Goal: Information Seeking & Learning: Learn about a topic

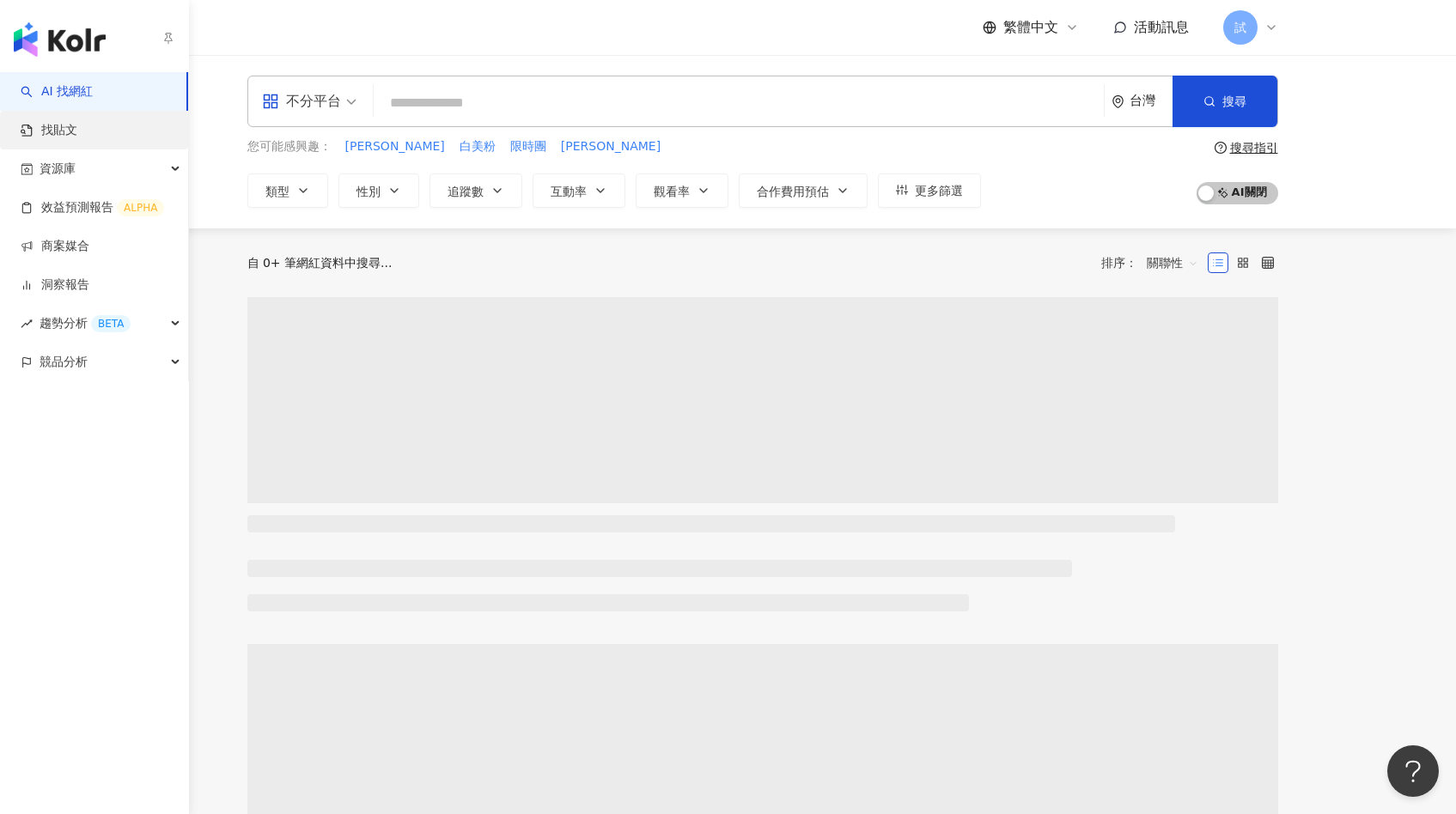
click at [71, 122] on link "找貼文" at bounding box center [49, 130] width 57 height 17
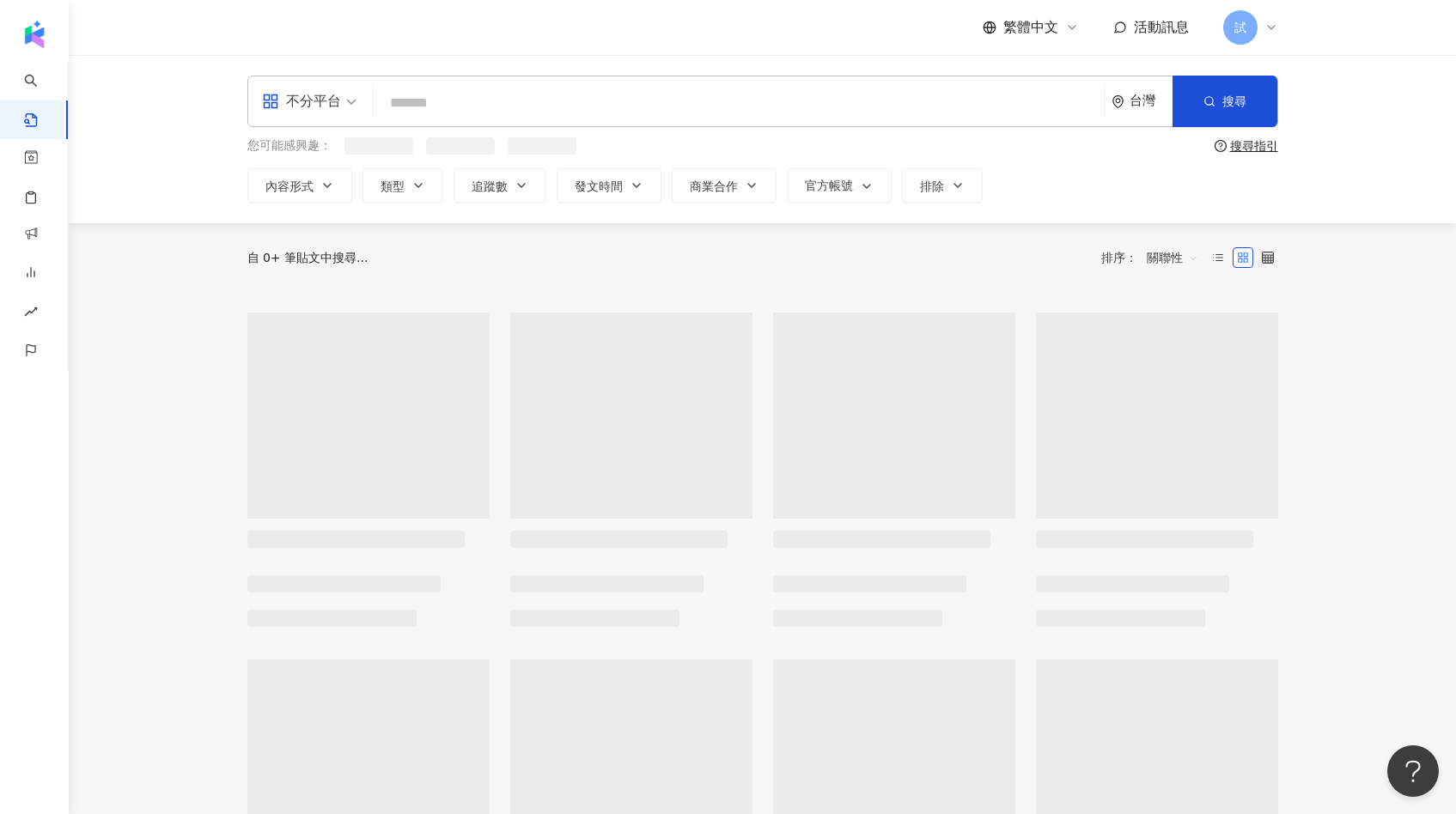
click at [438, 102] on input "search" at bounding box center [738, 102] width 716 height 37
type input "*"
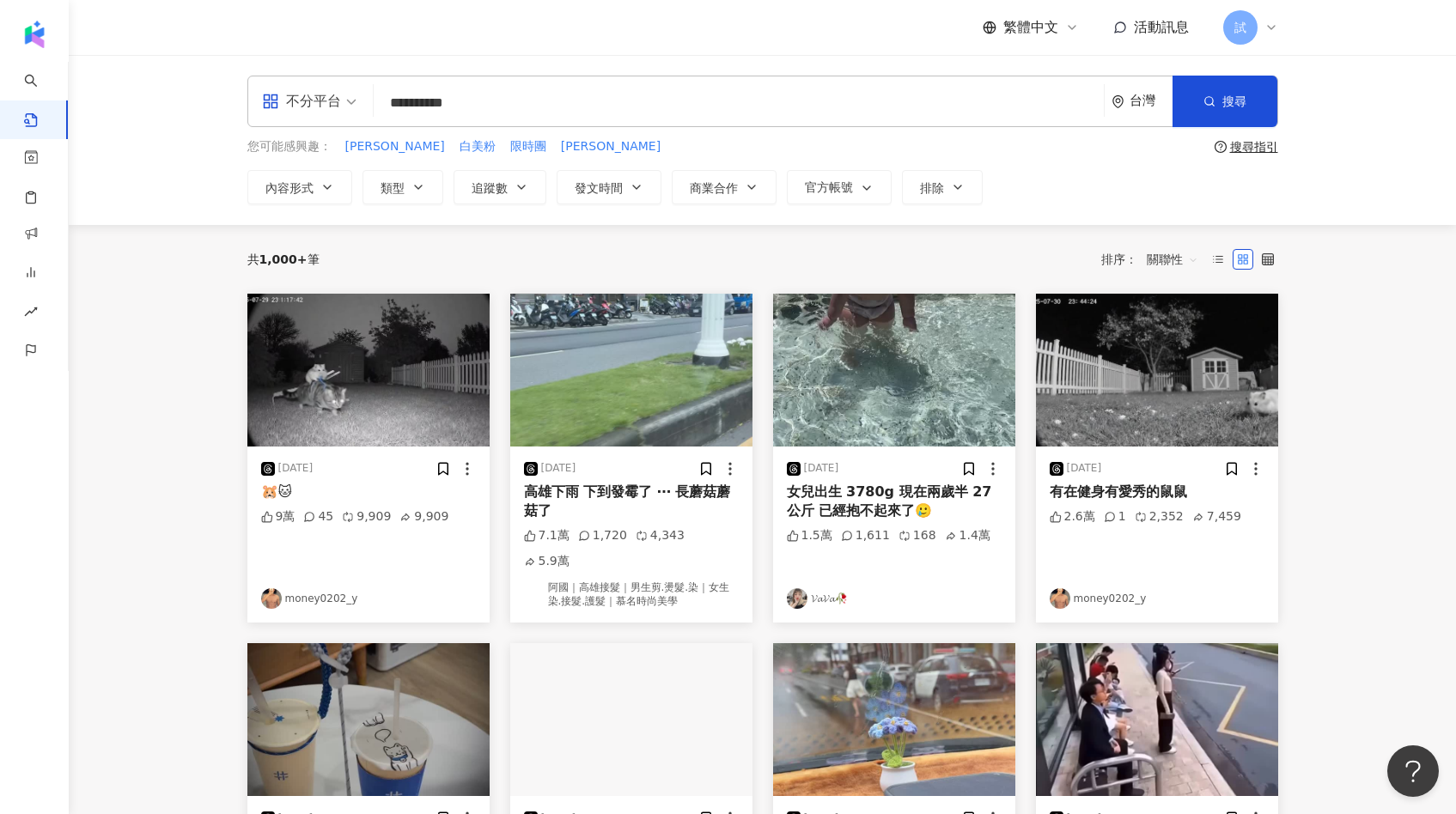
type input "**********"
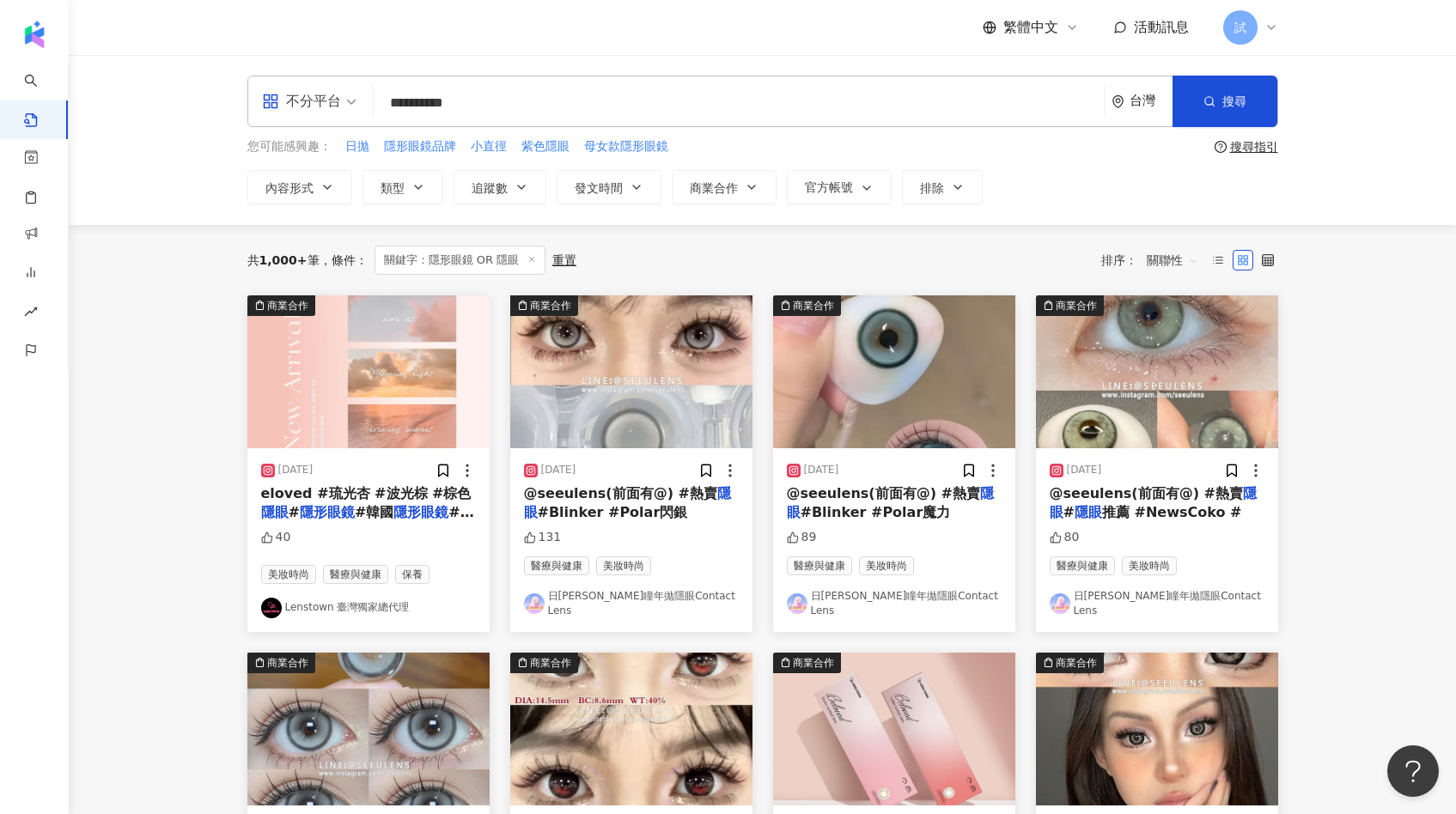
click at [1152, 252] on span "關聯性" at bounding box center [1172, 259] width 52 height 28
click at [1163, 325] on div "互動數" at bounding box center [1175, 324] width 48 height 19
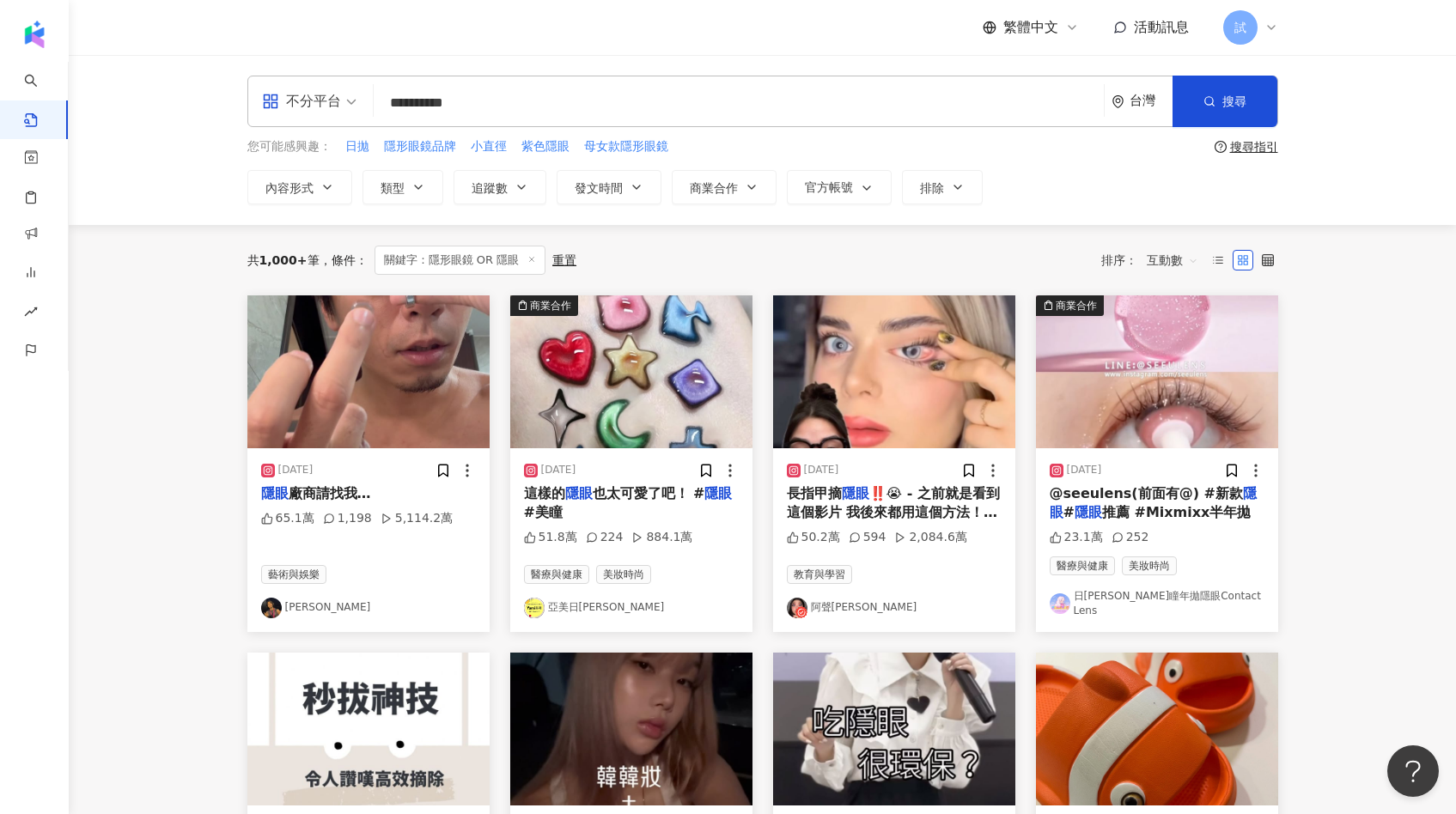
click at [427, 399] on img at bounding box center [368, 371] width 243 height 152
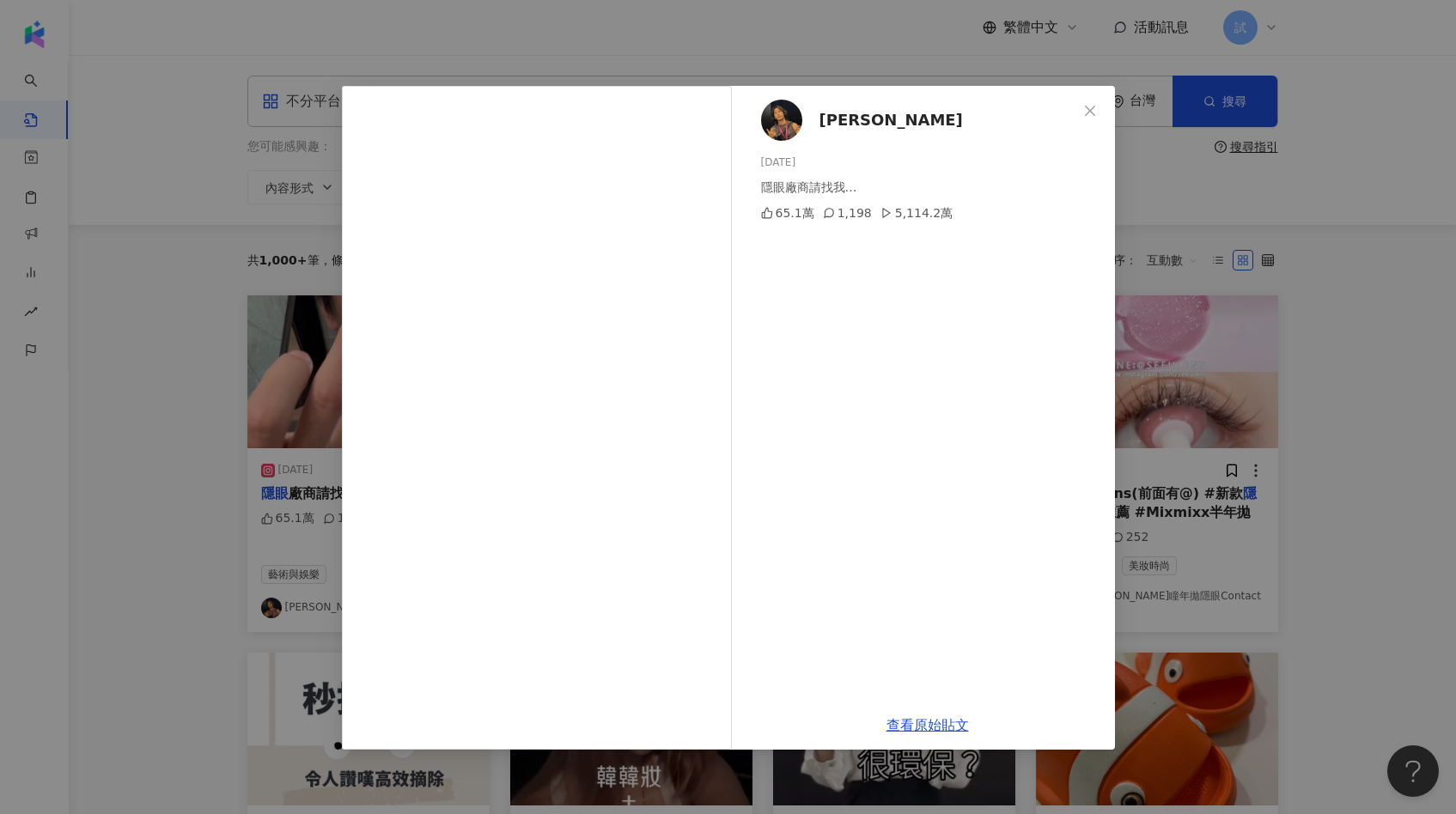
click at [1264, 324] on div "[PERSON_NAME][DATE] 隱眼廠商請找我… 65.1萬 1,198 5,114.2萬 查看原始貼文" at bounding box center [728, 407] width 1456 height 814
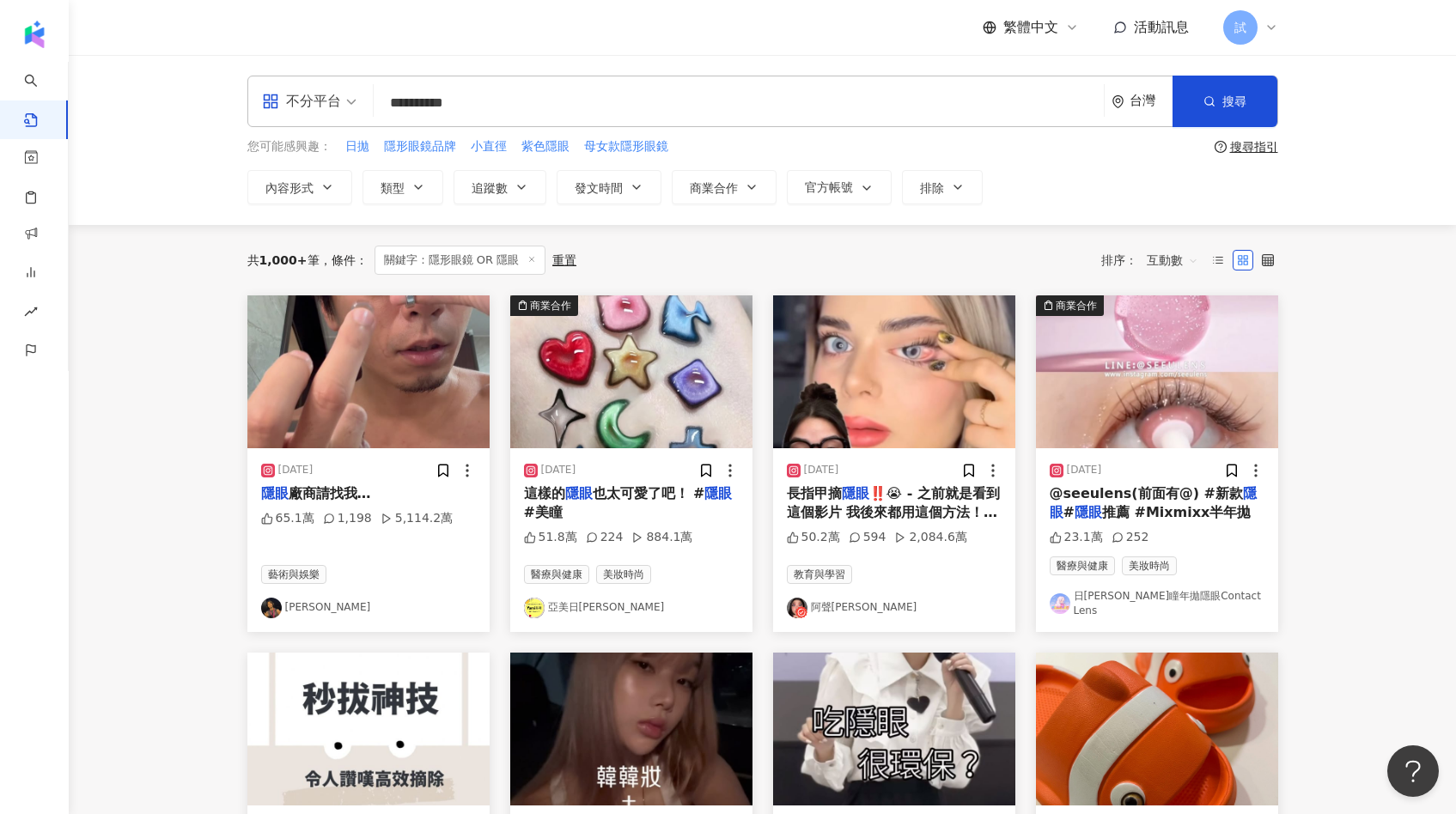
click at [621, 390] on img at bounding box center [631, 371] width 243 height 152
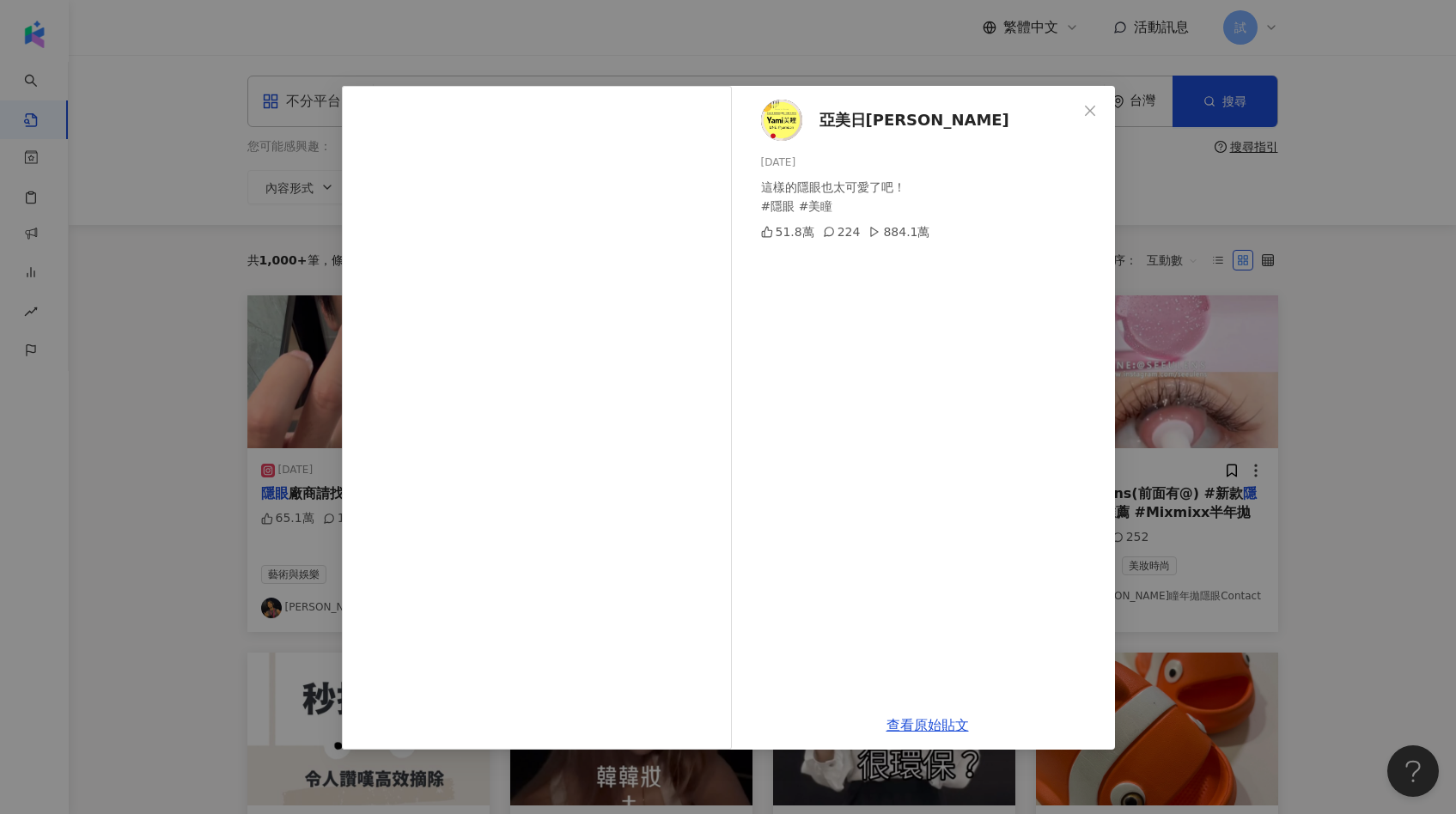
click at [1240, 382] on div "亞美日[PERSON_NAME]瞳 [DATE] 這樣的隱眼也太可愛了吧！ #隱眼 #美瞳 51.8萬 224 884.1萬 查看原始貼文" at bounding box center [728, 407] width 1456 height 814
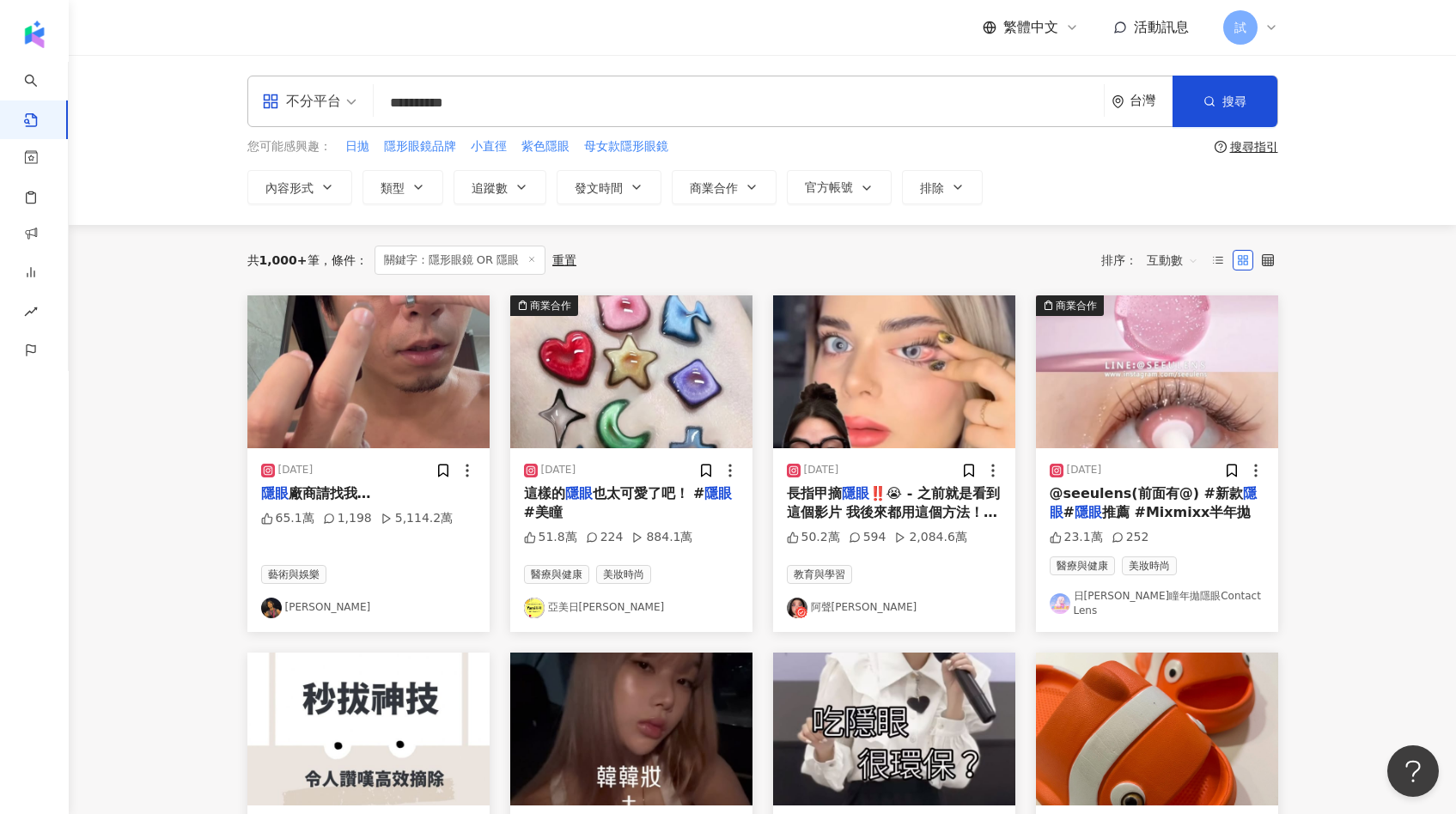
click at [923, 380] on img at bounding box center [894, 371] width 243 height 152
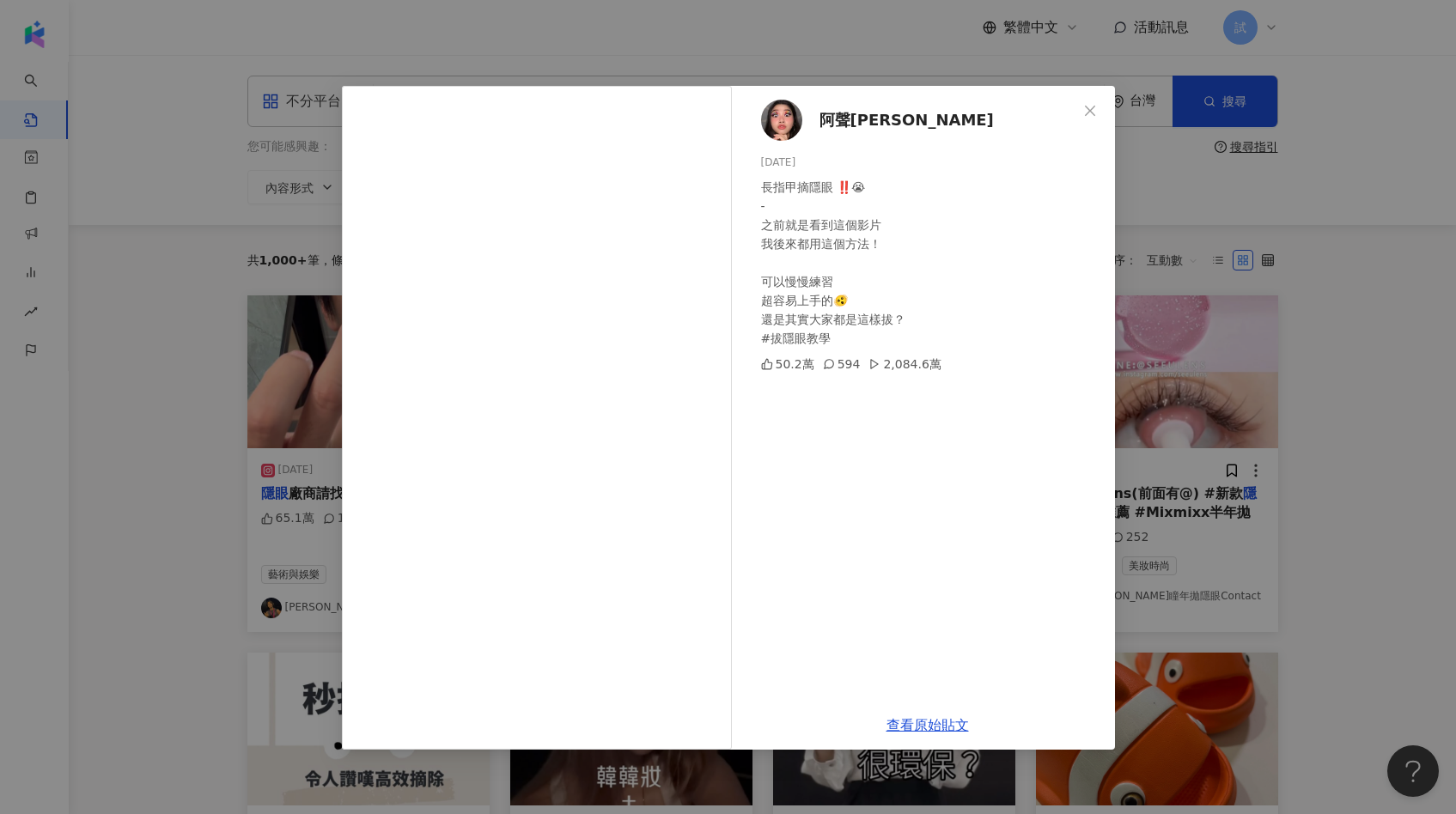
click at [1334, 384] on div "阿聲[PERSON_NAME] [DATE] 長指甲摘隱眼 ‼️😭 - 之前就是看到這個影片 我後來都用這個方法！ 可以慢慢練習 超容易上手的🫨 還是其實大家…" at bounding box center [728, 407] width 1456 height 814
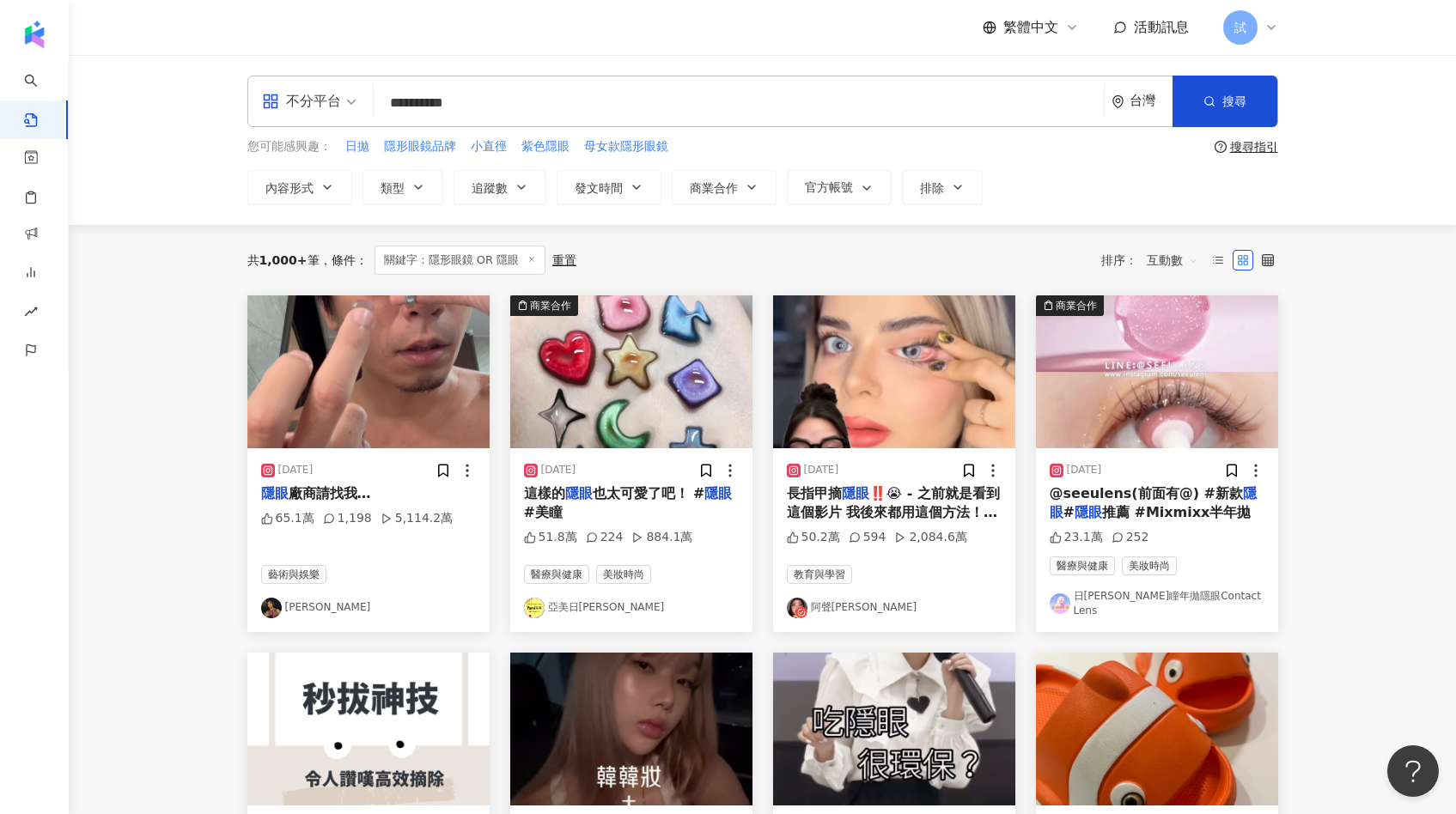
click at [332, 103] on div "不分平台" at bounding box center [301, 101] width 79 height 28
click at [324, 274] on div "Threads" at bounding box center [315, 277] width 97 height 21
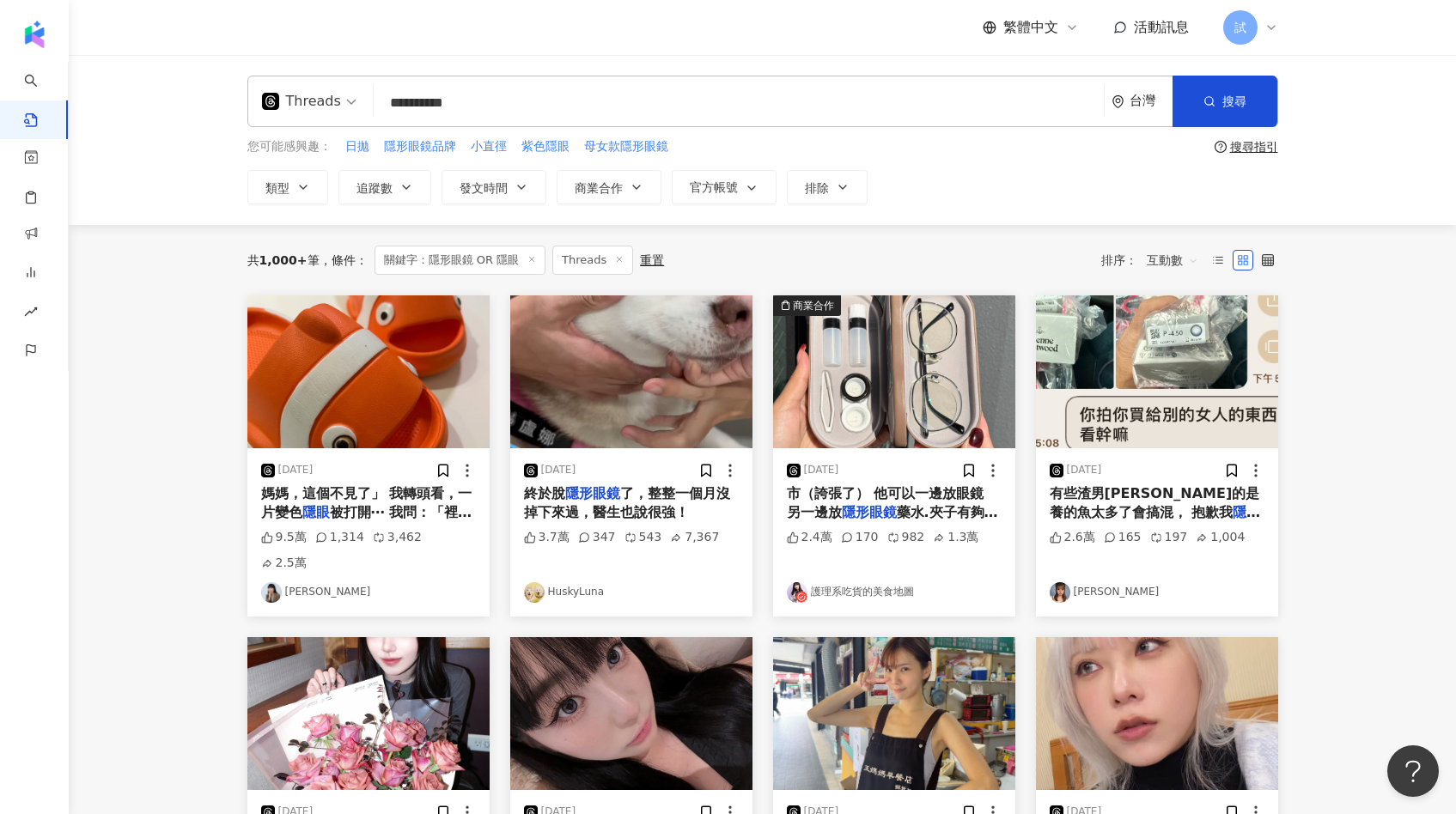
click at [391, 407] on img at bounding box center [368, 371] width 243 height 152
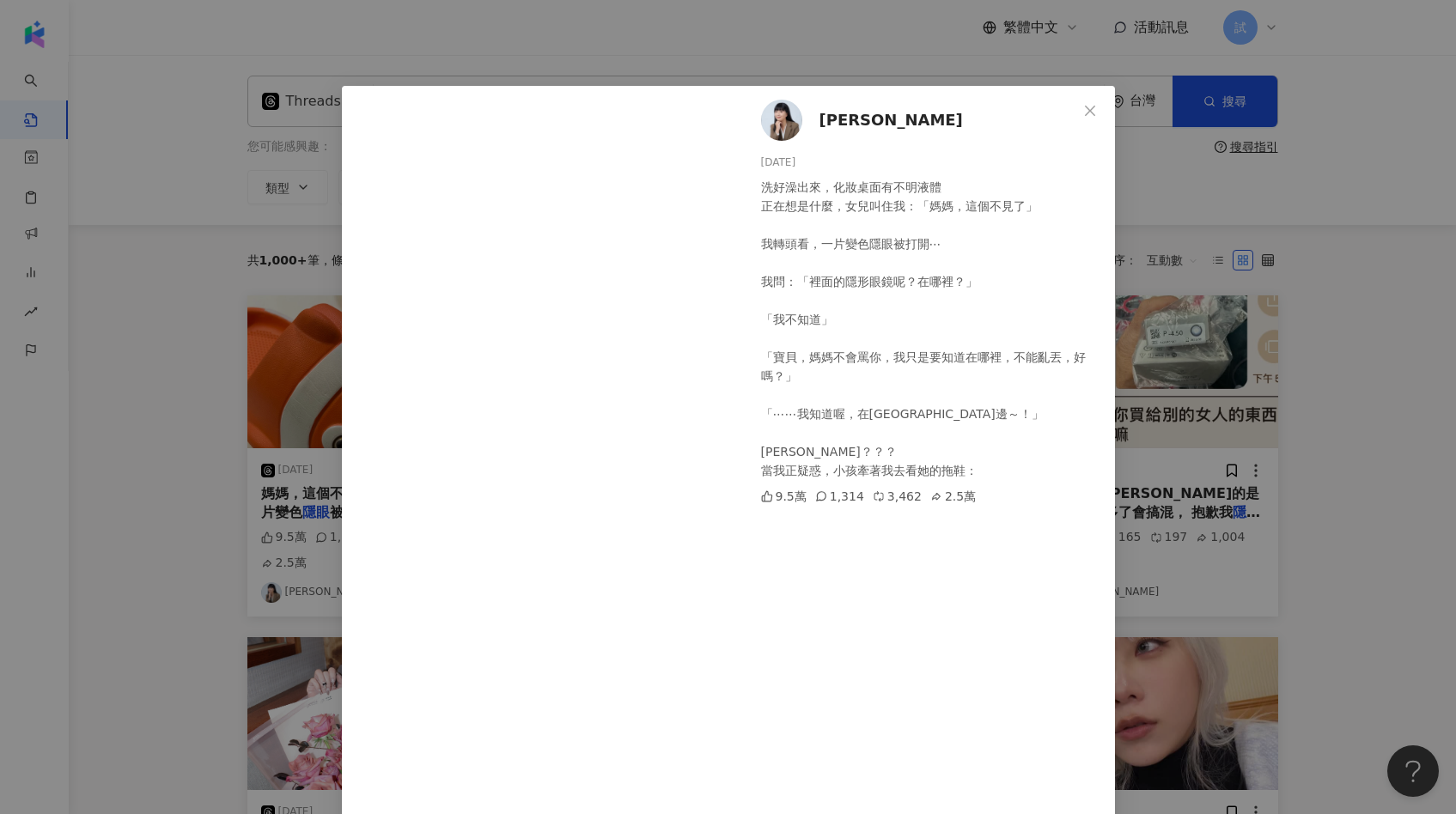
click at [1261, 363] on div "[PERSON_NAME][DATE] 洗好澡出來，化妝桌面有不明液體 正在想是什麼，女兒叫住我：「媽媽，這個不見了」 我轉頭看，一片變色隱眼被打開⋯ 我問：…" at bounding box center [728, 407] width 1456 height 814
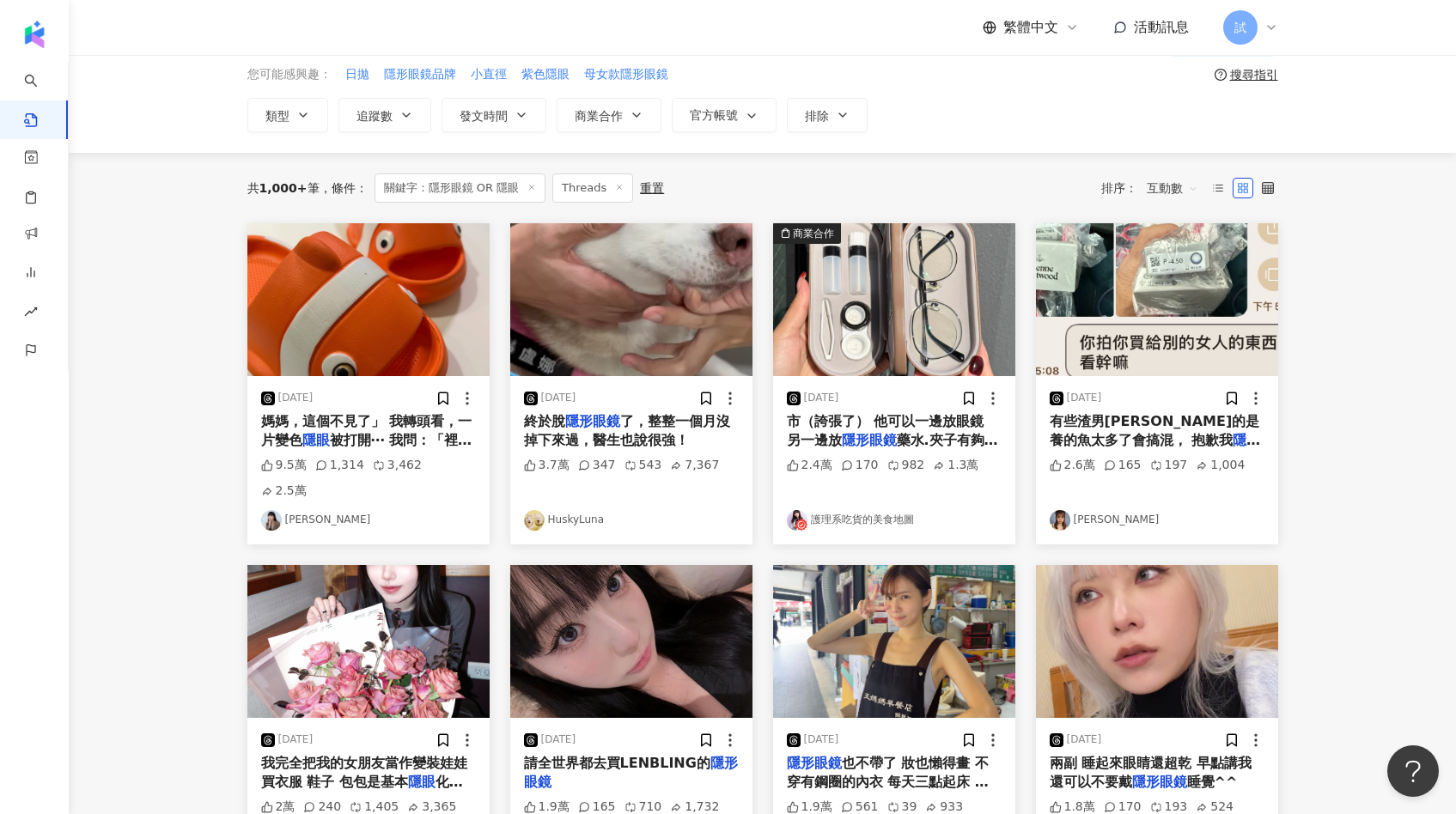
scroll to position [74, 0]
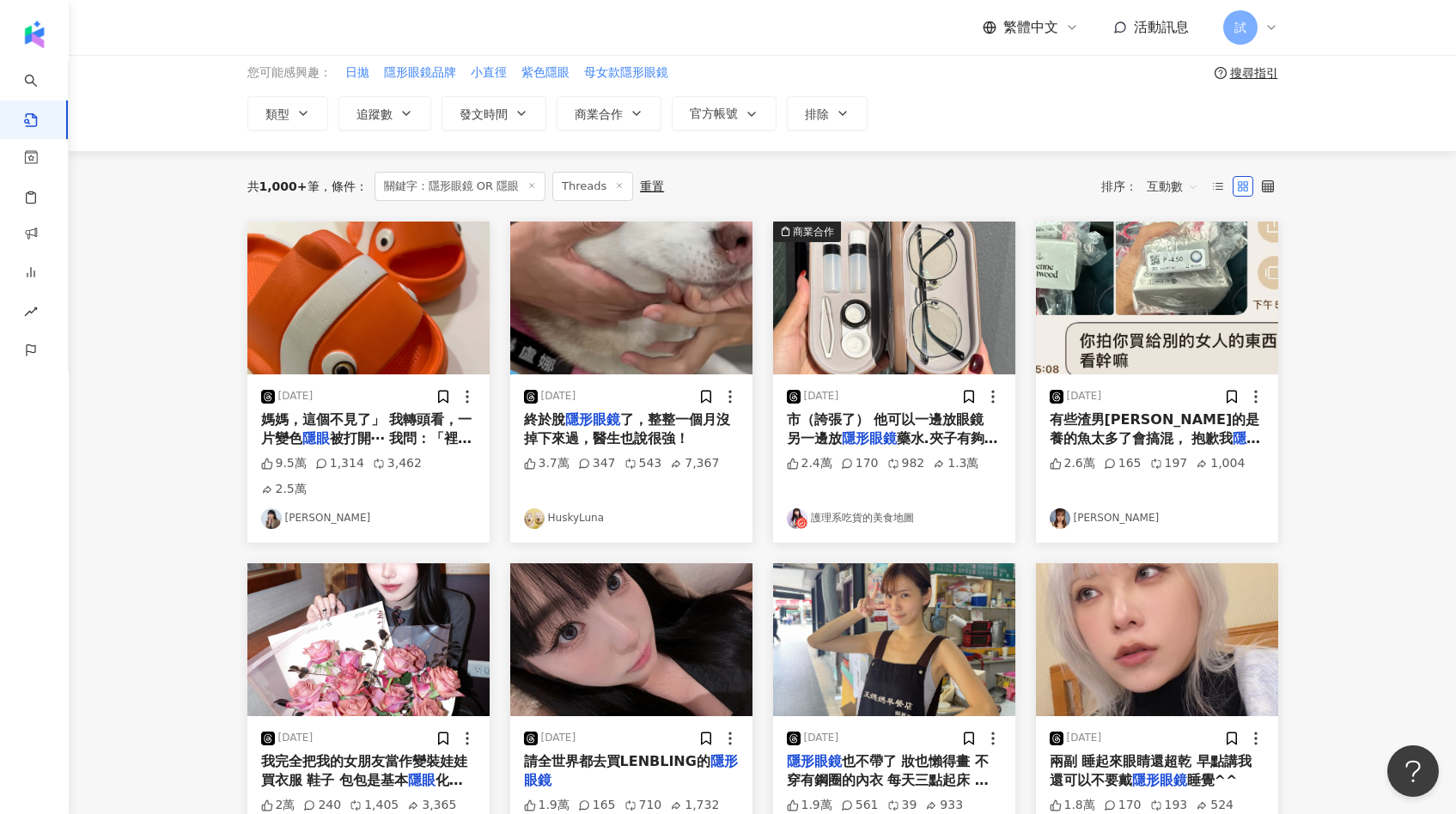
click at [1131, 292] on img at bounding box center [1157, 297] width 243 height 152
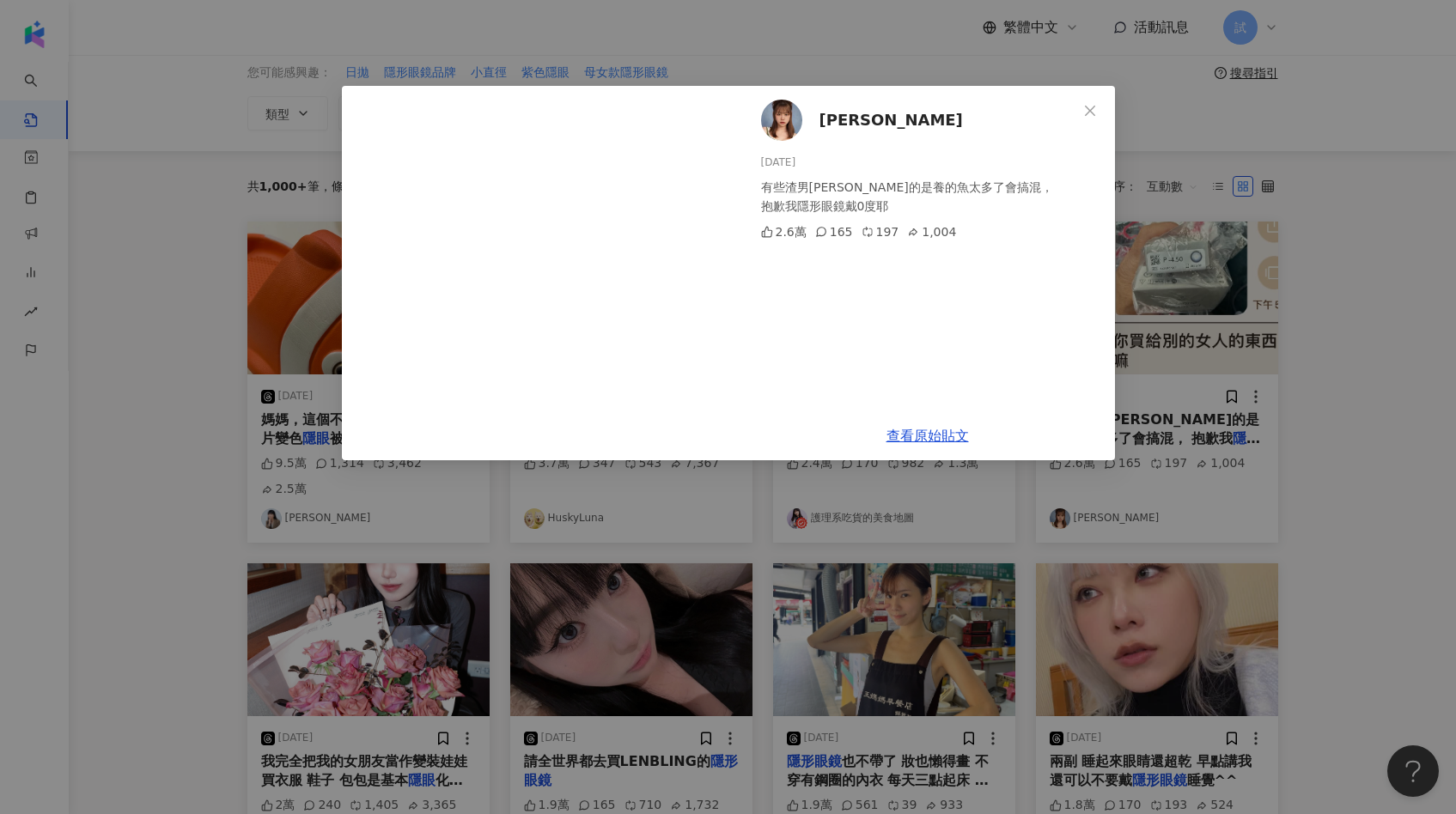
click at [1409, 330] on div "[PERSON_NAME][DATE] 有些渣男海王真的是養的魚太多了會搞混， 抱歉我隱形眼鏡戴0度耶 2.6萬 165 197 1,004 查看原始貼文" at bounding box center [728, 407] width 1456 height 814
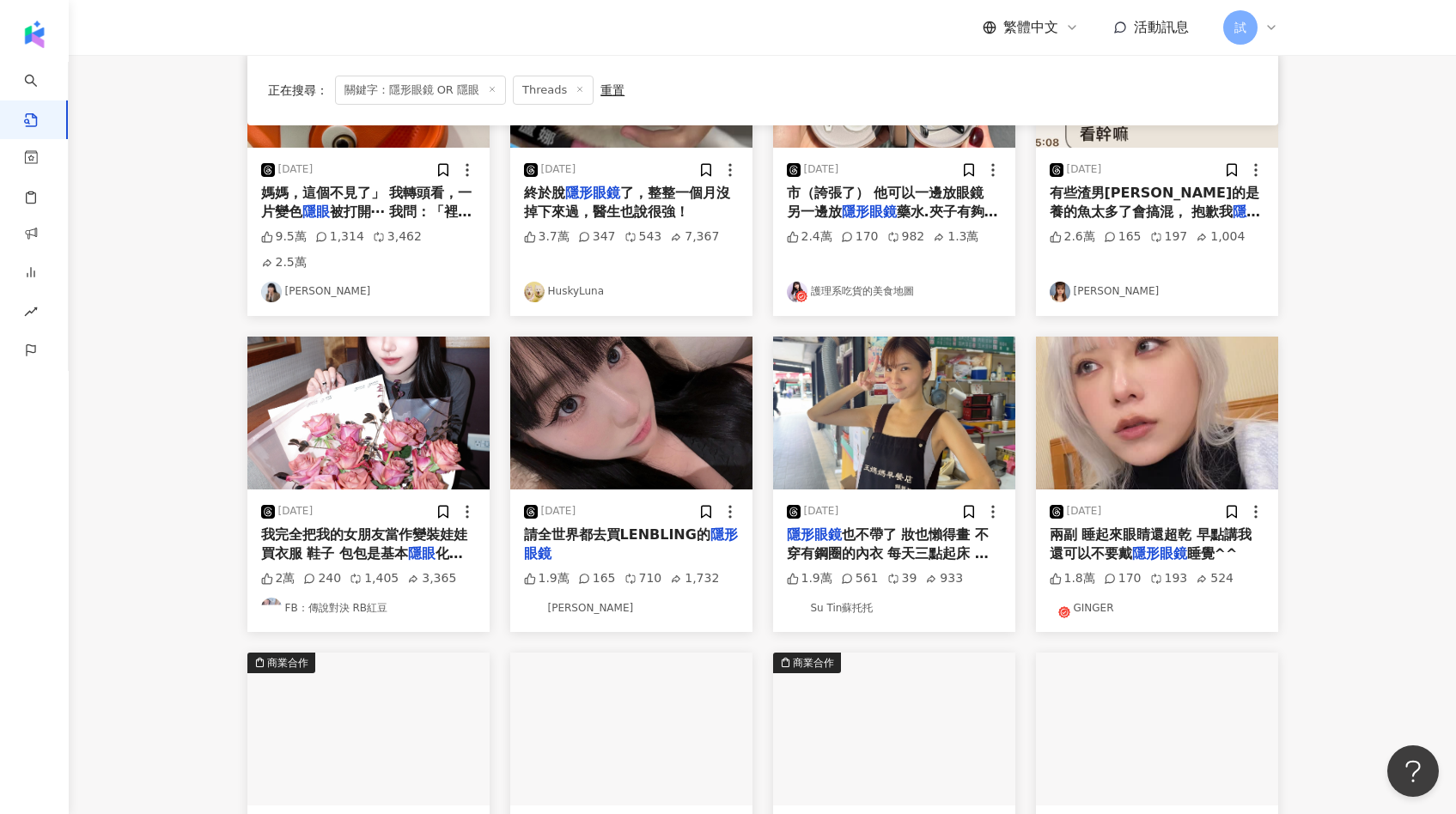
scroll to position [303, 0]
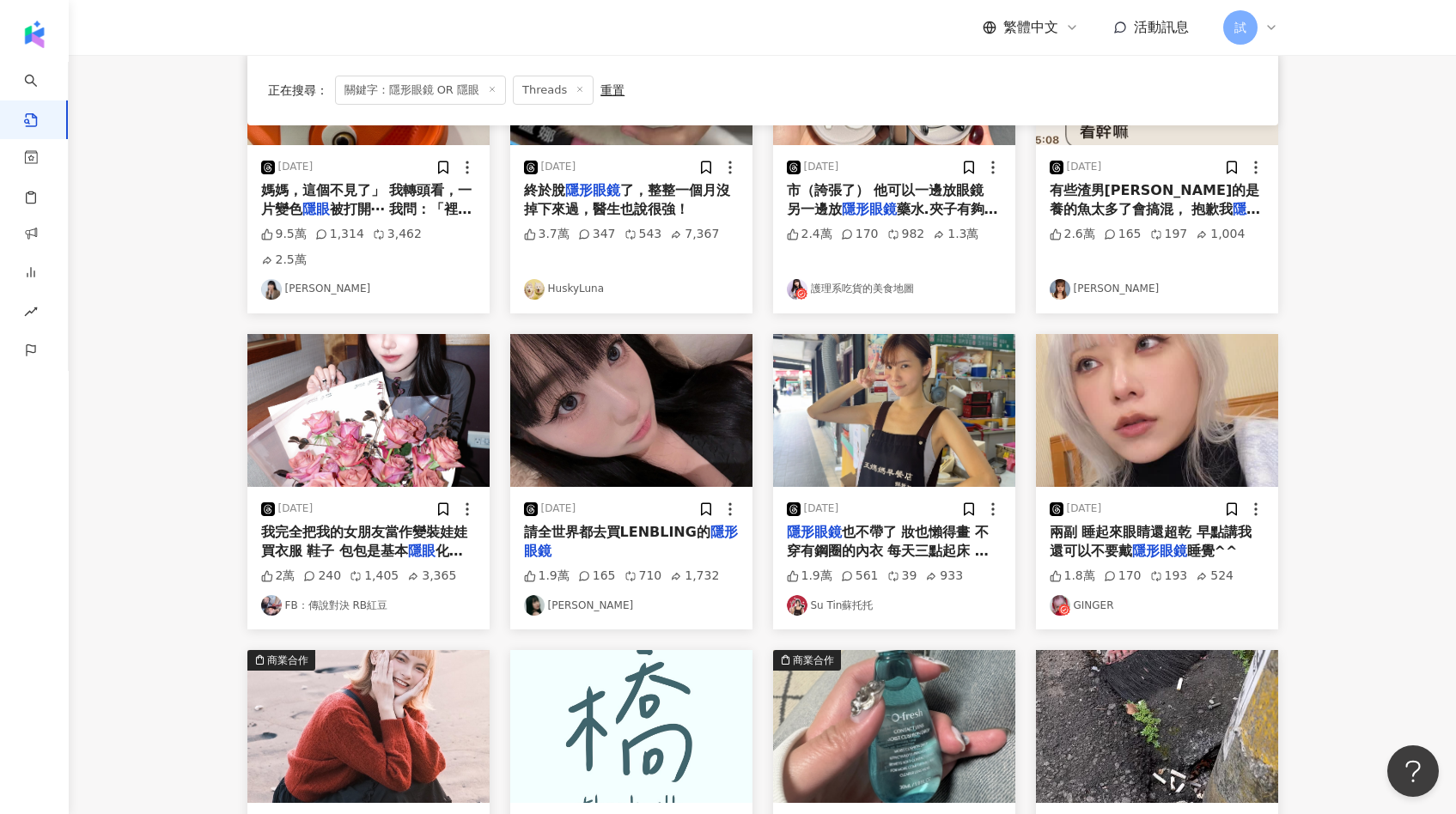
click at [1188, 380] on img at bounding box center [1157, 410] width 243 height 152
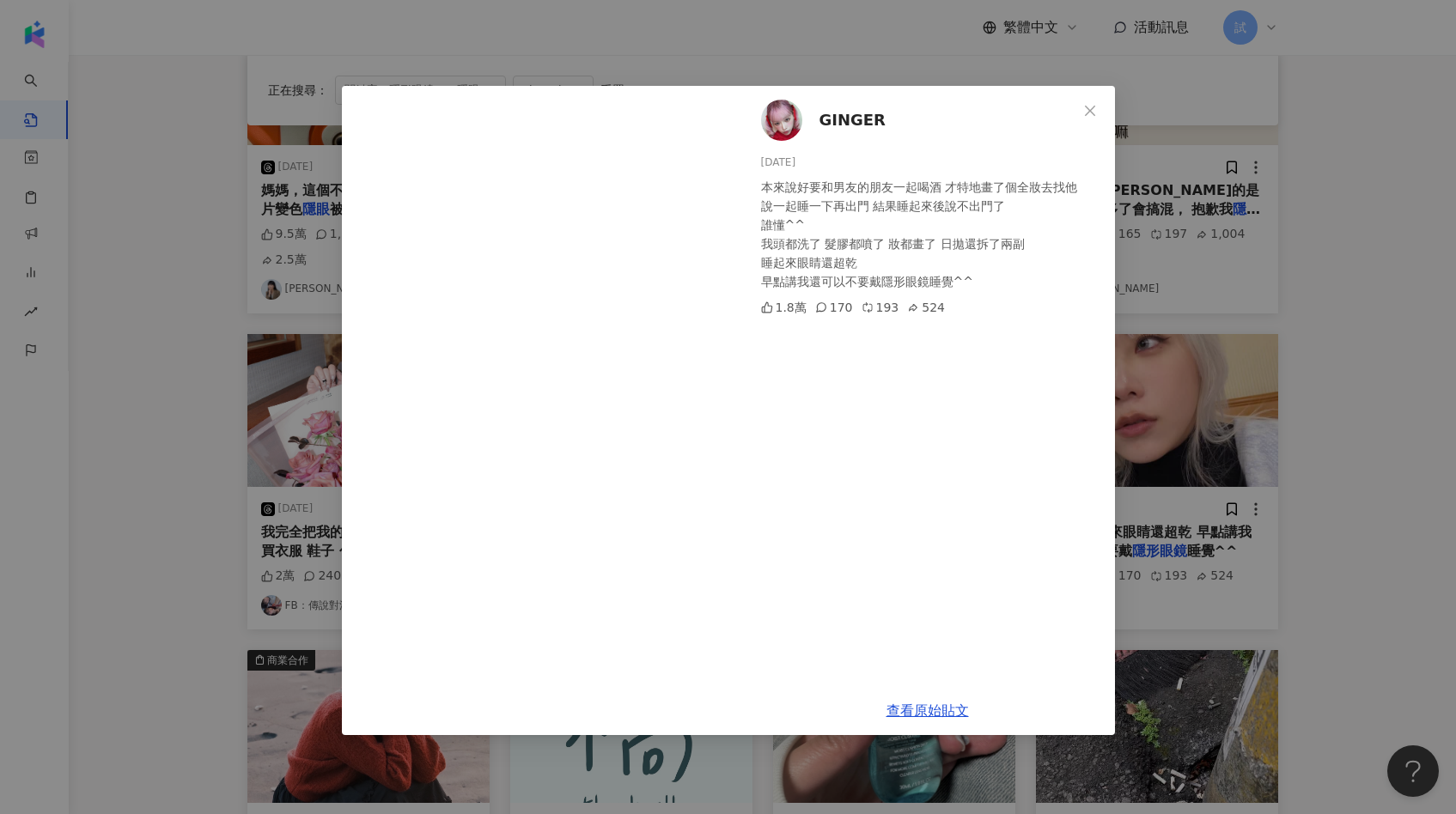
click at [1315, 406] on div "GINGER 2024/12/29 本來說好要和男友的朋友一起喝酒 才特地畫了個全妝去找他 說一起睡一下再出門 結果睡起來後說不出門了 誰懂^^ 我頭都洗了 …" at bounding box center [728, 407] width 1456 height 814
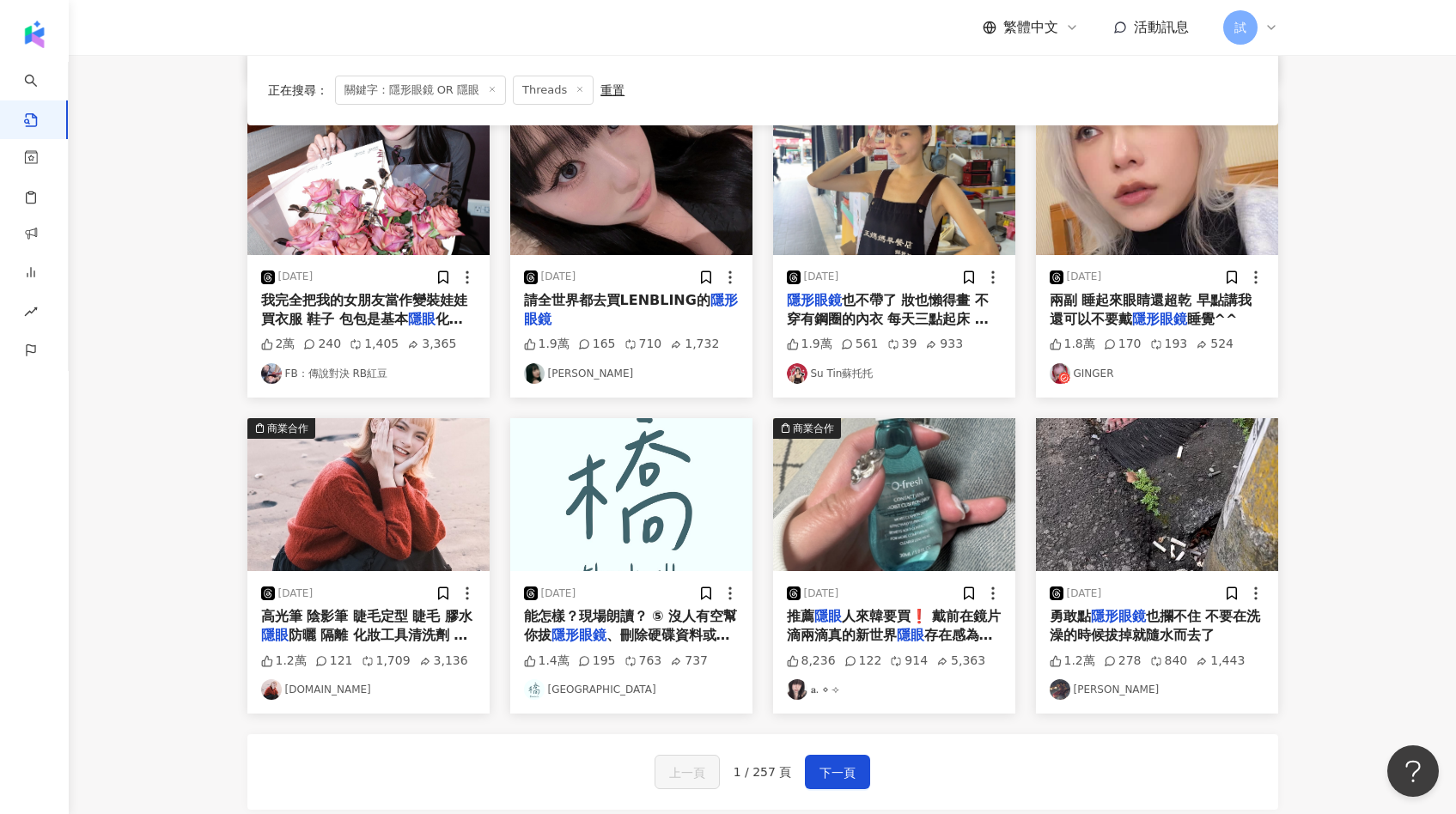
scroll to position [541, 0]
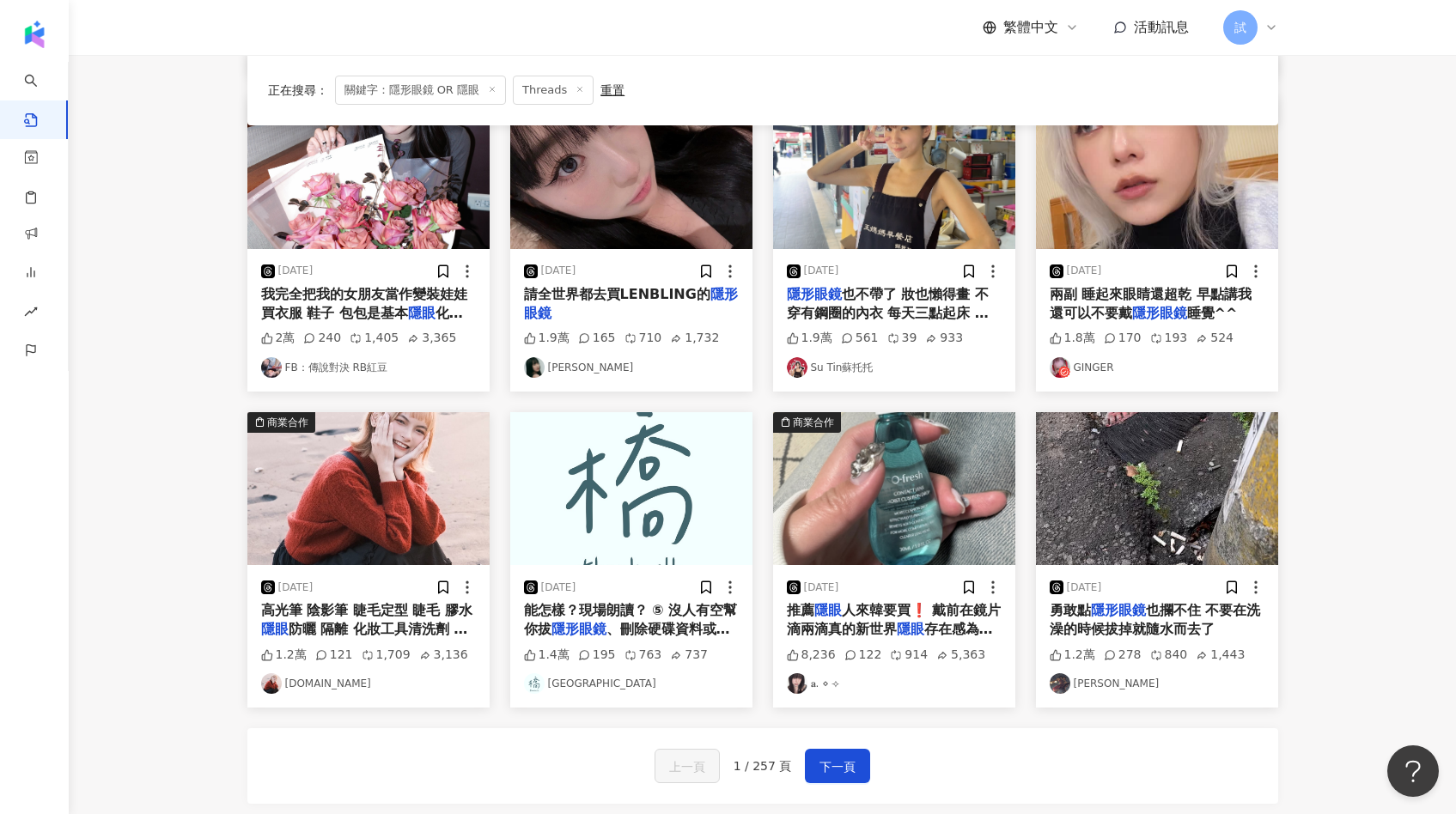
click at [885, 473] on img at bounding box center [894, 488] width 243 height 152
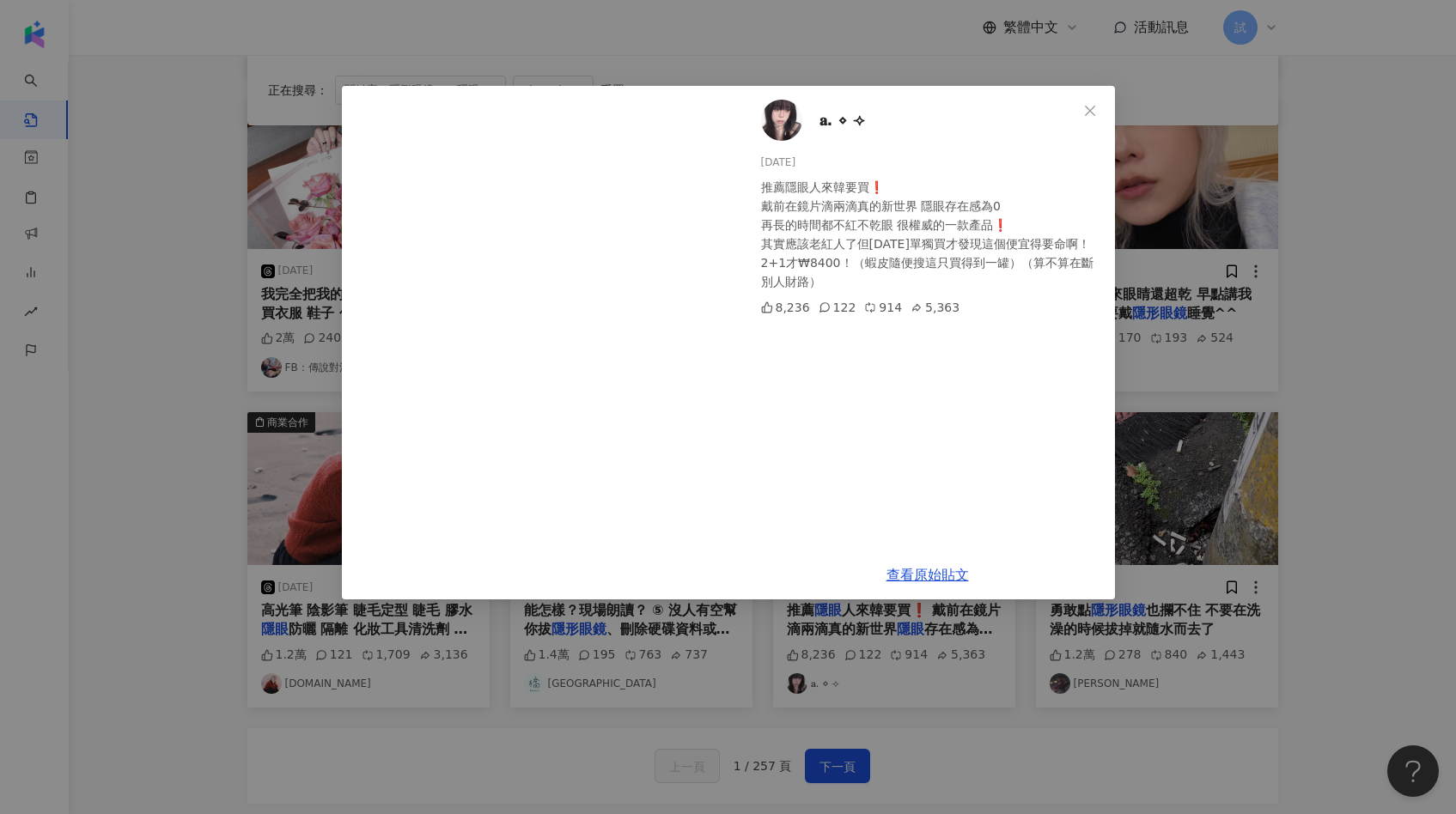
click at [1287, 432] on div "𝐚. ⋄ ⟢ 2025/4/3 推薦隱眼人來韓要買❗️ 戴前在鏡片滴兩滴真的新世界 隱眼存在感為0 再長的時間都不紅不乾眼 很權威的一款產品❗️ 其實應該老紅…" at bounding box center [728, 407] width 1456 height 814
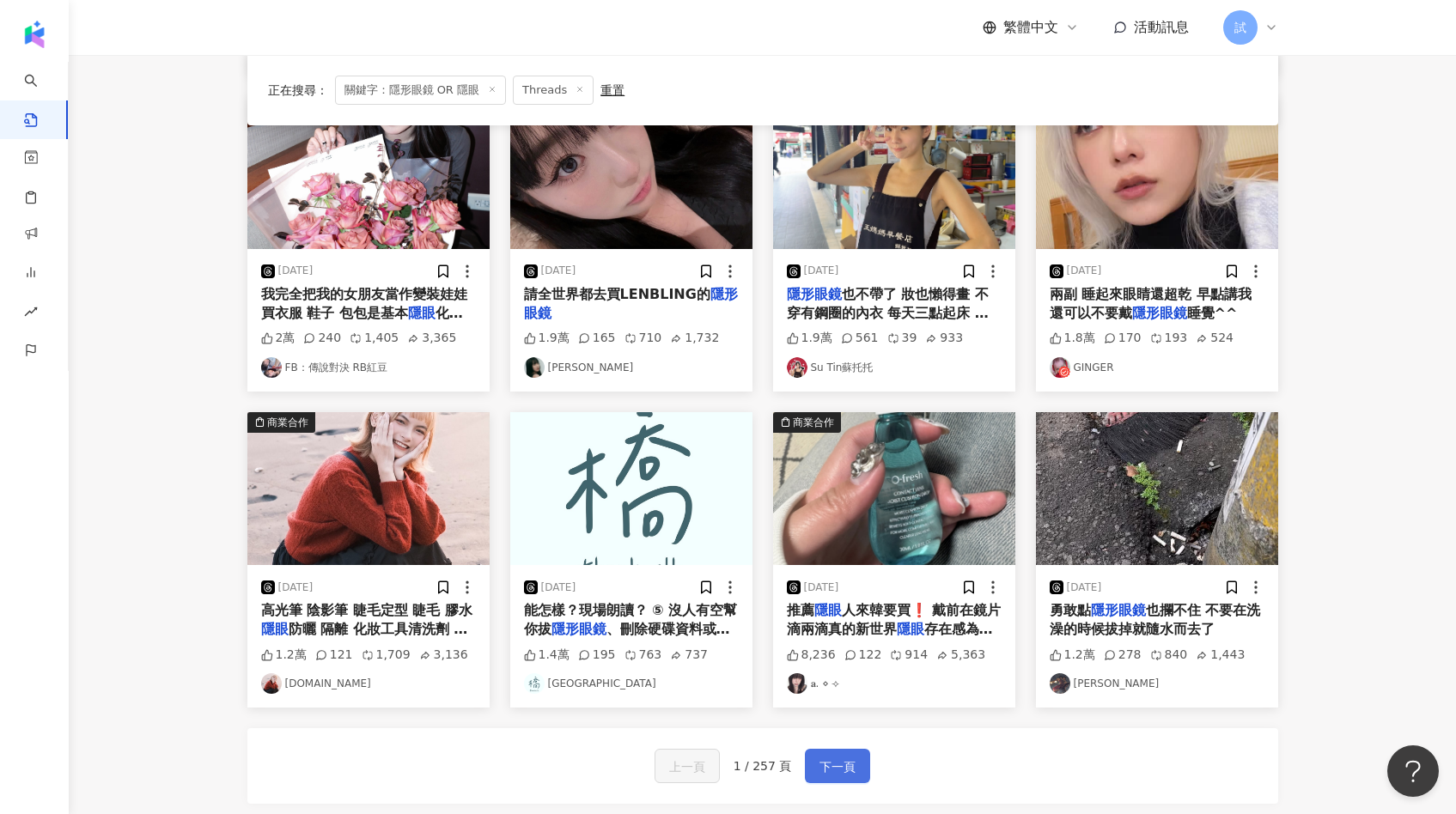
click at [833, 757] on span "下一頁" at bounding box center [837, 767] width 36 height 21
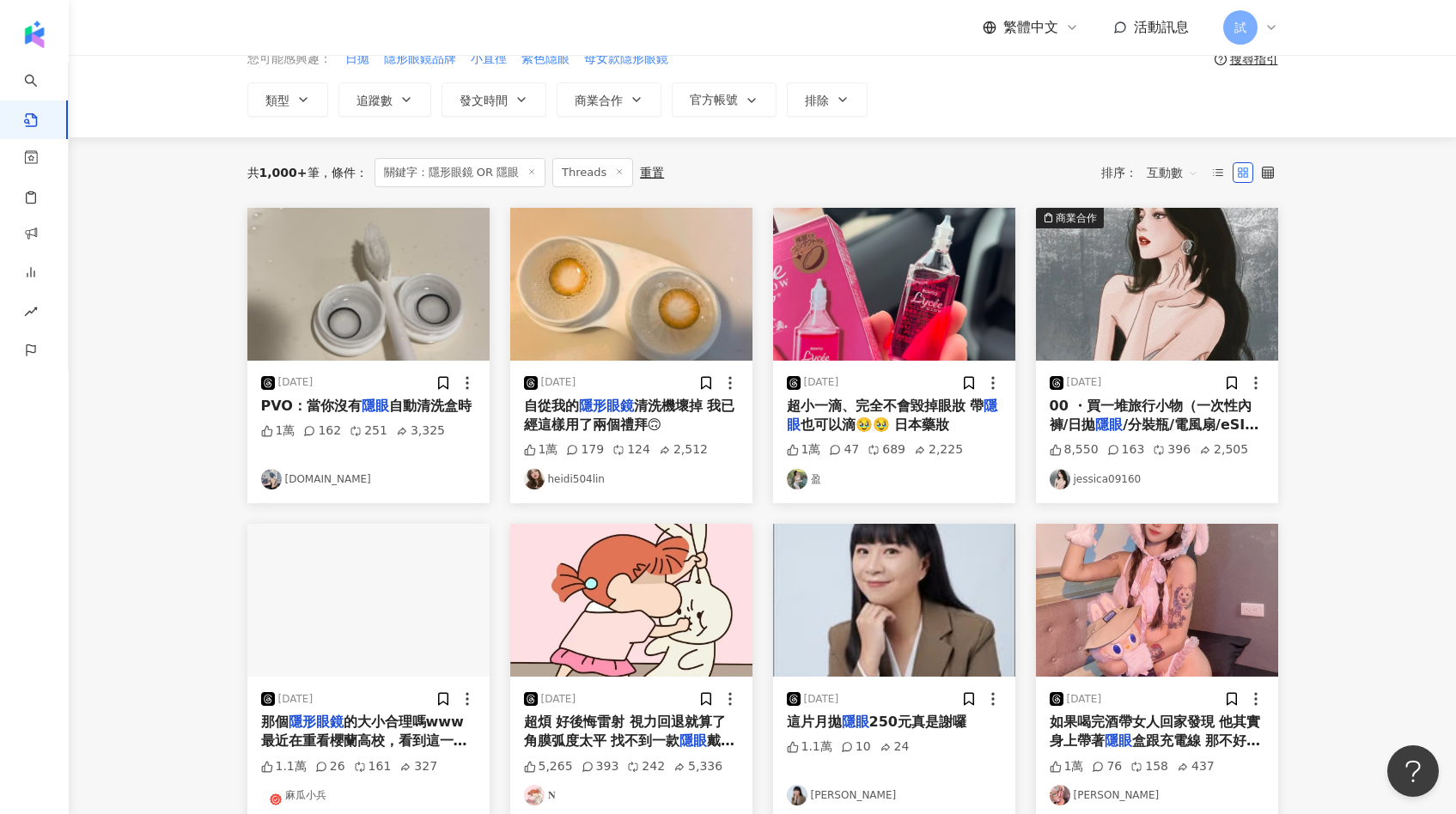
scroll to position [0, 0]
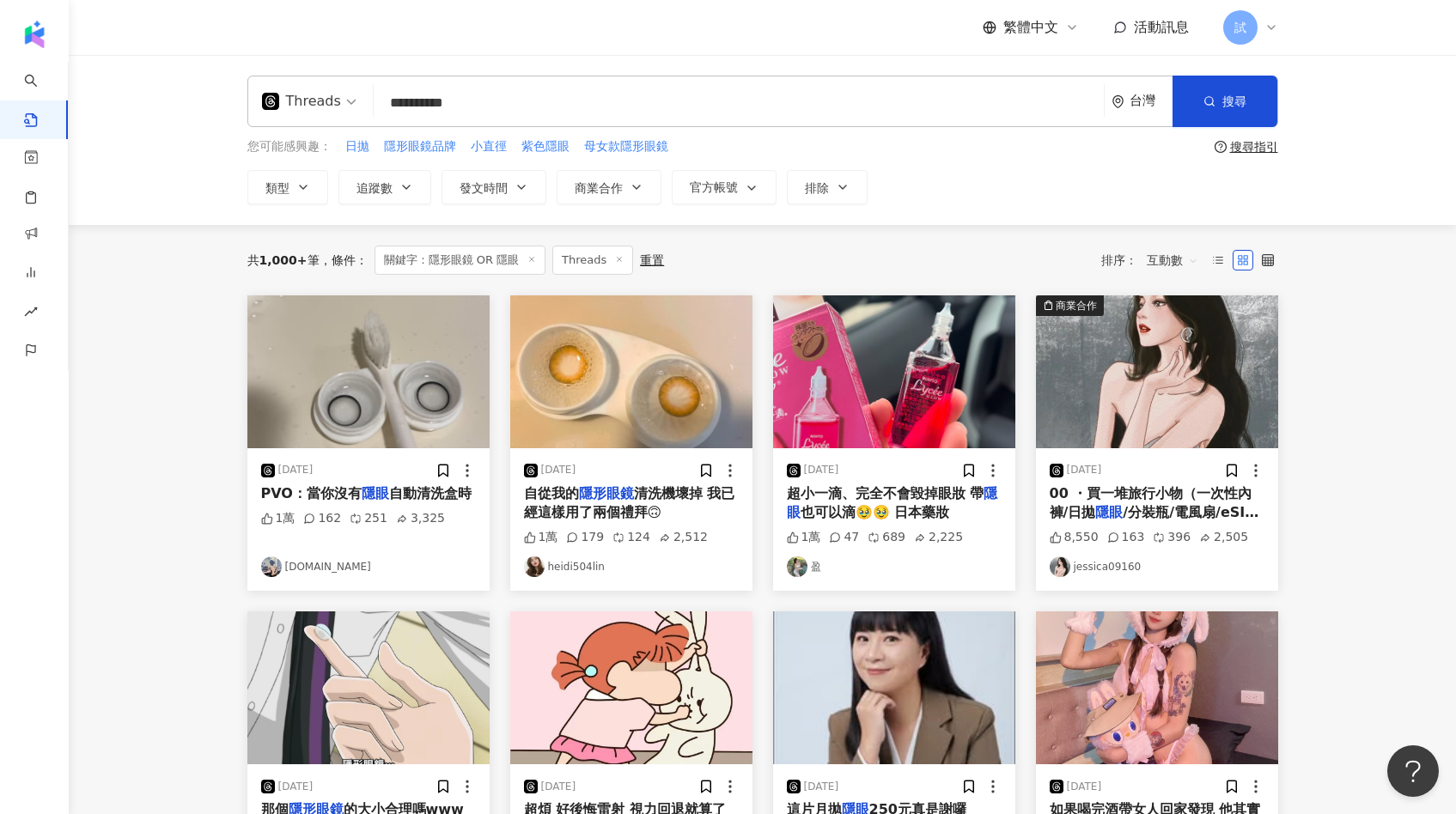
click at [618, 376] on img at bounding box center [631, 371] width 243 height 152
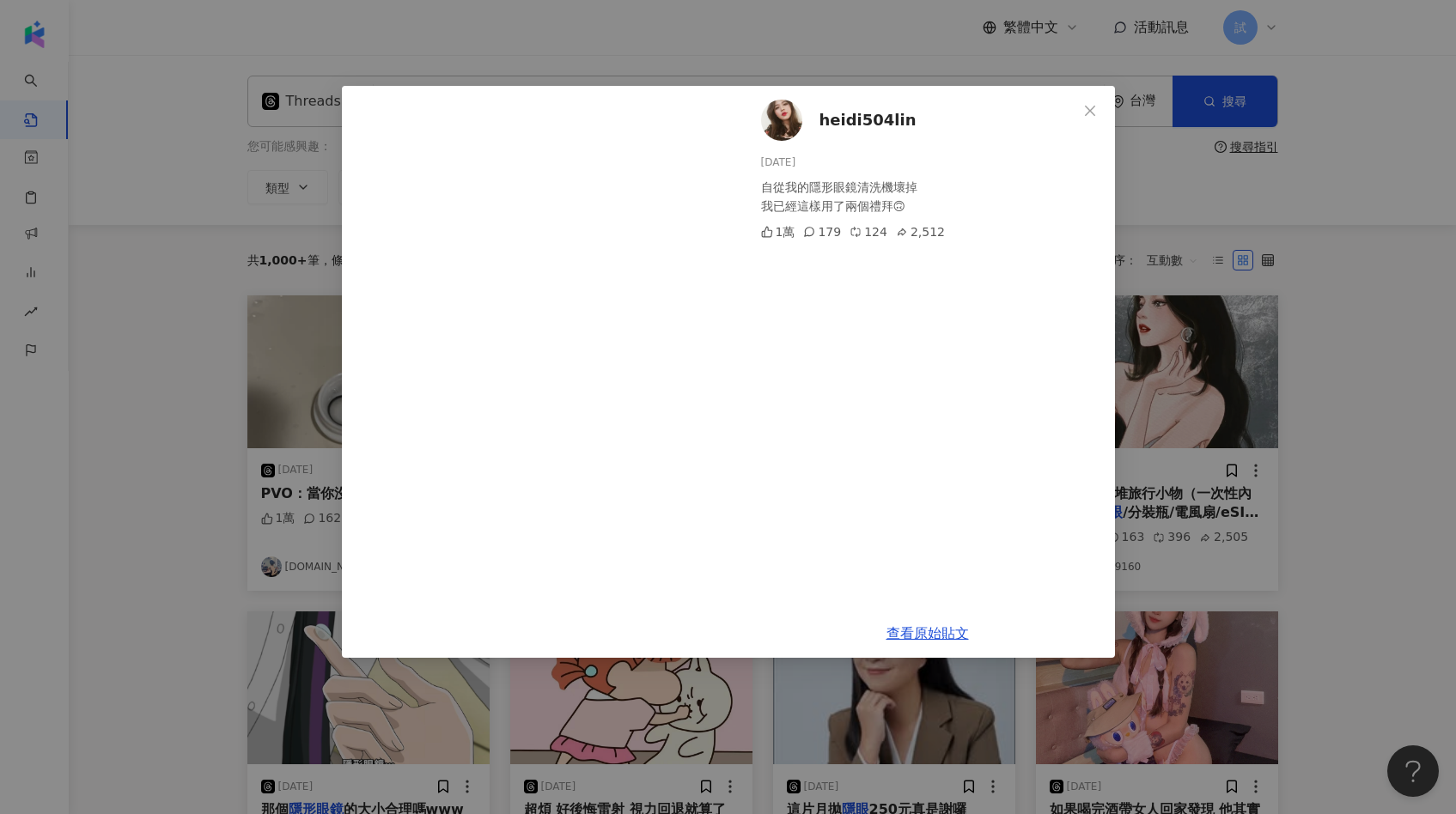
click at [1351, 382] on div "heidi504lin 2024/11/12 自從我的隱形眼鏡清洗機壞掉 我已經這樣用了兩個禮拜🙃 1萬 179 124 2,512 查看原始貼文" at bounding box center [728, 407] width 1456 height 814
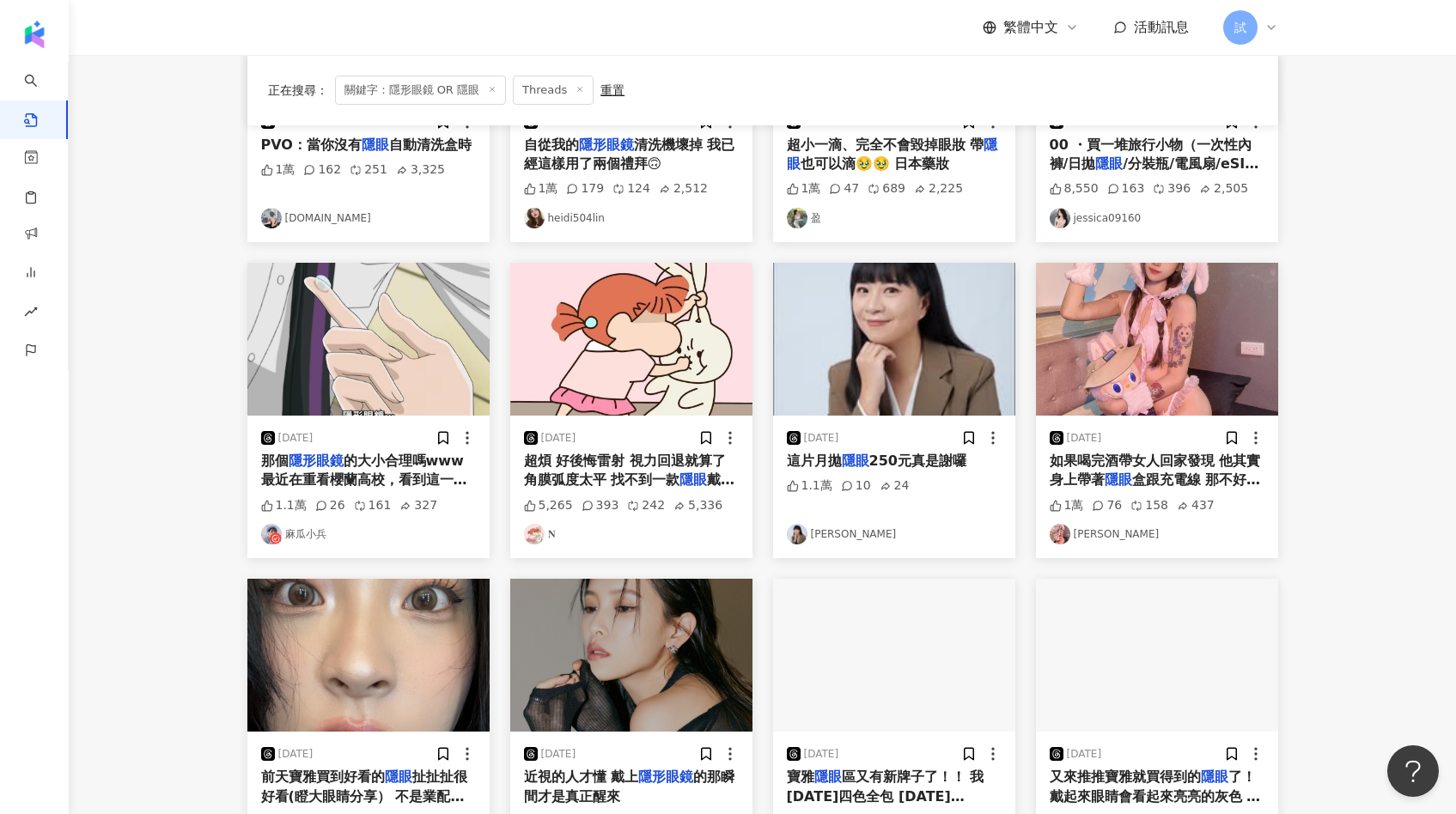
scroll to position [365, 0]
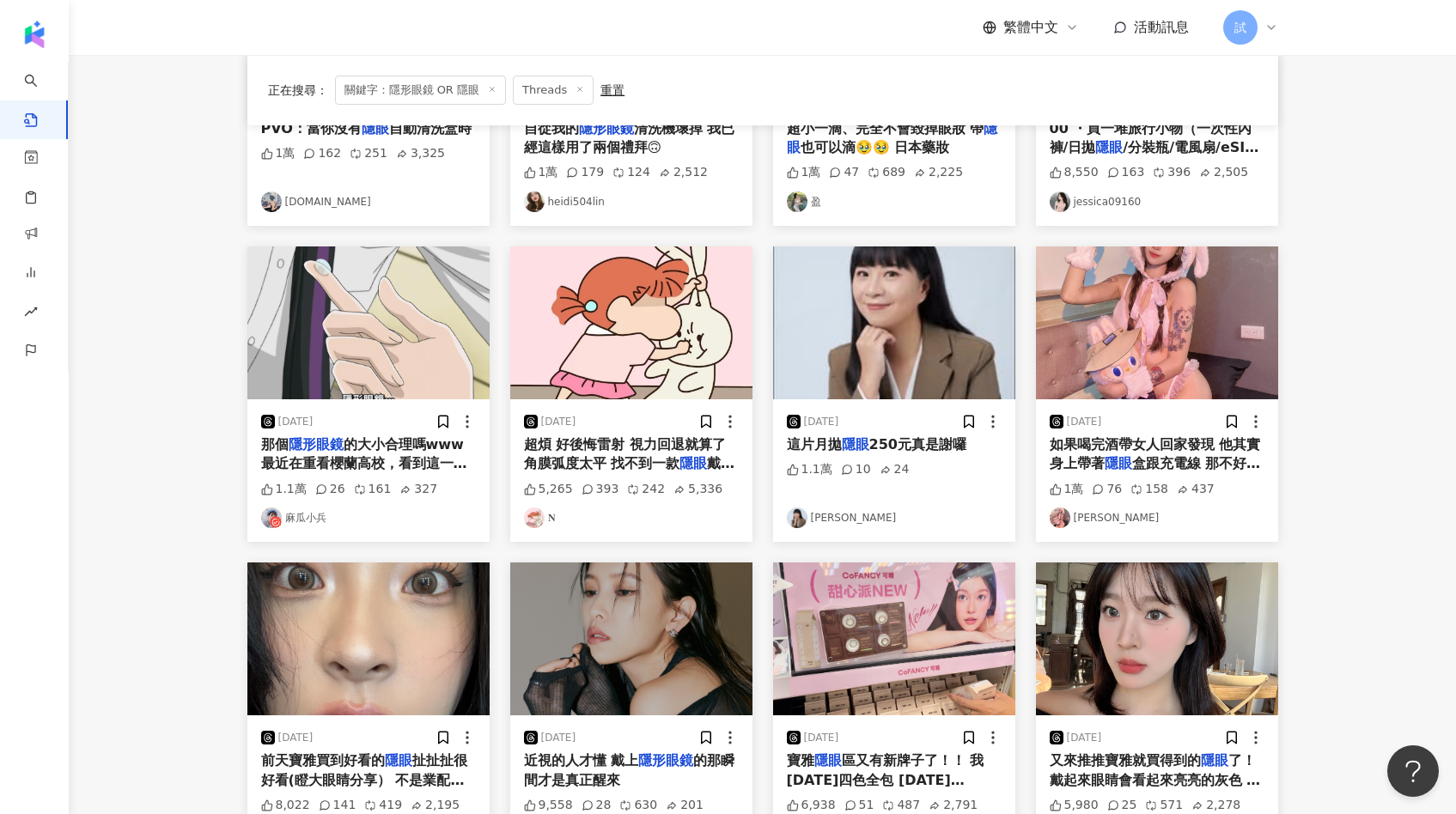
click at [454, 357] on img at bounding box center [368, 322] width 243 height 152
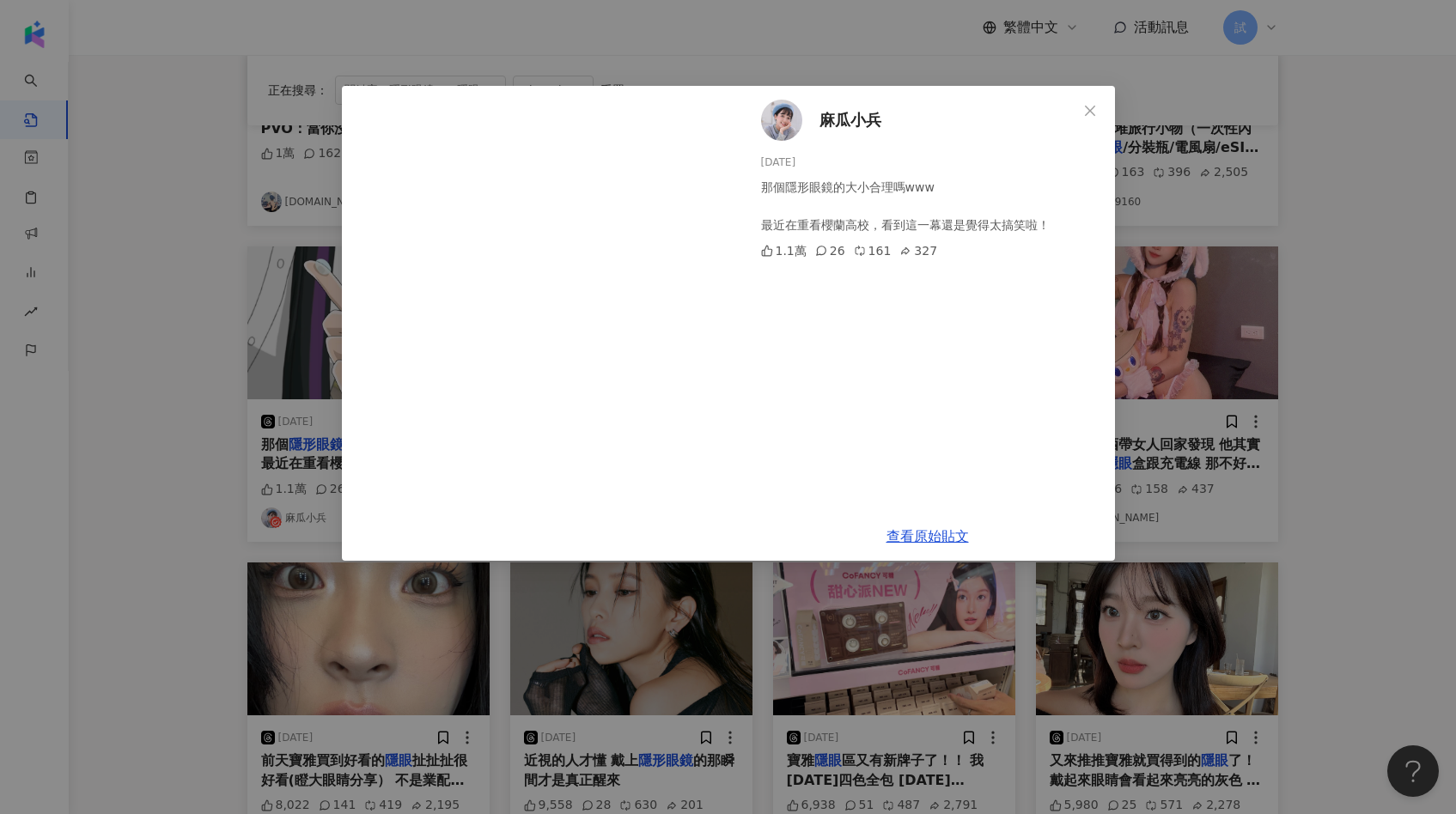
click at [1318, 373] on div "麻瓜小兵 2025/4/6 那個隱形眼鏡的大小合理嗎www 最近在重看櫻蘭高校，看到這一幕還是覺得太搞笑啦！ 1.1萬 26 161 327 查看原始貼文" at bounding box center [728, 407] width 1456 height 814
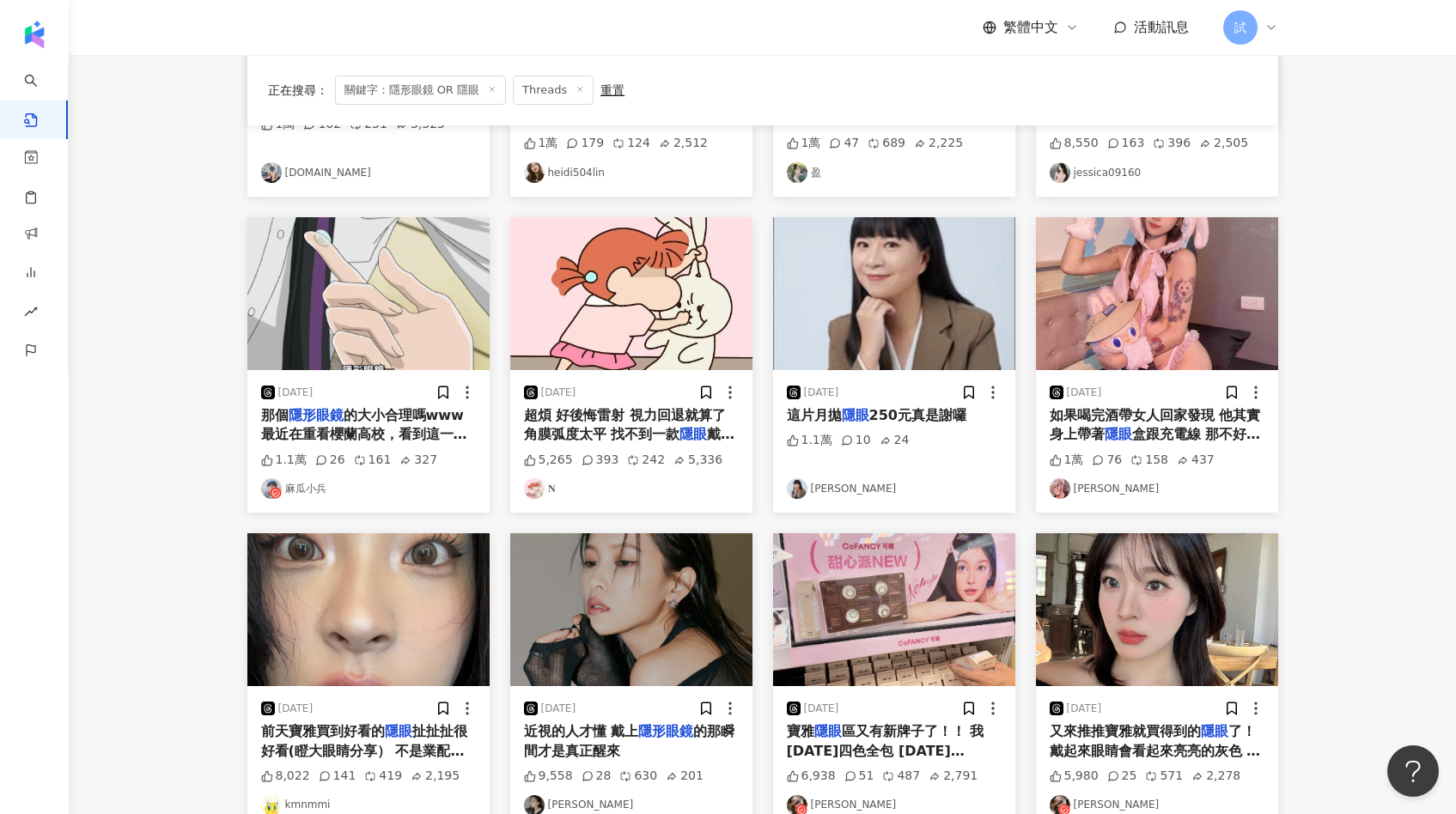
scroll to position [396, 0]
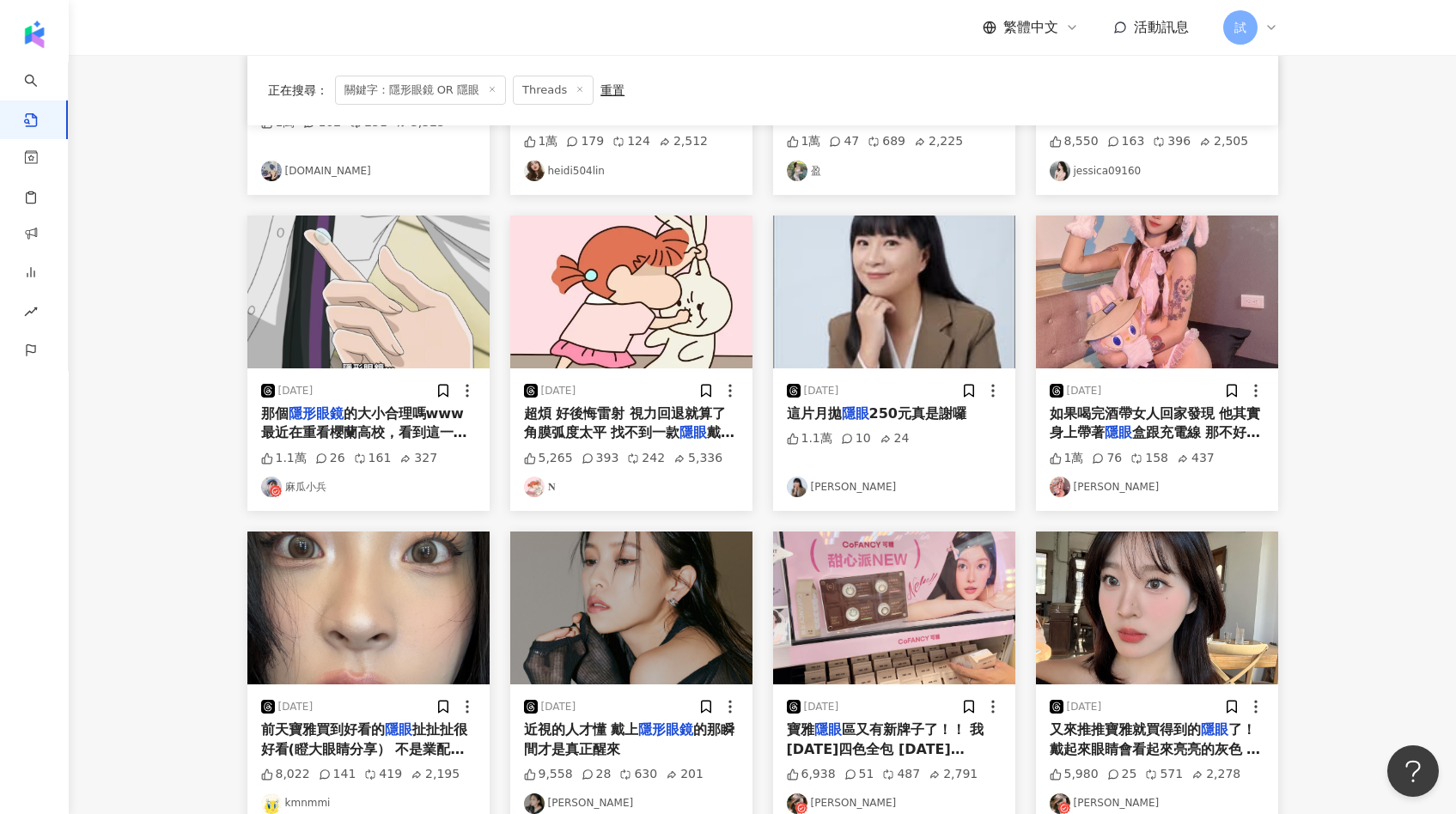
click at [937, 294] on img at bounding box center [894, 292] width 243 height 152
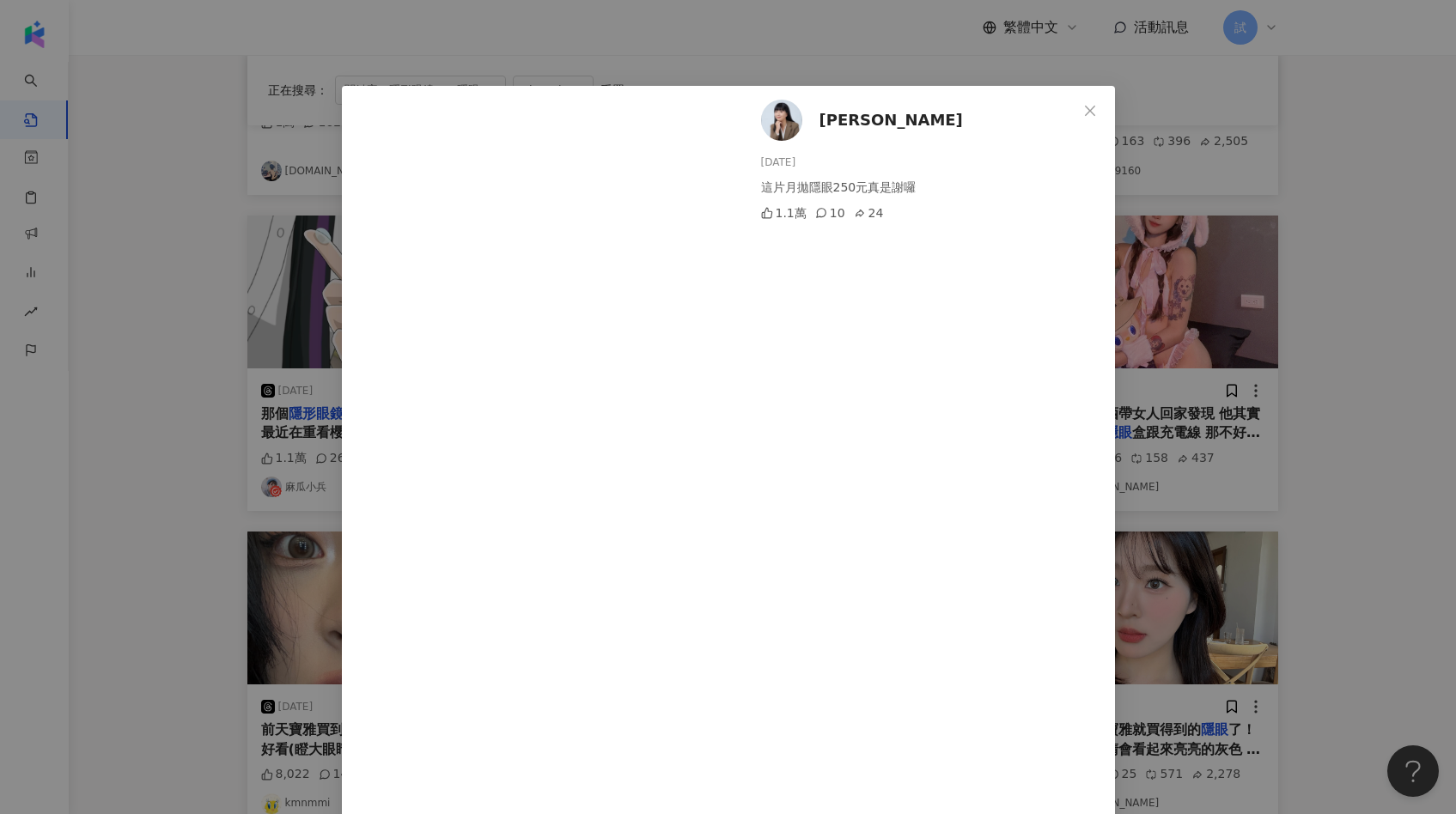
click at [1273, 324] on div "薛呈懿 2025/4/21 這片月拋隱眼250元真是謝囉 1.1萬 10 24 查看原始貼文" at bounding box center [728, 407] width 1456 height 814
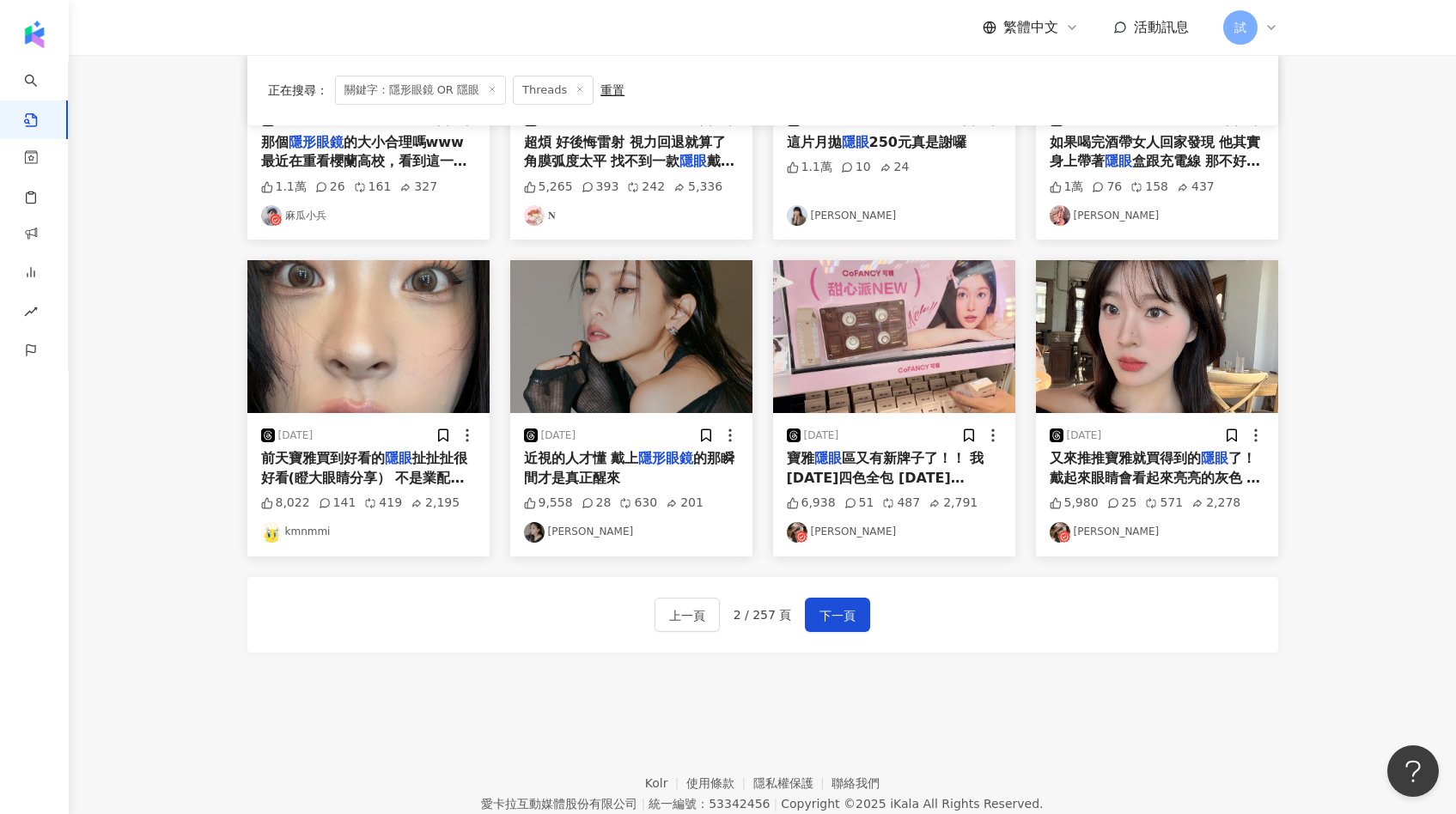
scroll to position [739, 0]
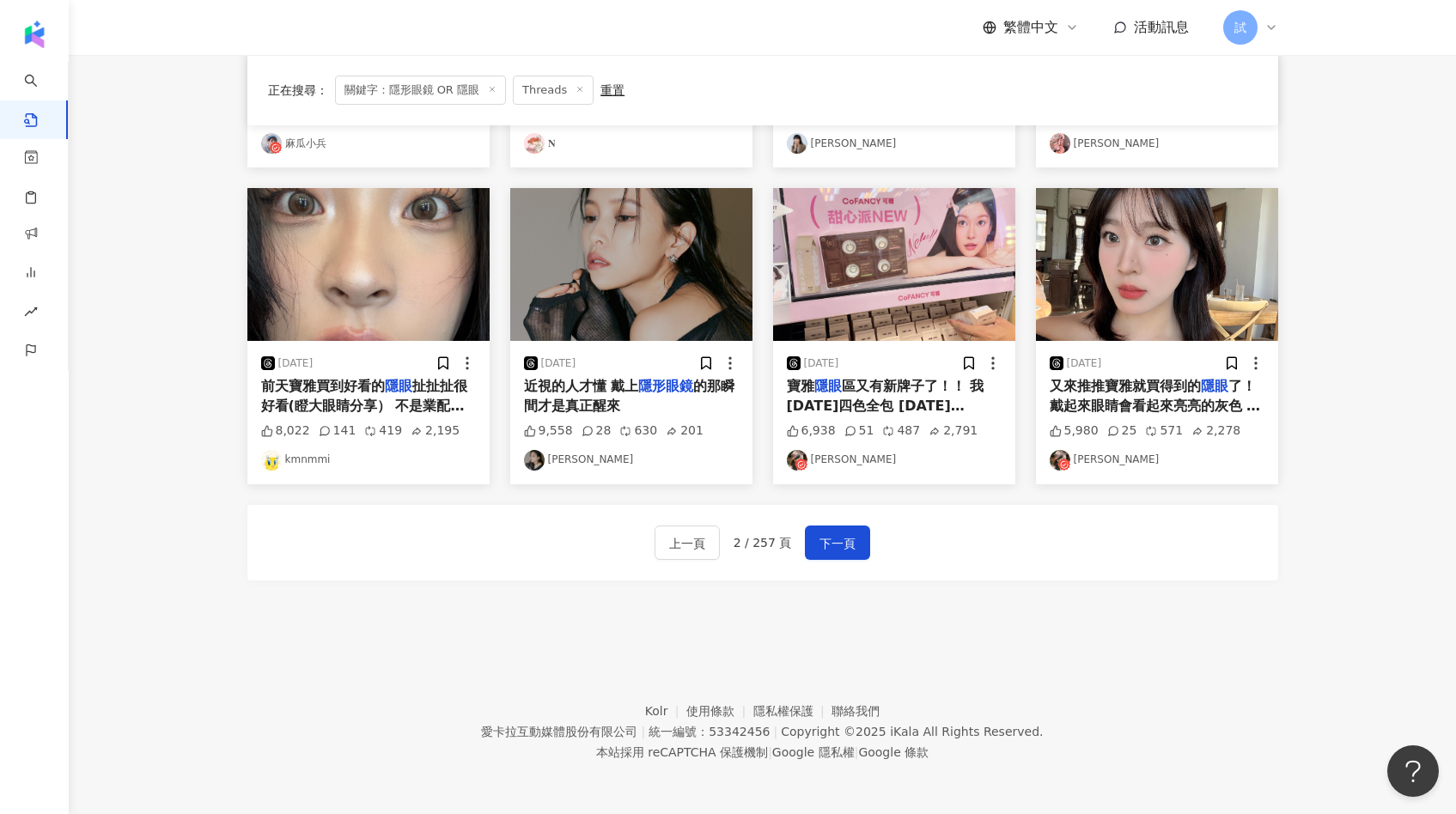
click at [410, 288] on img at bounding box center [368, 264] width 243 height 152
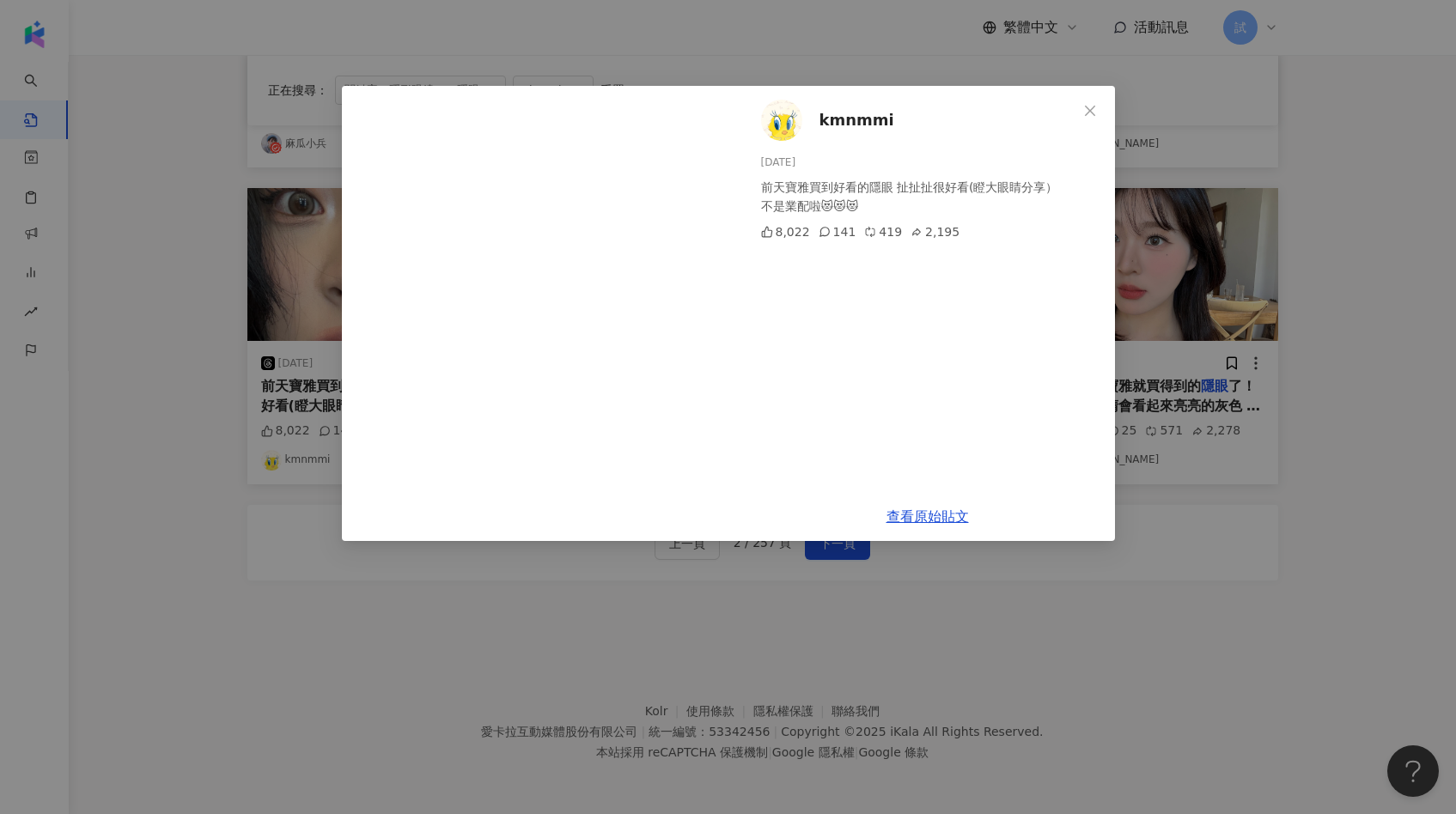
click at [1330, 392] on div "kmnmmi 2025/5/5 前天寶雅買到好看的隱眼 扯扯扯很好看(瞪大眼睛分享） 不是業配啦😻😻😻 8,022 141 419 2,195 查看原始貼文" at bounding box center [728, 407] width 1456 height 814
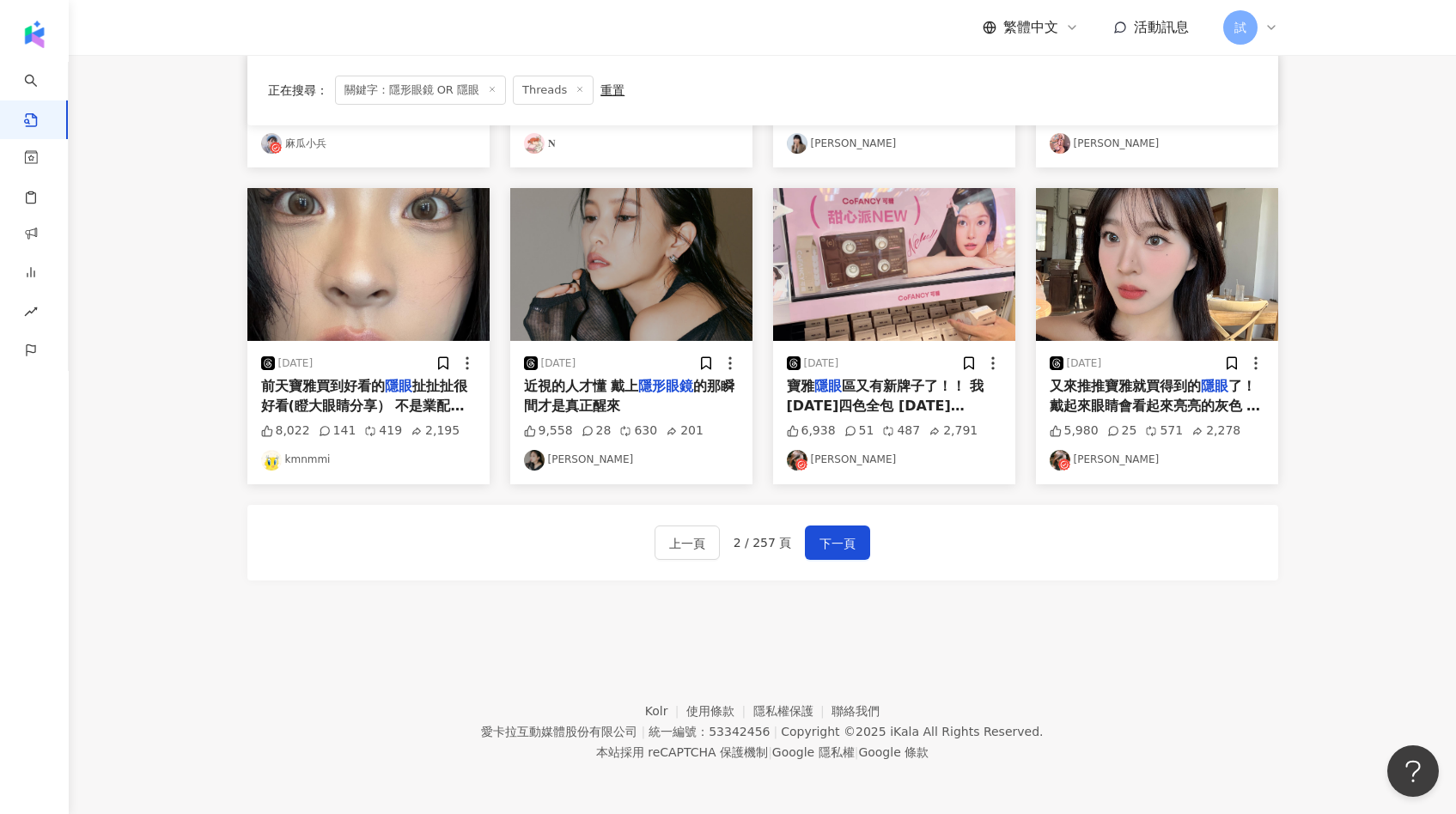
click at [675, 292] on img at bounding box center [631, 264] width 243 height 152
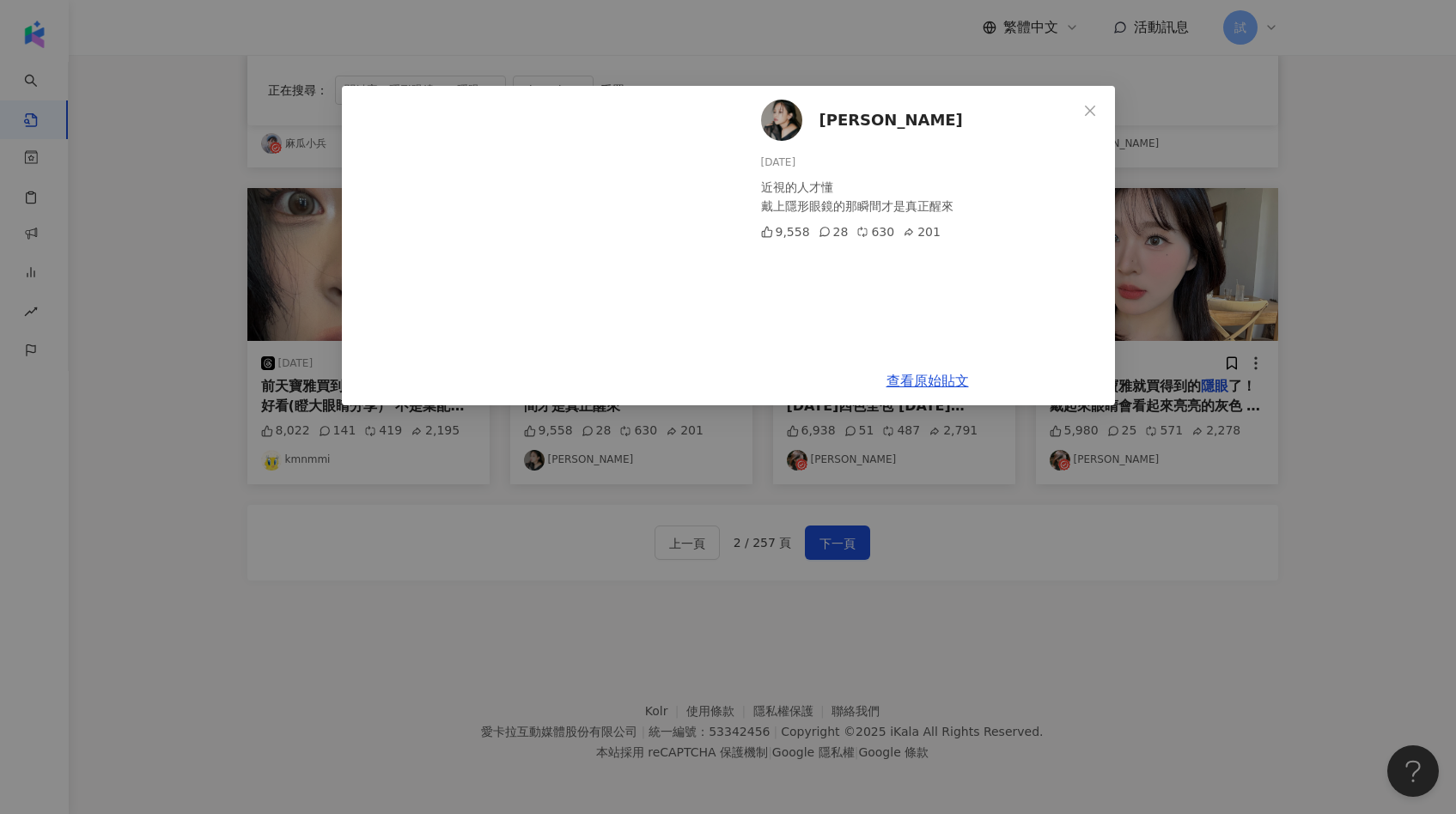
click at [1230, 329] on div "黃小米 2025/3/26 近視的人才懂 戴上隱形眼鏡的那瞬間才是真正醒來 9,558 28 630 201 查看原始貼文" at bounding box center [728, 407] width 1456 height 814
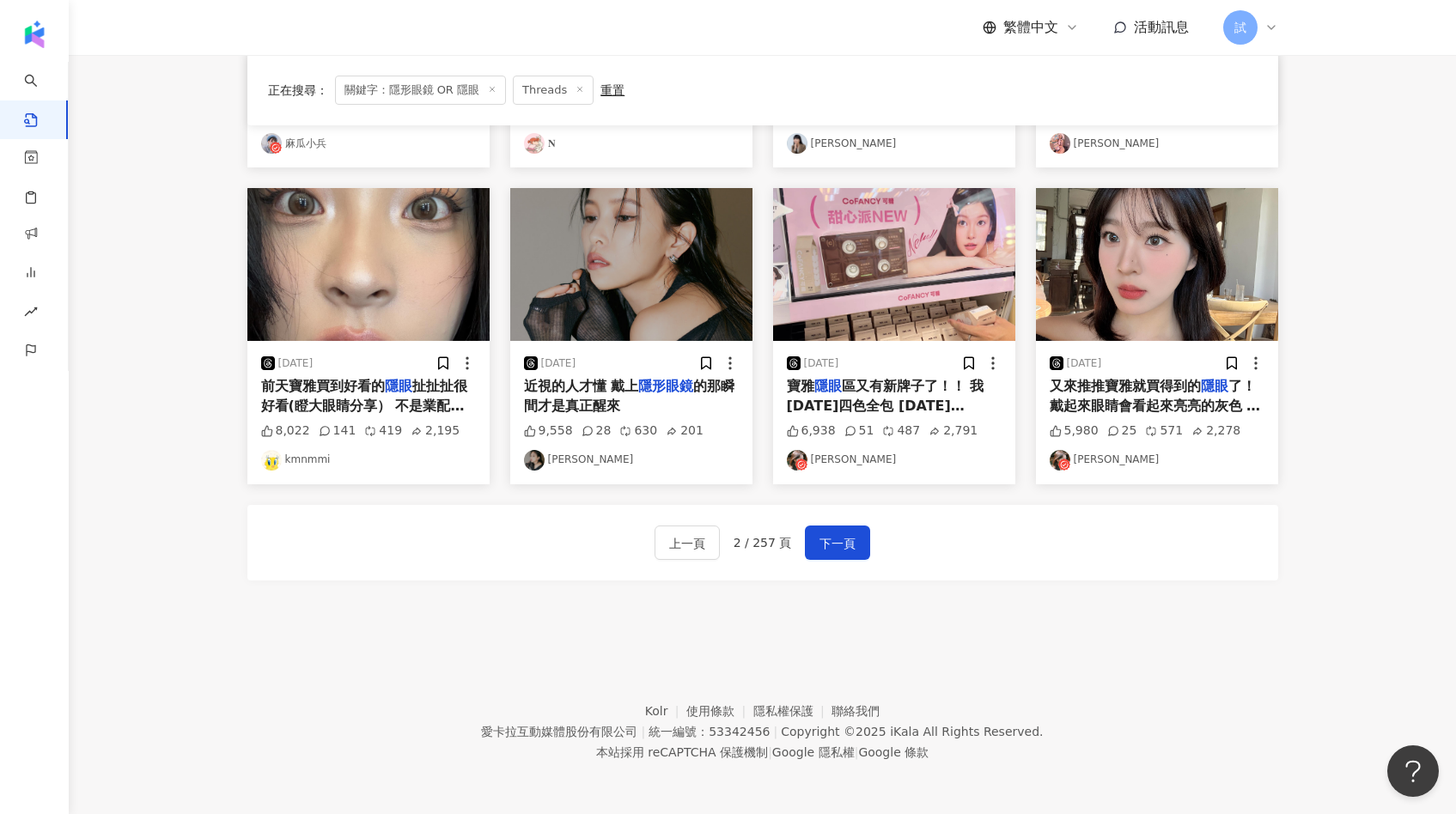
click at [930, 293] on img at bounding box center [894, 264] width 243 height 152
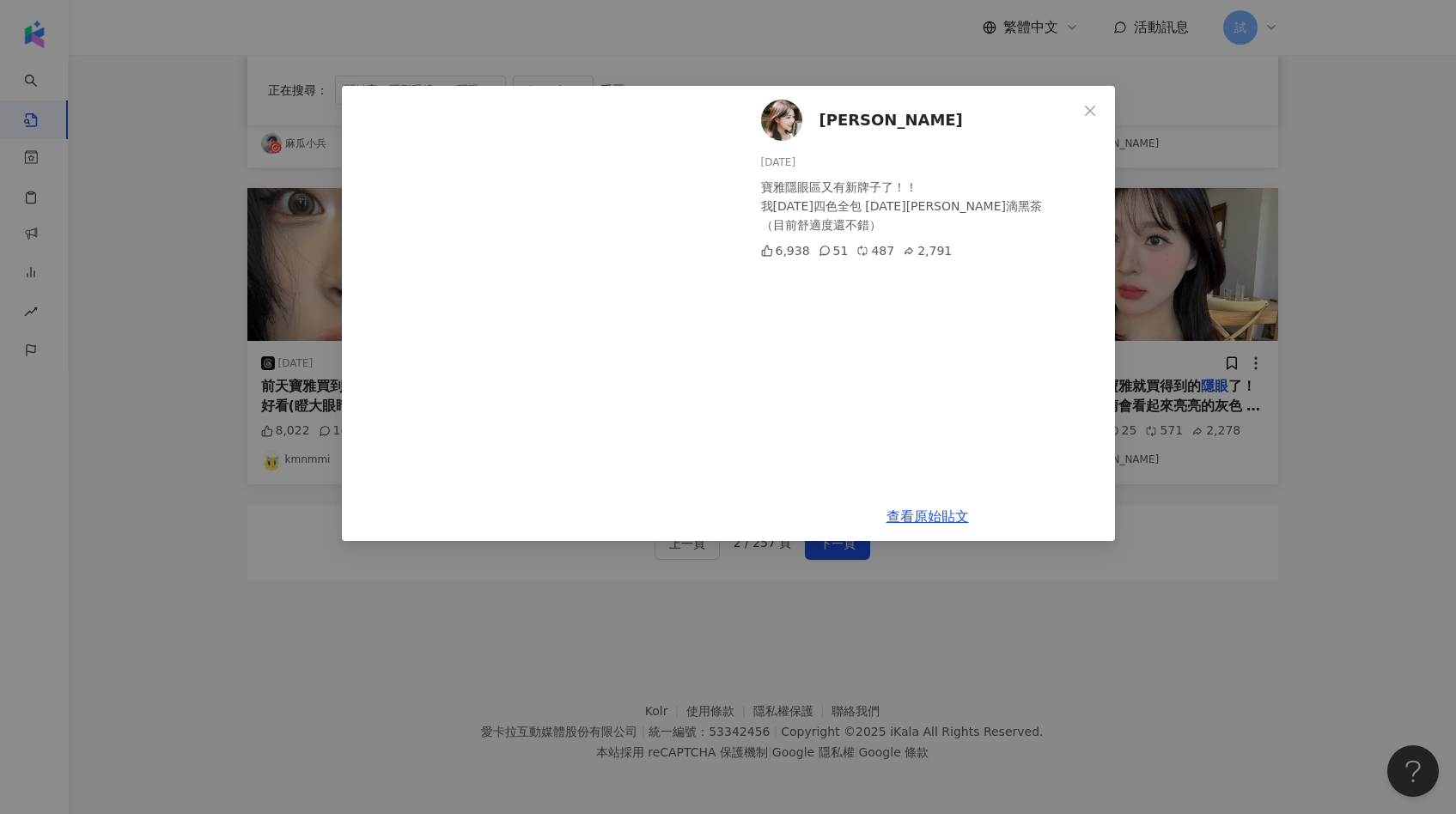
click at [1229, 349] on div "林嫺 2025/3/7 寶雅隱眼區又有新牌子了！！ 我昨天四色全包 今天戴冰滴黑茶 （目前舒適度還不錯） 6,938 51 487 2,791 查看原始貼文" at bounding box center [728, 407] width 1456 height 814
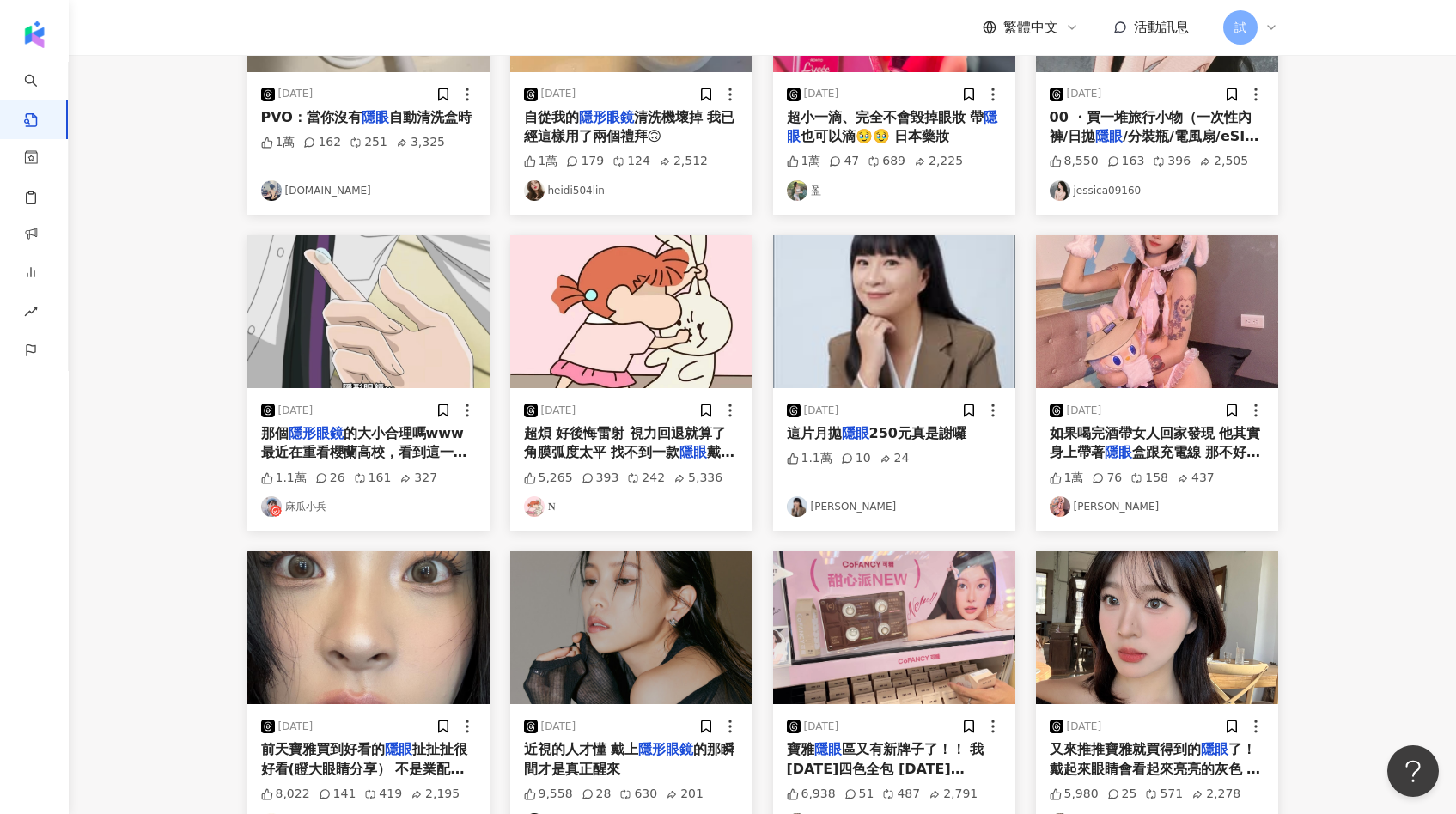
scroll to position [0, 0]
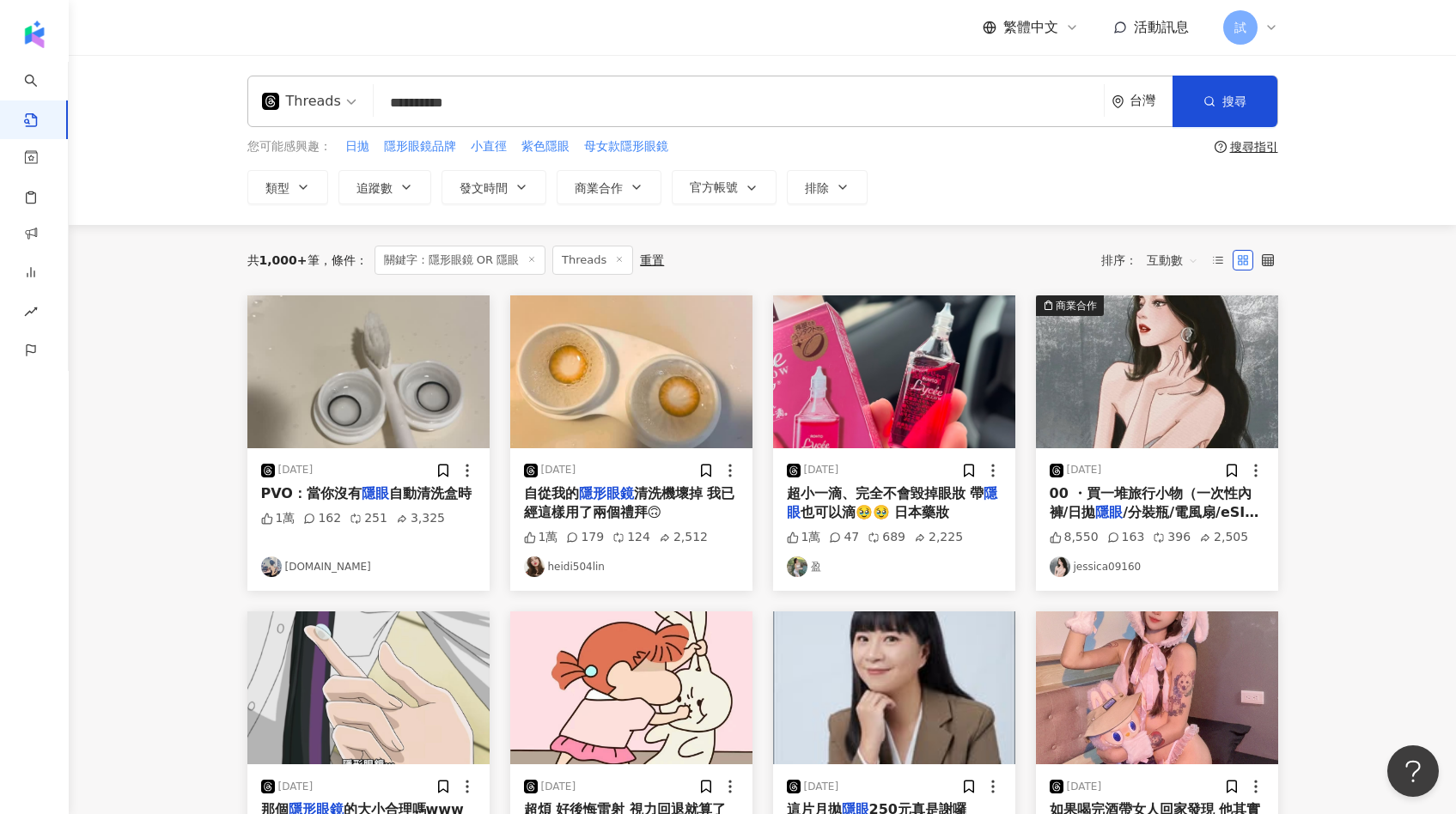
drag, startPoint x: 520, startPoint y: 103, endPoint x: 208, endPoint y: 103, distance: 312.0
click at [208, 103] on div "**********" at bounding box center [761, 140] width 1386 height 170
click at [1156, 268] on span "互動數" at bounding box center [1172, 259] width 52 height 28
click at [1176, 384] on div "按讚數" at bounding box center [1175, 382] width 48 height 19
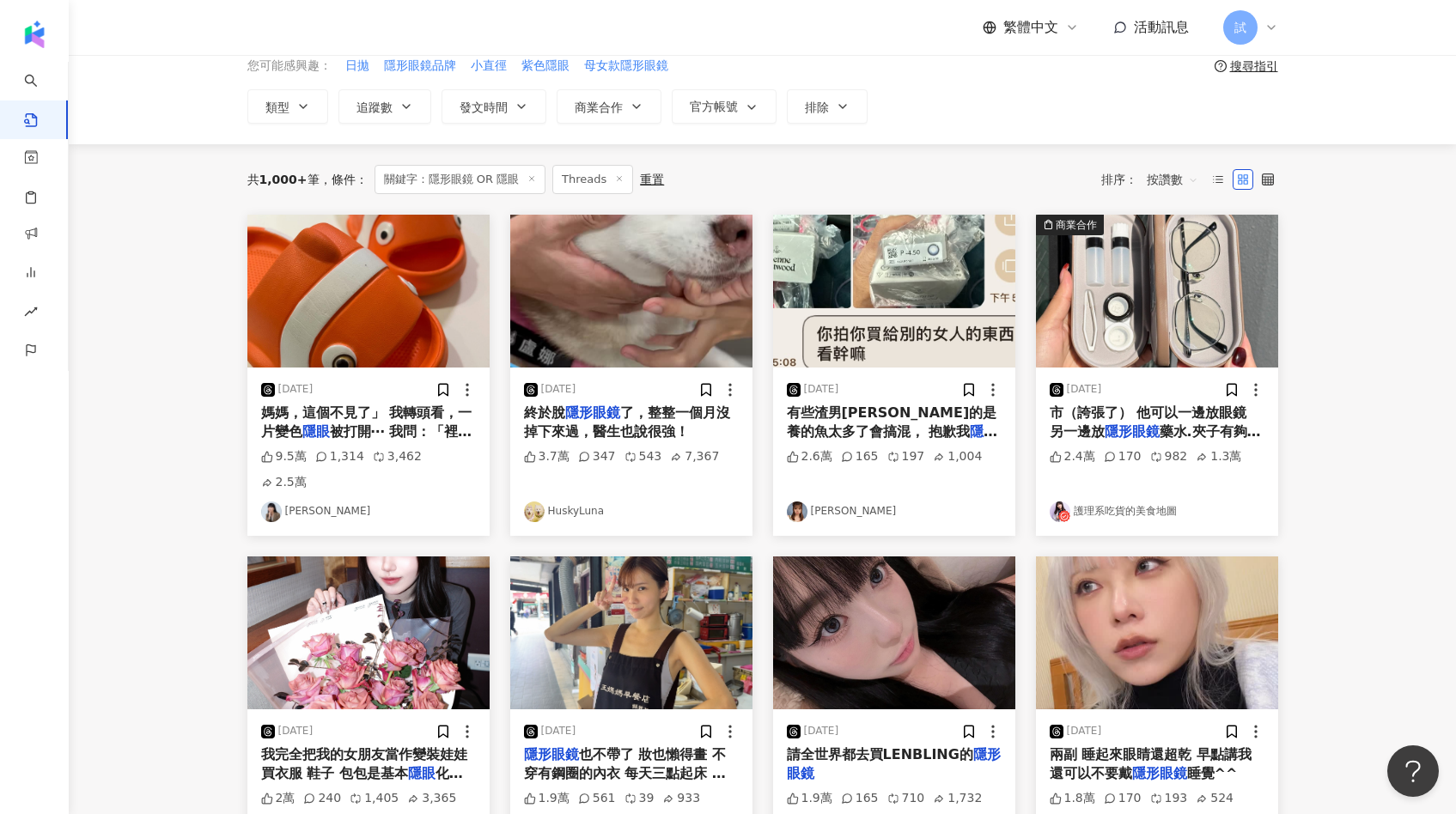
scroll to position [84, 0]
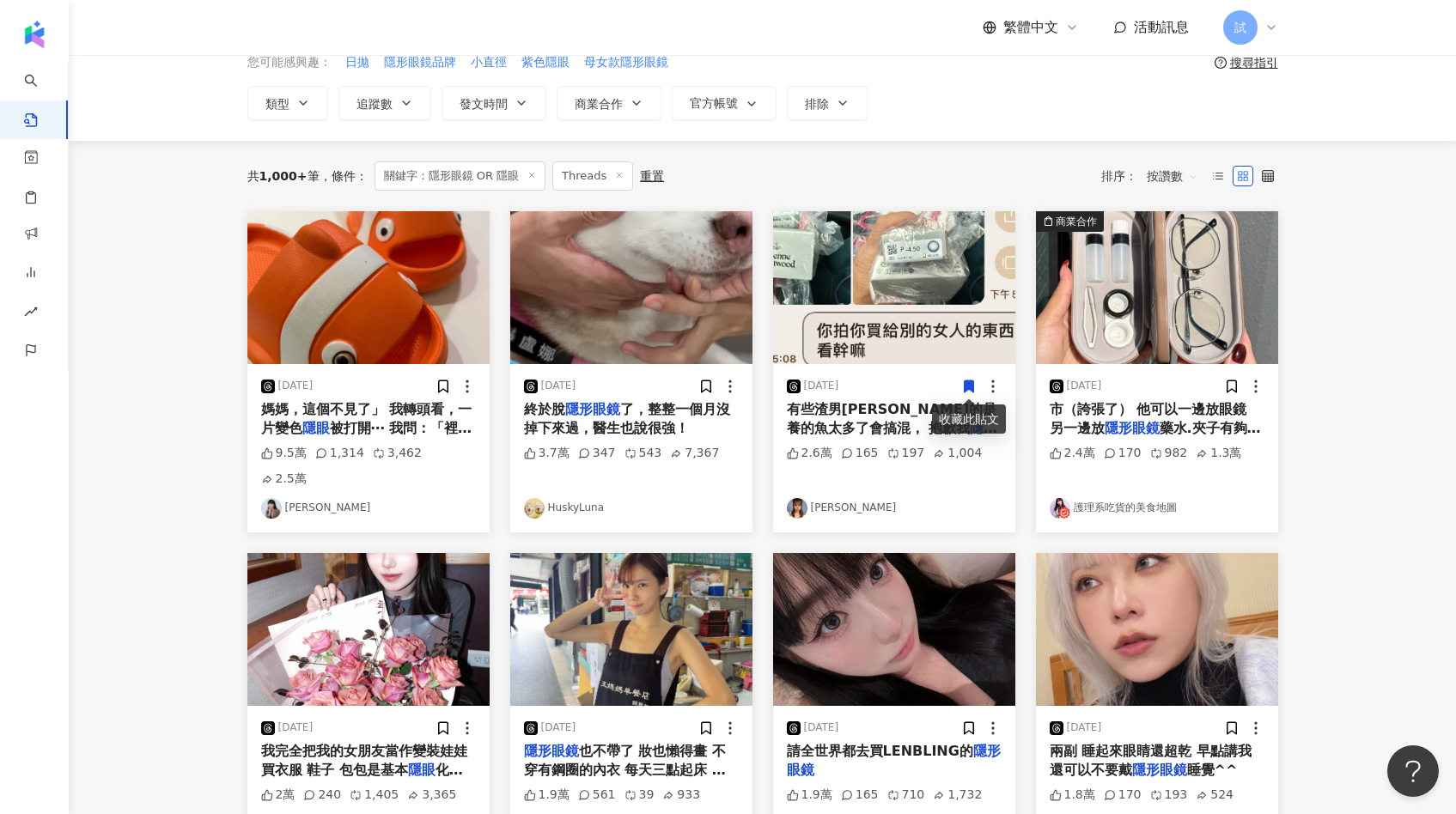
click at [1167, 175] on span "按讚數" at bounding box center [1172, 176] width 52 height 28
click at [1165, 319] on div "留言數" at bounding box center [1175, 327] width 48 height 19
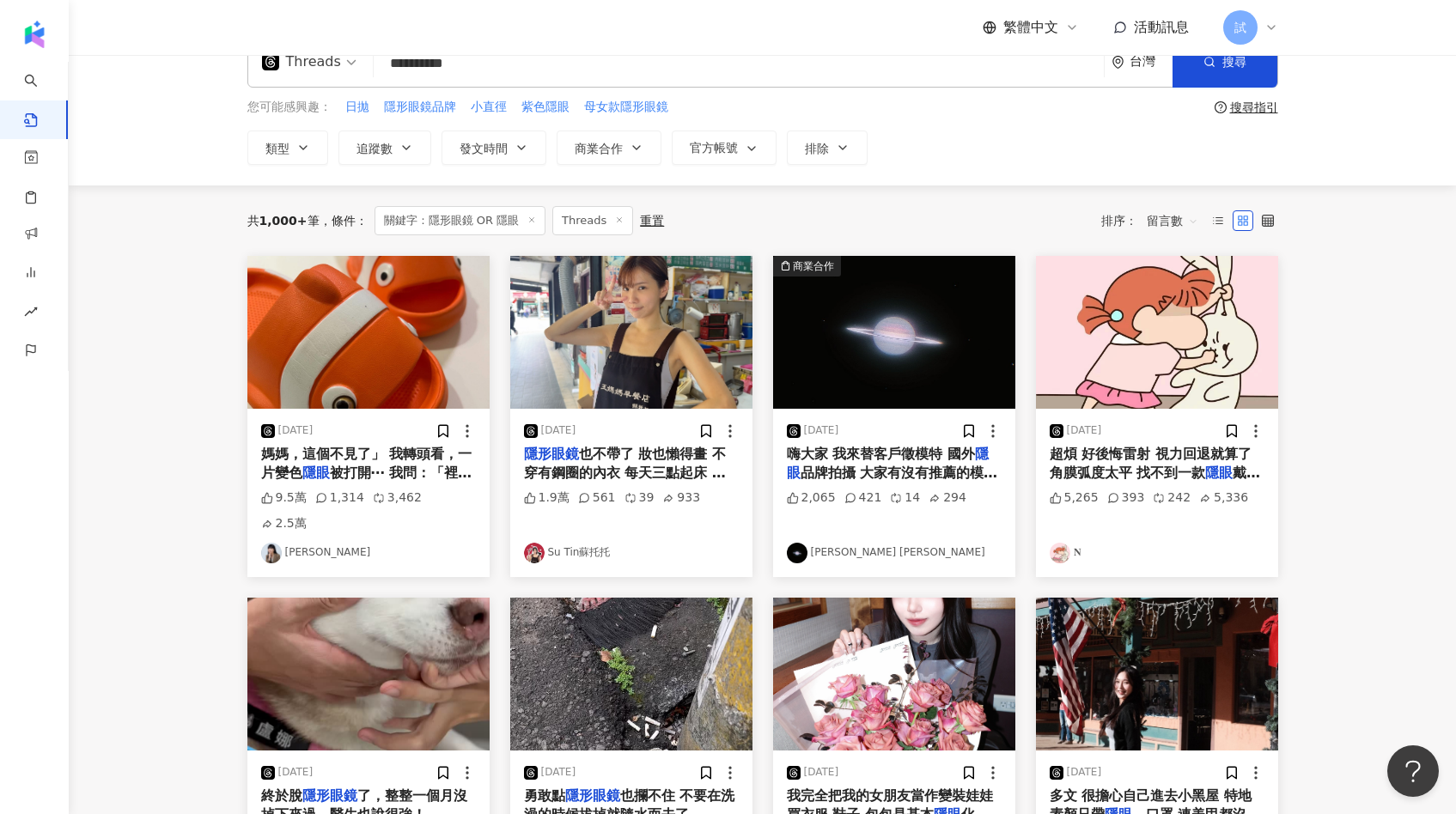
scroll to position [46, 0]
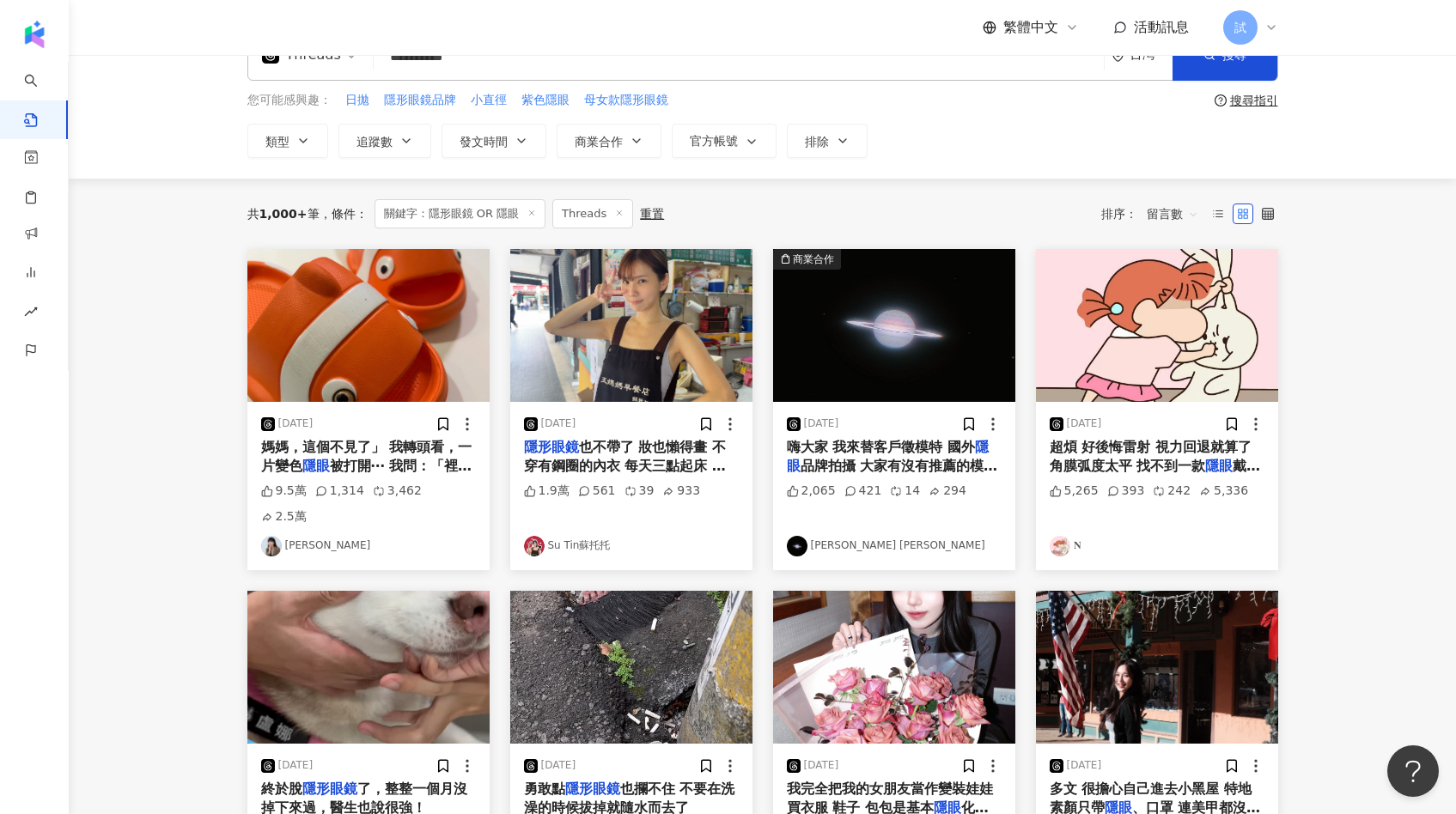
click at [862, 341] on img at bounding box center [894, 325] width 243 height 152
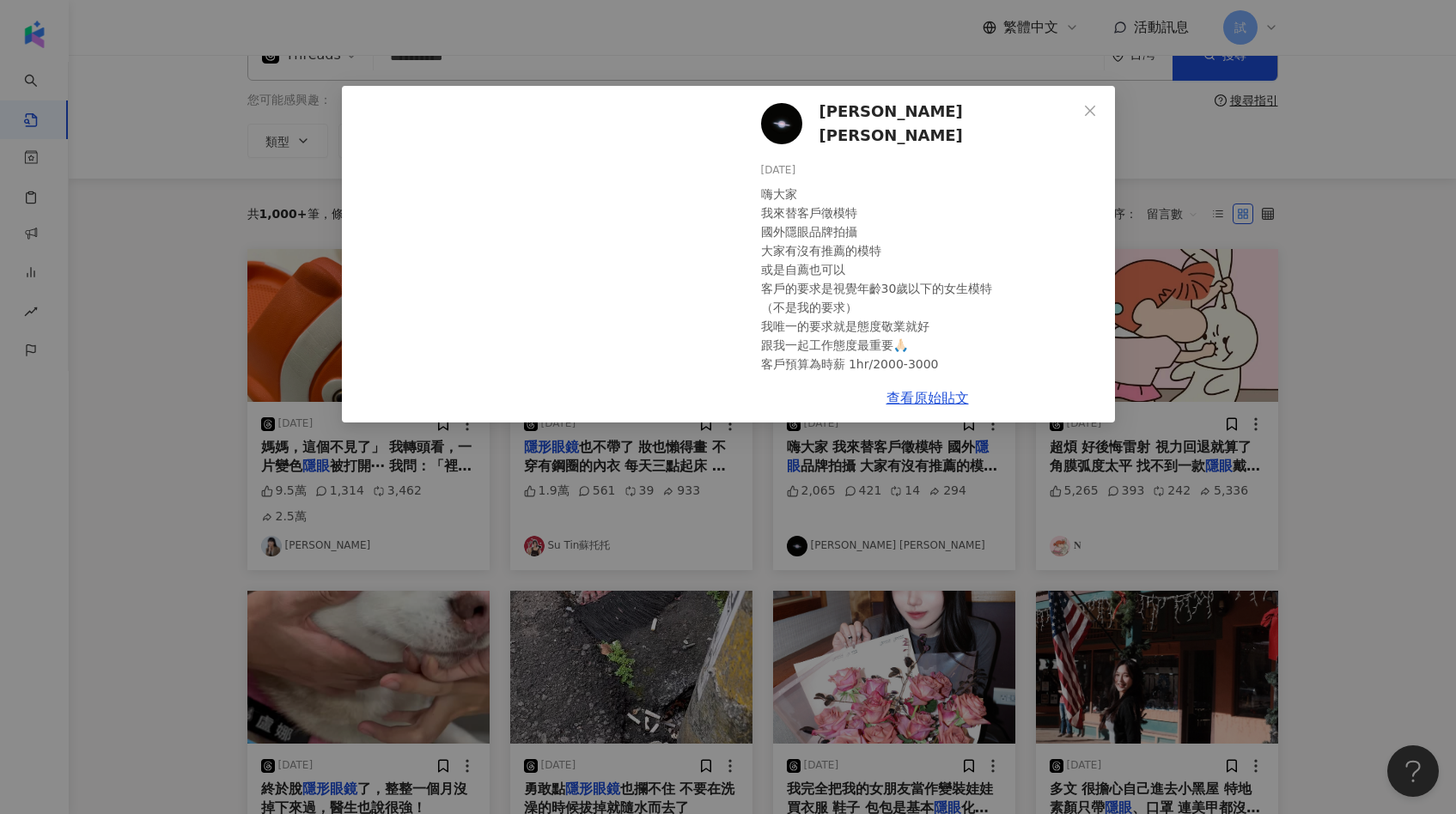
scroll to position [37, 0]
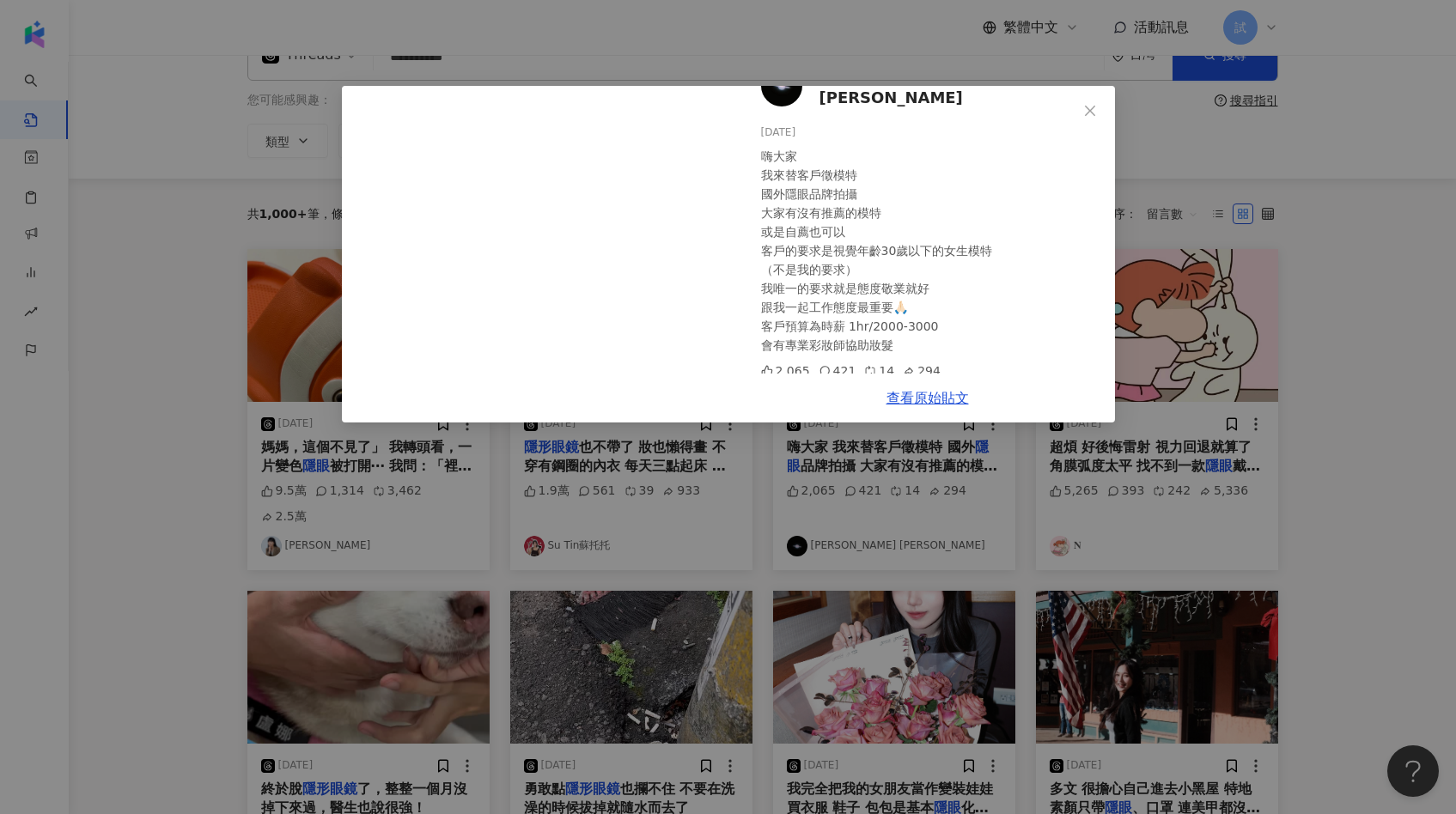
click at [1301, 375] on div "林子敬 Jimmy 2024/12/18 嗨大家 我來替客戶徵模特 國外隱眼品牌拍攝 大家有沒有推薦的模特 或是自薦也可以 客戶的要求是視覺年齡30歲以下的女…" at bounding box center [728, 407] width 1456 height 814
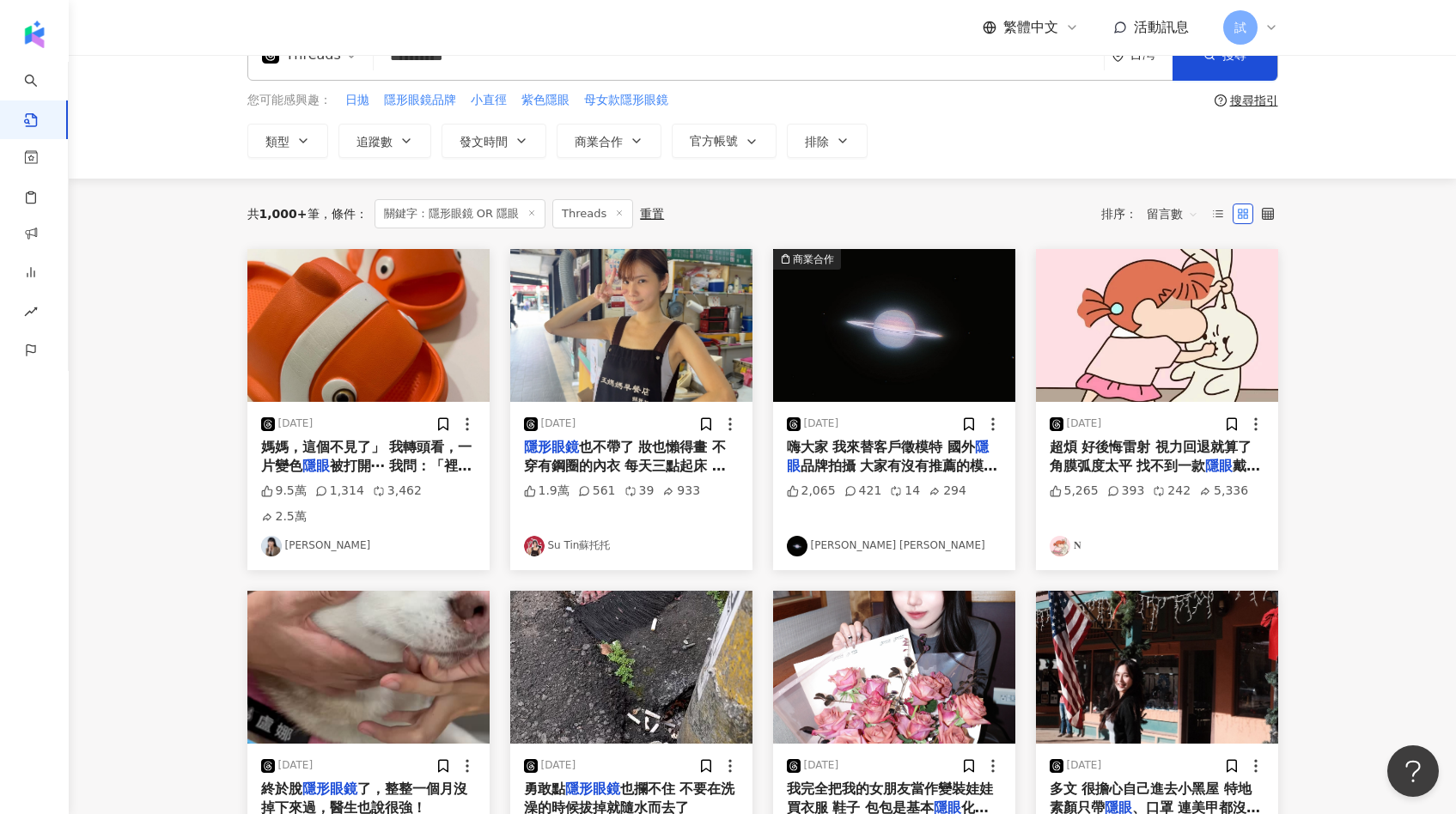
click at [892, 340] on img at bounding box center [894, 325] width 243 height 152
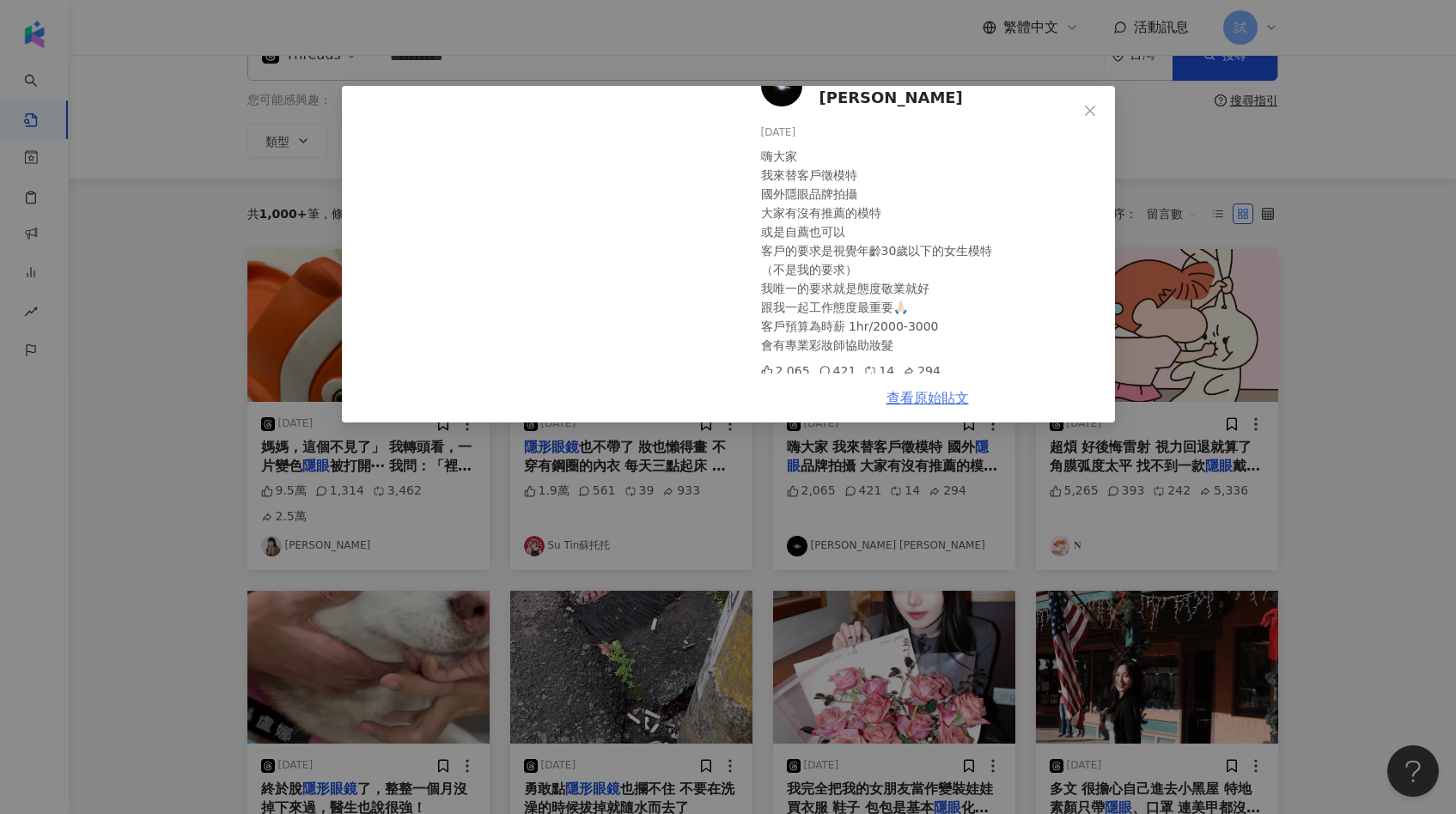
click at [918, 397] on link "查看原始貼文" at bounding box center [927, 398] width 82 height 16
click at [1236, 323] on div "林子敬 Jimmy 2024/12/18 嗨大家 我來替客戶徵模特 國外隱眼品牌拍攝 大家有沒有推薦的模特 或是自薦也可以 客戶的要求是視覺年齡30歲以下的女…" at bounding box center [728, 407] width 1456 height 814
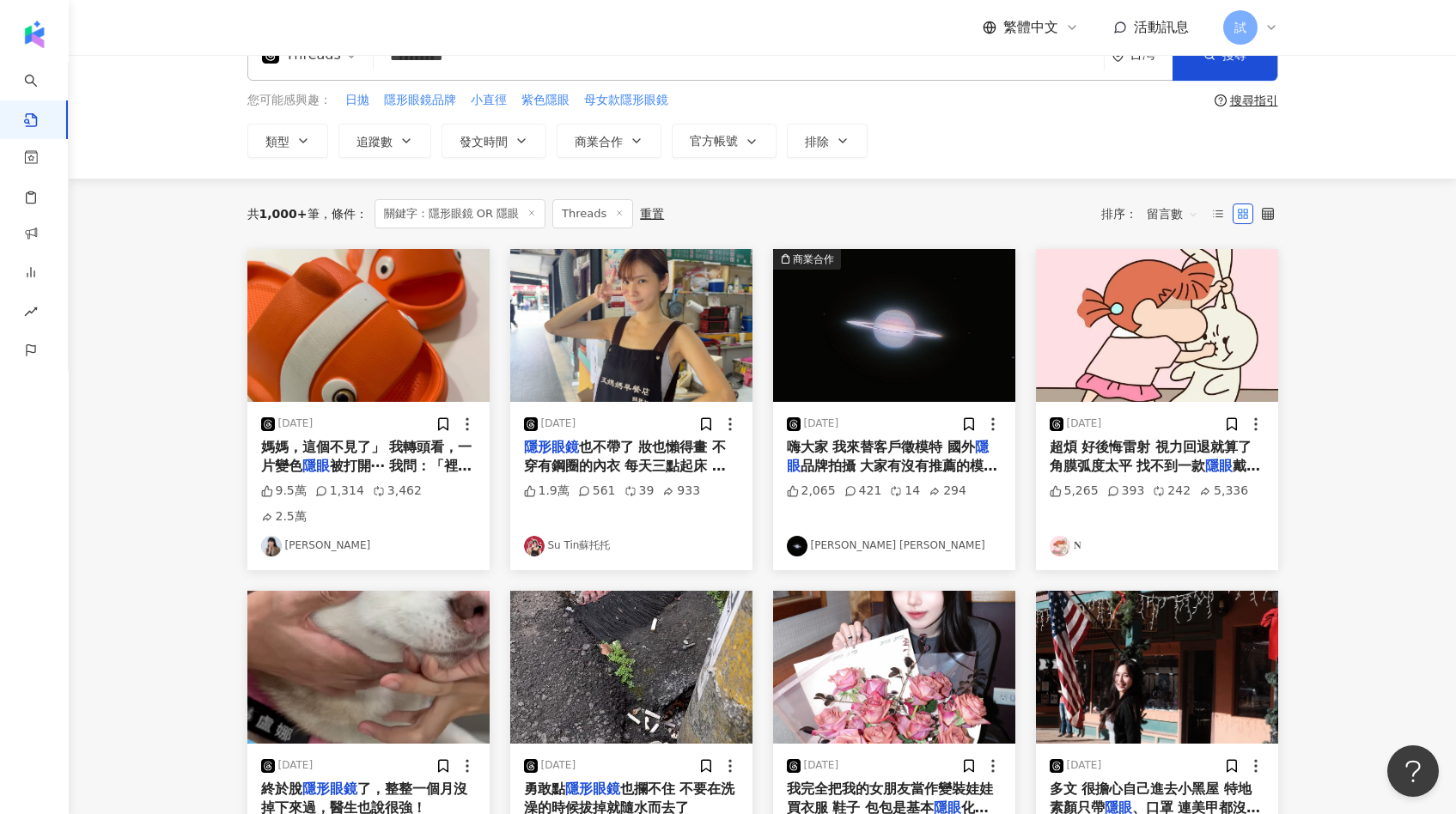
click at [1198, 346] on img at bounding box center [1157, 325] width 243 height 152
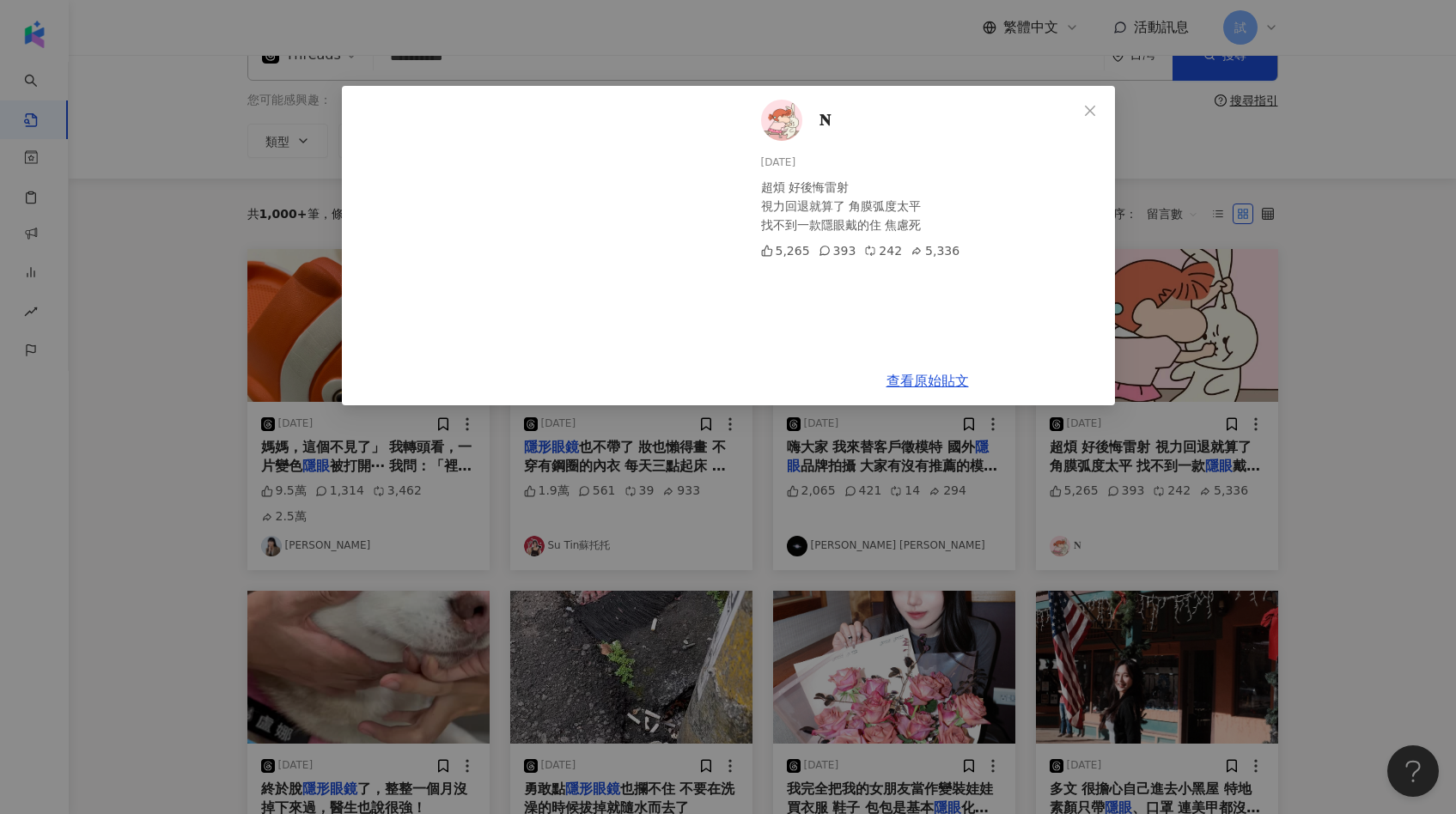
click at [1287, 381] on div "𝐍 2025/3/1 超煩 好後悔雷射 視力回退就算了 角膜弧度太平 找不到一款隱眼戴的住 焦慮死 5,265 393 242 5,336 查看原始貼文" at bounding box center [728, 407] width 1456 height 814
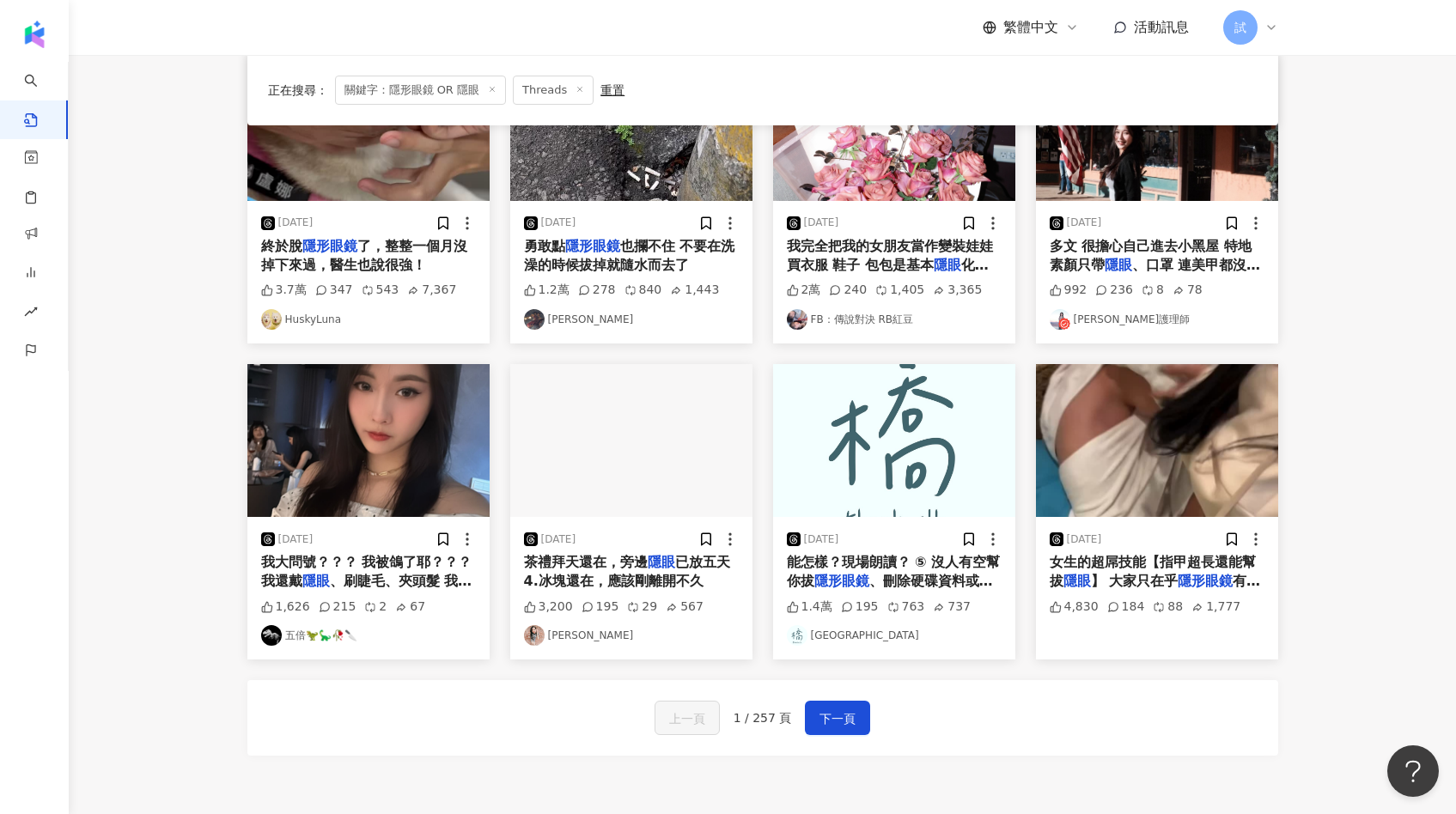
scroll to position [590, 0]
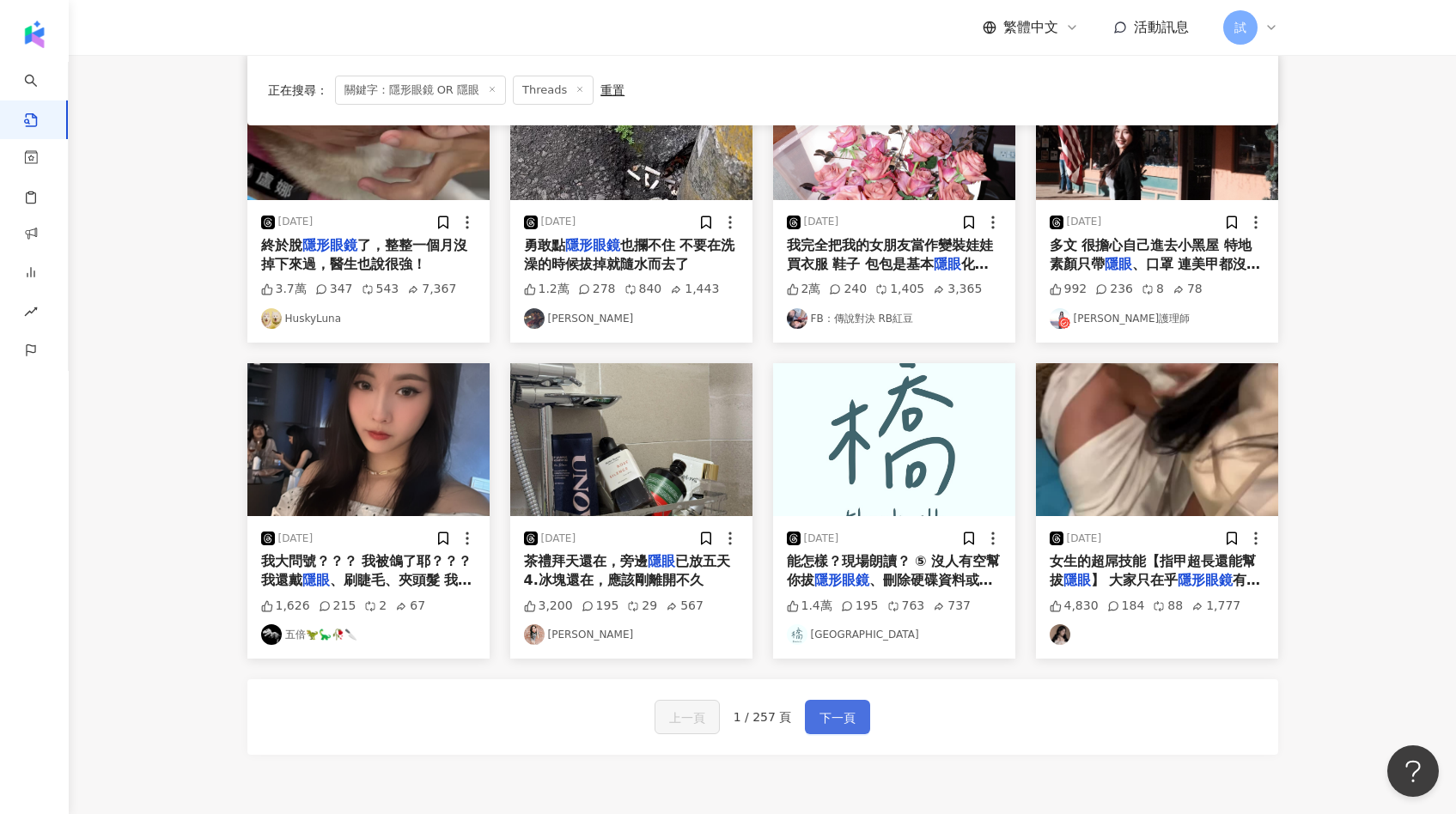
click at [811, 700] on button "下一頁" at bounding box center [836, 717] width 65 height 35
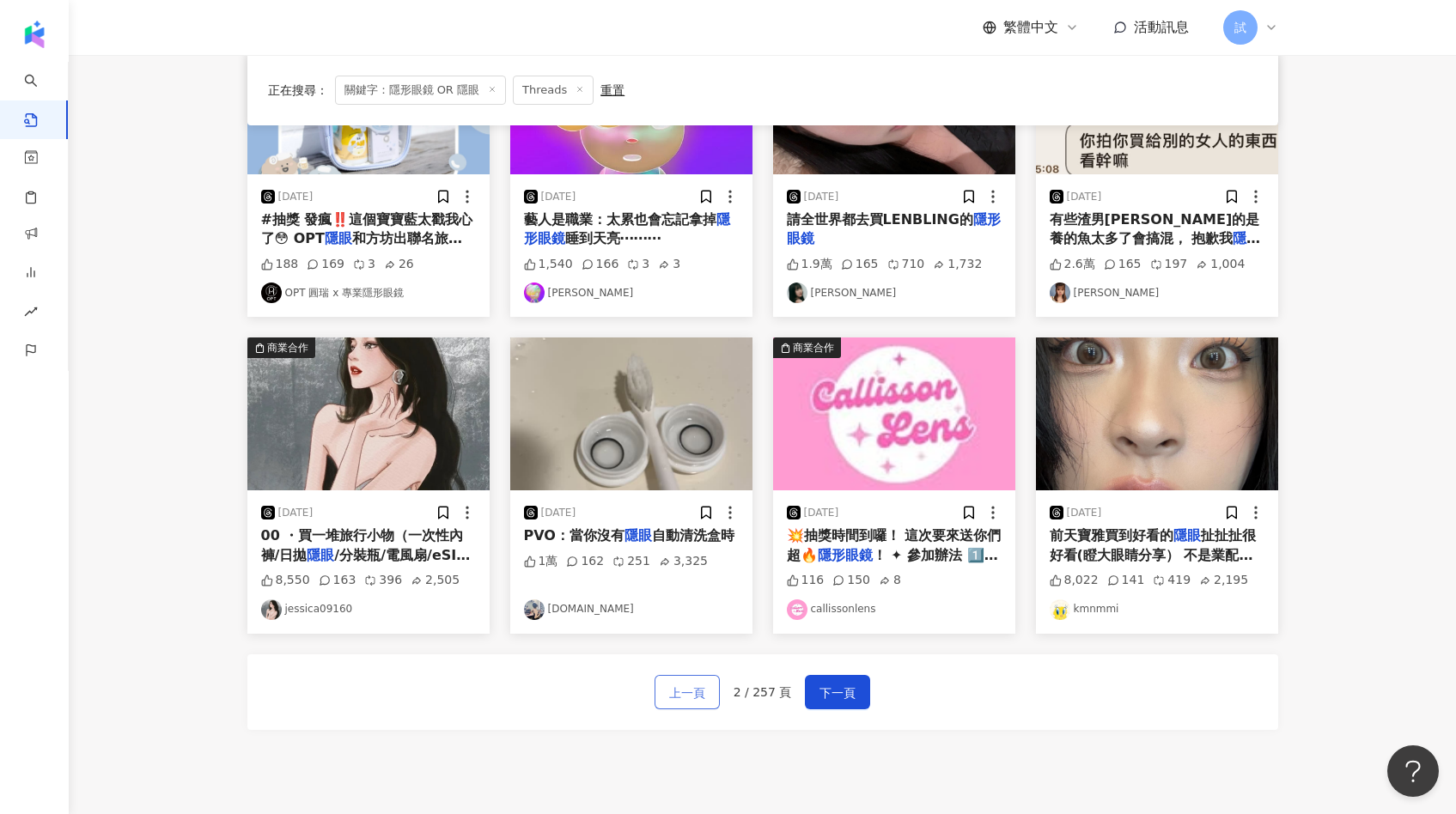
click at [699, 690] on span "上一頁" at bounding box center [687, 693] width 36 height 21
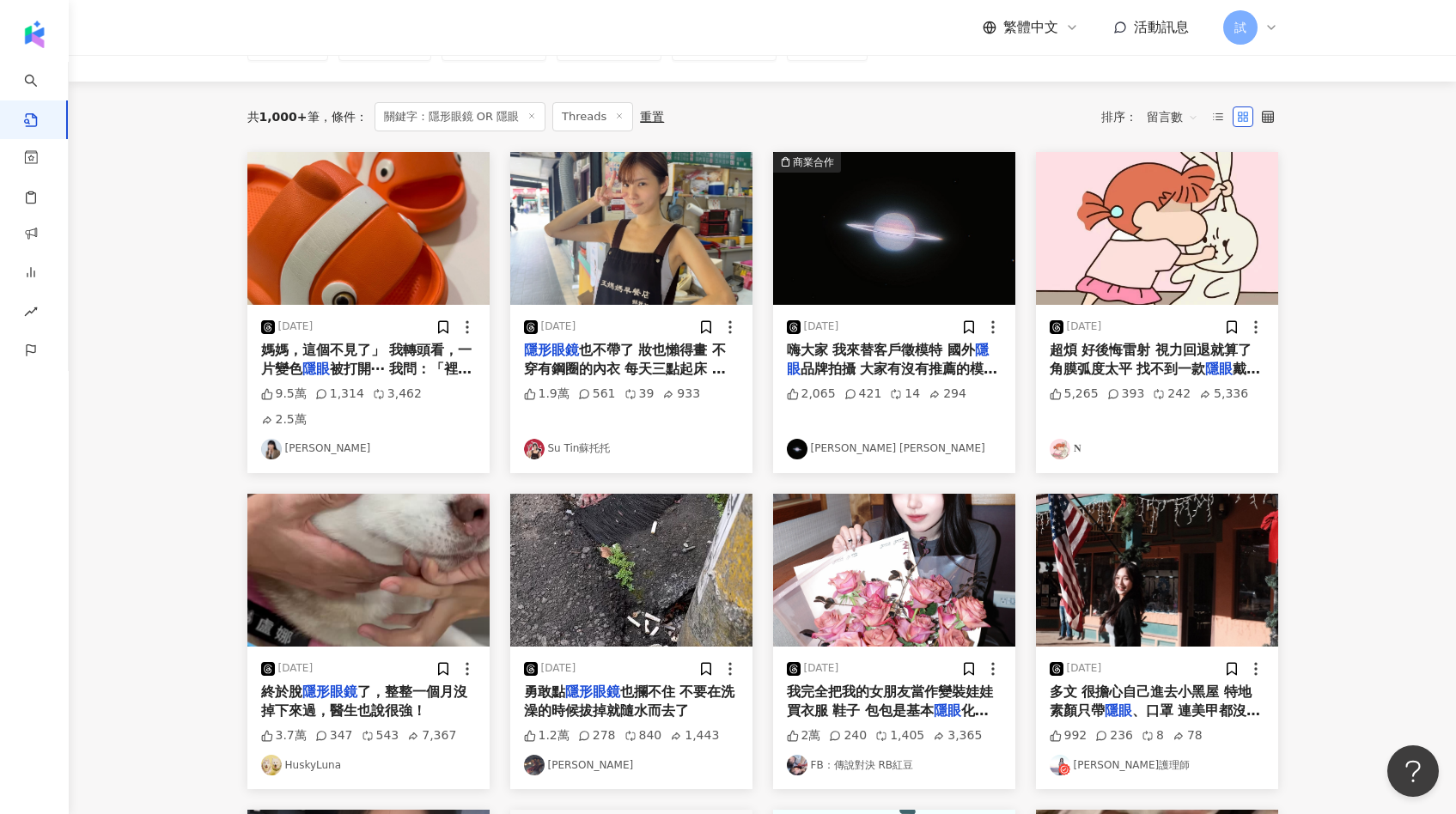
scroll to position [127, 0]
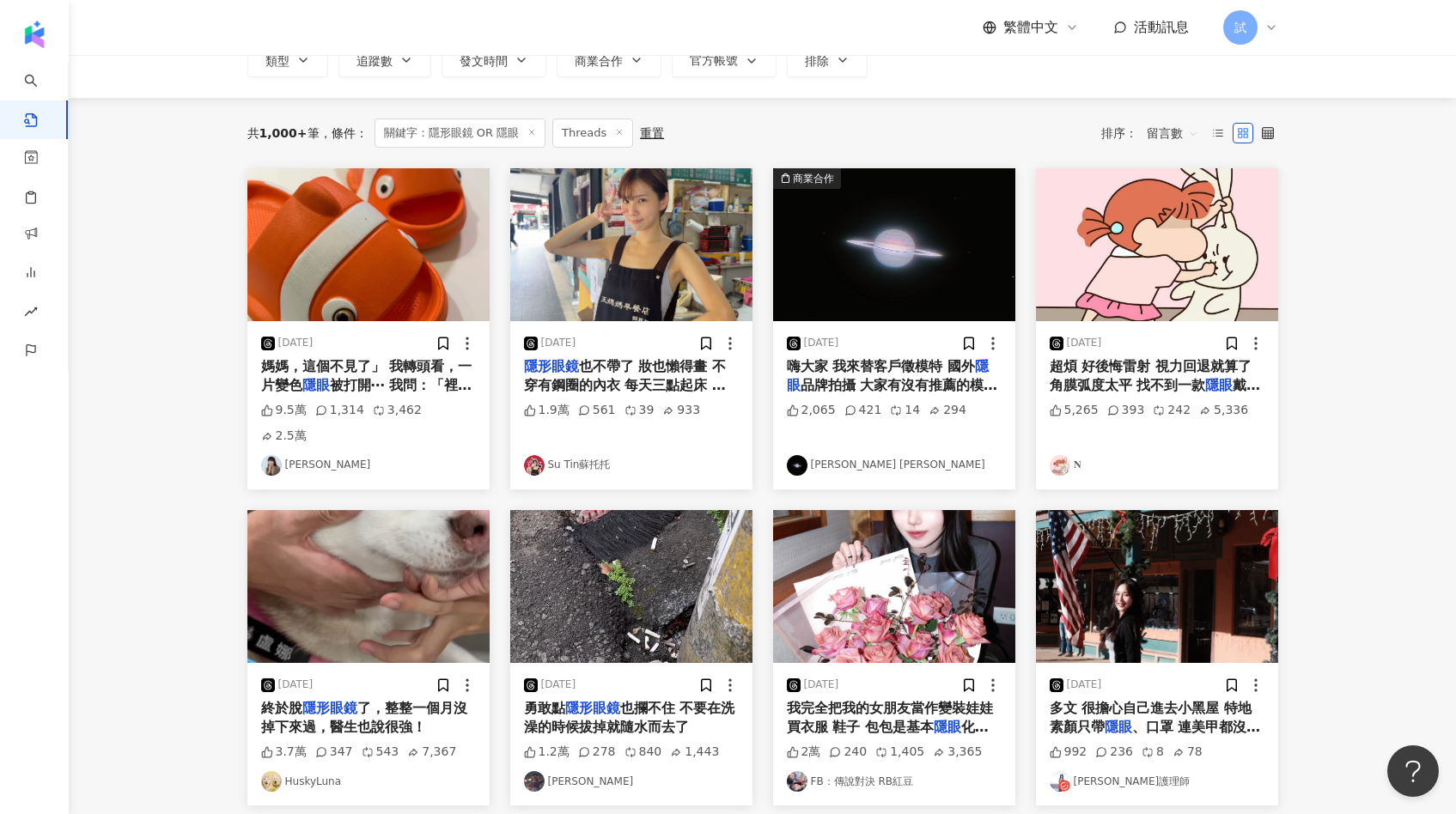
click at [400, 220] on img at bounding box center [368, 244] width 243 height 152
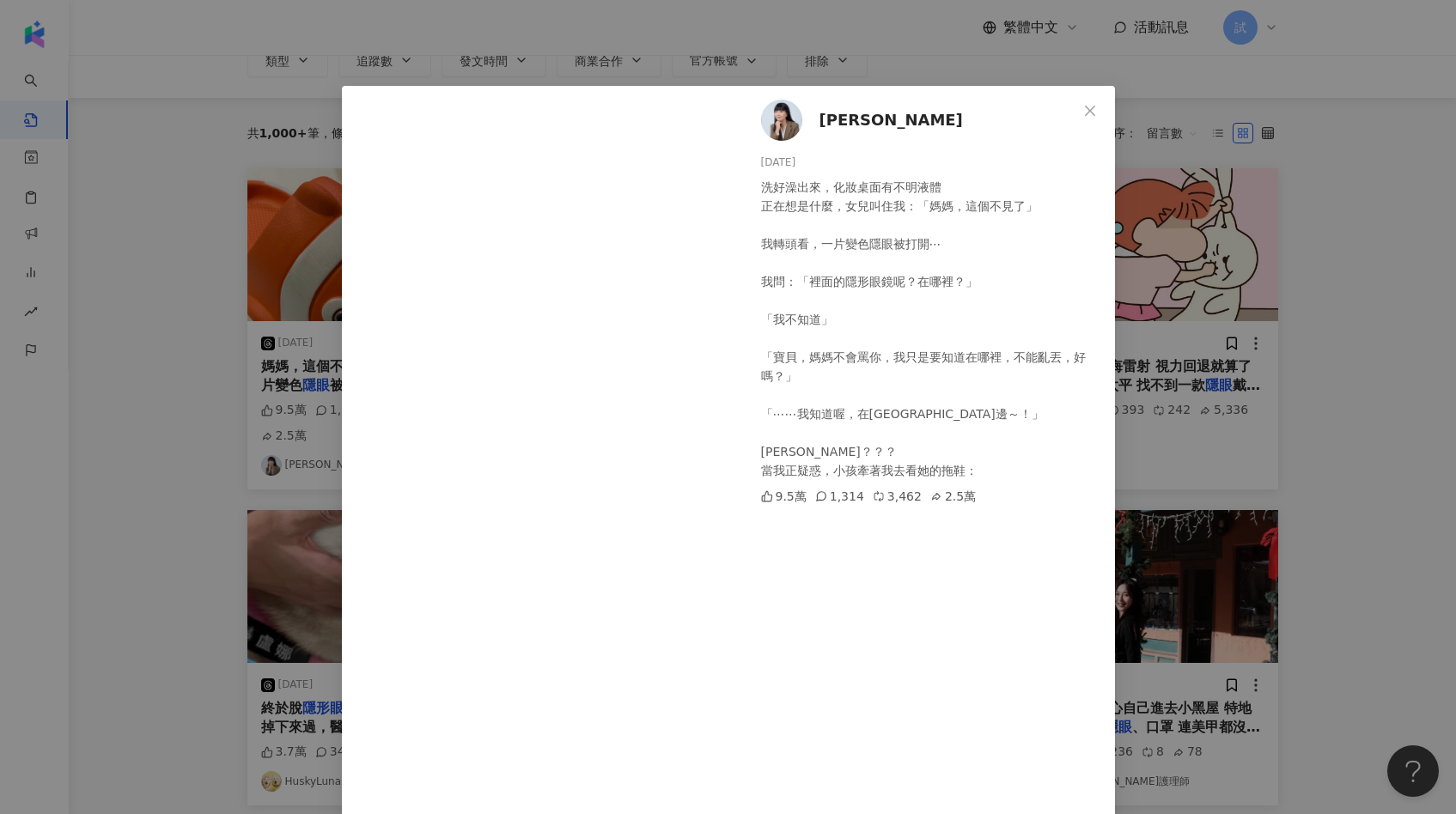
click at [1316, 317] on div "薛呈懿 2025/4/21 洗好澡出來，化妝桌面有不明液體 正在想是什麼，女兒叫住我：「媽媽，這個不見了」 我轉頭看，一片變色隱眼被打開⋯ 我問：「裡面的隱形…" at bounding box center [728, 407] width 1456 height 814
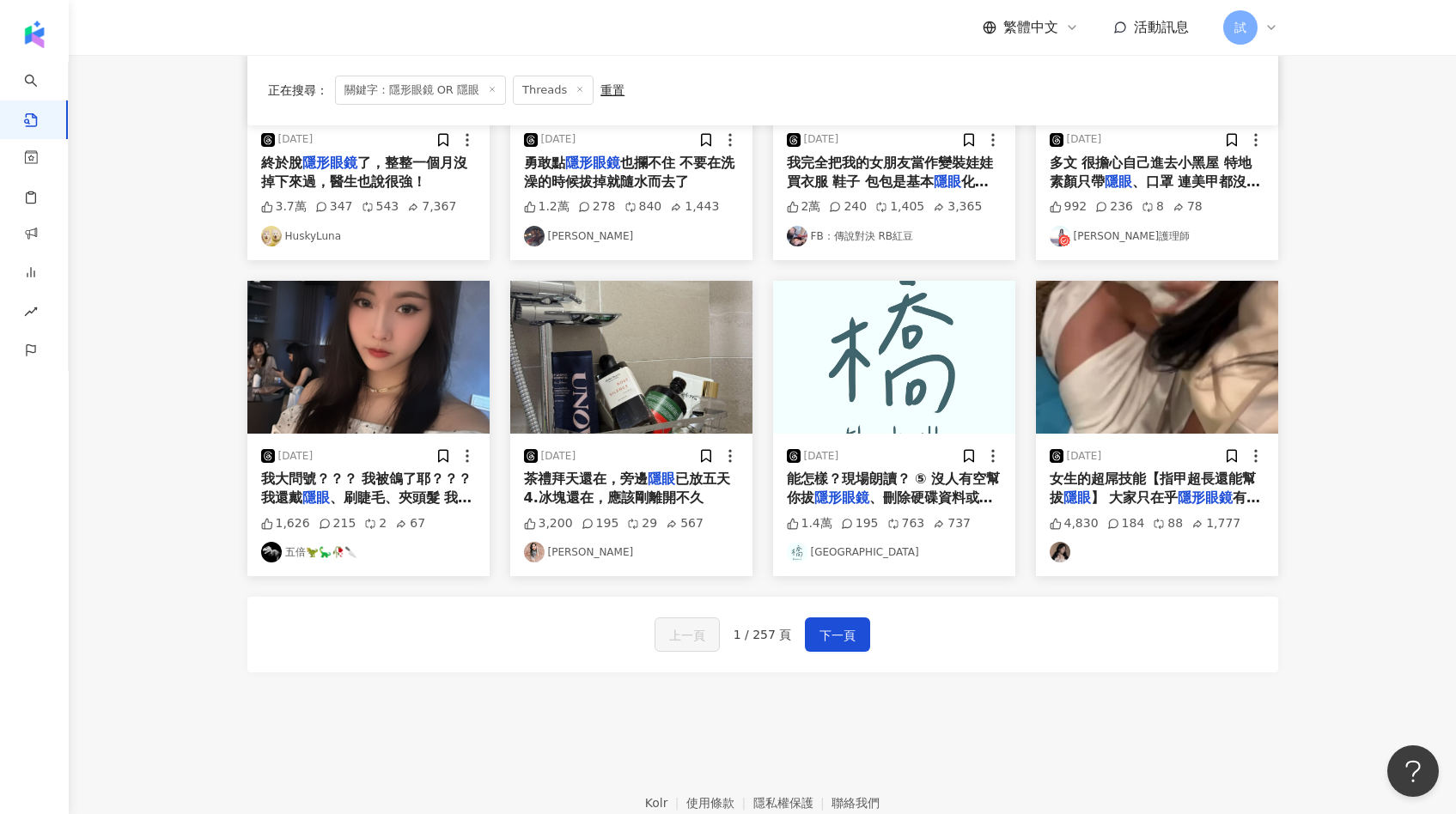
scroll to position [0, 0]
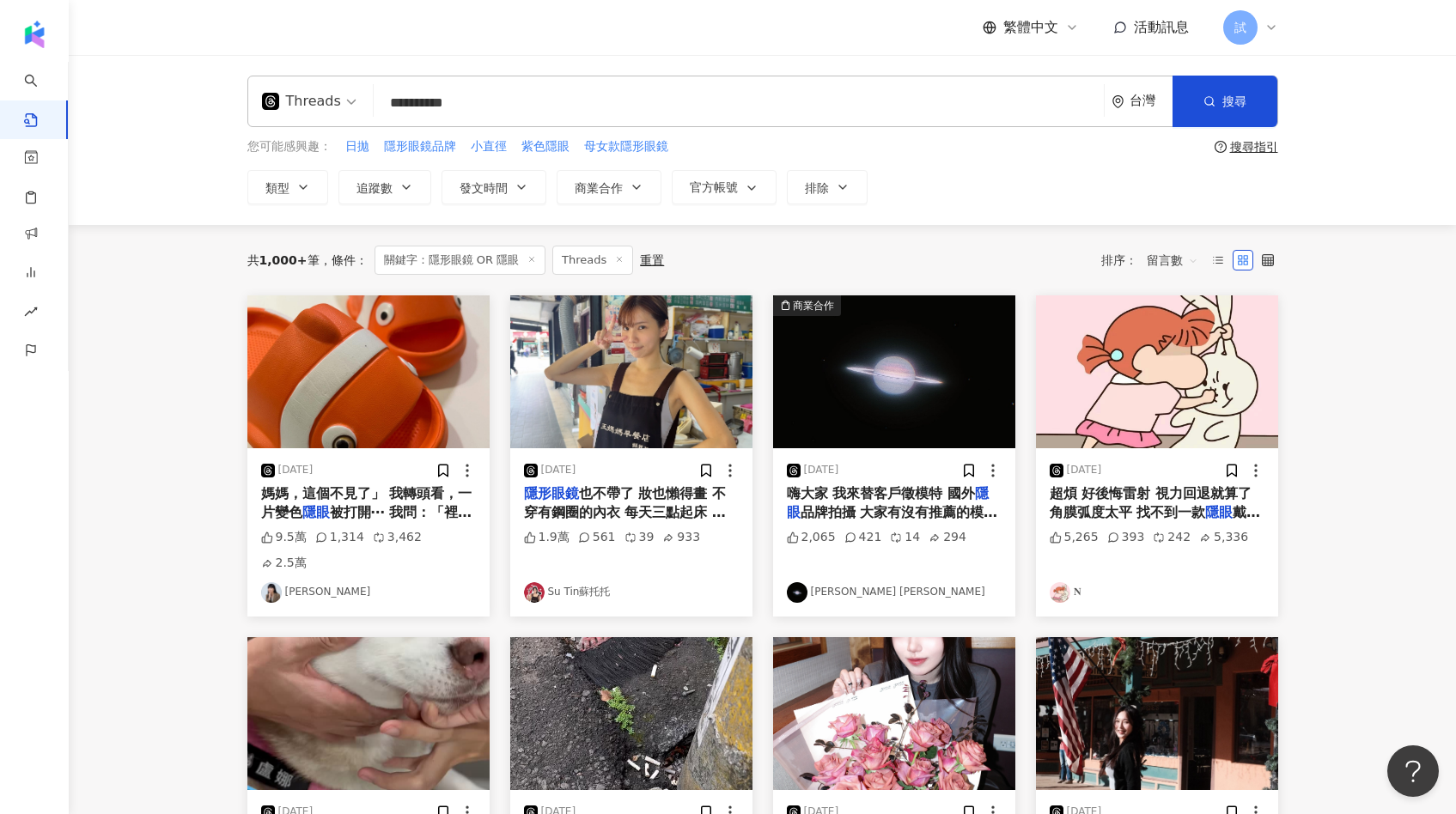
drag, startPoint x: 394, startPoint y: 105, endPoint x: 537, endPoint y: 104, distance: 143.0
click at [537, 105] on input "**********" at bounding box center [738, 102] width 716 height 37
drag, startPoint x: 537, startPoint y: 104, endPoint x: 360, endPoint y: 105, distance: 177.0
click at [360, 105] on div "**********" at bounding box center [762, 102] width 1031 height 52
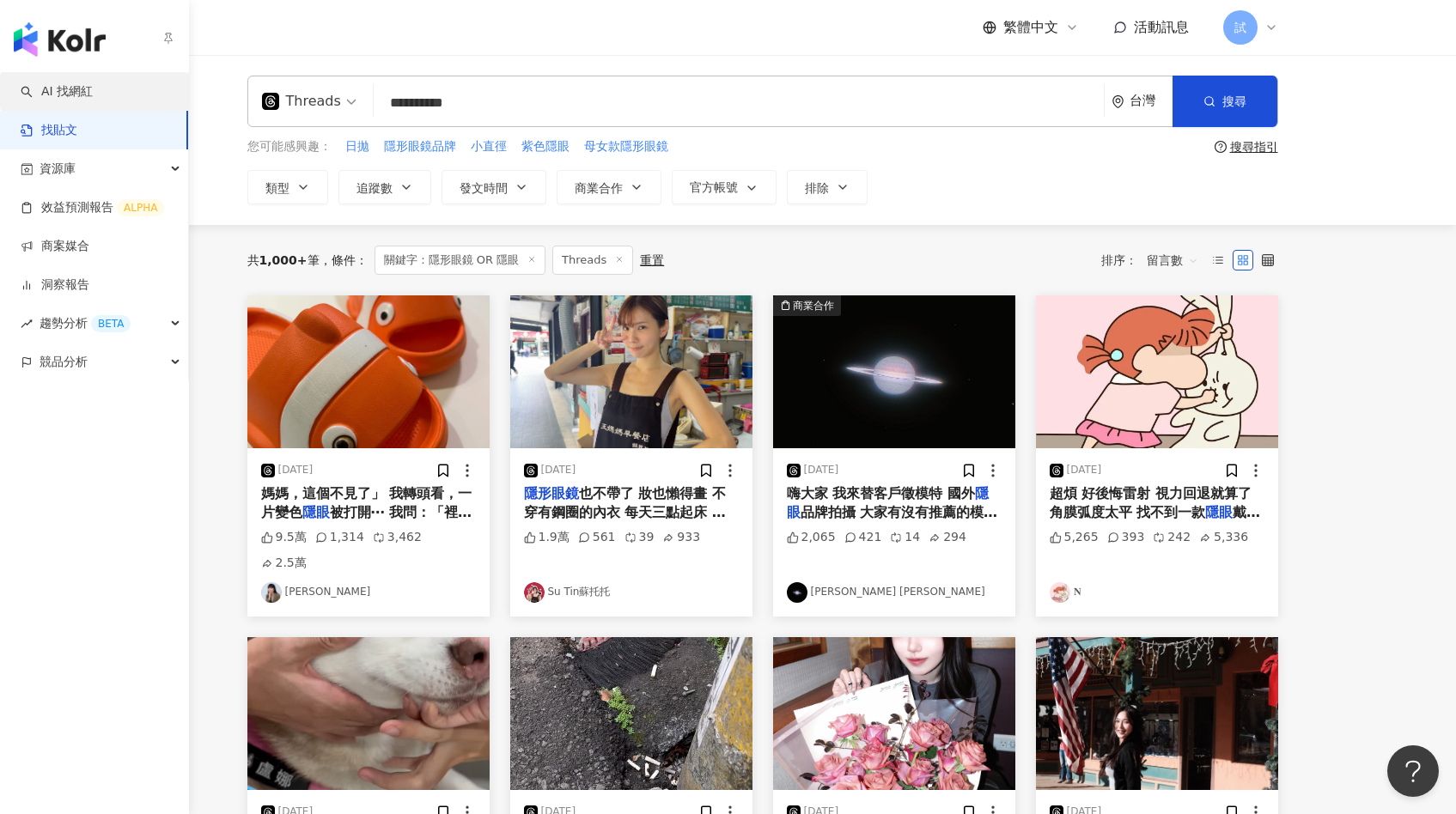
click at [39, 87] on link "AI 找網紅" at bounding box center [56, 91] width 72 height 17
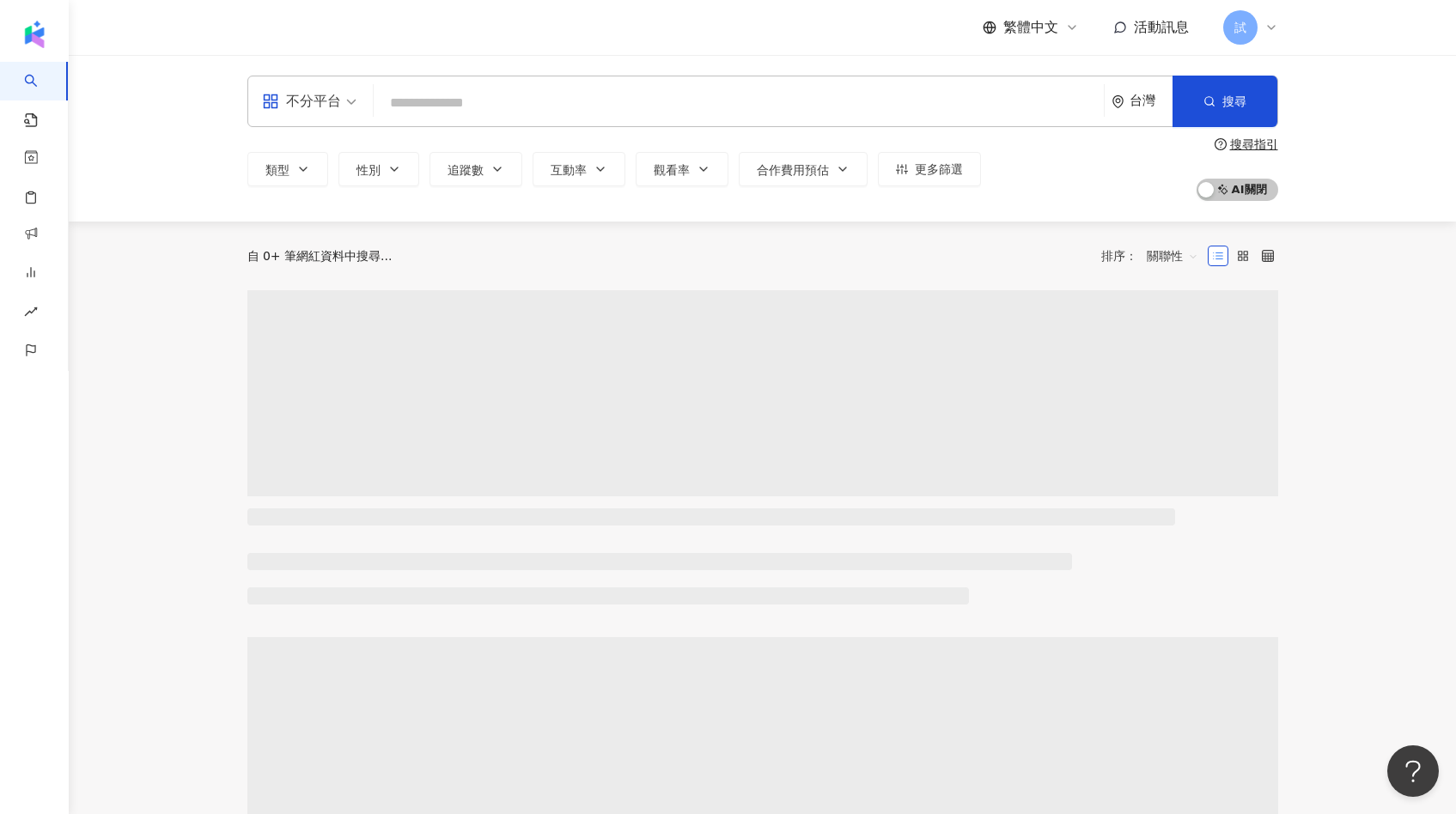
click at [429, 109] on input "search" at bounding box center [738, 103] width 716 height 33
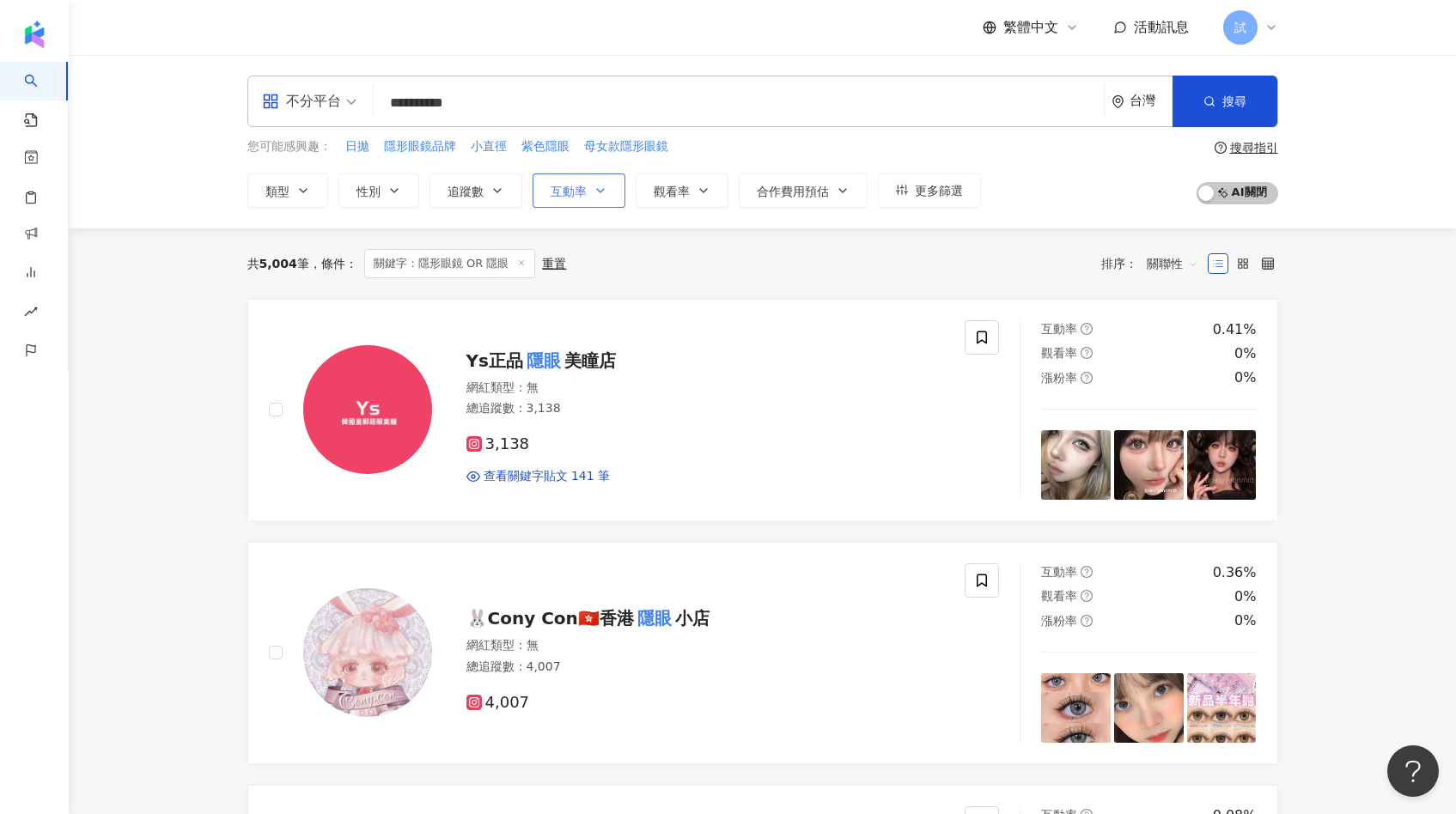
type input "**********"
click at [552, 201] on button "互動率" at bounding box center [579, 191] width 93 height 35
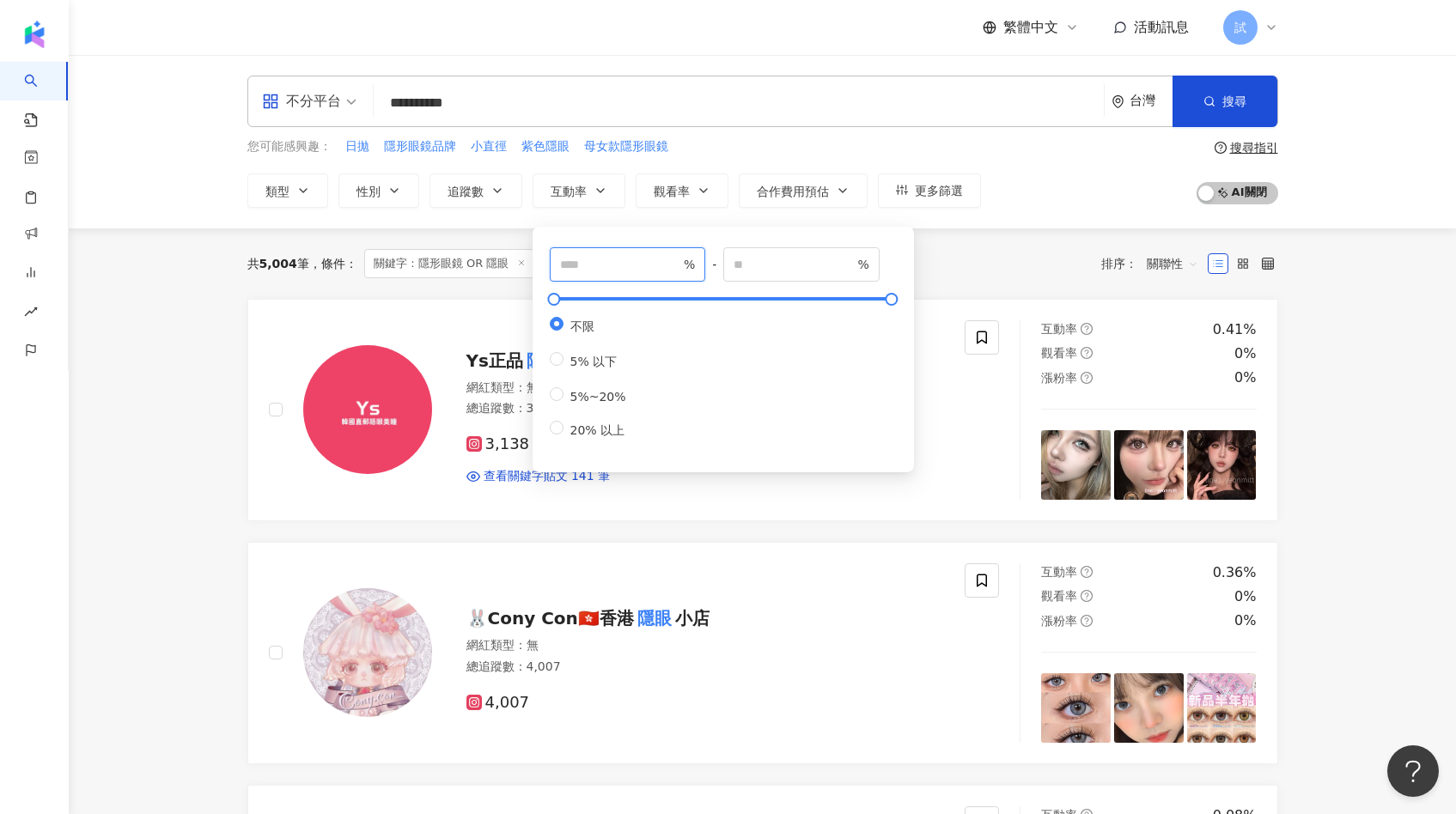
click at [579, 258] on input "number" at bounding box center [620, 264] width 120 height 19
type input "*"
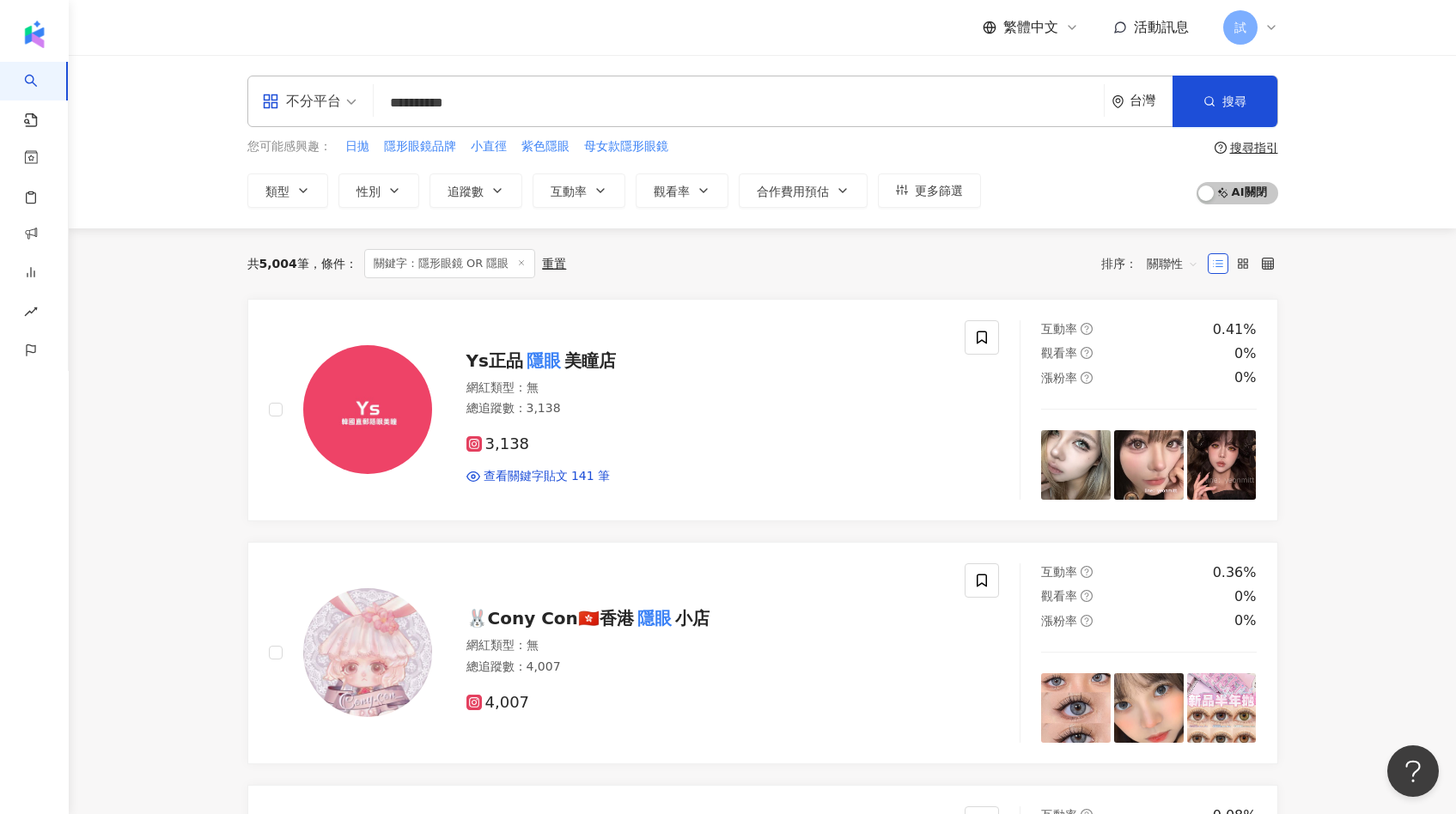
click at [964, 268] on div "共 5,004 筆 條件 ： 關鍵字：隱形眼鏡 OR 隱眼 重置 排序： 關聯性" at bounding box center [762, 263] width 1031 height 29
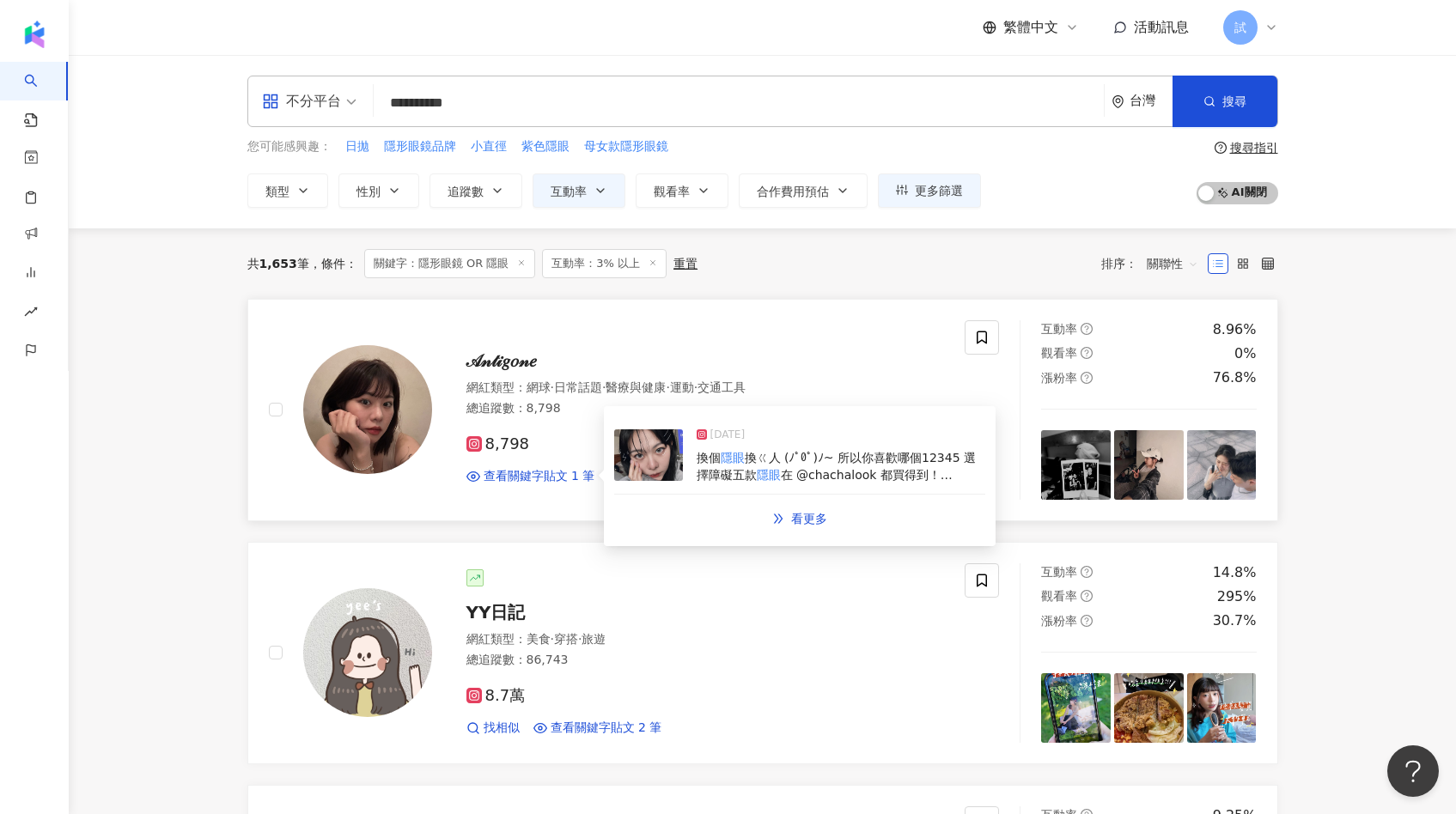
click at [654, 455] on img at bounding box center [648, 456] width 69 height 52
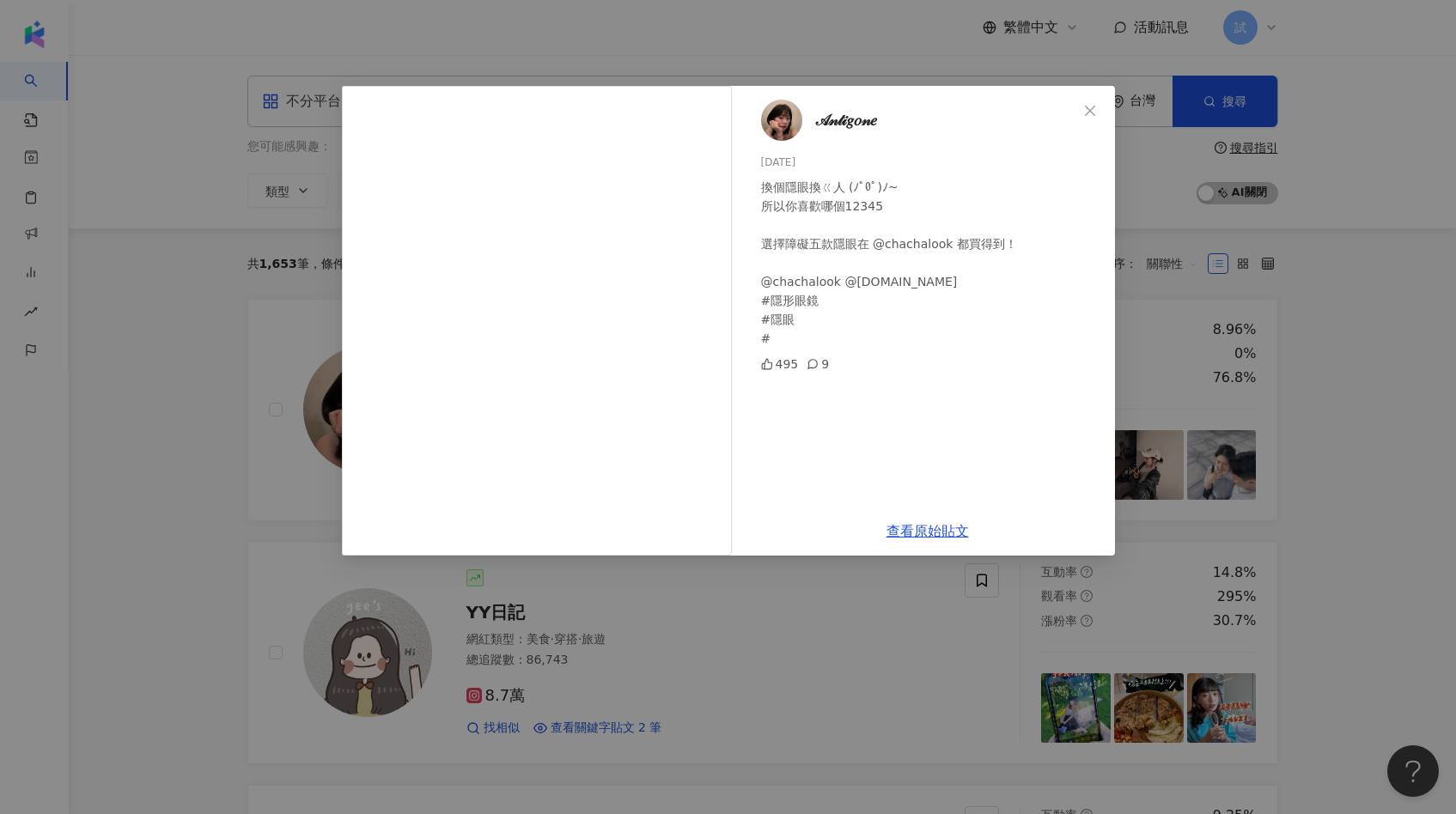
click at [712, 599] on div "𝒜𝓃𝓉𝒾𝑔𝑜𝓃𝑒 2025/6/24 換個隱眼換ㄍ人 (⁠ﾉﾟ⁠0ﾟ⁠)⁠ﾉ⁠~ 所以你喜歡哪個12345 選擇障礙五款隱眼在 @chachalook 都買得…" at bounding box center [728, 407] width 1456 height 814
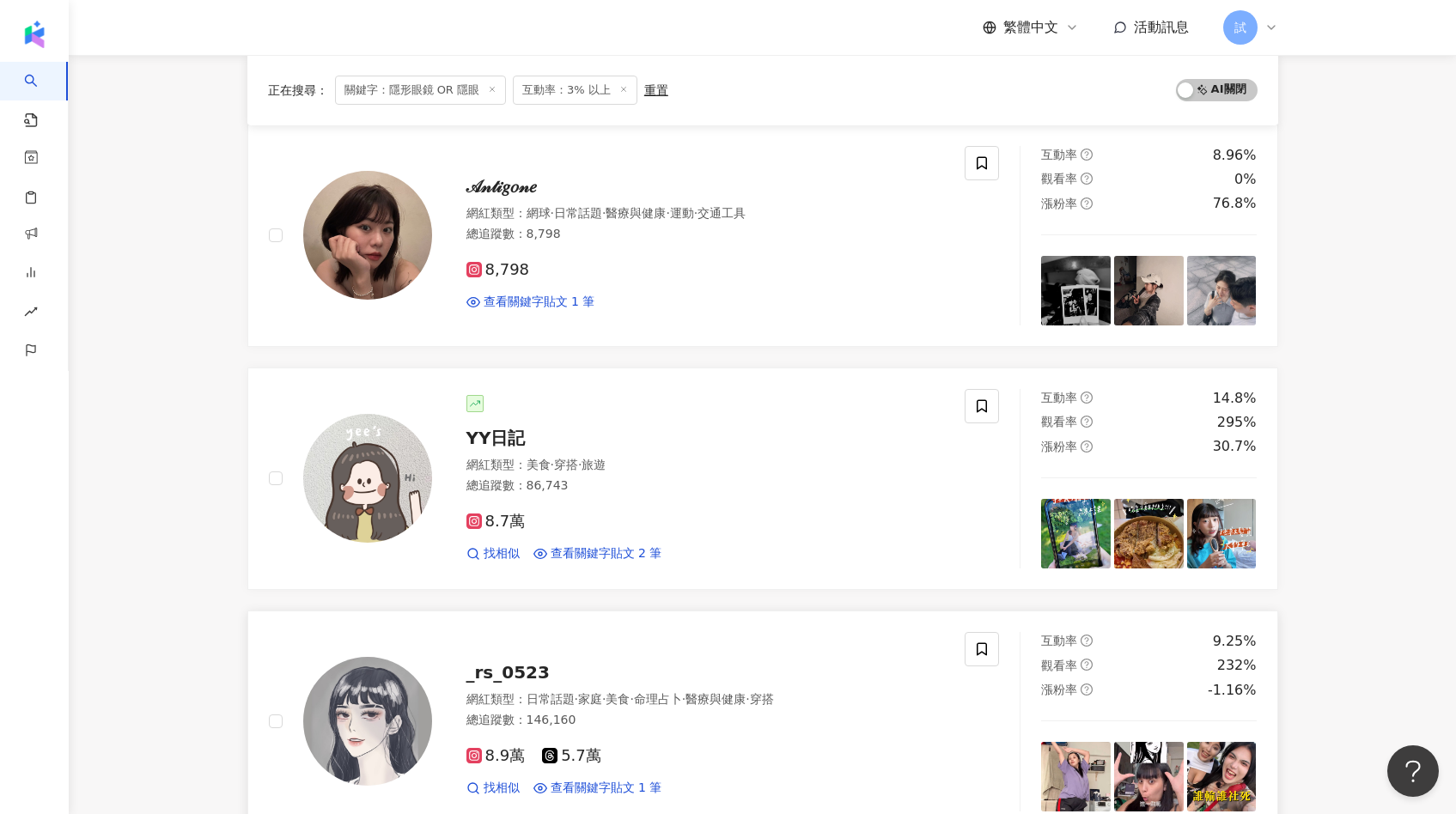
scroll to position [210, 0]
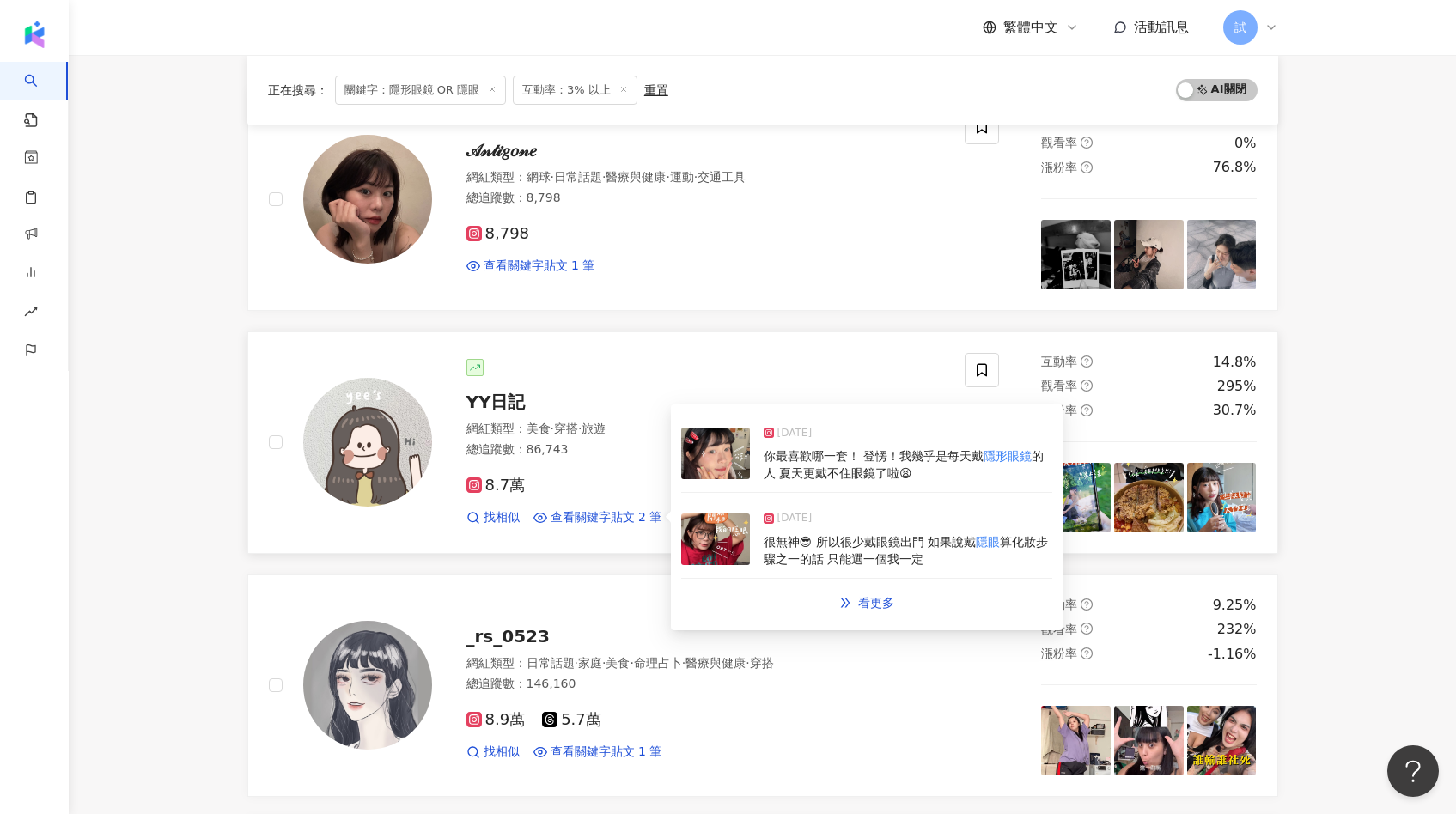
click at [713, 472] on img at bounding box center [715, 454] width 69 height 52
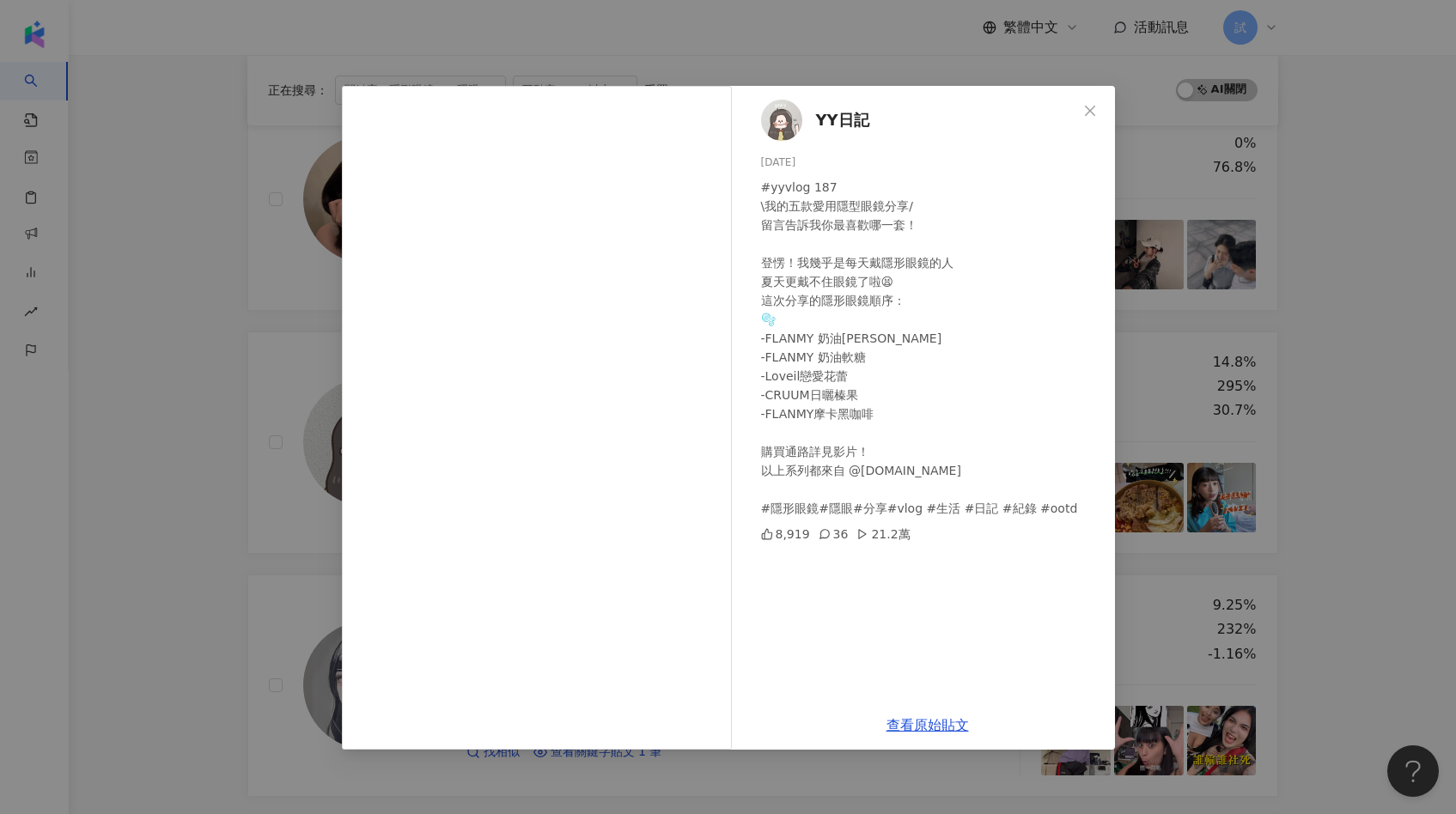
click at [257, 430] on div "YY日記 2025/7/10 #yyvlog 187 \我的五款愛用隱型眼鏡分享/ 留言告訴我你最喜歡哪一套！ 登愣！我幾乎是每天戴隱形眼鏡的人 夏天更戴不住…" at bounding box center [728, 407] width 1456 height 814
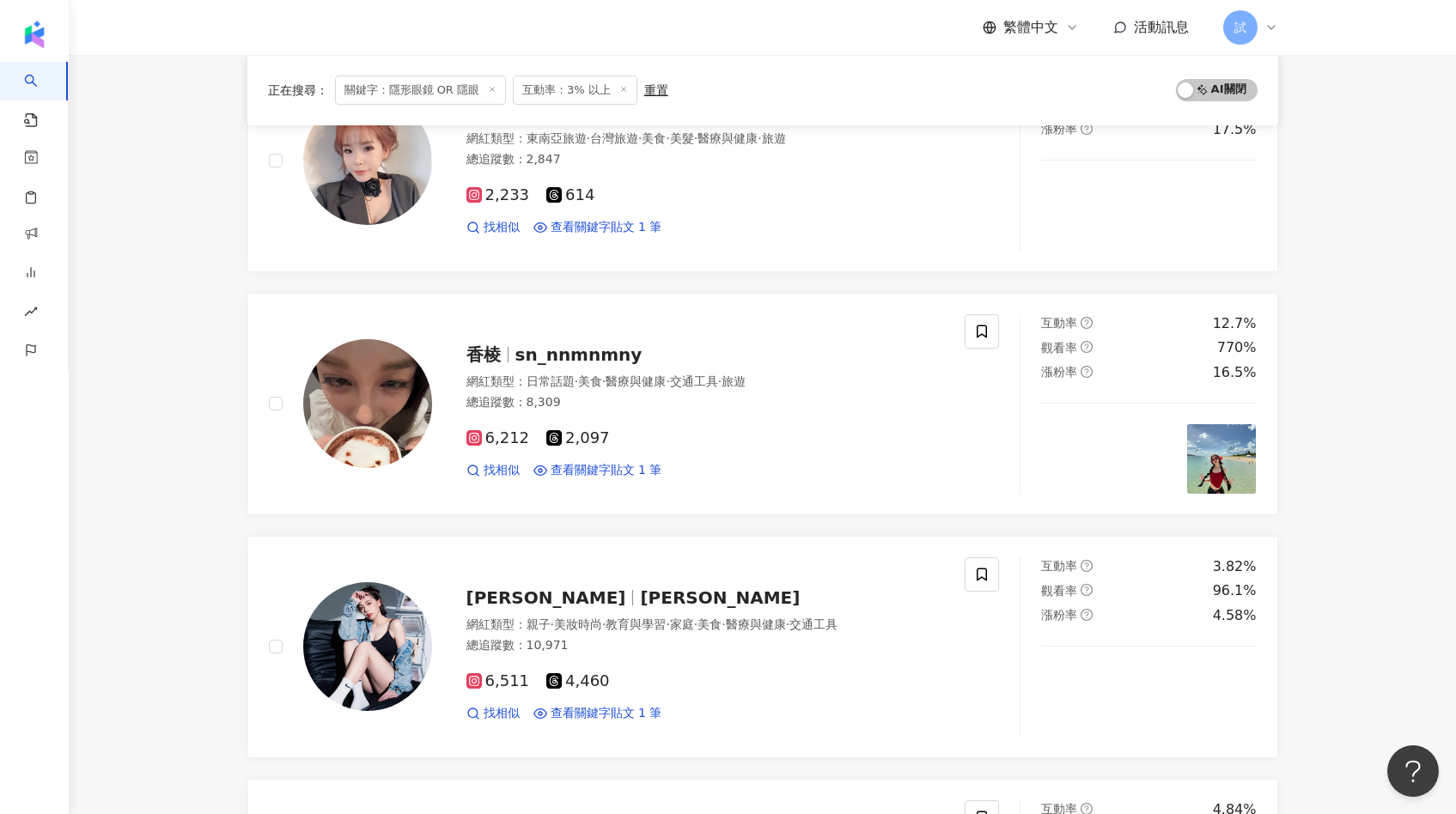
scroll to position [1468, 0]
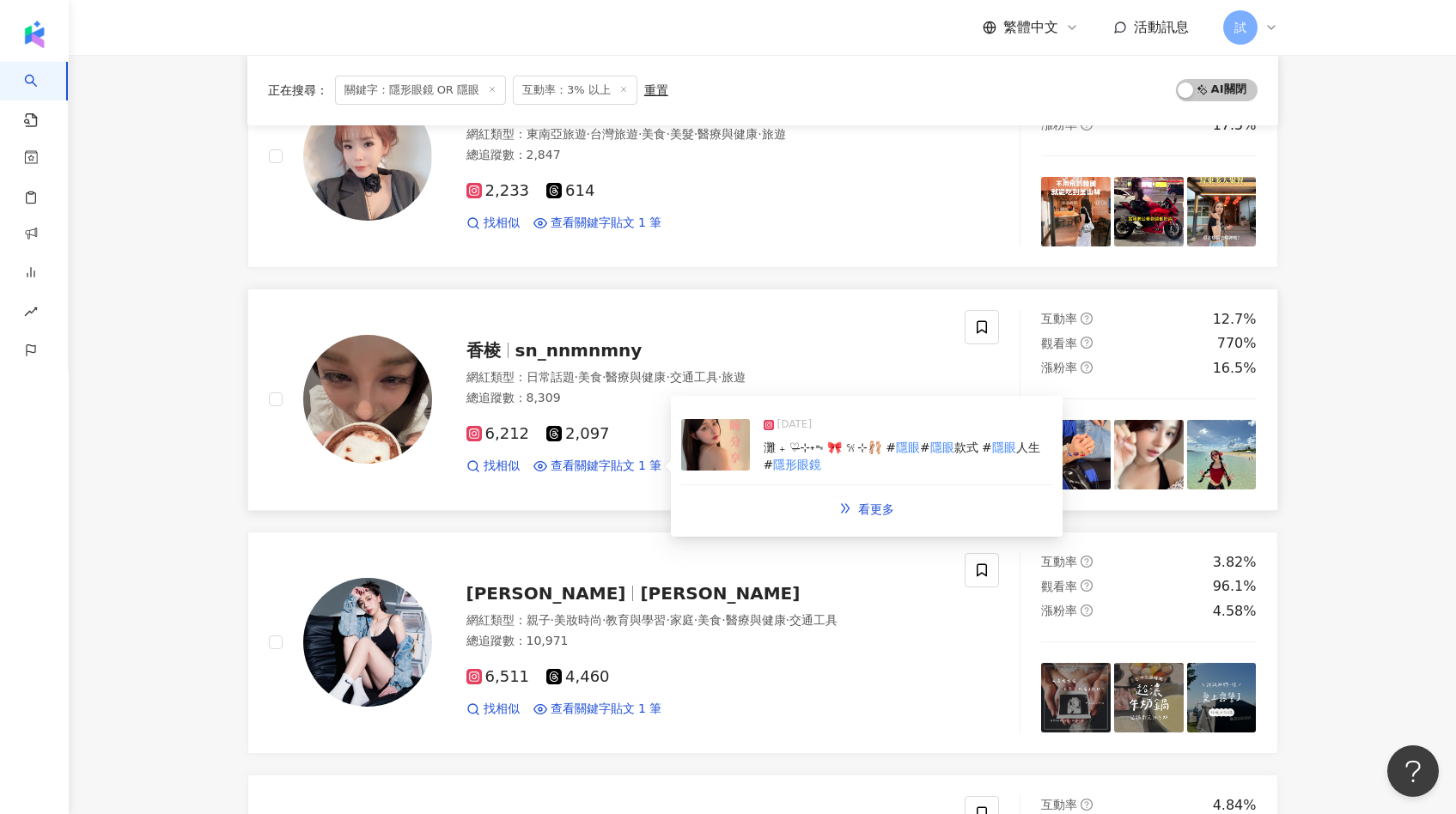
click at [714, 456] on img at bounding box center [715, 445] width 69 height 52
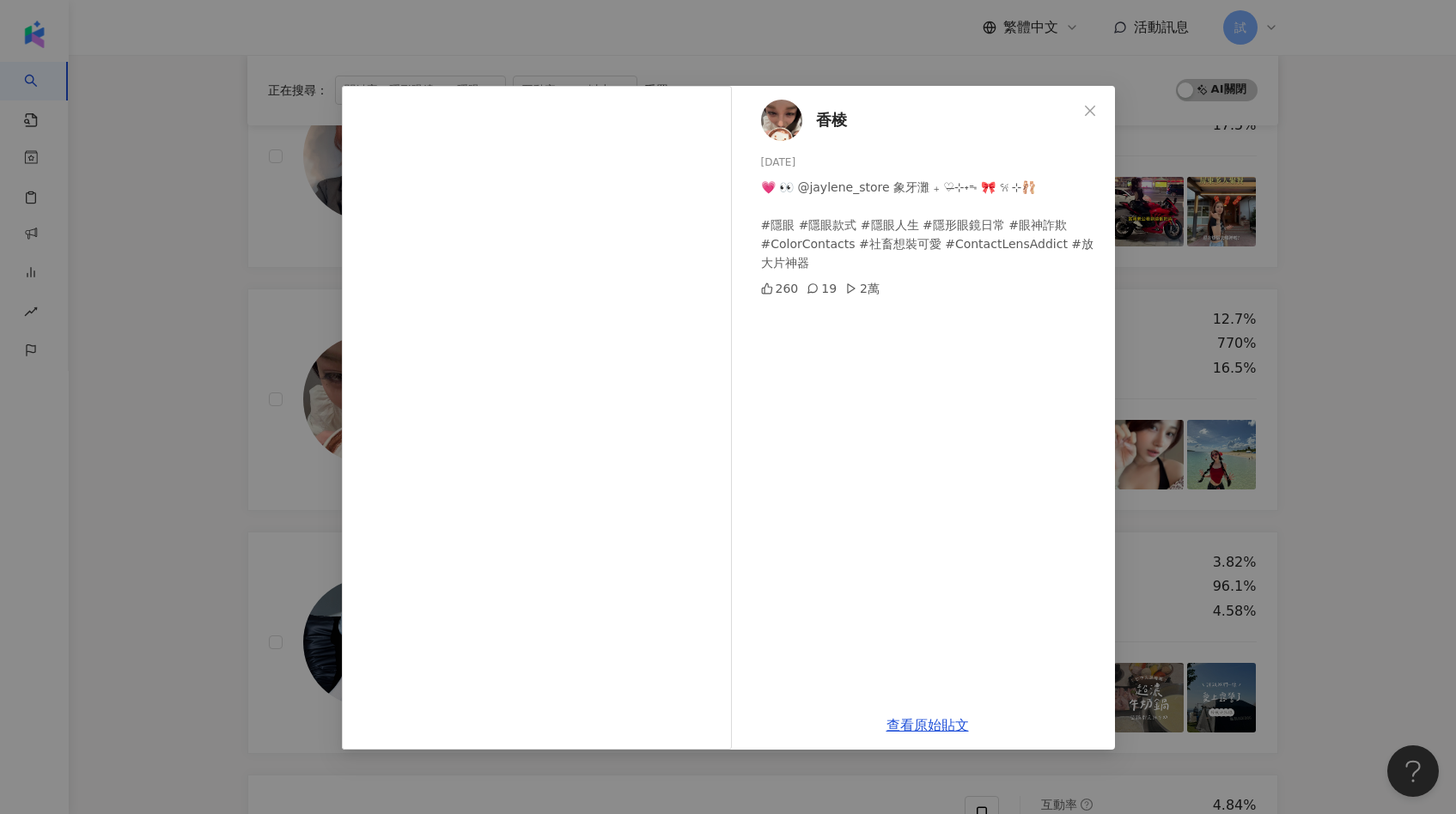
click at [1381, 315] on div "香棱 2025/5/14 💗 👀 @jaylene_store 象牙灘 ₊ ♡̶⊹˖ᯓ🎀 𐙚⊹🩰 #隱眼 #隱眼款式 #隱眼人生 #隱形眼鏡日常 #眼神詐欺 …" at bounding box center [728, 407] width 1456 height 814
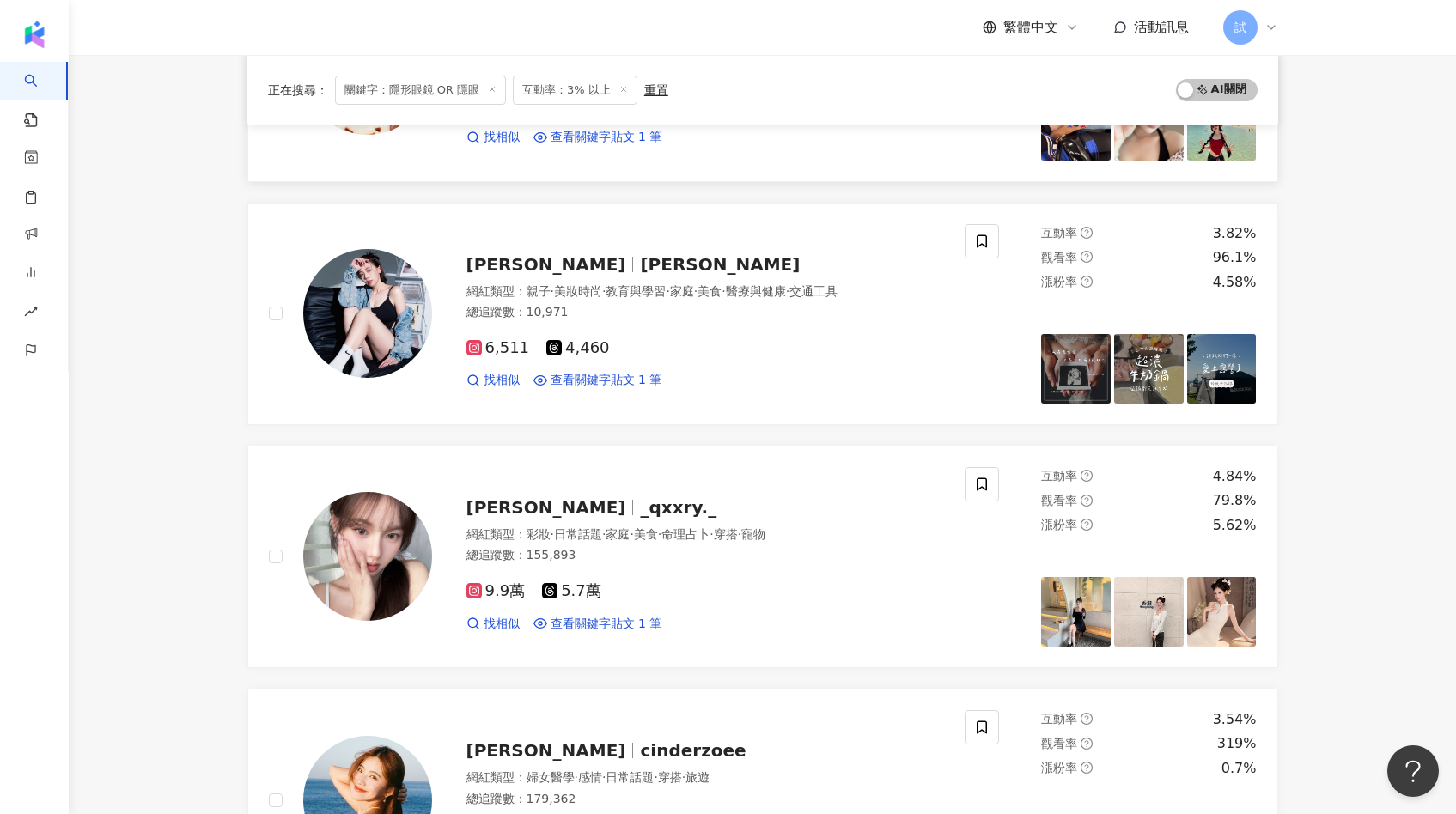
scroll to position [1891, 0]
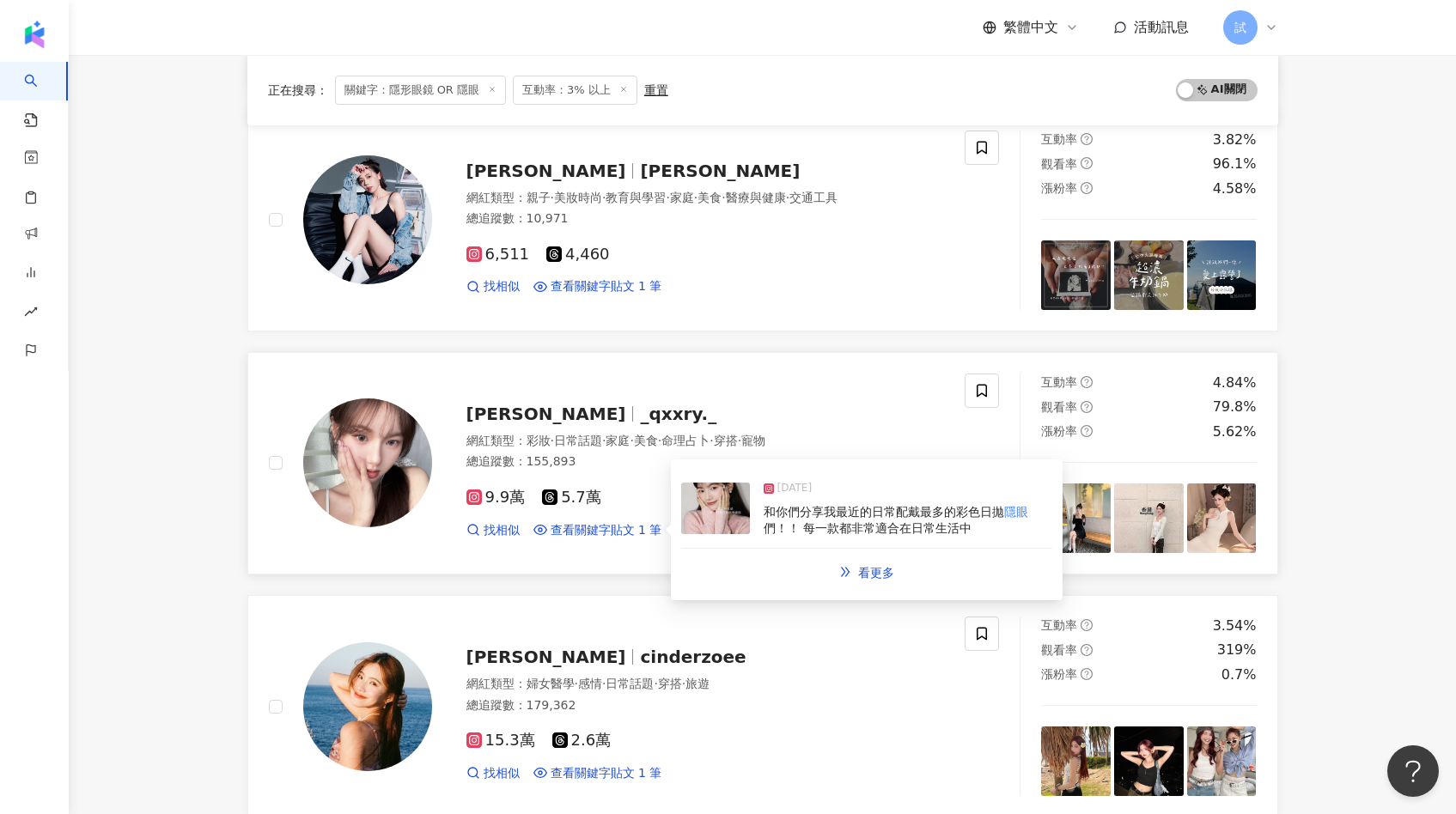
click at [708, 522] on img at bounding box center [715, 508] width 69 height 52
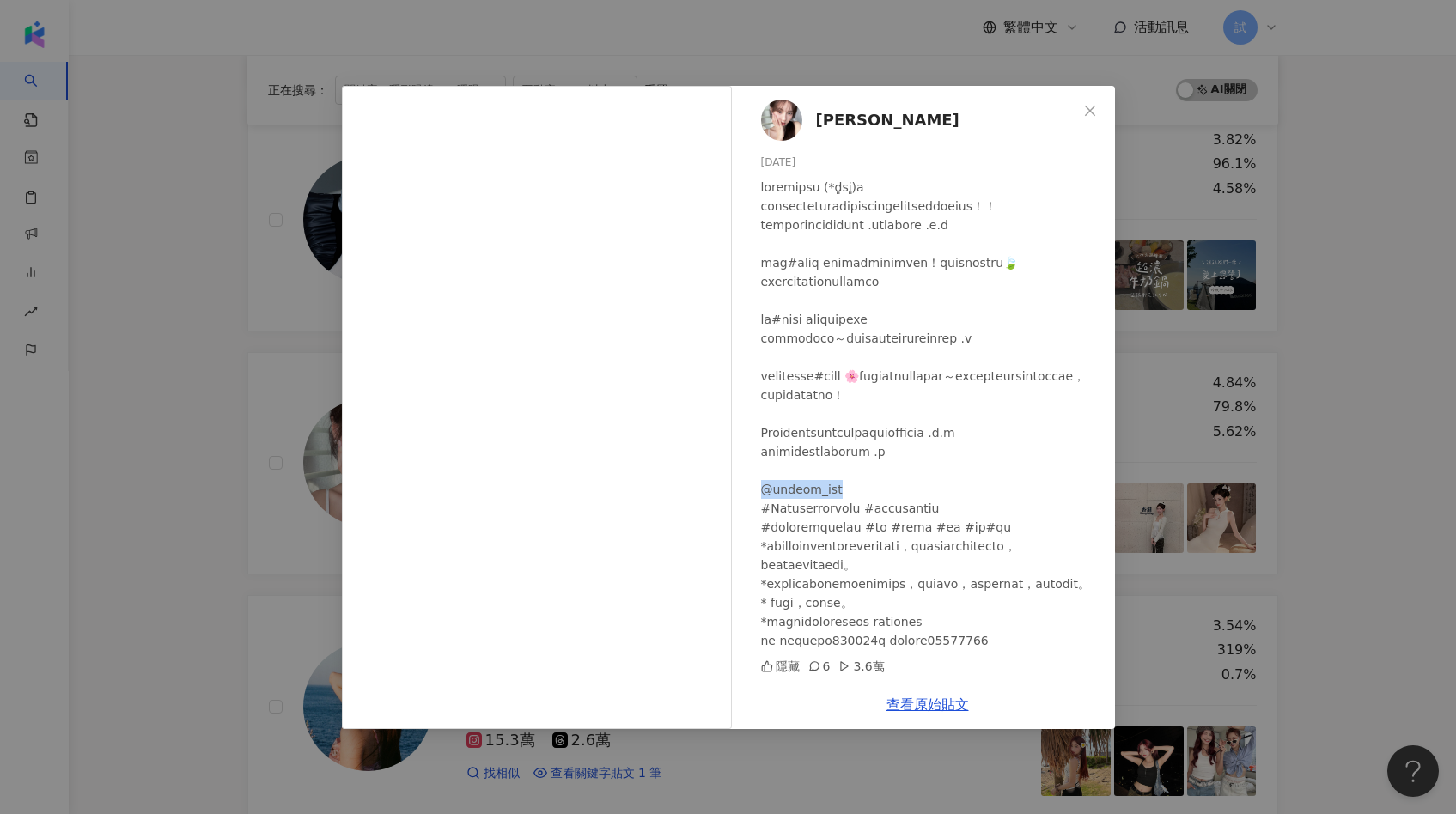
drag, startPoint x: 835, startPoint y: 549, endPoint x: 761, endPoint y: 550, distance: 74.0
click at [761, 550] on div at bounding box center [930, 414] width 340 height 473
copy div "eesse_con"
click at [1418, 372] on div "奕璇 2025/3/26 隱藏 6 3.6萬 查看原始貼文" at bounding box center [728, 407] width 1456 height 814
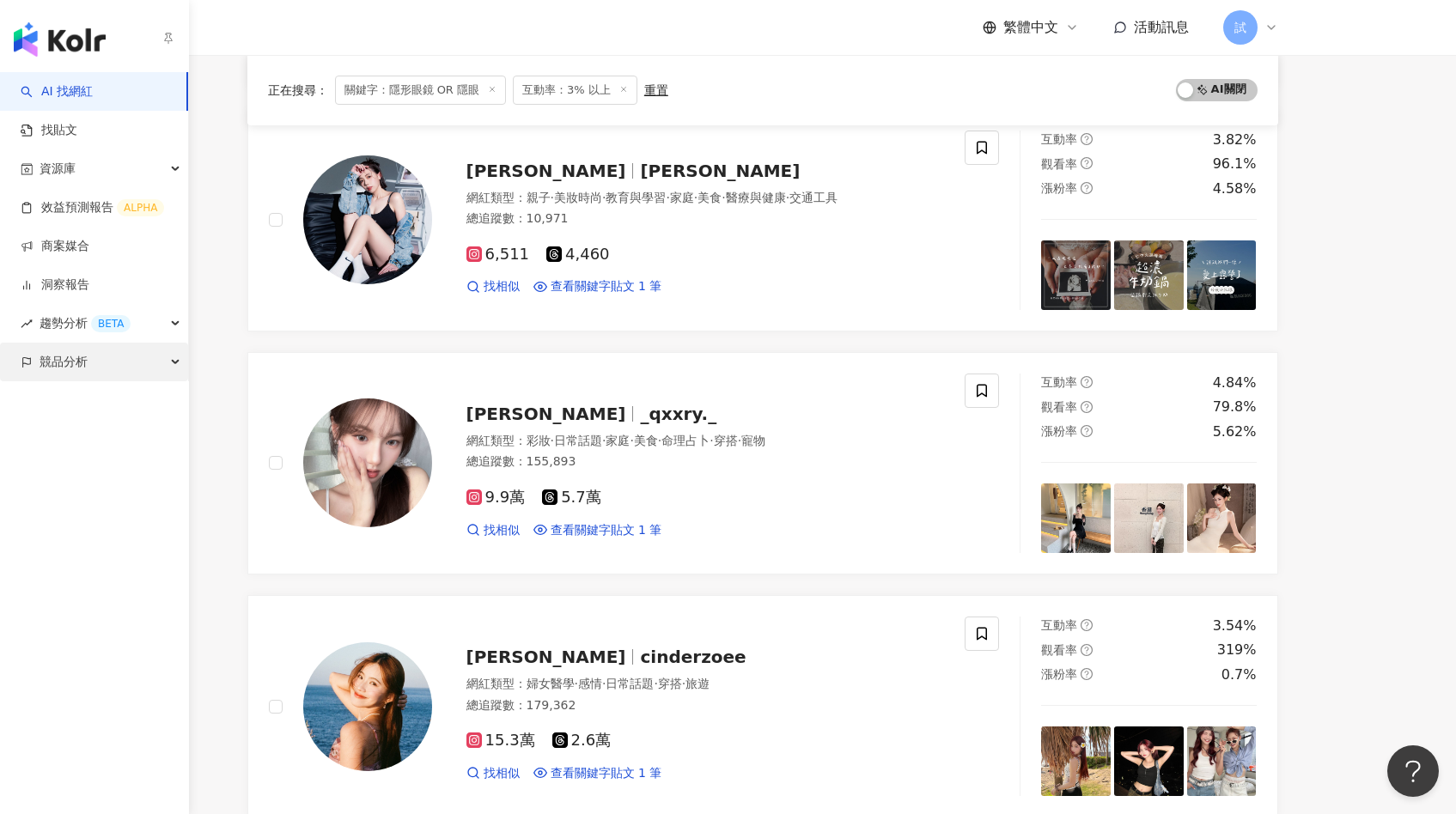
click at [40, 353] on span "競品分析" at bounding box center [63, 361] width 48 height 38
click at [80, 445] on link "關鍵字提及分析" at bounding box center [83, 439] width 84 height 17
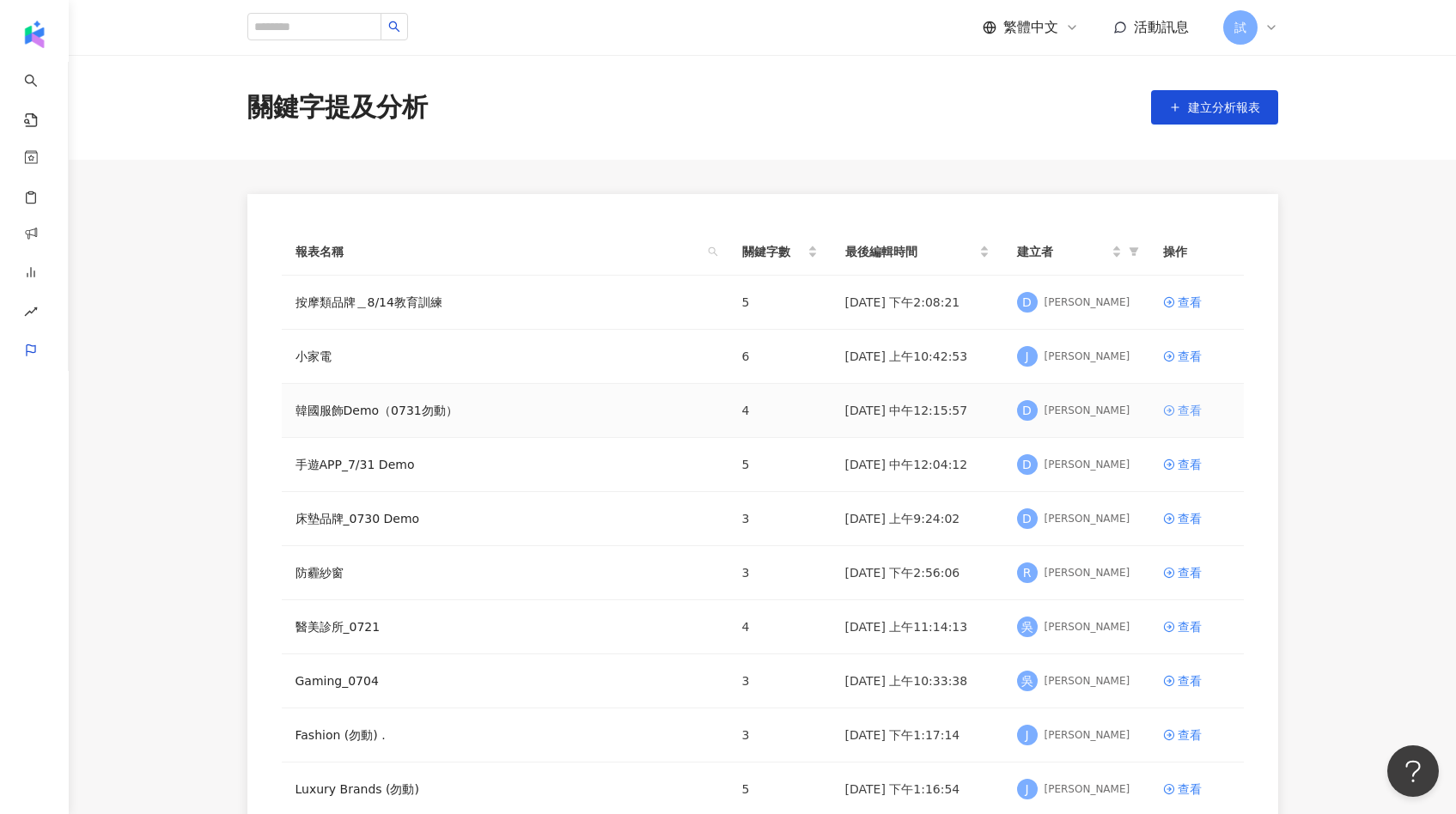
click at [1180, 416] on div "查看" at bounding box center [1189, 410] width 24 height 19
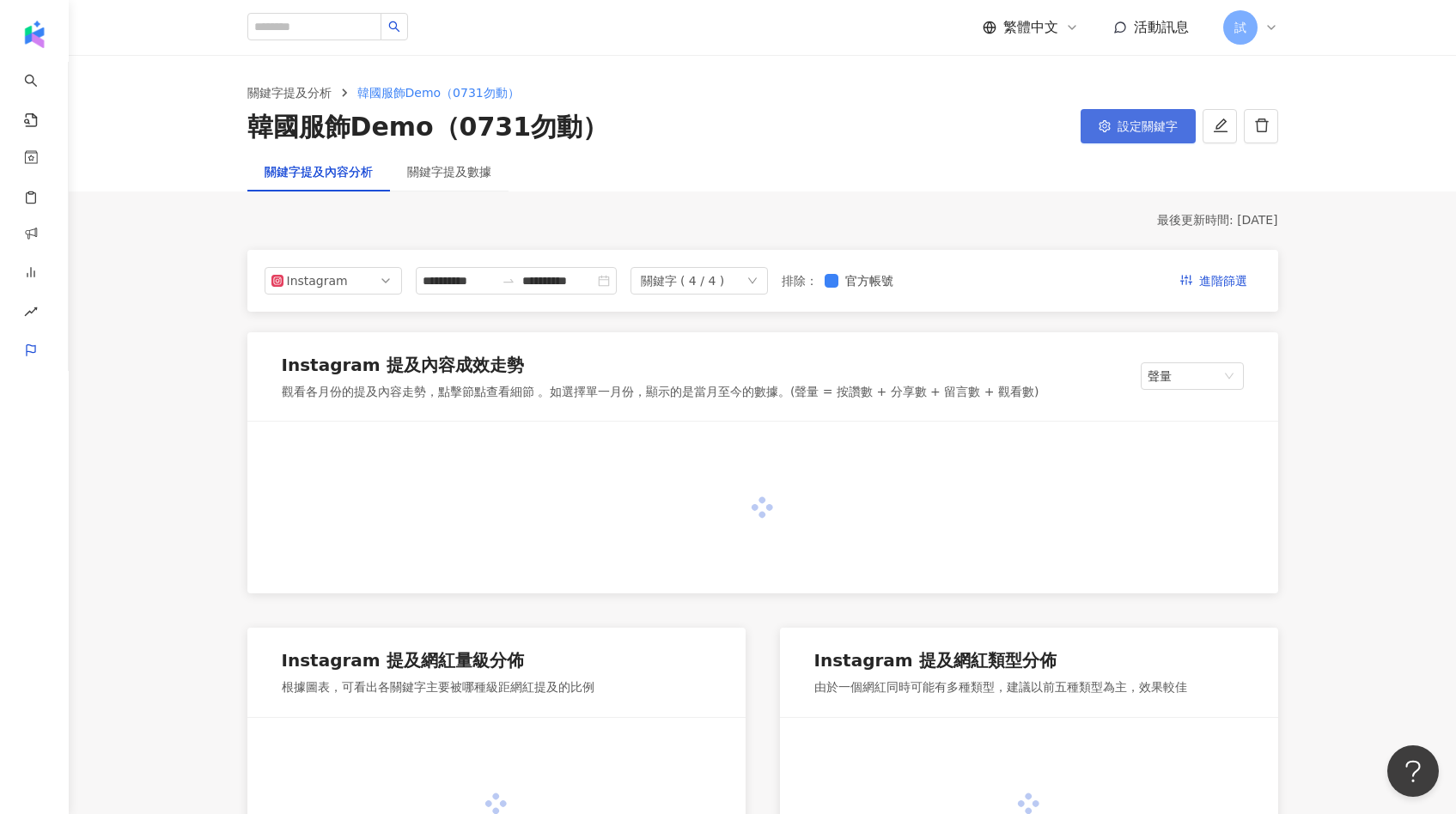
click at [1131, 138] on button "設定關鍵字" at bounding box center [1138, 126] width 115 height 35
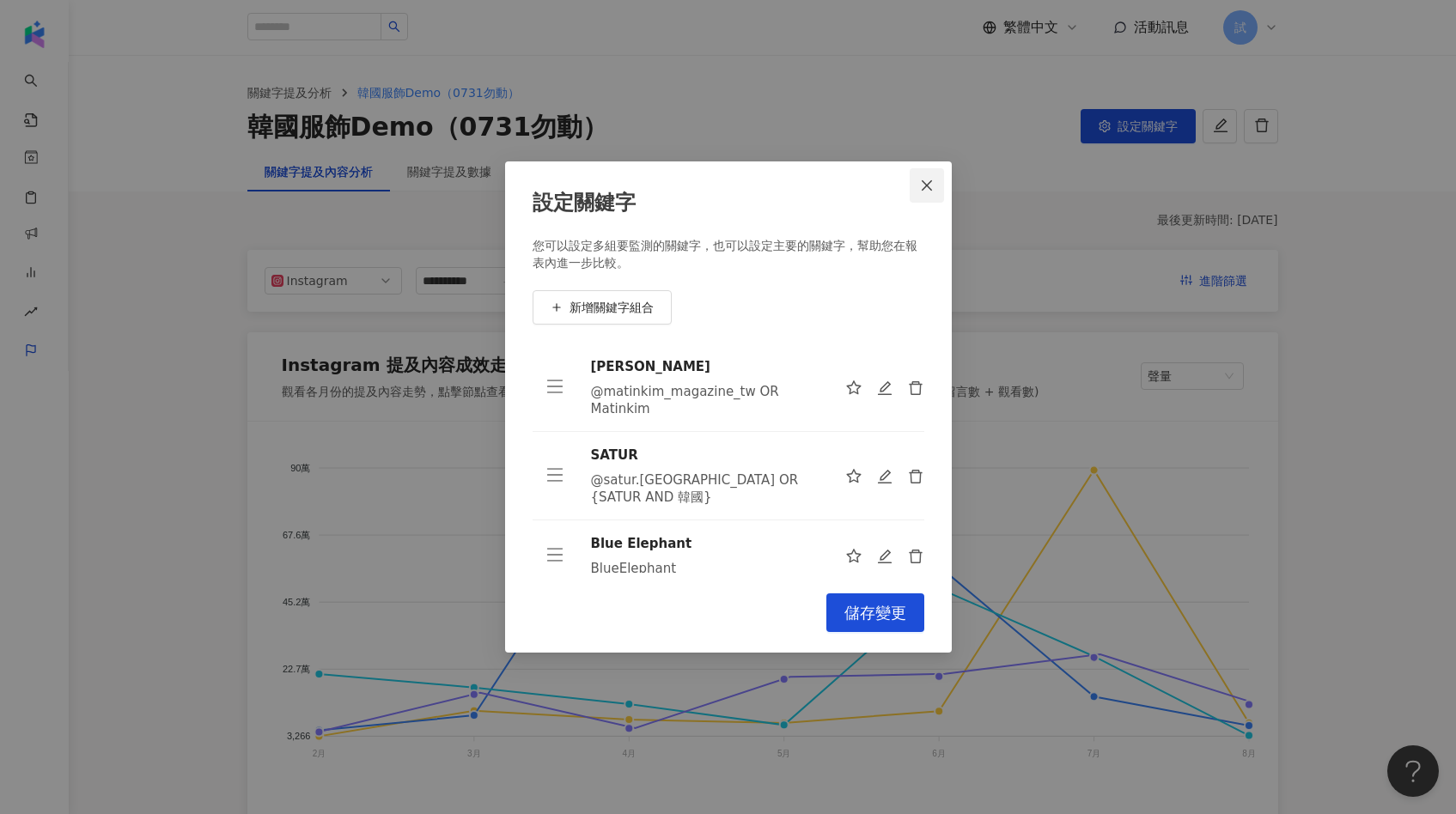
click at [917, 193] on button "Close" at bounding box center [926, 185] width 35 height 35
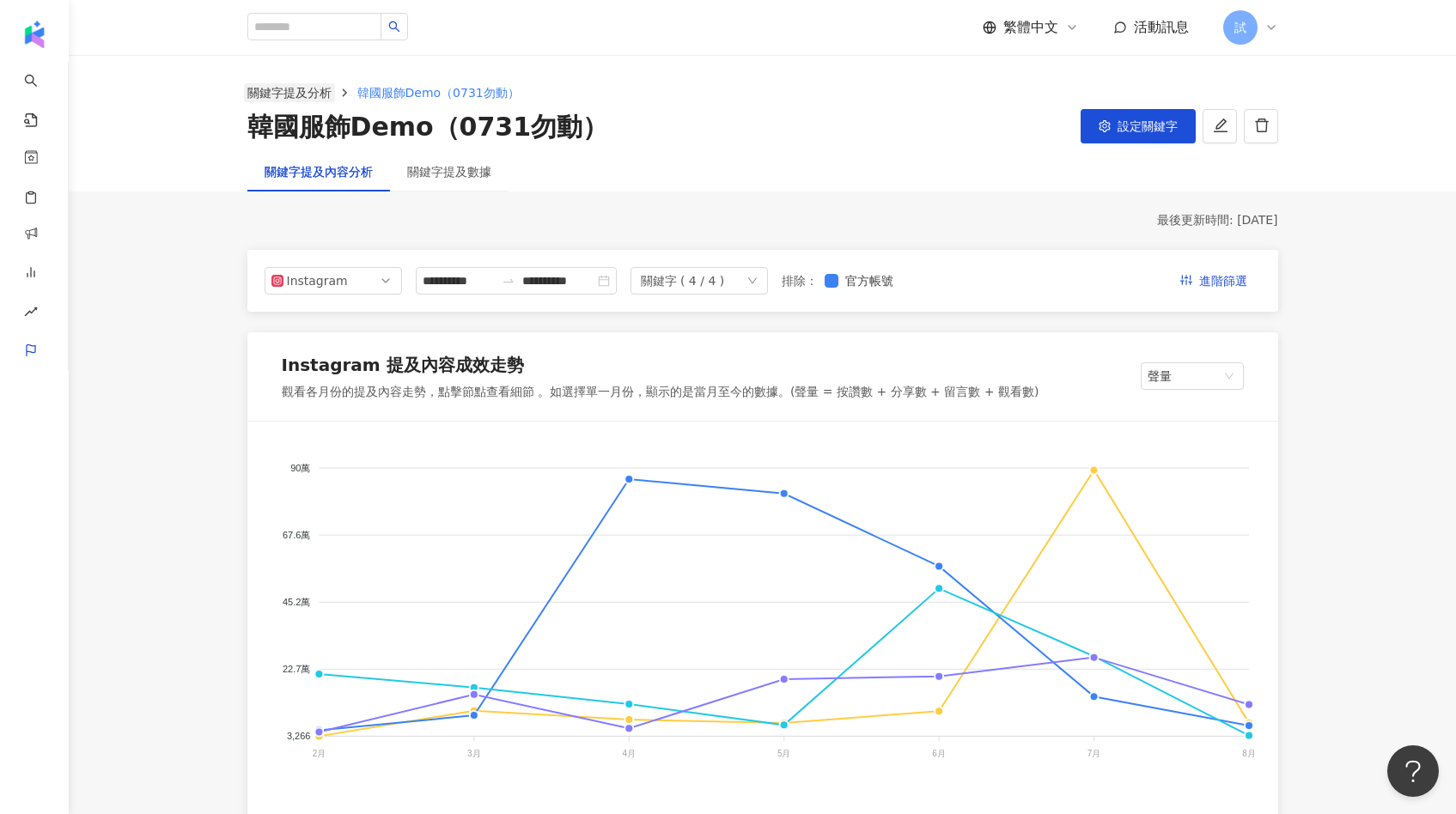
click at [303, 101] on link "關鍵字提及分析" at bounding box center [290, 92] width 91 height 19
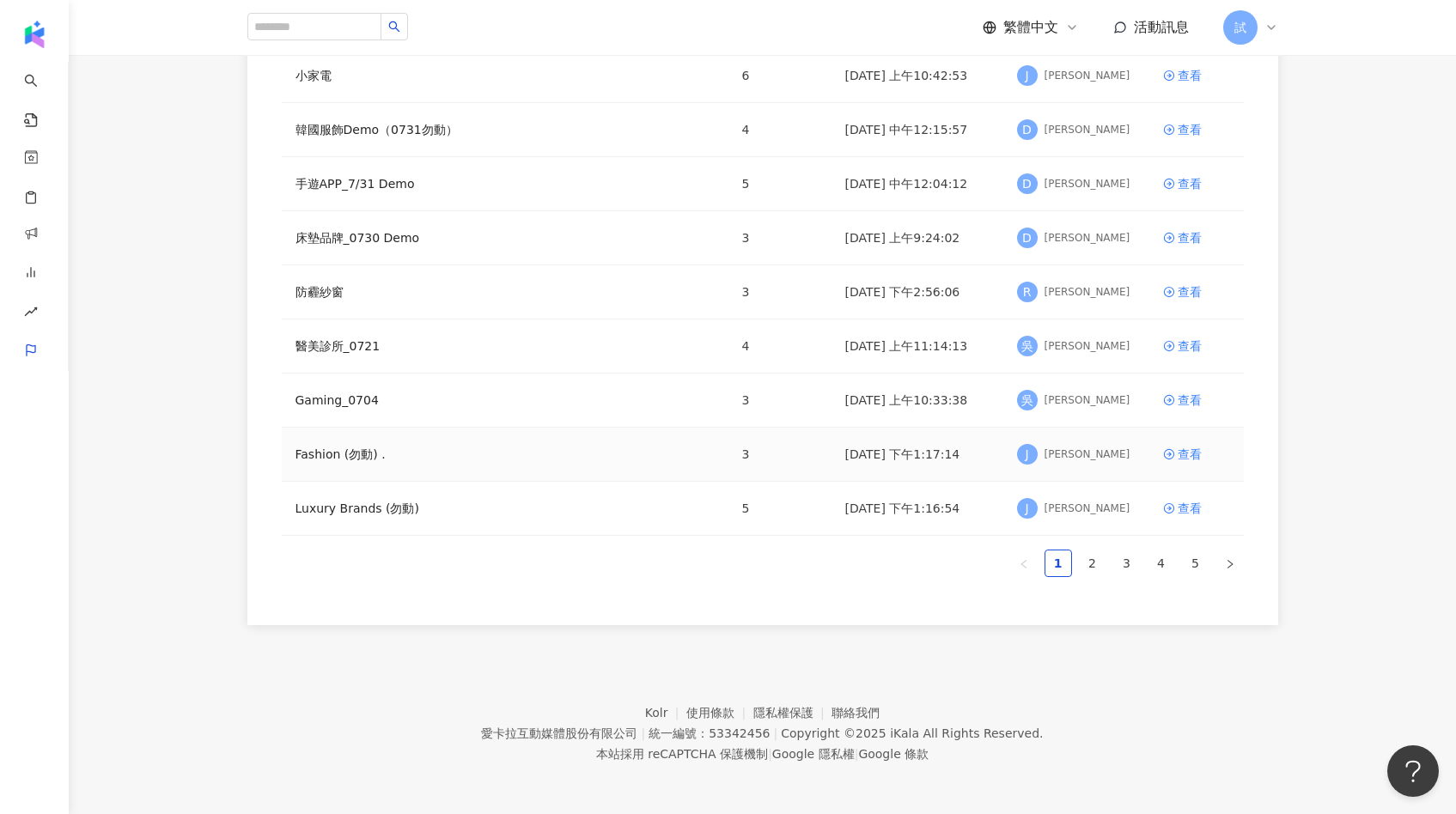
scroll to position [283, 0]
click at [1194, 401] on div "查看" at bounding box center [1189, 398] width 24 height 19
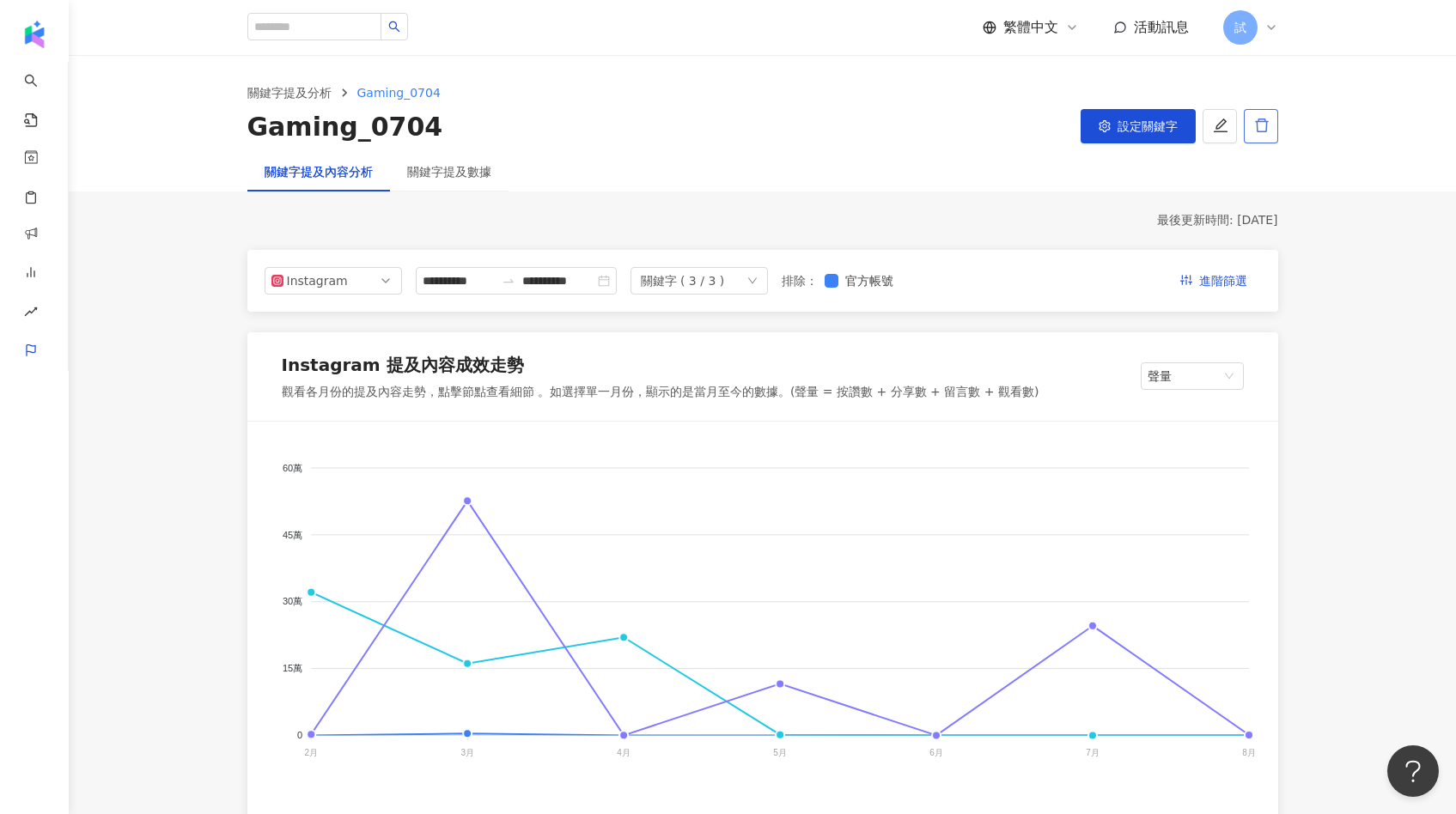
click at [1257, 125] on icon "delete" at bounding box center [1261, 125] width 15 height 15
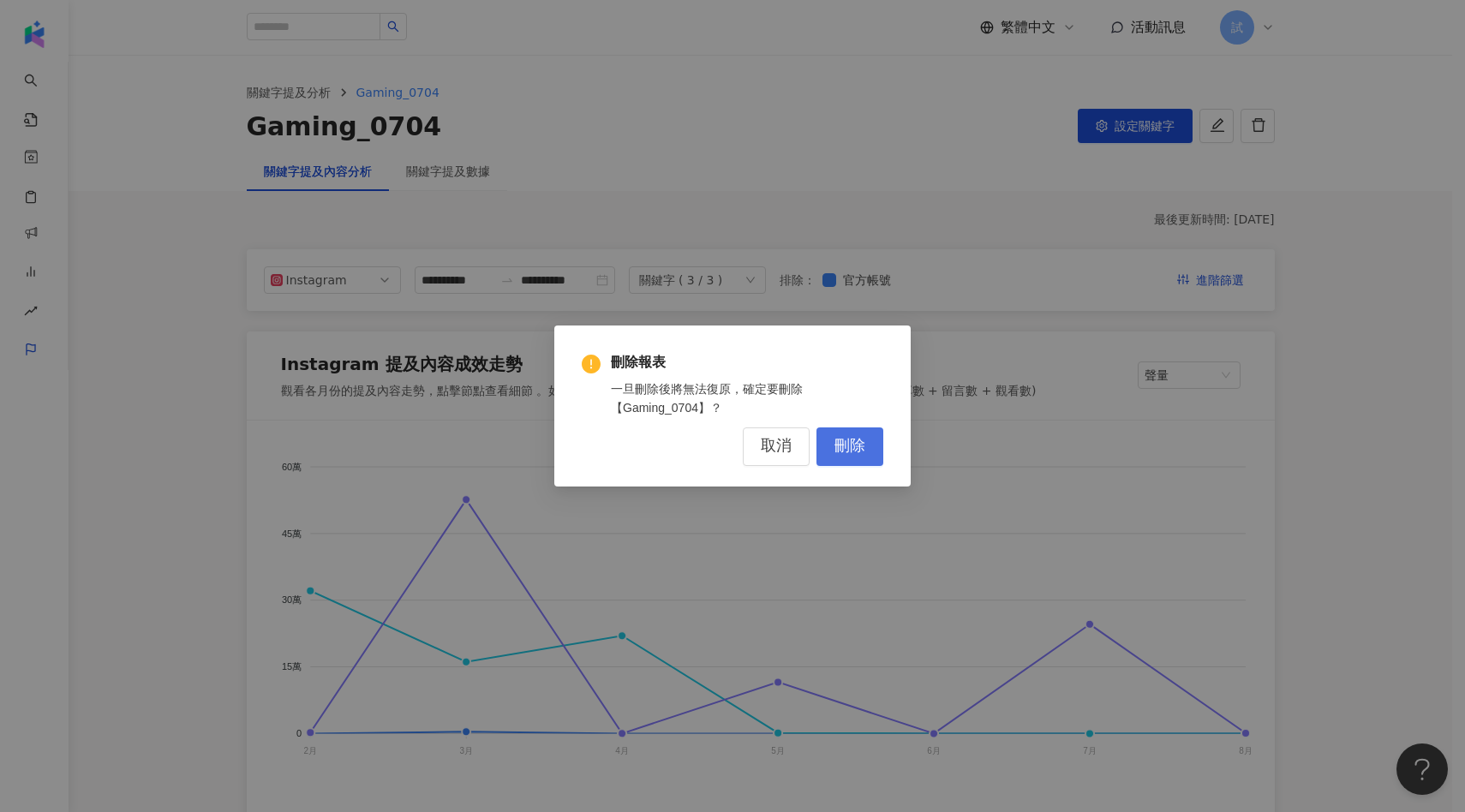
click at [847, 444] on span "刪除" at bounding box center [849, 446] width 31 height 19
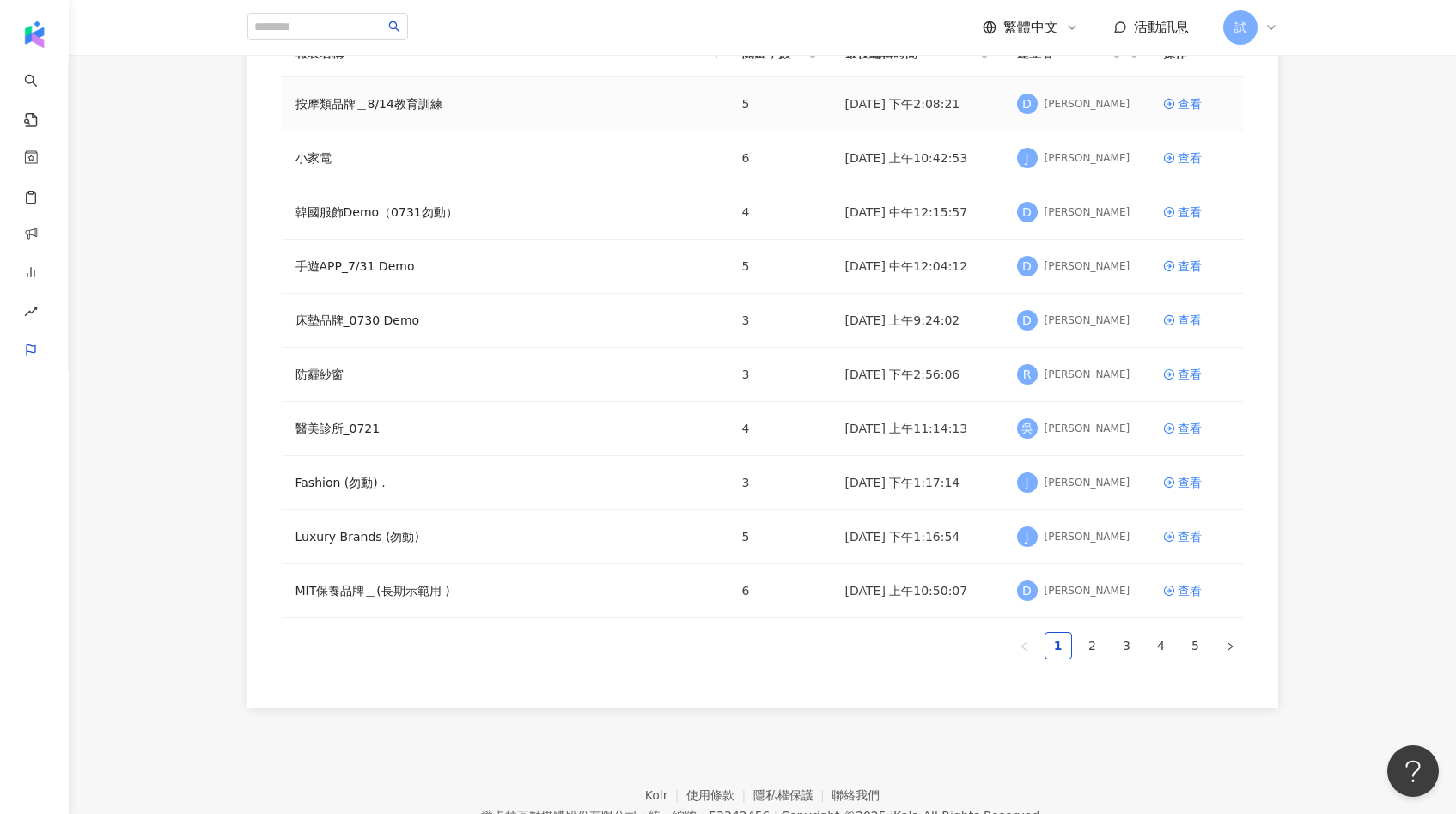
scroll to position [283, 0]
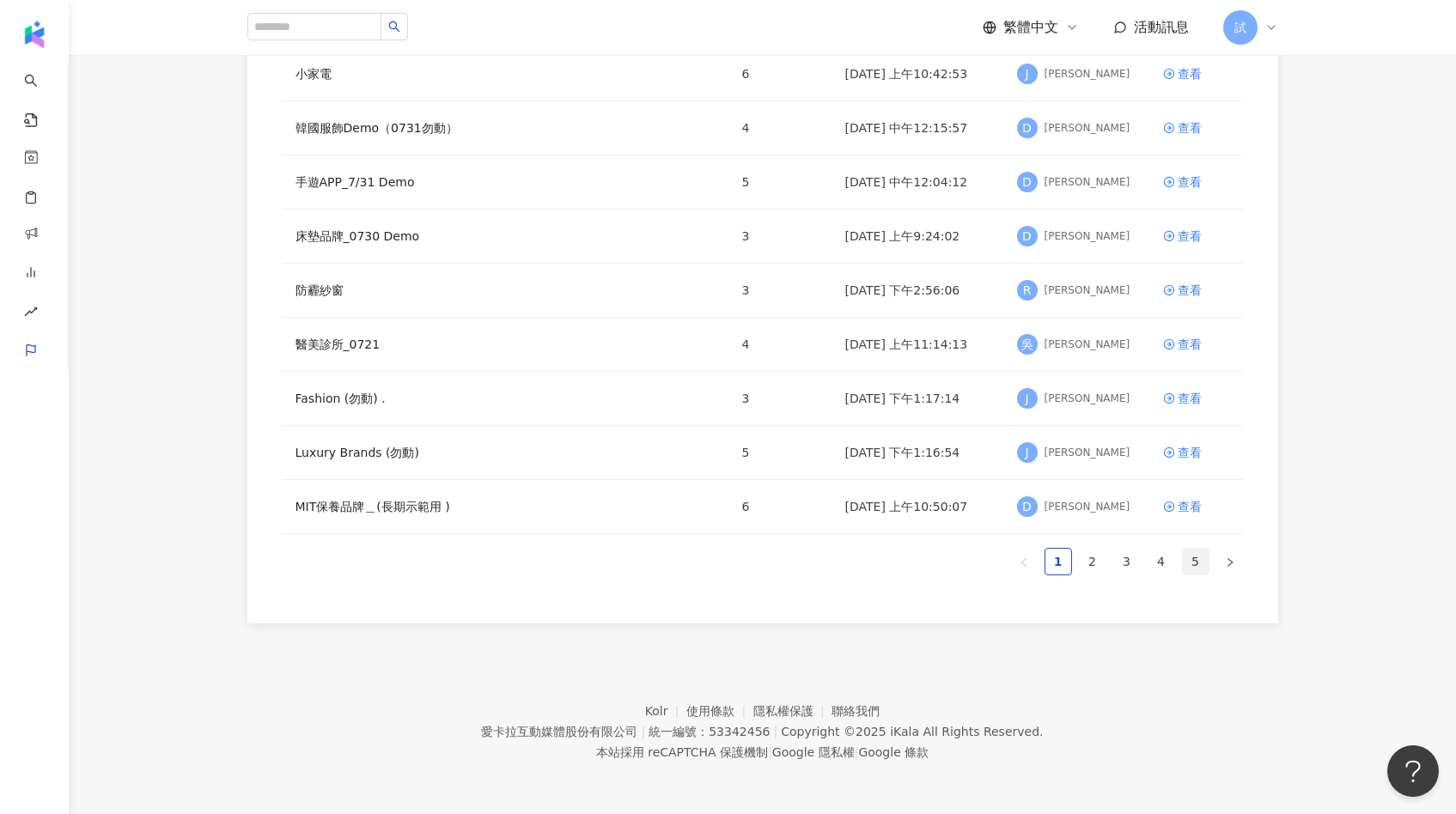
click at [1181, 563] on li "5" at bounding box center [1195, 561] width 28 height 28
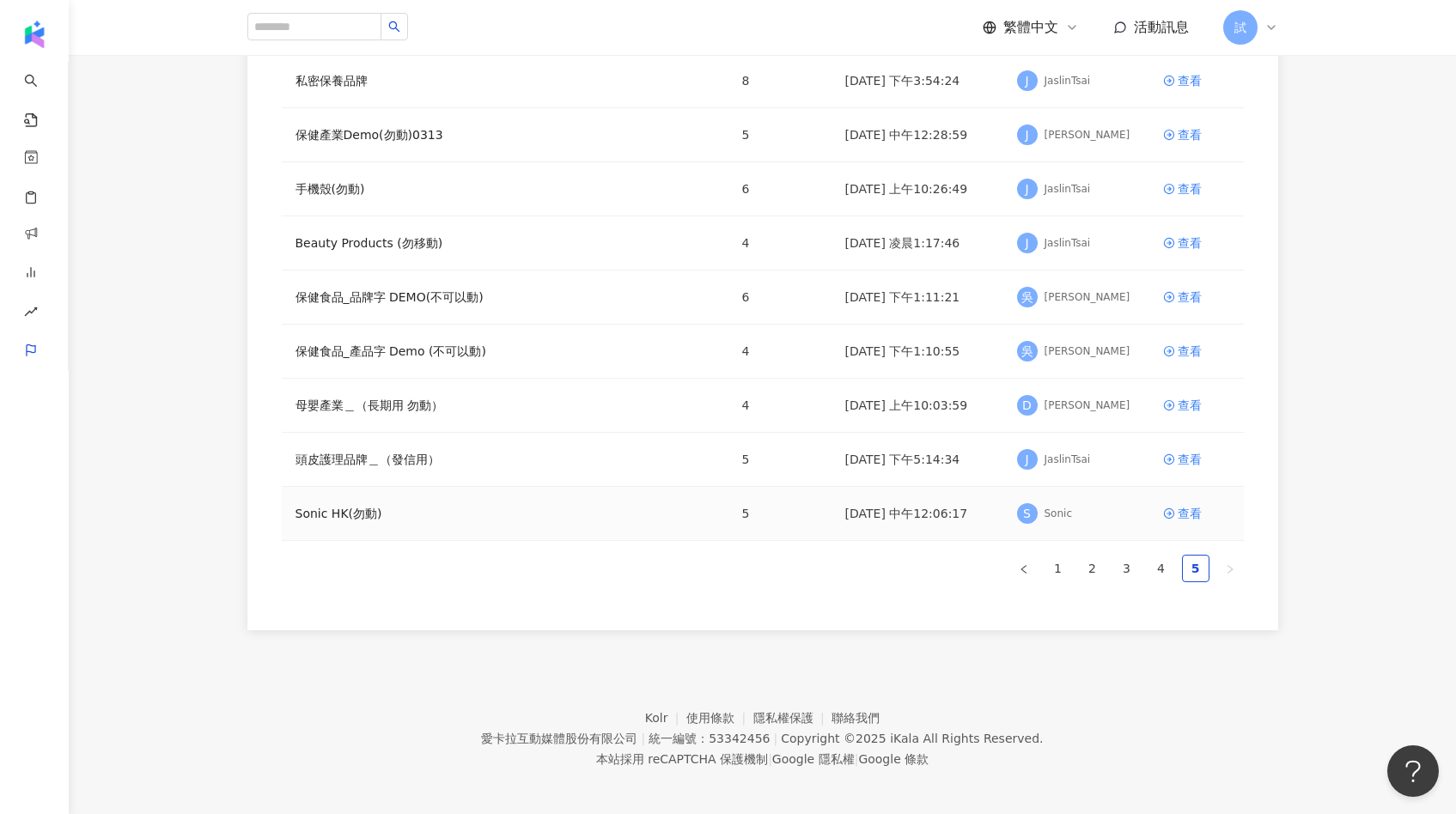
scroll to position [228, 0]
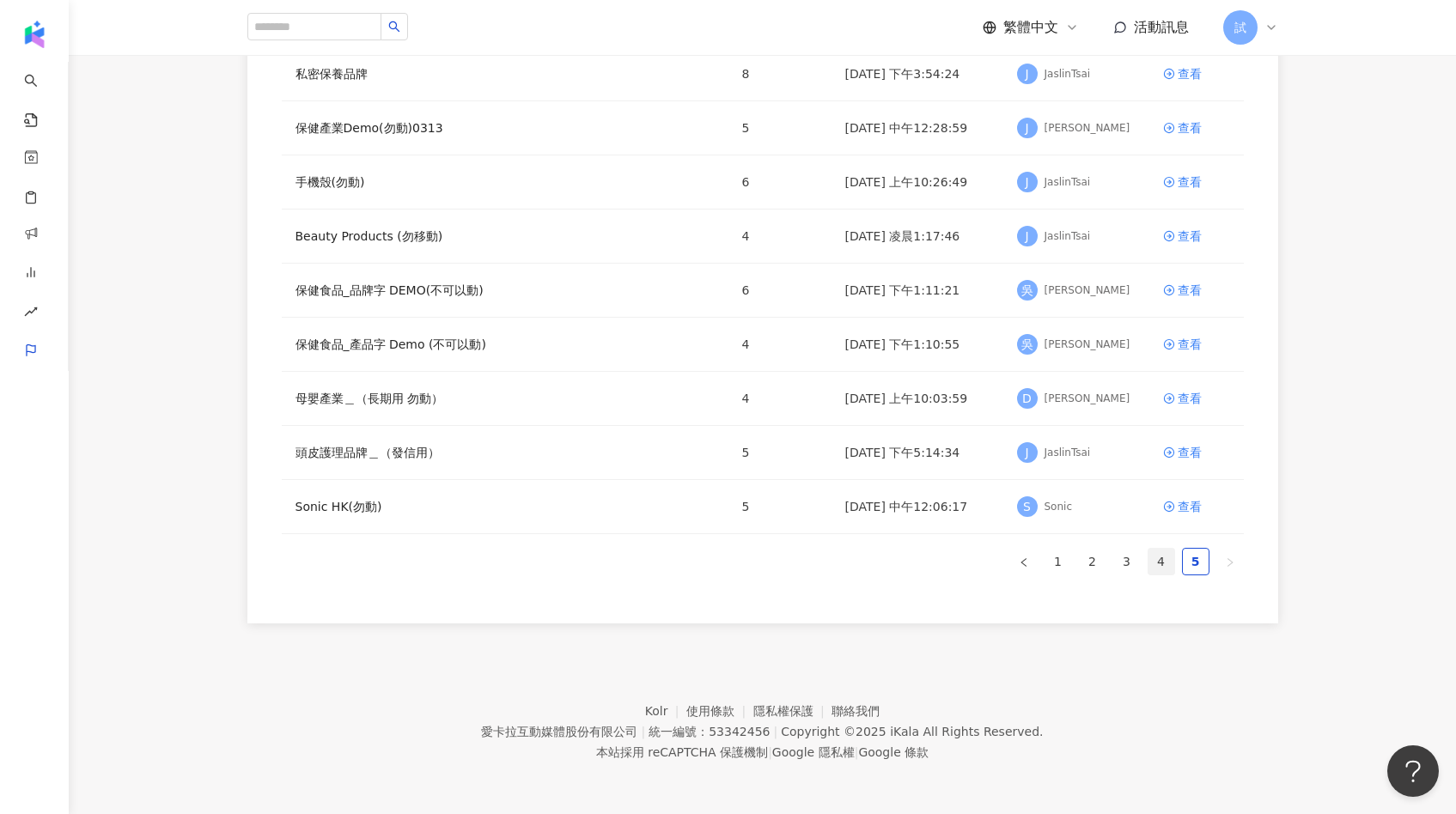
click at [1172, 566] on link "4" at bounding box center [1161, 561] width 26 height 26
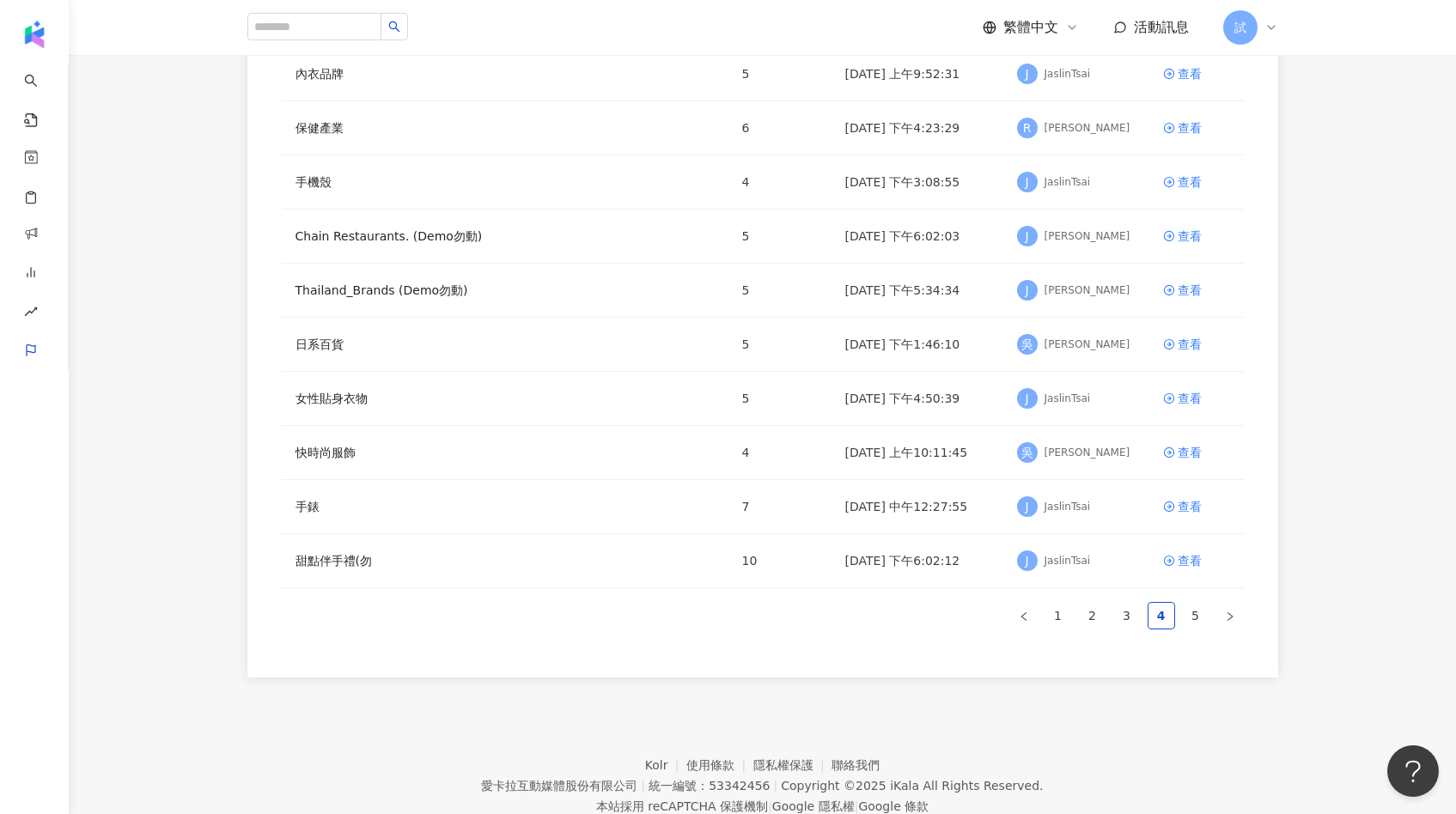
click at [1189, 637] on div "報表名稱 關鍵字數 最後編輯時間 建立者 操作 內衣品牌 5 2025/4/25 上午9:52:31 J JaslinTsai 查看 保健產業 6 2025/…" at bounding box center [762, 321] width 962 height 643
click at [1189, 625] on link "5" at bounding box center [1195, 615] width 26 height 26
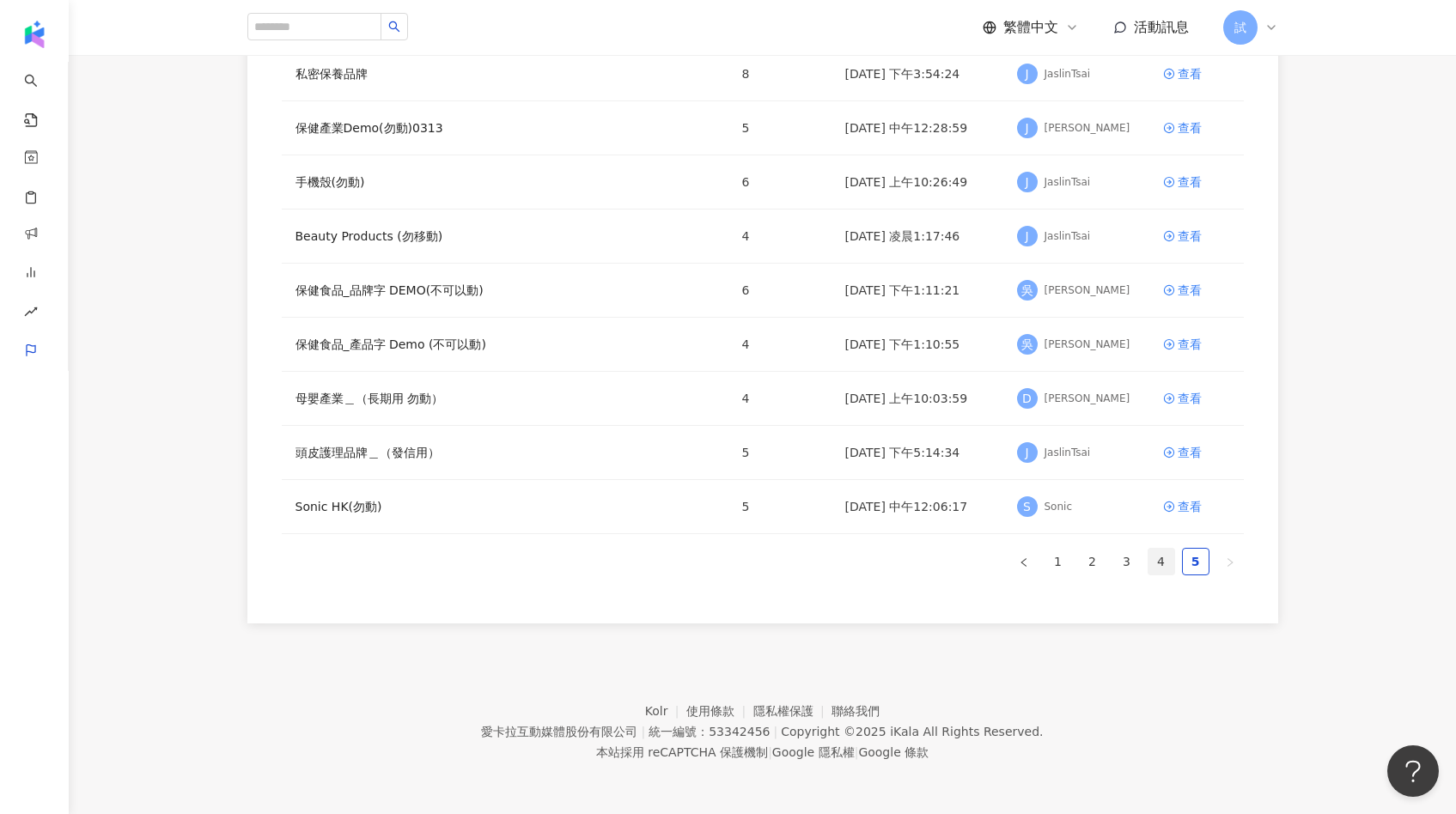
click at [1161, 568] on link "4" at bounding box center [1161, 561] width 26 height 26
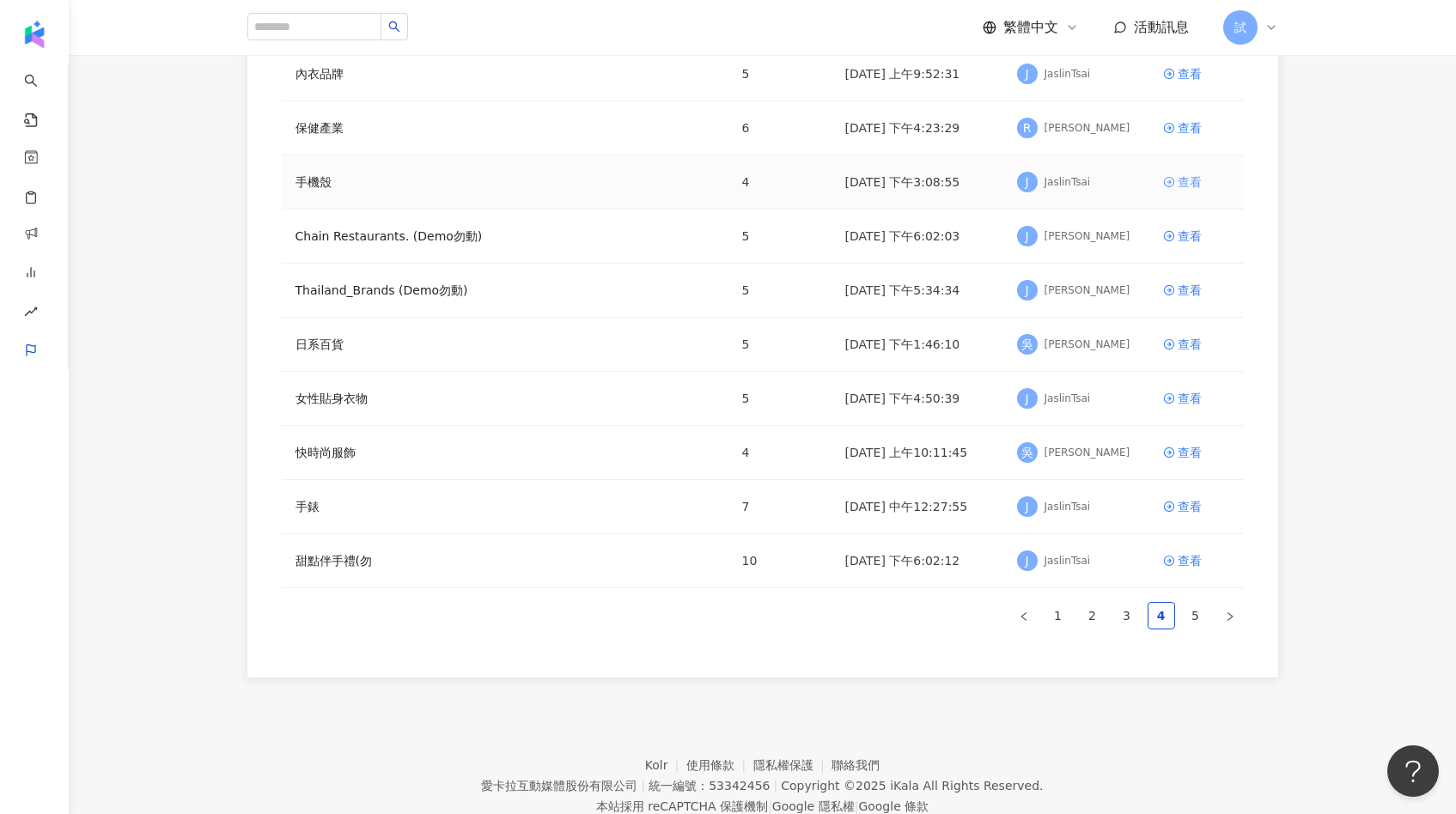
click at [1199, 183] on div "查看" at bounding box center [1189, 182] width 24 height 19
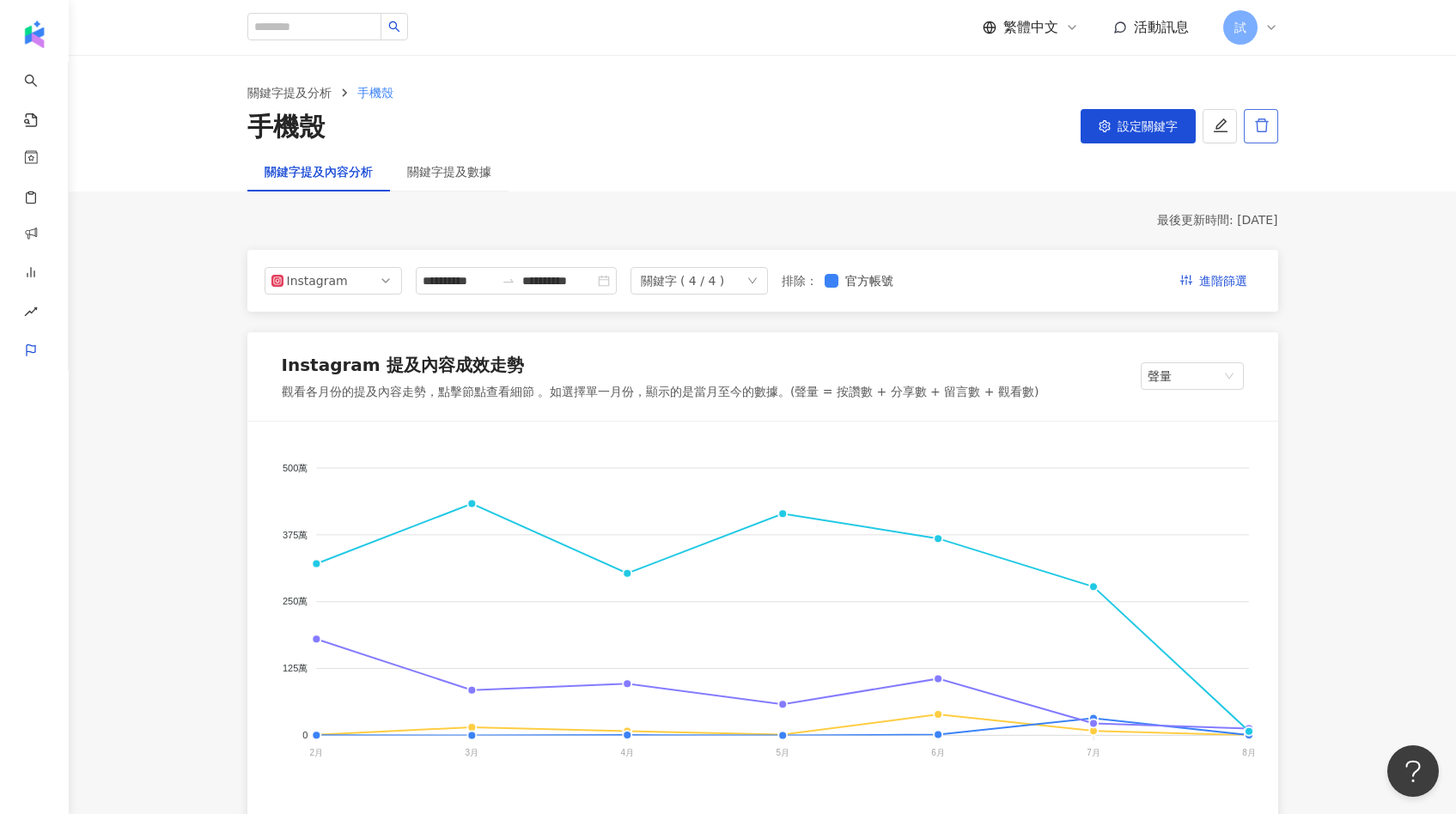
click at [1268, 136] on button "button" at bounding box center [1261, 126] width 35 height 35
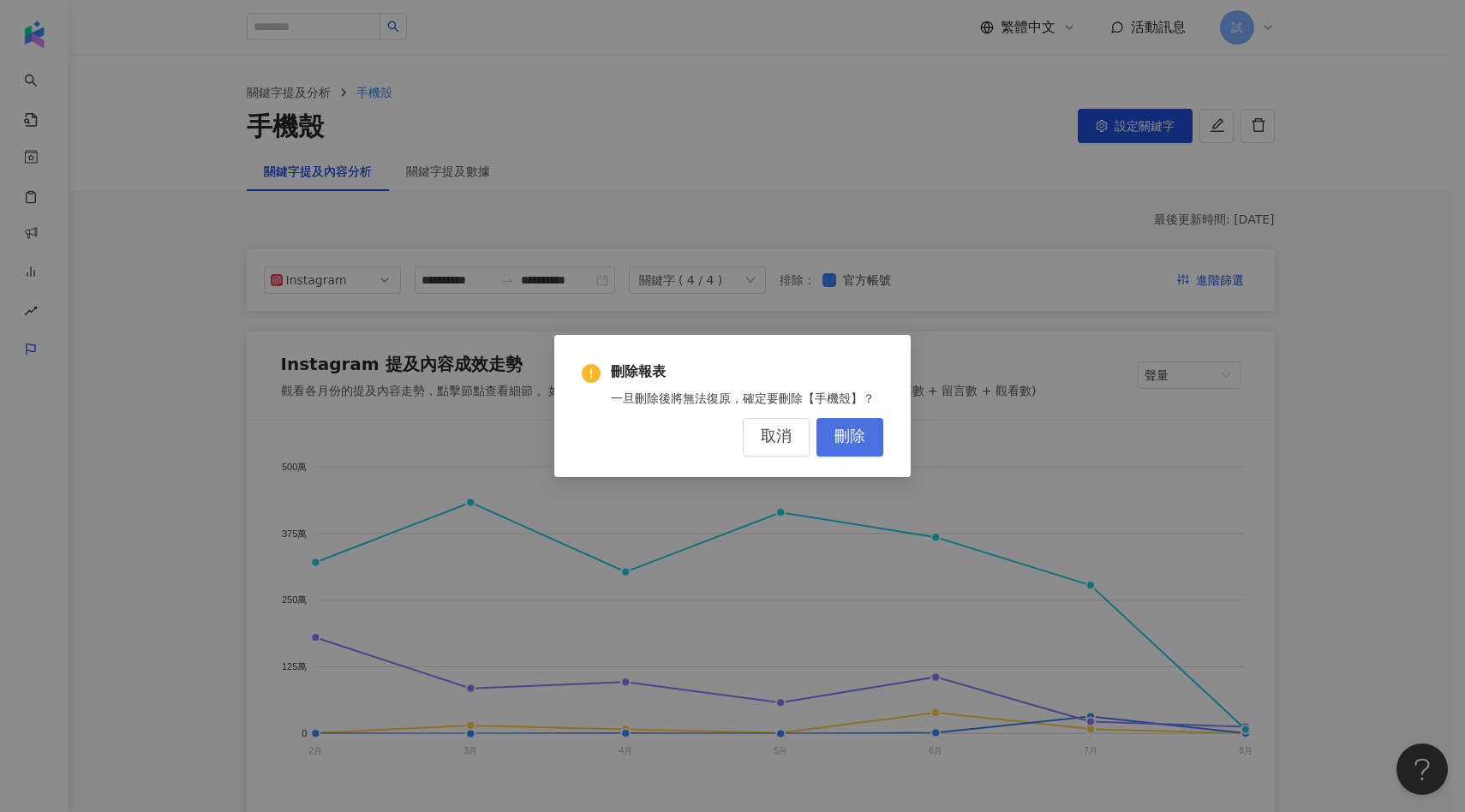
click at [848, 447] on button "刪除" at bounding box center [849, 437] width 67 height 38
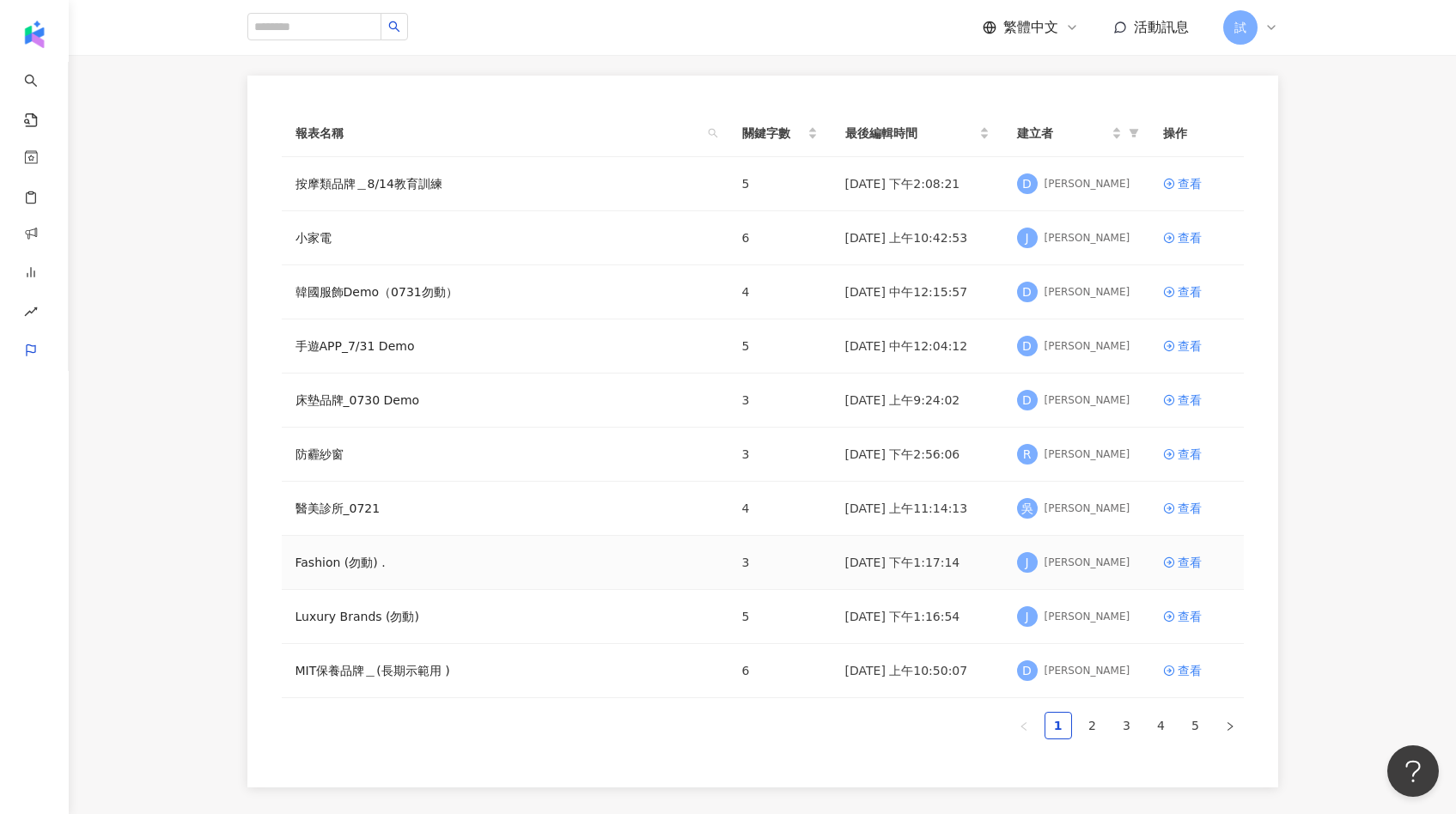
scroll to position [283, 0]
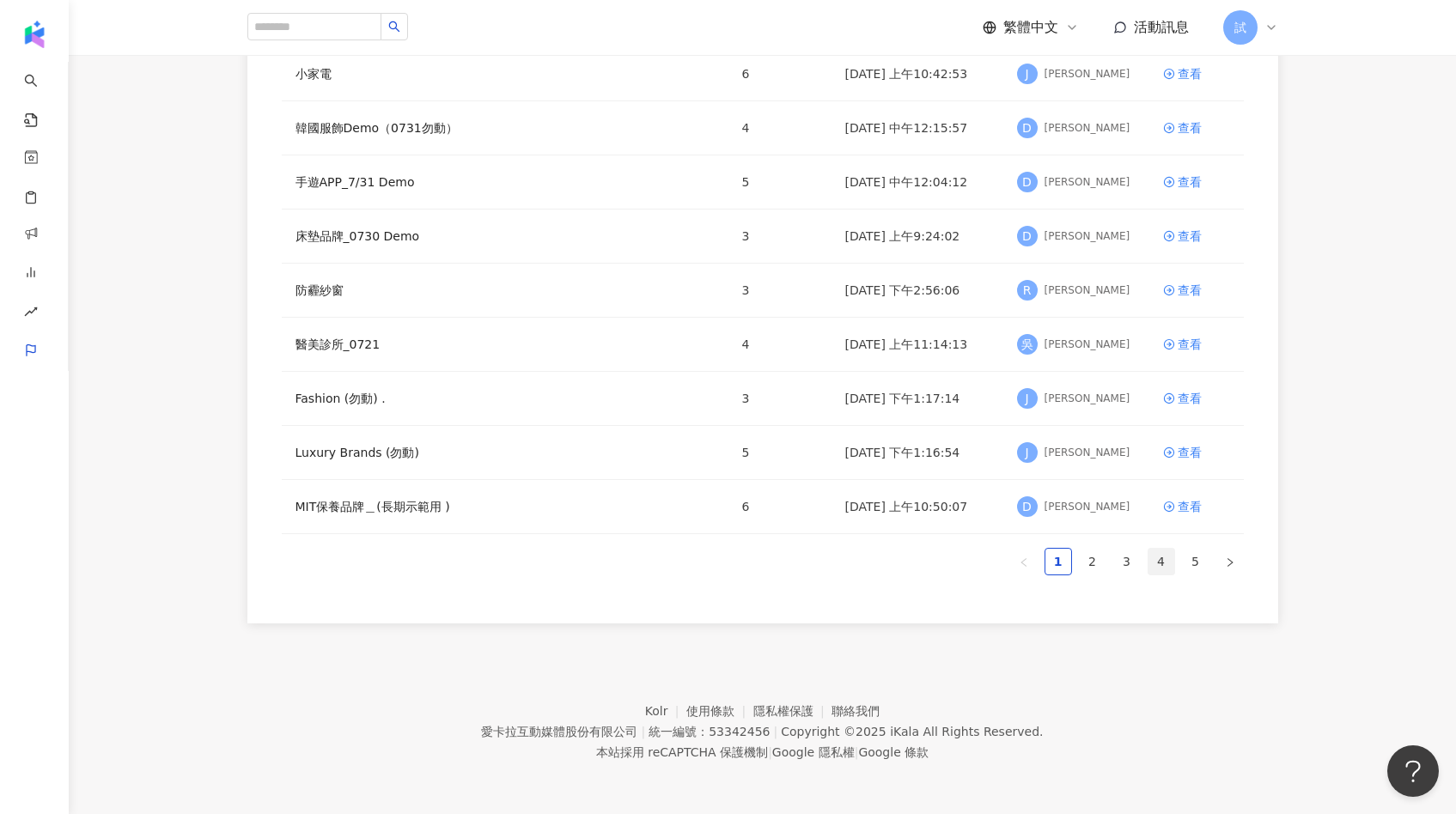
click at [1162, 571] on link "4" at bounding box center [1161, 561] width 26 height 26
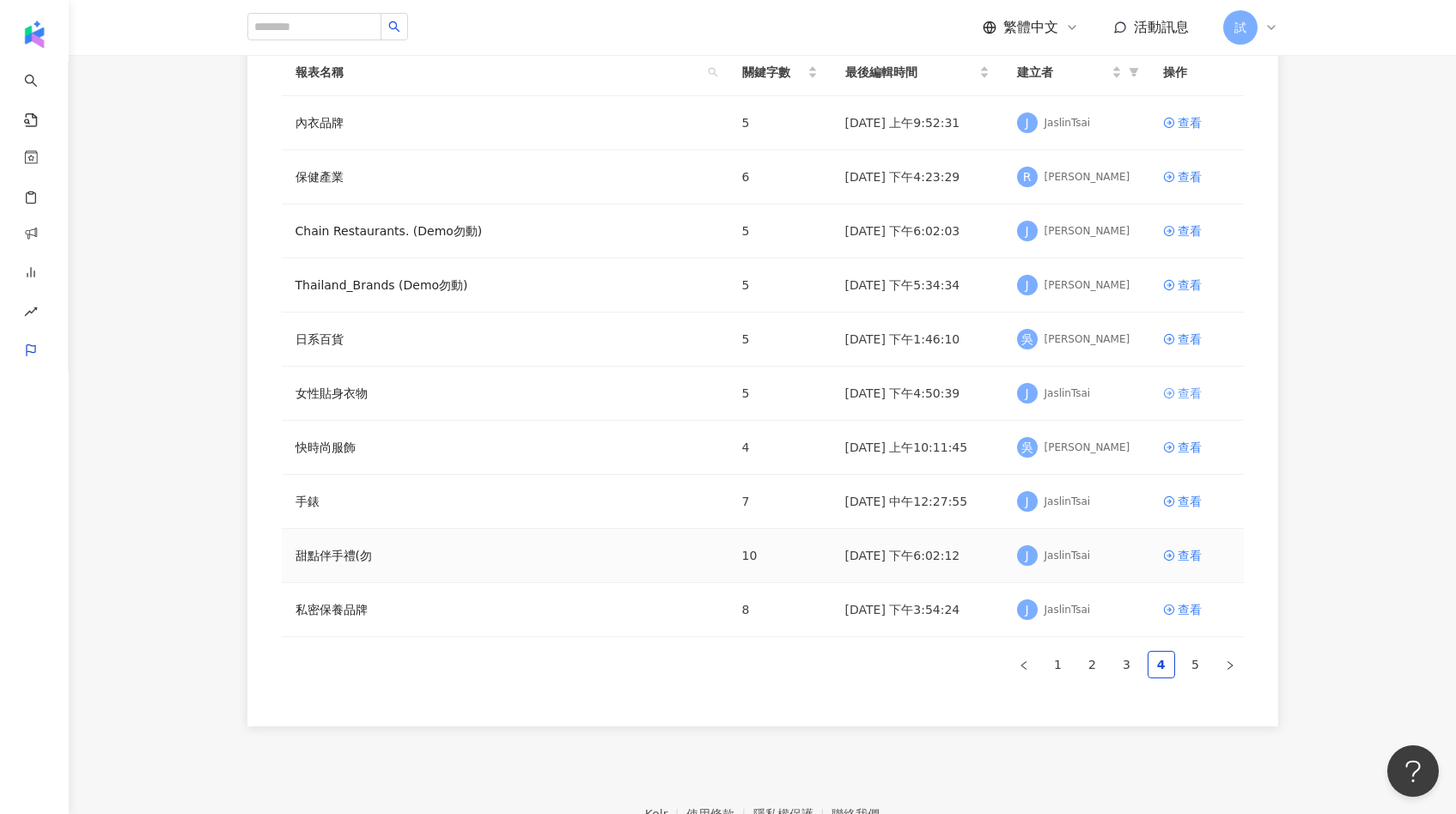
scroll to position [186, 0]
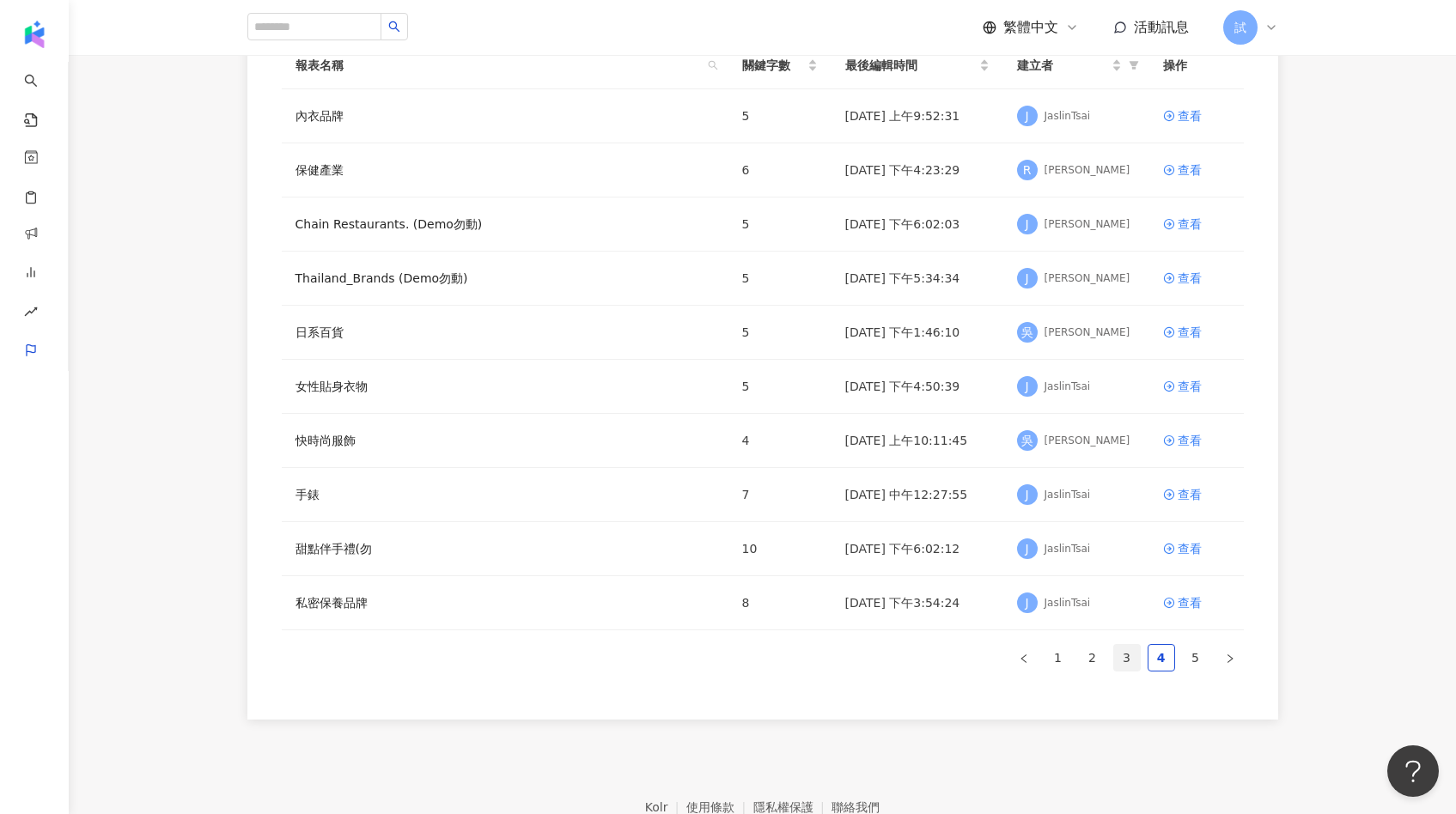
click at [1137, 662] on link "3" at bounding box center [1126, 657] width 26 height 26
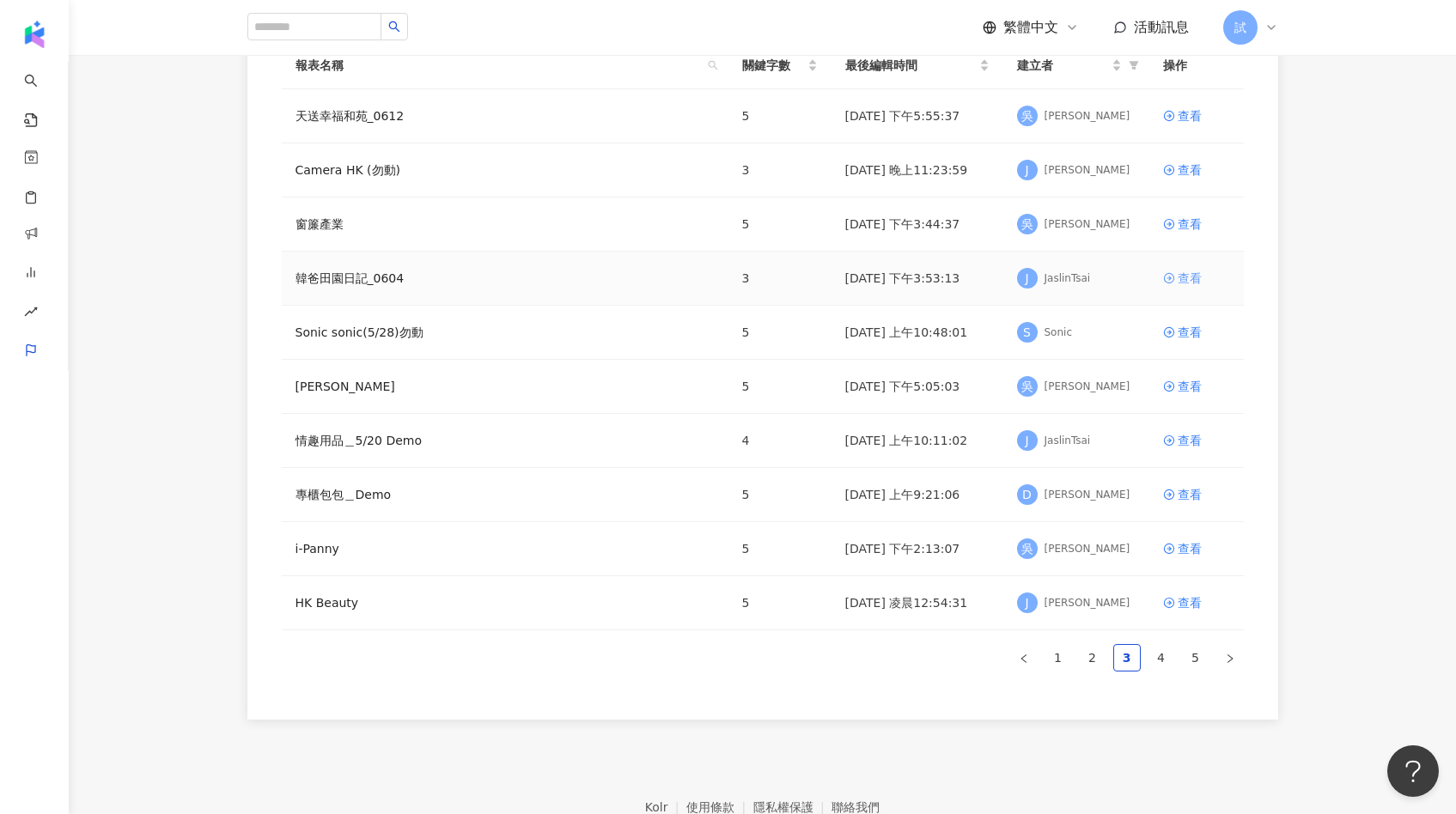
click at [1185, 272] on div "查看" at bounding box center [1189, 277] width 24 height 19
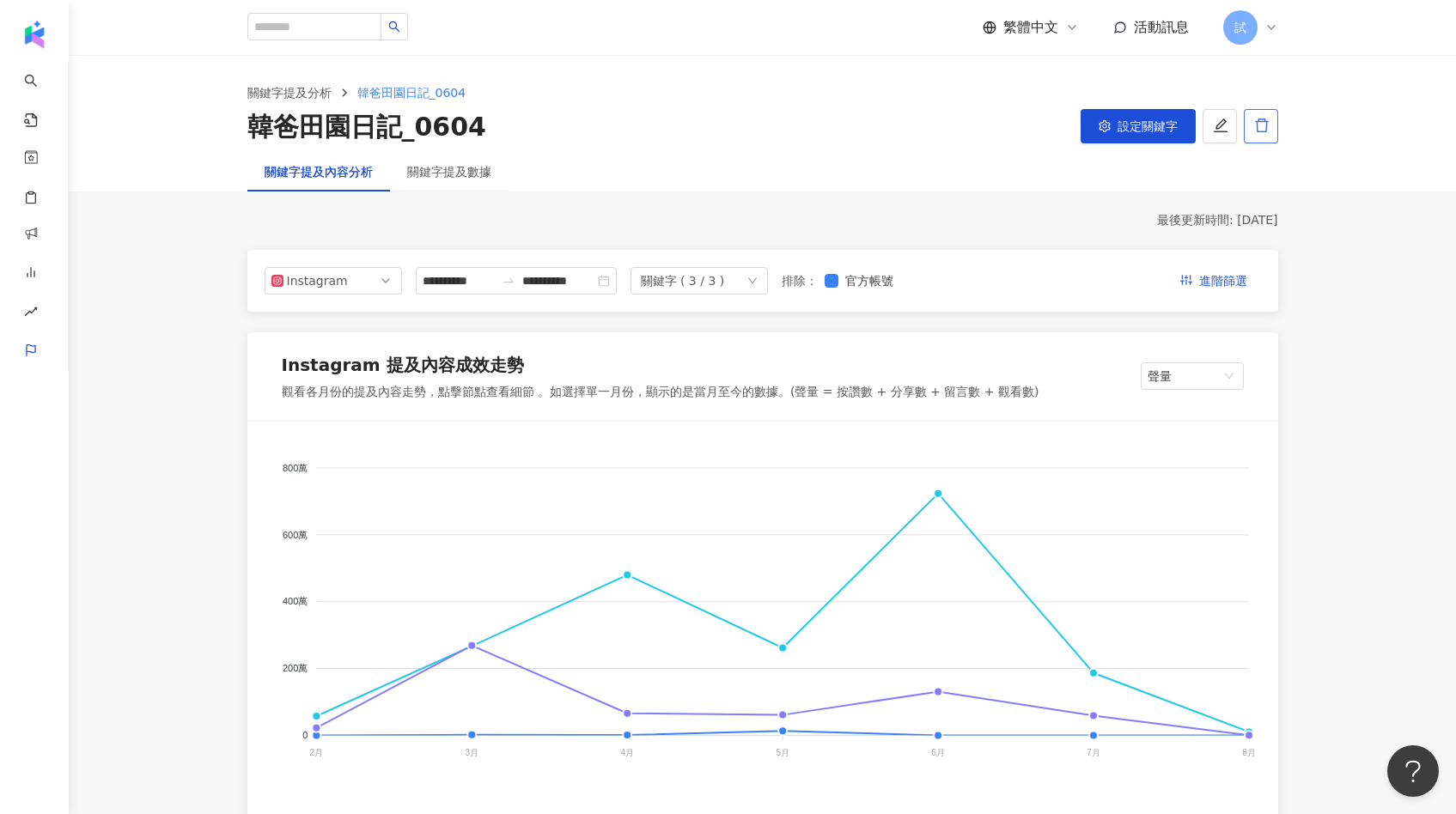
click at [1255, 140] on button "button" at bounding box center [1261, 126] width 35 height 35
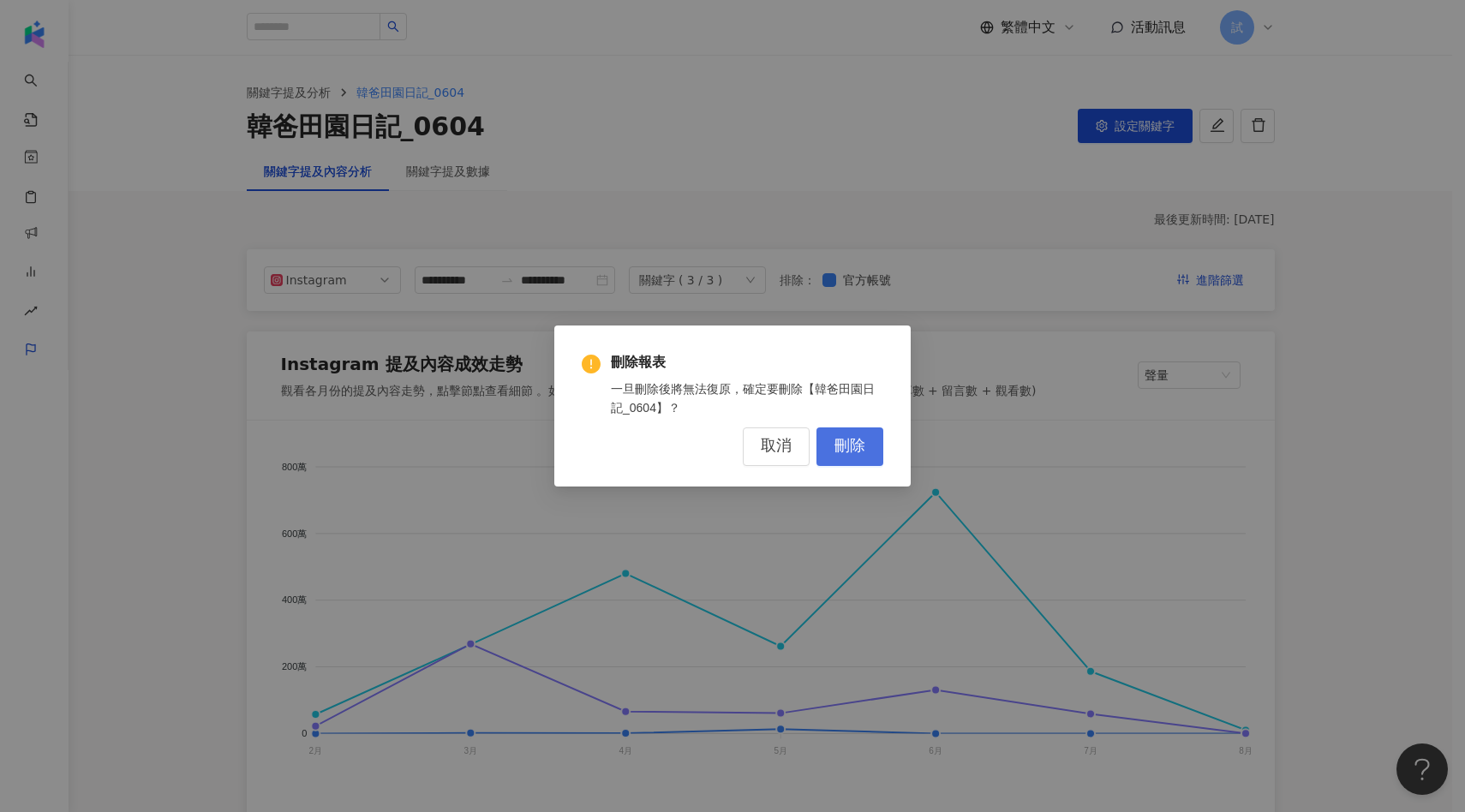
click at [865, 453] on button "刪除" at bounding box center [849, 446] width 67 height 38
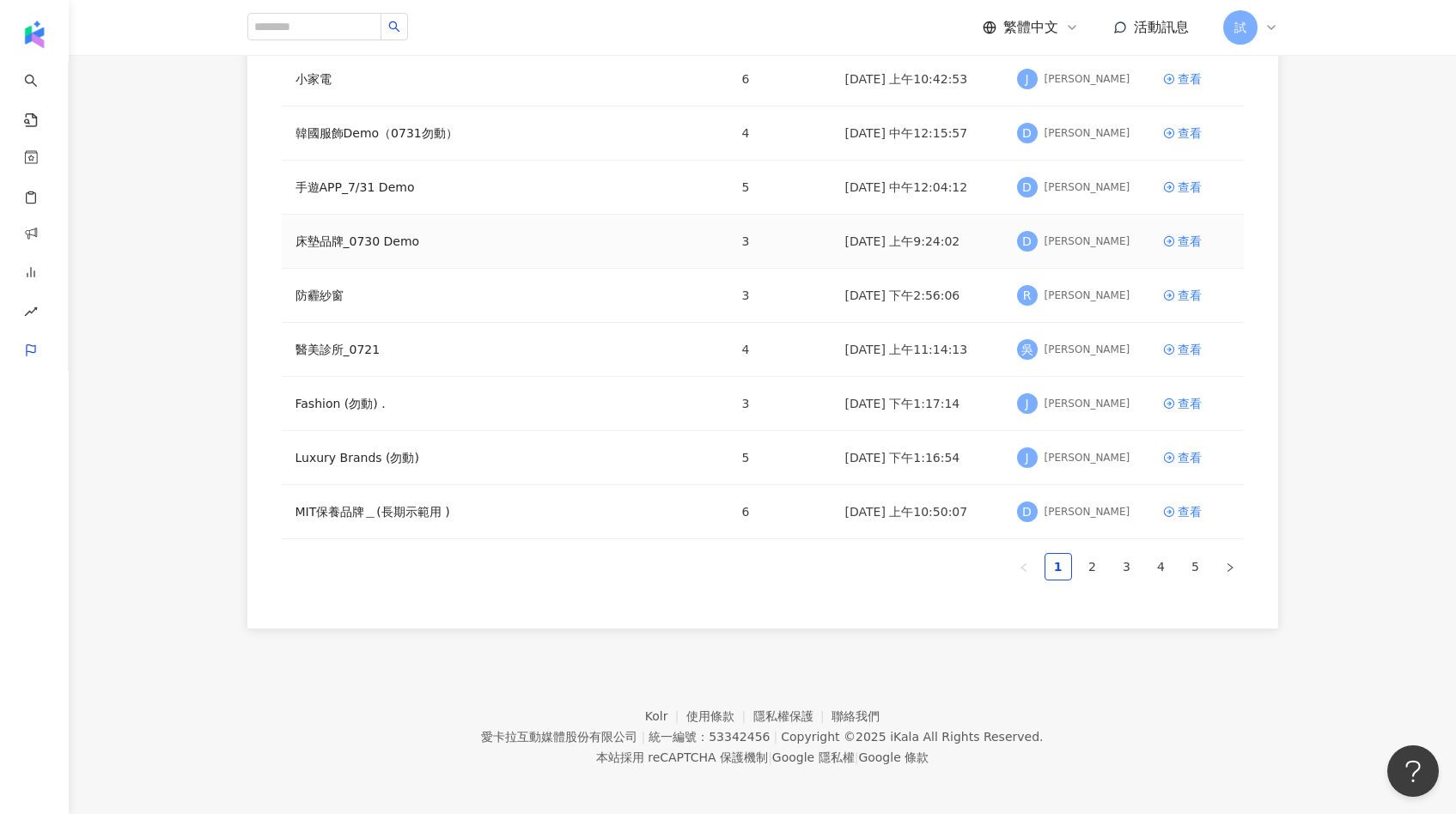
scroll to position [283, 0]
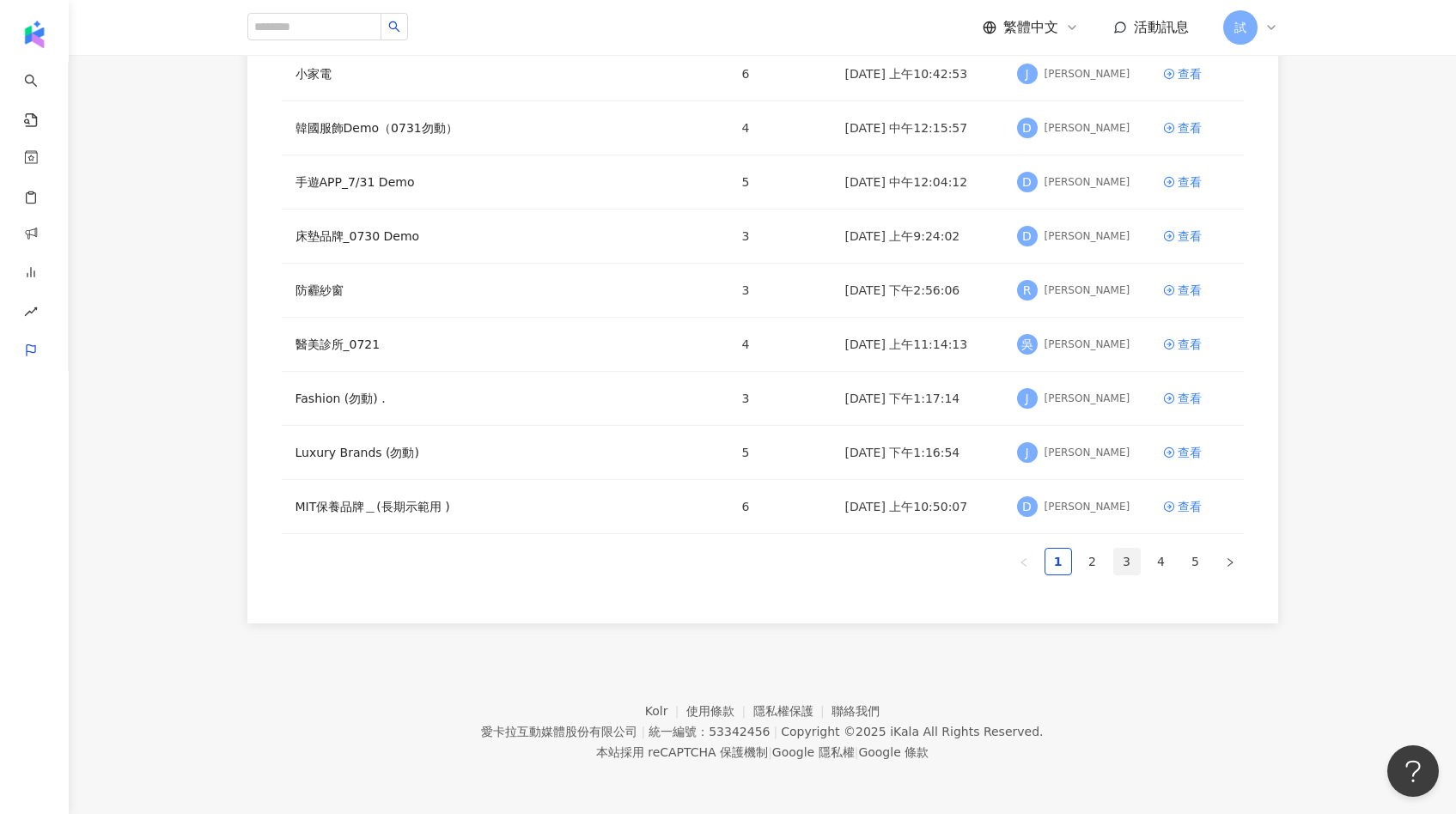
click at [1136, 560] on link "3" at bounding box center [1126, 561] width 26 height 26
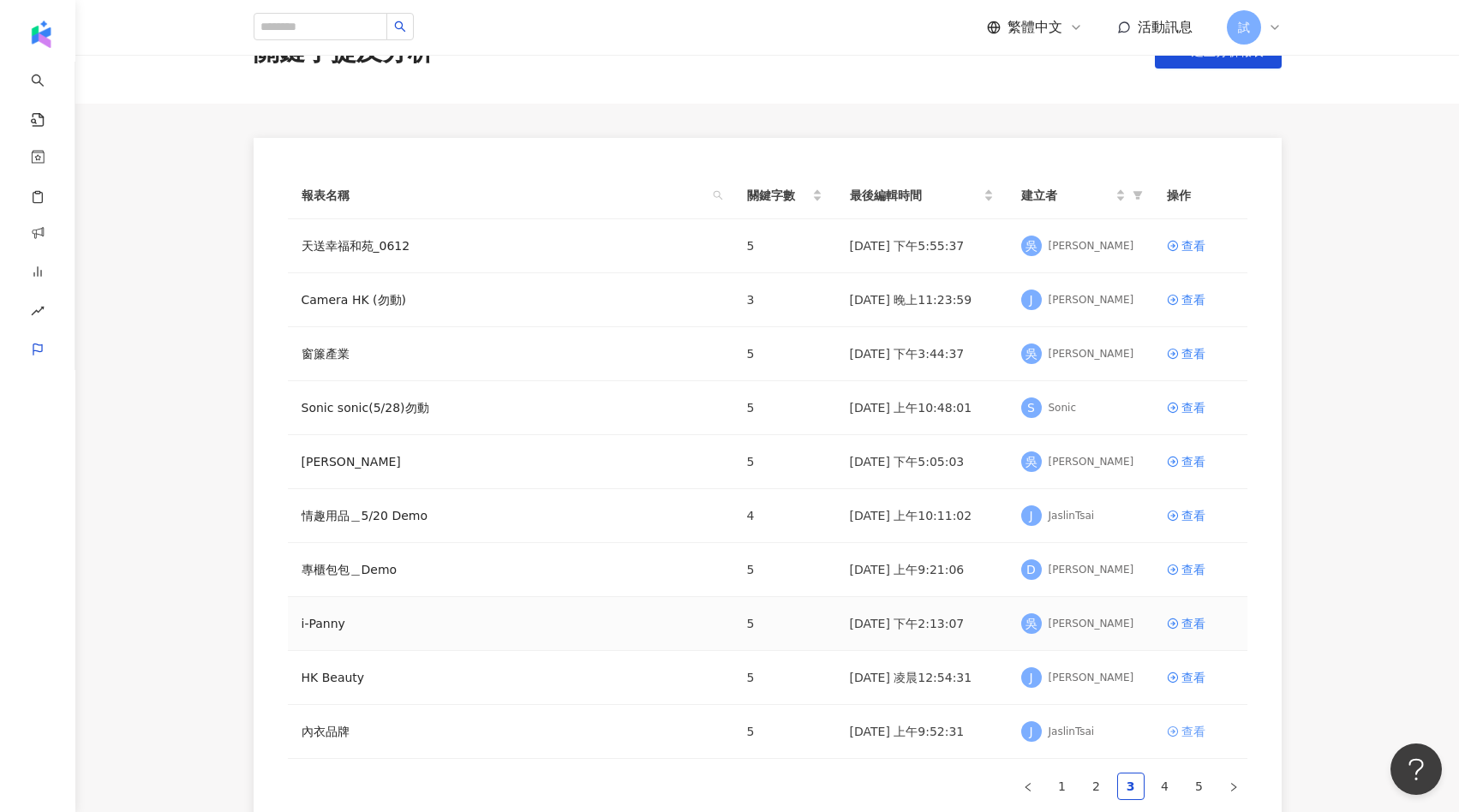
scroll to position [0, 0]
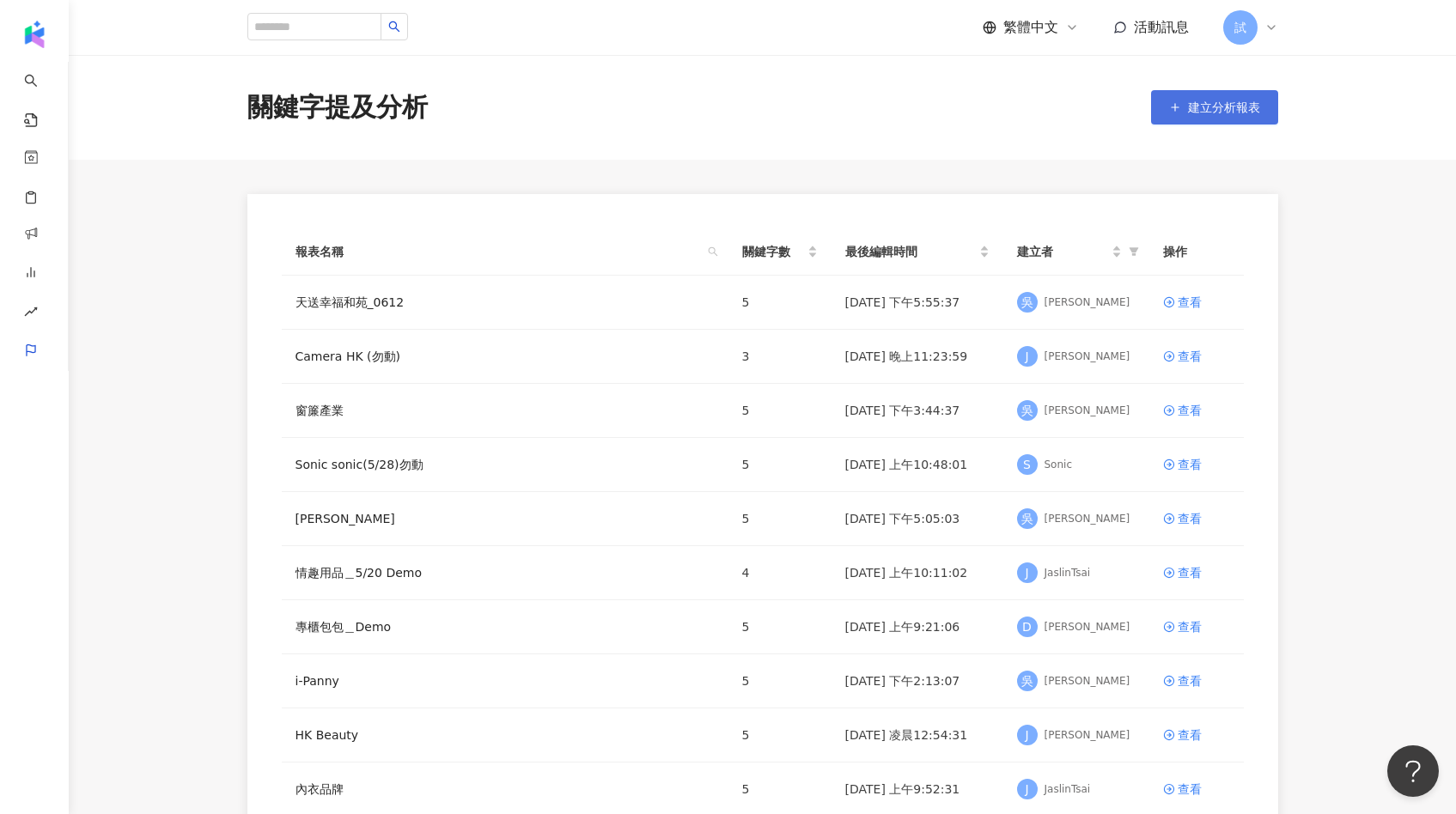
click at [1222, 110] on span "建立分析報表" at bounding box center [1223, 107] width 72 height 13
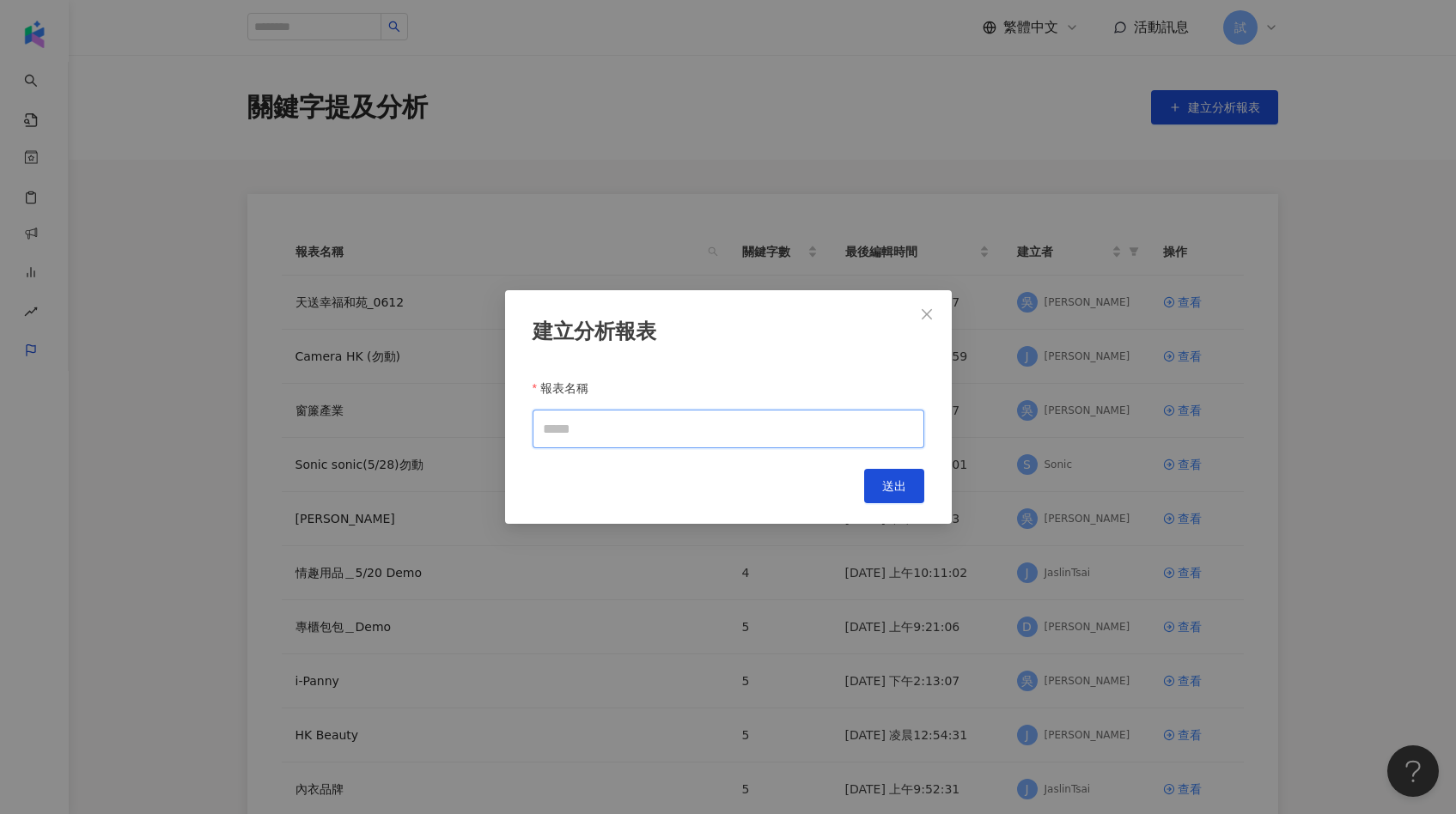
click at [738, 409] on div at bounding box center [728, 428] width 391 height 38
type input "*"
type input "**********"
click at [893, 495] on button "送出" at bounding box center [893, 486] width 60 height 35
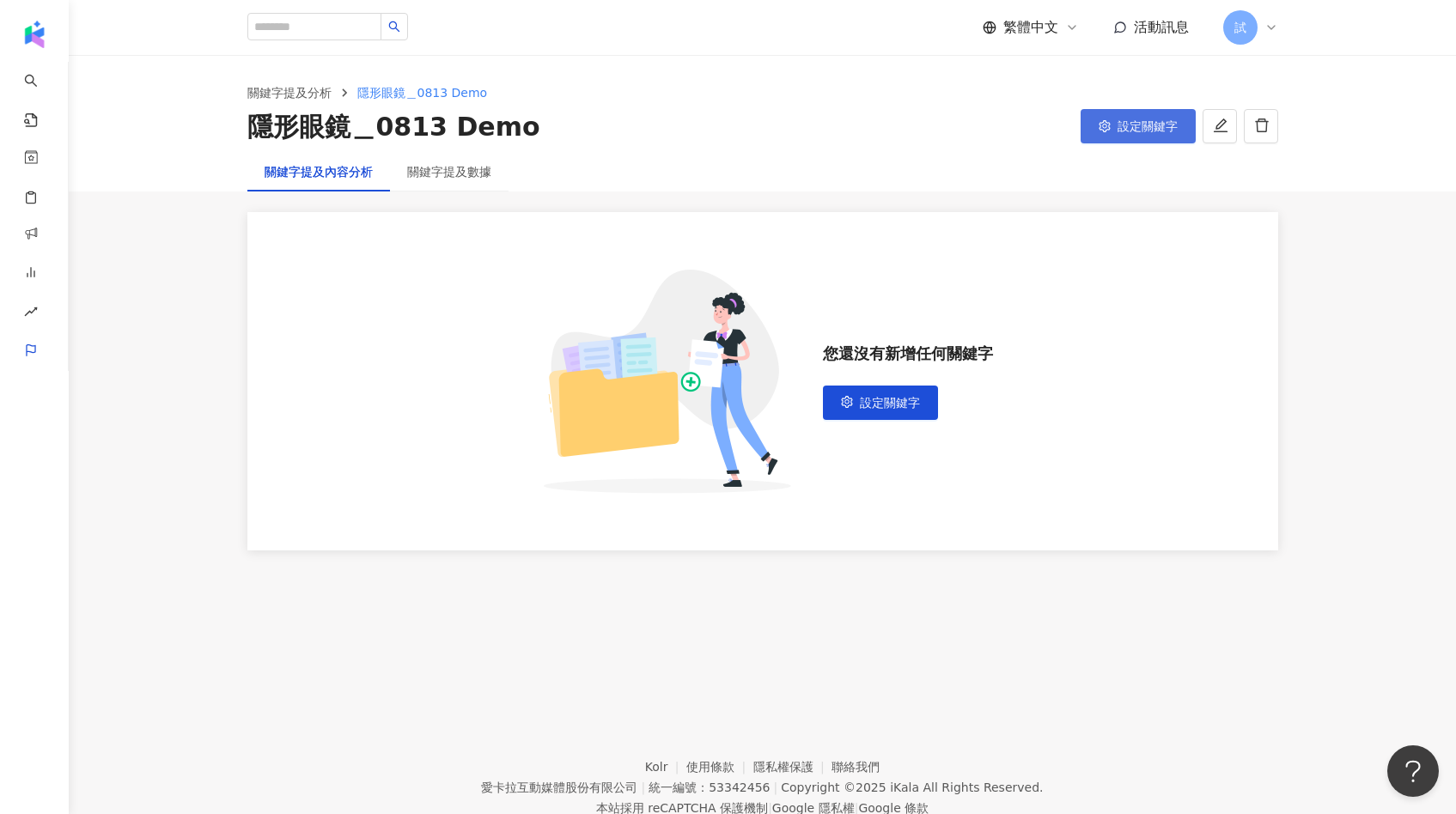
click at [1097, 130] on button "設定關鍵字" at bounding box center [1138, 126] width 115 height 35
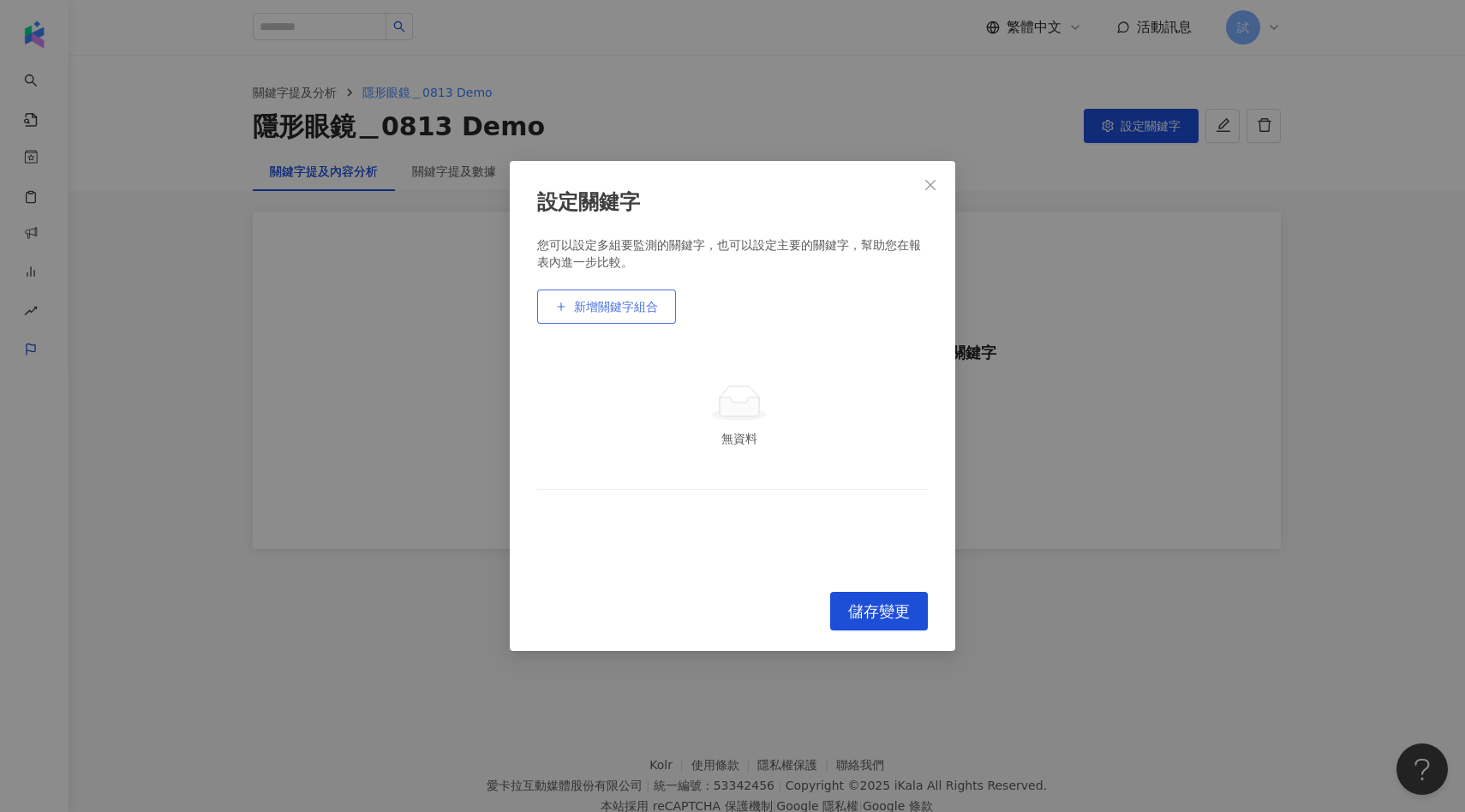
click at [664, 299] on button "新增關鍵字組合" at bounding box center [607, 307] width 139 height 35
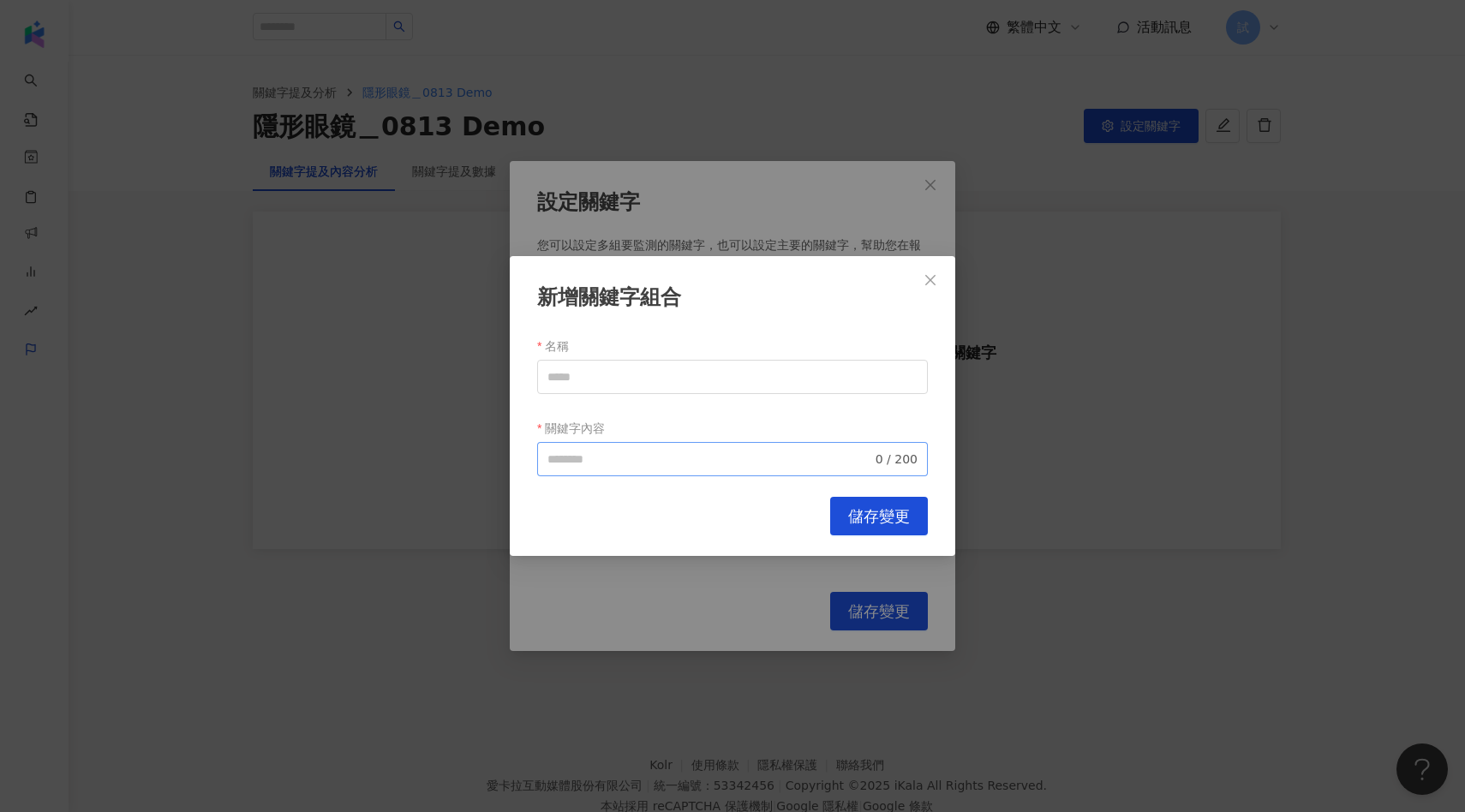
click at [595, 446] on span "0 / 200" at bounding box center [732, 459] width 390 height 35
paste input "**********"
type input "**********"
click at [640, 374] on input "名稱" at bounding box center [732, 377] width 390 height 35
paste input "**********"
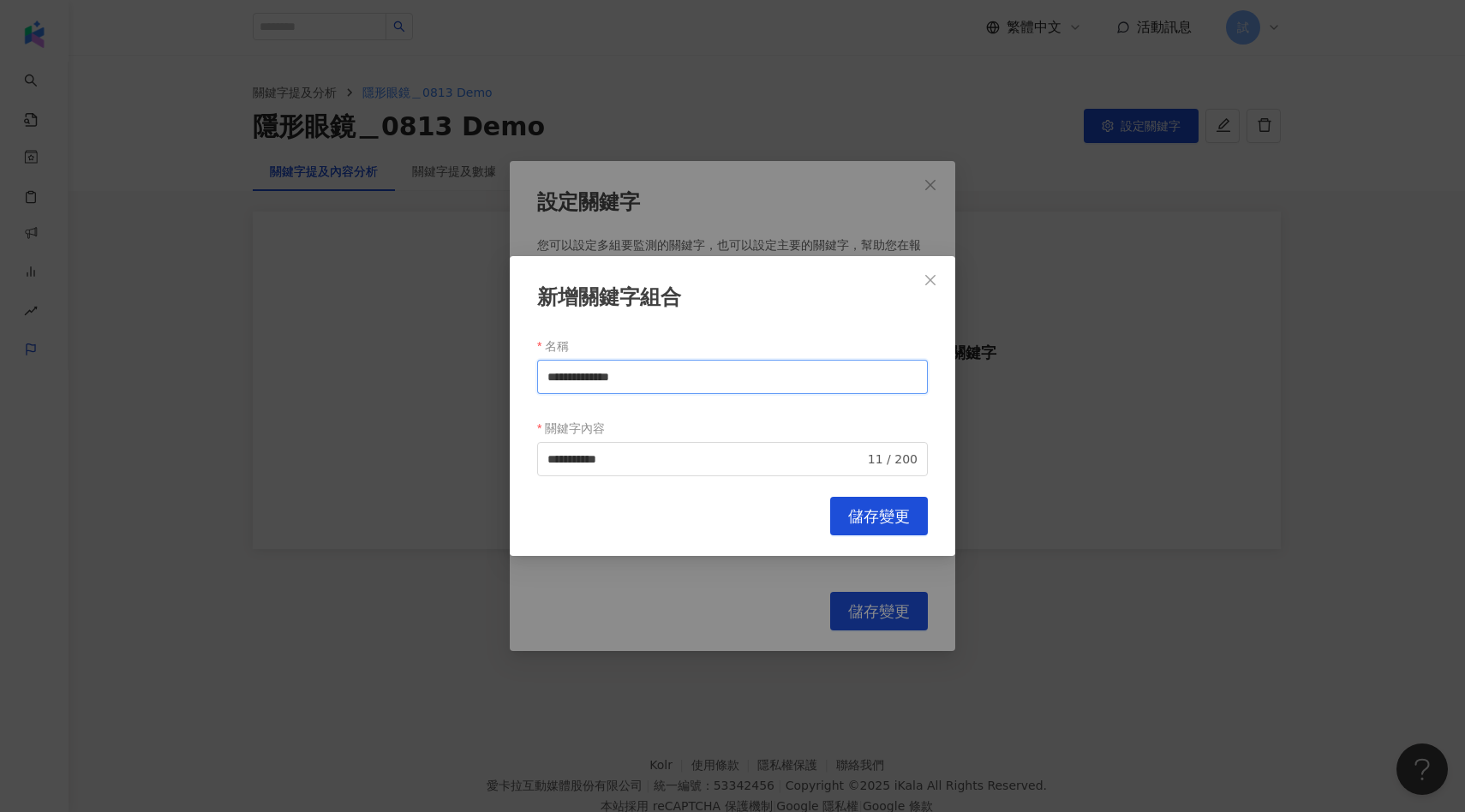
drag, startPoint x: 589, startPoint y: 378, endPoint x: 540, endPoint y: 378, distance: 49.0
click at [541, 378] on input "**********" at bounding box center [732, 377] width 390 height 35
click at [684, 446] on span "**********" at bounding box center [732, 459] width 390 height 35
type input "**********"
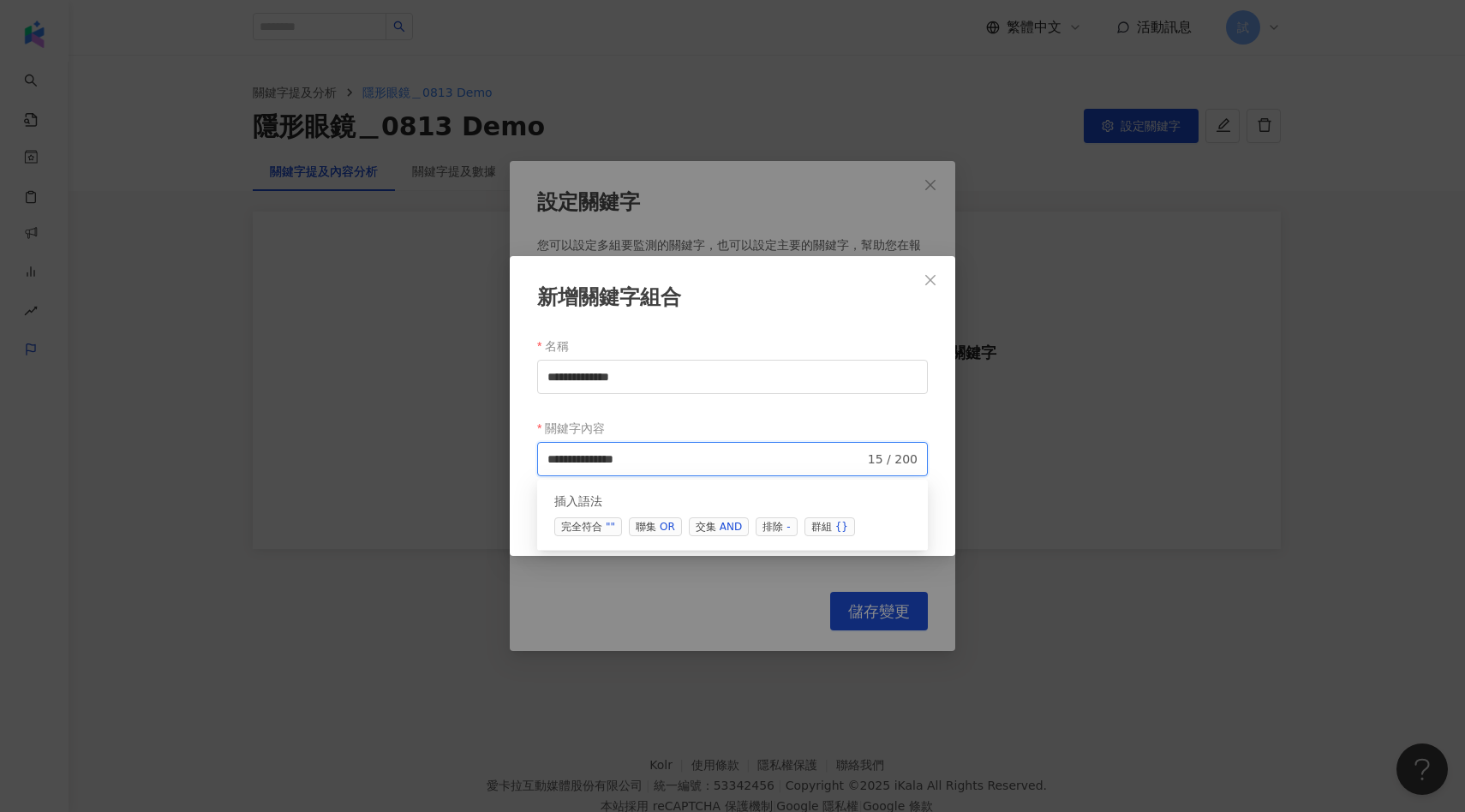
paste input "*******"
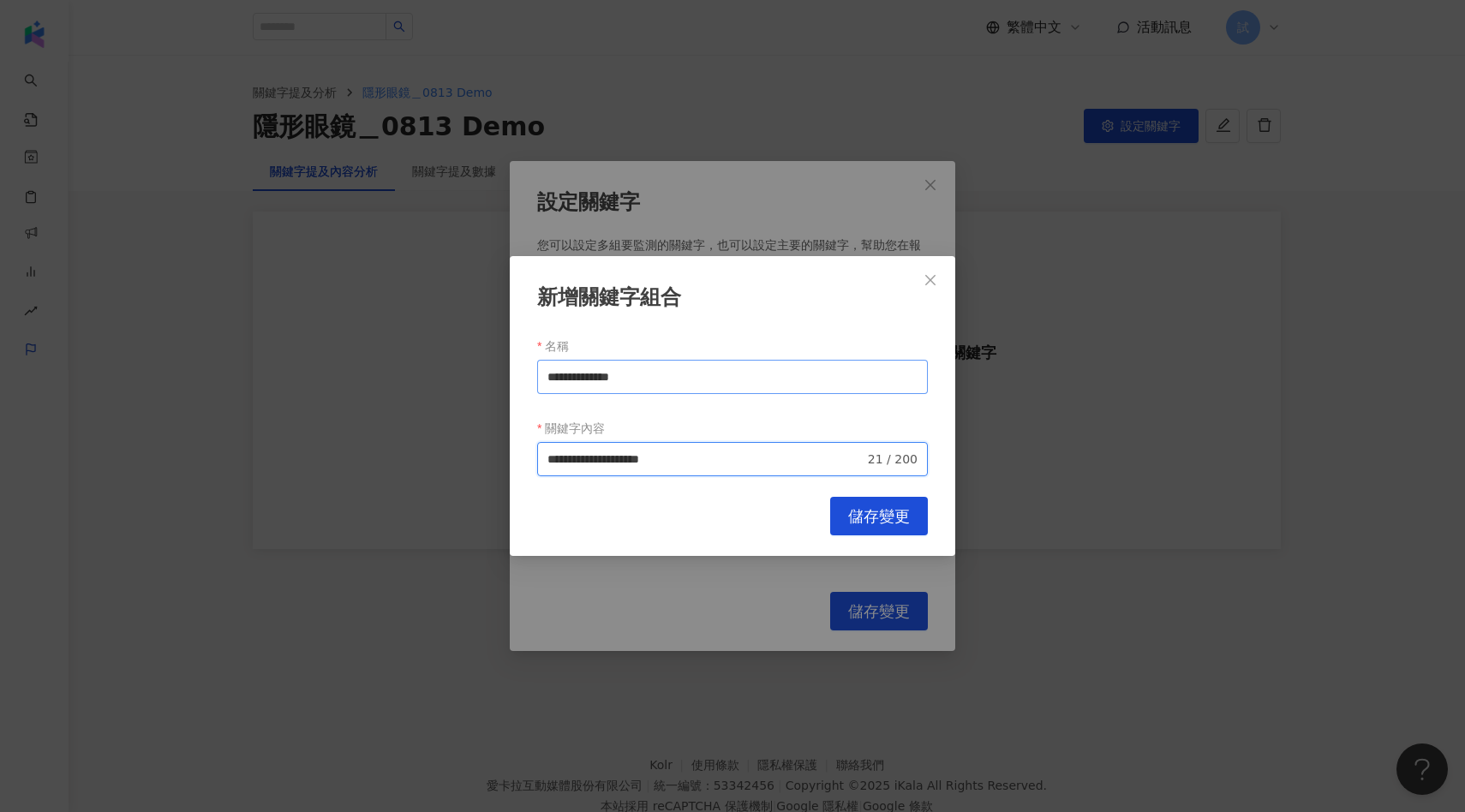
type input "**********"
drag, startPoint x: 596, startPoint y: 375, endPoint x: 753, endPoint y: 375, distance: 157.0
click at [751, 375] on input "**********" at bounding box center [732, 377] width 390 height 35
type input "******"
click at [889, 520] on span "儲存變更" at bounding box center [879, 516] width 61 height 19
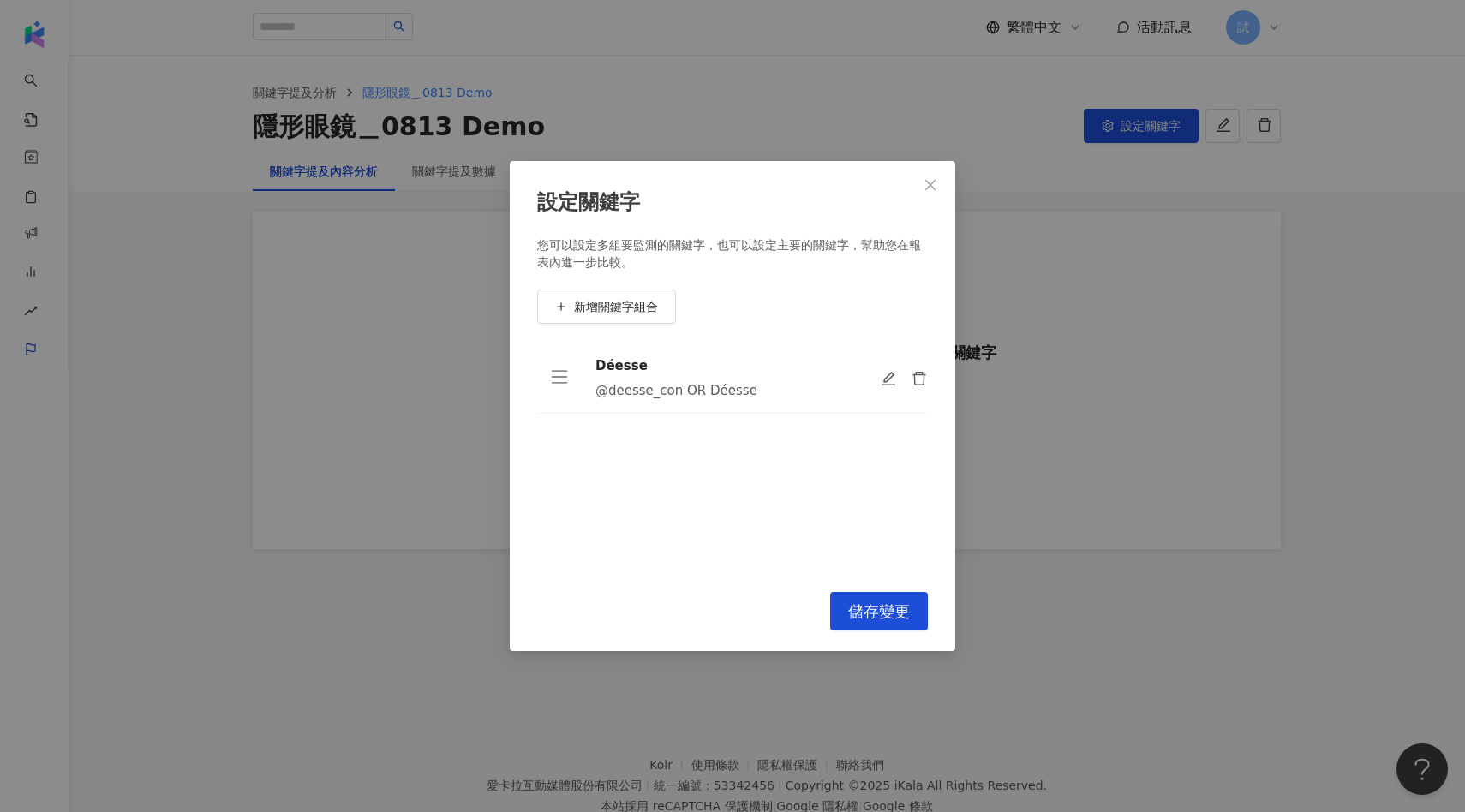
click at [886, 590] on div "設定關鍵字 您可以設定多組要監測的關鍵字，也可以設定主要的關鍵字，幫助您在報表內進一步比較。 新增關鍵字組合 Déesse @deesse_con OR Dé…" at bounding box center [732, 406] width 446 height 491
click at [617, 300] on span "新增關鍵字組合" at bounding box center [616, 306] width 84 height 13
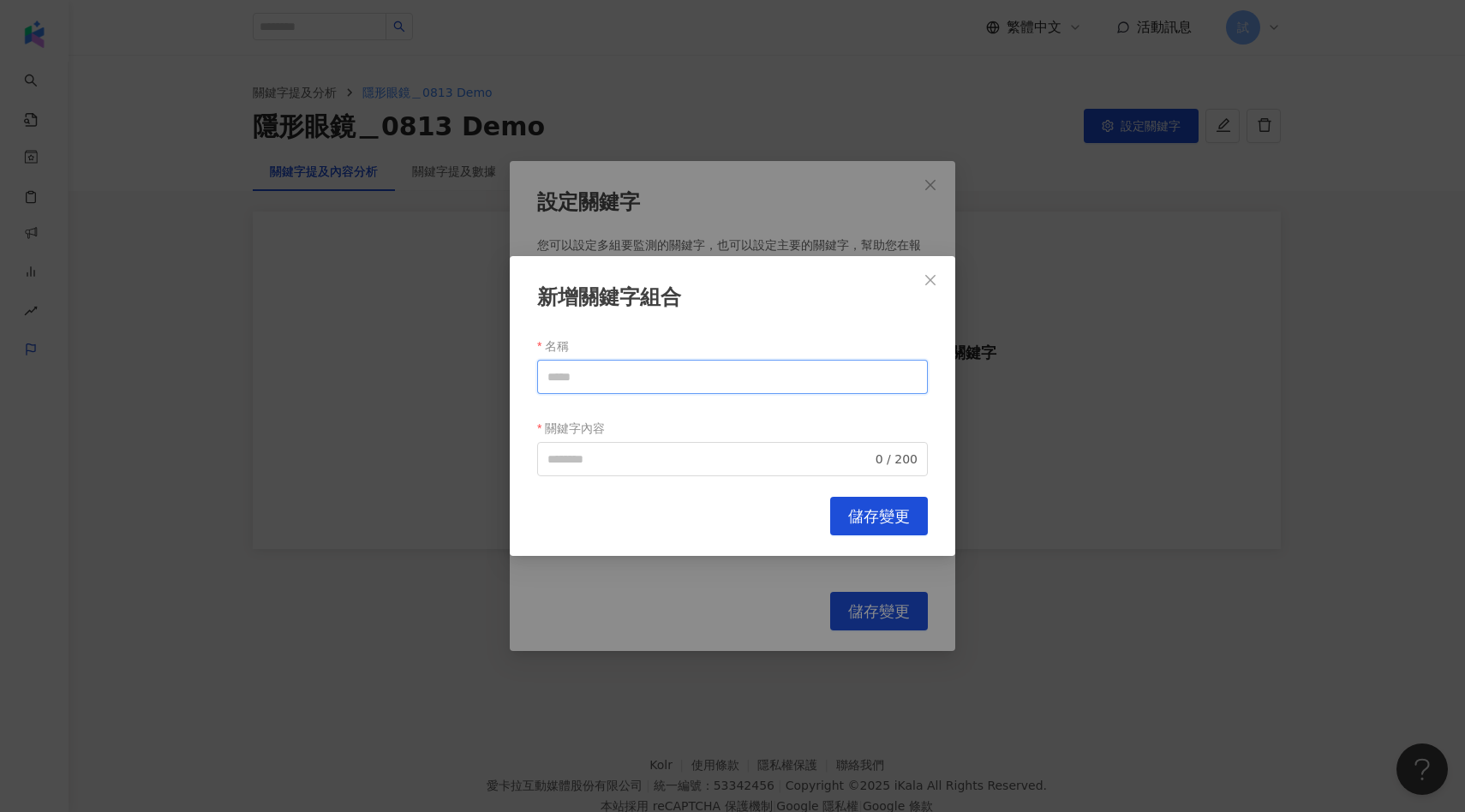
click at [584, 390] on input "名稱" at bounding box center [732, 377] width 390 height 35
paste input "****"
type input "****"
click at [623, 463] on input "關鍵字內容" at bounding box center [709, 459] width 325 height 19
paste input "**********"
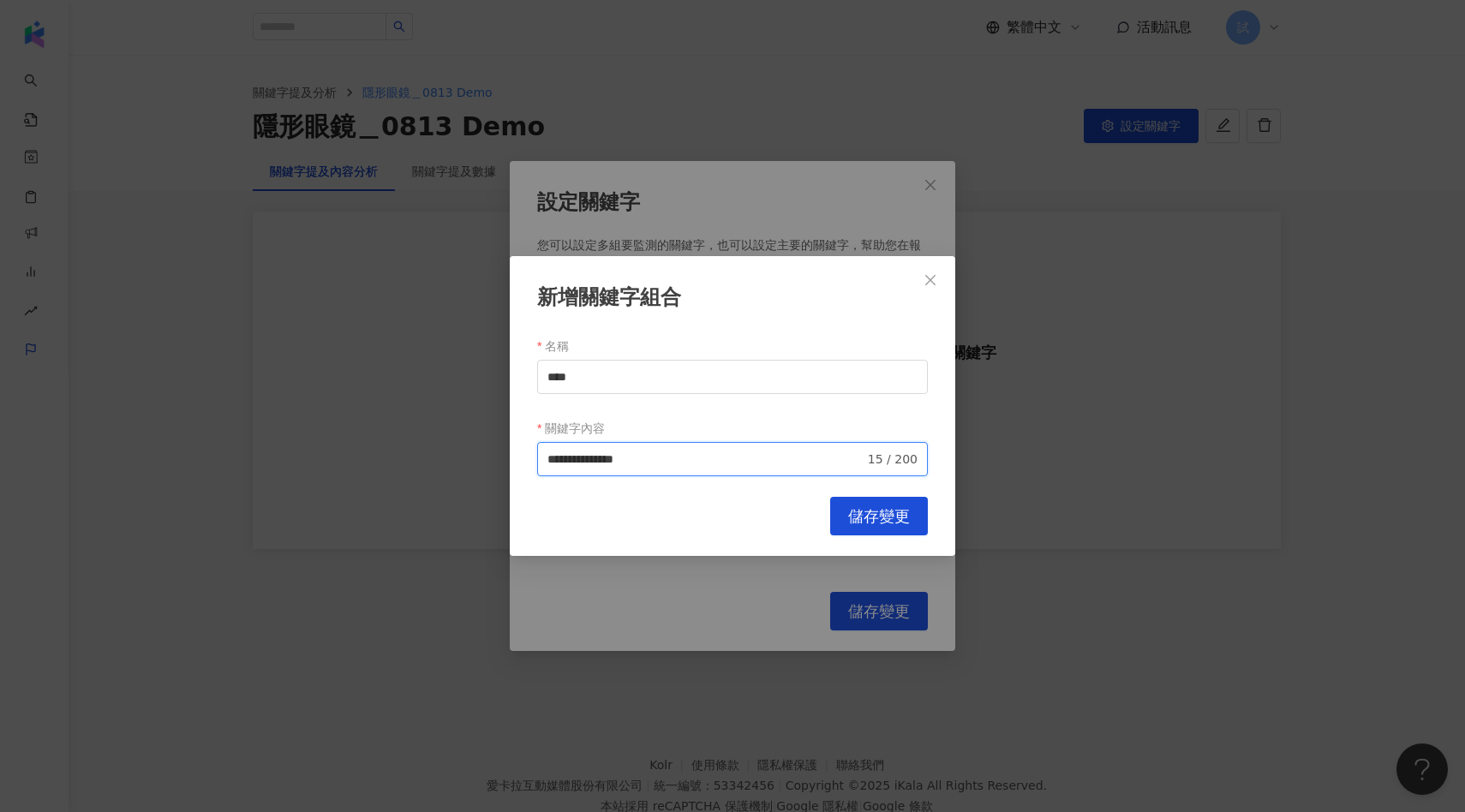
click at [546, 460] on span "**********" at bounding box center [732, 459] width 390 height 35
drag, startPoint x: 569, startPoint y: 382, endPoint x: 529, endPoint y: 382, distance: 40.0
click at [530, 382] on div "**********" at bounding box center [732, 406] width 446 height 301
click at [683, 454] on input "**********" at bounding box center [705, 459] width 317 height 19
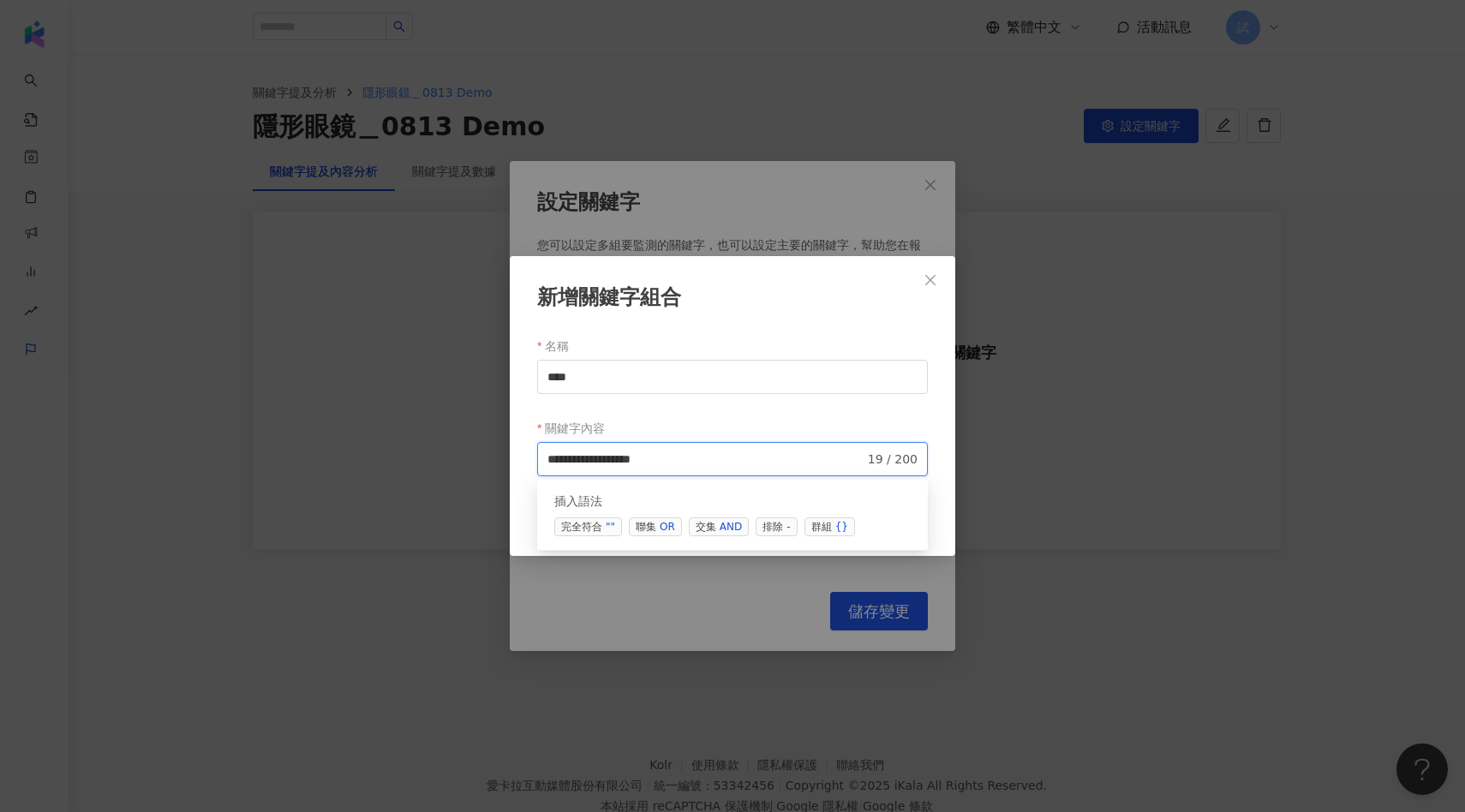
paste input "***"
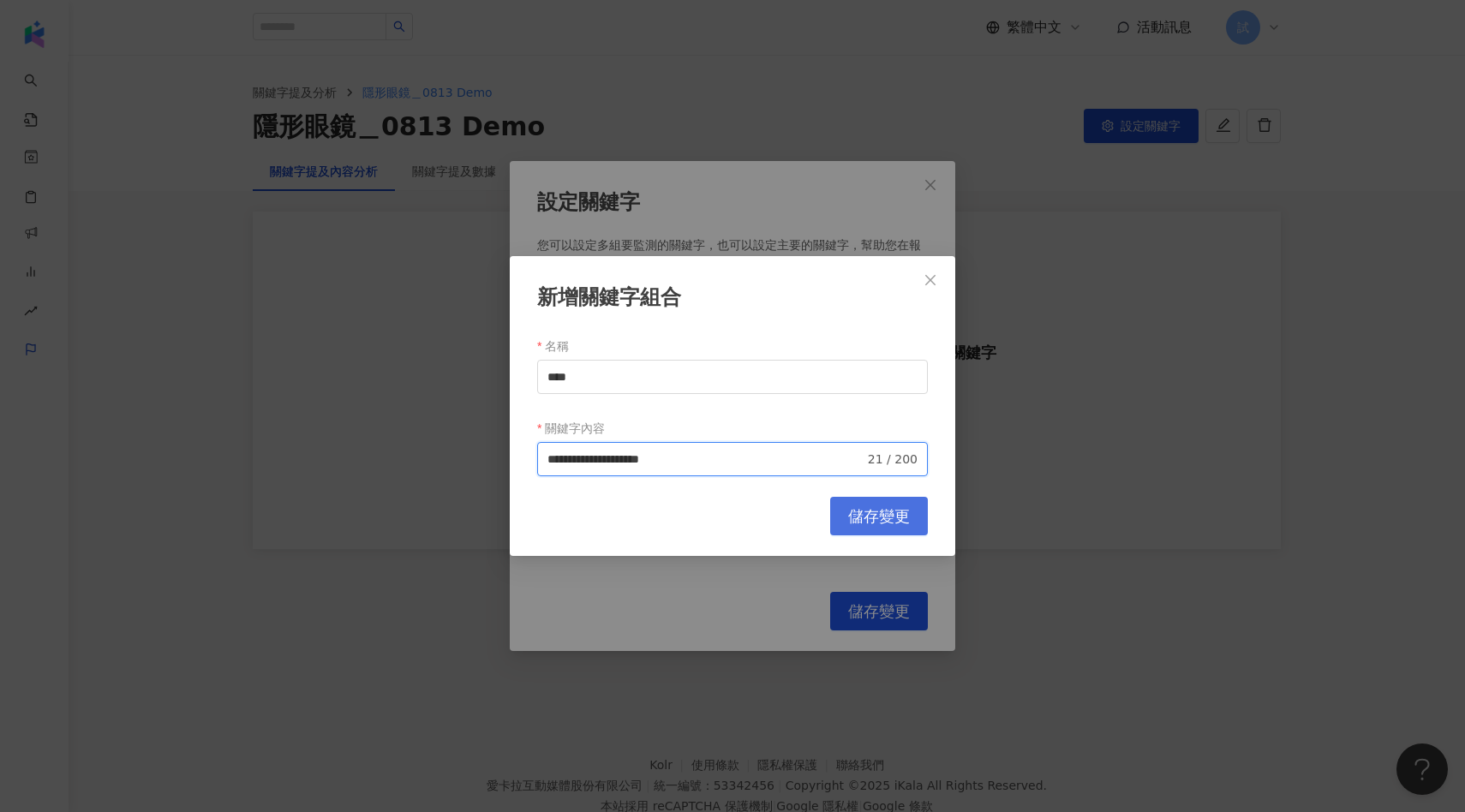
type input "**********"
click at [865, 507] on button "儲存變更" at bounding box center [879, 516] width 98 height 38
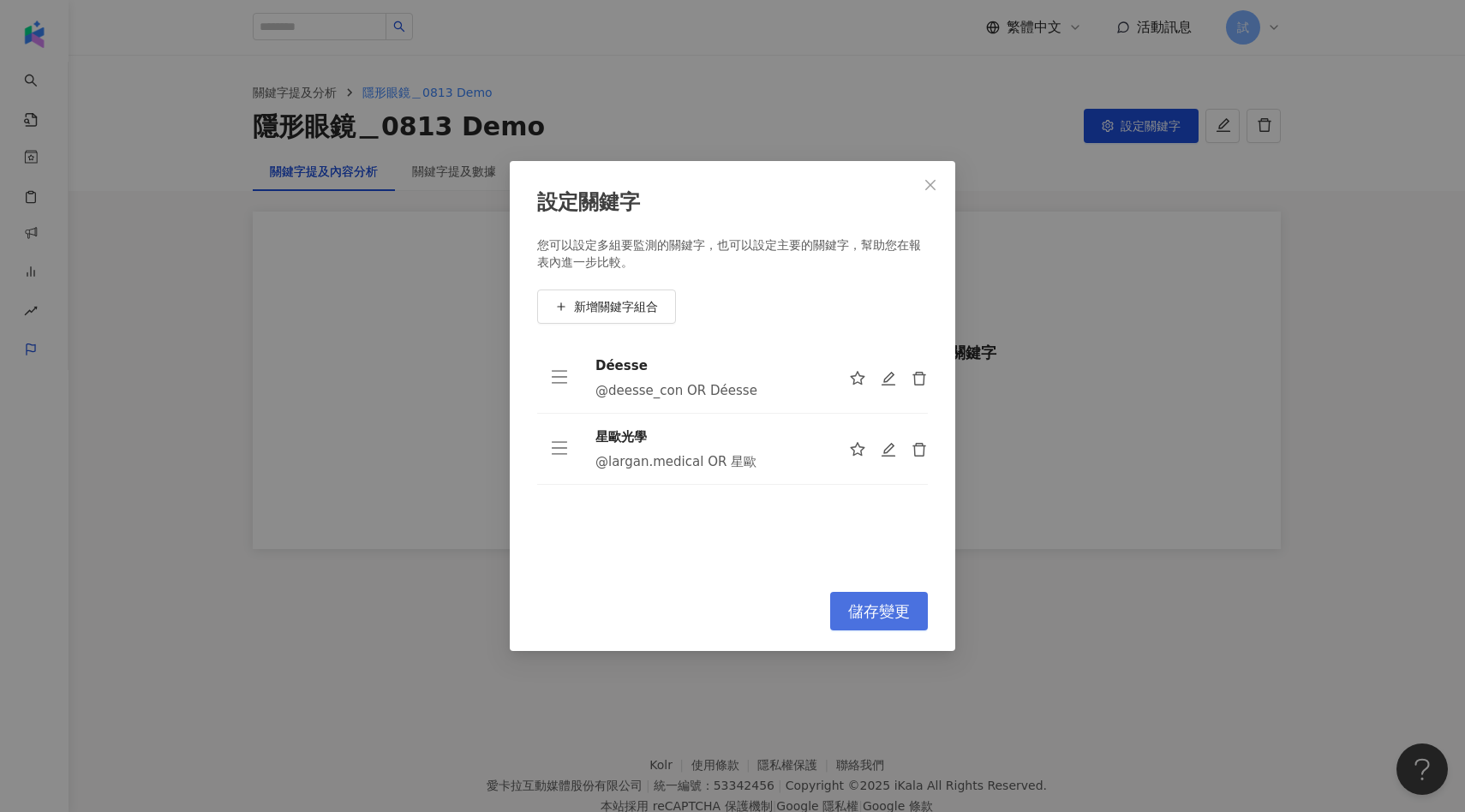
click at [858, 600] on button "儲存變更" at bounding box center [879, 611] width 98 height 38
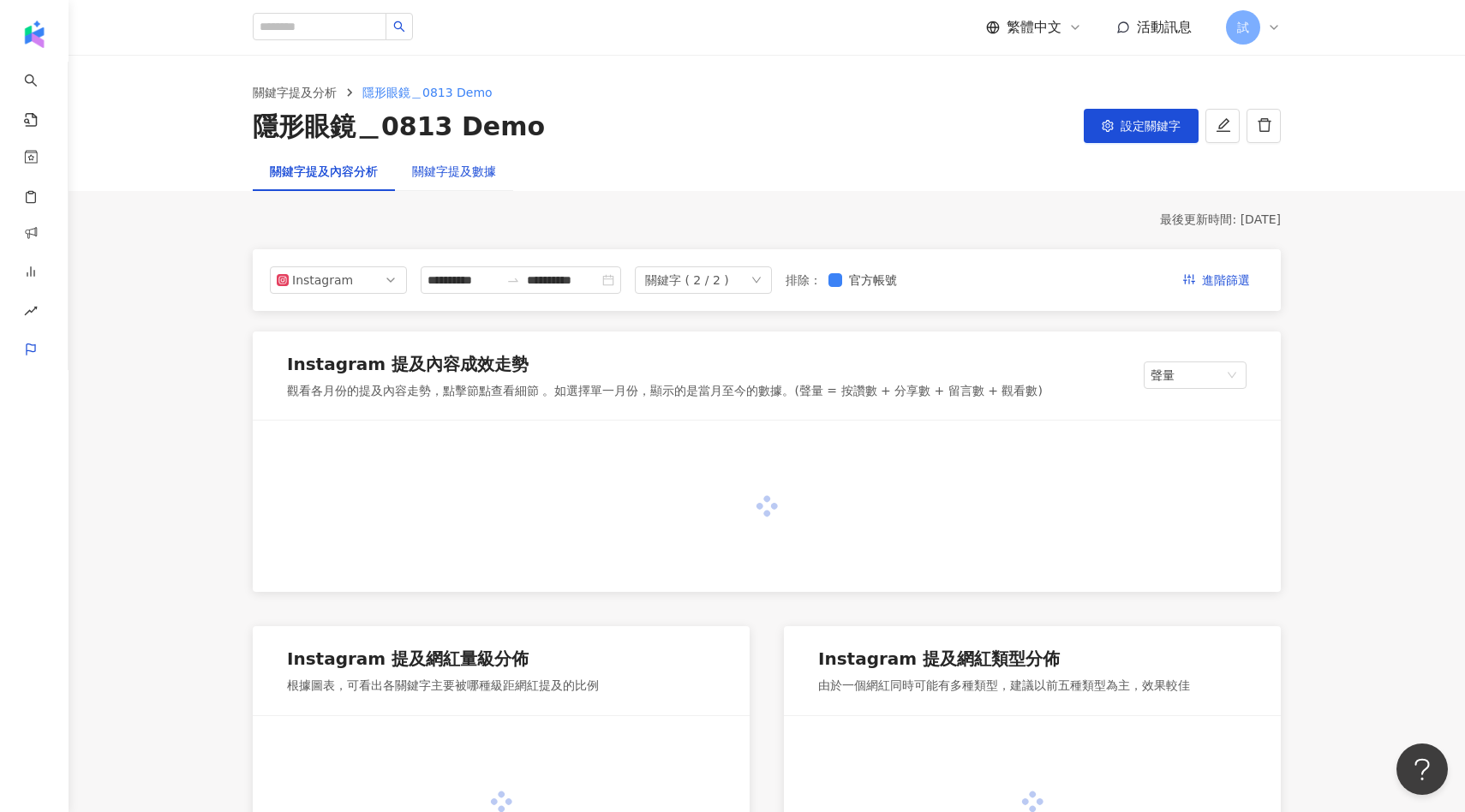
click at [466, 164] on div "關鍵字提及數據" at bounding box center [454, 171] width 84 height 19
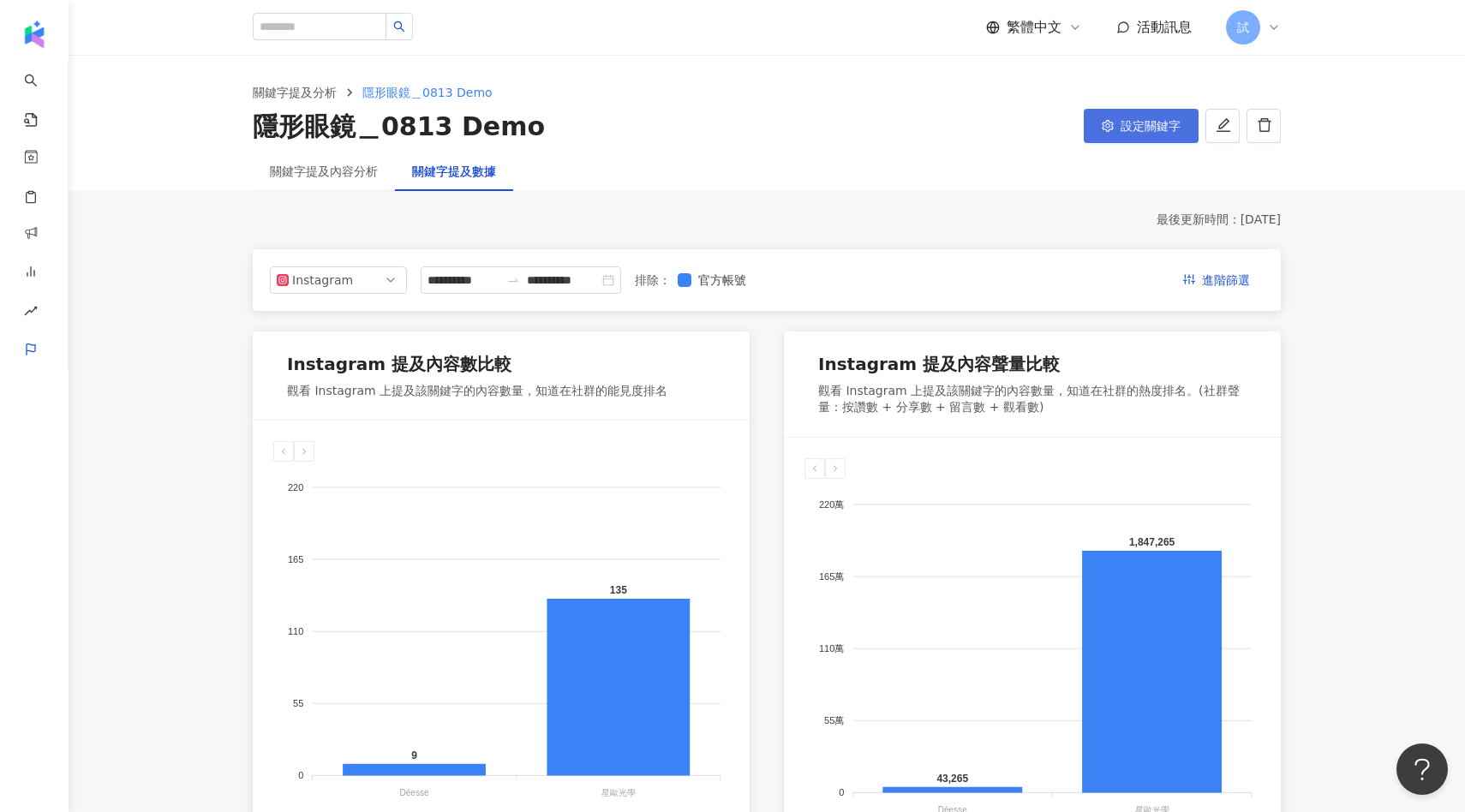
click at [1154, 123] on span "設定關鍵字" at bounding box center [1150, 125] width 60 height 13
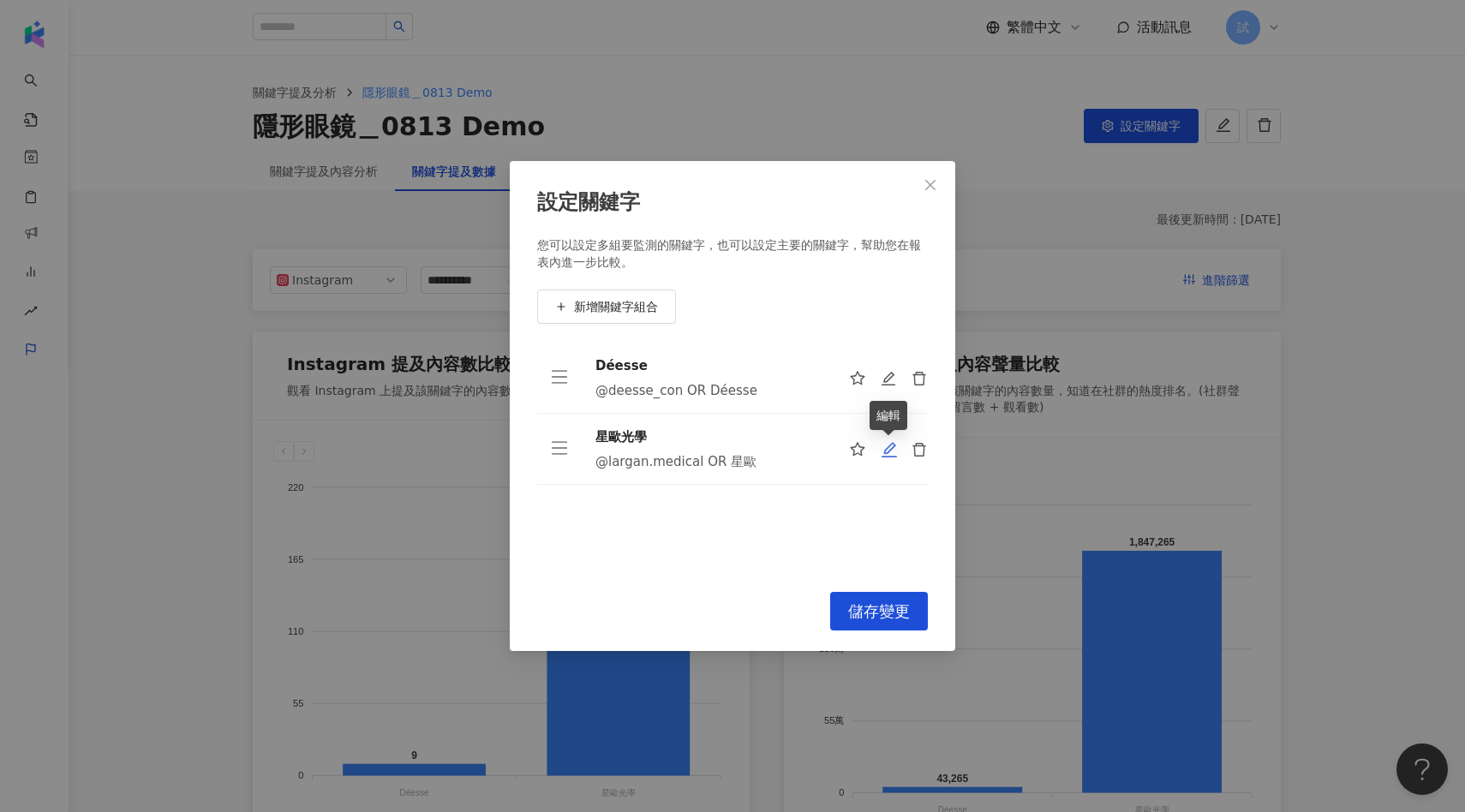
click at [892, 454] on icon "edit" at bounding box center [889, 449] width 17 height 17
type input "****"
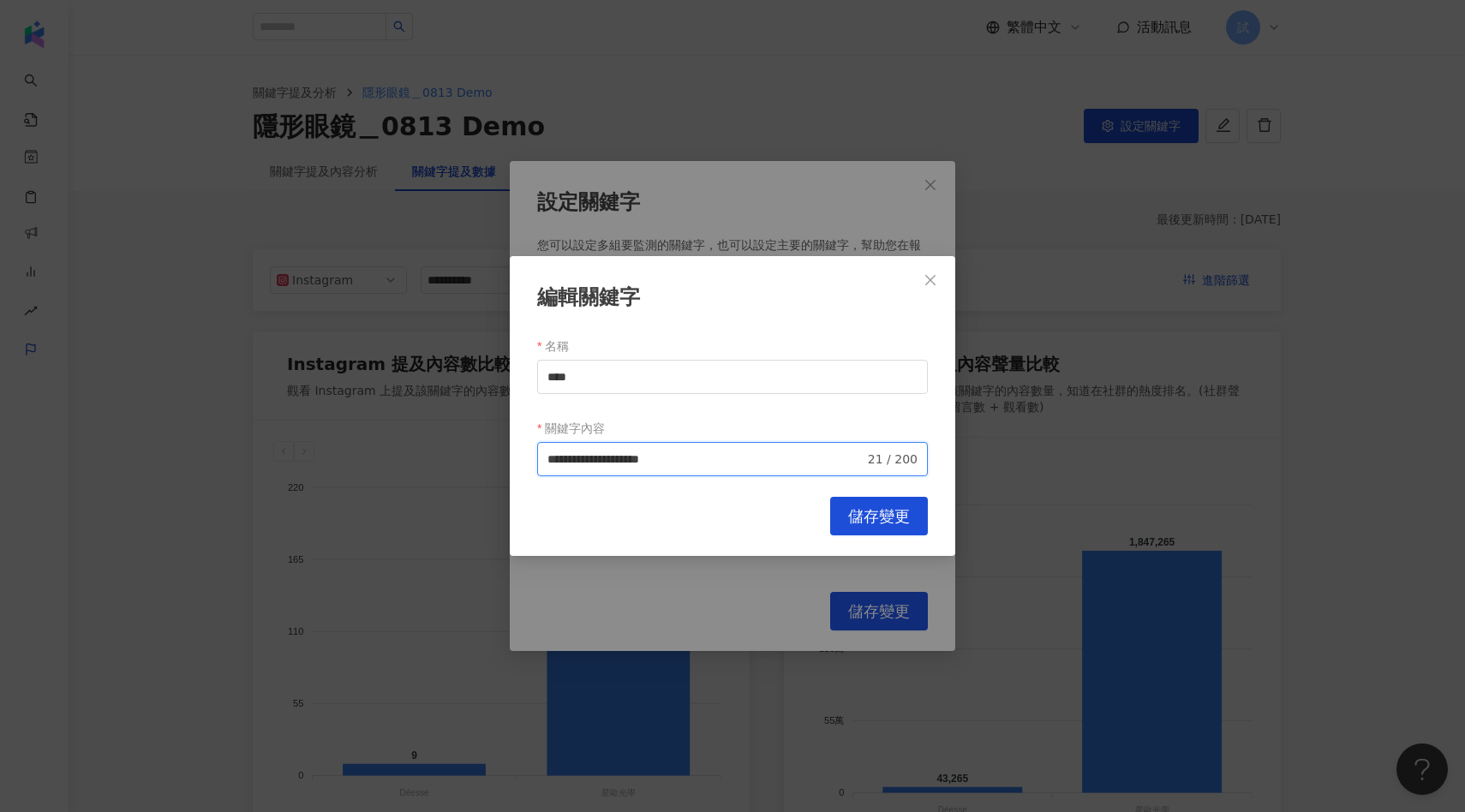
click at [726, 460] on input "**********" at bounding box center [705, 459] width 317 height 19
type input "**********"
click at [855, 513] on span "儲存變更" at bounding box center [879, 516] width 61 height 19
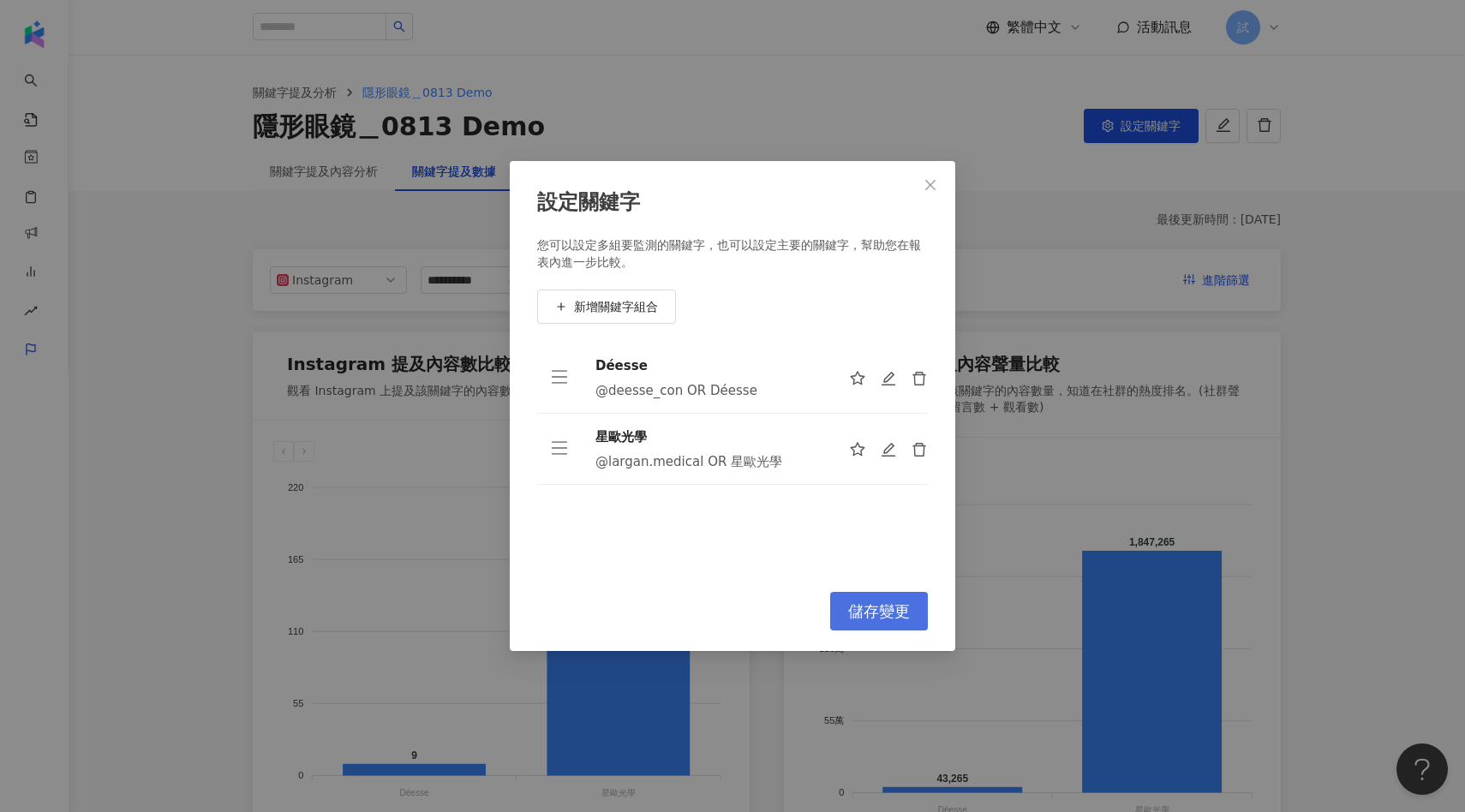
click at [861, 609] on span "儲存變更" at bounding box center [879, 611] width 61 height 19
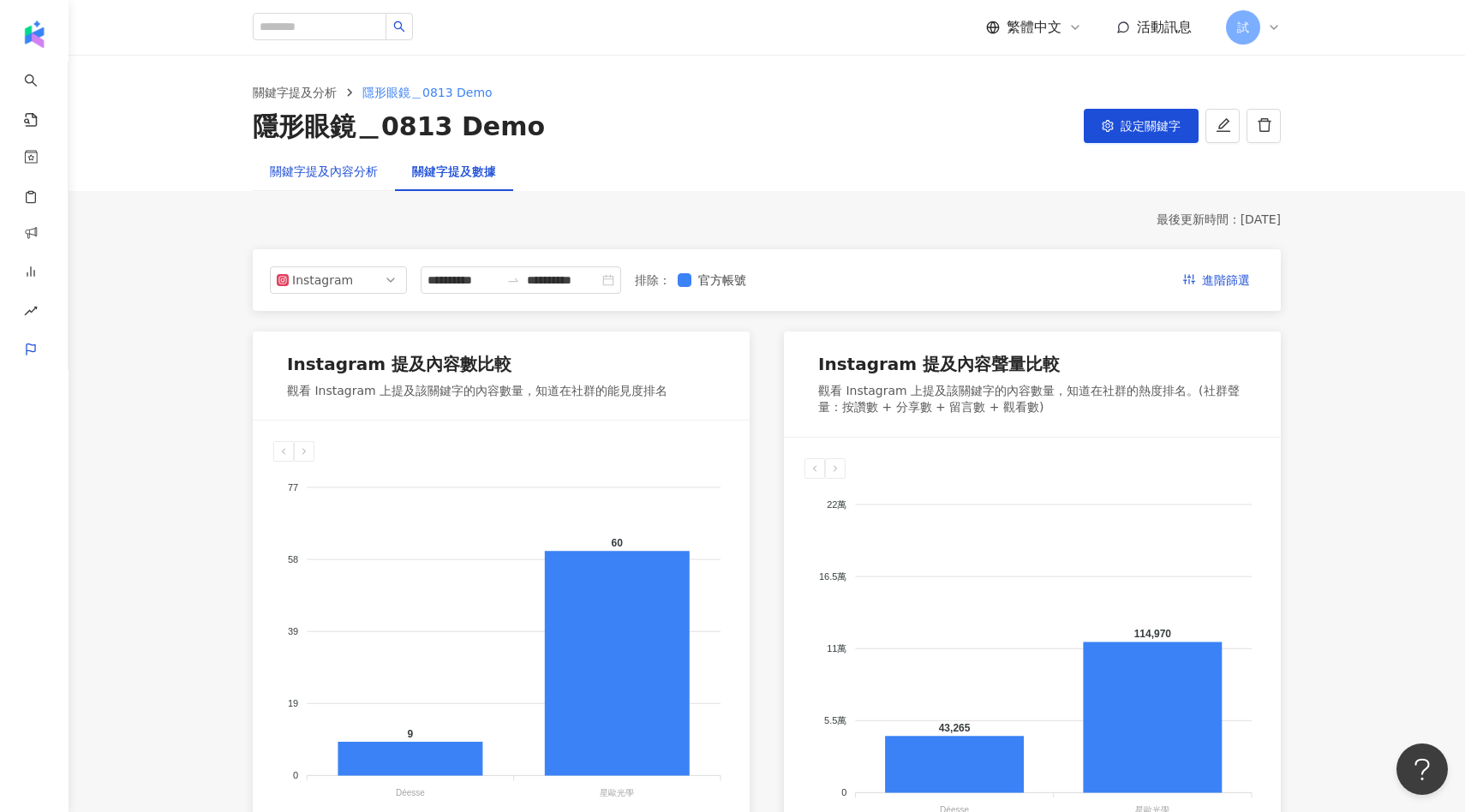
click at [350, 175] on div "關鍵字提及內容分析" at bounding box center [323, 171] width 108 height 19
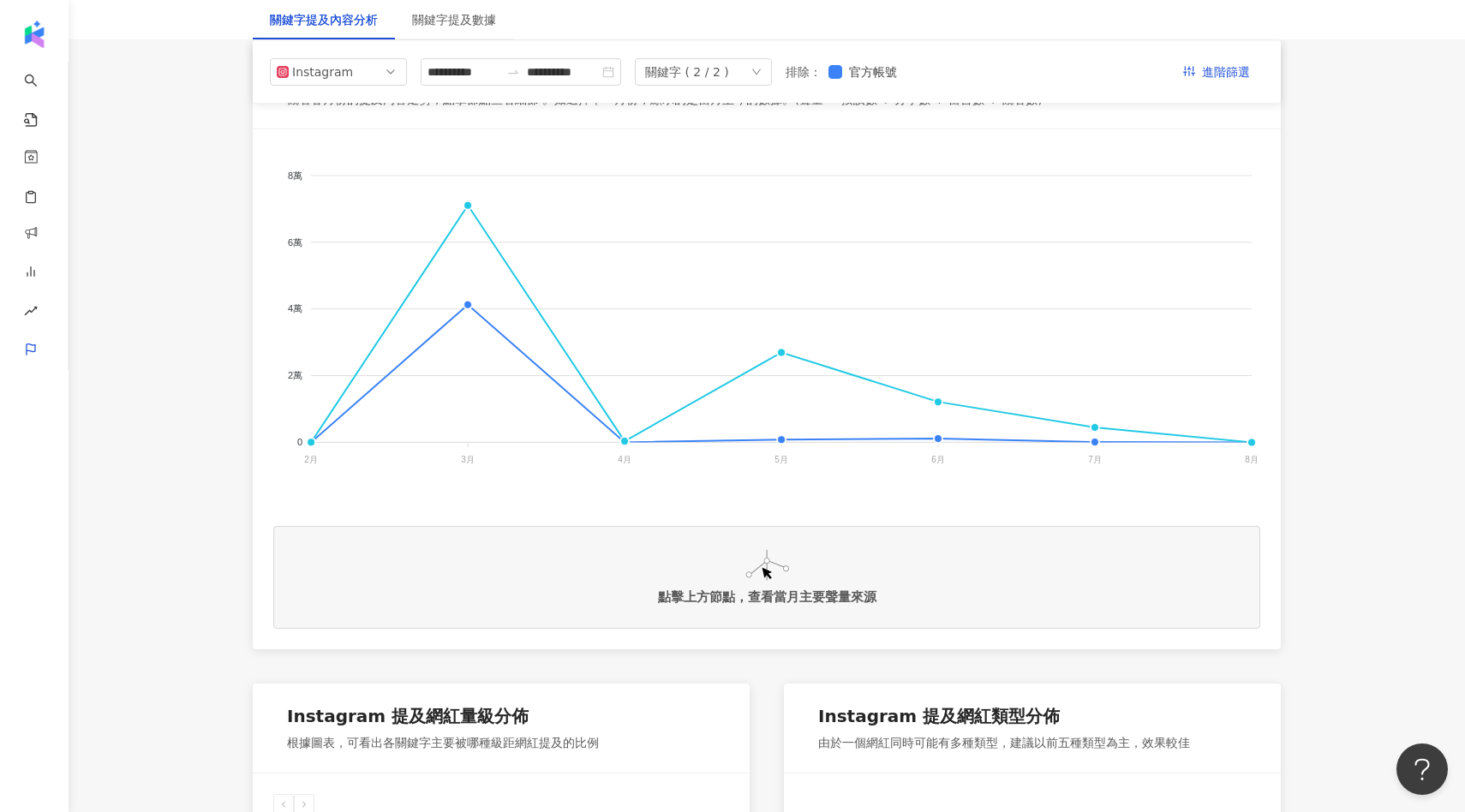
scroll to position [235, 0]
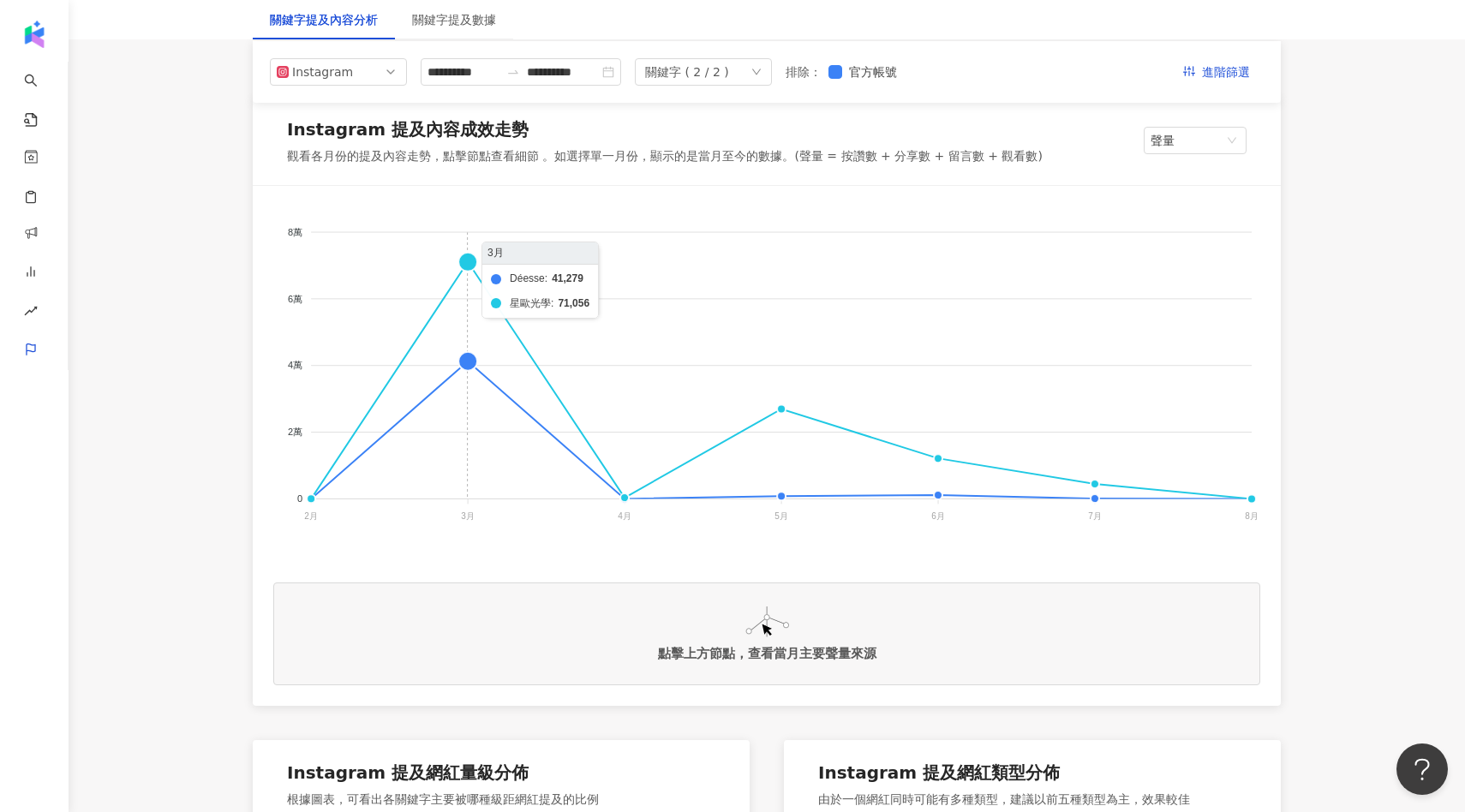
click at [481, 277] on foreignobject "Déesse 星歐光學" at bounding box center [767, 377] width 987 height 342
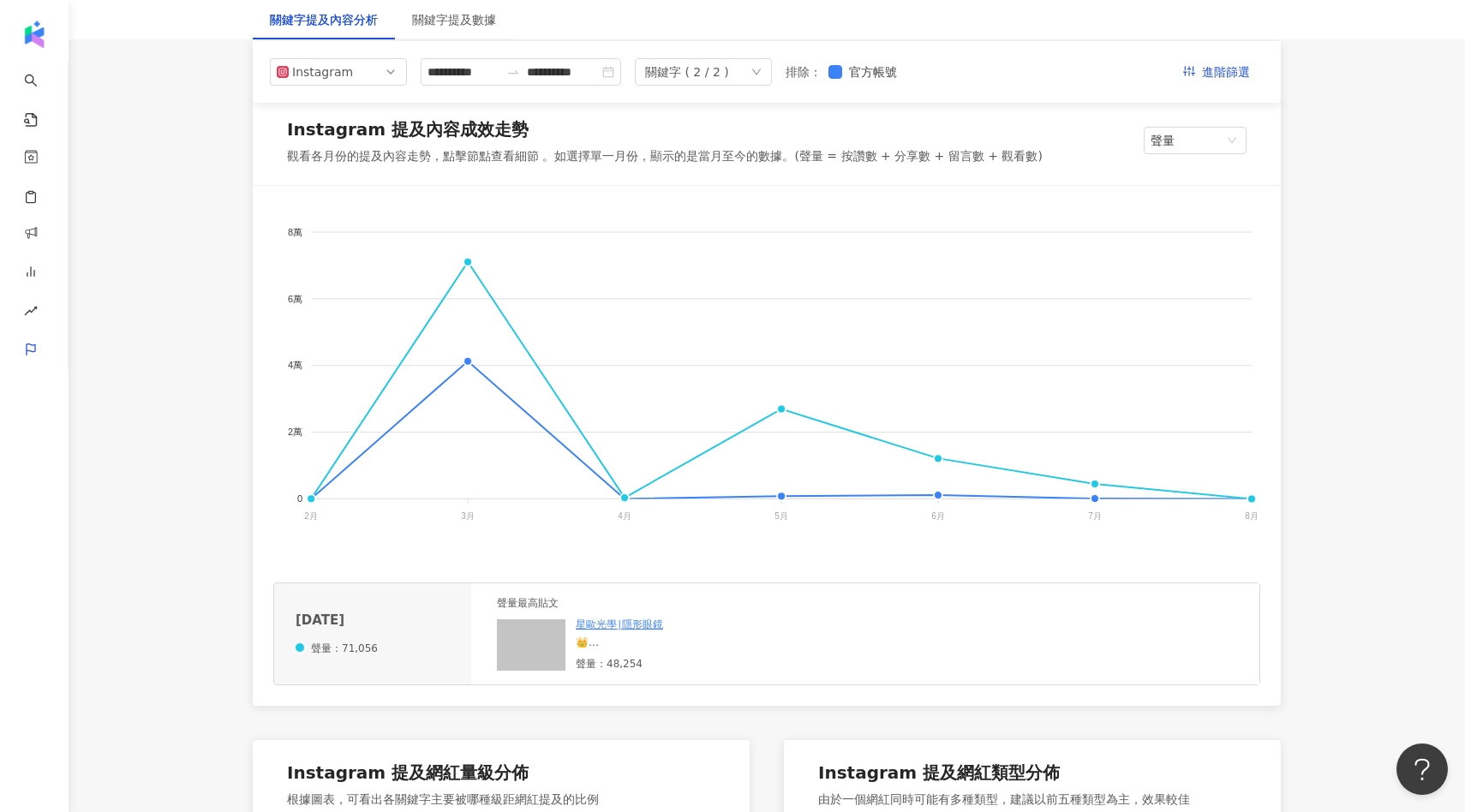
click at [528, 646] on img at bounding box center [531, 645] width 68 height 52
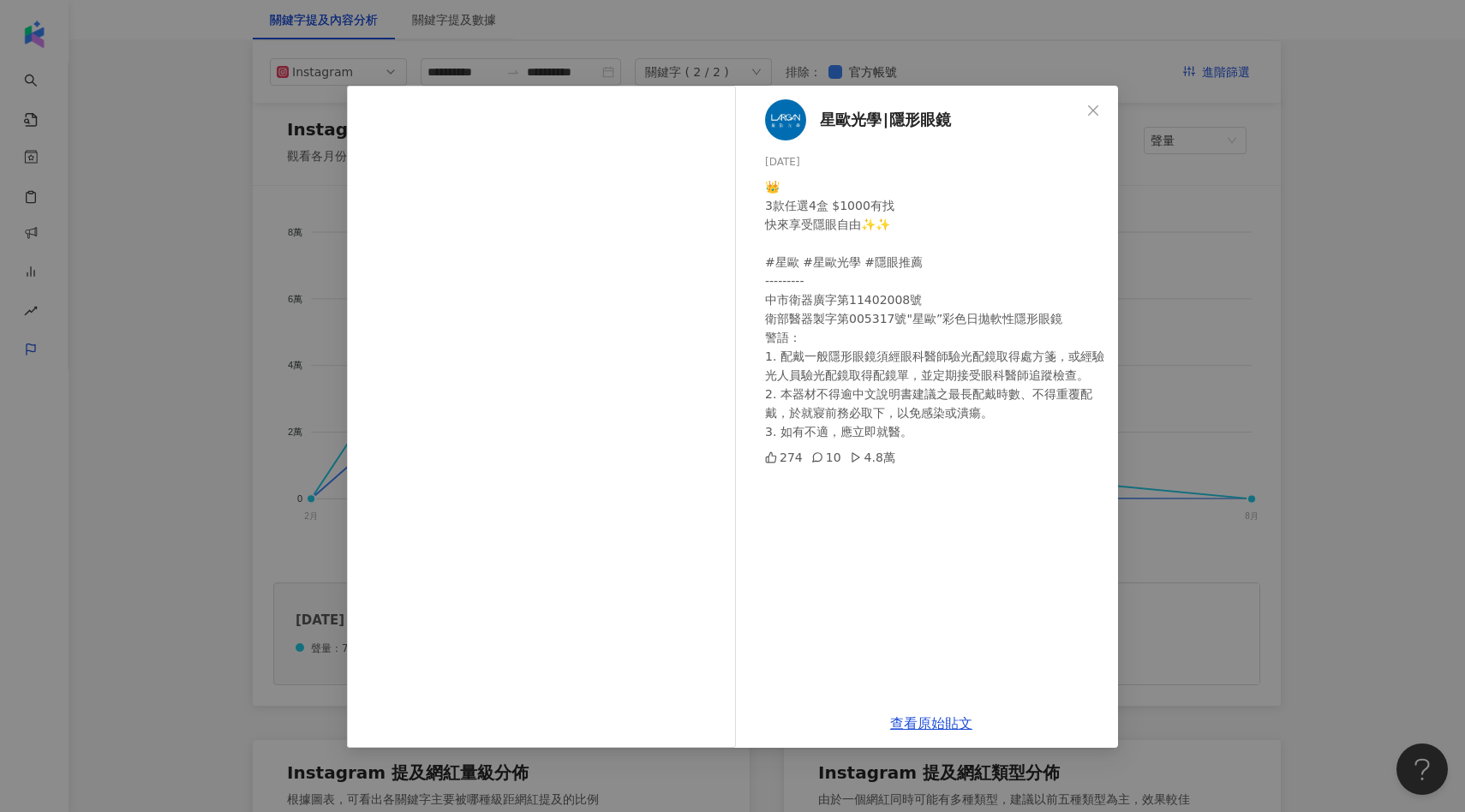
click at [1198, 249] on div "星歐光學∣隱形眼鏡 2025/3/7 👑 3款任選4盒 $1000有找 快來享受隱眼自由✨✨ #星歐 #星歐光學 #隱眼推薦 --------- 中市衛器廣字…" at bounding box center [732, 406] width 1465 height 812
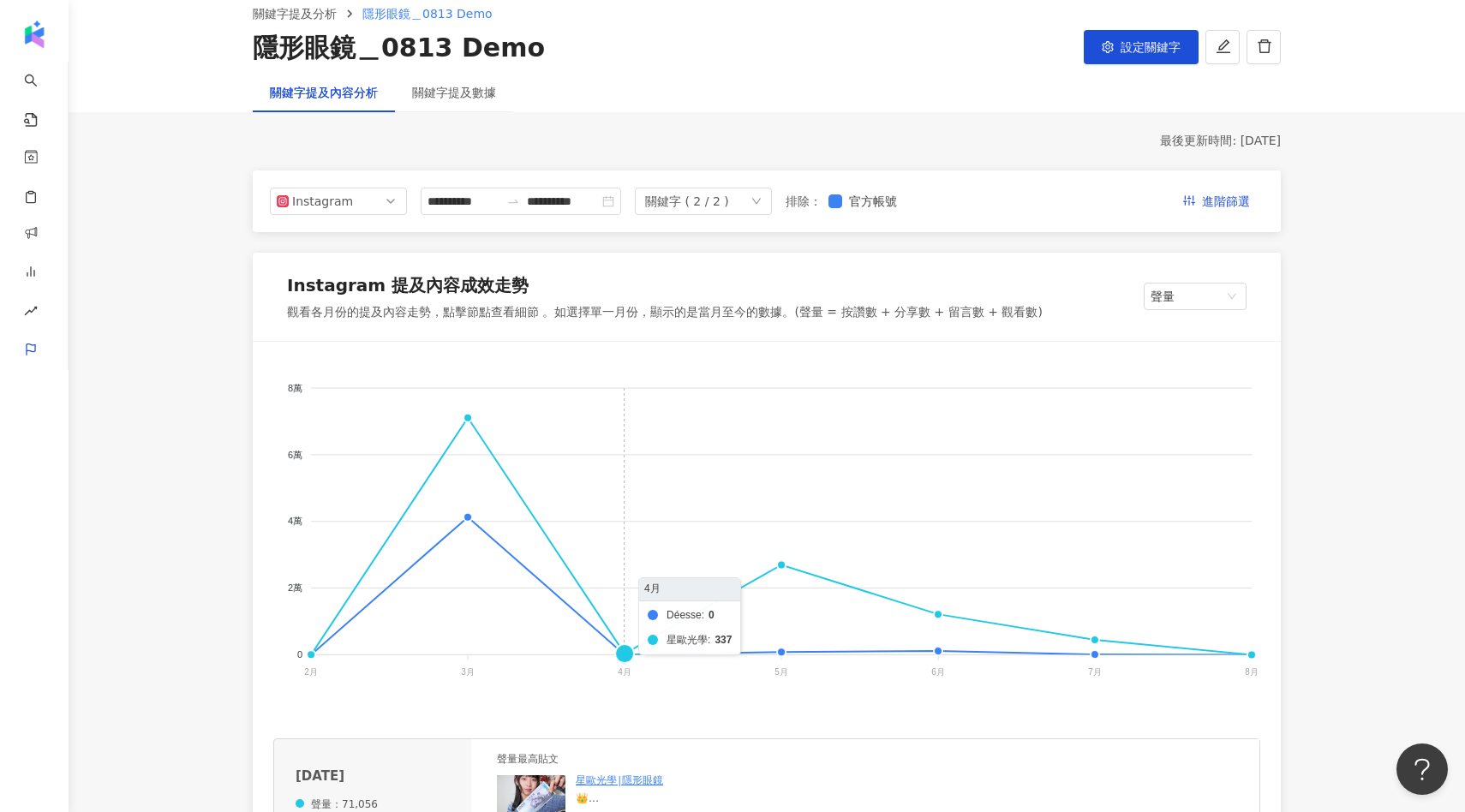
scroll to position [0, 0]
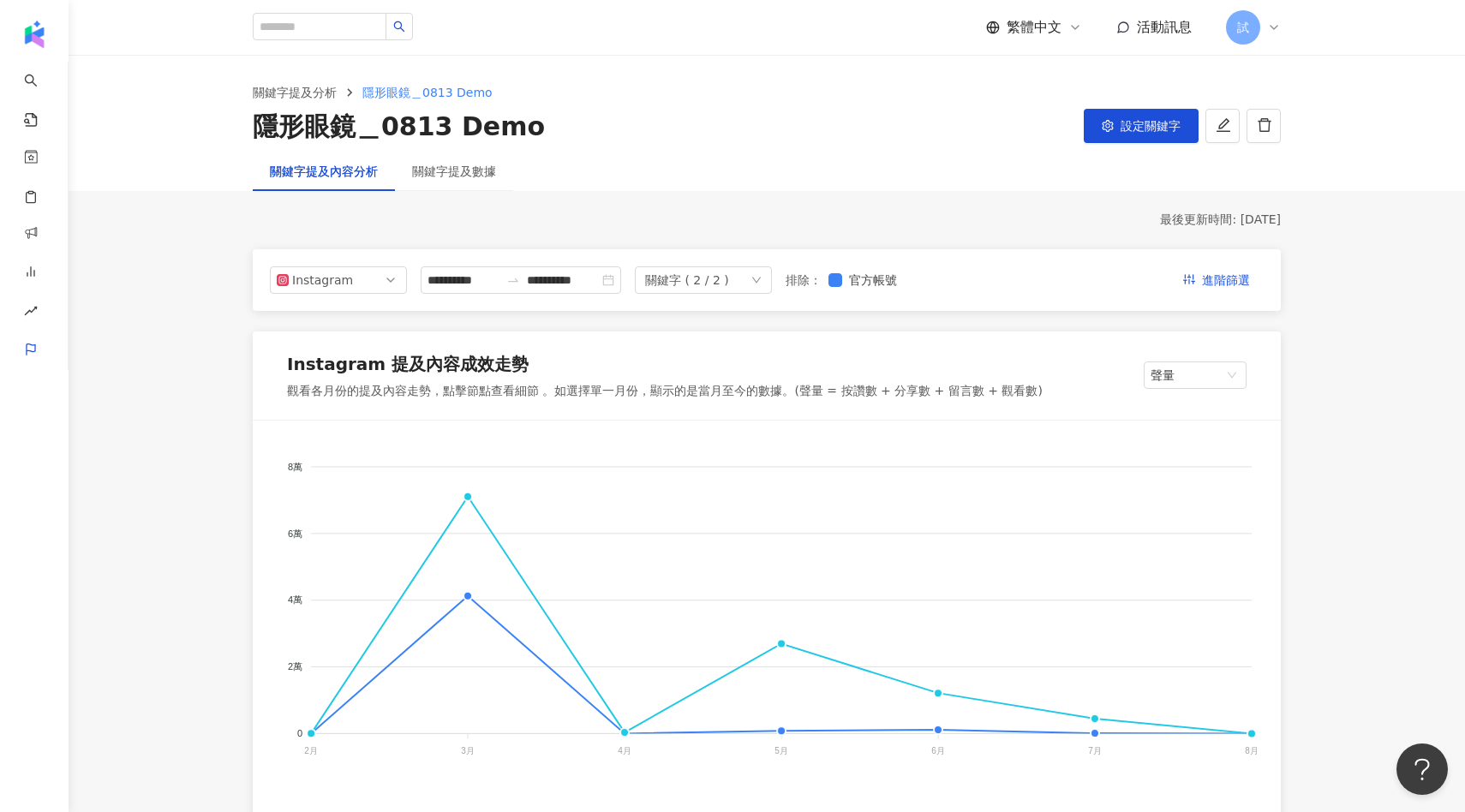
click at [470, 187] on div "關鍵字提及數據" at bounding box center [454, 171] width 118 height 39
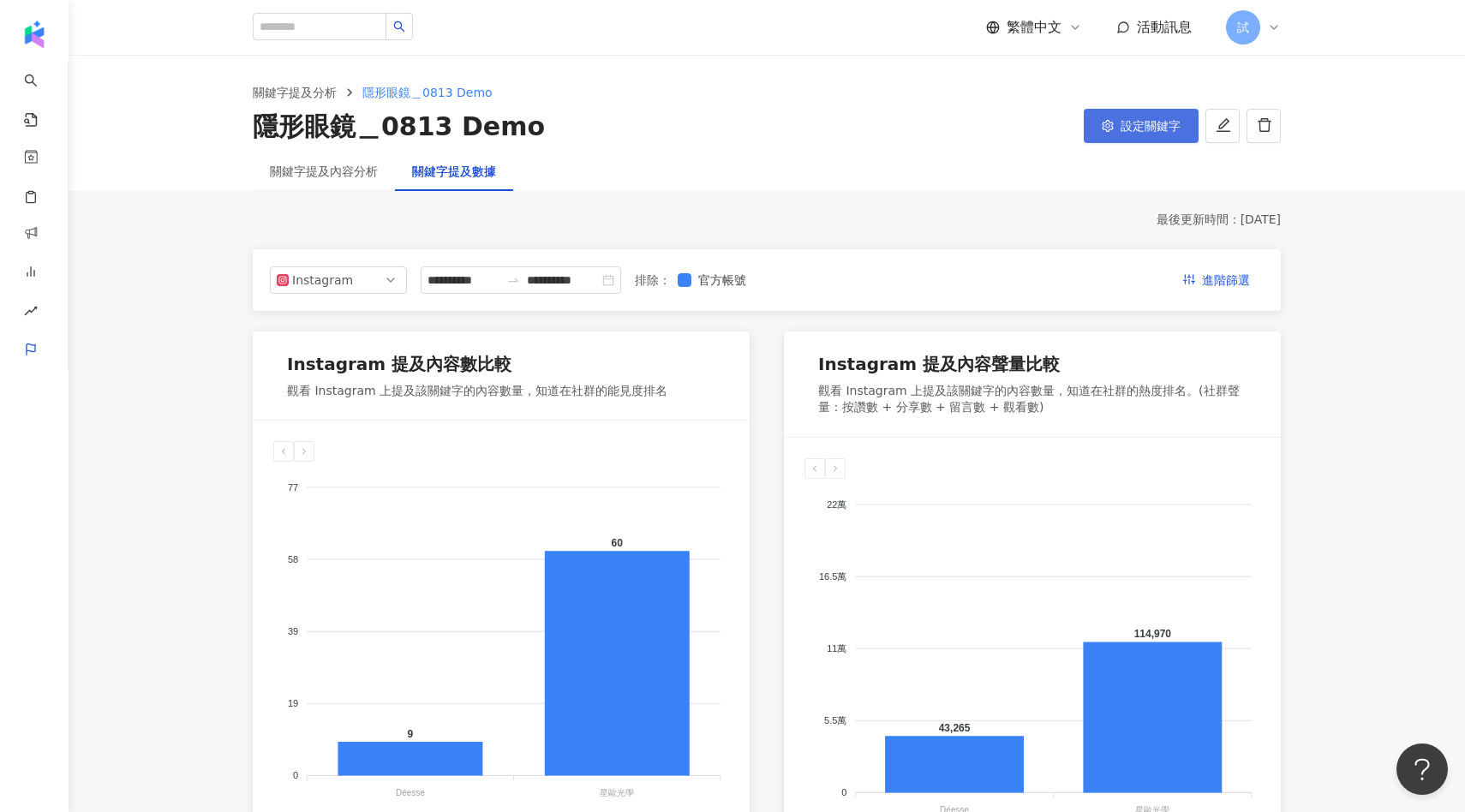
click at [1110, 139] on button "設定關鍵字" at bounding box center [1140, 125] width 115 height 35
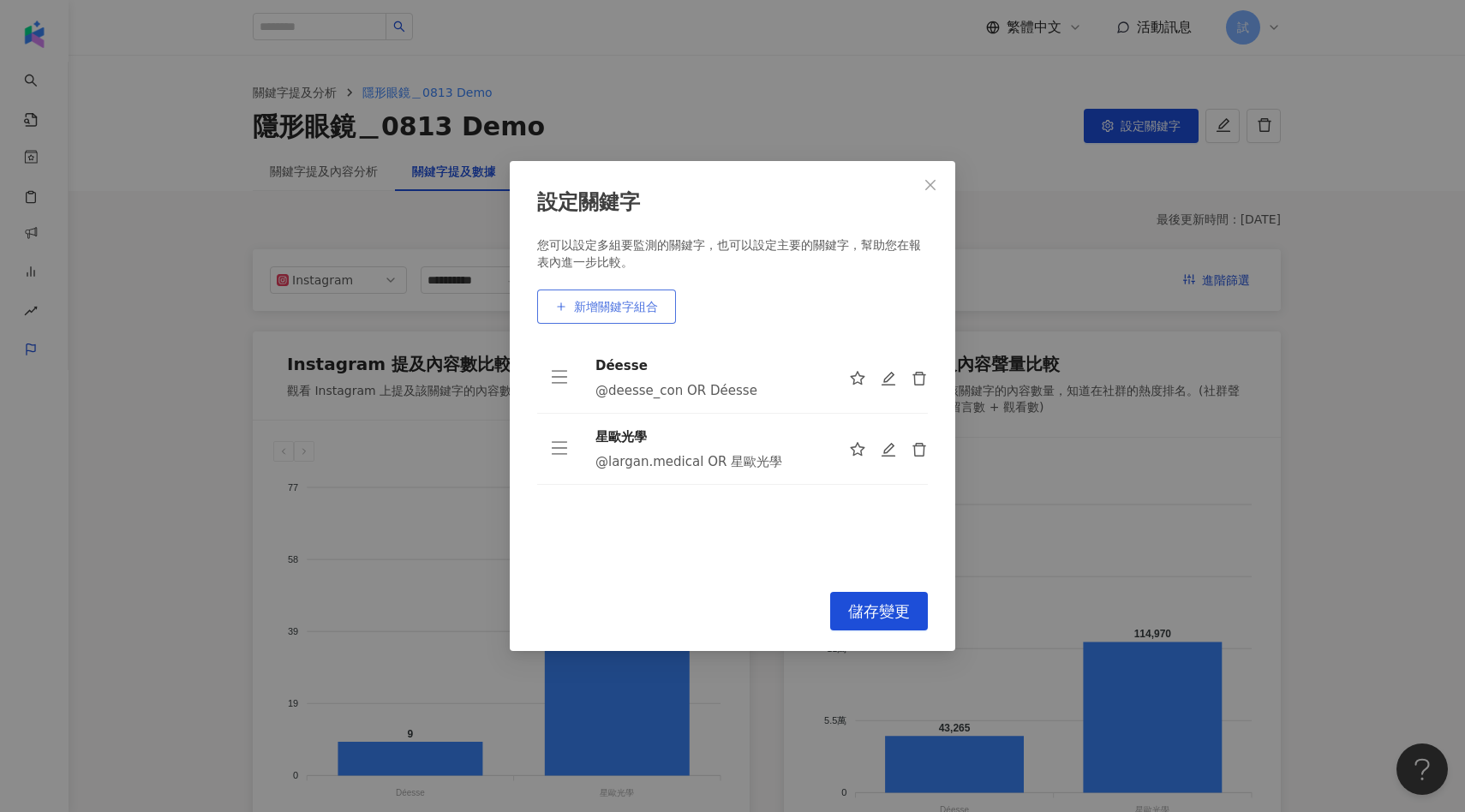
click at [630, 318] on button "新增關鍵字組合" at bounding box center [607, 307] width 139 height 35
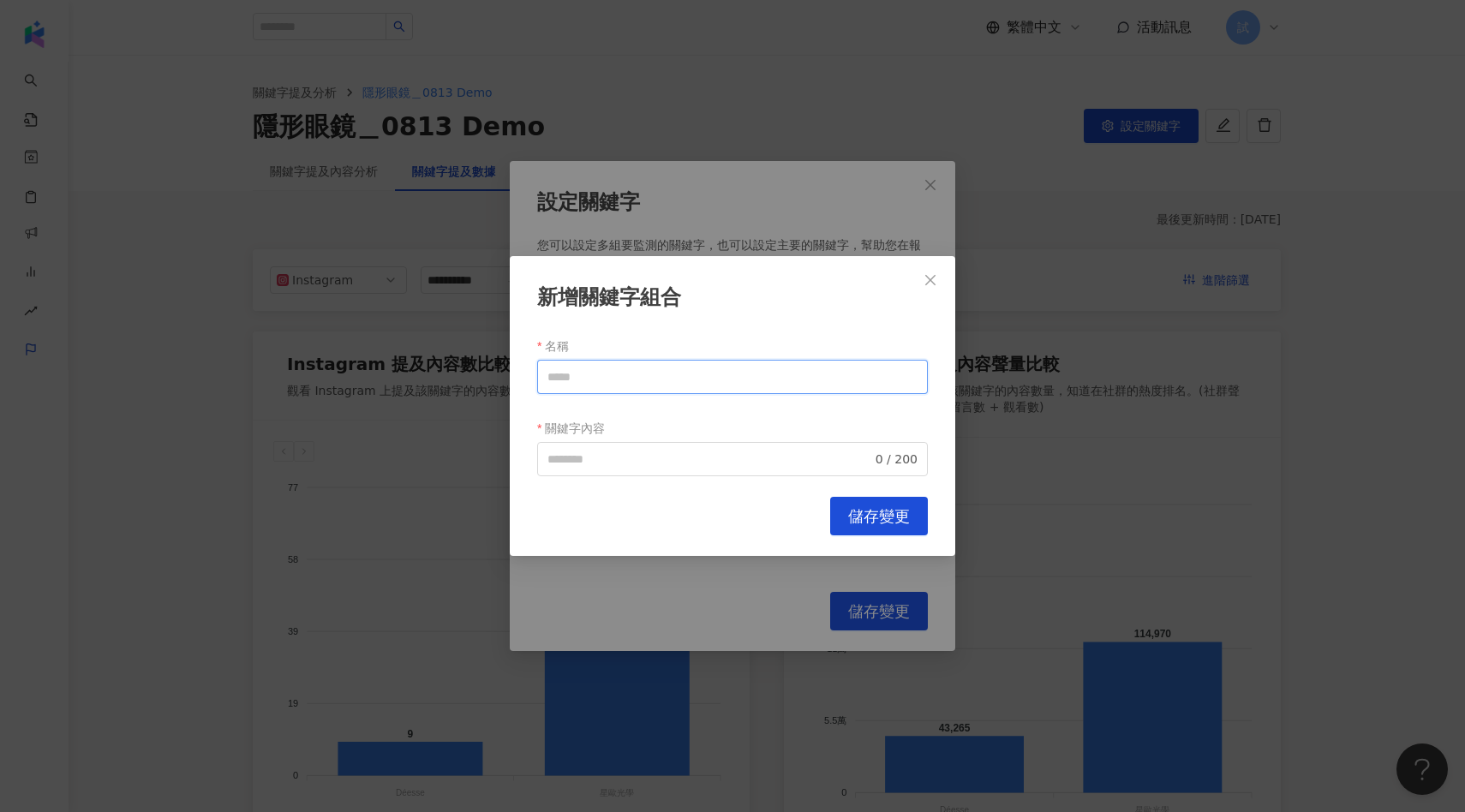
click at [605, 378] on input "名稱" at bounding box center [732, 377] width 390 height 35
paste input "***"
click at [581, 472] on span "0 / 200" at bounding box center [732, 459] width 390 height 35
type input "***"
paste input "***"
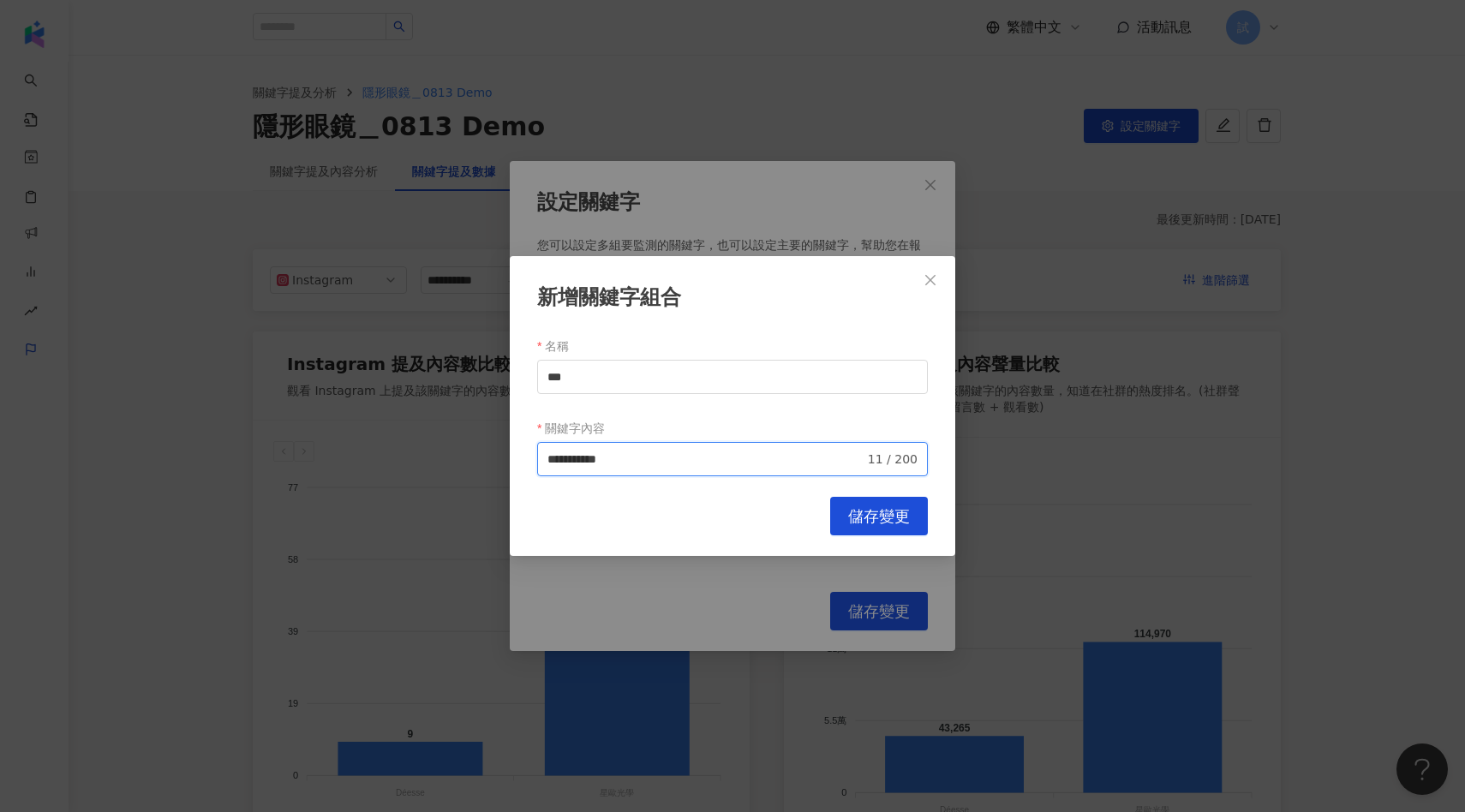
click at [546, 463] on span "**********" at bounding box center [732, 459] width 390 height 35
click at [548, 461] on input "**********" at bounding box center [705, 459] width 317 height 19
click at [648, 462] on input "**********" at bounding box center [705, 459] width 317 height 19
paste input "**********"
type input "**********"
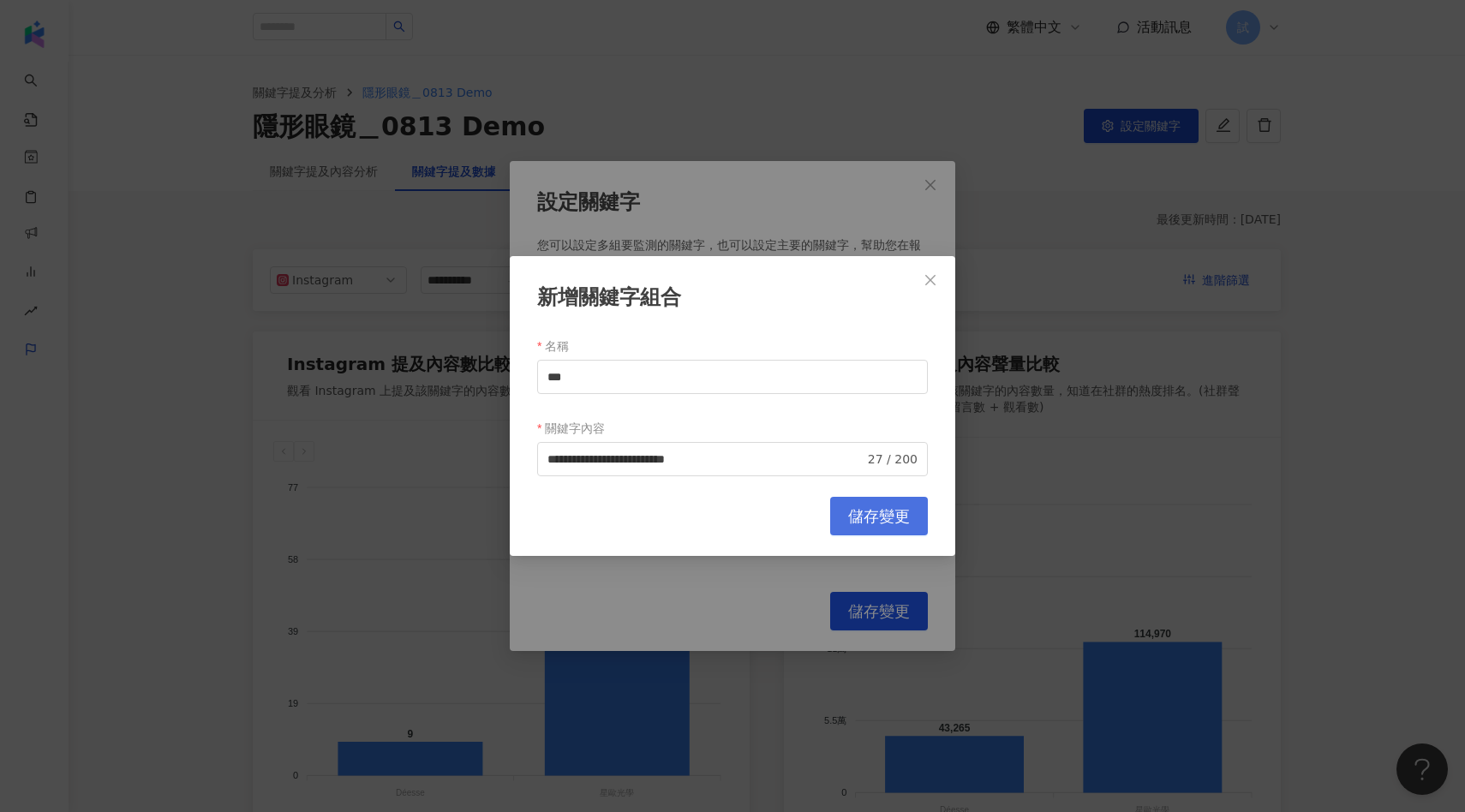
click at [877, 519] on span "儲存變更" at bounding box center [879, 516] width 61 height 19
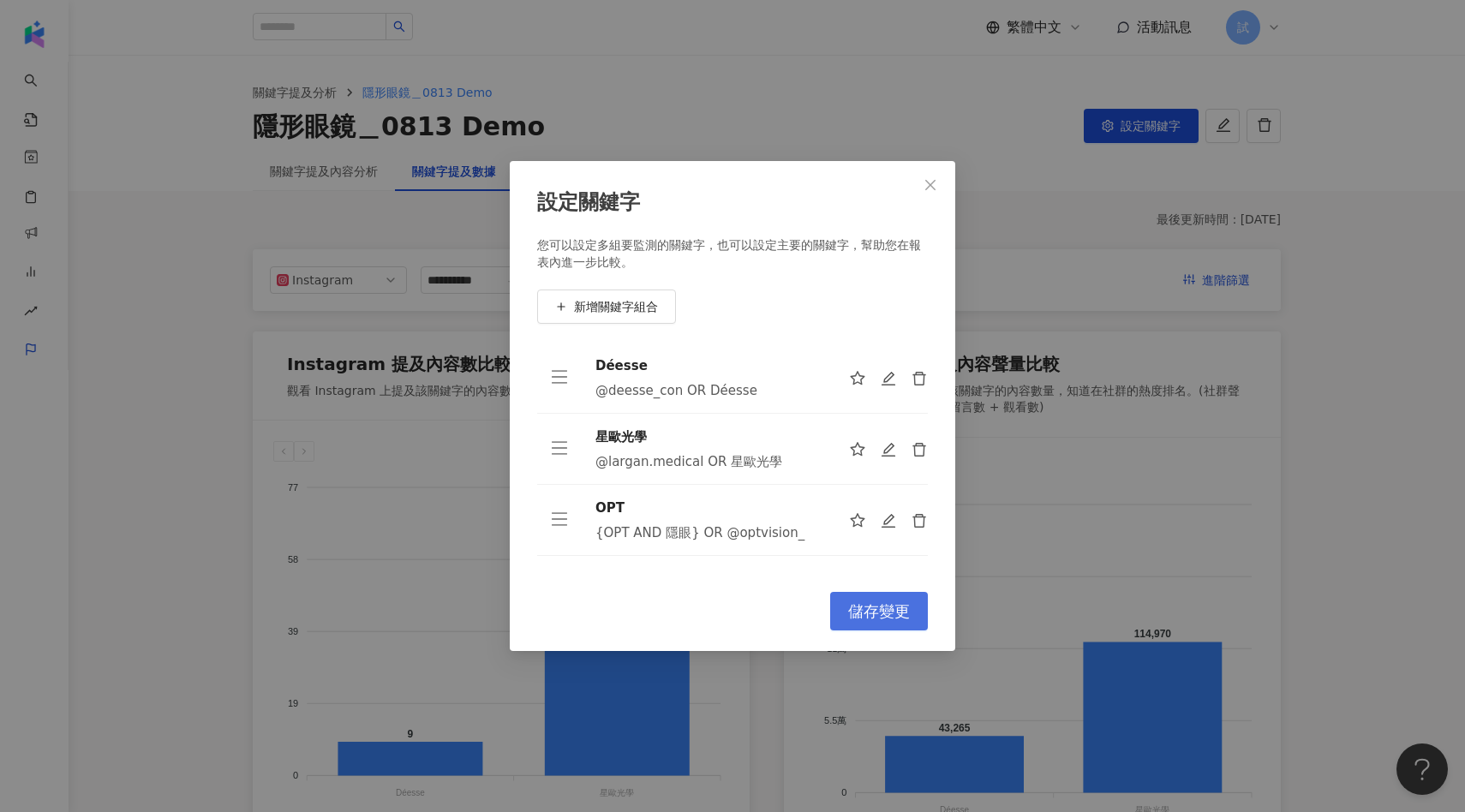
click at [860, 623] on button "儲存變更" at bounding box center [879, 611] width 98 height 38
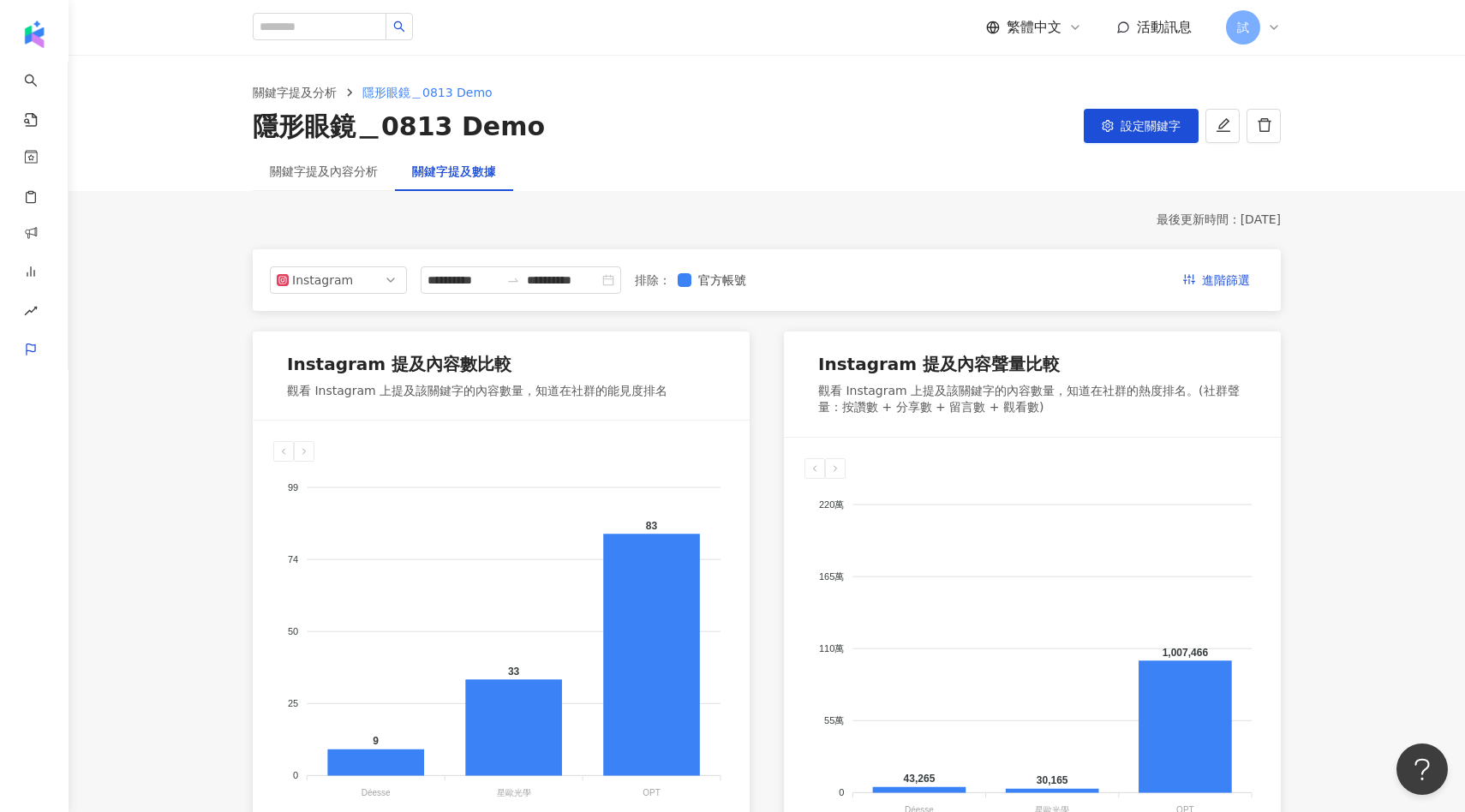
click at [356, 181] on div "關鍵字提及內容分析" at bounding box center [324, 171] width 142 height 39
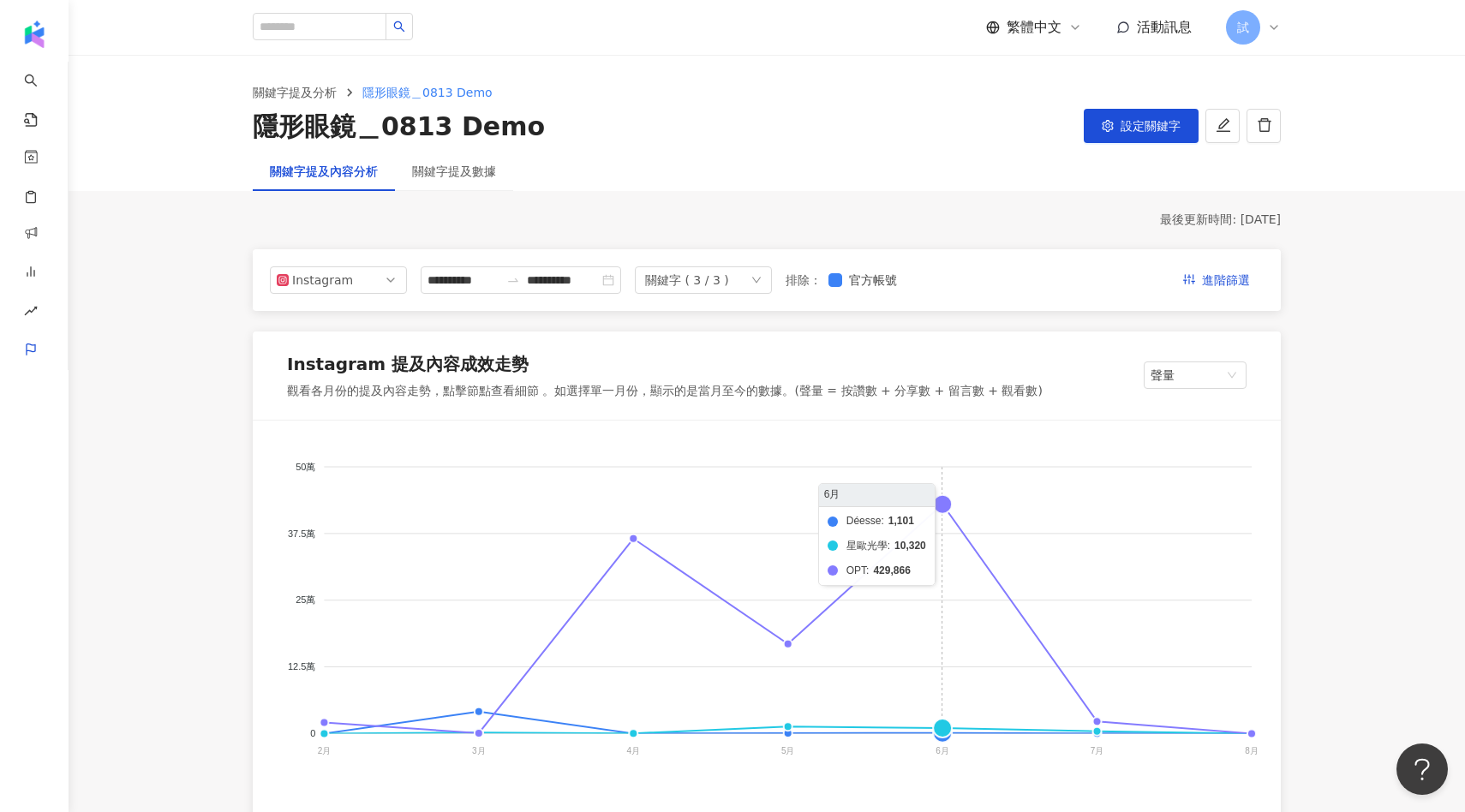
click at [949, 511] on foreignobject "Déesse 星歐光學 OPT" at bounding box center [767, 612] width 987 height 342
click at [946, 507] on foreignobject "Déesse 星歐光學 OPT" at bounding box center [767, 612] width 987 height 342
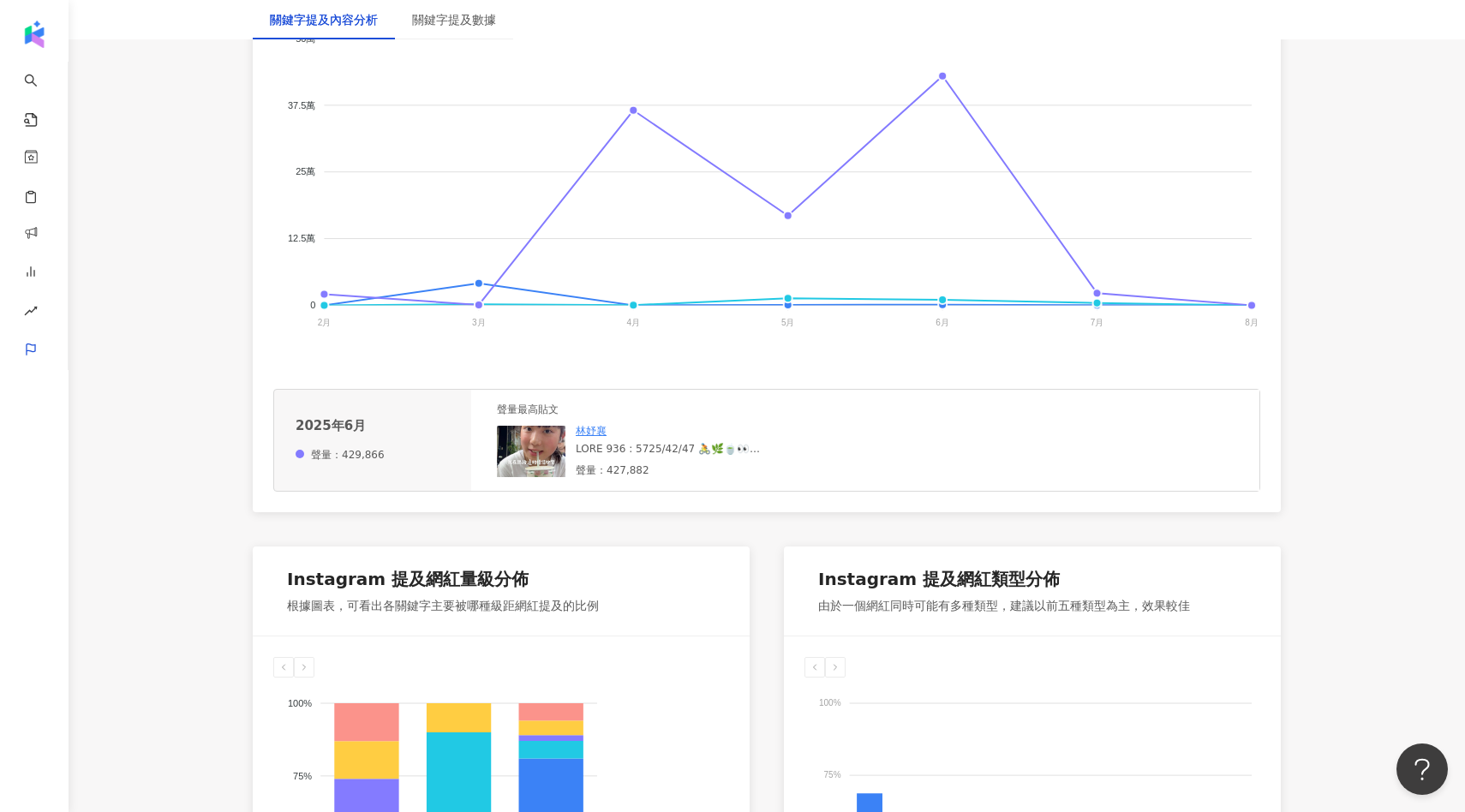
click at [537, 462] on img at bounding box center [531, 452] width 68 height 52
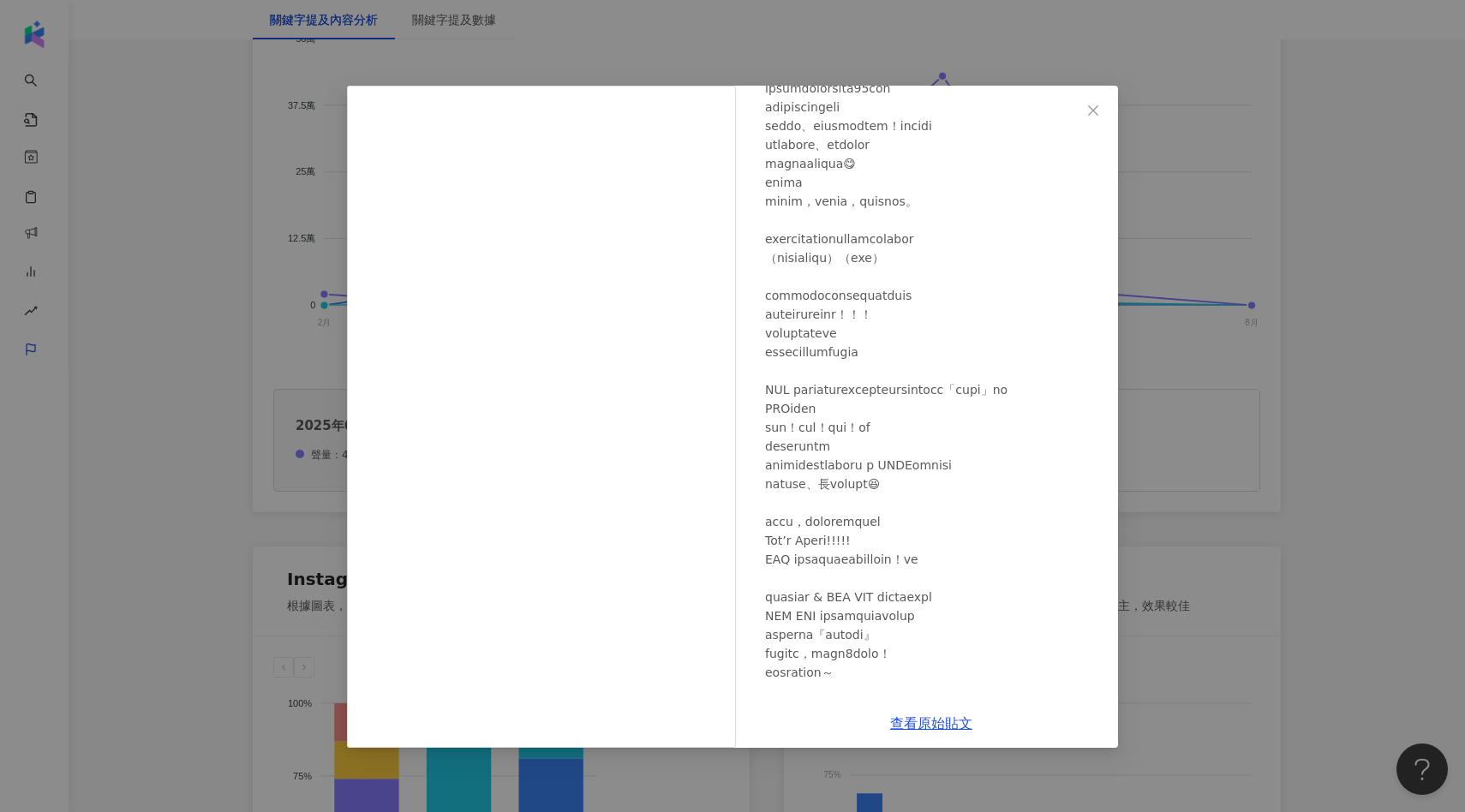
scroll to position [127, 0]
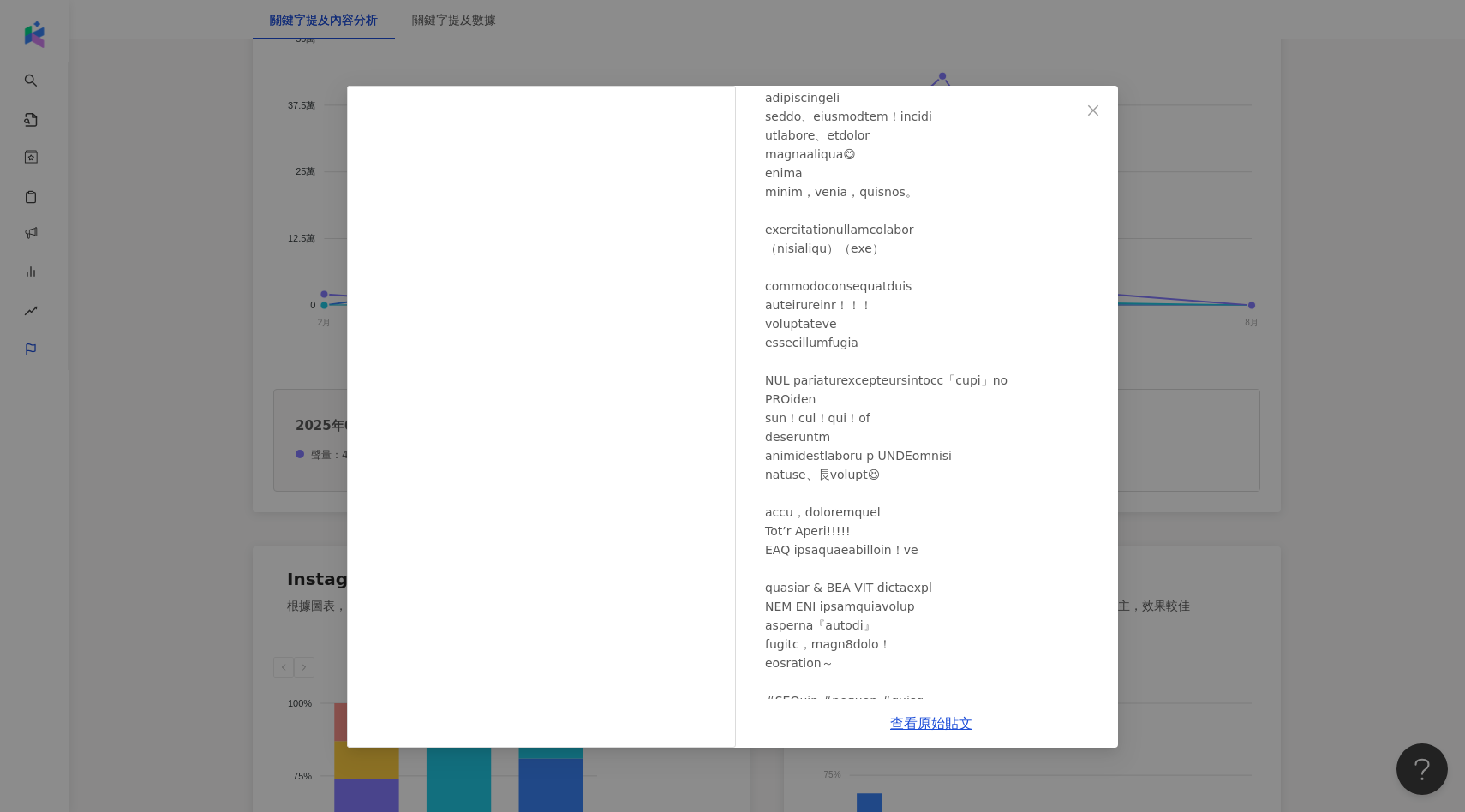
click at [1216, 455] on div "林妤襄 2025/6/27 1.2萬 65 41.6萬 查看原始貼文" at bounding box center [732, 406] width 1465 height 812
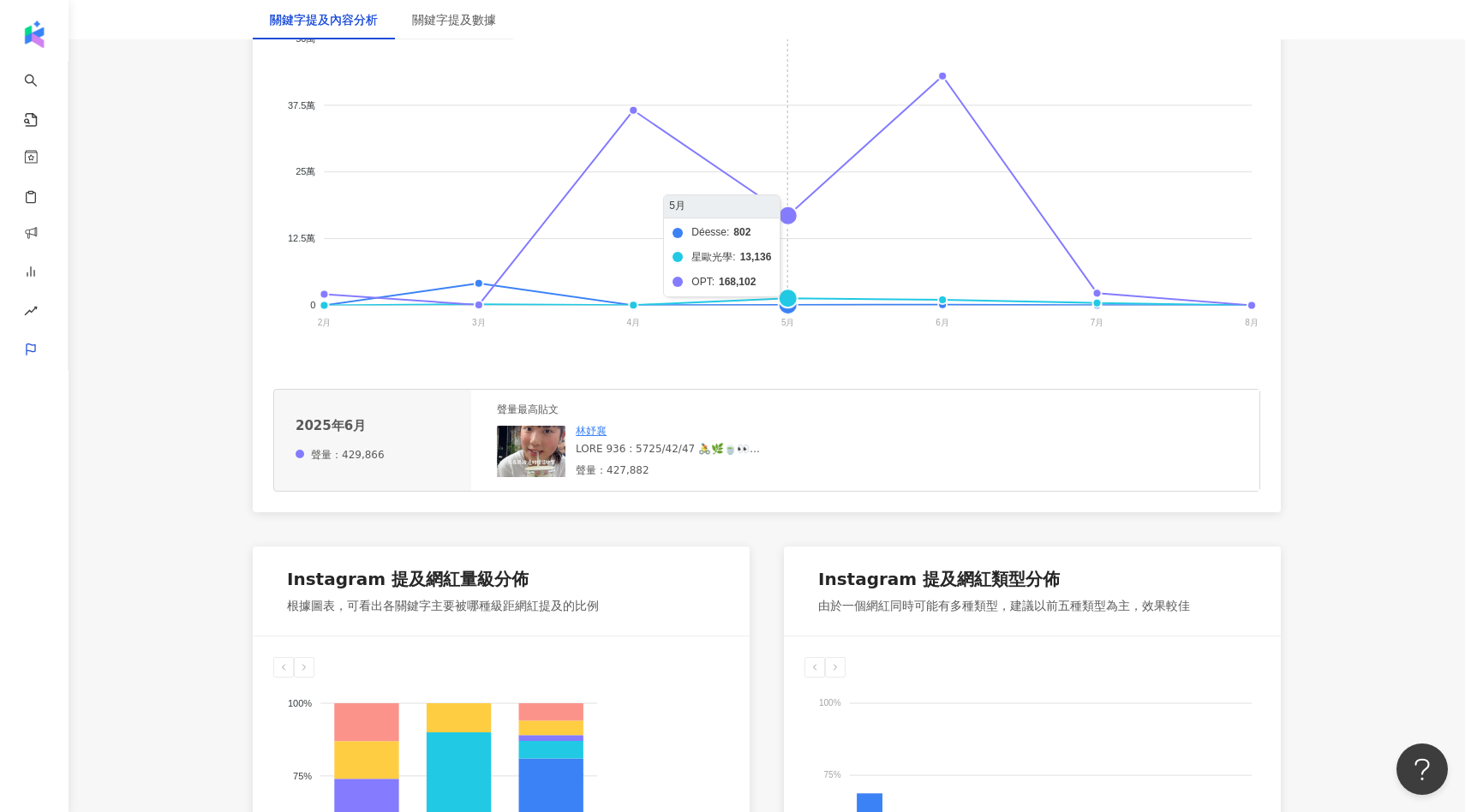
click at [787, 230] on foreignobject "Déesse 星歐光學 OPT" at bounding box center [767, 183] width 987 height 342
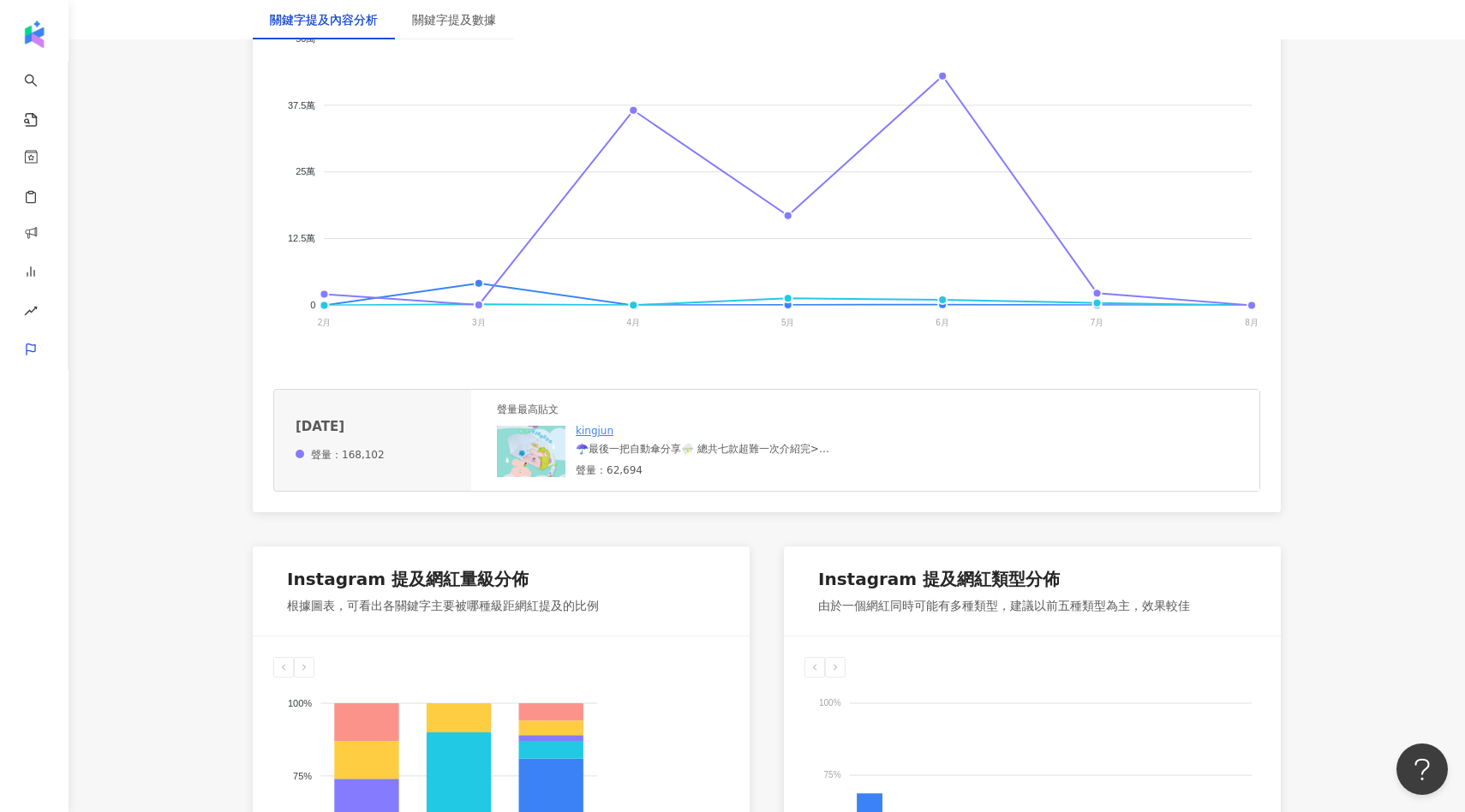
click at [538, 451] on img at bounding box center [531, 452] width 68 height 52
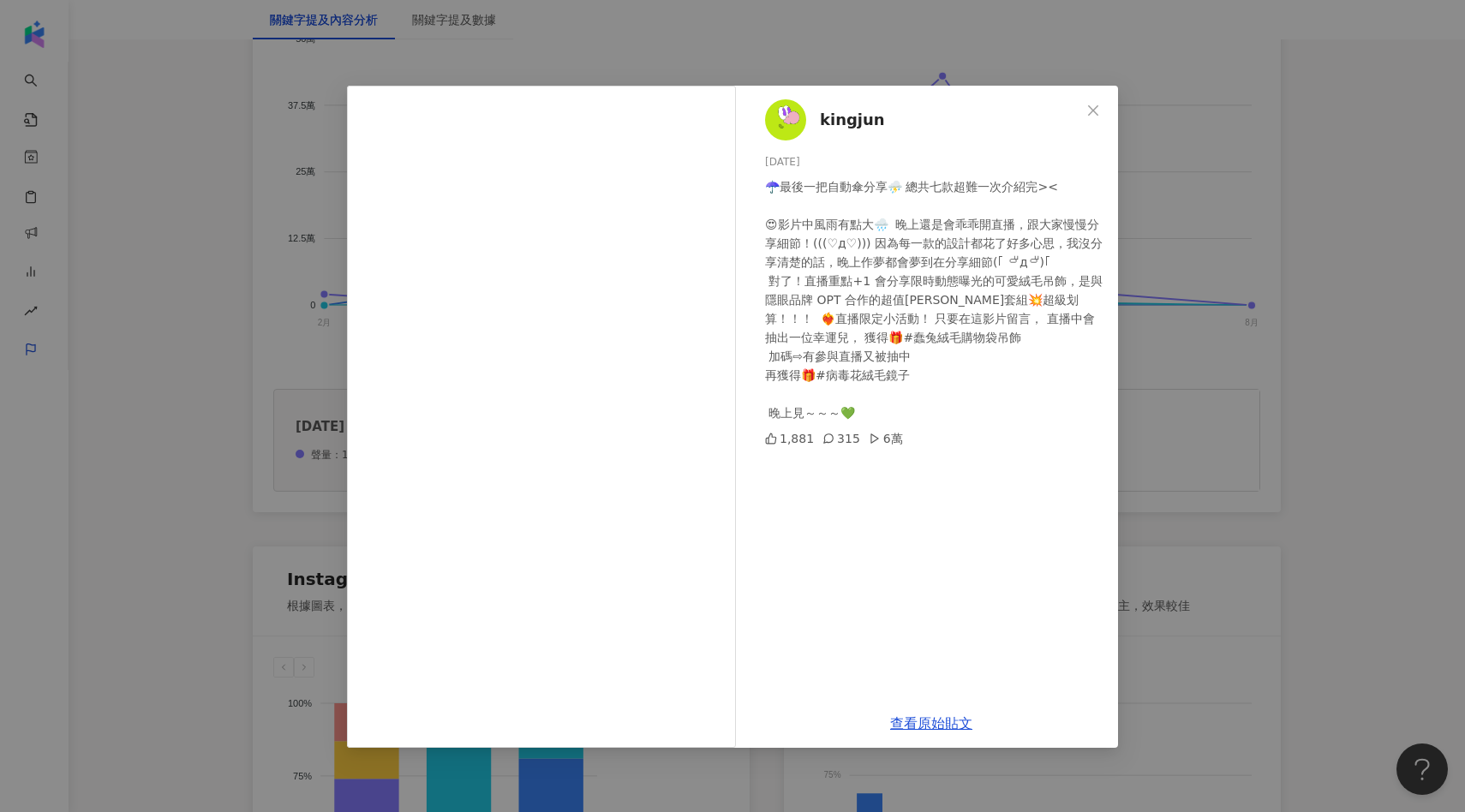
click at [1202, 336] on div "kingjun 2025/5/25 ☂️最後一把自動傘分享⛈️ 總共七款超難一次介紹完>< 😍影片中風雨有點大🌧️  晚上還是會乖乖開直播，跟大家慢慢分享細節…" at bounding box center [732, 406] width 1465 height 812
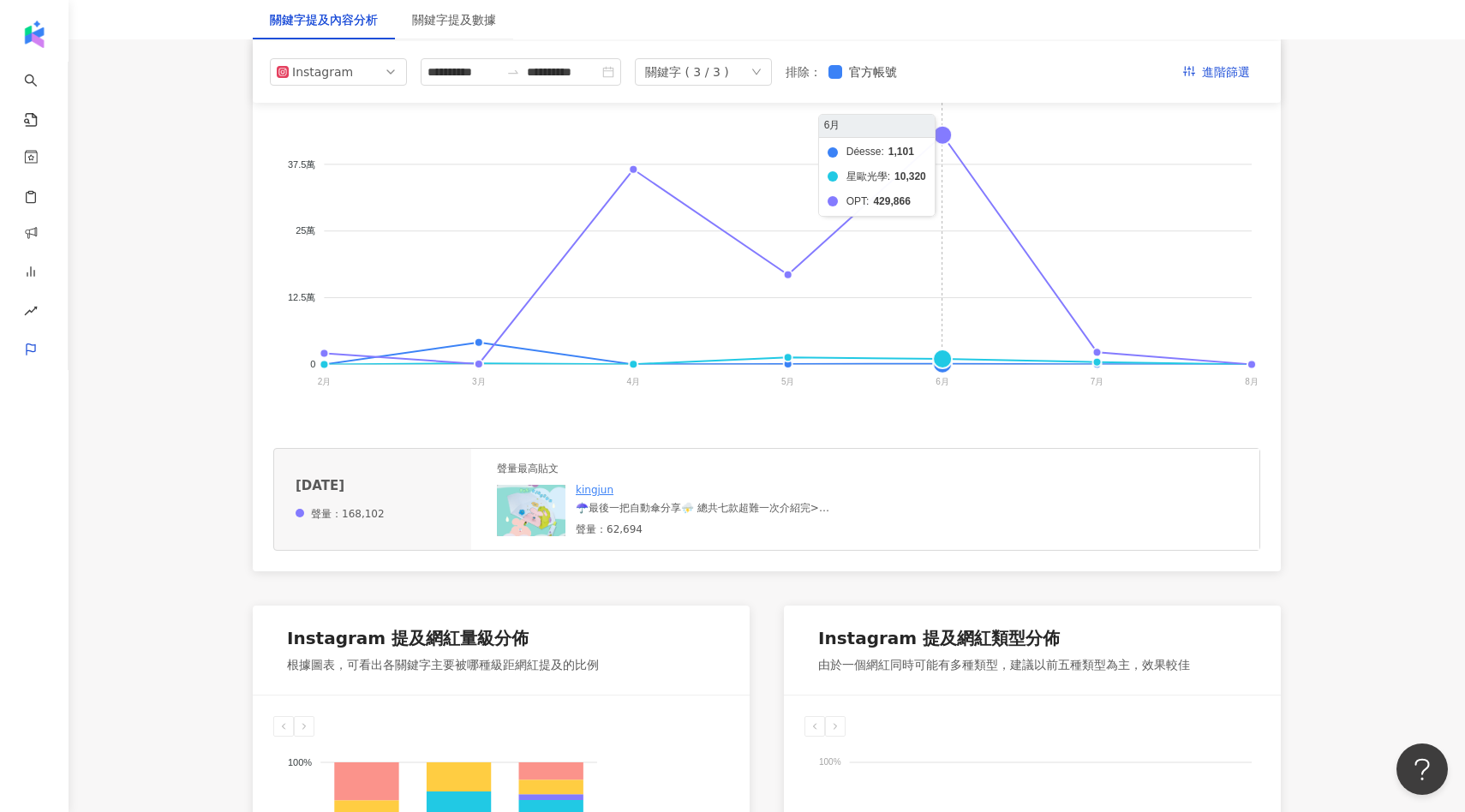
scroll to position [319, 0]
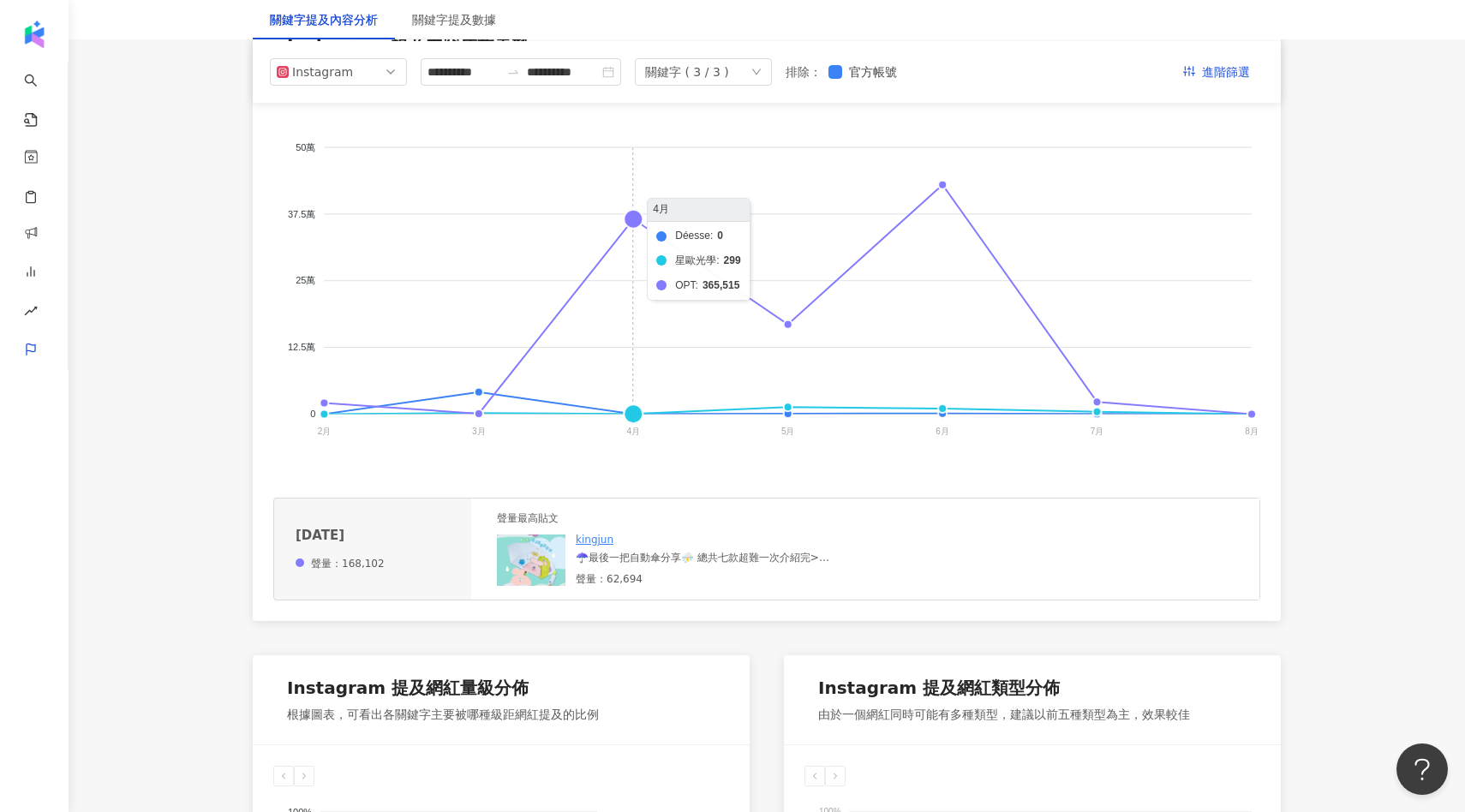
click at [639, 221] on foreignobject "Déesse 星歐光學 OPT" at bounding box center [767, 293] width 987 height 342
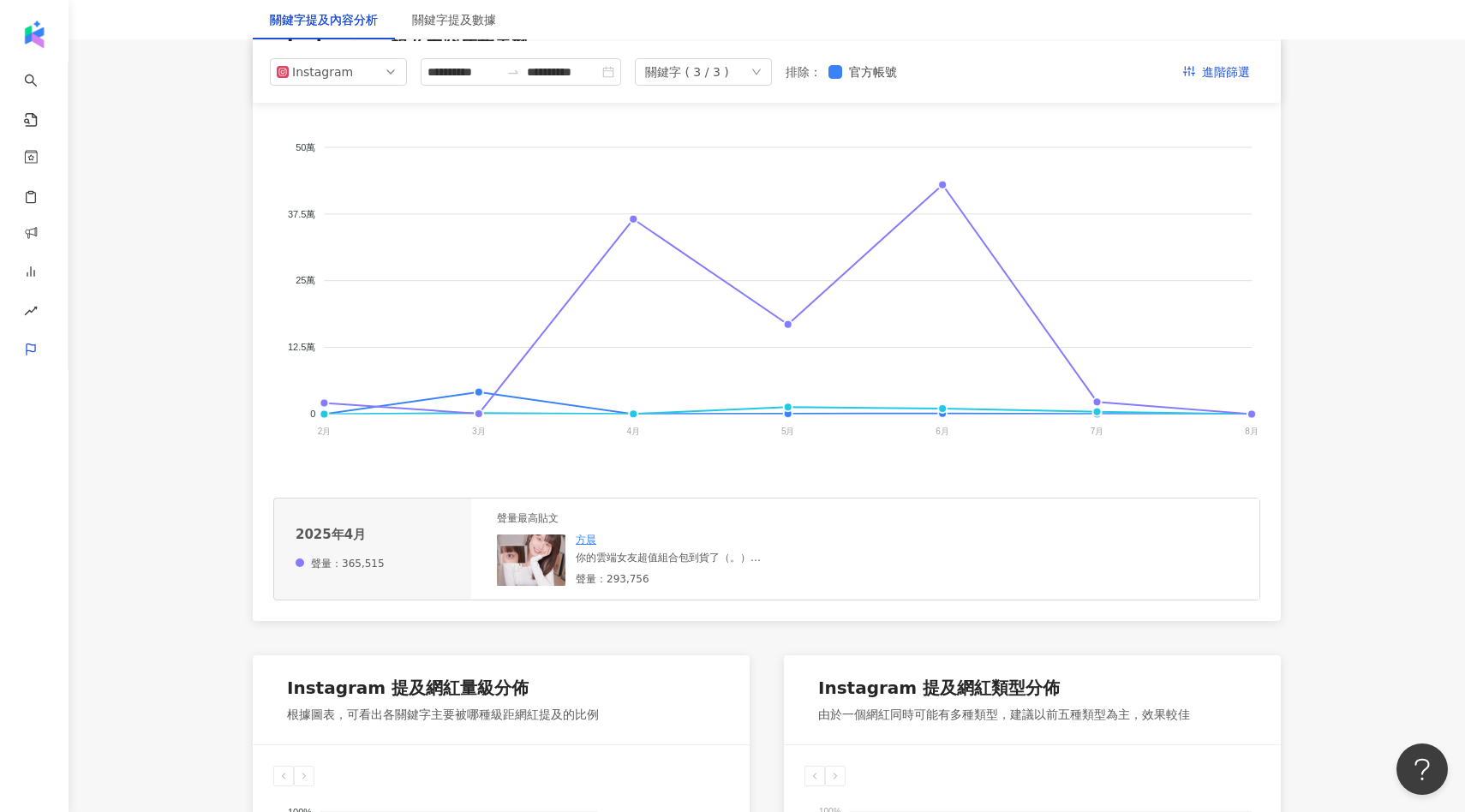
click at [547, 558] on img at bounding box center [531, 560] width 68 height 52
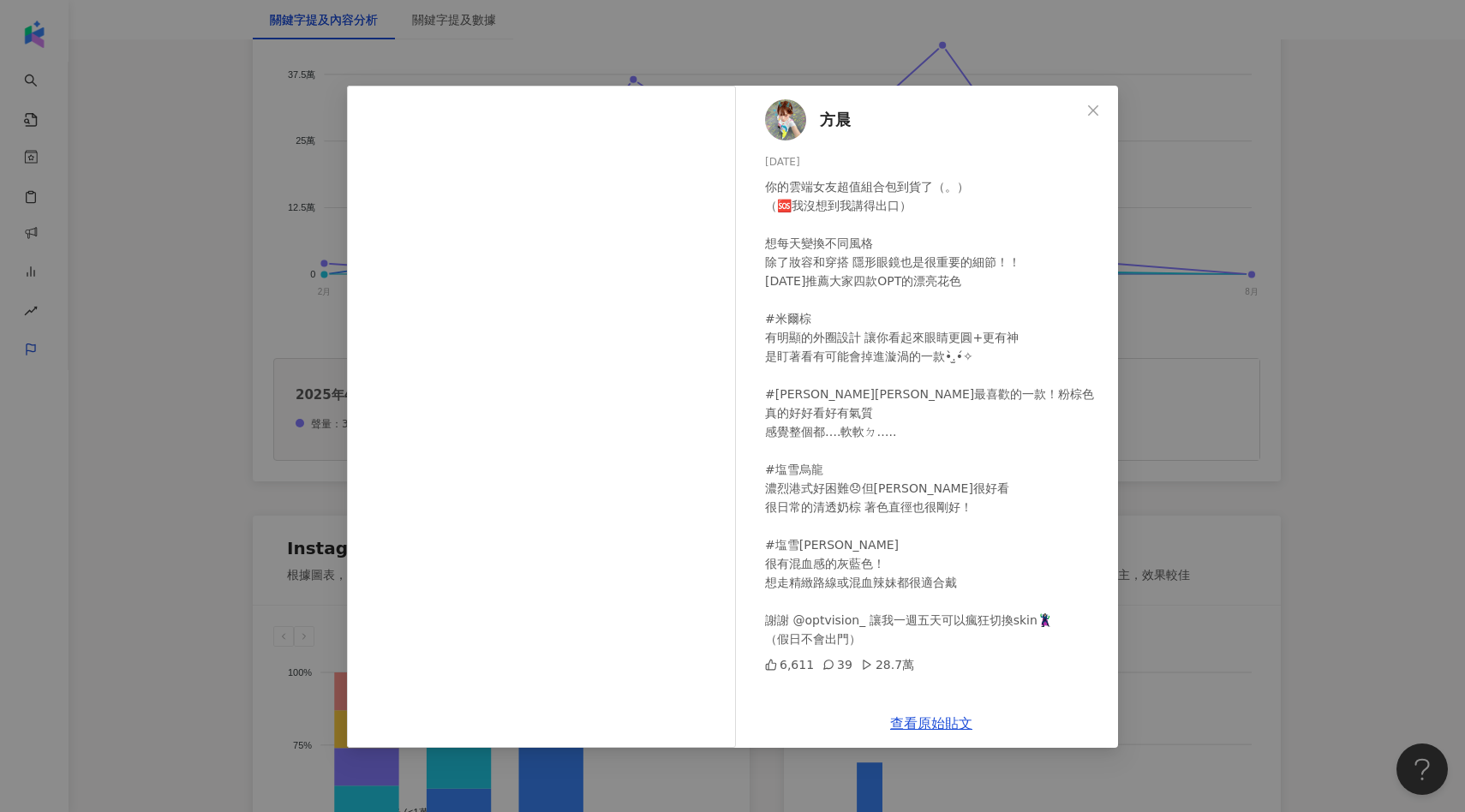
scroll to position [461, 0]
click at [1249, 370] on div "方晨 2025/4/14 你的雲端女友超值組合包到貨了（。） （🆘我沒想到我講得出口） 想每天變換不同風格 除了妝容和穿搭 隱形眼鏡也是很重要的細節！！ 今天…" at bounding box center [732, 406] width 1465 height 812
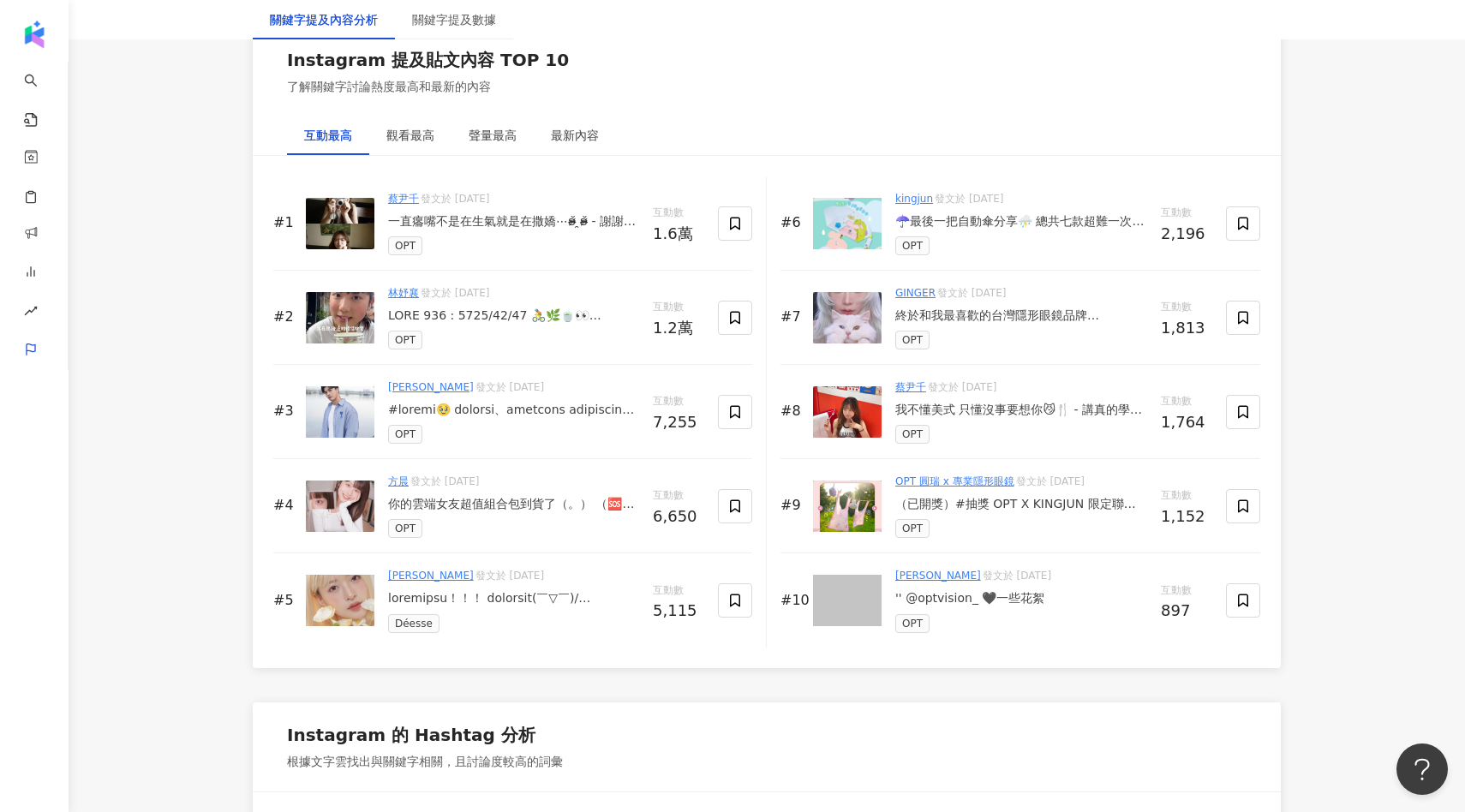
scroll to position [2619, 0]
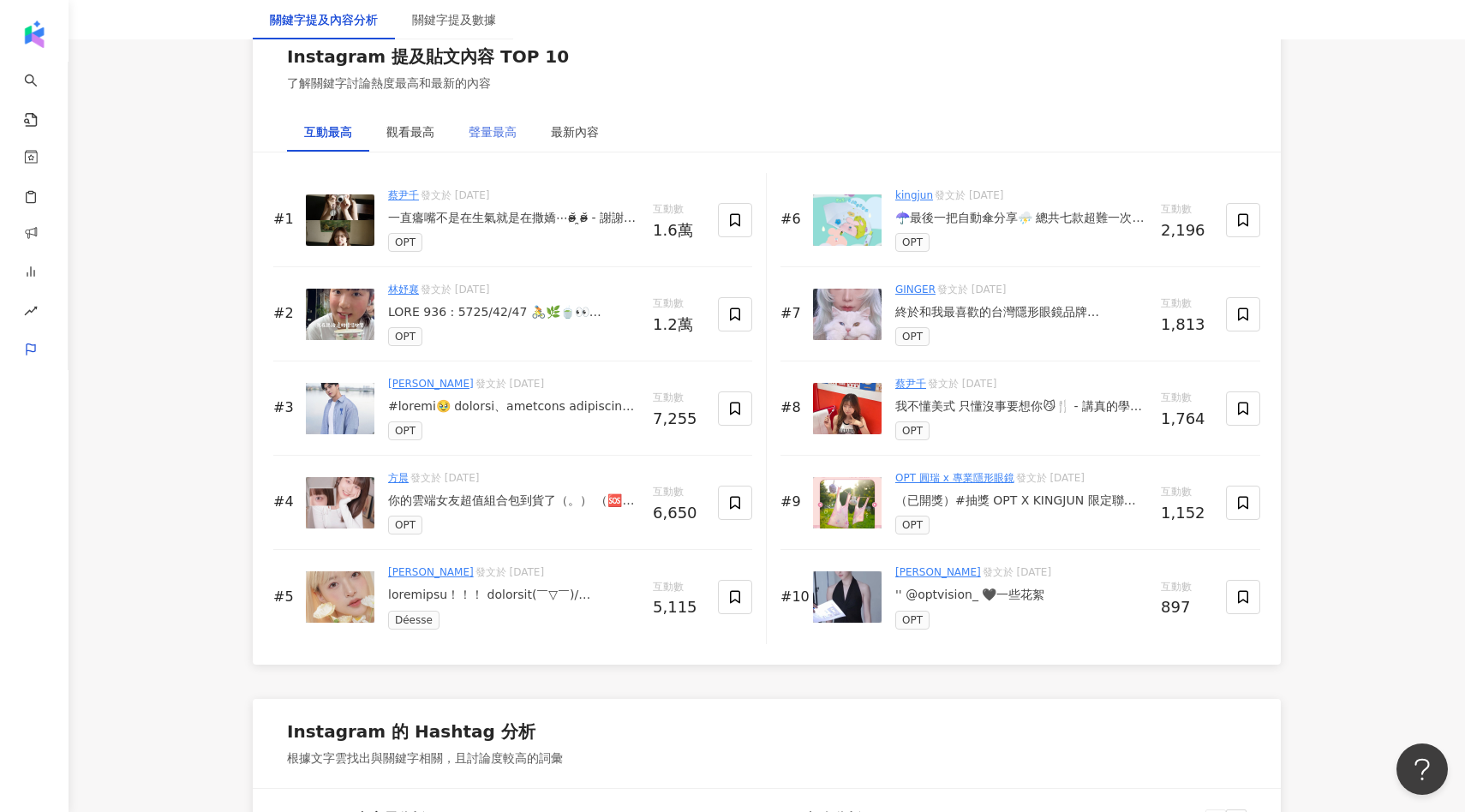
click at [521, 133] on div "聲量最高" at bounding box center [493, 132] width 82 height 39
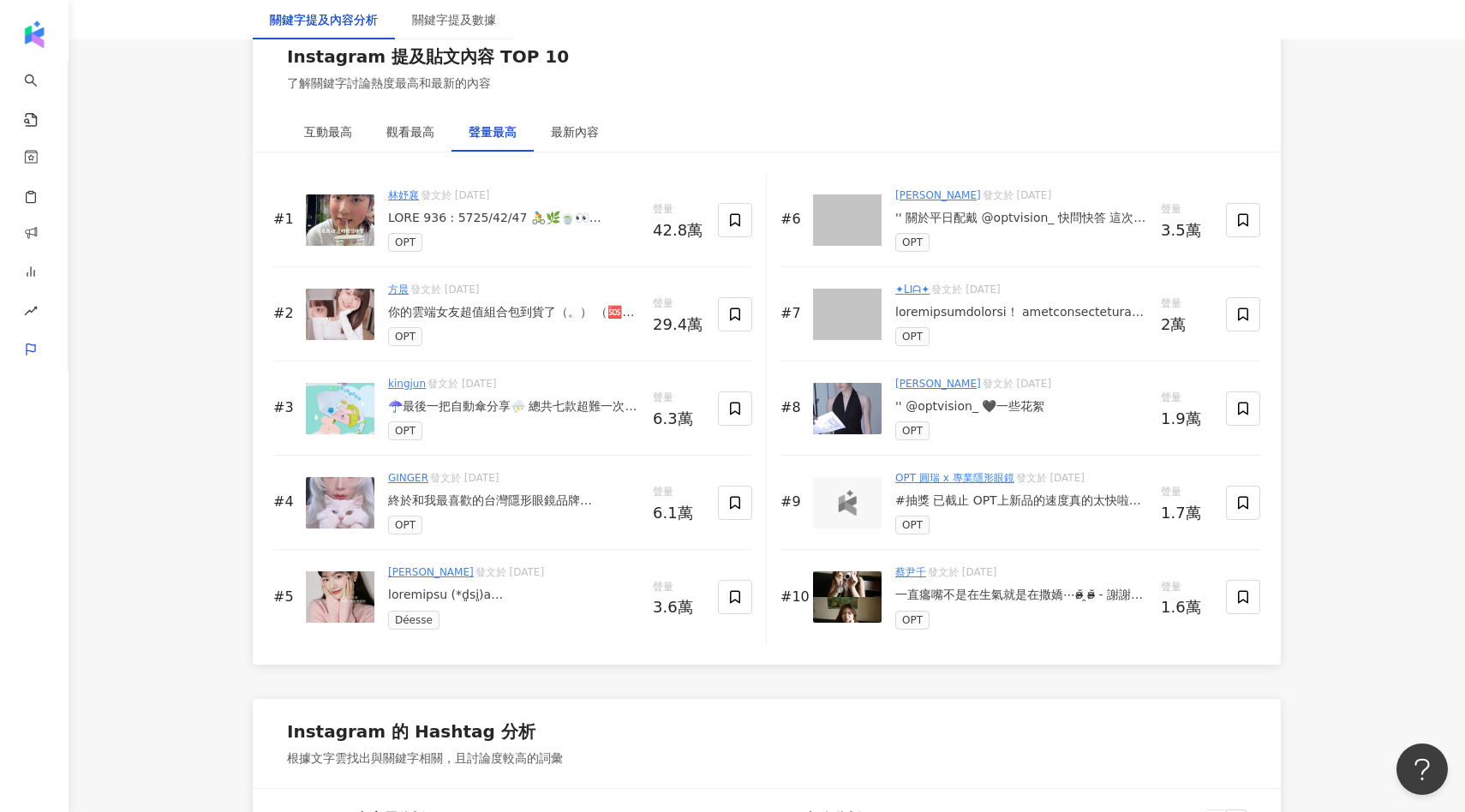
click at [542, 597] on div at bounding box center [513, 595] width 251 height 17
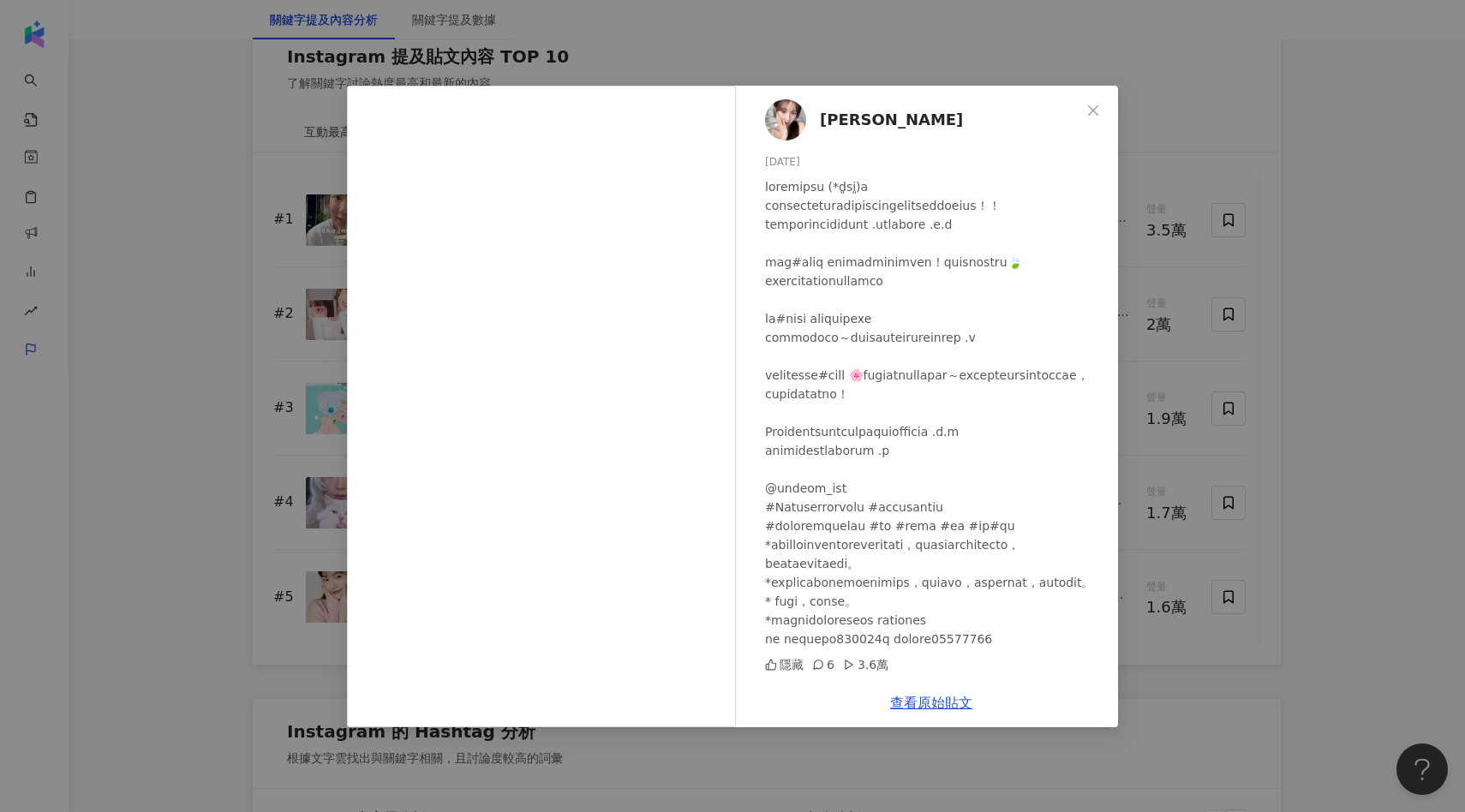
click at [1212, 352] on div "奕璇 2025/3/26 隱藏 6 3.6萬 查看原始貼文" at bounding box center [732, 406] width 1465 height 812
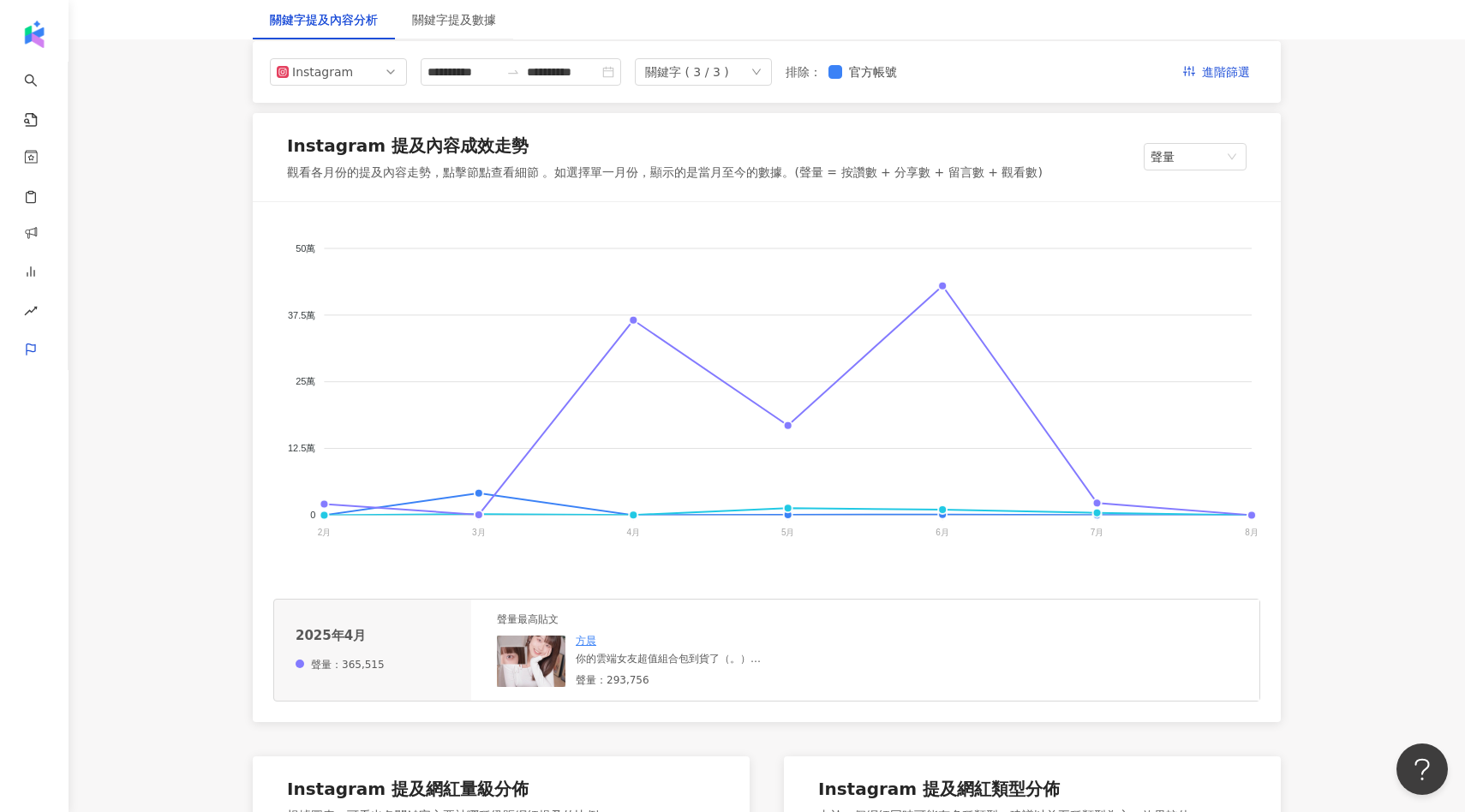
scroll to position [0, 0]
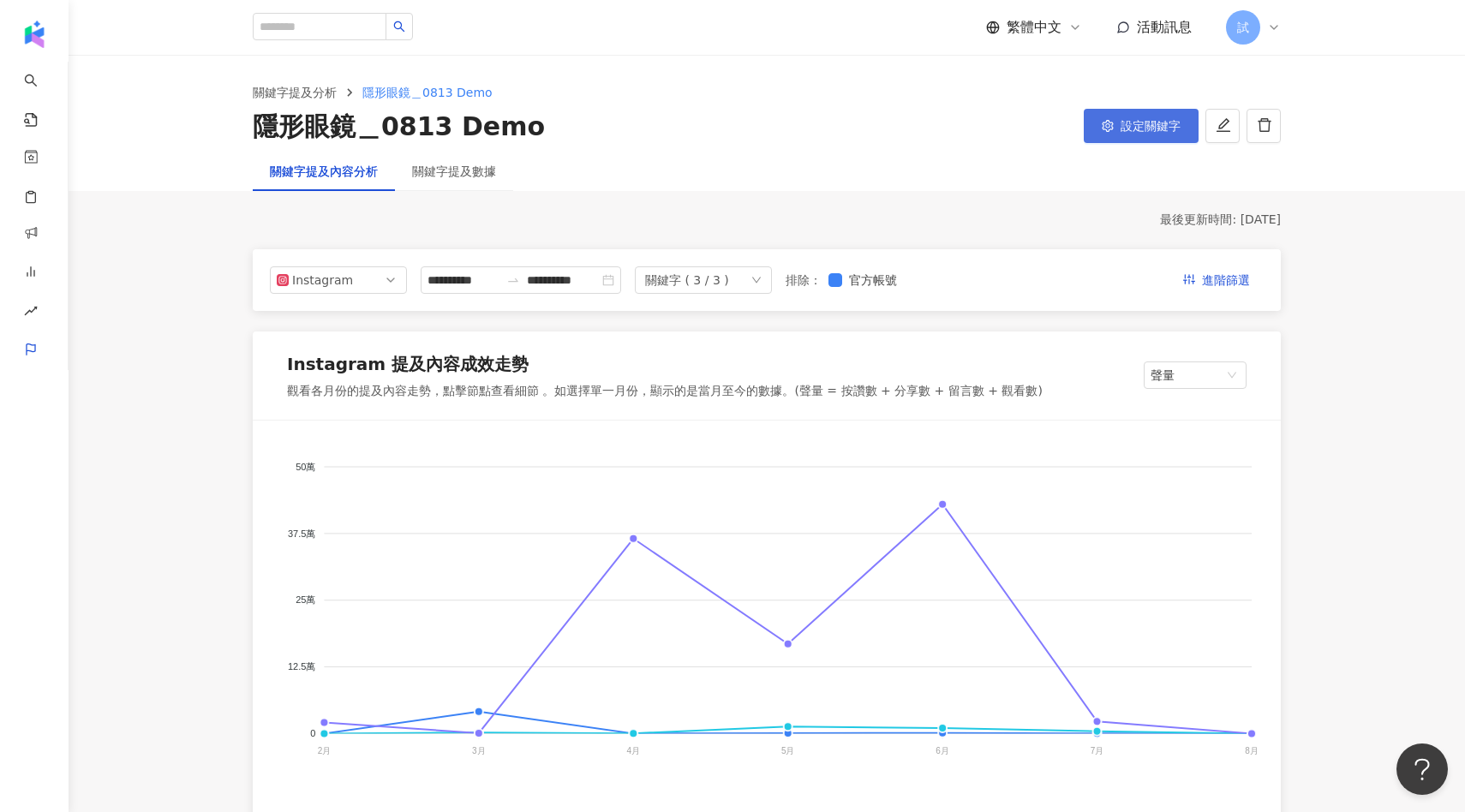
click at [1152, 132] on span "設定關鍵字" at bounding box center [1150, 125] width 60 height 13
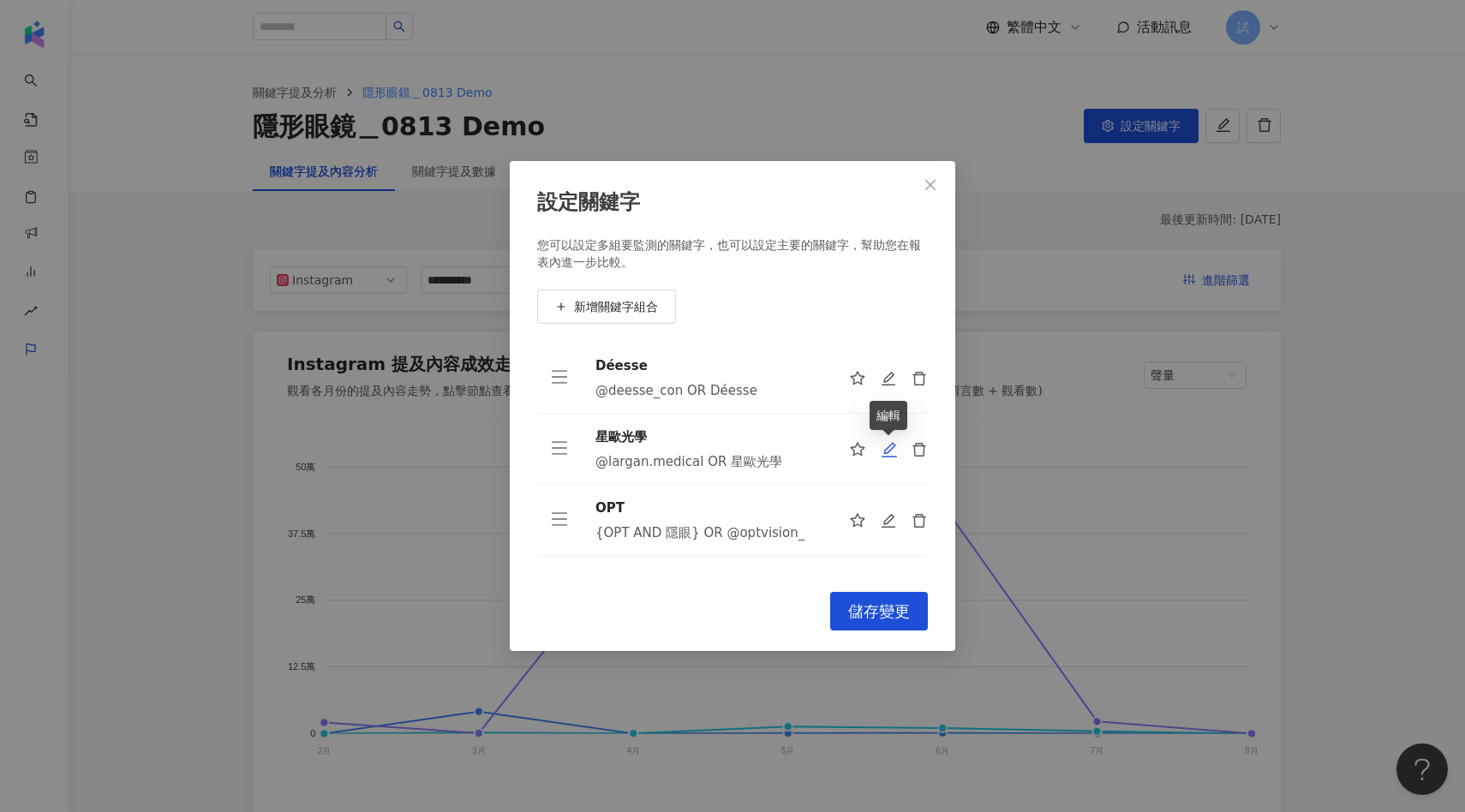
click at [888, 450] on icon "edit" at bounding box center [889, 449] width 17 height 17
type input "****"
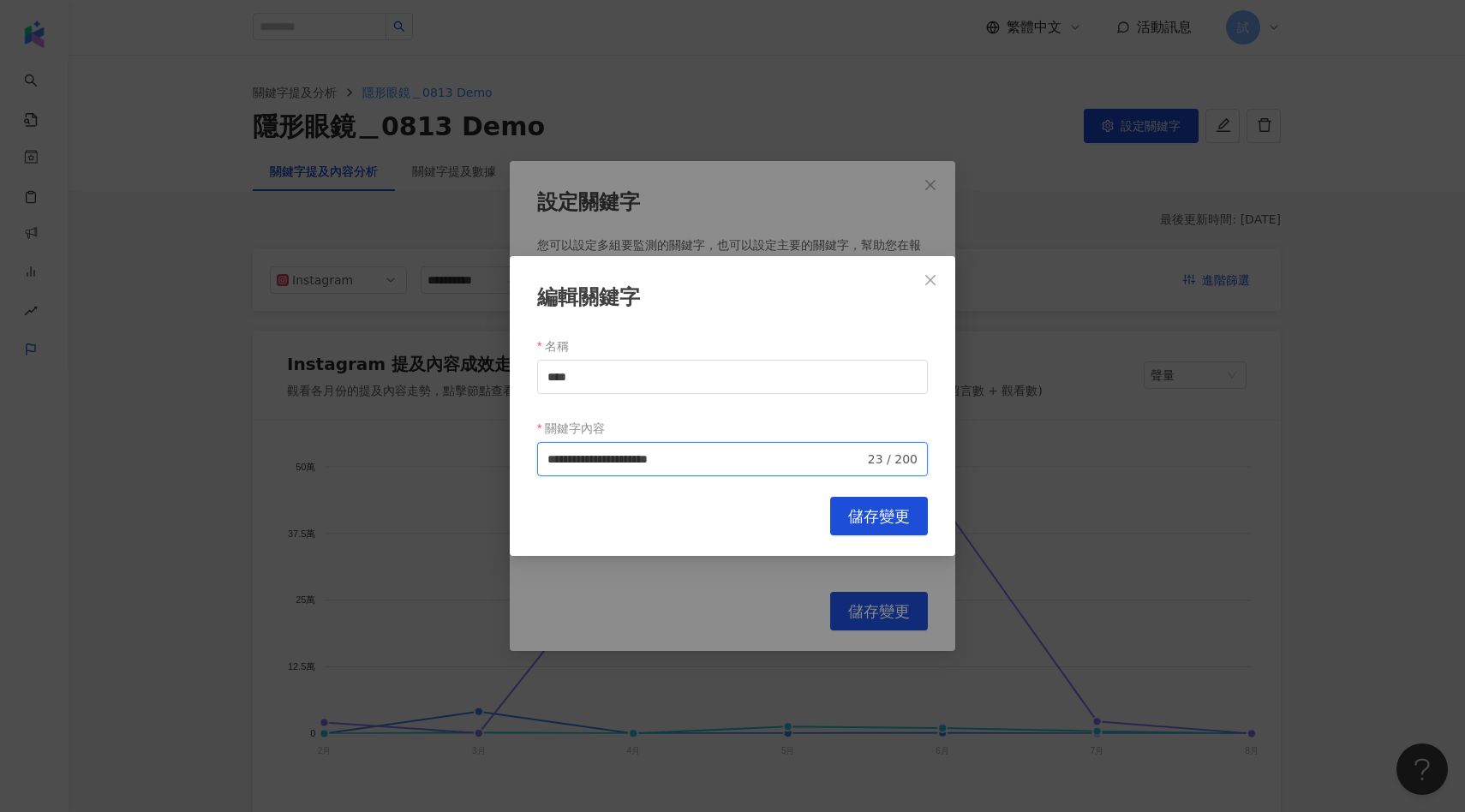
click at [668, 454] on input "**********" at bounding box center [705, 459] width 317 height 19
type input "**********"
click at [860, 532] on button "儲存變更" at bounding box center [879, 516] width 98 height 38
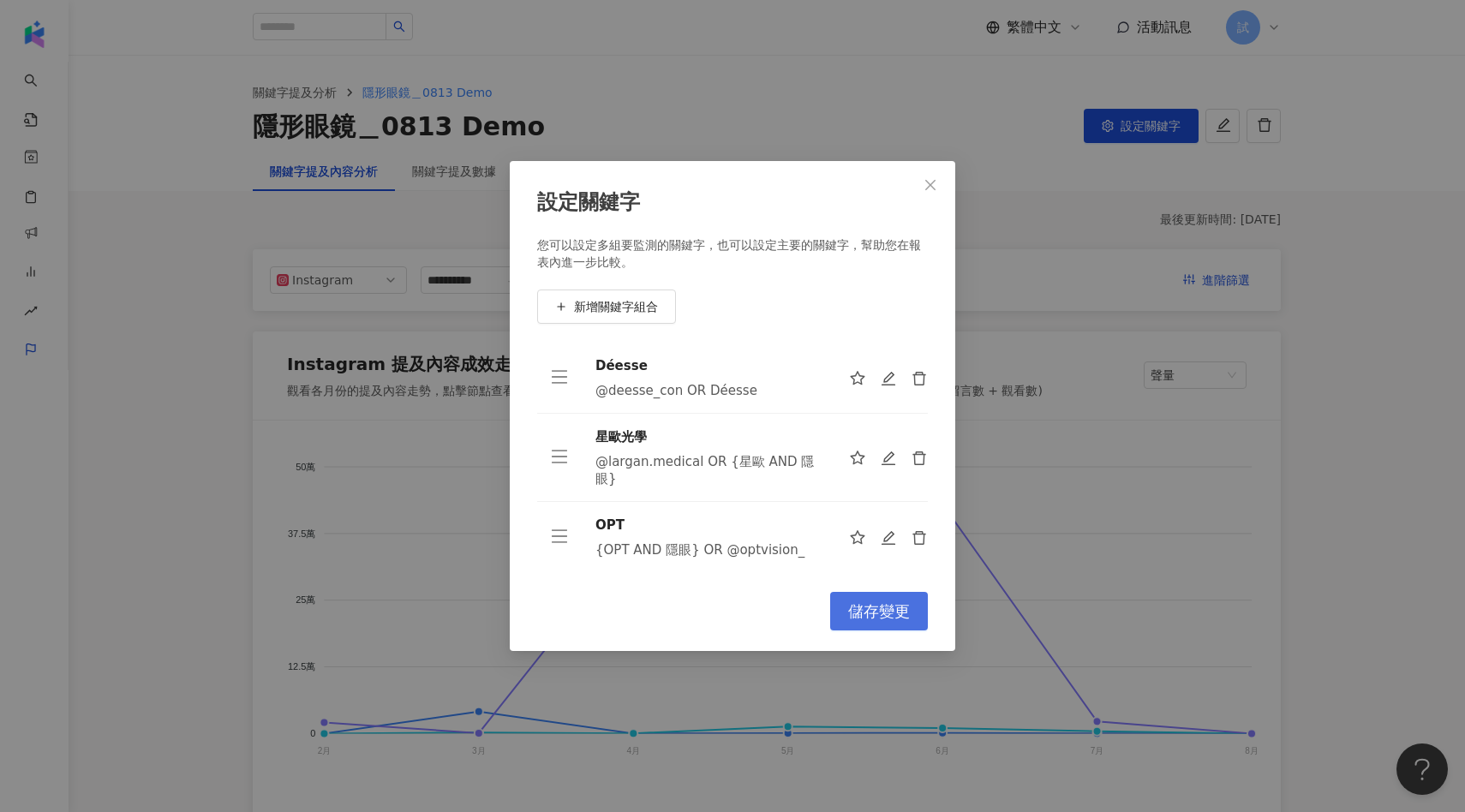
click at [857, 605] on span "儲存變更" at bounding box center [879, 611] width 61 height 19
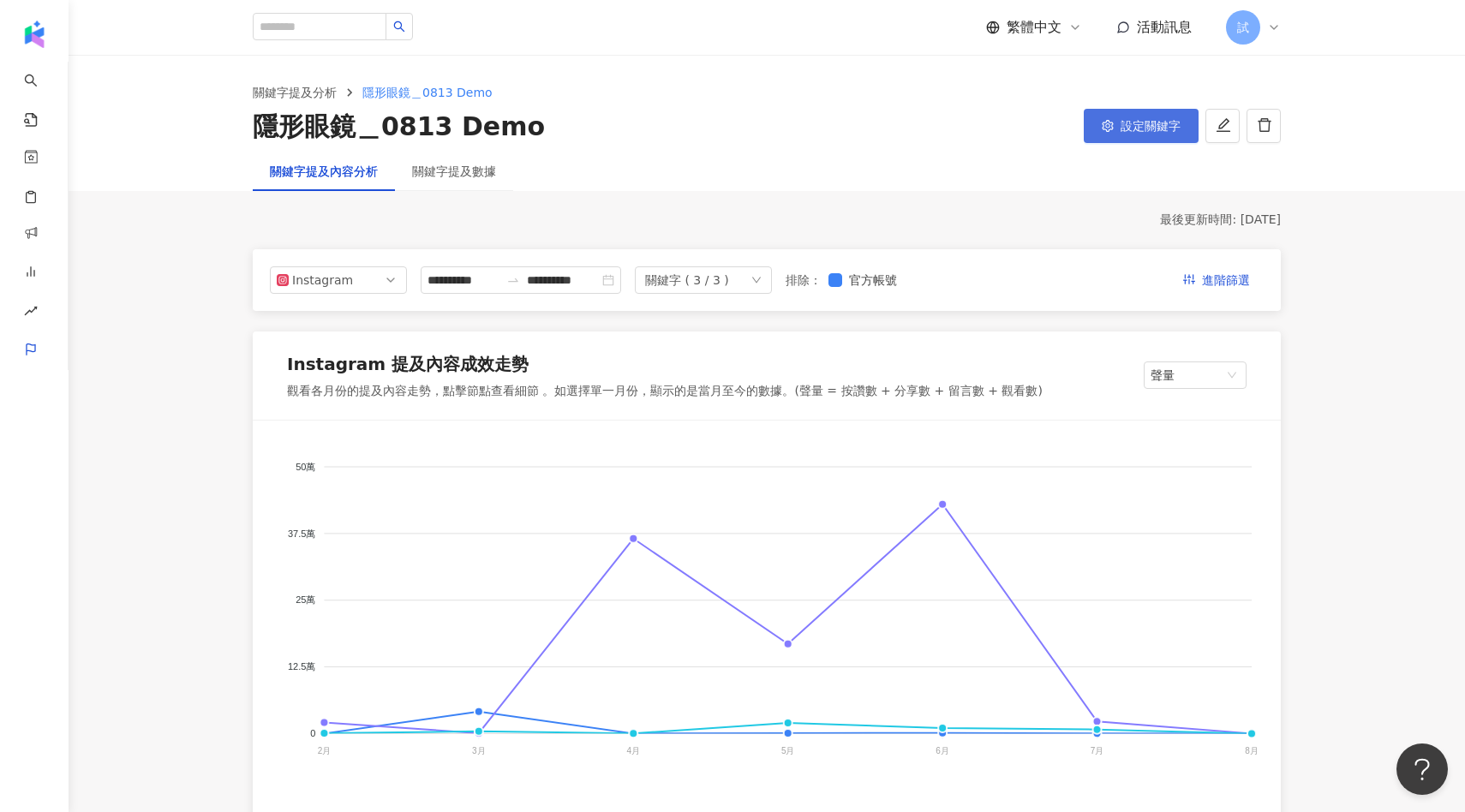
click at [1132, 117] on button "設定關鍵字" at bounding box center [1140, 125] width 115 height 35
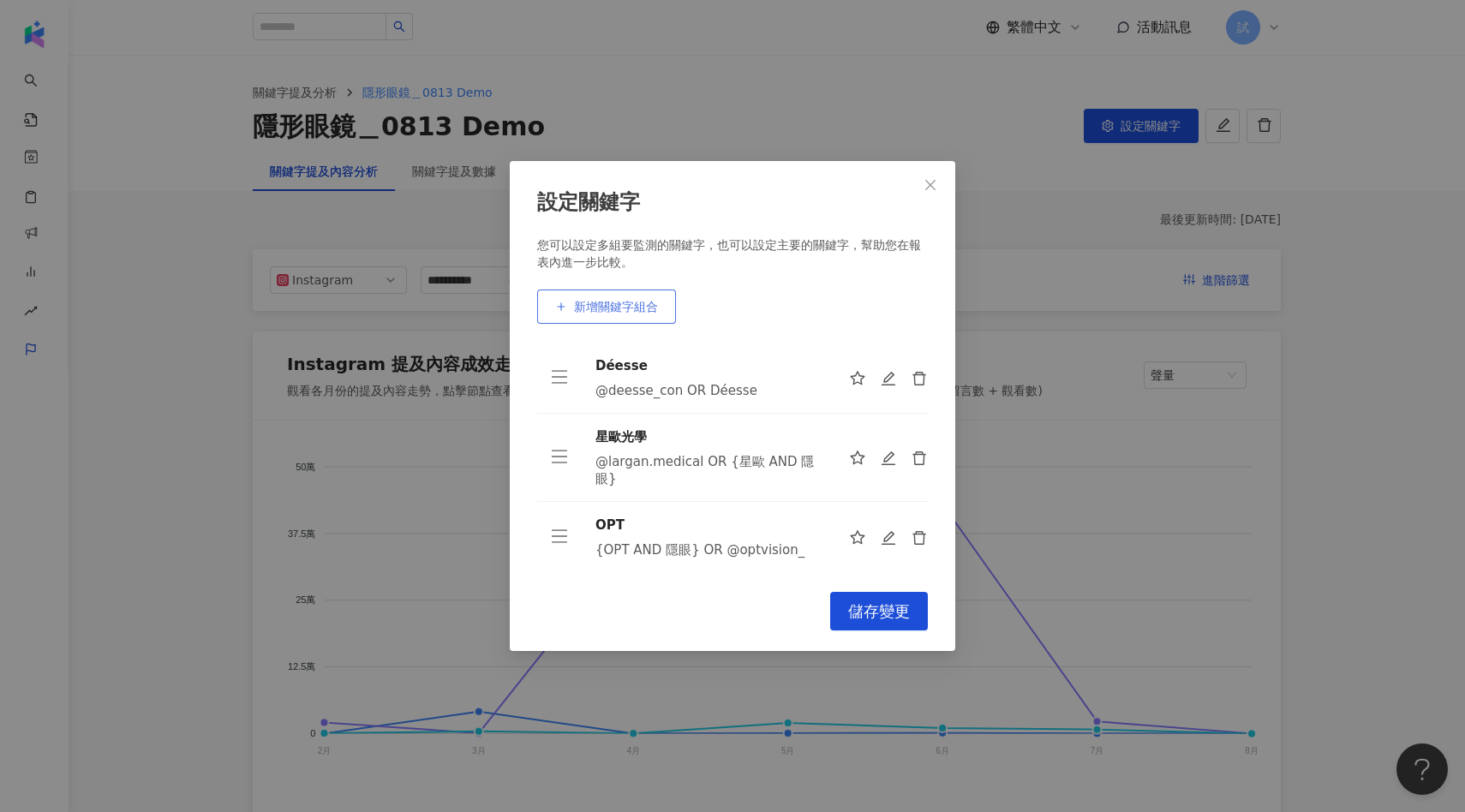
click at [637, 311] on span "新增關鍵字組合" at bounding box center [616, 306] width 84 height 13
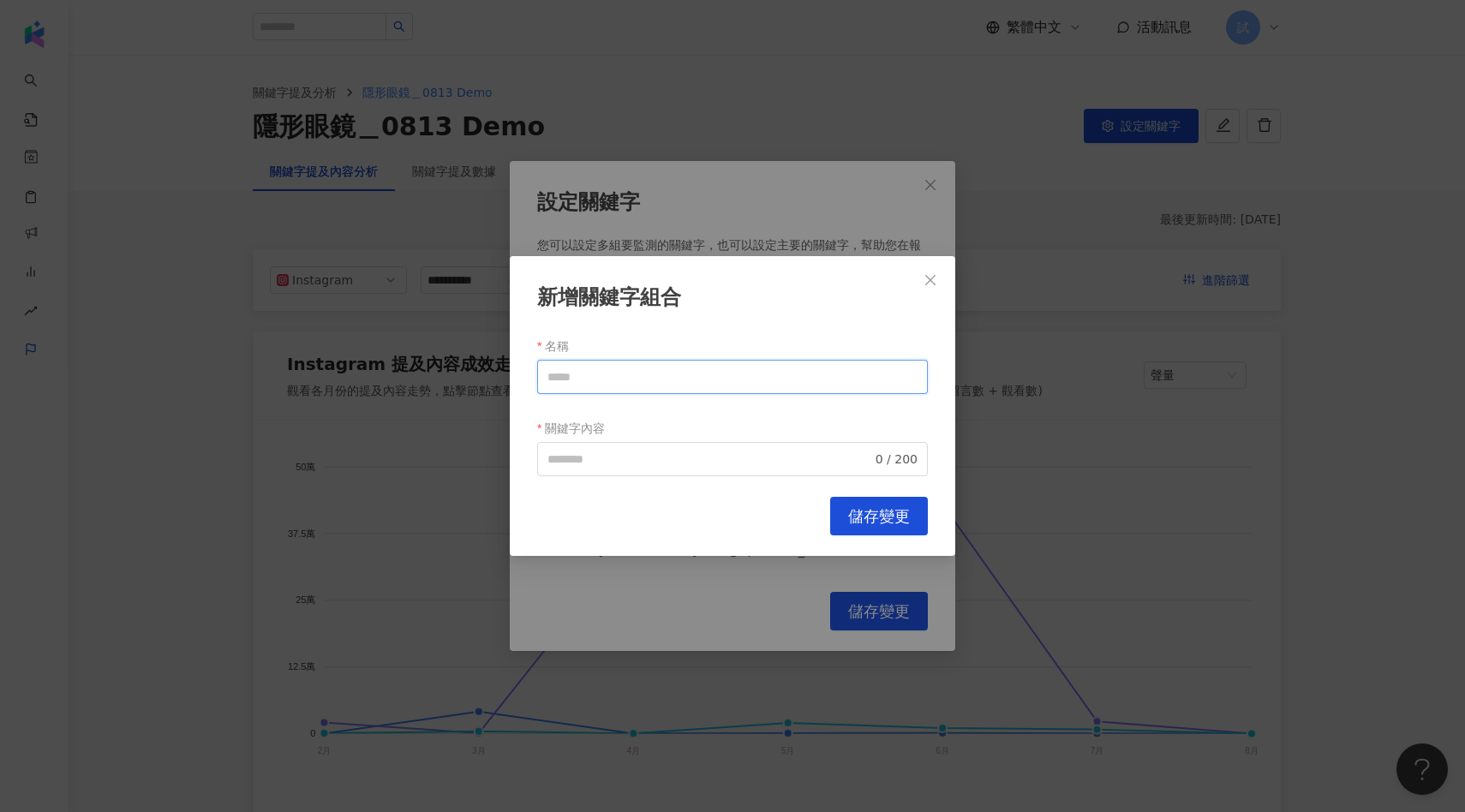
click at [636, 375] on input "名稱" at bounding box center [732, 377] width 390 height 35
click at [569, 462] on input "關鍵字內容" at bounding box center [709, 459] width 325 height 19
paste input "**********"
type input "**********"
click at [624, 349] on div "名稱" at bounding box center [732, 346] width 390 height 28
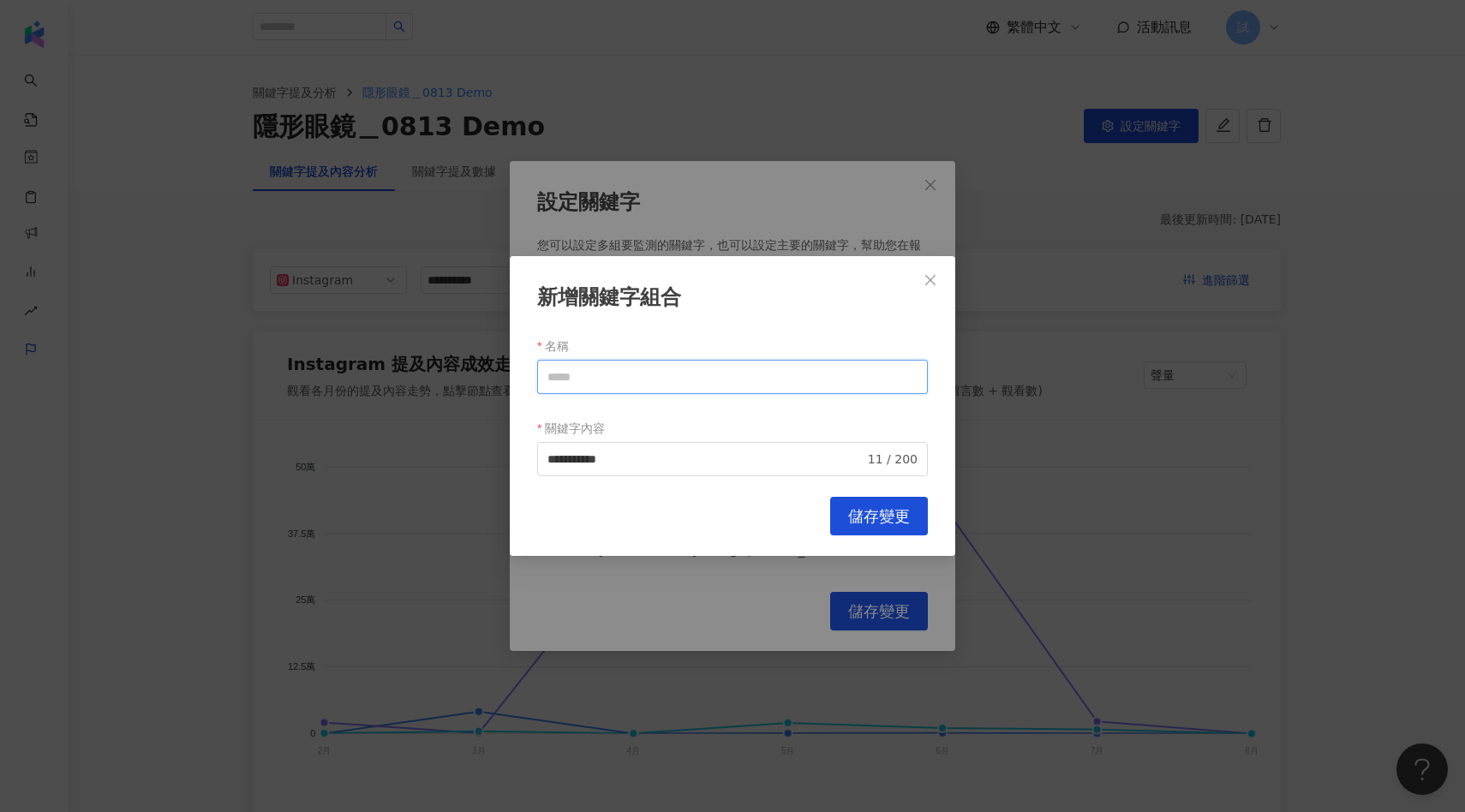
click at [613, 374] on input "名稱" at bounding box center [732, 377] width 390 height 35
paste input "********"
click at [646, 475] on span "**********" at bounding box center [732, 459] width 390 height 35
type input "********"
click at [655, 450] on input "**********" at bounding box center [705, 459] width 317 height 19
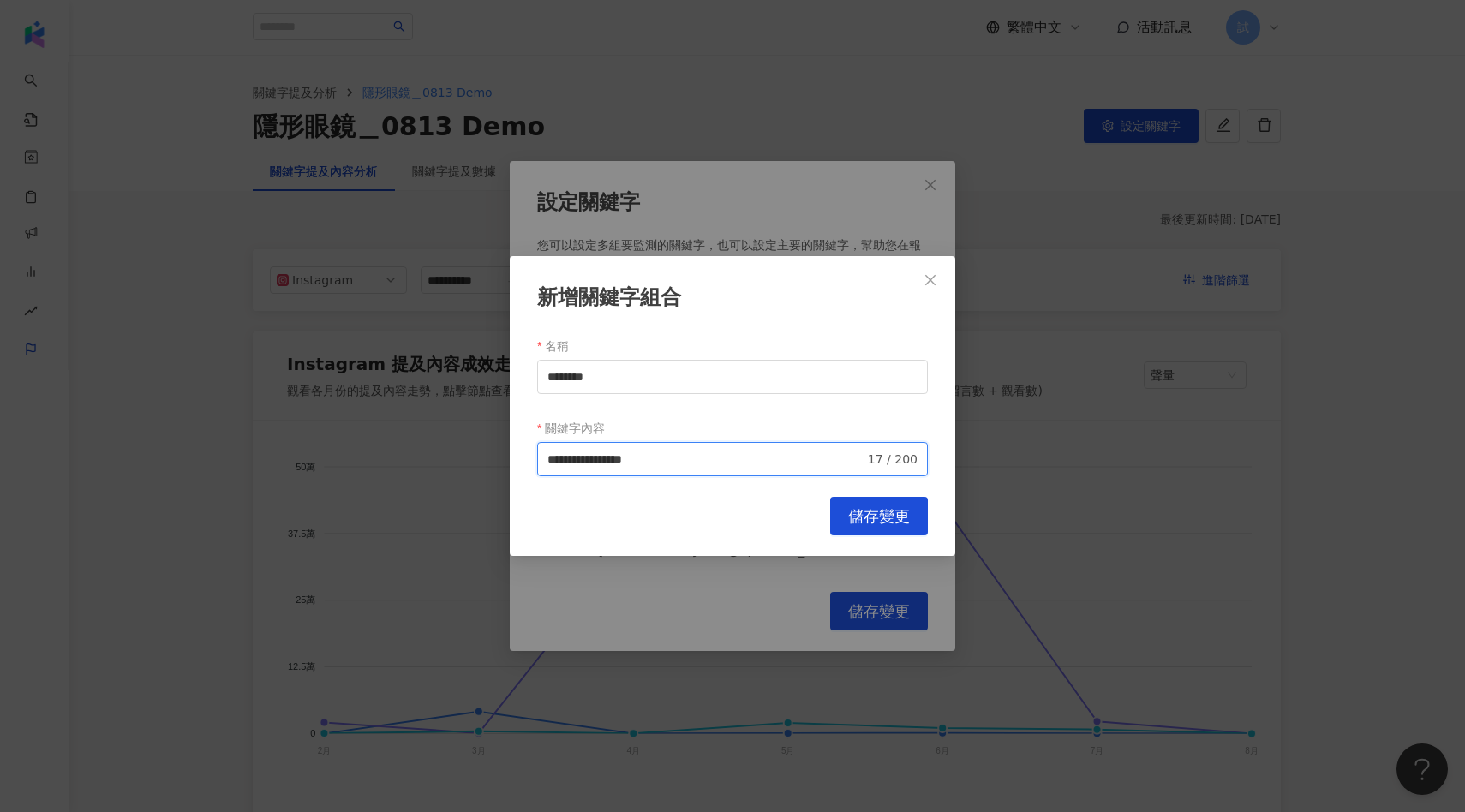
paste input "********"
type input "**********"
click at [859, 529] on button "儲存變更" at bounding box center [879, 516] width 98 height 38
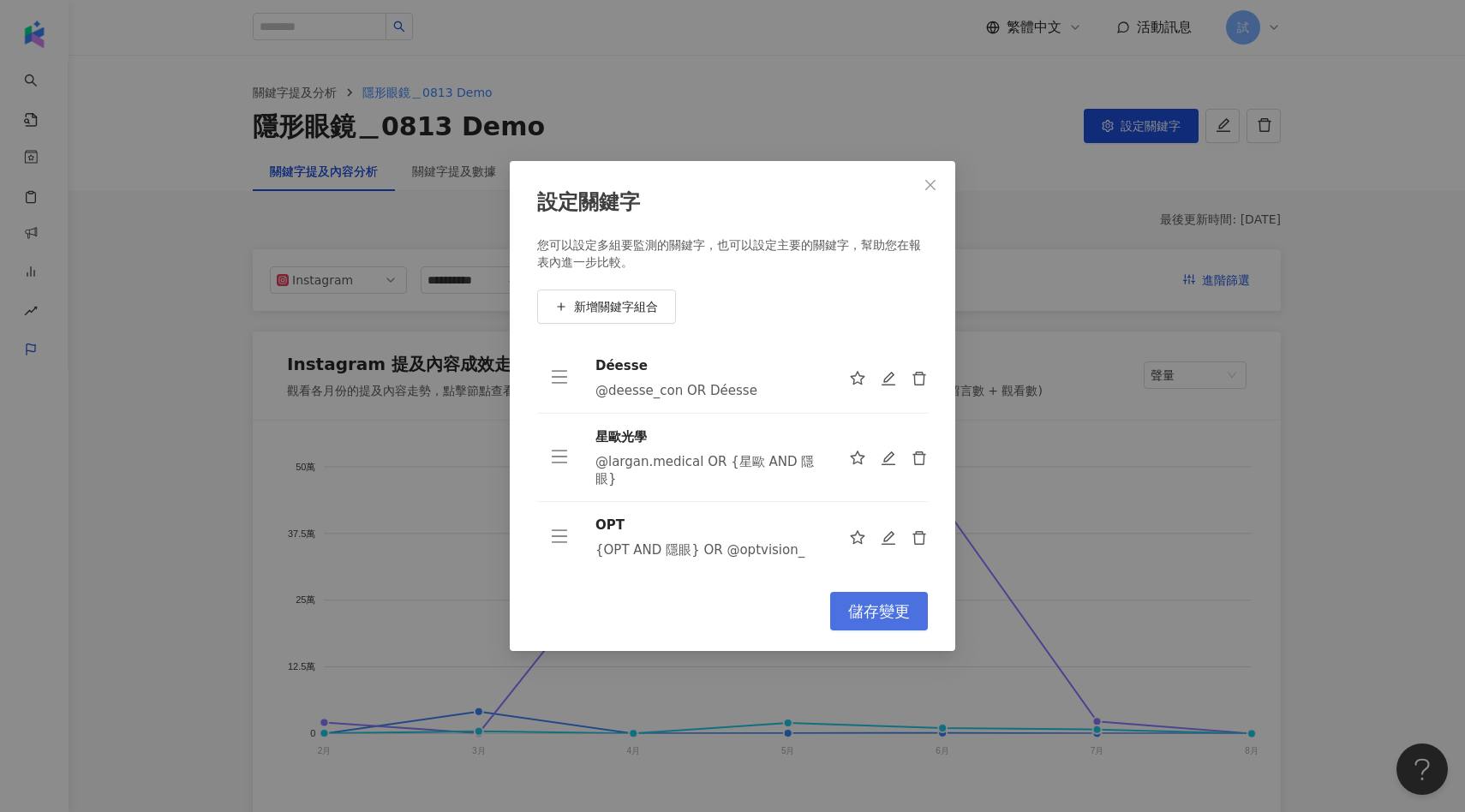
click at [871, 607] on span "儲存變更" at bounding box center [879, 611] width 61 height 19
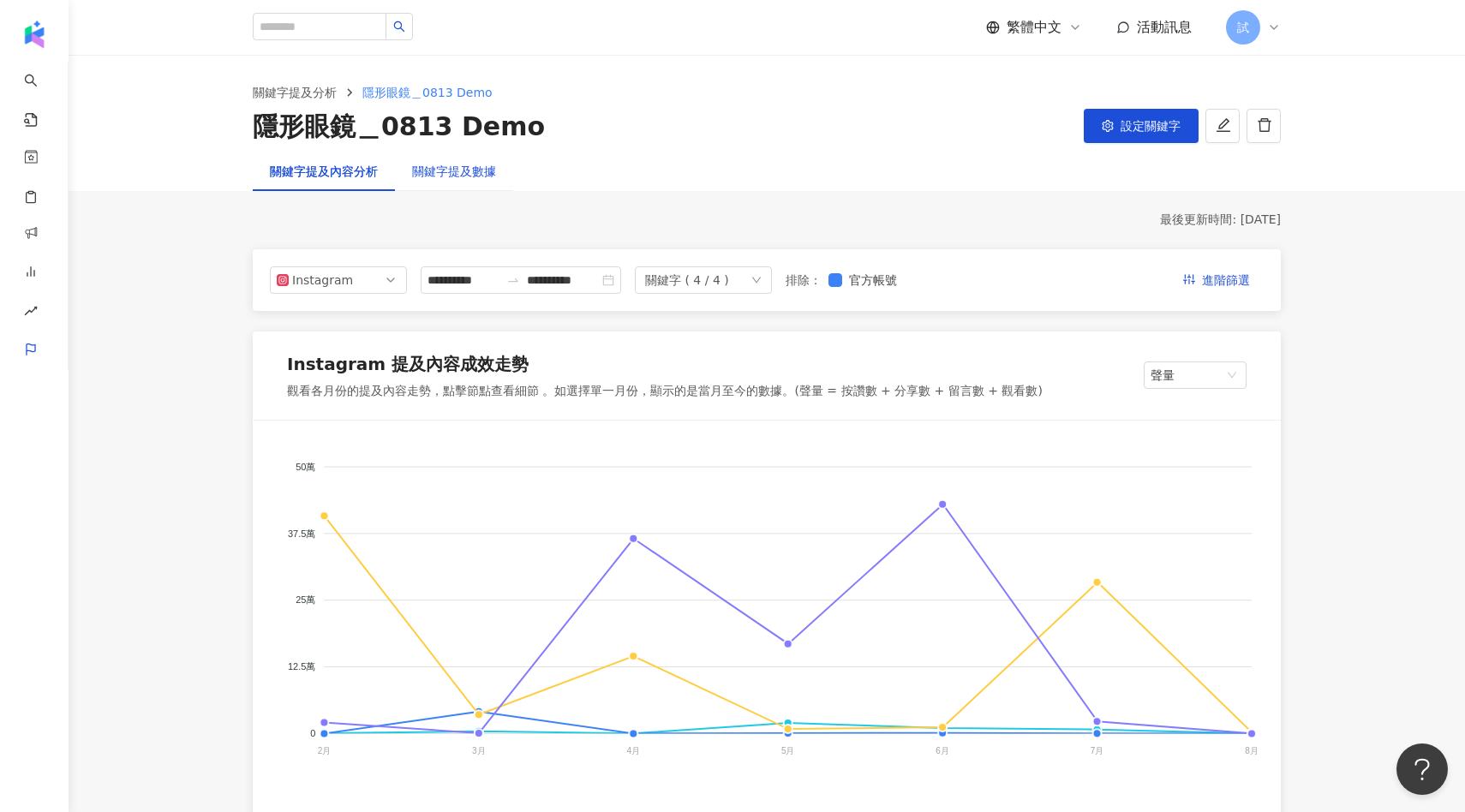
click at [471, 165] on div "關鍵字提及數據" at bounding box center [454, 171] width 84 height 19
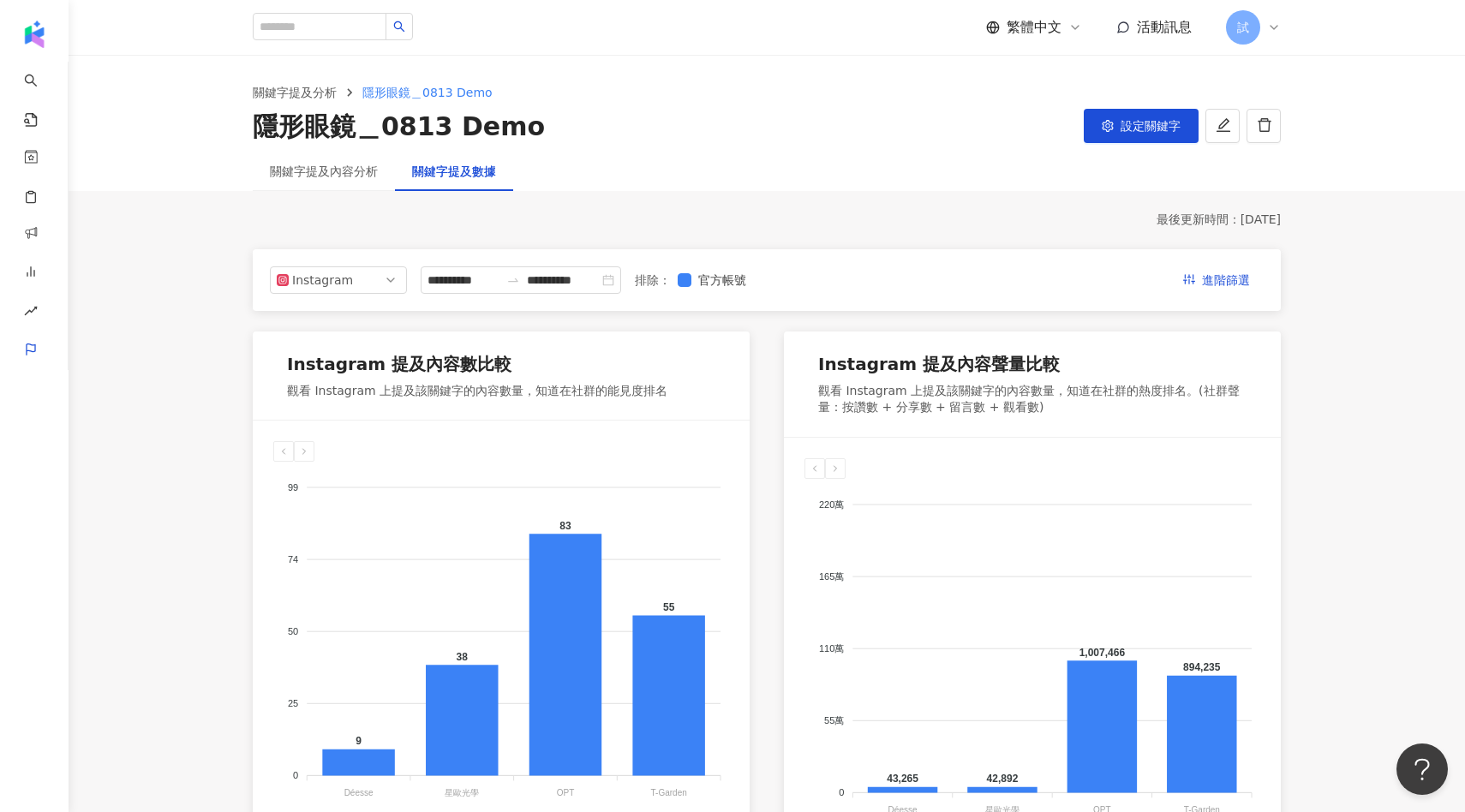
click at [340, 204] on main "**********" at bounding box center [767, 766] width 1397 height 1420
click at [340, 184] on div "關鍵字提及內容分析" at bounding box center [324, 171] width 142 height 39
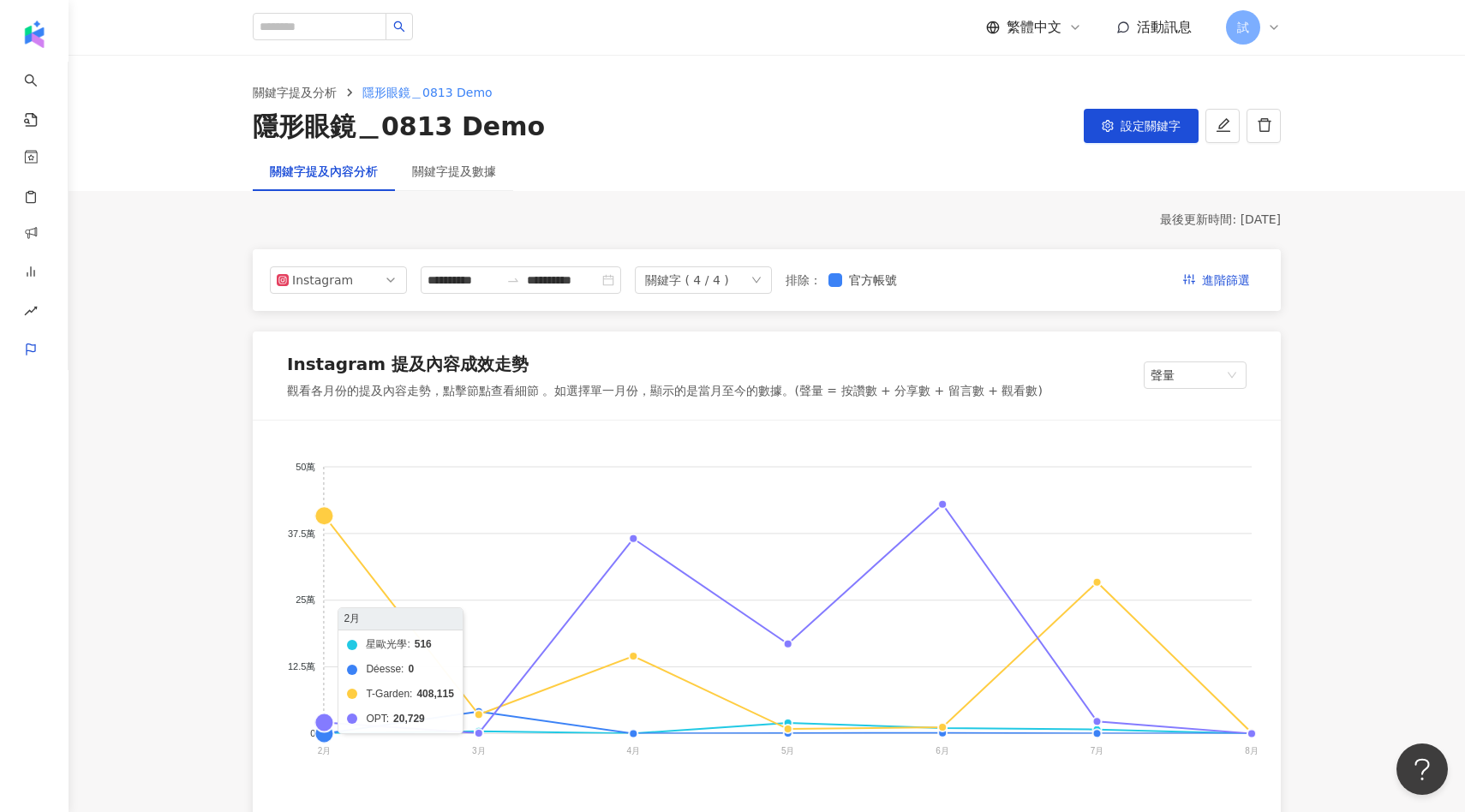
click at [326, 515] on foreignobject "星歐光學 Déesse T-Garden OPT" at bounding box center [767, 612] width 987 height 342
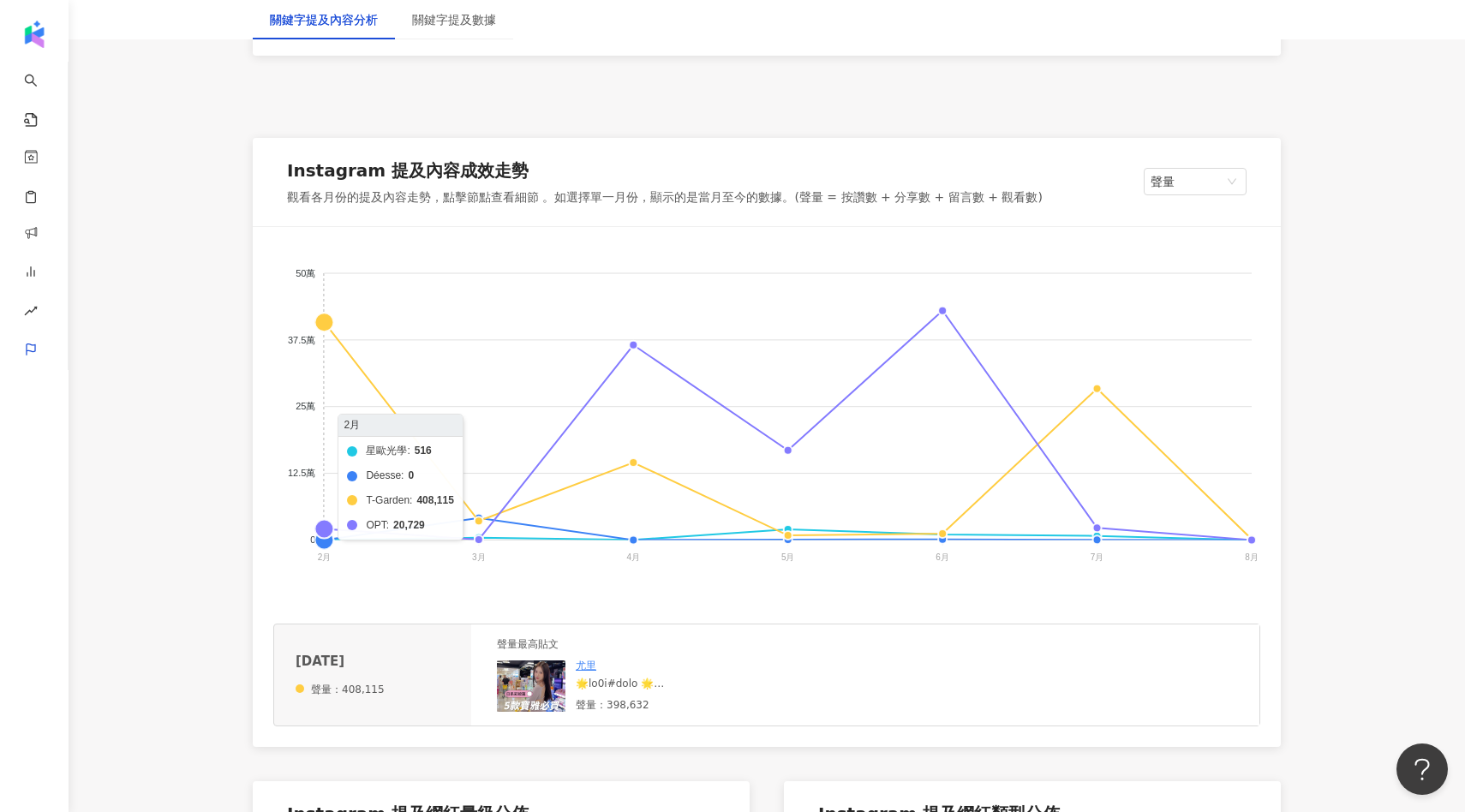
scroll to position [467, 0]
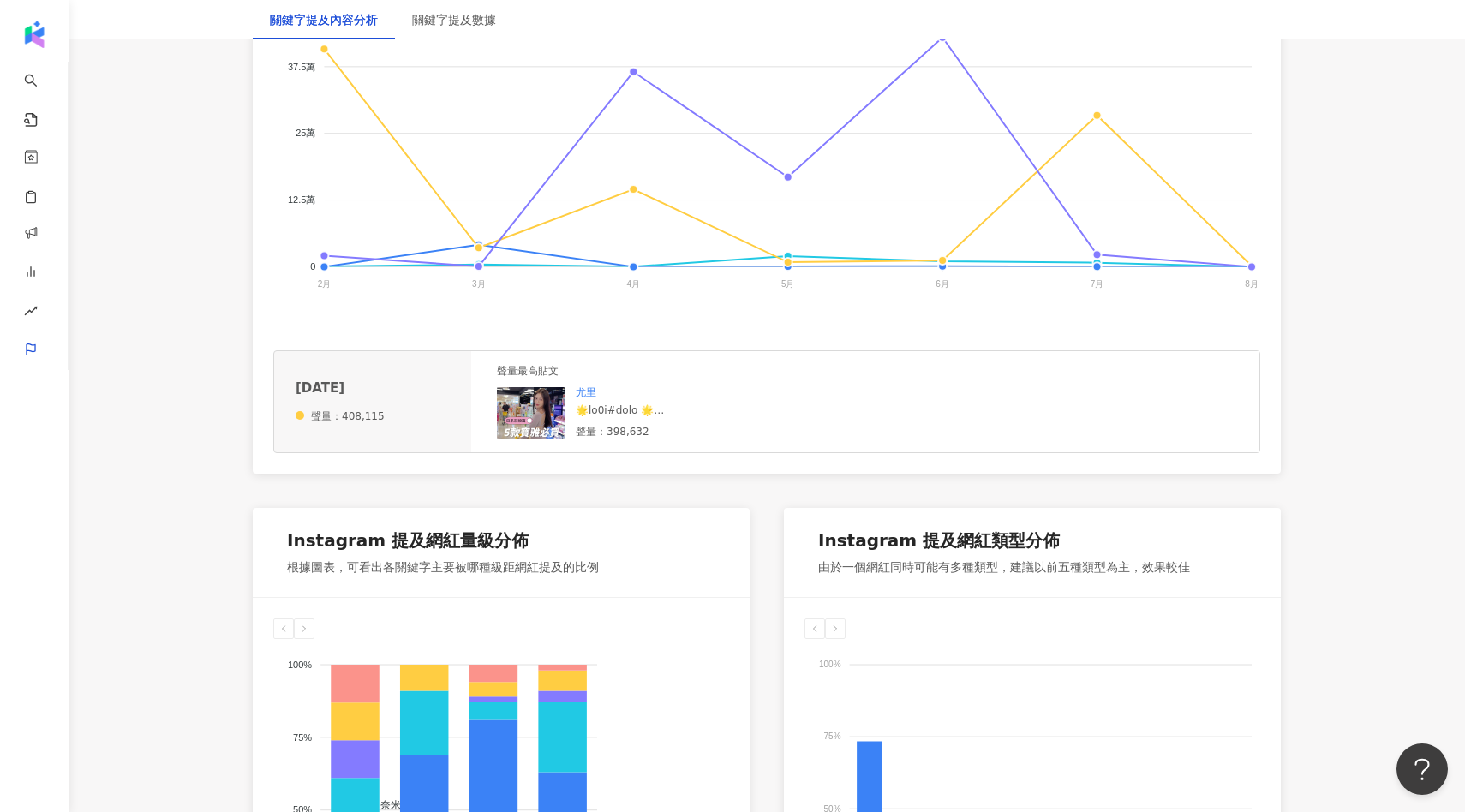
click at [527, 410] on img at bounding box center [531, 413] width 68 height 52
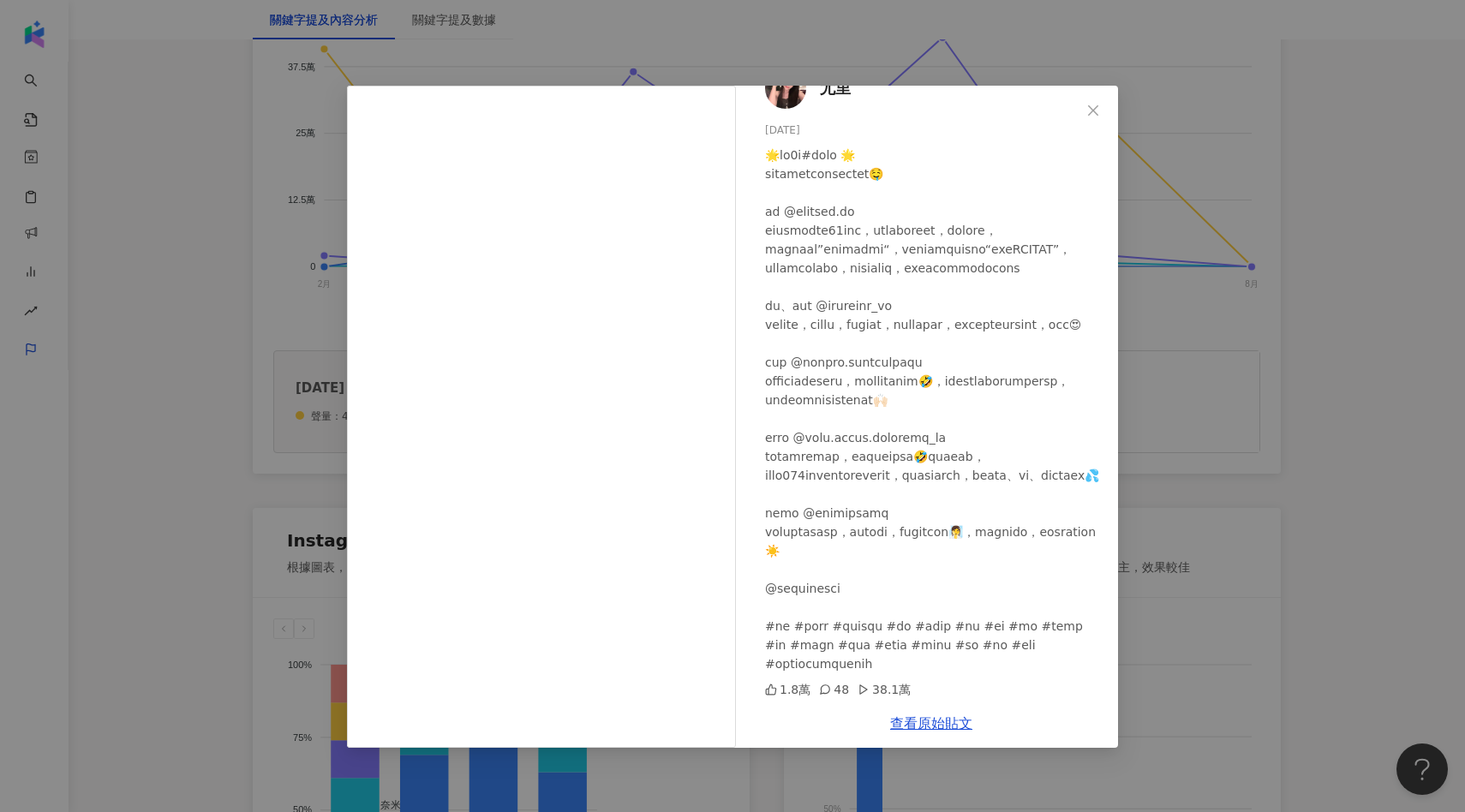
scroll to position [66, 0]
click at [1158, 438] on div "尤里 2025/2/13 1.8萬 48 38.1萬 查看原始貼文" at bounding box center [732, 406] width 1465 height 812
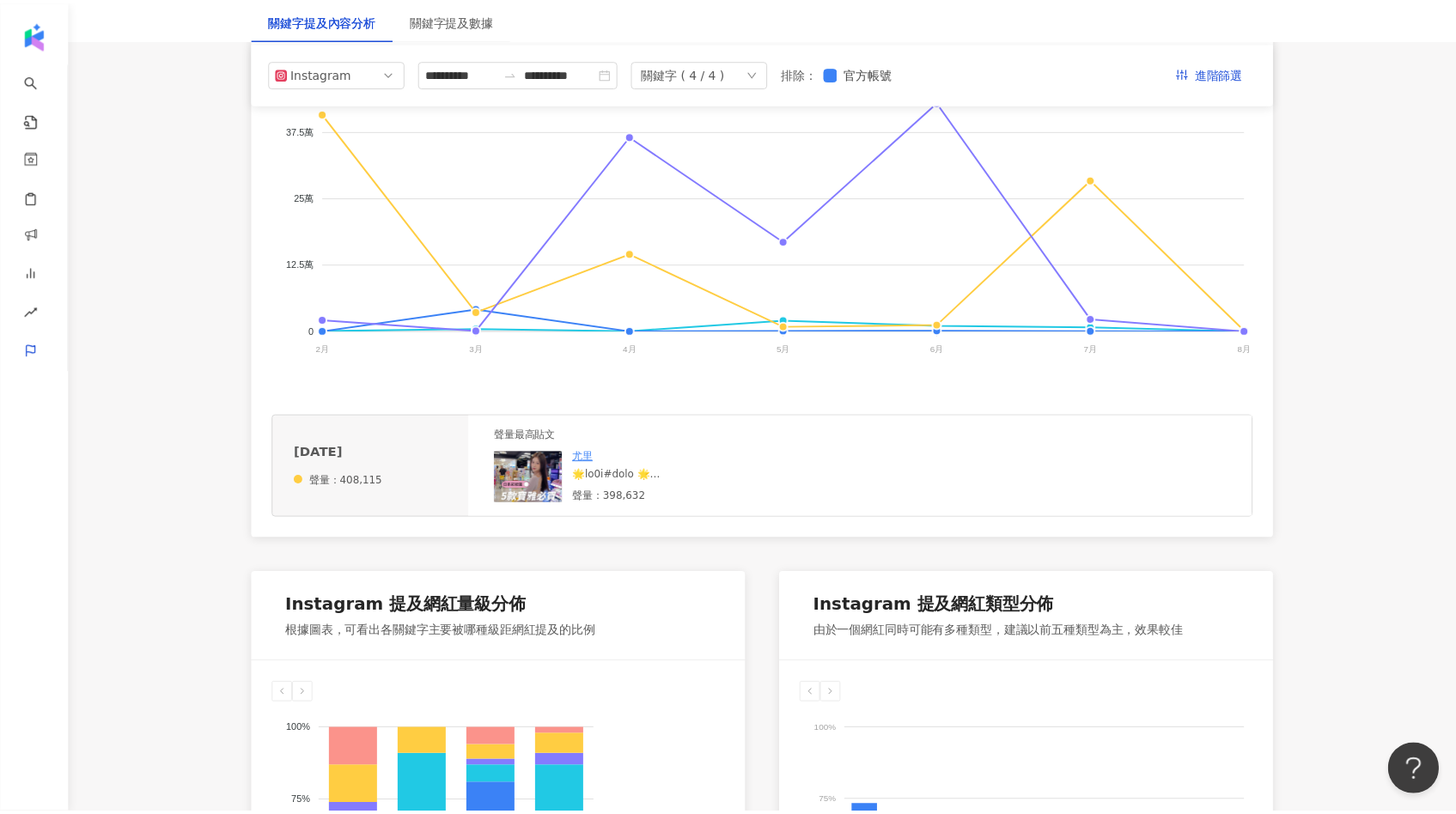
scroll to position [353, 0]
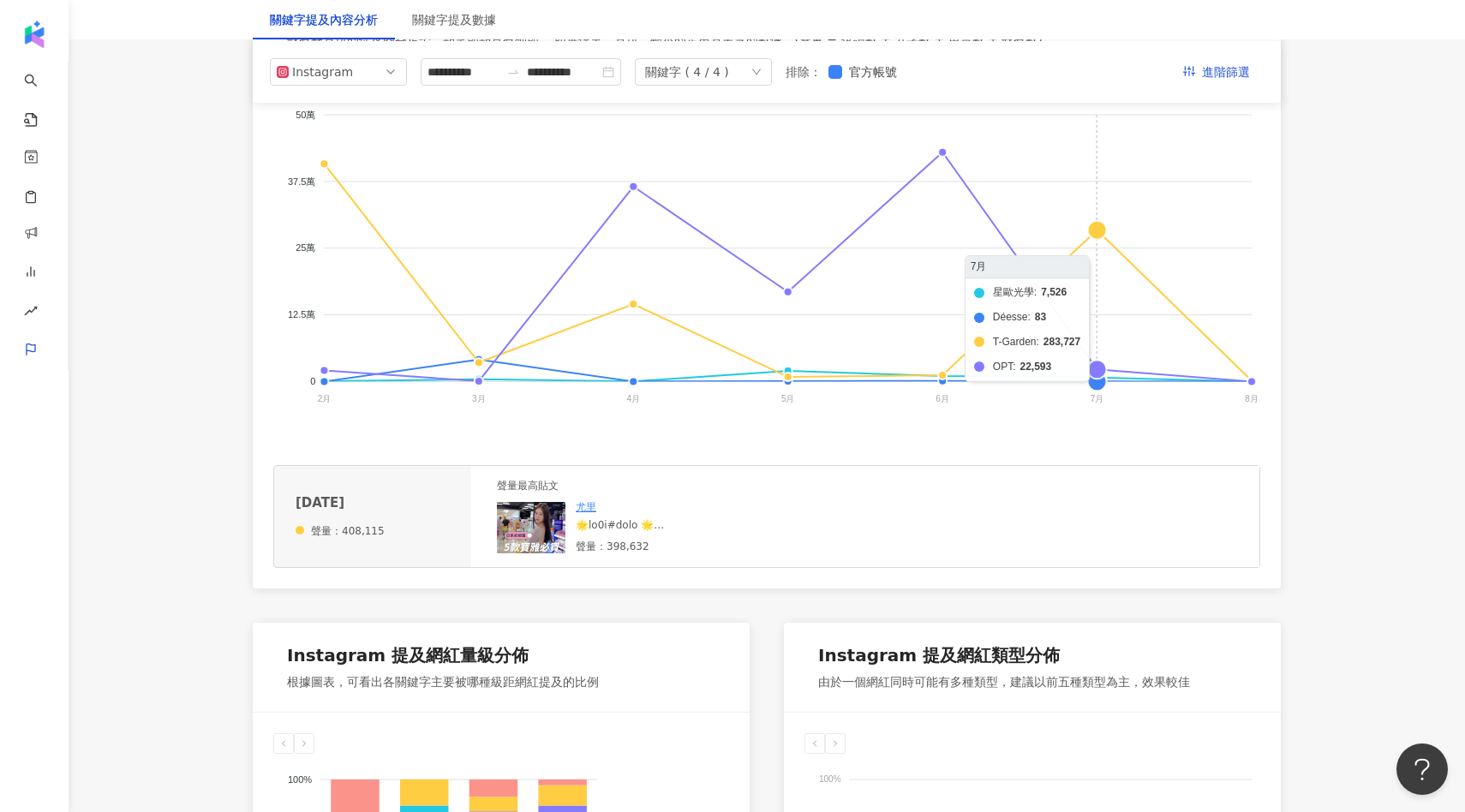
click at [1086, 244] on foreignobject "星歐光學 Déesse T-Garden OPT" at bounding box center [767, 260] width 987 height 342
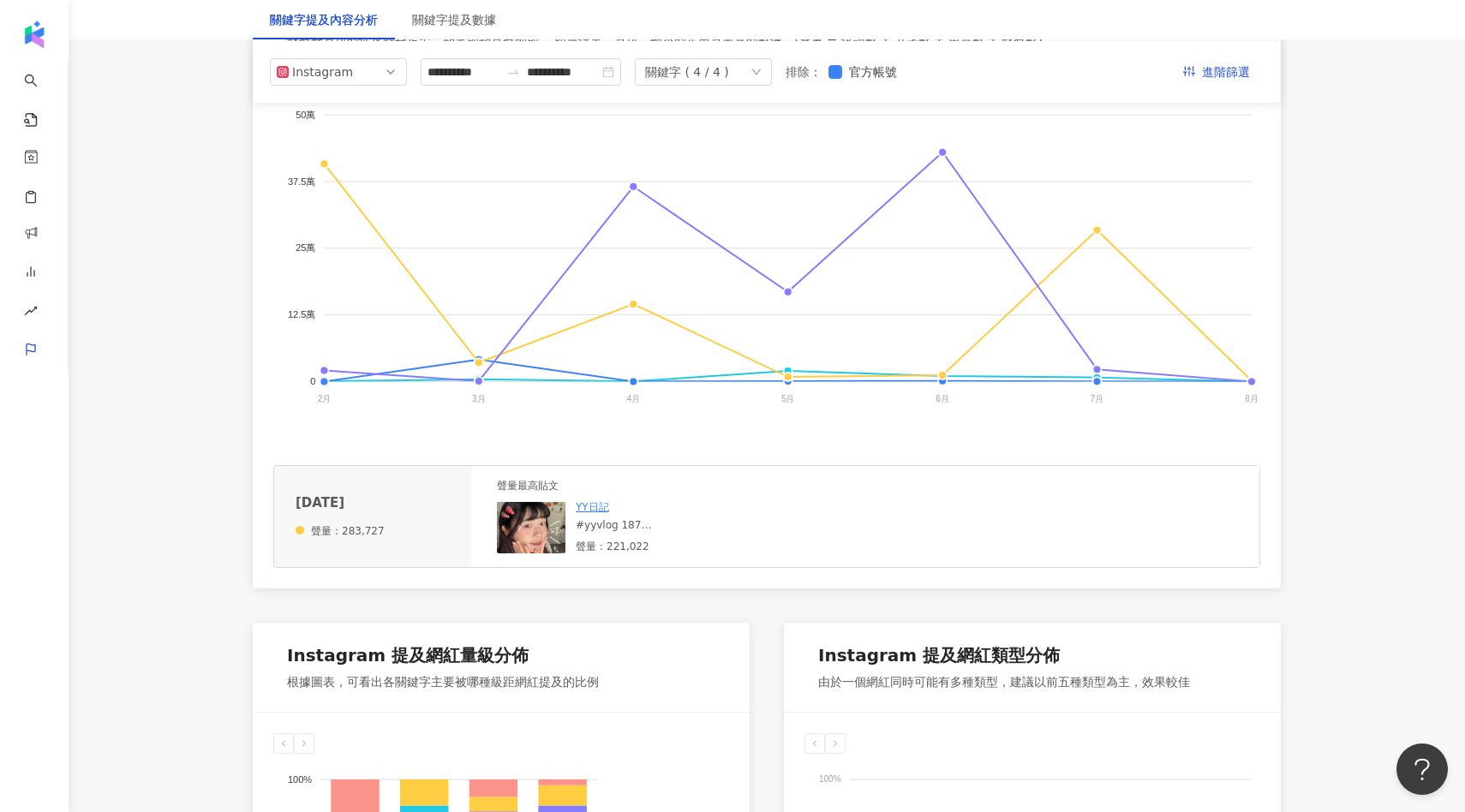
click at [527, 536] on img at bounding box center [531, 527] width 68 height 52
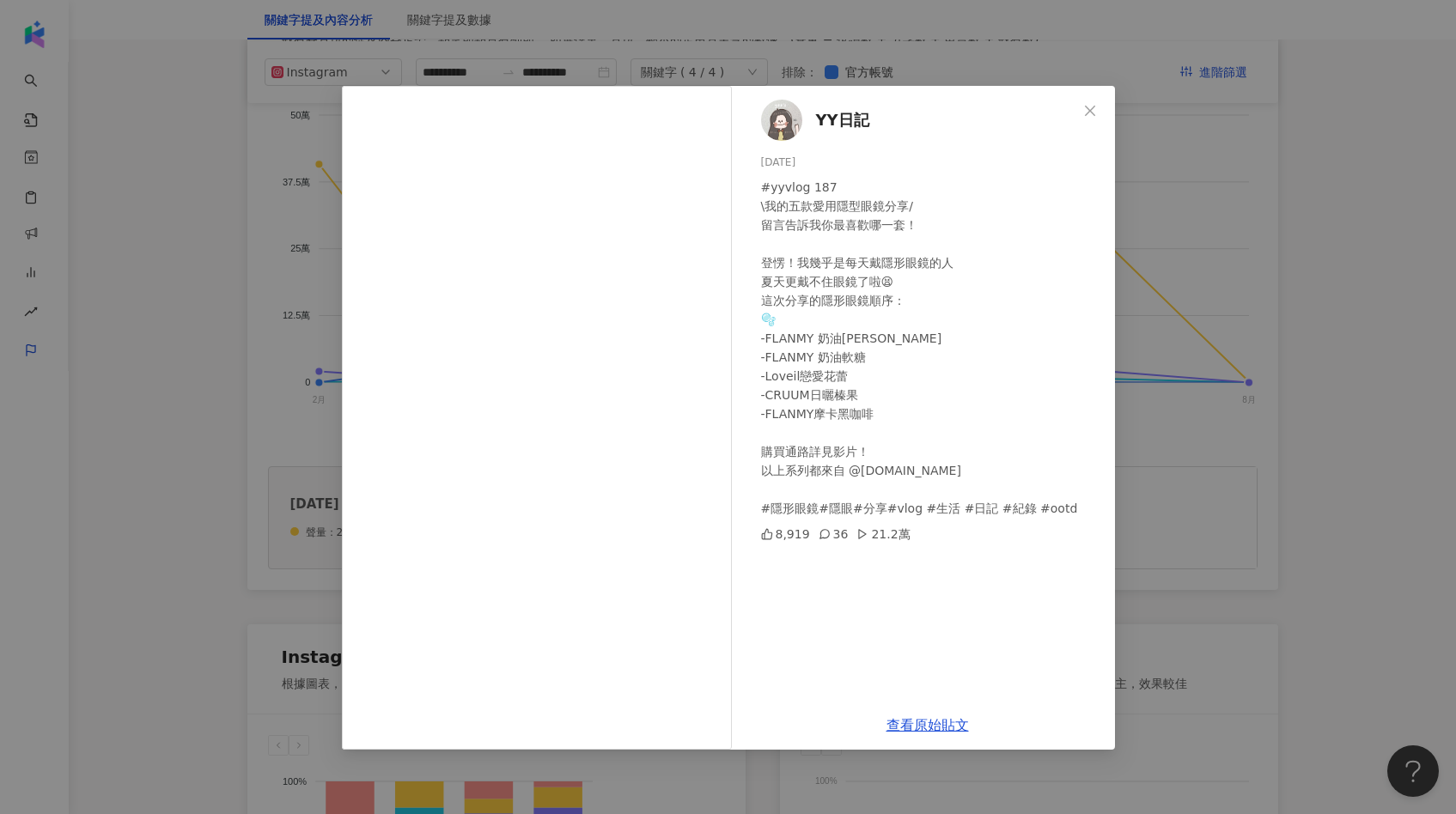
click at [1199, 365] on div "YY日記 2025/7/10 #yyvlog 187 \我的五款愛用隱型眼鏡分享/ 留言告訴我你最喜歡哪一套！ 登愣！我幾乎是每天戴隱形眼鏡的人 夏天更戴不住…" at bounding box center [728, 407] width 1456 height 814
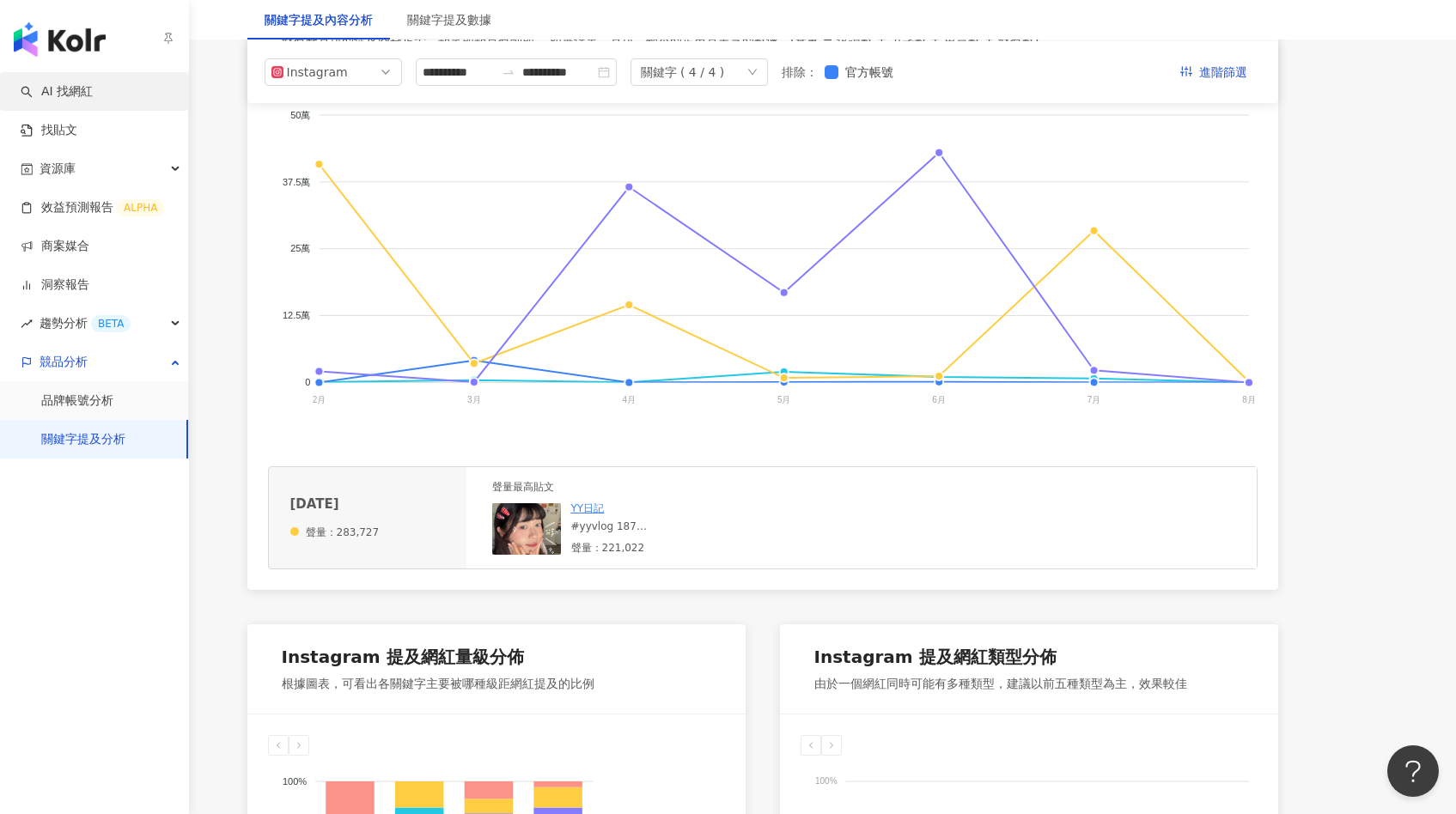
click at [68, 83] on link "AI 找網紅" at bounding box center [56, 91] width 72 height 17
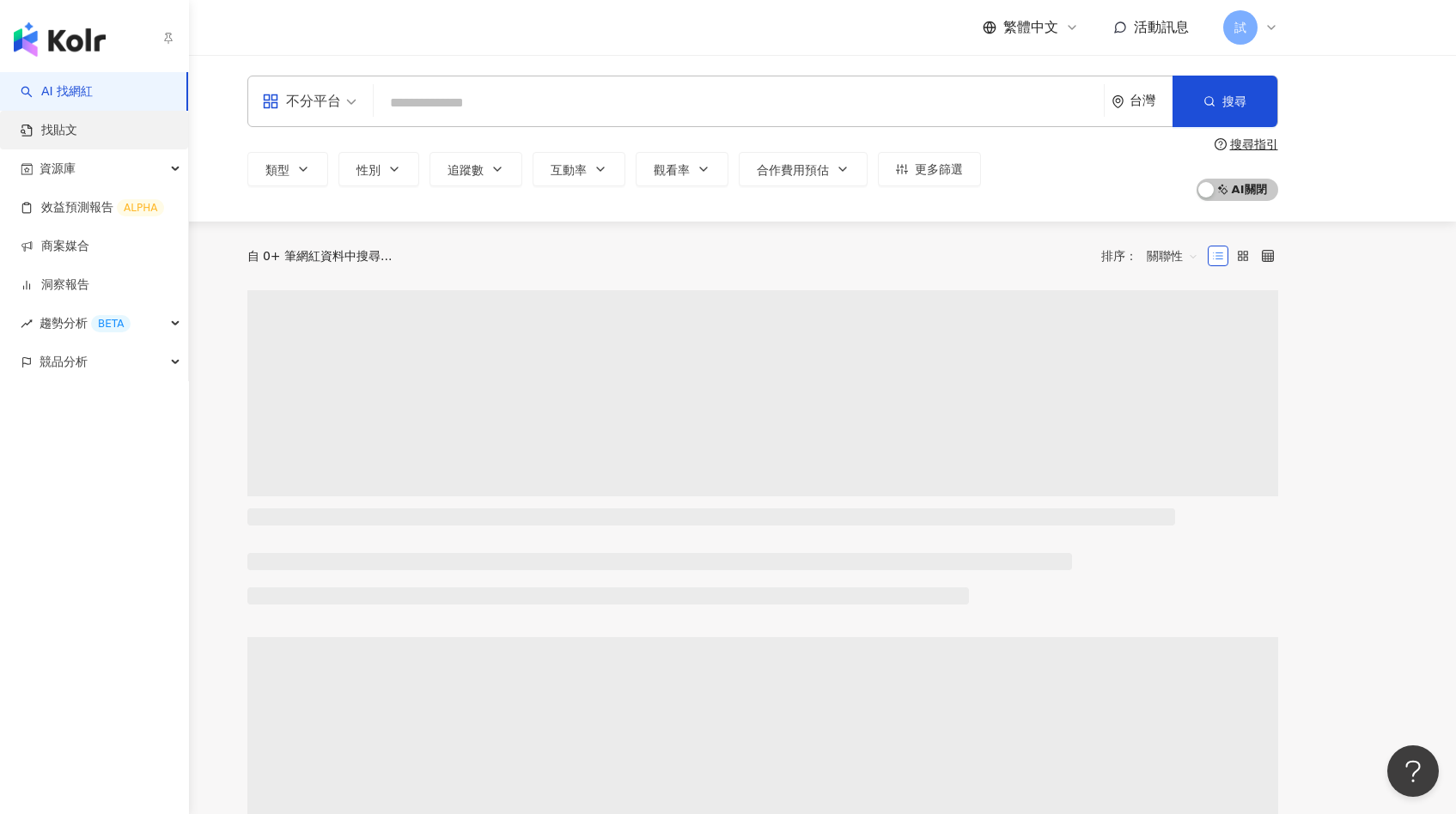
click at [78, 124] on link "找貼文" at bounding box center [49, 130] width 57 height 17
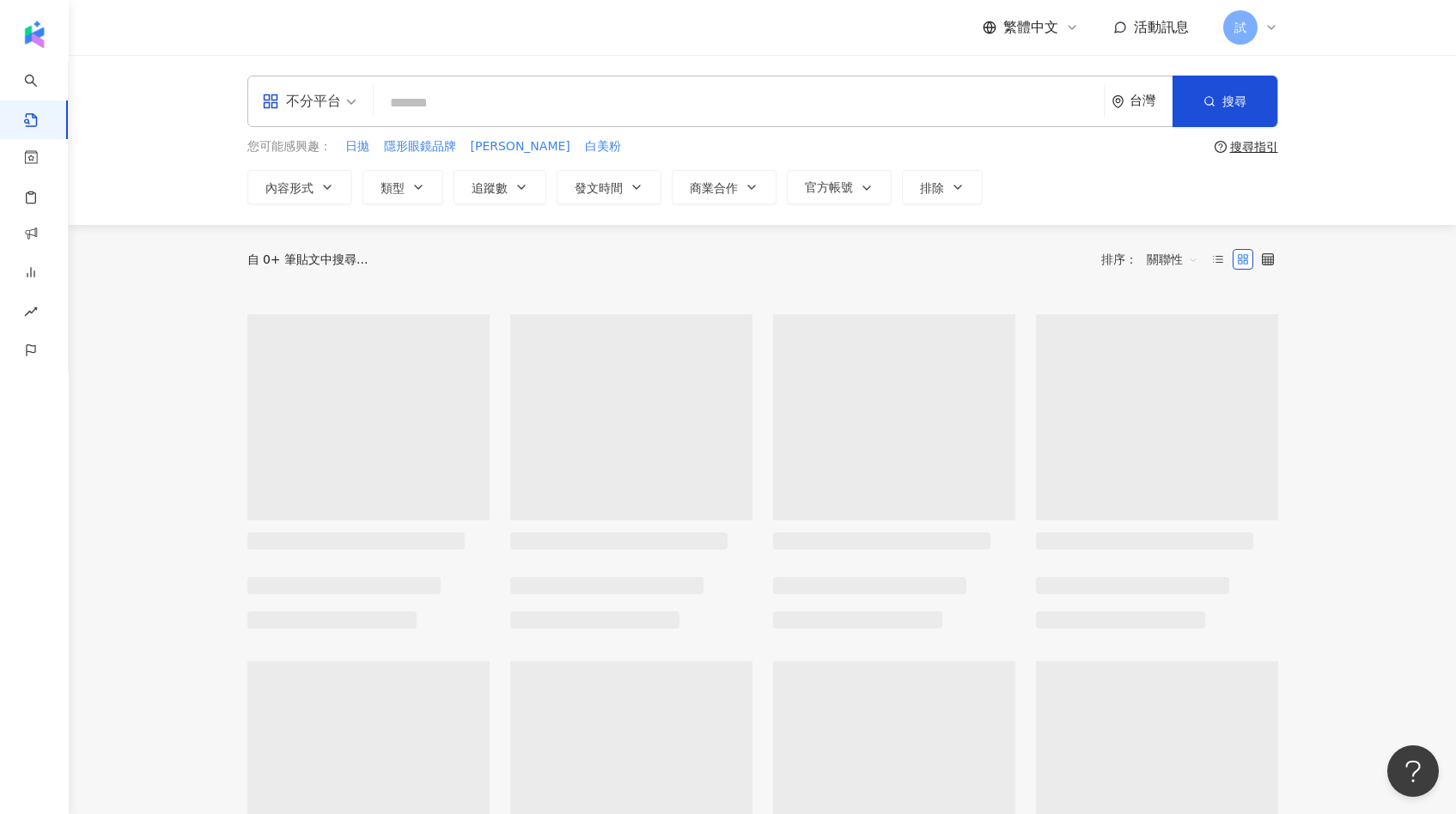
click at [469, 91] on input "search" at bounding box center [738, 102] width 716 height 37
type input "*"
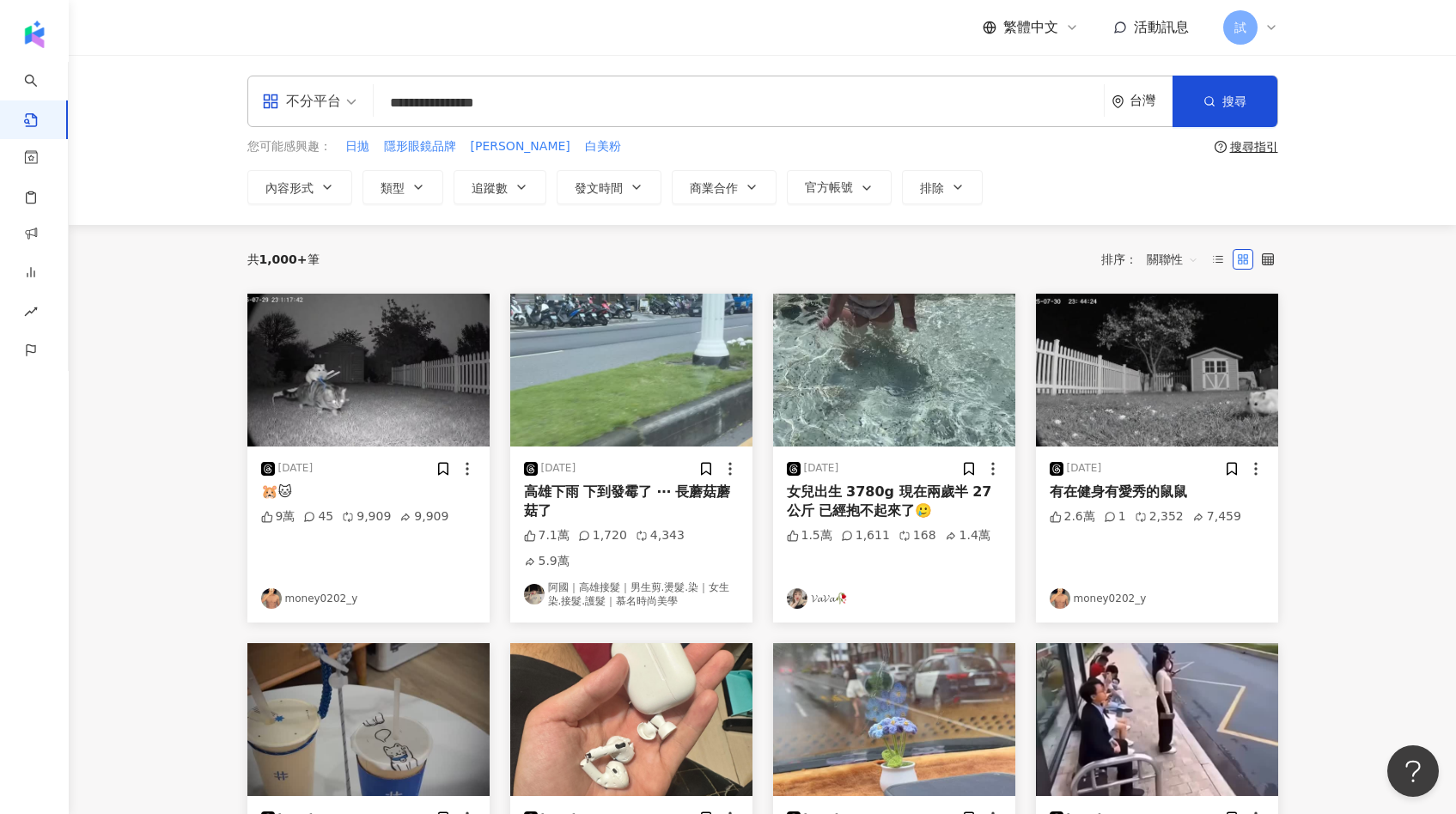
type input "**********"
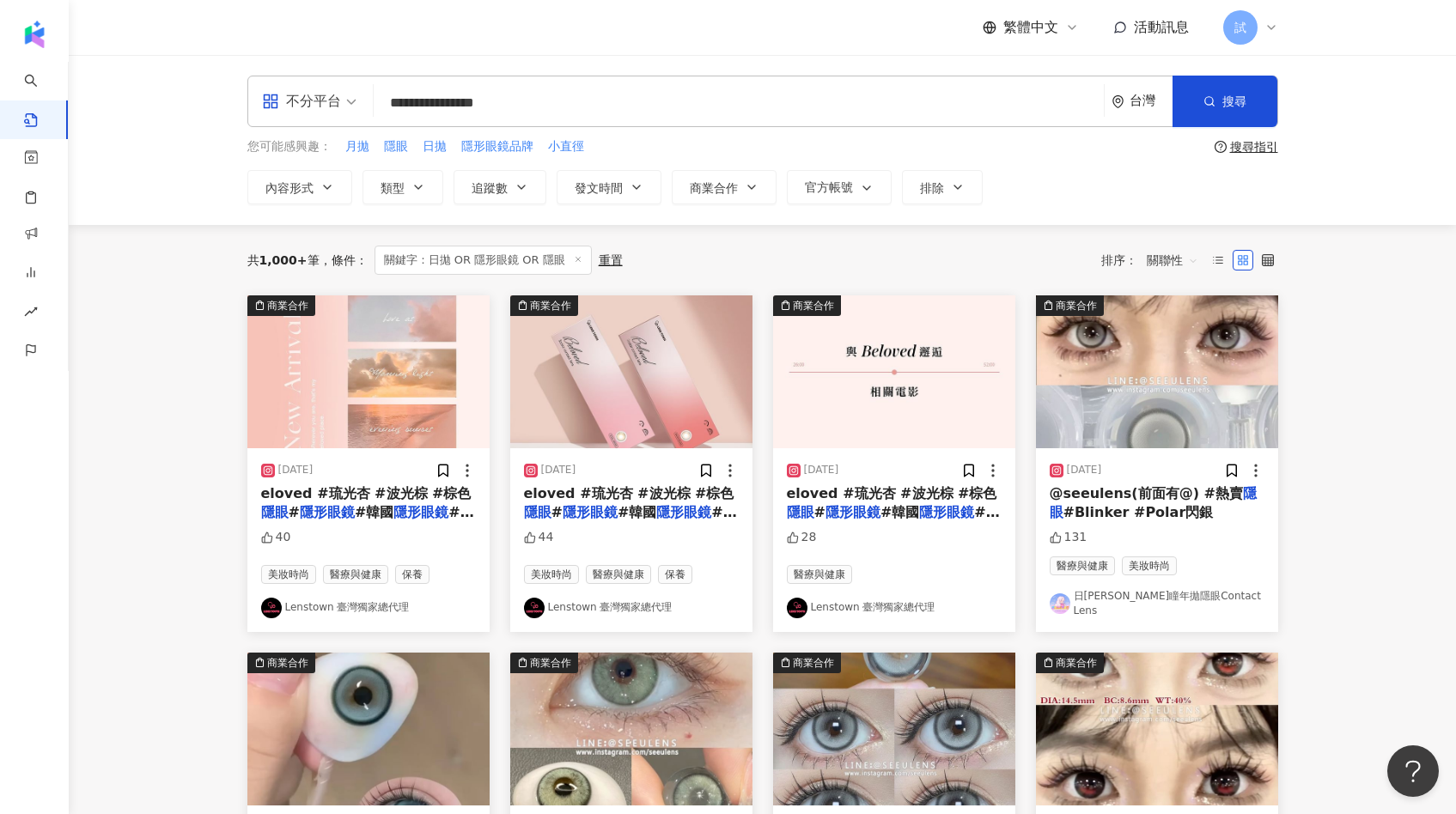
click at [333, 105] on div "不分平台" at bounding box center [301, 101] width 79 height 28
click at [315, 270] on div "Threads" at bounding box center [315, 277] width 97 height 21
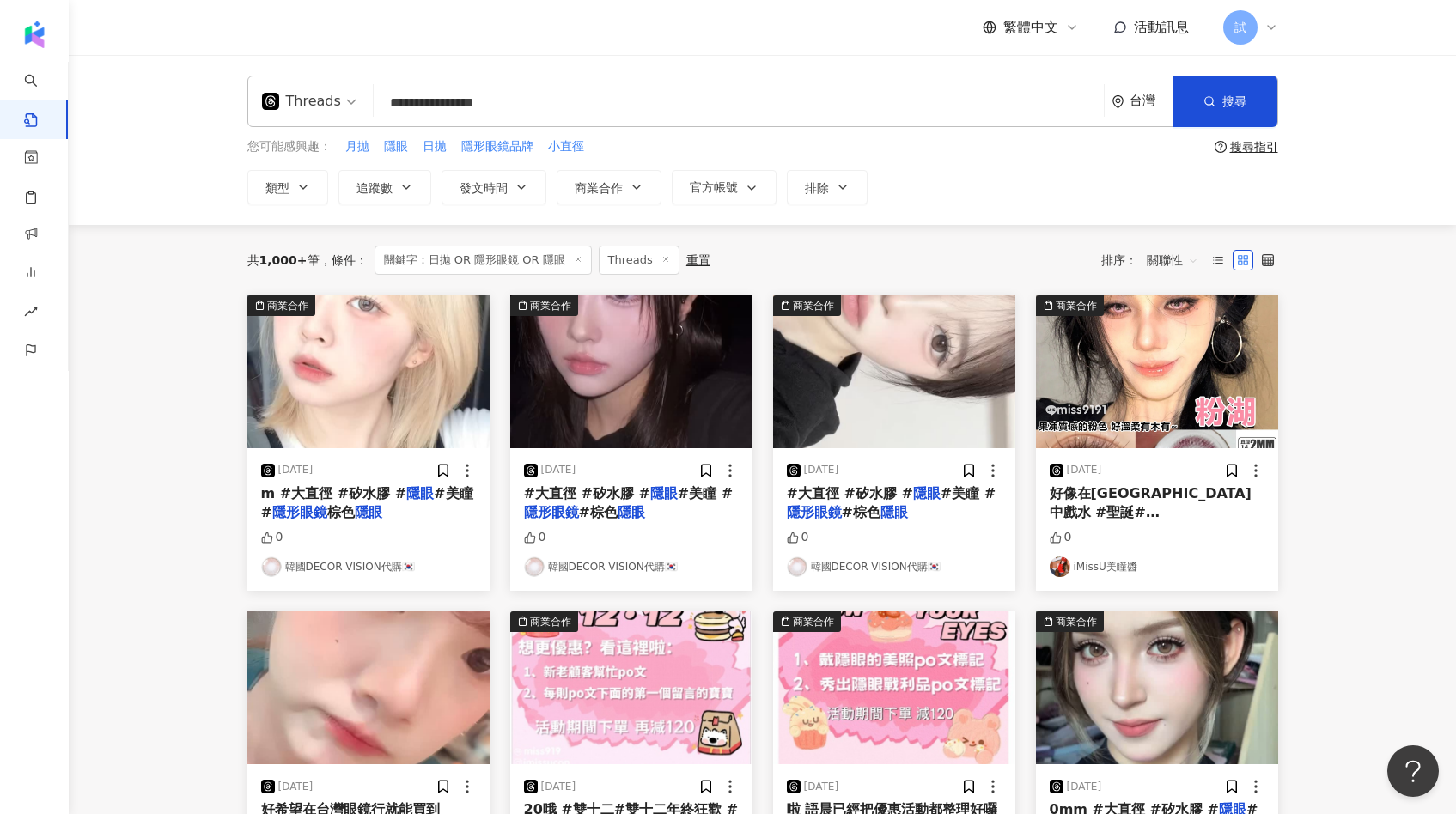
click at [1164, 266] on span "關聯性" at bounding box center [1172, 259] width 52 height 28
click at [1178, 330] on div "互動數" at bounding box center [1175, 324] width 48 height 19
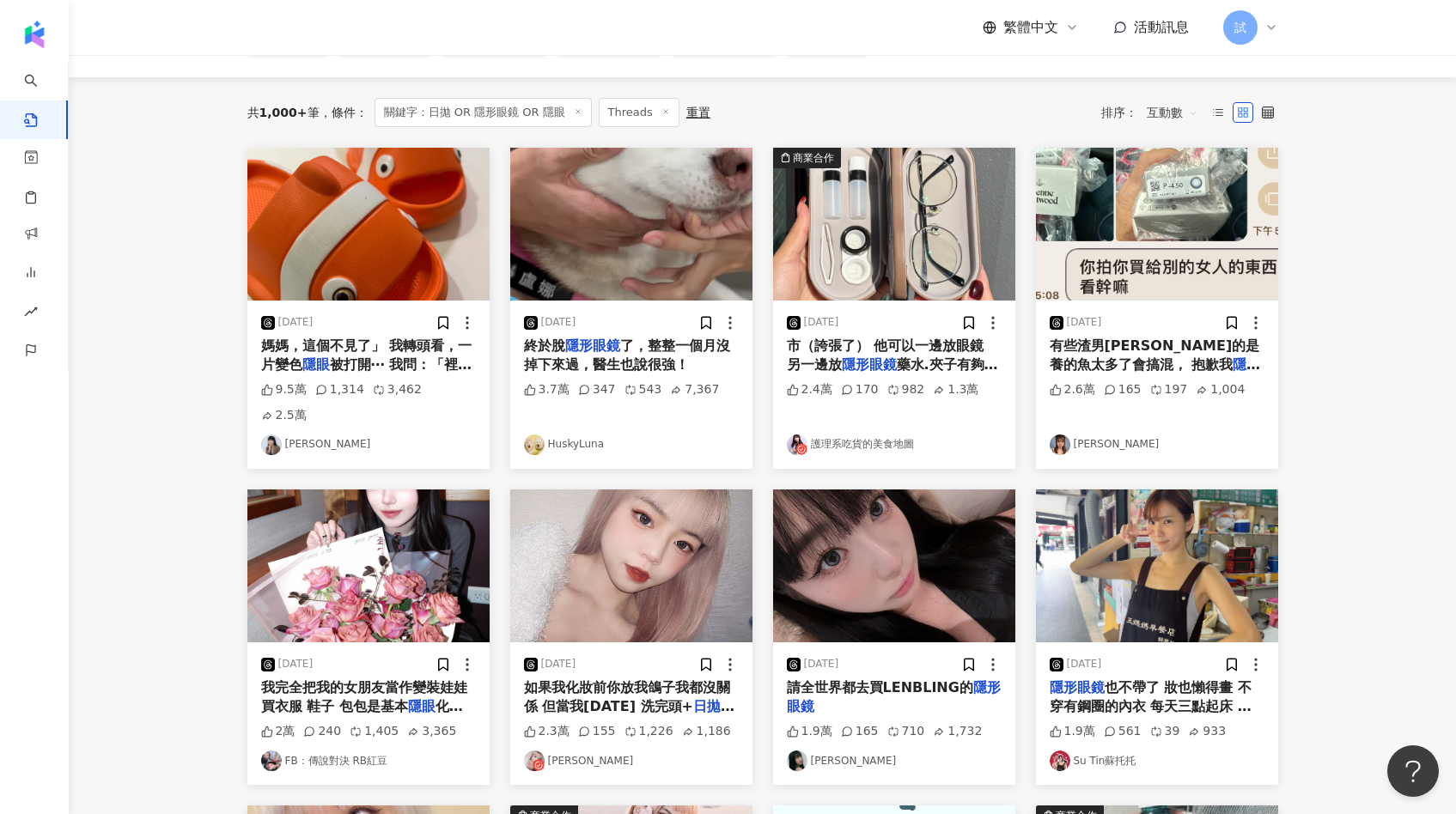
scroll to position [149, 0]
click at [877, 546] on img at bounding box center [894, 564] width 243 height 152
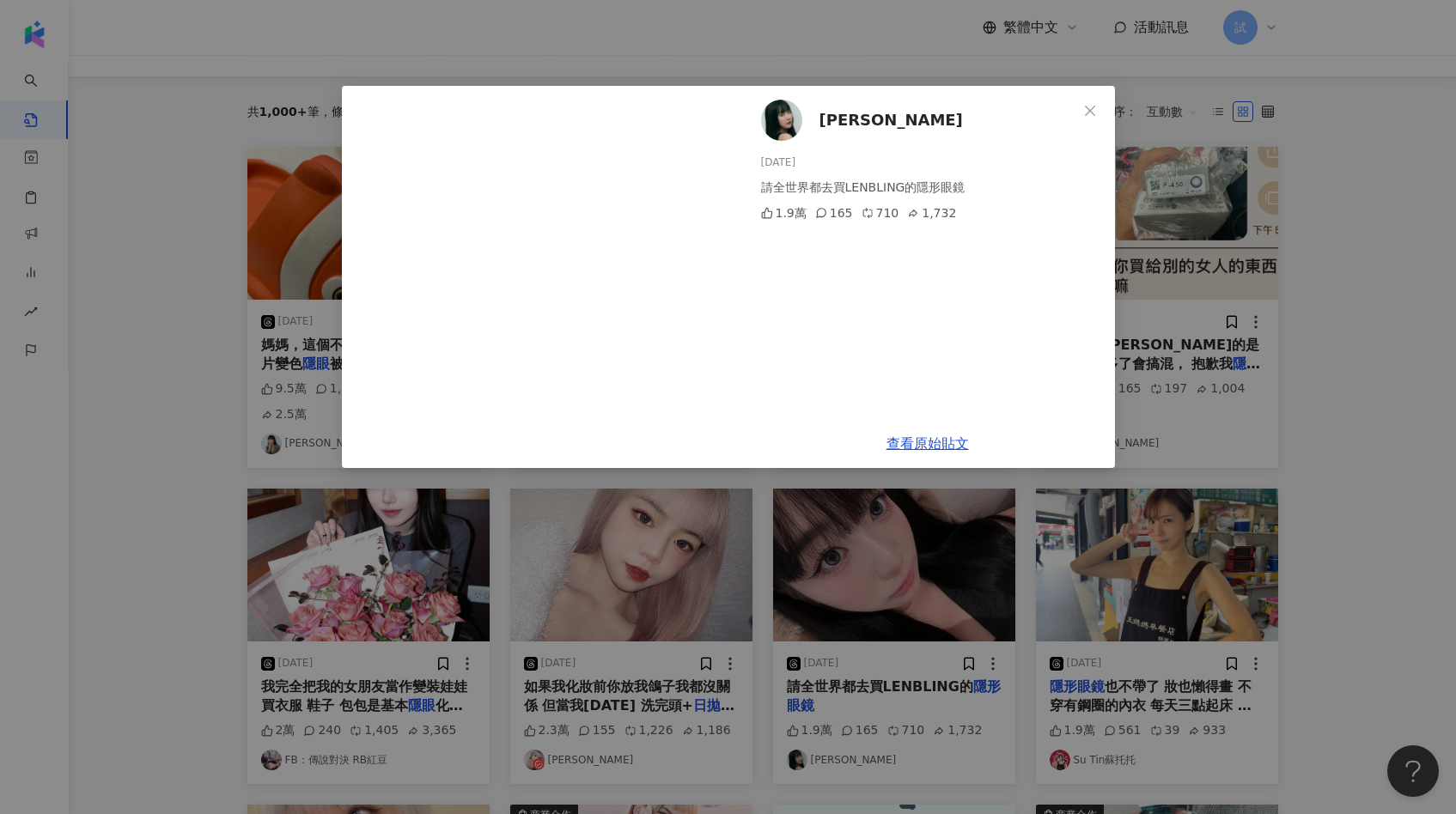
click at [1272, 500] on div "蘿倫 2025/7/11 請全世界都去買LENBLING的隱形眼鏡 1.9萬 165 710 1,732 查看原始貼文" at bounding box center [728, 407] width 1456 height 814
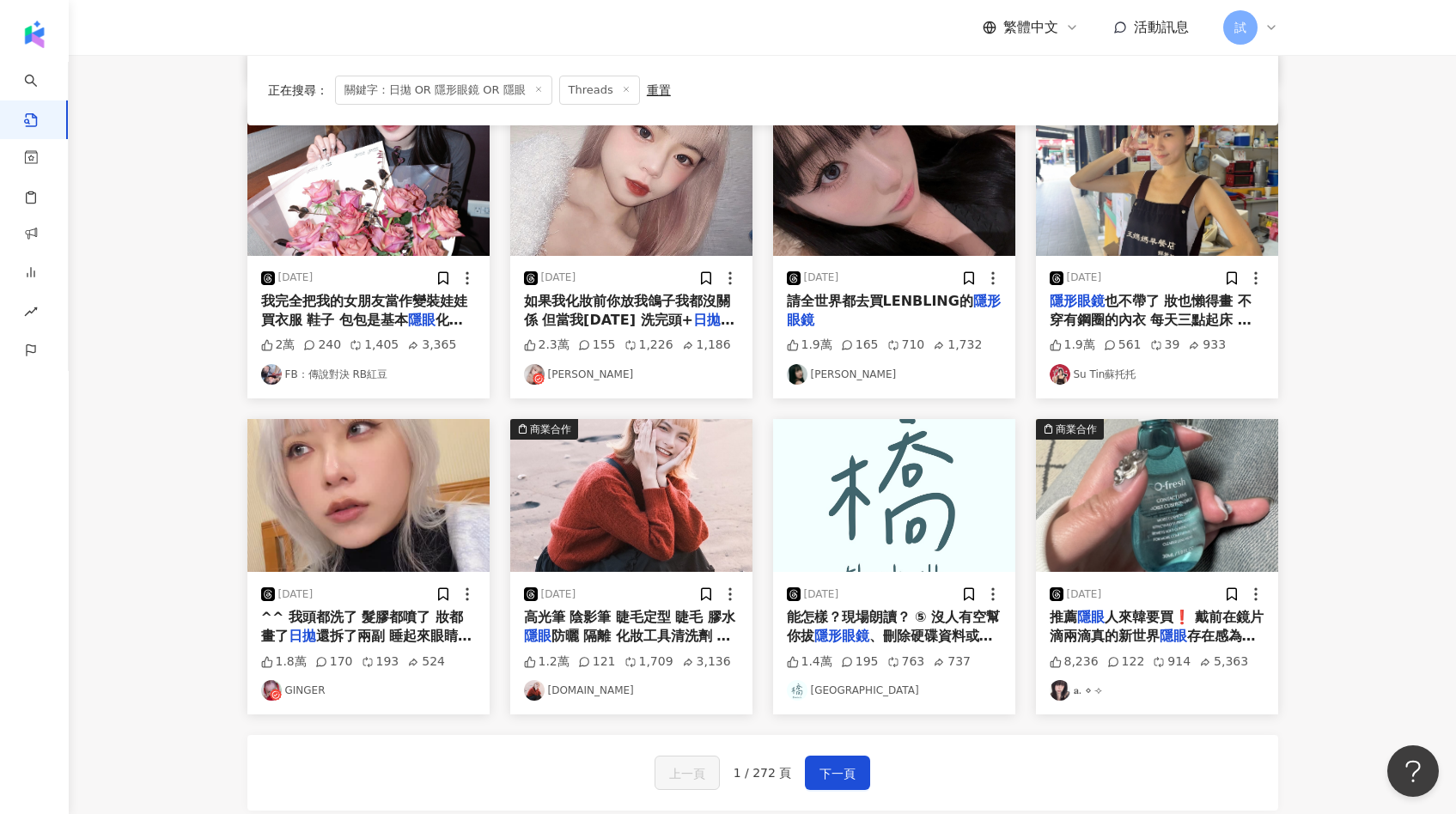
scroll to position [579, 0]
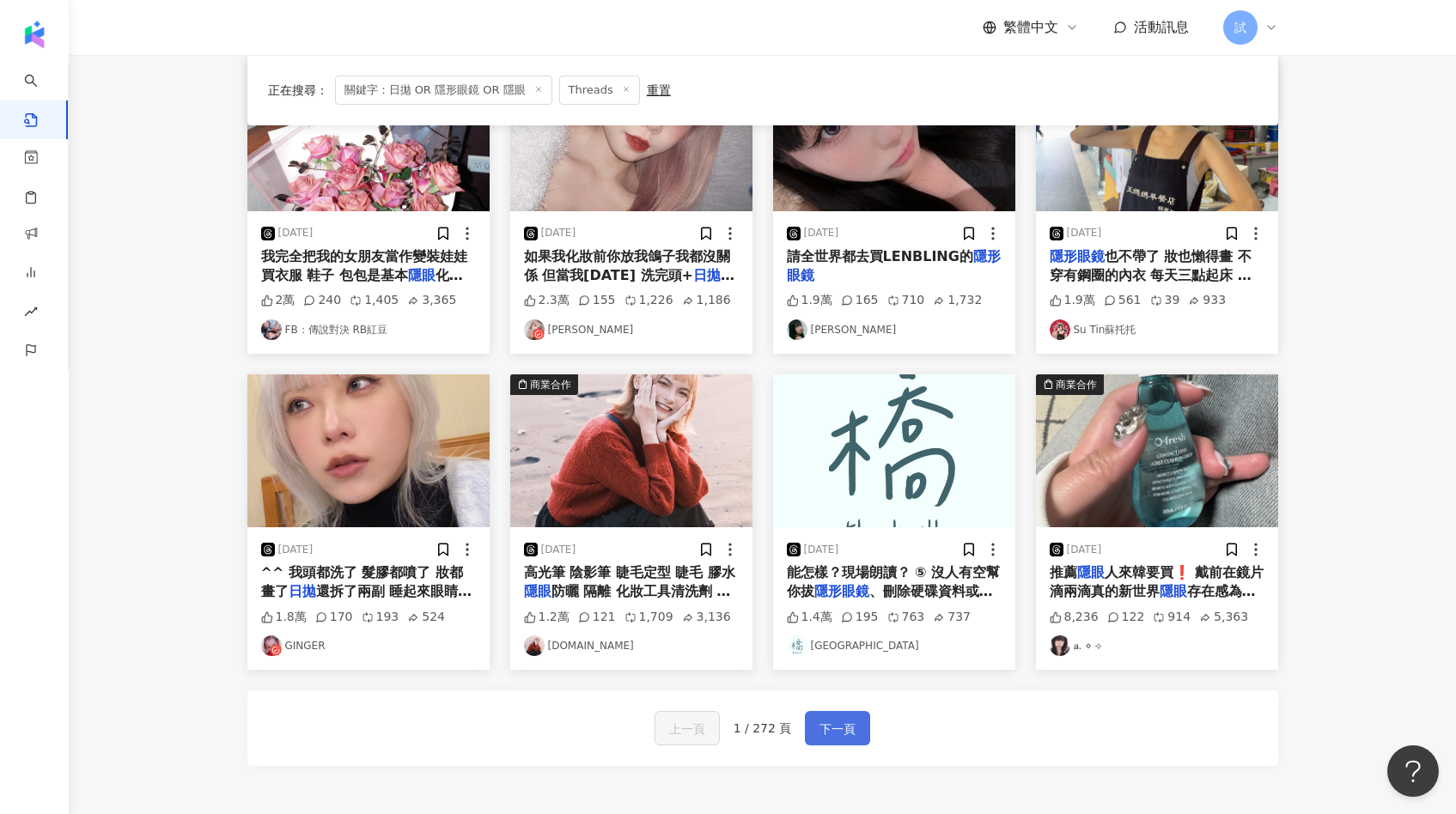
click at [852, 719] on span "下一頁" at bounding box center [837, 728] width 36 height 21
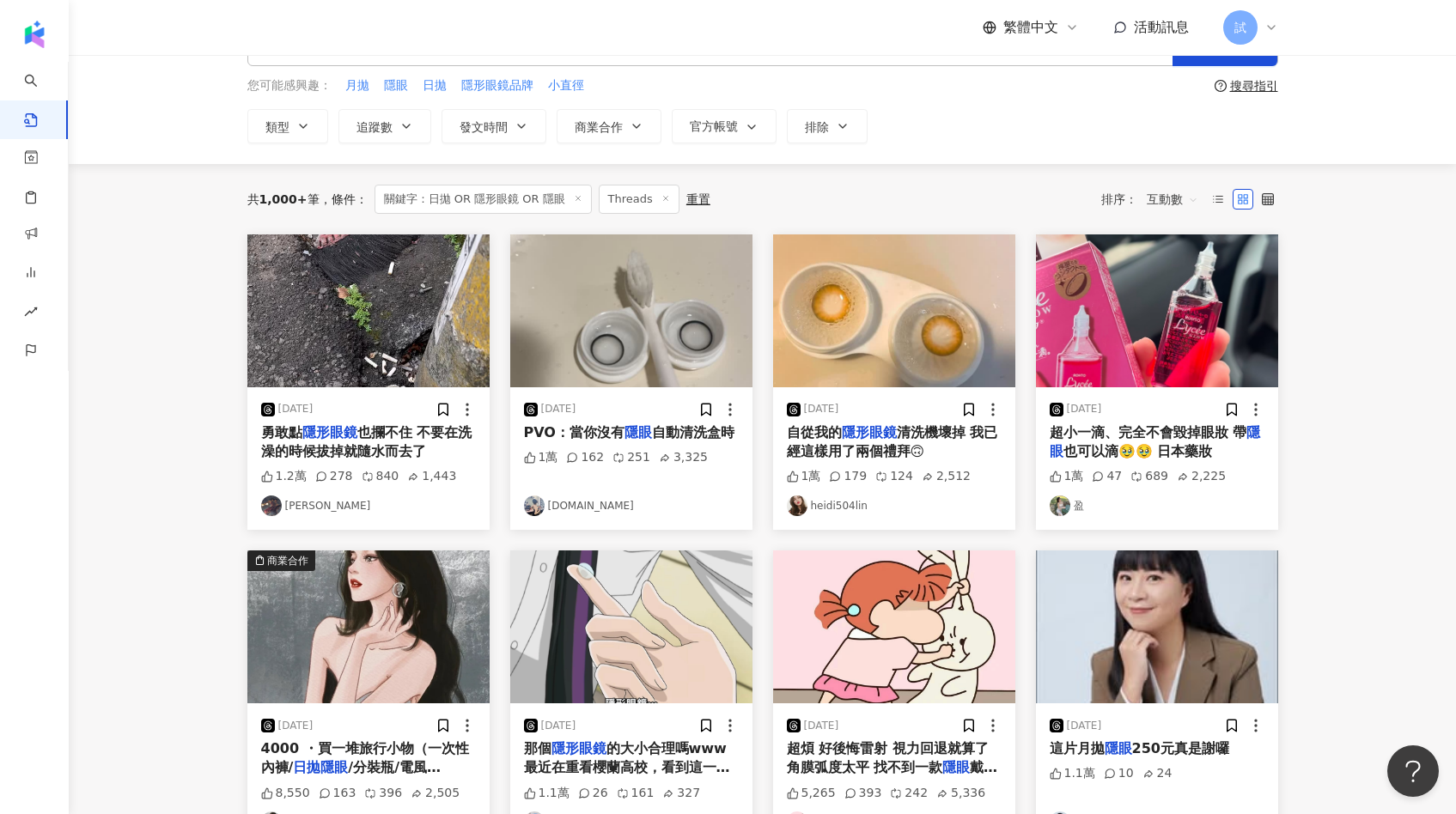
scroll to position [84, 0]
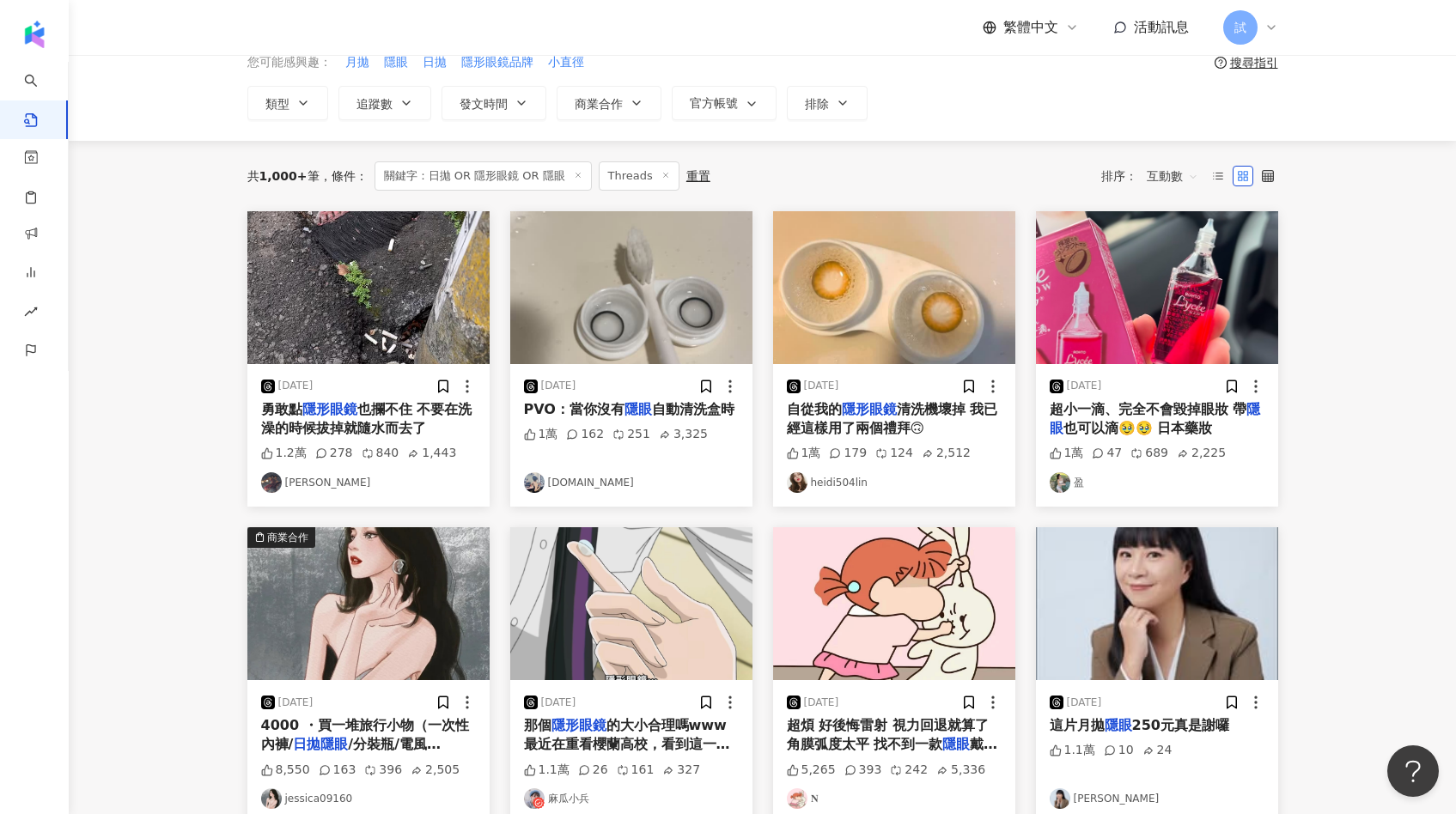
click at [868, 272] on img at bounding box center [894, 287] width 243 height 152
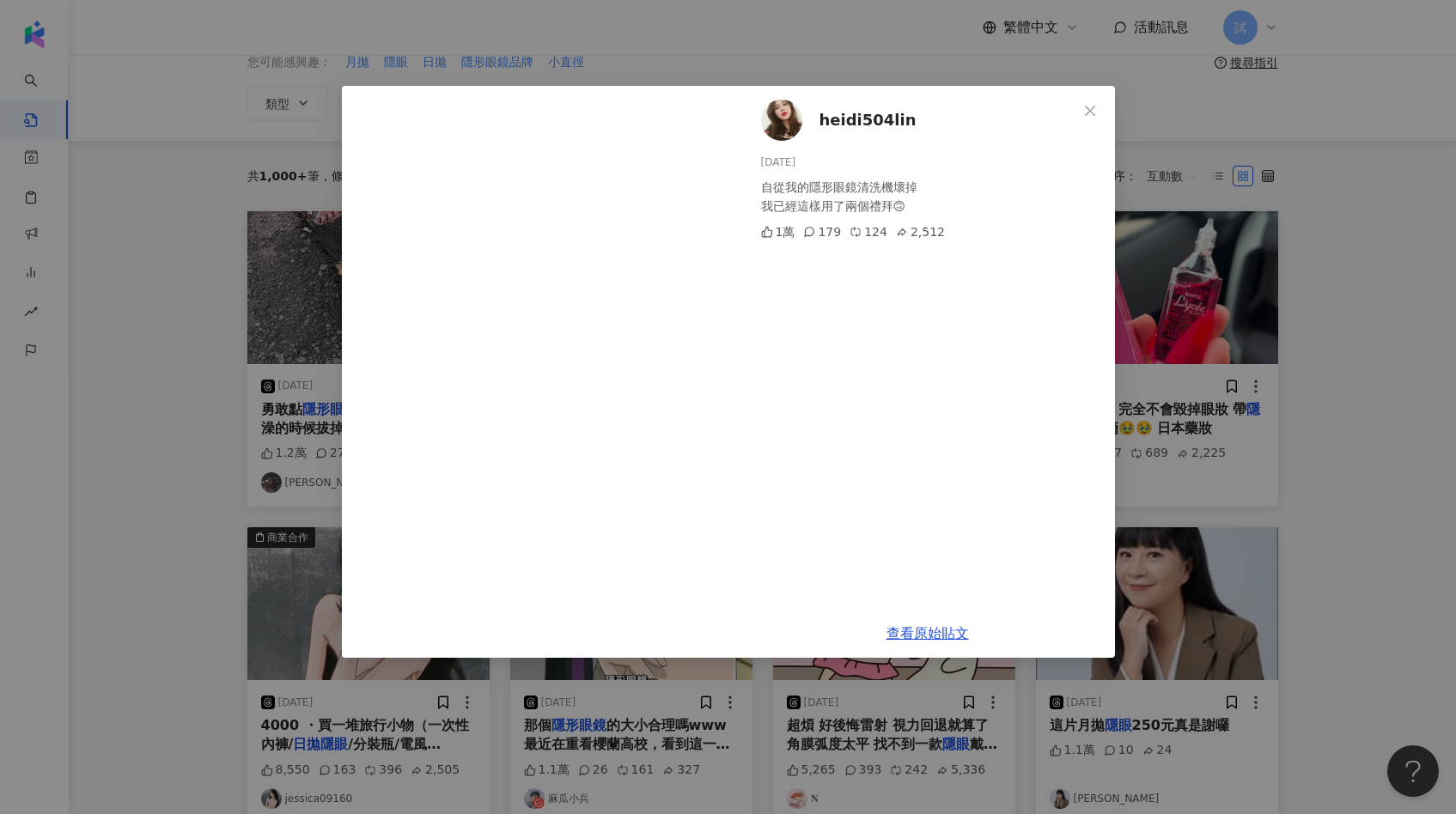
click at [1215, 325] on div "heidi504lin 2024/11/12 自從我的隱形眼鏡清洗機壞掉 我已經這樣用了兩個禮拜🙃 1萬 179 124 2,512 查看原始貼文" at bounding box center [728, 407] width 1456 height 814
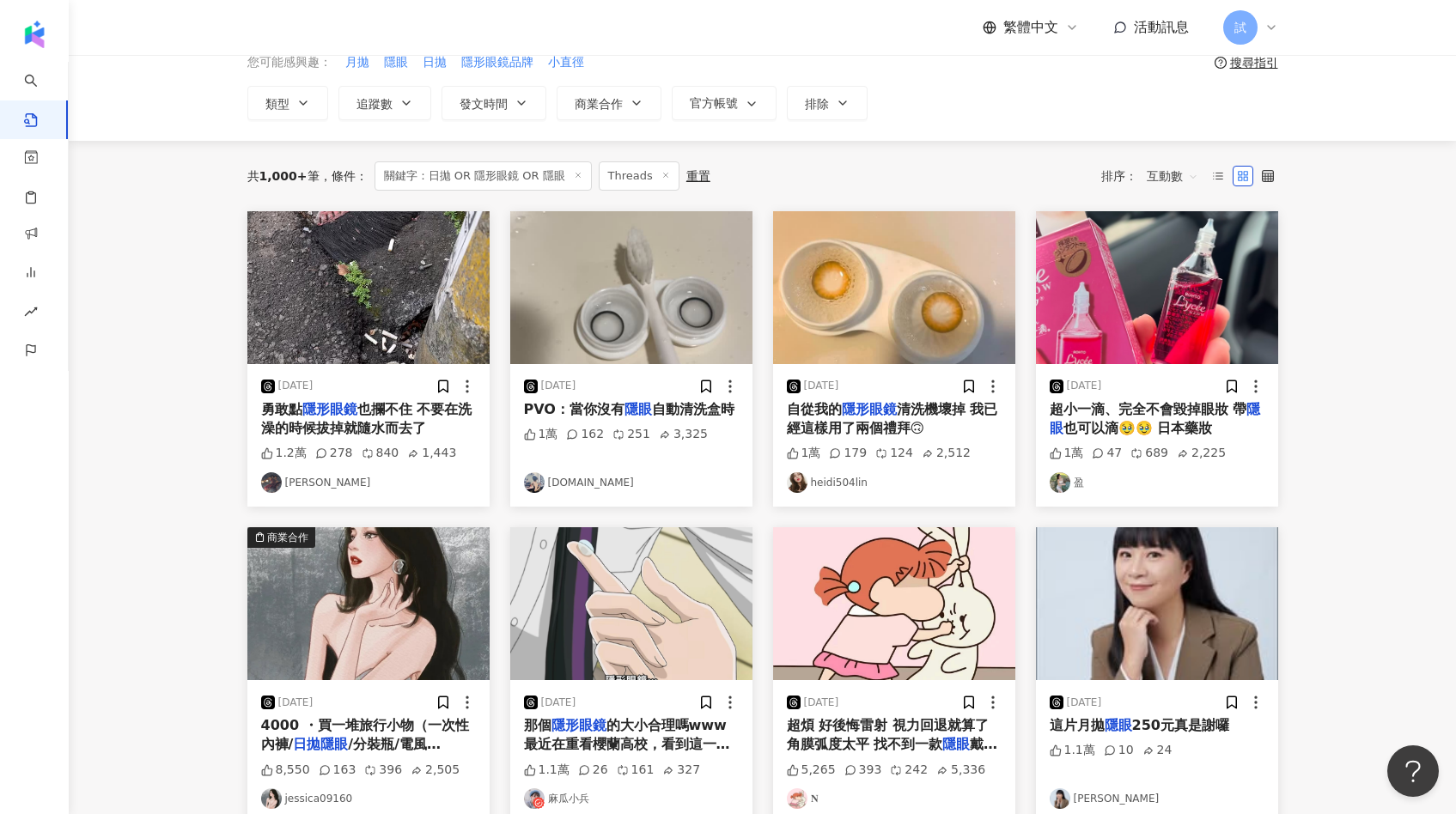
click at [657, 308] on img at bounding box center [631, 287] width 243 height 152
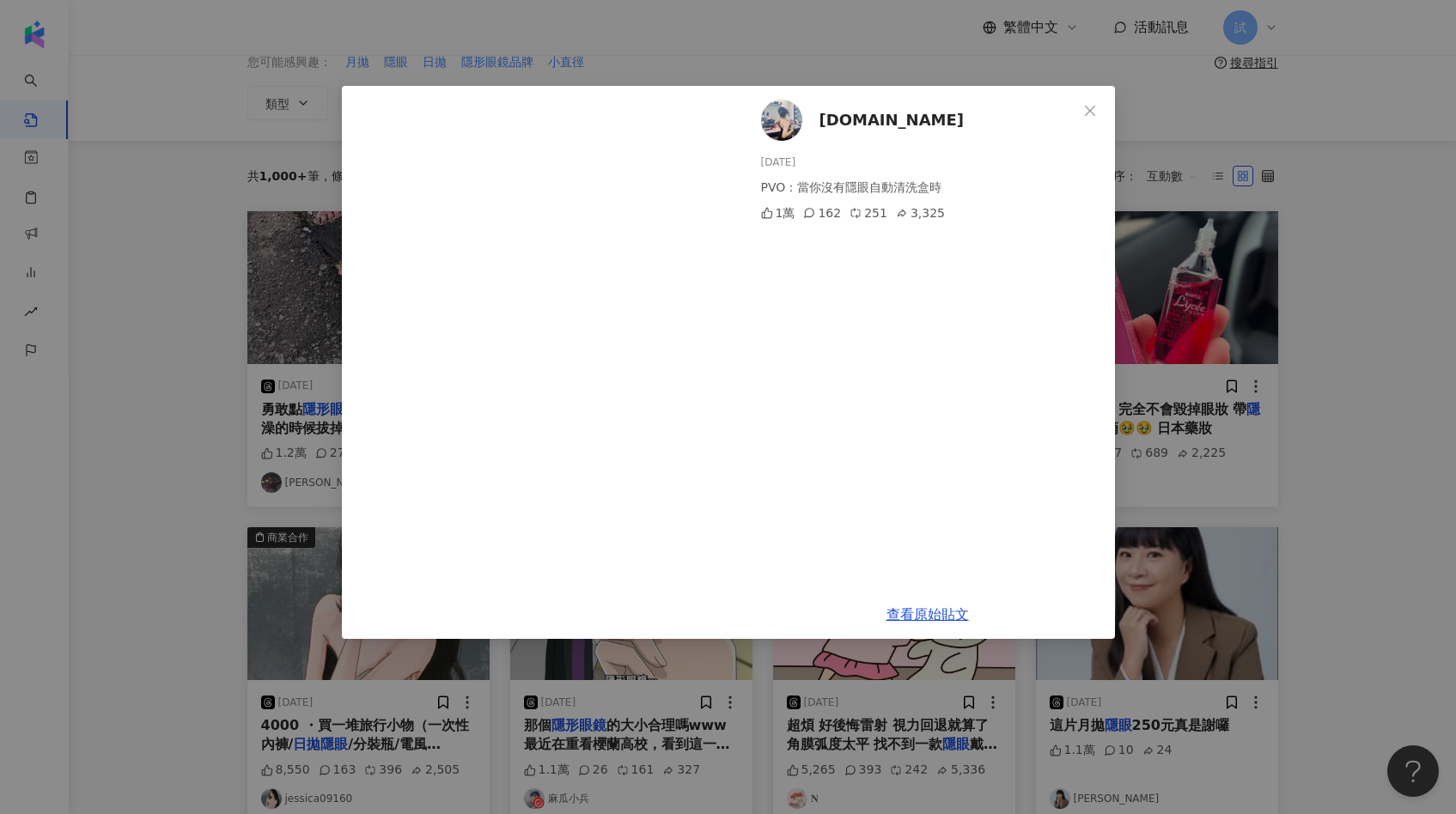
click at [1152, 304] on div "1025.tw 2024/11/11 PVO：當你沒有隱眼自動清洗盒時 1萬 162 251 3,325 查看原始貼文" at bounding box center [728, 407] width 1456 height 814
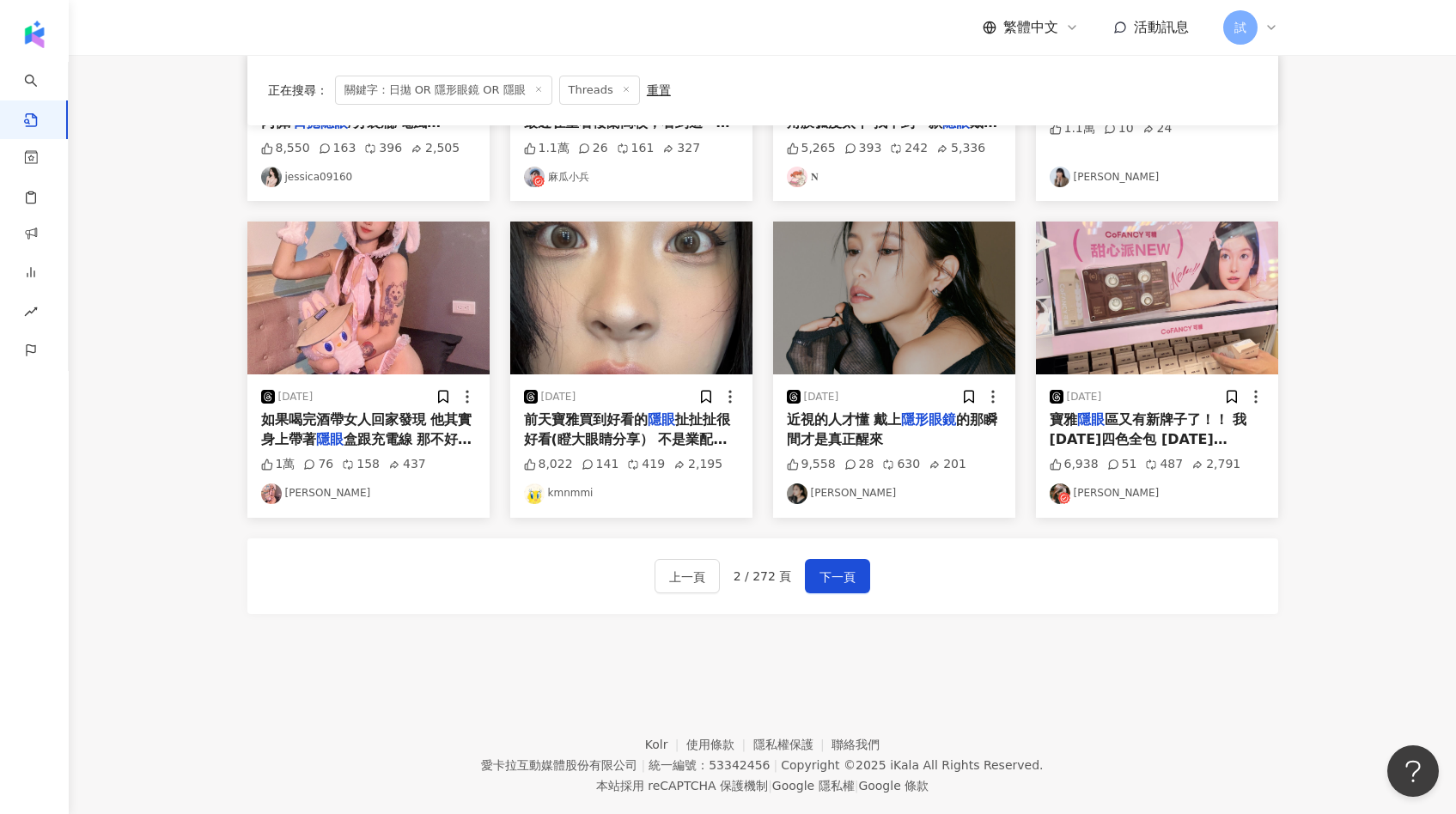
scroll to position [739, 0]
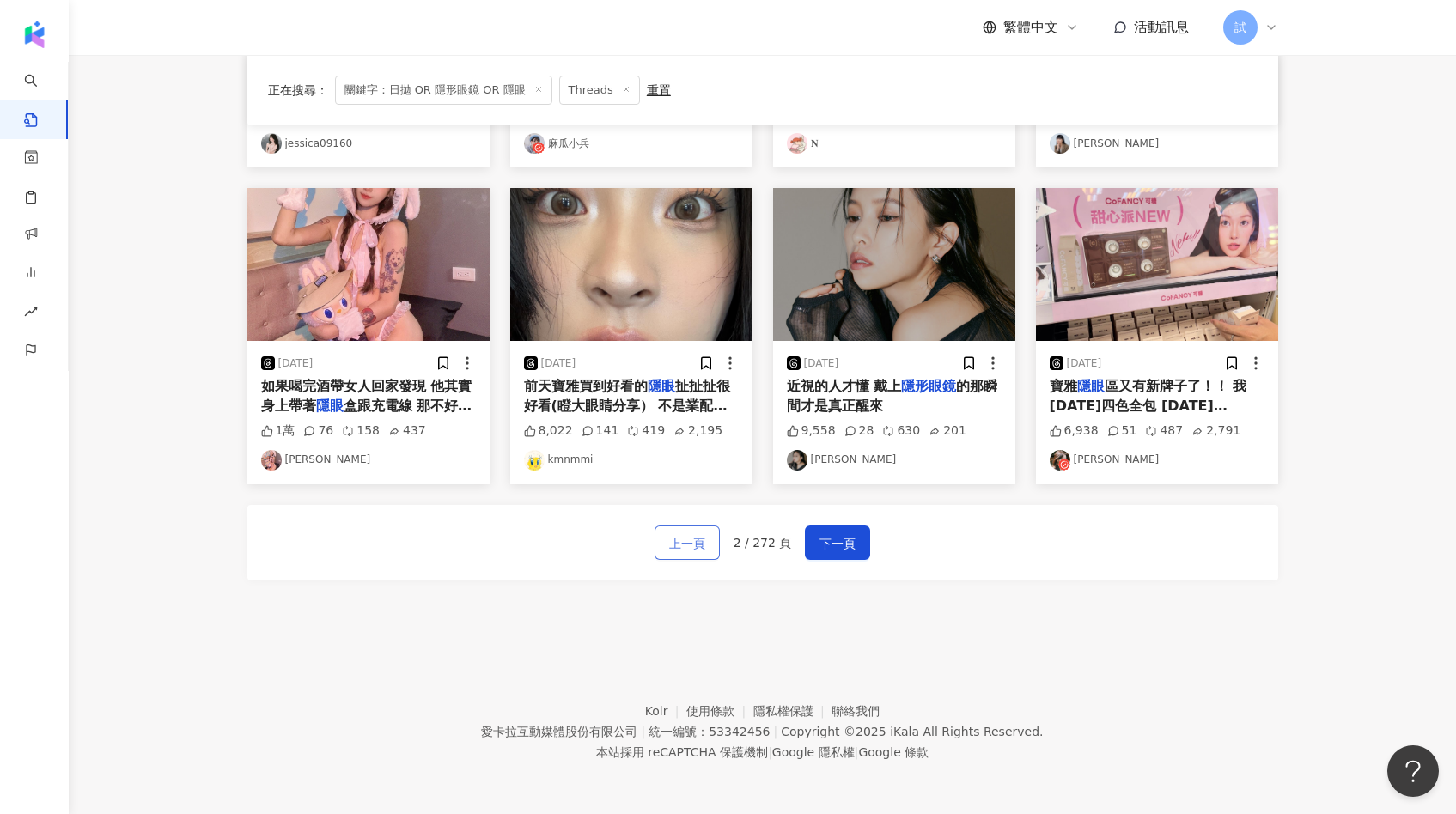
click at [686, 547] on span "上一頁" at bounding box center [687, 543] width 36 height 21
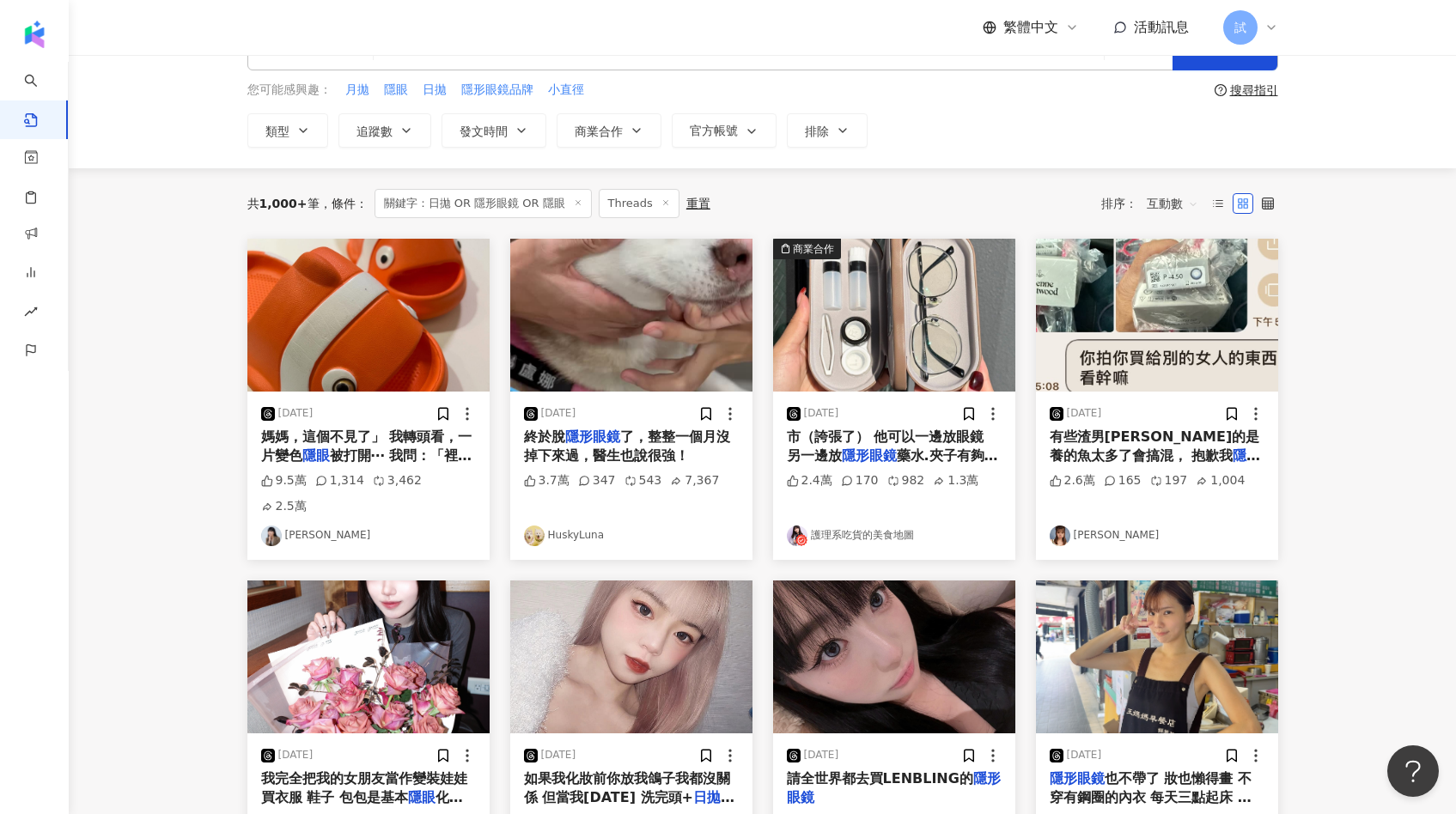
scroll to position [0, 0]
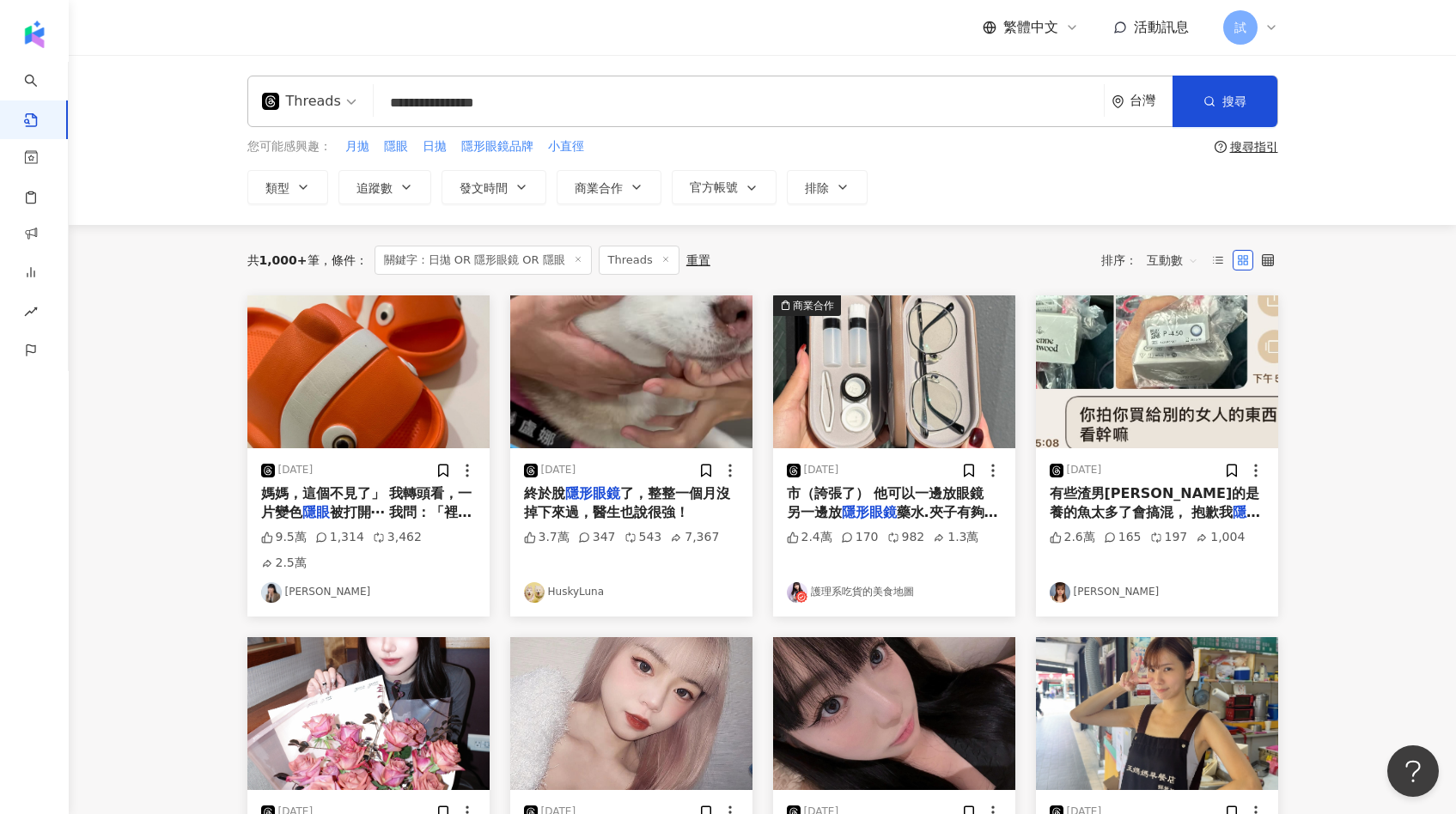
click at [372, 345] on img at bounding box center [368, 371] width 243 height 152
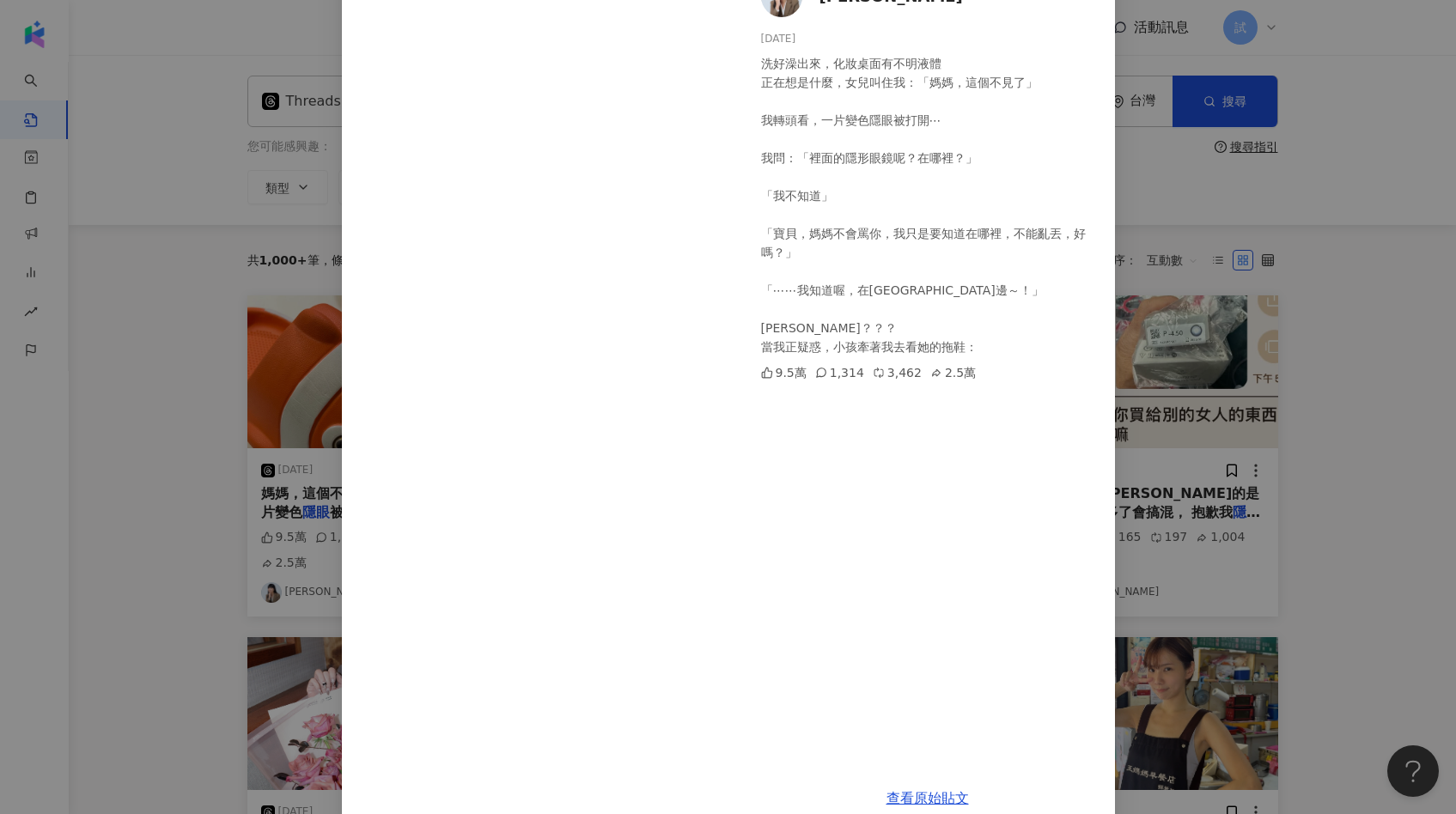
scroll to position [152, 0]
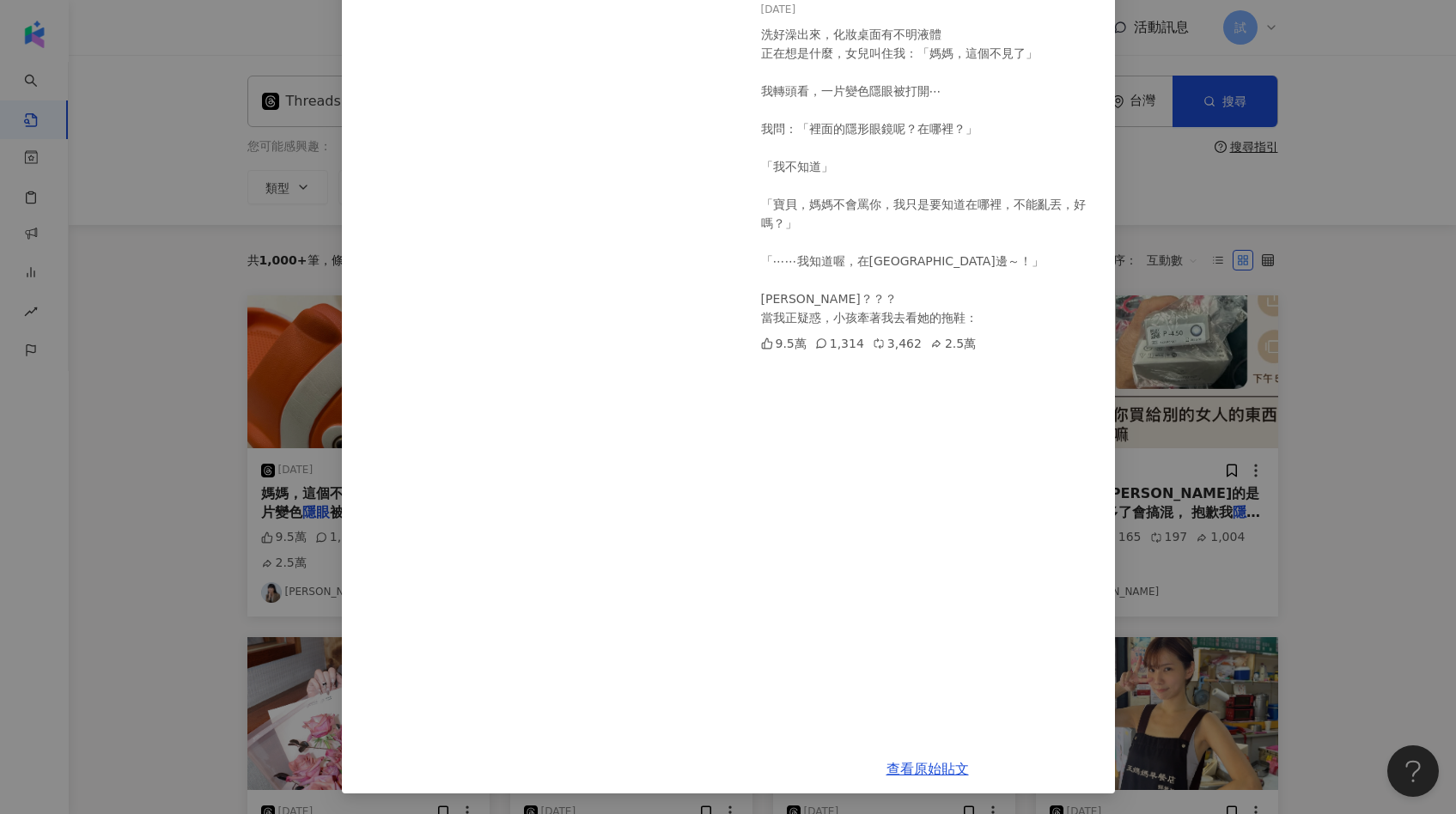
click at [1320, 349] on div "薛呈懿 2025/4/21 洗好澡出來，化妝桌面有不明液體 正在想是什麼，女兒叫住我：「媽媽，這個不見了」 我轉頭看，一片變色隱眼被打開⋯ 我問：「裡面的隱形…" at bounding box center [728, 407] width 1456 height 814
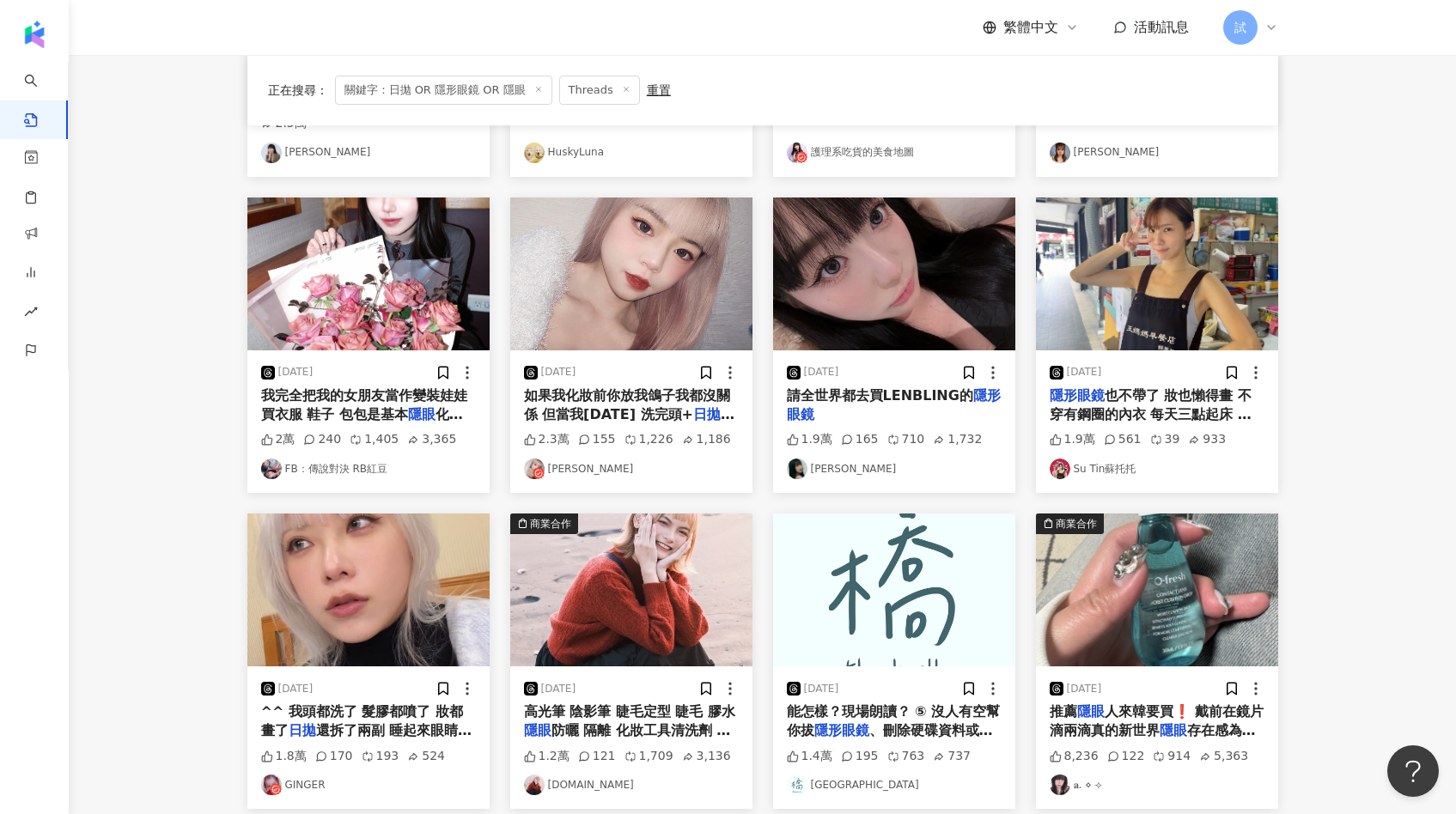
scroll to position [449, 0]
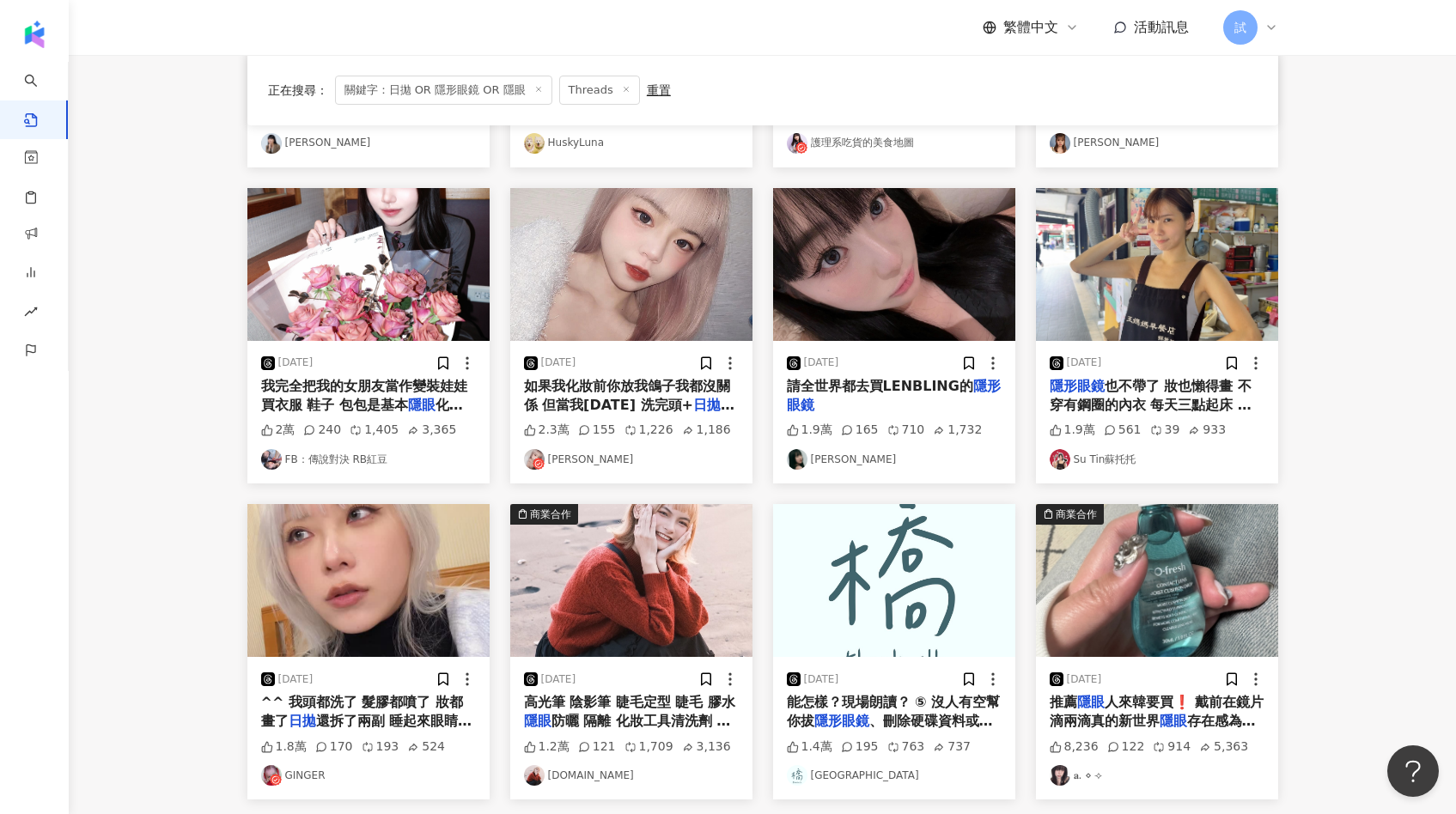
click at [409, 280] on img at bounding box center [368, 264] width 243 height 152
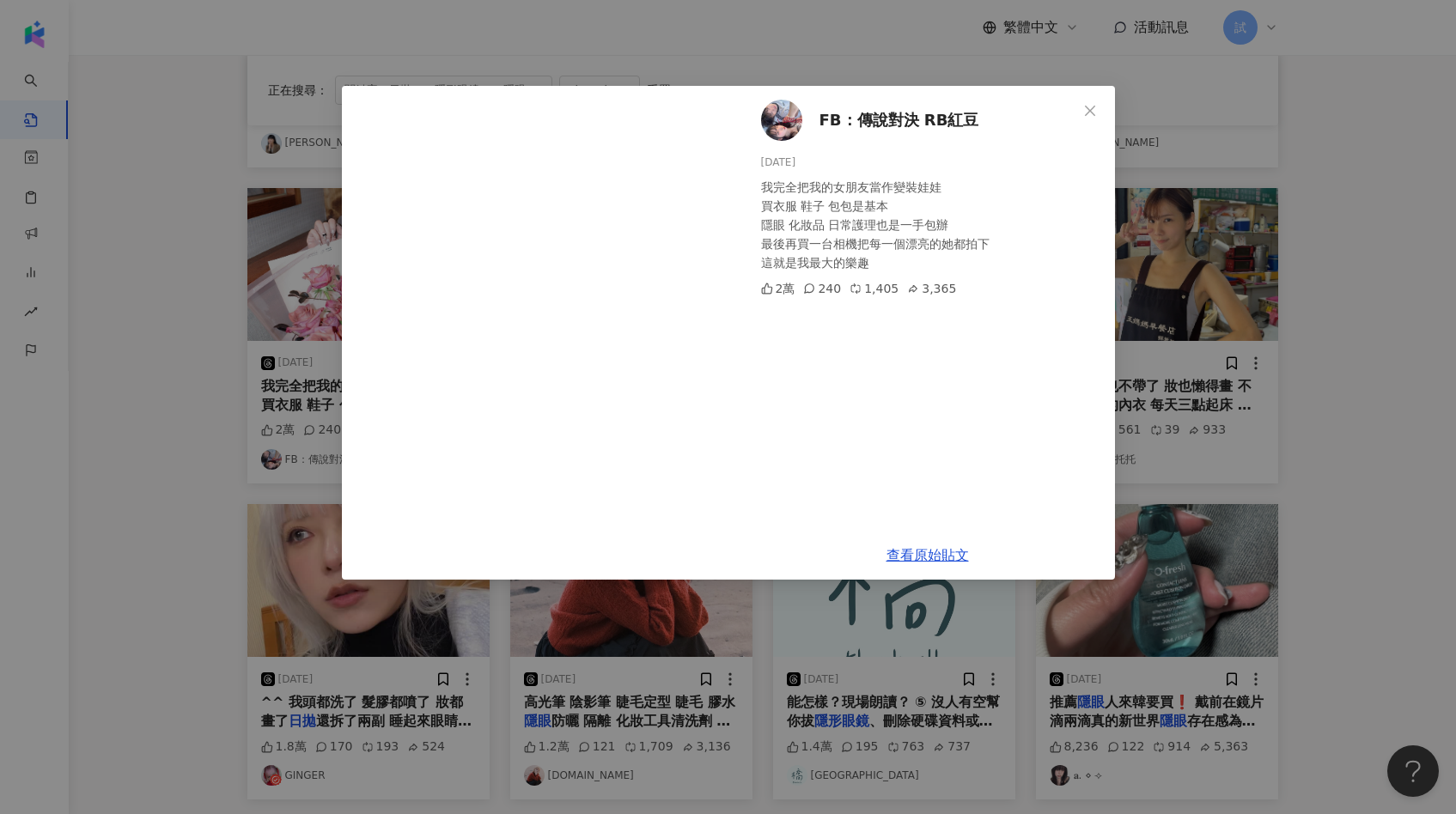
click at [1260, 320] on div "FB：傳說對決 RB紅豆 2025/2/19 我完全把我的女朋友當作變裝娃娃 買衣服 鞋子 包包是基本 隱眼 化妝品 日常護理也是一手包辦 最後再買一台相機把…" at bounding box center [728, 407] width 1456 height 814
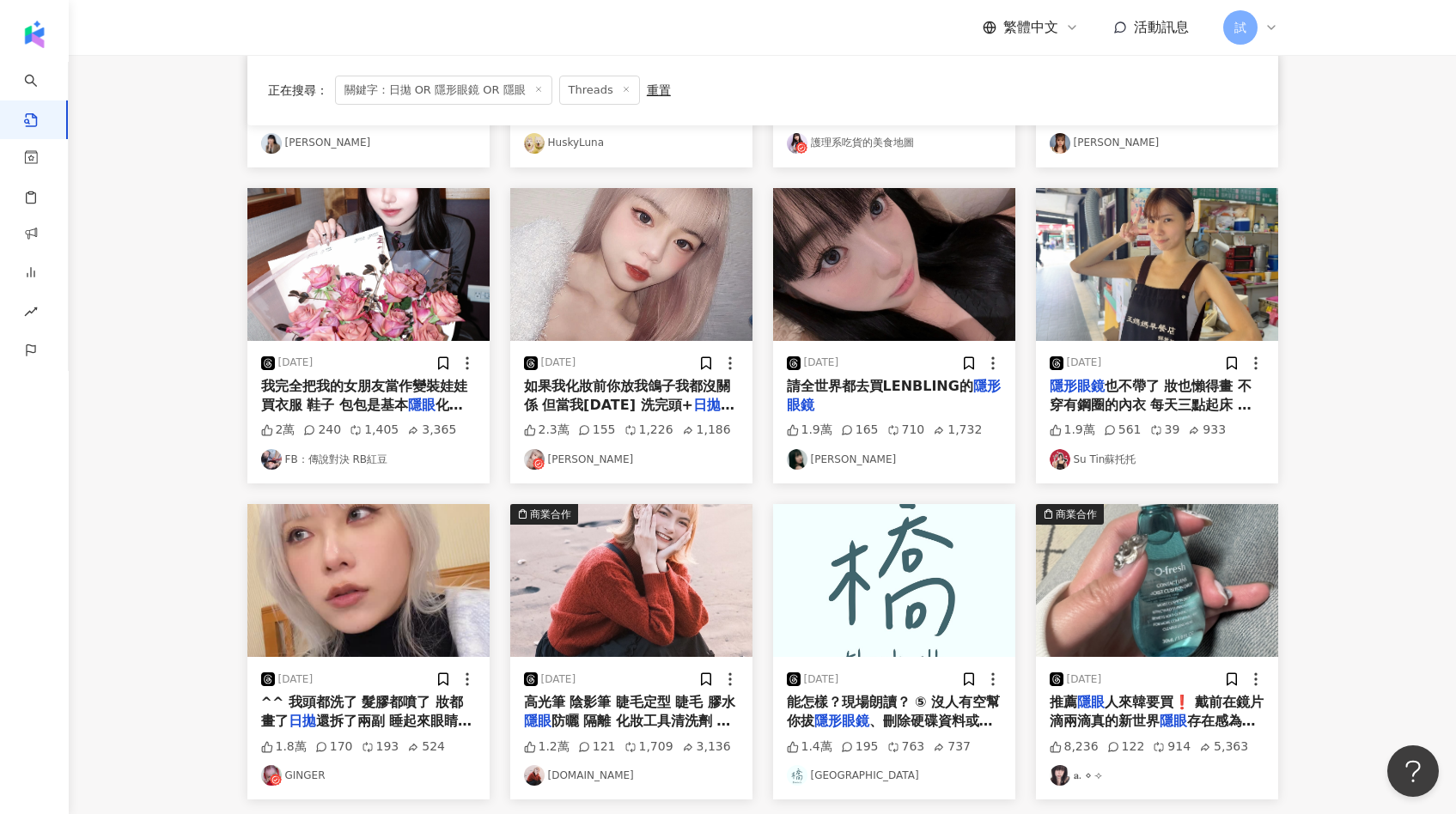
click at [618, 311] on img at bounding box center [631, 264] width 243 height 152
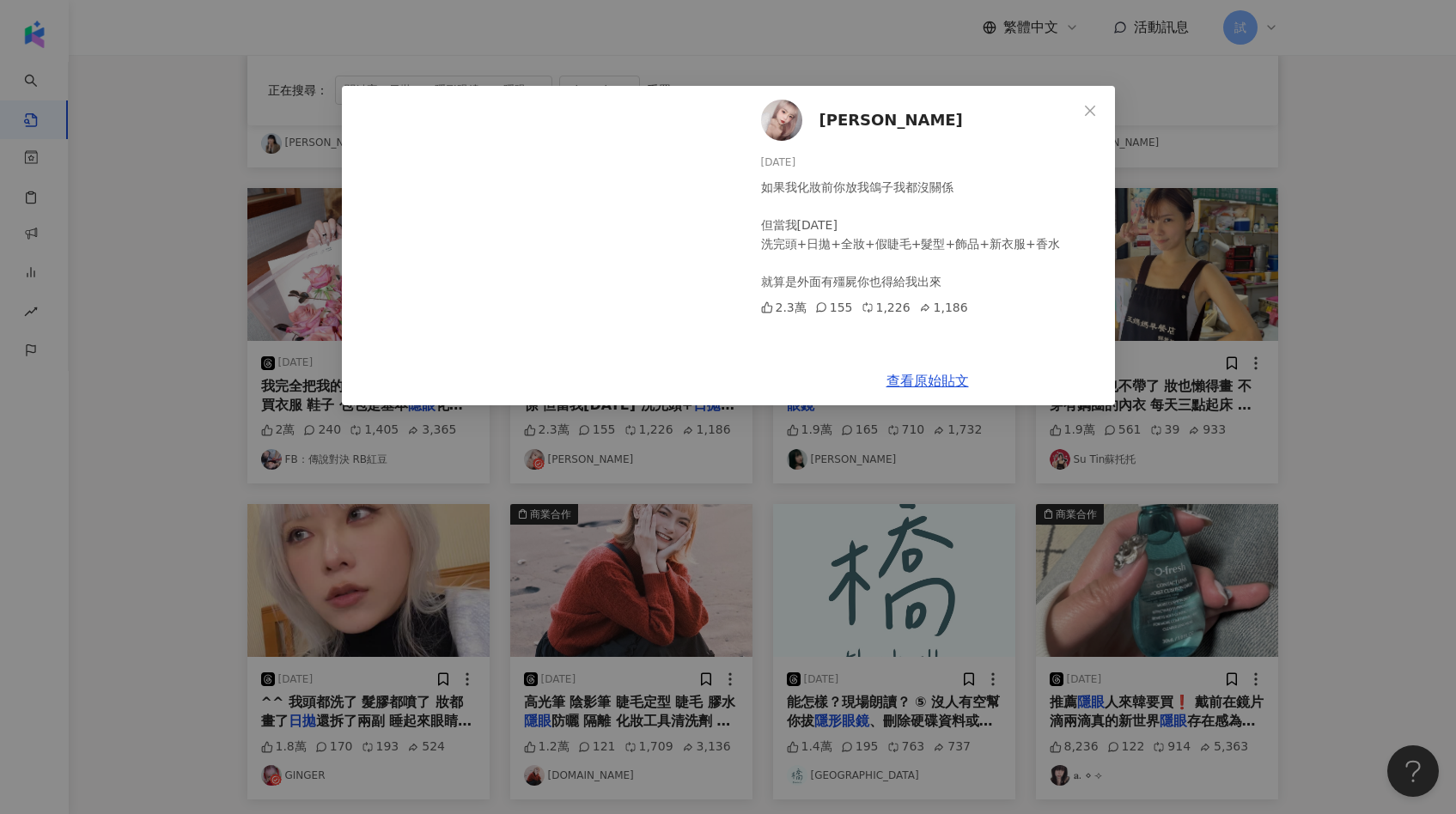
click at [1145, 308] on div "劉姿惠 2025/1/28 如果我化妝前你放我鴿子我都沒關係 但當我今天 洗完頭+日拋+全妝+假睫毛+髮型+飾品+新衣服+香水 就算是外面有殭屍你也得給我出來…" at bounding box center [728, 407] width 1456 height 814
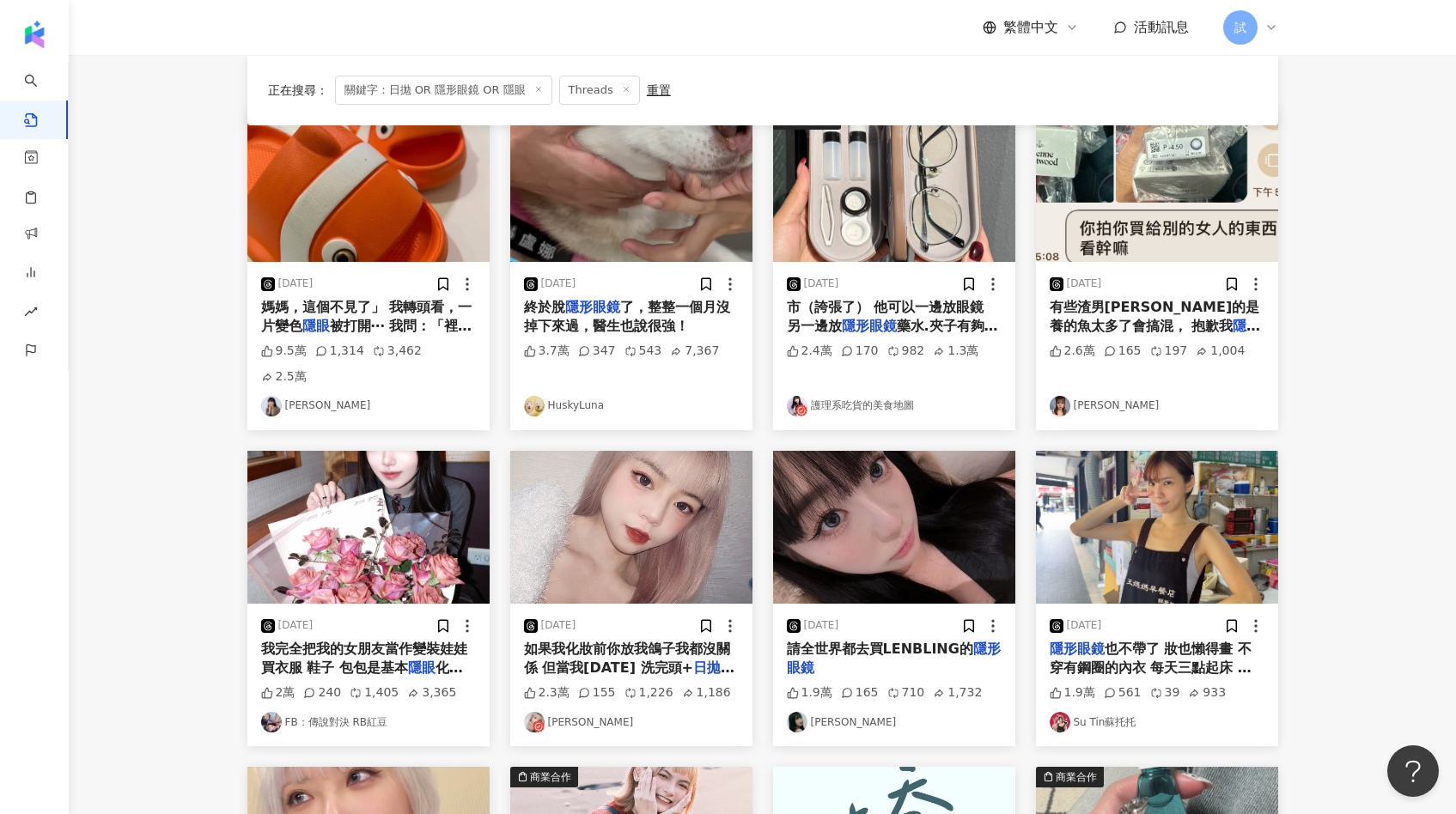
scroll to position [0, 0]
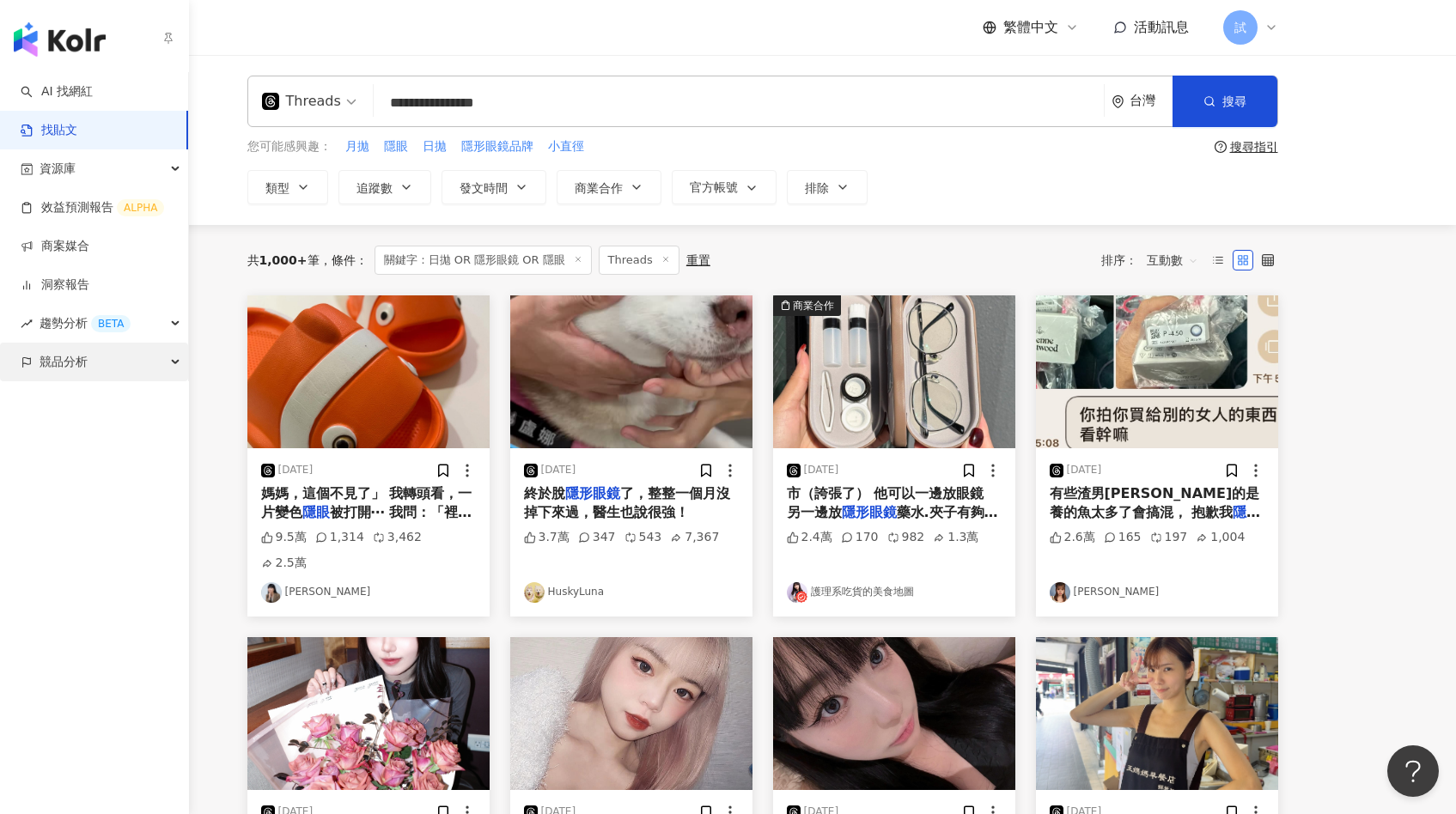
click at [68, 357] on span "競品分析" at bounding box center [63, 361] width 48 height 38
click at [78, 431] on link "關鍵字提及分析" at bounding box center [83, 439] width 84 height 17
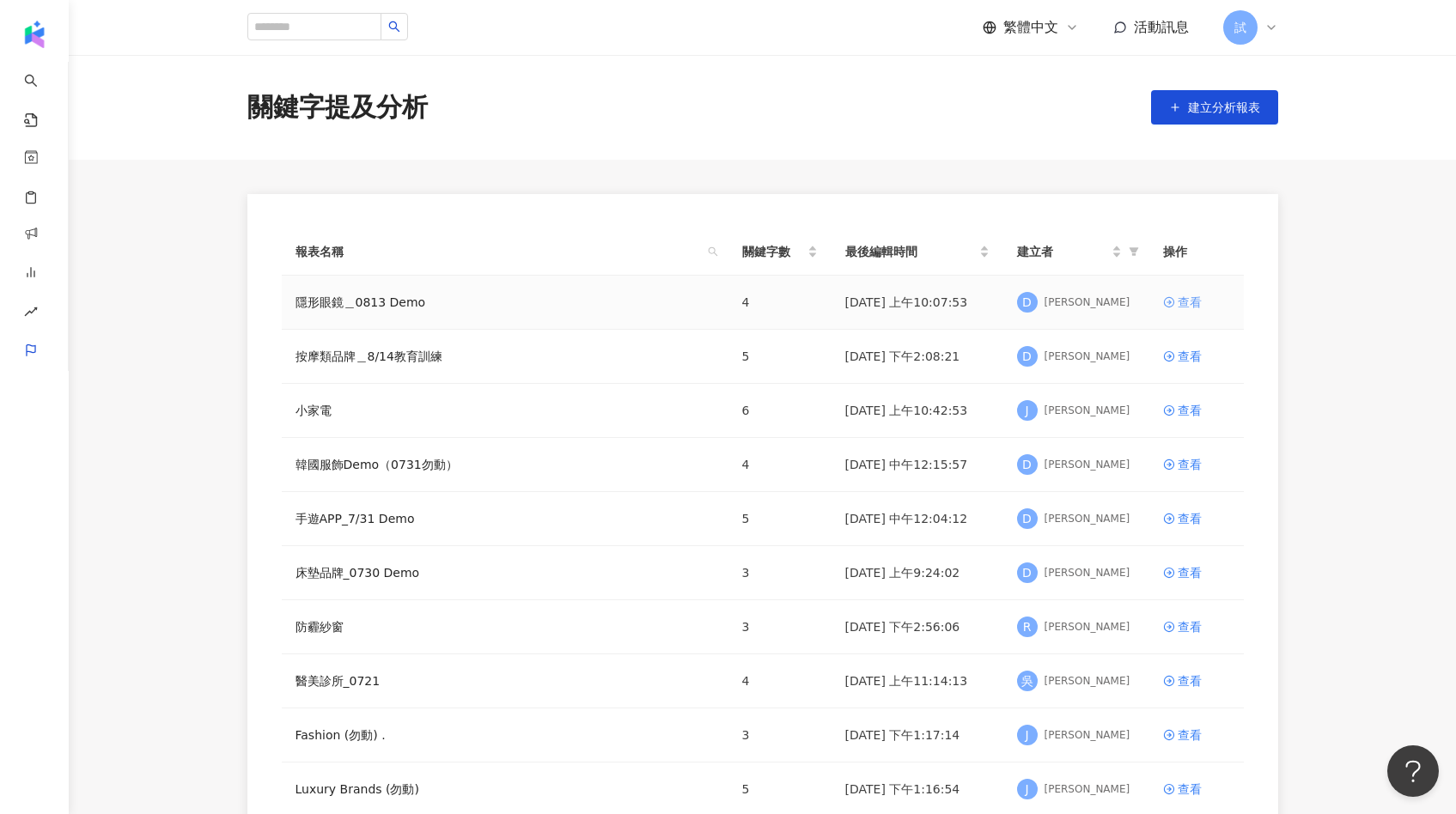
click at [1184, 294] on div "查看" at bounding box center [1189, 301] width 24 height 19
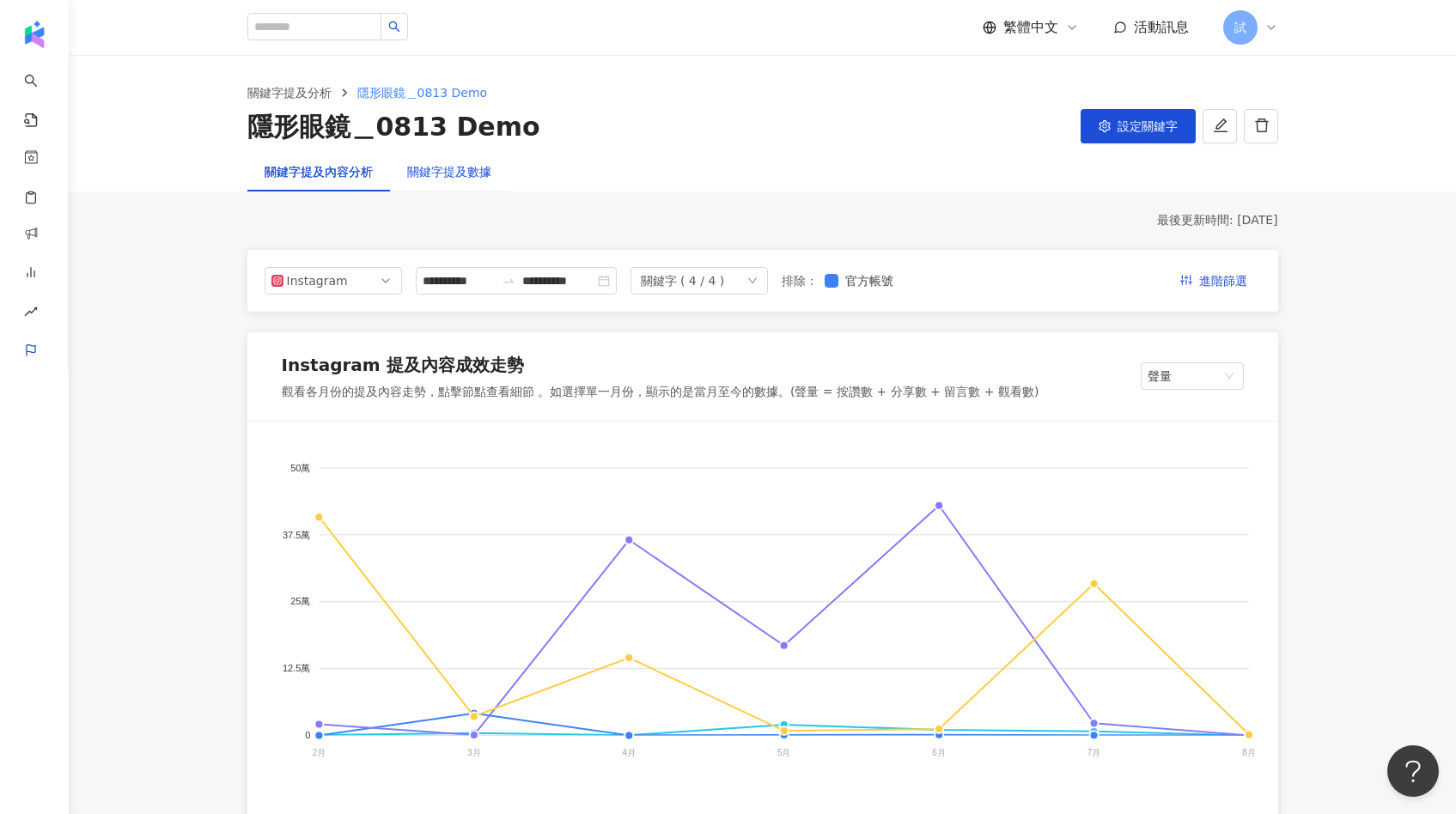
click at [468, 173] on div "關鍵字提及數據" at bounding box center [449, 171] width 84 height 19
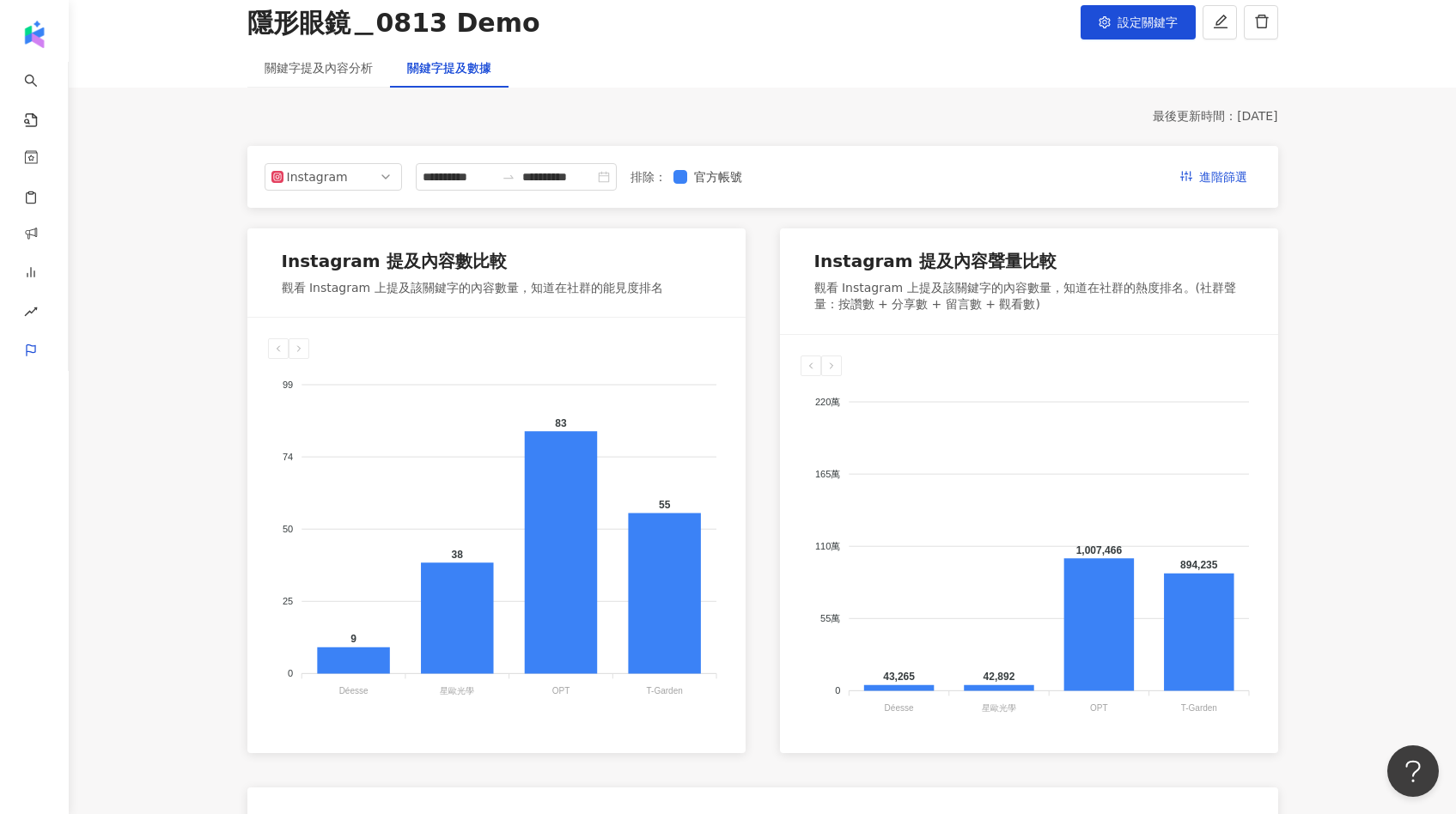
scroll to position [116, 0]
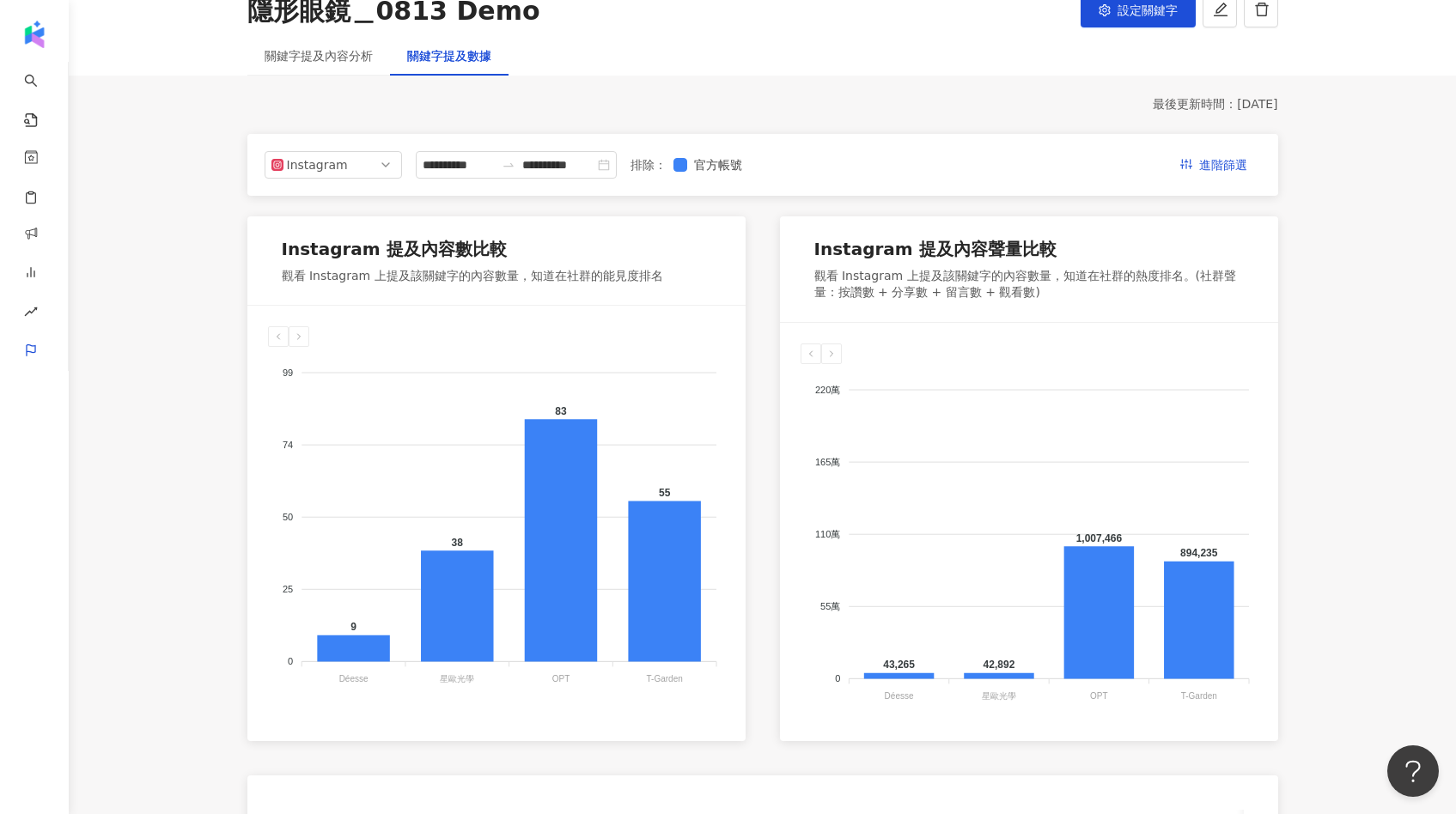
click at [340, 69] on div "關鍵字提及內容分析" at bounding box center [318, 55] width 143 height 39
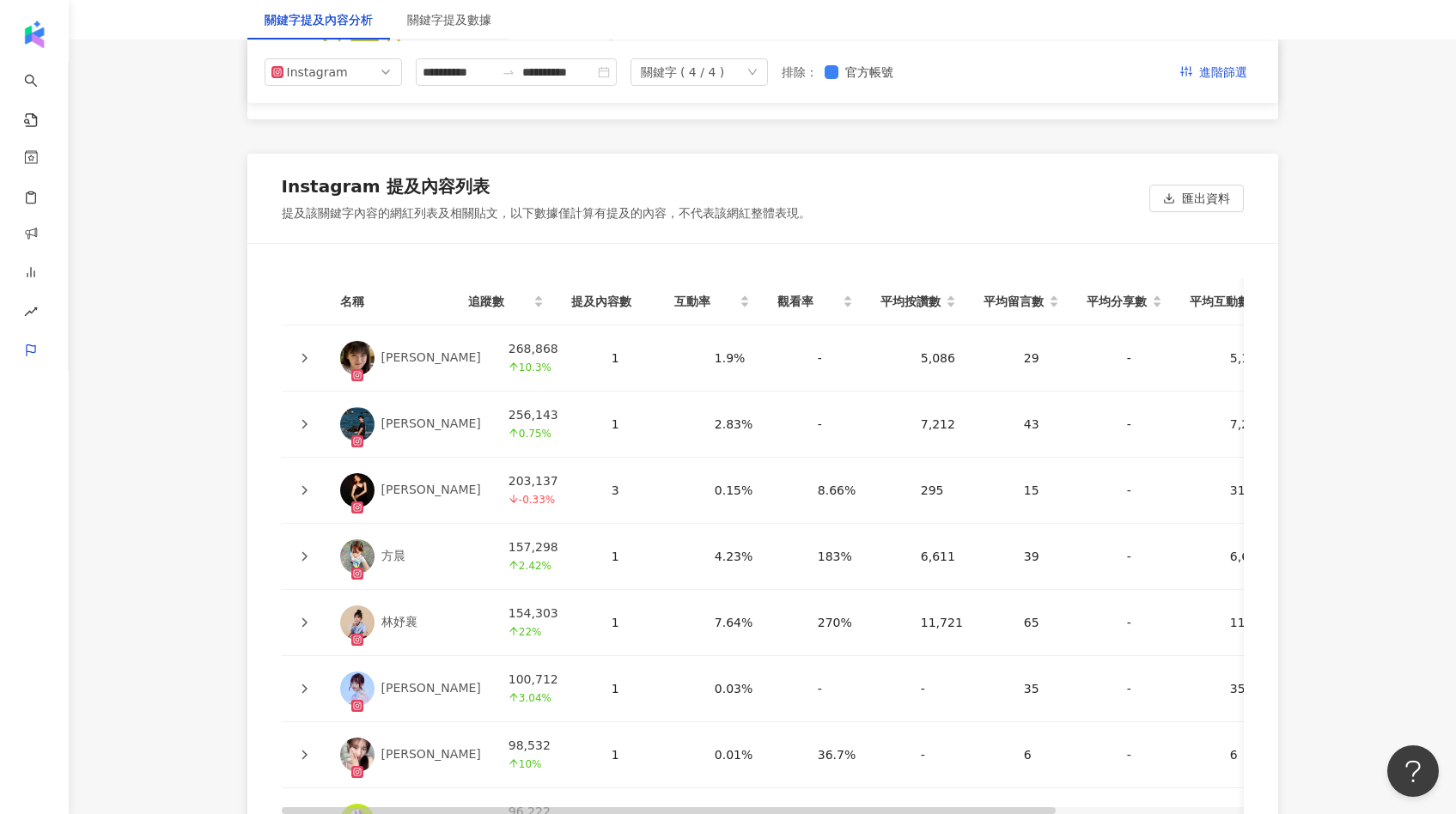
scroll to position [3678, 0]
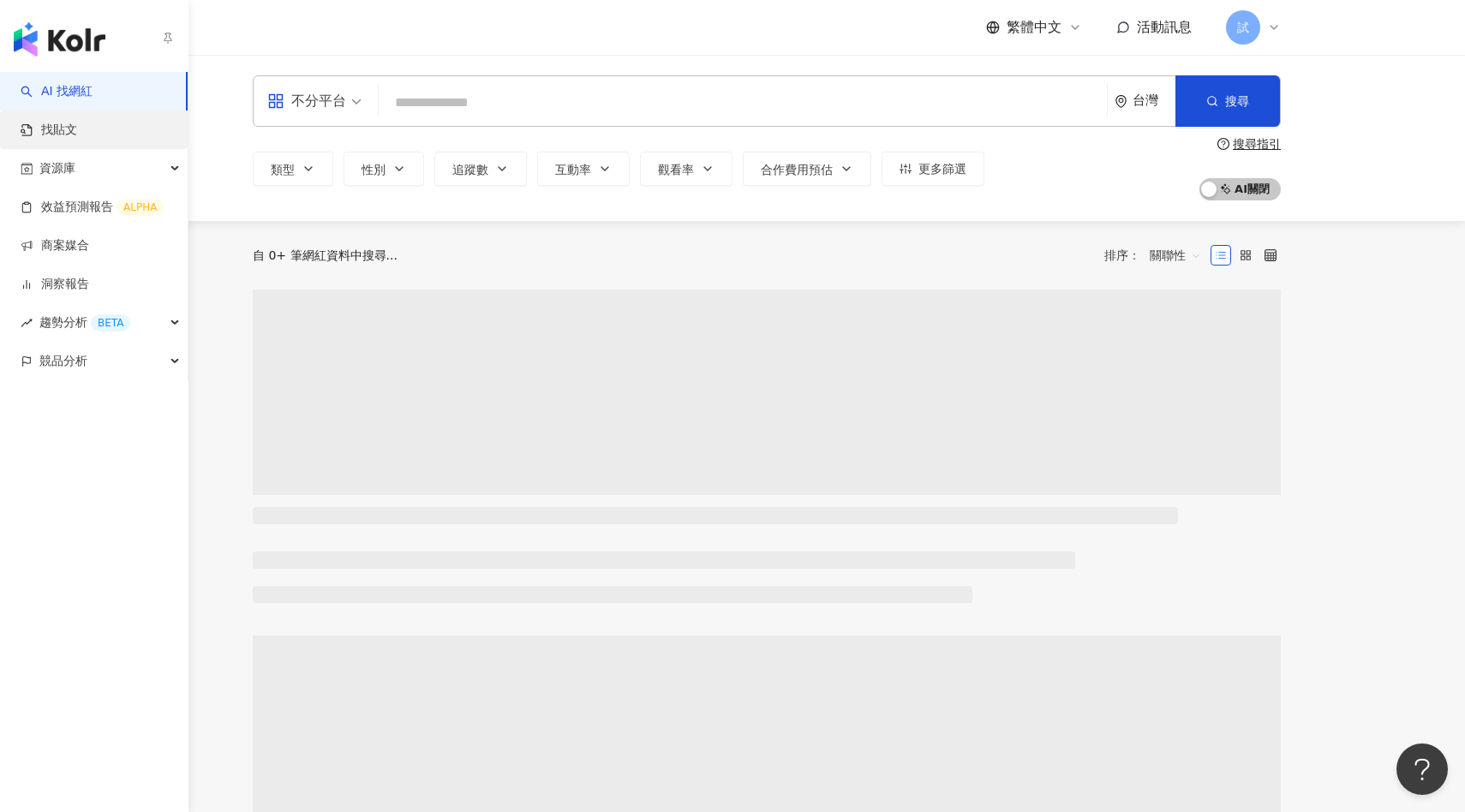
click at [73, 125] on link "找貼文" at bounding box center [49, 130] width 57 height 17
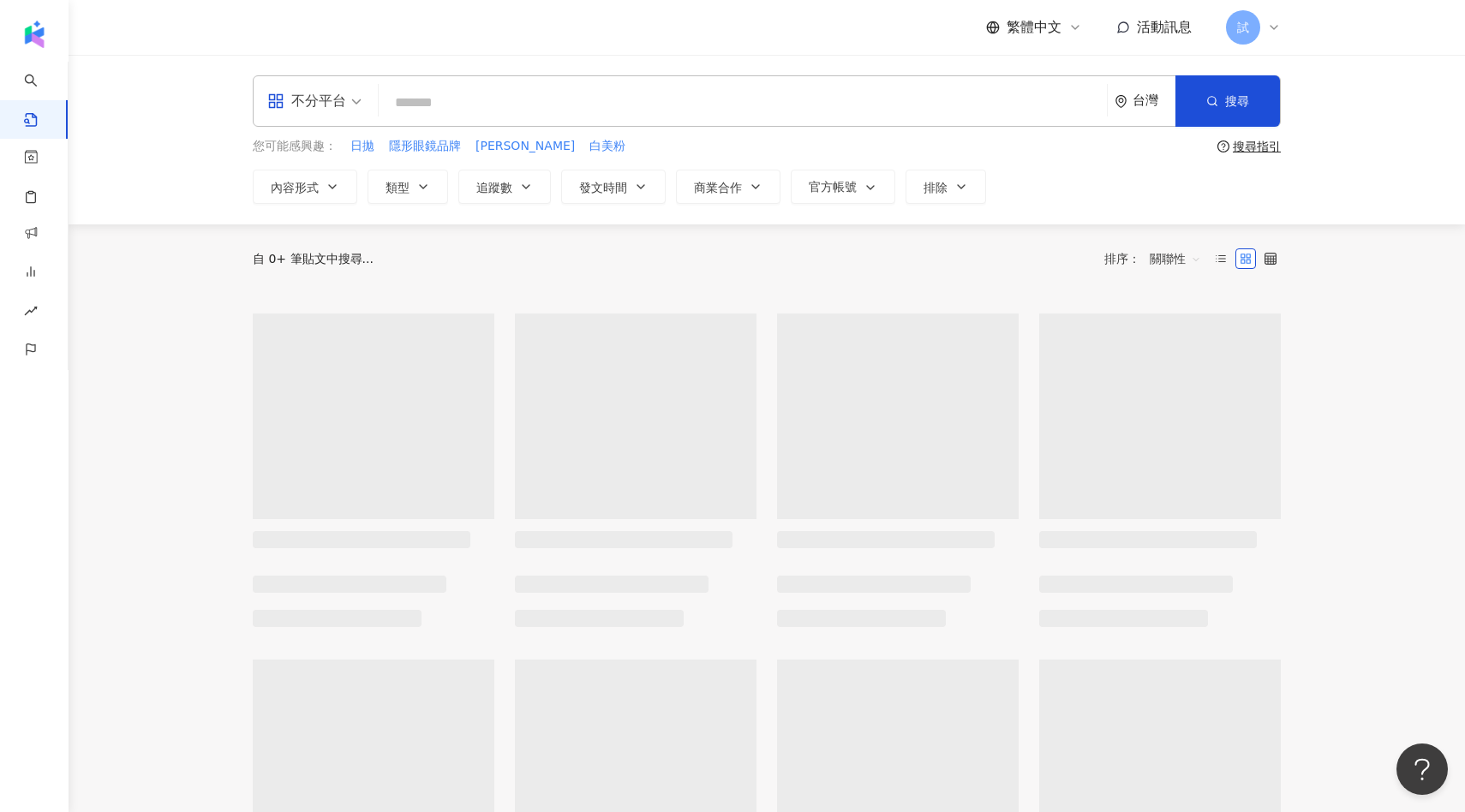
click at [611, 111] on input "search" at bounding box center [742, 101] width 714 height 36
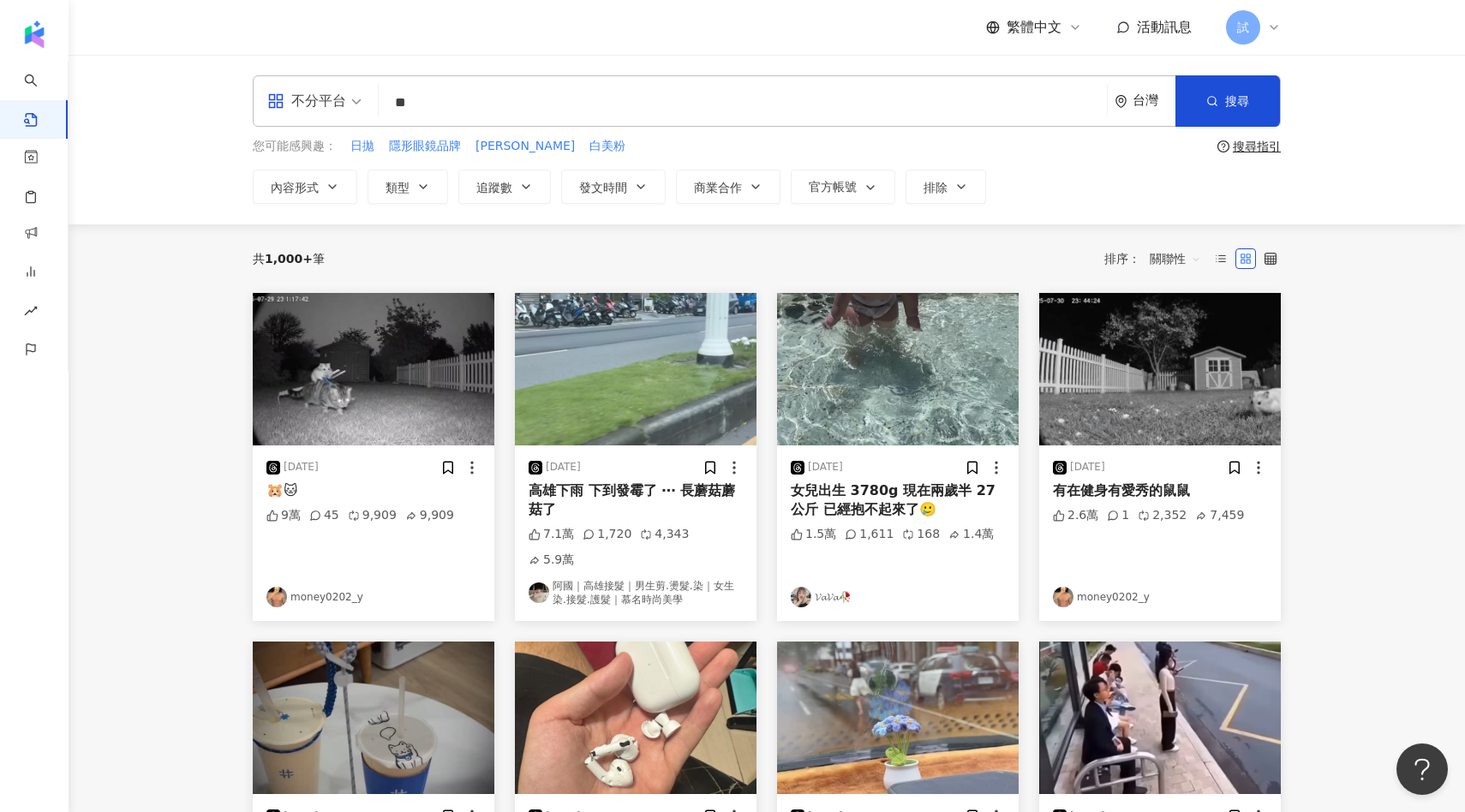
type input "*"
type input "**********"
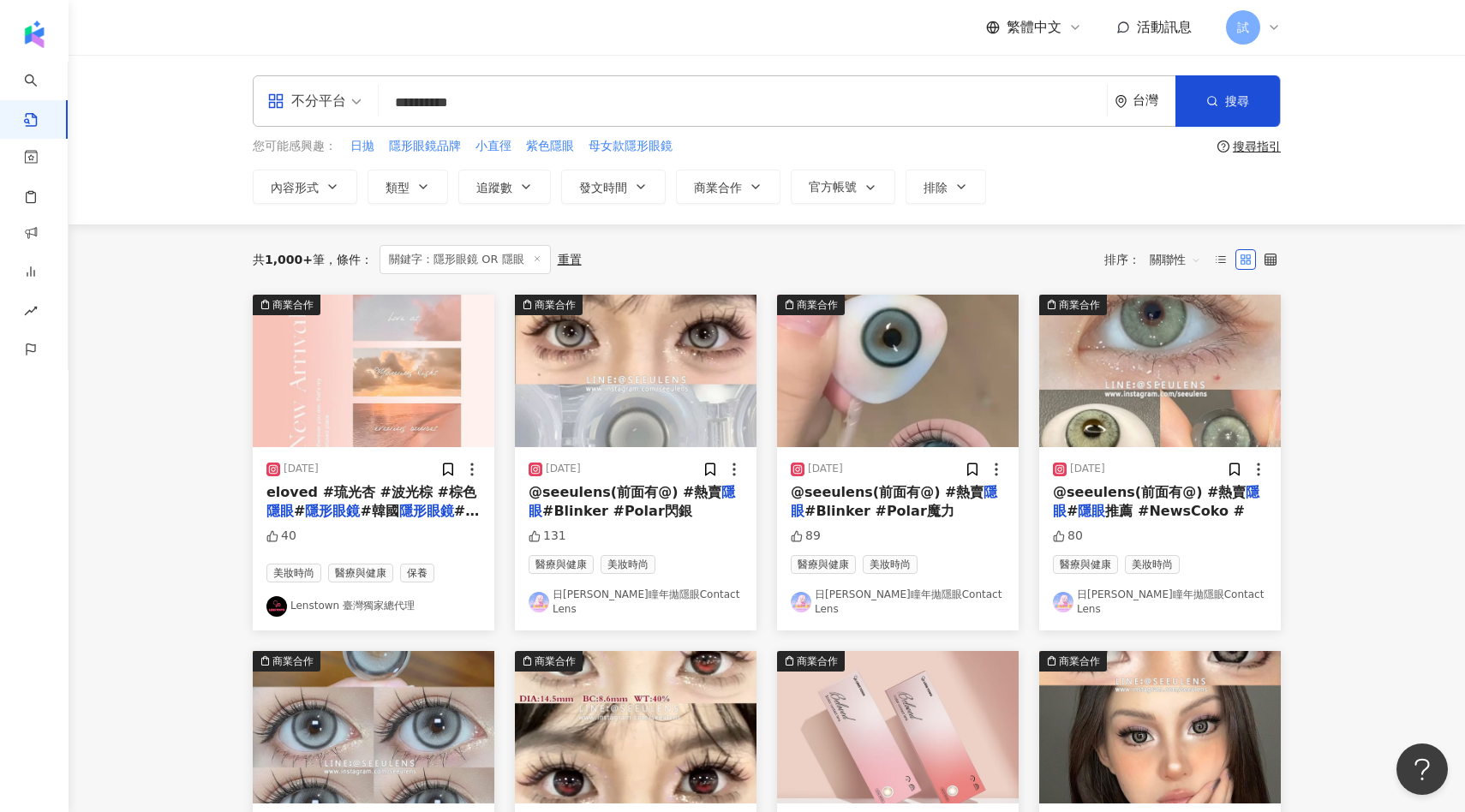
click at [1162, 264] on span "關聯性" at bounding box center [1176, 259] width 52 height 28
click at [1169, 328] on div "互動數" at bounding box center [1178, 323] width 48 height 19
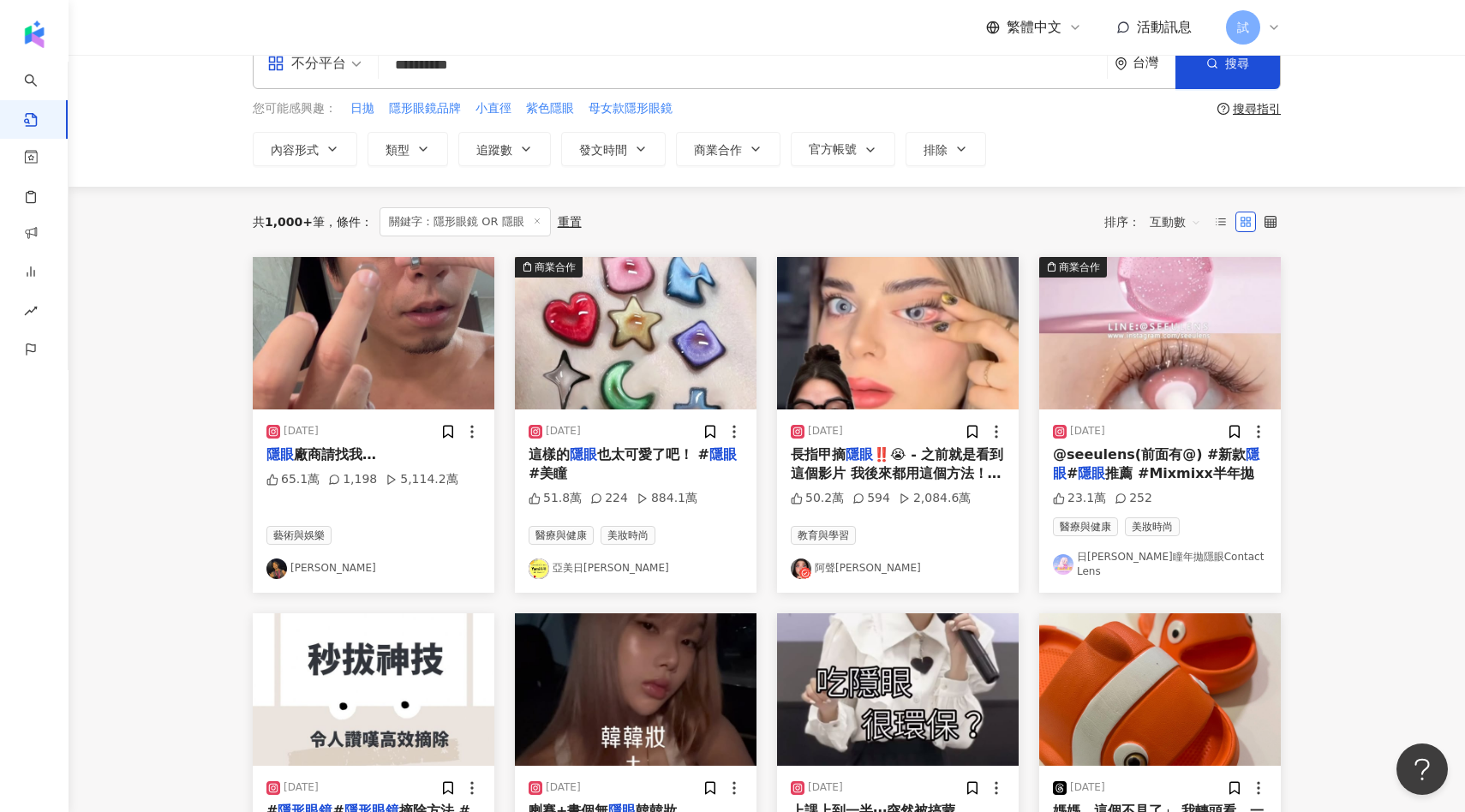
scroll to position [56, 0]
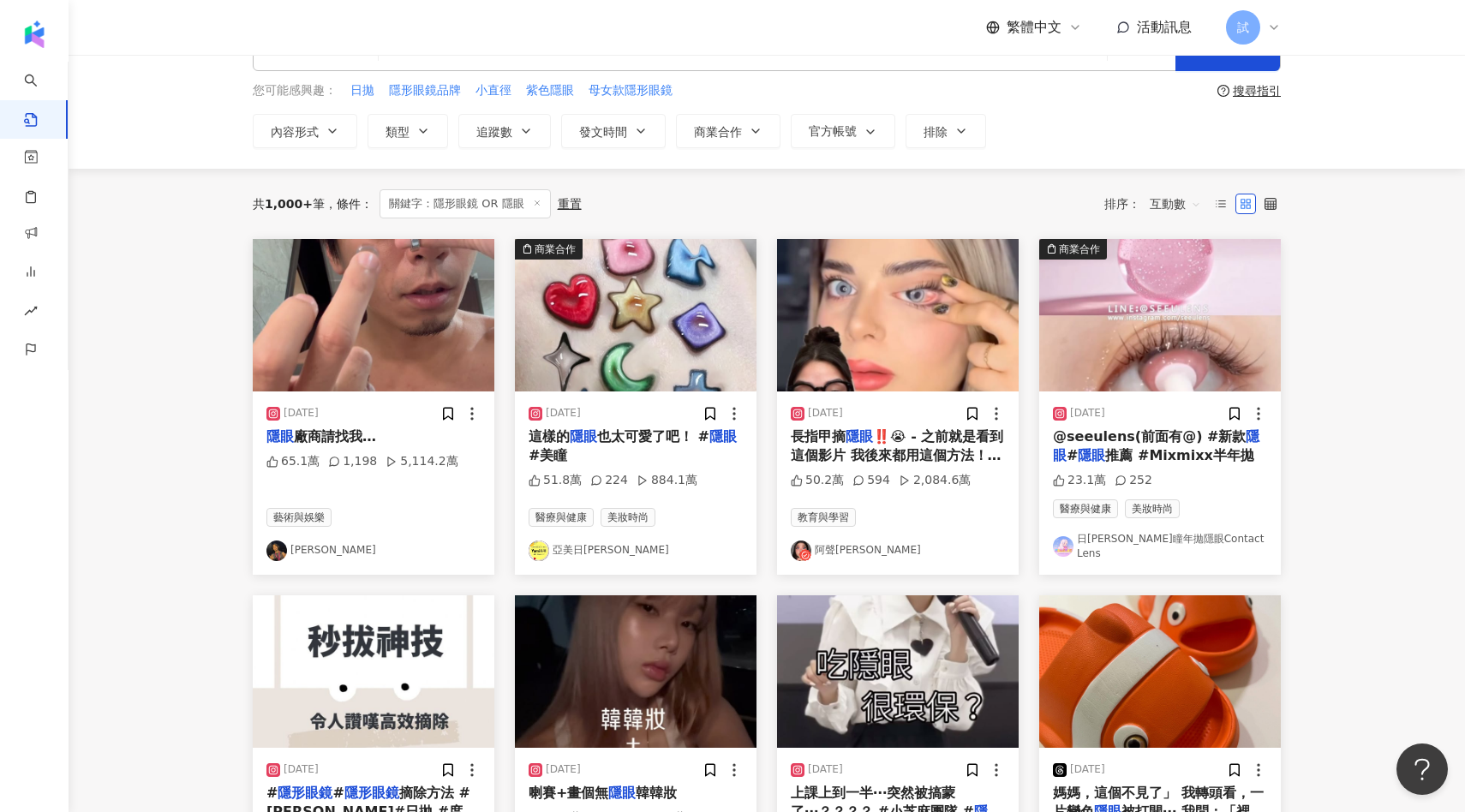
click at [1160, 316] on img at bounding box center [1160, 315] width 242 height 152
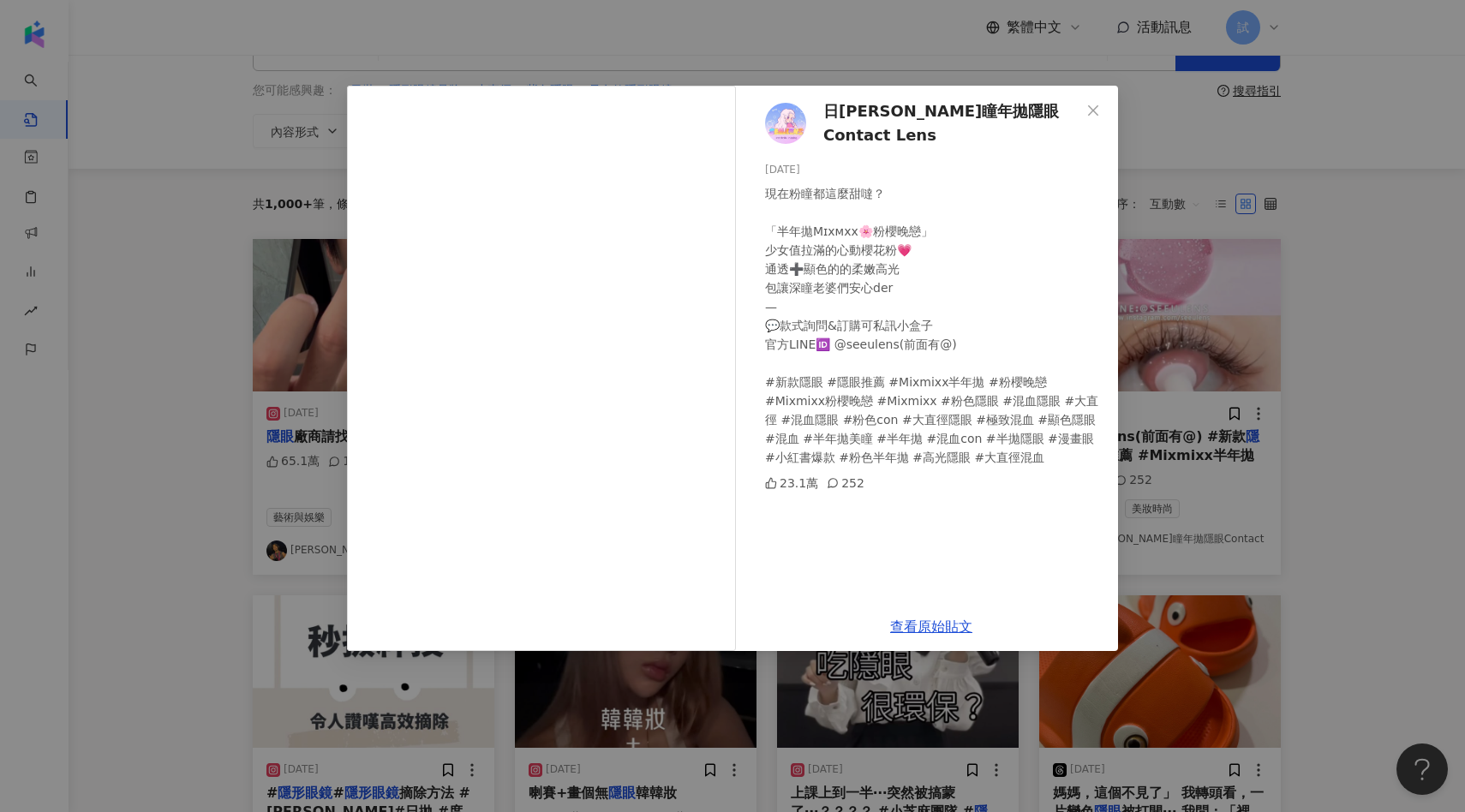
click at [1281, 328] on div "日韓美瞳年拋隱眼Contact Lens 2024/11/30 現在粉瞳都這麼甜噠？ 「半年拋Mɪxᴍxx🌸粉櫻晚戀」 少女值拉滿的心動櫻花粉💗 通透➕顯色的…" at bounding box center [732, 406] width 1465 height 812
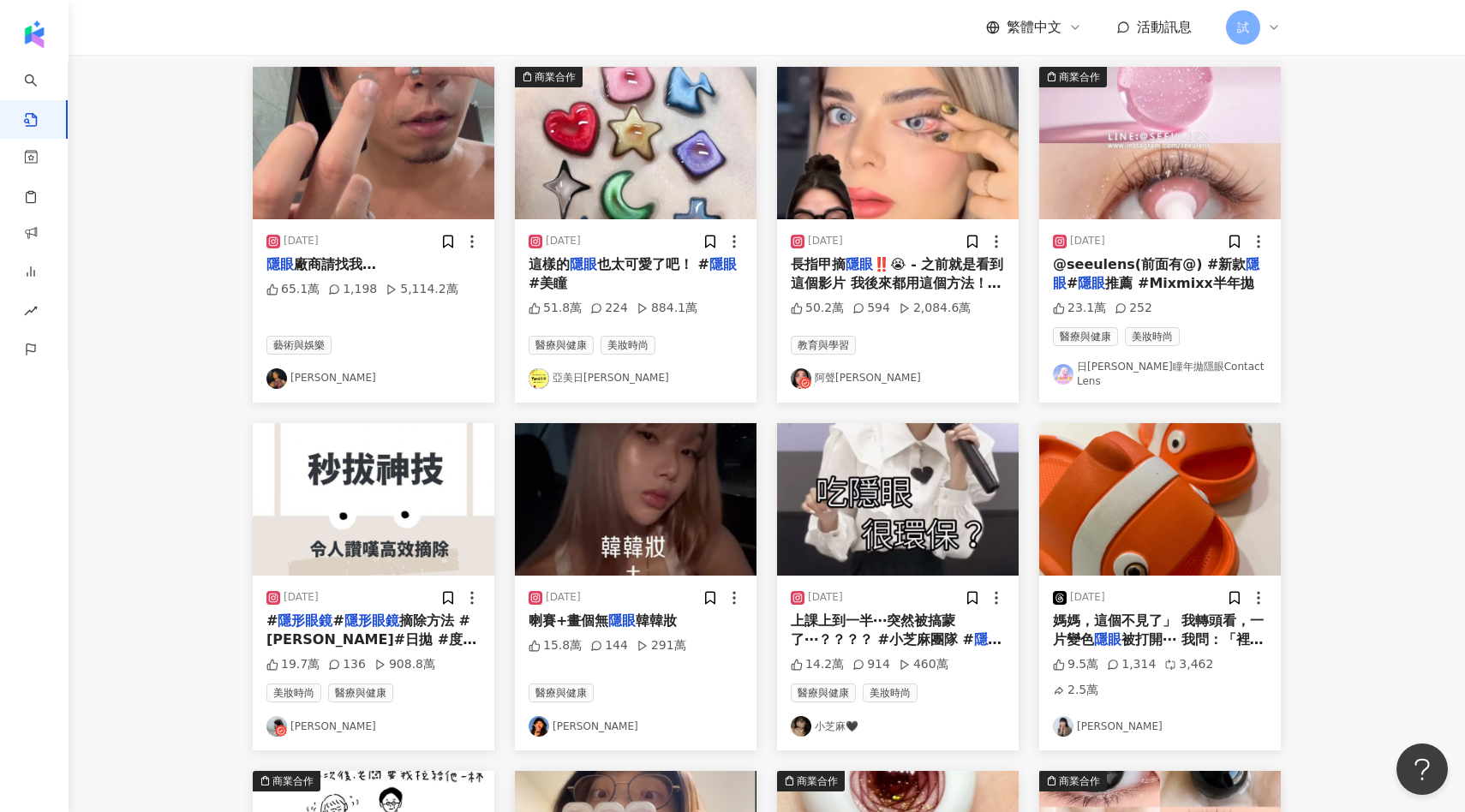
scroll to position [269, 0]
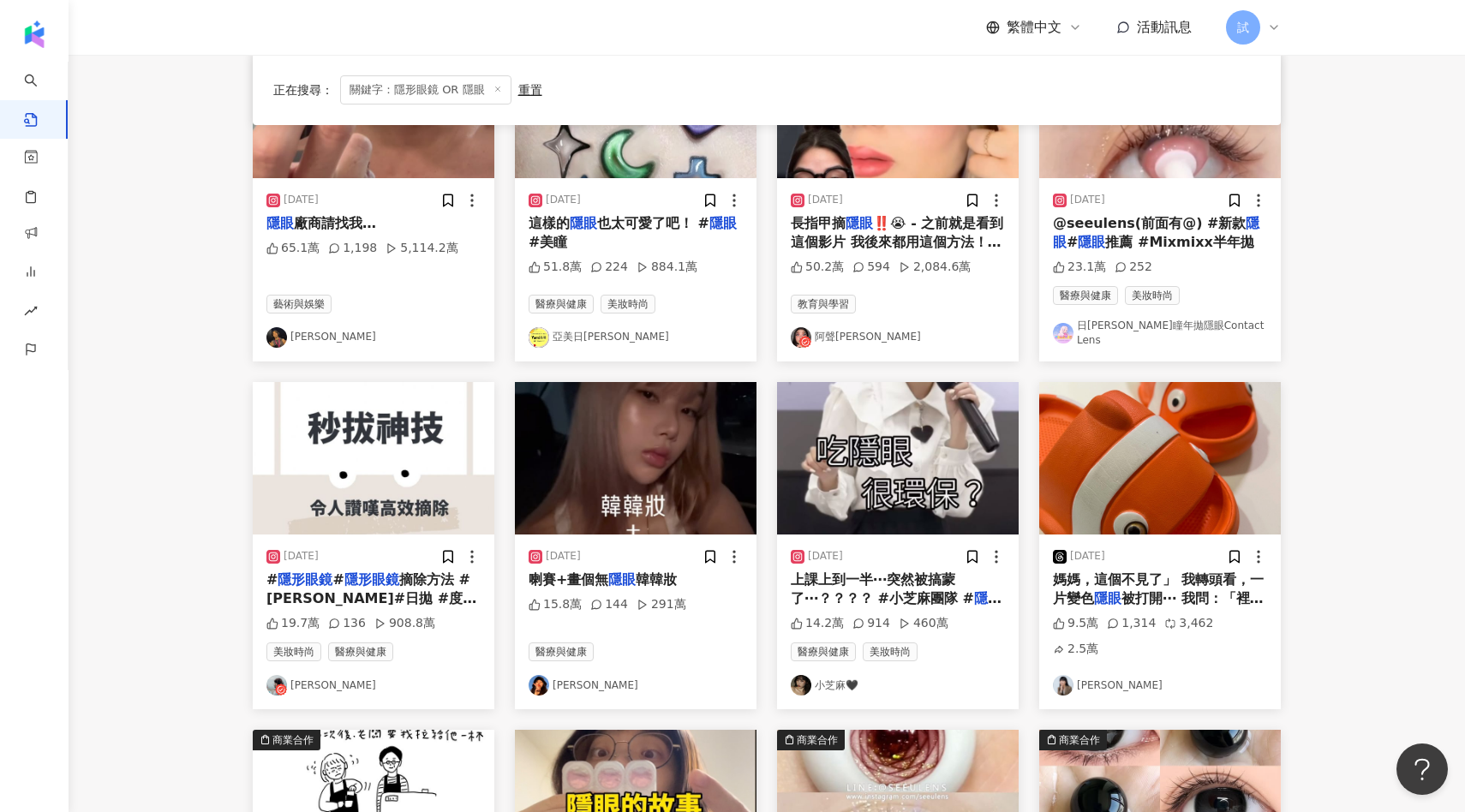
click at [652, 484] on img at bounding box center [636, 458] width 242 height 152
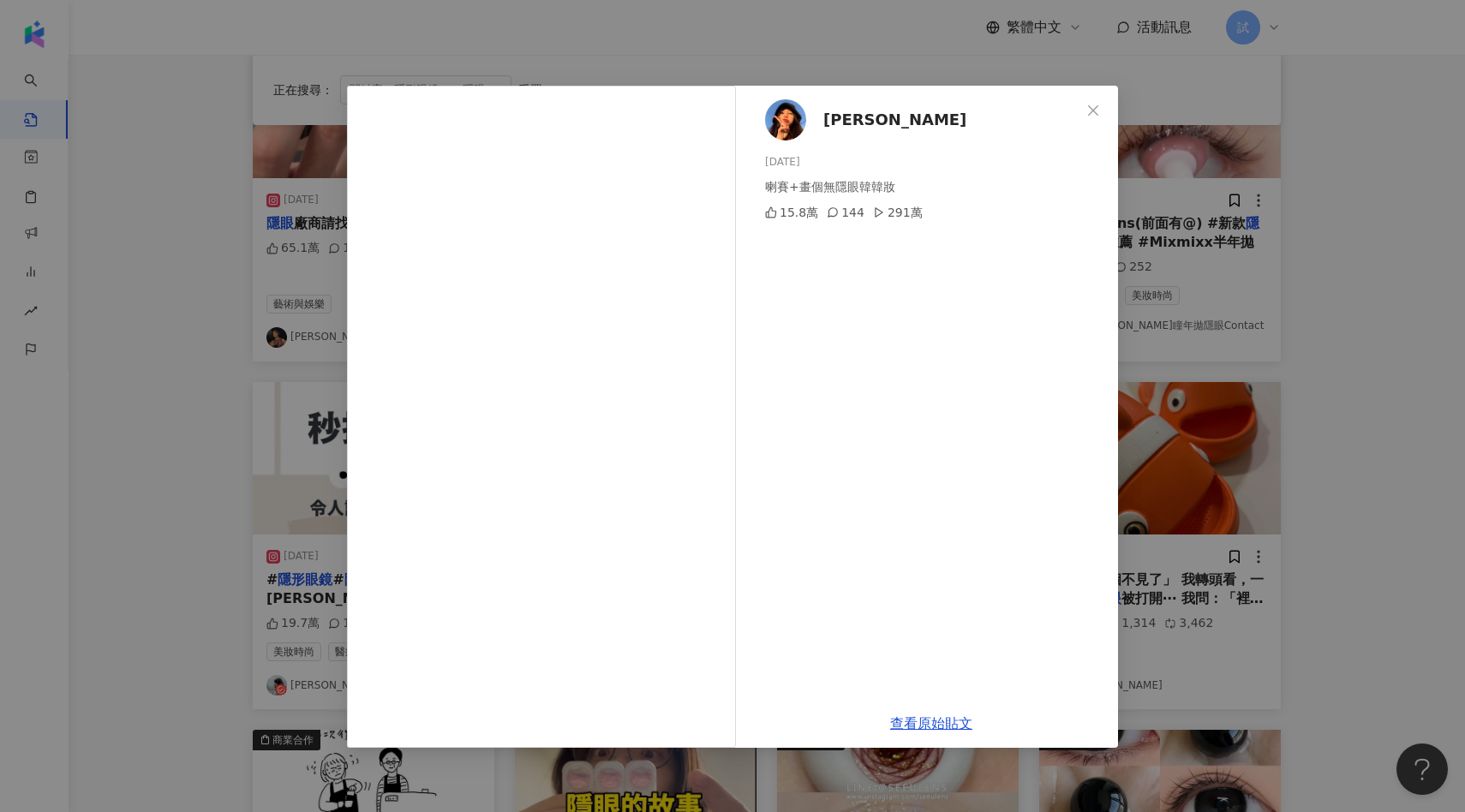
click at [1197, 372] on div "翊 婷 2025/4/5 喇賽+畫個無隱眼韓韓妝 15.8萬 144 291萬 查看原始貼文" at bounding box center [732, 406] width 1465 height 812
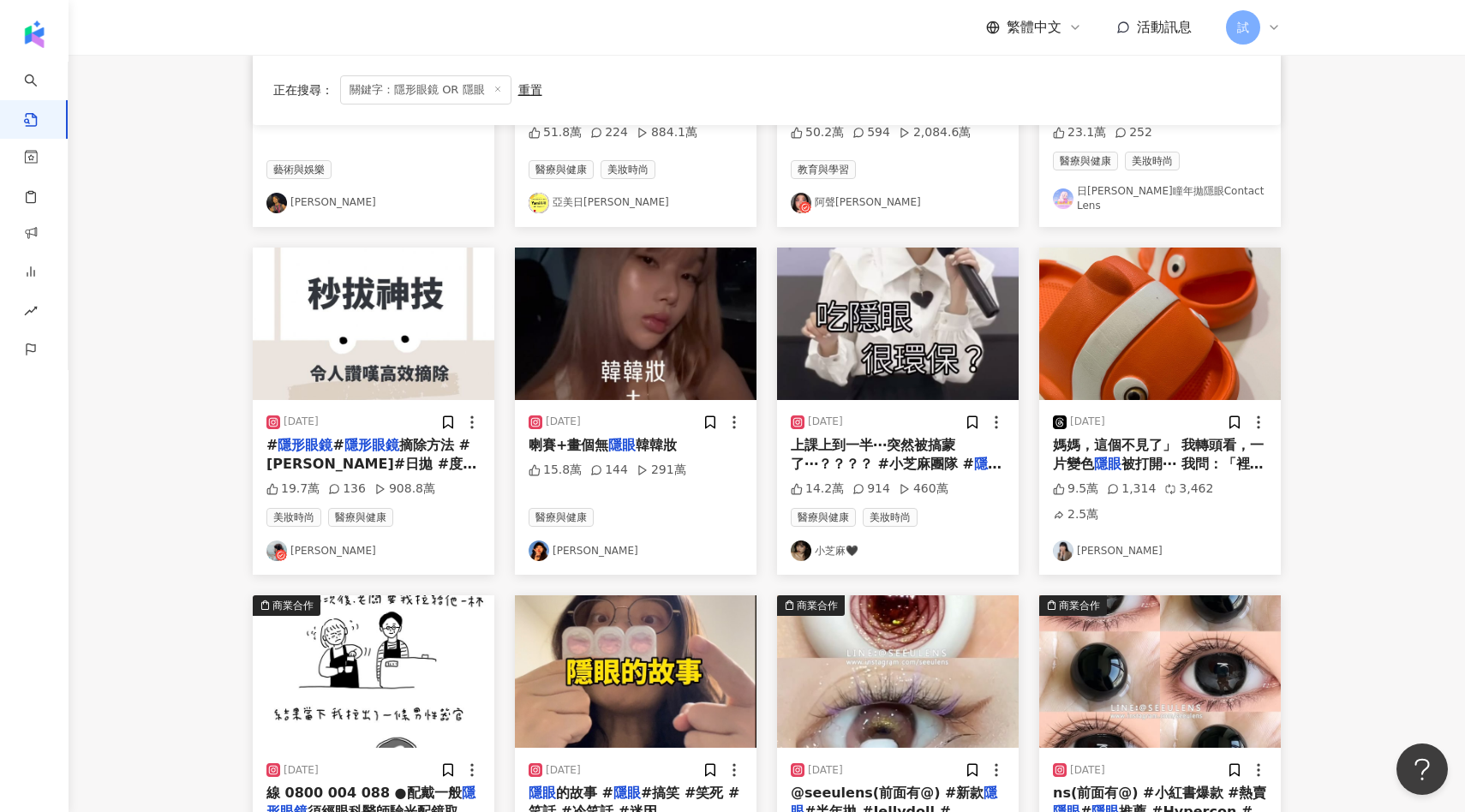
scroll to position [578, 0]
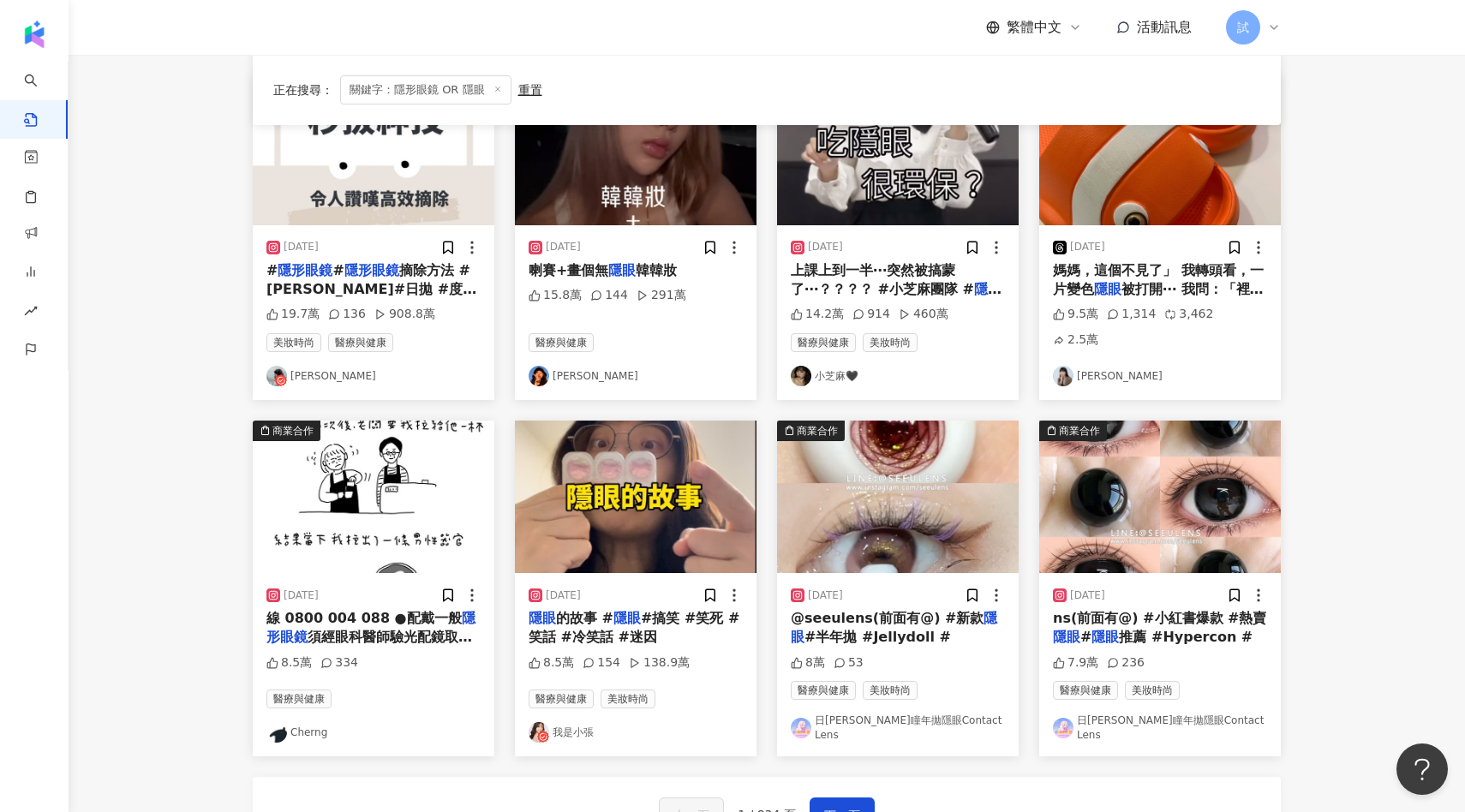
click at [849, 714] on link "日[PERSON_NAME]瞳年拋隱眼Contact Lens" at bounding box center [898, 728] width 214 height 29
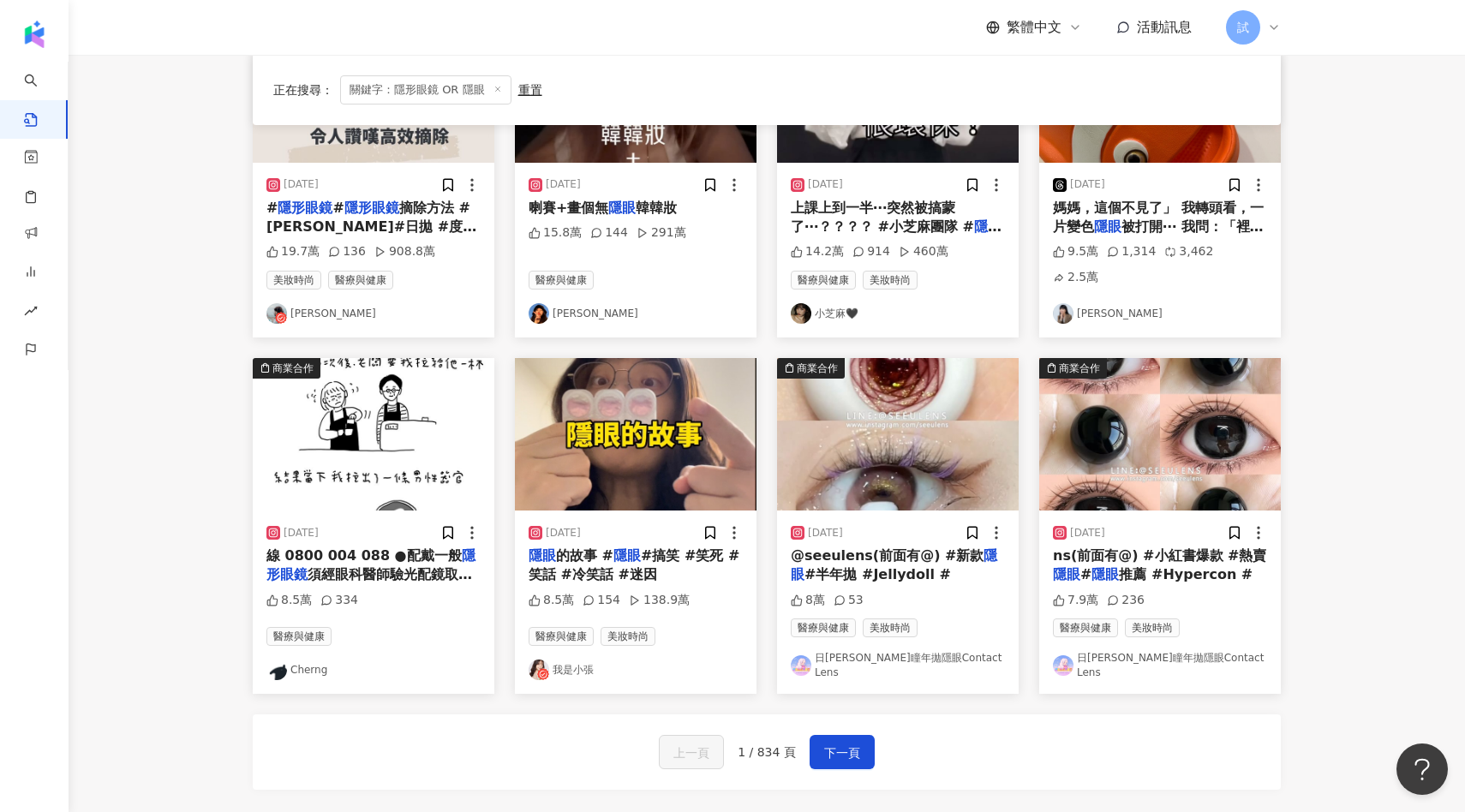
scroll to position [721, 0]
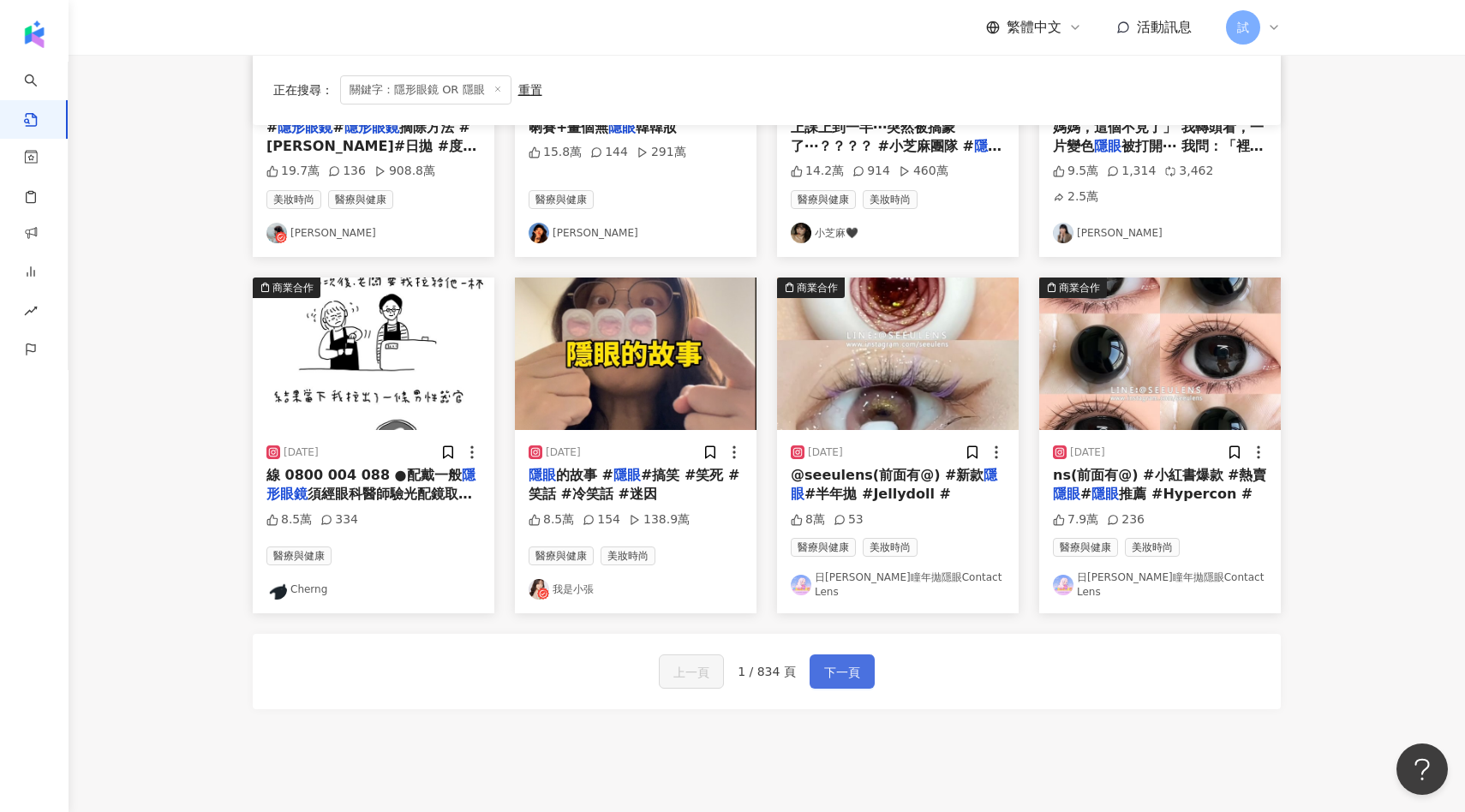
click at [857, 655] on button "下一頁" at bounding box center [841, 671] width 65 height 35
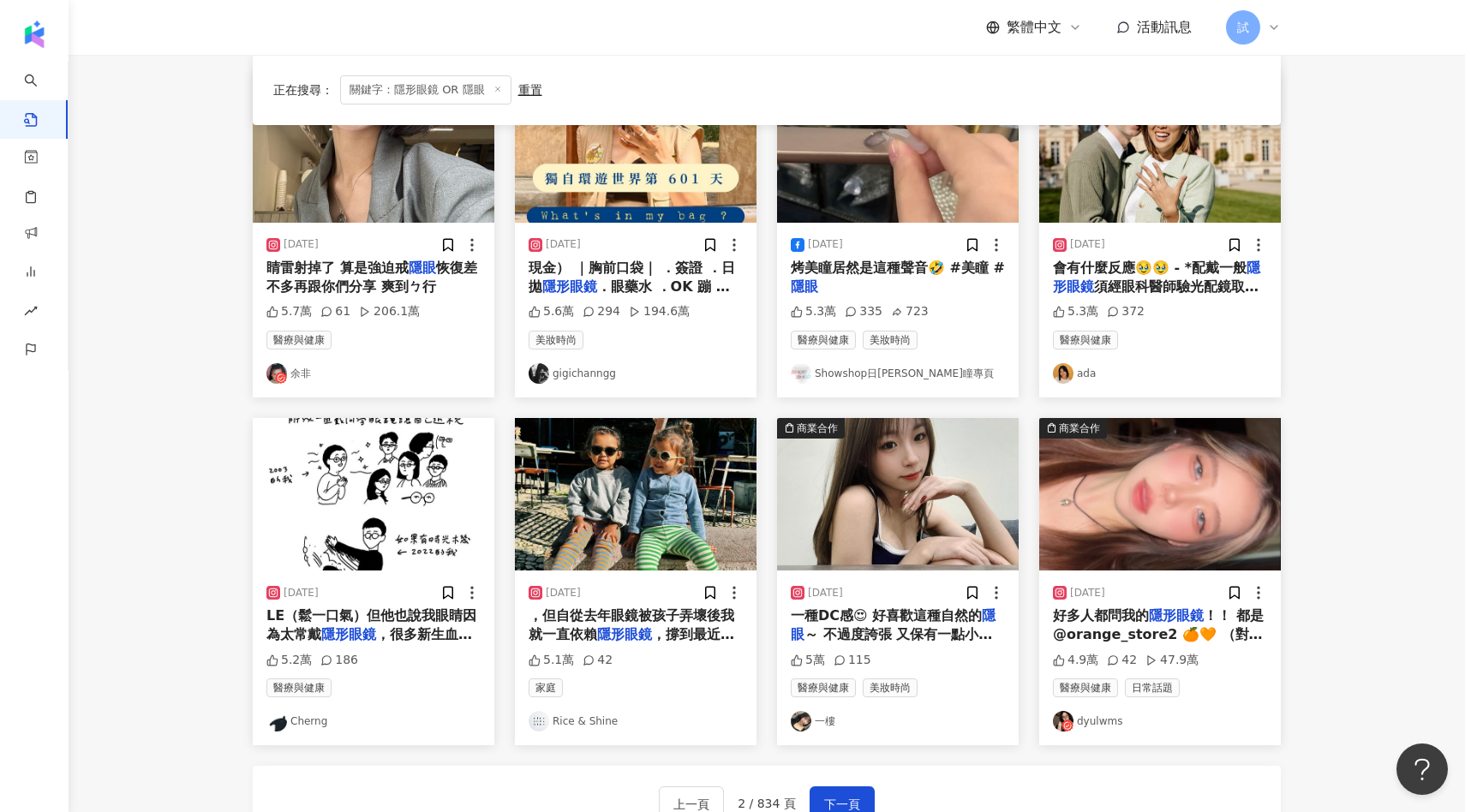
scroll to position [592, 0]
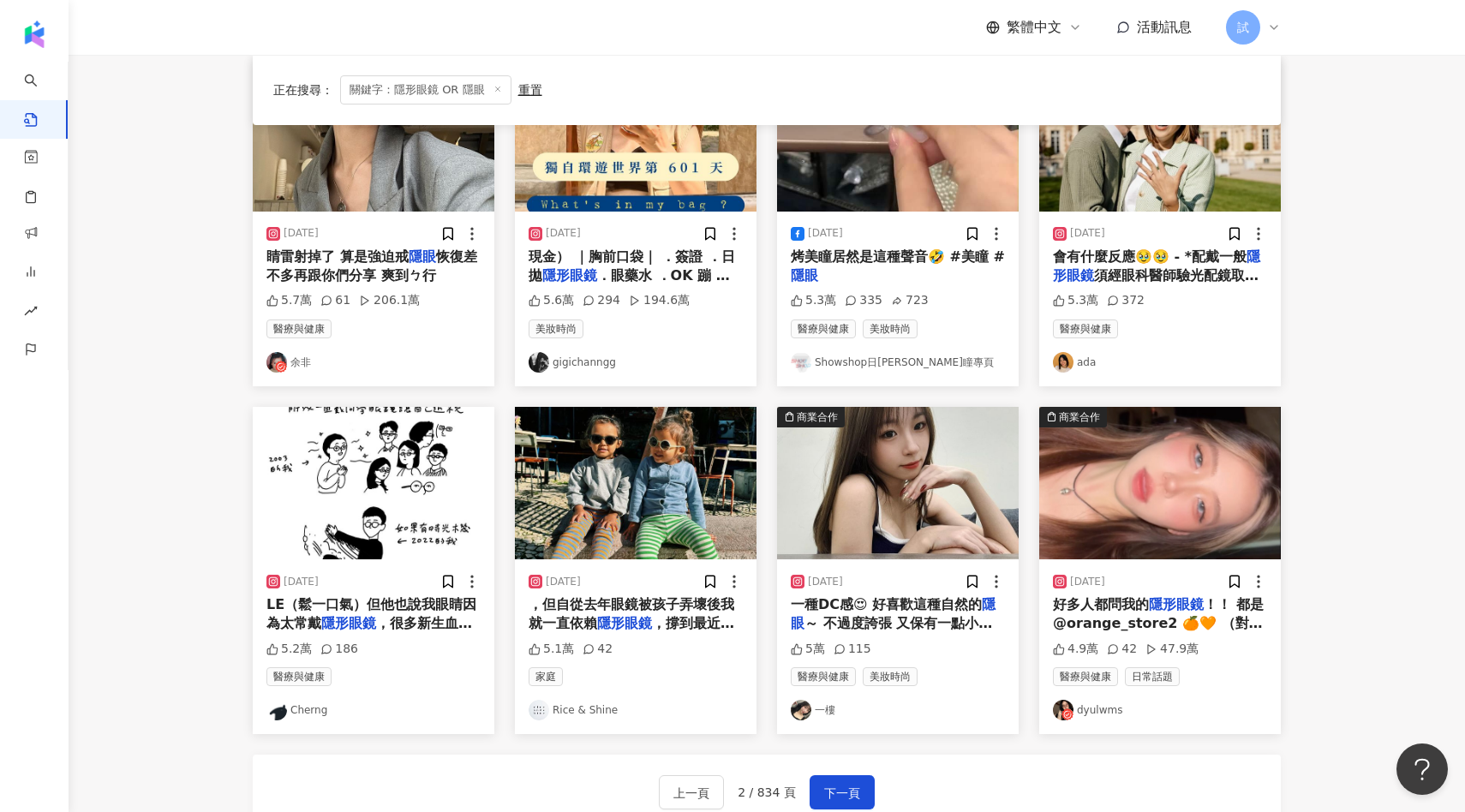
click at [938, 493] on img at bounding box center [898, 482] width 242 height 152
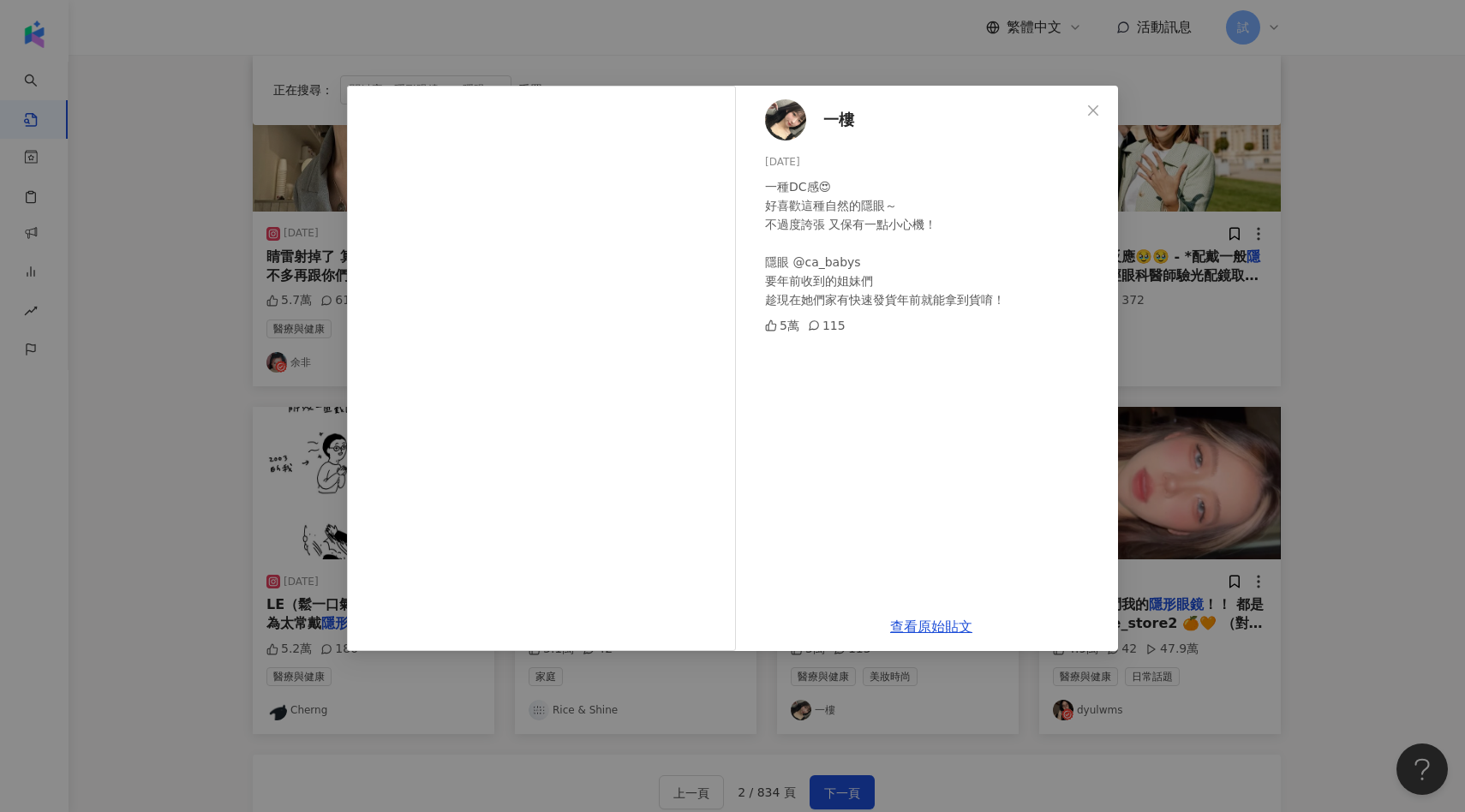
click at [1208, 518] on div "一樓 2024/1/28 一種DC感😍 好喜歡這種自然的隱眼～ 不過度誇張 又保有一點小心機！ 隱眼 @ca_babys 要年前收到的姐妹們 趁現在她們家有快…" at bounding box center [732, 406] width 1465 height 812
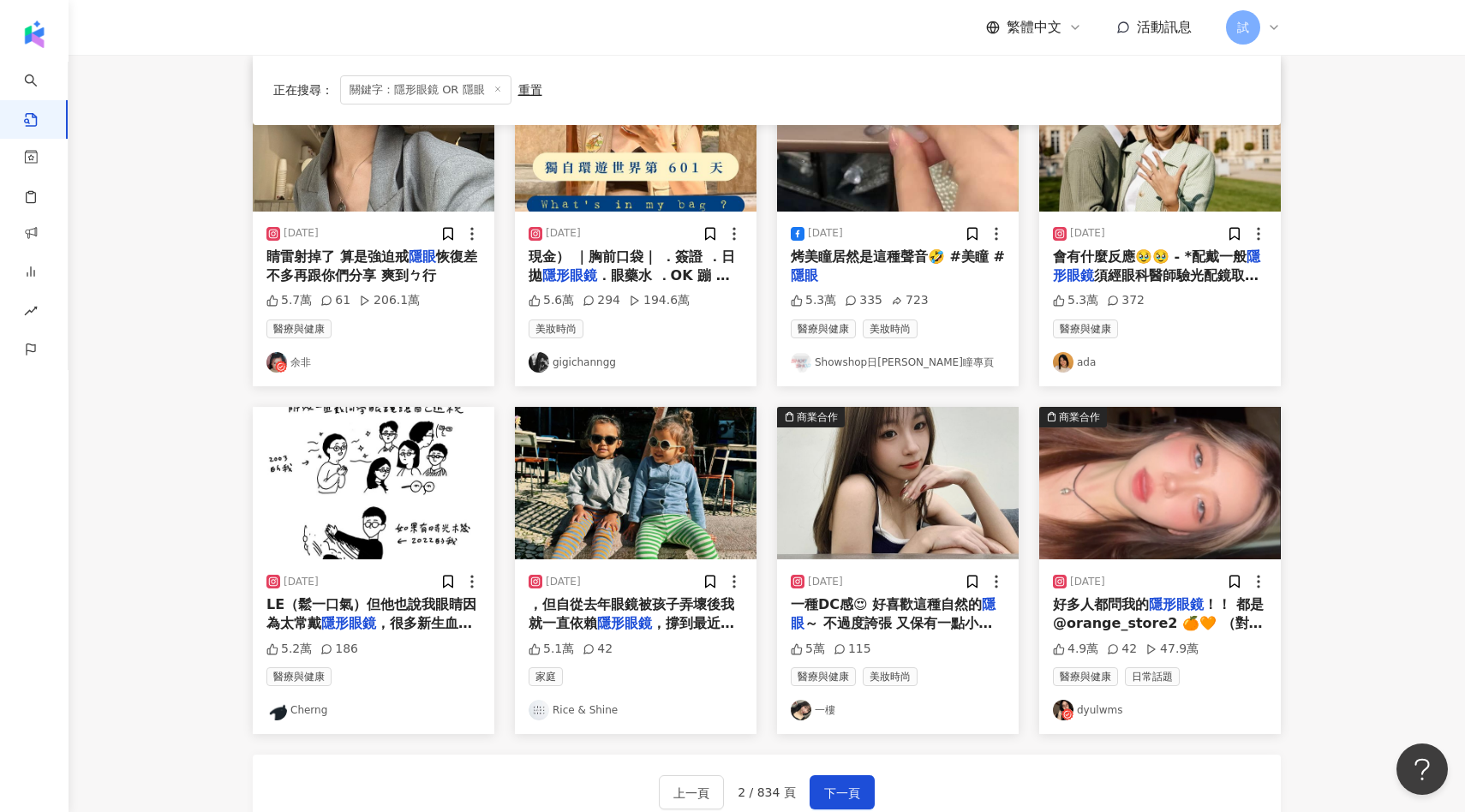
click at [1114, 512] on img at bounding box center [1160, 482] width 242 height 152
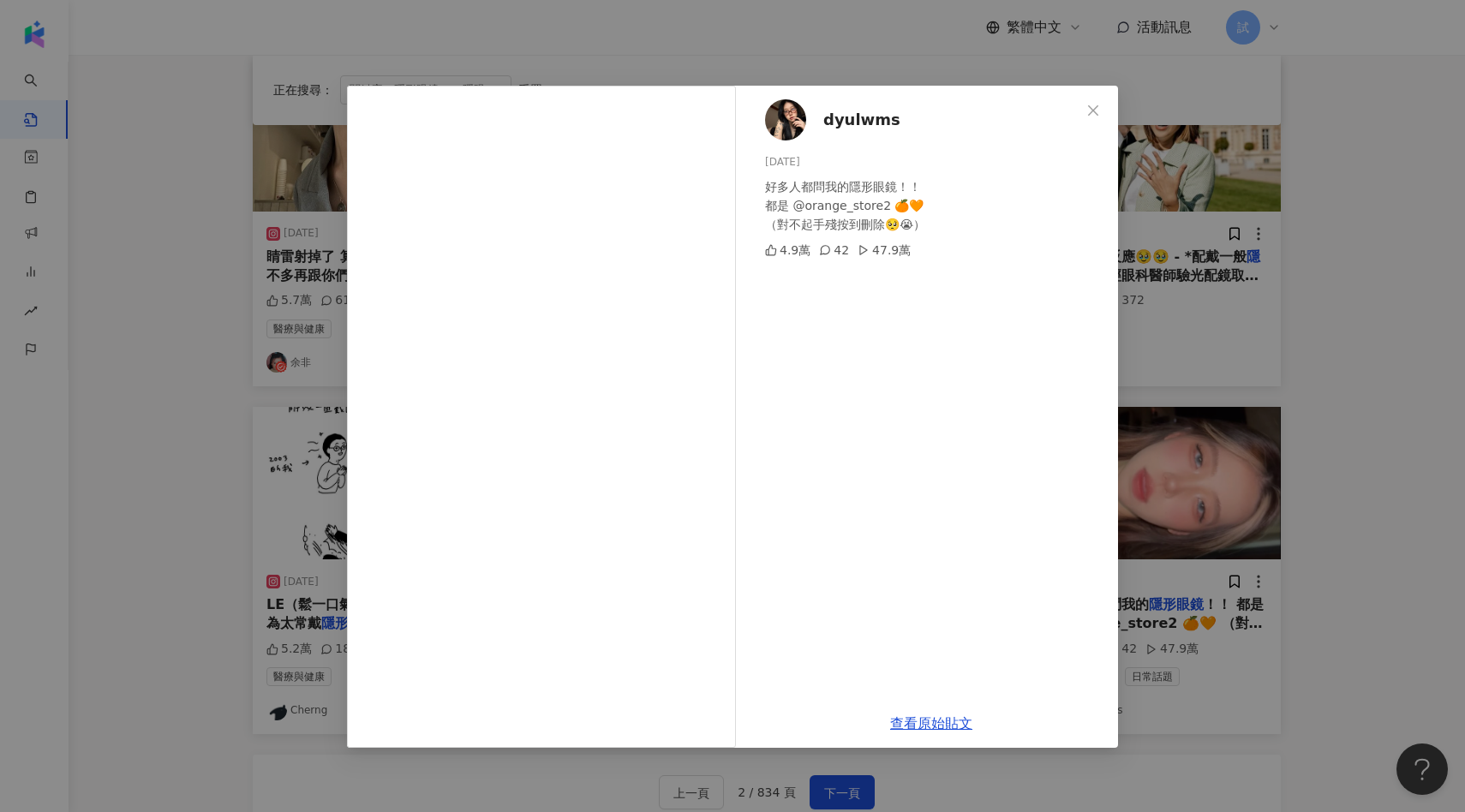
click at [1174, 435] on div "dyulwms 2024/8/5 好多人都問我的隱形眼鏡！！ 都是 @orange_store2 🍊🧡 （對不起手殘按到刪除🥺😭） 4.9萬 42 47.9萬…" at bounding box center [732, 406] width 1465 height 812
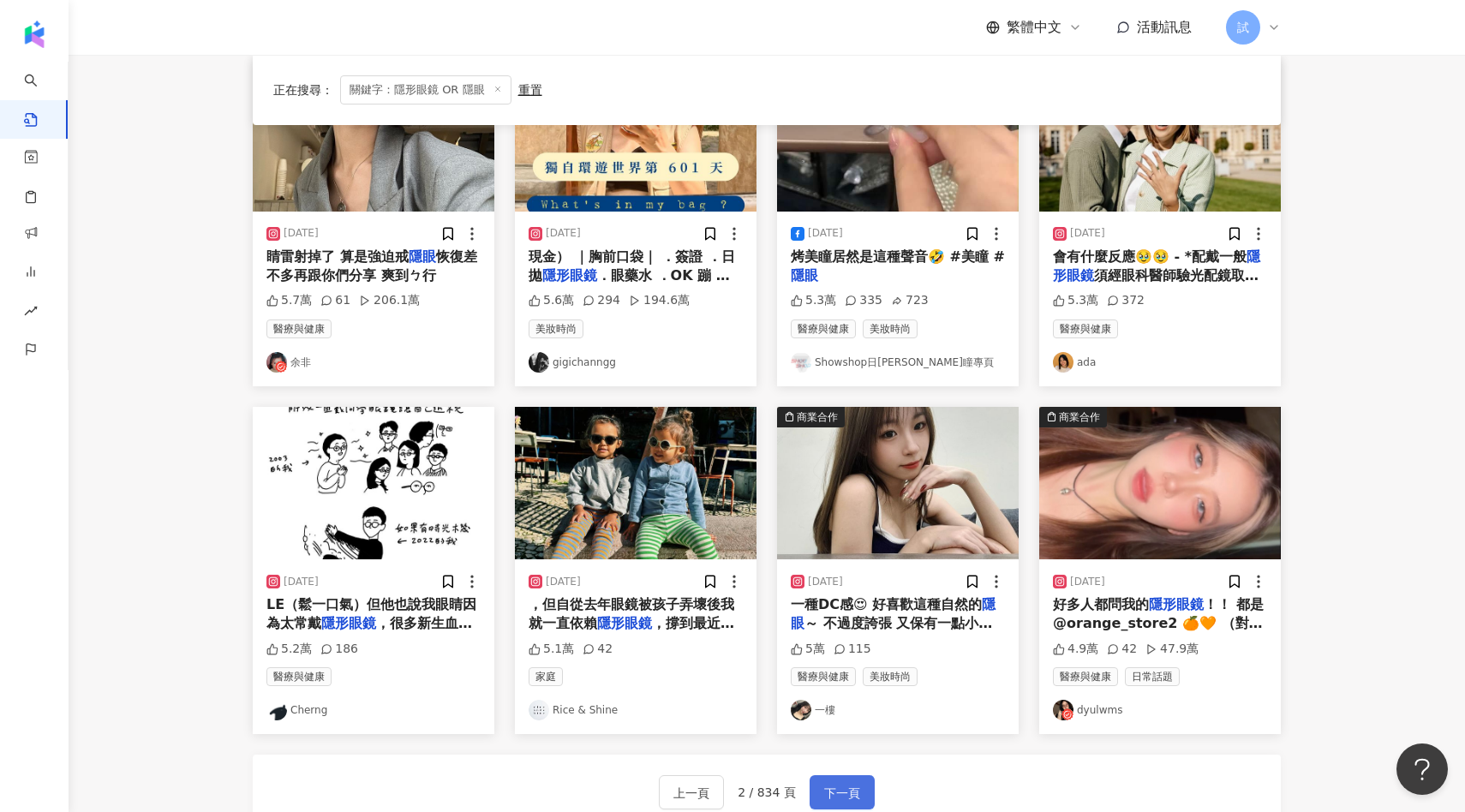
click at [834, 800] on span "下一頁" at bounding box center [842, 792] width 36 height 20
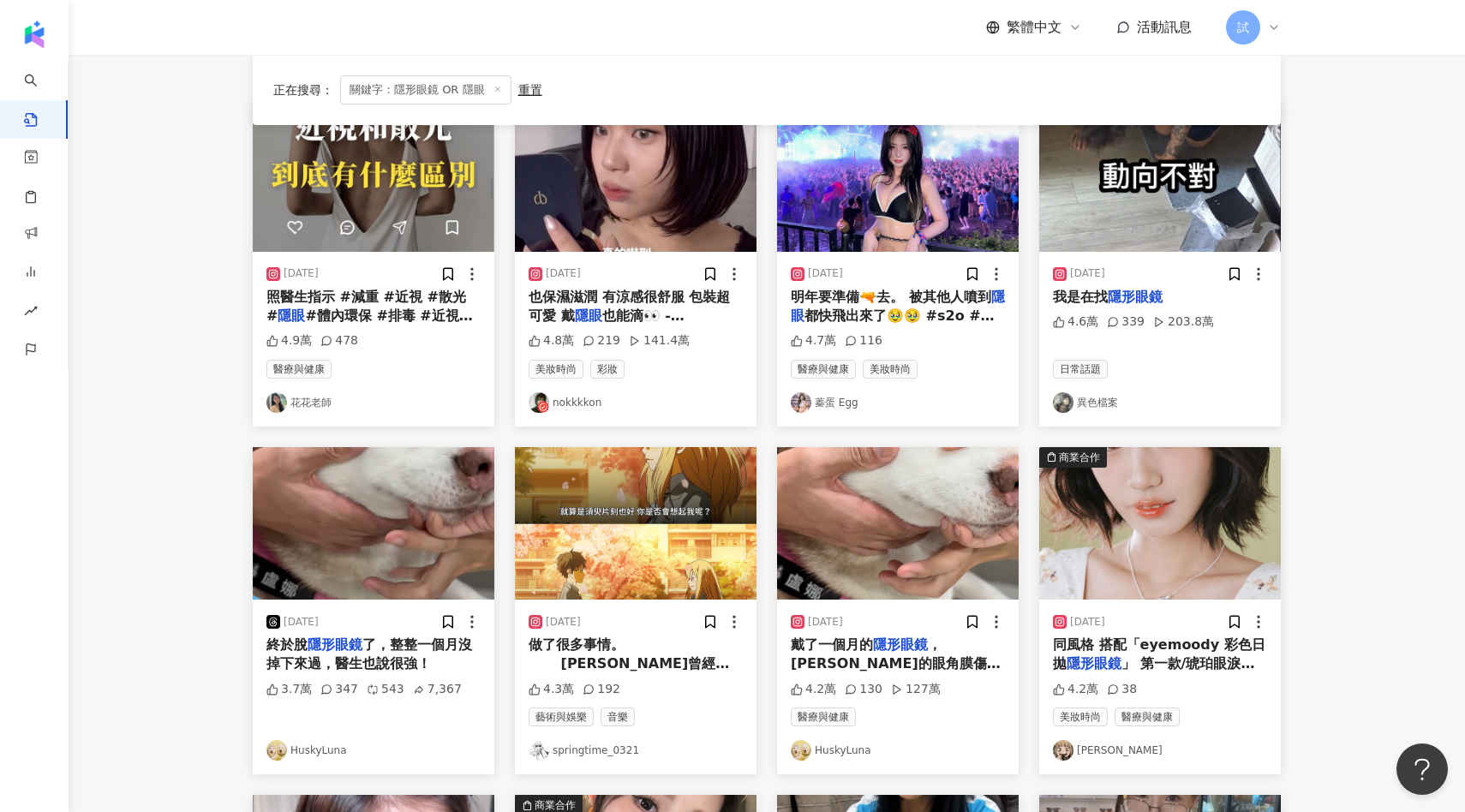
scroll to position [192, 0]
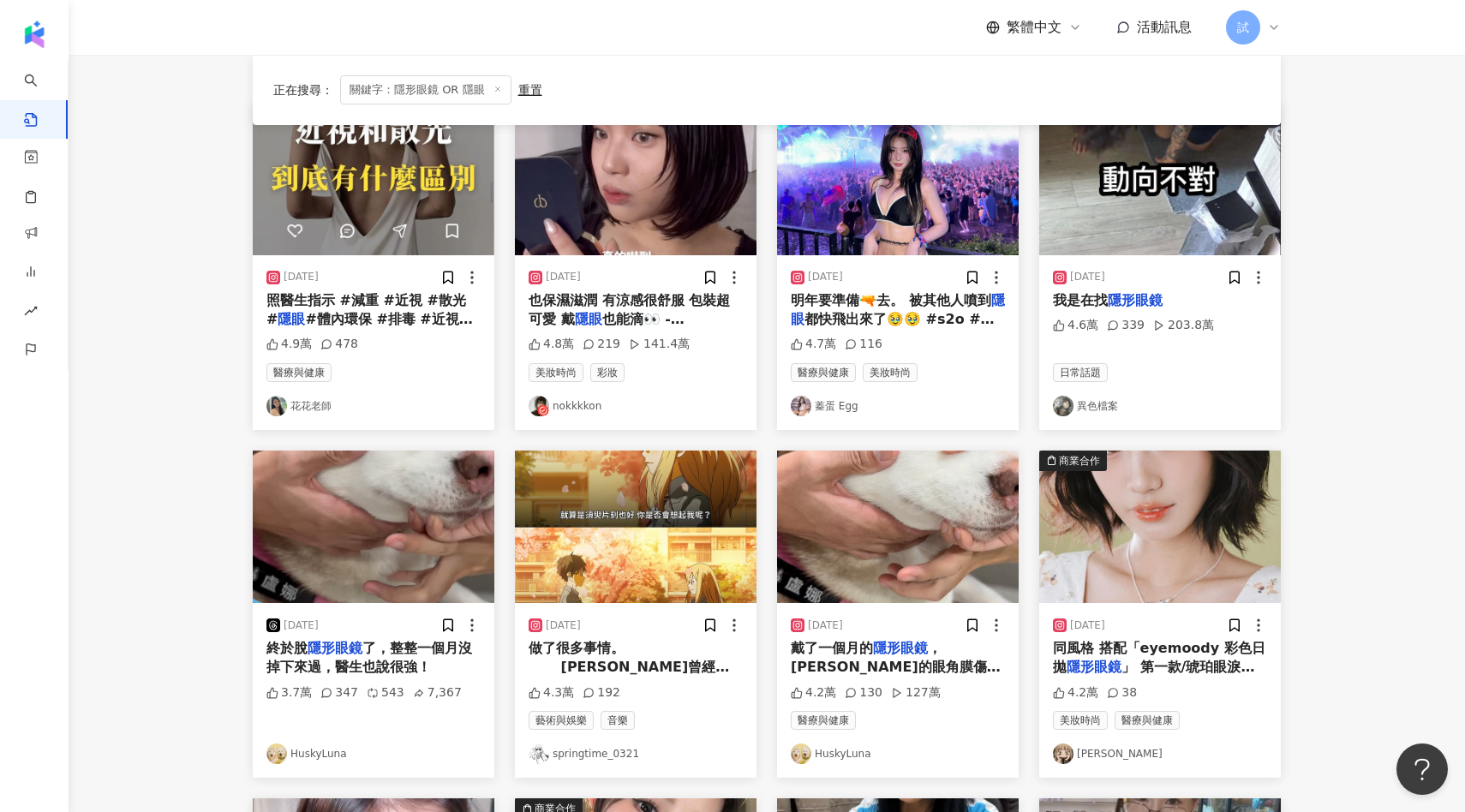
click at [1180, 535] on img at bounding box center [1160, 527] width 242 height 152
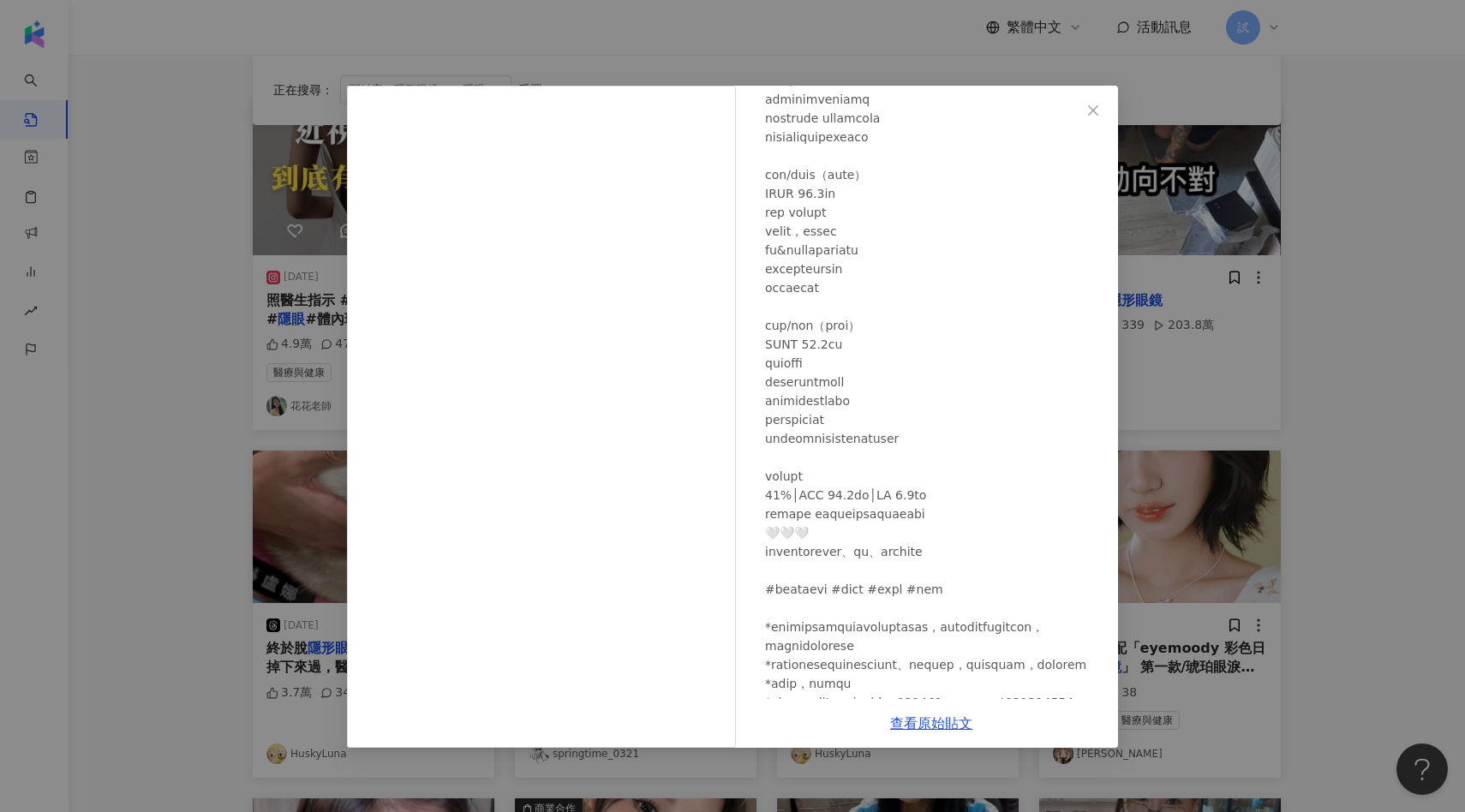
scroll to position [314, 0]
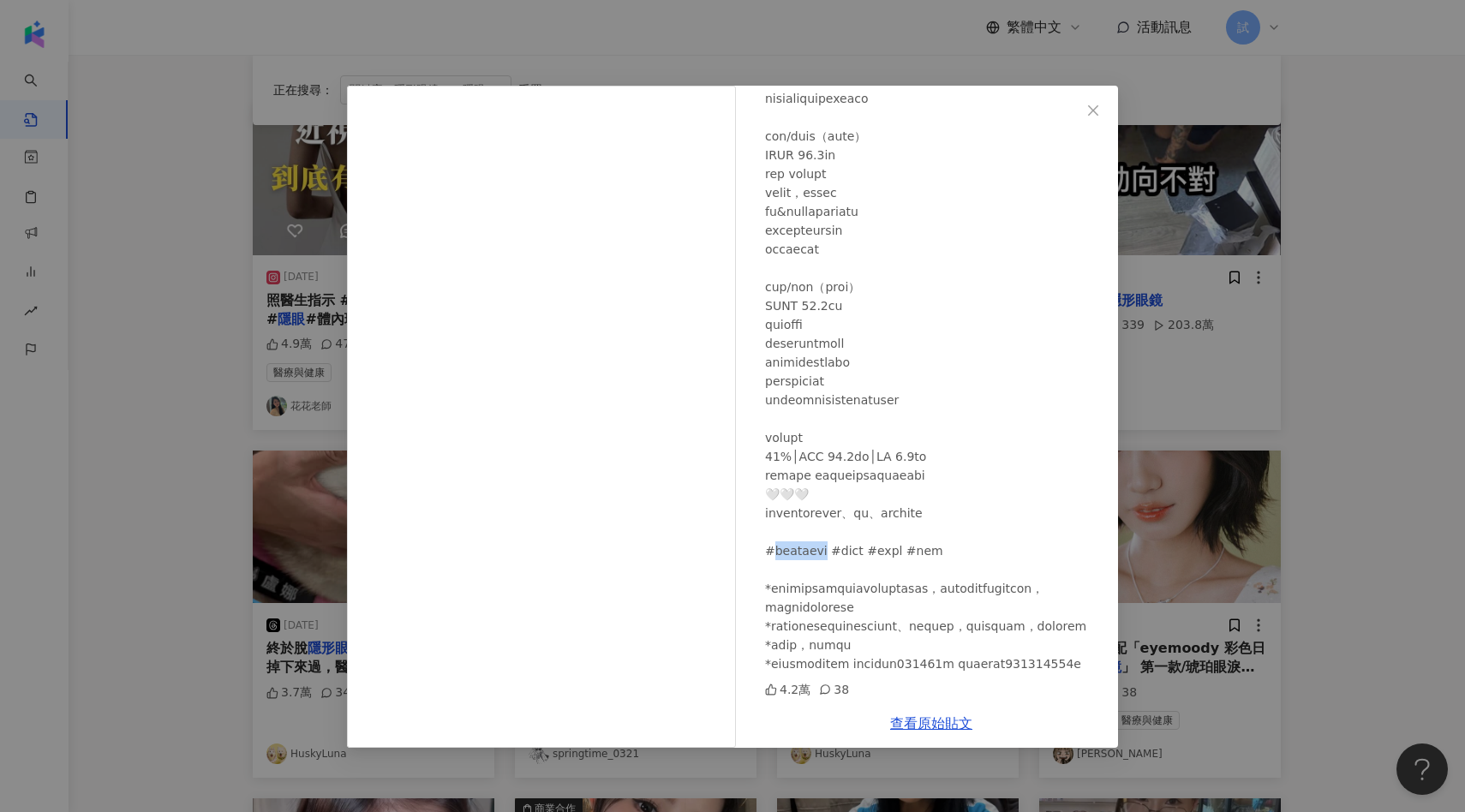
drag, startPoint x: 826, startPoint y: 517, endPoint x: 773, endPoint y: 516, distance: 53.0
click at [773, 516] on div at bounding box center [934, 286] width 339 height 773
copy div "moody #琥"
click at [1193, 486] on div "紫紫 2024/2/6 4.2萬 38 查看原始貼文" at bounding box center [732, 406] width 1465 height 812
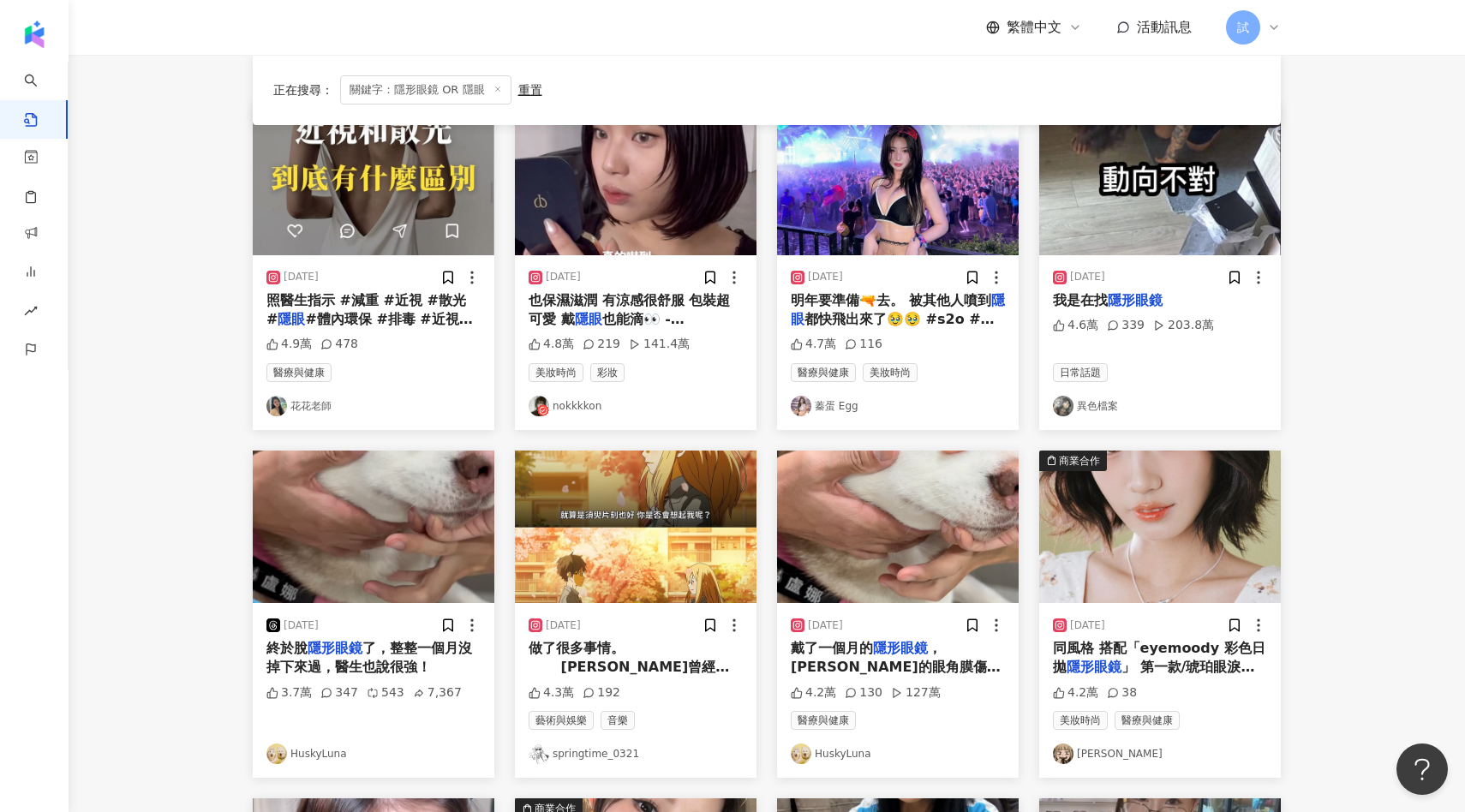
scroll to position [0, 0]
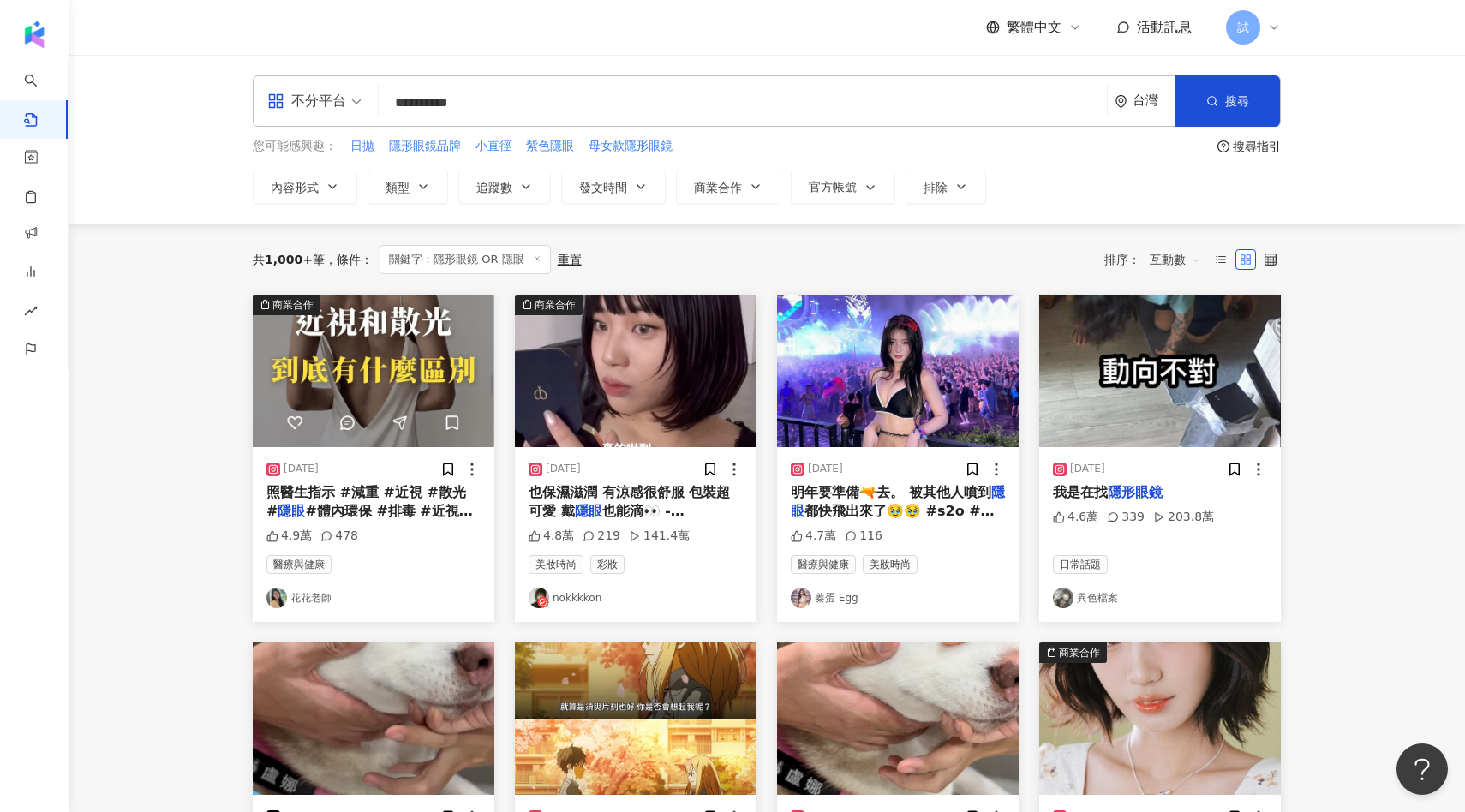
drag, startPoint x: 540, startPoint y: 93, endPoint x: 355, endPoint y: 88, distance: 185.1
click at [356, 90] on div "**********" at bounding box center [767, 101] width 1028 height 52
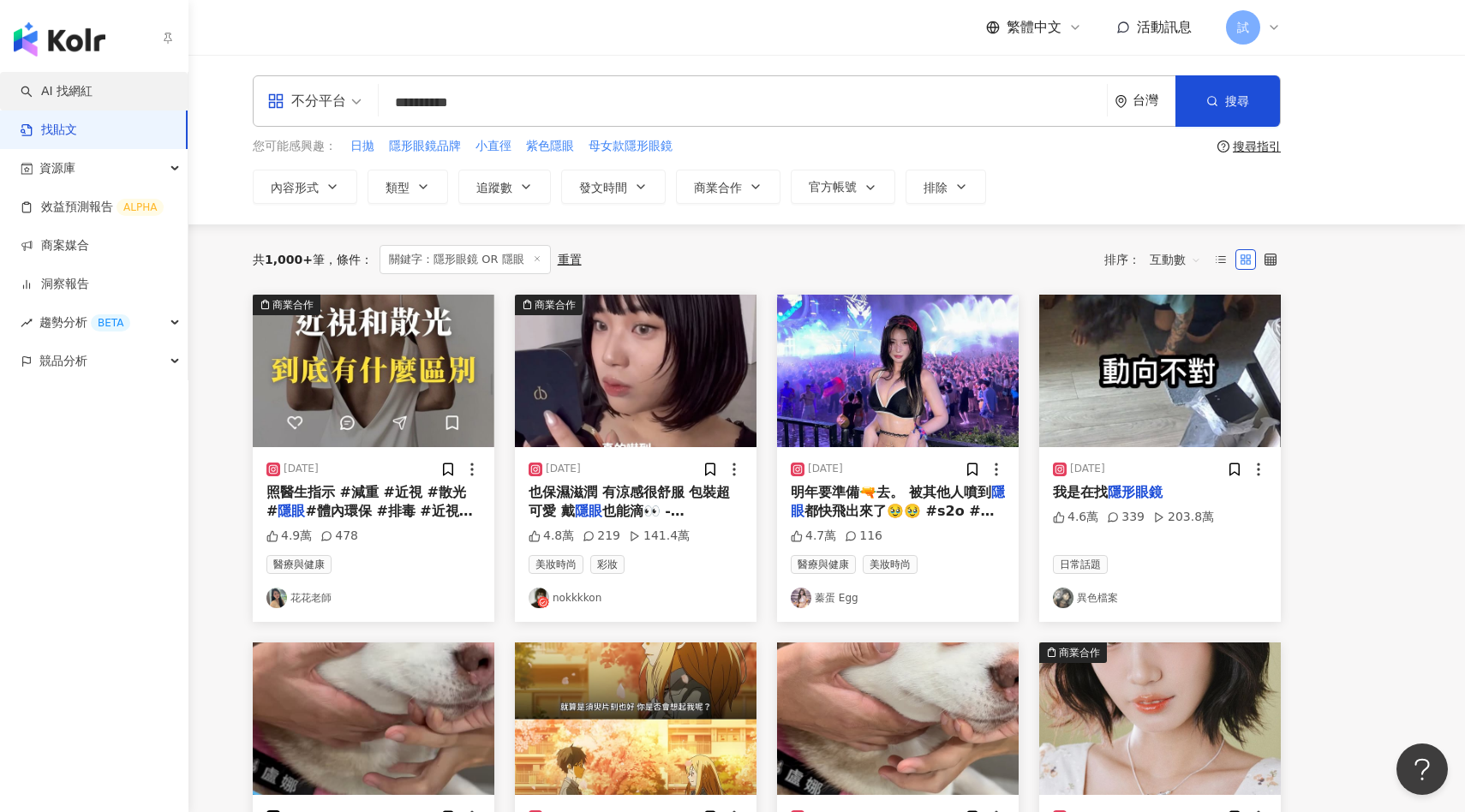
click at [45, 83] on link "AI 找網紅" at bounding box center [56, 91] width 72 height 17
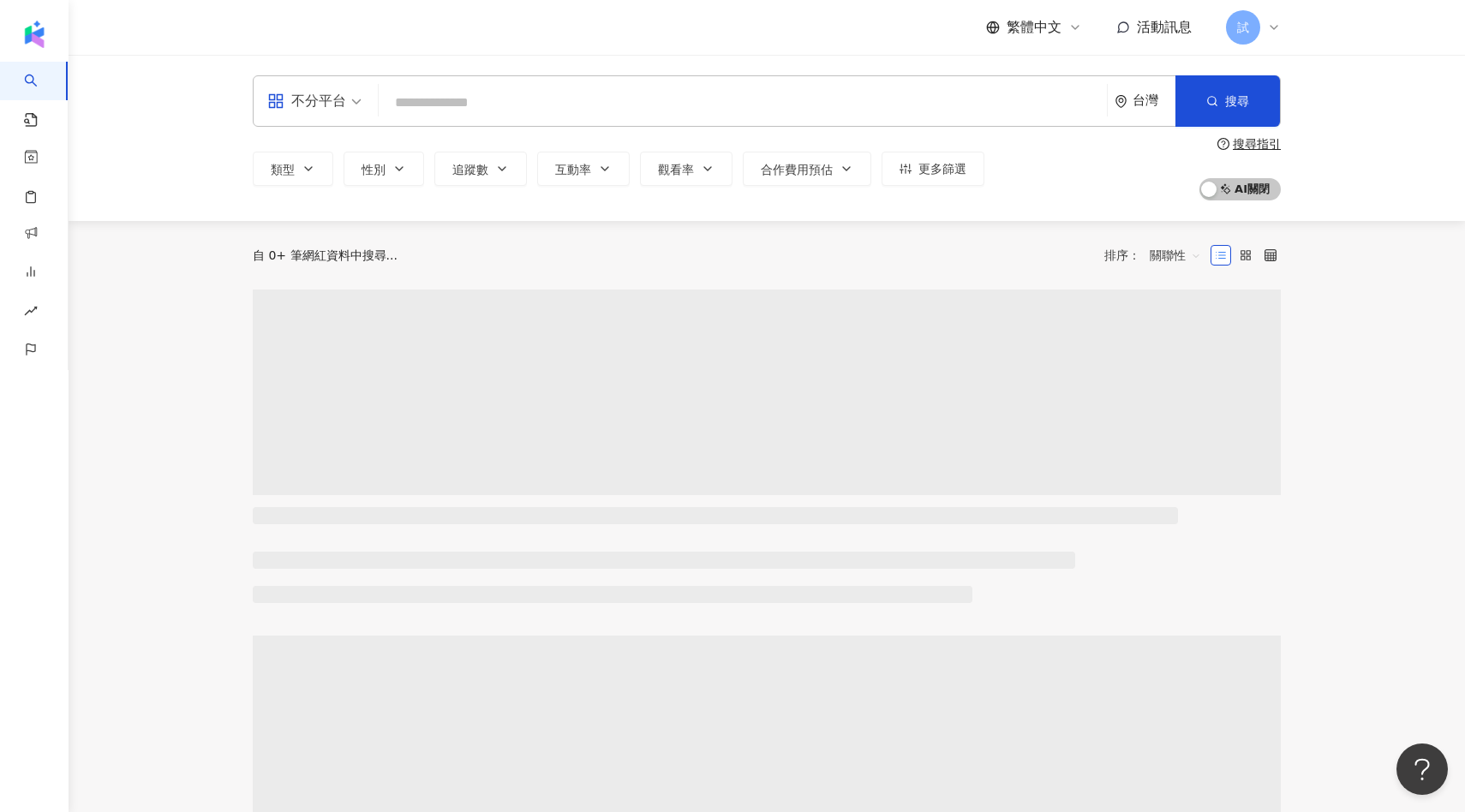
click at [436, 100] on input "search" at bounding box center [742, 102] width 714 height 33
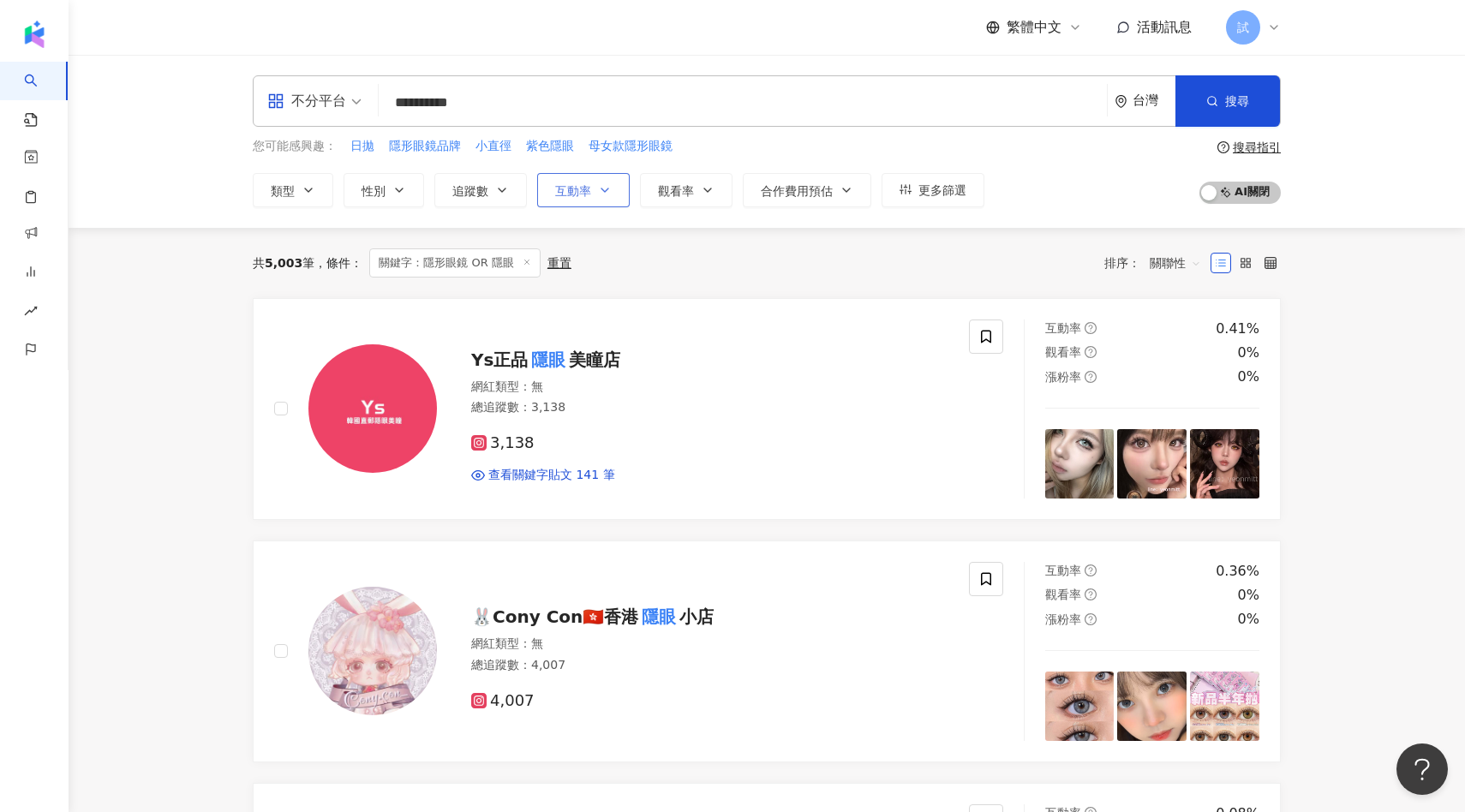
type input "**********"
click at [577, 184] on span "互動率" at bounding box center [573, 190] width 36 height 13
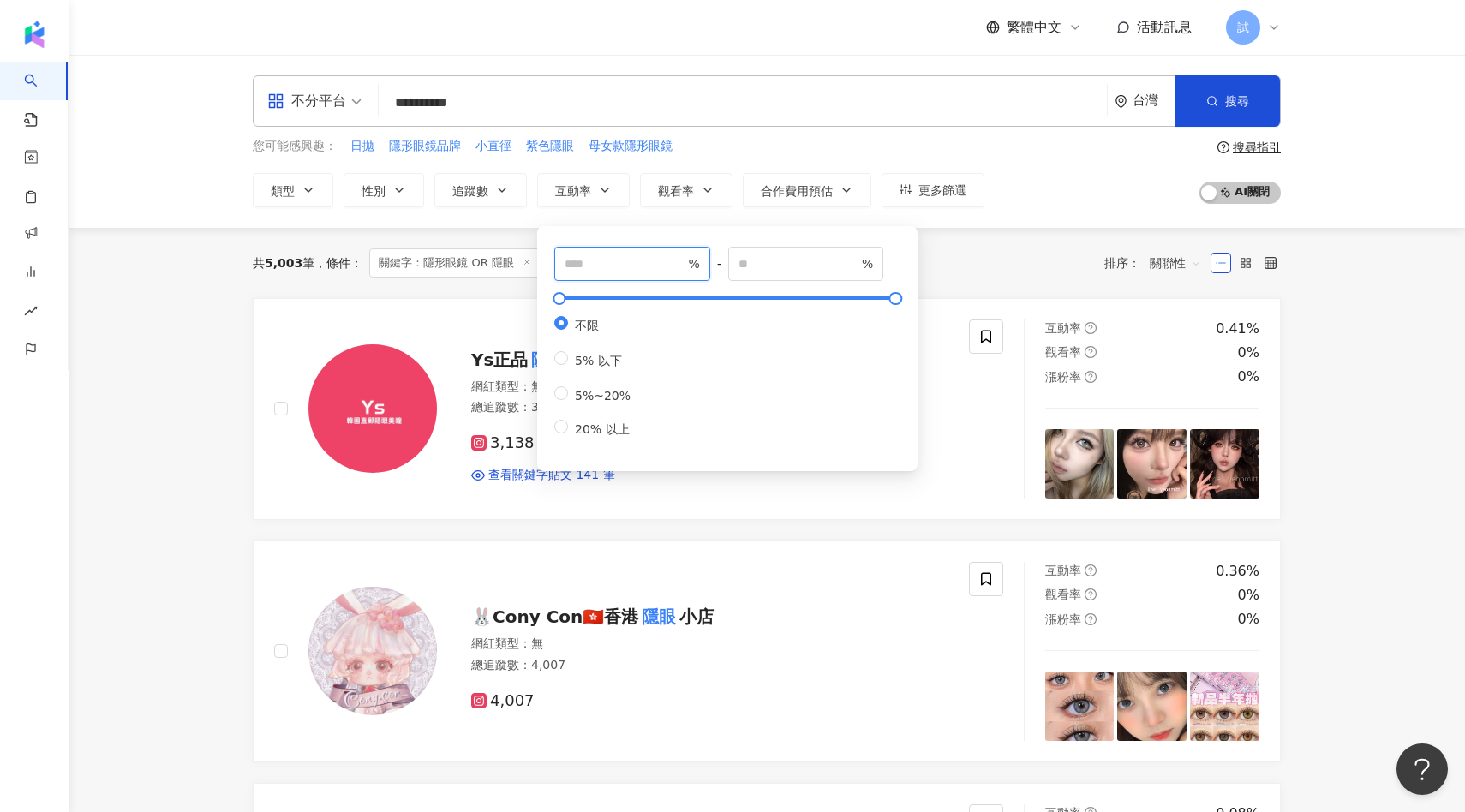
click at [597, 267] on input "number" at bounding box center [624, 263] width 120 height 19
type input "*"
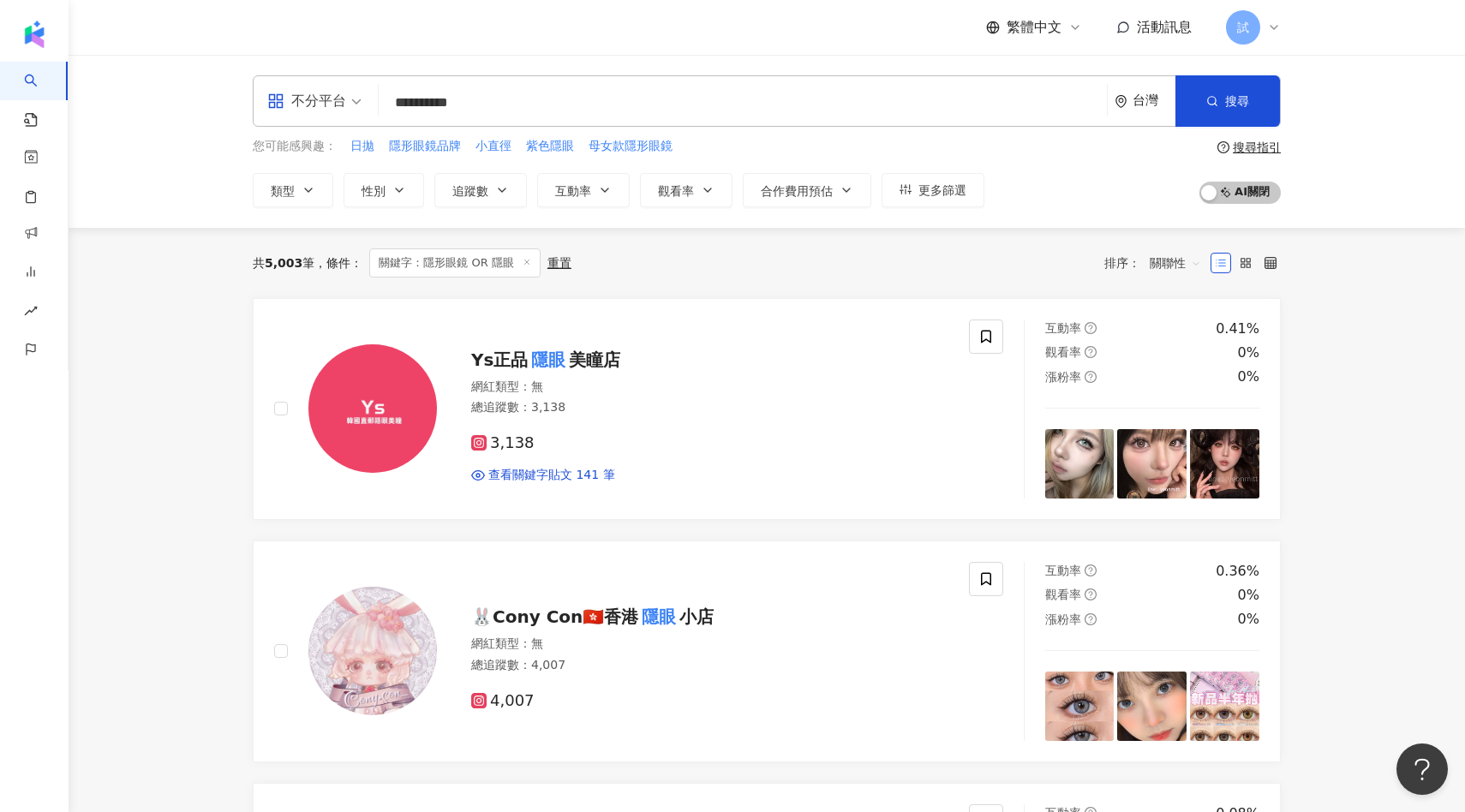
click at [937, 268] on div "共 5,003 筆 條件 ： 關鍵字：隱形眼鏡 OR 隱眼 重置 排序： 關聯性" at bounding box center [767, 262] width 1028 height 29
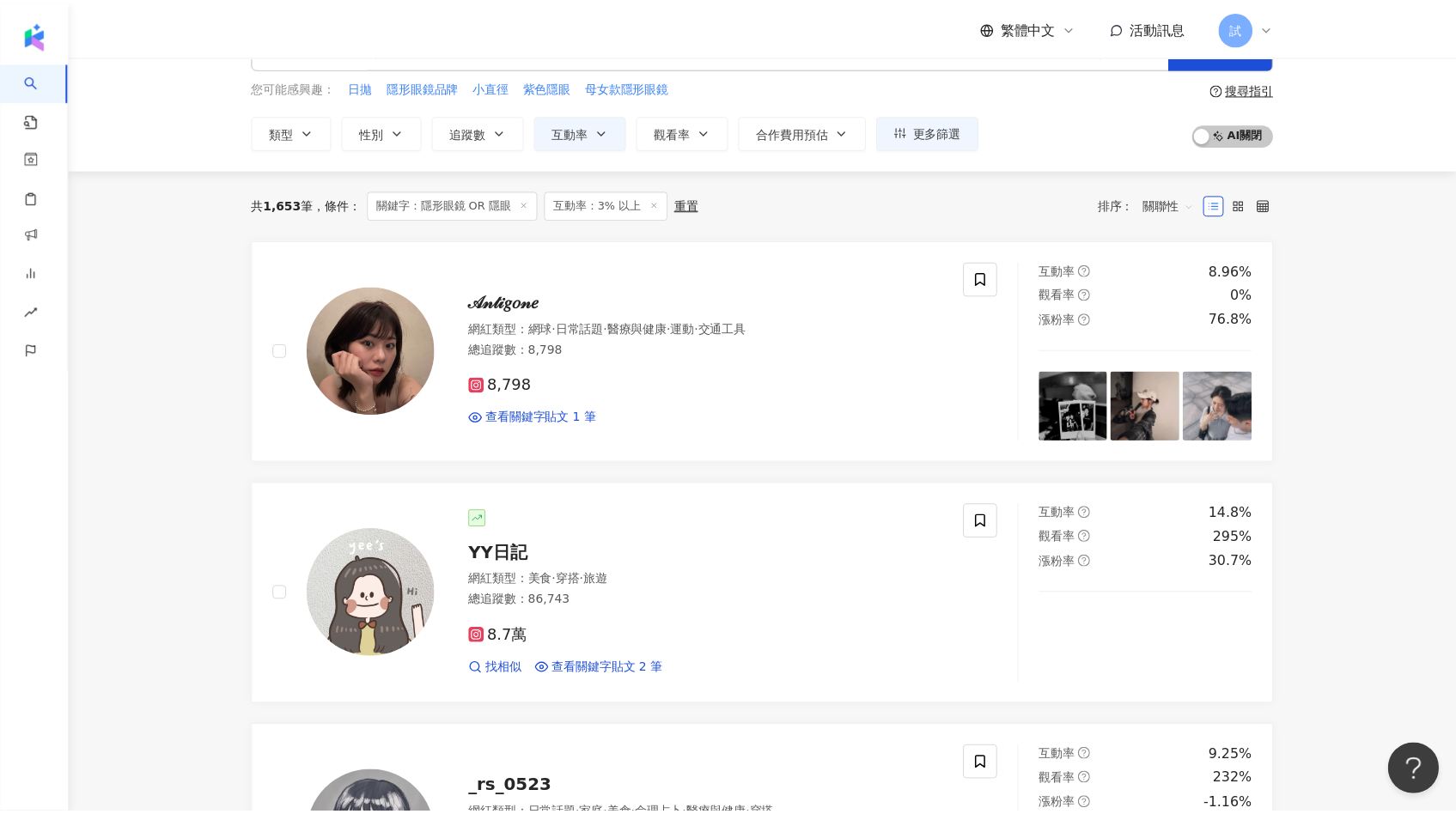
scroll to position [127, 0]
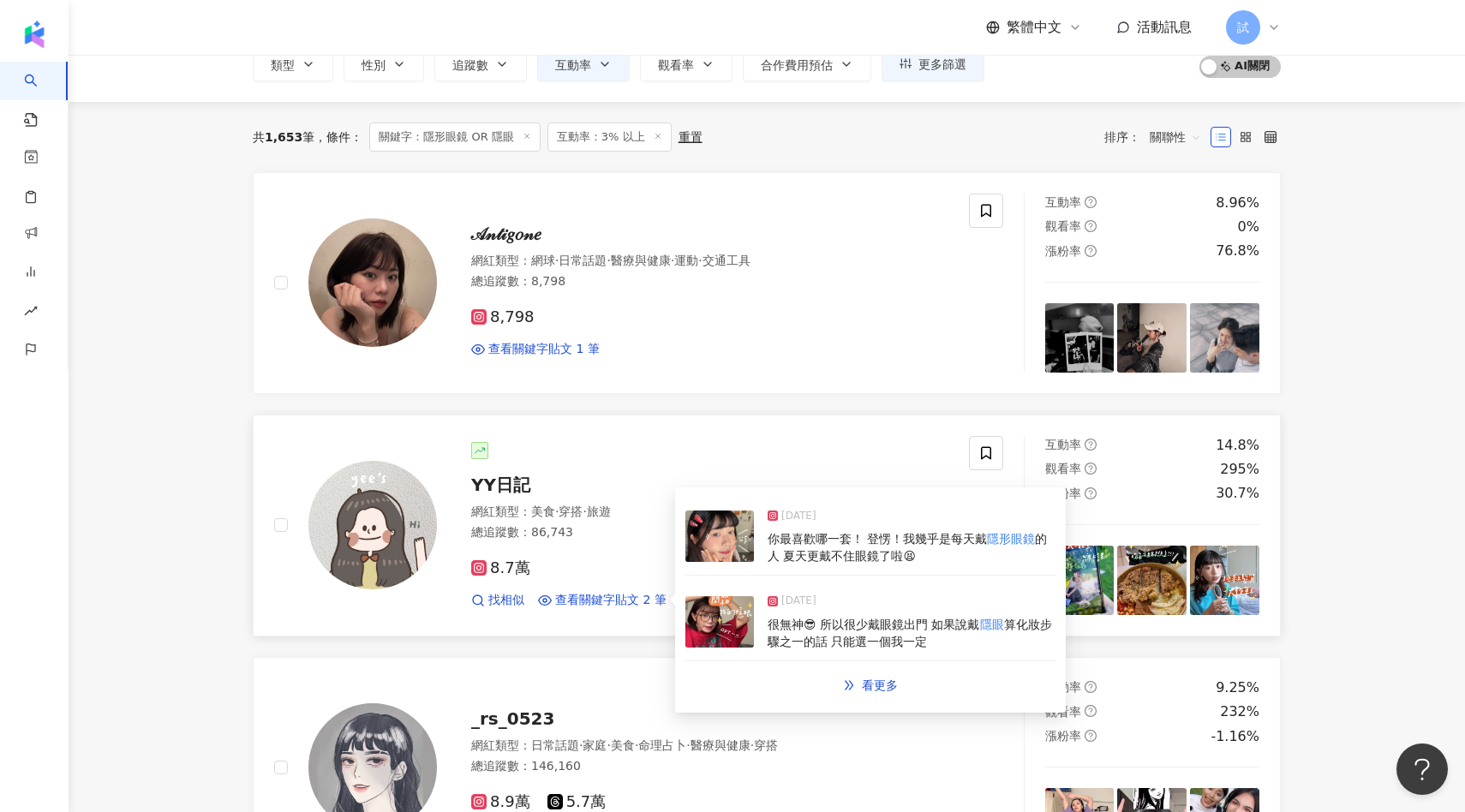
click at [719, 547] on img at bounding box center [720, 536] width 68 height 52
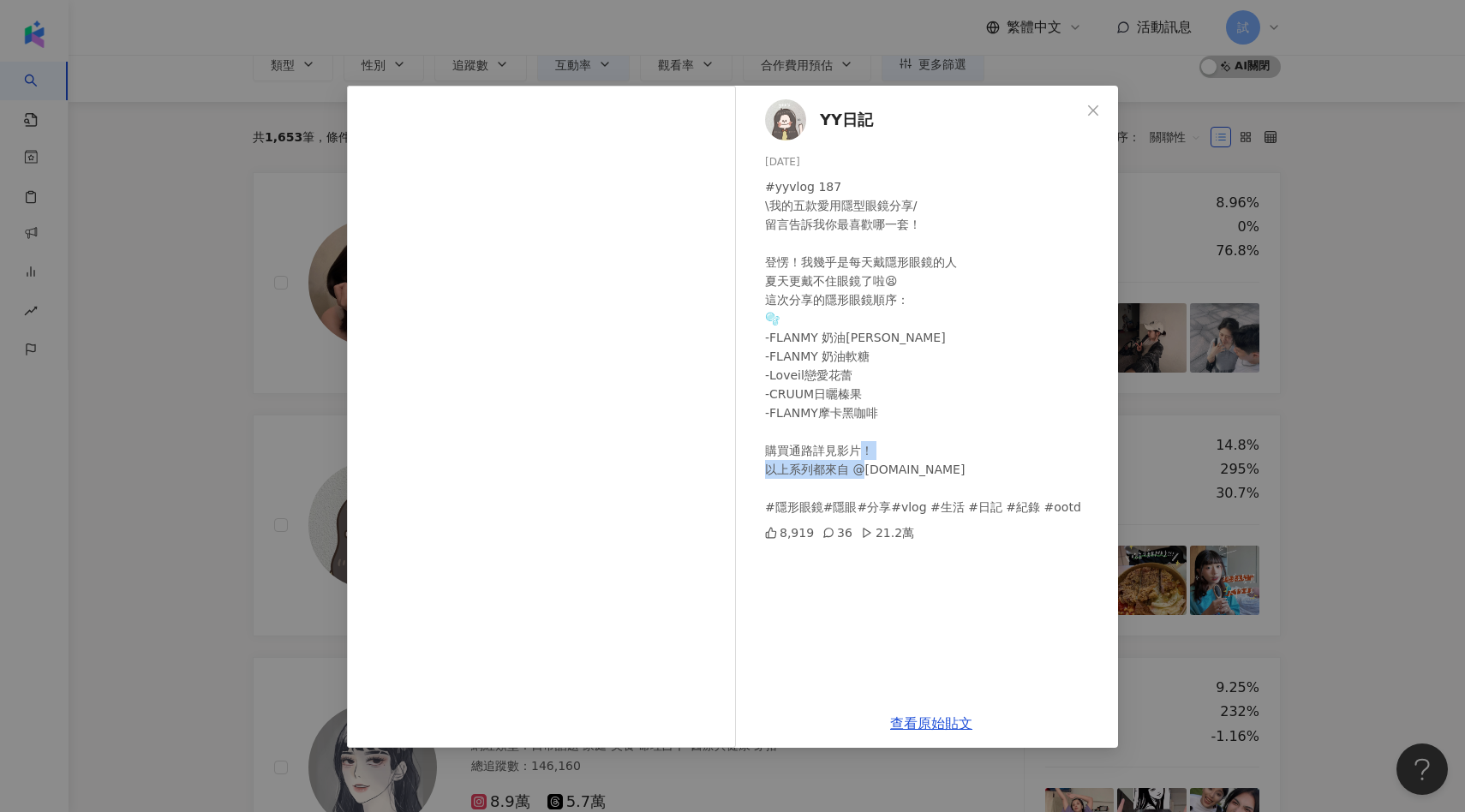
drag, startPoint x: 930, startPoint y: 470, endPoint x: 855, endPoint y: 474, distance: 75.1
click at [855, 474] on div "#yyvlog 187 \我的五款愛用隱型眼鏡分享/ 留言告訴我你最喜歡哪一套！ 登愣！我幾乎是每天戴隱形眼鏡的人 夏天更戴不住眼鏡了啦😫 這次分享的隱形眼鏡…" at bounding box center [934, 346] width 339 height 339
copy div "garden.tw"
click at [967, 385] on div "#yyvlog 187 \我的五款愛用隱型眼鏡分享/ 留言告訴我你最喜歡哪一套！ 登愣！我幾乎是每天戴隱形眼鏡的人 夏天更戴不住眼鏡了啦😫 這次分享的隱形眼鏡…" at bounding box center [934, 346] width 339 height 339
click at [1167, 321] on div "YY日記 2025/7/10 #yyvlog 187 \我的五款愛用隱型眼鏡分享/ 留言告訴我你最喜歡哪一套！ 登愣！我幾乎是每天戴隱形眼鏡的人 夏天更戴不住…" at bounding box center [732, 406] width 1465 height 812
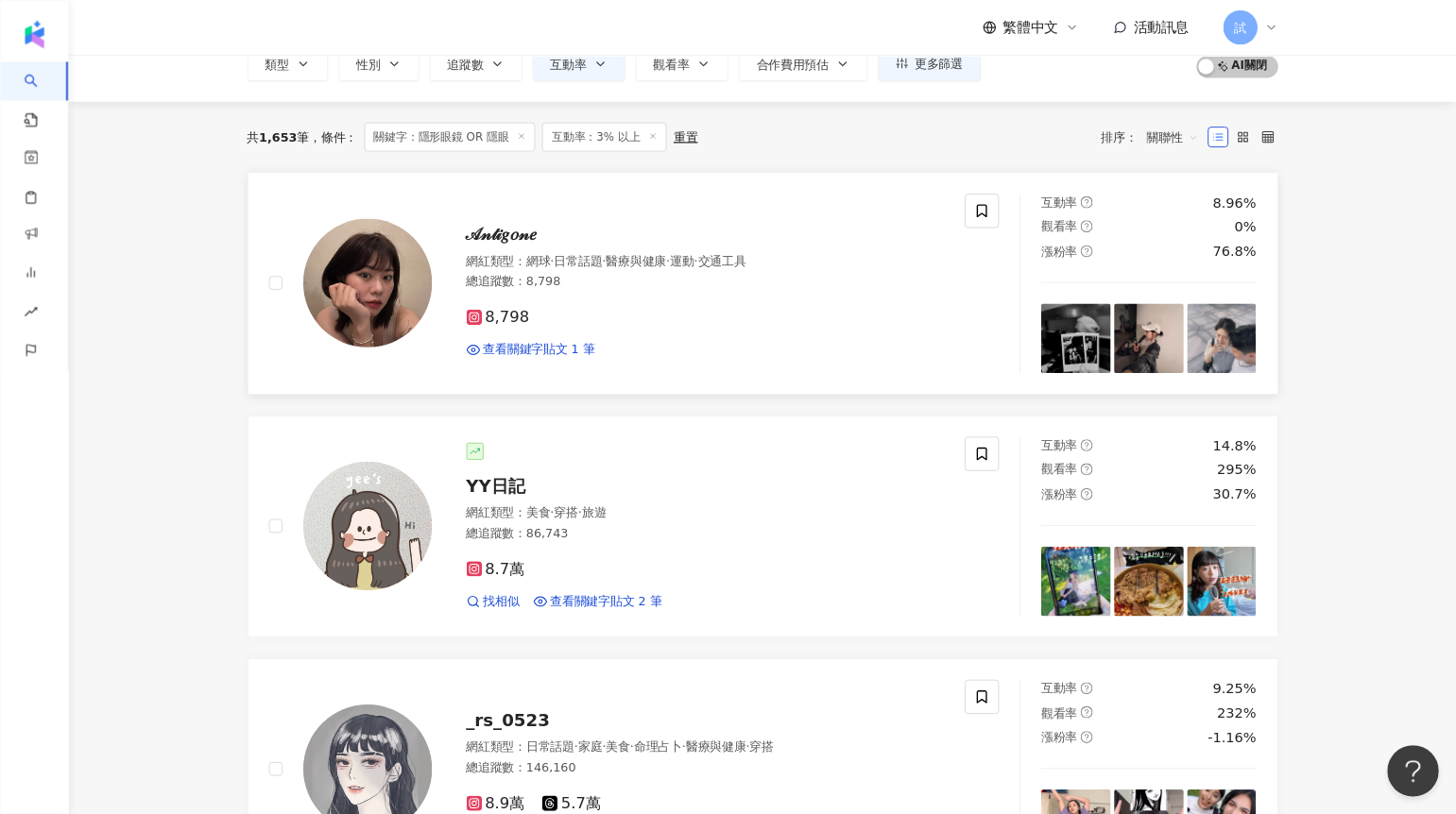
scroll to position [138, 0]
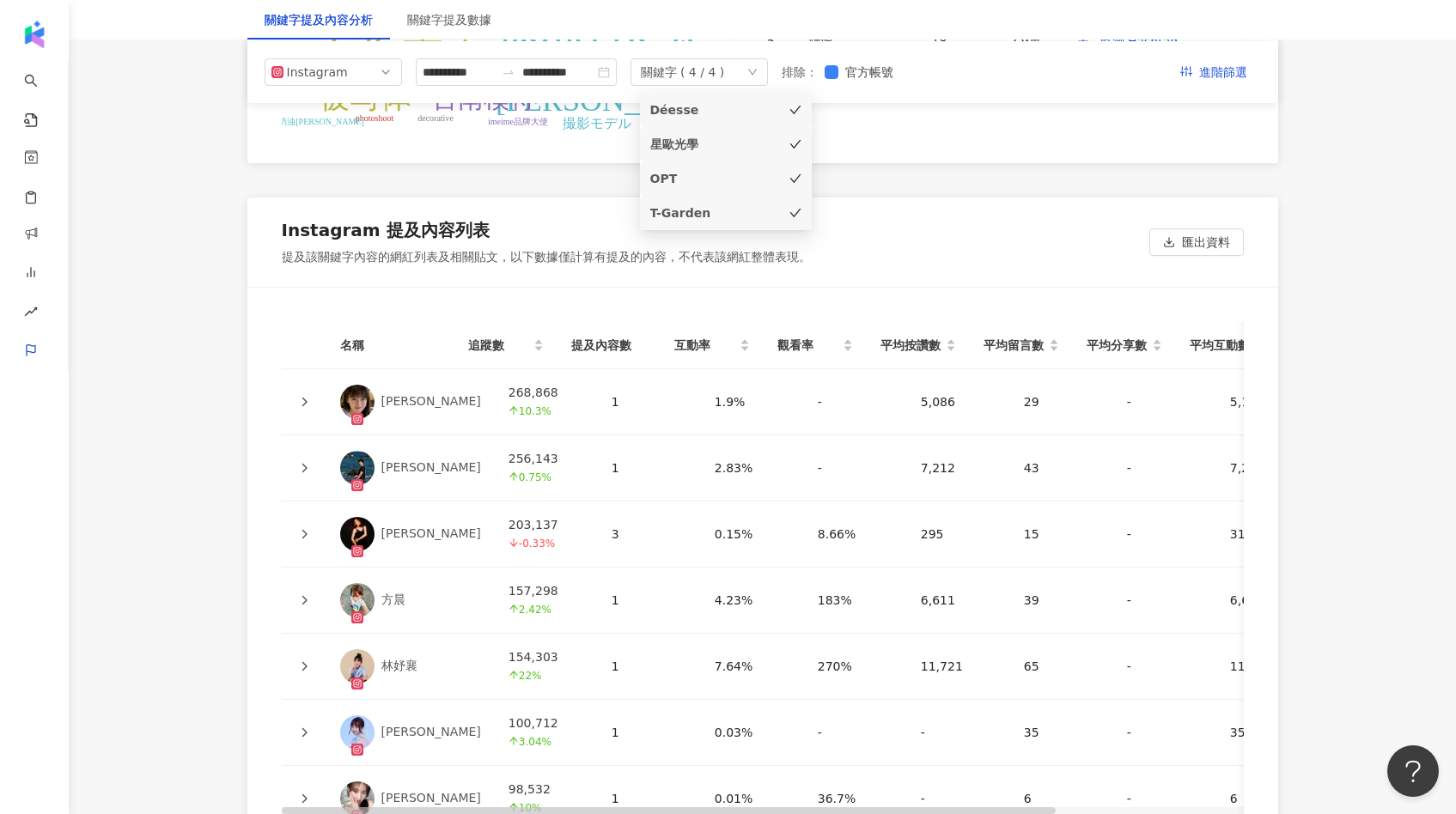
click at [797, 112] on icon "check" at bounding box center [794, 110] width 12 height 12
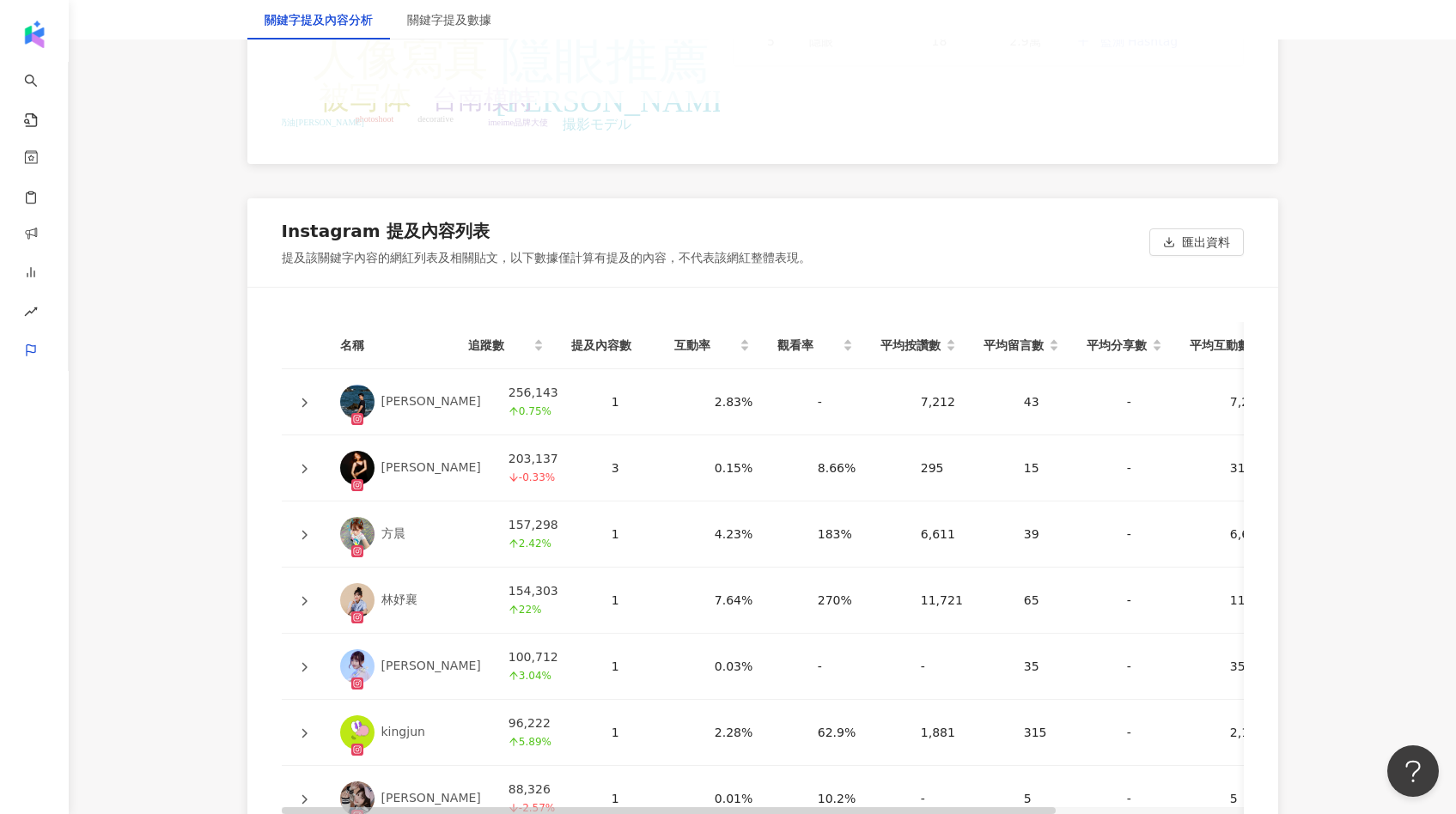
scroll to position [3383, 0]
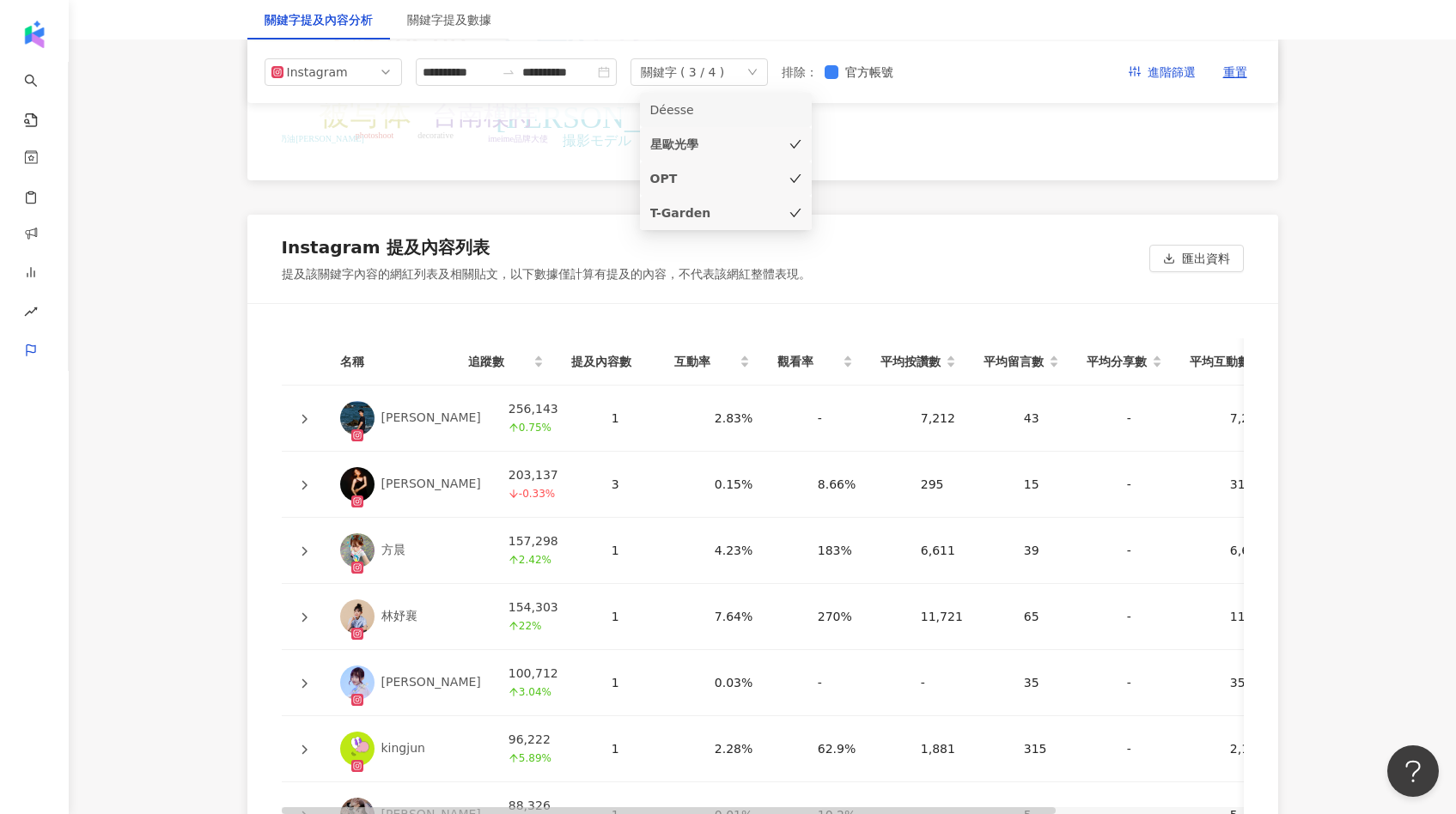
click at [795, 174] on icon "check" at bounding box center [794, 178] width 12 height 12
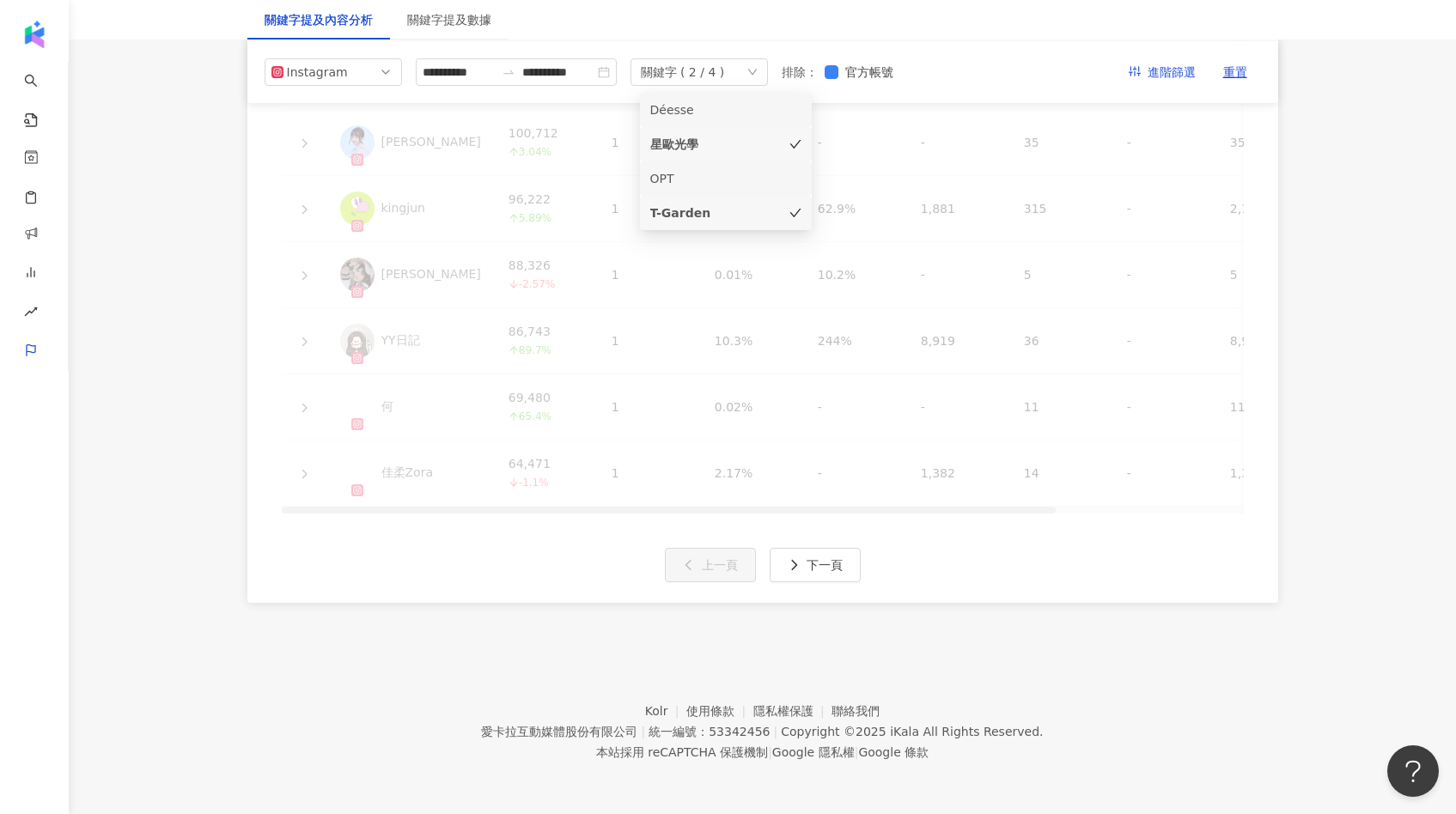
scroll to position [2185, 0]
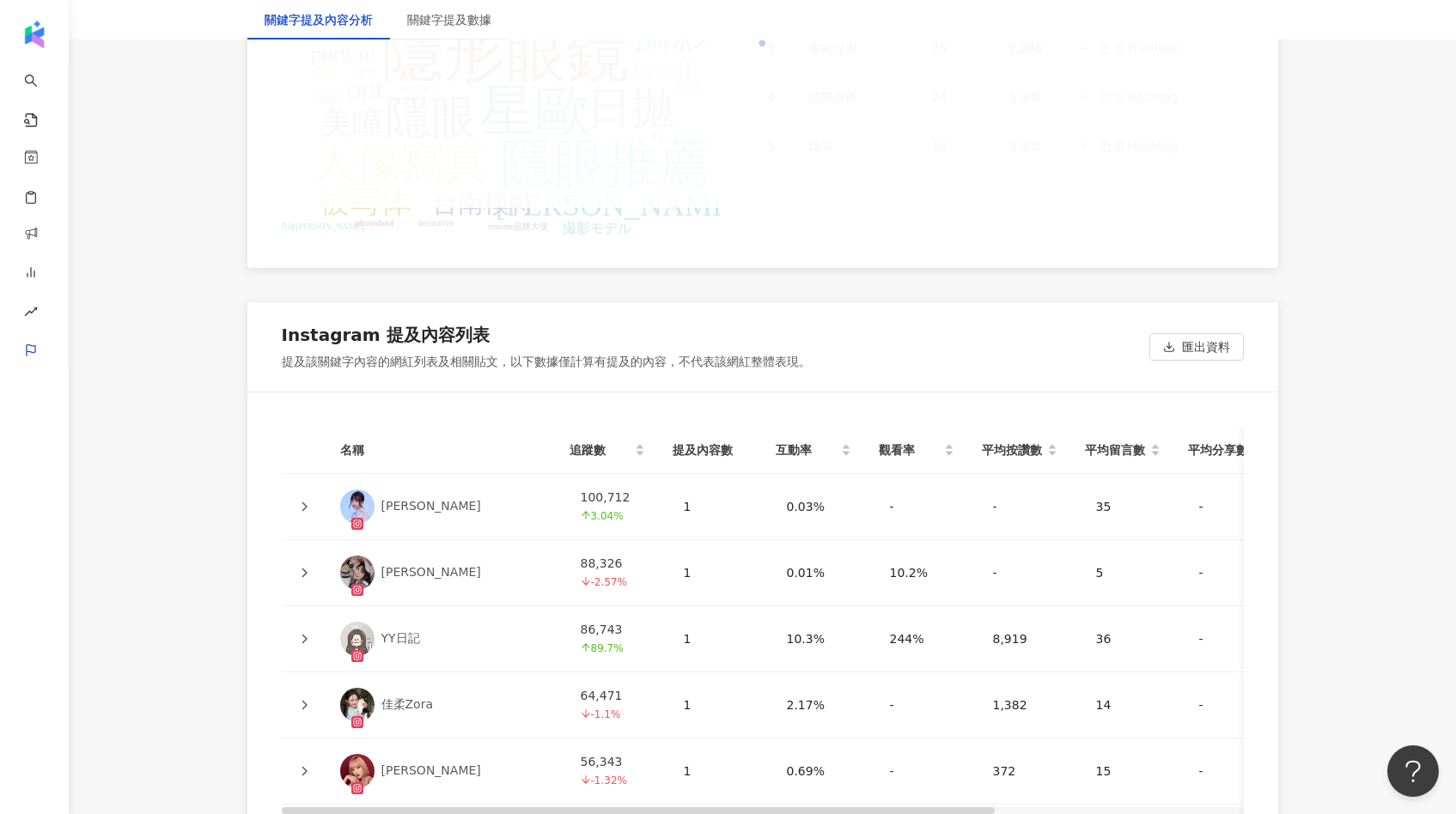
click at [796, 214] on div "Hashtag 文字雲分析 隱形眼鏡 星歐 星歐光學 隱眼推薦 隱眼 人像寫真 嘉義模特 寫真 日拋 外拍 攝影 人像 chacha美瞳 美瞳 被写体 opt…" at bounding box center [762, 49] width 962 height 369
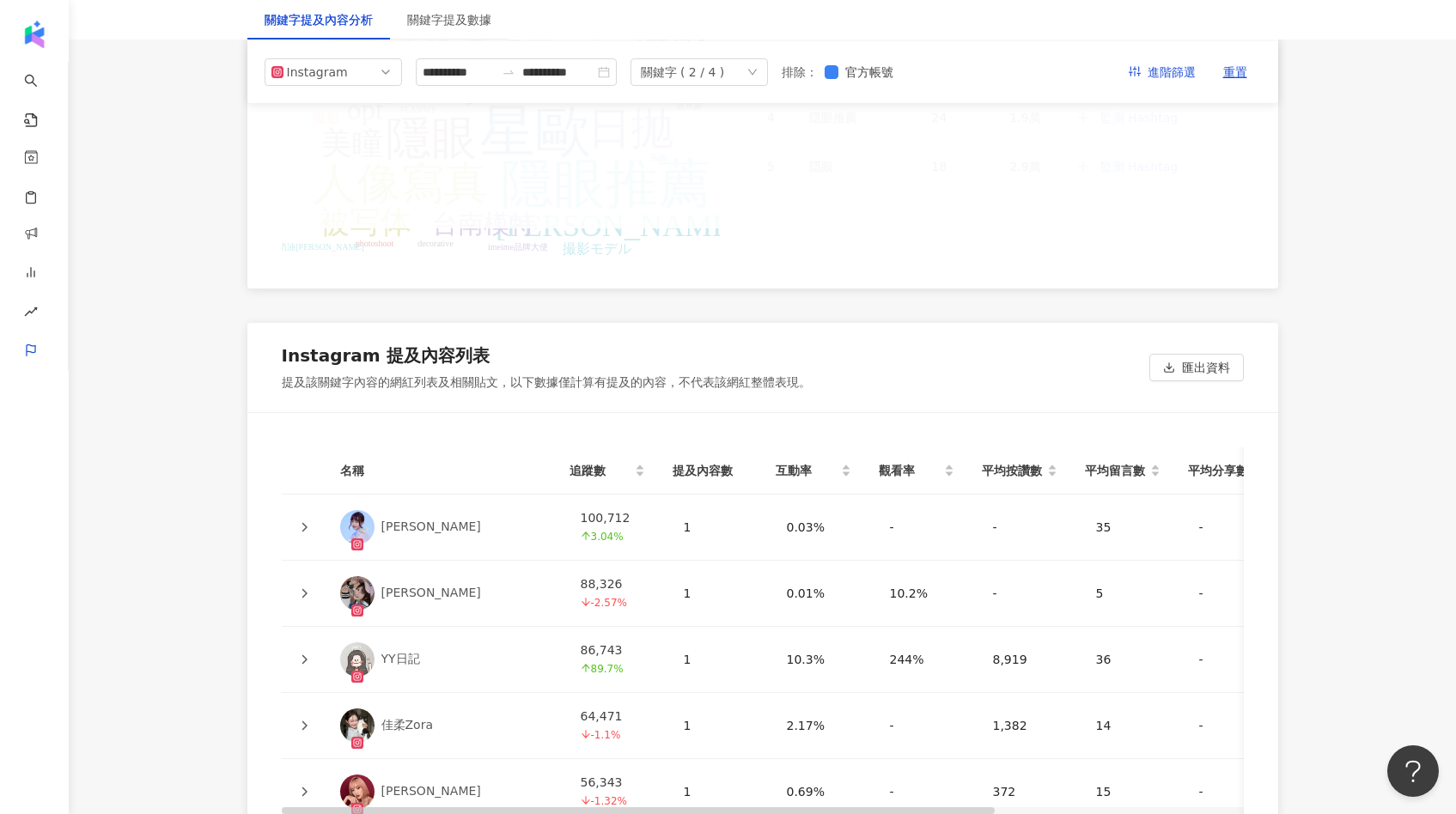
scroll to position [3546, 0]
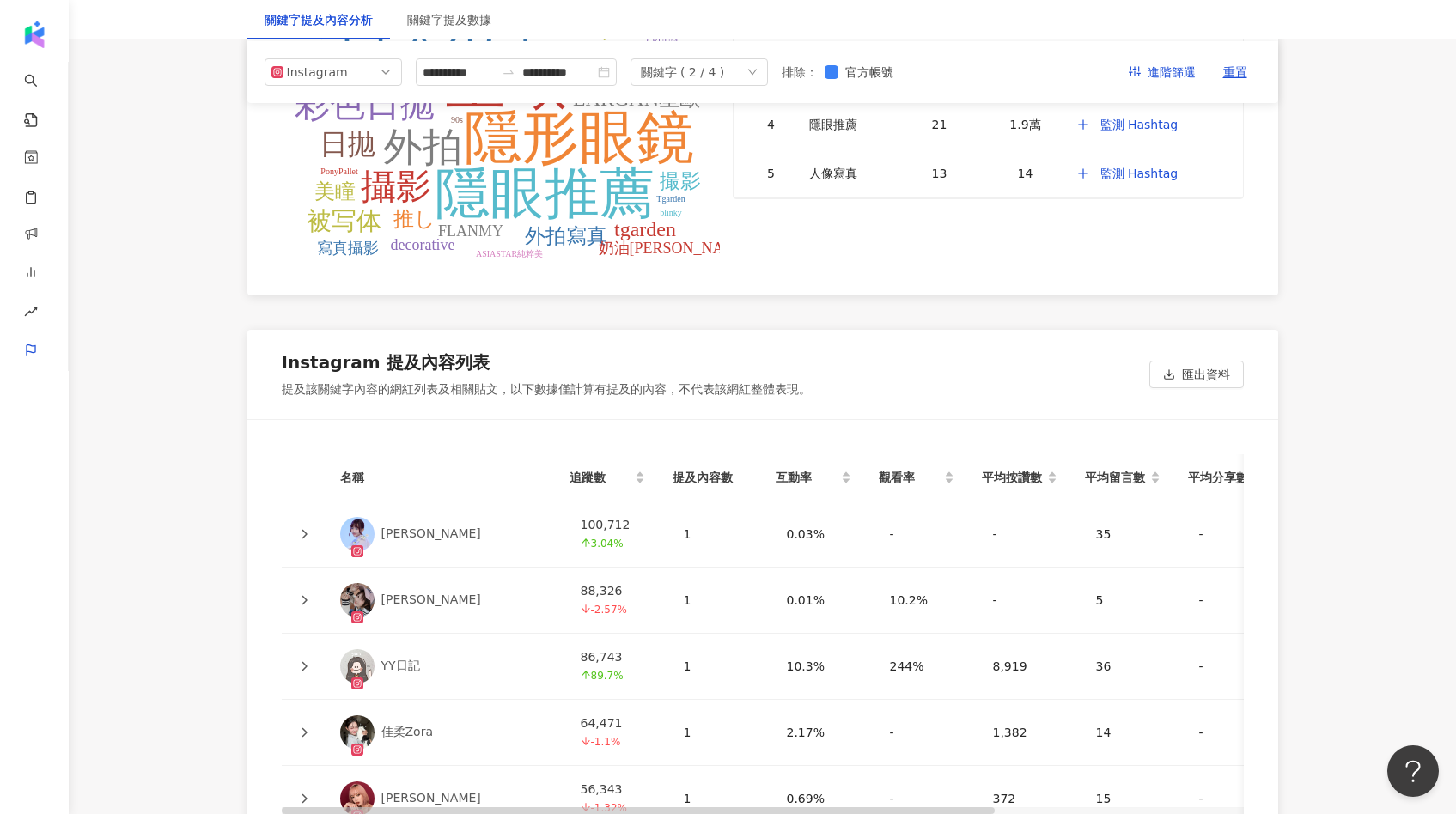
click at [757, 69] on icon "down" at bounding box center [753, 72] width 11 height 11
click at [787, 206] on div "T-Garden" at bounding box center [726, 212] width 152 height 19
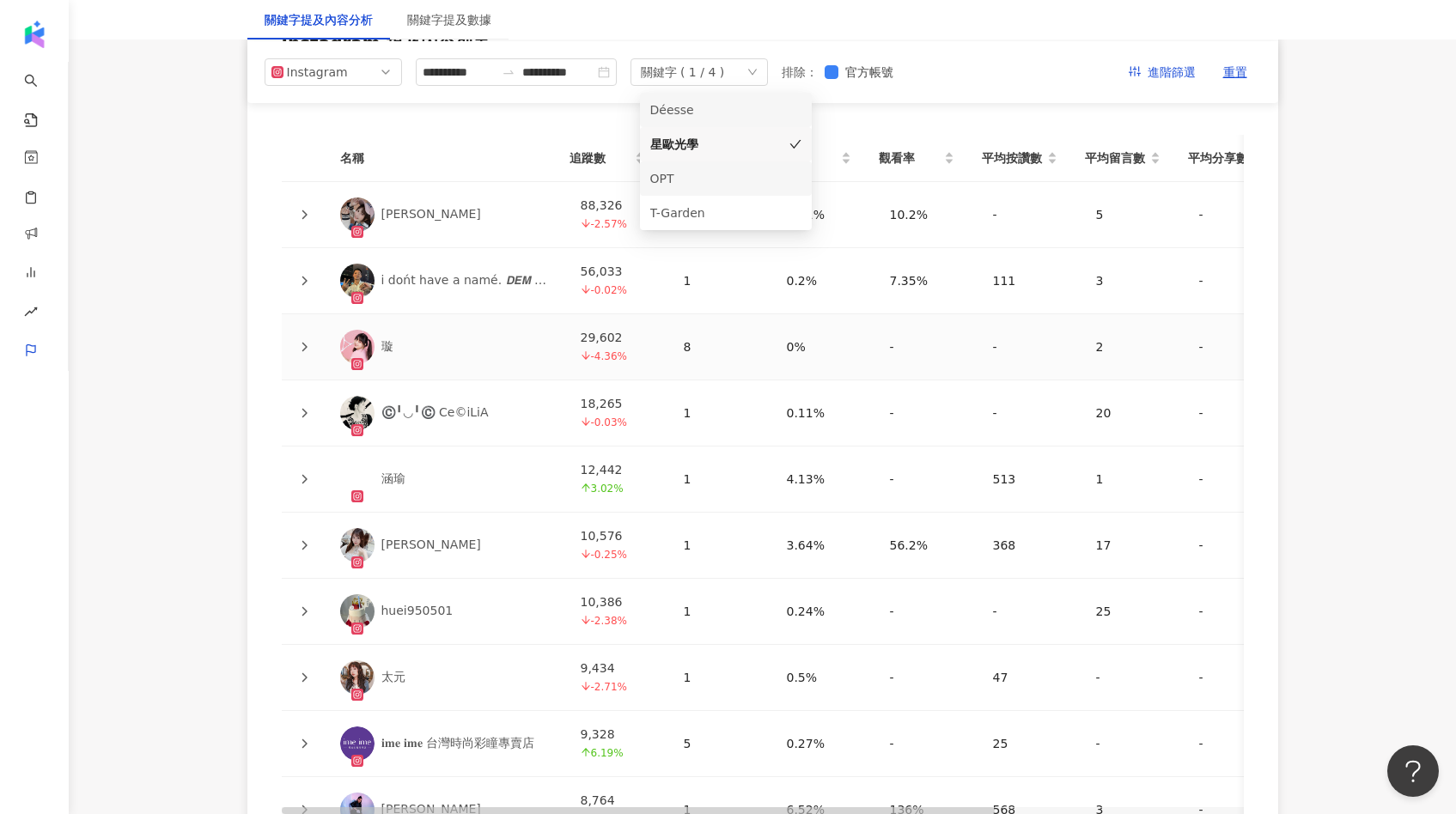
scroll to position [3846, 0]
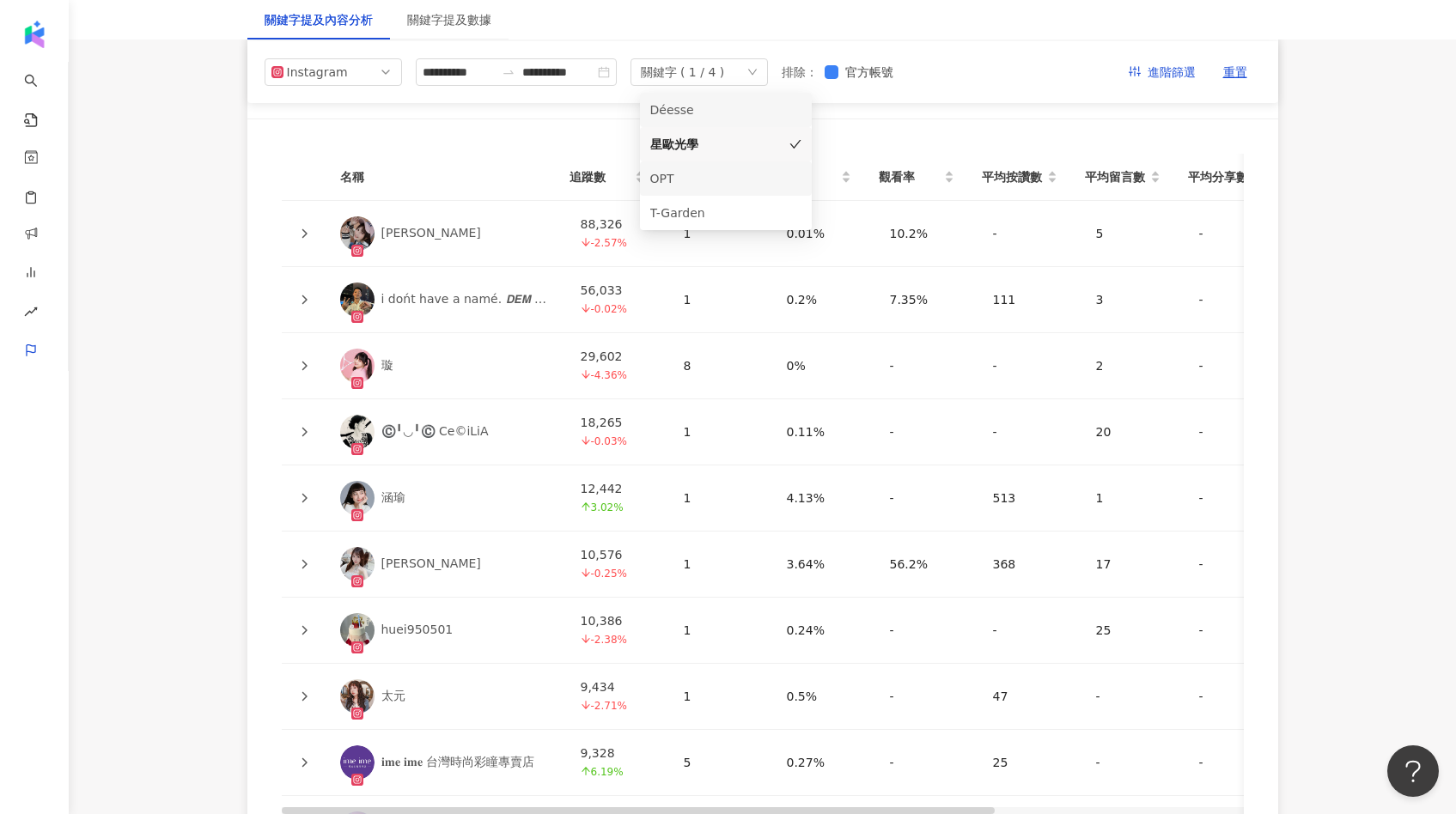
click at [300, 239] on icon at bounding box center [304, 234] width 11 height 11
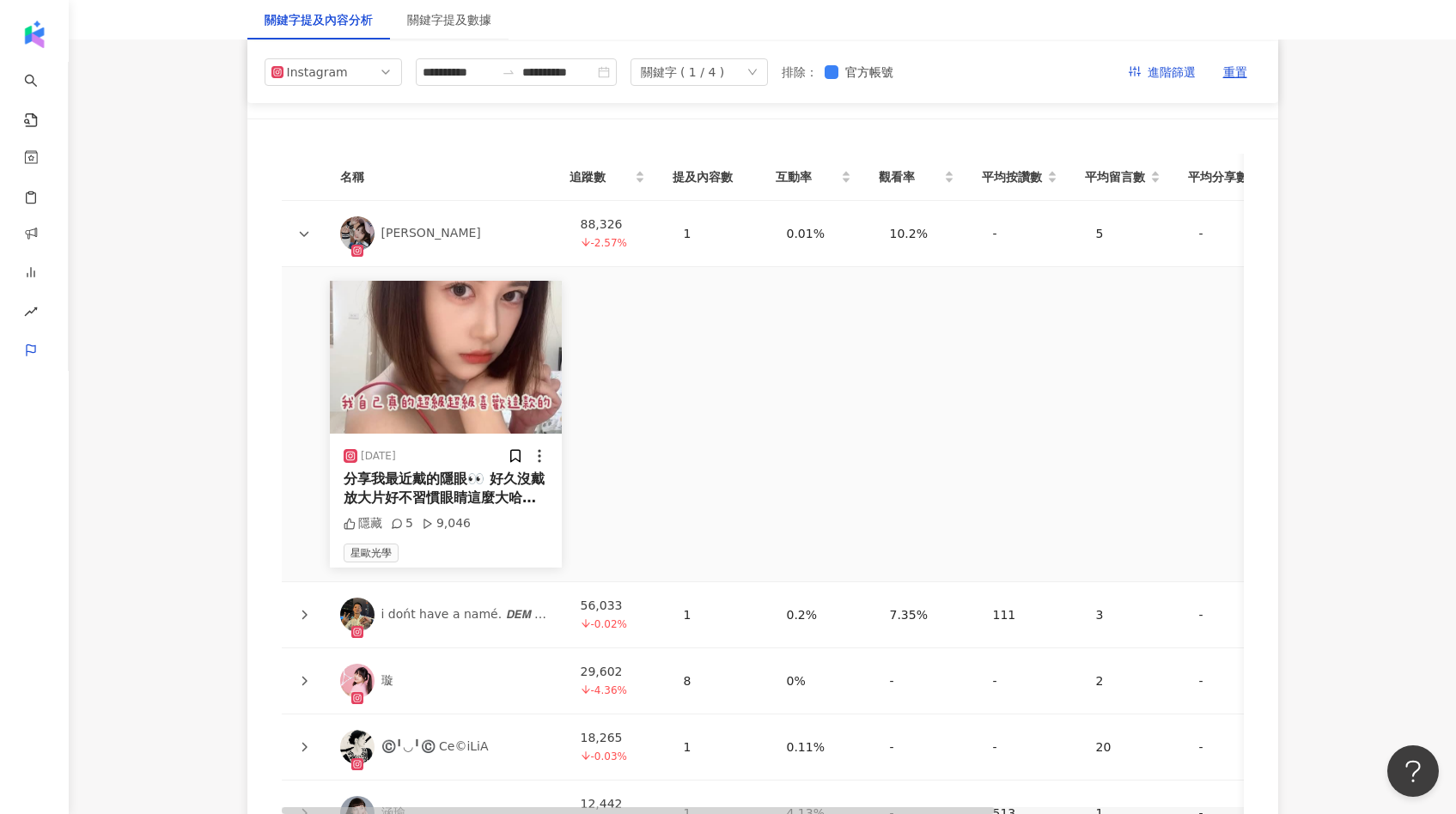
click at [466, 397] on img at bounding box center [446, 357] width 232 height 152
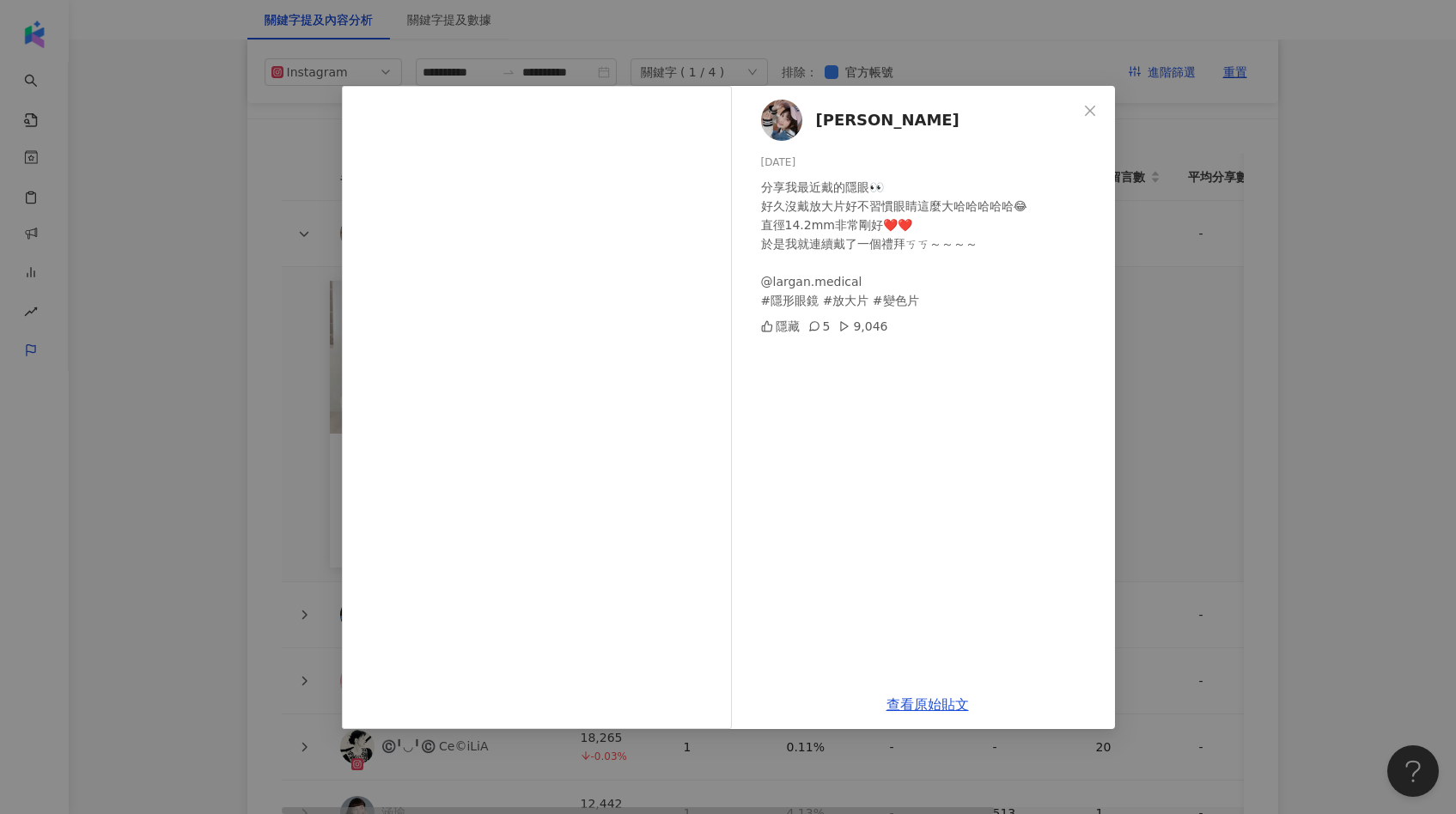
click at [1186, 315] on div "羽菲 2025/6/11 分享我最近戴的隱眼👀 好久沒戴放大片好不習慣眼睛這麼大哈哈哈哈哈😂 直徑14.2mm非常剛好❤️❤️ 於是我就連續戴了一個禮拜ㄎㄎ～…" at bounding box center [728, 407] width 1456 height 814
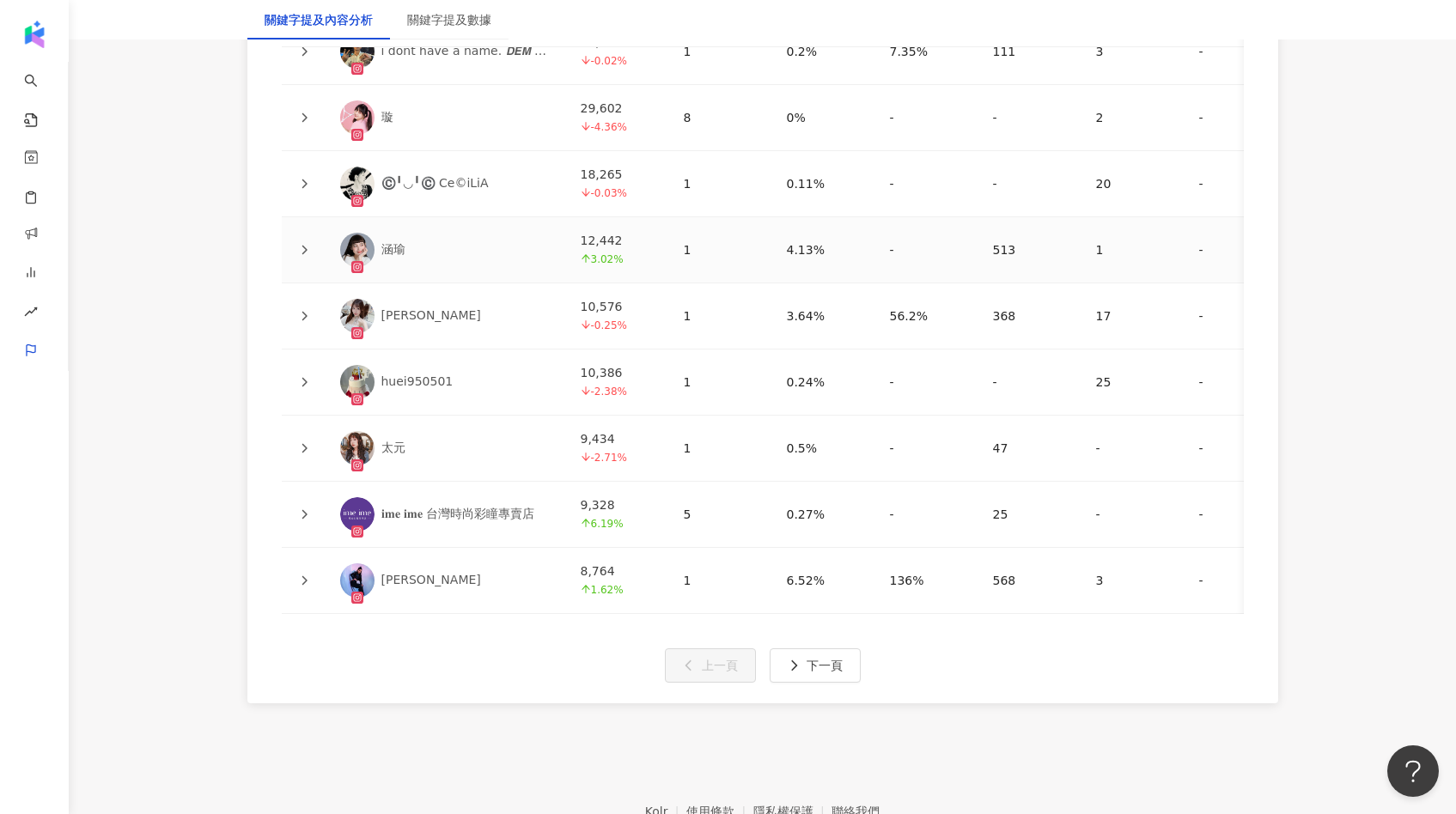
scroll to position [4414, 0]
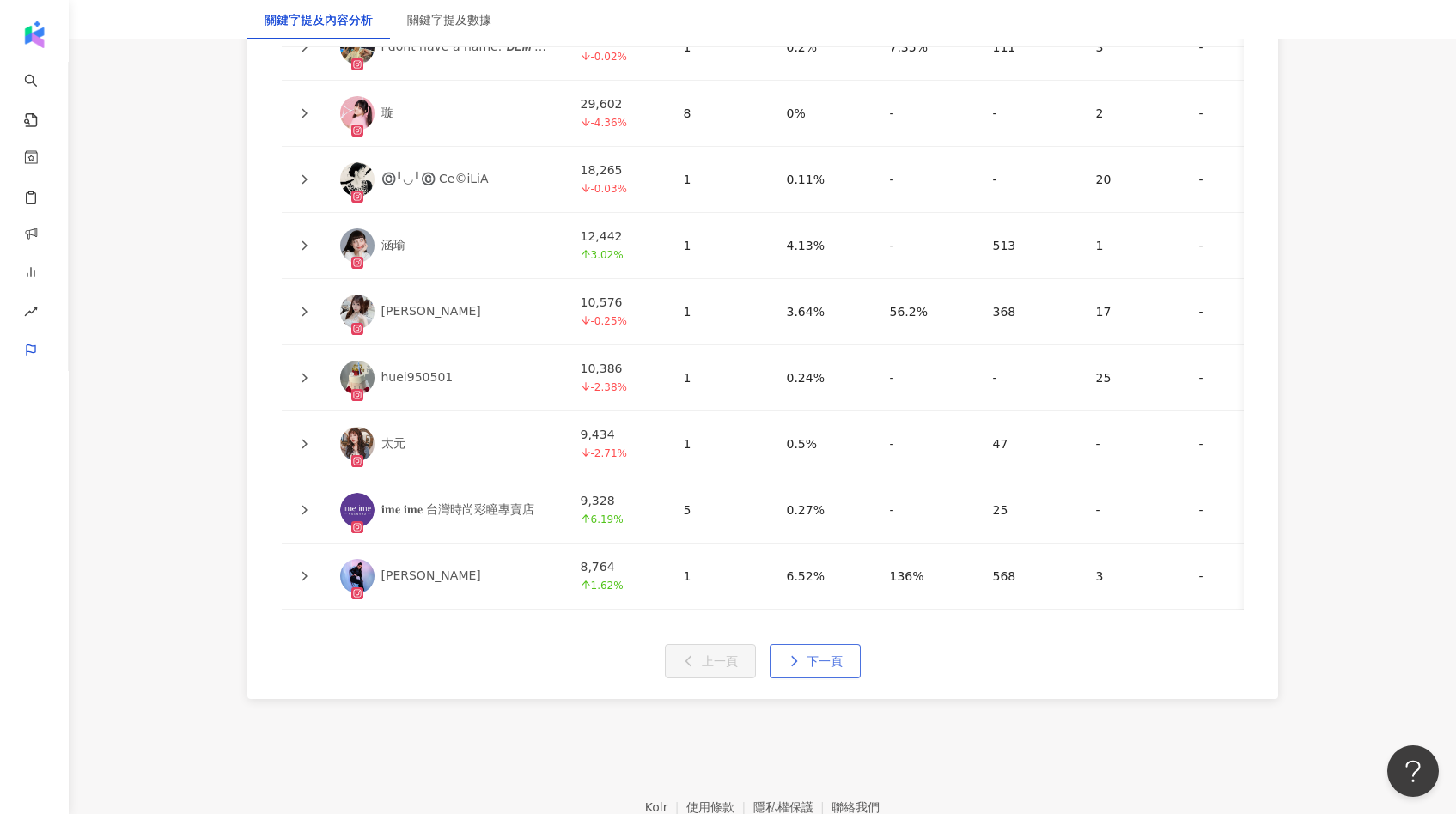
click at [829, 668] on span "下一頁" at bounding box center [824, 661] width 36 height 13
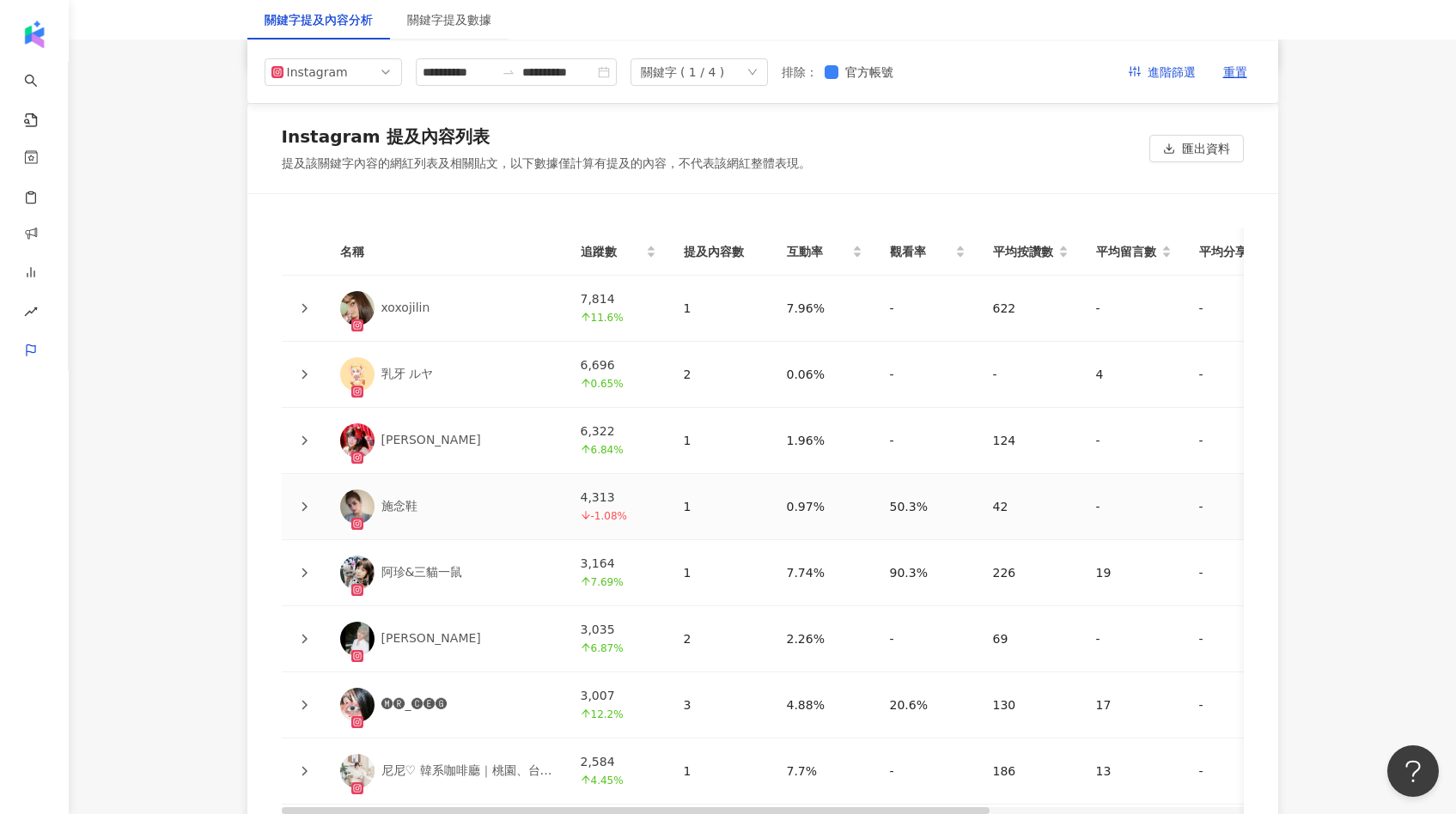
scroll to position [3753, 0]
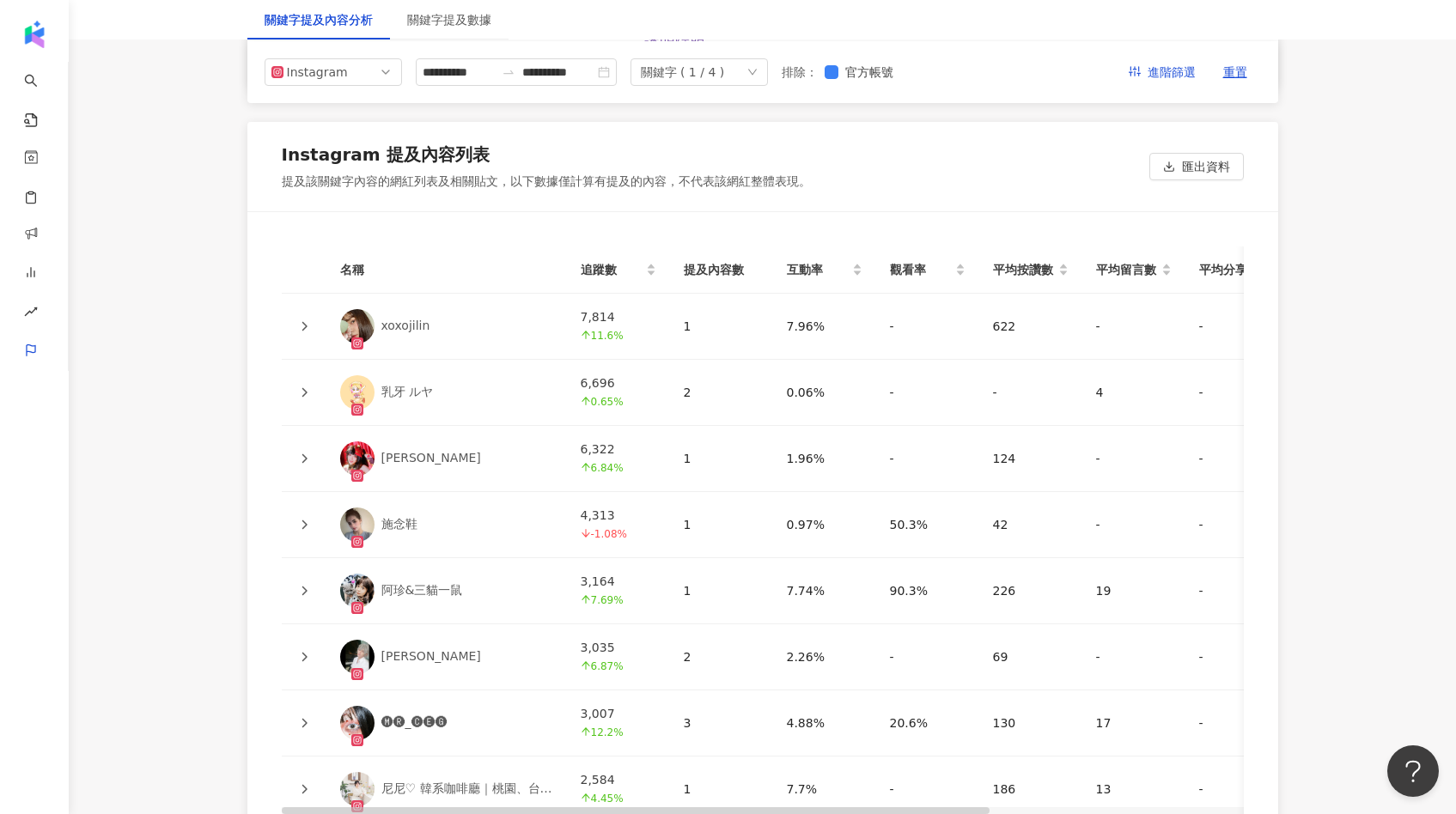
click at [306, 332] on icon at bounding box center [304, 326] width 11 height 11
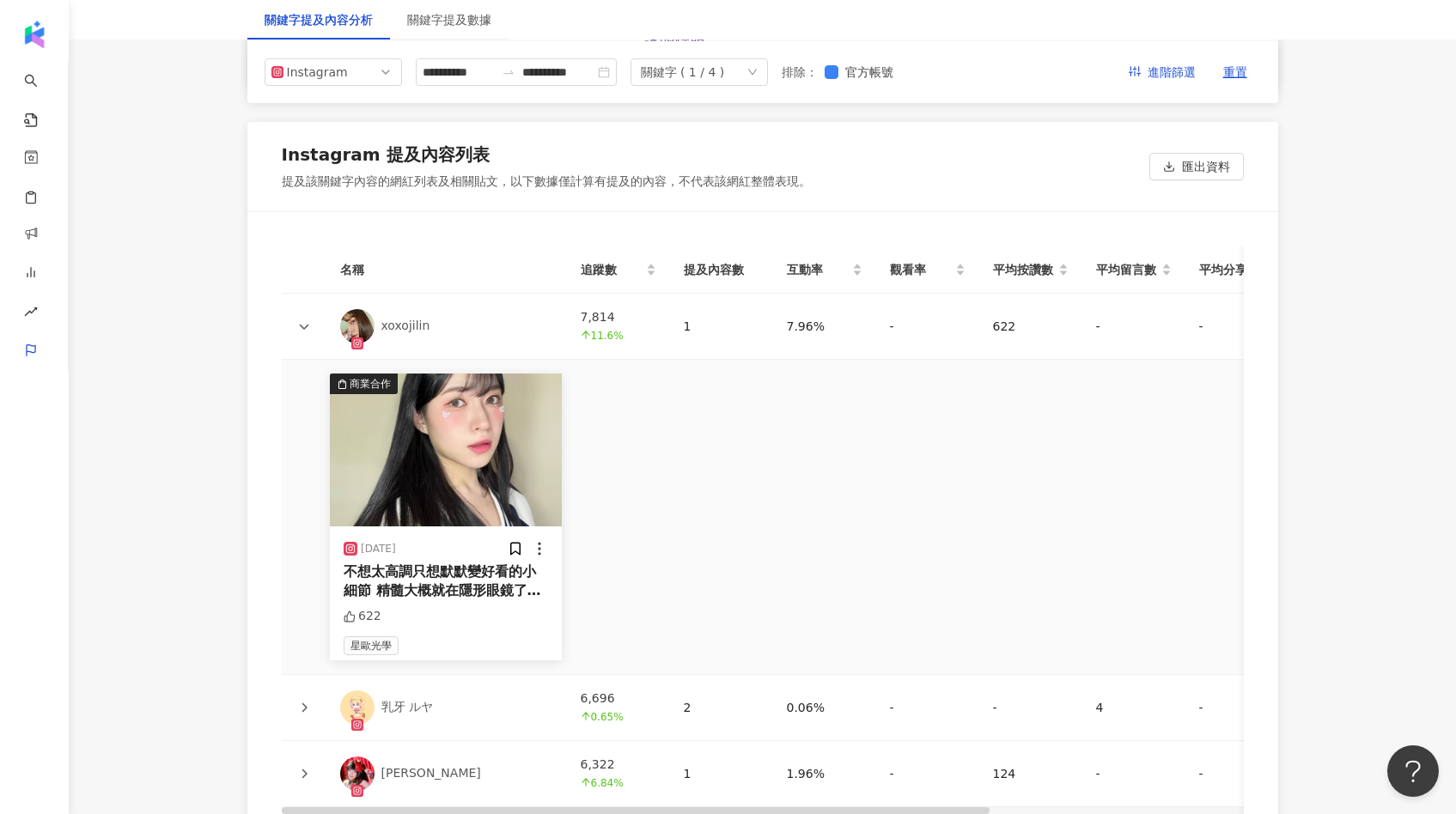
click at [429, 494] on img at bounding box center [446, 449] width 232 height 152
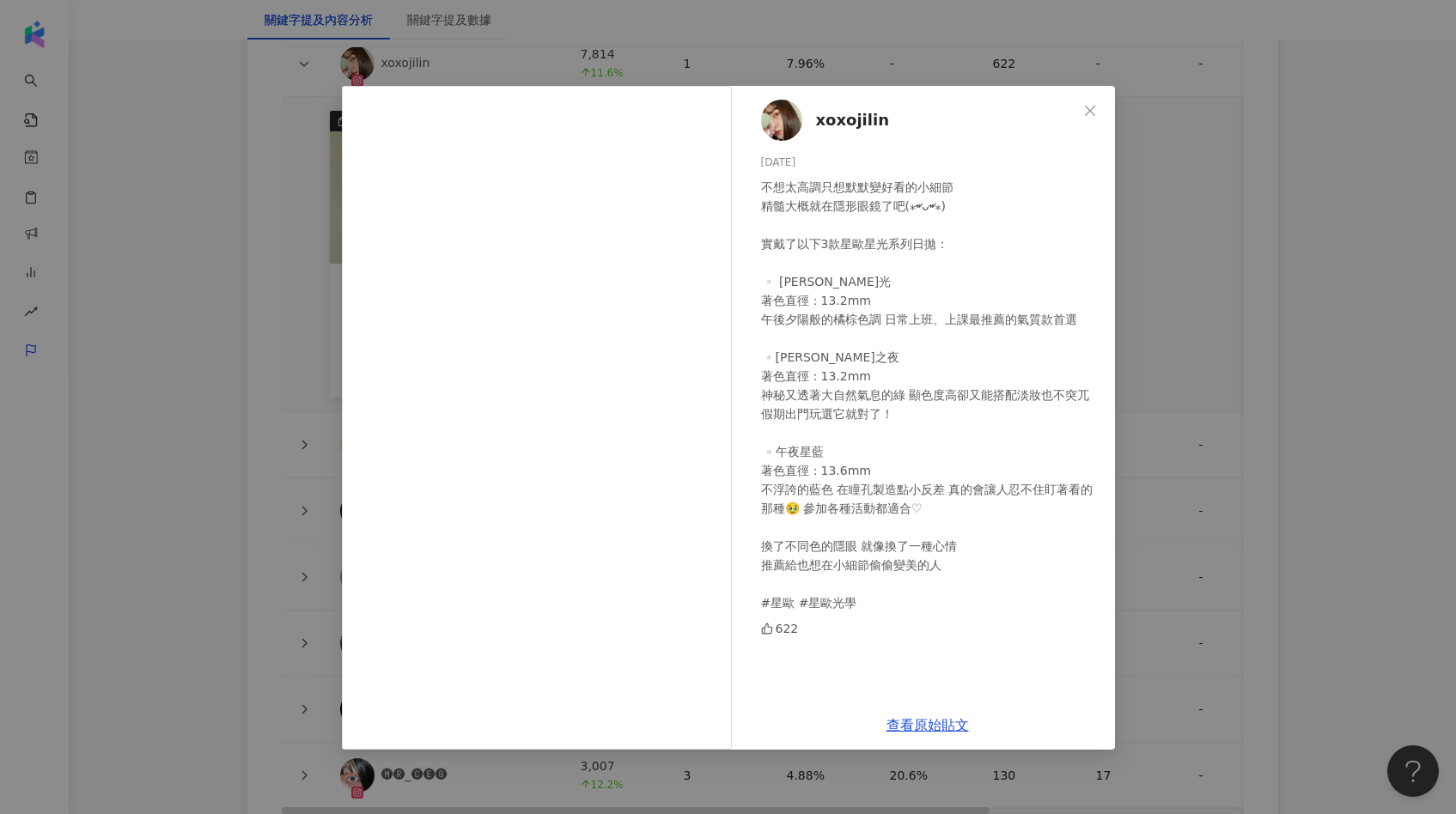
scroll to position [4022, 0]
click at [1156, 355] on div "xoxojilin 2025/5/6 不想太高調只想默默變好看的小細節 精髓大概就在隱形眼鏡了吧(⁎⁍̴̛ᴗ⁍̴̛⁎) 實戴了以下3款星歐星光系列日拋： ▫️…" at bounding box center [728, 407] width 1456 height 814
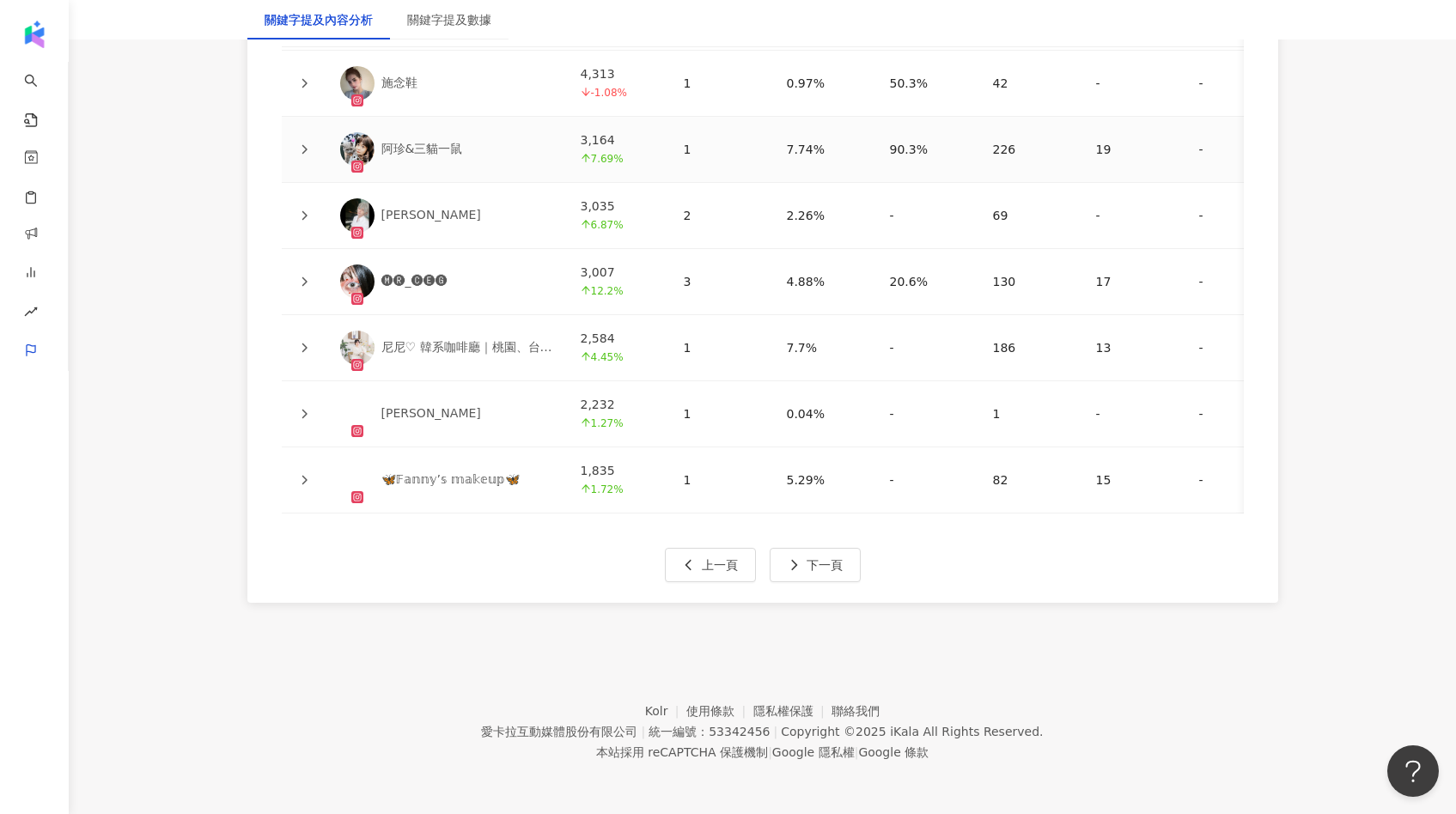
scroll to position [4536, 0]
click at [308, 338] on div at bounding box center [303, 347] width 17 height 19
click at [300, 342] on icon at bounding box center [304, 348] width 11 height 11
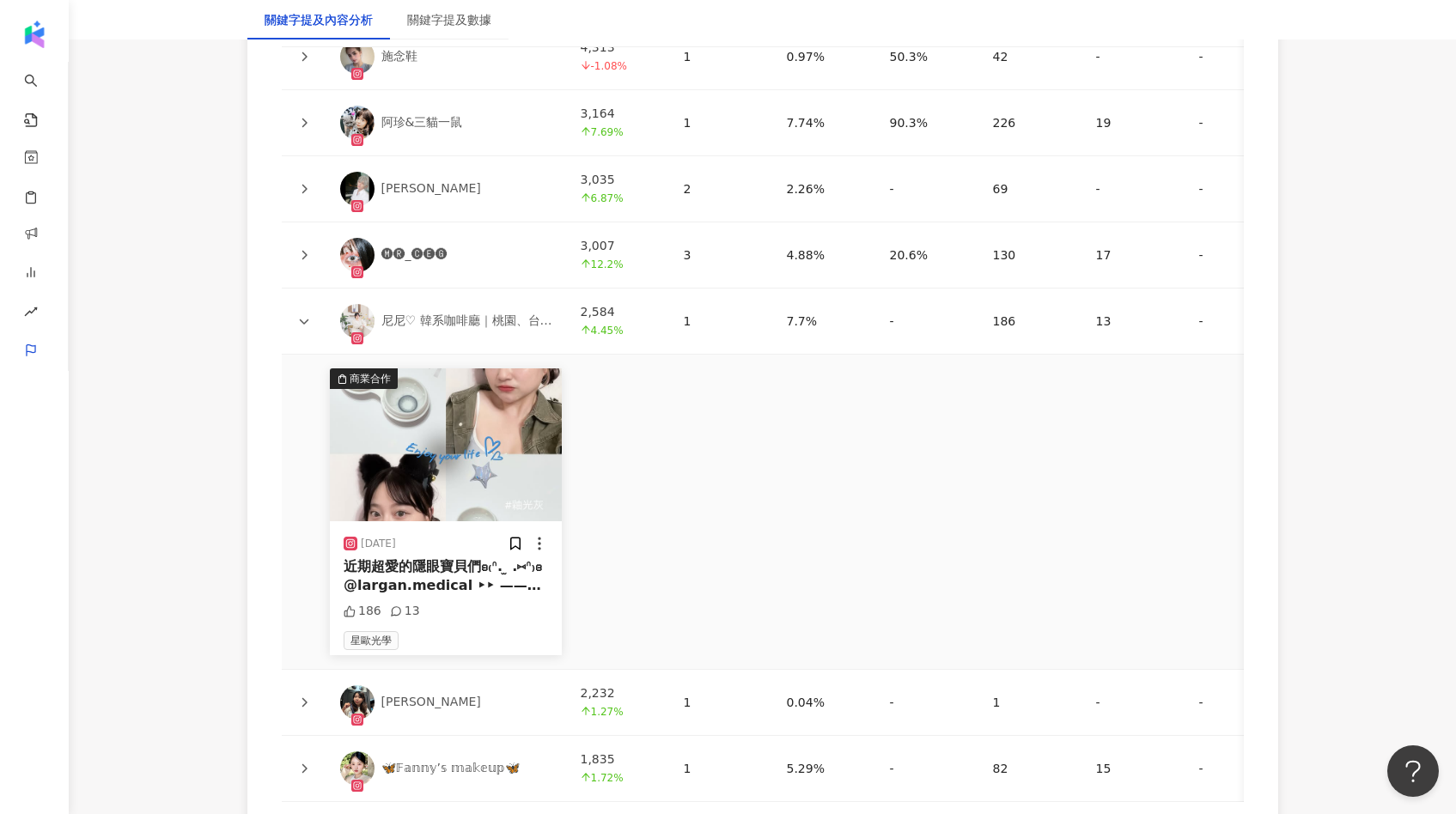
click at [431, 457] on img at bounding box center [446, 444] width 232 height 152
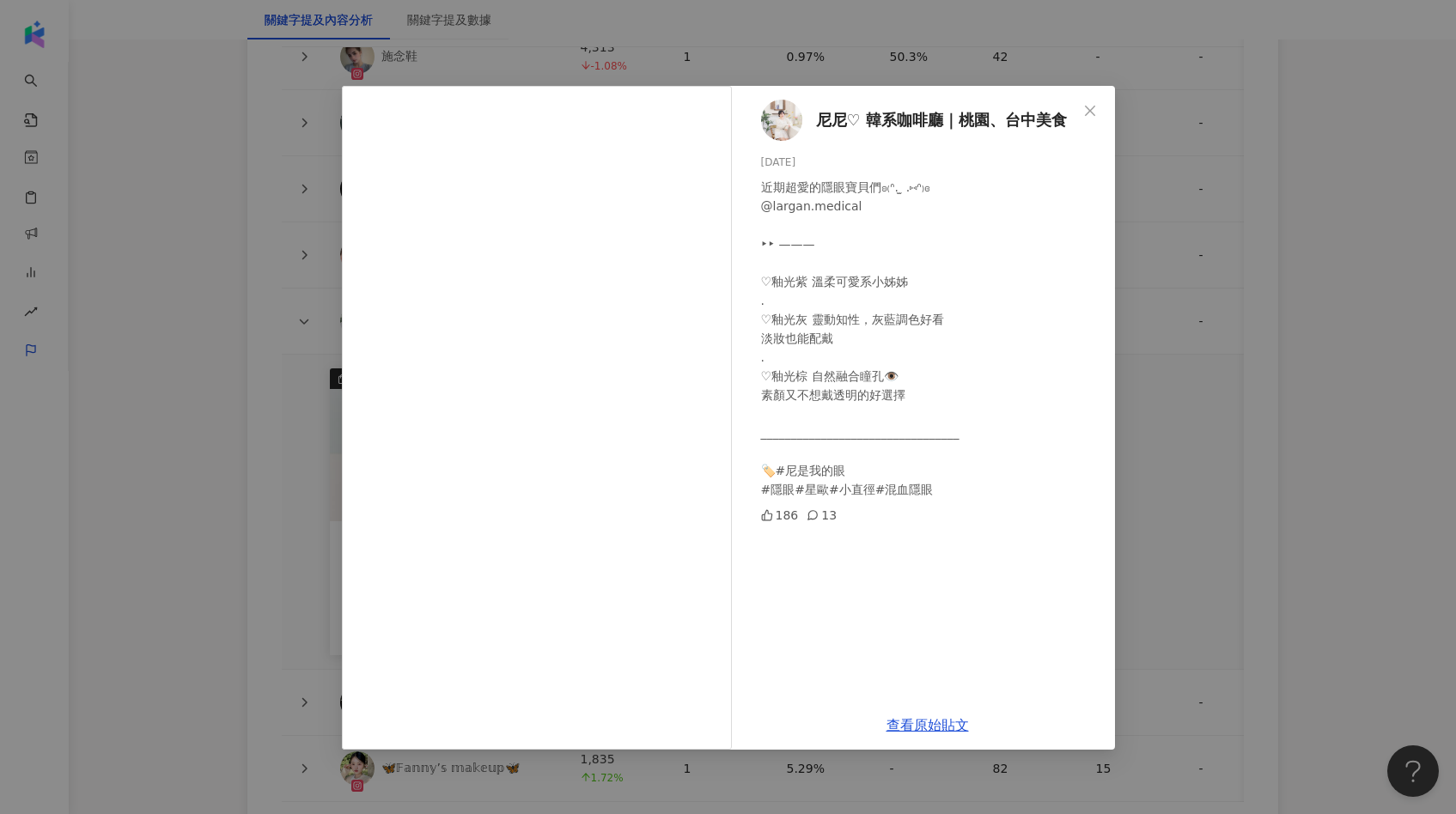
click at [1171, 277] on div "尼尼♡ 韓系咖啡廳｜桃園、台中美食 2025/6/16 近期超愛的隱眼寶貝們𐐪₍ᐢ. ̫ .⑅ᐢ₎𐑂 @largan.medical ‣‣ ——— ♡釉光紫 …" at bounding box center [728, 407] width 1456 height 814
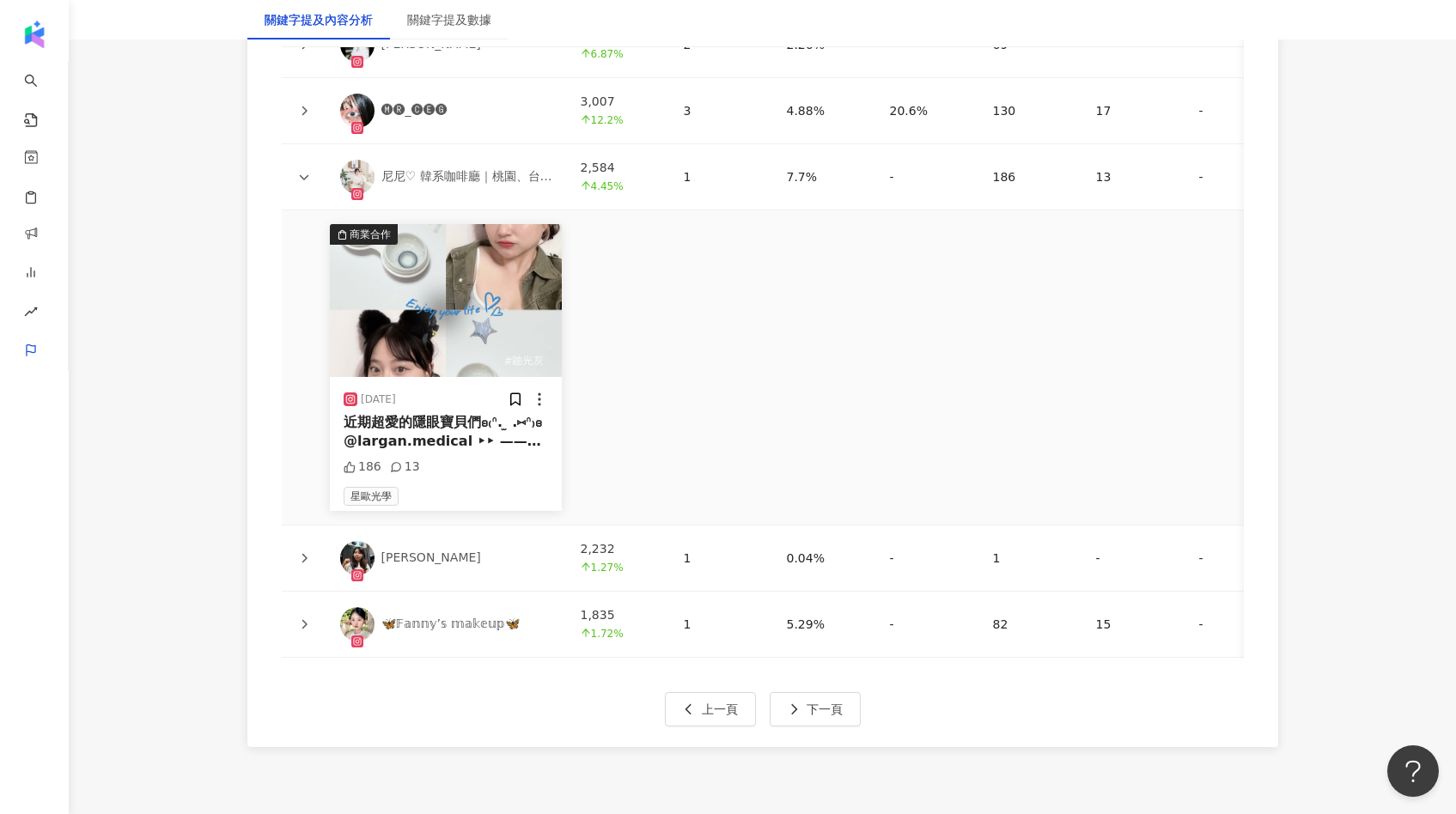
scroll to position [4852, 0]
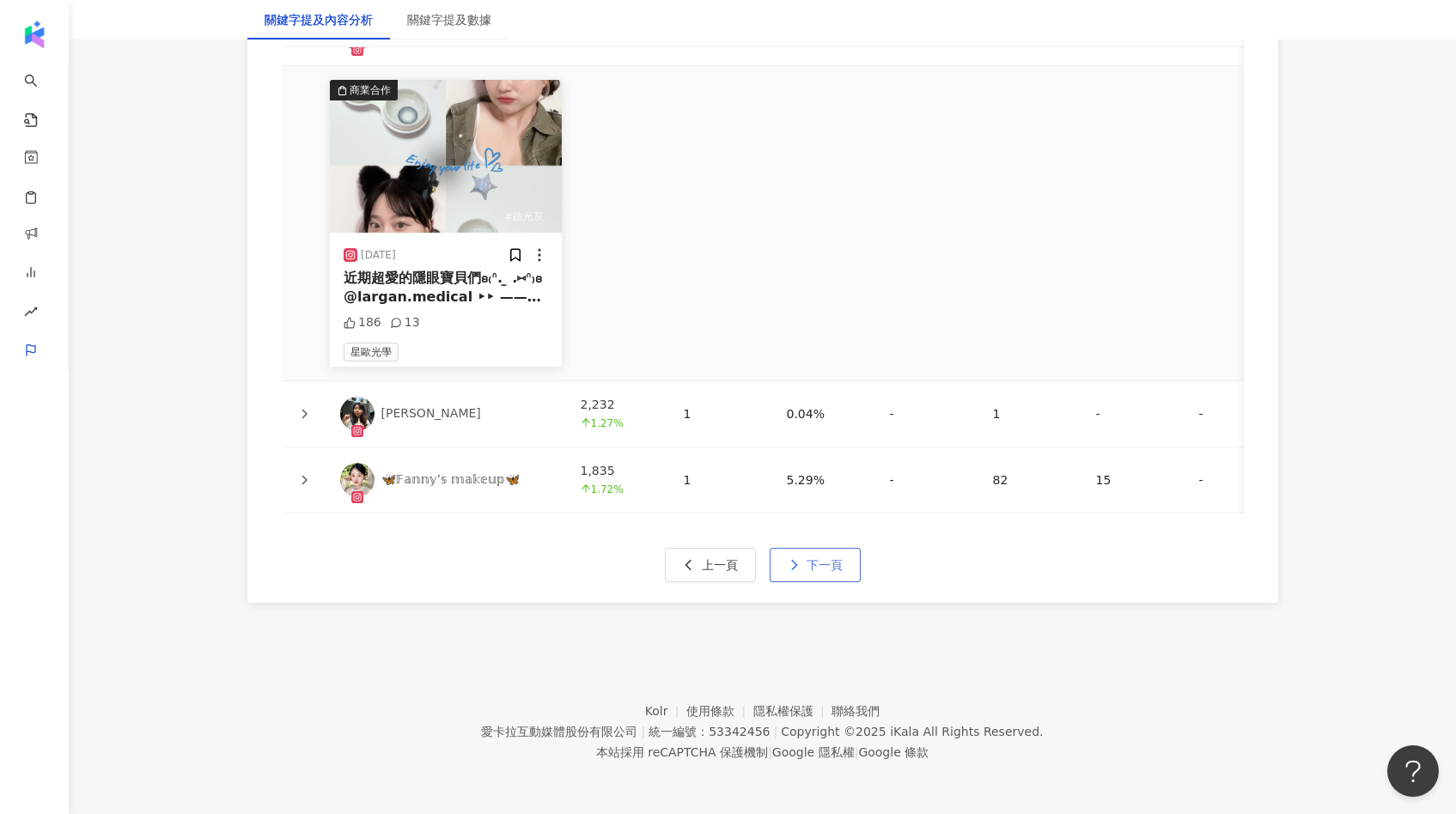
click at [809, 558] on span "下一頁" at bounding box center [824, 564] width 36 height 13
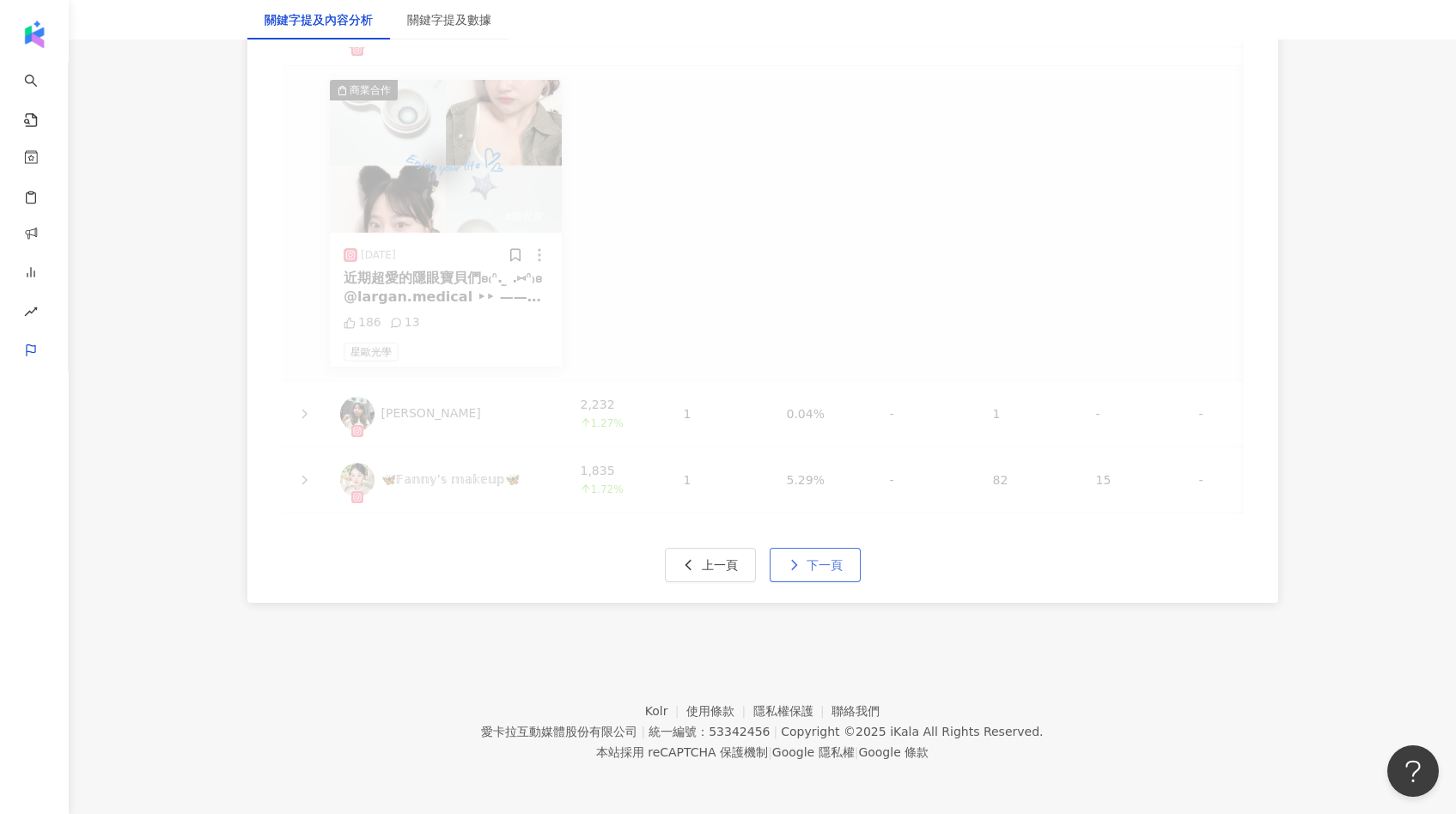
scroll to position [3759, 0]
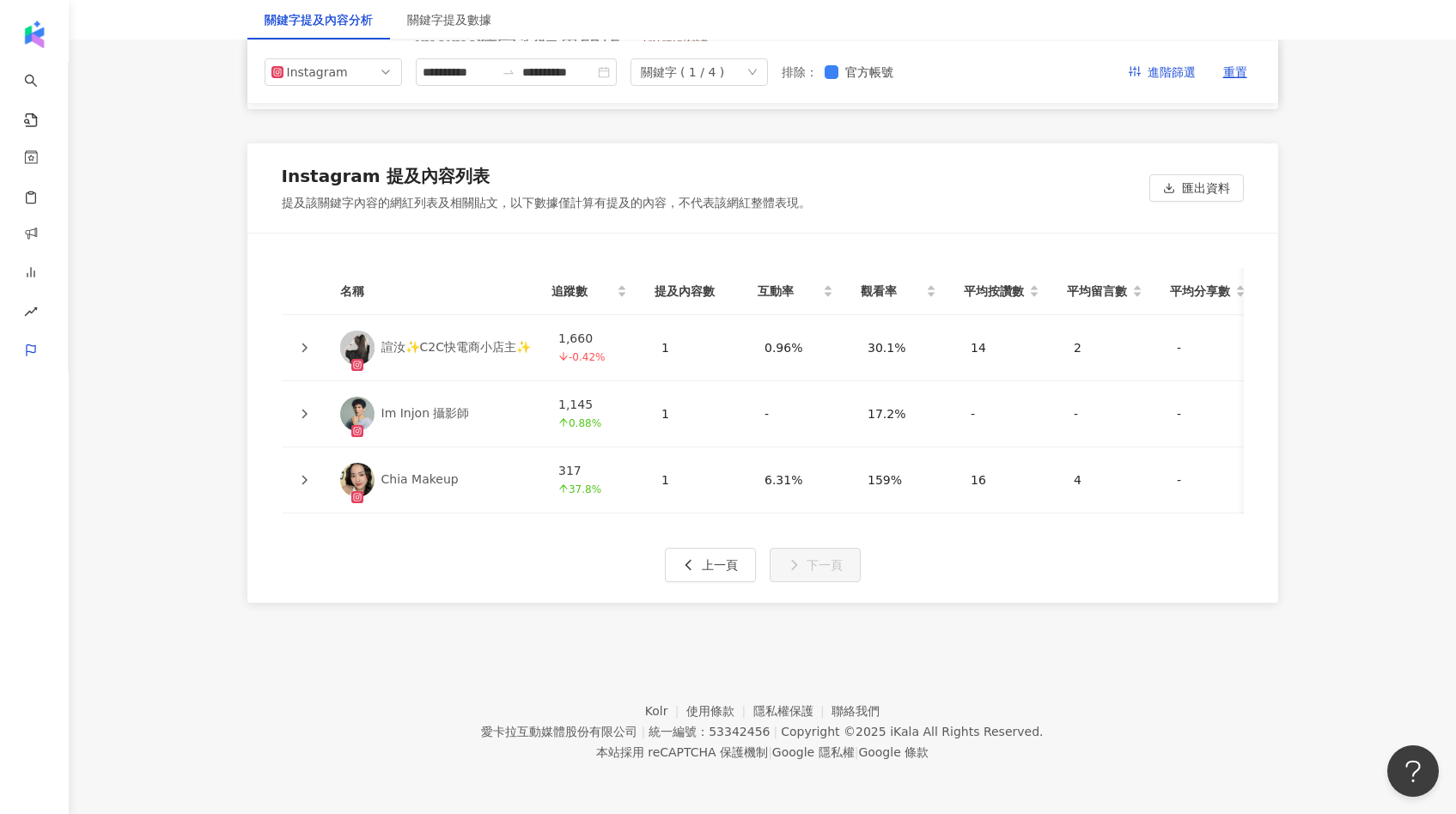
click at [312, 335] on td at bounding box center [304, 348] width 45 height 66
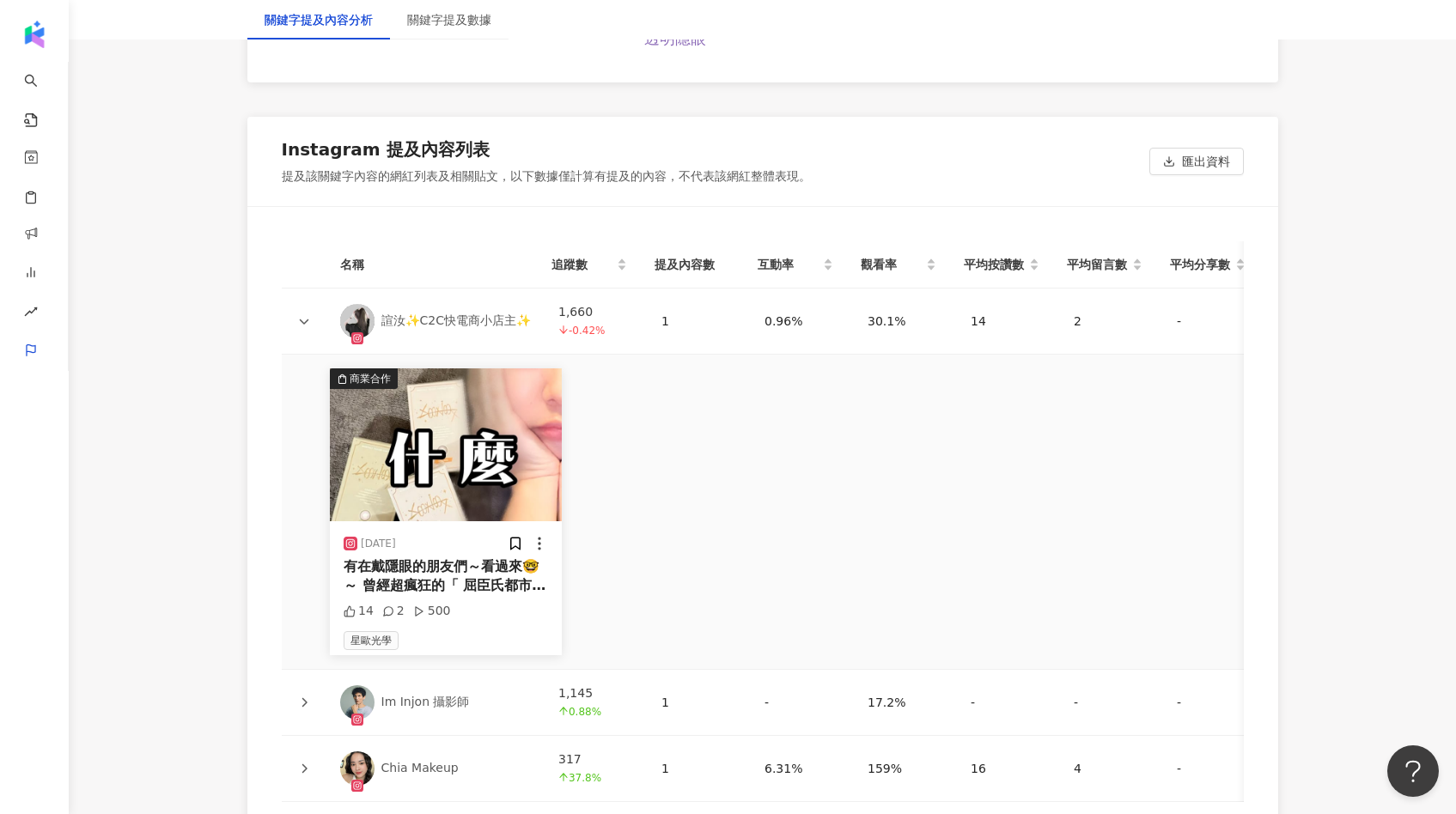
scroll to position [4074, 0]
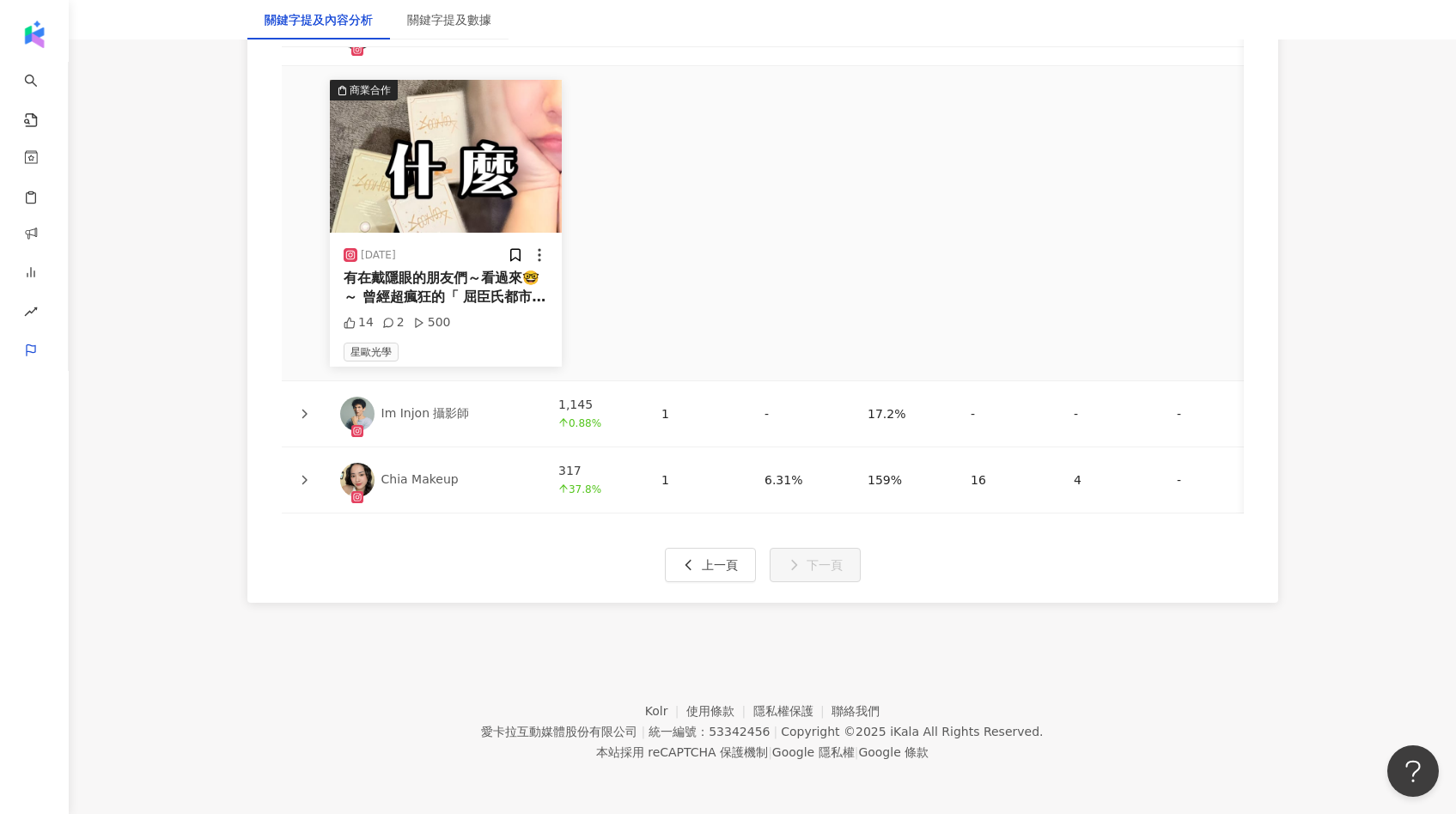
click at [436, 204] on img at bounding box center [446, 156] width 232 height 152
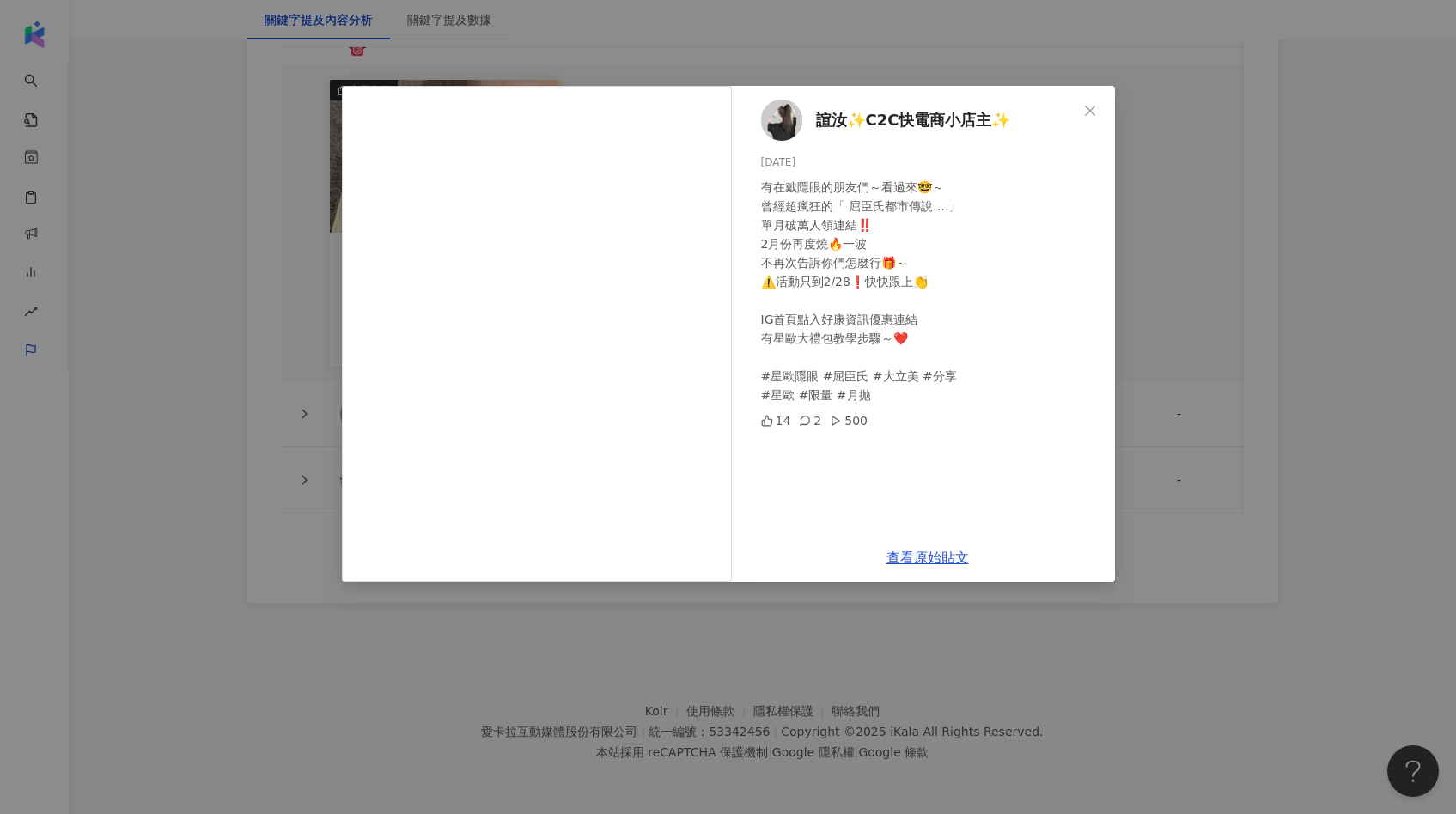
click at [1150, 277] on div "諠汝✨C2C快電商小店主✨ 2025/2/19 有在戴隱眼的朋友們～看過來🤓～ 曾經超瘋狂的「 屈臣氏都市傳說….」 單月破萬人領連結‼️ 2月份再度燒🔥一波…" at bounding box center [728, 407] width 1456 height 814
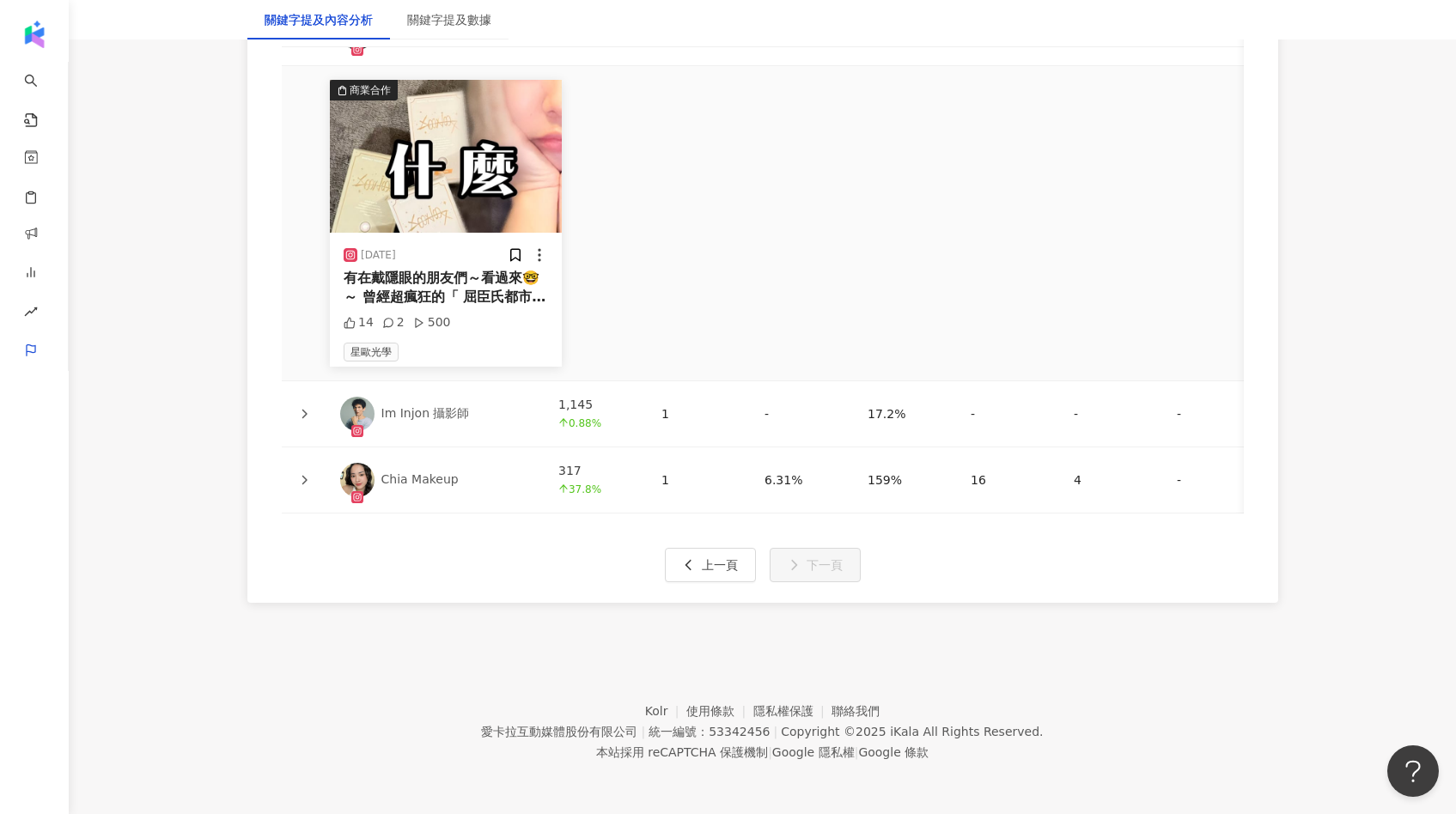
click at [307, 408] on div at bounding box center [303, 414] width 17 height 19
click at [302, 409] on icon at bounding box center [304, 414] width 5 height 10
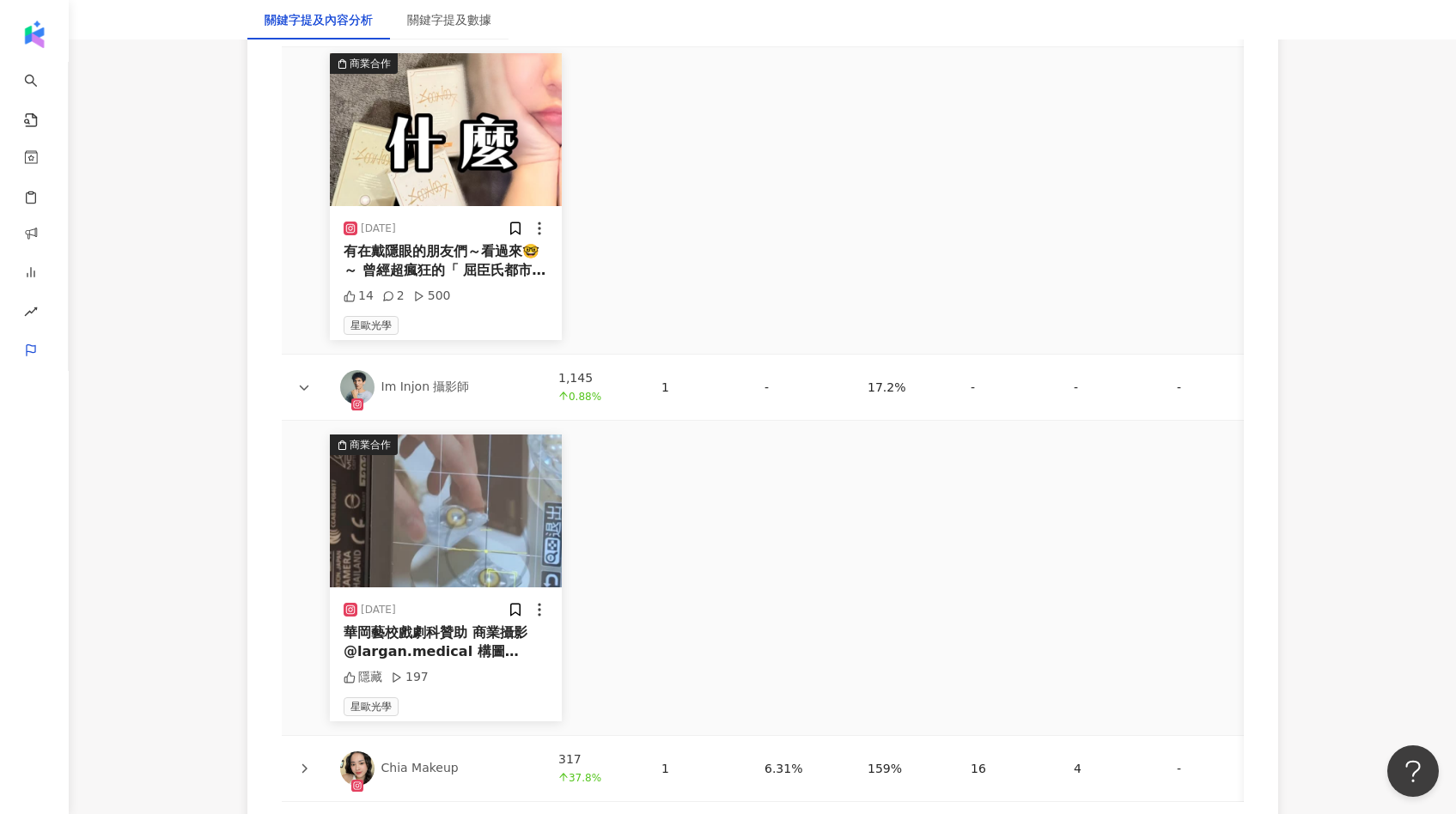
click at [467, 547] on img at bounding box center [446, 510] width 232 height 152
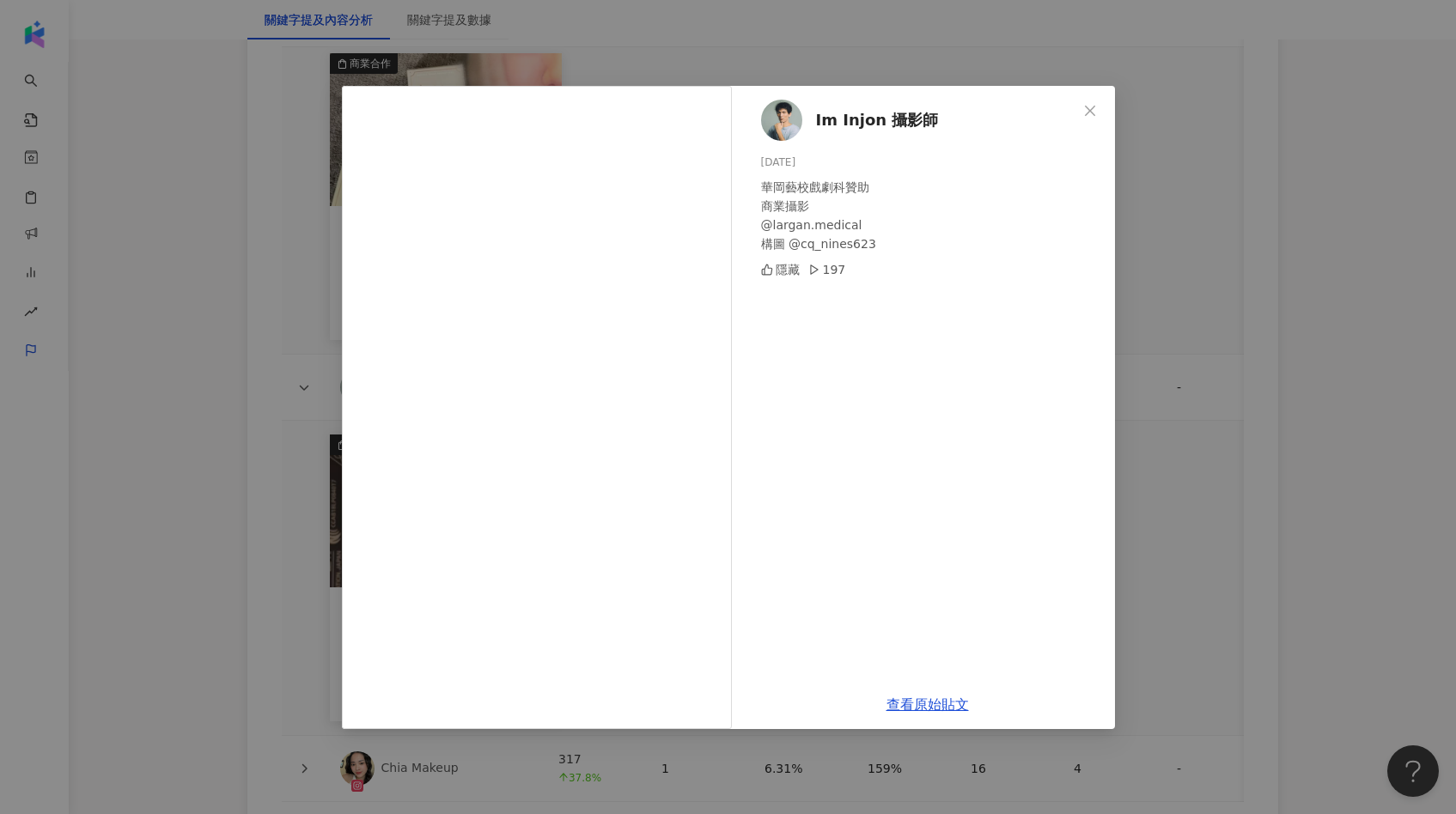
click at [1137, 261] on div "Im Injon 攝影師 2025/4/28 華岡藝校戲劇科贊助 商業攝影 @largan.medical 構圖 @cq_nines623 隱藏 197 查看…" at bounding box center [728, 407] width 1456 height 814
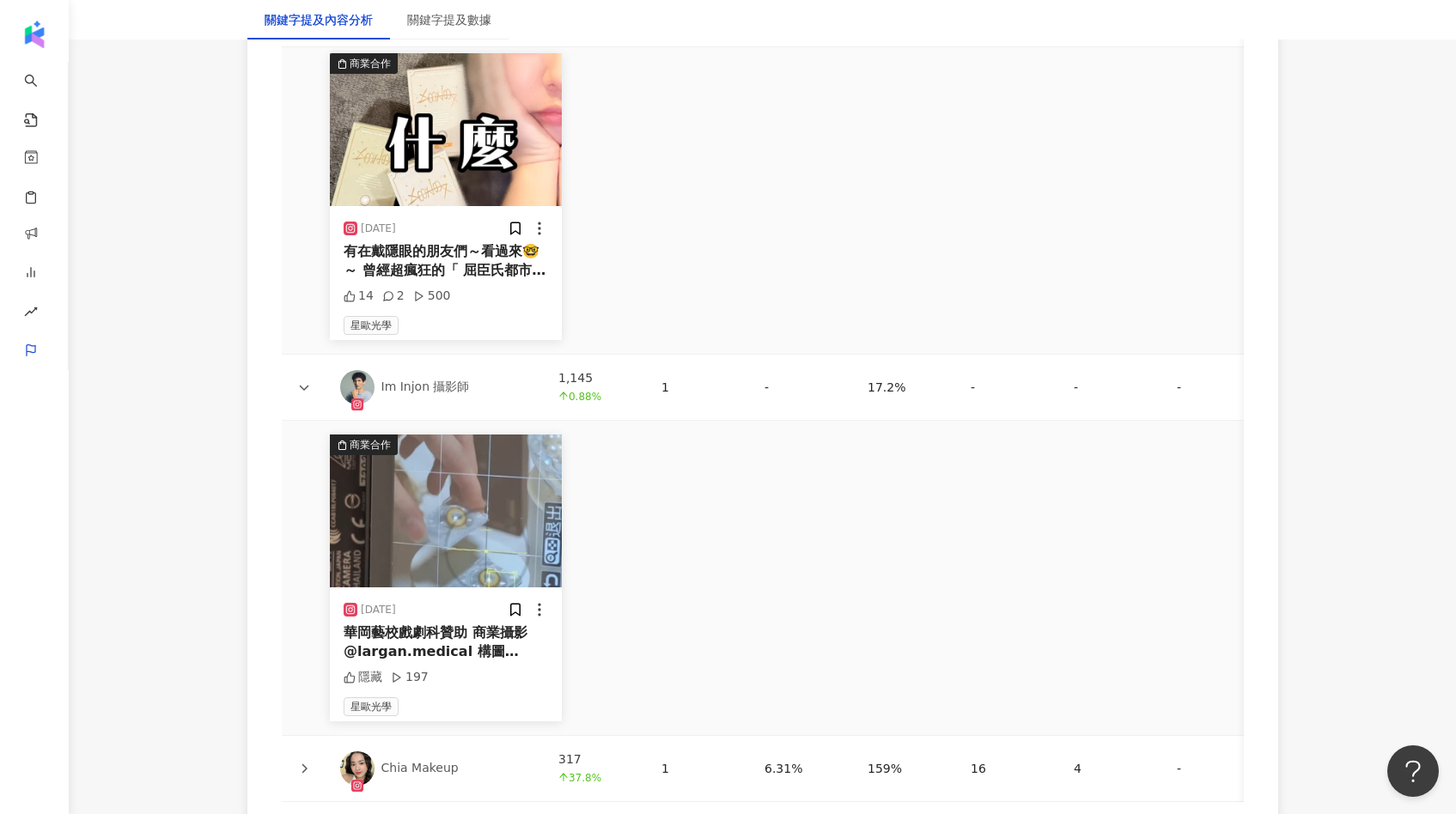
scroll to position [4389, 0]
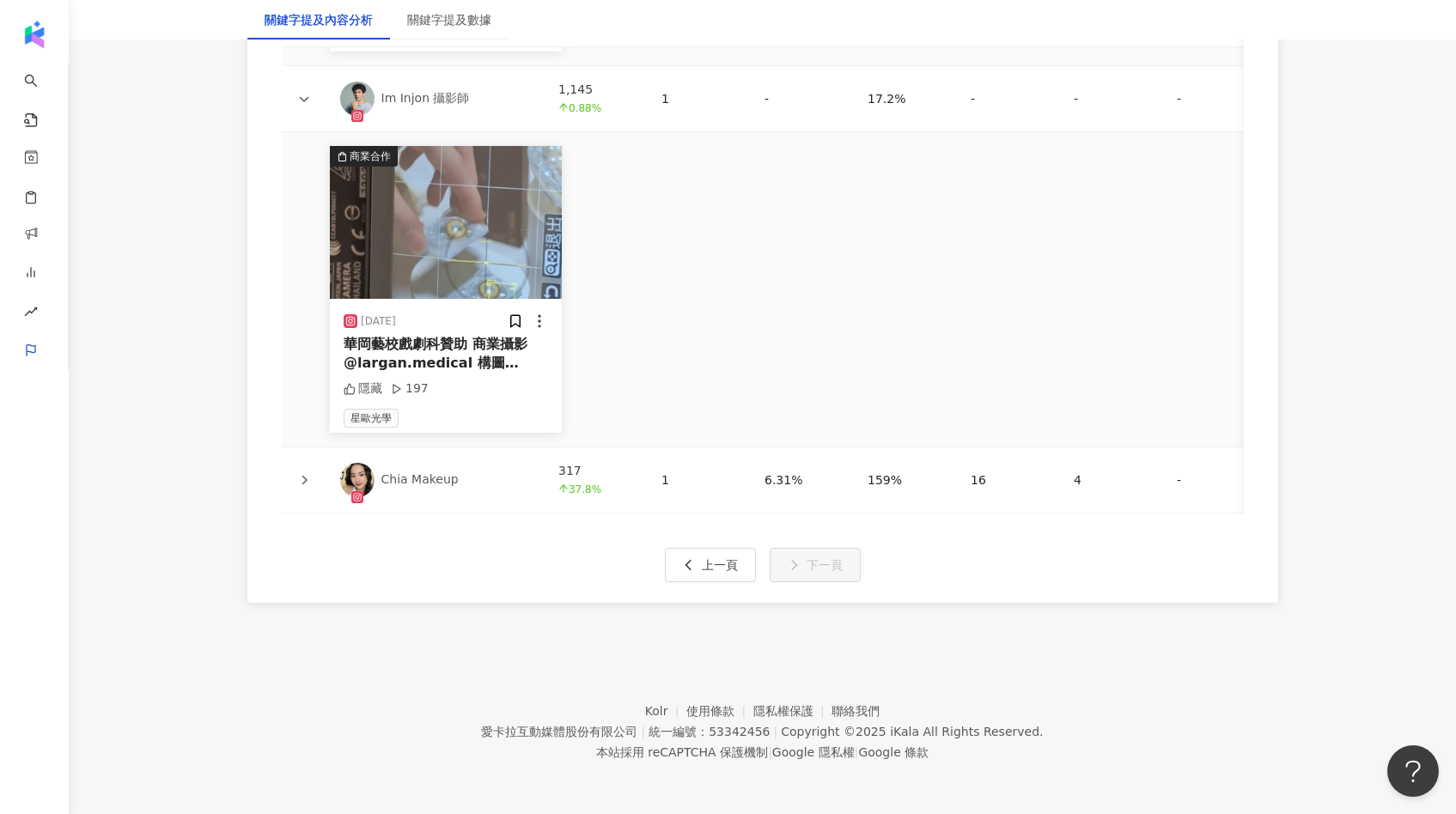
click at [306, 475] on icon at bounding box center [304, 481] width 11 height 11
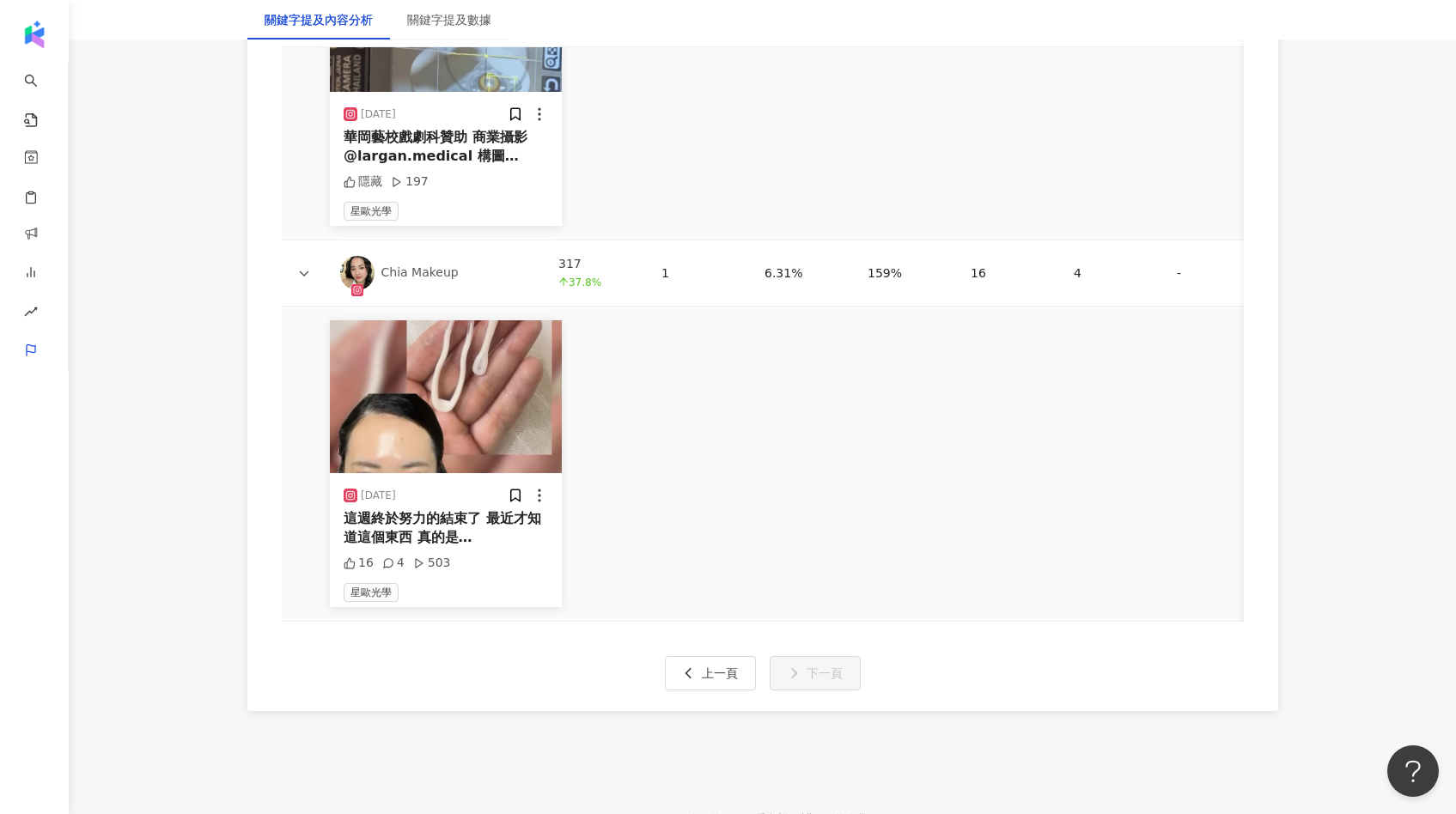
scroll to position [4664, 0]
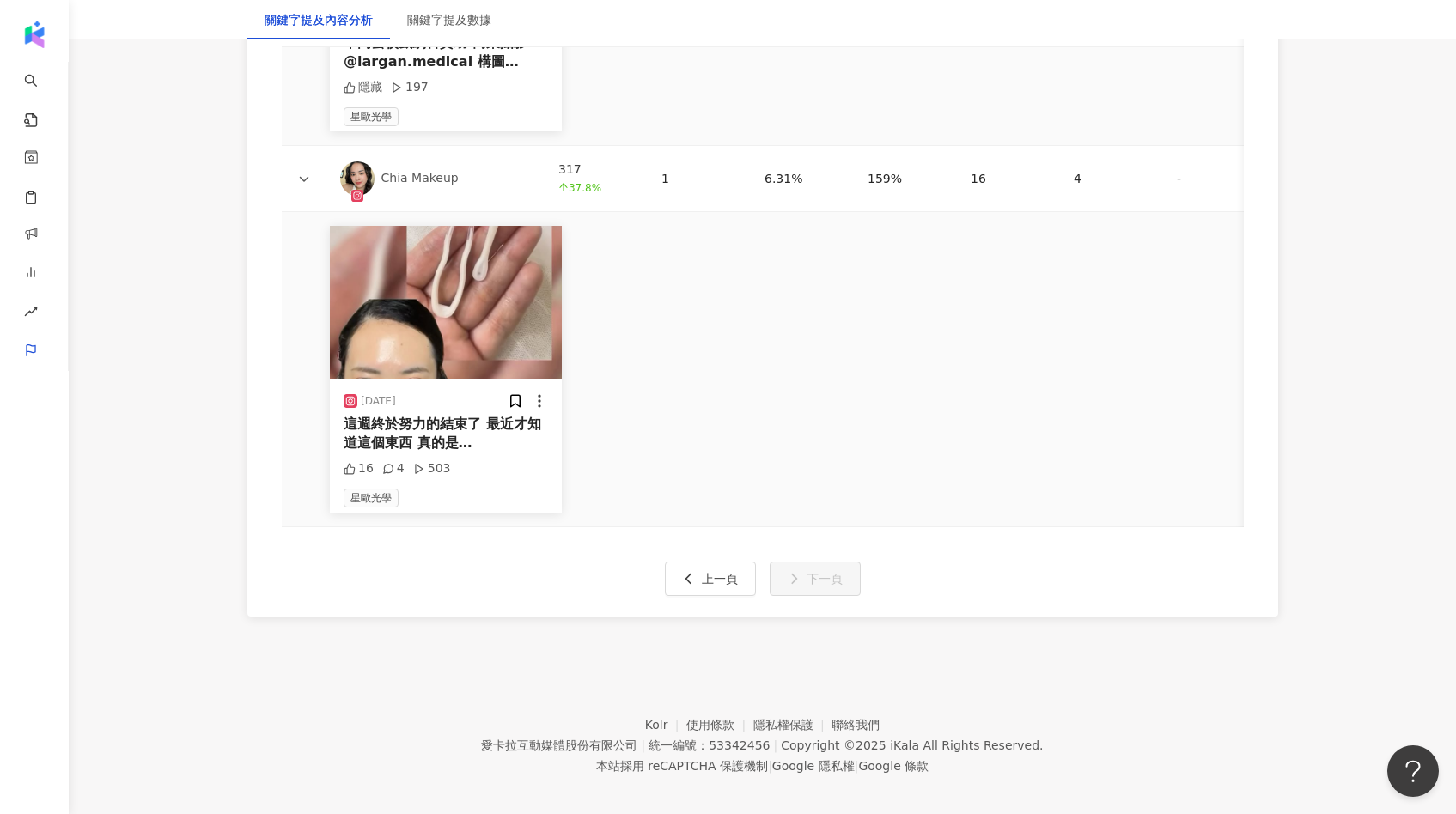
click at [464, 366] on img at bounding box center [446, 301] width 232 height 152
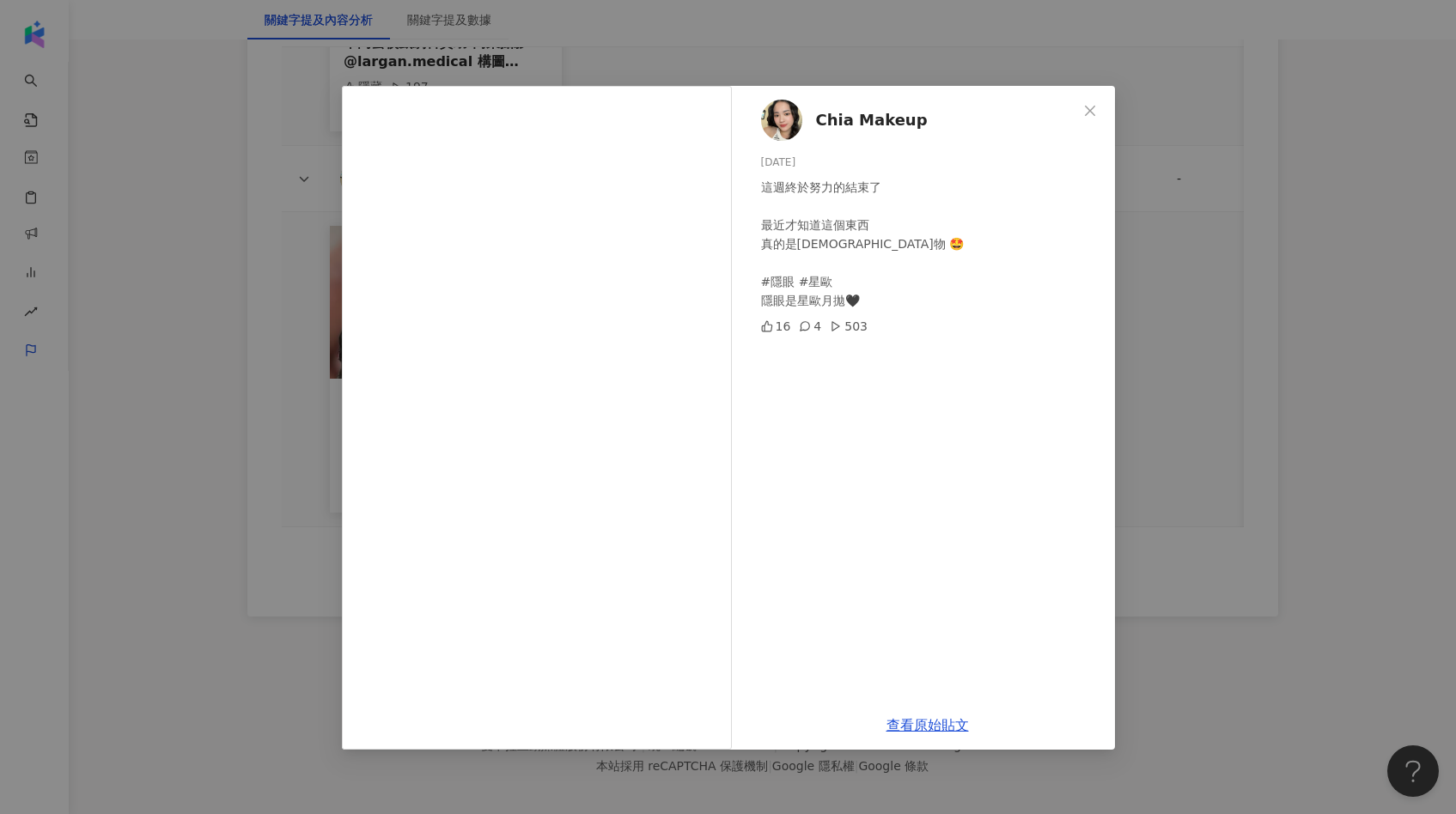
click at [1197, 286] on div "Chia Makeup 2025/5/16 這週終於努力的結束了 最近才知道這個東西 真的是神物 🤩 #隱眼 #星歐 隱眼是星歐月拋🖤 16 4 503 查看…" at bounding box center [728, 407] width 1456 height 814
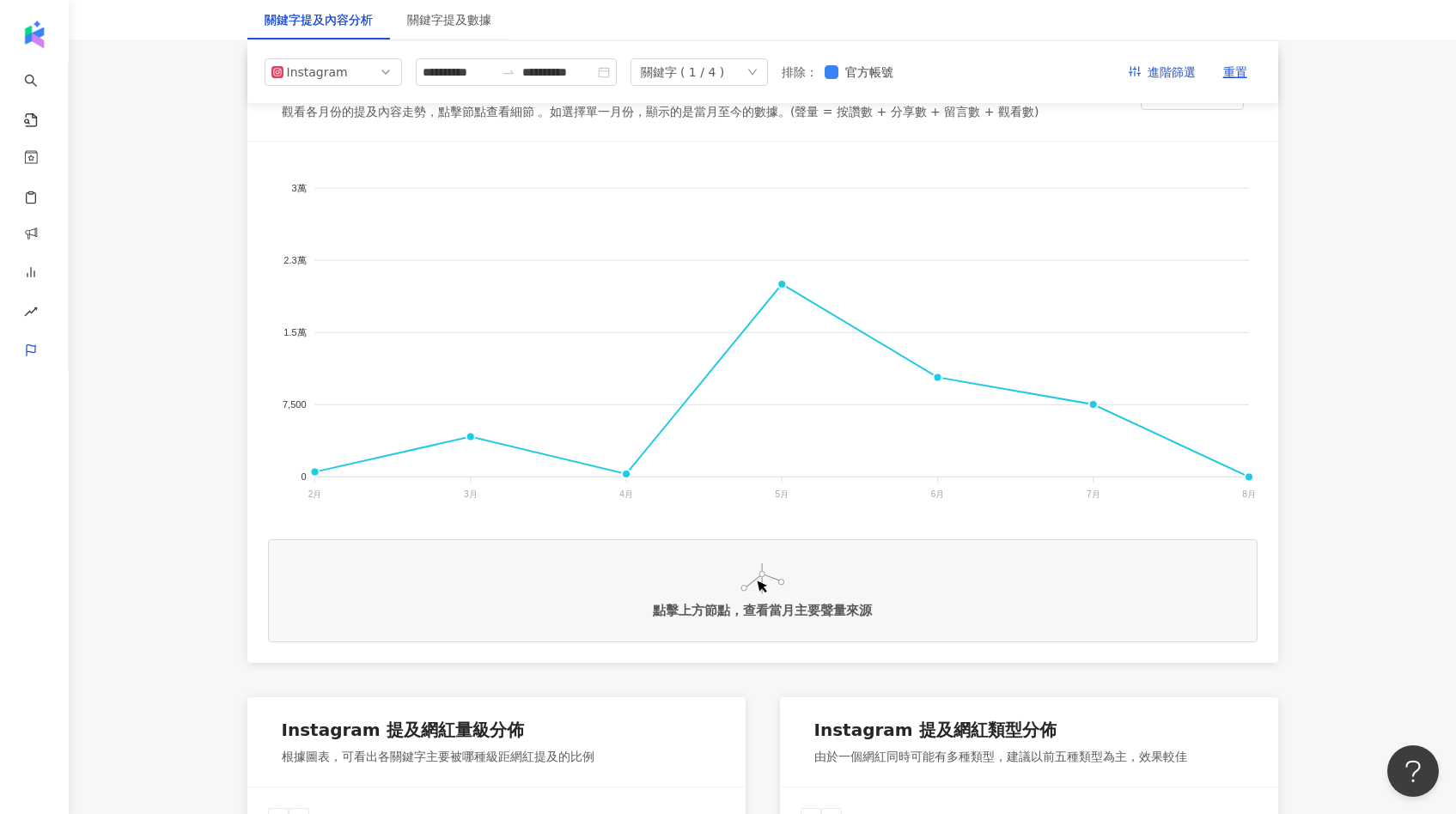
scroll to position [0, 0]
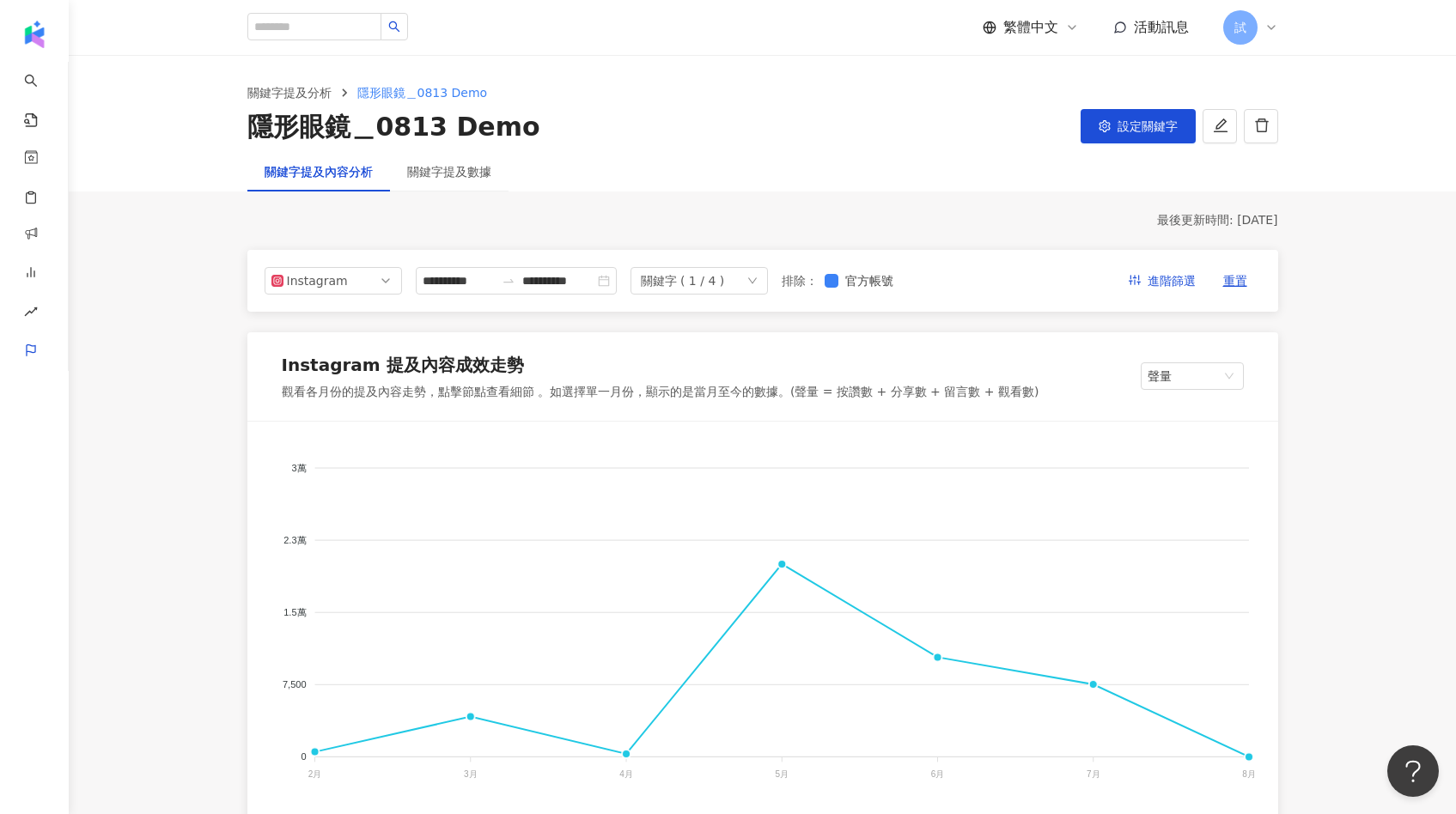
click at [451, 188] on div "關鍵字提及數據" at bounding box center [448, 171] width 119 height 39
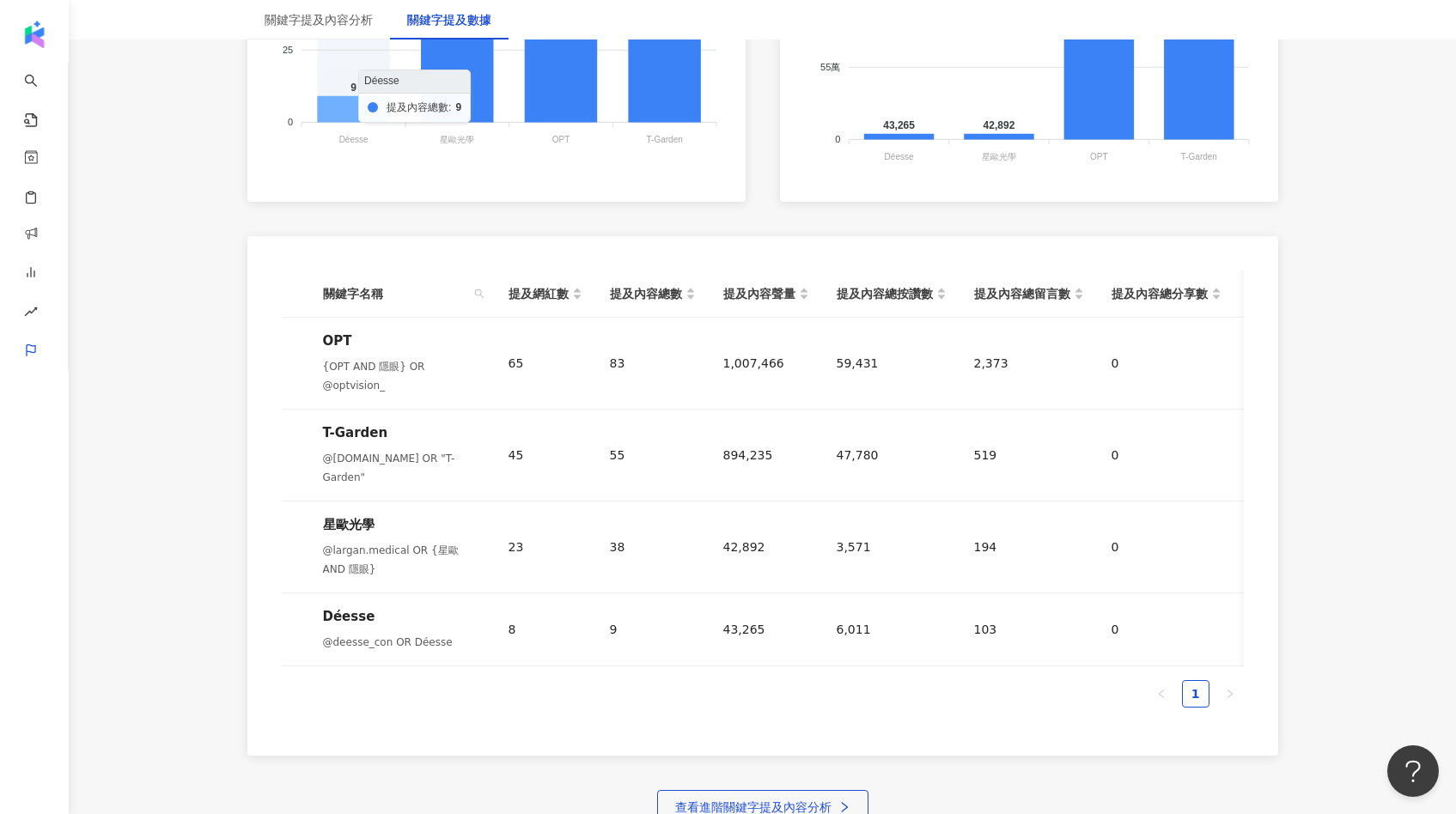
scroll to position [661, 0]
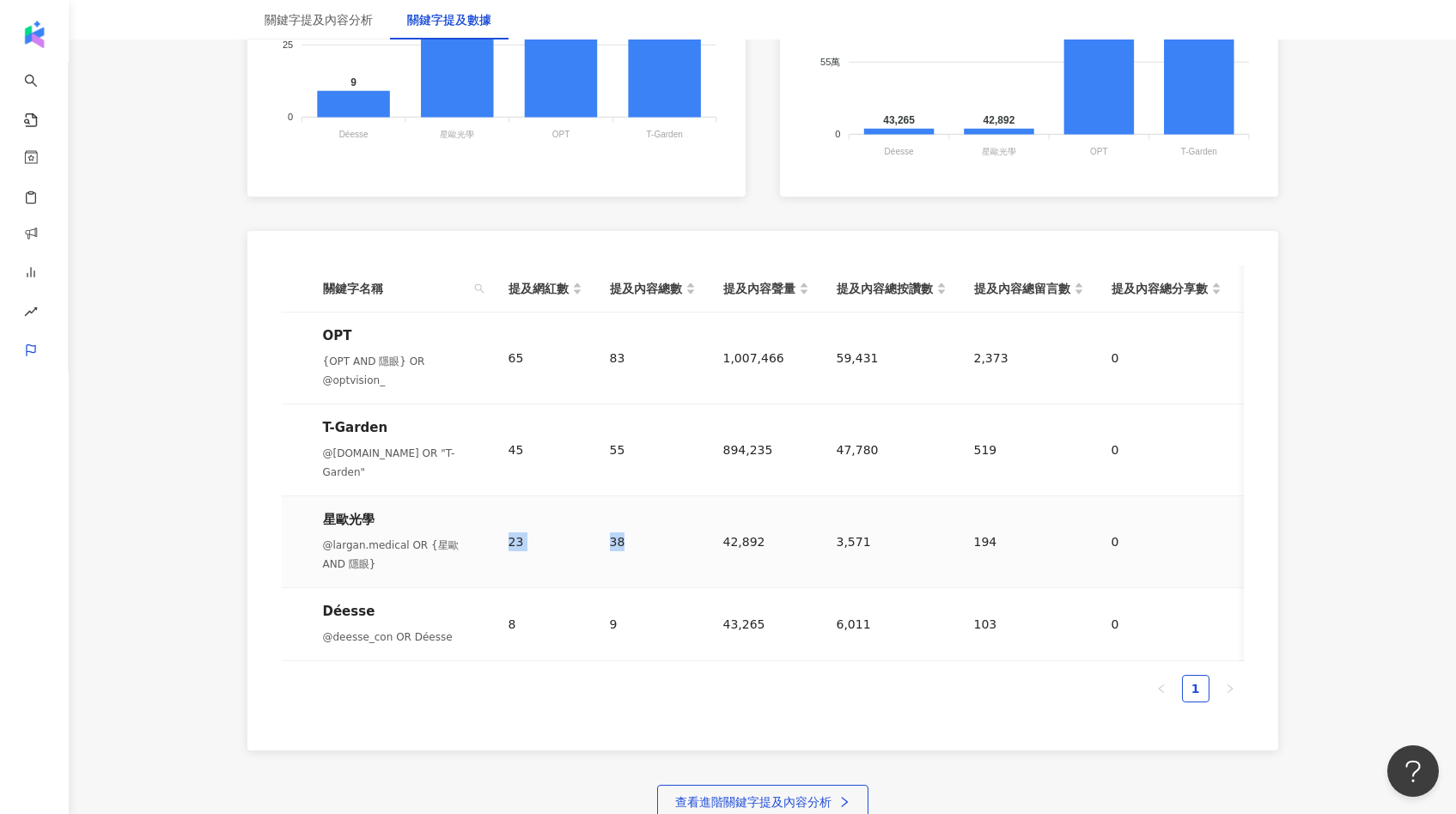
drag, startPoint x: 506, startPoint y: 504, endPoint x: 641, endPoint y: 503, distance: 135.0
click at [642, 503] on tr "星歐光學 @largan.medical OR {星歐 AND 隱眼} 23 38 42,892 3,571 194 0 3,765 39,127" at bounding box center [895, 542] width 1228 height 92
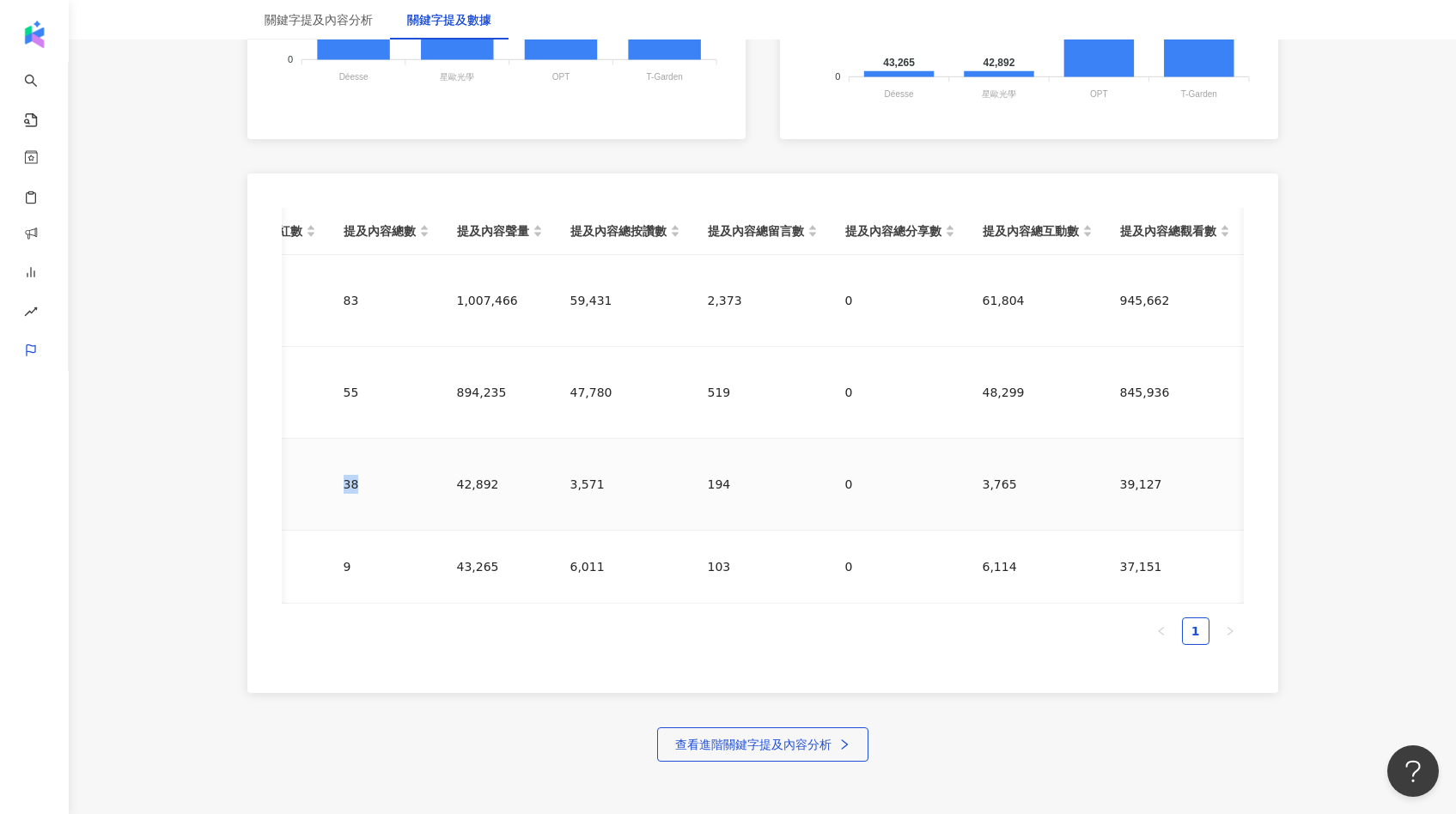
scroll to position [0, 0]
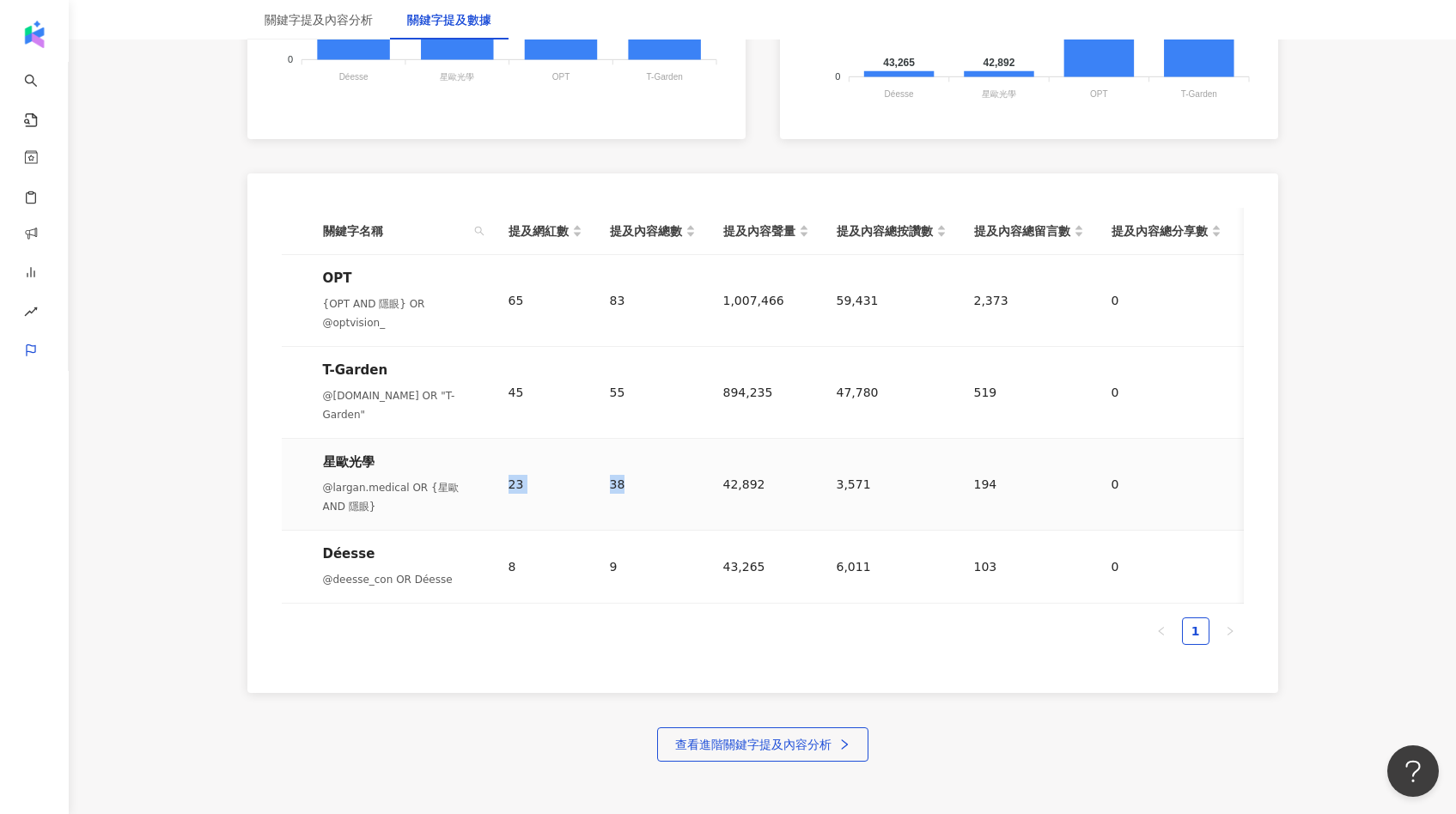
click at [646, 472] on td "38" at bounding box center [652, 484] width 113 height 92
drag, startPoint x: 722, startPoint y: 366, endPoint x: 772, endPoint y: 366, distance: 50.0
click at [772, 383] on div "894,235" at bounding box center [766, 392] width 86 height 19
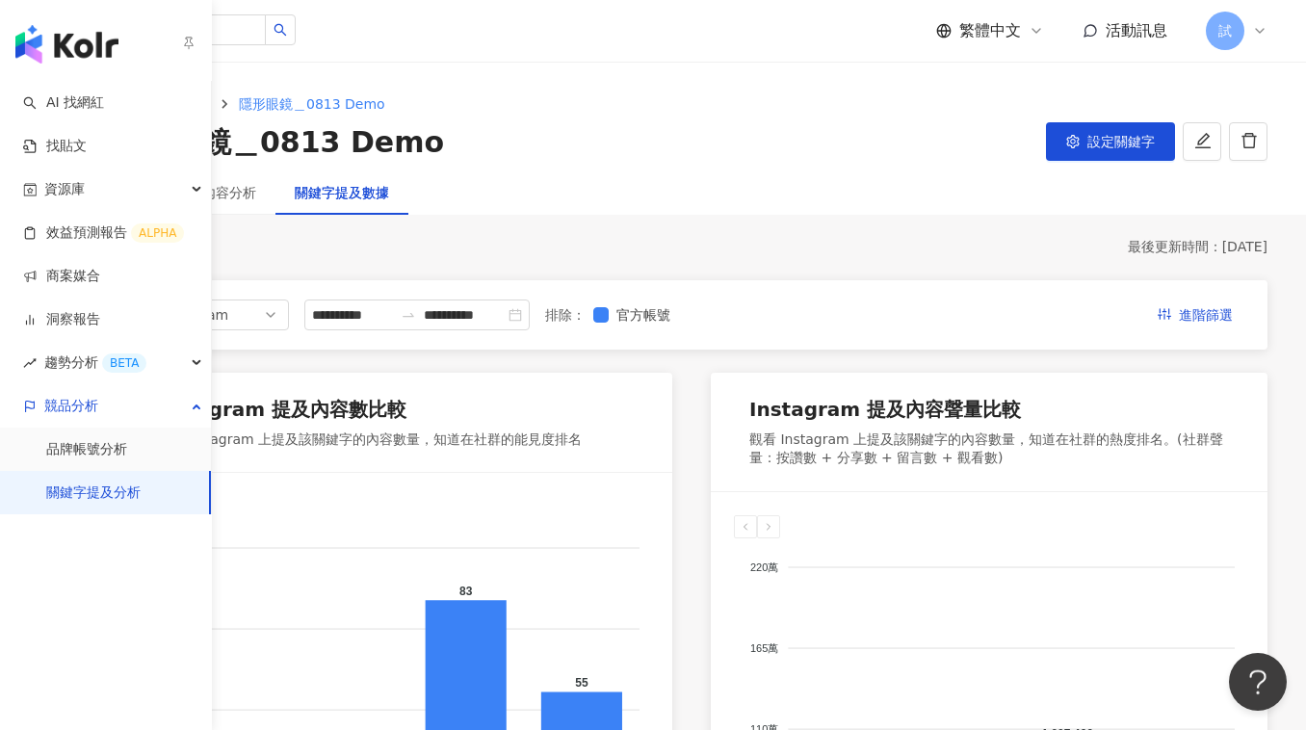
click at [83, 491] on link "關鍵字提及分析" at bounding box center [93, 492] width 94 height 19
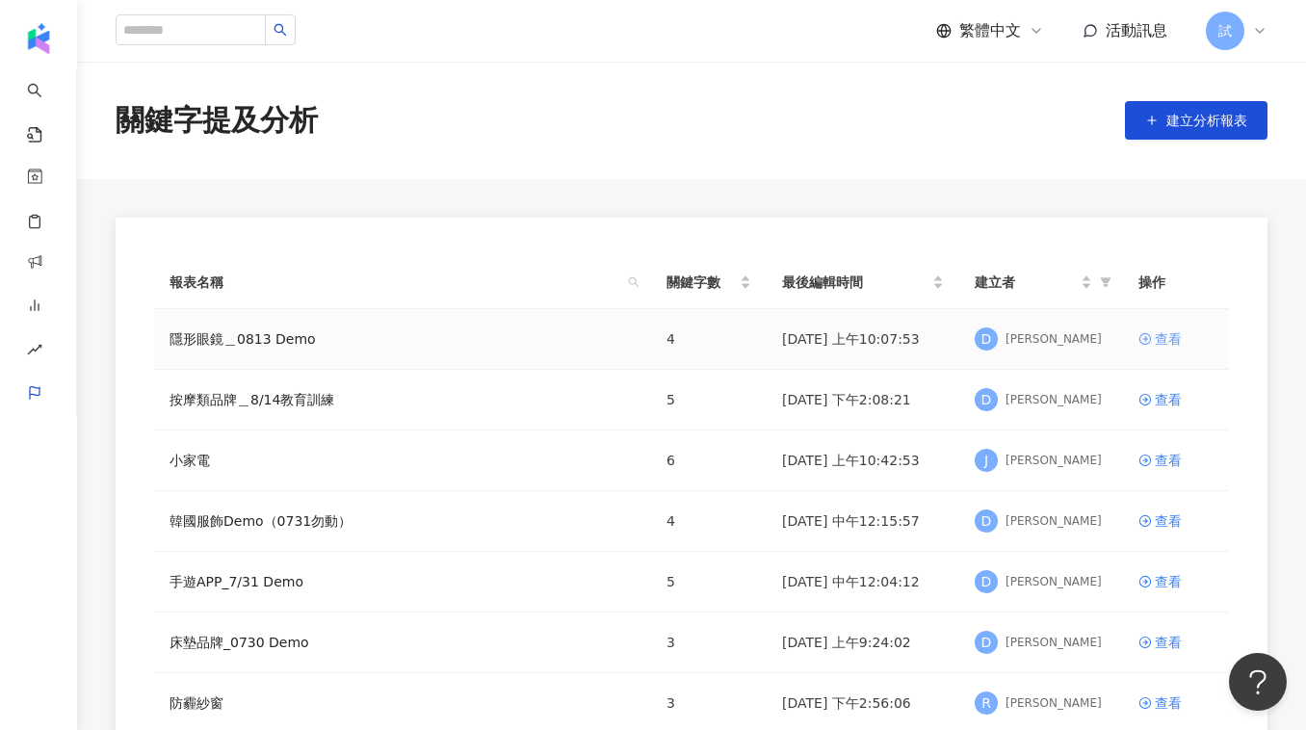
click at [1159, 342] on div "查看" at bounding box center [1168, 338] width 27 height 21
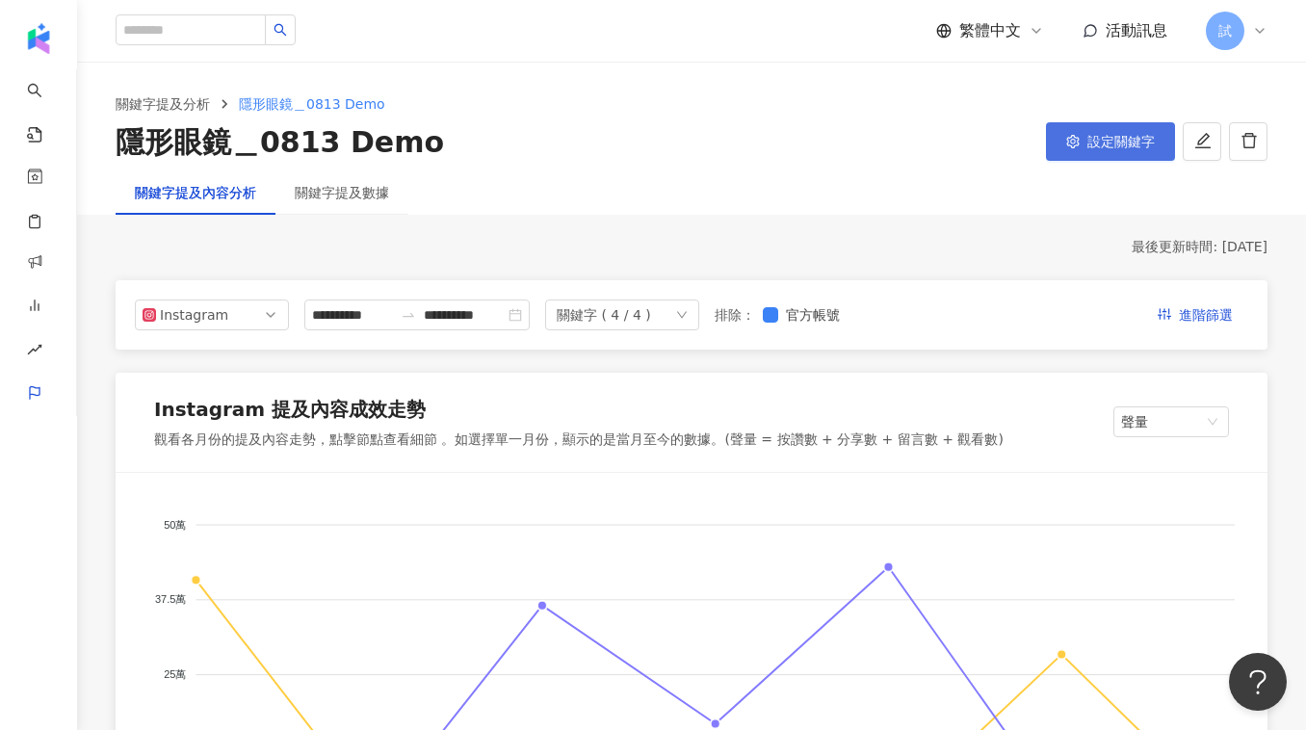
click at [1128, 143] on span "設定關鍵字" at bounding box center [1120, 141] width 67 height 15
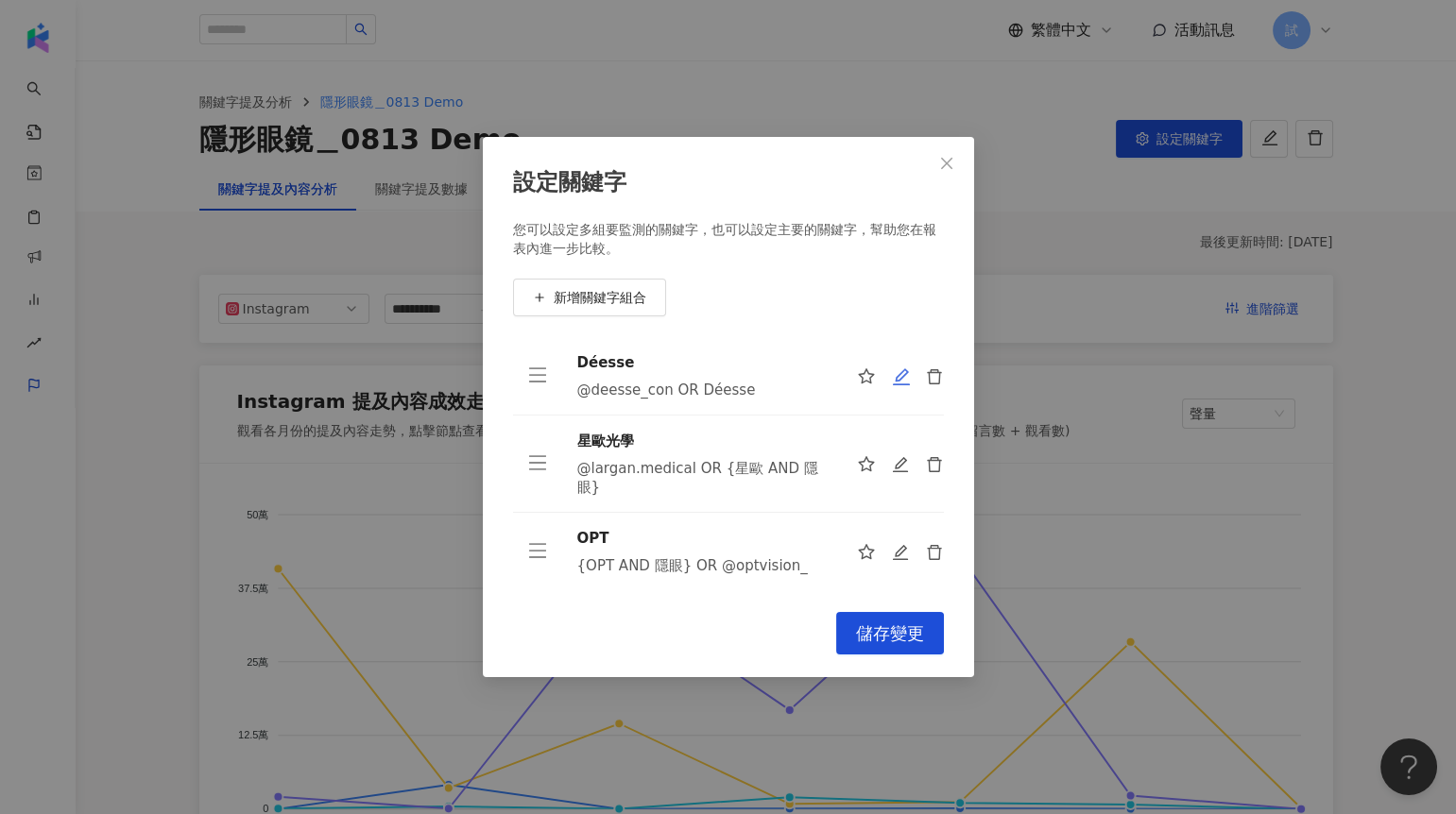
click at [892, 382] on icon "edit" at bounding box center [901, 377] width 19 height 19
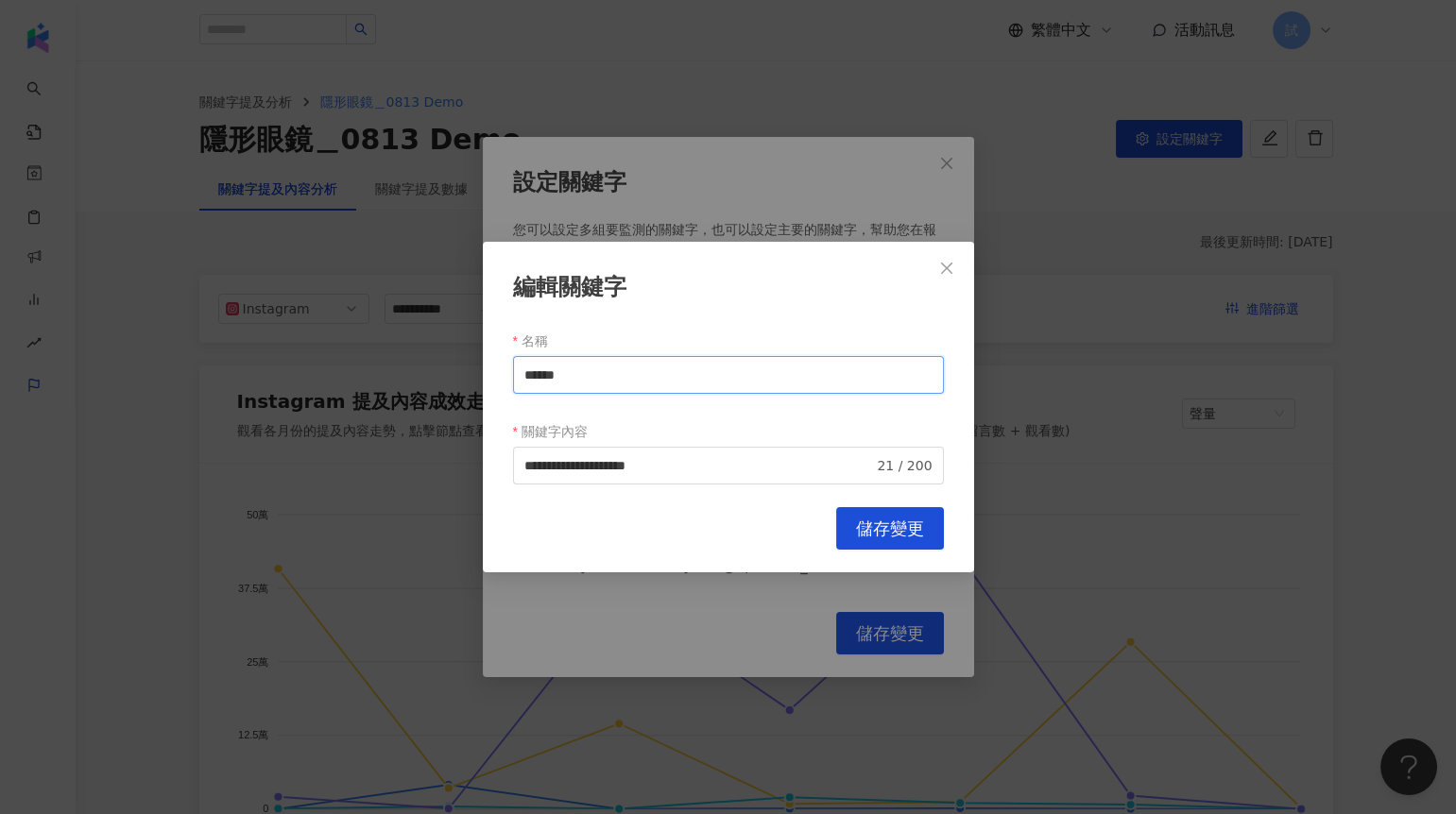
drag, startPoint x: 588, startPoint y: 372, endPoint x: 483, endPoint y: 380, distance: 105.3
click at [483, 381] on div "**********" at bounding box center [728, 408] width 492 height 331
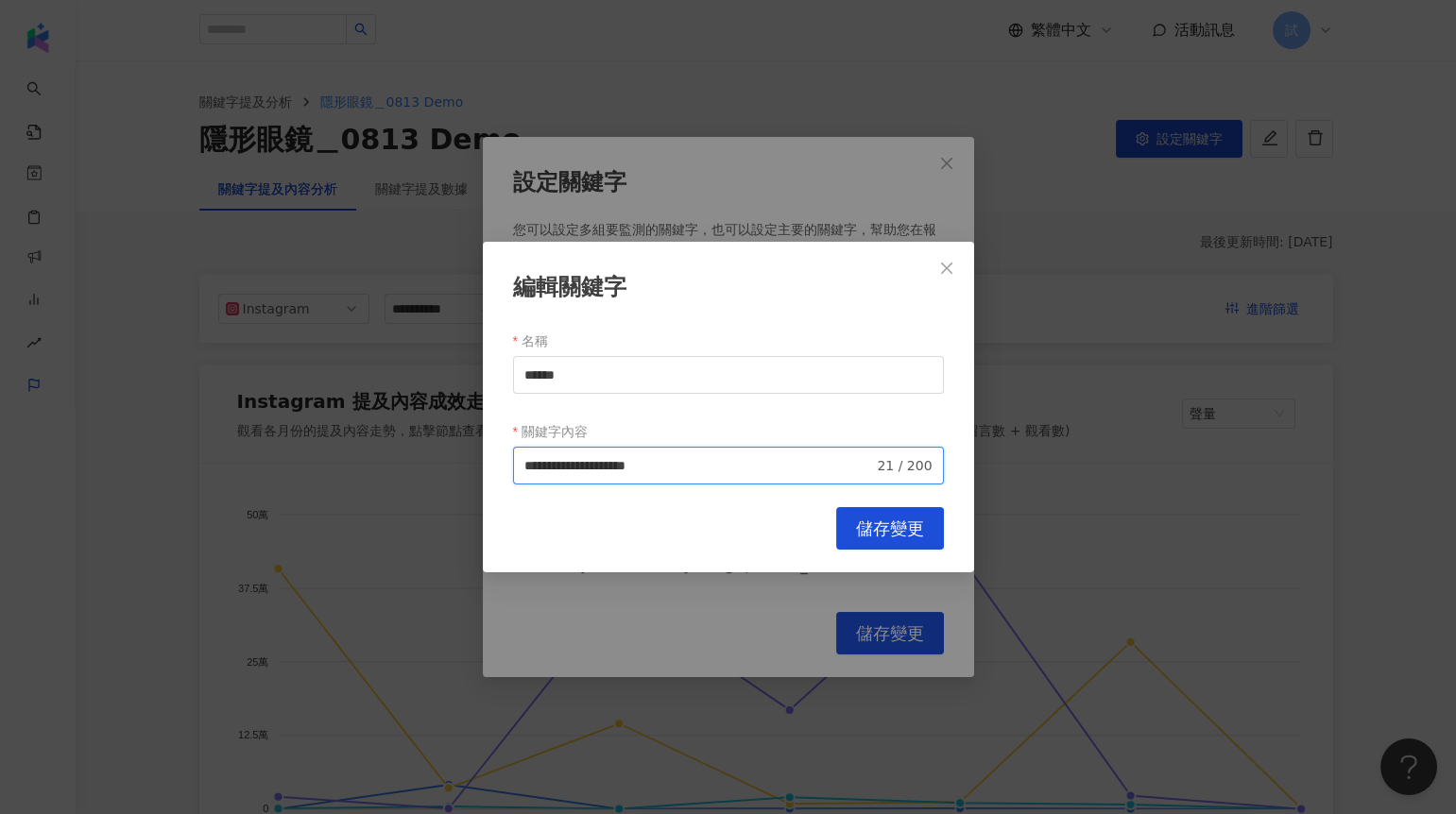
drag, startPoint x: 606, startPoint y: 464, endPoint x: 517, endPoint y: 466, distance: 89.0
click at [517, 466] on span "**********" at bounding box center [728, 466] width 431 height 38
drag, startPoint x: 637, startPoint y: 462, endPoint x: 725, endPoint y: 467, distance: 88.1
click at [726, 468] on input "**********" at bounding box center [700, 465] width 349 height 21
click at [956, 267] on span "Close" at bounding box center [947, 268] width 38 height 15
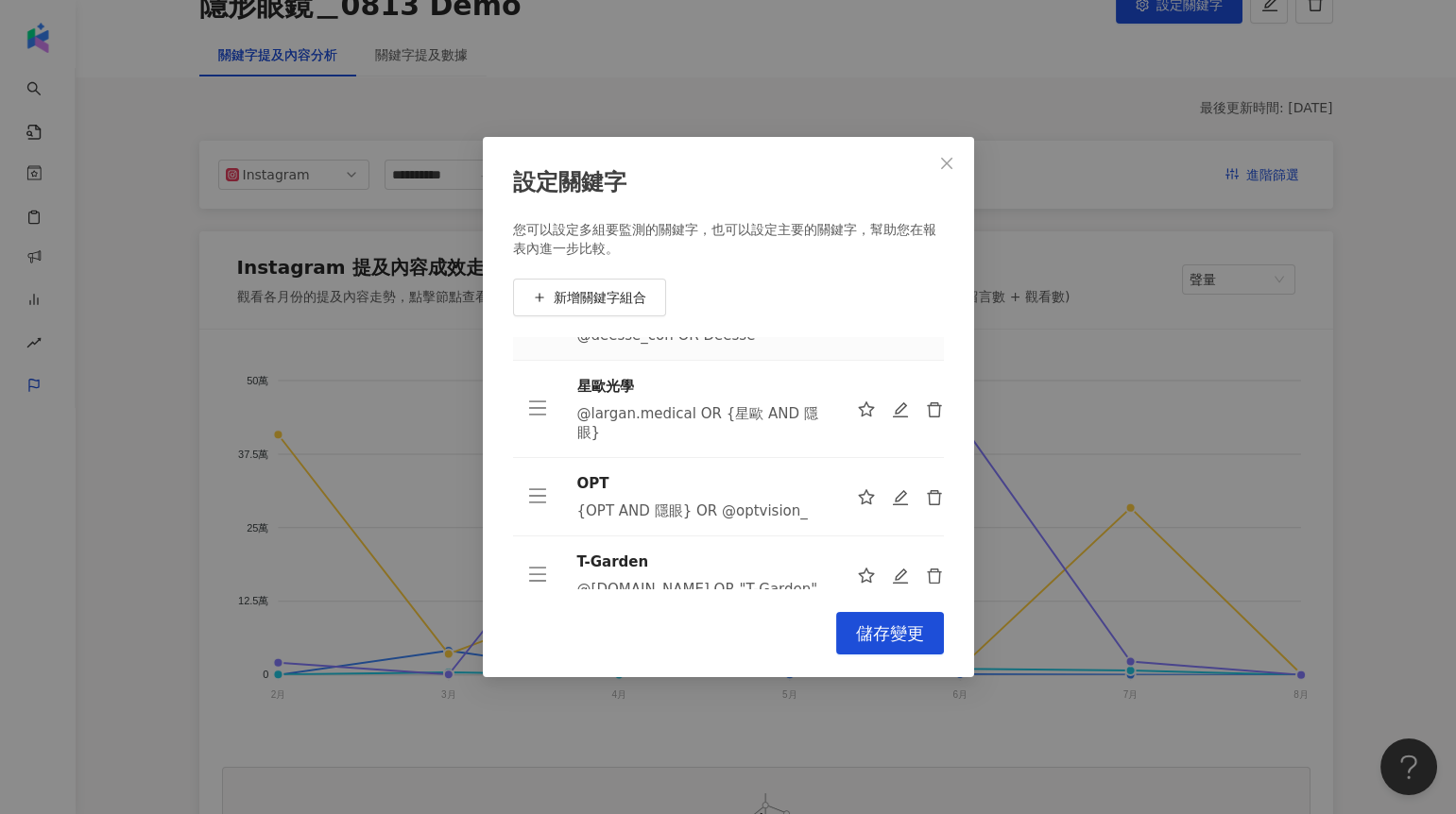
scroll to position [80, 0]
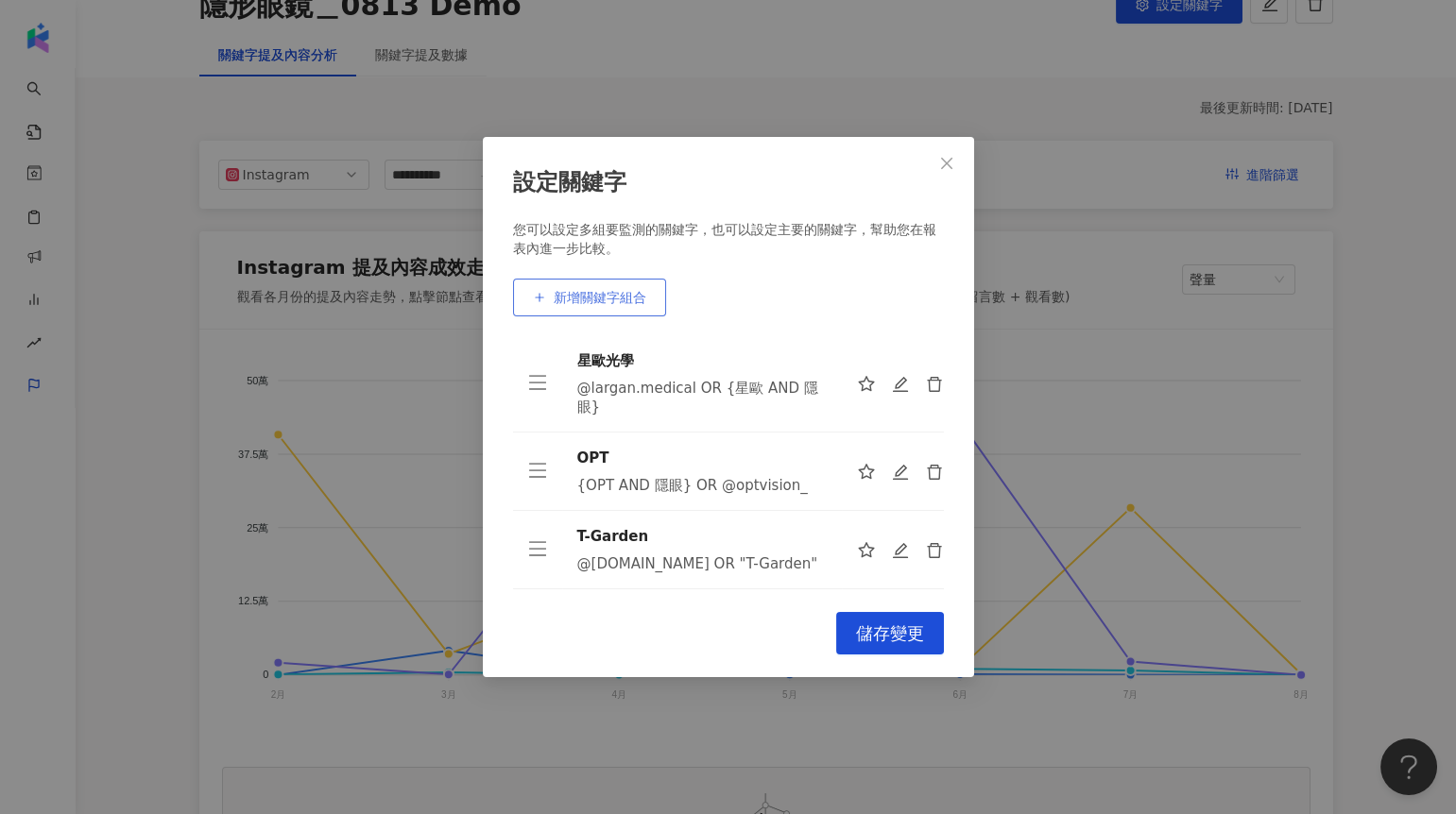
click at [649, 300] on button "新增關鍵字組合" at bounding box center [590, 297] width 153 height 38
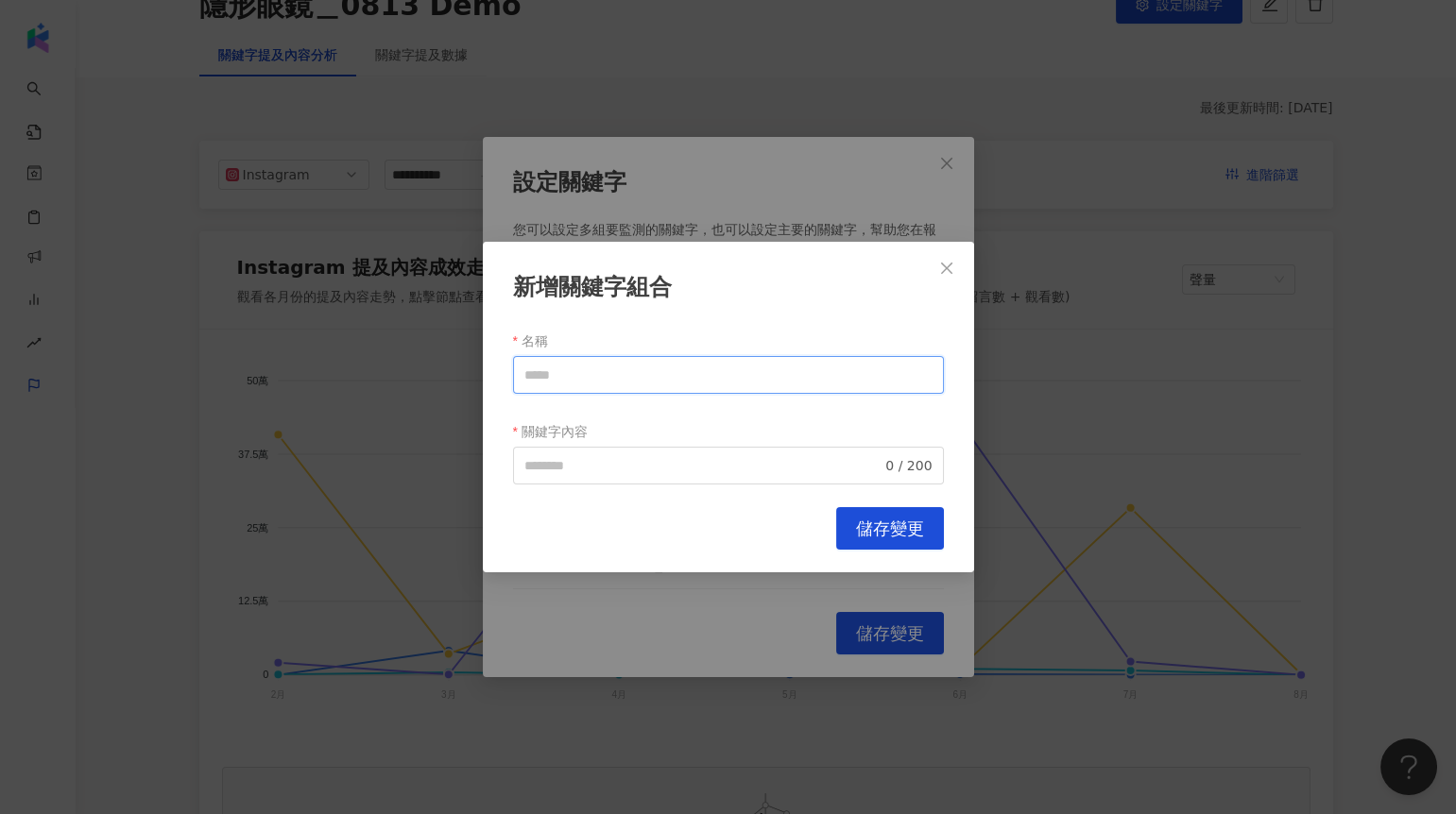
click at [628, 372] on input "名稱" at bounding box center [728, 375] width 431 height 38
type input "**"
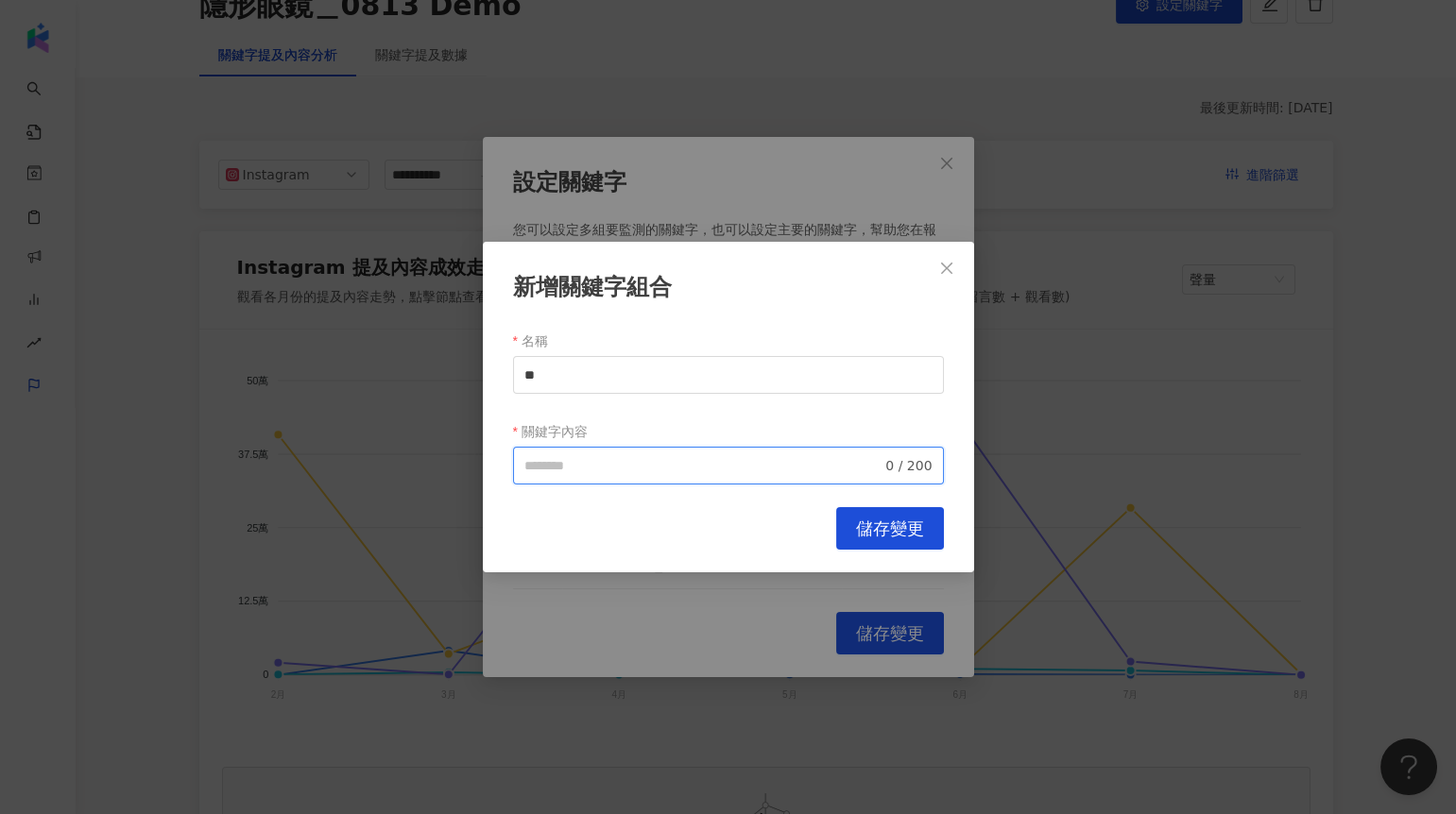
click at [586, 461] on input "關鍵字內容" at bounding box center [703, 465] width 358 height 21
paste input "**********"
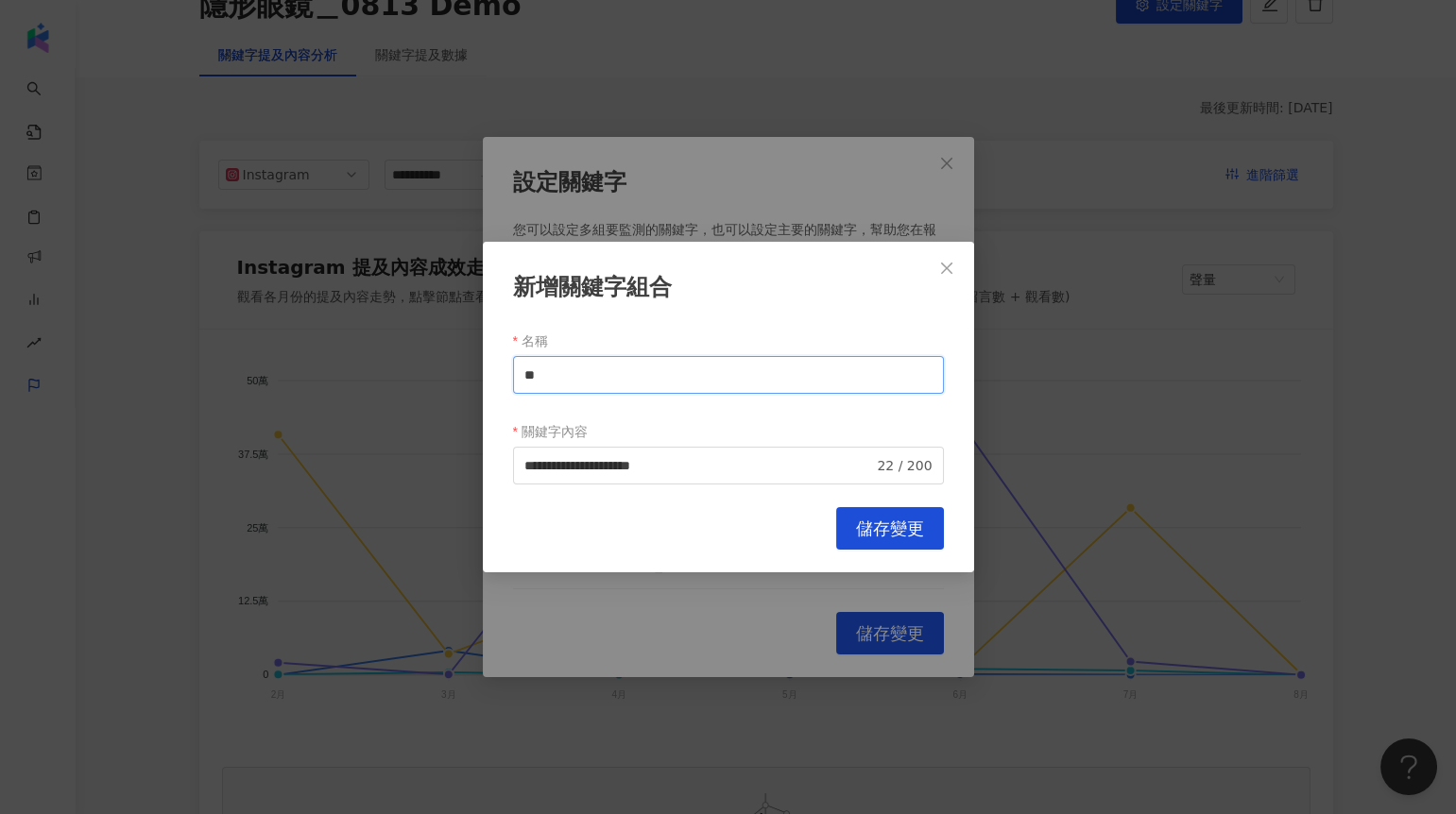
drag, startPoint x: 575, startPoint y: 373, endPoint x: 510, endPoint y: 373, distance: 65.0
click at [510, 373] on div "**********" at bounding box center [728, 408] width 492 height 331
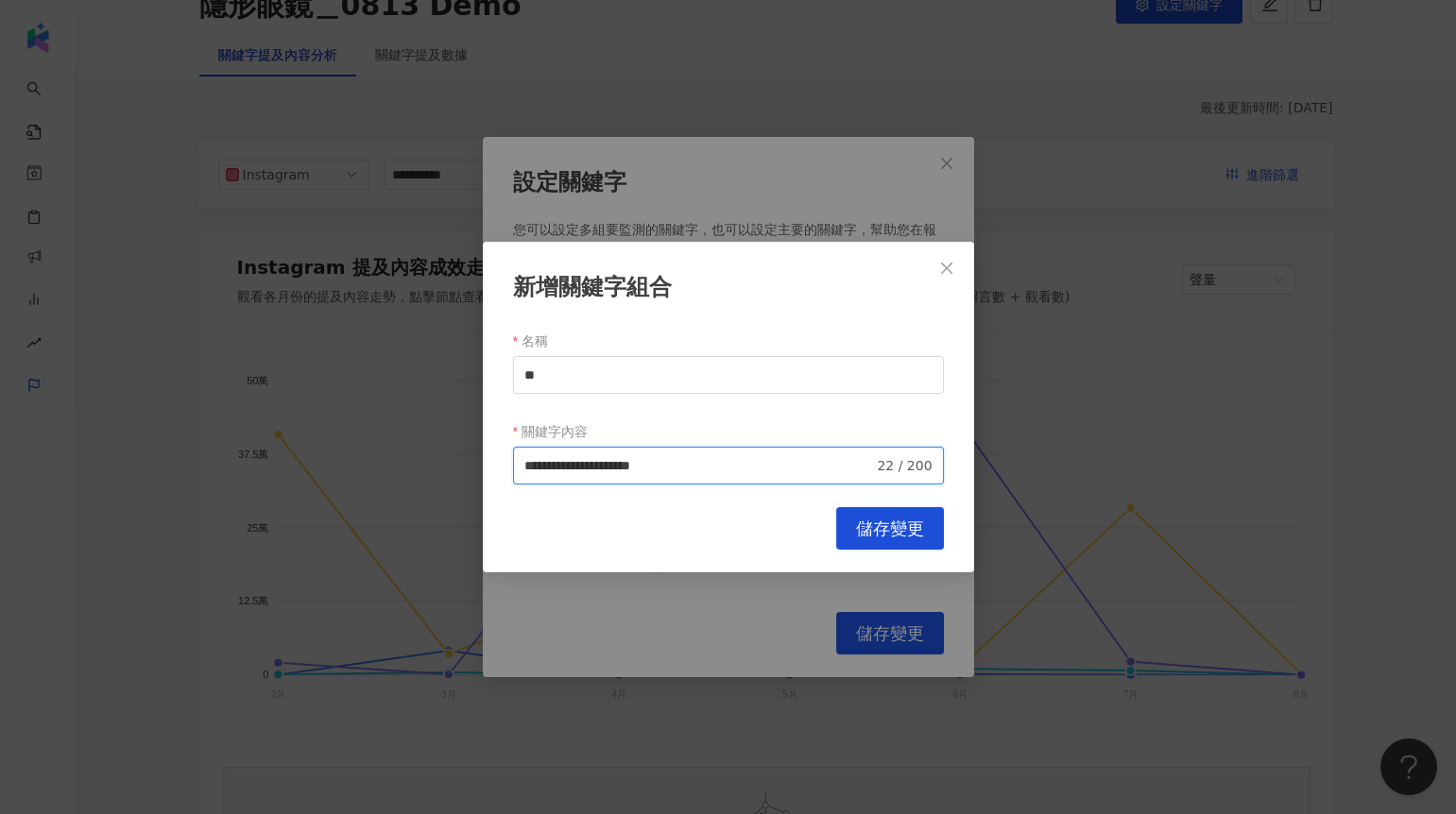
click at [741, 472] on input "**********" at bounding box center [700, 465] width 349 height 21
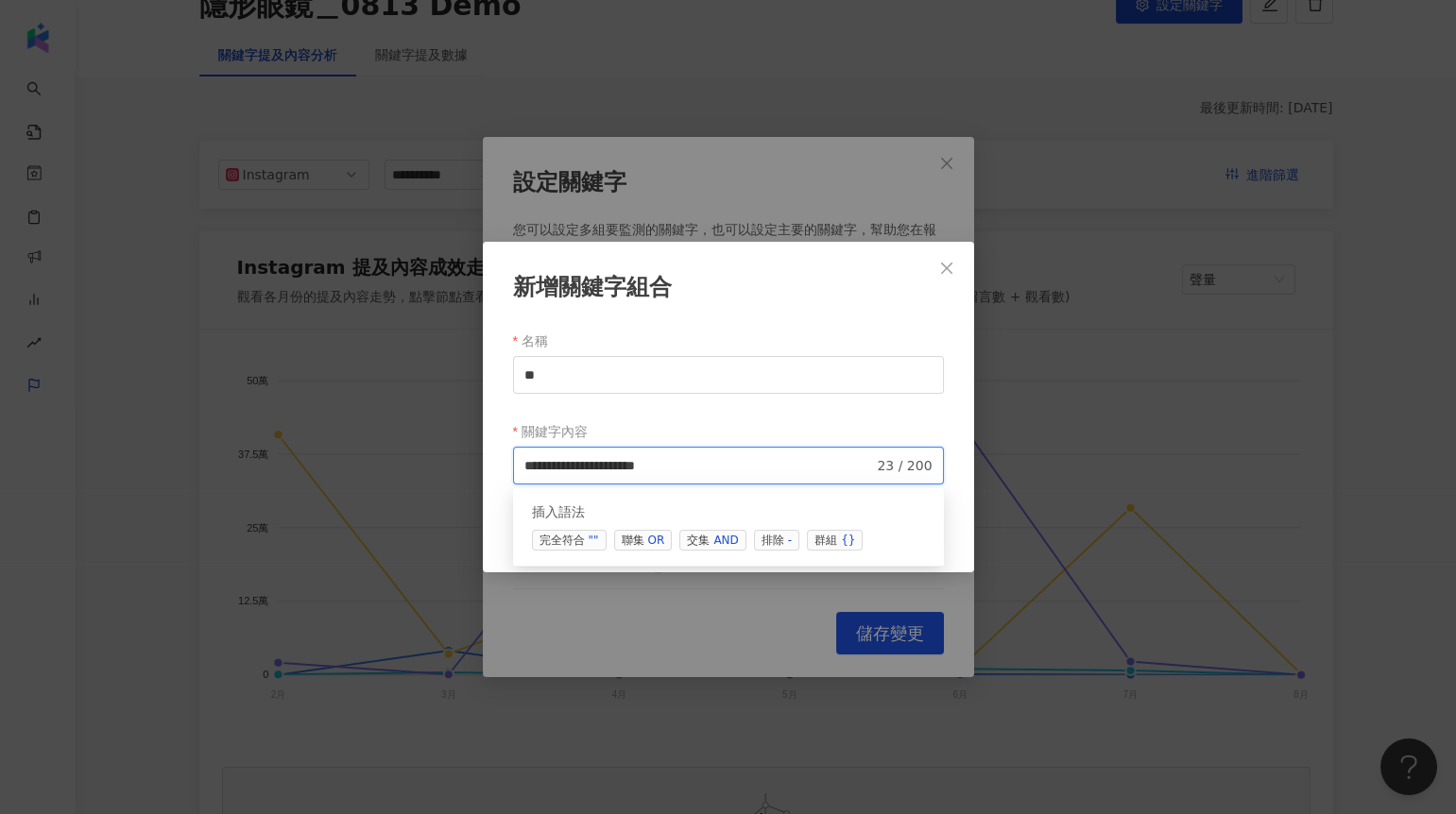
paste input "***"
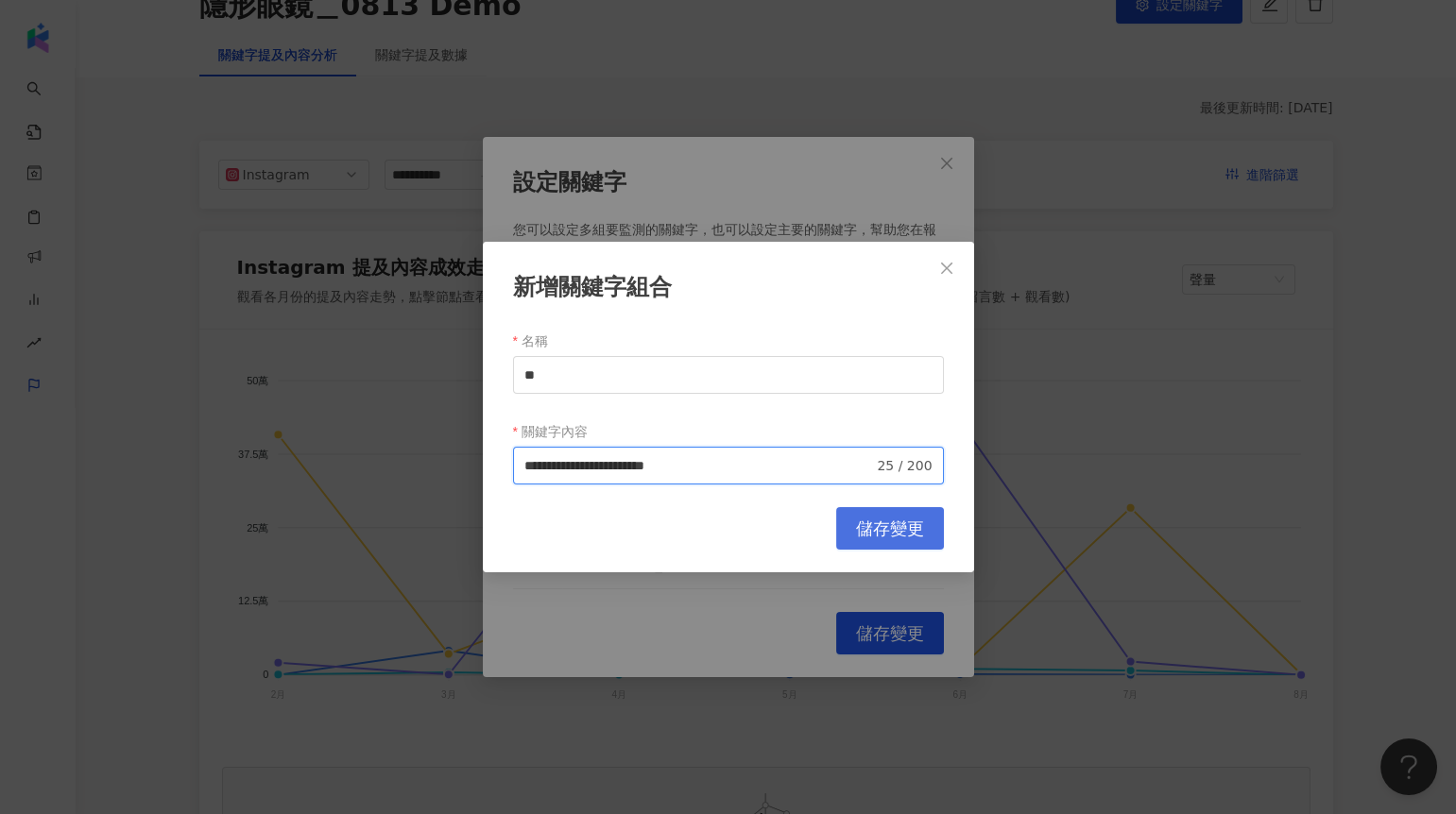
type input "**********"
click at [871, 521] on span "儲存變更" at bounding box center [890, 529] width 68 height 21
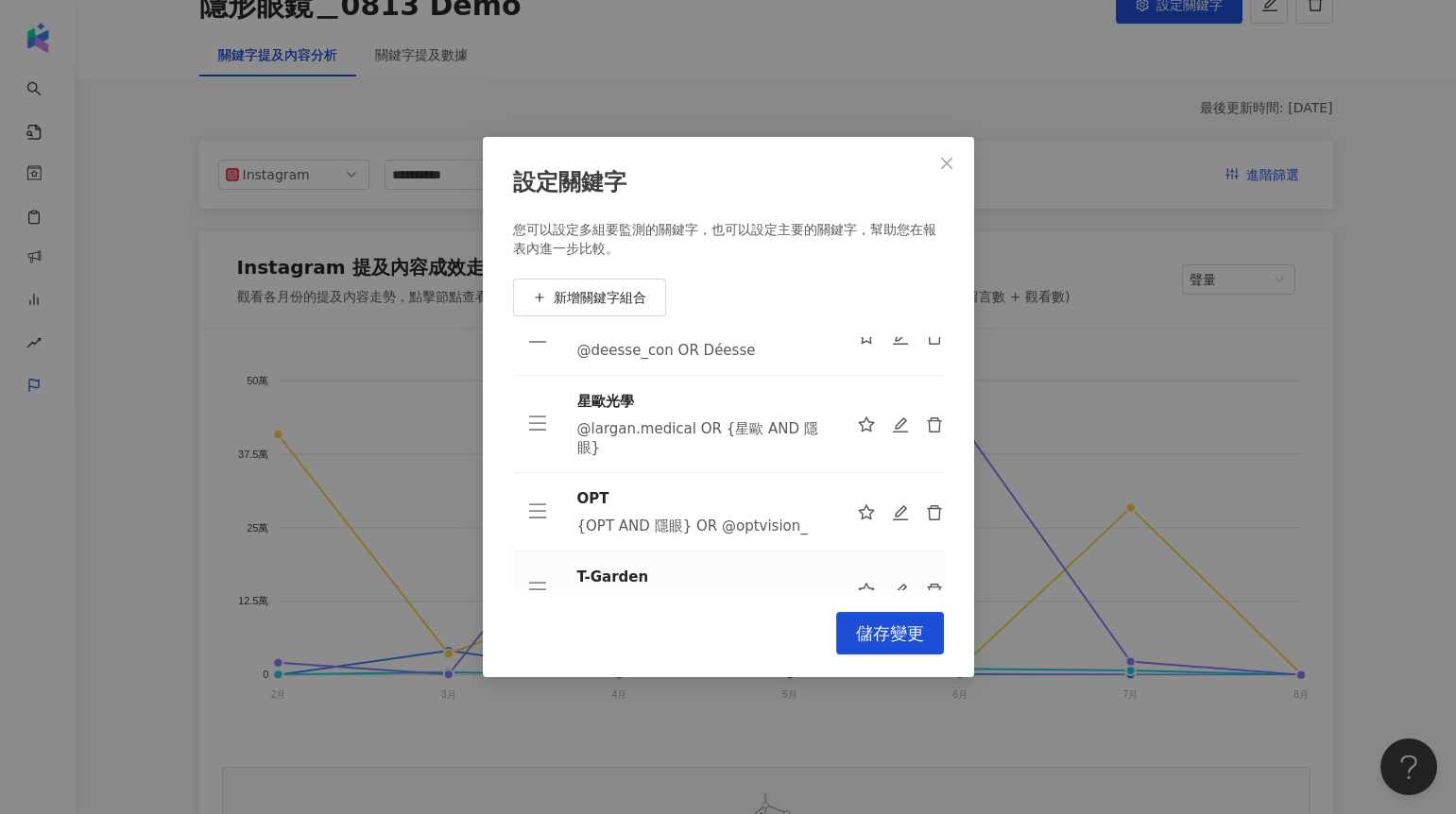
scroll to position [0, 0]
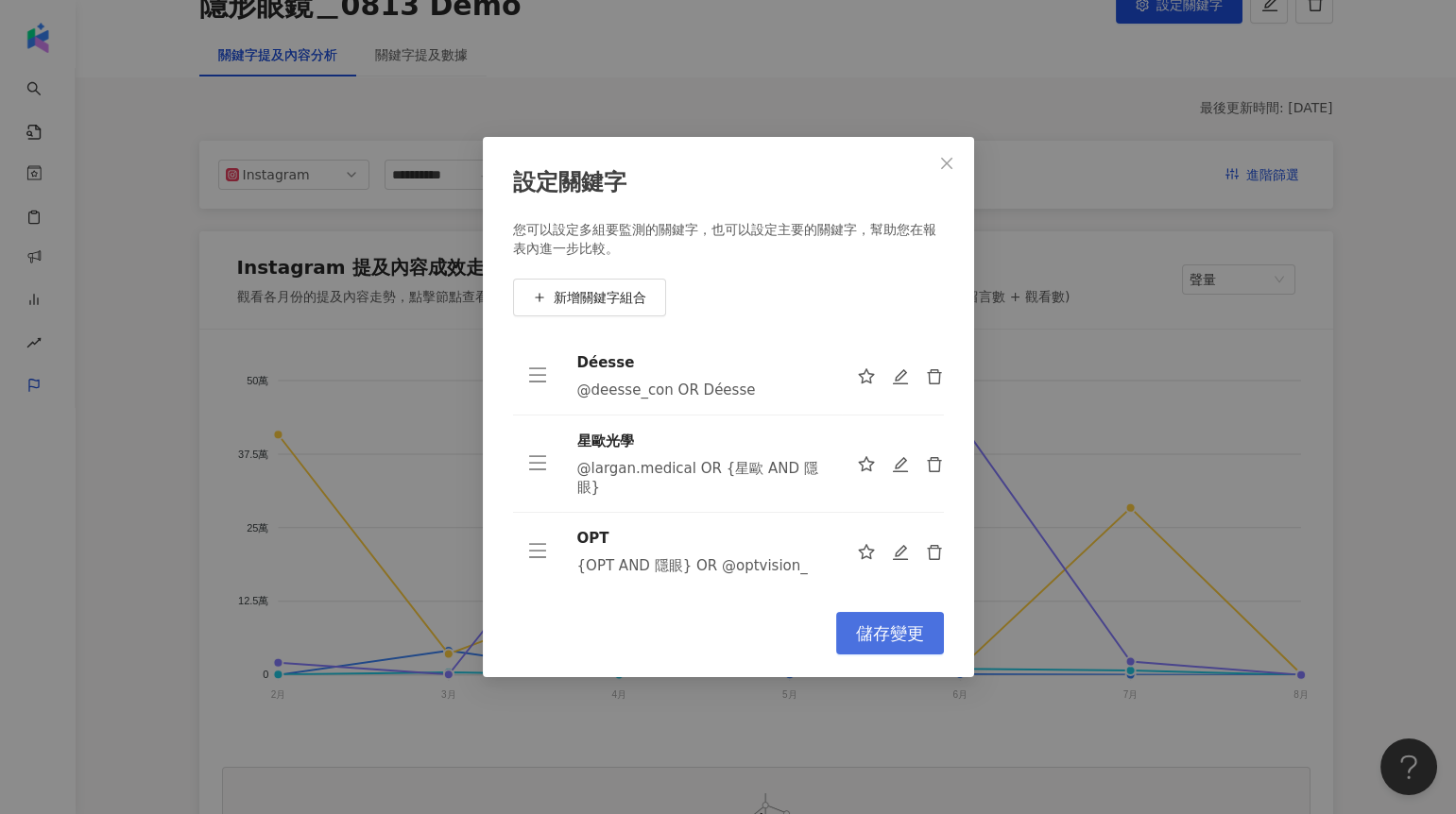
click at [885, 639] on span "儲存變更" at bounding box center [890, 634] width 68 height 21
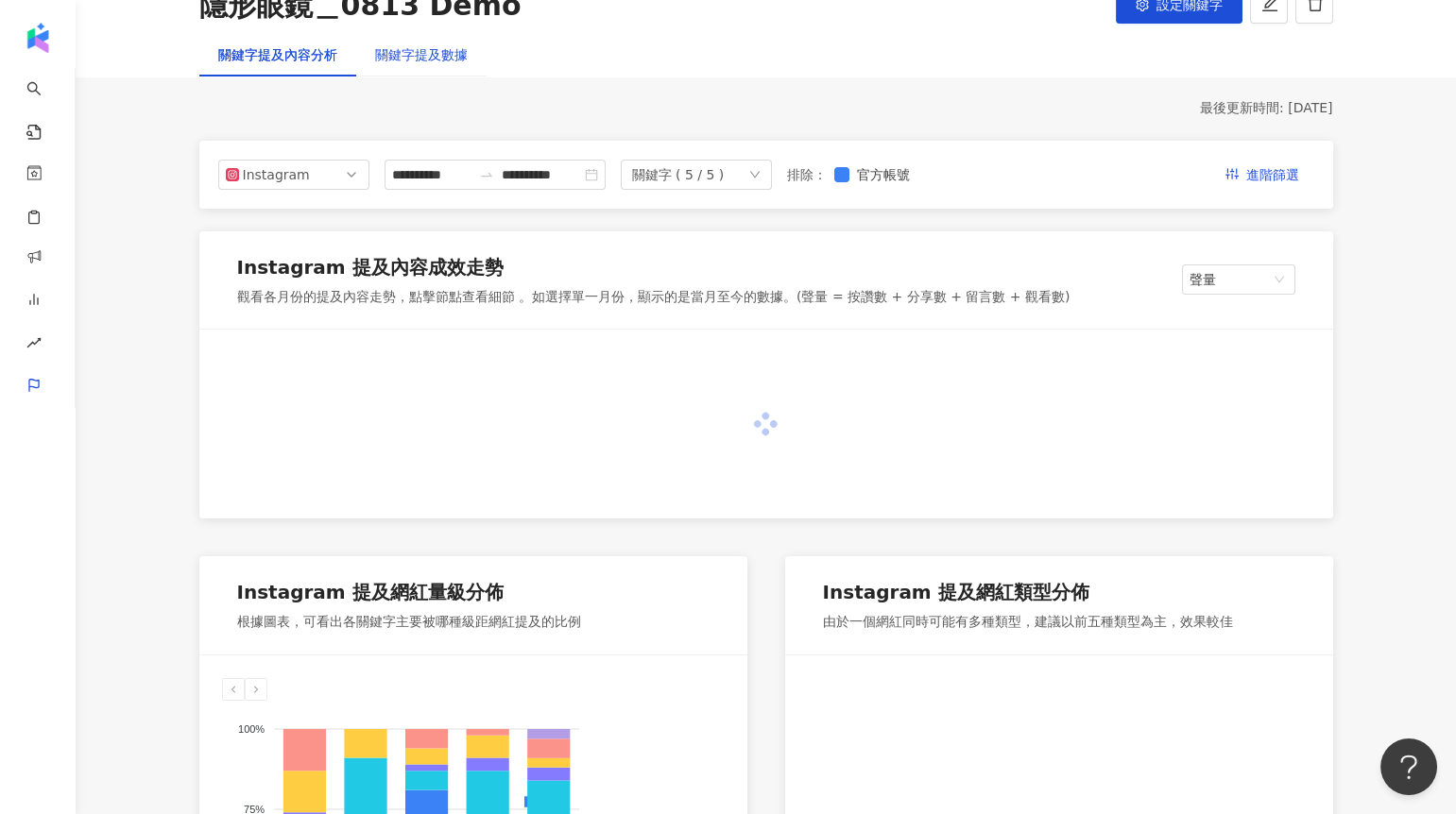
click at [440, 60] on div "關鍵字提及數據" at bounding box center [421, 54] width 92 height 21
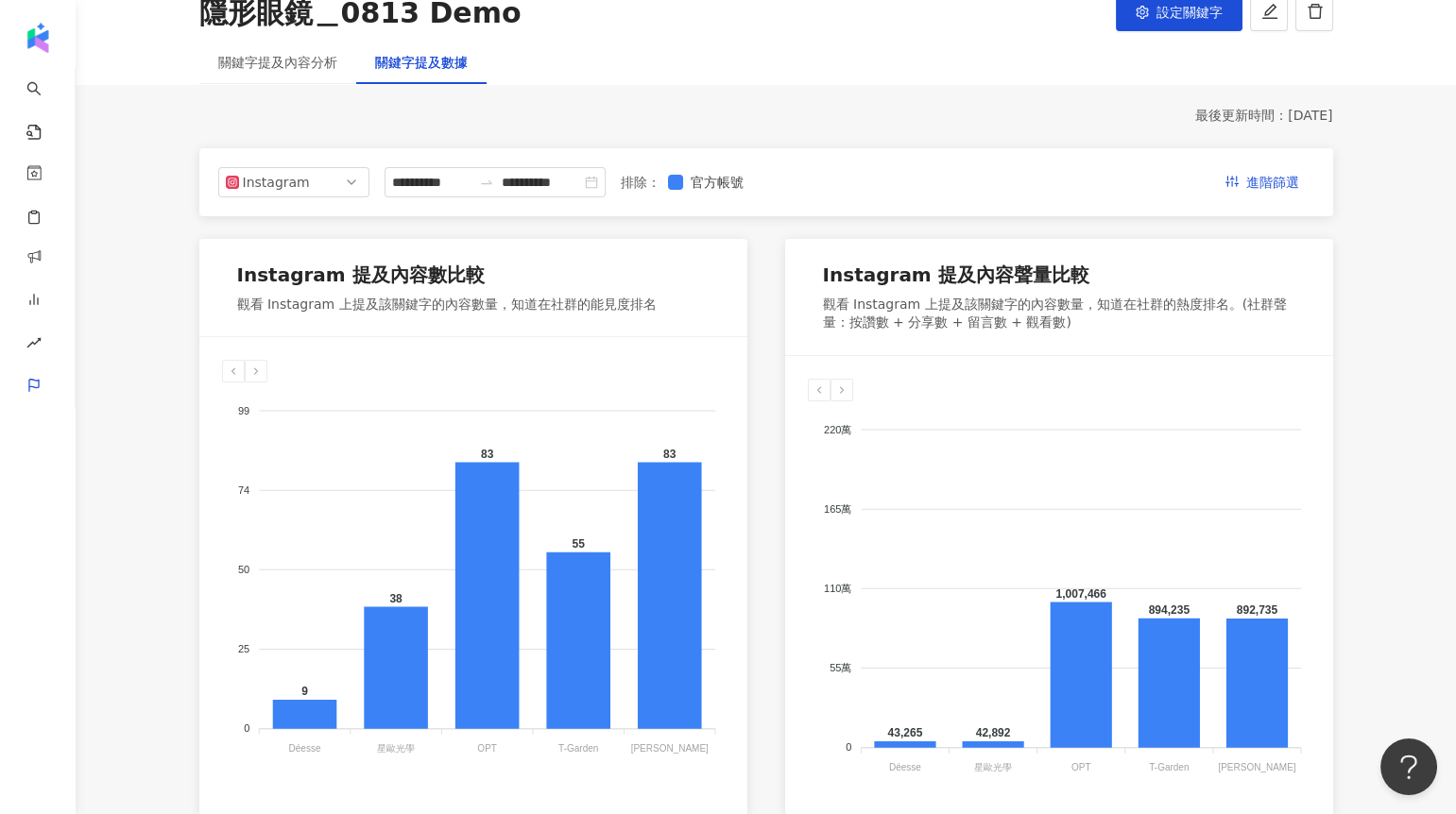
scroll to position [167, 0]
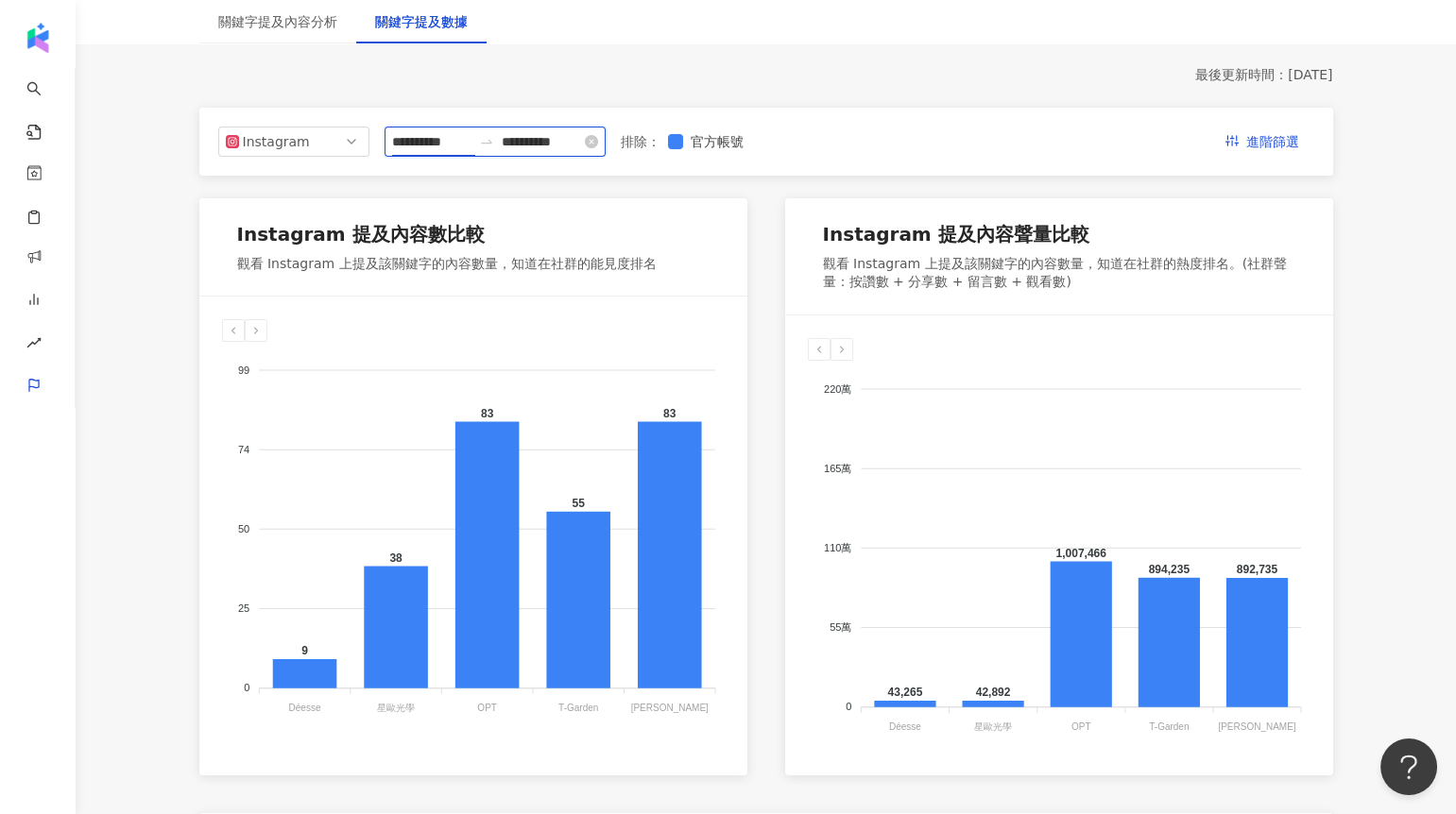
click at [423, 147] on input "**********" at bounding box center [432, 141] width 79 height 21
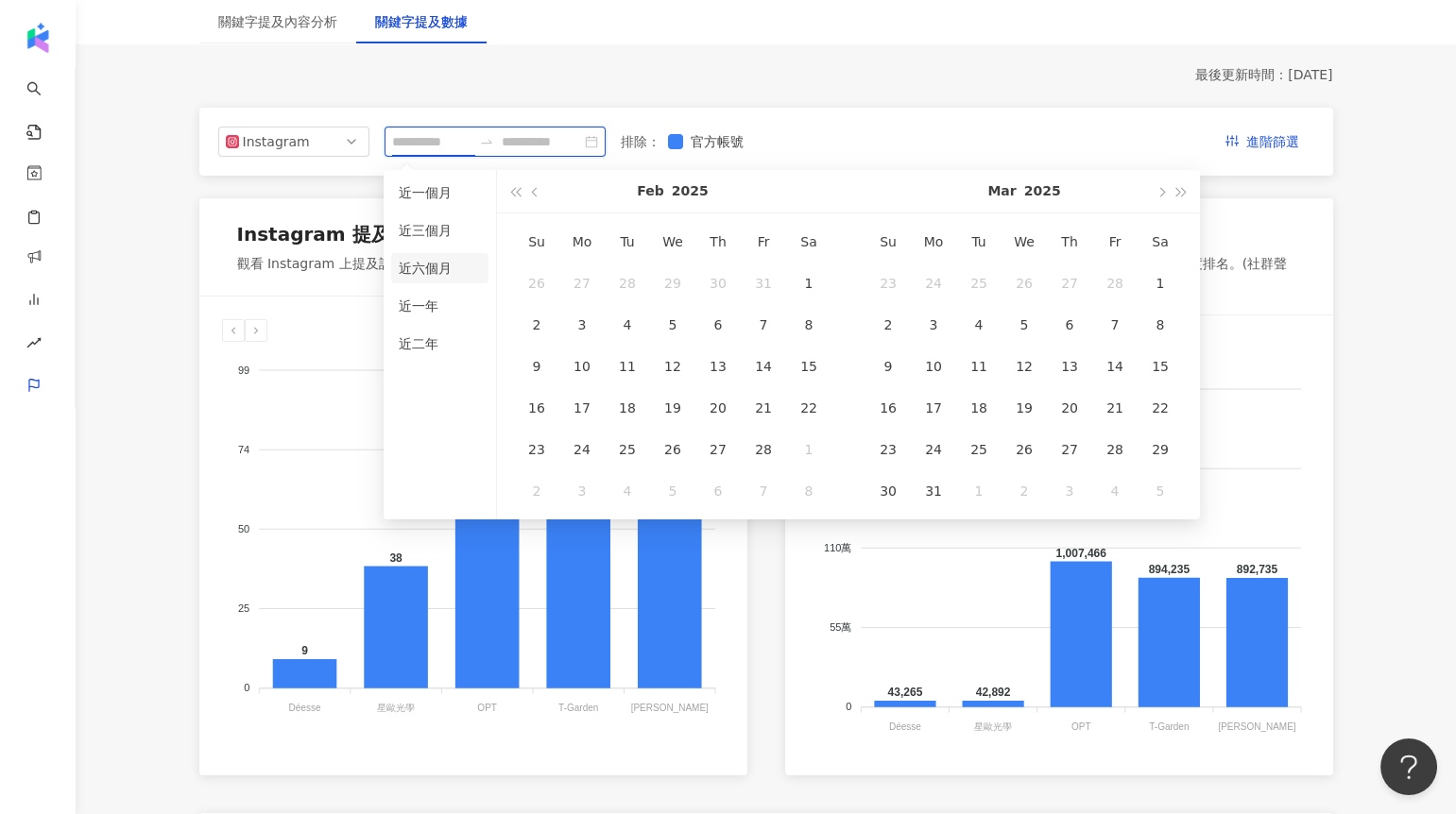
type input "**********"
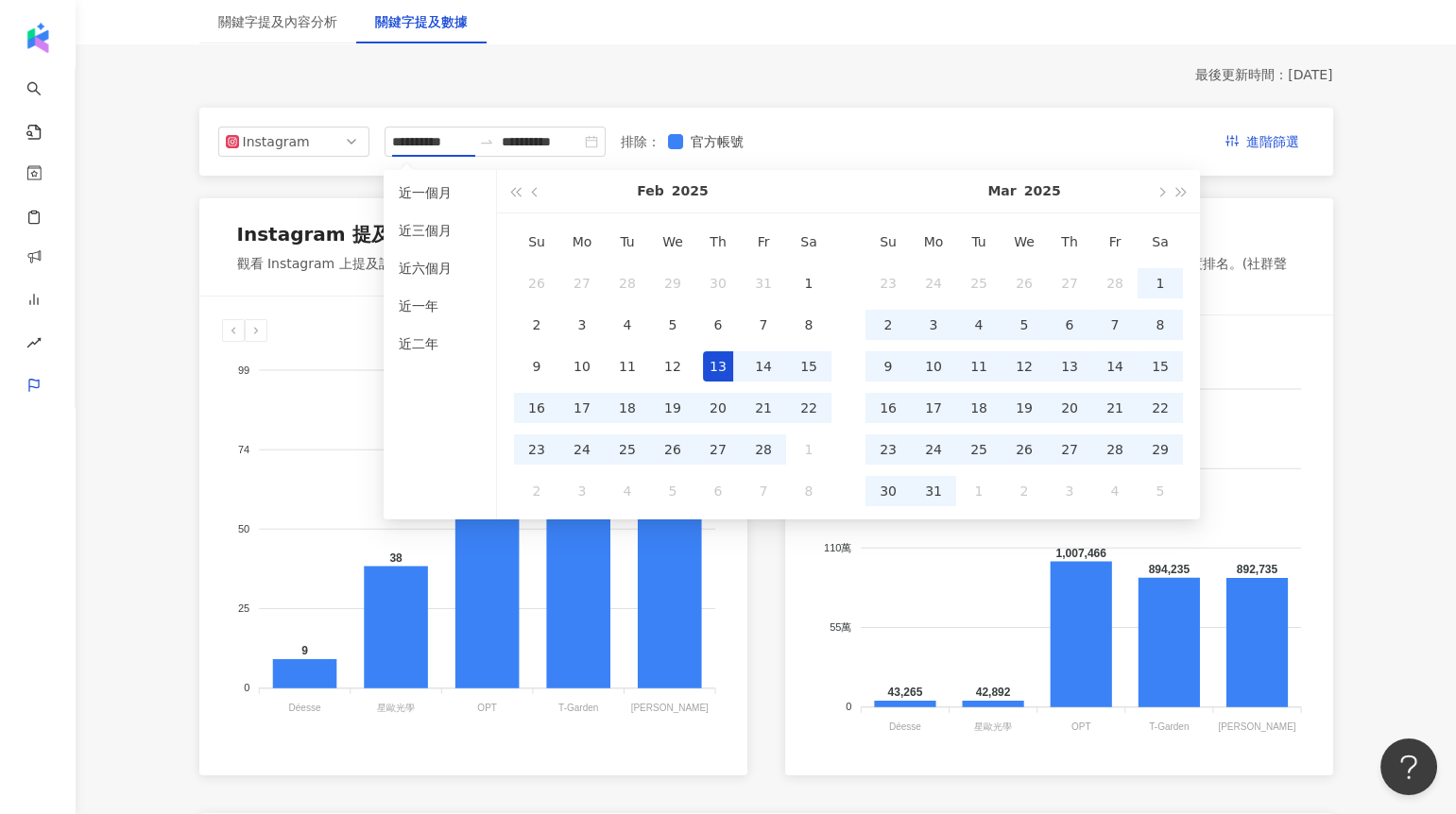
click at [344, 278] on div "Instagram 提及內容數比較 觀看 Instagram 上提及該關鍵字的內容數量，知道在社群的能見度排名" at bounding box center [473, 247] width 548 height 98
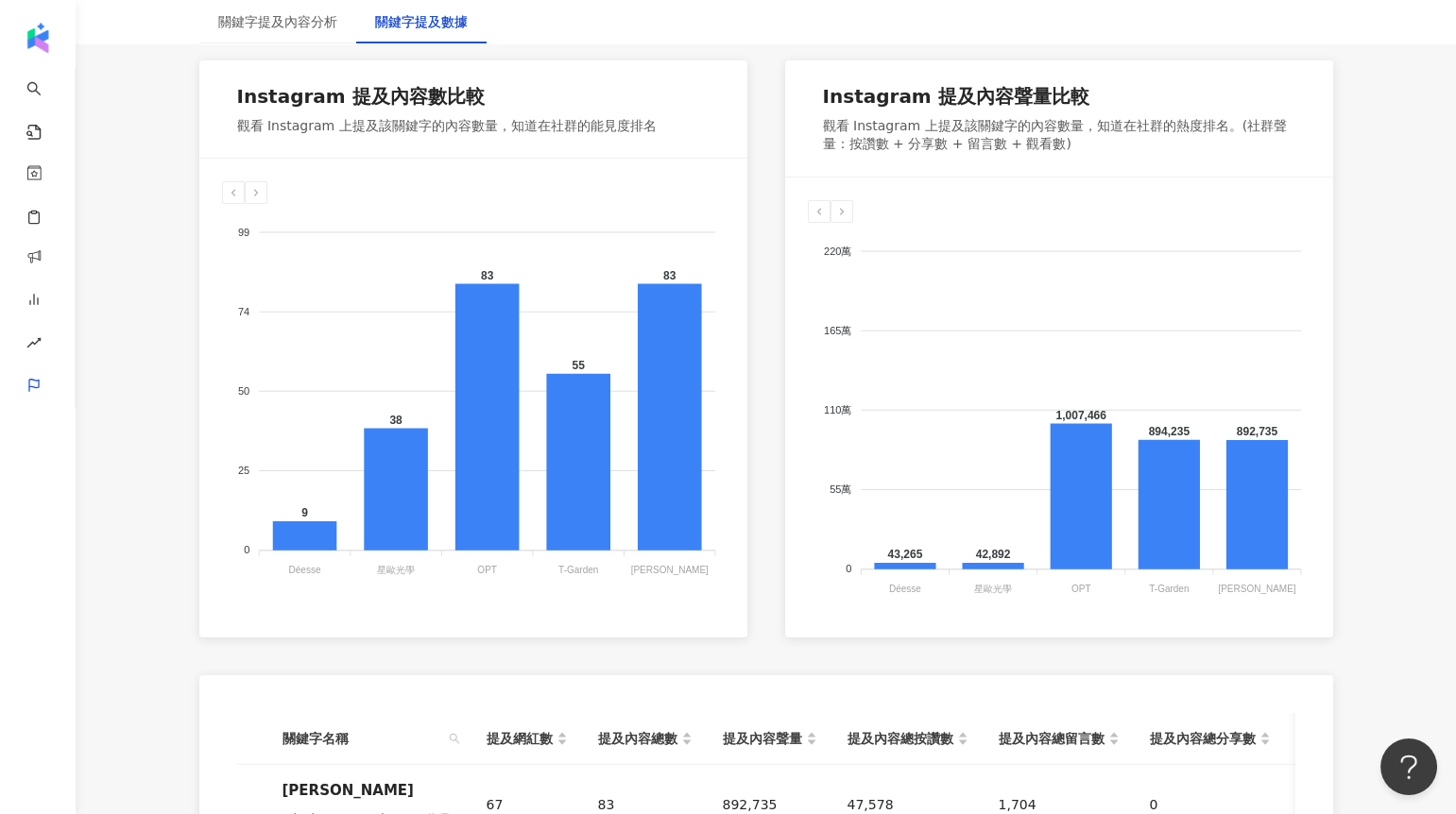
scroll to position [312, 0]
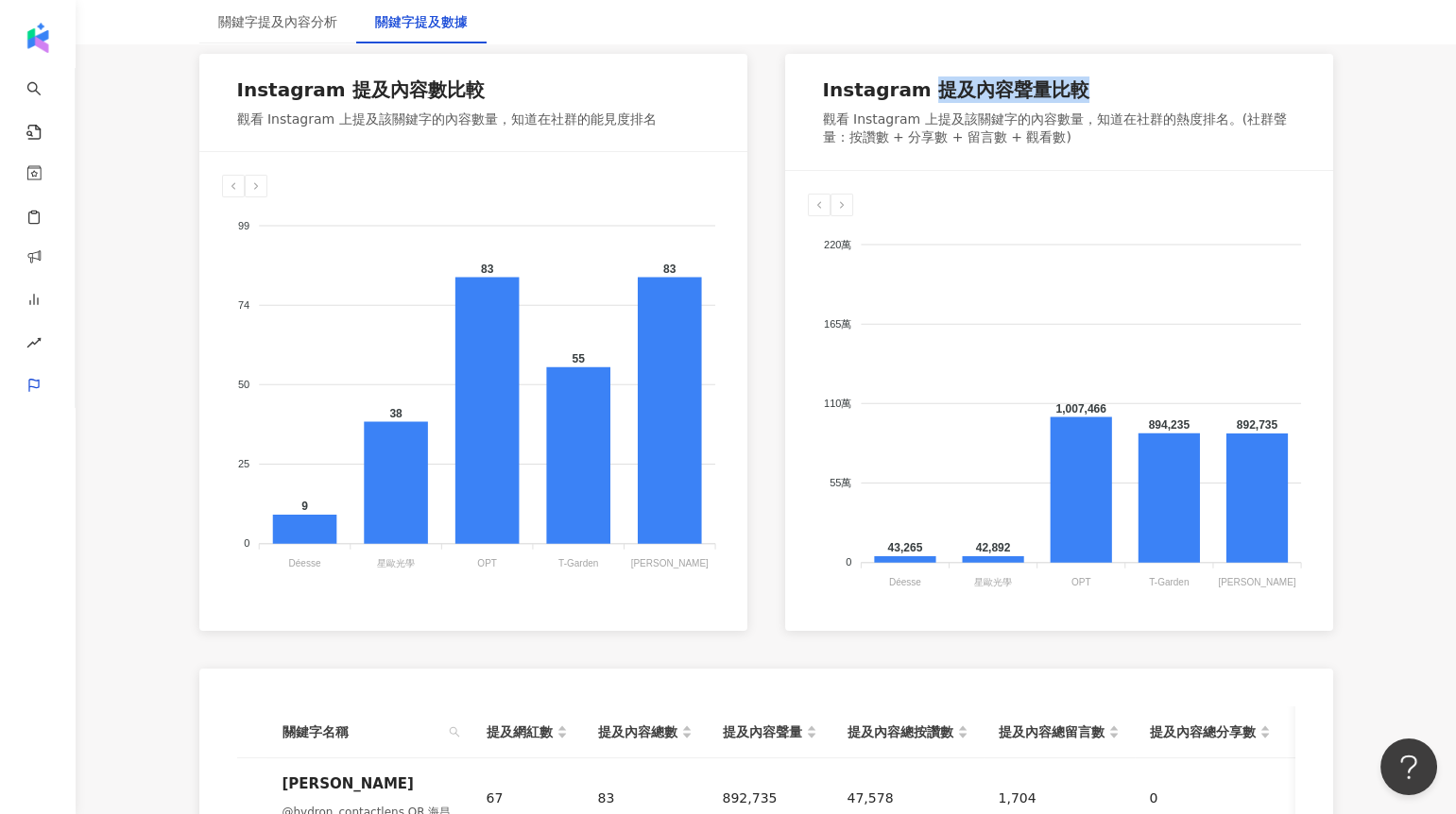
drag, startPoint x: 921, startPoint y: 81, endPoint x: 1079, endPoint y: 90, distance: 158.3
click at [1079, 91] on div "Instagram 提及內容聲量比較" at bounding box center [1060, 93] width 473 height 34
click at [1079, 90] on div "Instagram 提及內容聲量比較" at bounding box center [1060, 93] width 473 height 34
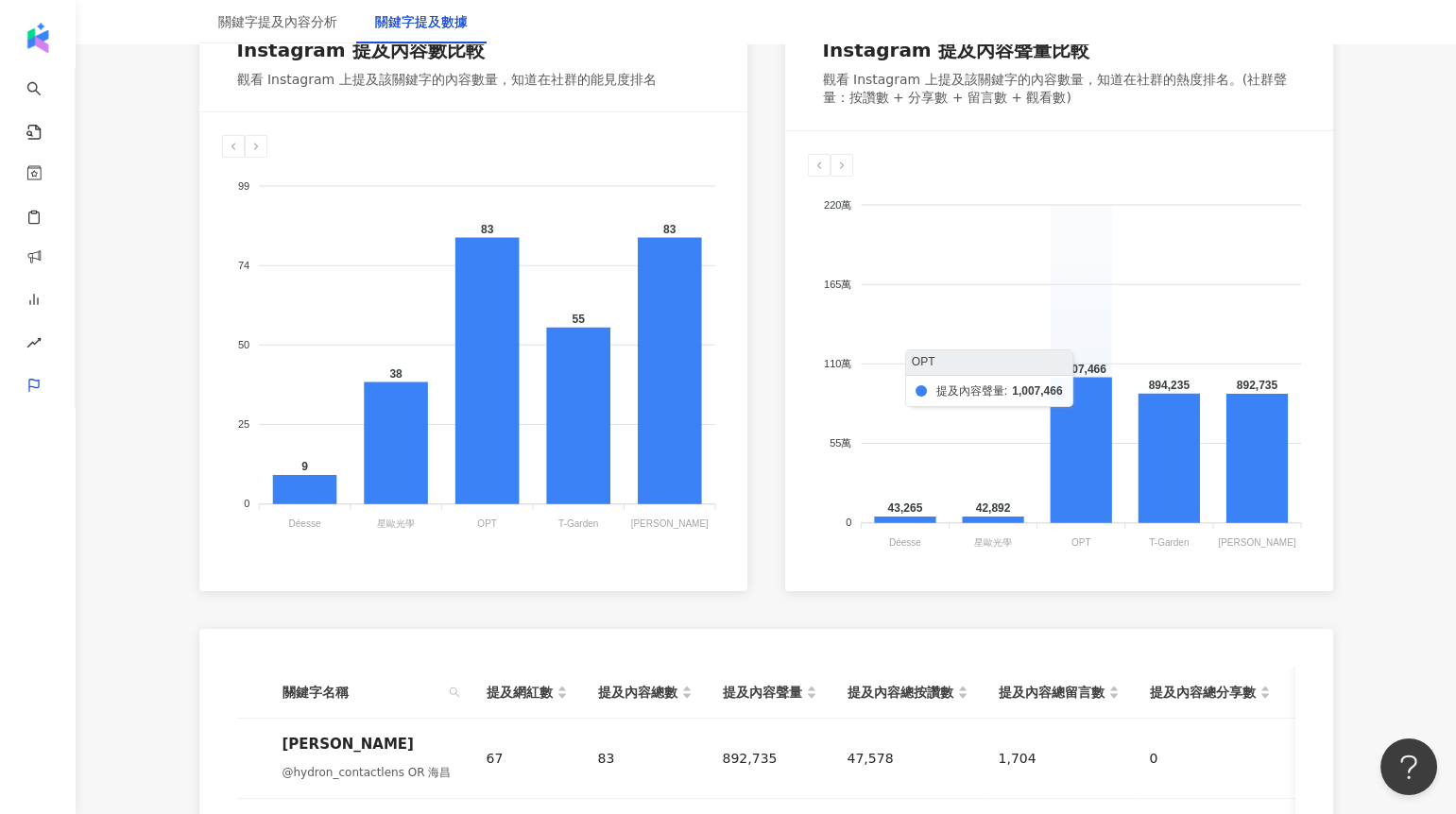
scroll to position [354, 0]
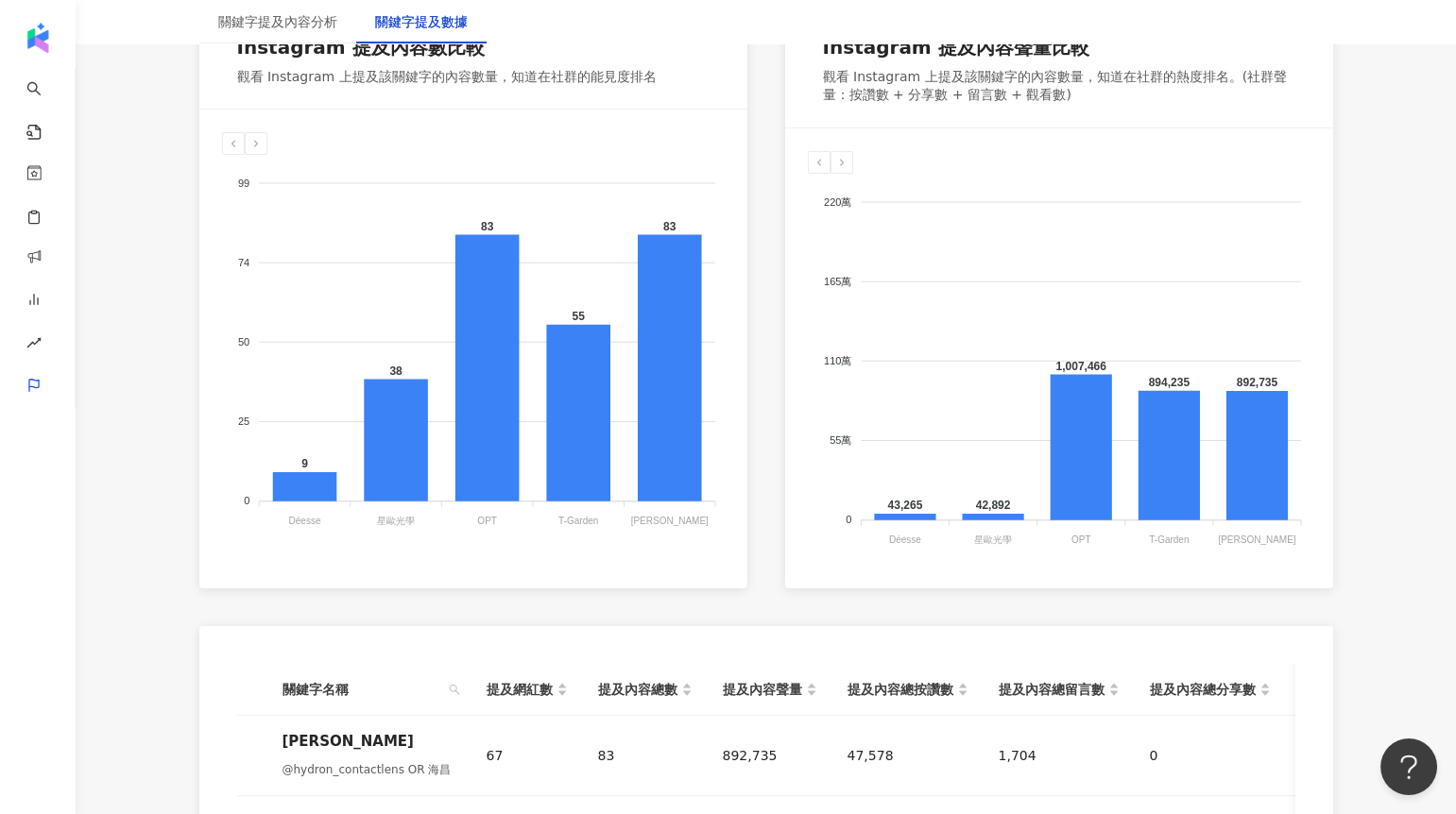
drag, startPoint x: 378, startPoint y: 523, endPoint x: 415, endPoint y: 523, distance: 37.0
click at [415, 523] on icon "99 99 74 74 50 50 25 25 0 0 9 38 83 55 83 Déesse Déesse 星歐光學 星歐光學 OPT OPT T-Gar…" at bounding box center [473, 343] width 502 height 378
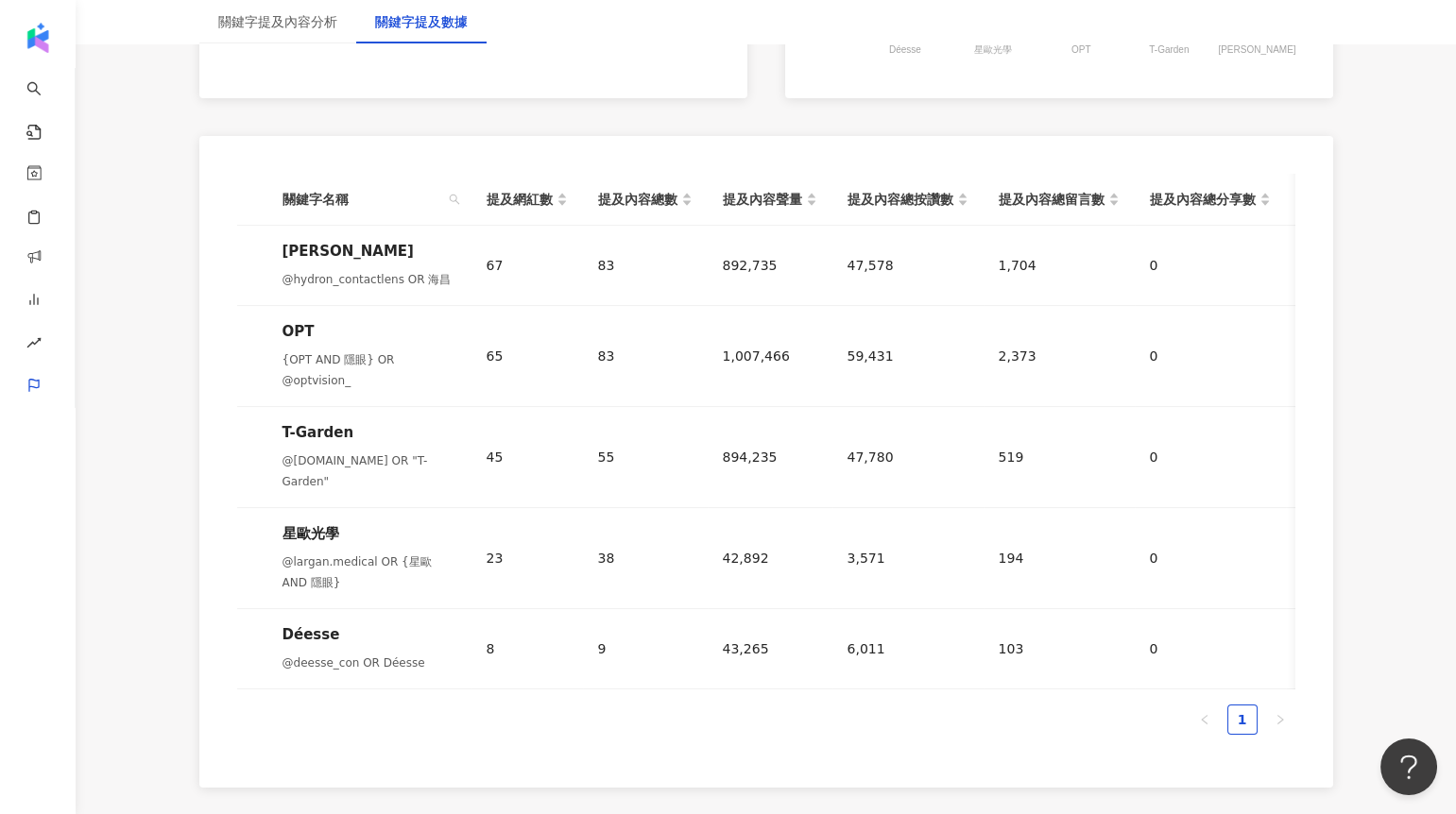
scroll to position [845, 0]
drag, startPoint x: 483, startPoint y: 605, endPoint x: 614, endPoint y: 601, distance: 131.1
click at [614, 608] on tr "Déesse @deesse_con OR Déesse 8 9 43,265 6,011 103 0 6,114 37,151" at bounding box center [912, 648] width 1351 height 80
drag, startPoint x: 713, startPoint y: 602, endPoint x: 775, endPoint y: 602, distance: 62.0
click at [775, 608] on td "43,265" at bounding box center [769, 648] width 125 height 80
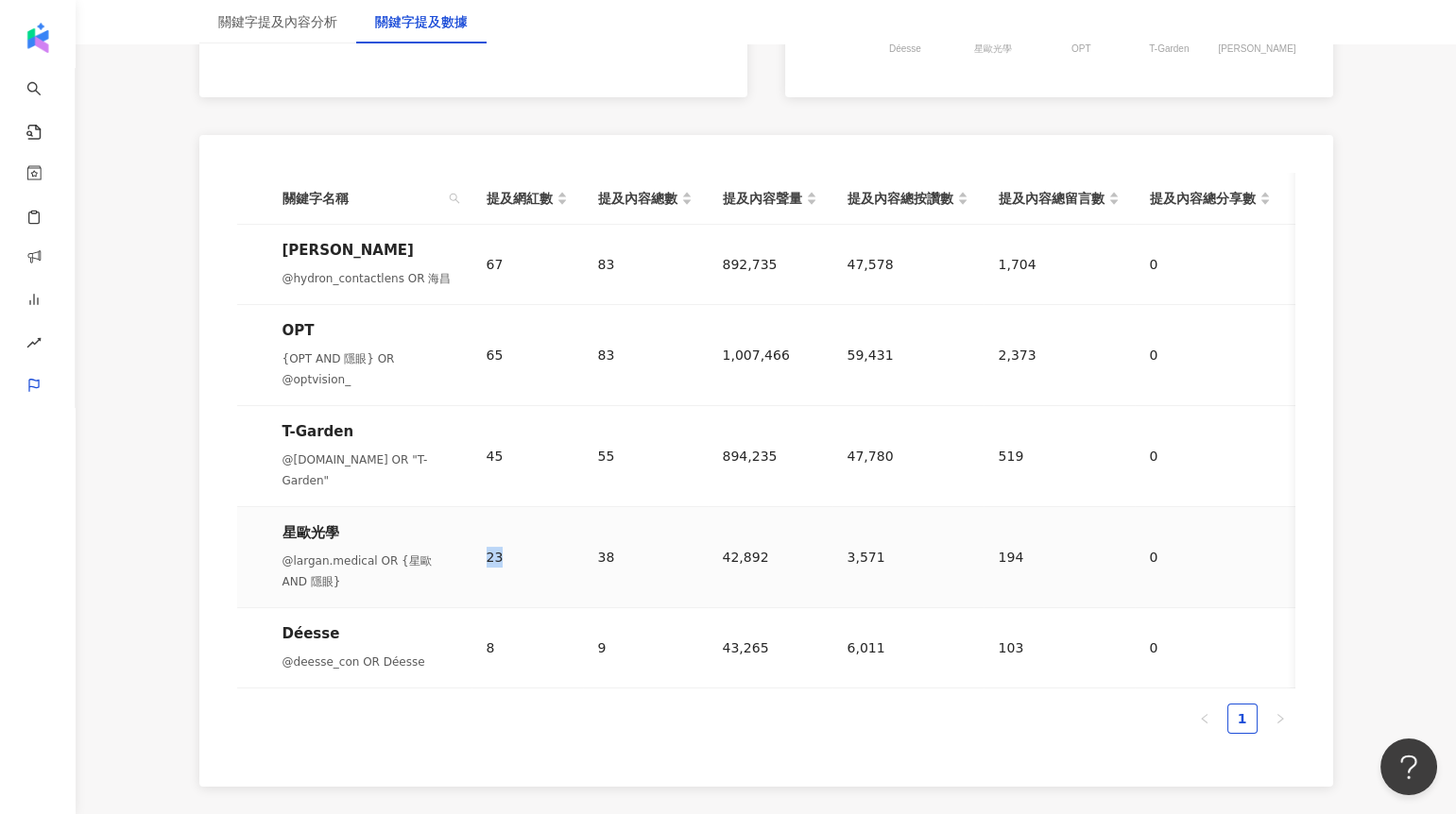
drag, startPoint x: 484, startPoint y: 510, endPoint x: 506, endPoint y: 510, distance: 22.0
click at [506, 510] on td "23" at bounding box center [528, 557] width 112 height 101
drag, startPoint x: 598, startPoint y: 509, endPoint x: 631, endPoint y: 510, distance: 33.0
click at [631, 547] on div "38" at bounding box center [646, 557] width 94 height 21
drag, startPoint x: 485, startPoint y: 518, endPoint x: 504, endPoint y: 518, distance: 19.0
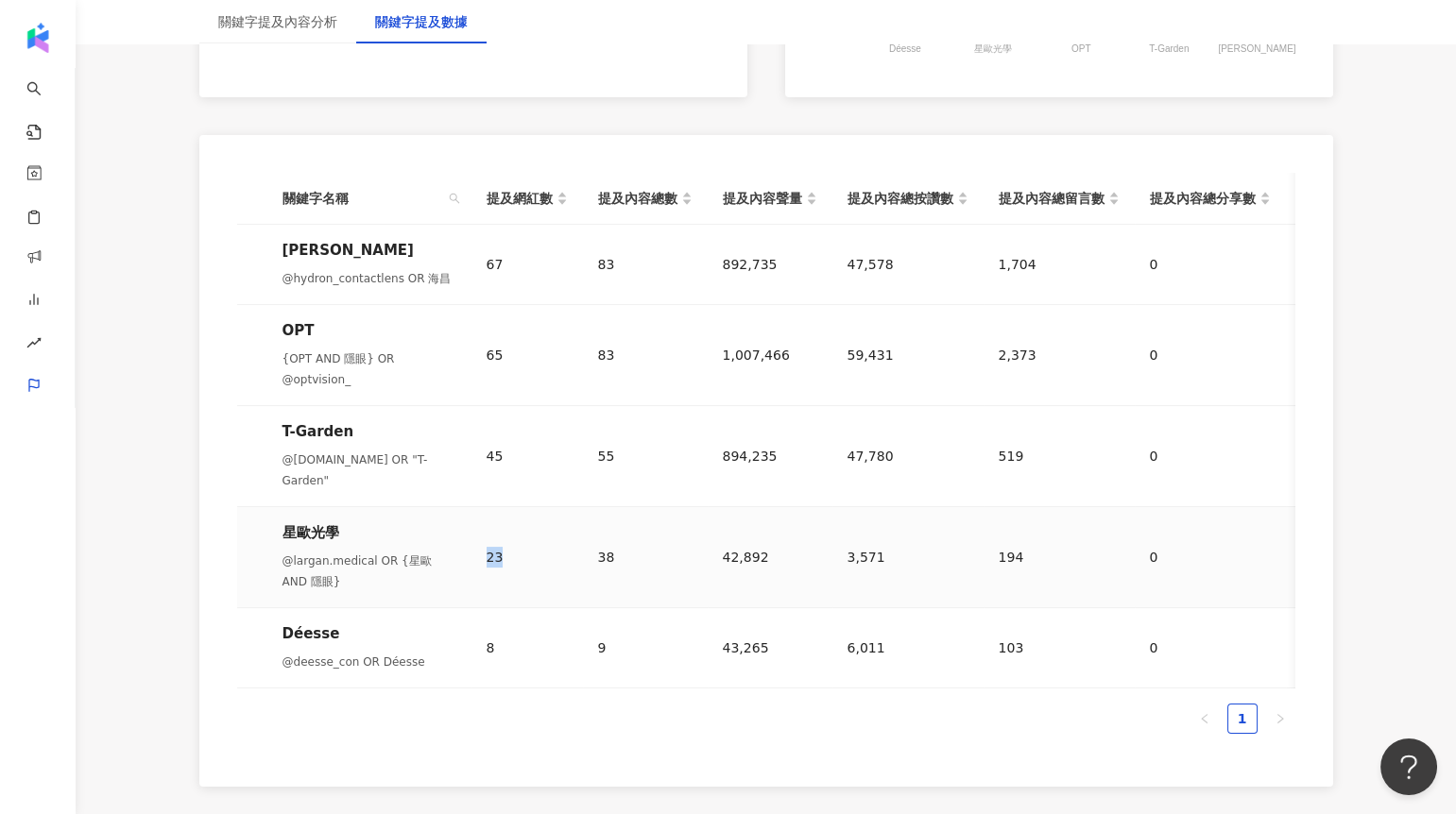
click at [504, 518] on td "23" at bounding box center [528, 557] width 112 height 101
drag, startPoint x: 705, startPoint y: 520, endPoint x: 811, endPoint y: 519, distance: 106.0
click at [812, 520] on tr "星歐光學 @largan.medical OR {星歐 AND 隱眼} 23 38 42,892 3,571 194 0 3,765 39,127" at bounding box center [912, 557] width 1351 height 101
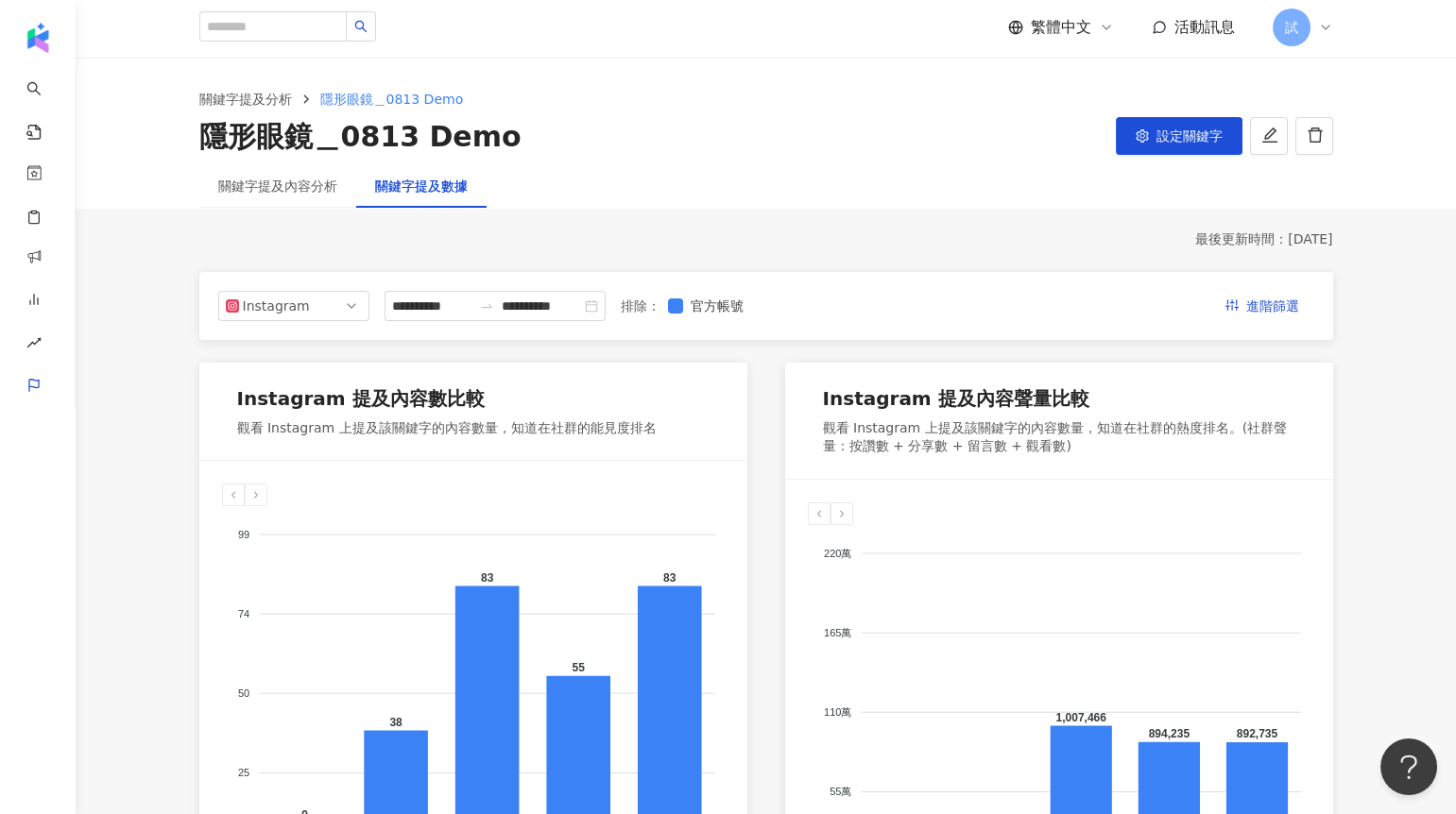
scroll to position [0, 0]
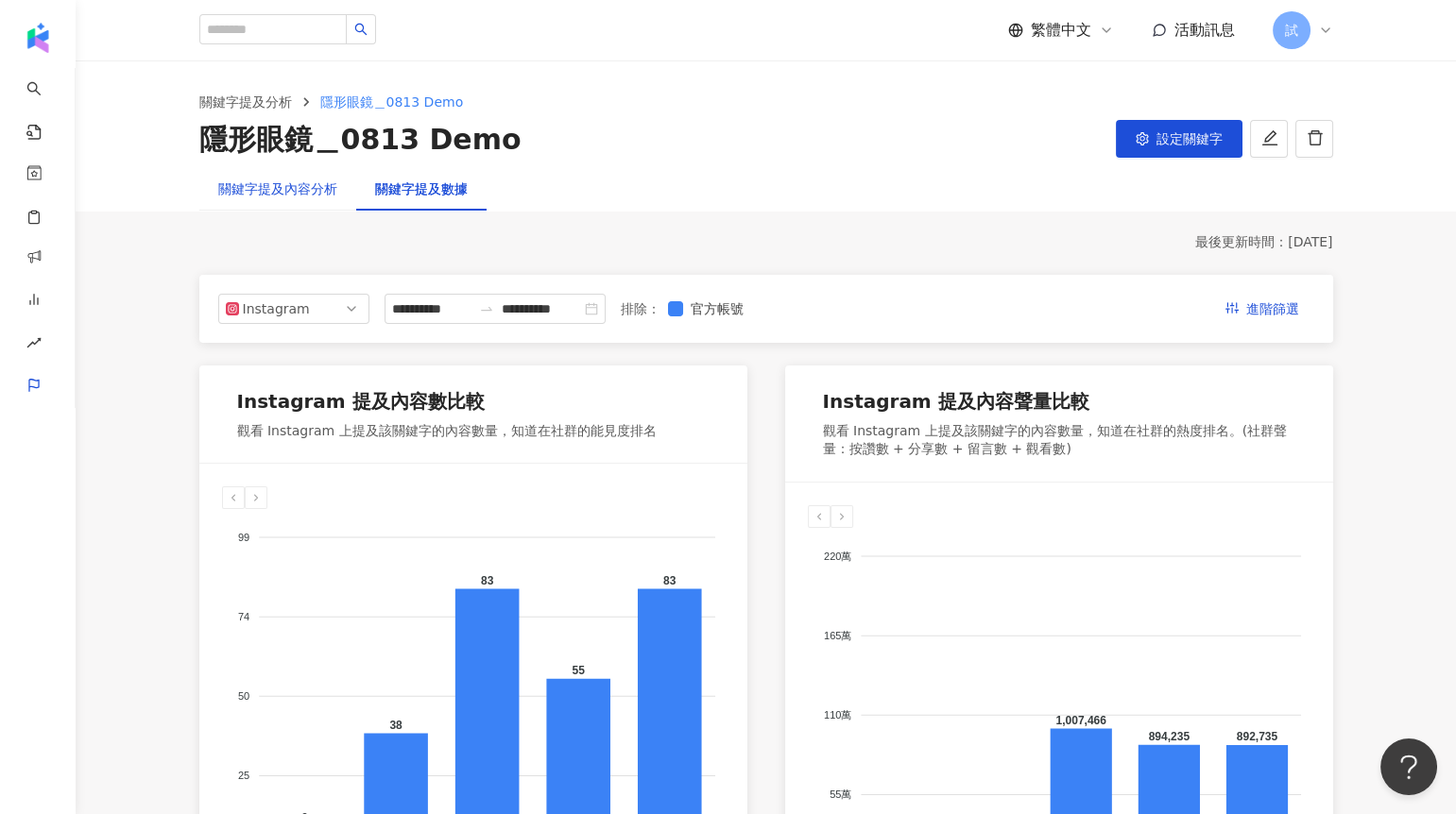
click at [313, 195] on div "關鍵字提及內容分析" at bounding box center [277, 188] width 119 height 21
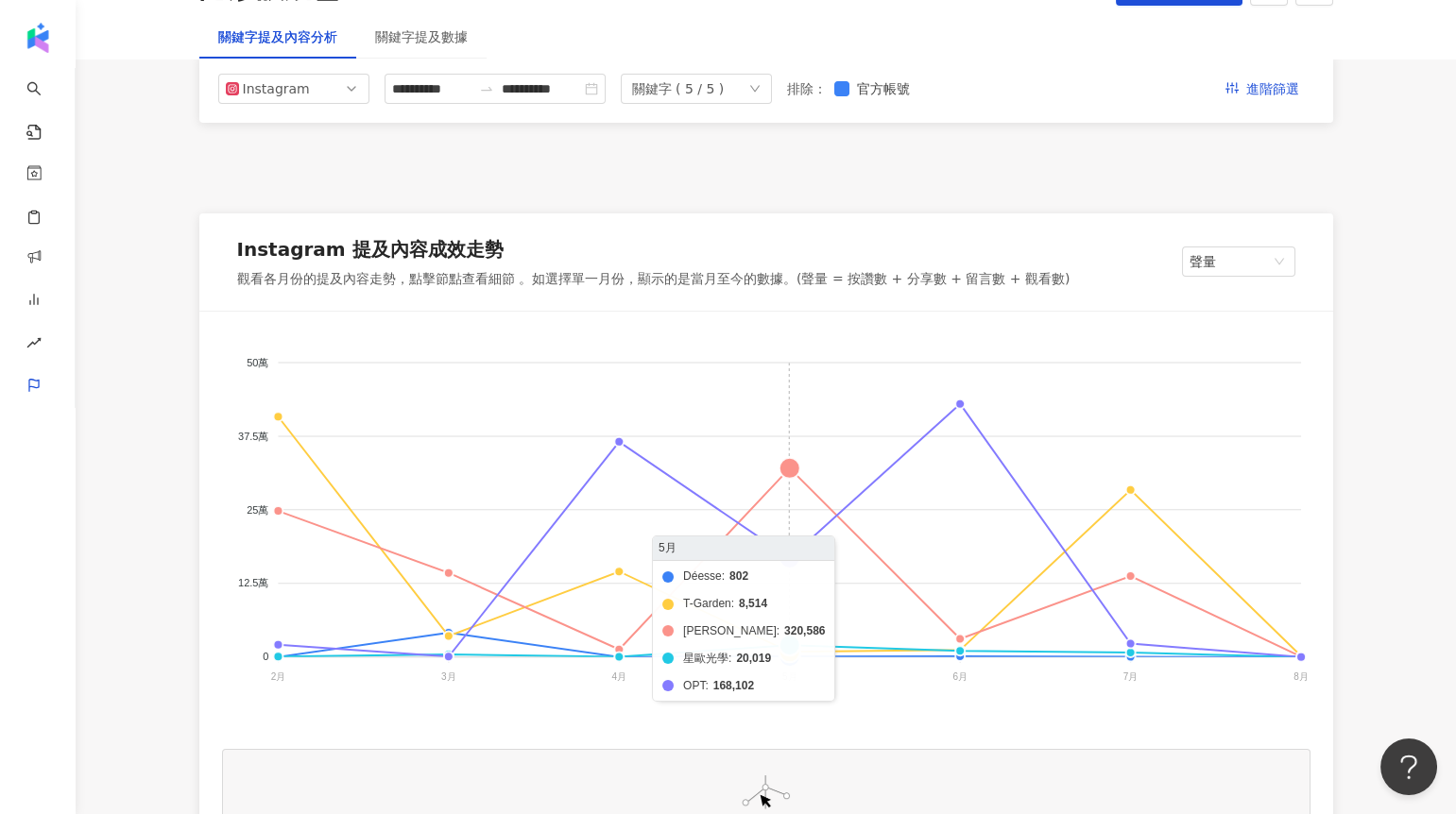
scroll to position [264, 0]
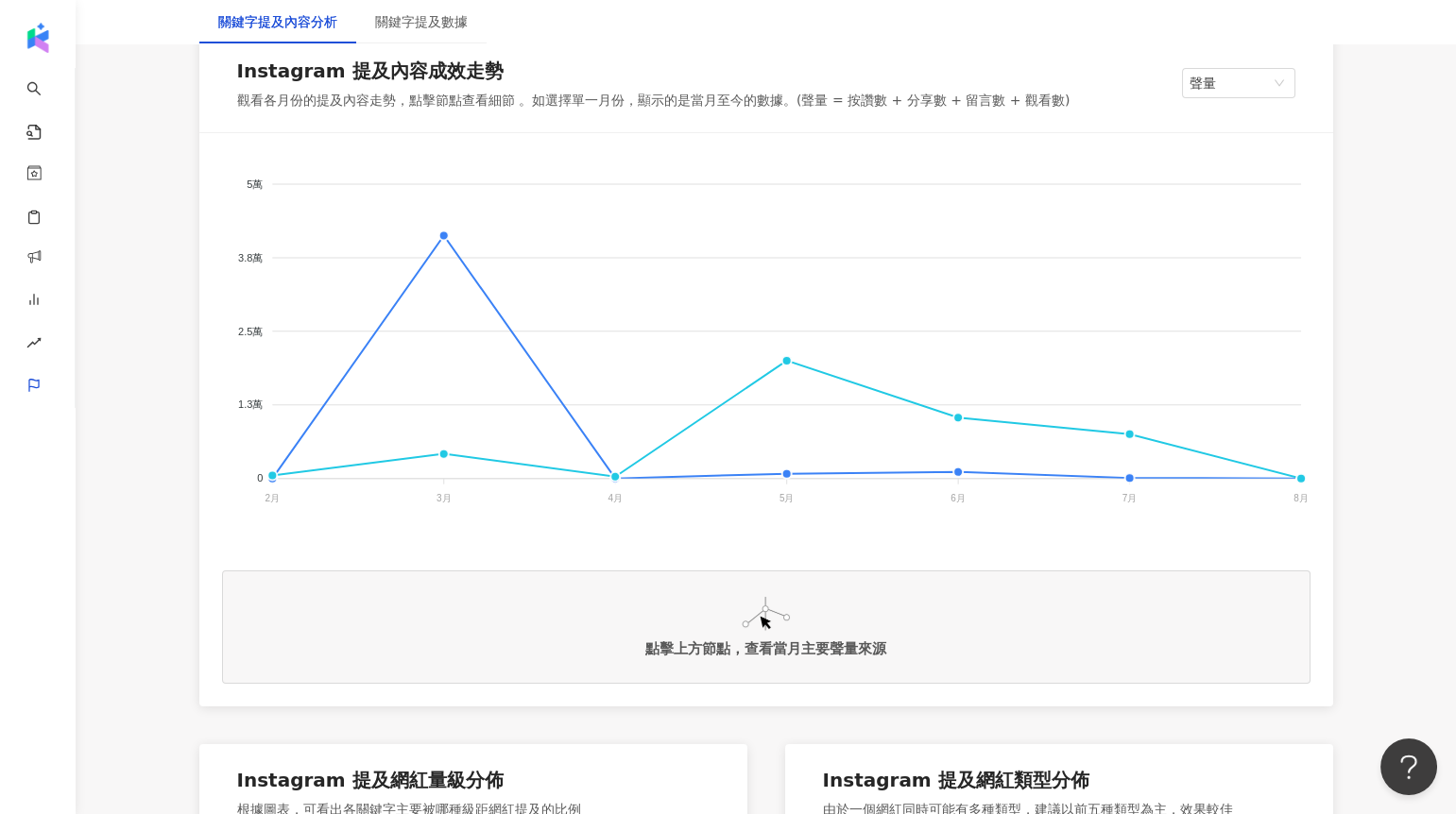
scroll to position [333, 0]
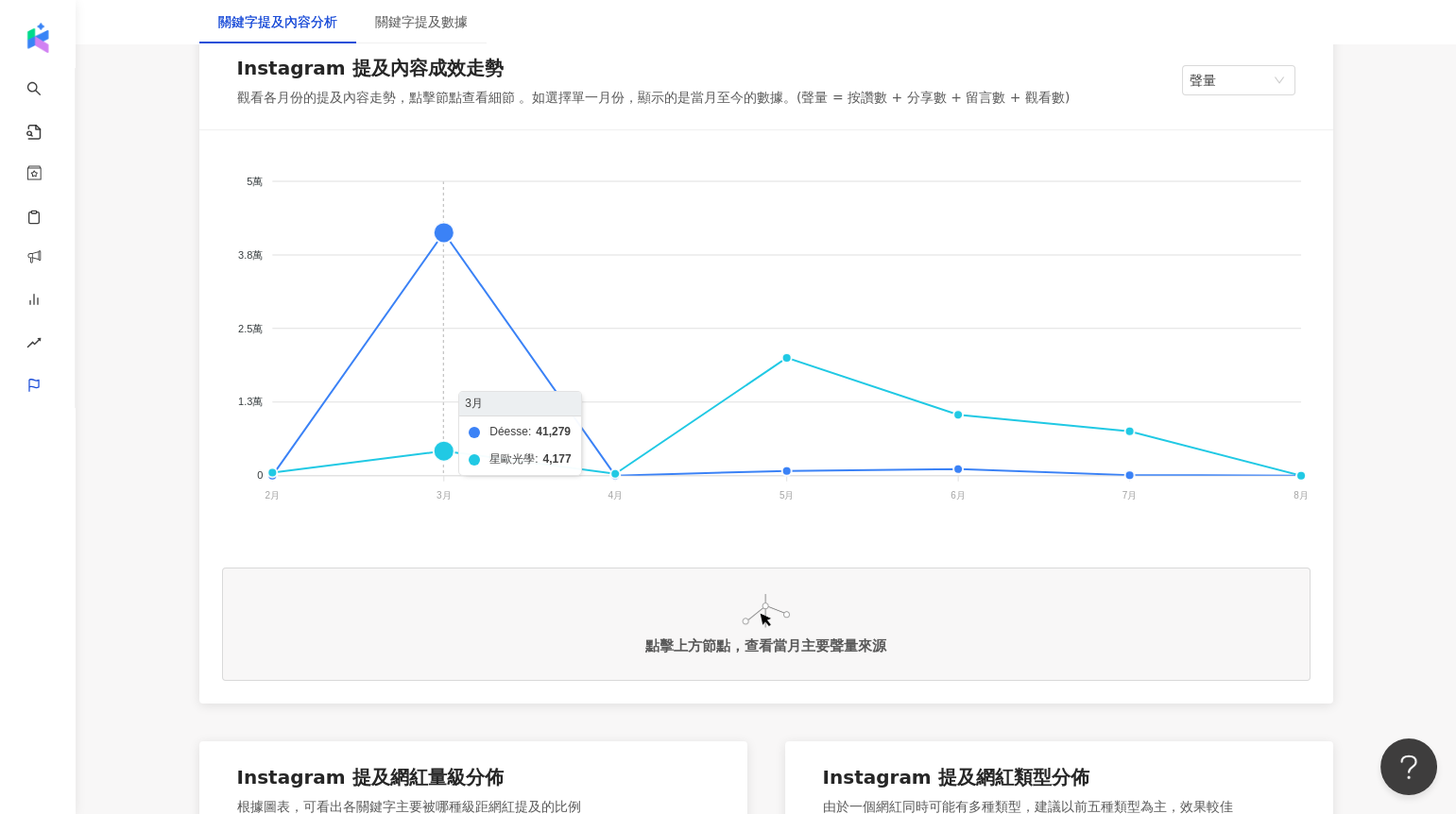
click at [448, 233] on foreignobject "Déesse T-Garden 海昌 星歐光學 OPT" at bounding box center [766, 341] width 1089 height 378
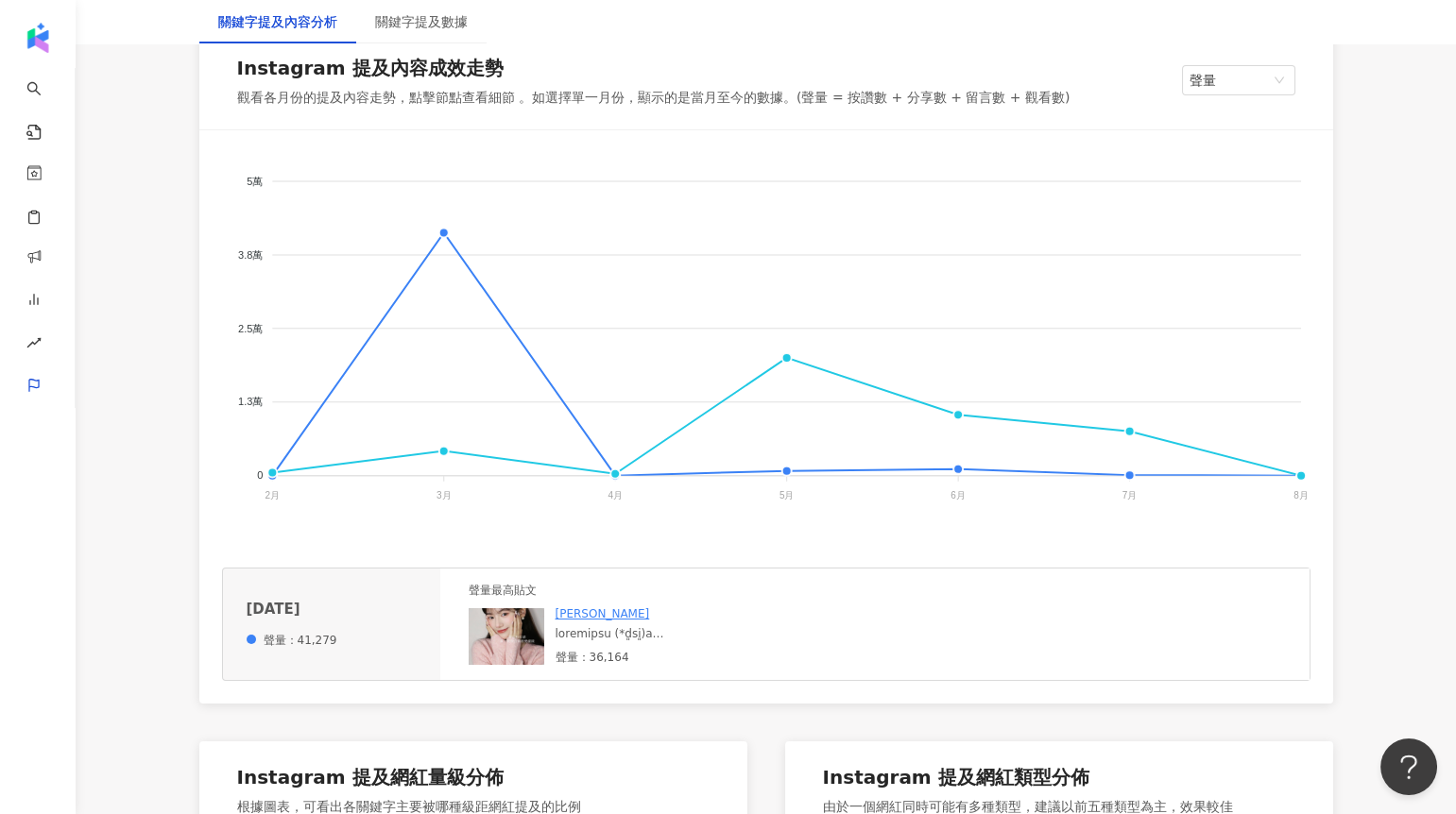
click at [502, 634] on img at bounding box center [506, 636] width 76 height 57
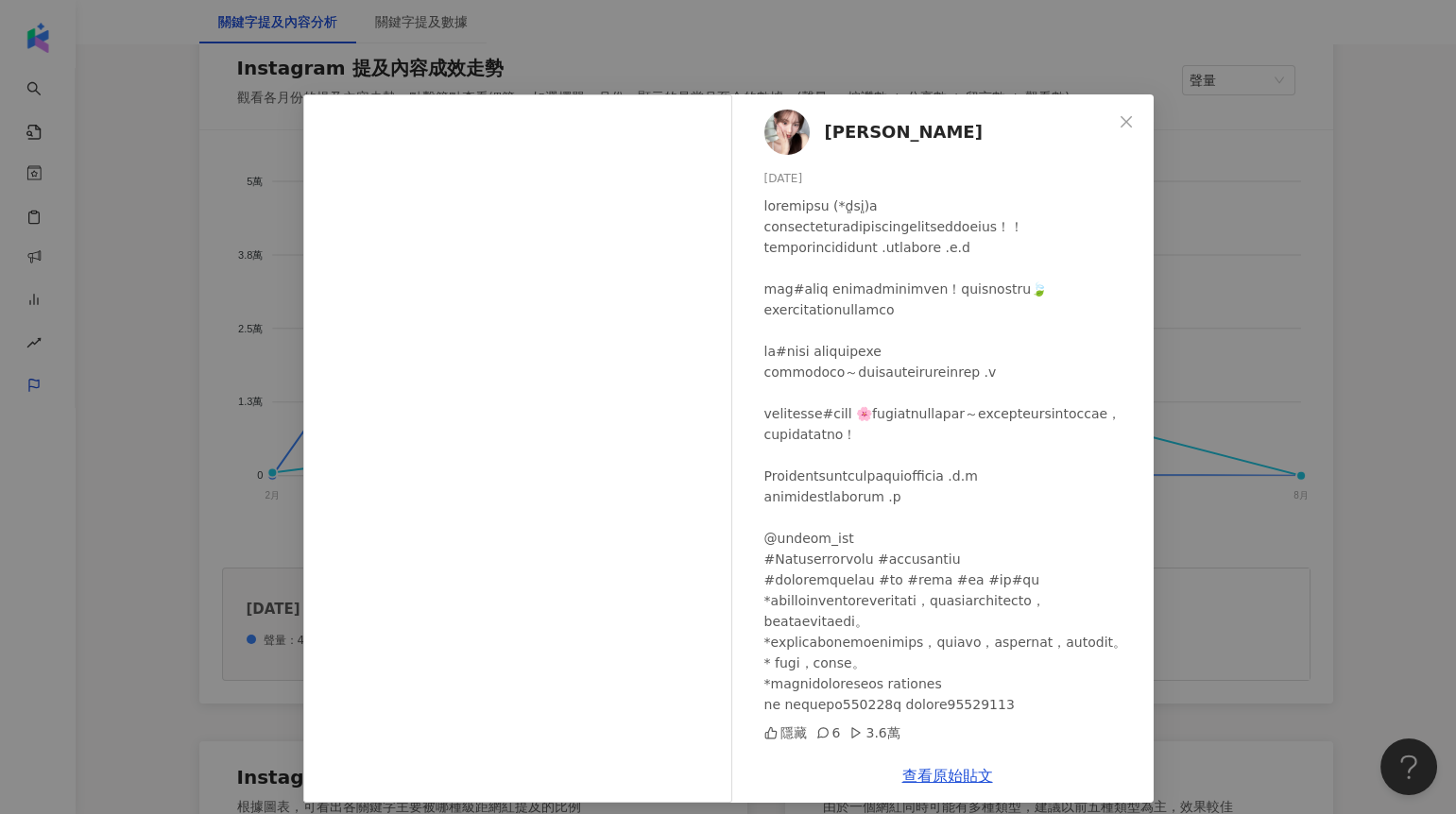
scroll to position [98, 0]
click at [906, 737] on div "隱藏 6 3.6萬" at bounding box center [951, 733] width 374 height 21
click at [1216, 554] on div "[PERSON_NAME] [DATE] 隱藏 6 3.6萬 查看原始貼文" at bounding box center [728, 407] width 1456 height 814
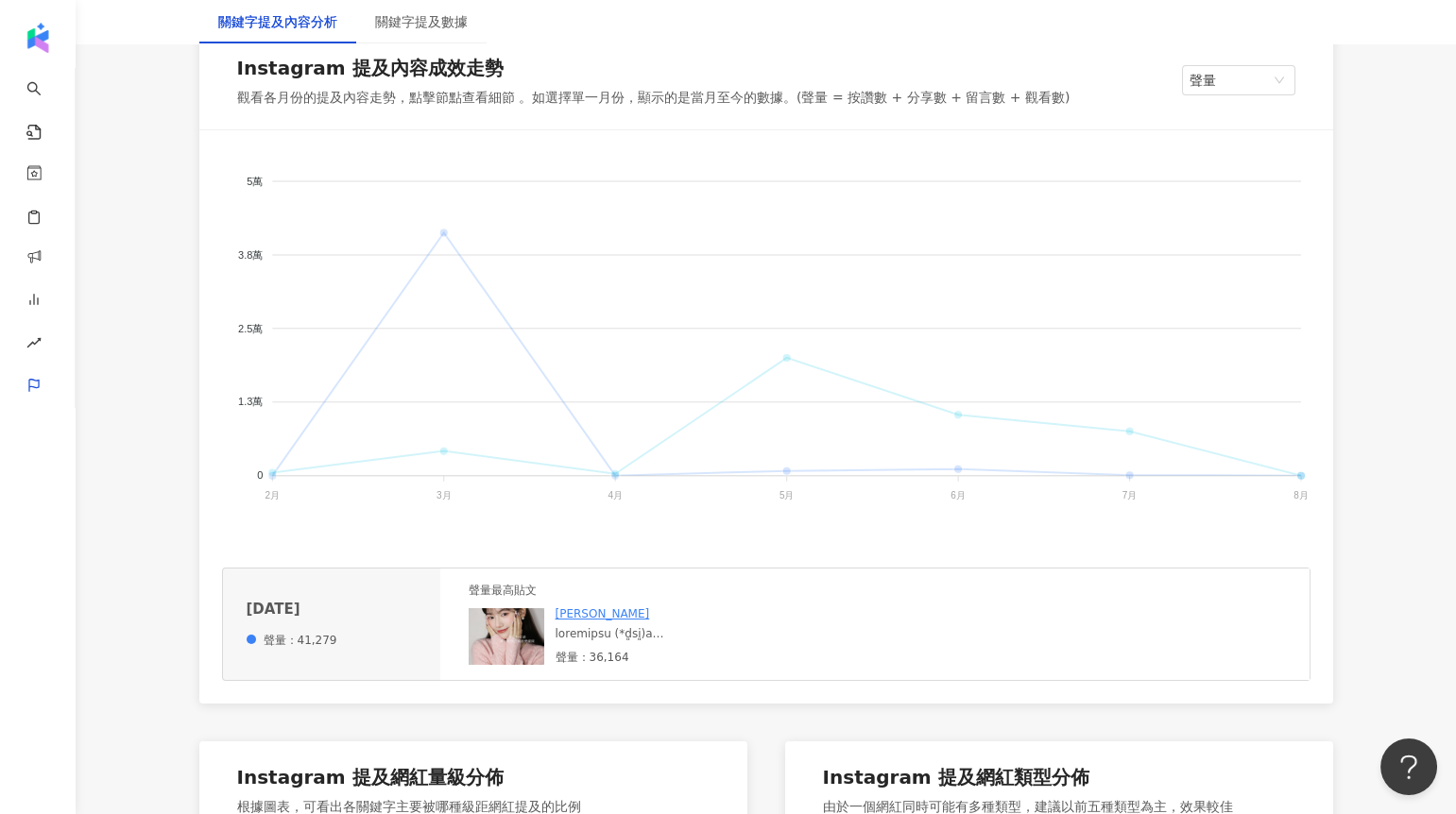
click at [275, 821] on span "T-Garden" at bounding box center [244, 827] width 63 height 13
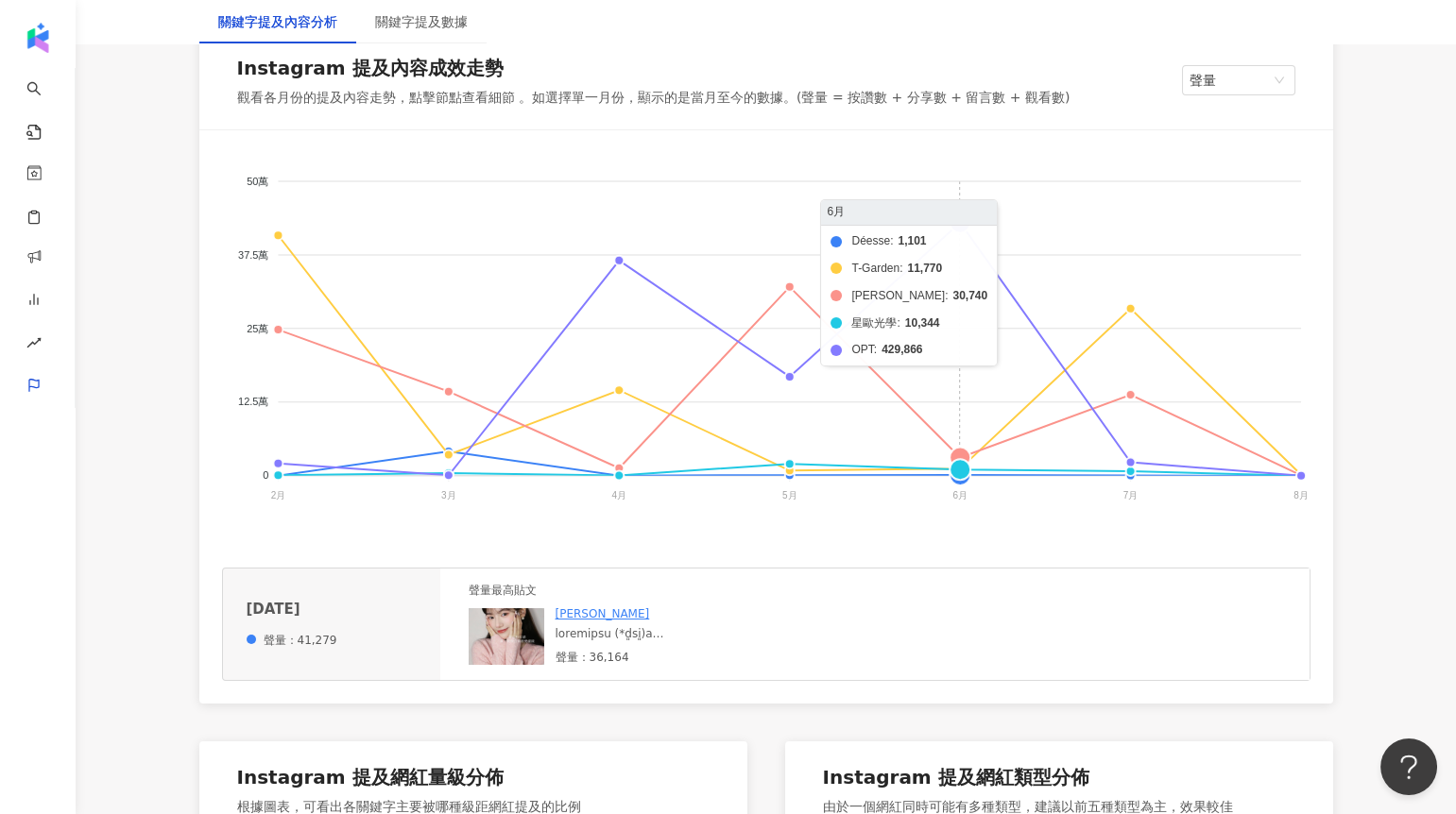
click at [963, 220] on foreignobject "Déesse T-Garden 海昌 星歐光學 OPT" at bounding box center [766, 341] width 1089 height 378
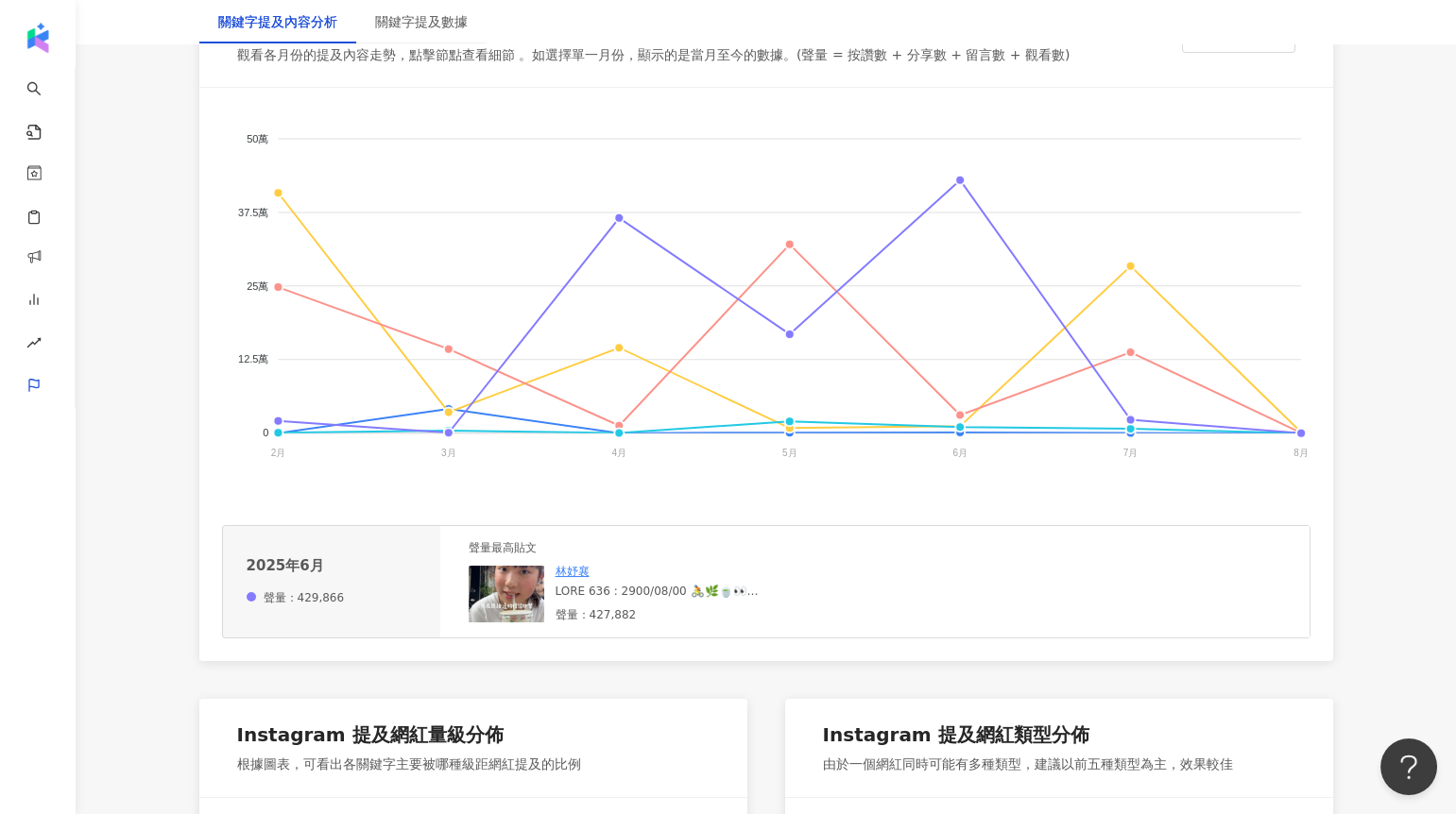
click at [499, 602] on img at bounding box center [506, 594] width 76 height 57
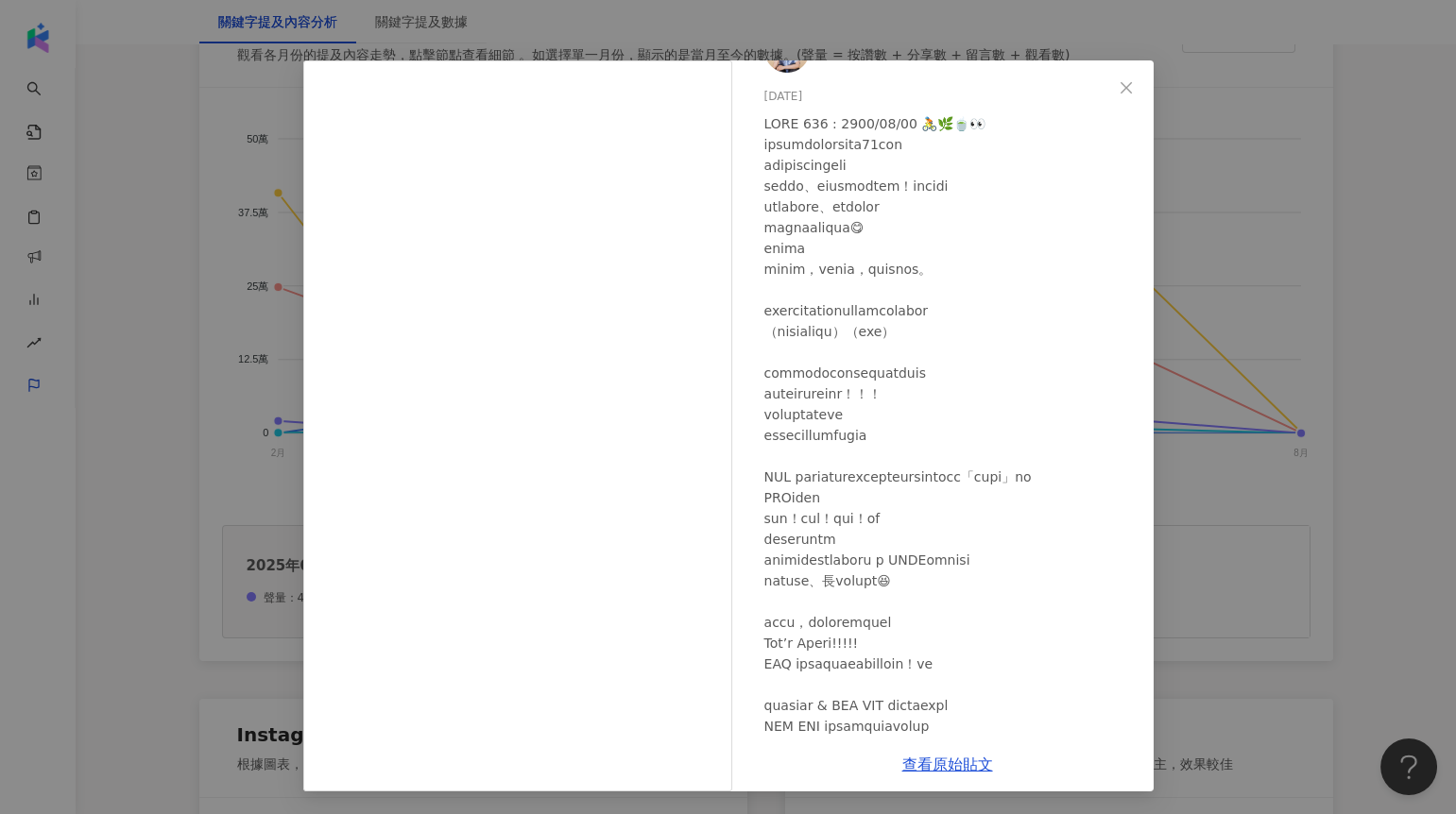
scroll to position [55, 0]
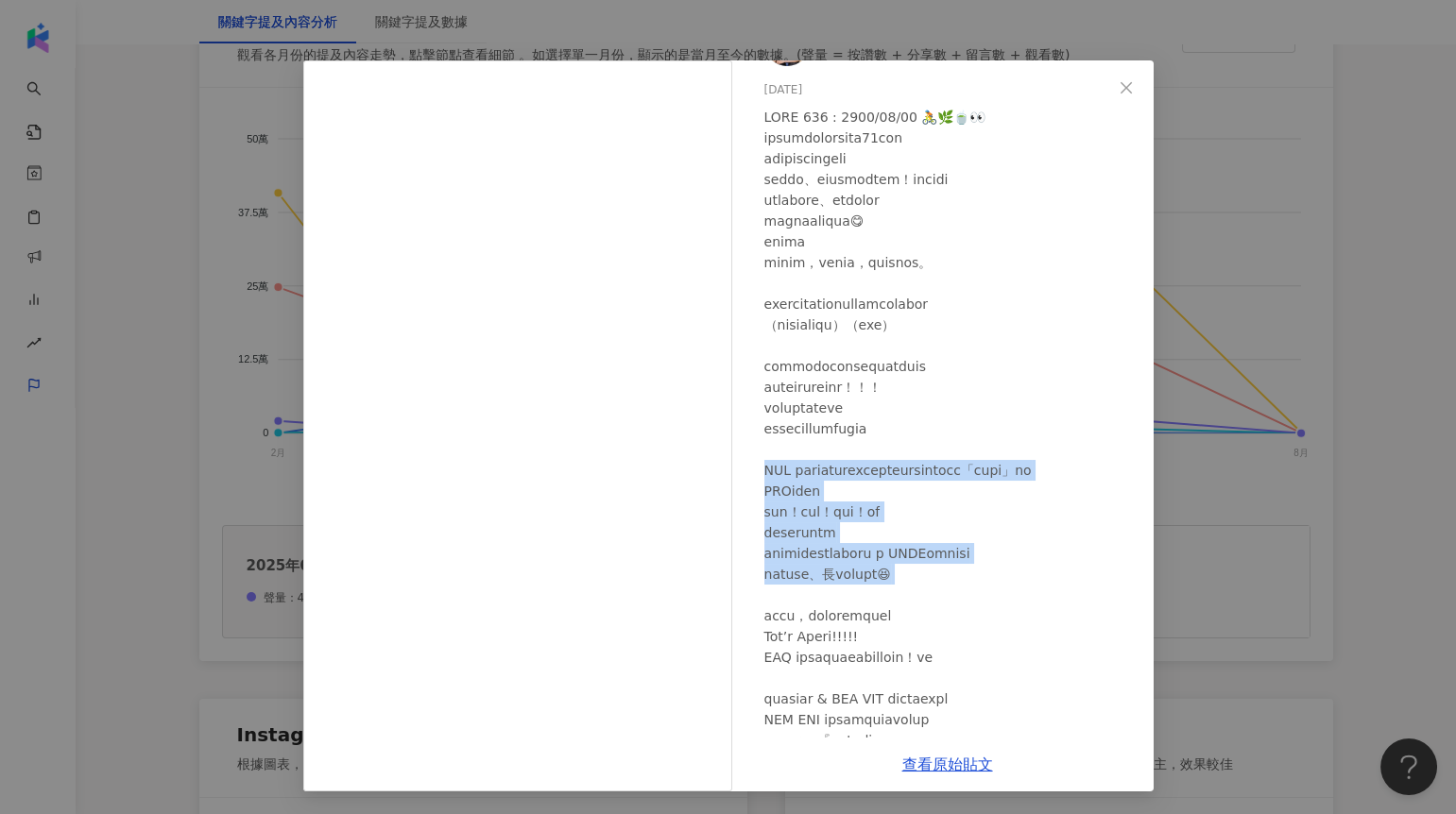
drag, startPoint x: 760, startPoint y: 464, endPoint x: 969, endPoint y: 623, distance: 262.6
click at [969, 623] on div at bounding box center [951, 575] width 374 height 936
click at [968, 604] on div at bounding box center [951, 575] width 374 height 936
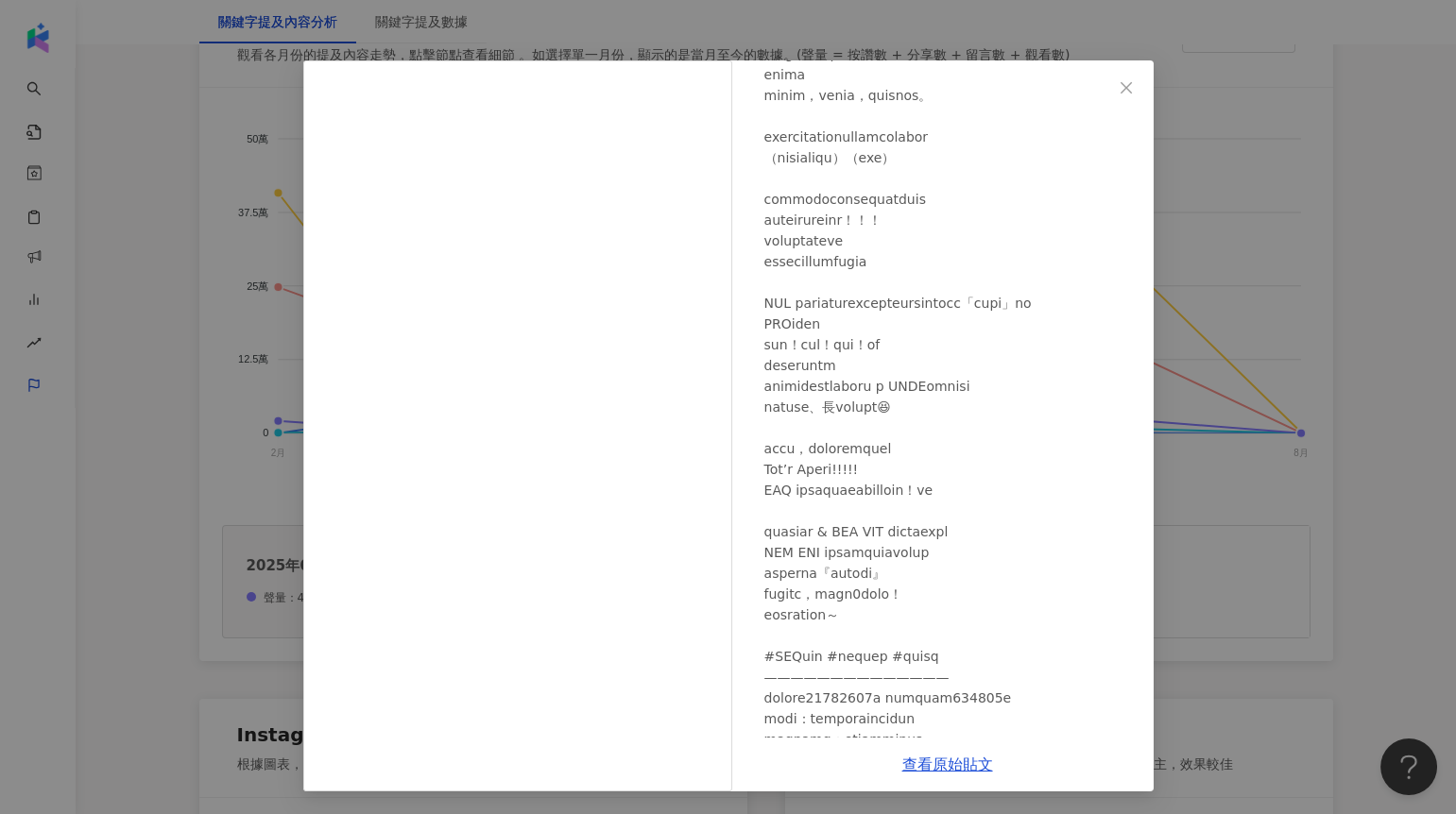
scroll to position [225, 0]
click at [1253, 508] on div "[PERSON_NAME][DATE] 1.2萬 65 41.6萬 查看原始貼文" at bounding box center [728, 407] width 1456 height 814
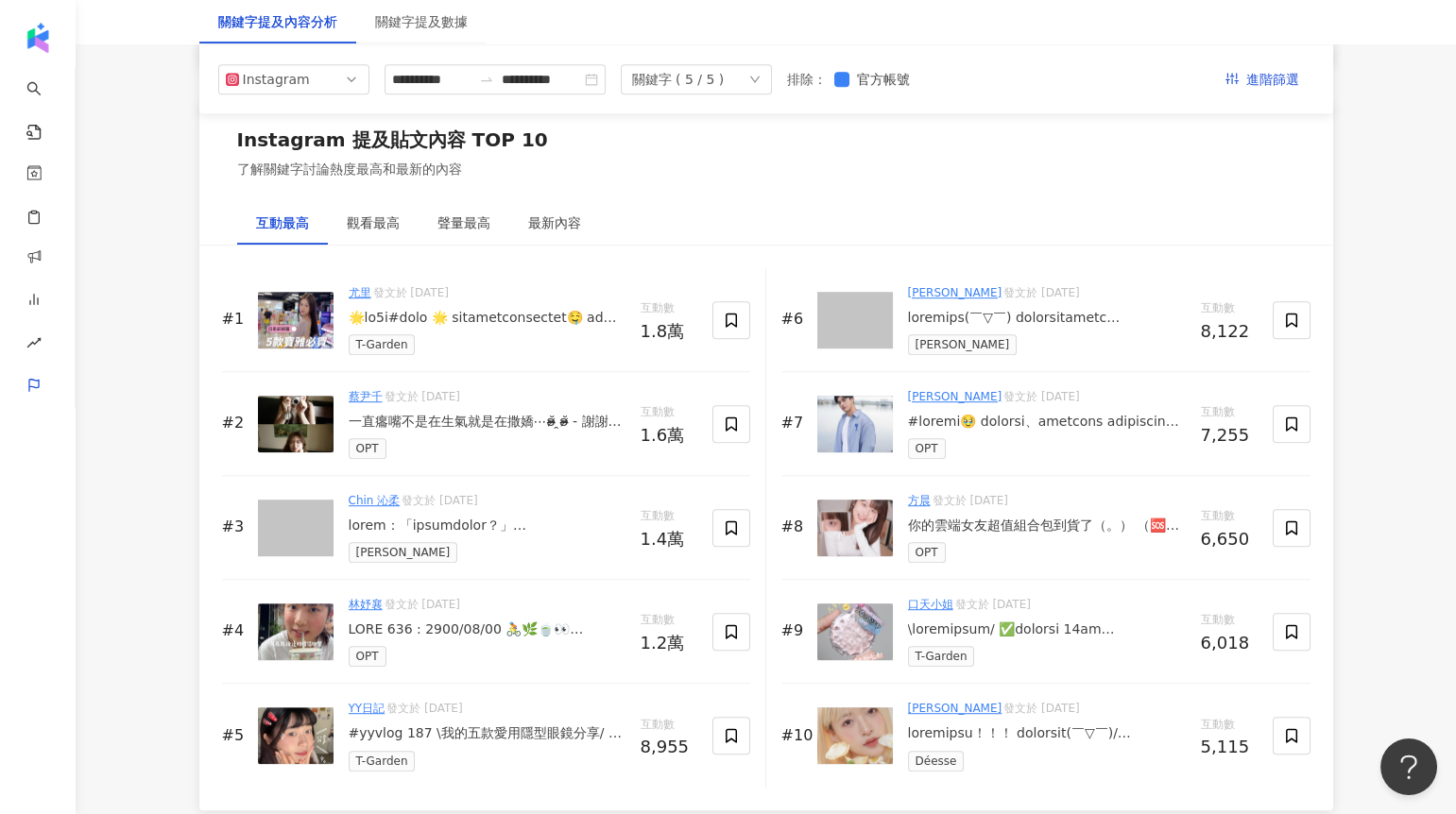
scroll to position [2810, 0]
click at [467, 218] on div "聲量最高" at bounding box center [464, 224] width 53 height 21
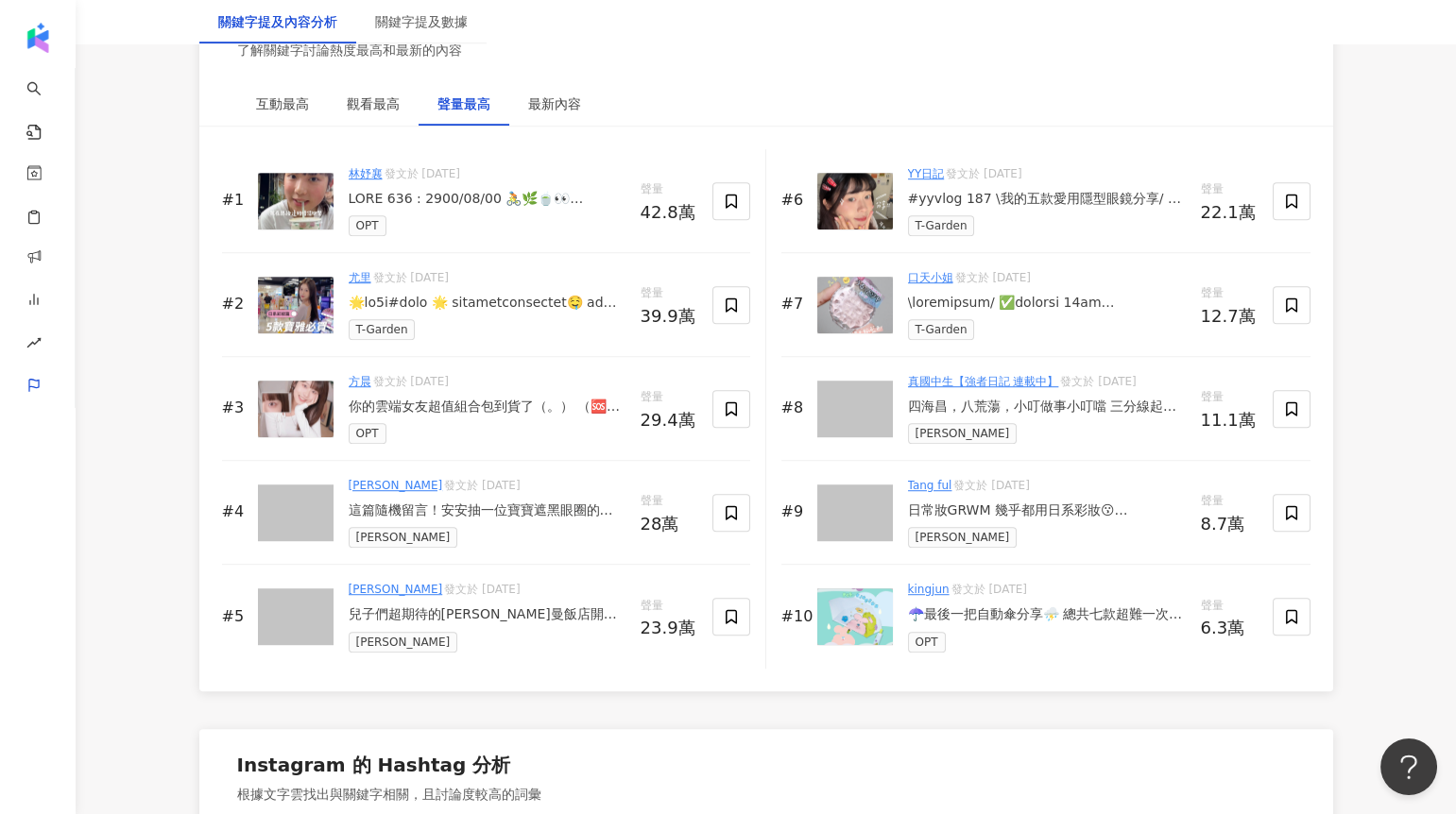
scroll to position [2932, 0]
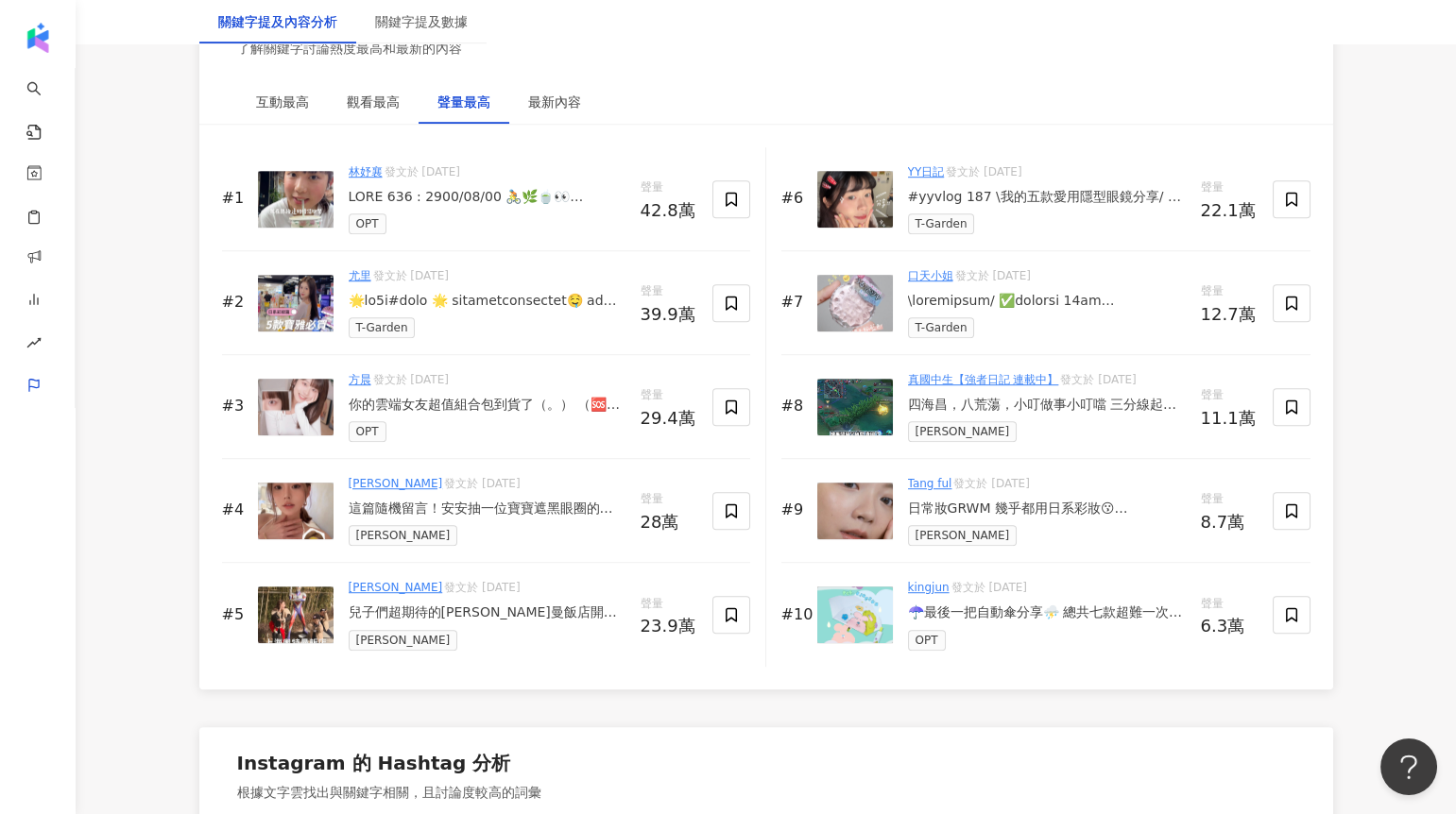
click at [413, 194] on div at bounding box center [487, 197] width 277 height 19
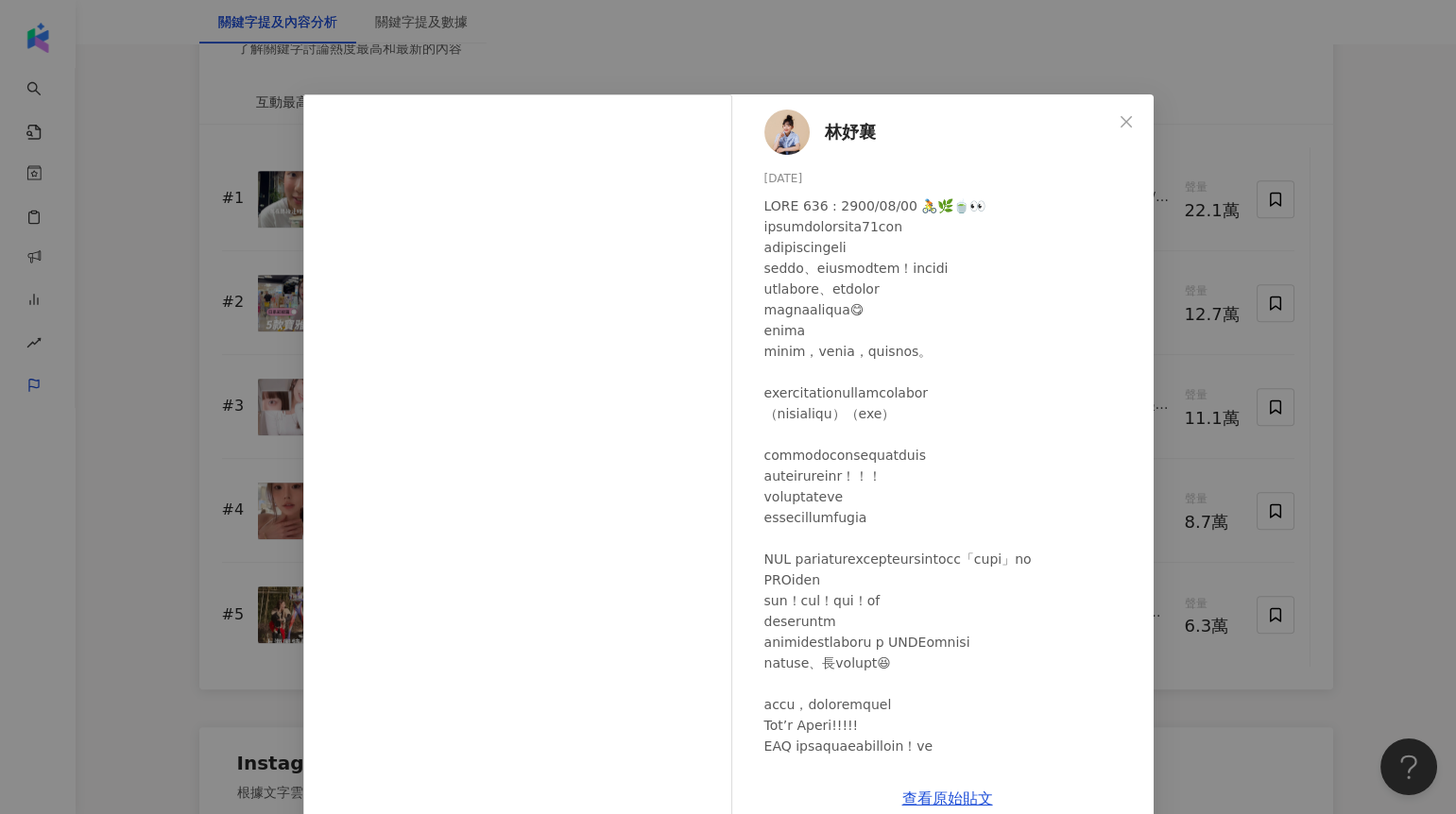
click at [182, 385] on div "[PERSON_NAME][DATE] 1.2萬 65 41.6萬 查看原始貼文" at bounding box center [728, 407] width 1456 height 814
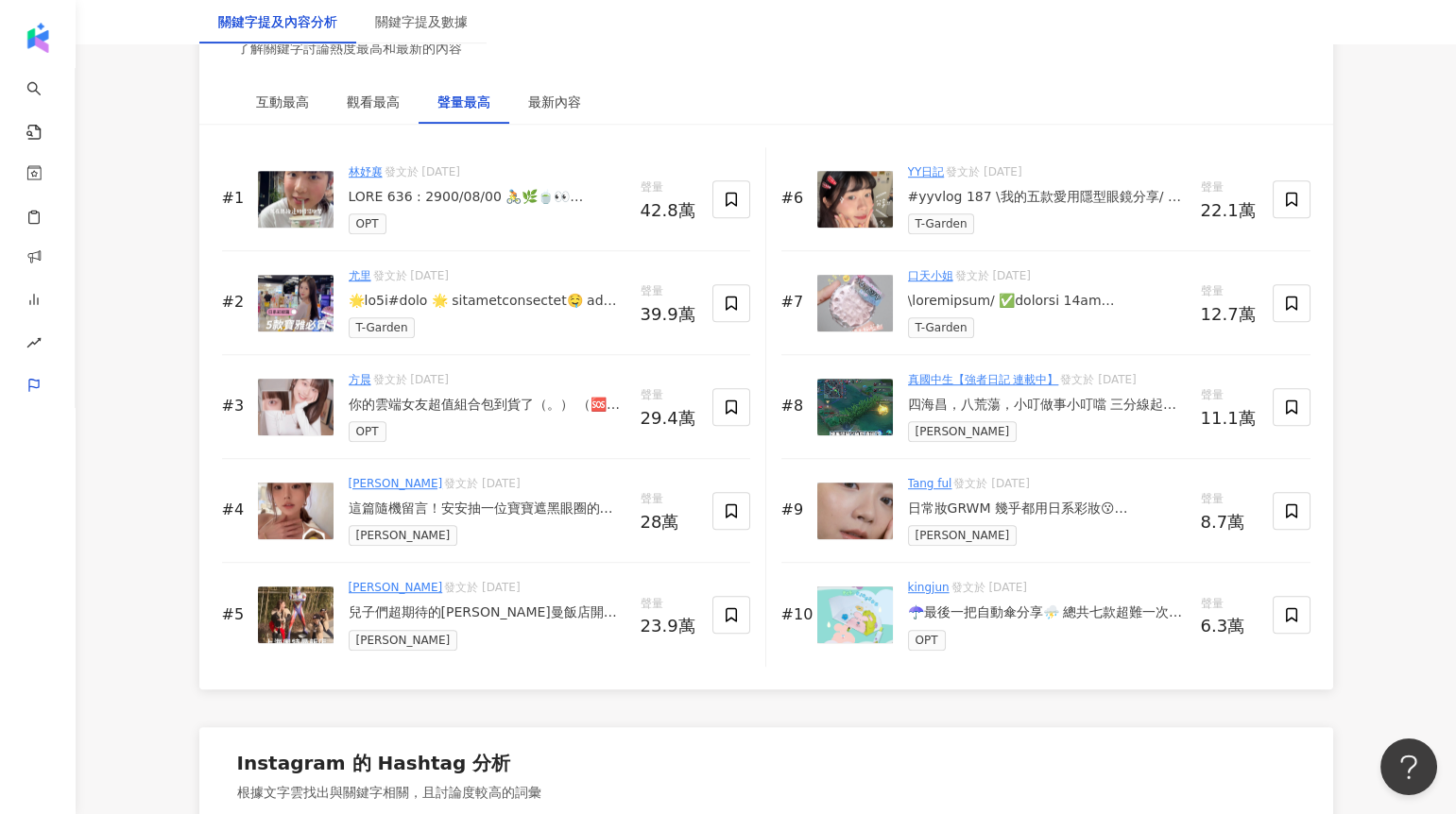
click at [424, 298] on div at bounding box center [487, 301] width 277 height 19
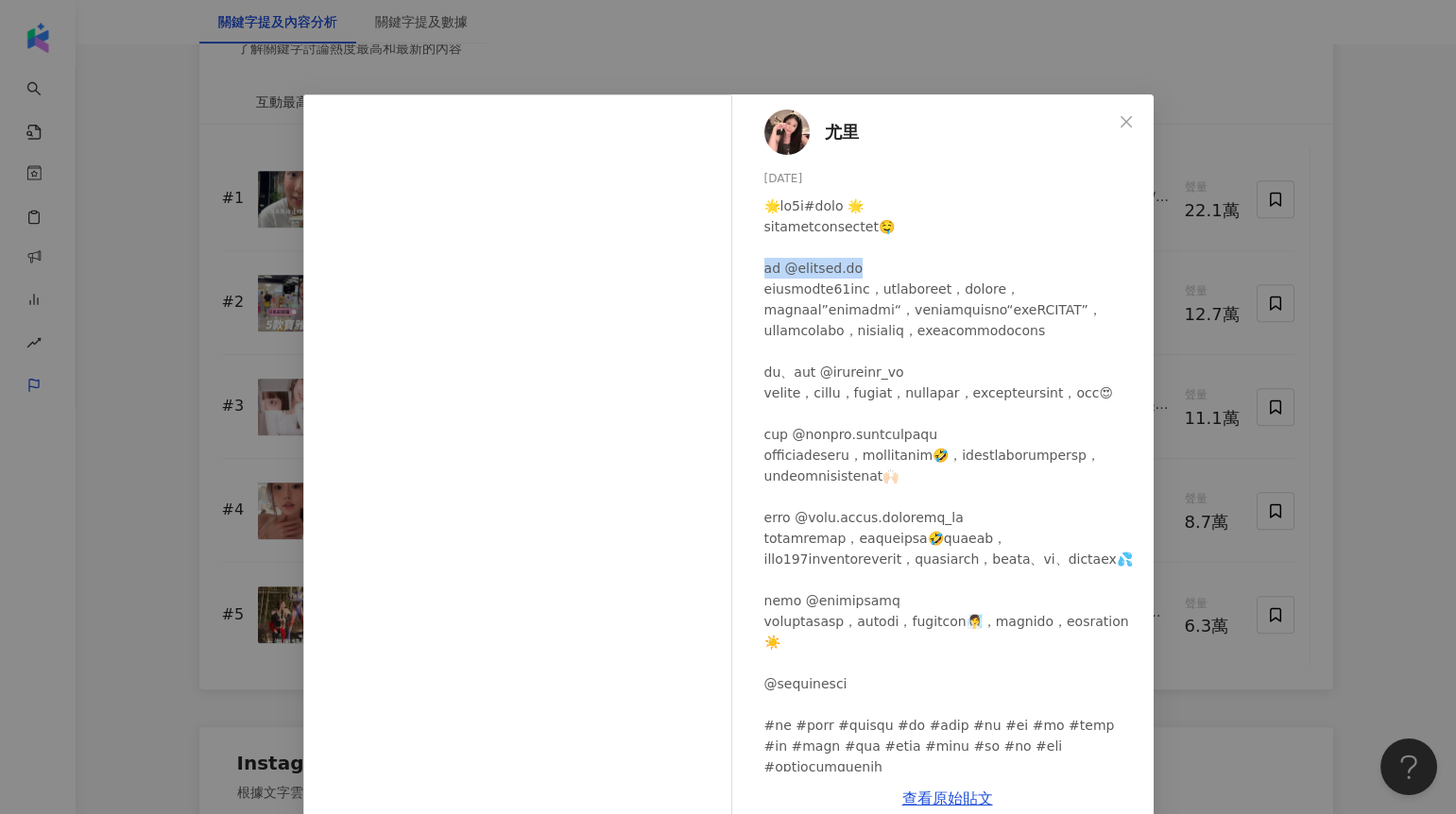
drag, startPoint x: 760, startPoint y: 271, endPoint x: 880, endPoint y: 278, distance: 120.2
click at [880, 278] on div at bounding box center [951, 485] width 374 height 582
click at [171, 442] on div "[PERSON_NAME] [DATE] 1.8萬 48 38.1萬 查看原始貼文" at bounding box center [728, 407] width 1456 height 814
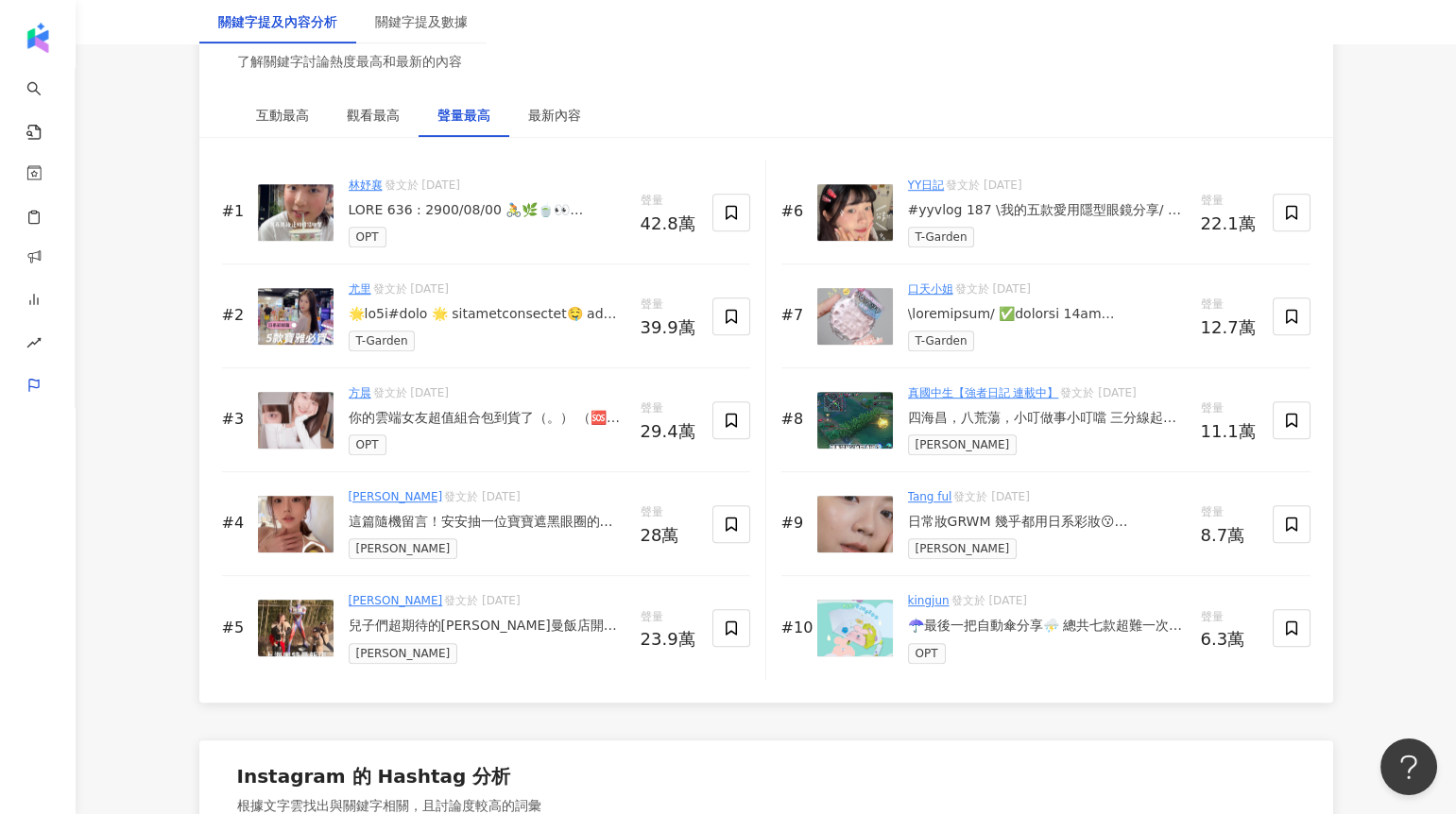
scroll to position [2922, 0]
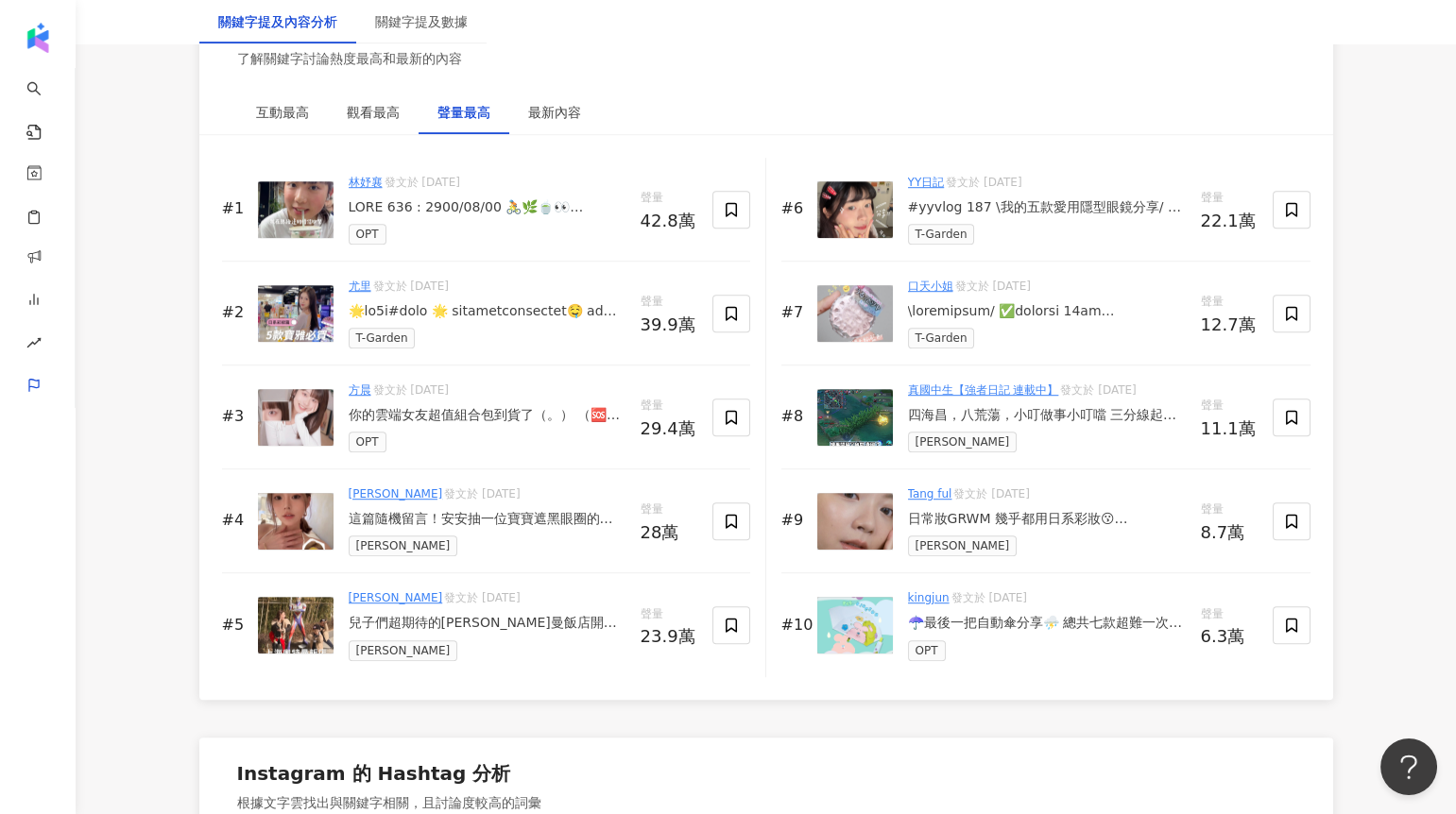
click at [454, 210] on div at bounding box center [487, 207] width 277 height 19
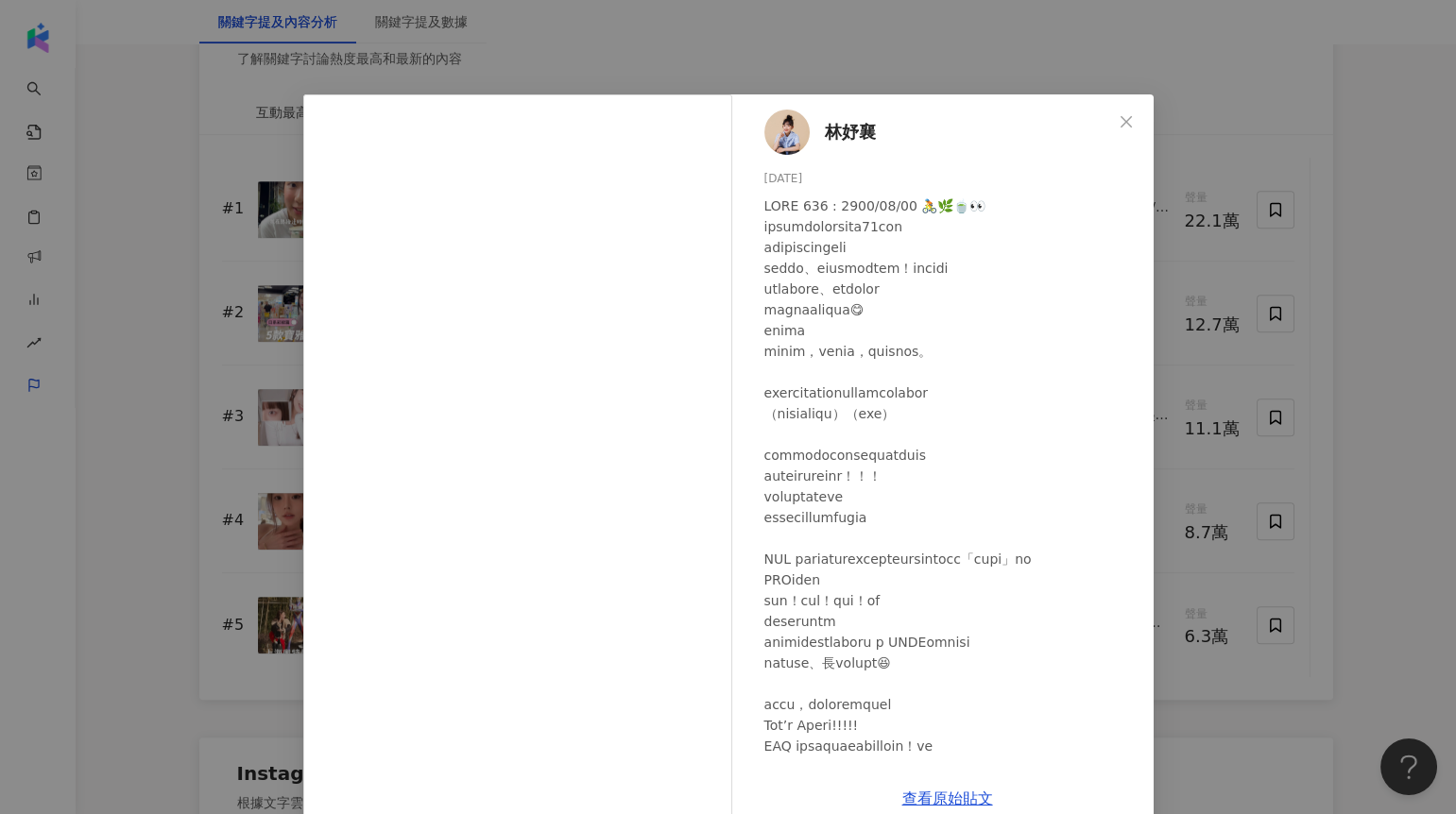
click at [181, 358] on div "[PERSON_NAME][DATE] 1.2萬 65 41.6萬 查看原始貼文" at bounding box center [728, 407] width 1456 height 814
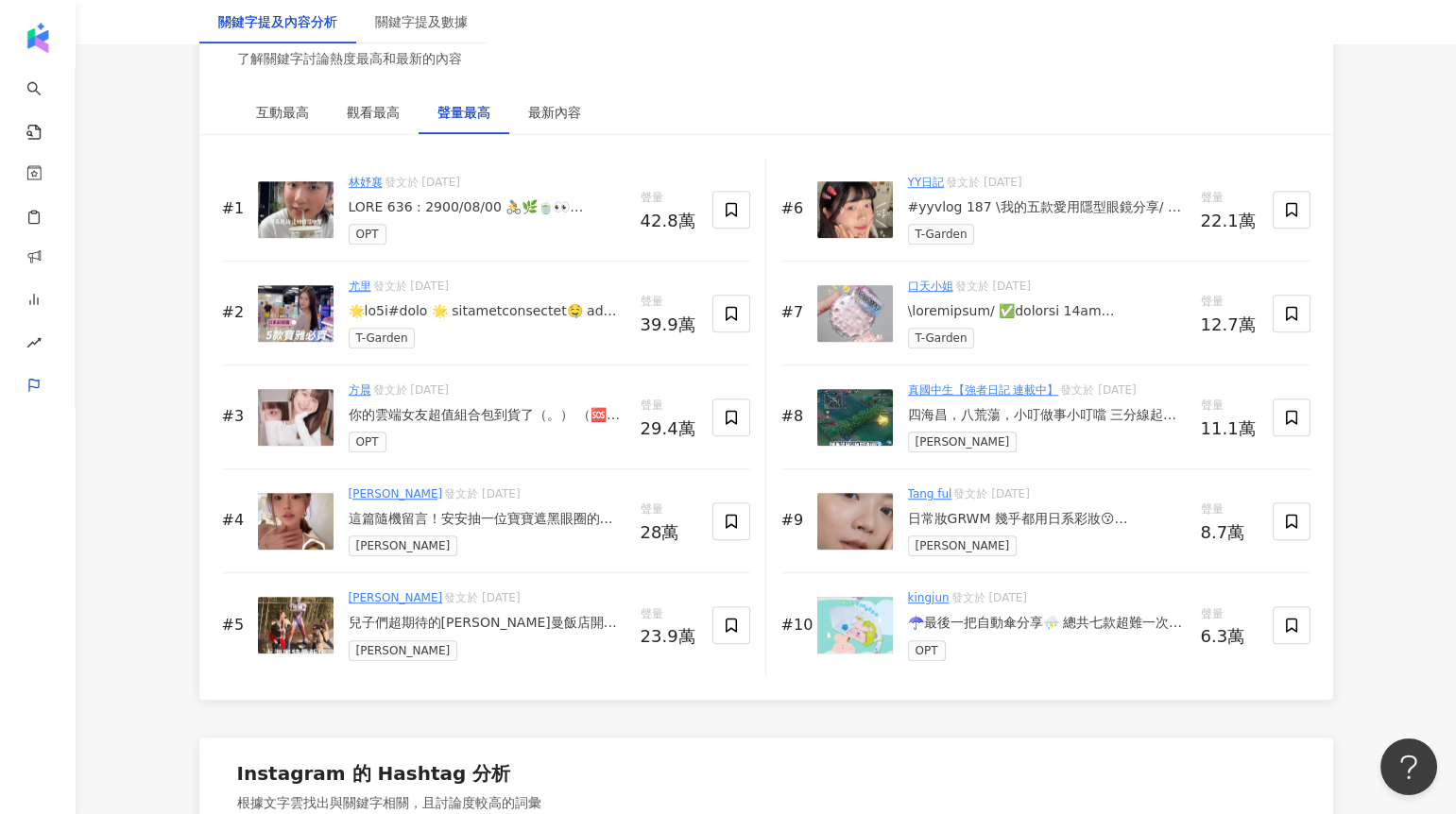
click at [1060, 205] on div "#yyvlog 187 \我的五款愛用隱型眼鏡分享/ 留言告訴我你最喜歡哪一套！ 登愣！我幾乎是每天戴隱形眼鏡的人 夏天更戴不住眼鏡了啦😫 這次分享的隱形眼鏡…" at bounding box center [1047, 207] width 278 height 19
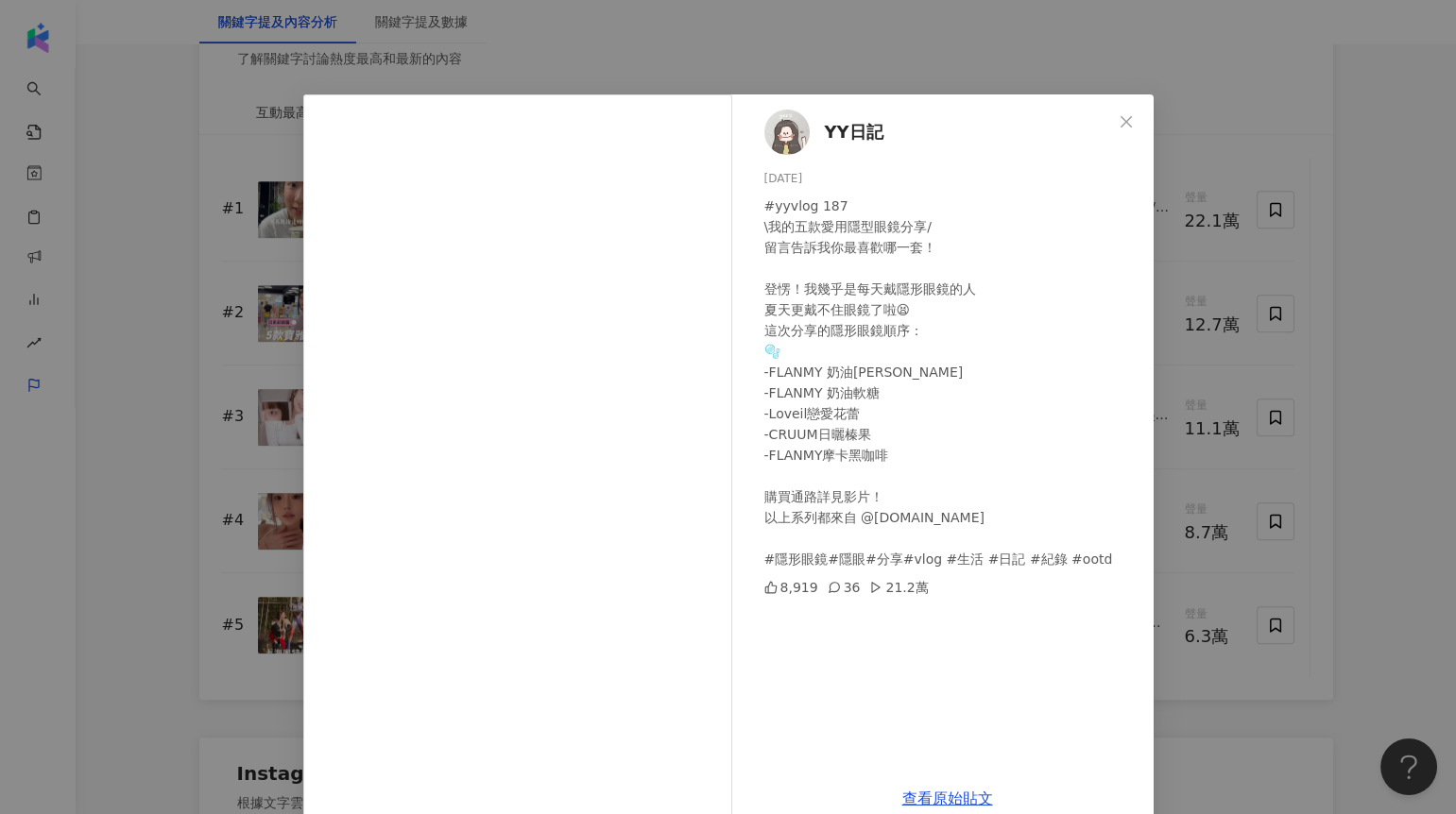
scroll to position [34, 0]
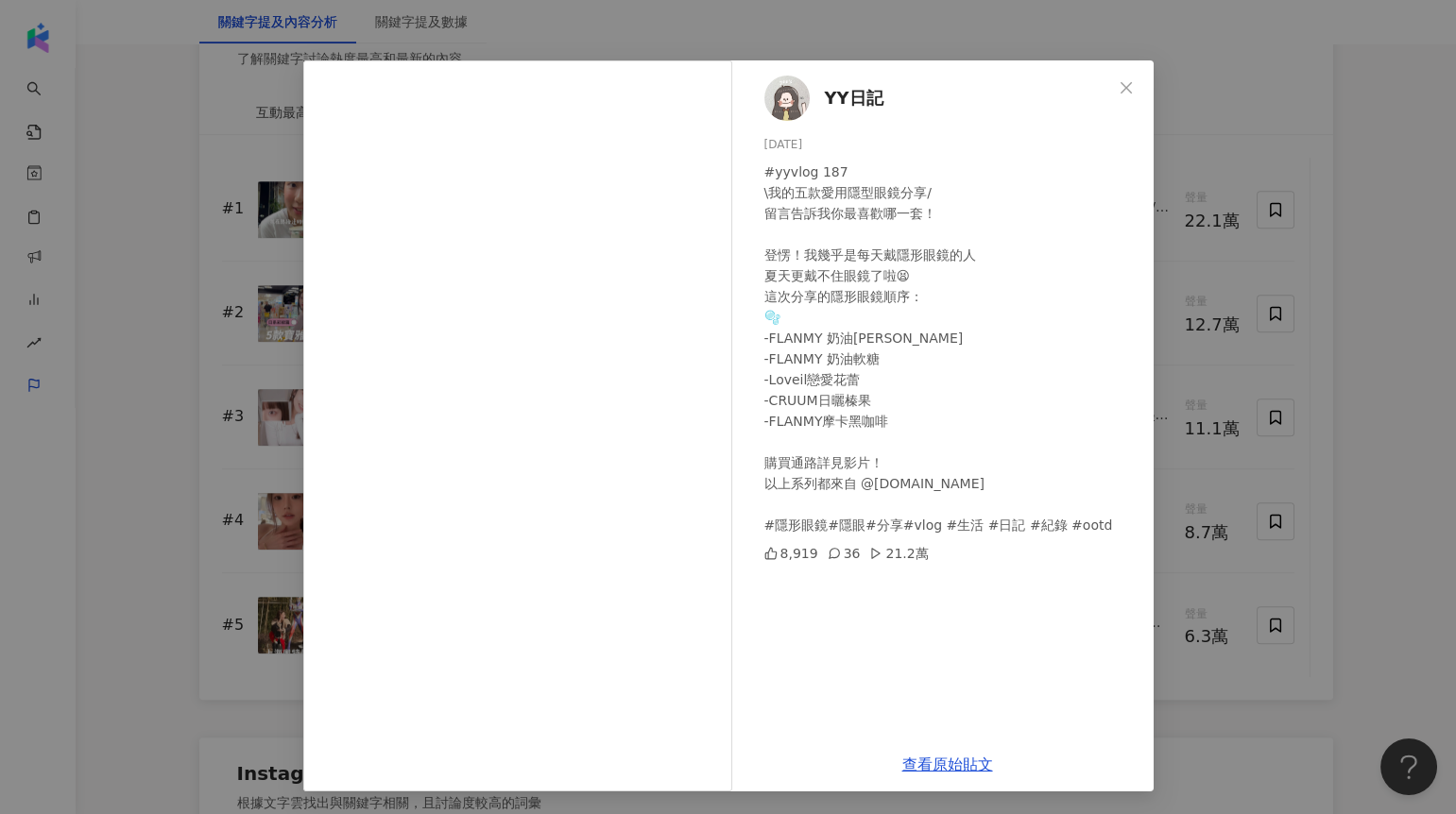
drag, startPoint x: 917, startPoint y: 555, endPoint x: 912, endPoint y: 547, distance: 9.4
click at [913, 547] on div "8,919 36 21.2萬" at bounding box center [951, 553] width 374 height 21
click at [921, 555] on div "8,919 36 21.2萬" at bounding box center [951, 553] width 374 height 21
click at [1349, 427] on div "YY日記 2025/7/10 #yyvlog 187 \我的五款愛用隱型眼鏡分享/ 留言告訴我你最喜歡哪一套！ 登愣！我幾乎是每天戴隱形眼鏡的人 夏天更戴不住…" at bounding box center [728, 407] width 1456 height 814
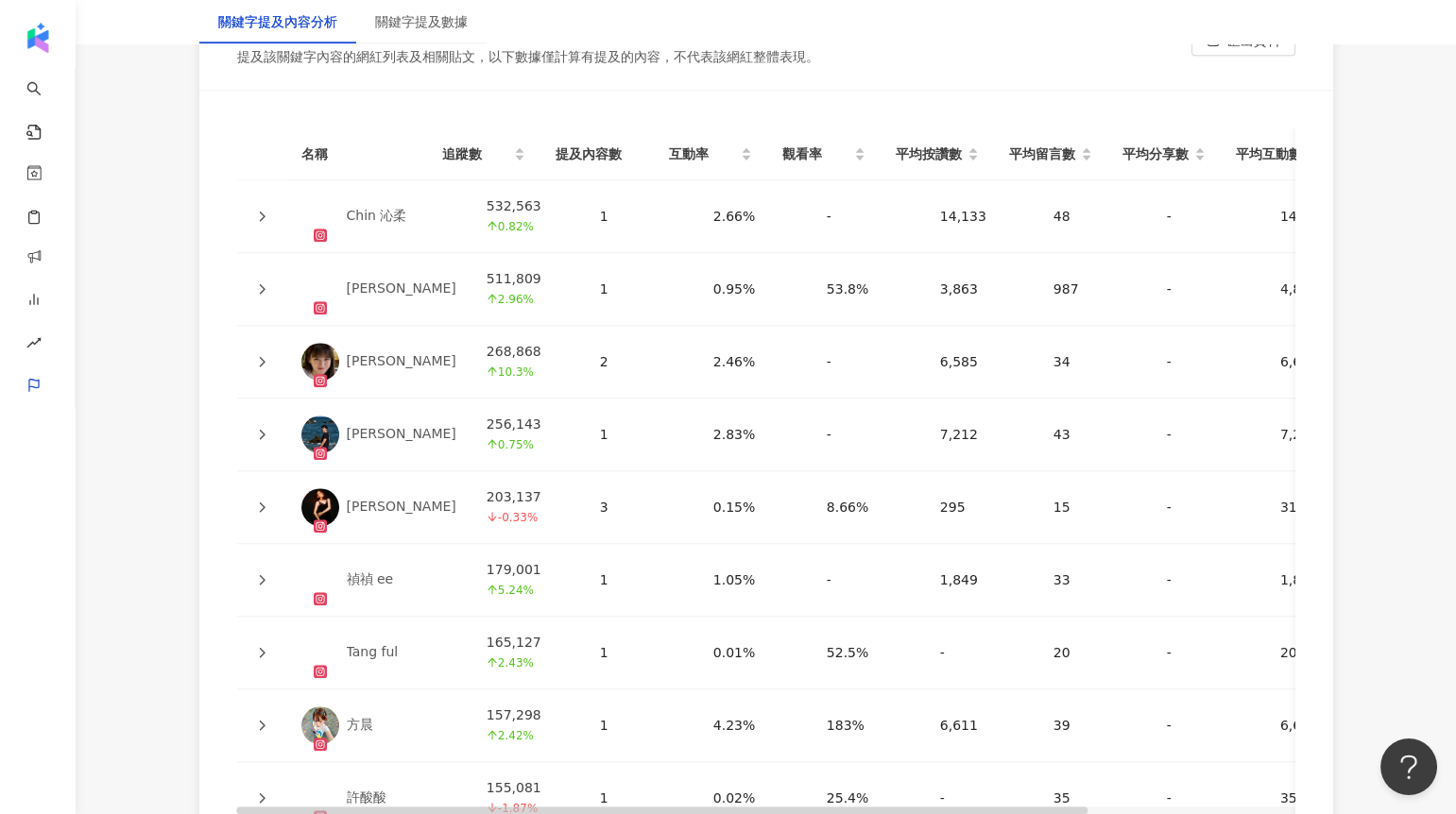
scroll to position [4274, 0]
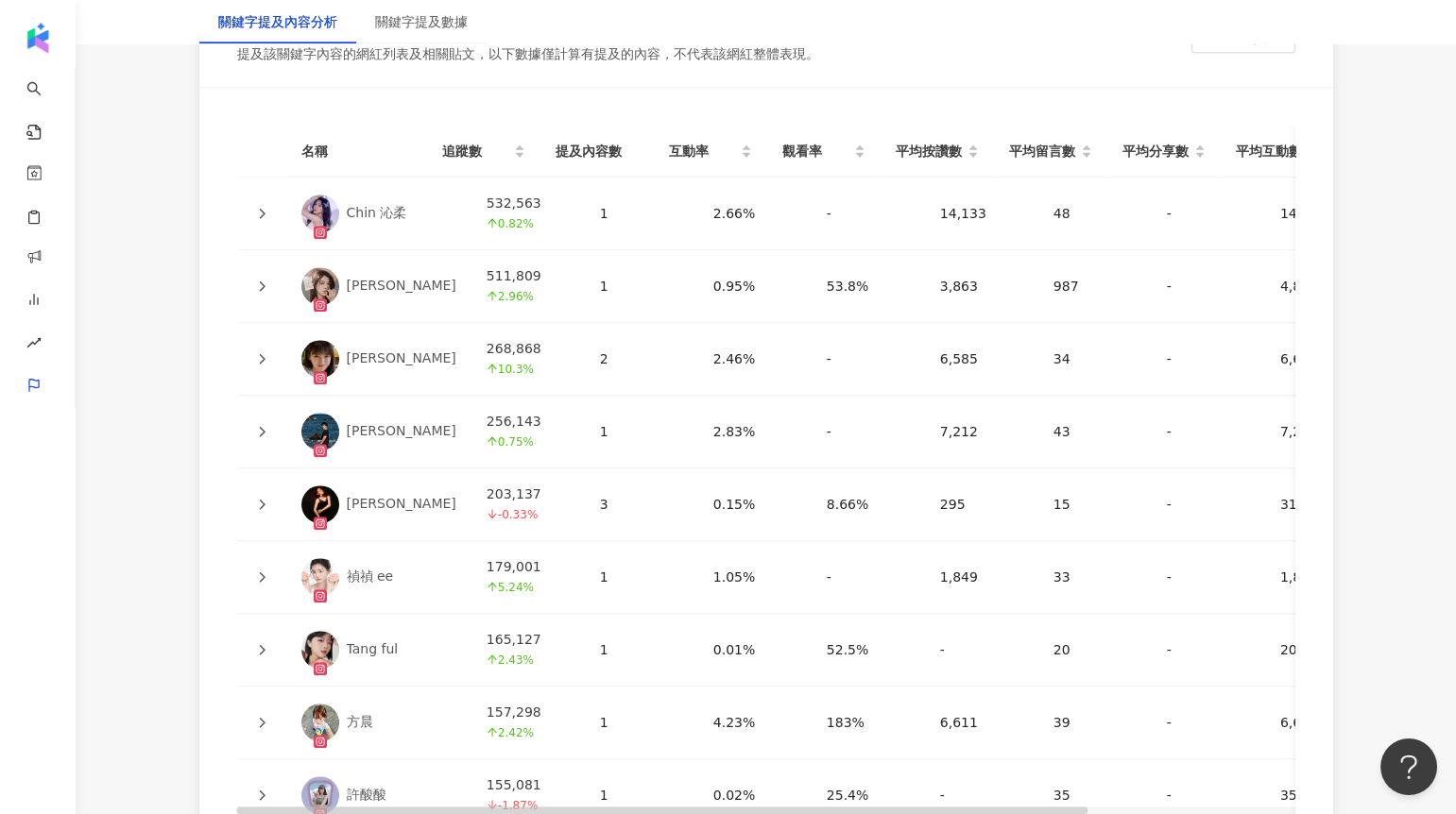
click at [259, 284] on icon at bounding box center [262, 286] width 12 height 12
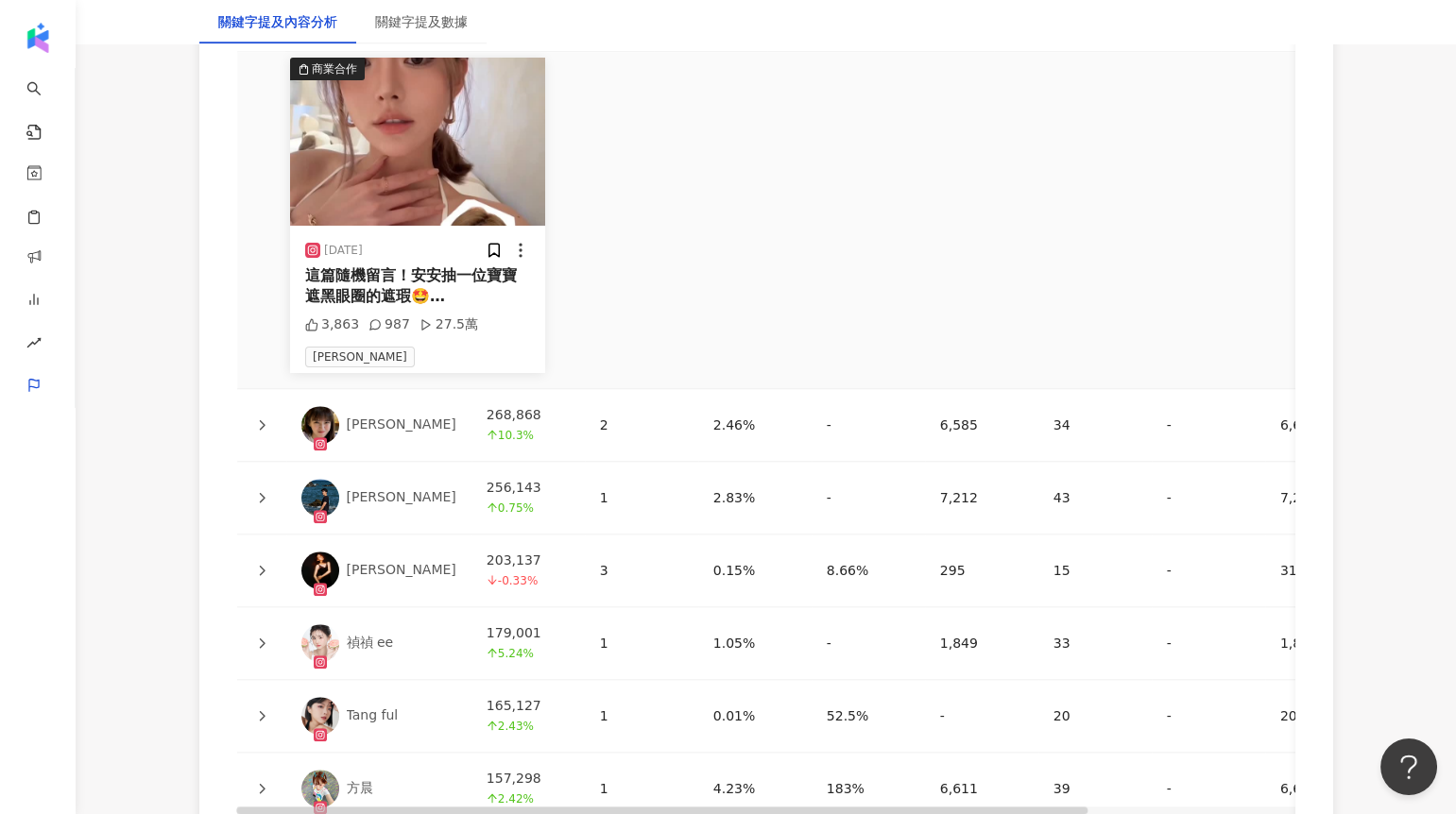
scroll to position [4560, 0]
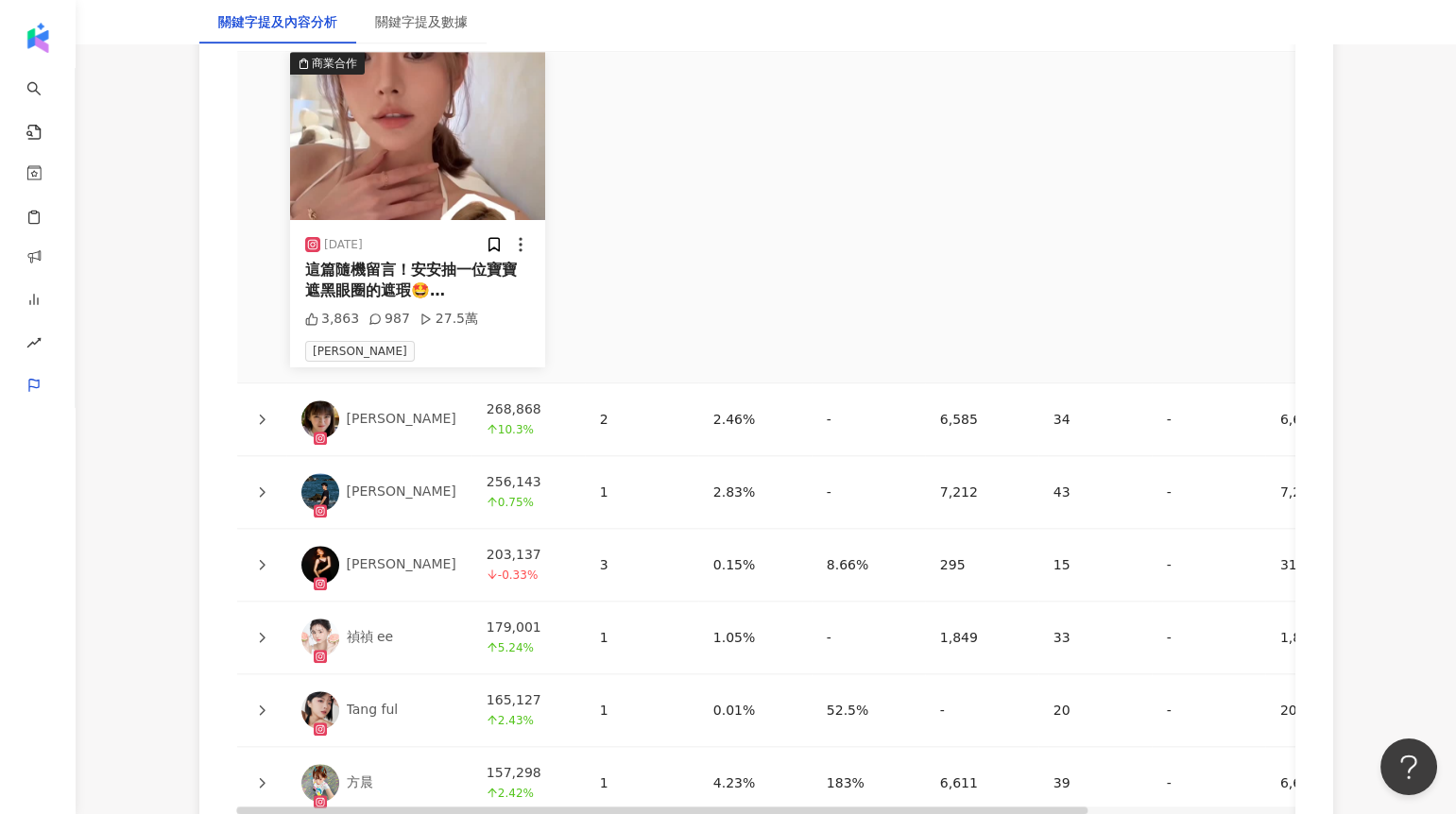
click at [260, 421] on icon at bounding box center [262, 420] width 6 height 11
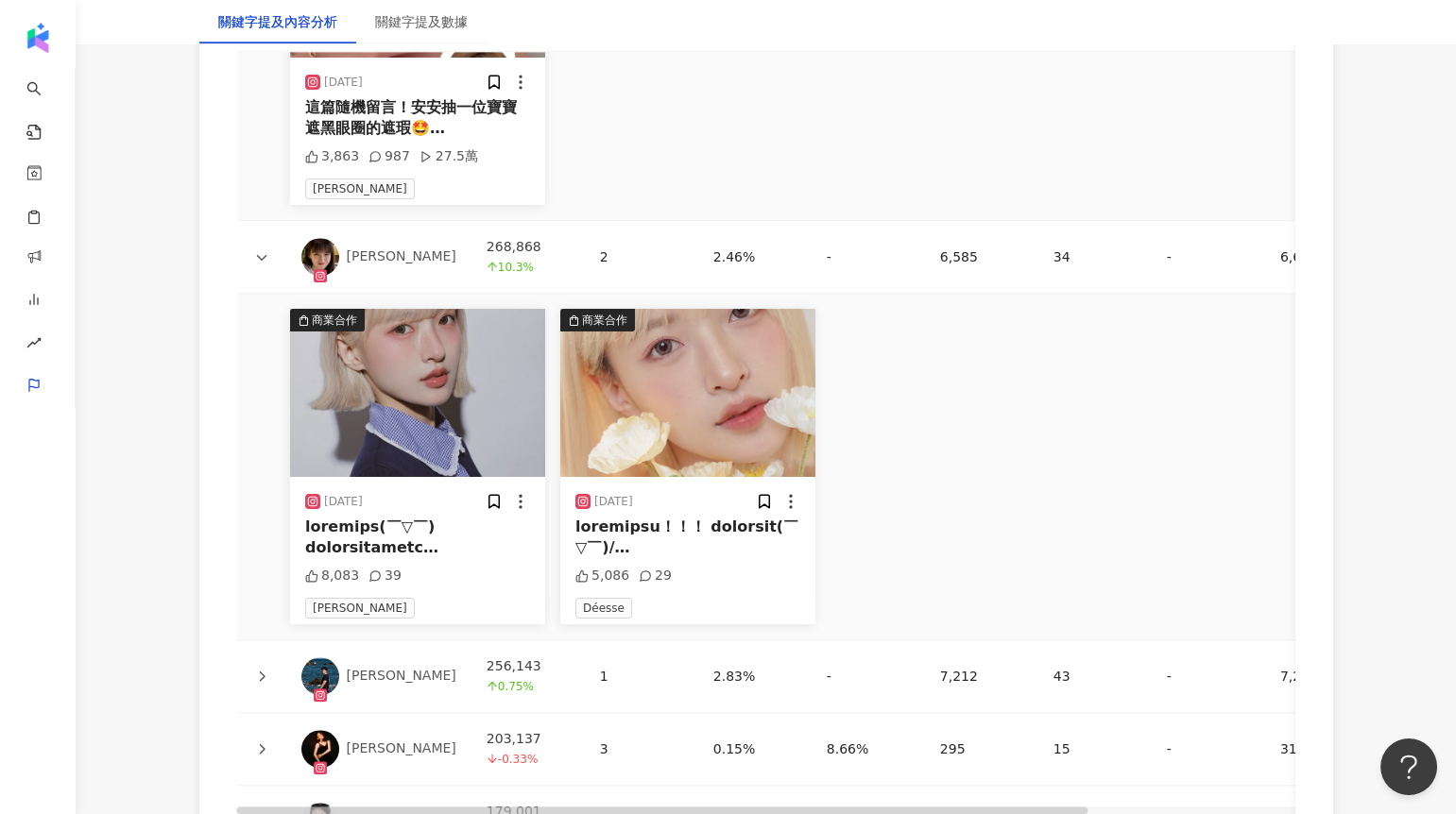
scroll to position [4755, 0]
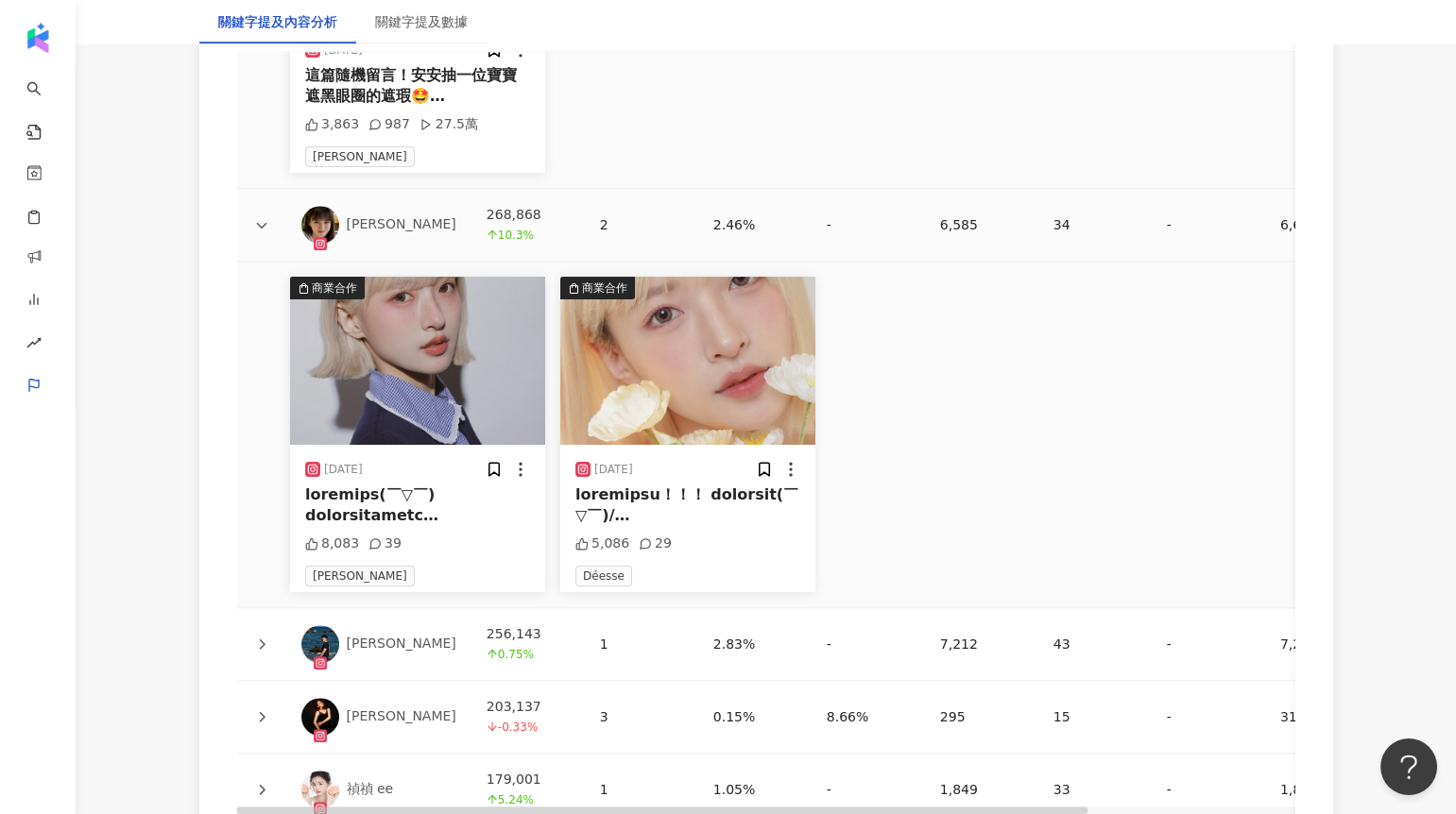
drag, startPoint x: 370, startPoint y: 222, endPoint x: 491, endPoint y: 287, distance: 137.4
drag, startPoint x: 397, startPoint y: 541, endPoint x: 314, endPoint y: 545, distance: 83.1
click at [313, 545] on div "8,083 39" at bounding box center [417, 544] width 225 height 20
drag, startPoint x: 623, startPoint y: 541, endPoint x: 573, endPoint y: 541, distance: 50.0
click at [573, 541] on div "2025/3/13 5,086 29 Déesse" at bounding box center [688, 519] width 255 height 147
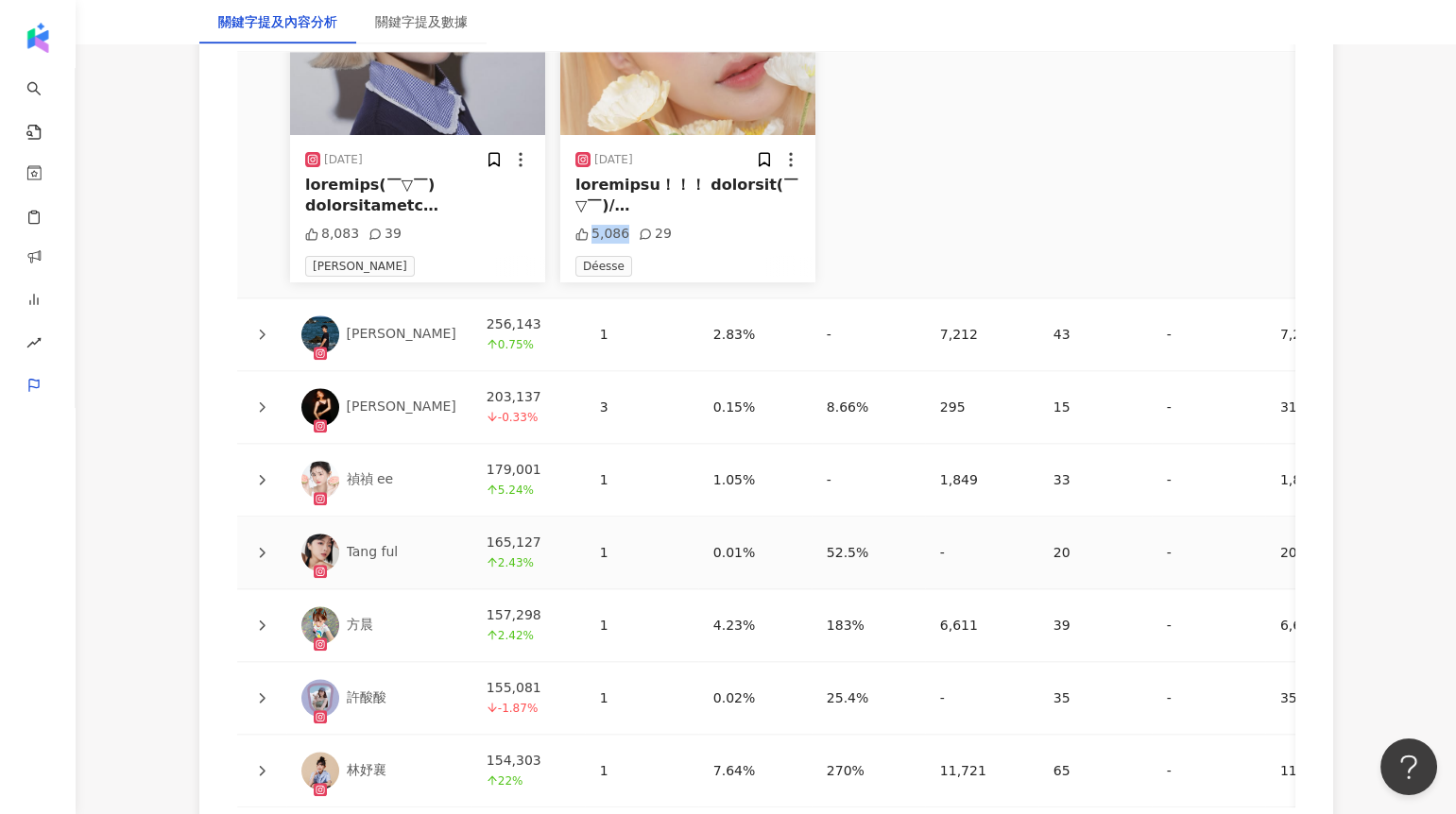
scroll to position [5129, 0]
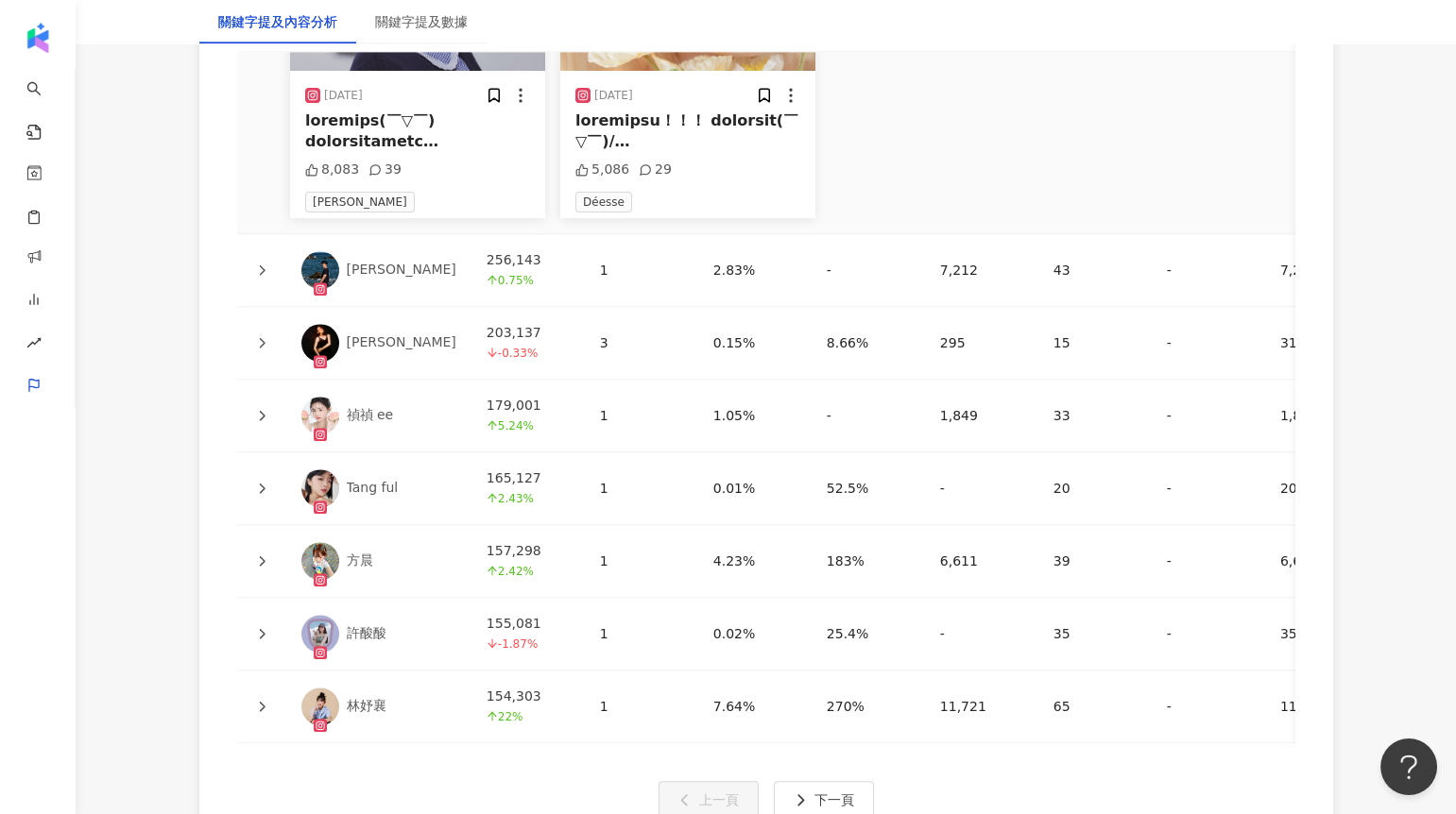
click at [266, 405] on div at bounding box center [261, 415] width 19 height 21
click at [260, 419] on div at bounding box center [261, 415] width 19 height 21
click at [260, 410] on icon at bounding box center [262, 416] width 12 height 12
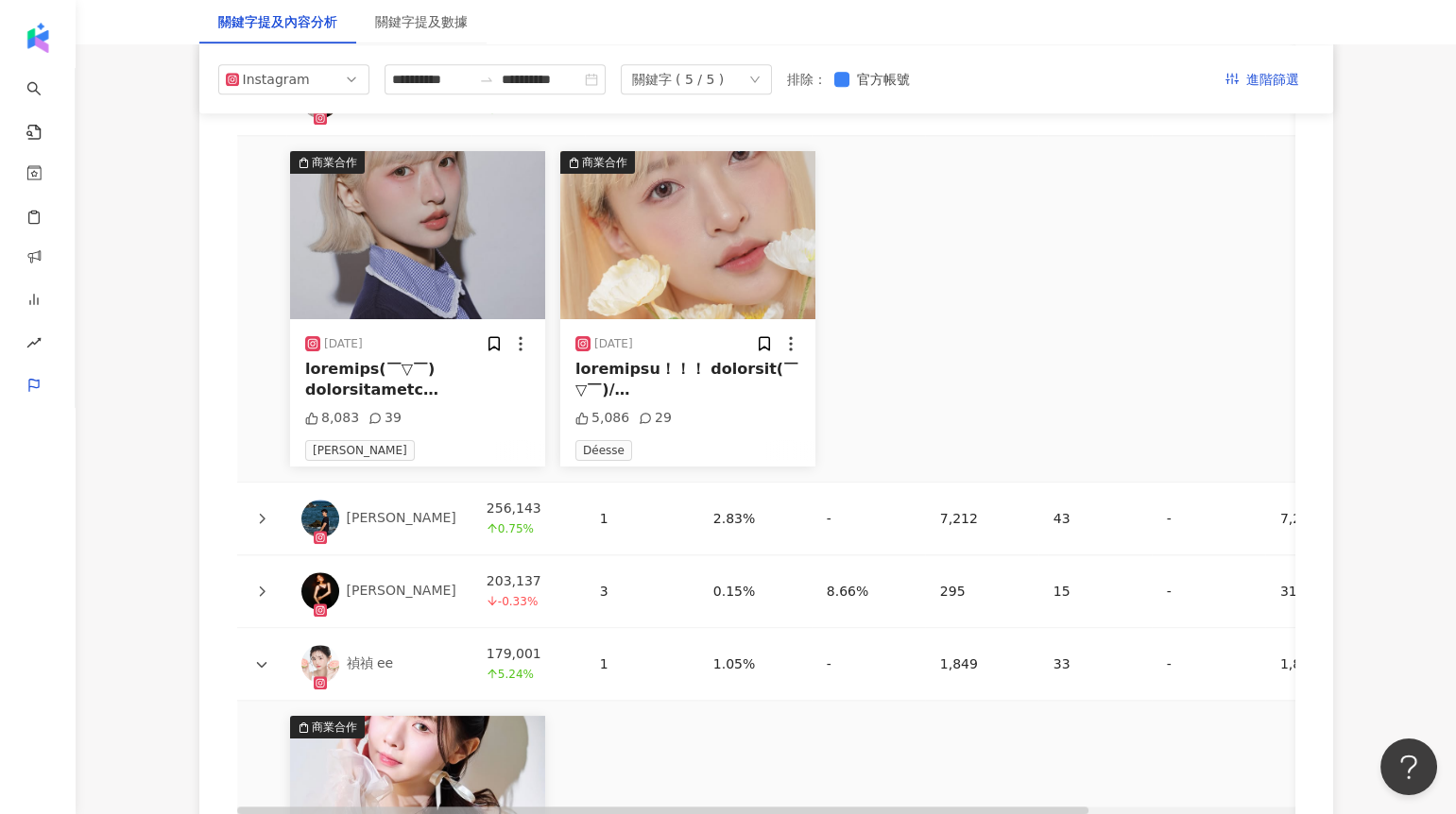
scroll to position [4853, 0]
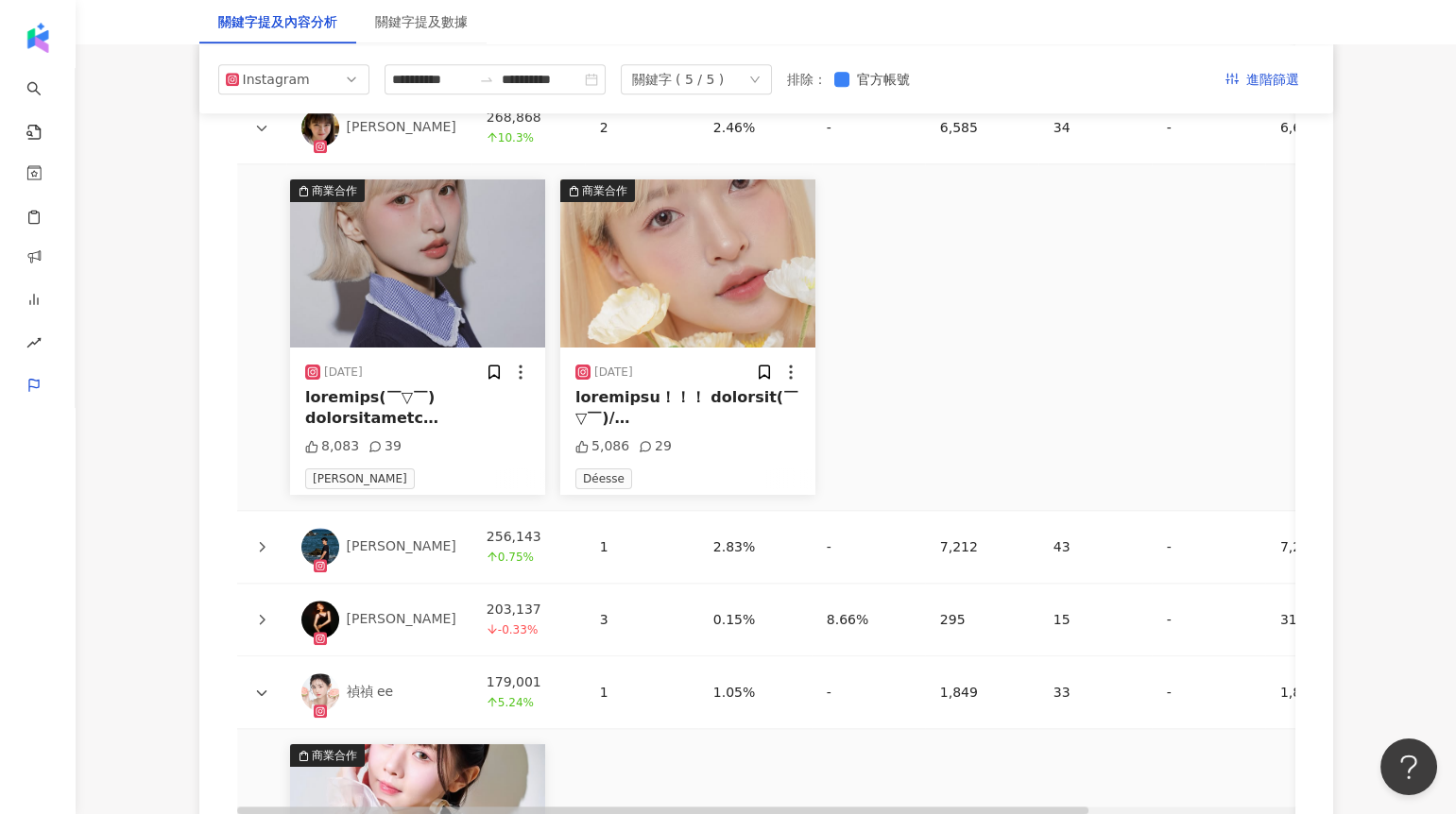
click at [760, 74] on icon "down" at bounding box center [755, 79] width 12 height 12
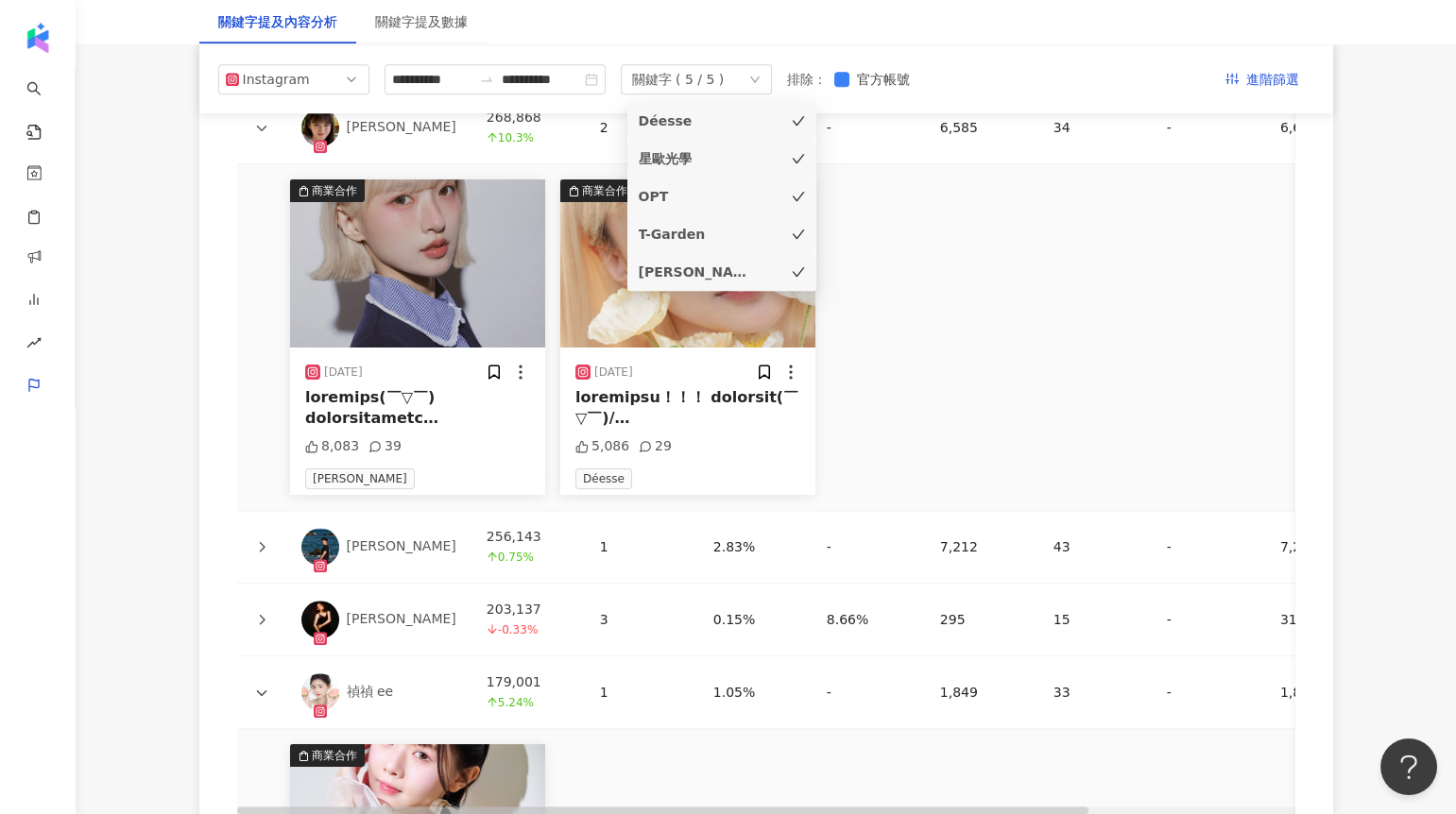
click at [797, 120] on icon "check" at bounding box center [798, 121] width 13 height 13
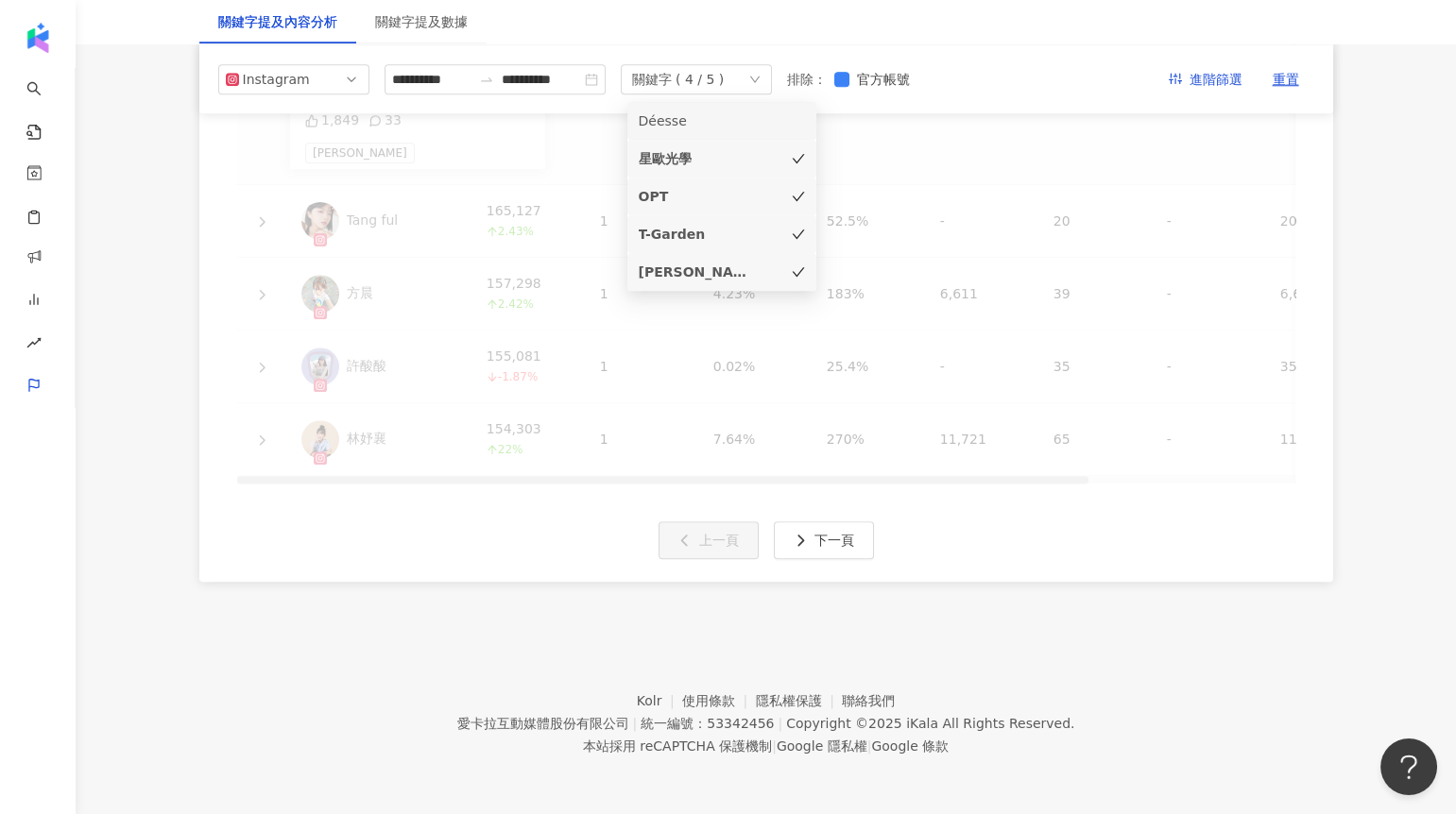
scroll to position [3230, 0]
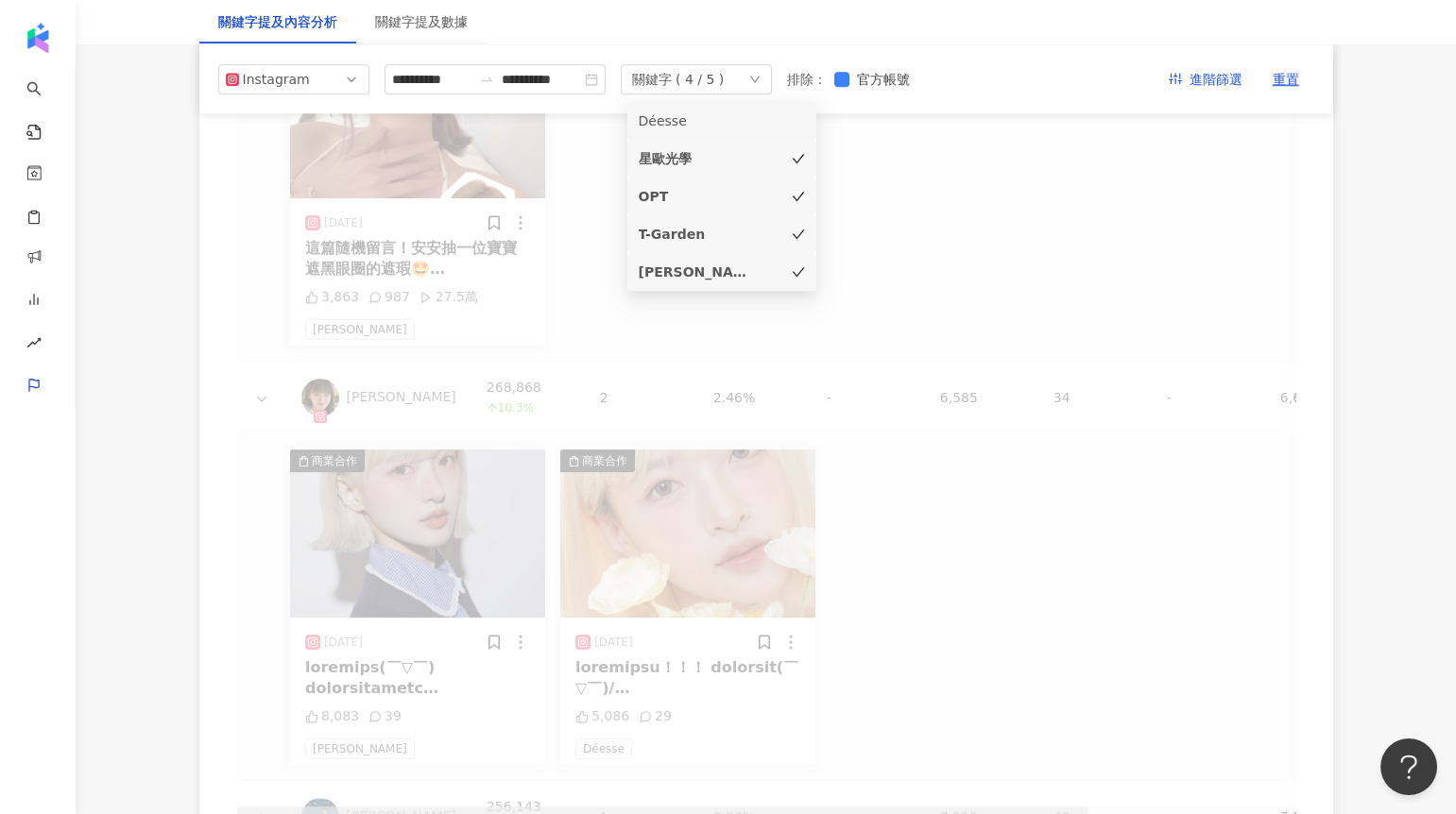
click at [798, 190] on icon "check" at bounding box center [798, 196] width 13 height 13
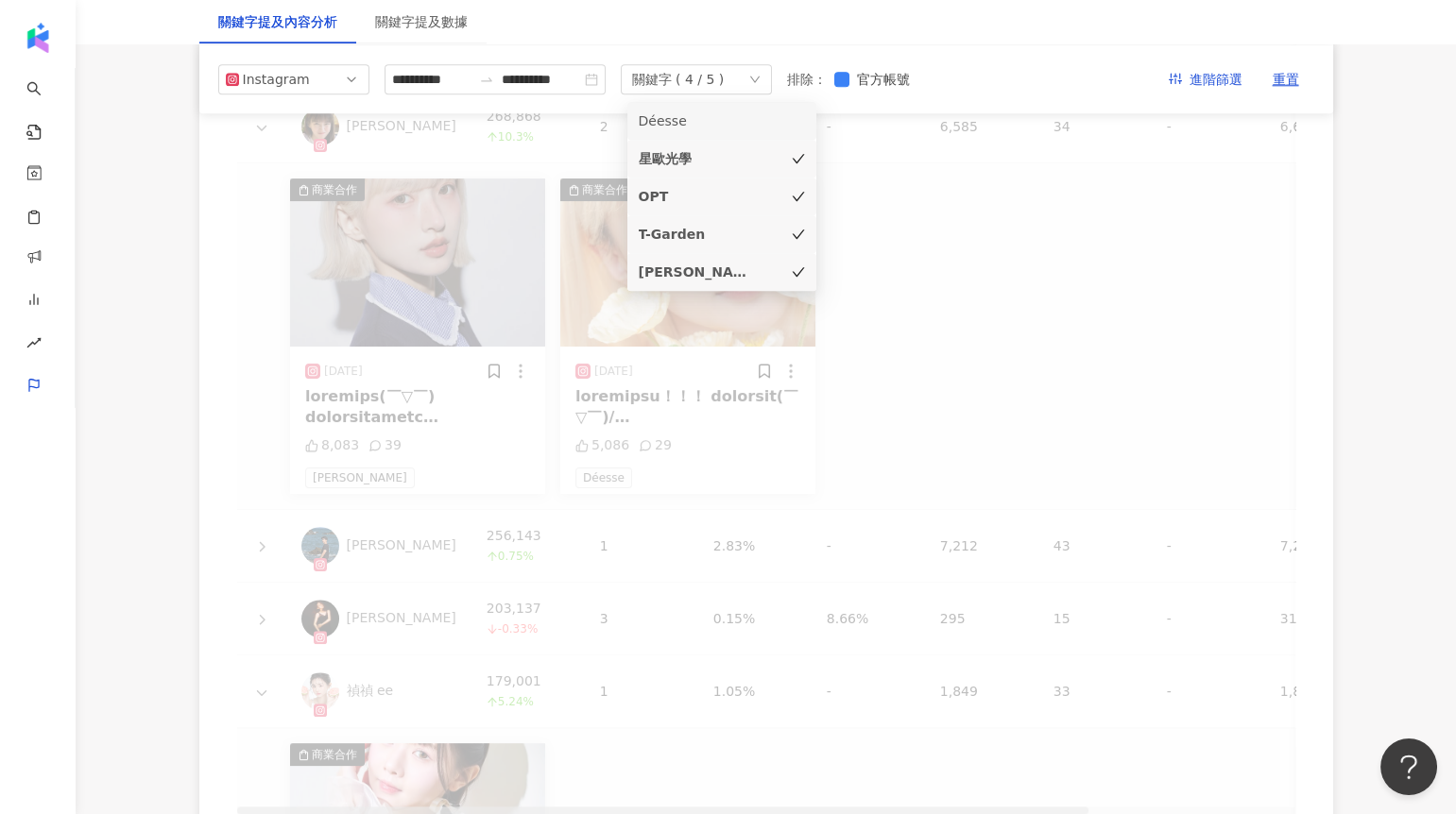
scroll to position [4545, 0]
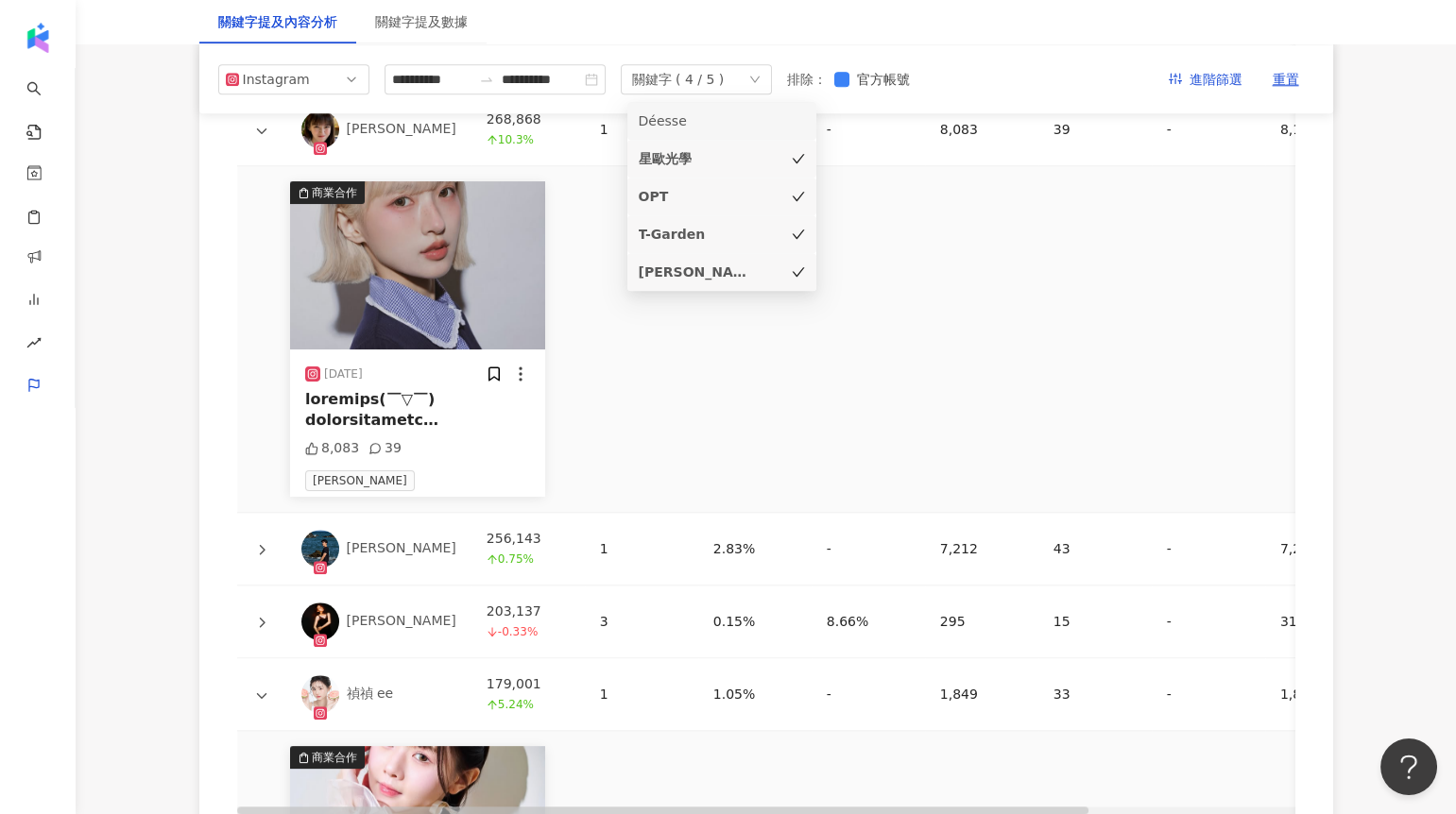
click at [797, 157] on icon "check" at bounding box center [798, 158] width 13 height 13
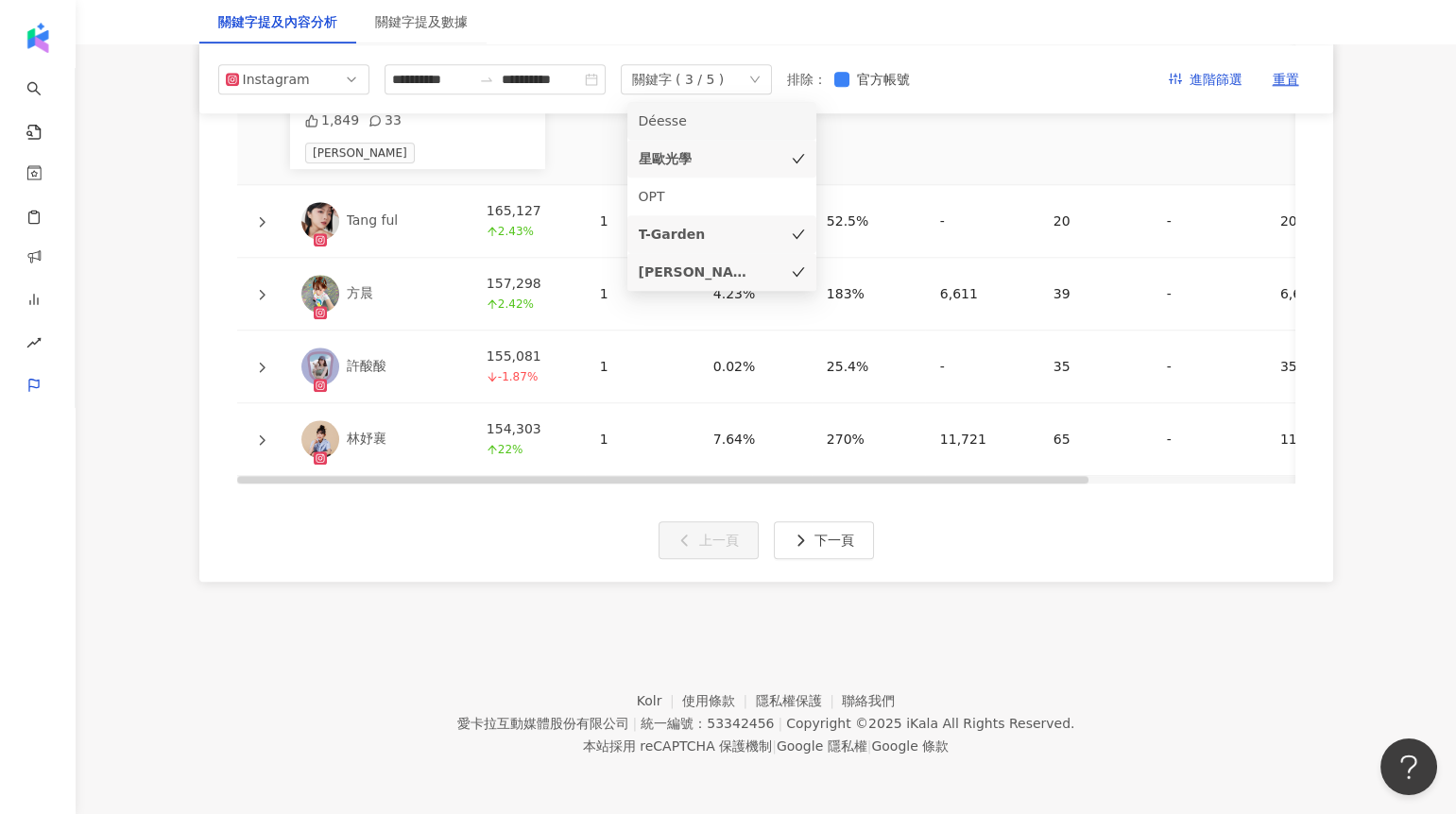
click at [800, 233] on icon "check" at bounding box center [798, 234] width 13 height 10
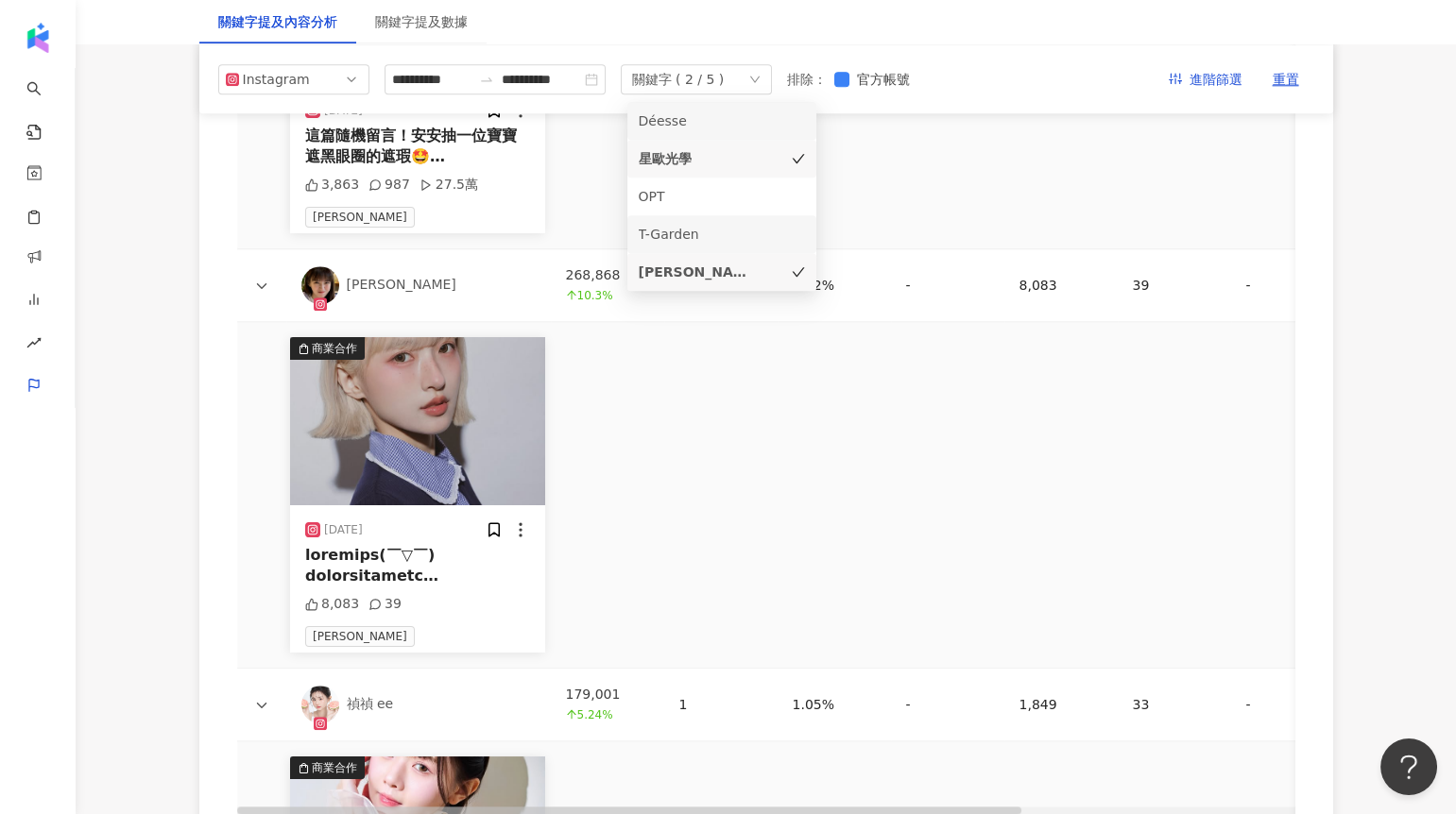
scroll to position [4641, 0]
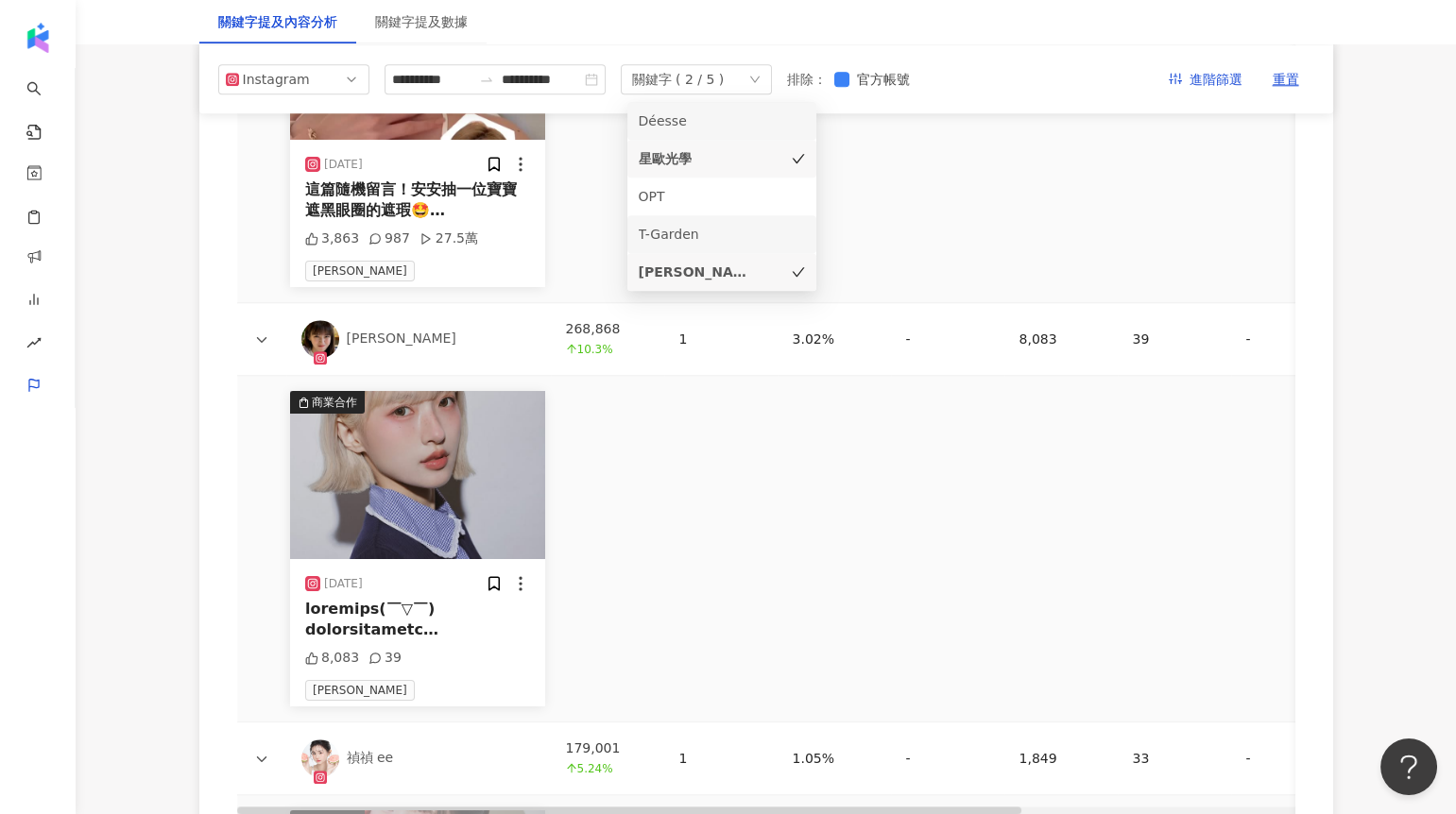
click at [794, 263] on div "海昌" at bounding box center [722, 272] width 167 height 21
click at [785, 186] on div "OPT" at bounding box center [722, 196] width 167 height 21
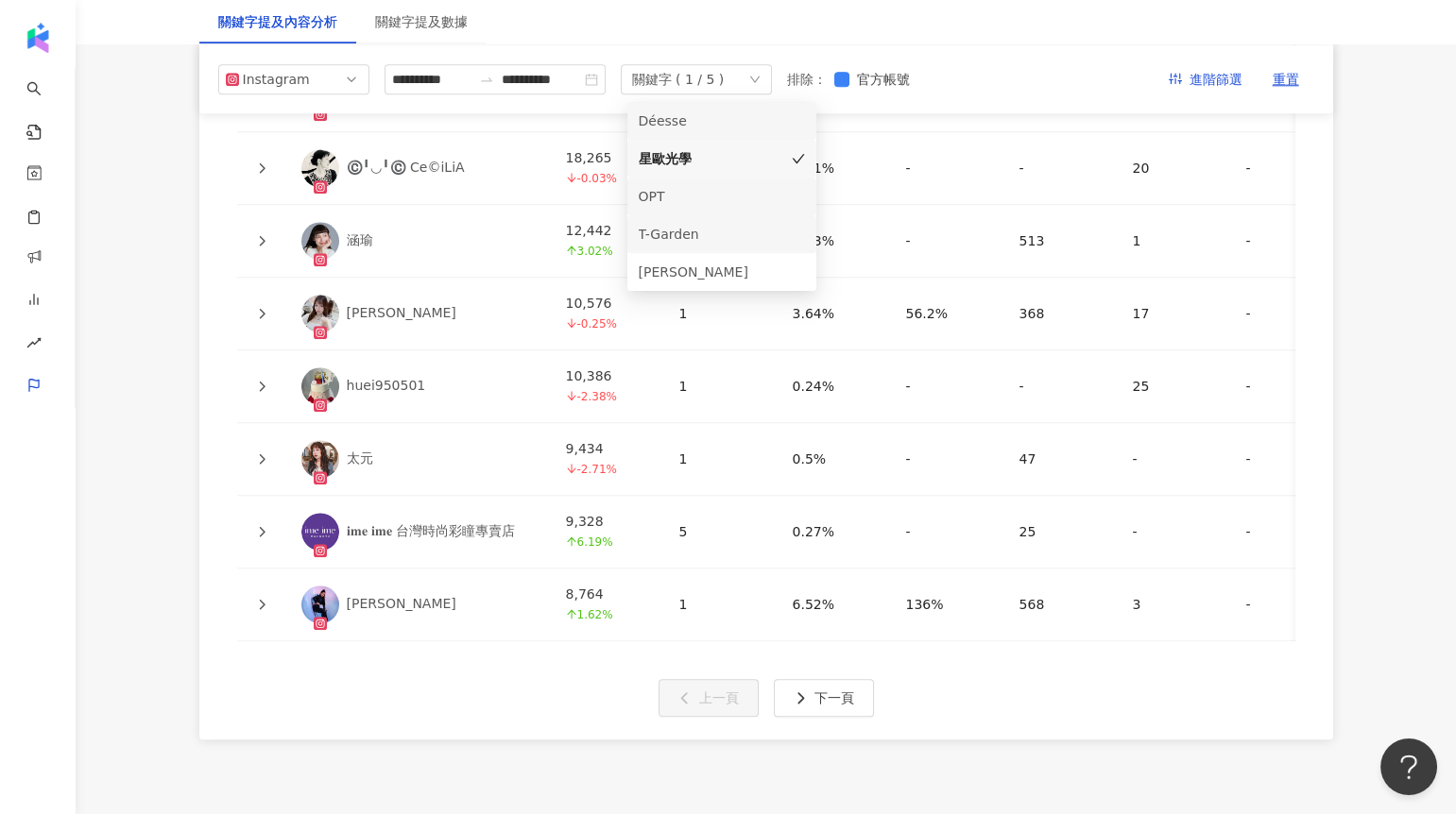
scroll to position [4532, 0]
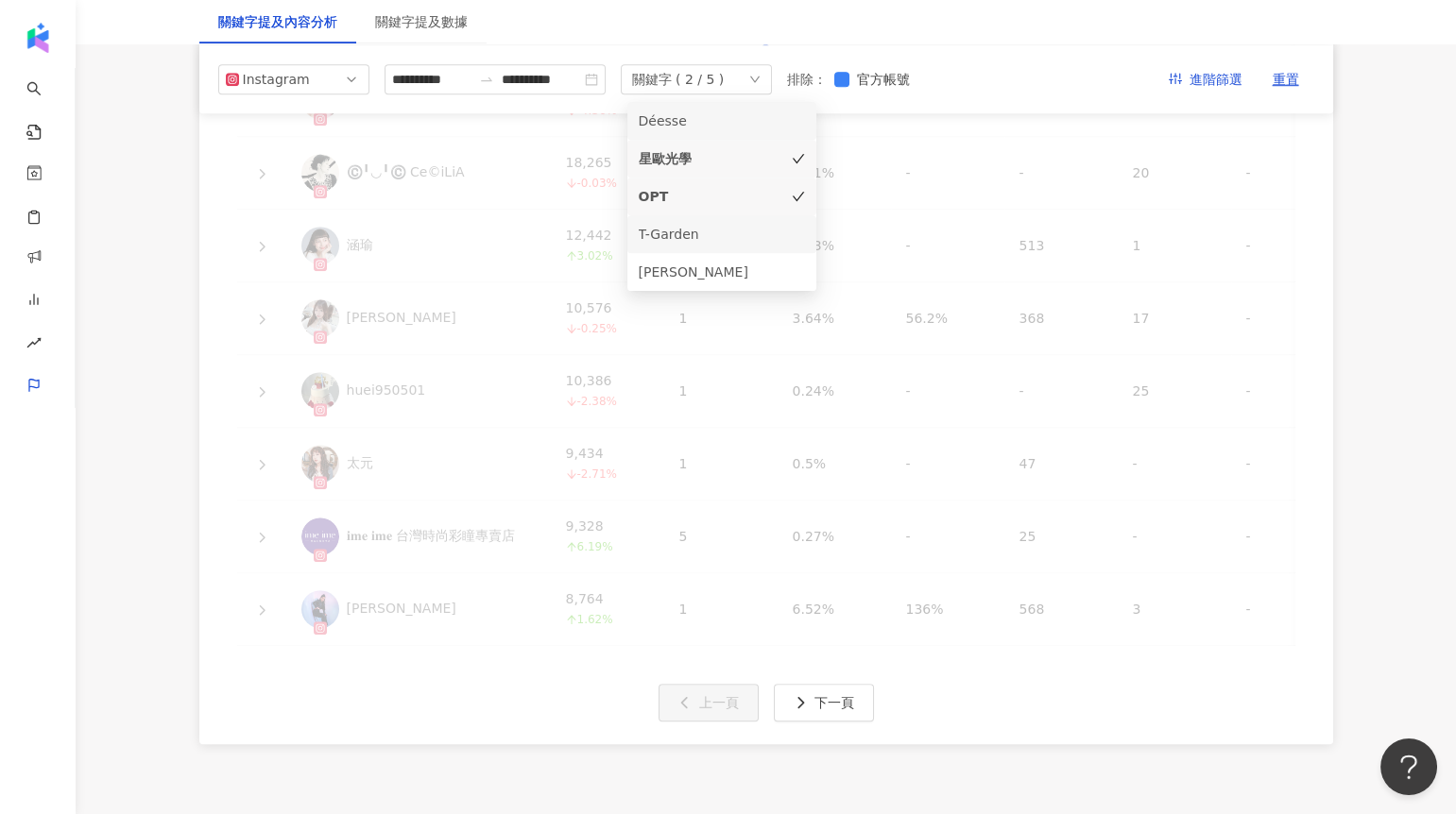
click at [776, 200] on div "OPT" at bounding box center [722, 196] width 167 height 21
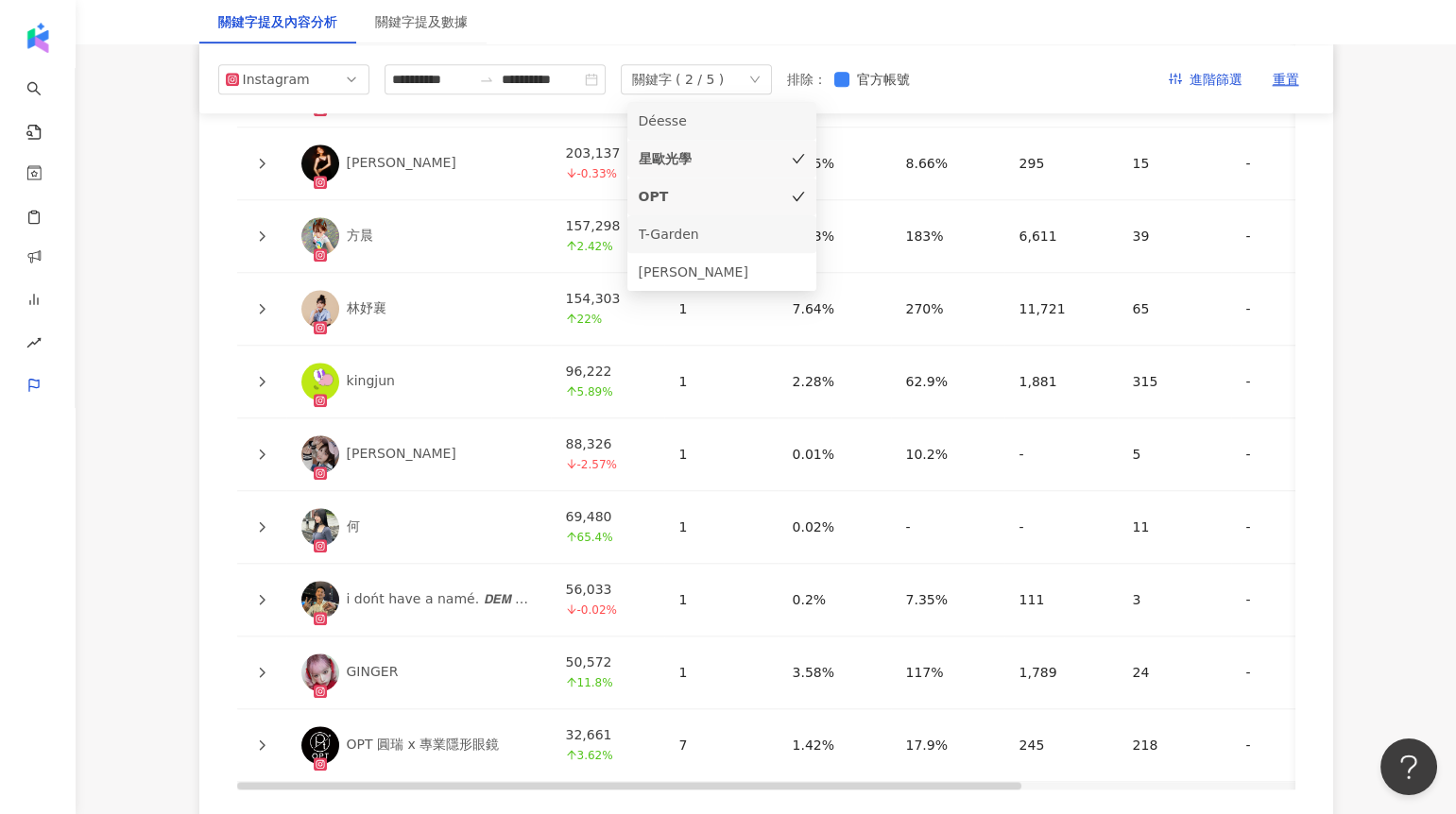
scroll to position [4224, 0]
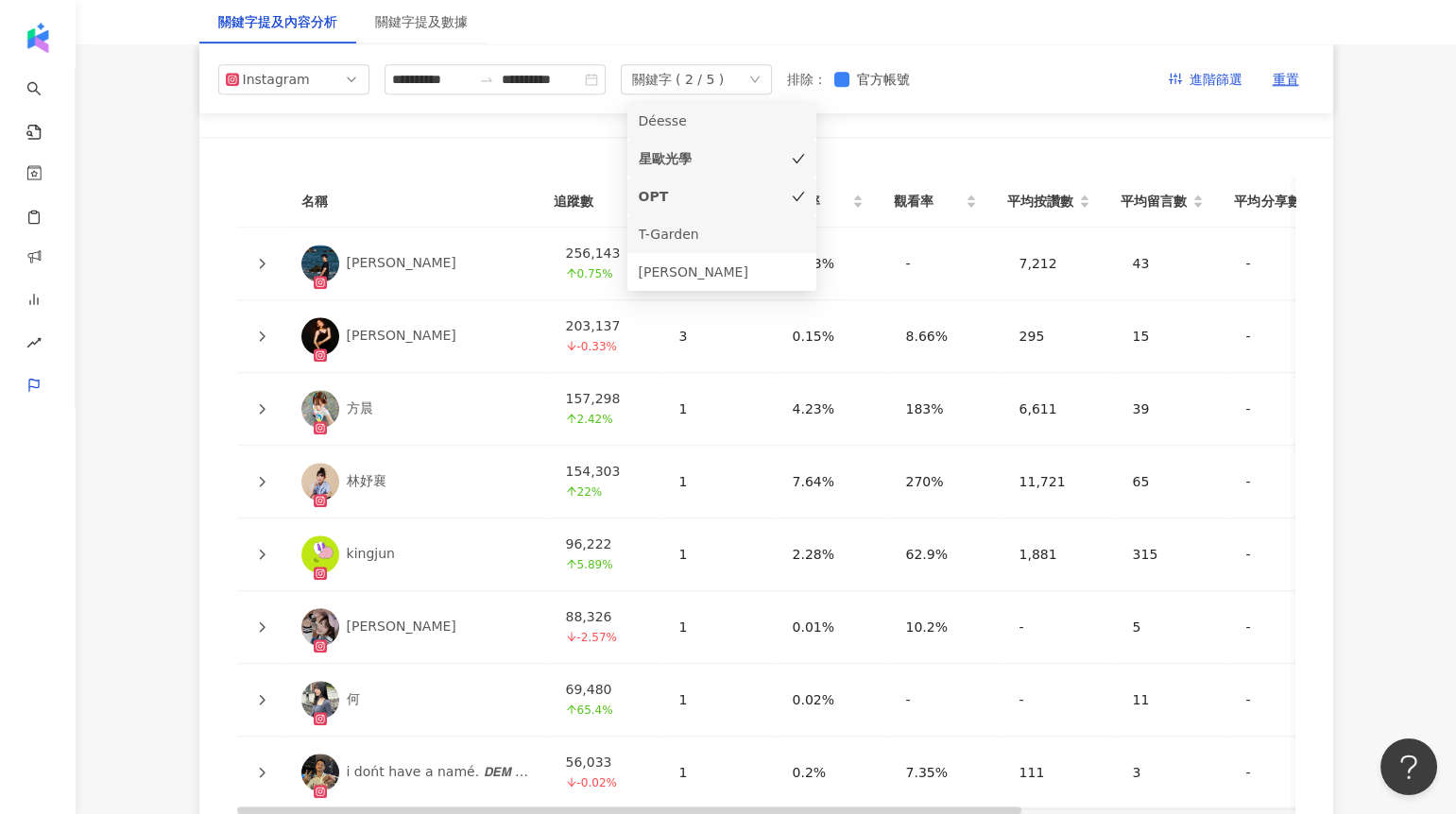
click at [457, 155] on div "名稱 追蹤數 提及內容數 互動率 觀看率 平均按讚數 平均留言數 平均分享數 平均互動數 平均觀看數 操作 紀斯豪 256,143 0.75% 1 2.83%…" at bounding box center [766, 599] width 1134 height 923
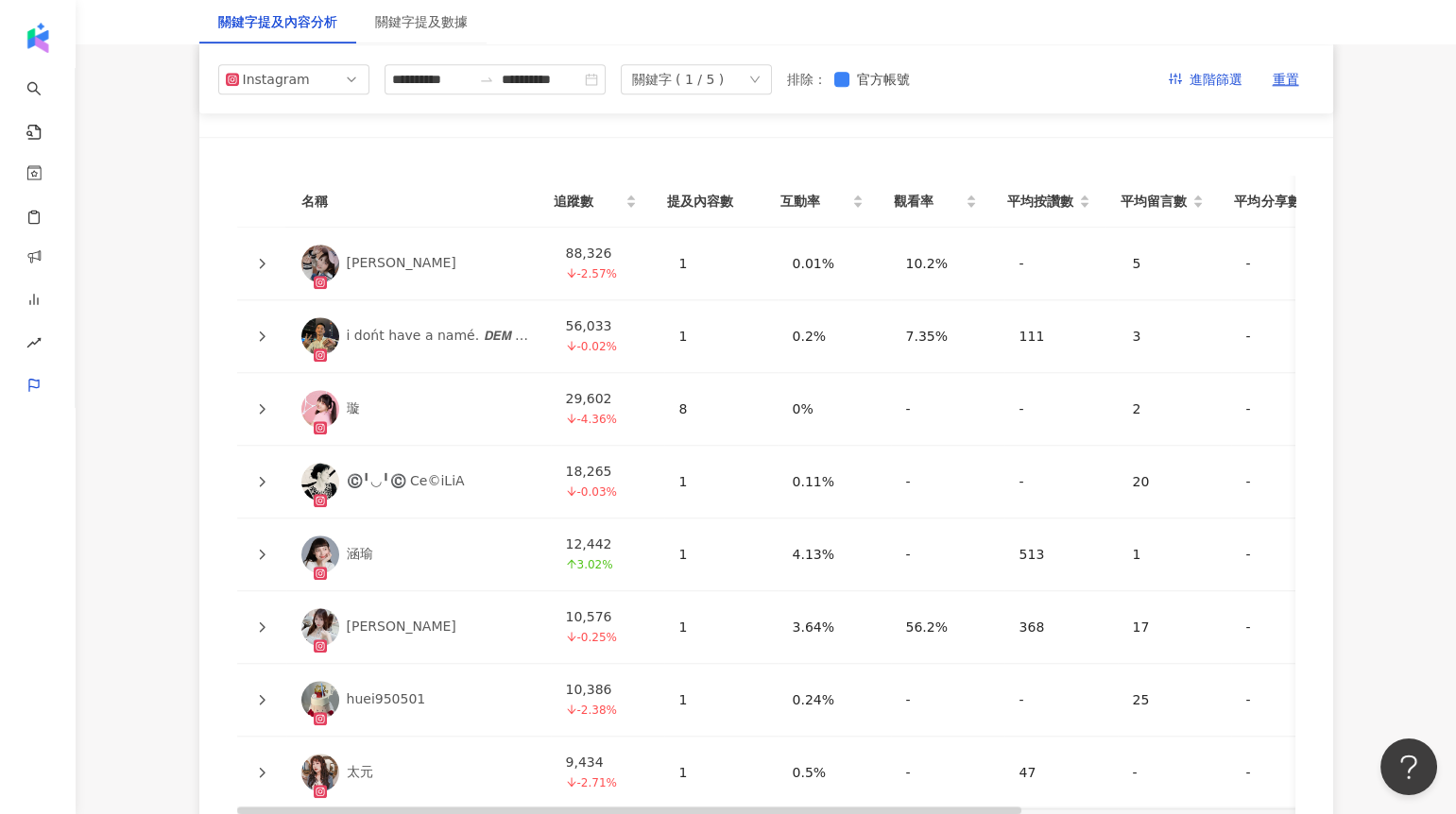
click at [713, 67] on div "關鍵字 ( 1 / 5 )" at bounding box center [678, 78] width 92 height 28
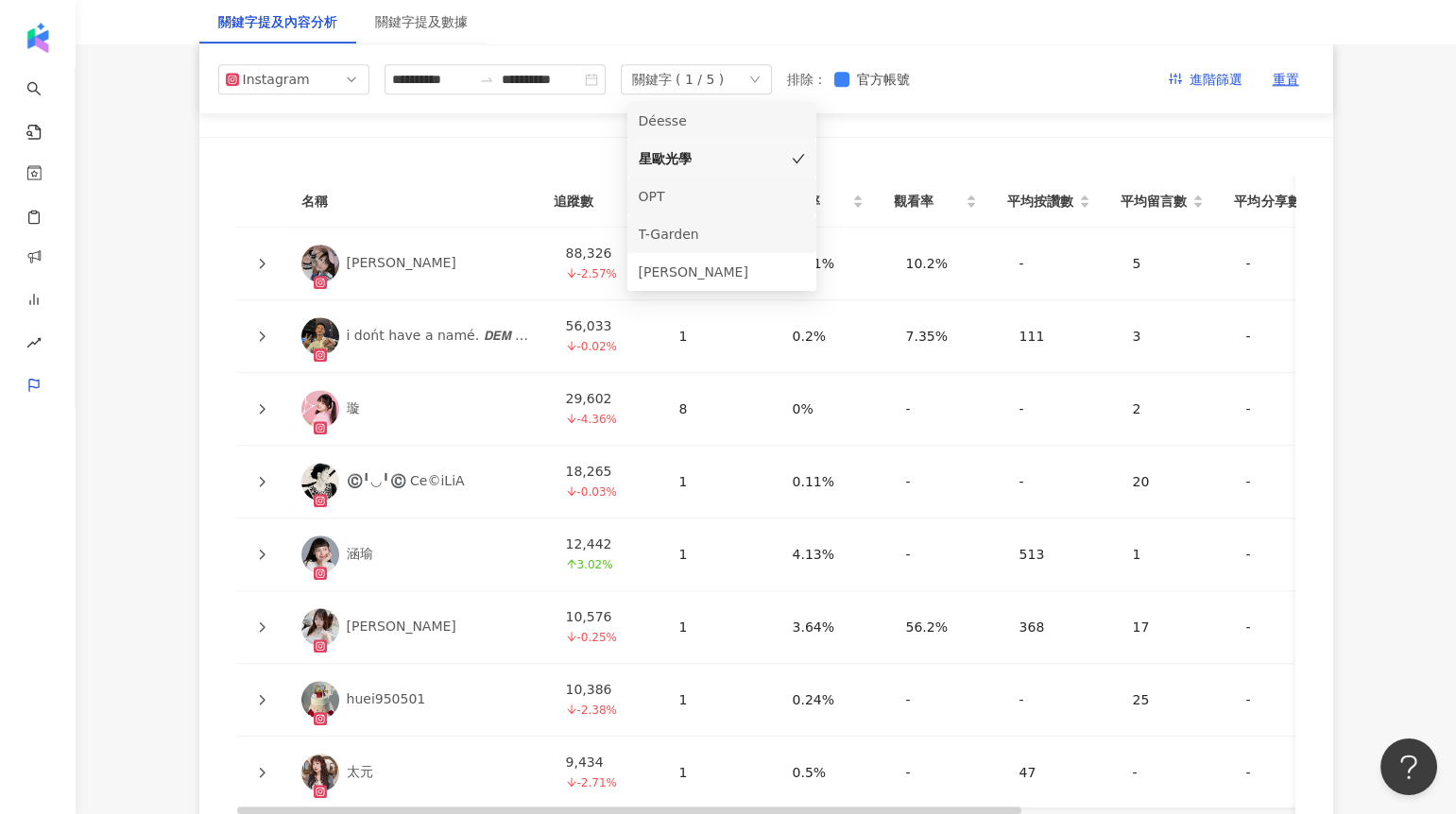
click at [725, 184] on li "OPT" at bounding box center [722, 196] width 189 height 38
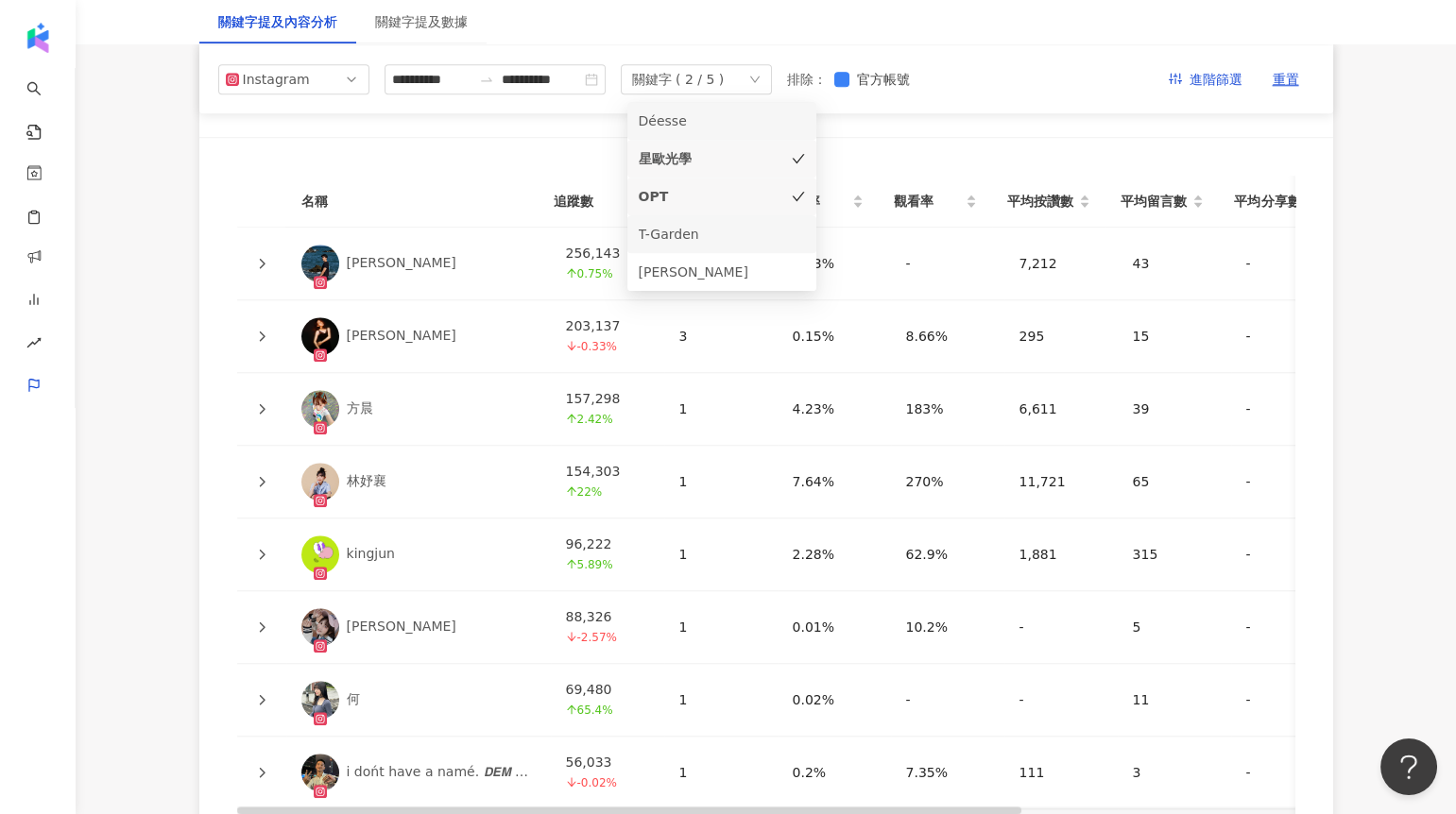
click at [509, 153] on div "名稱 追蹤數 提及內容數 互動率 觀看率 平均按讚數 平均留言數 平均分享數 平均互動數 平均觀看數 操作 紀斯豪 256,143 0.75% 1 2.83%…" at bounding box center [766, 599] width 1134 height 923
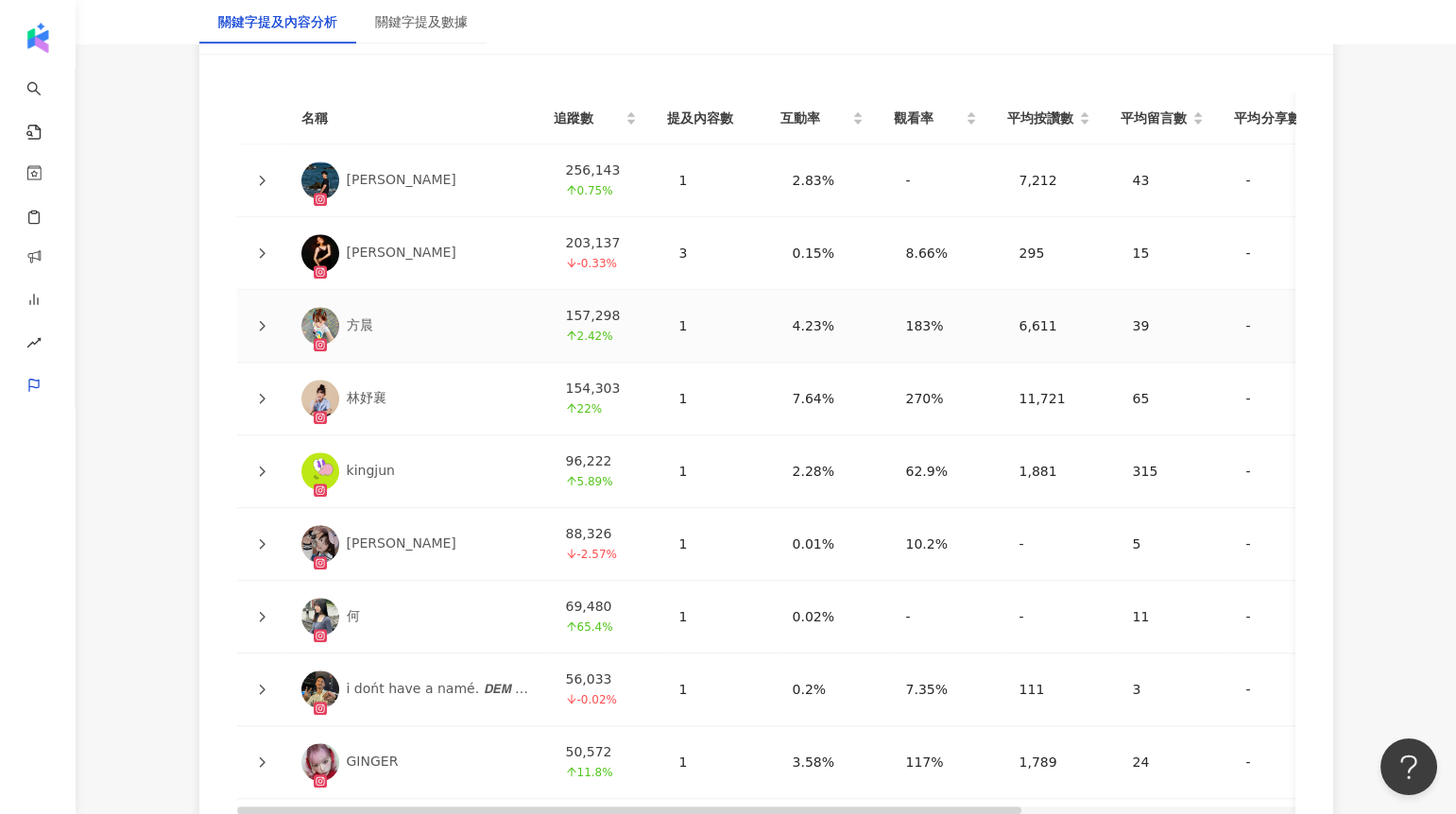
scroll to position [4331, 0]
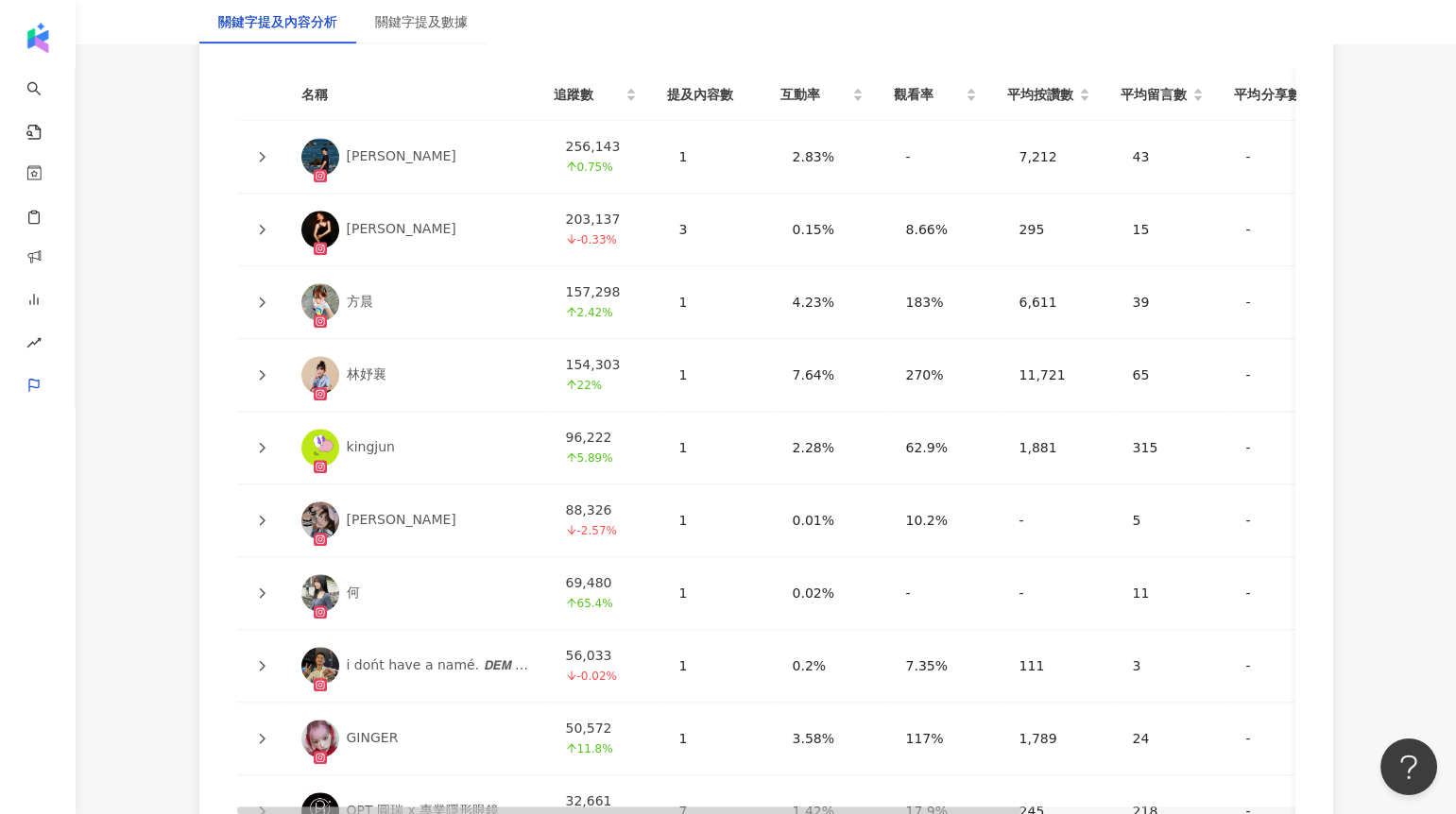
click at [257, 296] on icon at bounding box center [262, 302] width 12 height 12
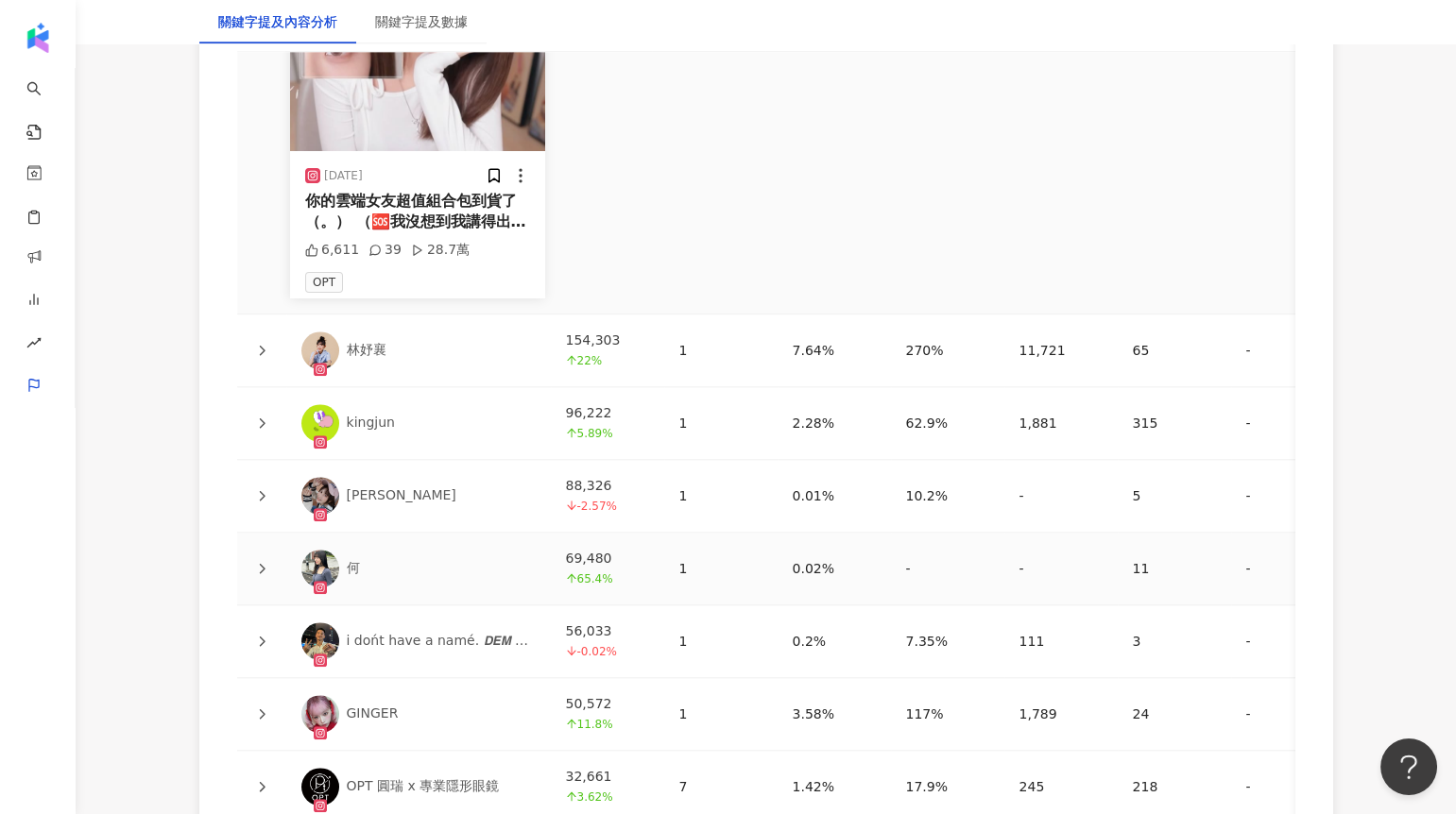
scroll to position [4720, 0]
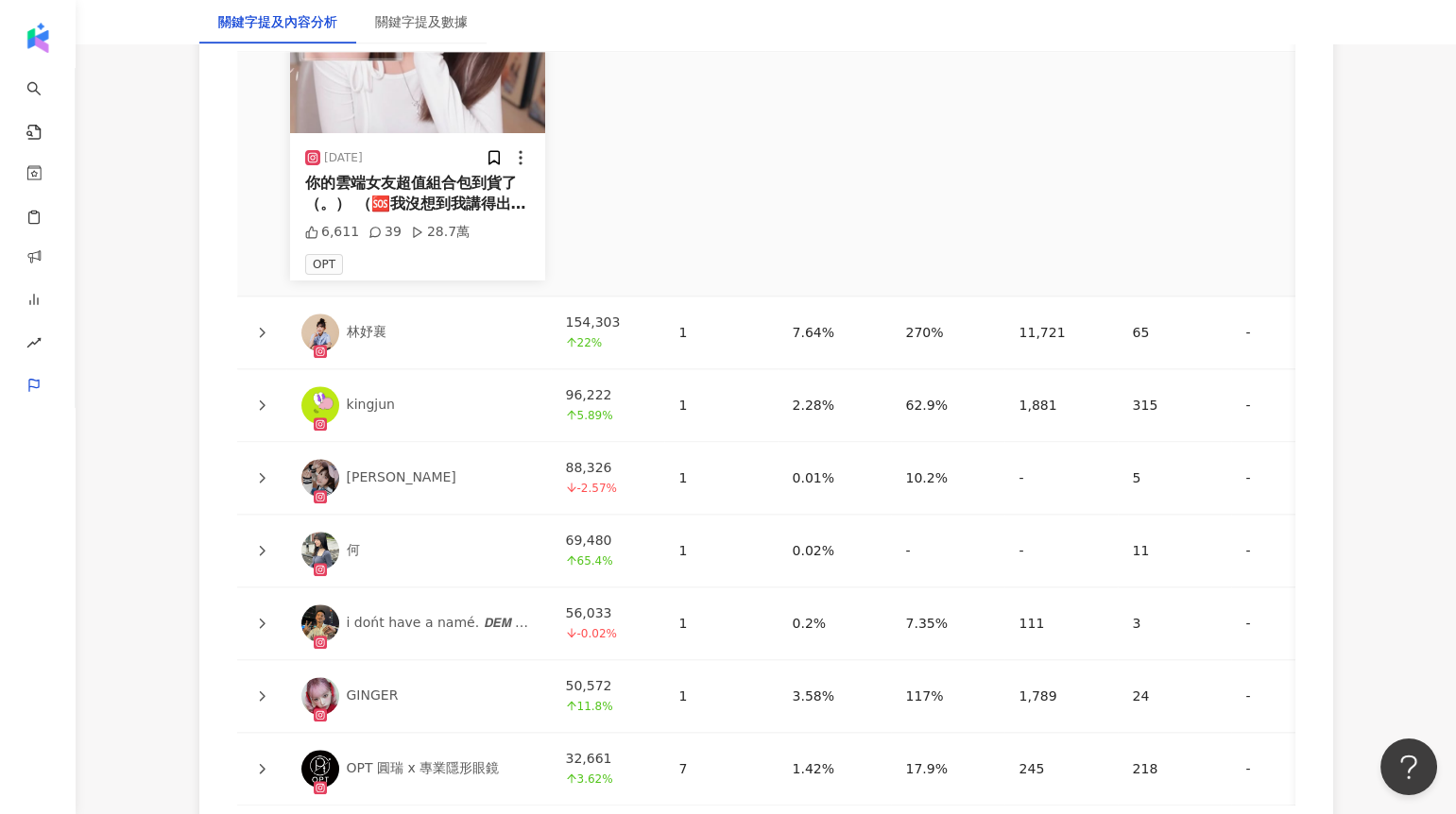
click at [262, 468] on div at bounding box center [261, 478] width 19 height 21
click at [262, 402] on icon at bounding box center [262, 405] width 12 height 12
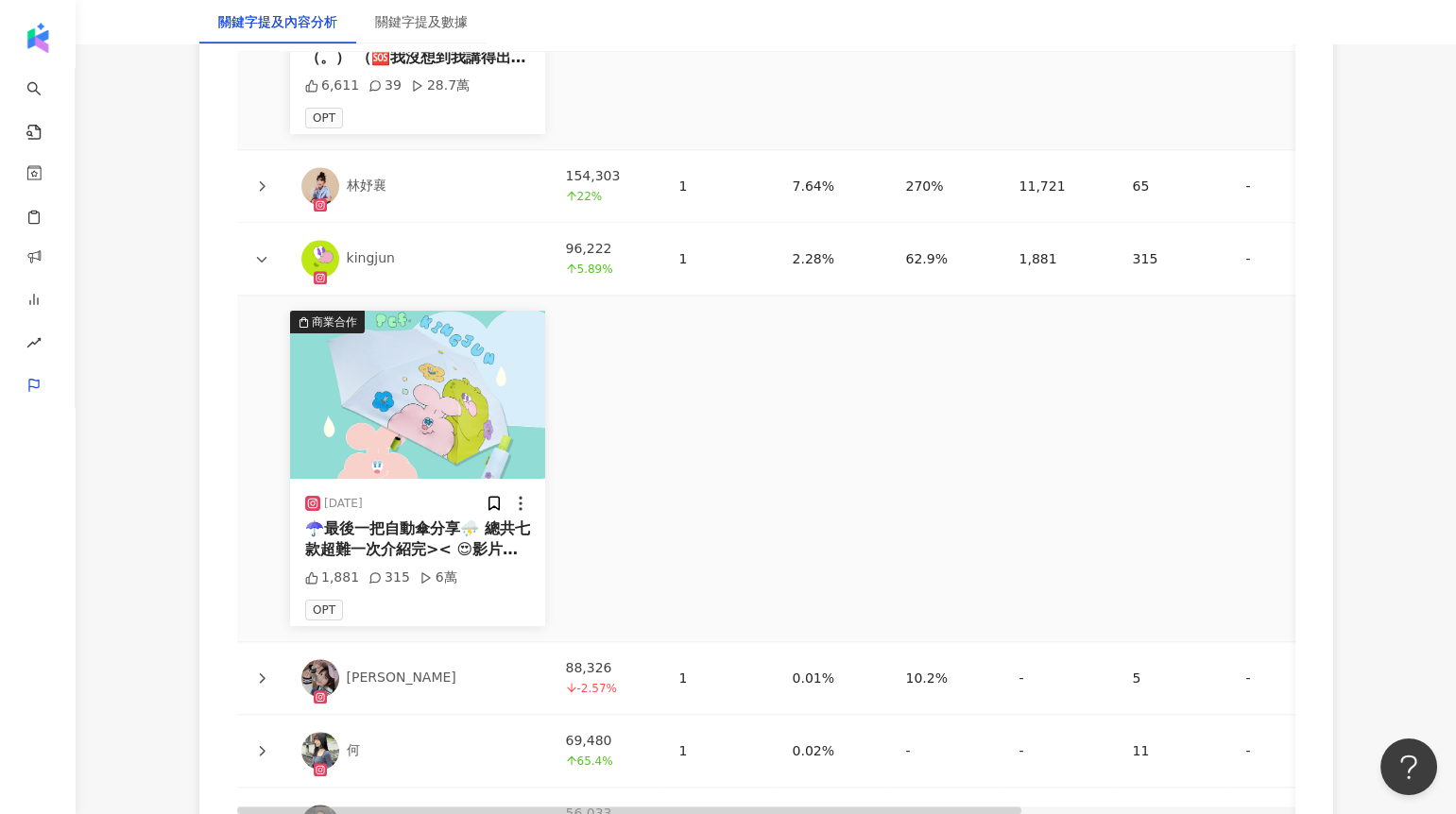
scroll to position [4878, 0]
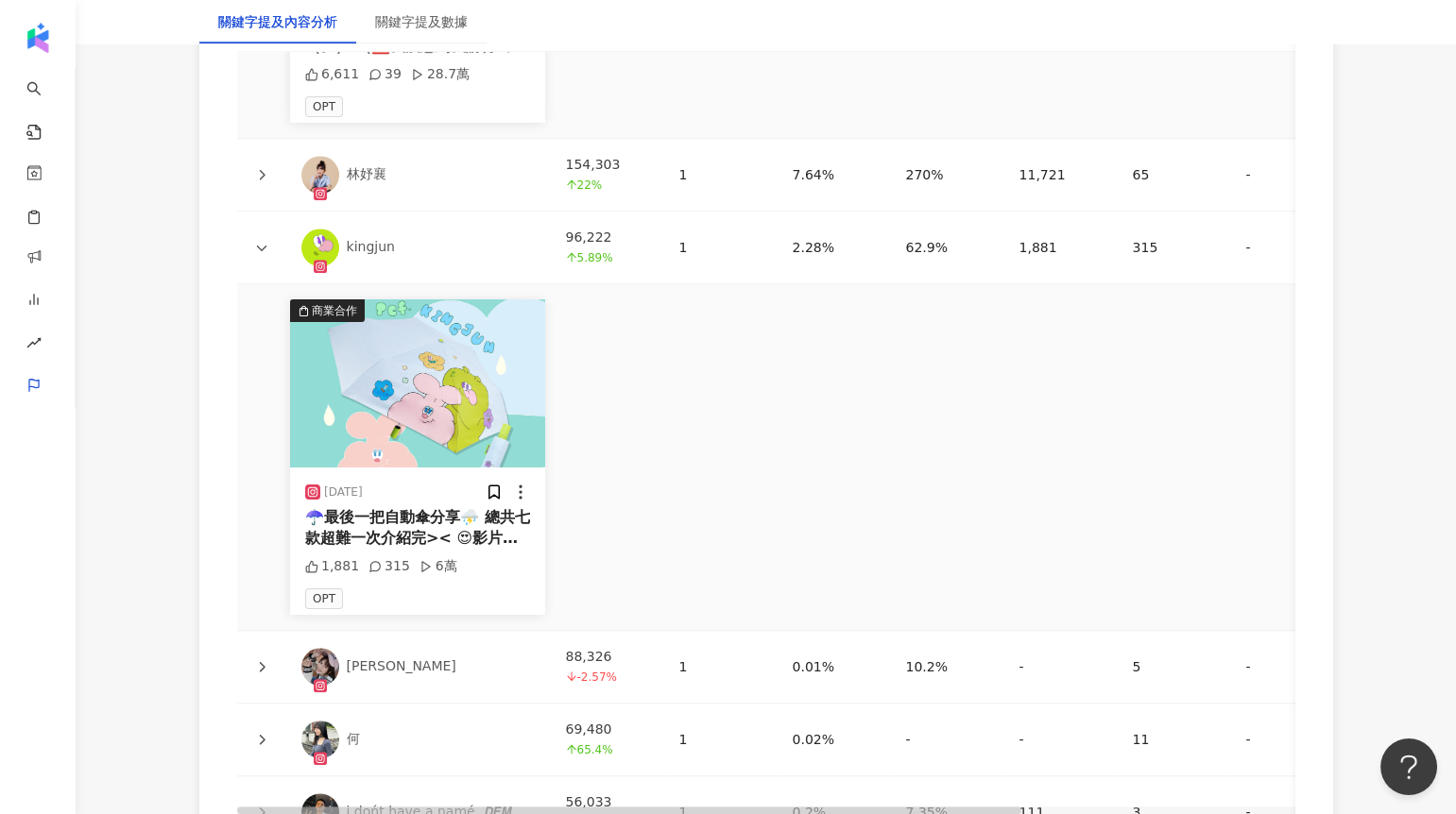
click at [374, 372] on img at bounding box center [418, 382] width 255 height 168
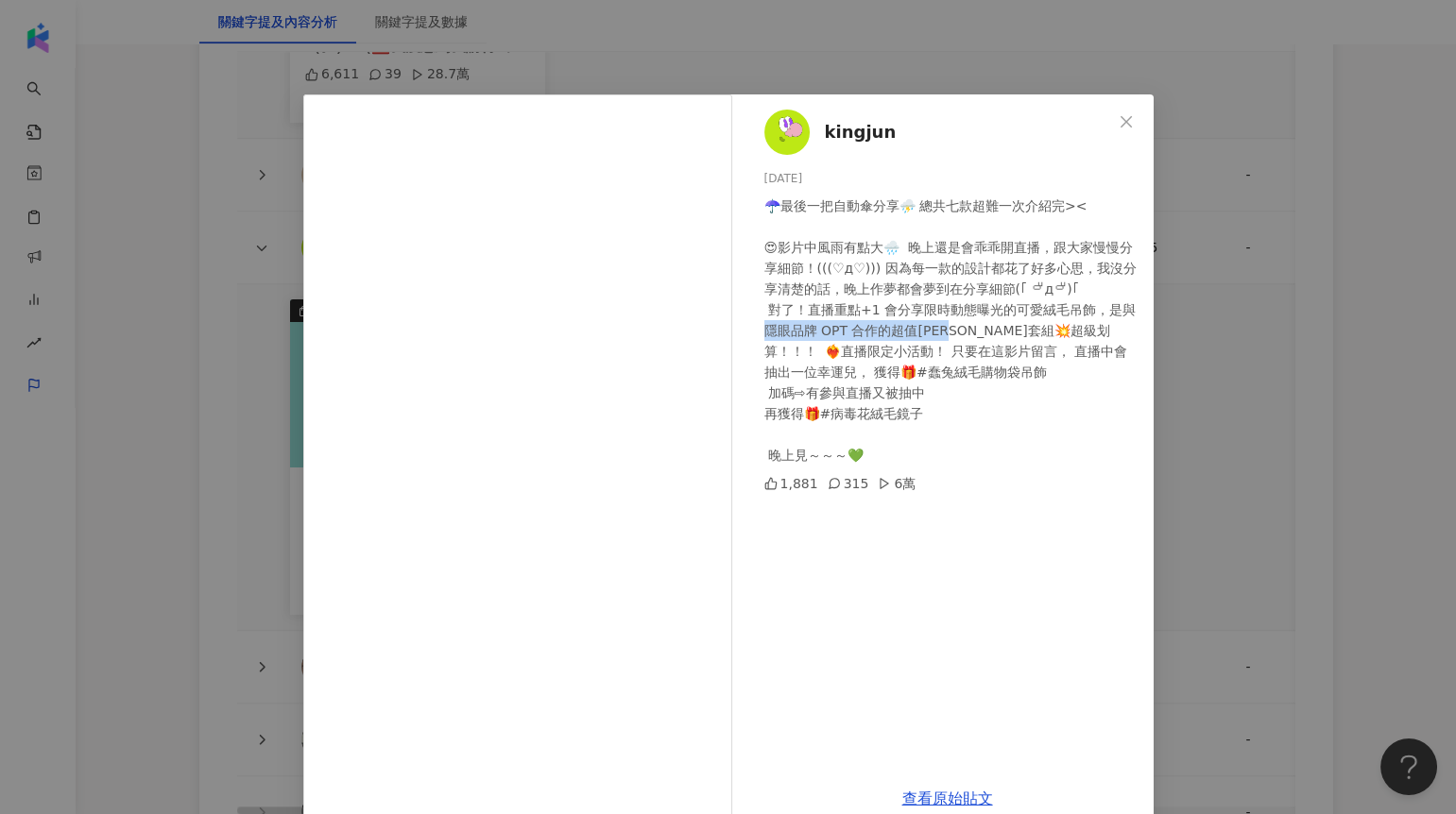
drag, startPoint x: 760, startPoint y: 332, endPoint x: 959, endPoint y: 331, distance: 199.0
click at [959, 331] on div "☂️最後一把自動傘分享⛈️ 總共七款超難一次介紹完>< 😍影片中風雨有點大🌧️  晚上還是會乖乖開直播，跟大家慢慢分享細節！(((♡д♡))) 因為每一款的設…" at bounding box center [951, 330] width 374 height 270
click at [1222, 382] on div "kingjun 2025/5/25 ☂️最後一把自動傘分享⛈️ 總共七款超難一次介紹完>< 😍影片中風雨有點大🌧️  晚上還是會乖乖開直播，跟大家慢慢分享細節…" at bounding box center [728, 407] width 1456 height 814
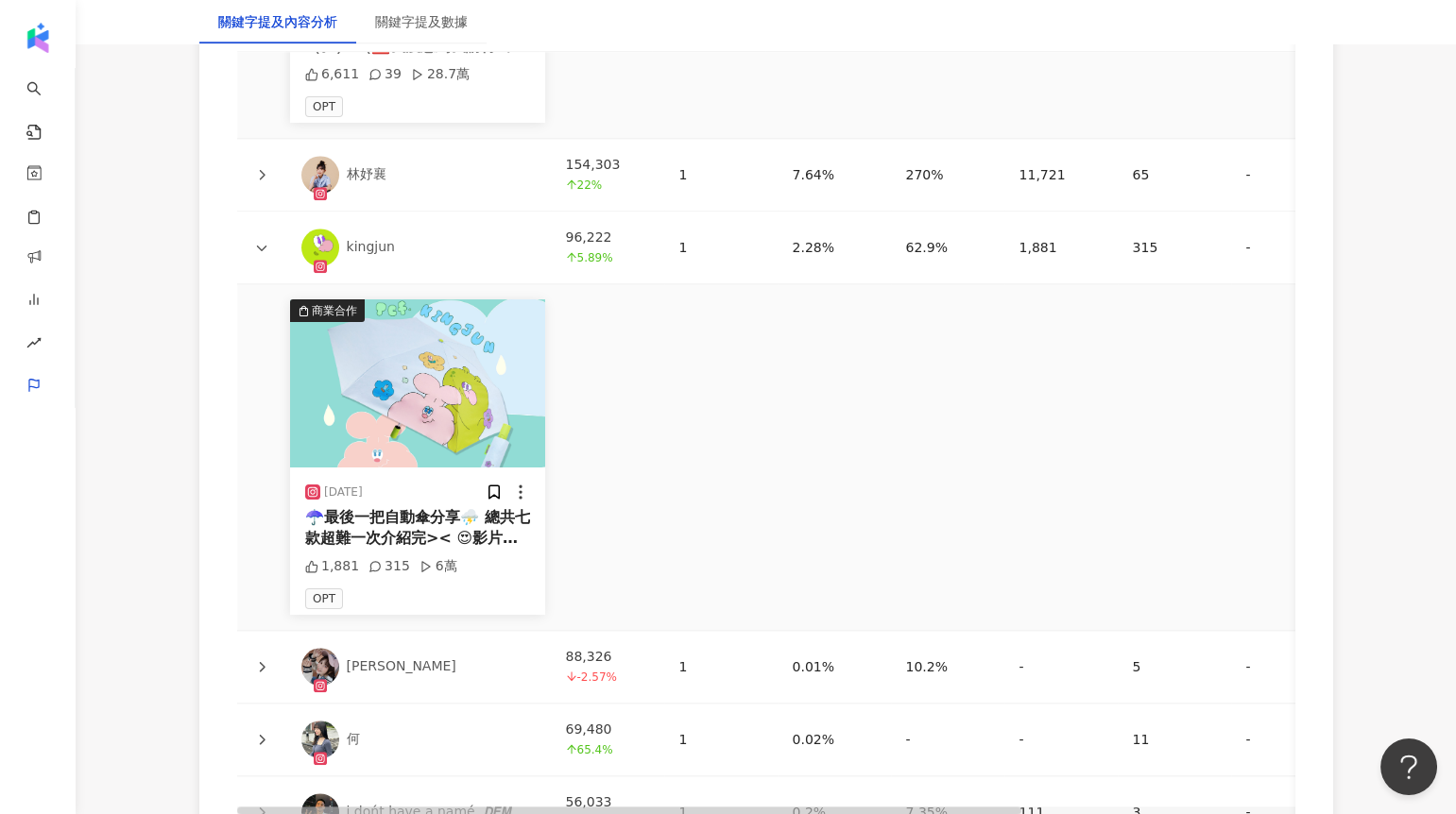
click at [262, 243] on icon at bounding box center [262, 248] width 12 height 12
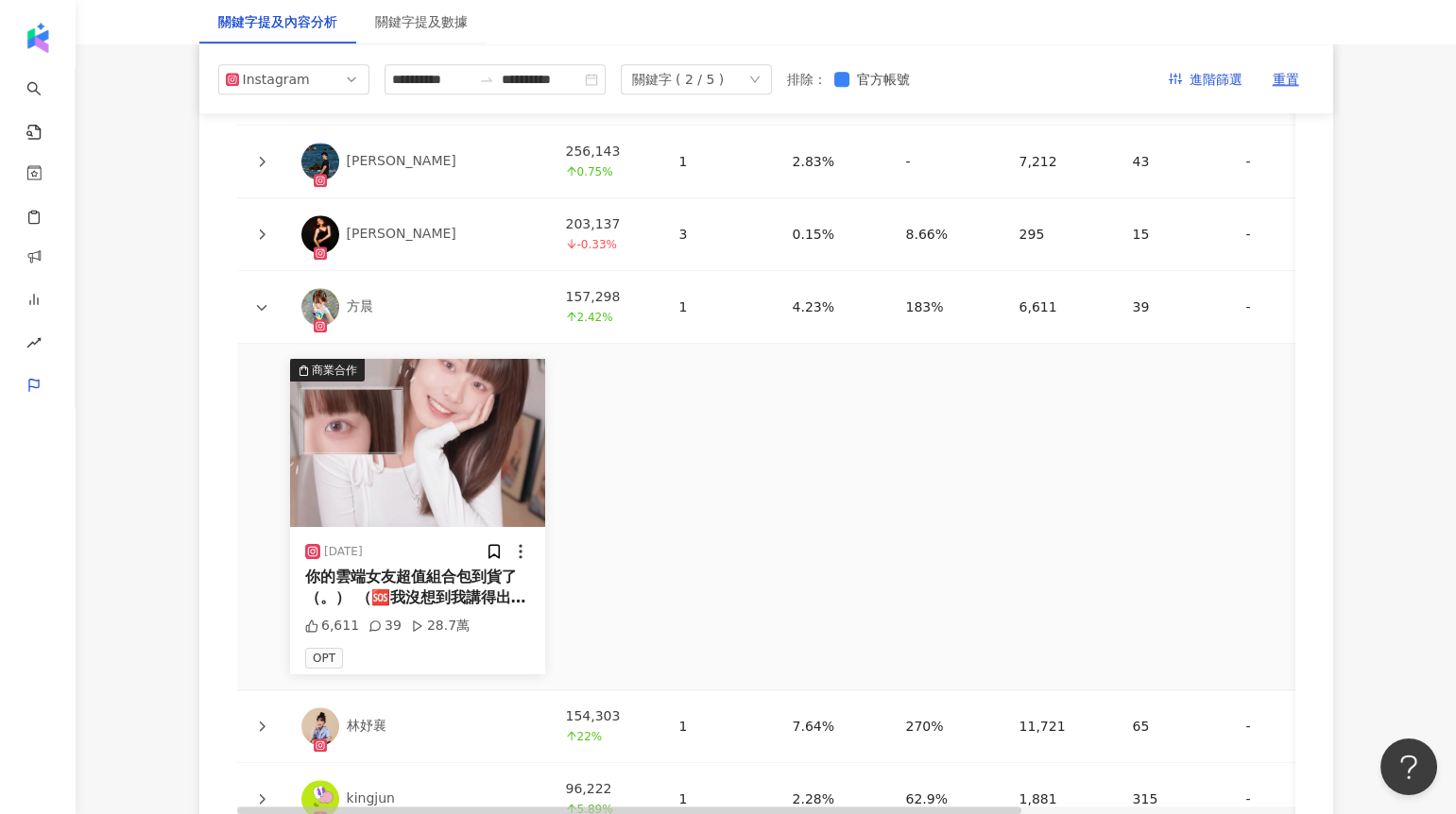
scroll to position [4322, 0]
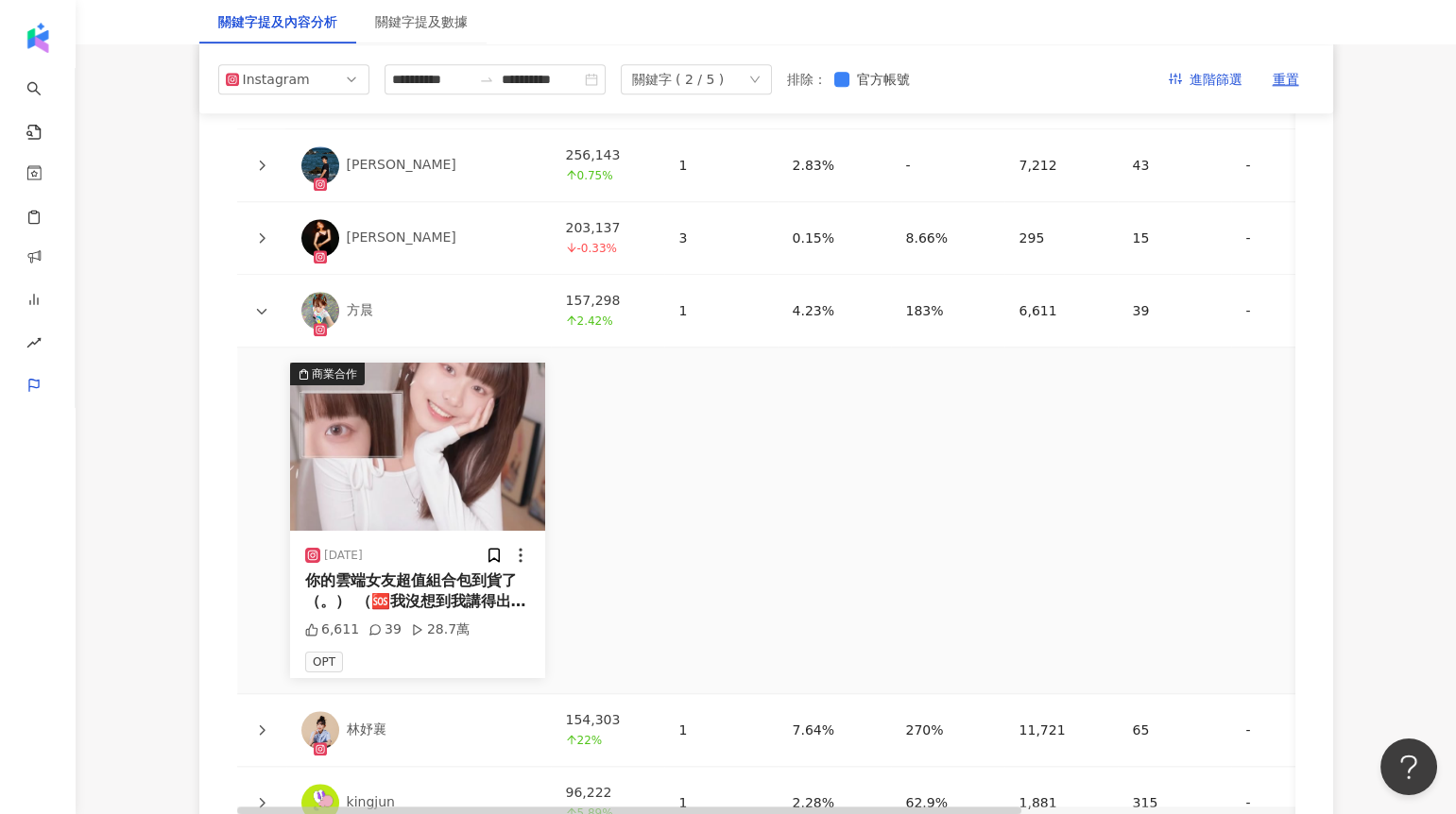
click at [259, 312] on icon at bounding box center [262, 311] width 12 height 12
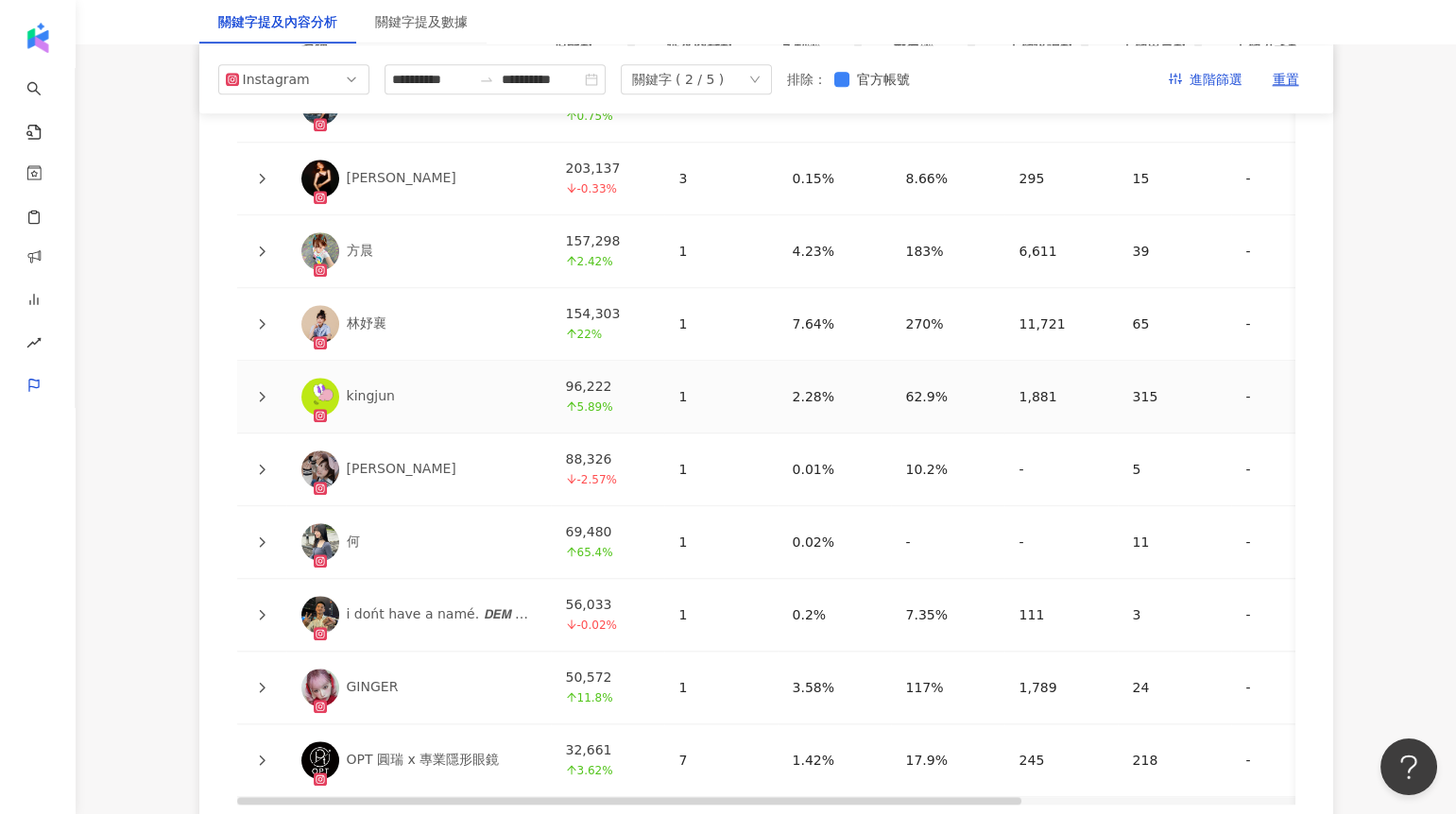
scroll to position [4312, 0]
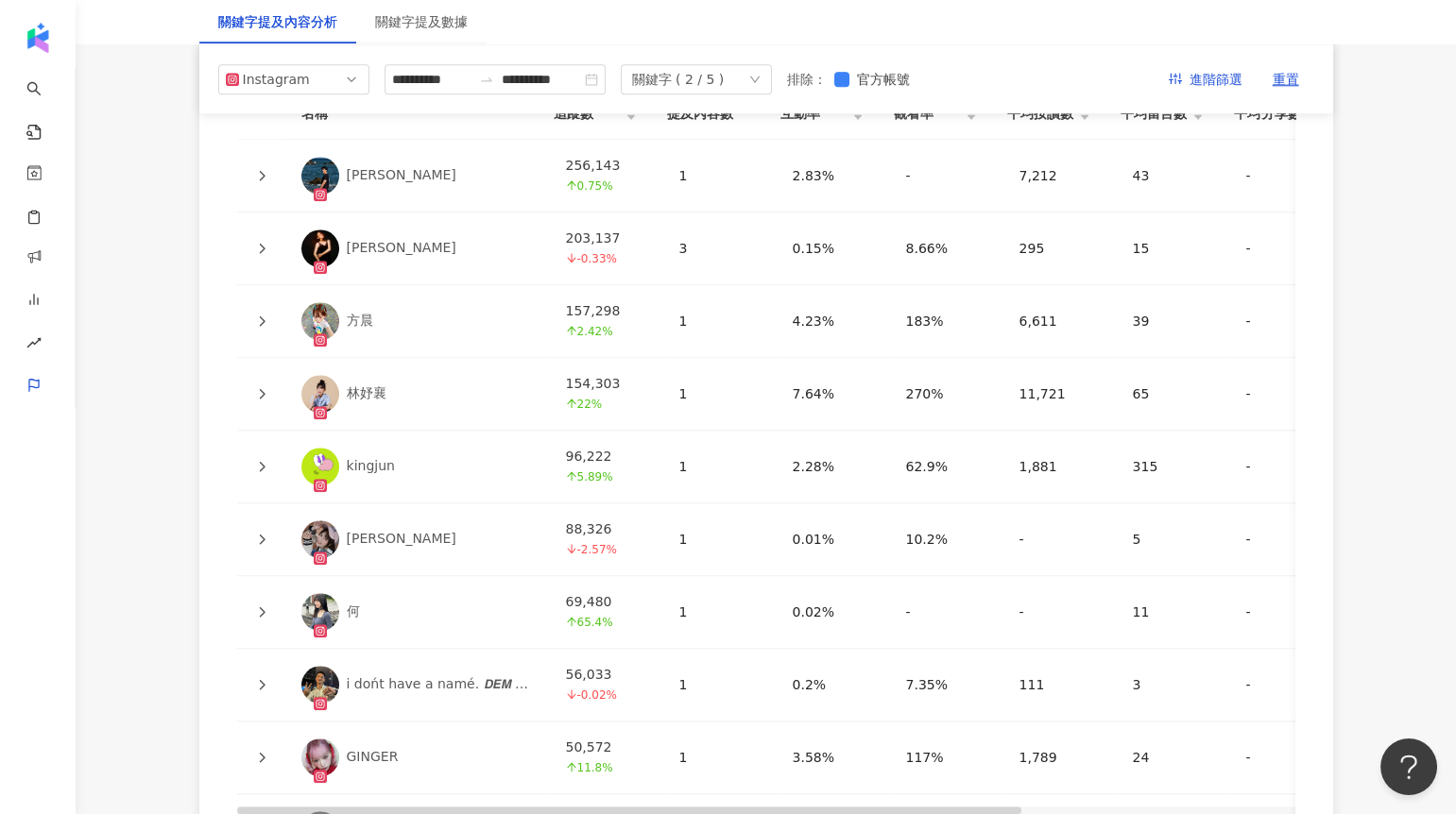
click at [263, 393] on icon at bounding box center [262, 394] width 12 height 12
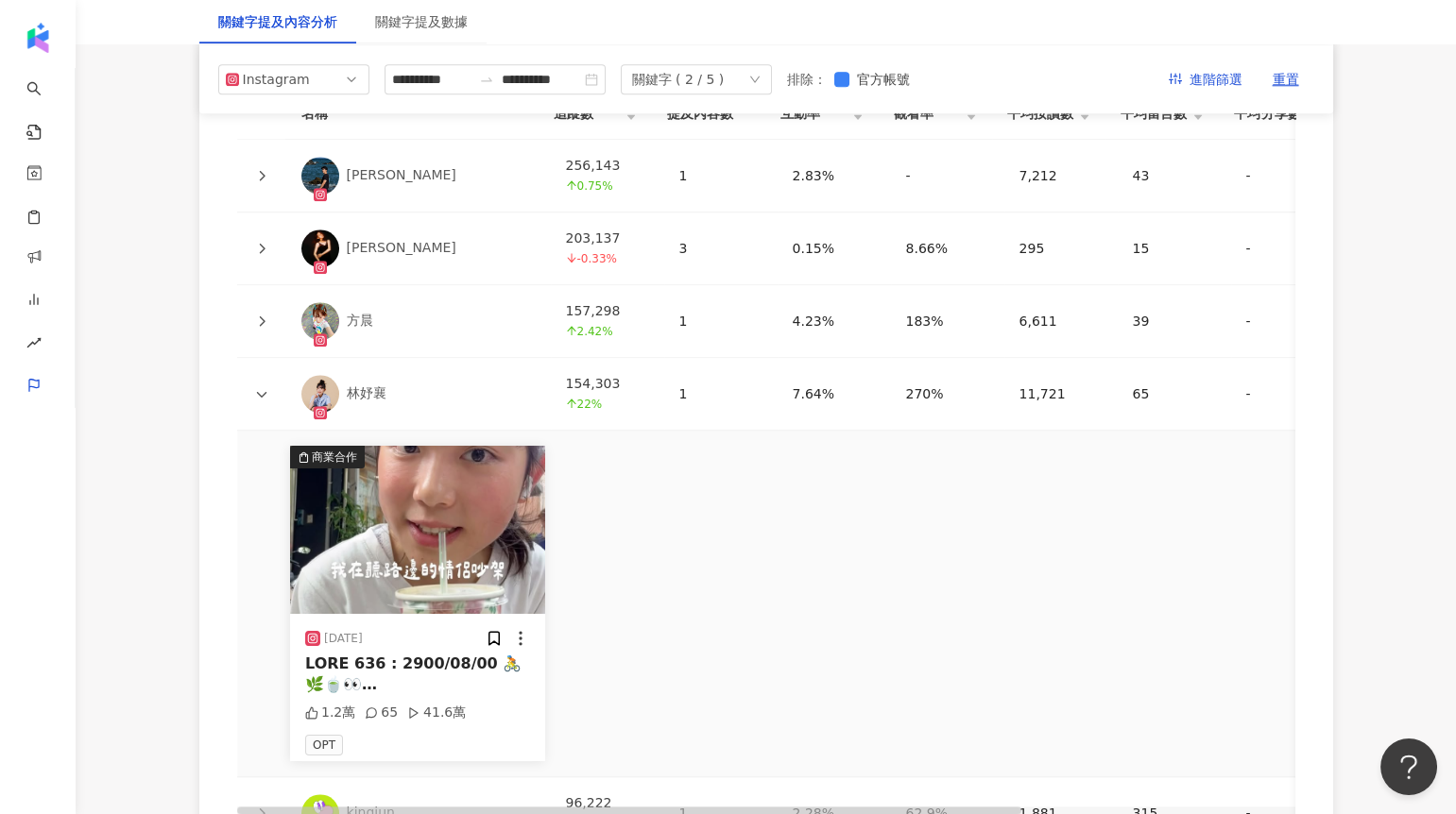
click at [368, 394] on div "林妤襄" at bounding box center [366, 393] width 39 height 19
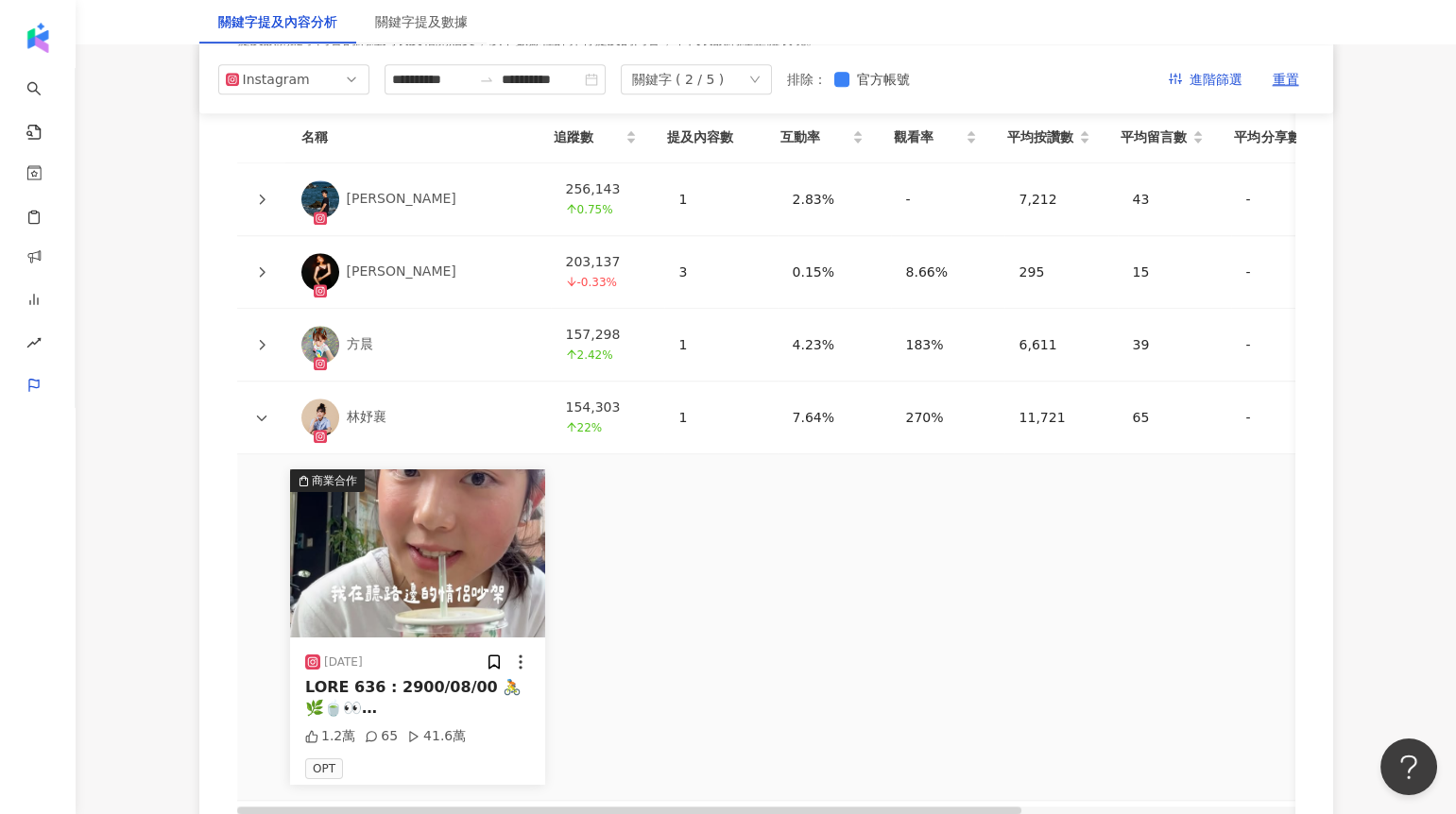
scroll to position [4257, 0]
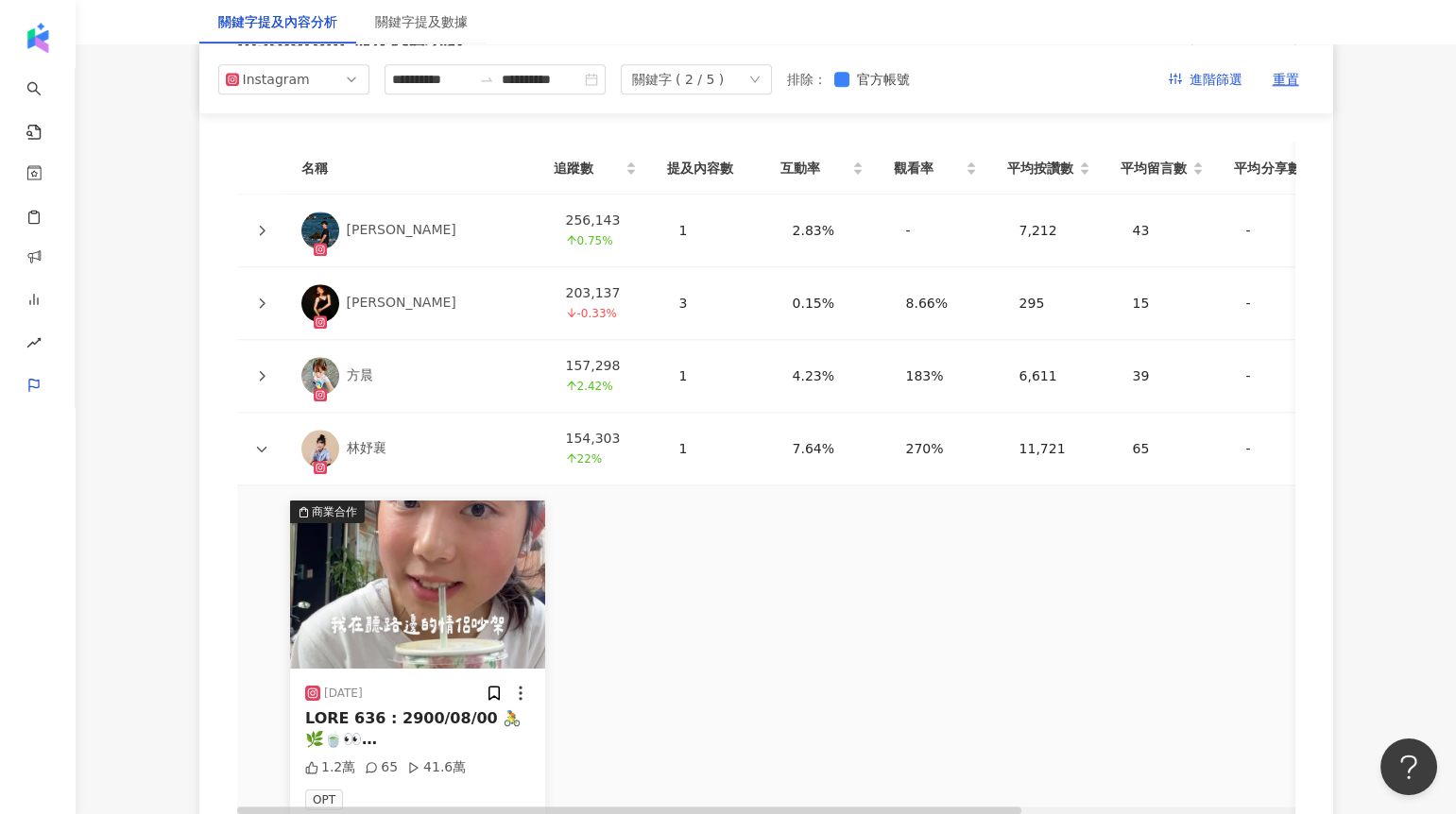
click at [763, 71] on div "關鍵字 ( 2 / 5 )" at bounding box center [697, 78] width 151 height 30
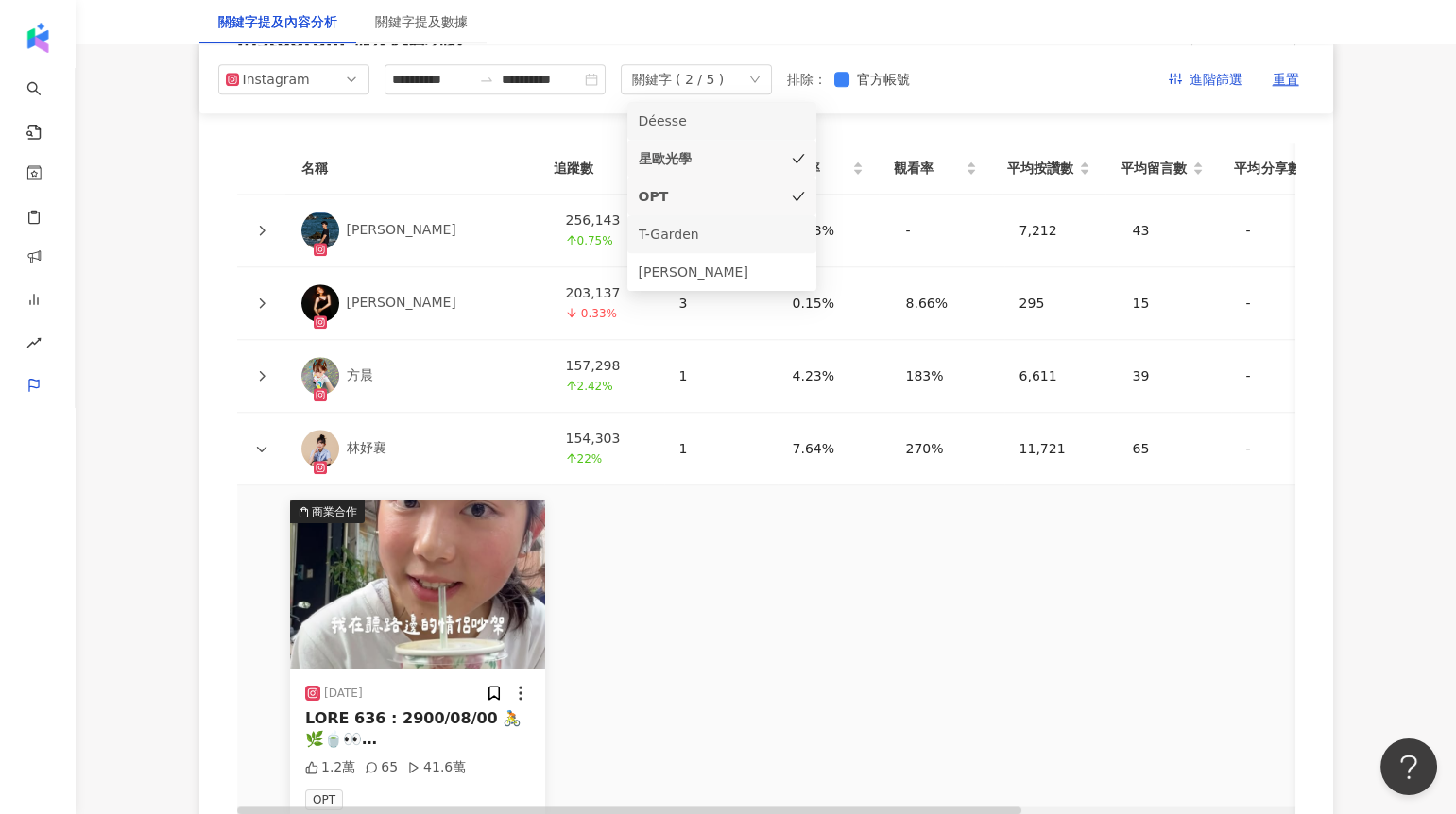
click at [793, 192] on icon "check" at bounding box center [798, 196] width 13 height 13
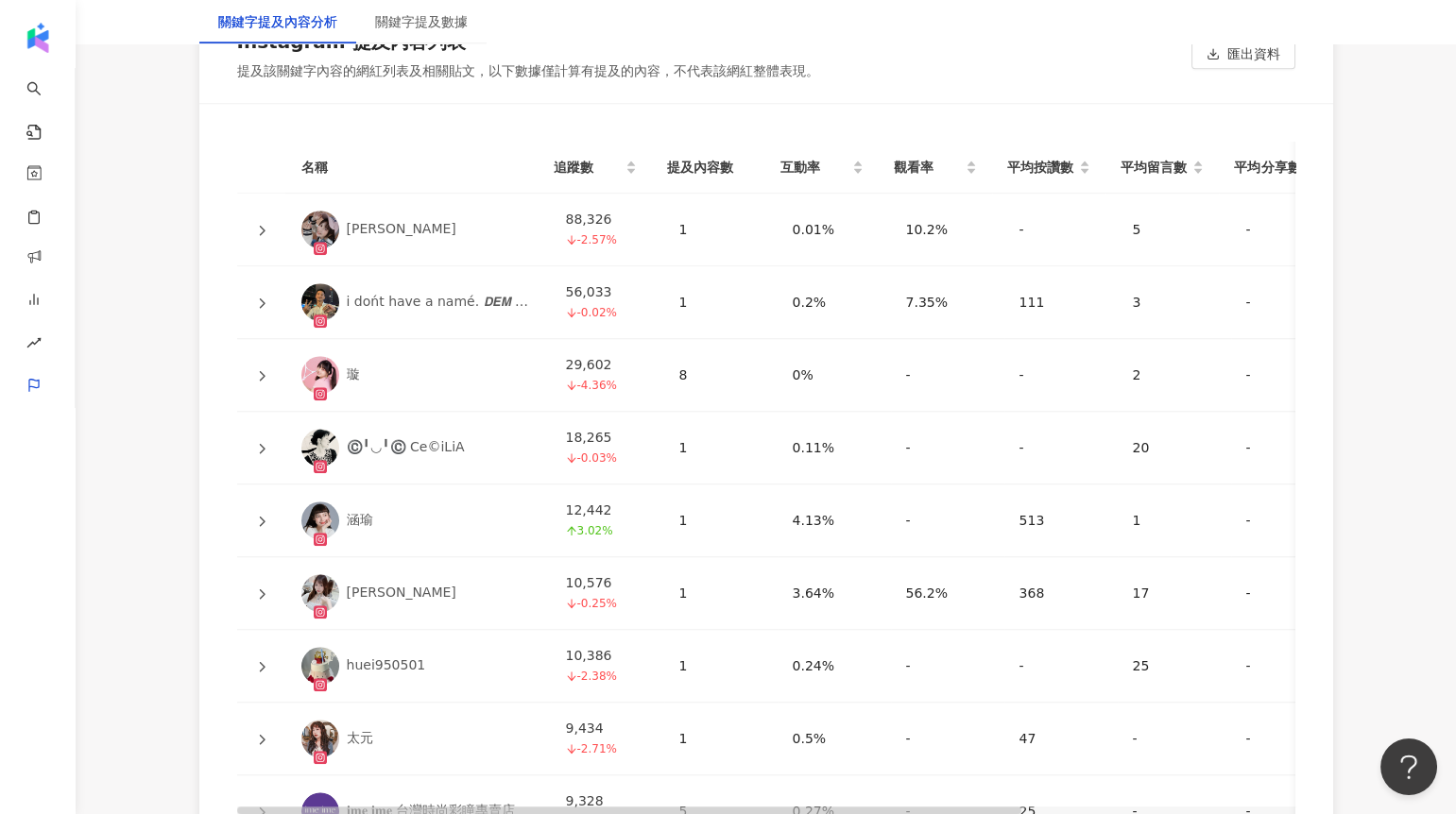
scroll to position [4257, 0]
drag, startPoint x: 1014, startPoint y: 227, endPoint x: 997, endPoint y: 227, distance: 17.0
click at [1005, 227] on td "-" at bounding box center [1062, 230] width 114 height 73
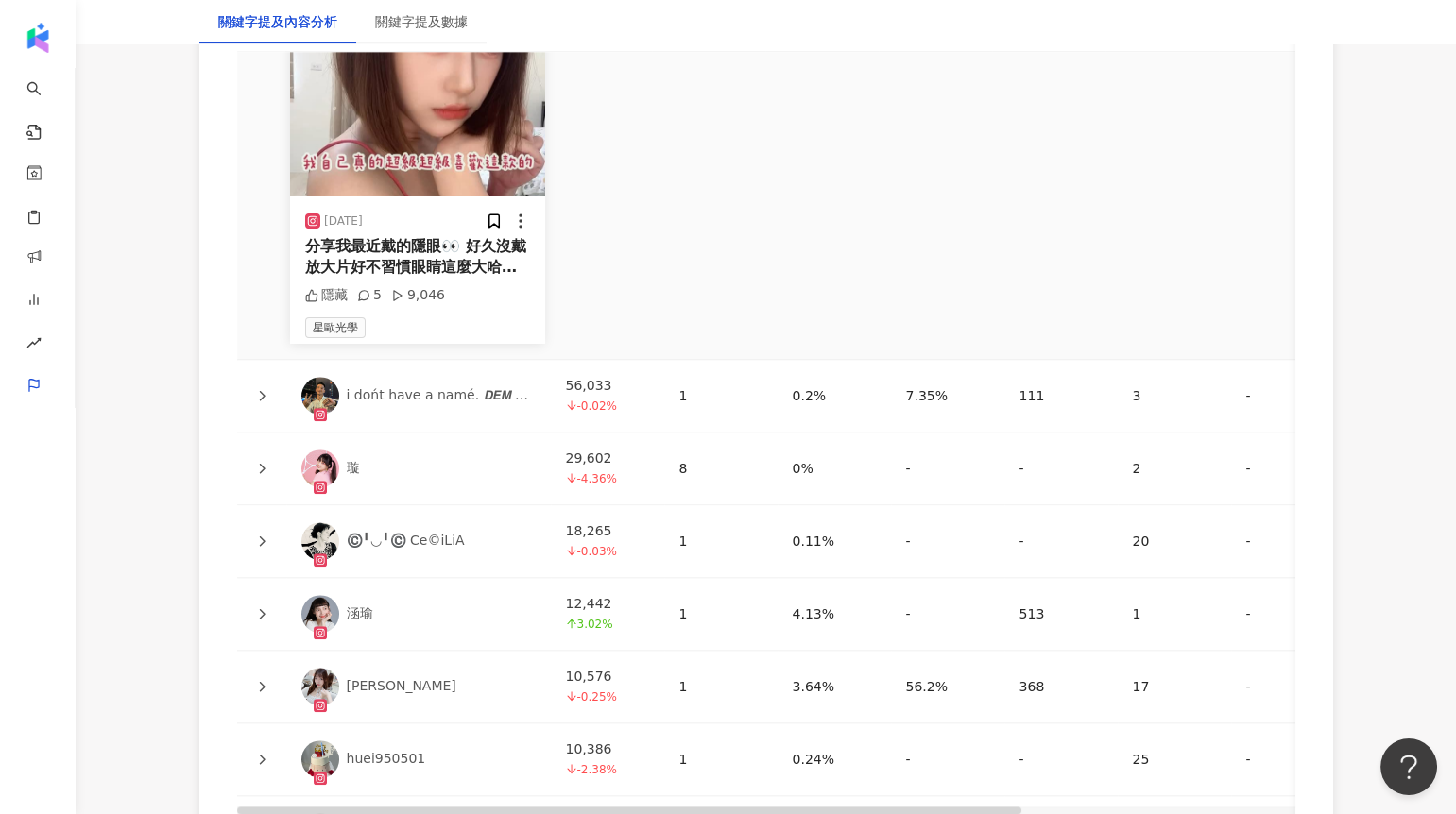
scroll to position [4524, 0]
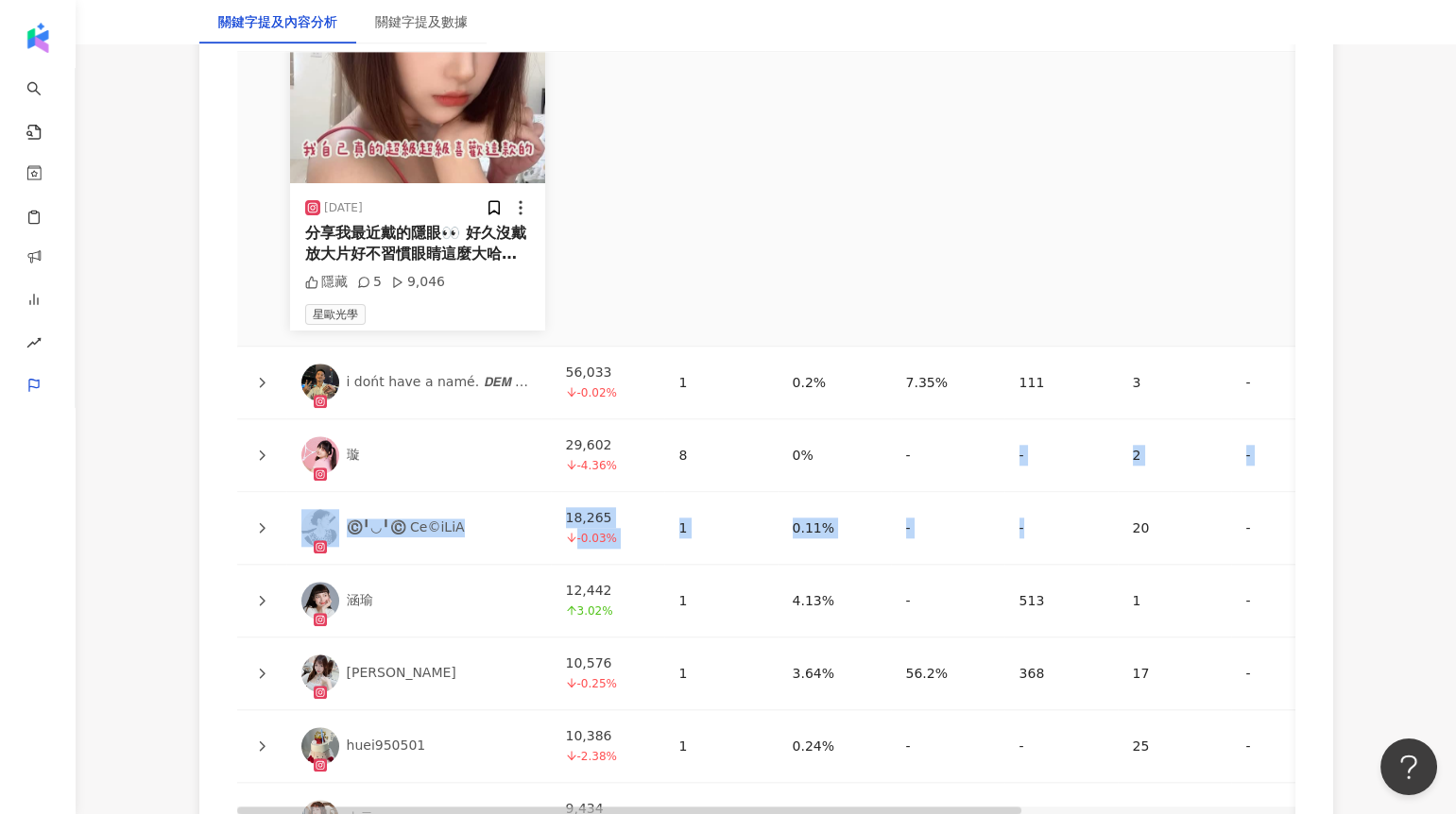
drag, startPoint x: 1005, startPoint y: 449, endPoint x: 1029, endPoint y: 533, distance: 87.4
click at [1029, 533] on tbody "羽菲 88,326 -2.57% 1 0.01% 10.2% - 5 - 5 9,046 2025/6/11 分享我最近戴的隱眼👀 好久沒戴放大片好不習慣眼睛…" at bounding box center [957, 464] width 1438 height 1074
click at [1028, 533] on div "-" at bounding box center [1061, 528] width 83 height 21
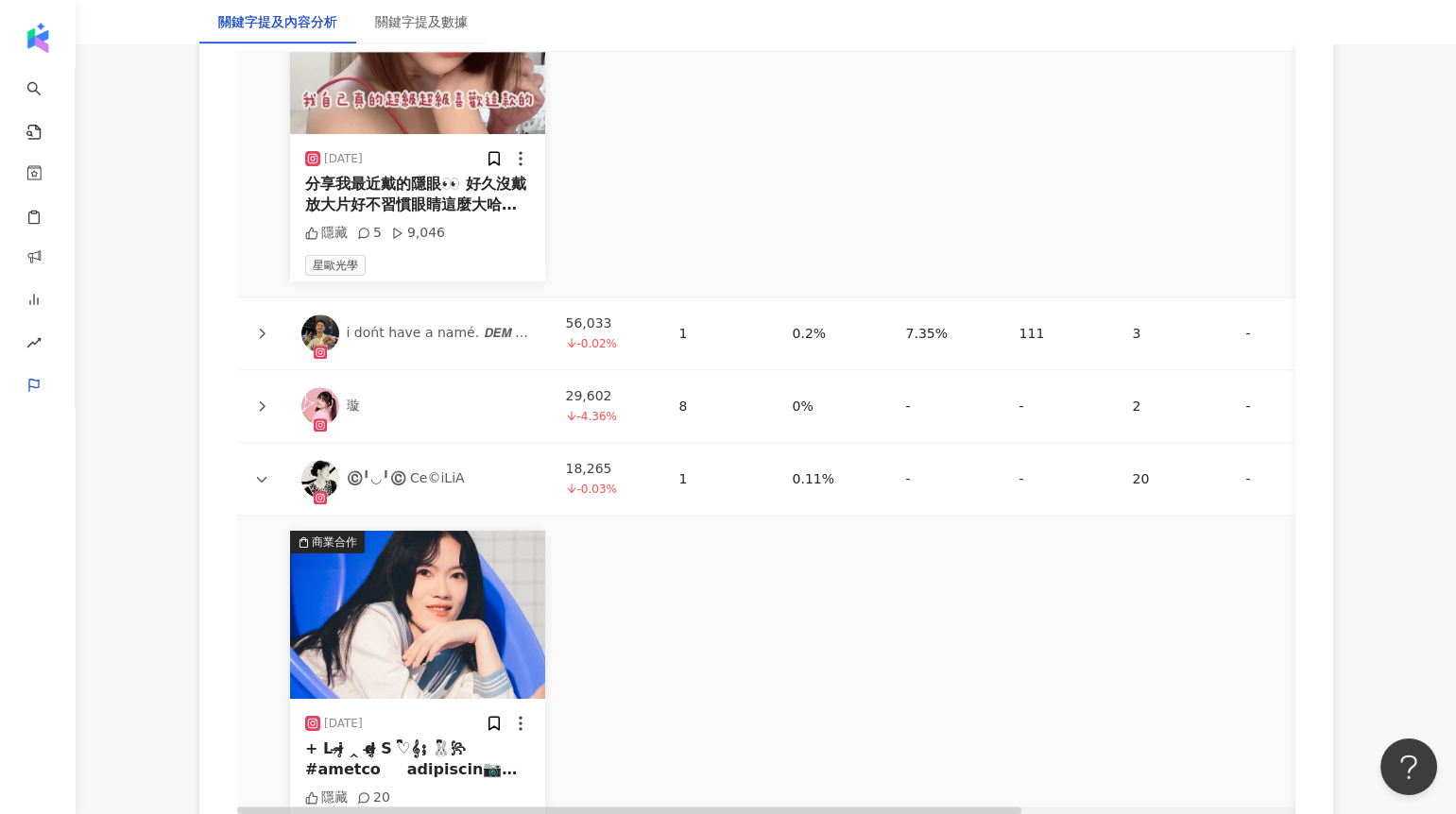
scroll to position [4601, 0]
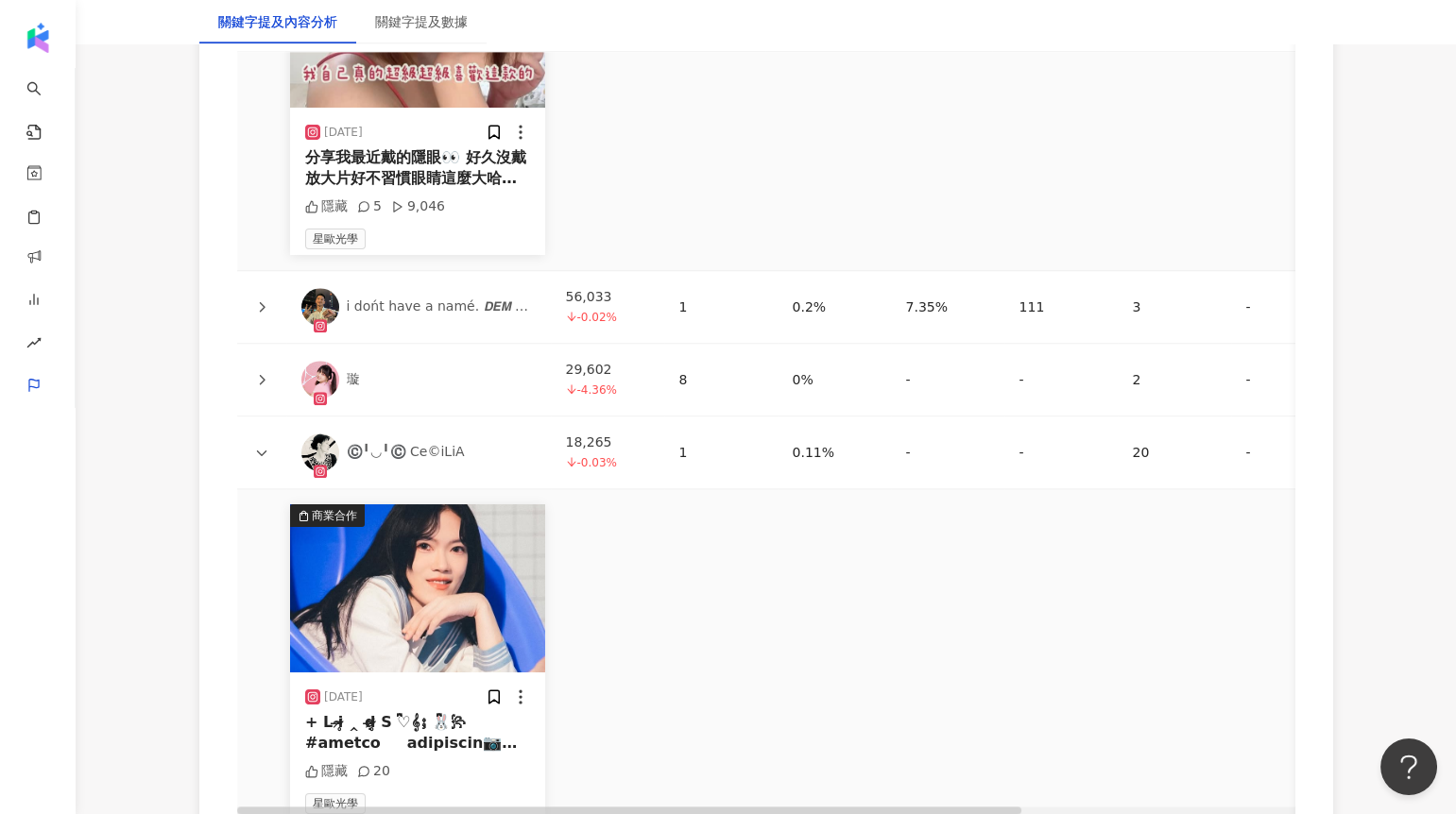
click at [257, 449] on icon at bounding box center [262, 453] width 12 height 12
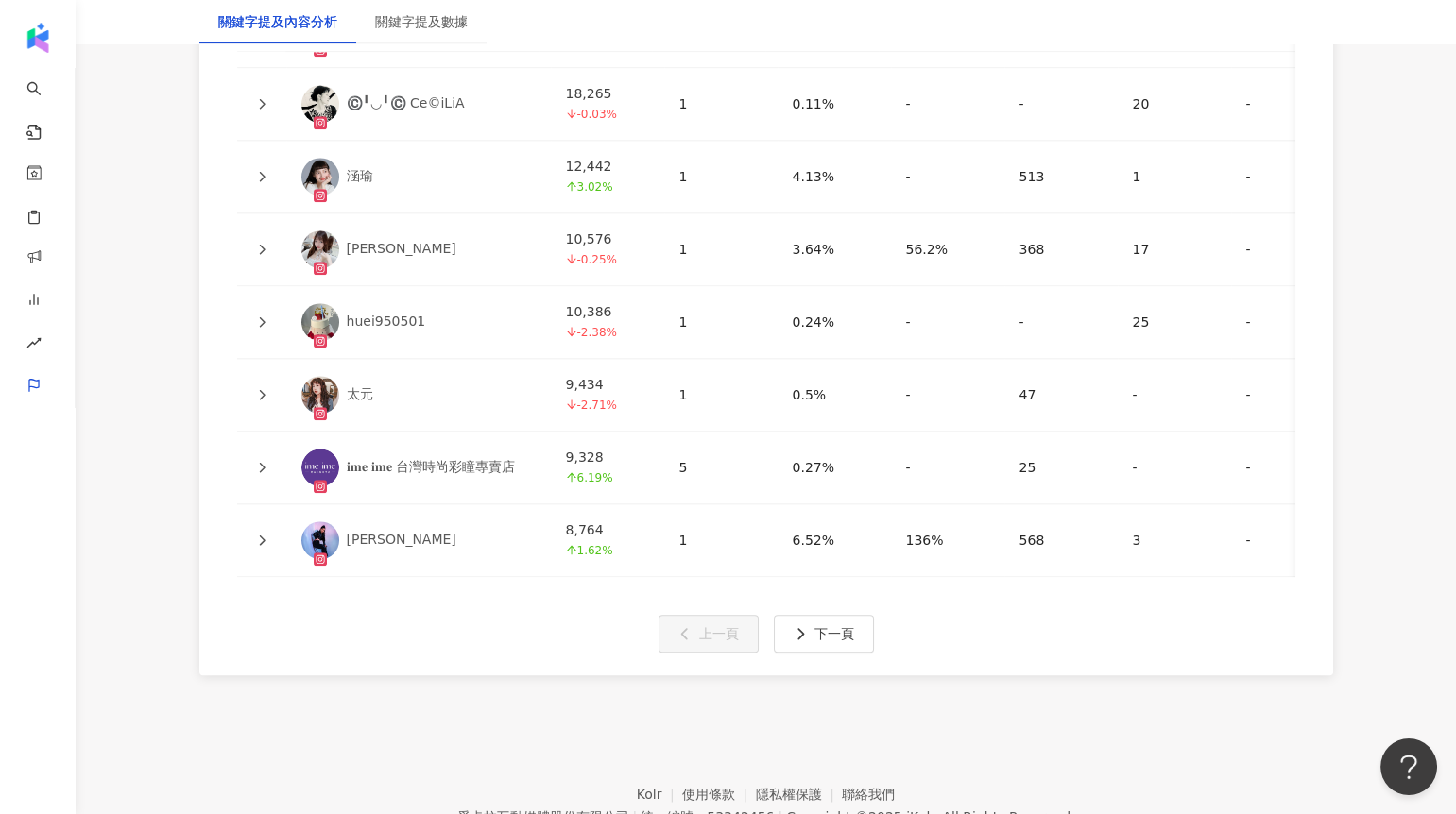
scroll to position [4954, 0]
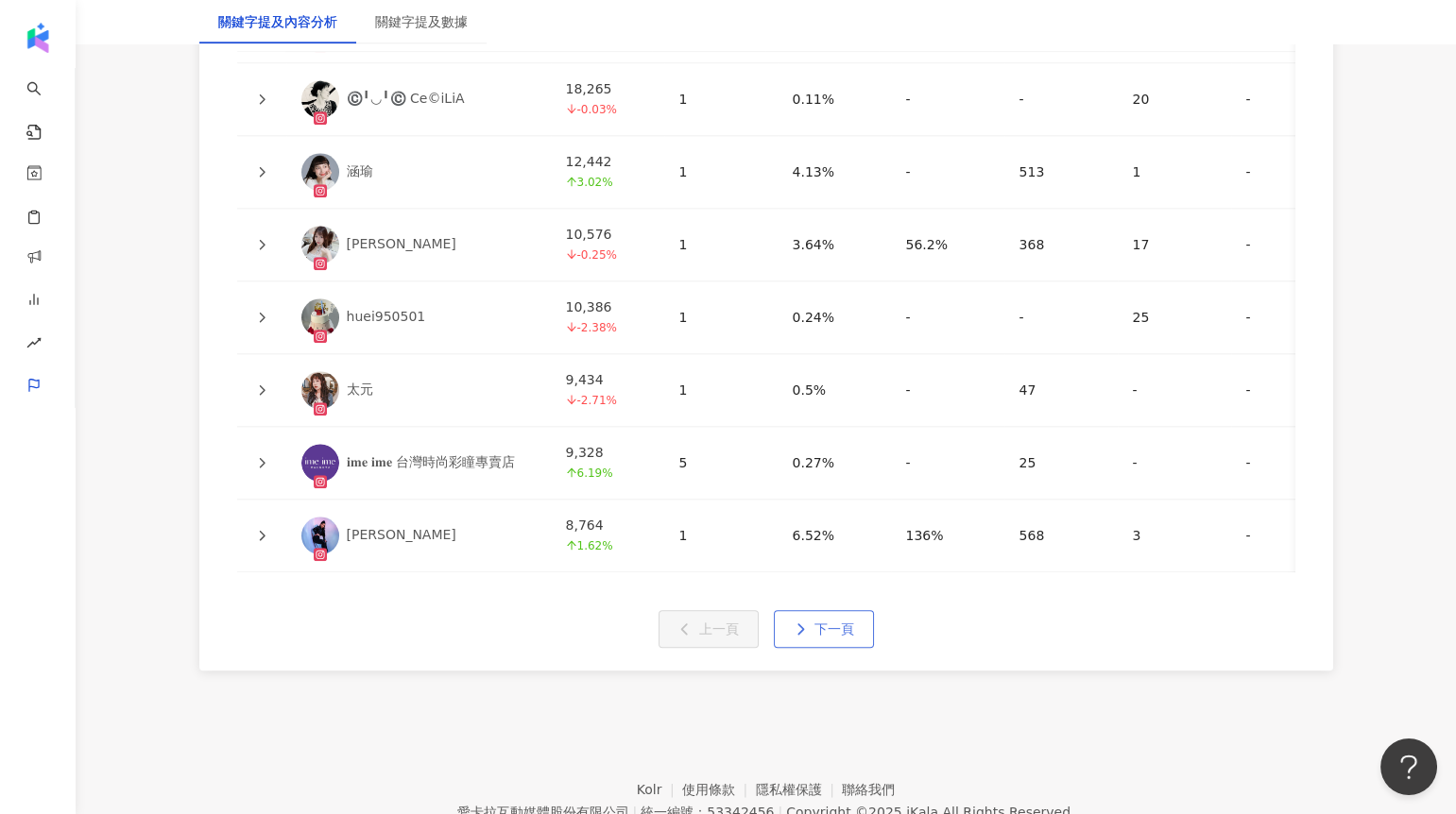
click at [852, 646] on button "下一頁" at bounding box center [824, 629] width 100 height 38
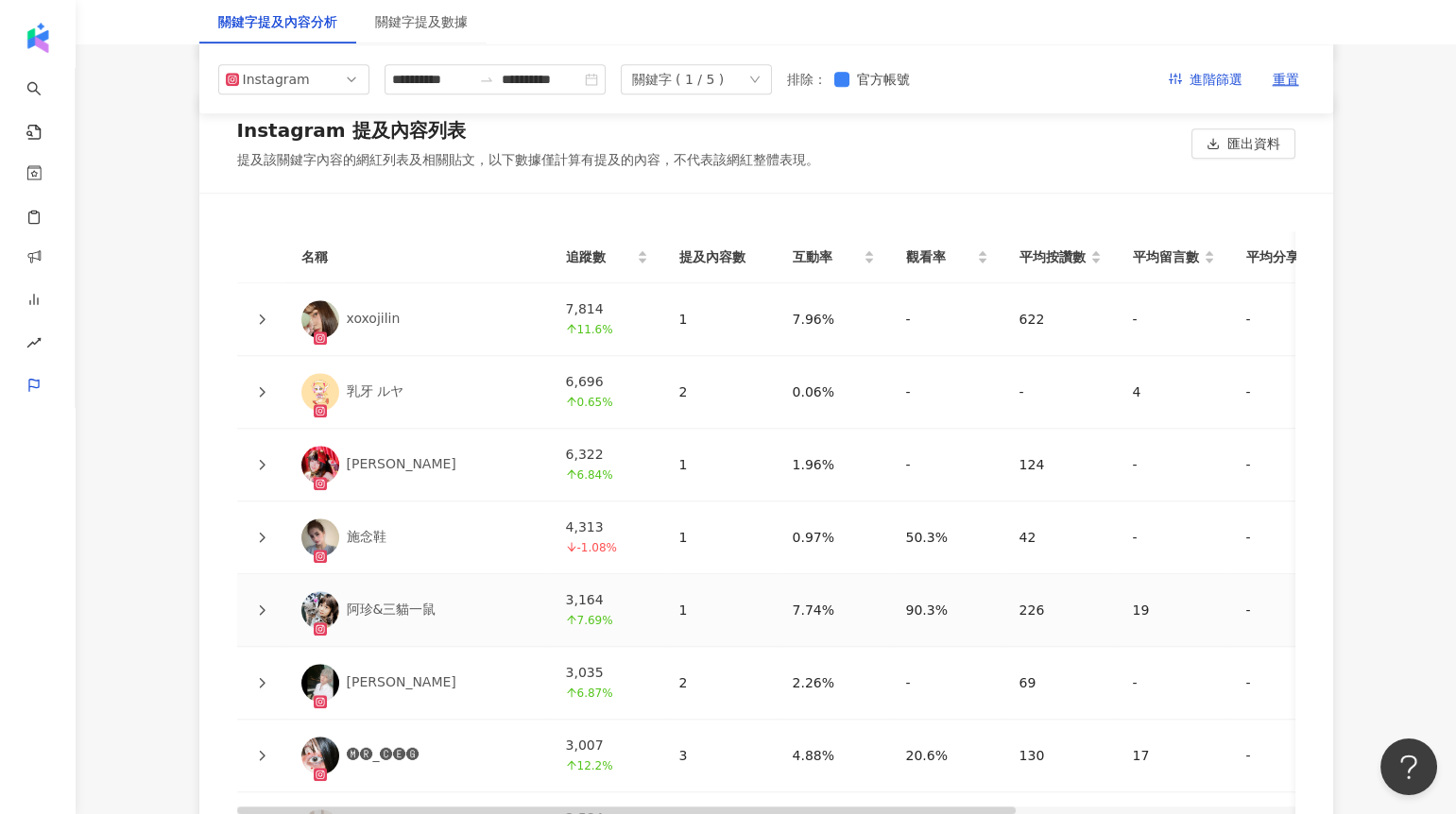
scroll to position [4165, 0]
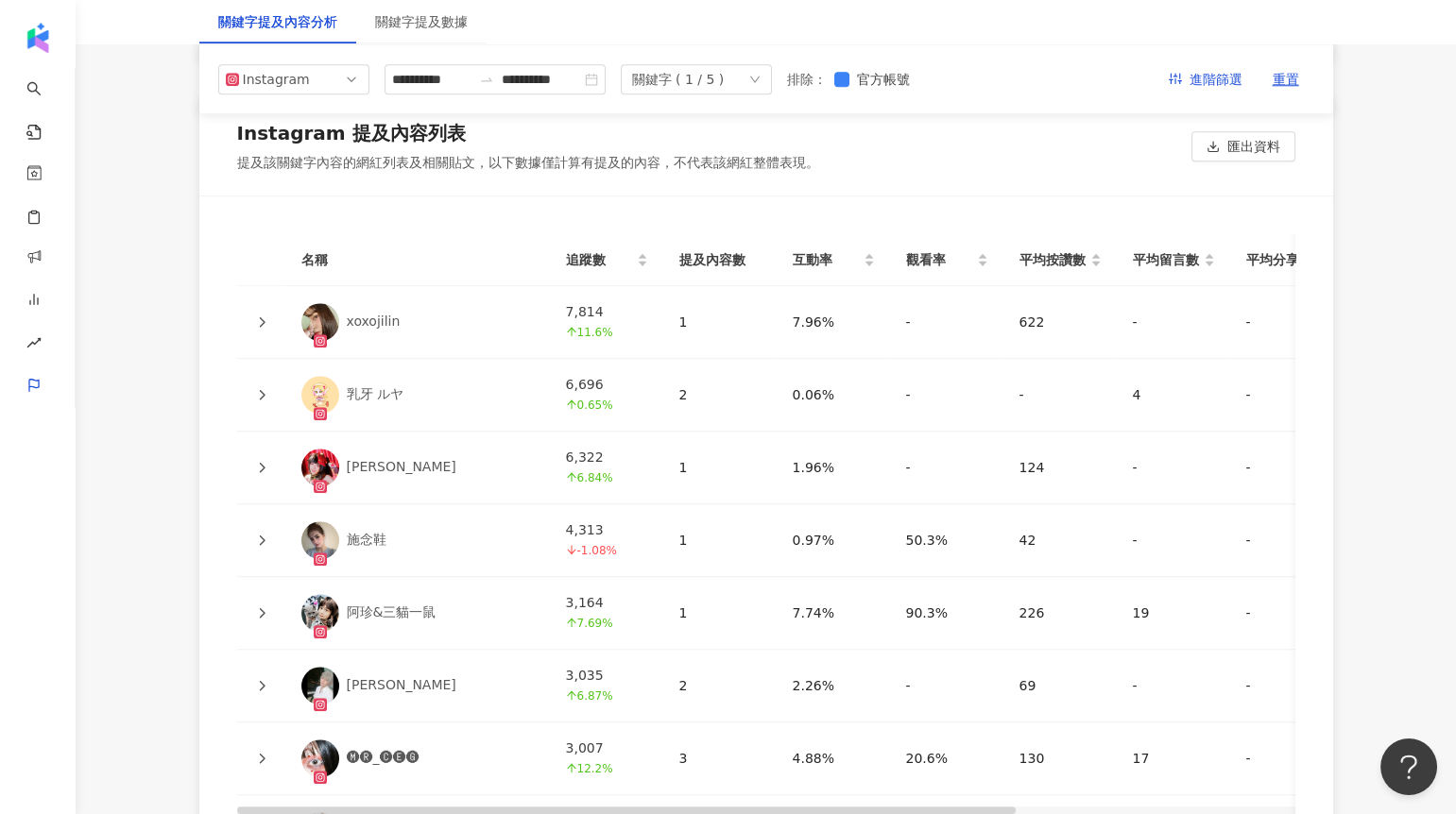
click at [261, 391] on icon at bounding box center [262, 395] width 12 height 12
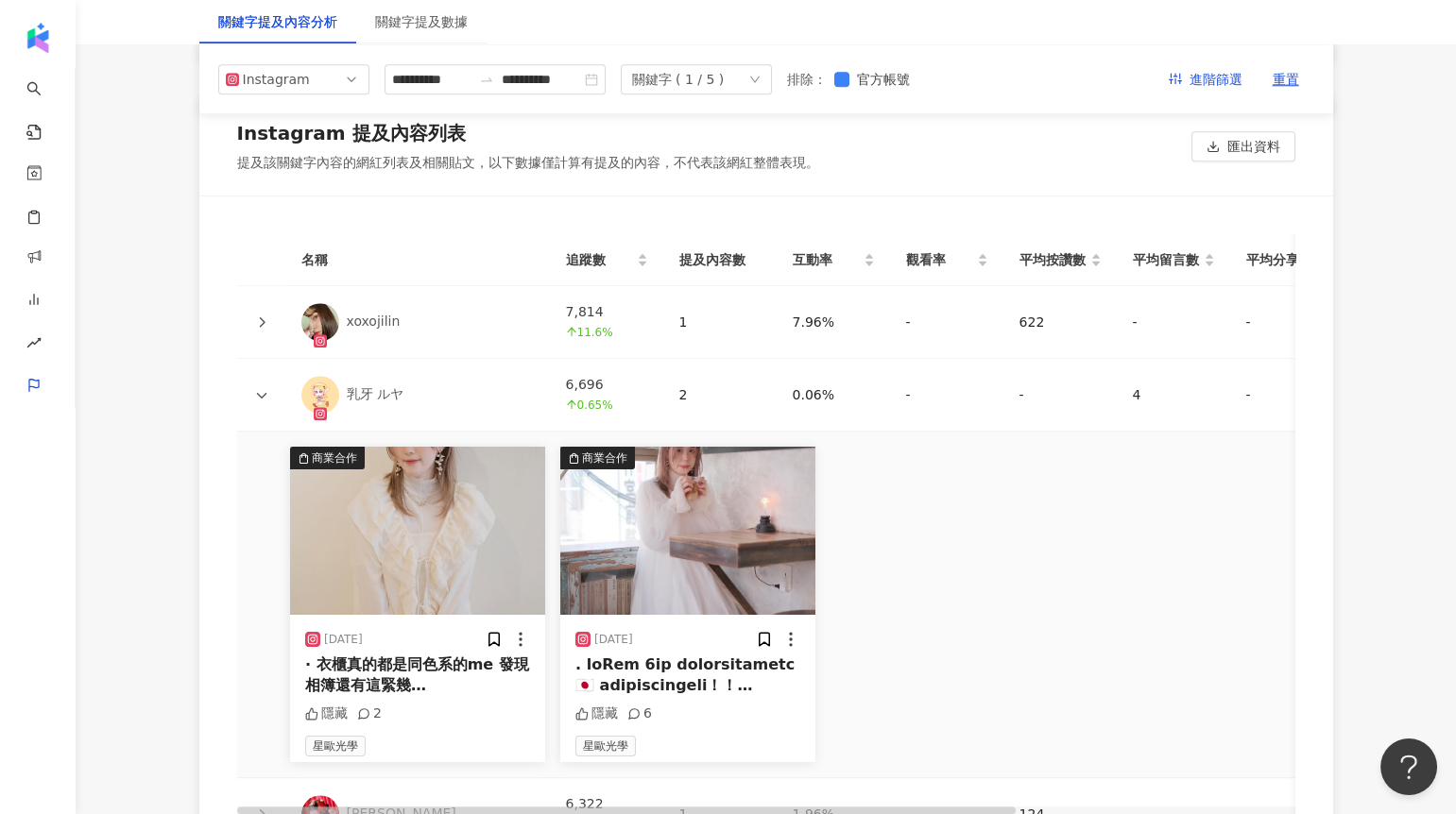
click at [261, 393] on icon at bounding box center [262, 395] width 12 height 12
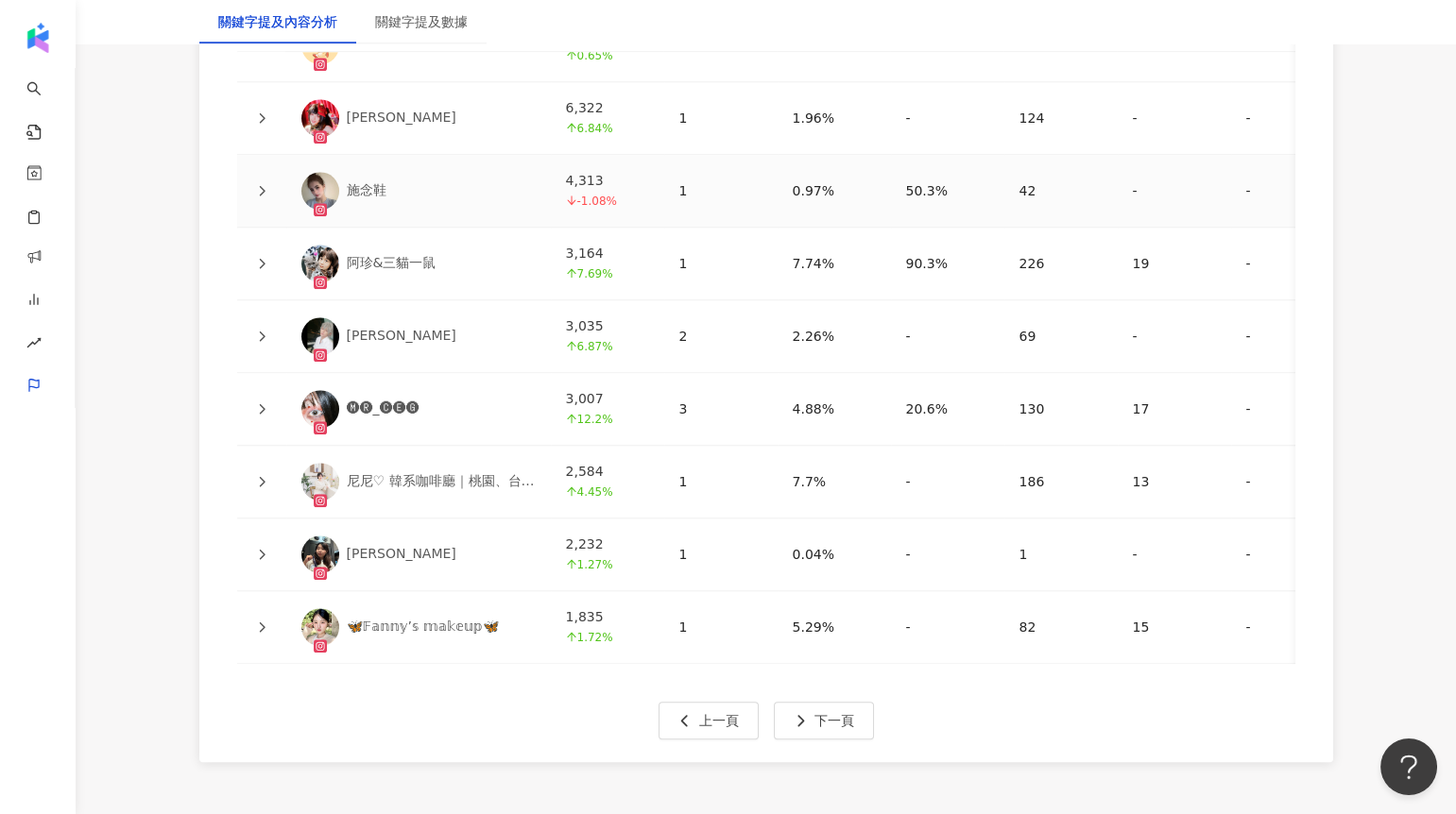
scroll to position [4542, 0]
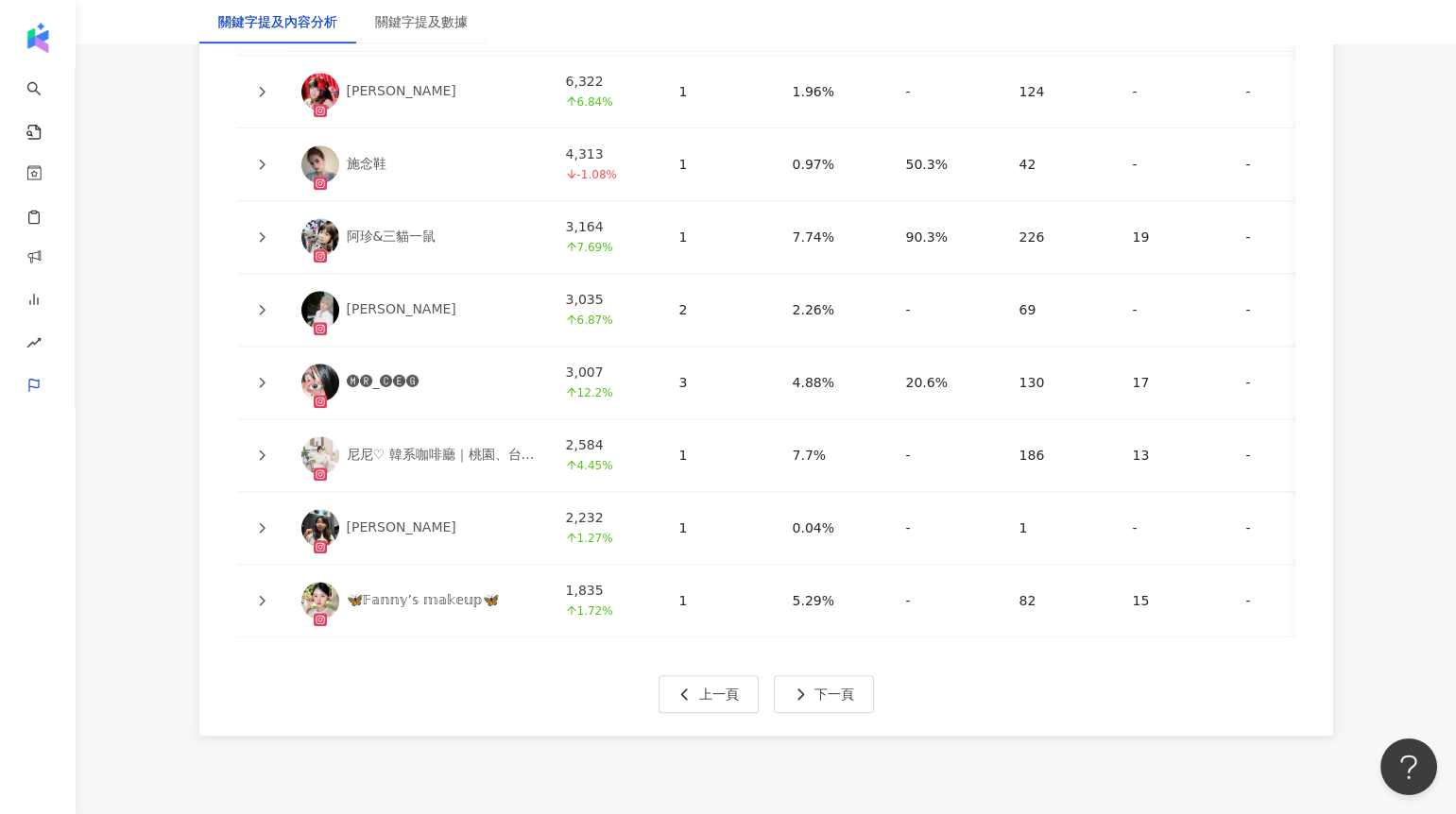
click at [264, 163] on icon at bounding box center [262, 165] width 6 height 11
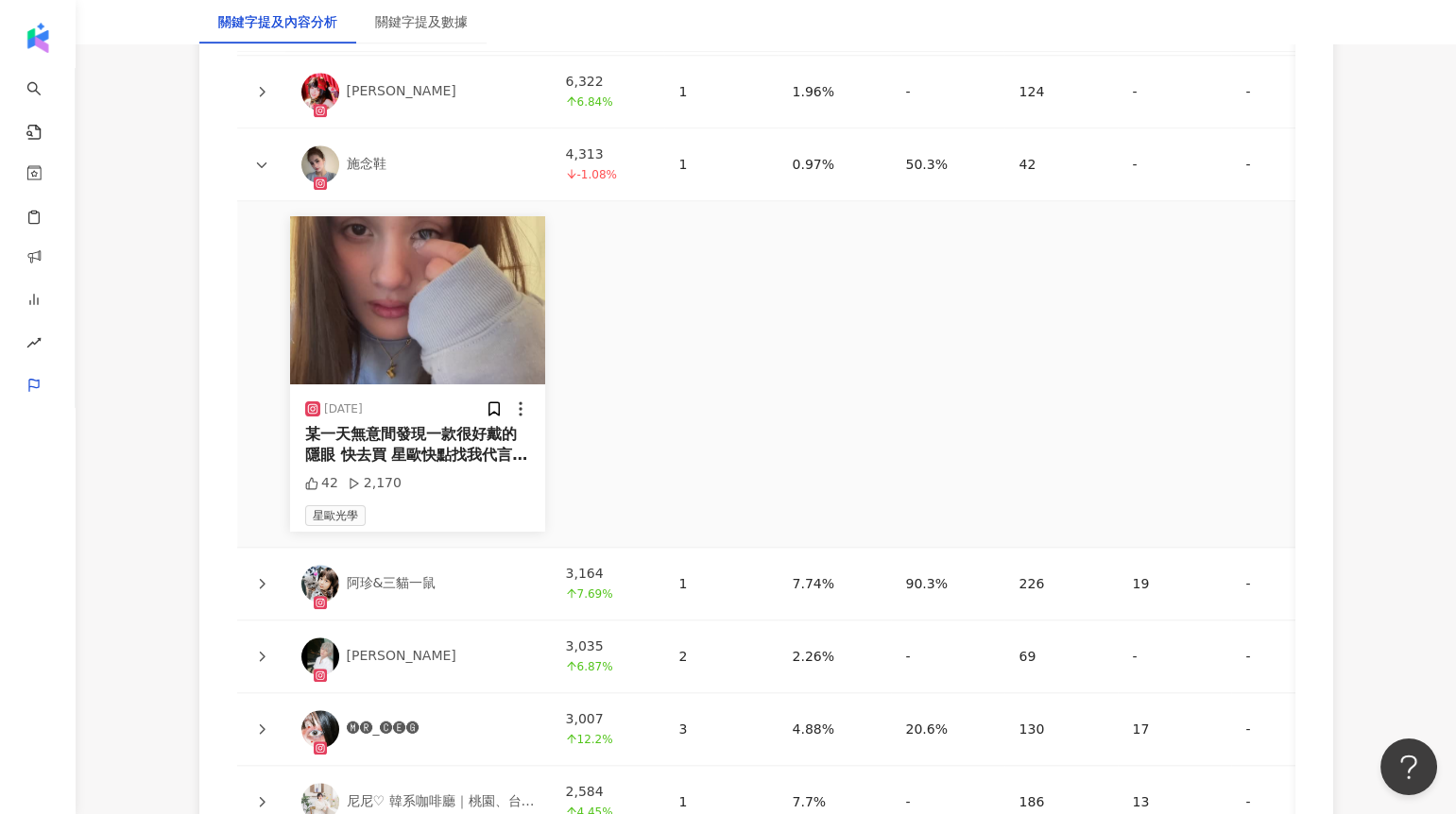
click at [388, 336] on img at bounding box center [418, 300] width 255 height 168
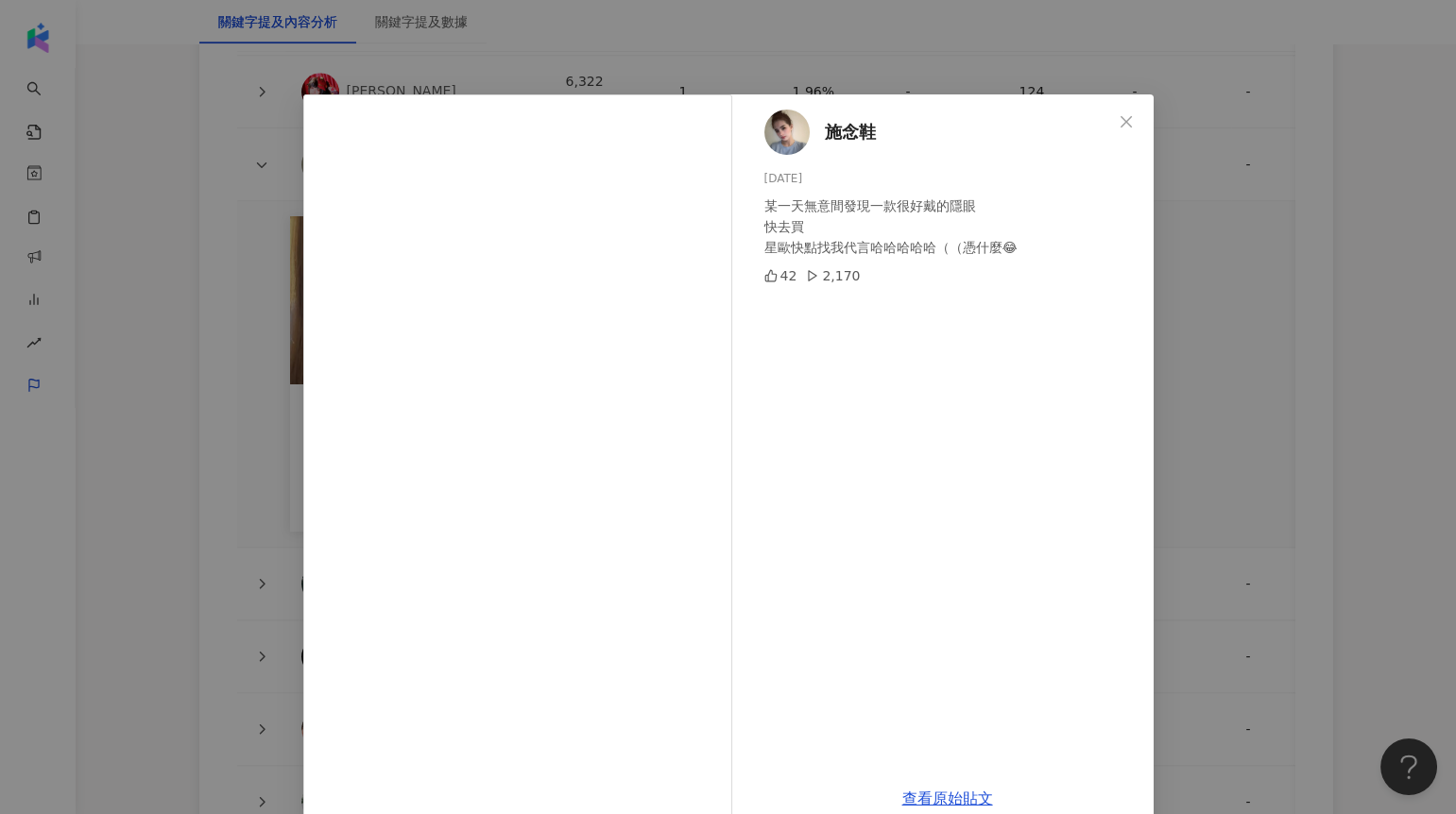
click at [1193, 394] on div "施念鞋 2025/3/5 某一天無意間發現一款很好戴的隱眼 快去買 星歐快點找我代言哈哈哈哈哈（（憑什麼😂 42 2,170 查看原始貼文" at bounding box center [728, 407] width 1456 height 814
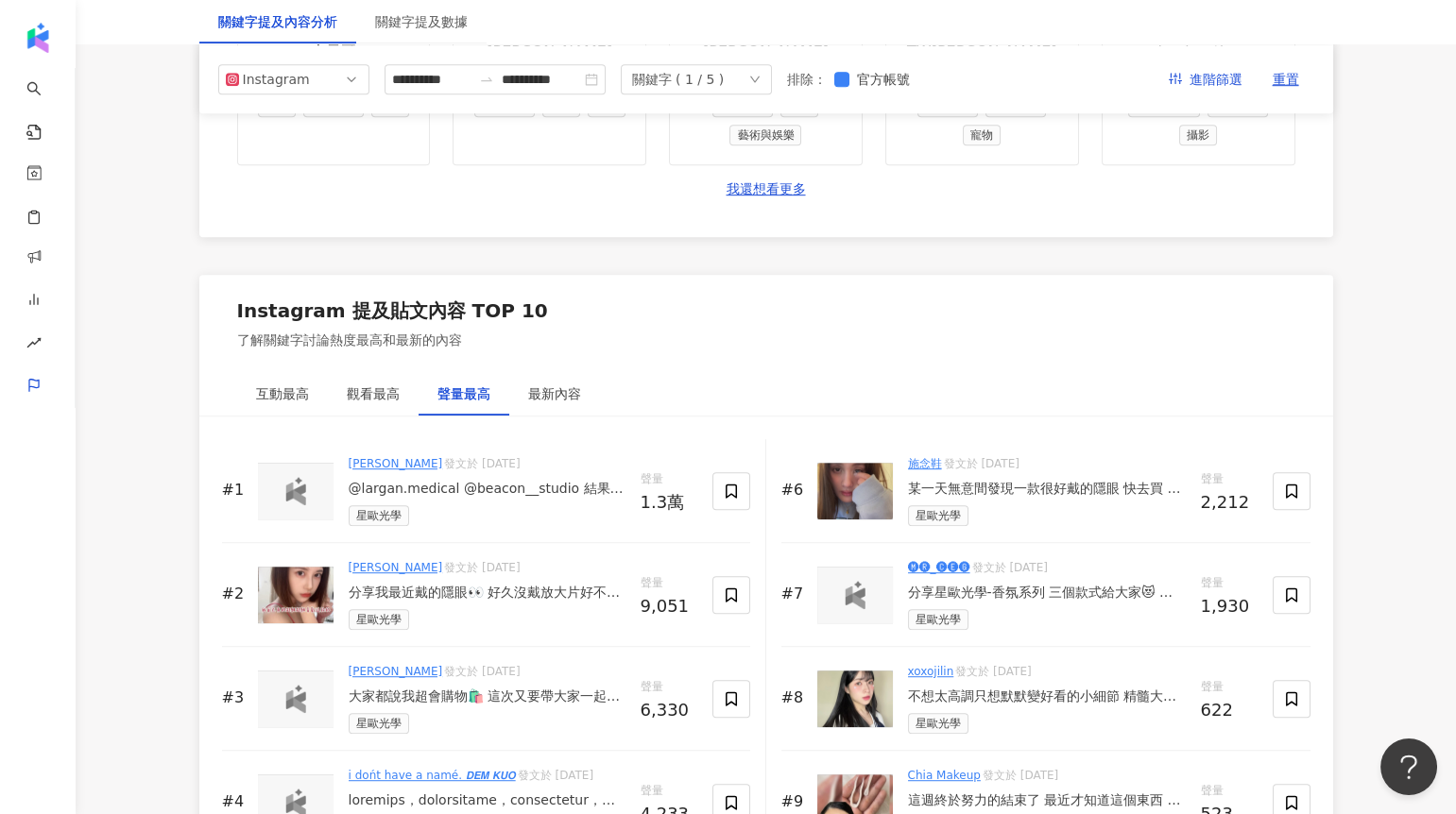
scroll to position [2611, 0]
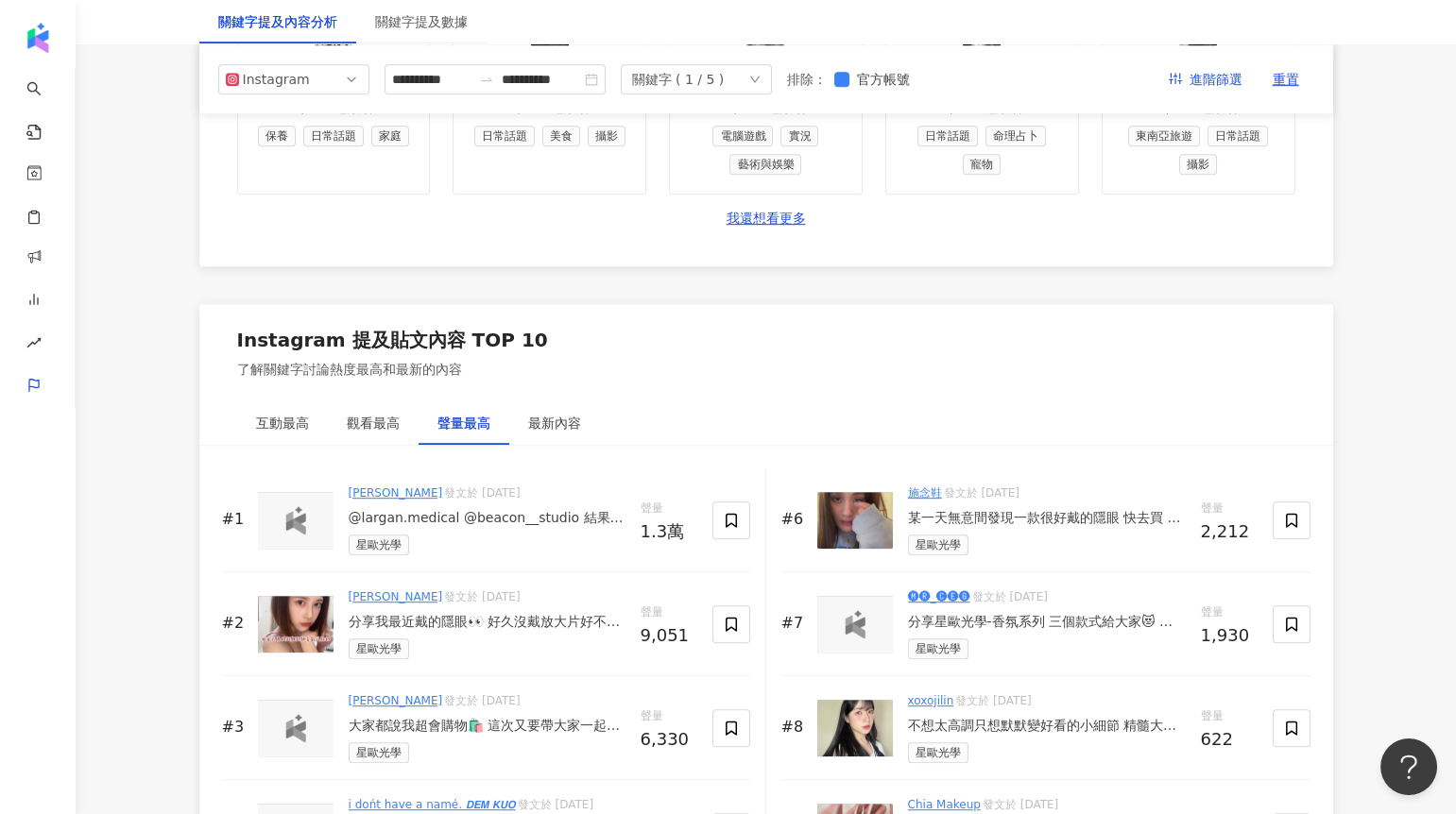
click at [768, 74] on div "關鍵字 ( 1 / 5 )" at bounding box center [697, 78] width 151 height 30
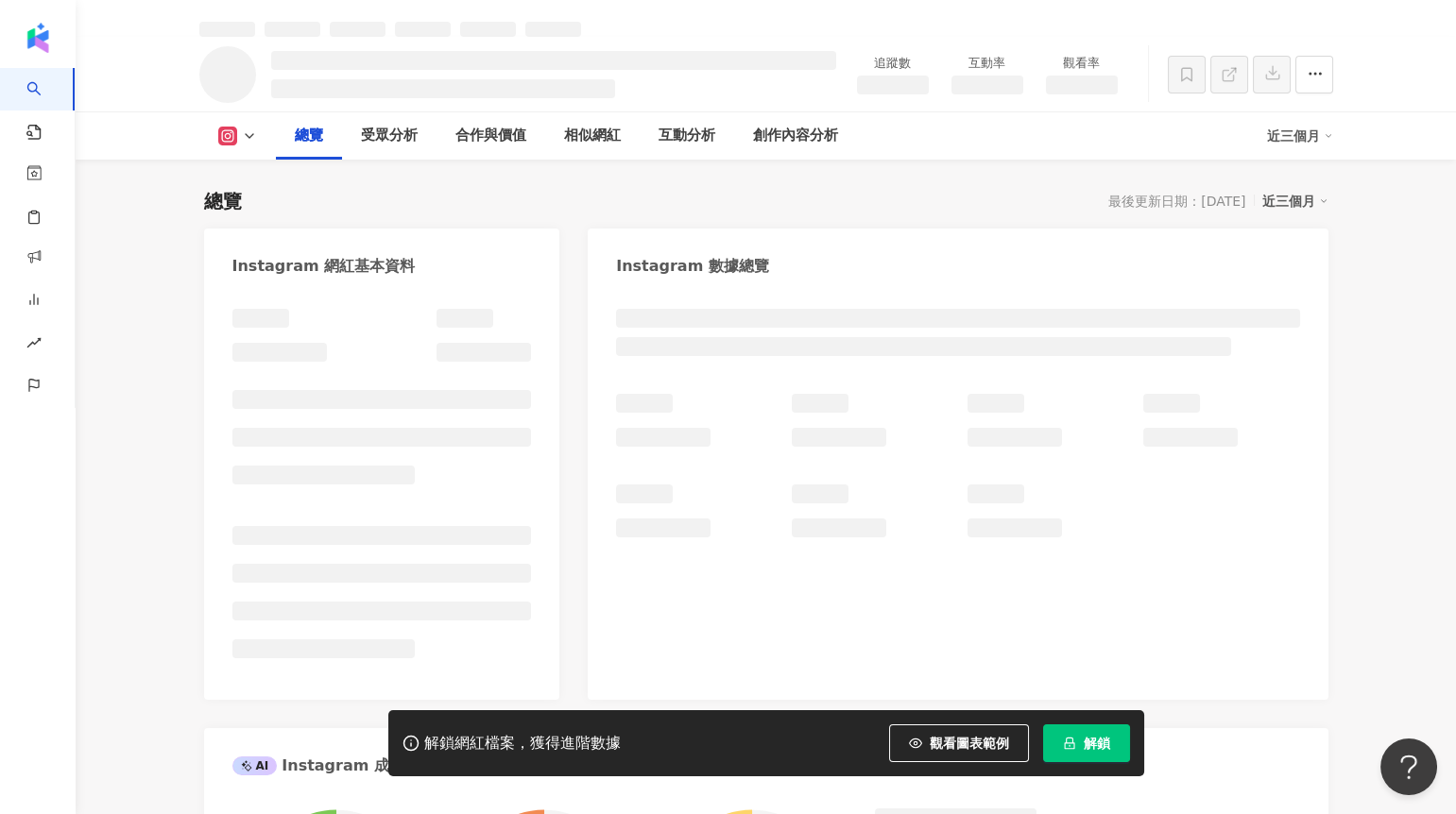
scroll to position [89, 0]
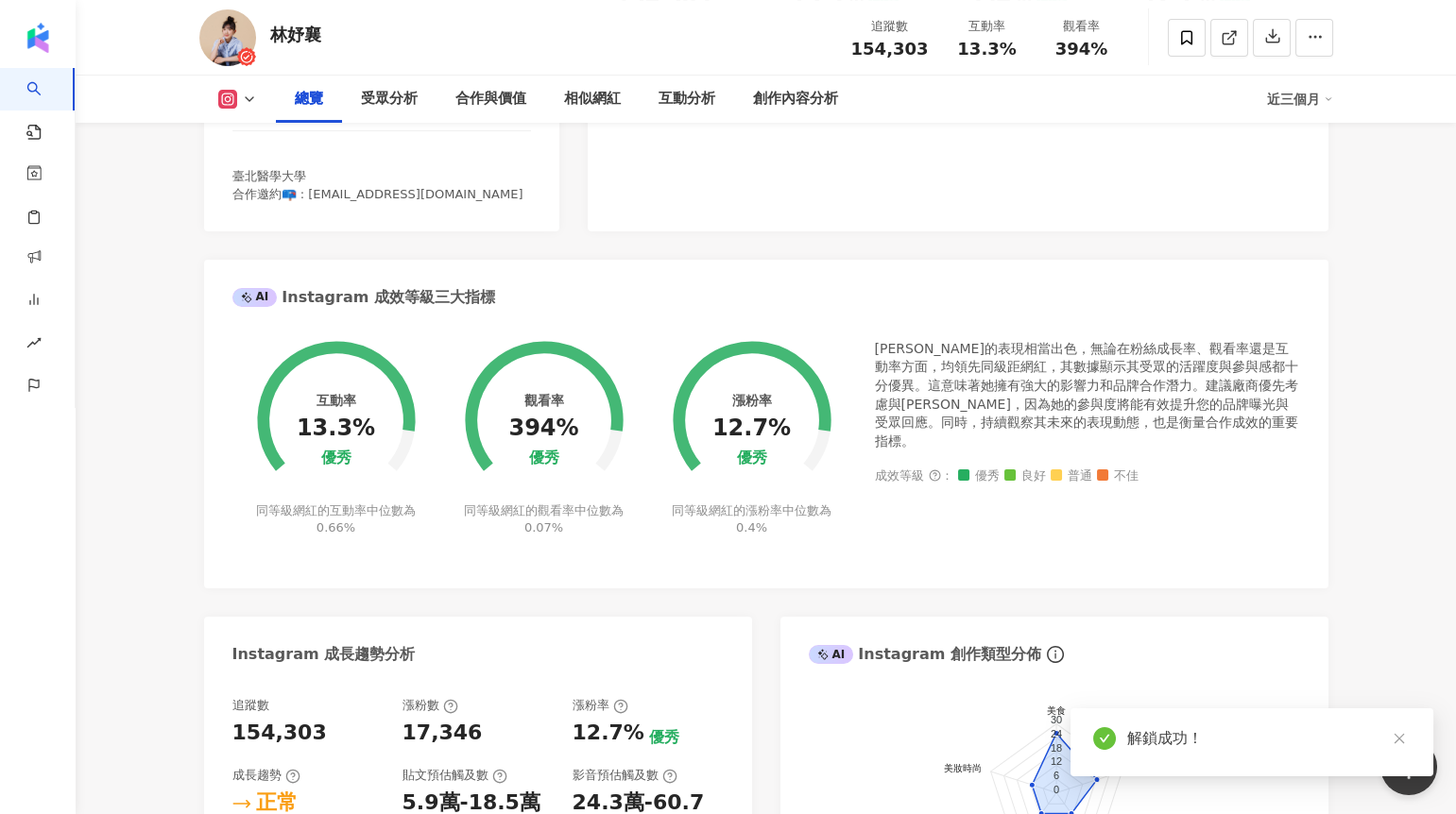
scroll to position [686, 0]
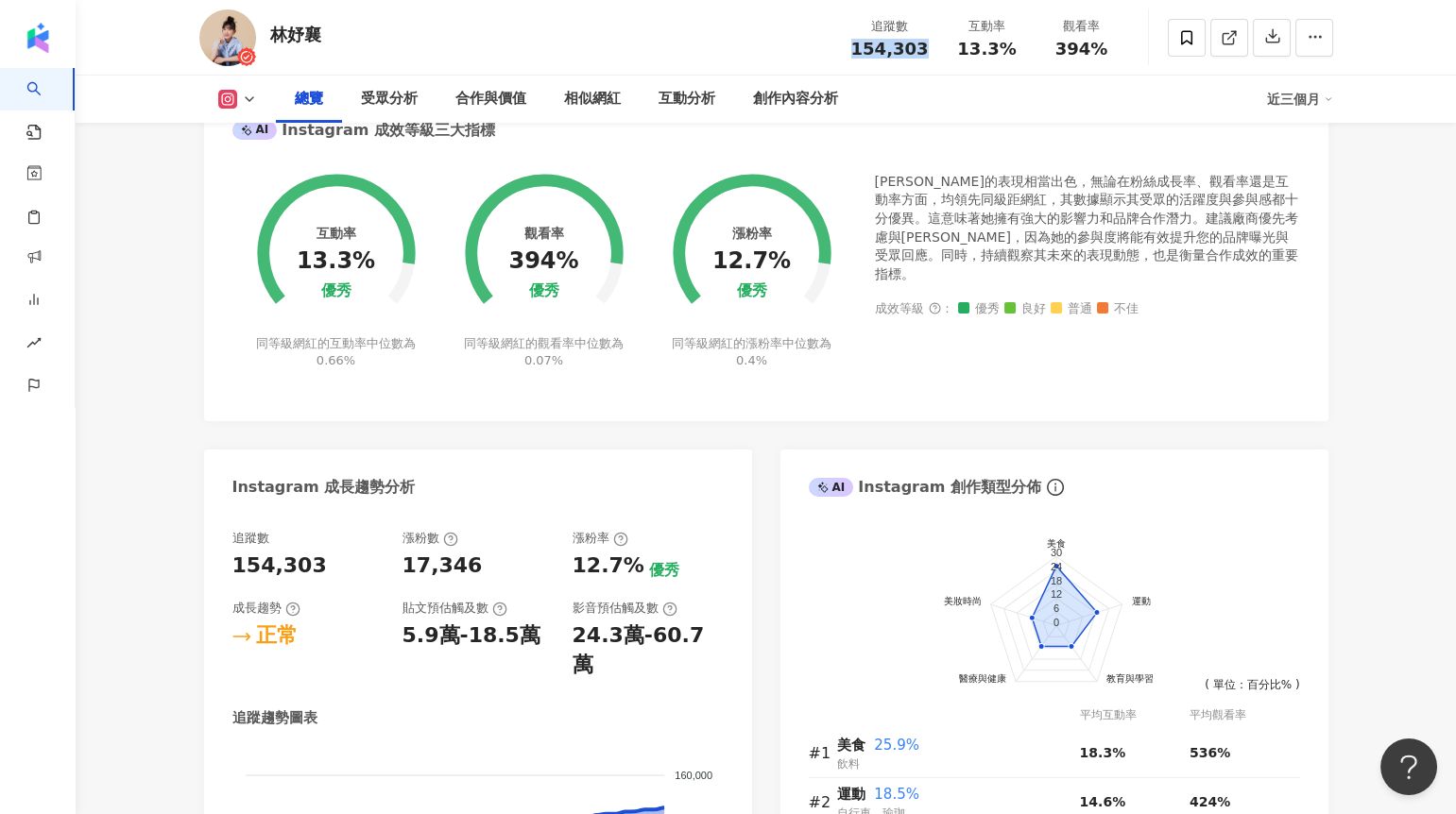
drag, startPoint x: 858, startPoint y: 44, endPoint x: 936, endPoint y: 44, distance: 78.0
click at [936, 44] on div "追蹤數 154,303" at bounding box center [890, 36] width 100 height 40
drag, startPoint x: 515, startPoint y: 257, endPoint x: 574, endPoint y: 264, distance: 59.4
click at [574, 264] on div "觀看率 394% 優秀 同等級網紅的觀看率中位數為 0.07%" at bounding box center [545, 259] width 208 height 220
drag, startPoint x: 859, startPoint y: 44, endPoint x: 931, endPoint y: 53, distance: 72.6
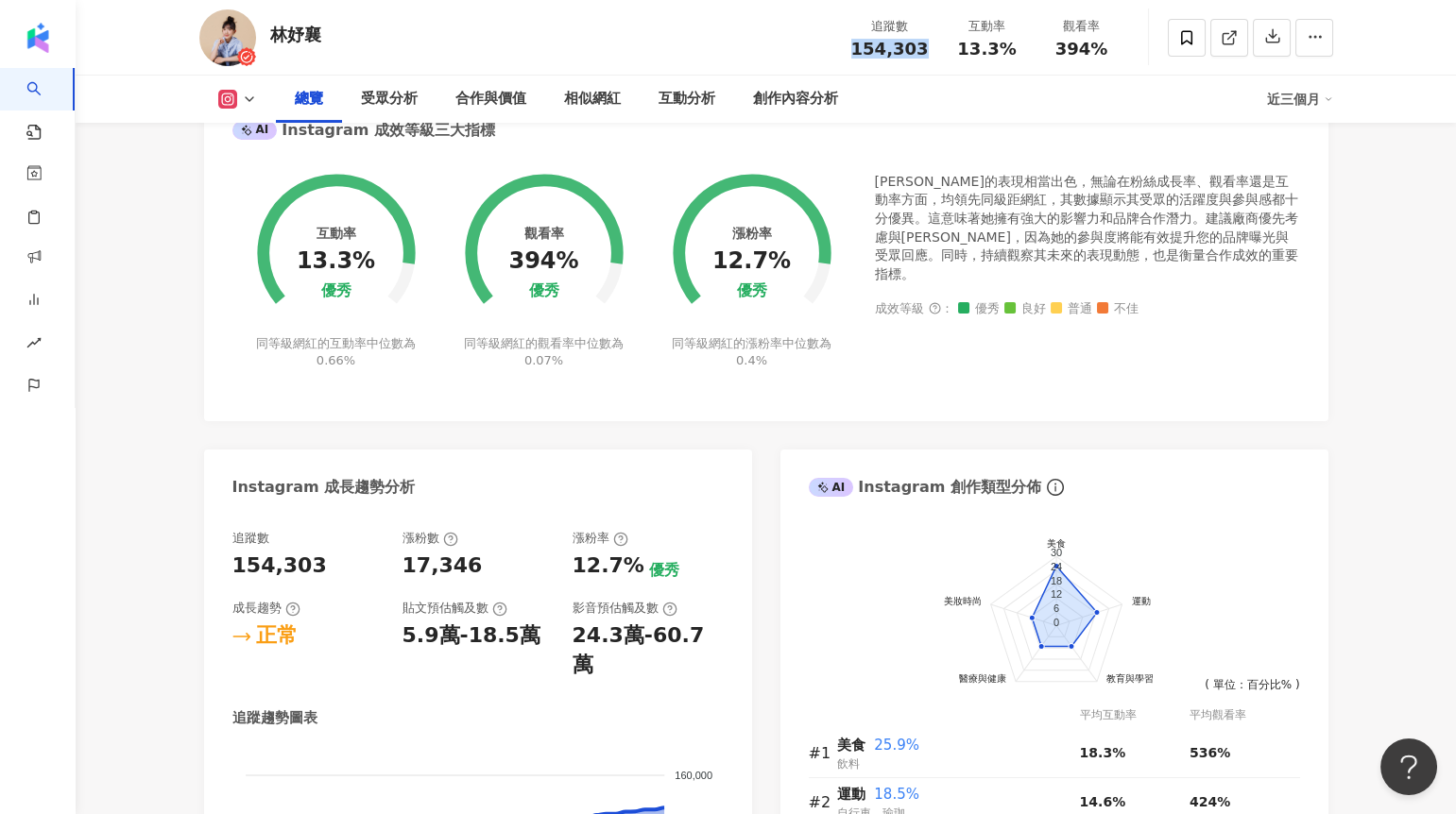
click at [931, 53] on div "追蹤數 154,303" at bounding box center [890, 36] width 100 height 40
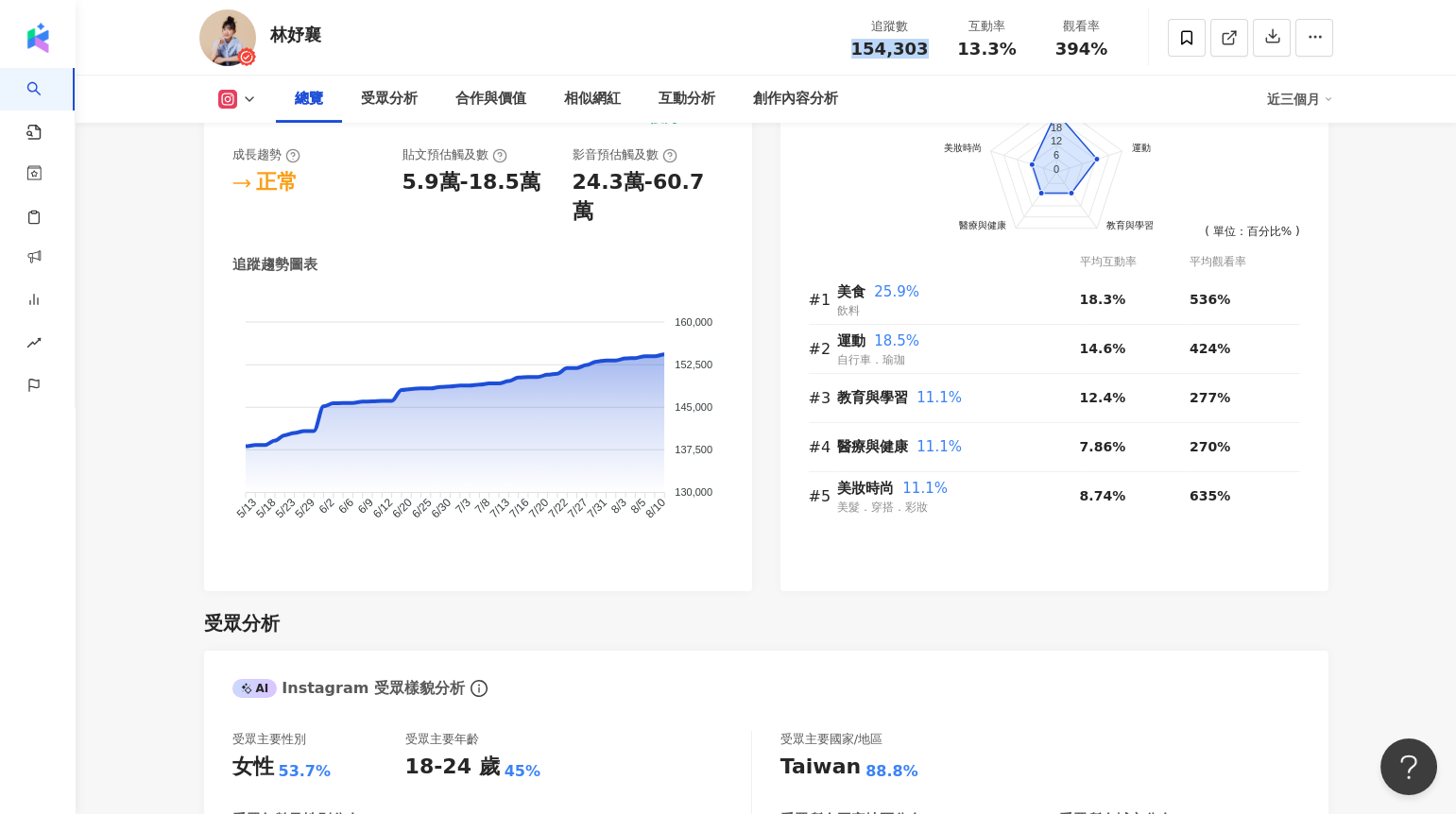
scroll to position [1145, 0]
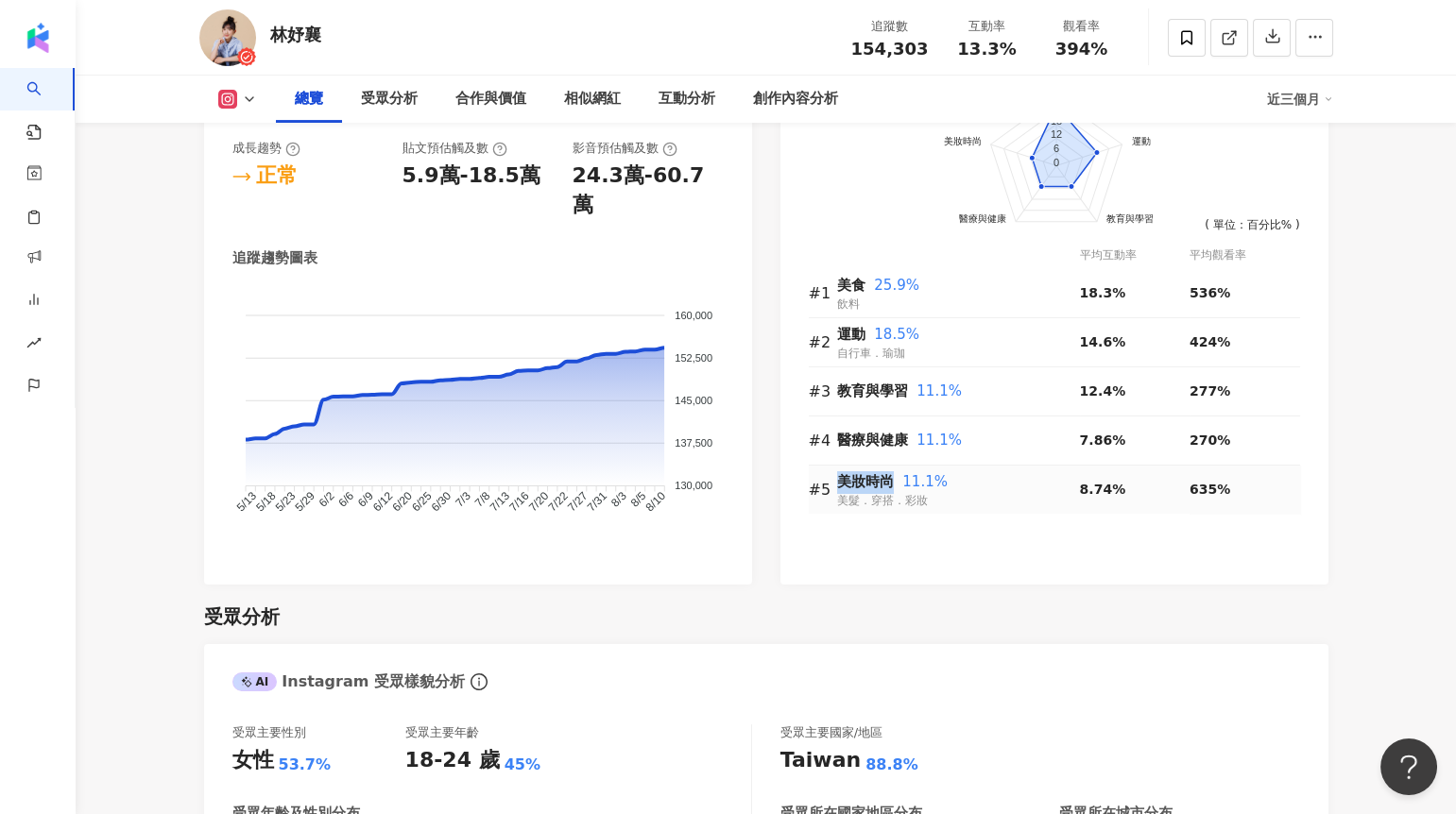
drag, startPoint x: 836, startPoint y: 483, endPoint x: 894, endPoint y: 480, distance: 58.1
click at [894, 480] on div "美妝時尚 11.1%" at bounding box center [959, 483] width 243 height 23
click at [866, 483] on span "美妝時尚" at bounding box center [865, 482] width 57 height 17
drag, startPoint x: 1179, startPoint y: 482, endPoint x: 1238, endPoint y: 483, distance: 59.0
click at [1238, 483] on tr "#5 美妝時尚 11.1% 美髮．穿搭．彩妝 8.74% 635%" at bounding box center [1054, 489] width 492 height 48
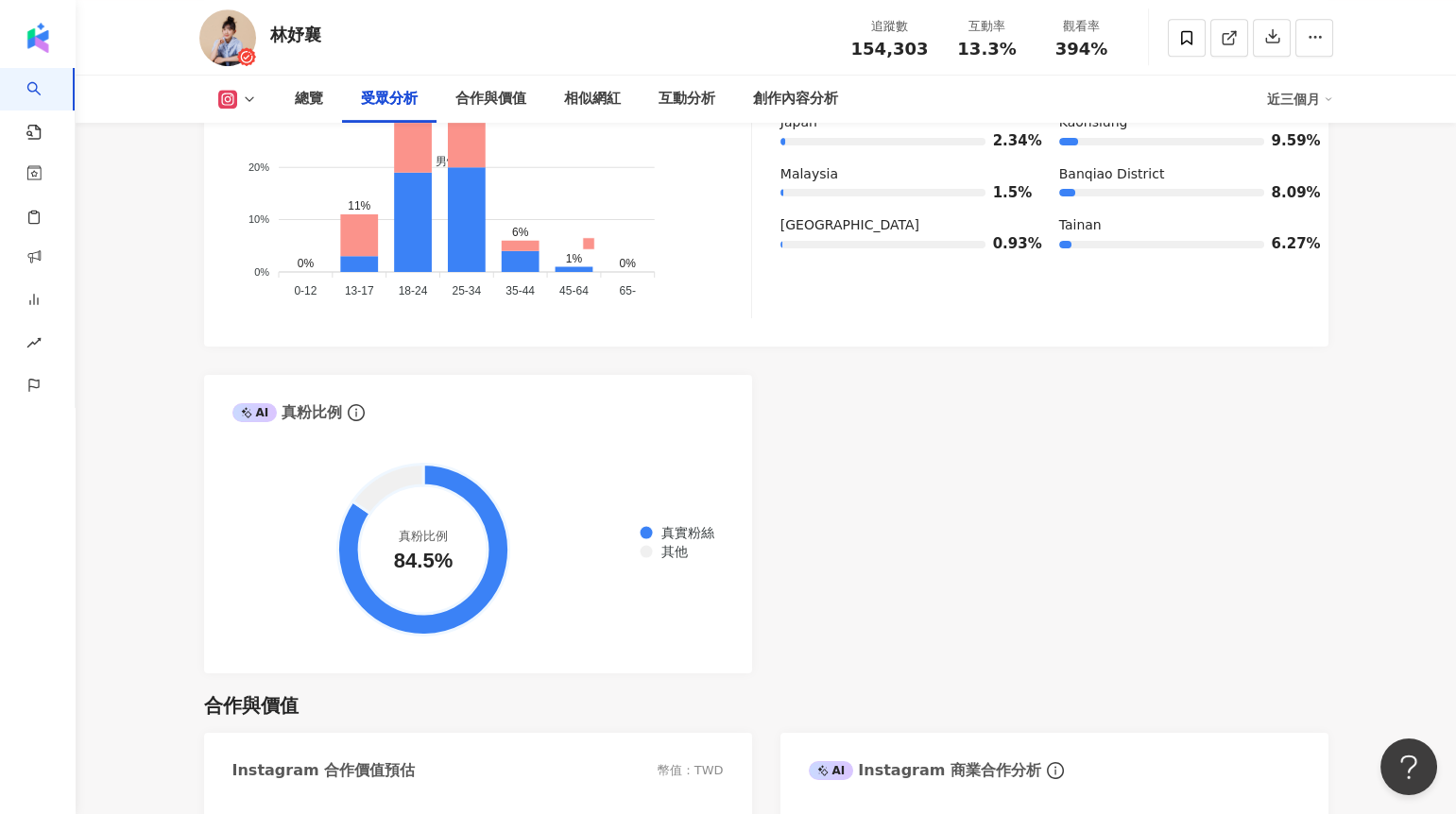
scroll to position [2082, 0]
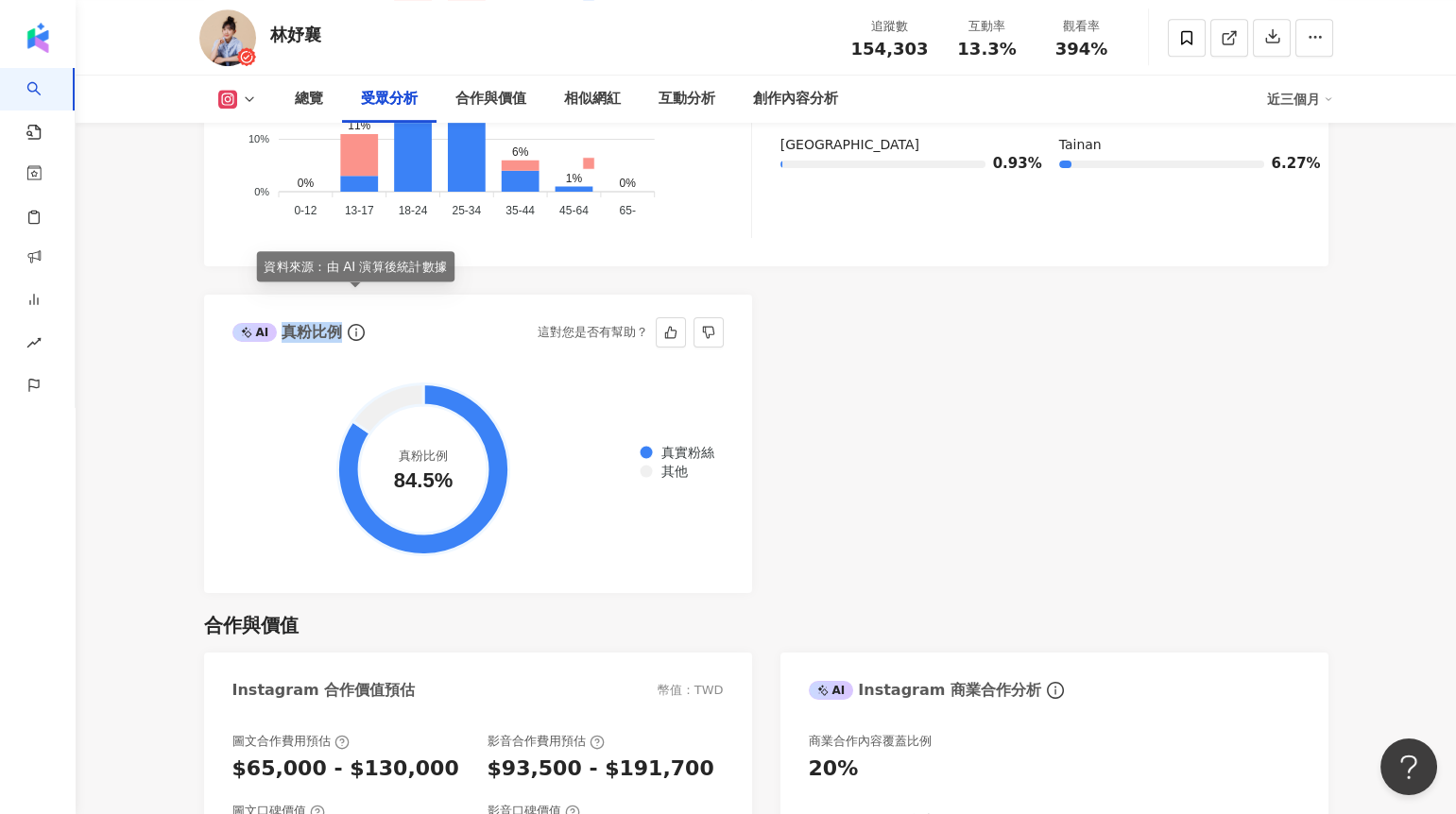
drag, startPoint x: 282, startPoint y: 302, endPoint x: 345, endPoint y: 297, distance: 63.2
click at [345, 319] on div "AI 真粉比例" at bounding box center [300, 332] width 136 height 28
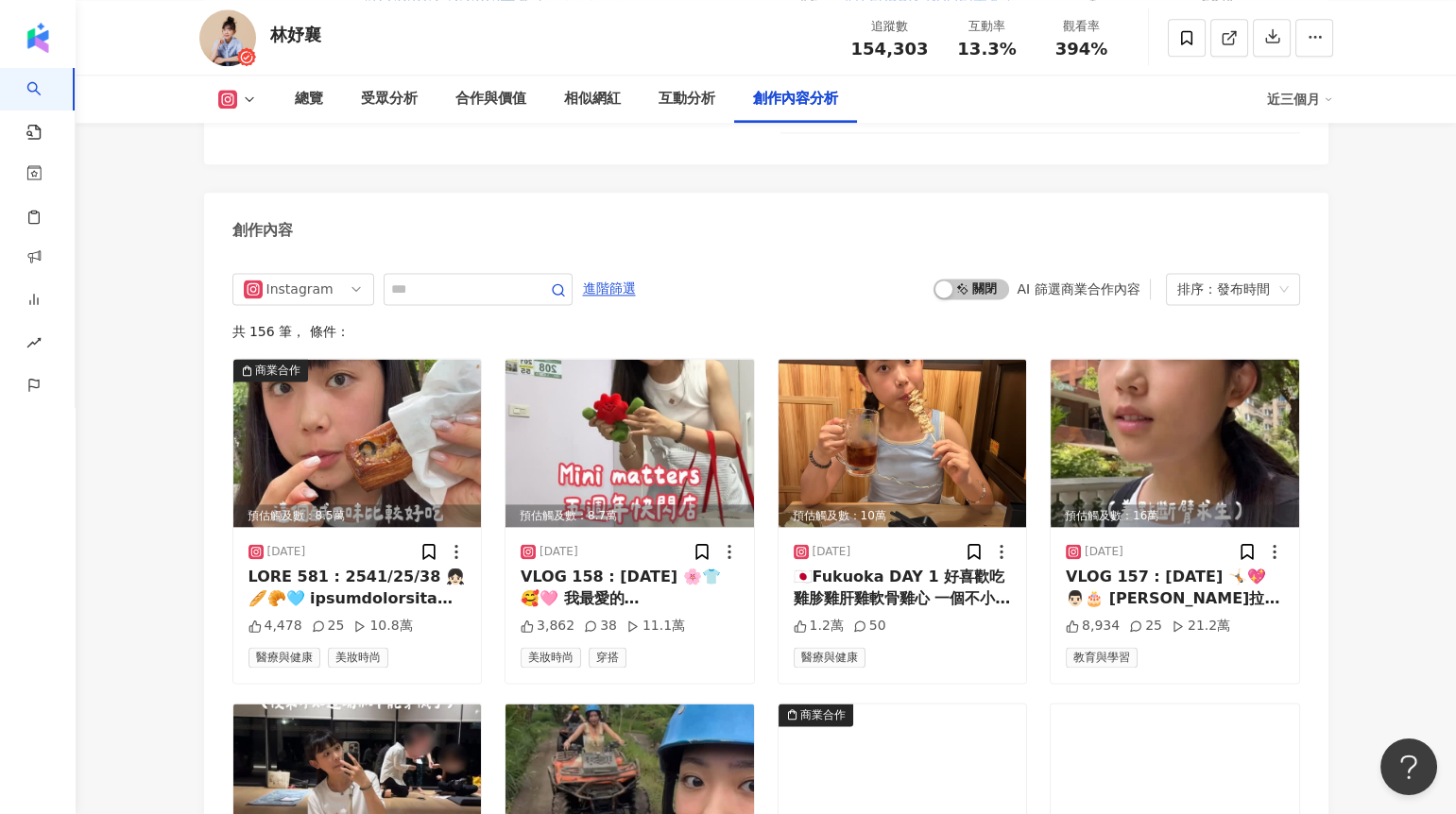
scroll to position [5780, 0]
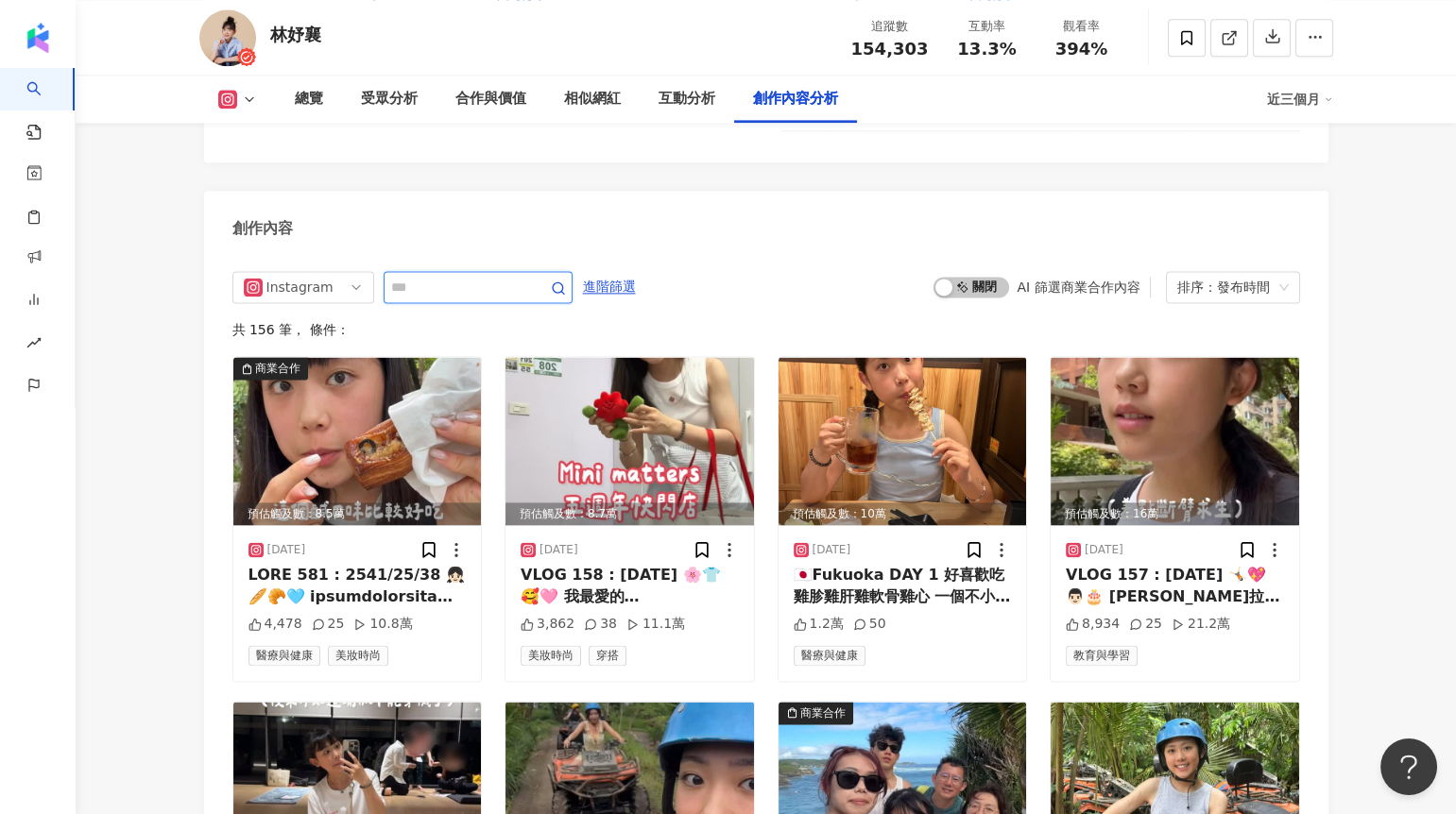
click at [480, 276] on input "text" at bounding box center [457, 286] width 132 height 23
type input "*"
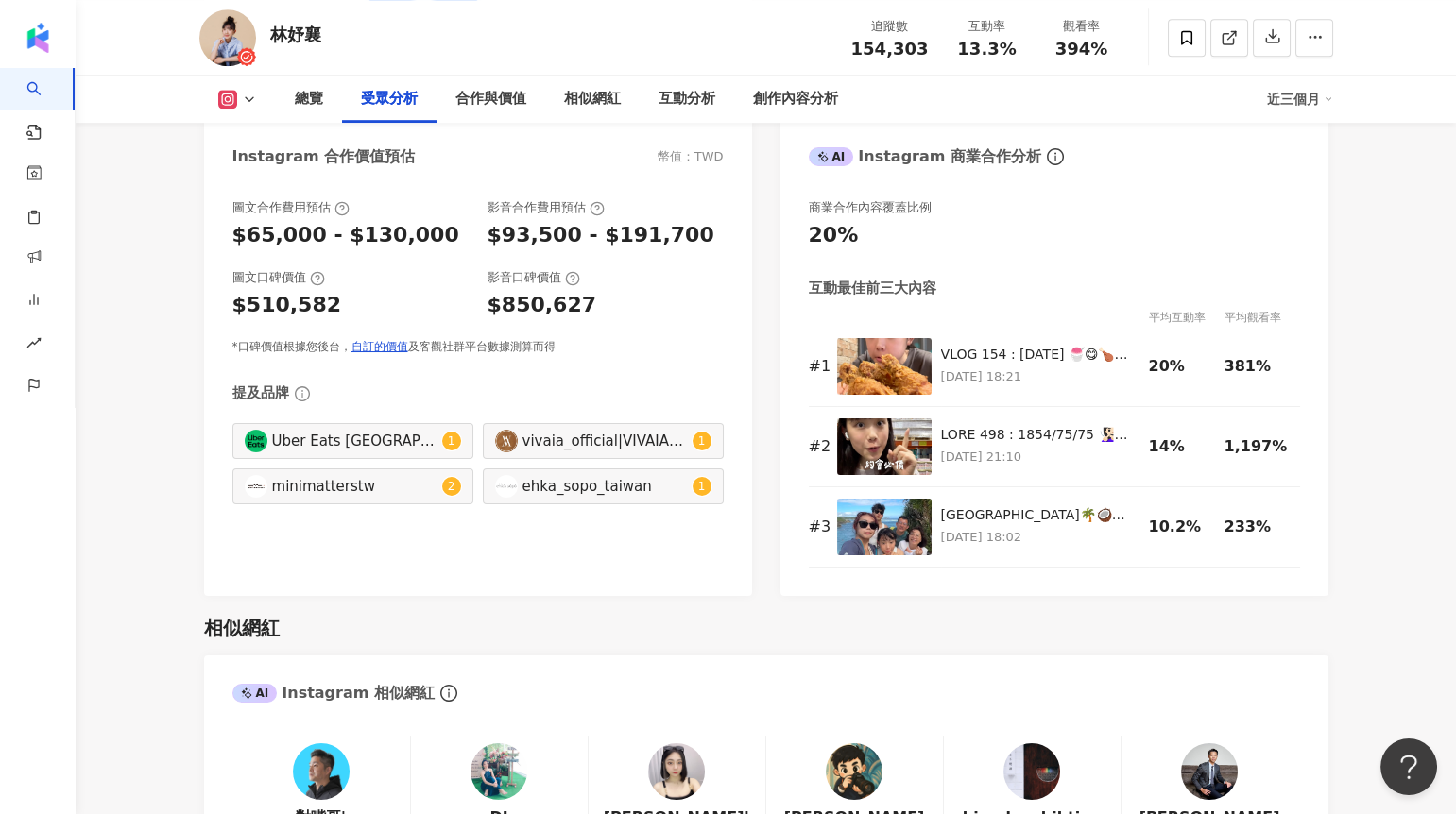
scroll to position [2368, 0]
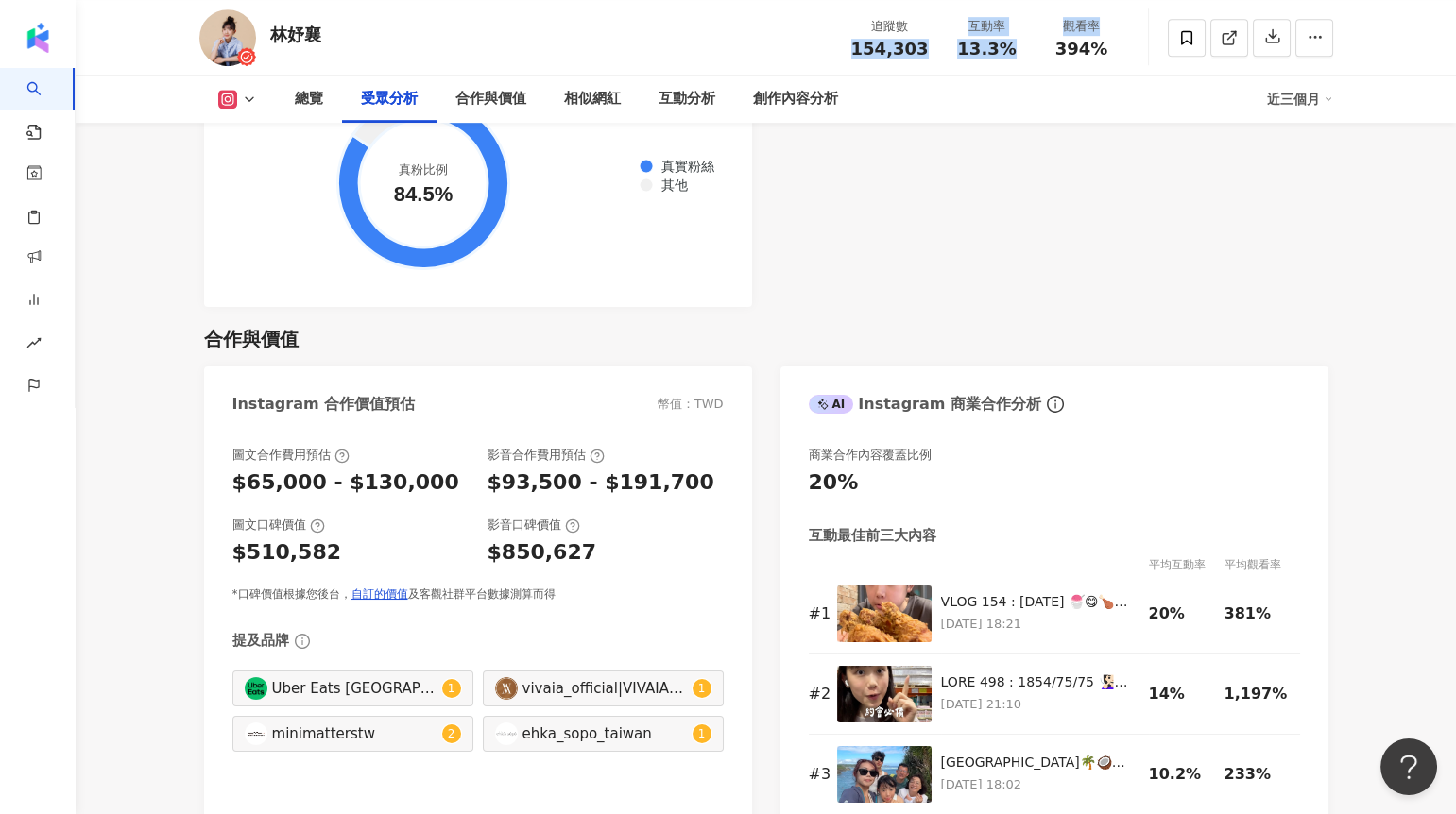
drag, startPoint x: 853, startPoint y: 46, endPoint x: 1043, endPoint y: 51, distance: 190.1
click at [1043, 51] on div "追蹤數 154,303 互動率 13.3% 觀看率 394%" at bounding box center [984, 37] width 289 height 56
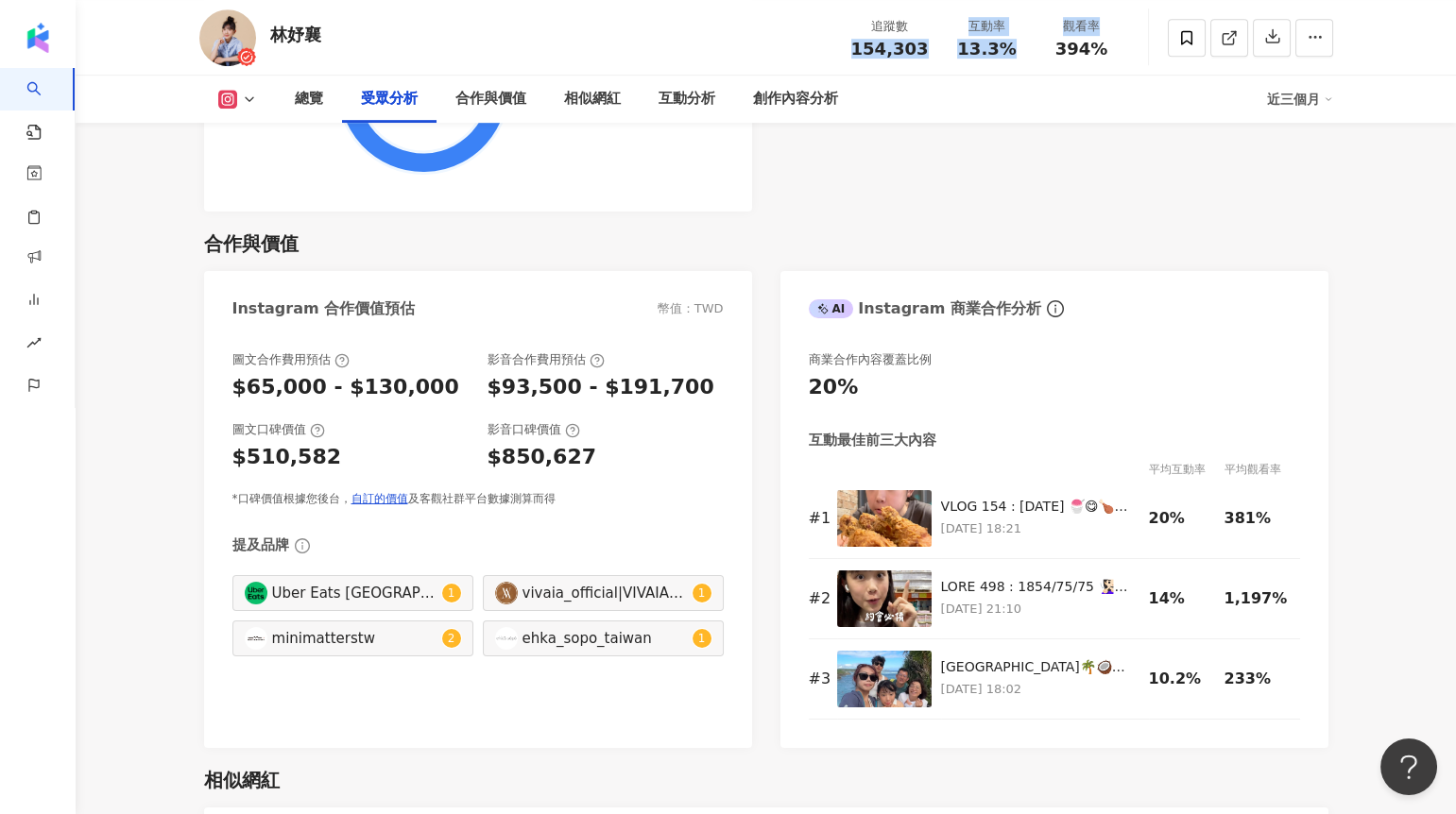
scroll to position [2470, 0]
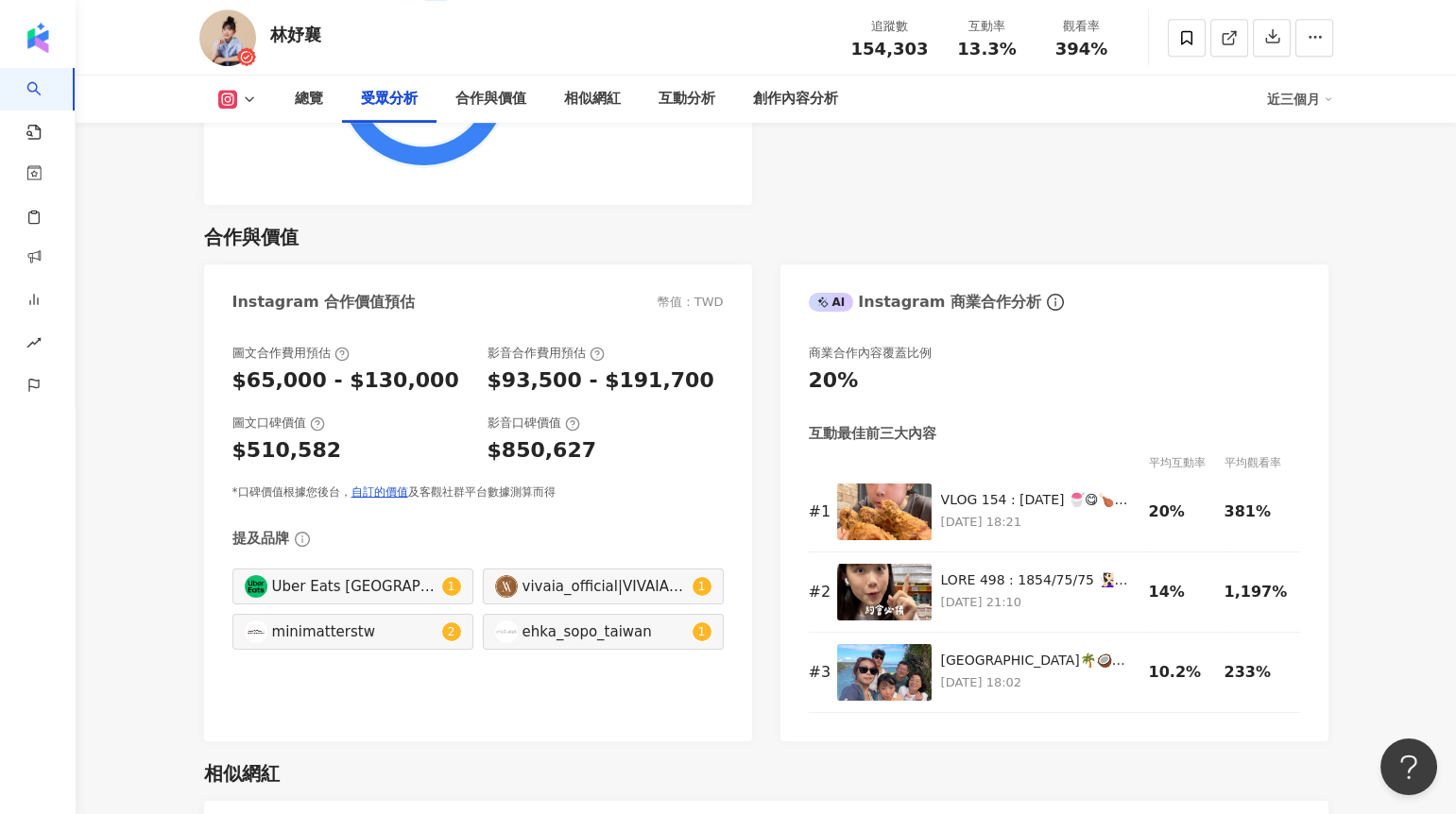
click at [880, 224] on div "合作與價值" at bounding box center [766, 236] width 1124 height 26
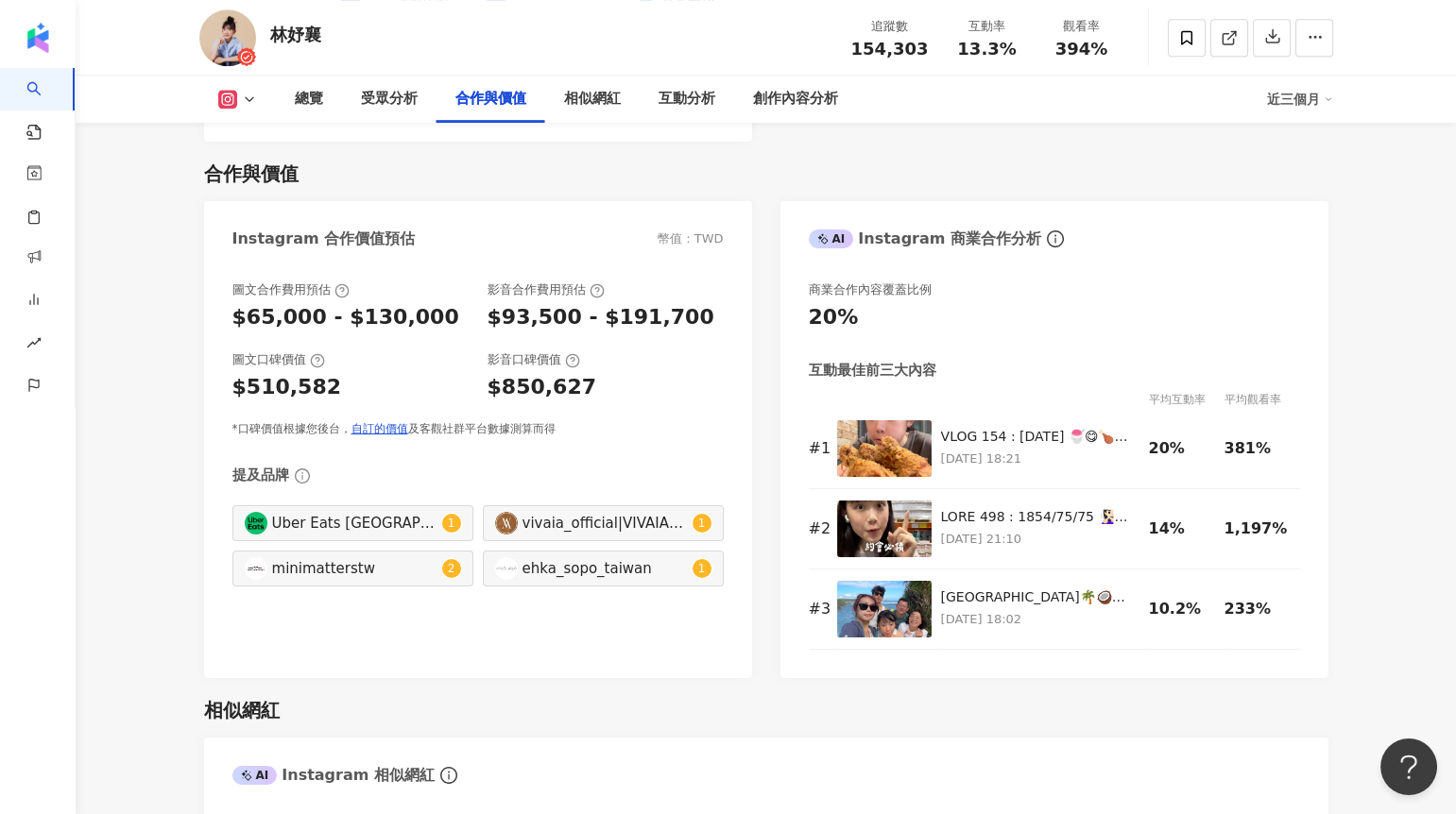
scroll to position [2530, 0]
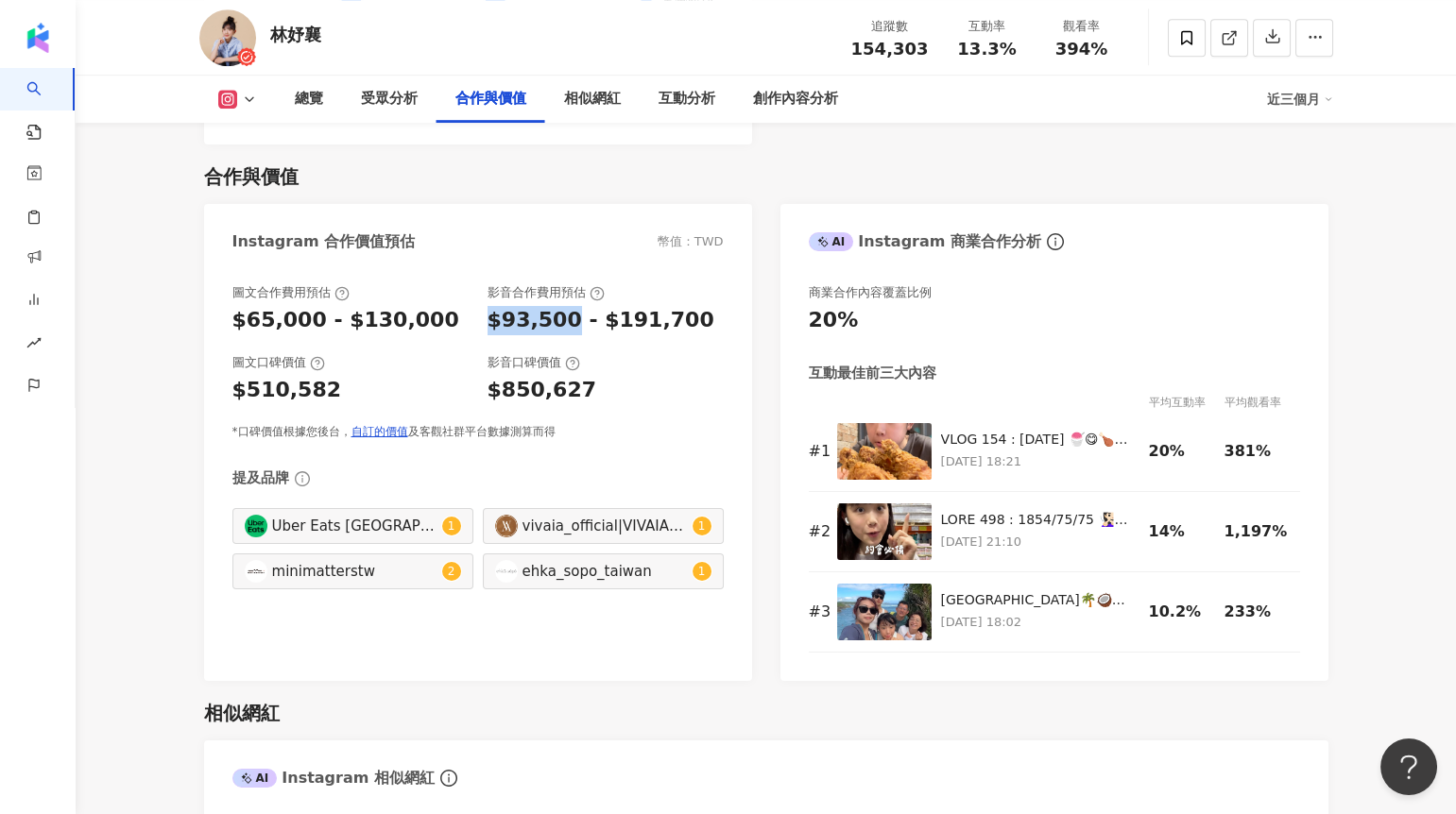
drag, startPoint x: 488, startPoint y: 294, endPoint x: 563, endPoint y: 295, distance: 75.0
click at [563, 306] on div "$93,500 - $191,700" at bounding box center [600, 321] width 227 height 29
click at [571, 306] on div "$93,500 - $191,700" at bounding box center [600, 321] width 227 height 29
drag, startPoint x: 849, startPoint y: 51, endPoint x: 936, endPoint y: 51, distance: 87.0
click at [936, 51] on div "追蹤數 154,303" at bounding box center [890, 36] width 100 height 40
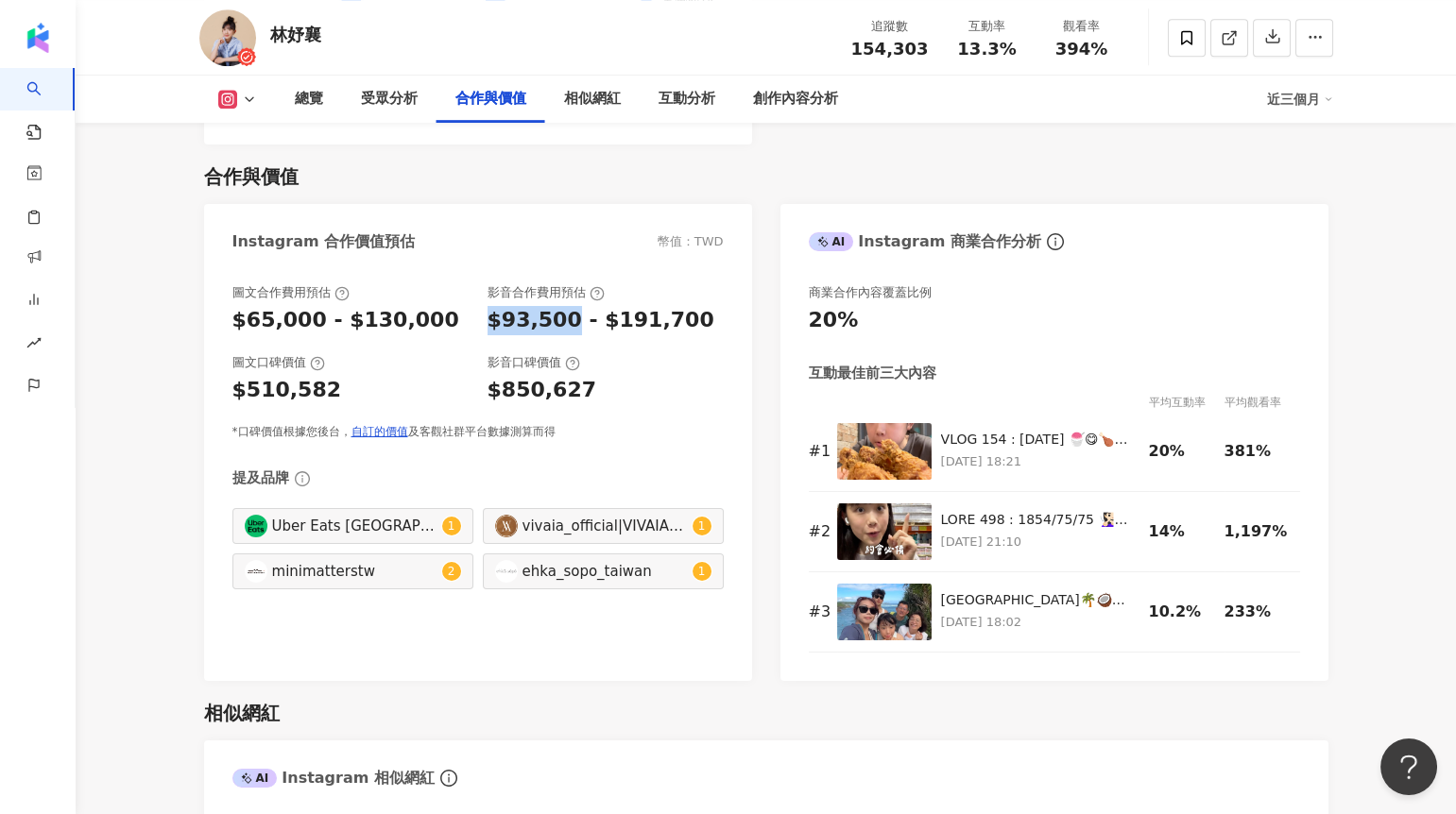
drag, startPoint x: 493, startPoint y: 297, endPoint x: 565, endPoint y: 295, distance: 72.0
click at [566, 306] on div "$93,500 - $191,700" at bounding box center [600, 321] width 227 height 29
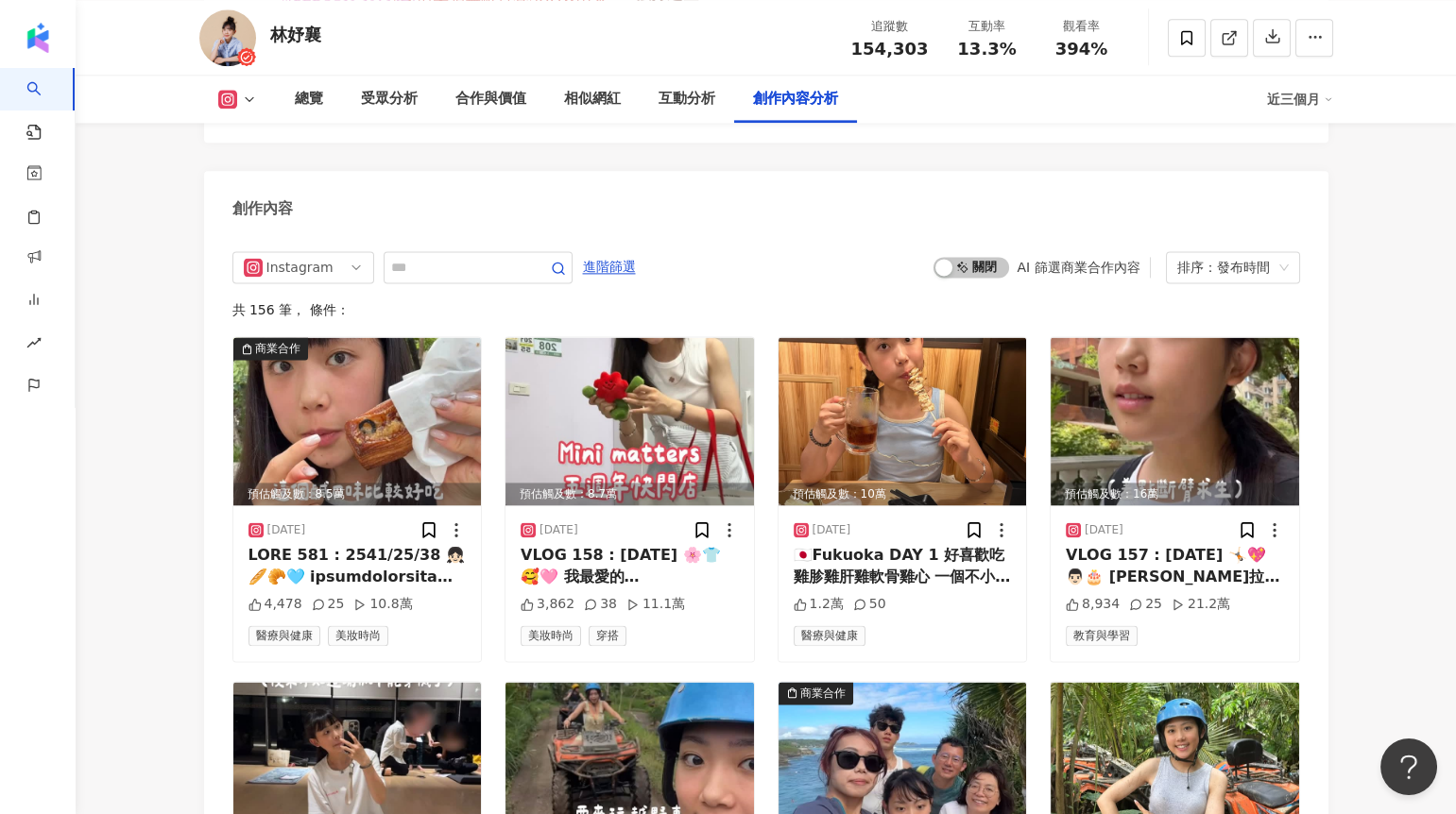
scroll to position [5795, 0]
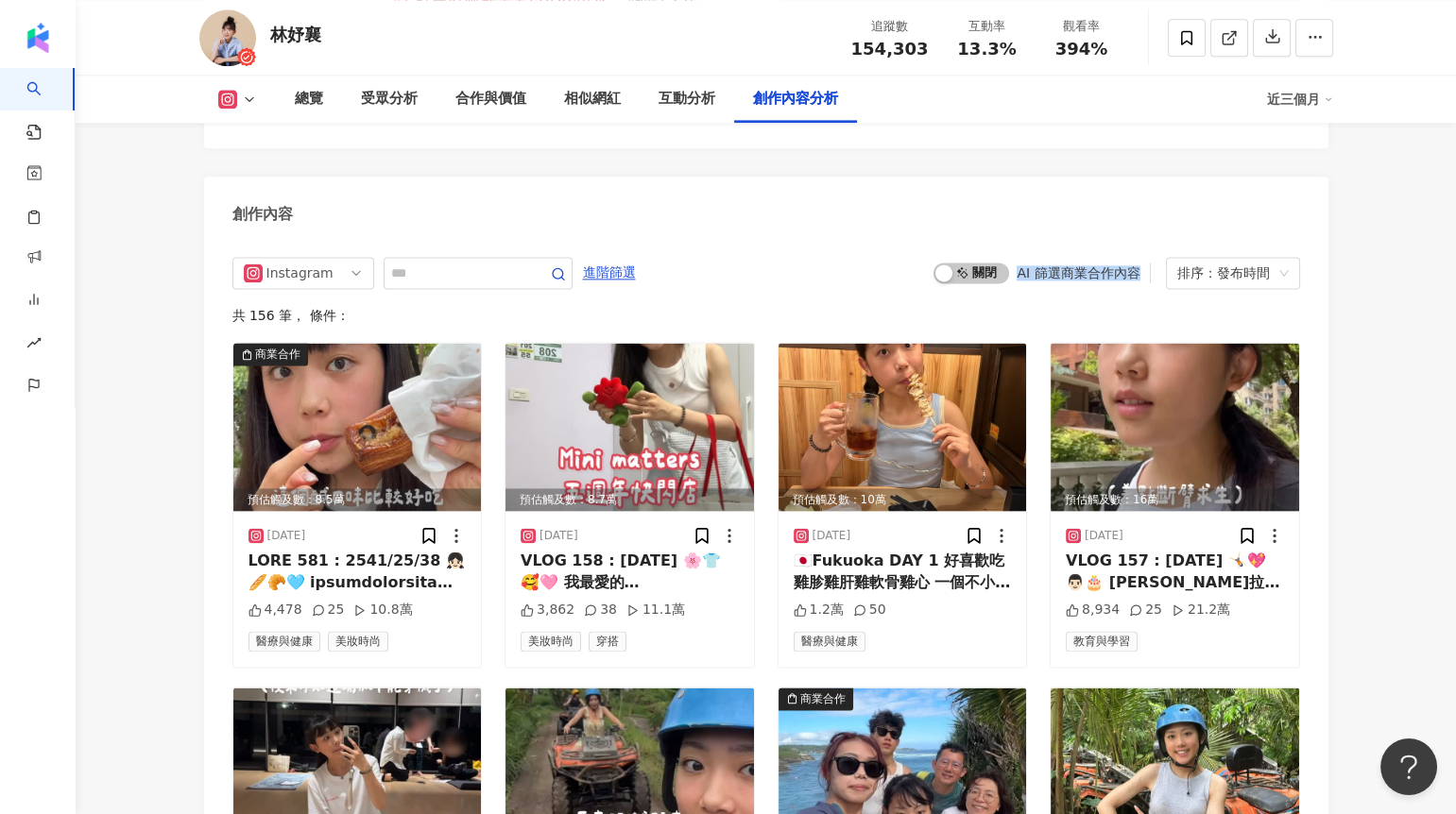
drag, startPoint x: 1017, startPoint y: 191, endPoint x: 1141, endPoint y: 192, distance: 124.0
click at [1141, 263] on div "啟動 關閉 AI 篩選商業合作內容" at bounding box center [1042, 273] width 217 height 21
click at [988, 263] on span "啟動 關閉" at bounding box center [971, 273] width 76 height 21
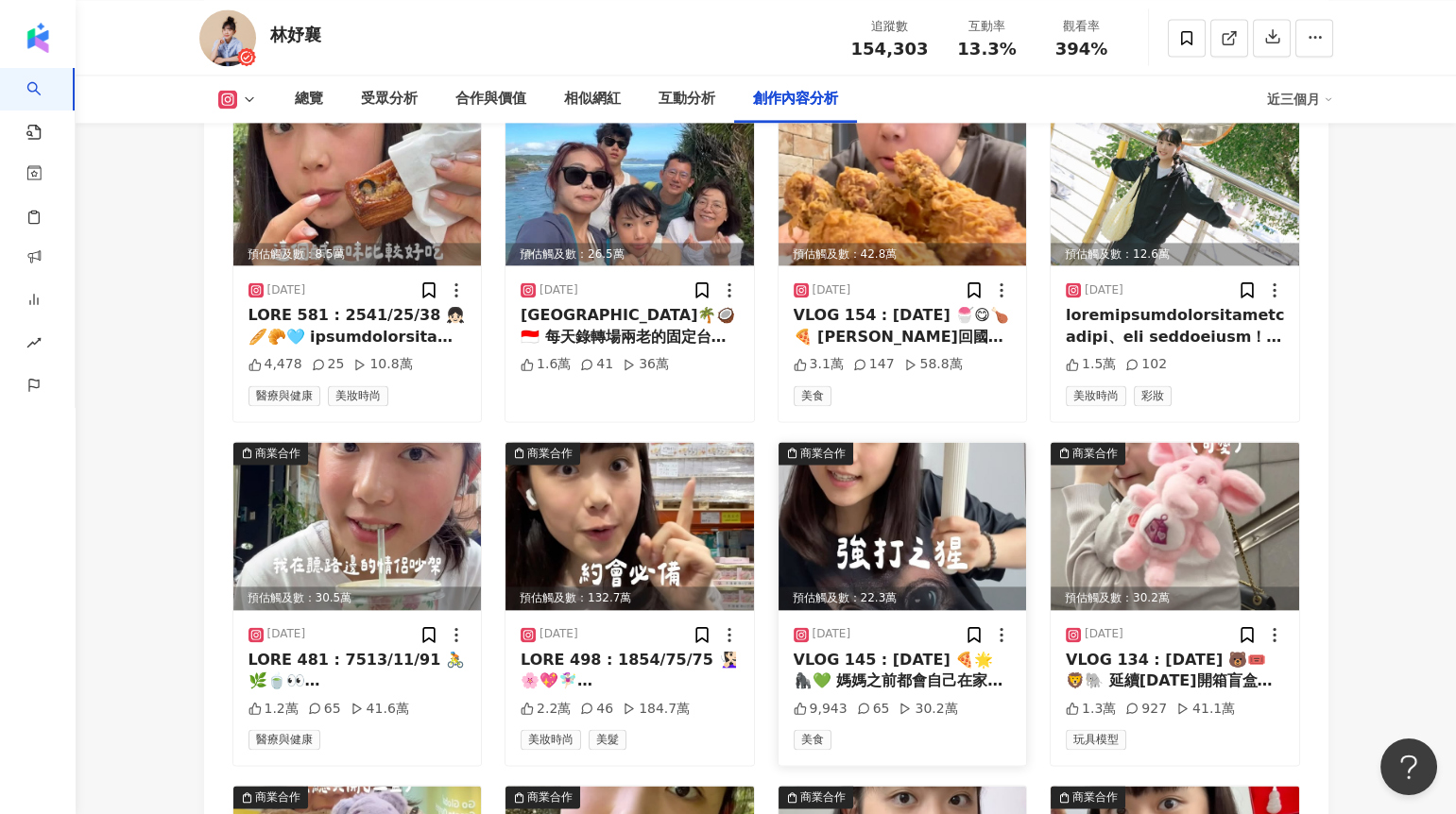
scroll to position [6057, 0]
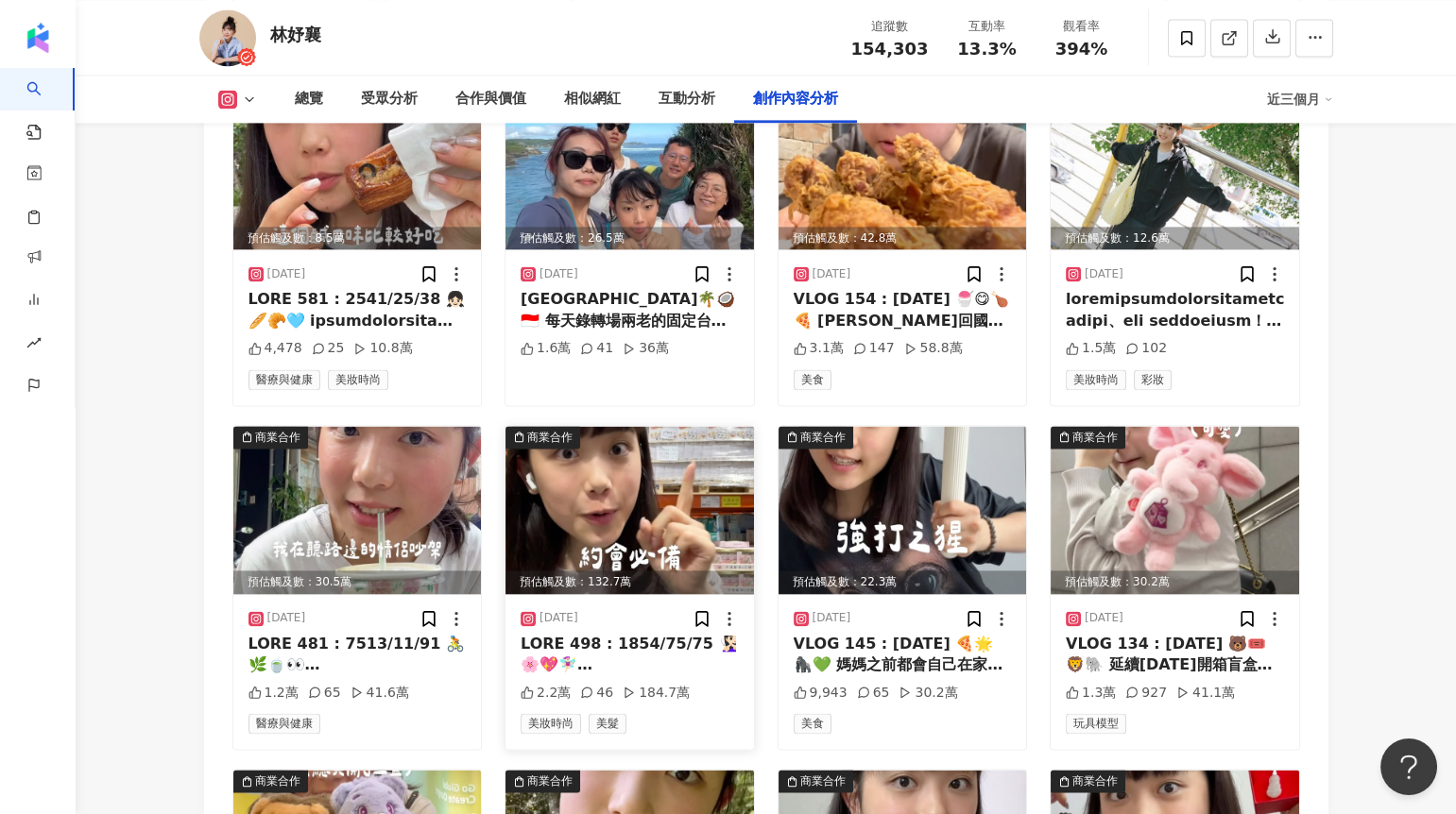
click at [646, 431] on img at bounding box center [629, 509] width 248 height 168
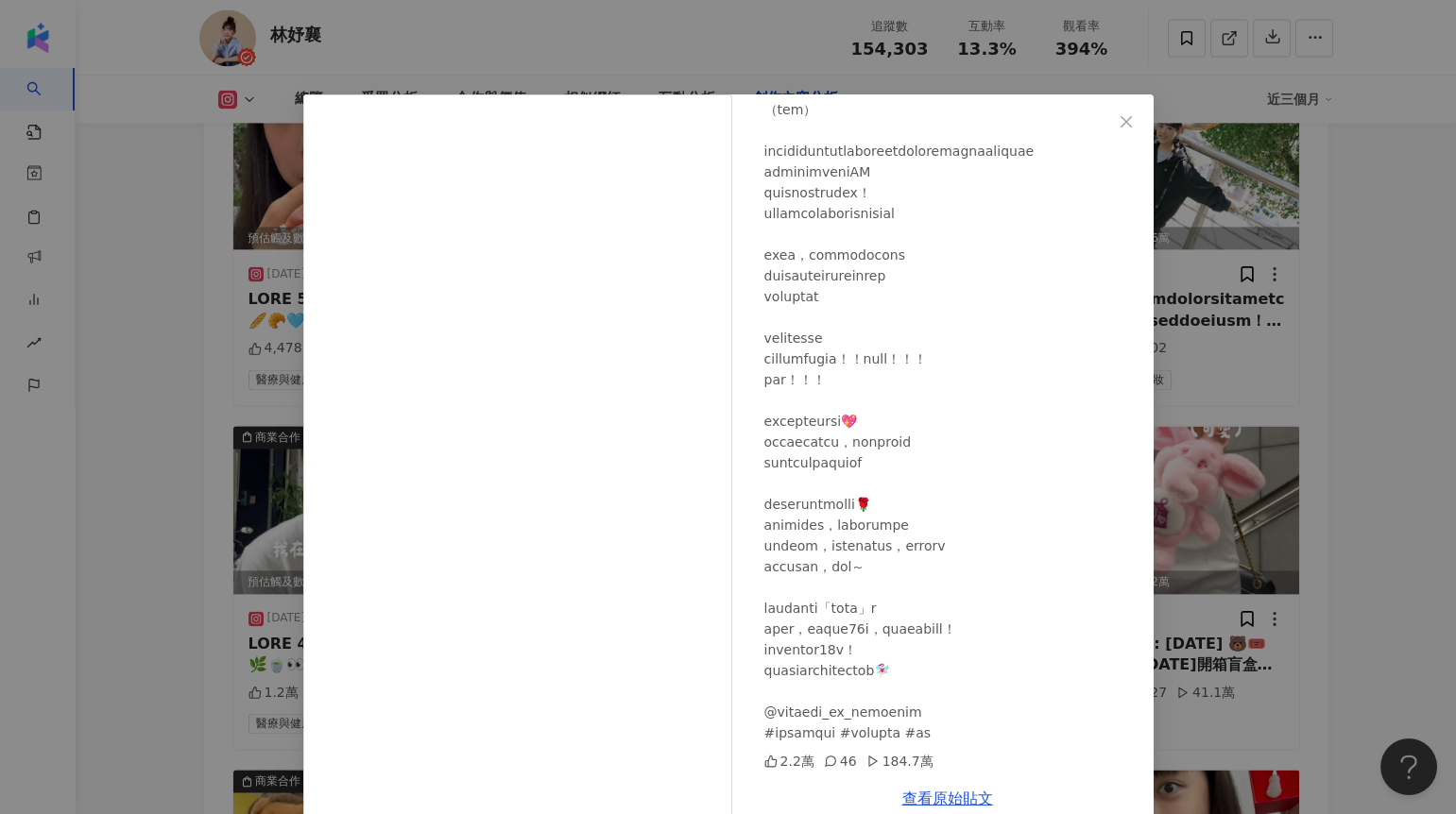
scroll to position [199, 0]
drag, startPoint x: 801, startPoint y: 418, endPoint x: 905, endPoint y: 418, distance: 104.0
click at [905, 418] on div at bounding box center [951, 380] width 374 height 728
click at [1375, 423] on div "林妤襄 2025/6/6 2.2萬 46 184.7萬 查看原始貼文" at bounding box center [728, 407] width 1456 height 814
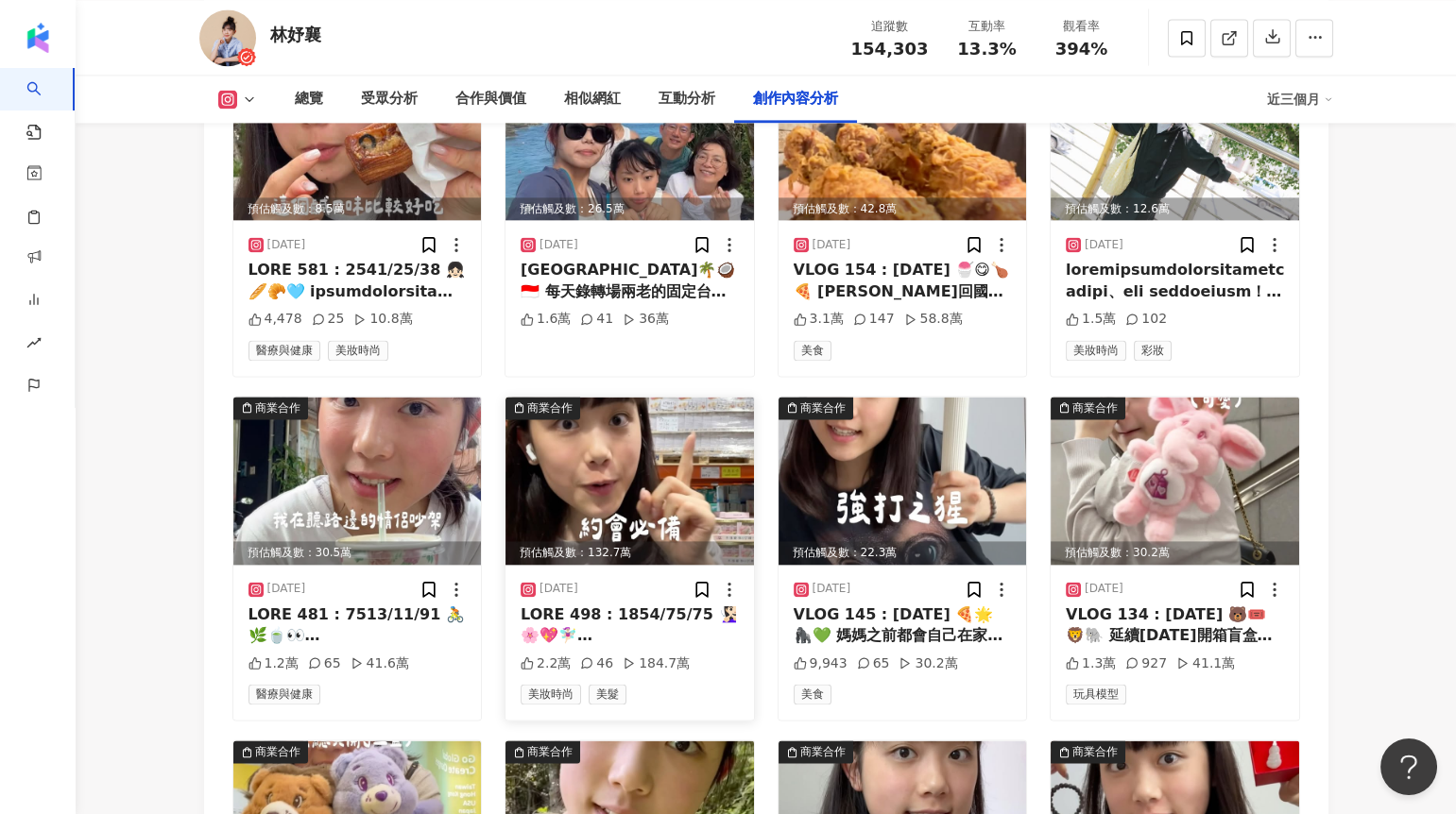
scroll to position [6087, 0]
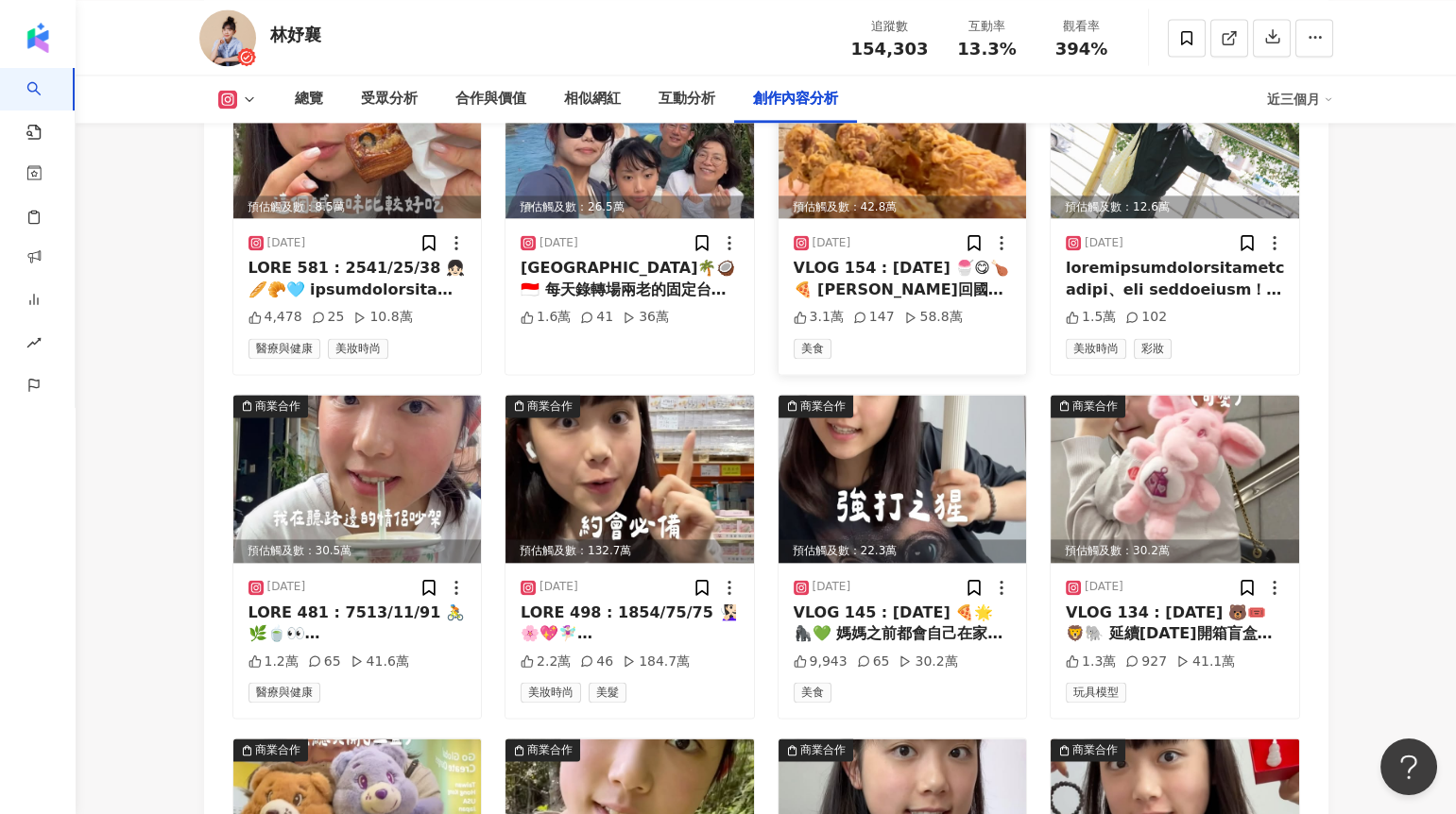
click at [962, 308] on div "3.1萬 147 58.8萬" at bounding box center [903, 317] width 218 height 19
click at [1232, 653] on div "1.3萬 927 41.1萬" at bounding box center [1174, 662] width 218 height 19
click at [406, 653] on div "1.2萬 65 41.6萬" at bounding box center [357, 662] width 218 height 19
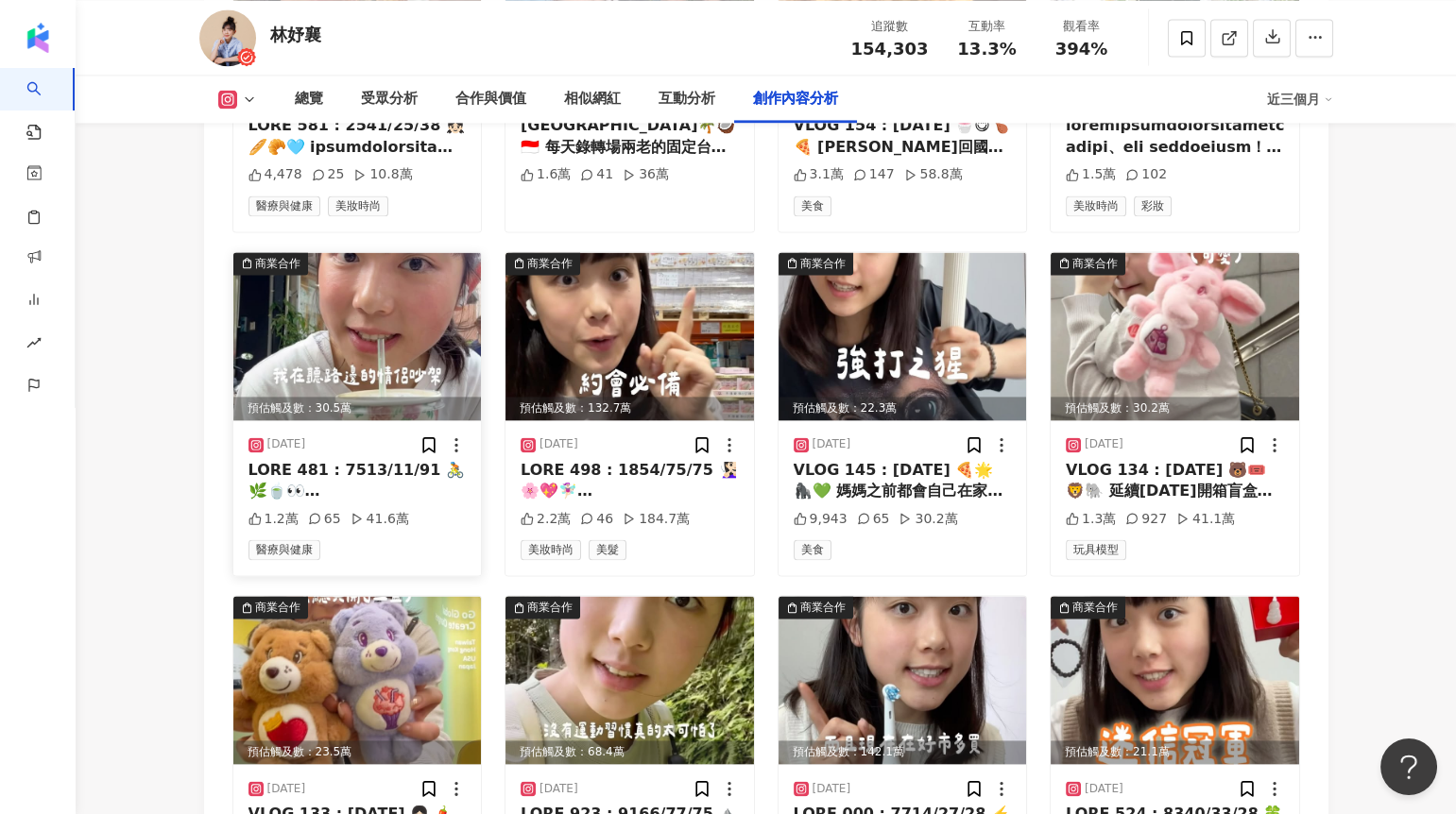
scroll to position [6236, 0]
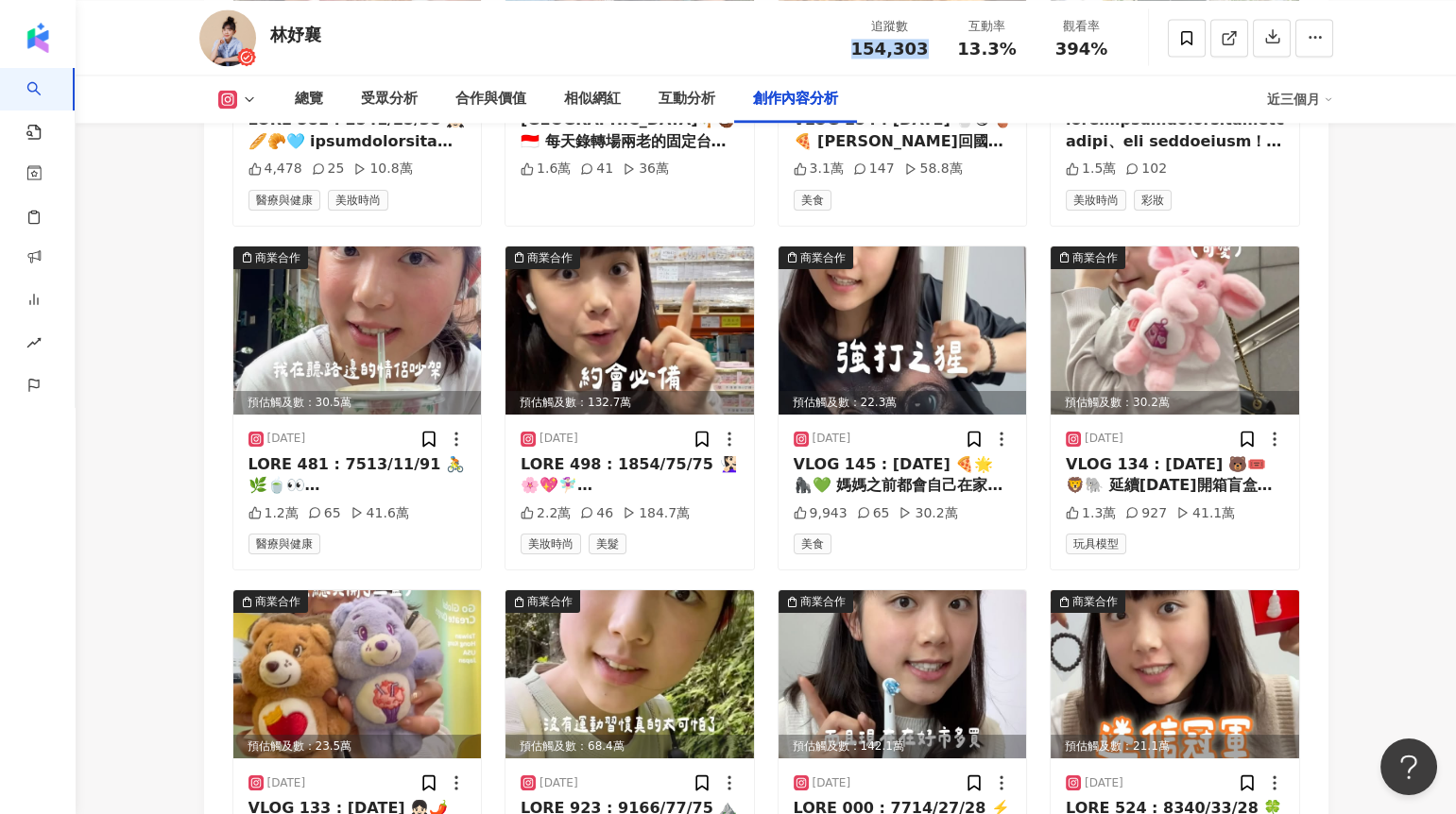
drag, startPoint x: 858, startPoint y: 38, endPoint x: 935, endPoint y: 39, distance: 77.0
click at [935, 39] on div "追蹤數 154,303" at bounding box center [890, 36] width 100 height 40
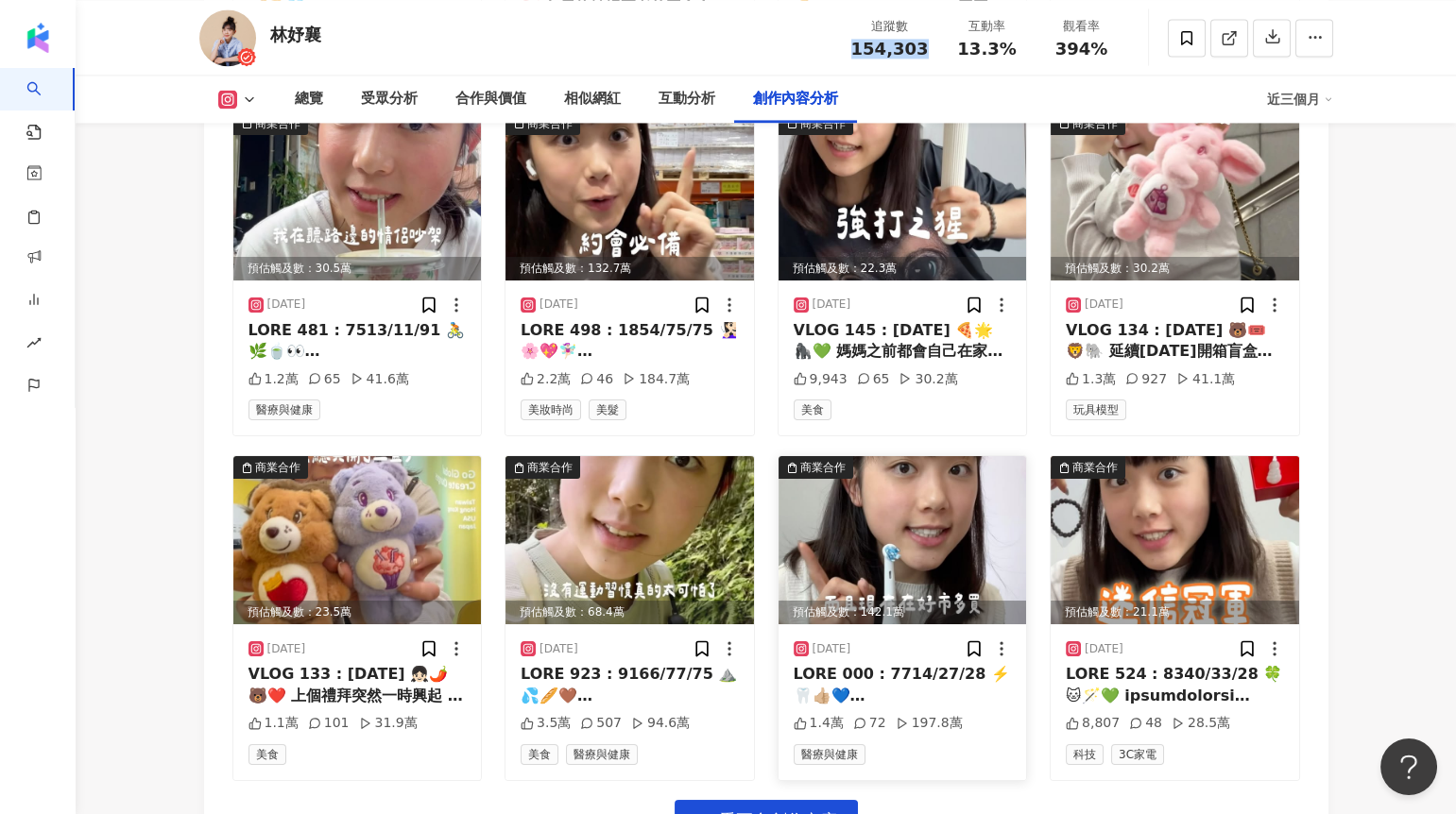
scroll to position [6383, 0]
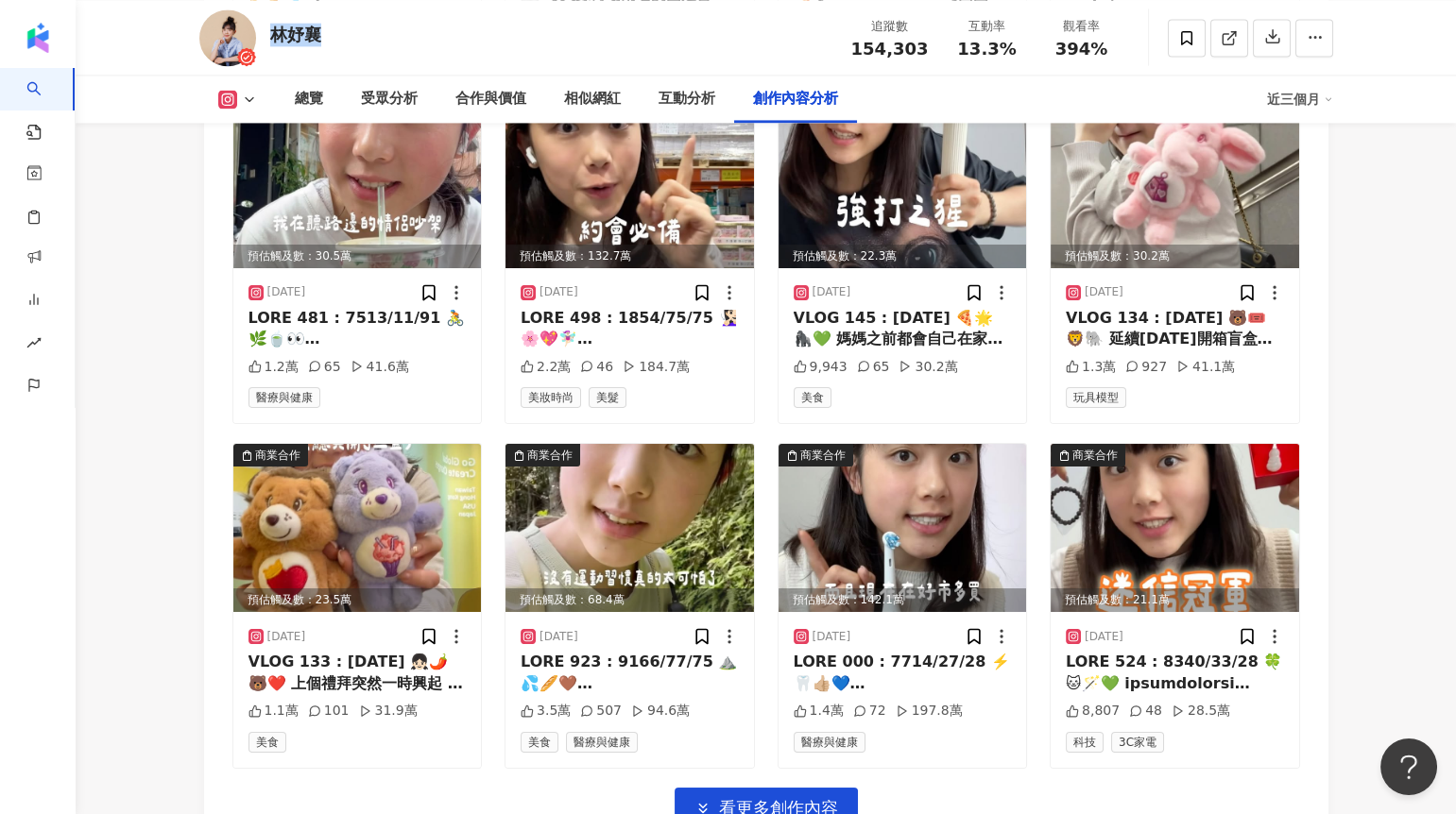
drag, startPoint x: 334, startPoint y: 39, endPoint x: 269, endPoint y: 38, distance: 65.0
click at [269, 38] on div "林妤襄 追蹤數 154,303 互動率 13.3% 觀看率 394%" at bounding box center [766, 37] width 1210 height 75
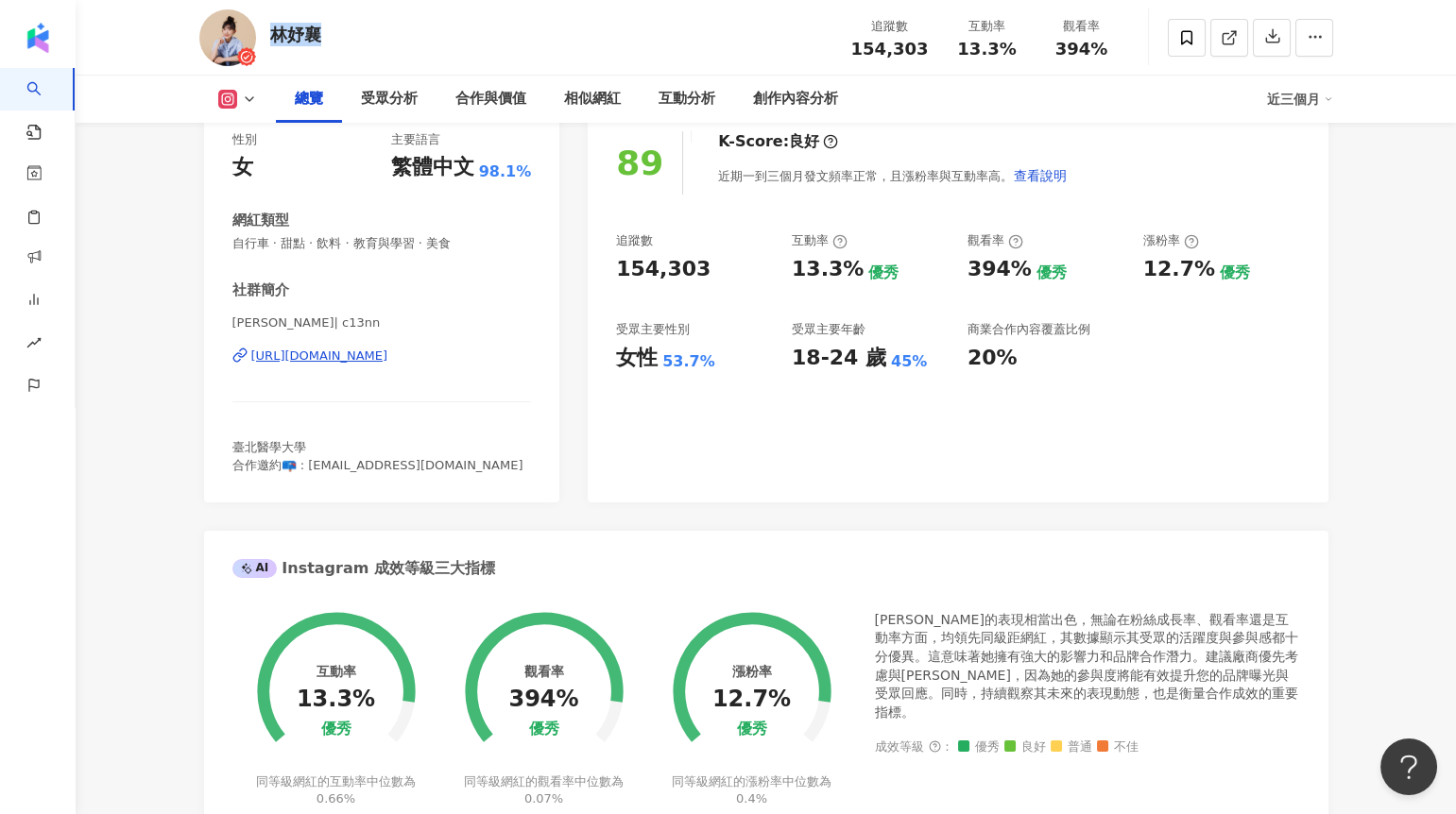
scroll to position [0, 0]
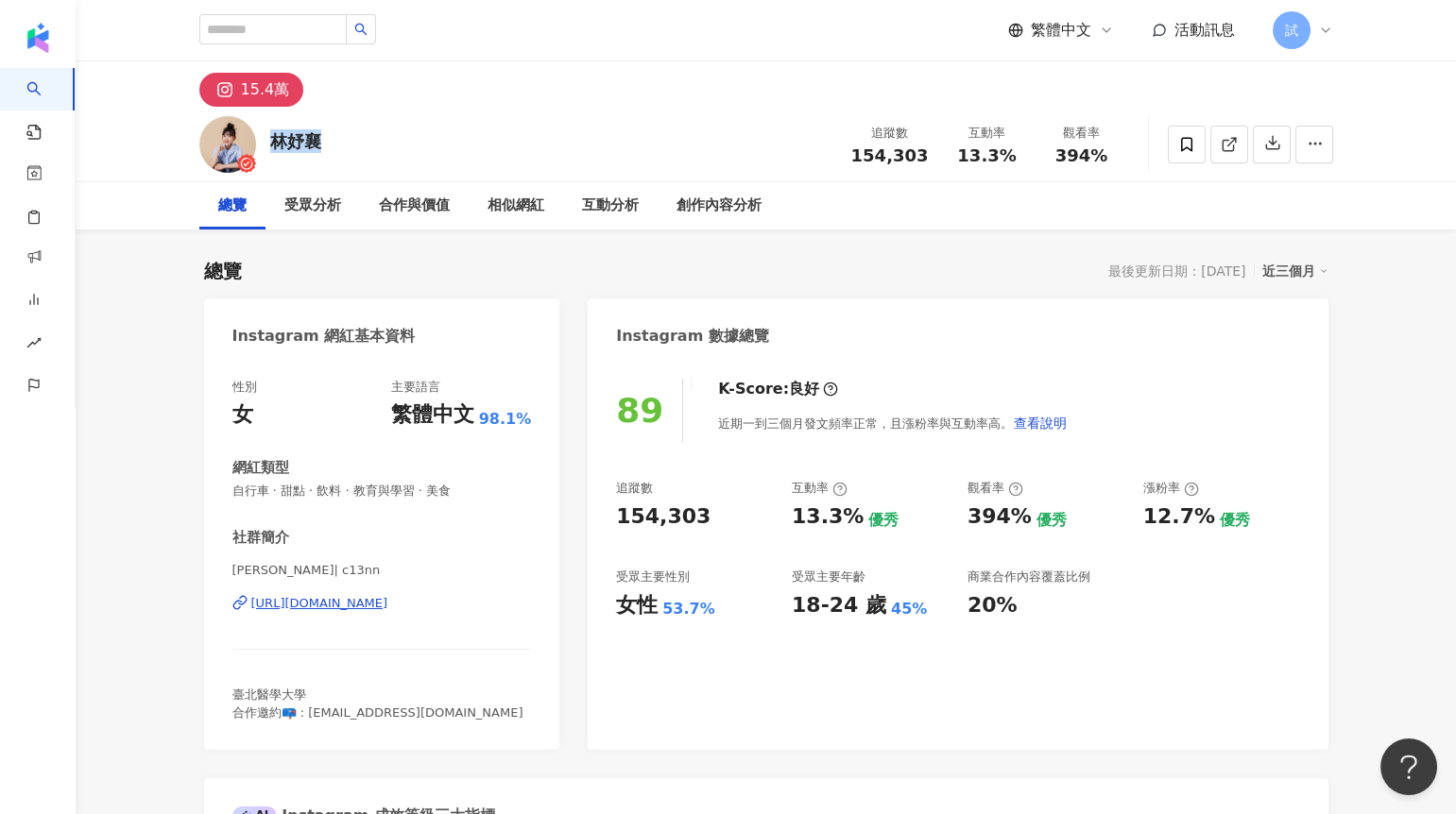
drag, startPoint x: 1090, startPoint y: 269, endPoint x: 1246, endPoint y: 274, distance: 156.1
click at [1246, 274] on div "最後更新日期：2025/8/12 近三個月" at bounding box center [1218, 271] width 219 height 25
drag, startPoint x: 1244, startPoint y: 276, endPoint x: 1183, endPoint y: 269, distance: 61.4
click at [1183, 269] on div "最後更新日期：2025/8/12" at bounding box center [1177, 271] width 137 height 15
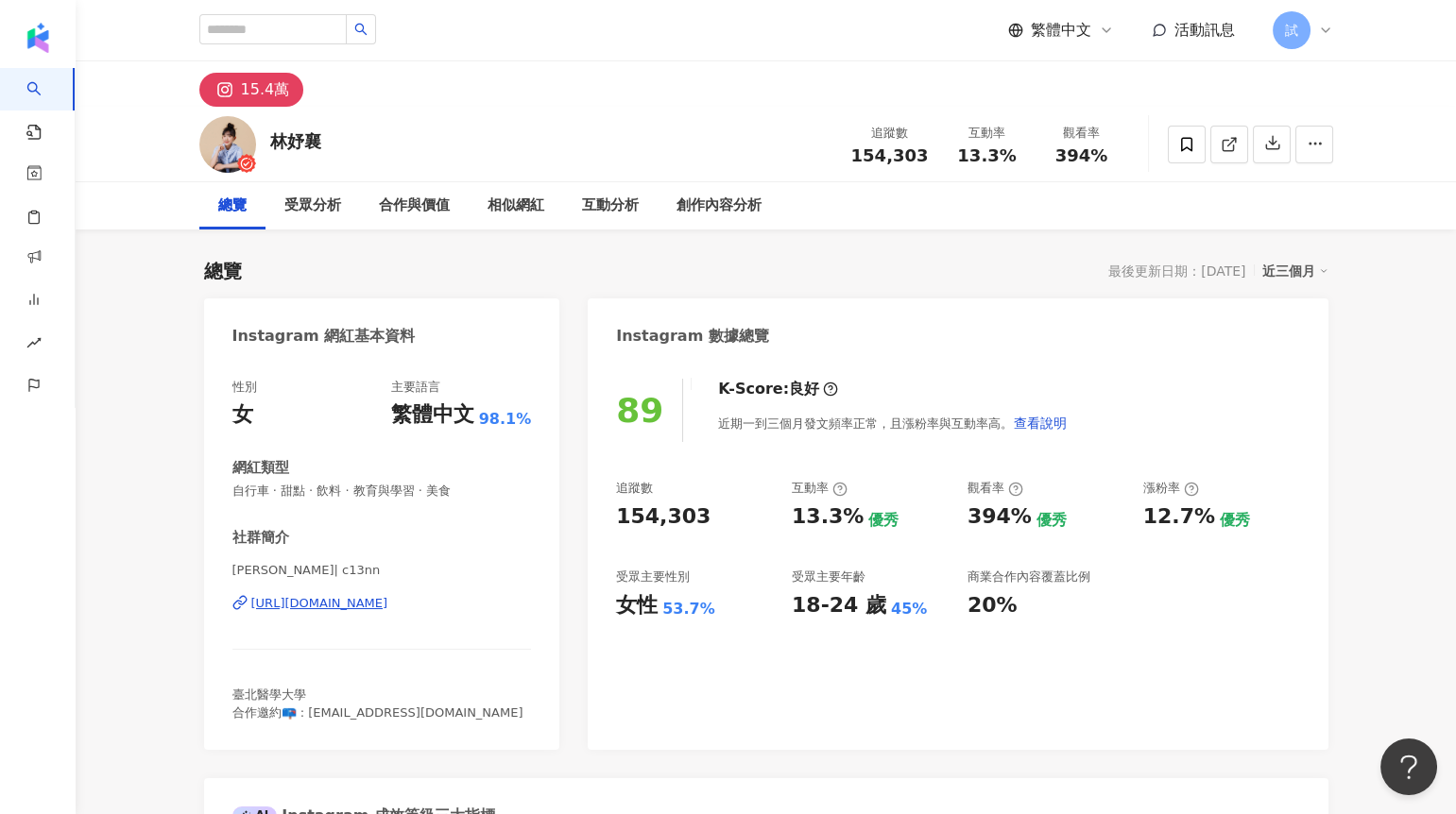
click at [1183, 269] on div "最後更新日期：2025/8/12" at bounding box center [1177, 271] width 137 height 15
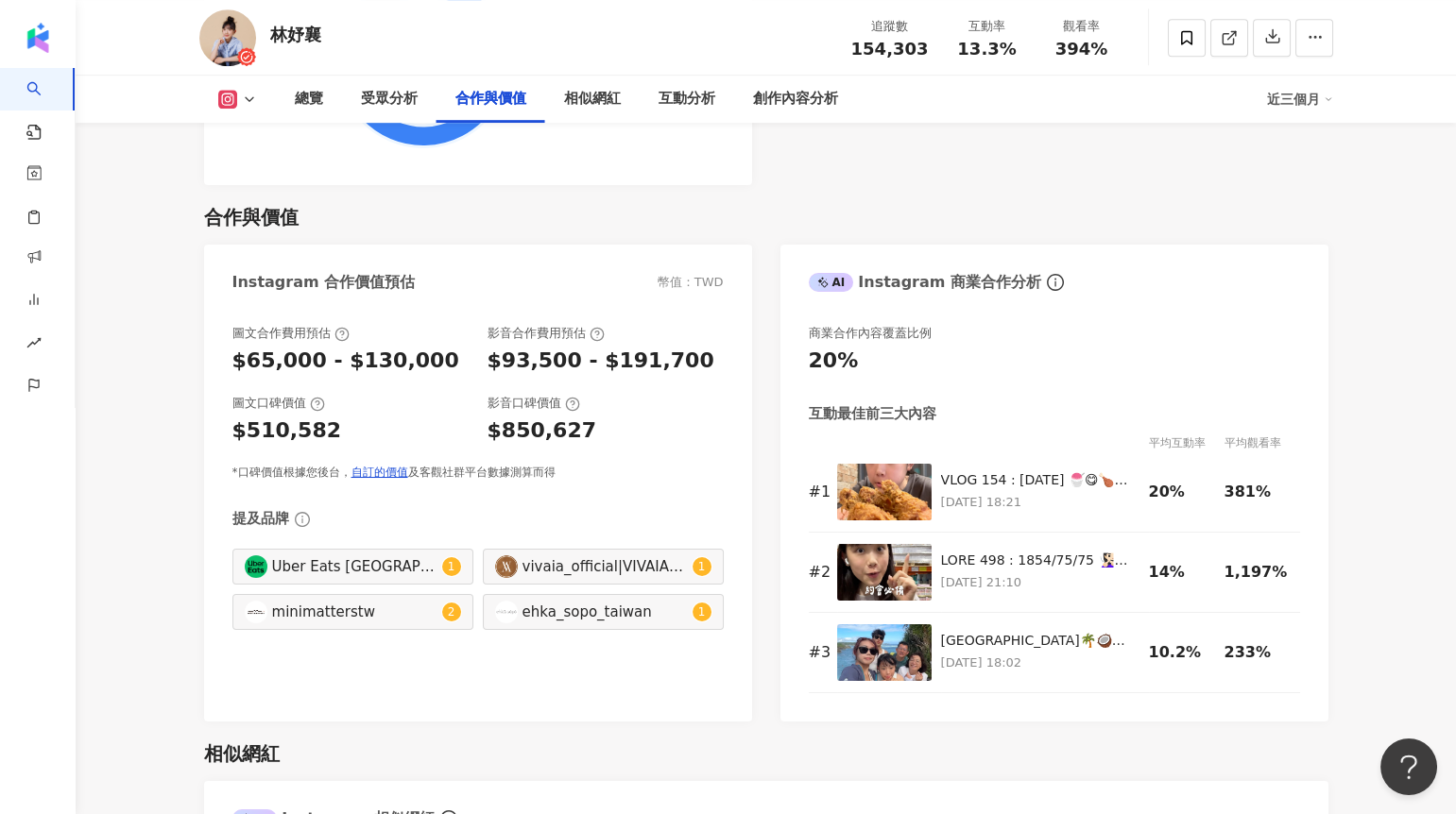
scroll to position [2492, 0]
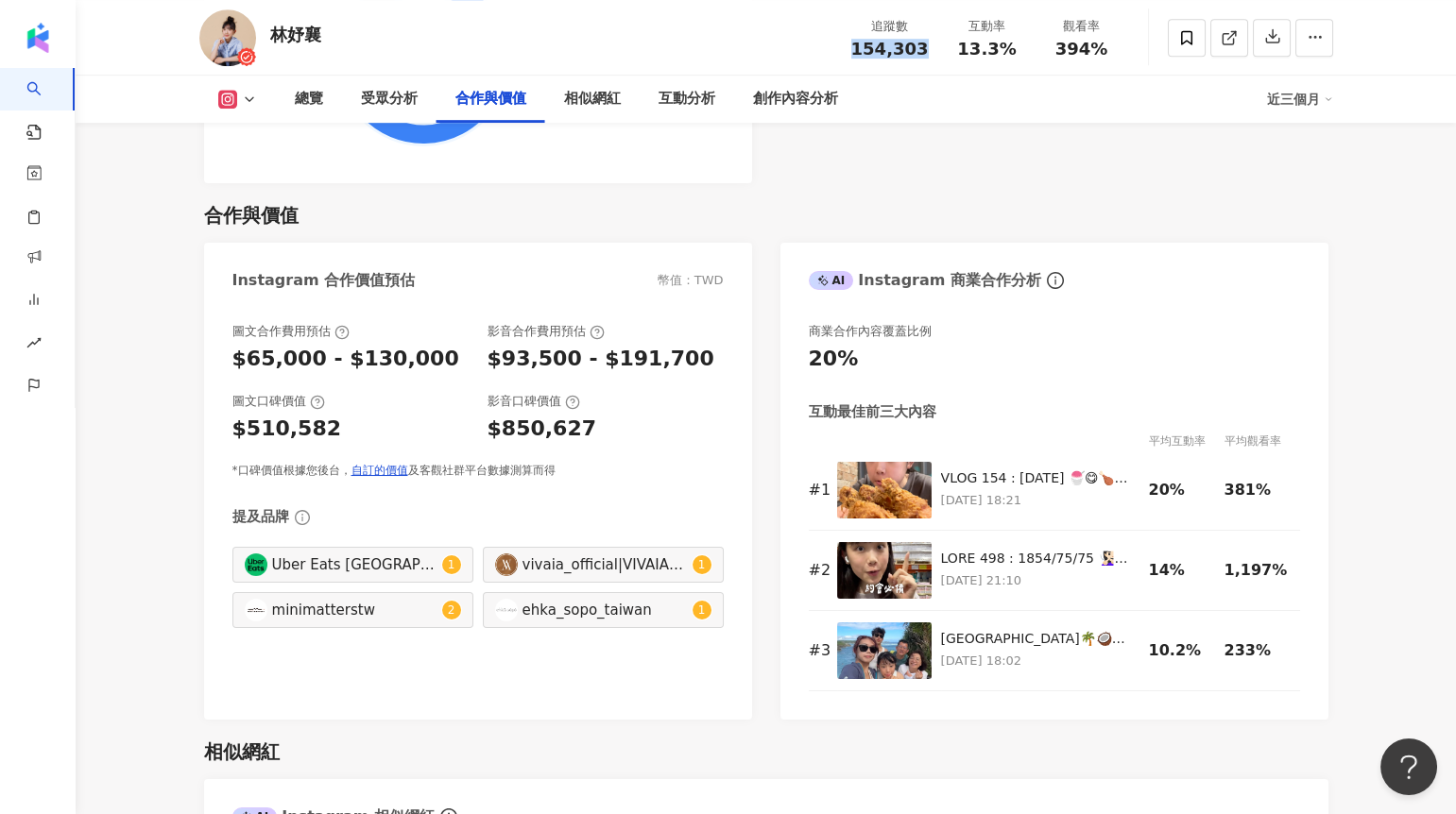
drag, startPoint x: 859, startPoint y: 45, endPoint x: 930, endPoint y: 46, distance: 71.0
click at [930, 46] on div "追蹤數 154,303" at bounding box center [890, 36] width 100 height 40
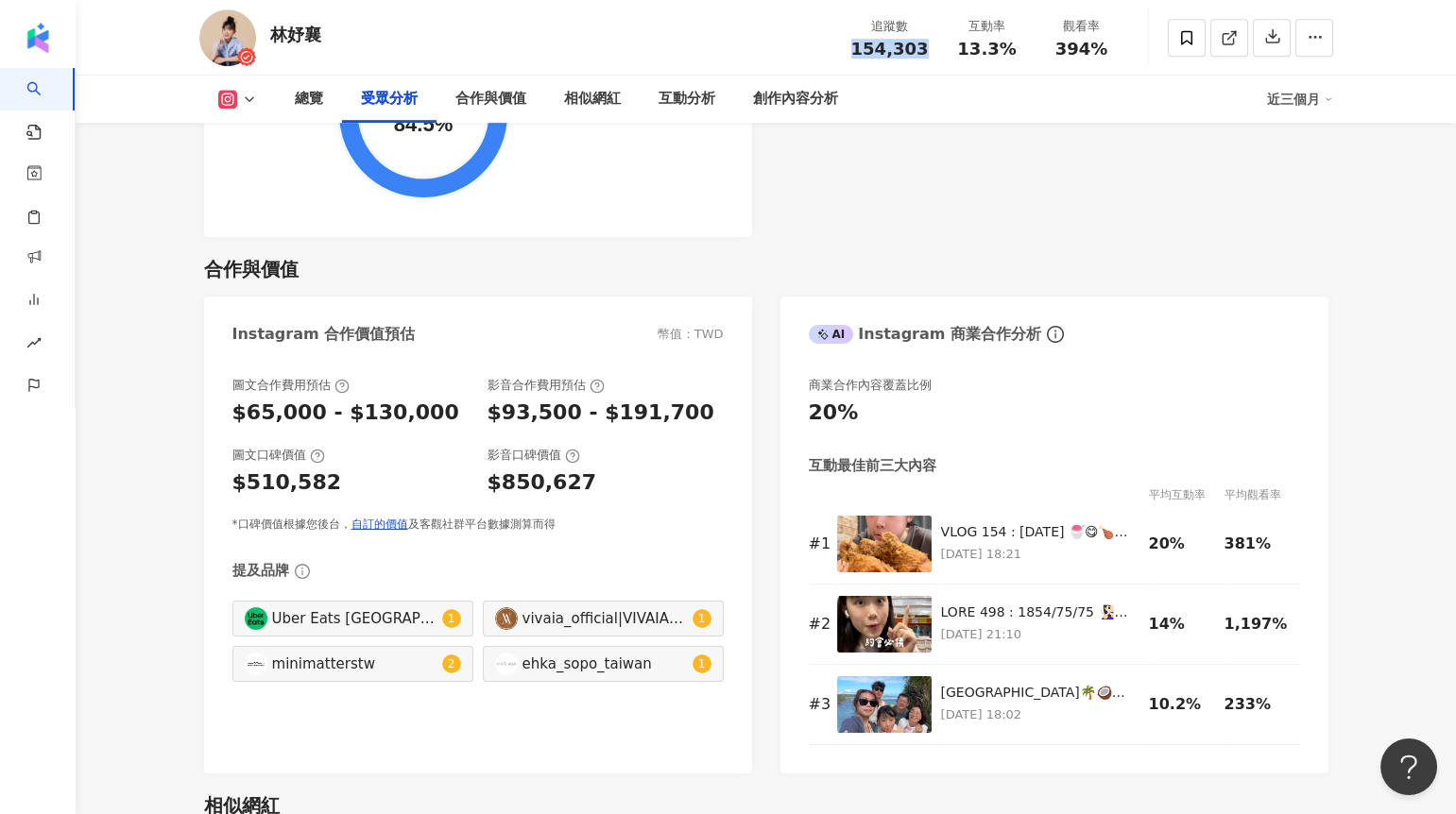
scroll to position [2437, 0]
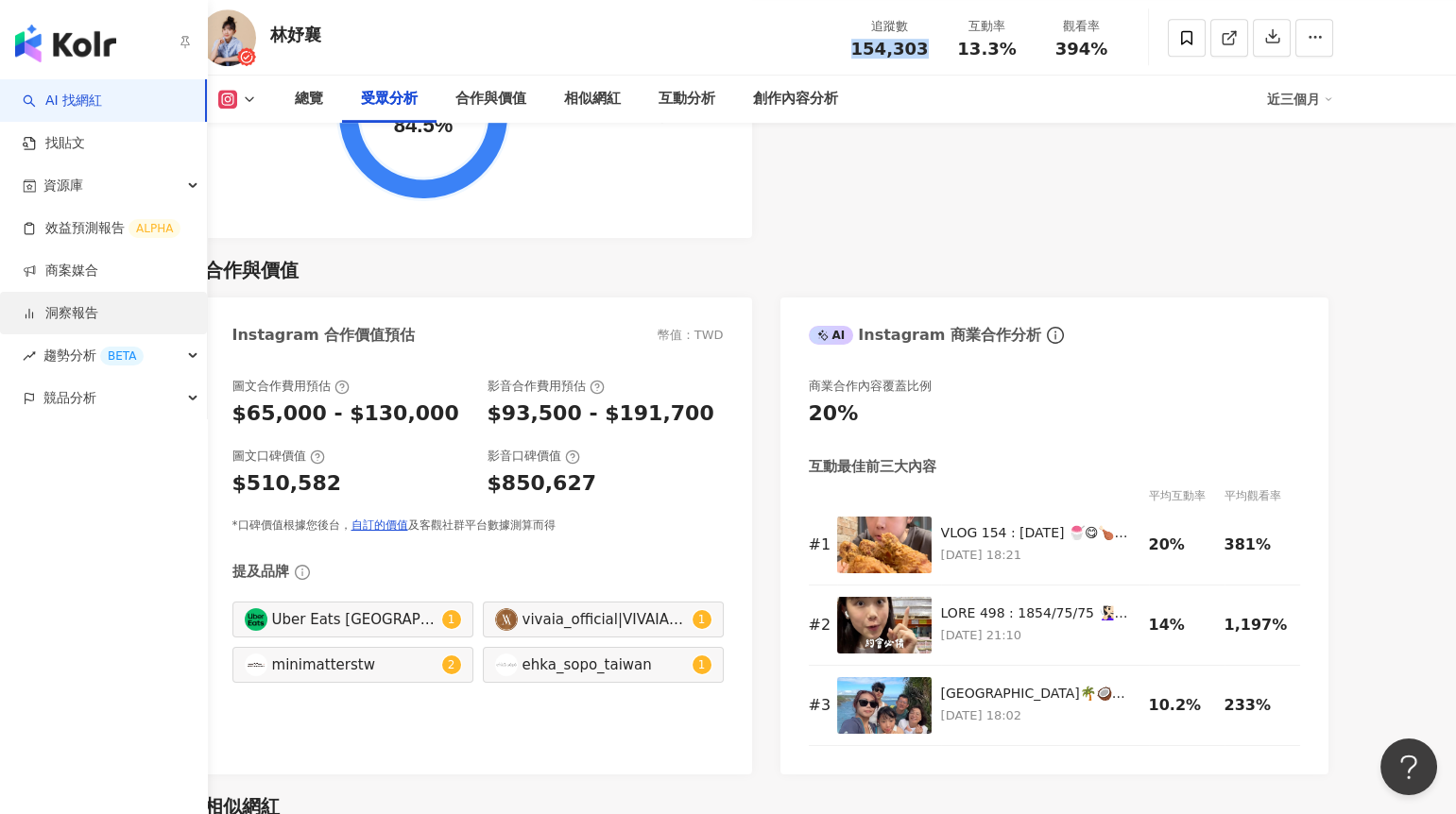
click at [78, 311] on link "洞察報告" at bounding box center [60, 313] width 76 height 19
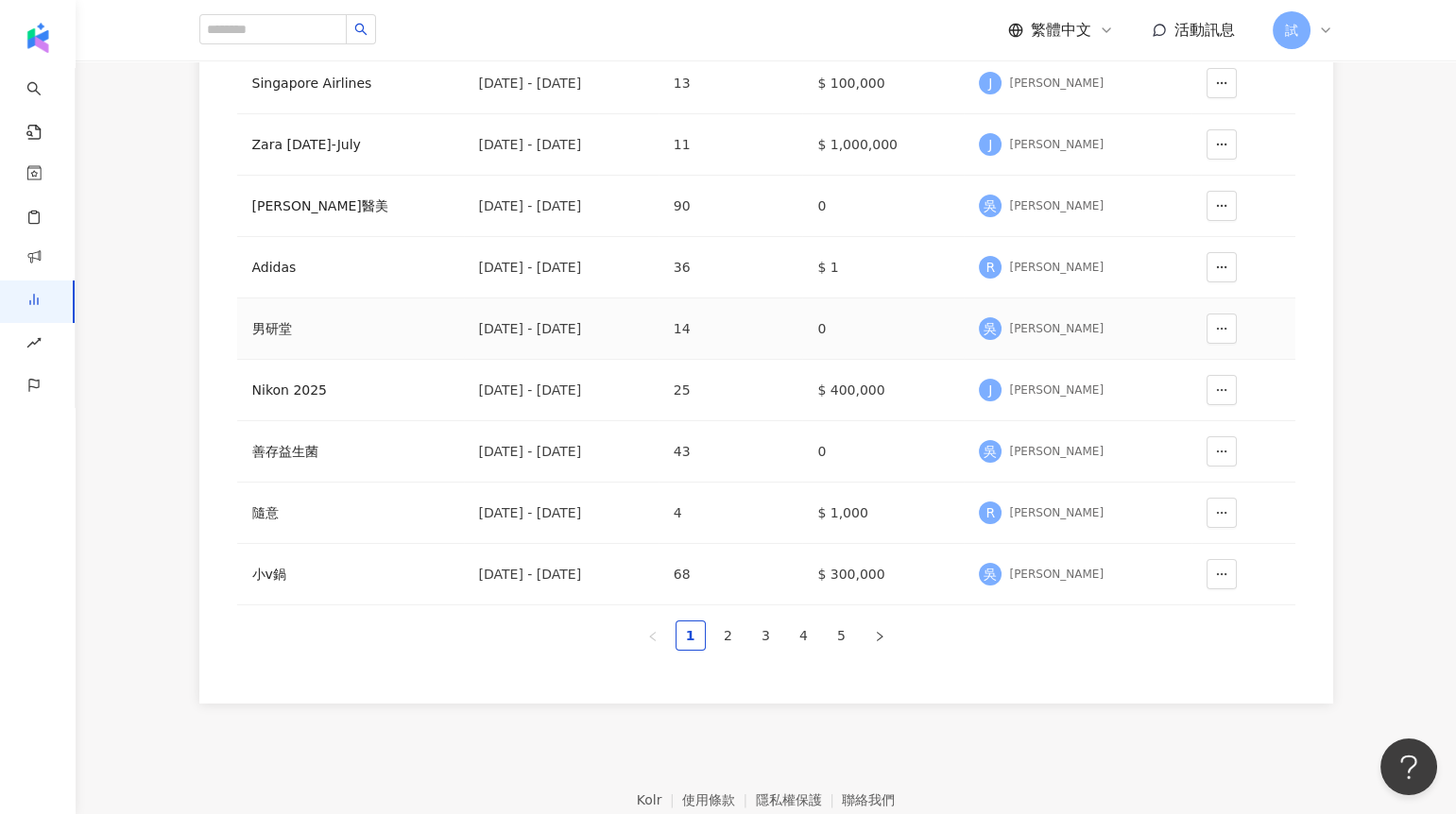
scroll to position [405, 0]
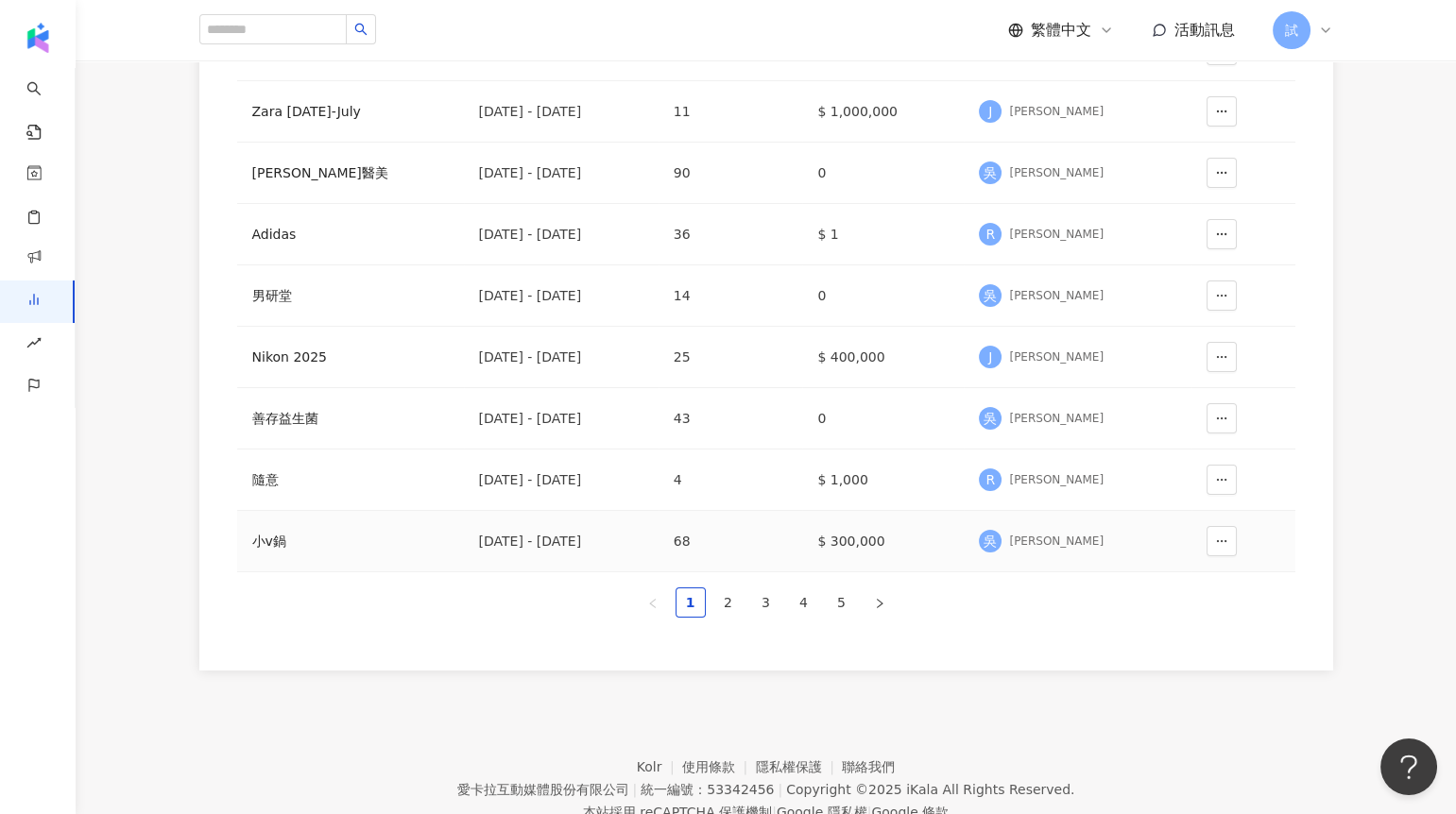
click at [277, 536] on div "小v鍋" at bounding box center [350, 540] width 196 height 21
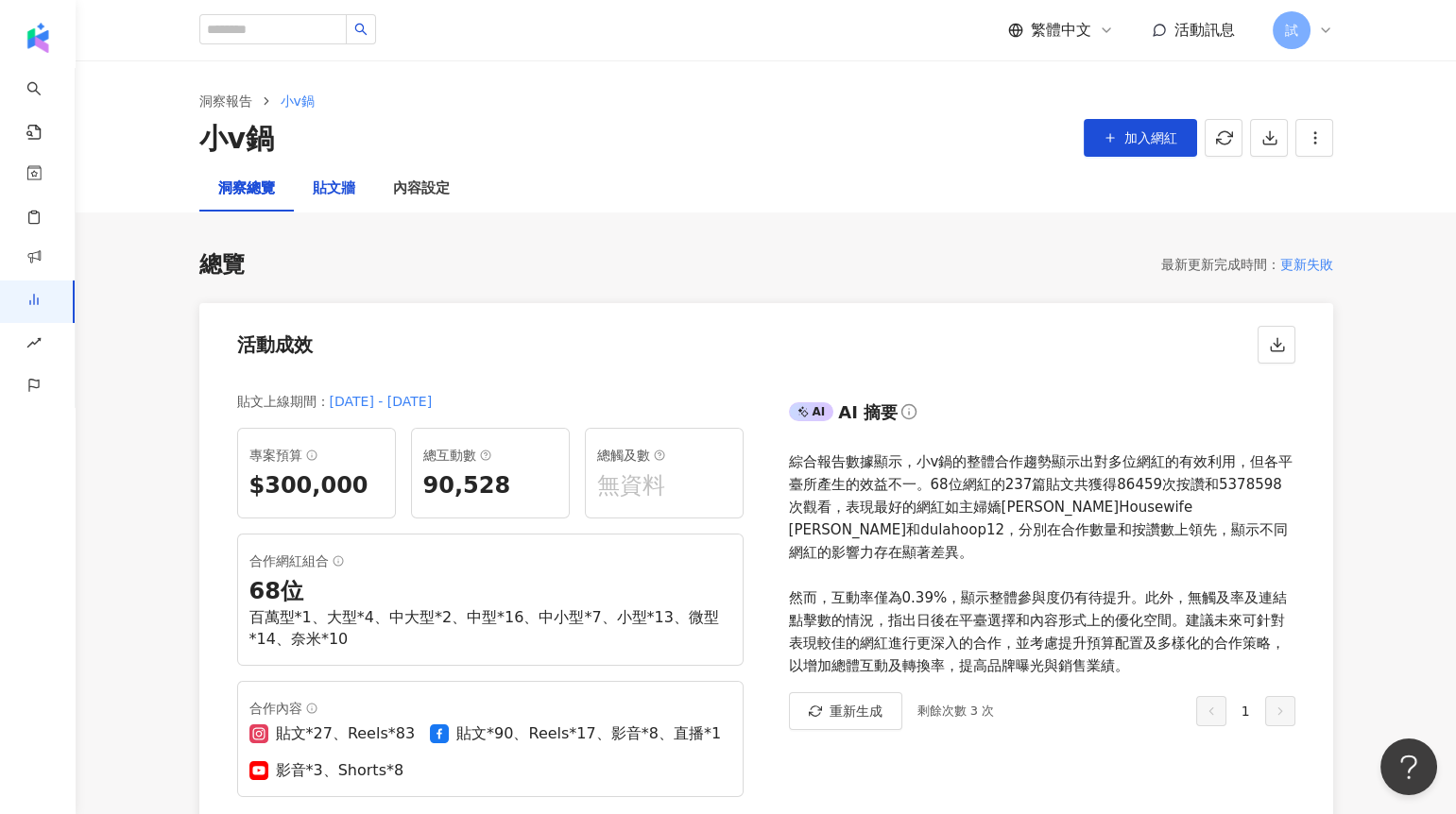
click at [342, 188] on div "貼文牆" at bounding box center [334, 188] width 42 height 23
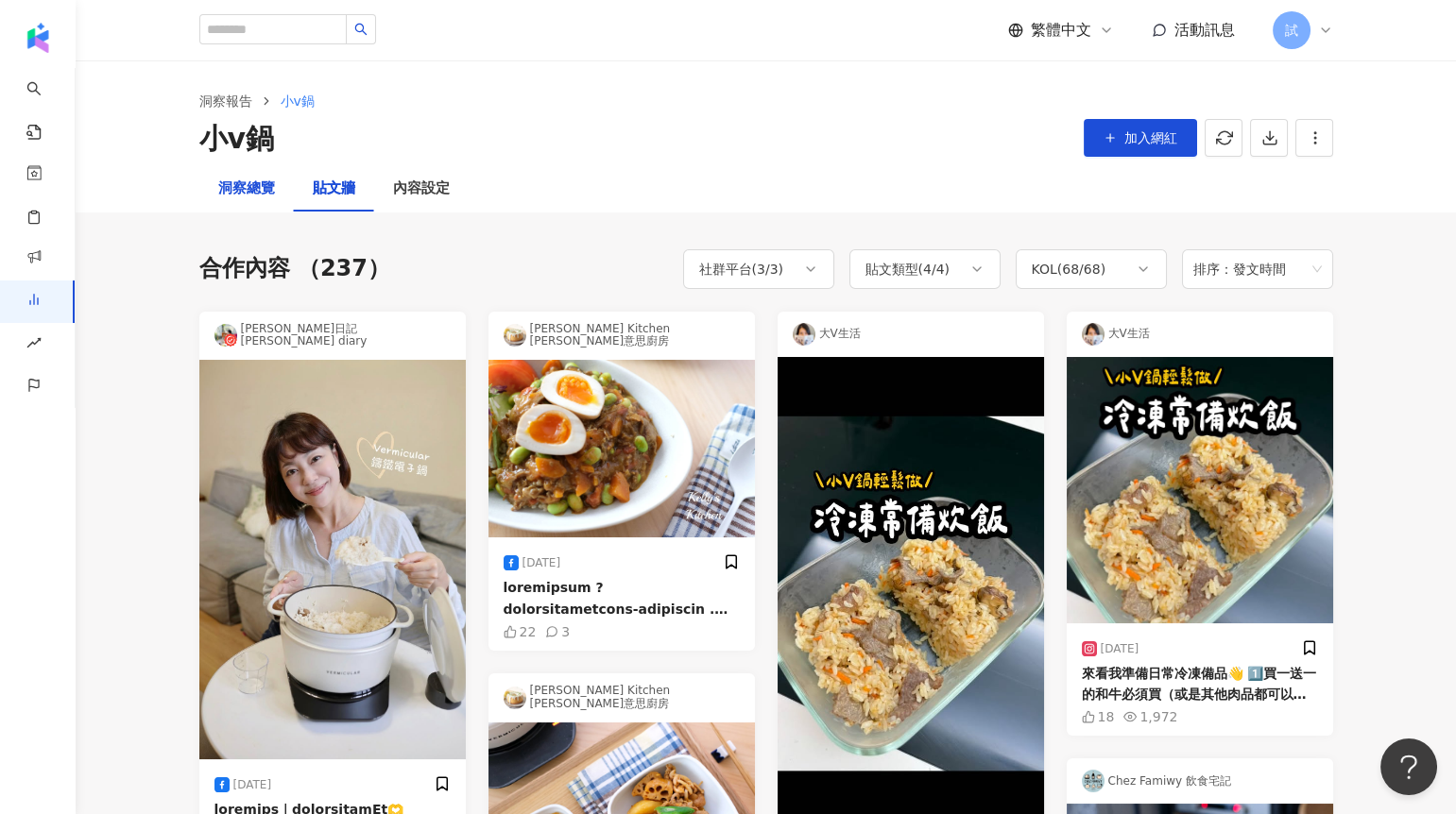
click at [253, 197] on div "洞察總覽" at bounding box center [246, 188] width 57 height 23
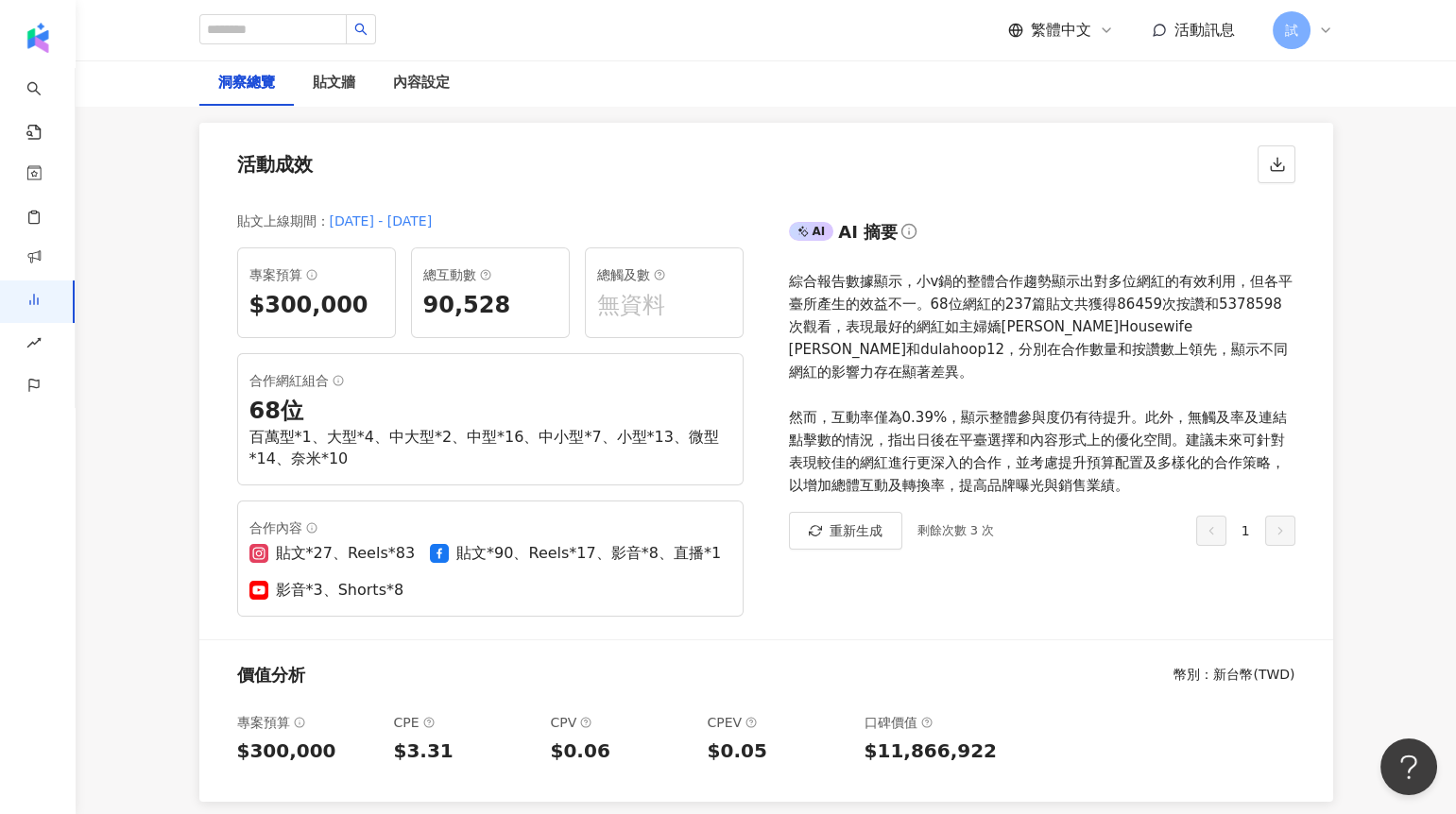
scroll to position [203, 0]
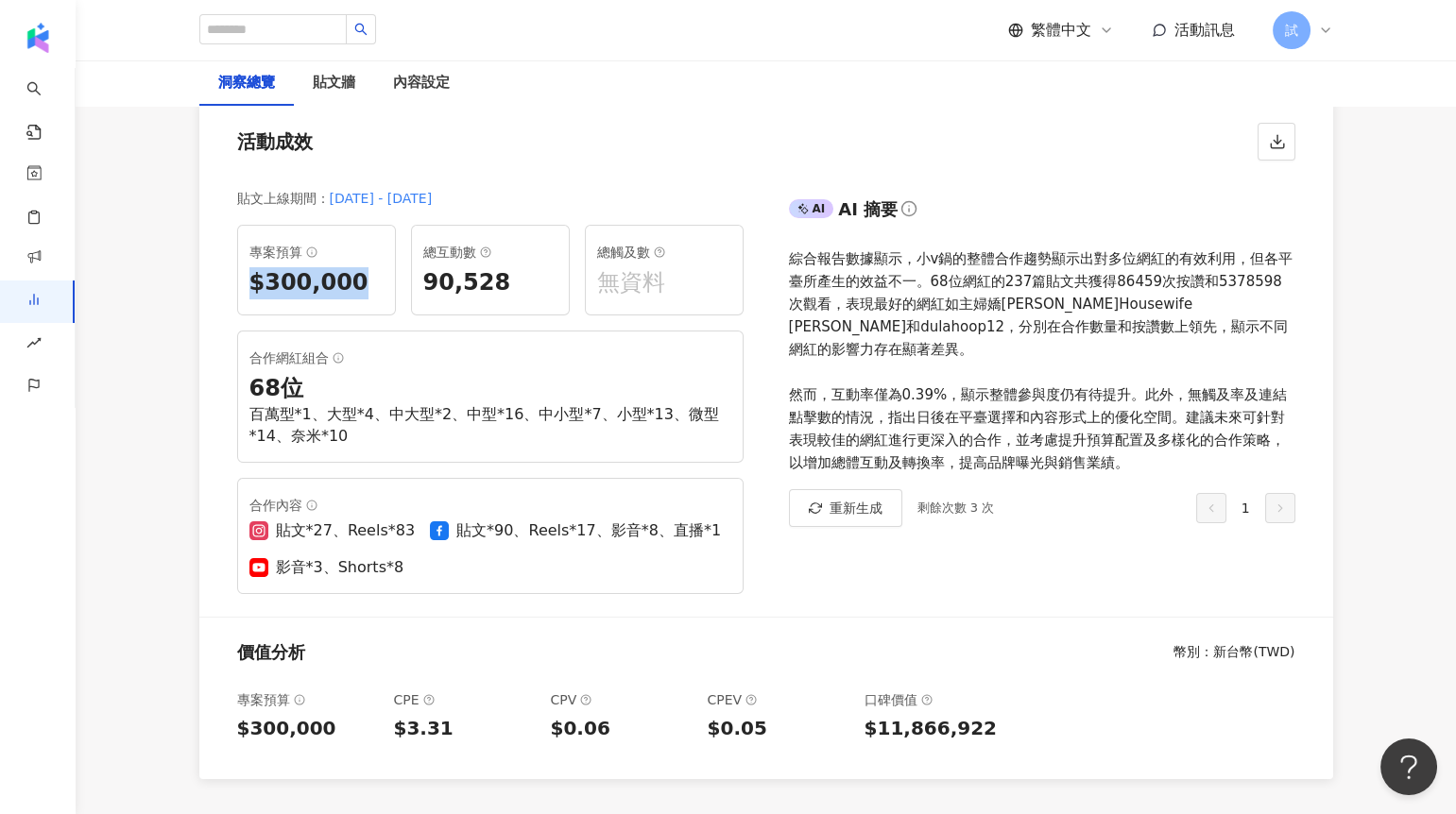
drag, startPoint x: 246, startPoint y: 281, endPoint x: 376, endPoint y: 281, distance: 130.0
click at [376, 281] on div "專案預算 $300,000" at bounding box center [317, 270] width 159 height 90
drag, startPoint x: 425, startPoint y: 282, endPoint x: 526, endPoint y: 282, distance: 101.0
click at [527, 282] on div "90,528" at bounding box center [490, 283] width 134 height 32
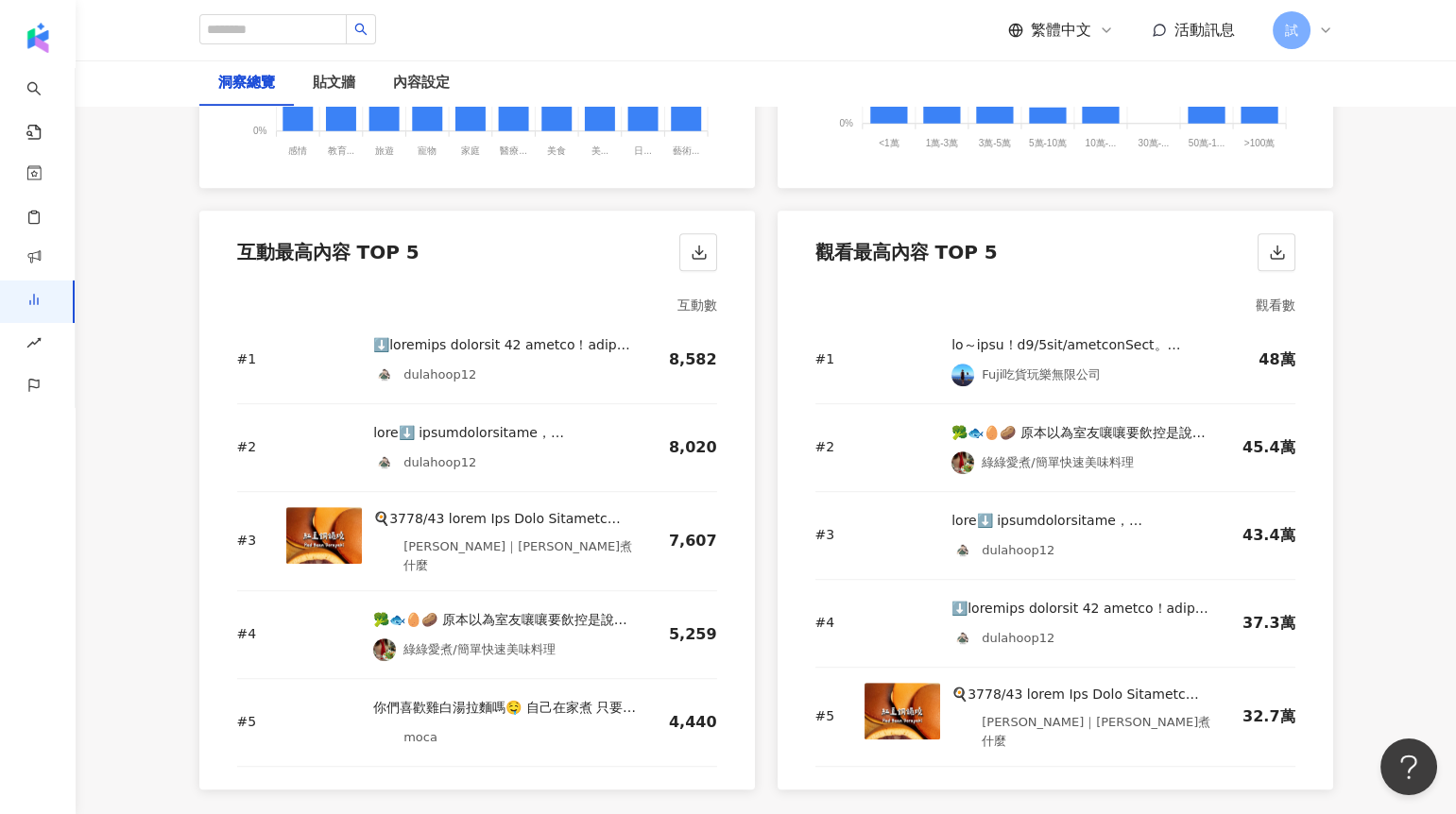
scroll to position [2627, 0]
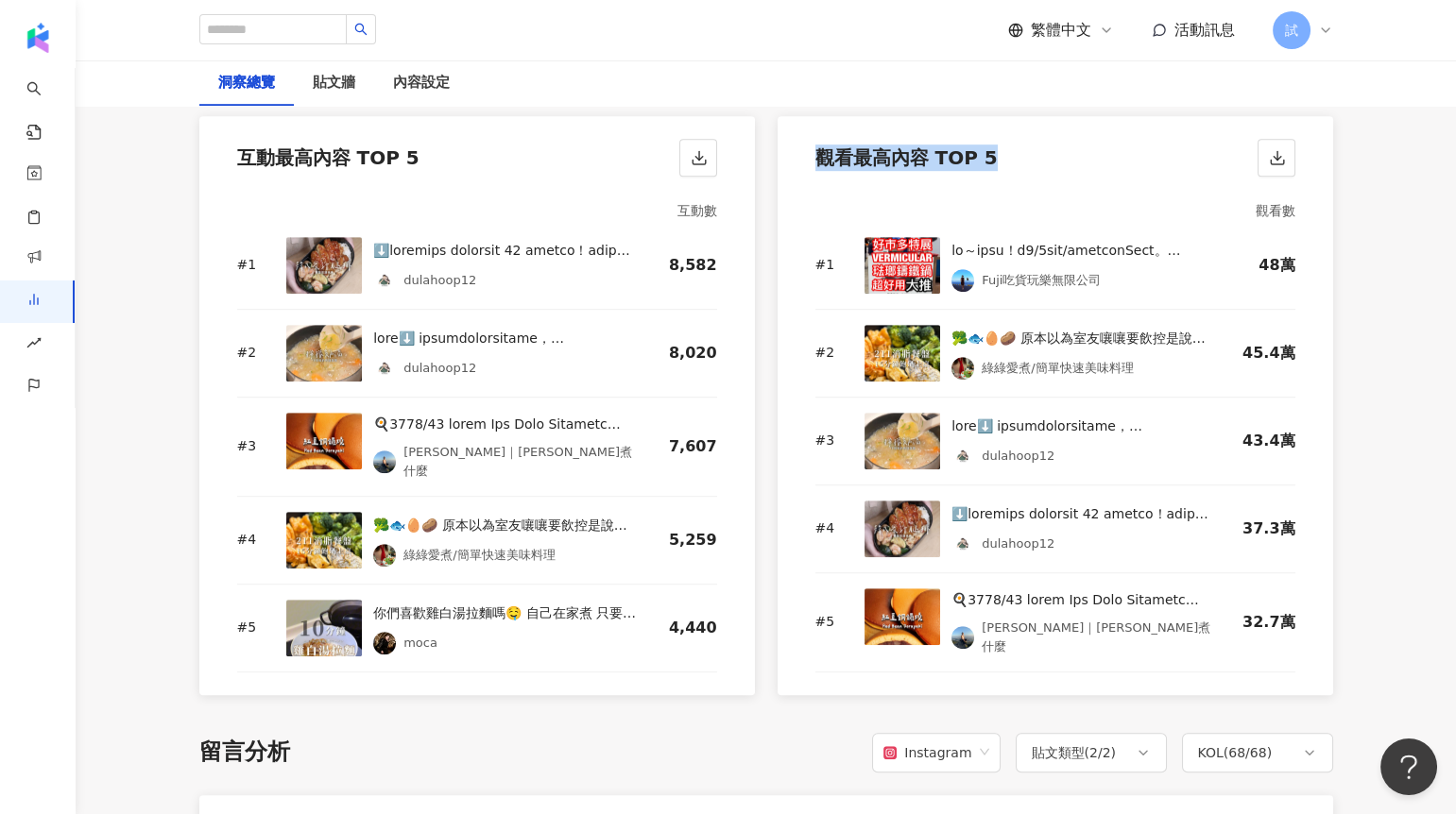
drag, startPoint x: 816, startPoint y: 158, endPoint x: 1018, endPoint y: 164, distance: 202.1
click at [1024, 165] on div "觀看最高內容 TOP 5" at bounding box center [1056, 151] width 555 height 72
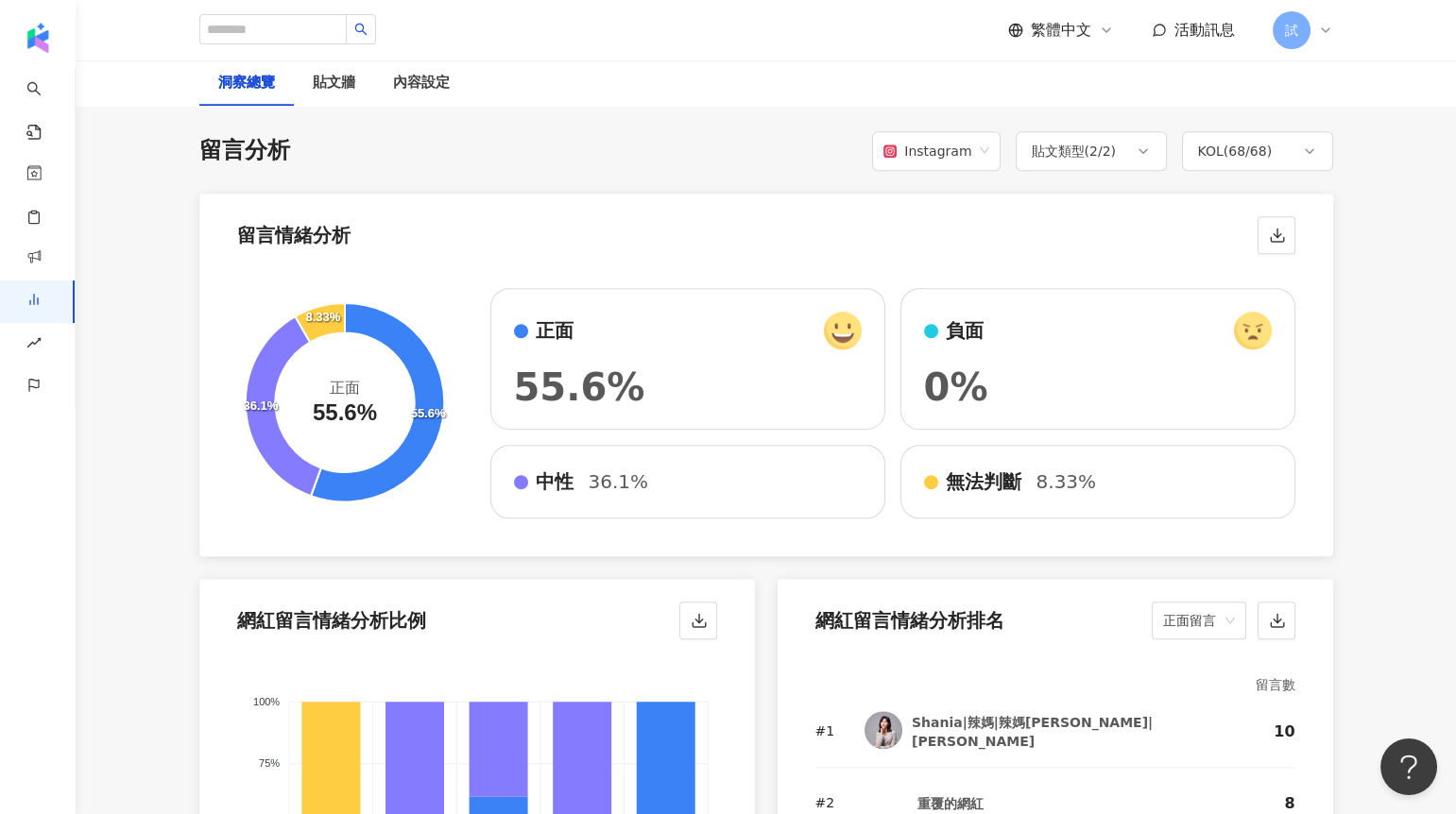
scroll to position [3239, 0]
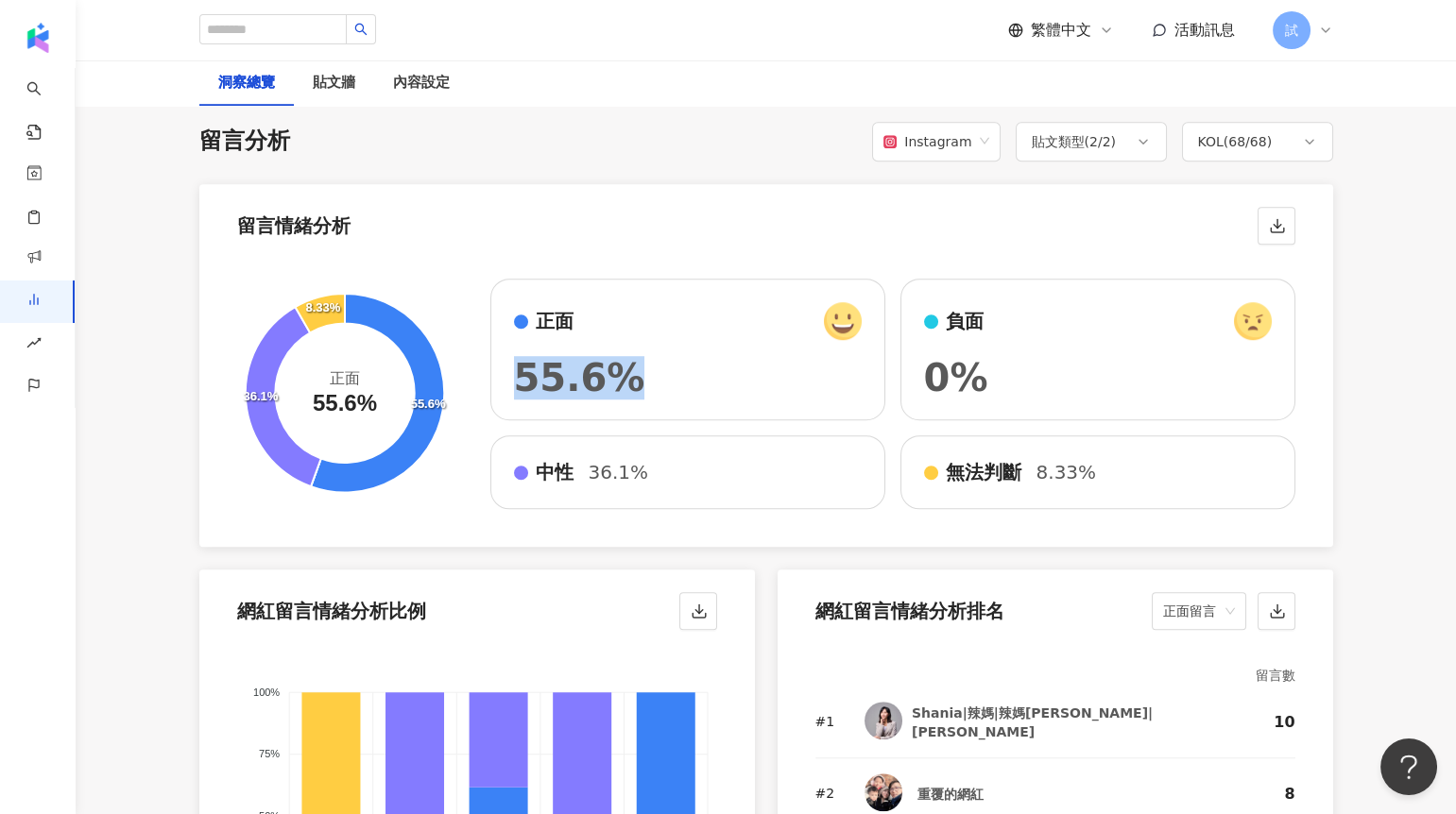
drag, startPoint x: 519, startPoint y: 365, endPoint x: 624, endPoint y: 362, distance: 105.0
click at [625, 362] on div "55.6%" at bounding box center [688, 378] width 347 height 38
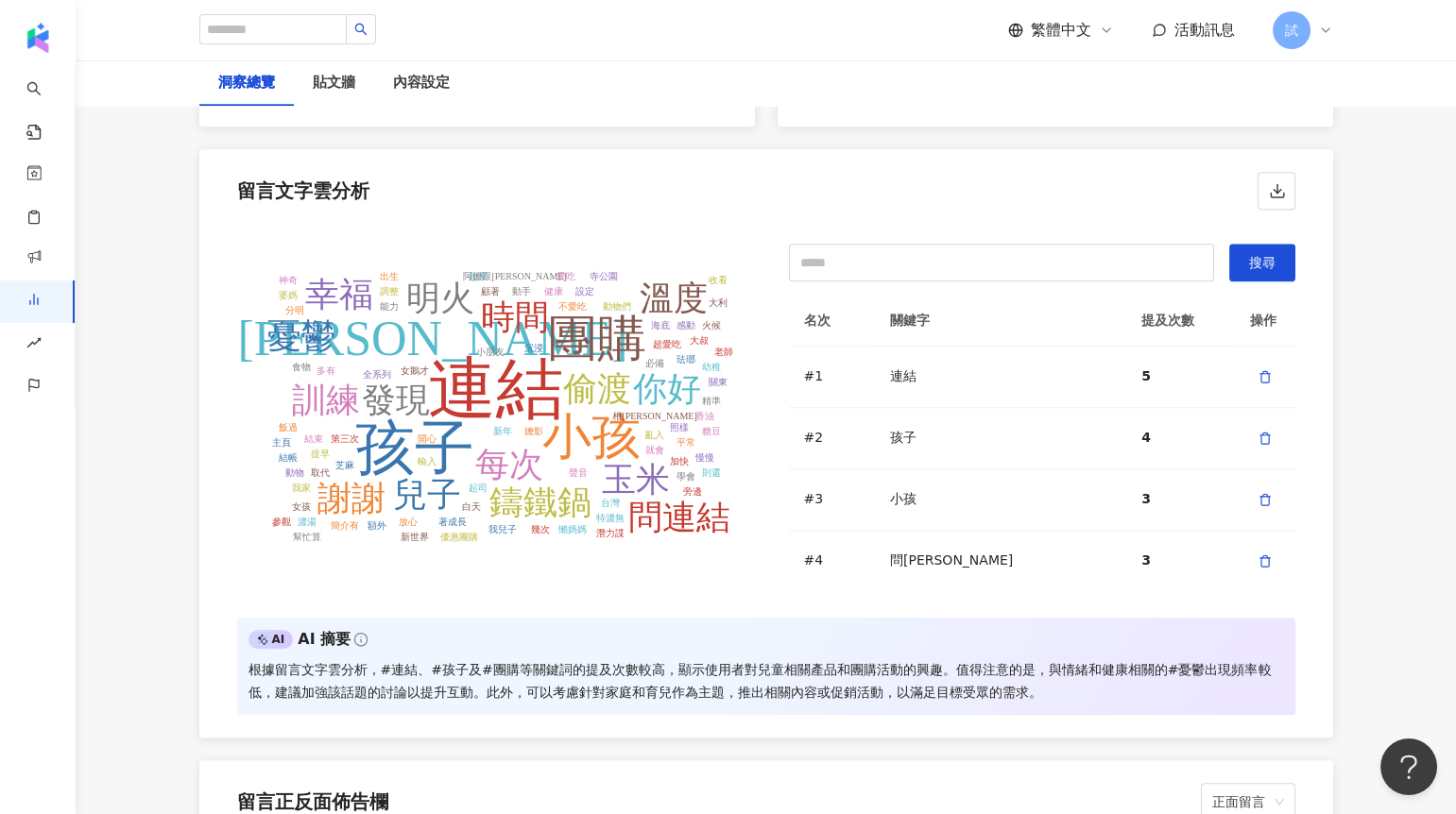
scroll to position [4195, 0]
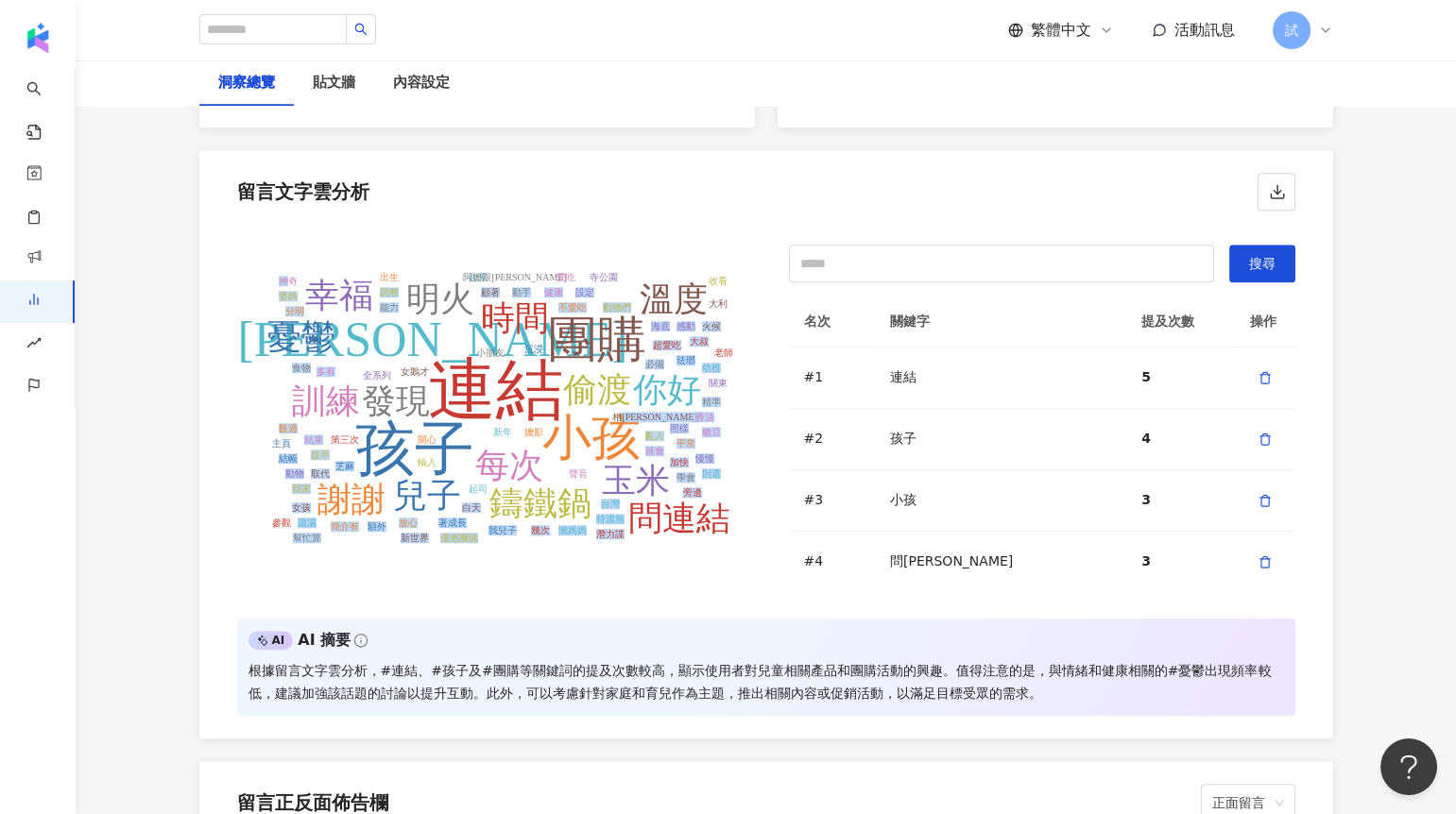
drag, startPoint x: 286, startPoint y: 266, endPoint x: 654, endPoint y: 410, distance: 395.2
click at [654, 410] on icon "連結 孩子 小孩 問鍋子 團購 偷渡 發現 每次 玉米 時間 兒子 謝謝 你好 溫度 鑄鐵鍋 明火 訓練 幸福 問連結 憂鬱 嬤影 新年 女鵝才 輸入 小朋友…" at bounding box center [491, 413] width 506 height 302
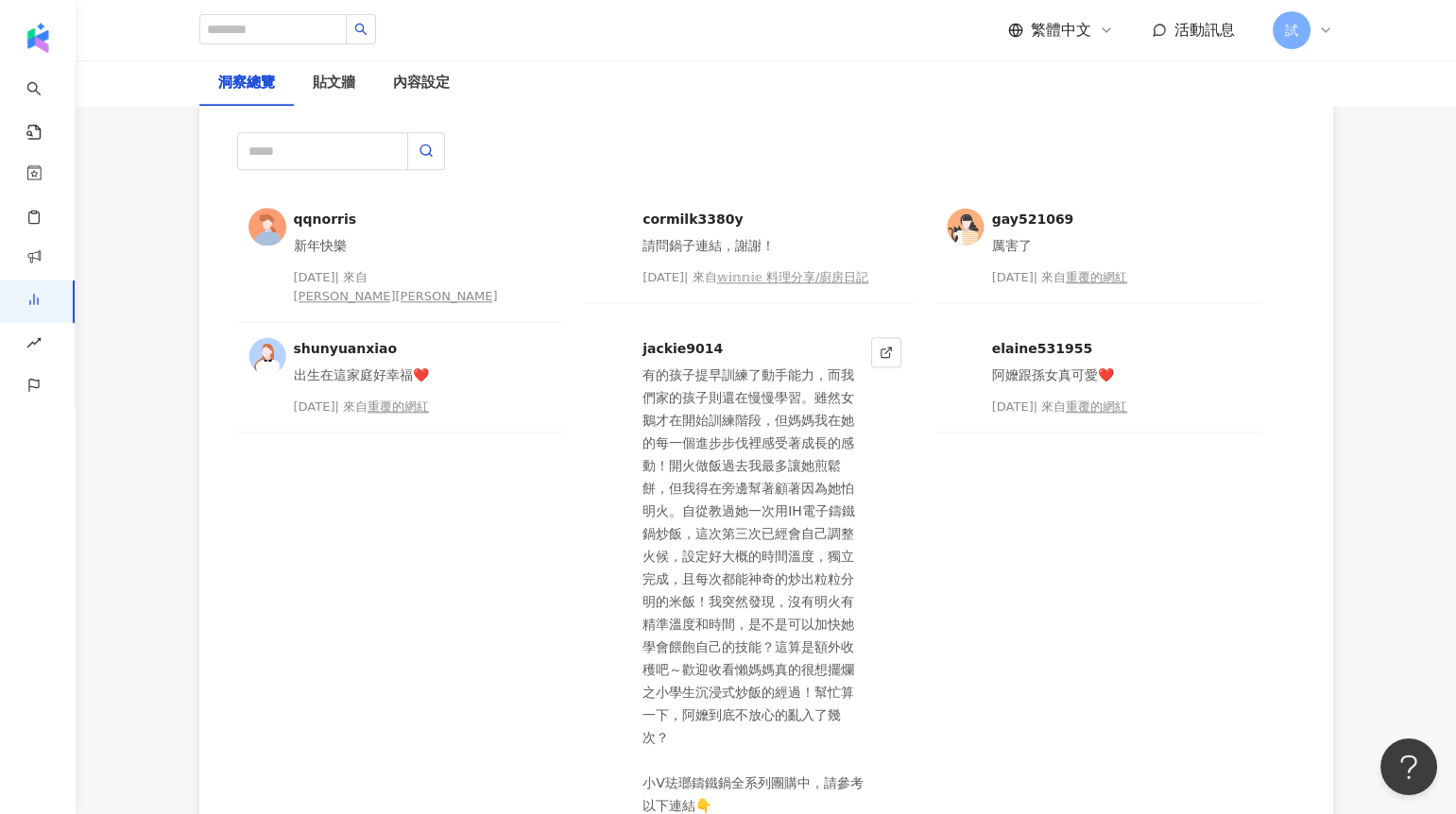
scroll to position [4922, 0]
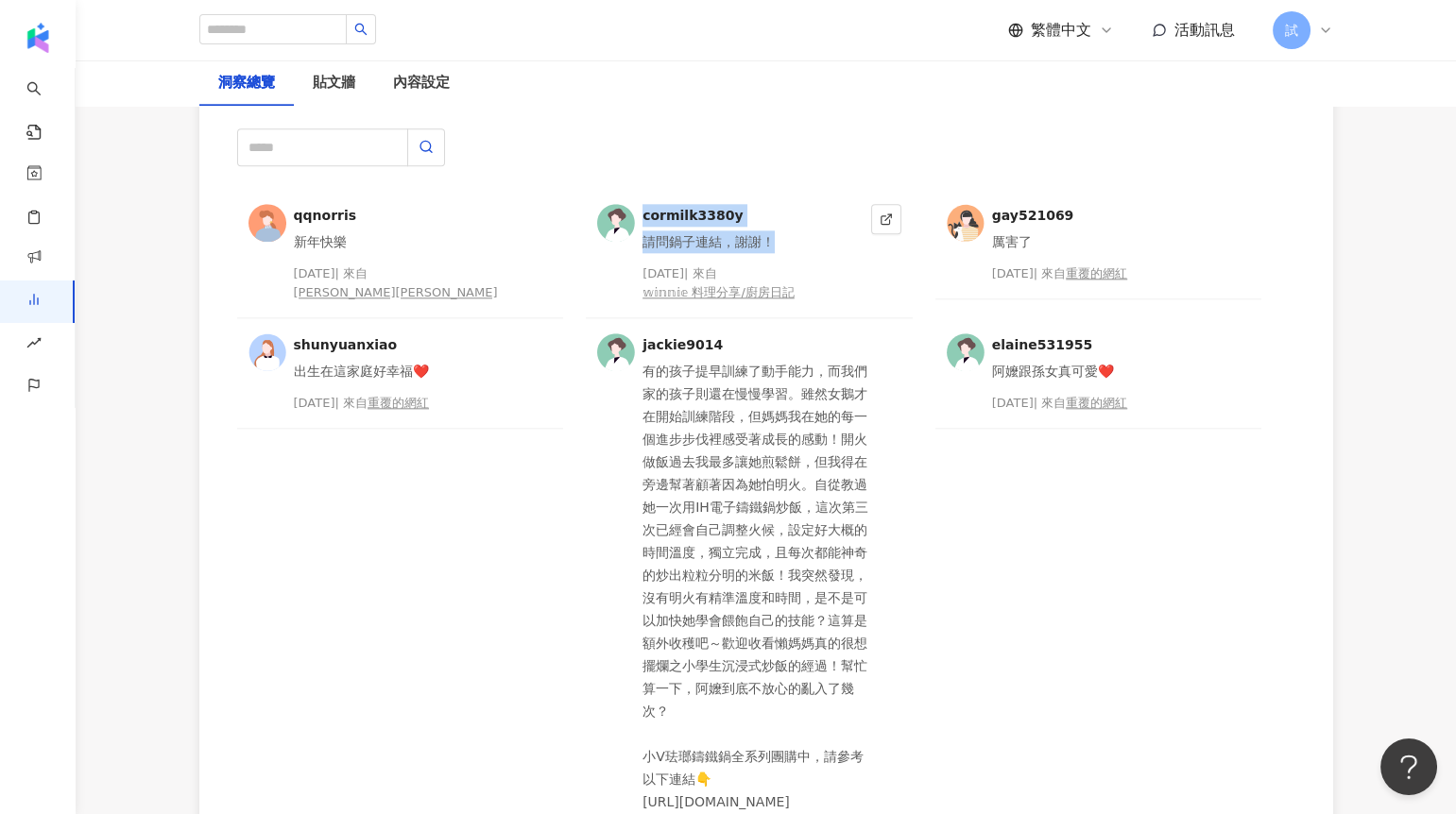
drag, startPoint x: 642, startPoint y: 200, endPoint x: 783, endPoint y: 226, distance: 143.4
click at [783, 226] on div "cormilk3380y 請問鍋子連結，謝謝！ 2025/1/18 | 來自 𝕨𝕚𝕟𝕟𝕚𝕖 料理分享/廚房日記" at bounding box center [749, 254] width 327 height 129
click at [783, 230] on div "請問鍋子連結，謝謝！" at bounding box center [753, 241] width 221 height 23
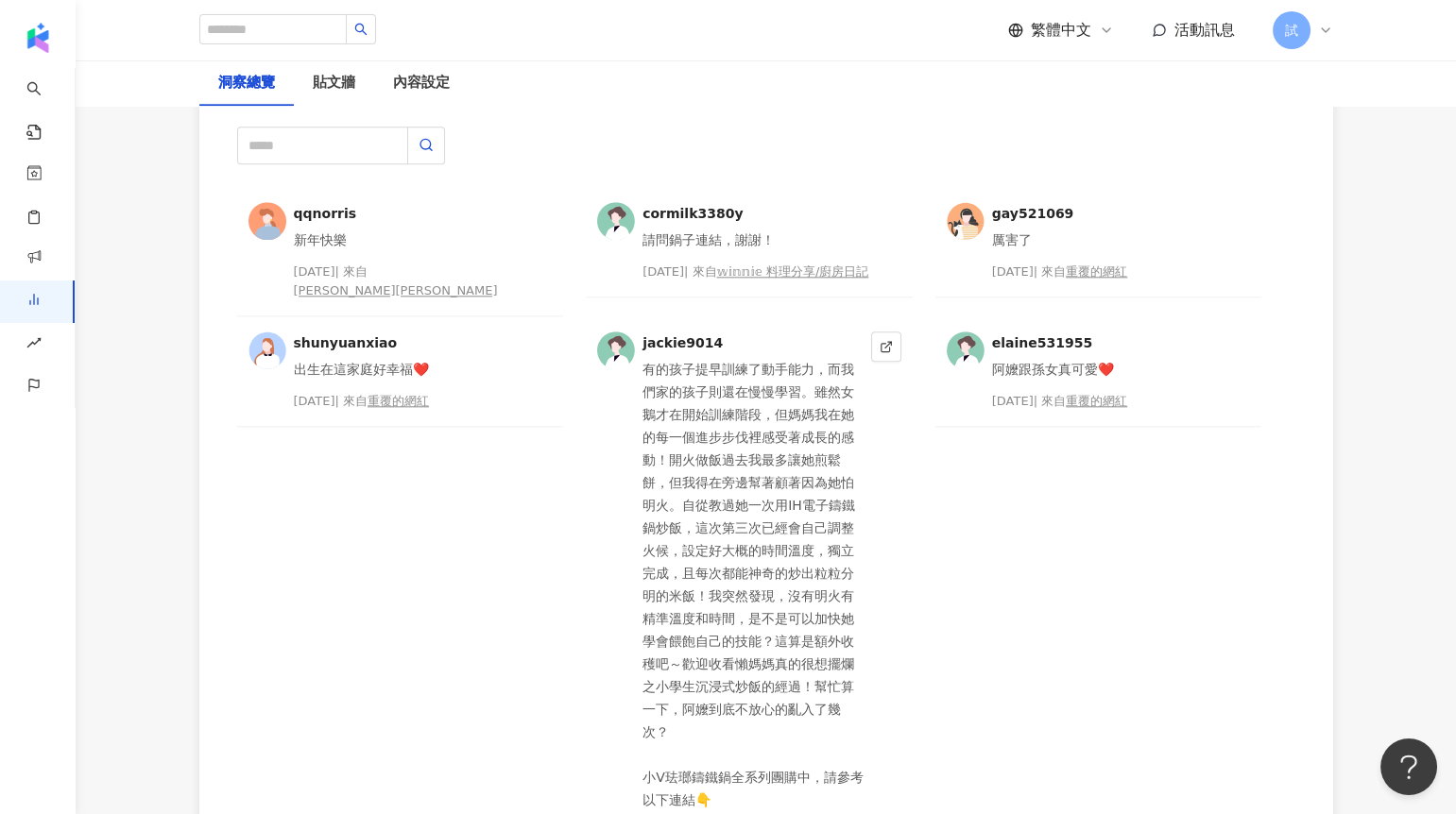
scroll to position [4919, 0]
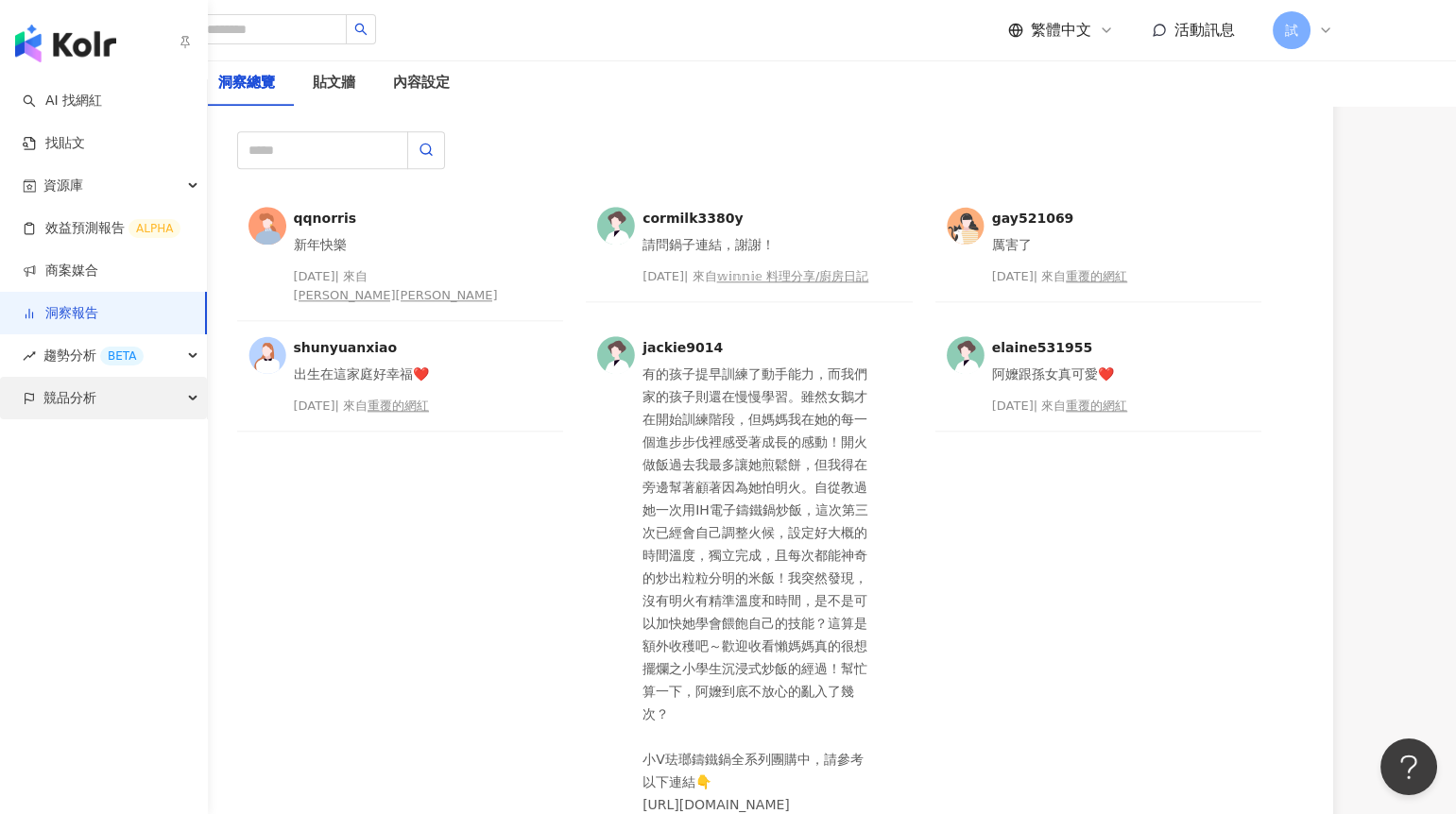
click at [58, 402] on span "競品分析" at bounding box center [70, 397] width 53 height 42
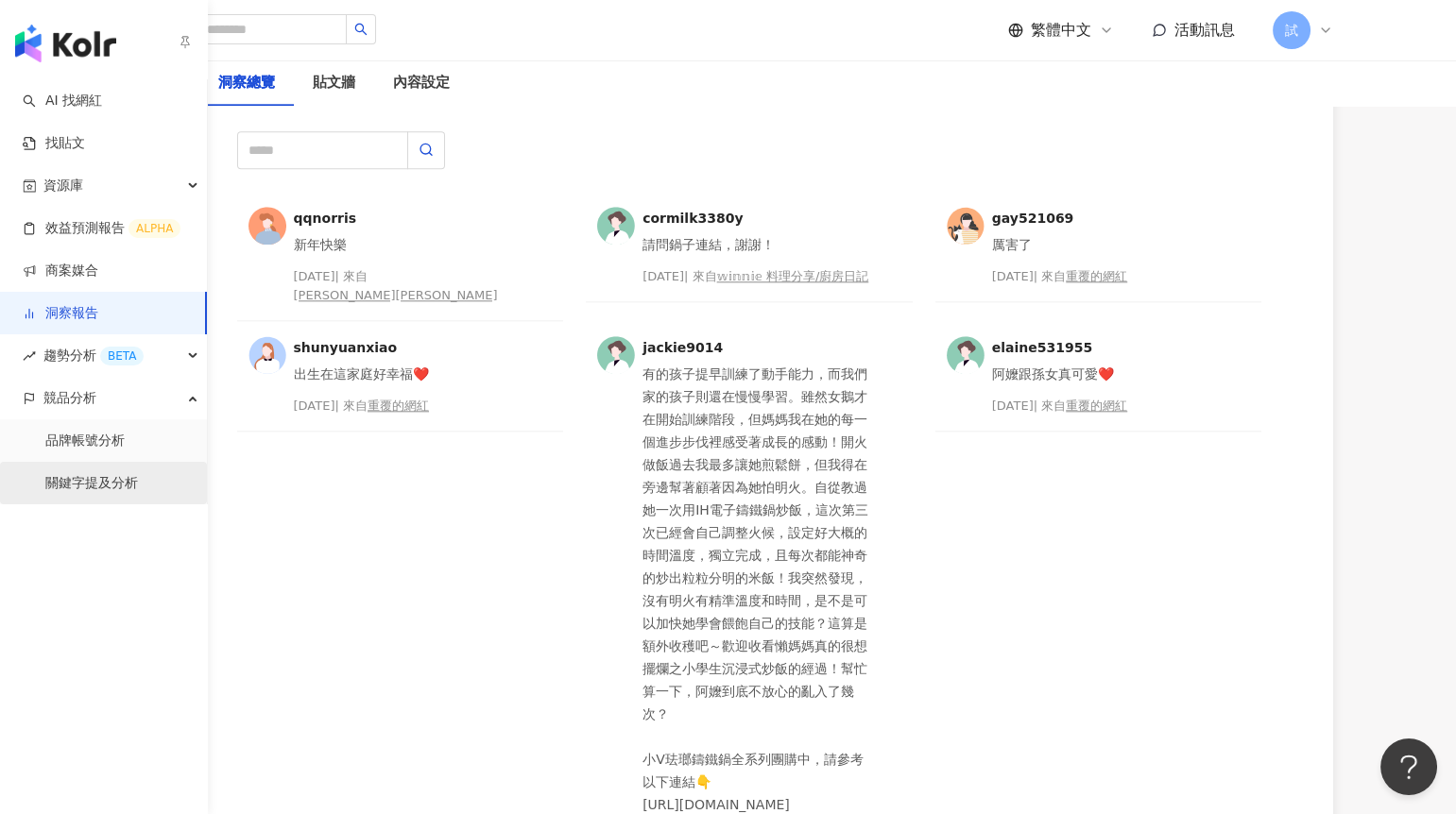
click at [76, 482] on link "關鍵字提及分析" at bounding box center [91, 483] width 92 height 19
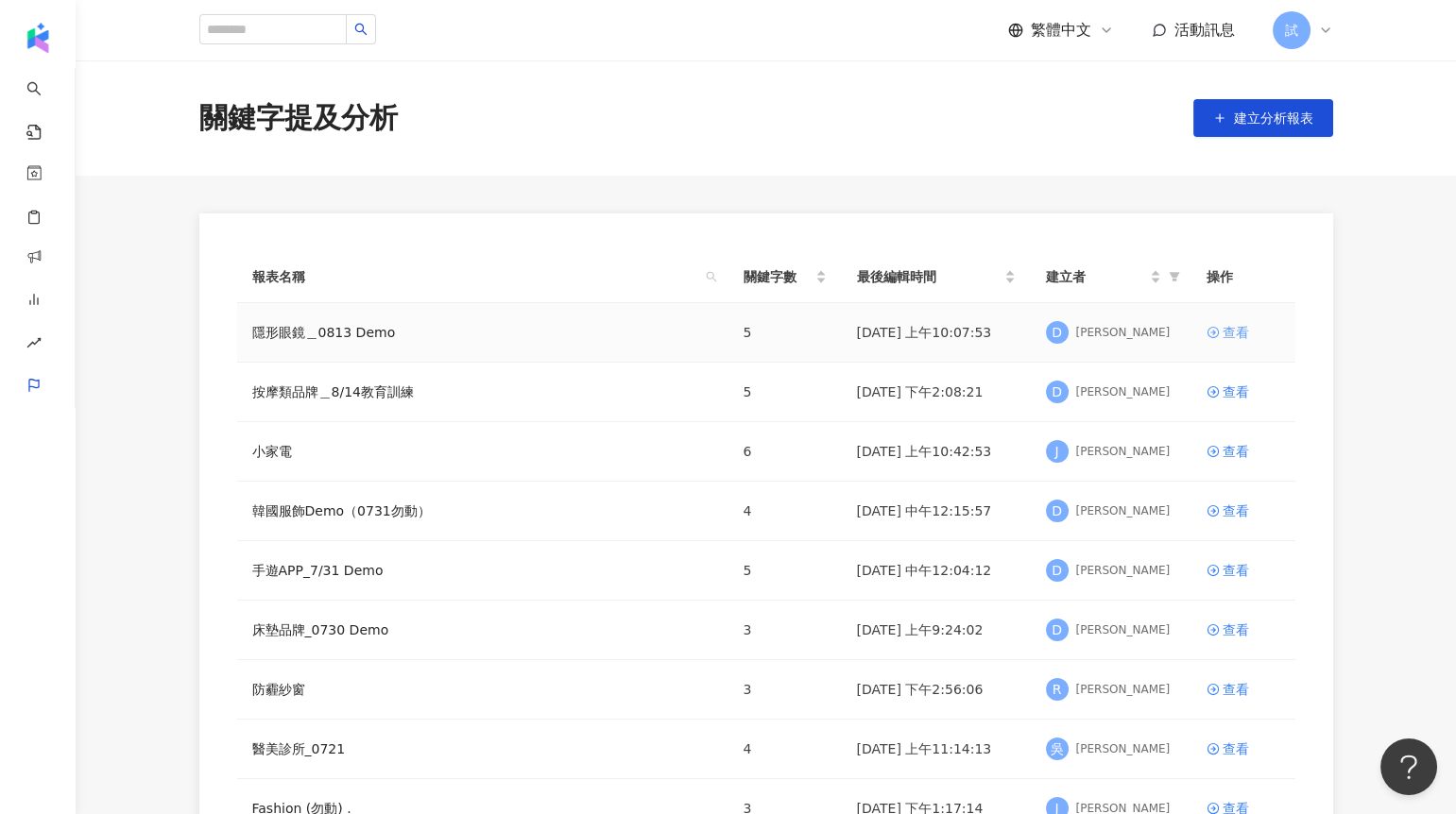
click at [1229, 337] on div "查看" at bounding box center [1235, 331] width 26 height 21
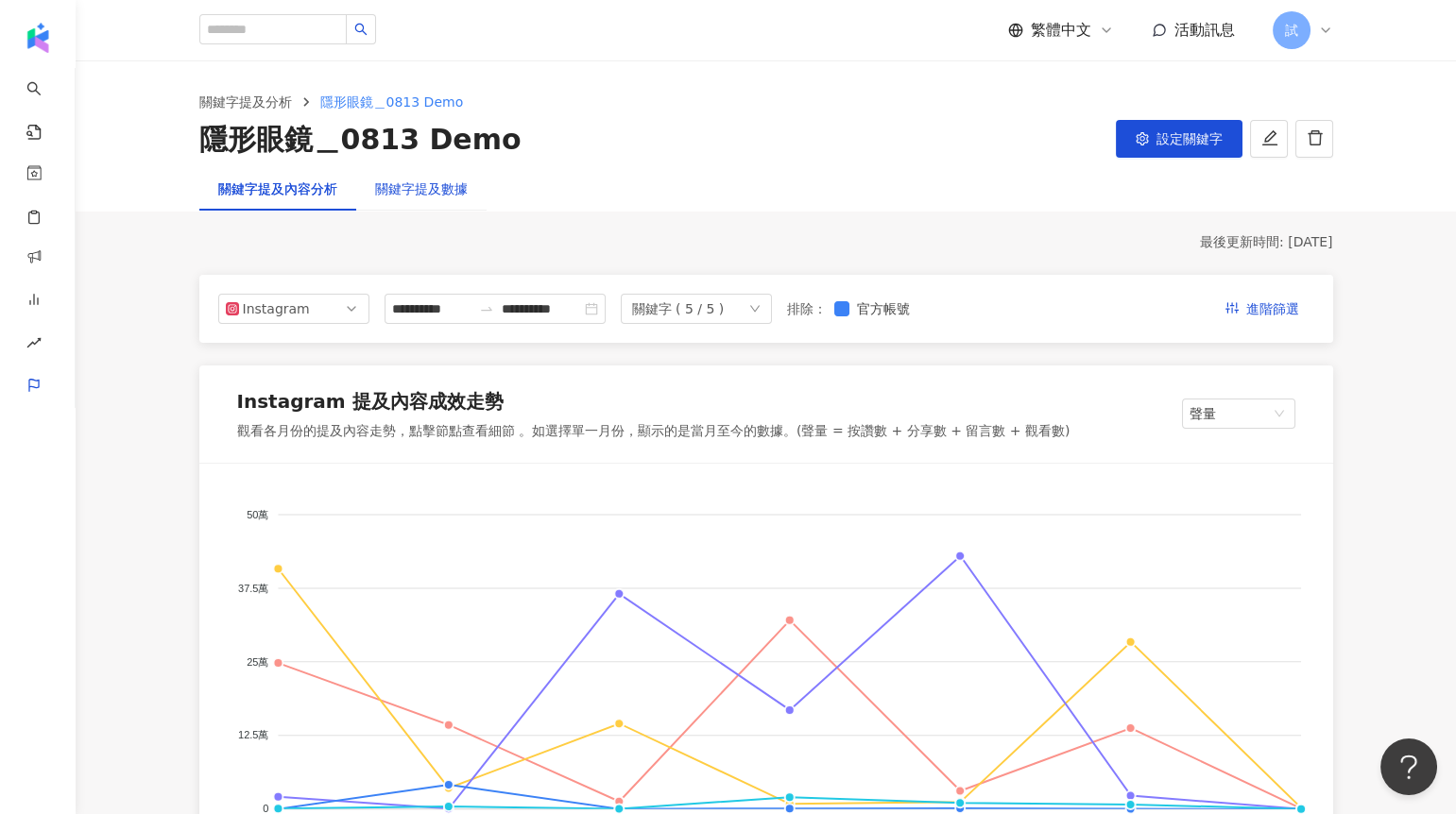
click at [426, 198] on div "關鍵字提及數據" at bounding box center [421, 188] width 92 height 21
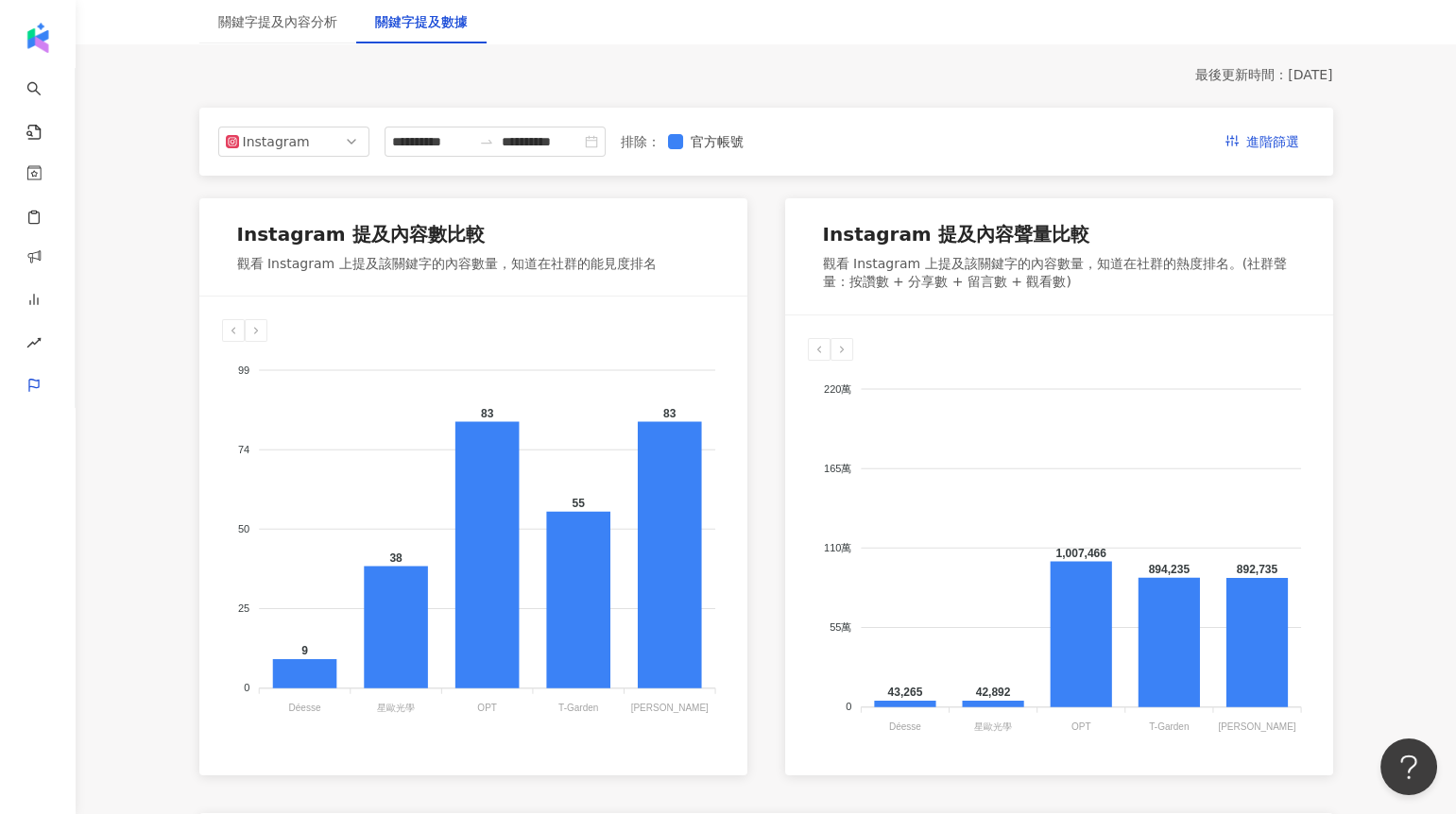
scroll to position [175, 0]
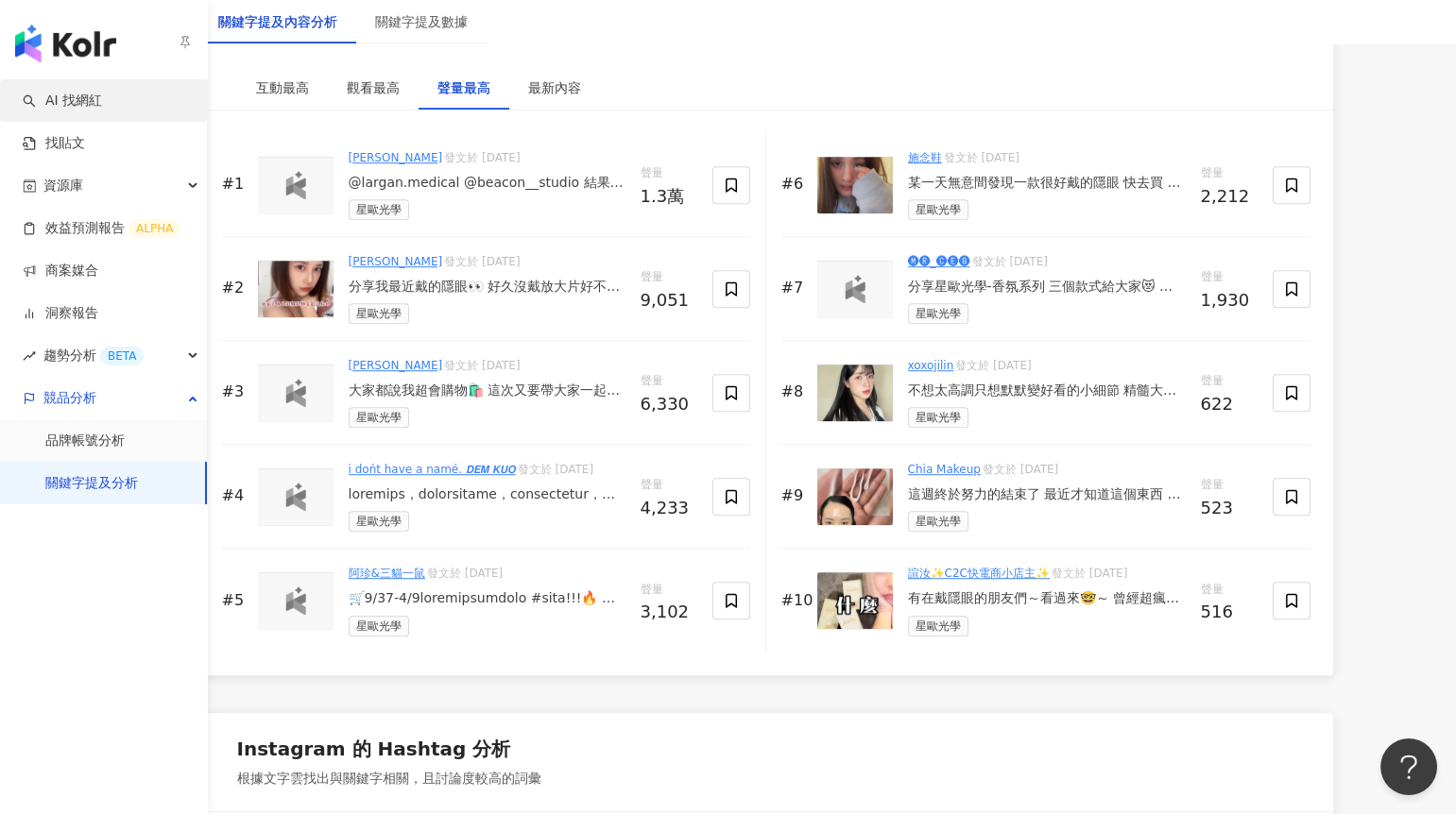
click at [60, 104] on link "AI 找網紅" at bounding box center [62, 100] width 79 height 19
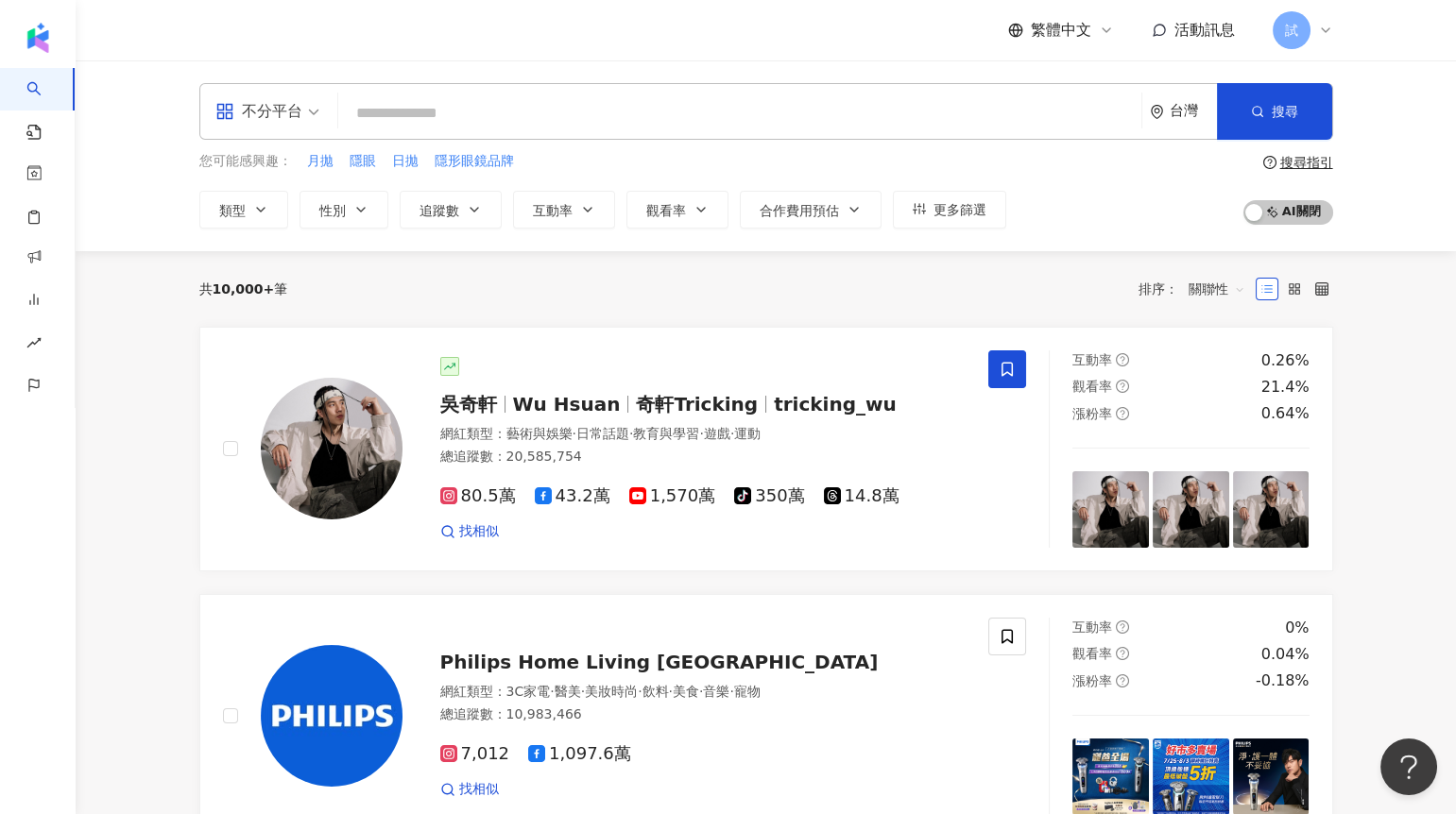
click at [457, 114] on input "search" at bounding box center [740, 113] width 788 height 36
type input "*"
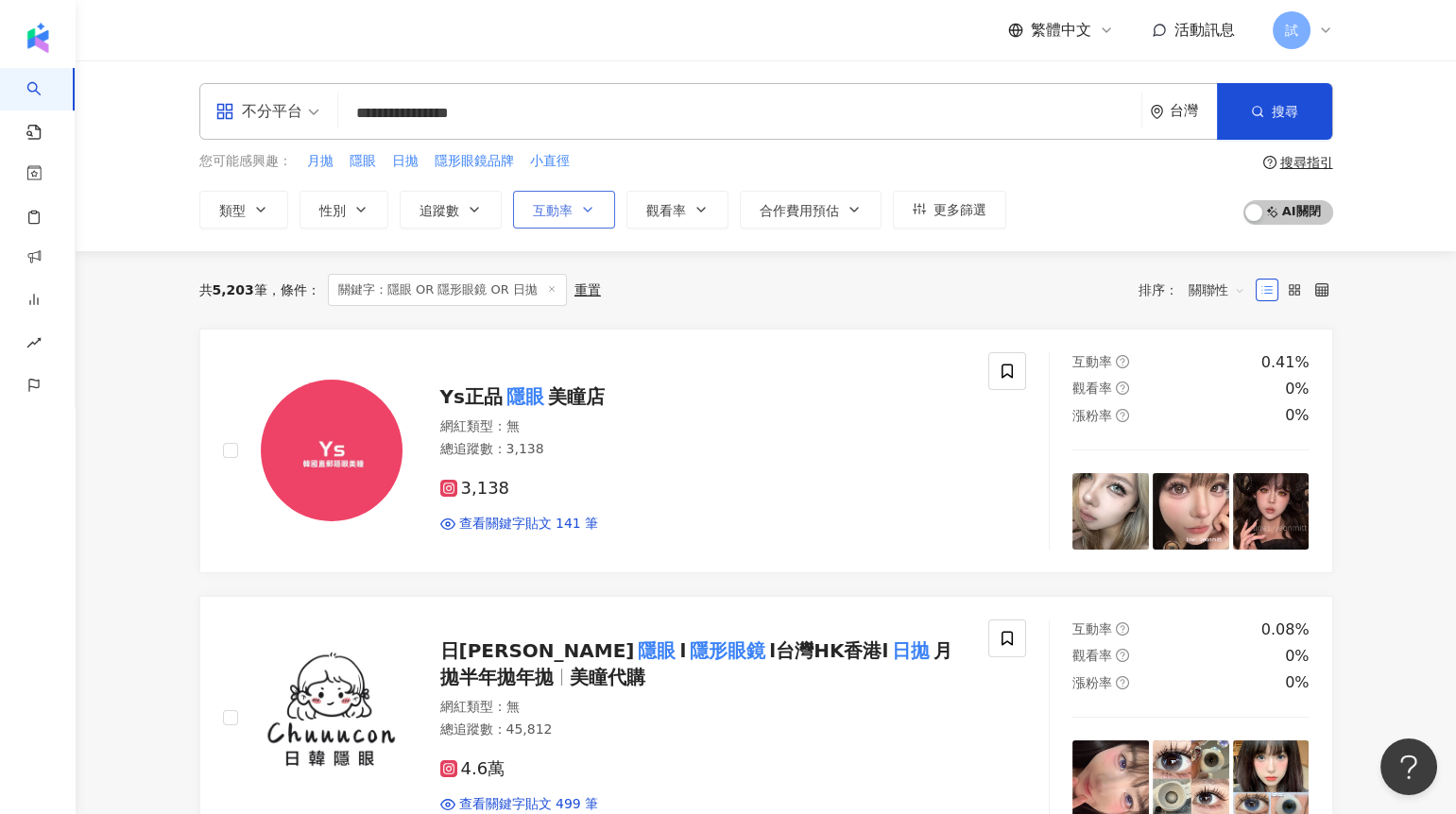
type input "**********"
click at [561, 207] on span "互動率" at bounding box center [552, 210] width 39 height 15
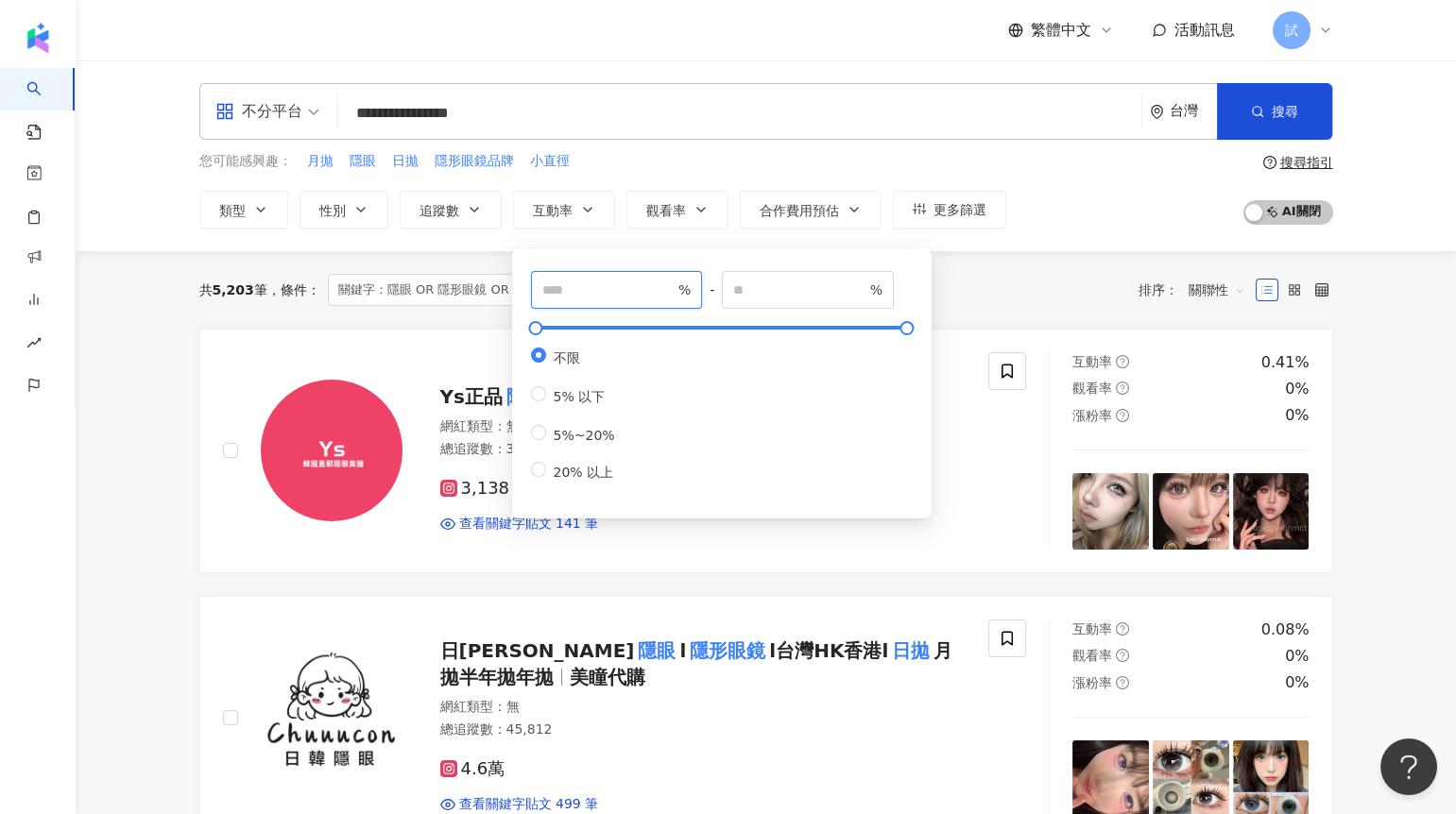
click at [594, 291] on input "number" at bounding box center [608, 289] width 132 height 21
type input "*"
click at [974, 291] on div "共 5,203 筆 條件 ： 關鍵字：隱眼 OR 隱形眼鏡 OR 日拋 重置 排序： 關聯性" at bounding box center [766, 289] width 1134 height 32
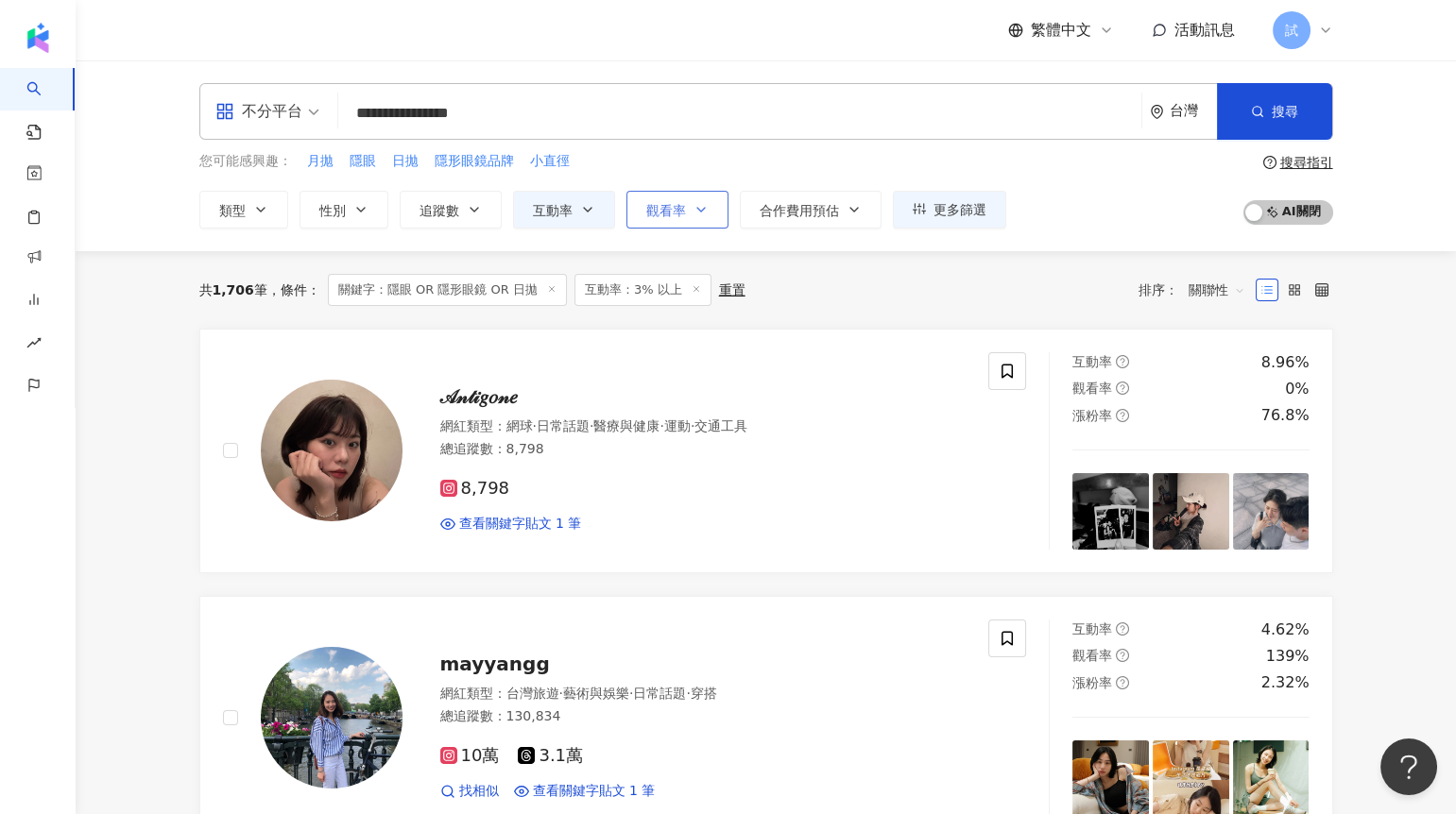
click at [683, 218] on span "觀看率" at bounding box center [666, 210] width 39 height 15
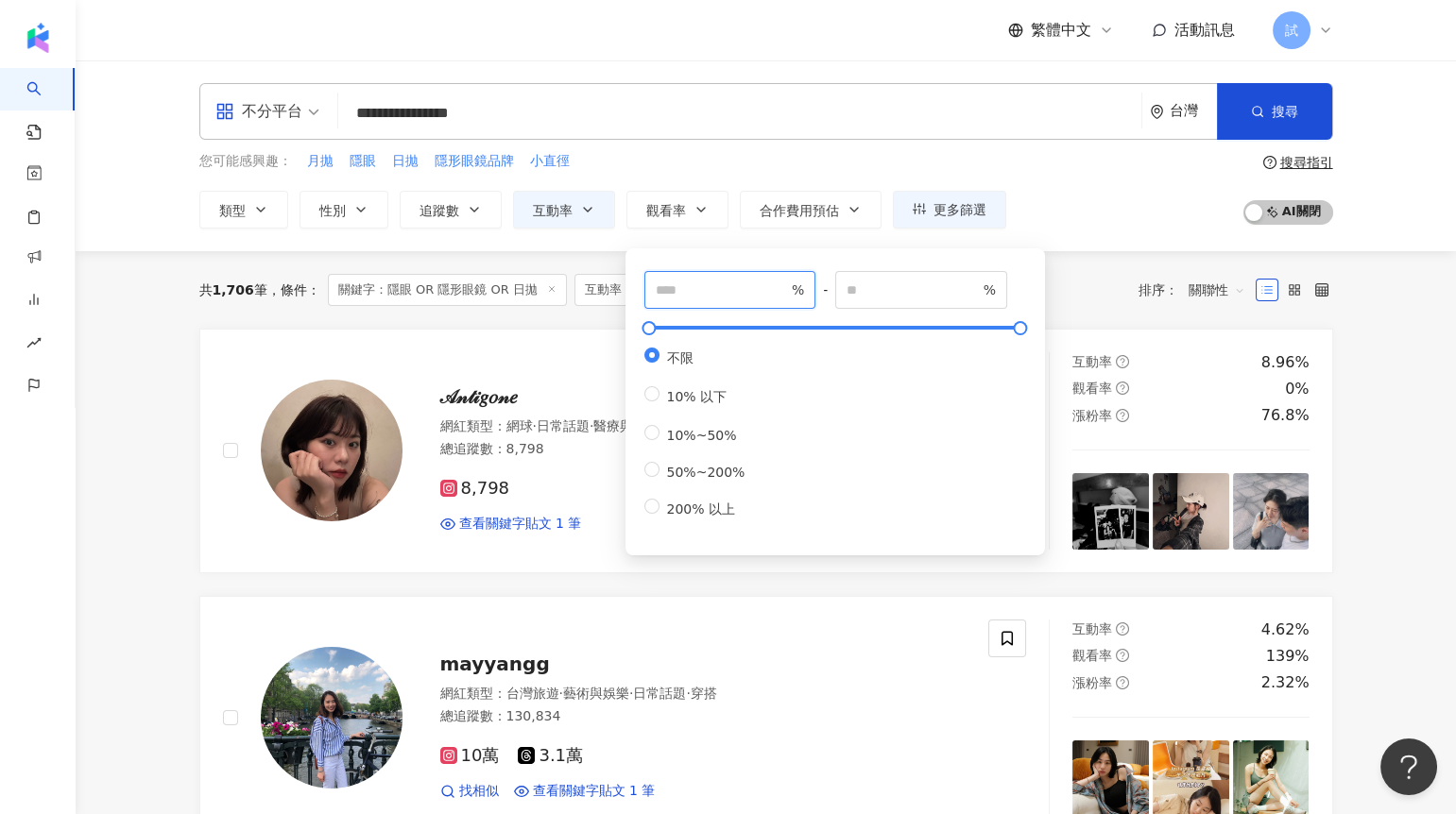
click at [720, 286] on input "number" at bounding box center [721, 289] width 132 height 21
type input "***"
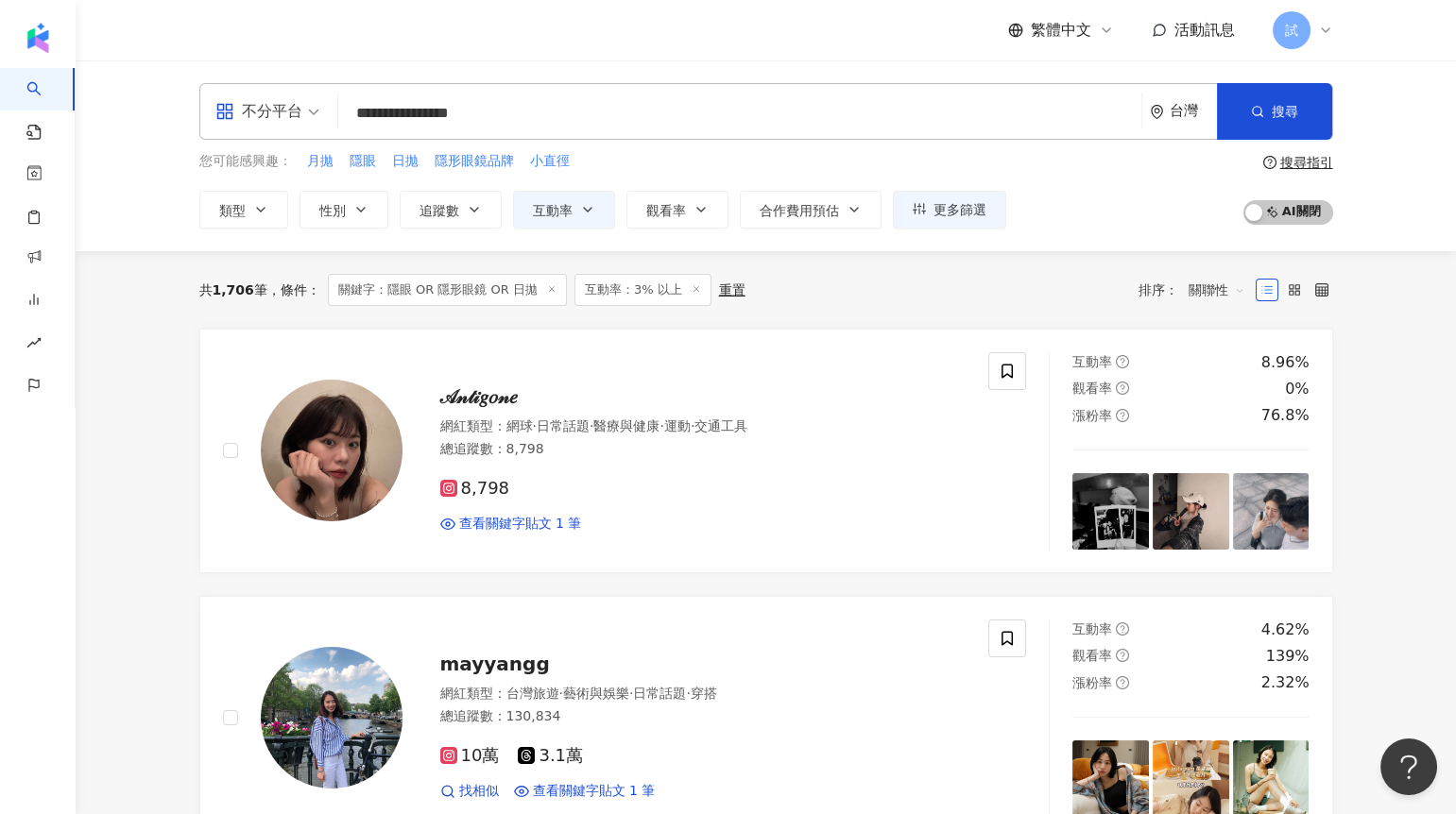
click at [1064, 288] on div "共 1,706 筆 條件 ： 關鍵字：隱眼 OR 隱形眼鏡 OR 日拋 互動率：3% 以上 重置 排序： 關聯性" at bounding box center [766, 289] width 1134 height 32
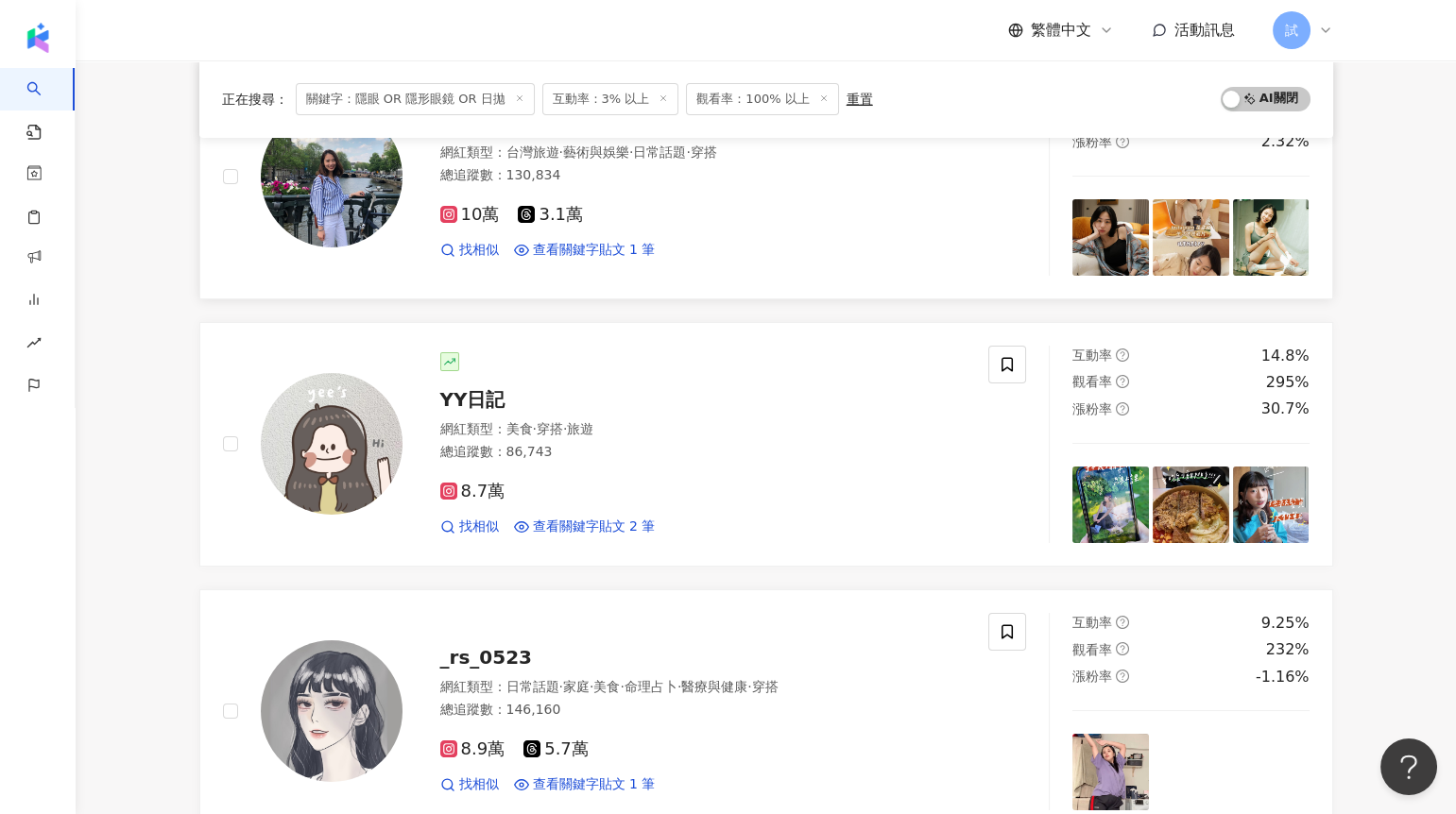
scroll to position [274, 0]
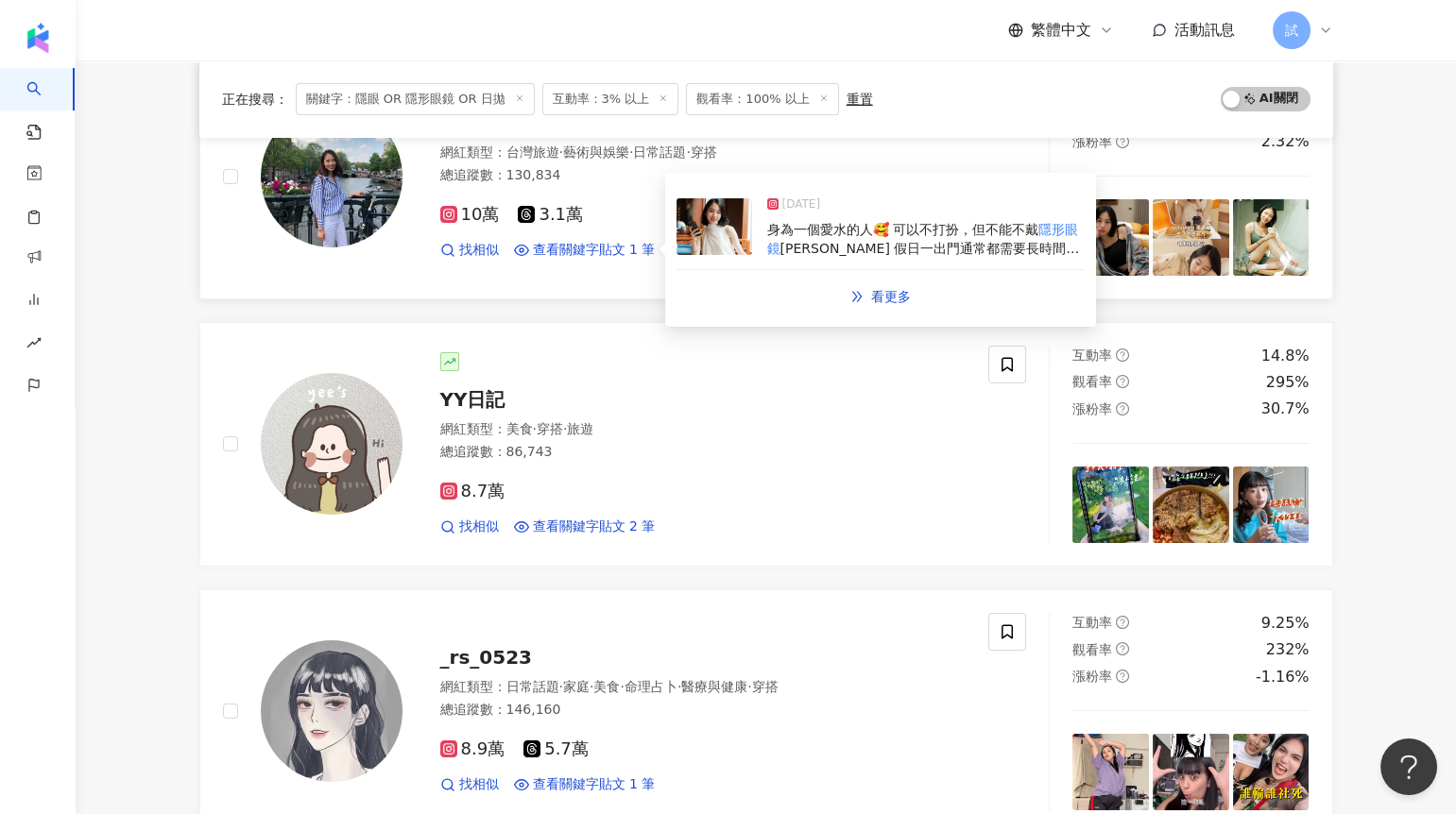
click at [706, 231] on img at bounding box center [714, 227] width 76 height 57
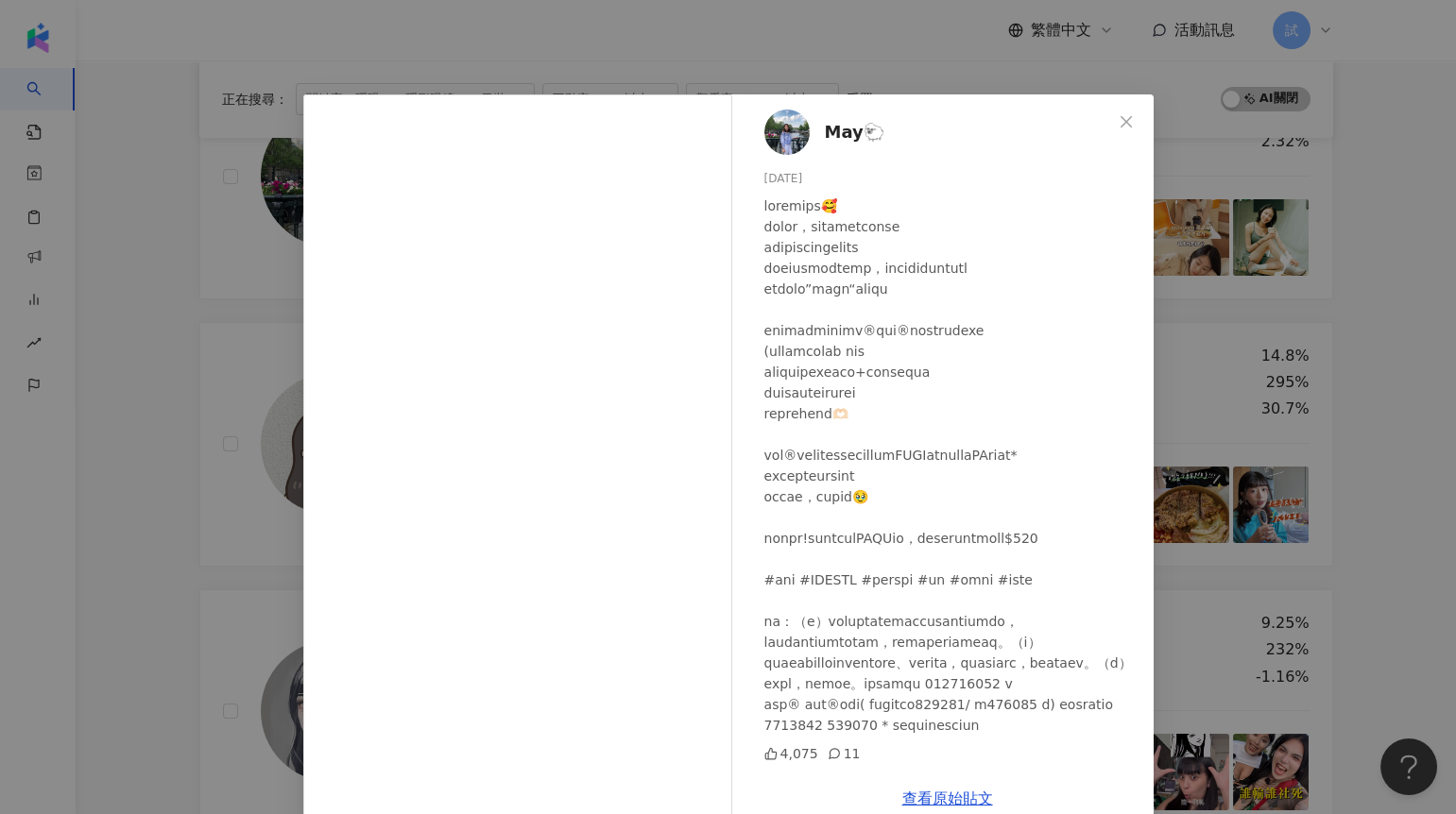
scroll to position [34, 0]
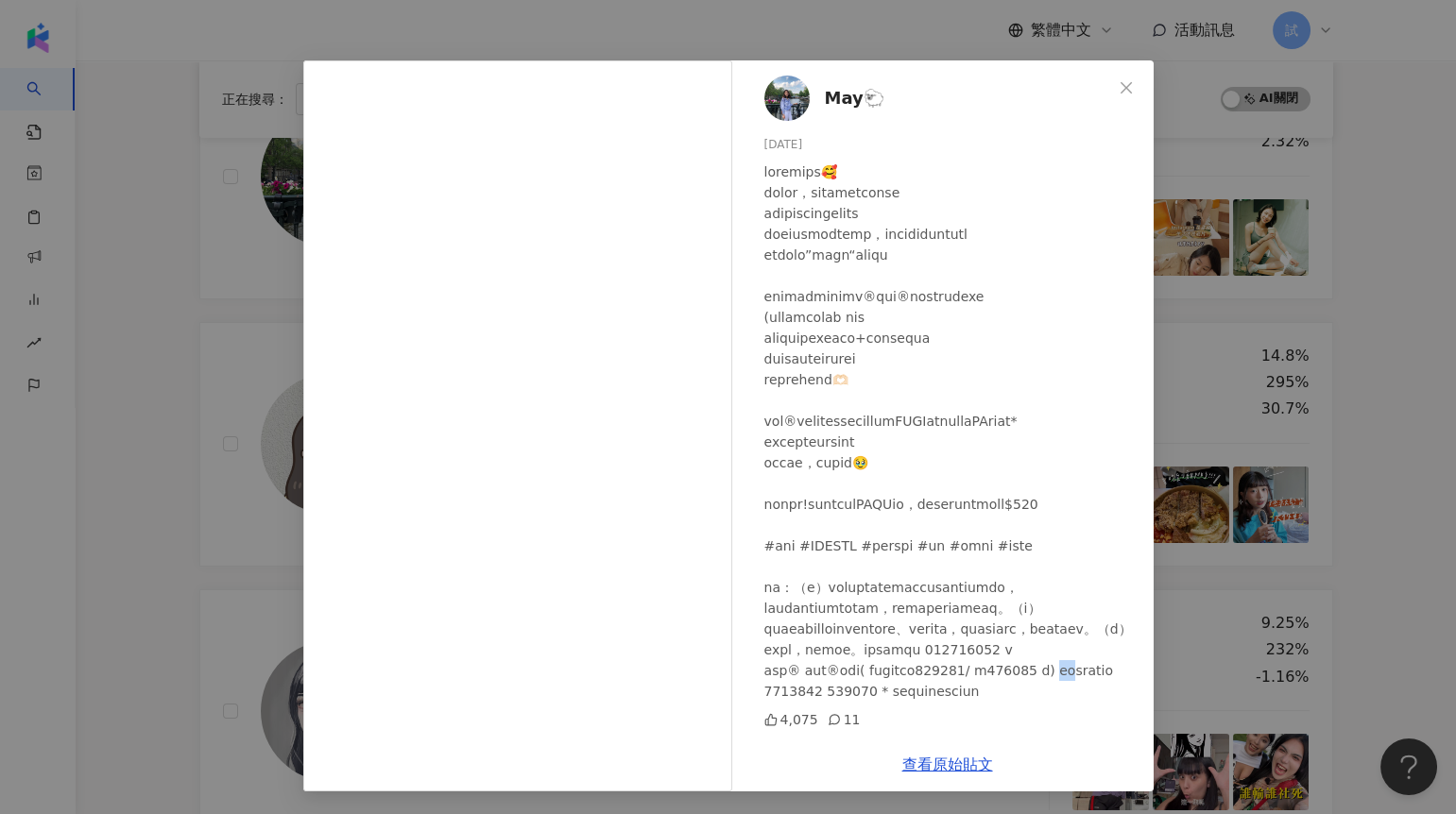
drag, startPoint x: 782, startPoint y: 677, endPoint x: 809, endPoint y: 680, distance: 27.2
click at [809, 680] on div at bounding box center [951, 432] width 374 height 540
drag, startPoint x: 796, startPoint y: 658, endPoint x: 761, endPoint y: 658, distance: 35.0
click at [764, 658] on div at bounding box center [951, 432] width 374 height 540
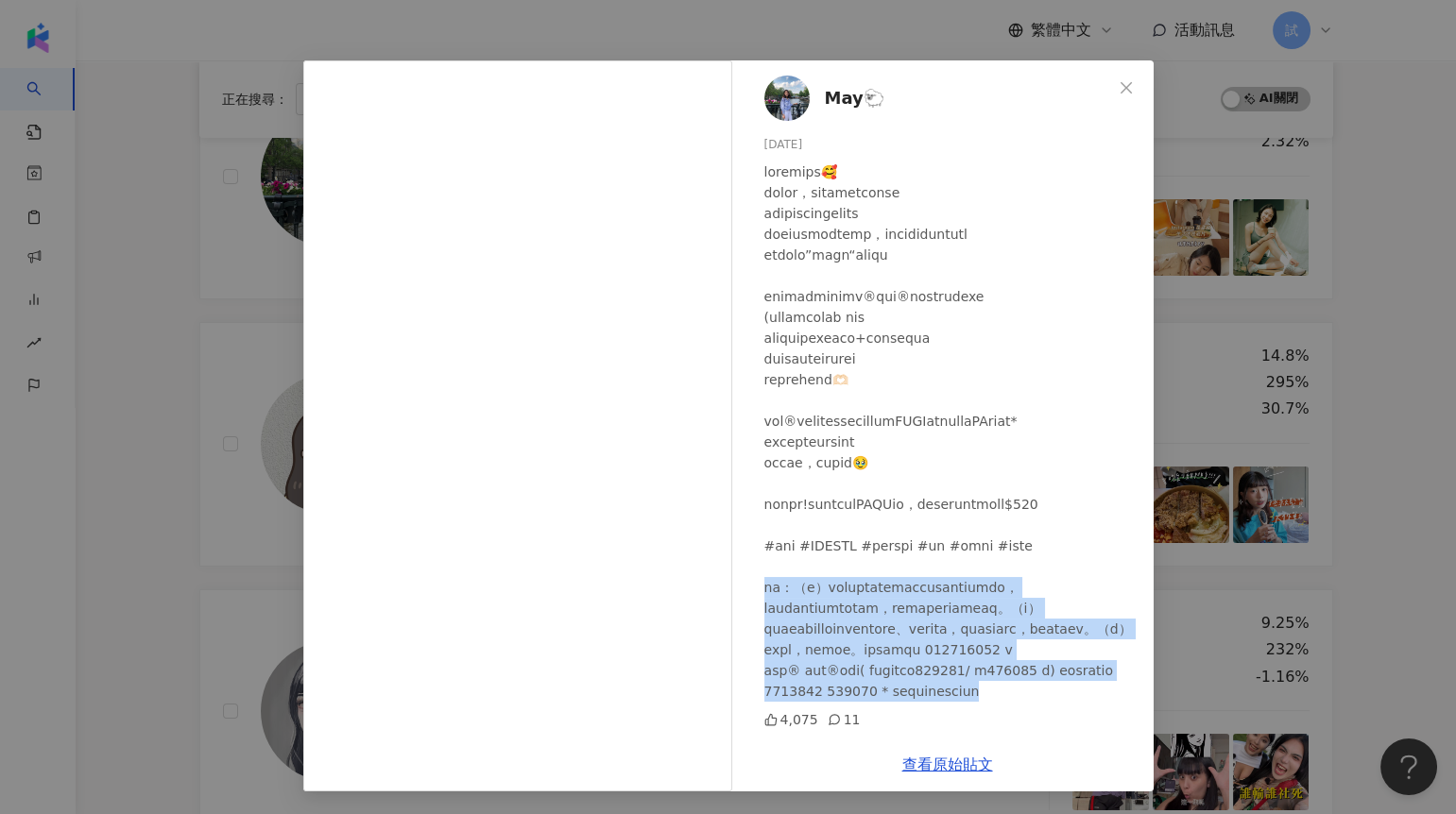
drag, startPoint x: 759, startPoint y: 533, endPoint x: 869, endPoint y: 693, distance: 194.2
click at [870, 694] on div at bounding box center [951, 432] width 374 height 540
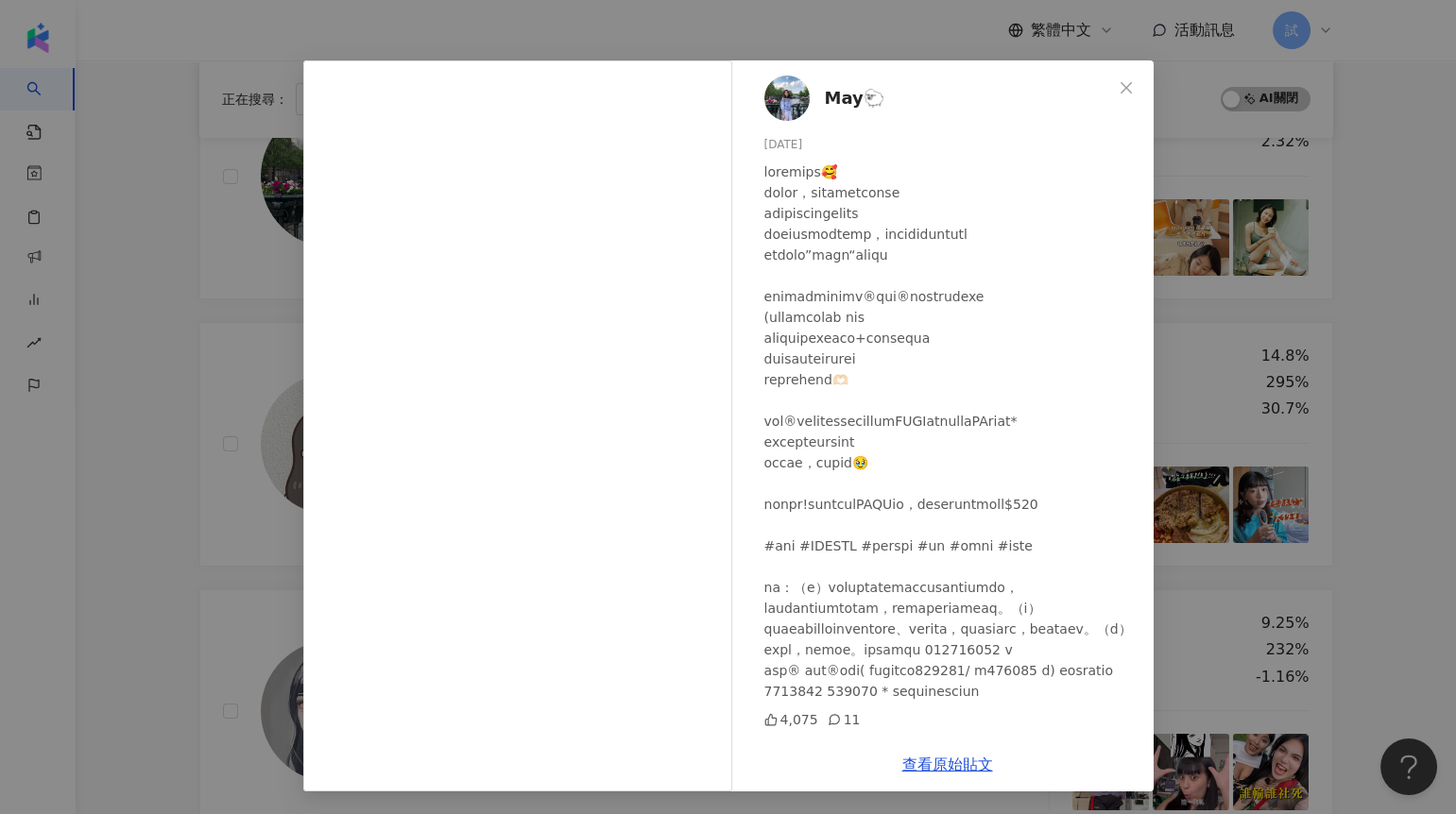
click at [774, 529] on div at bounding box center [951, 432] width 374 height 540
drag, startPoint x: 795, startPoint y: 533, endPoint x: 758, endPoint y: 533, distance: 37.0
click at [764, 533] on div at bounding box center [951, 432] width 374 height 540
click at [169, 443] on div "May🐑 [DATE] 4,075 11 查看原始貼文" at bounding box center [728, 407] width 1456 height 814
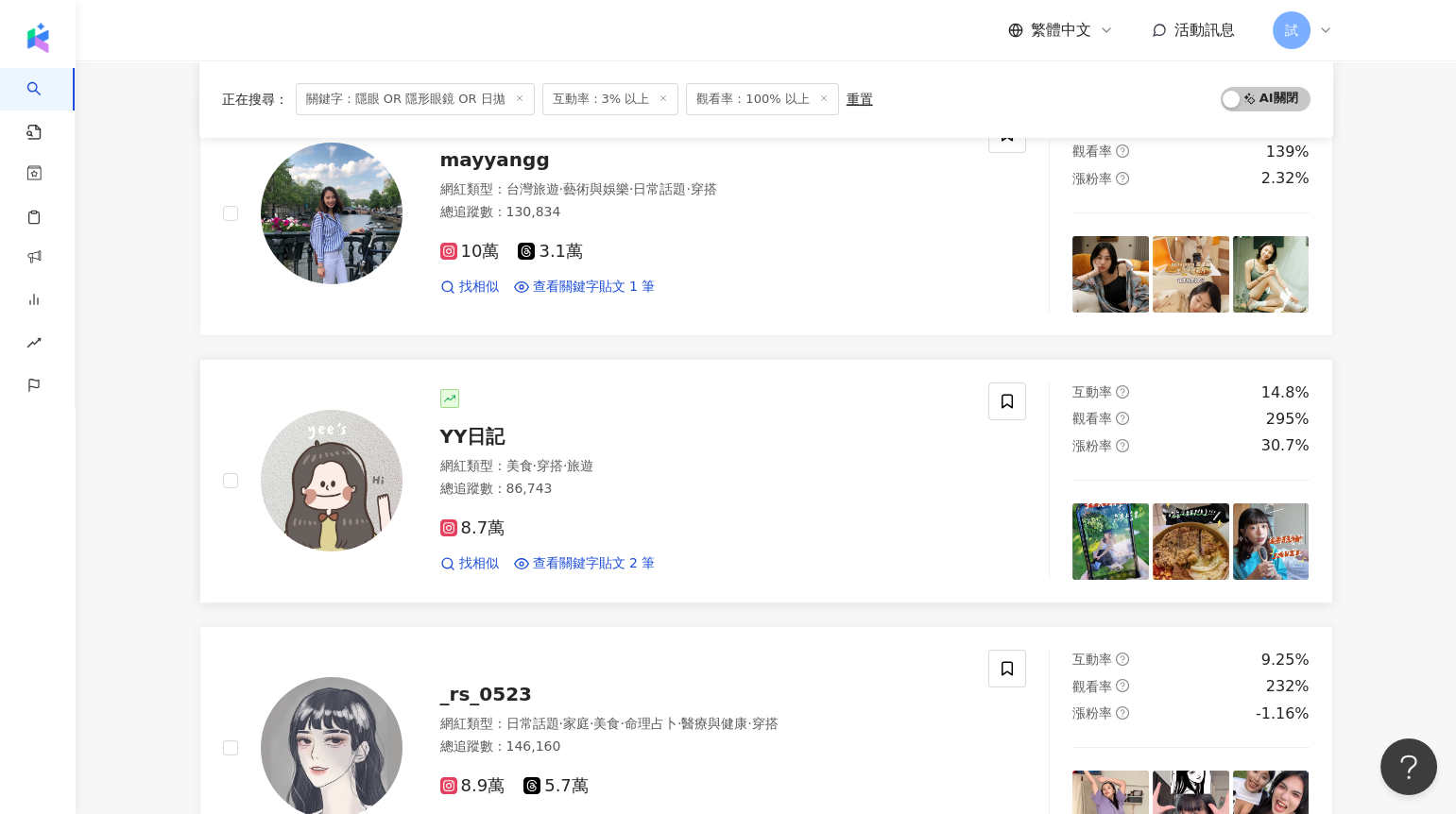
scroll to position [0, 0]
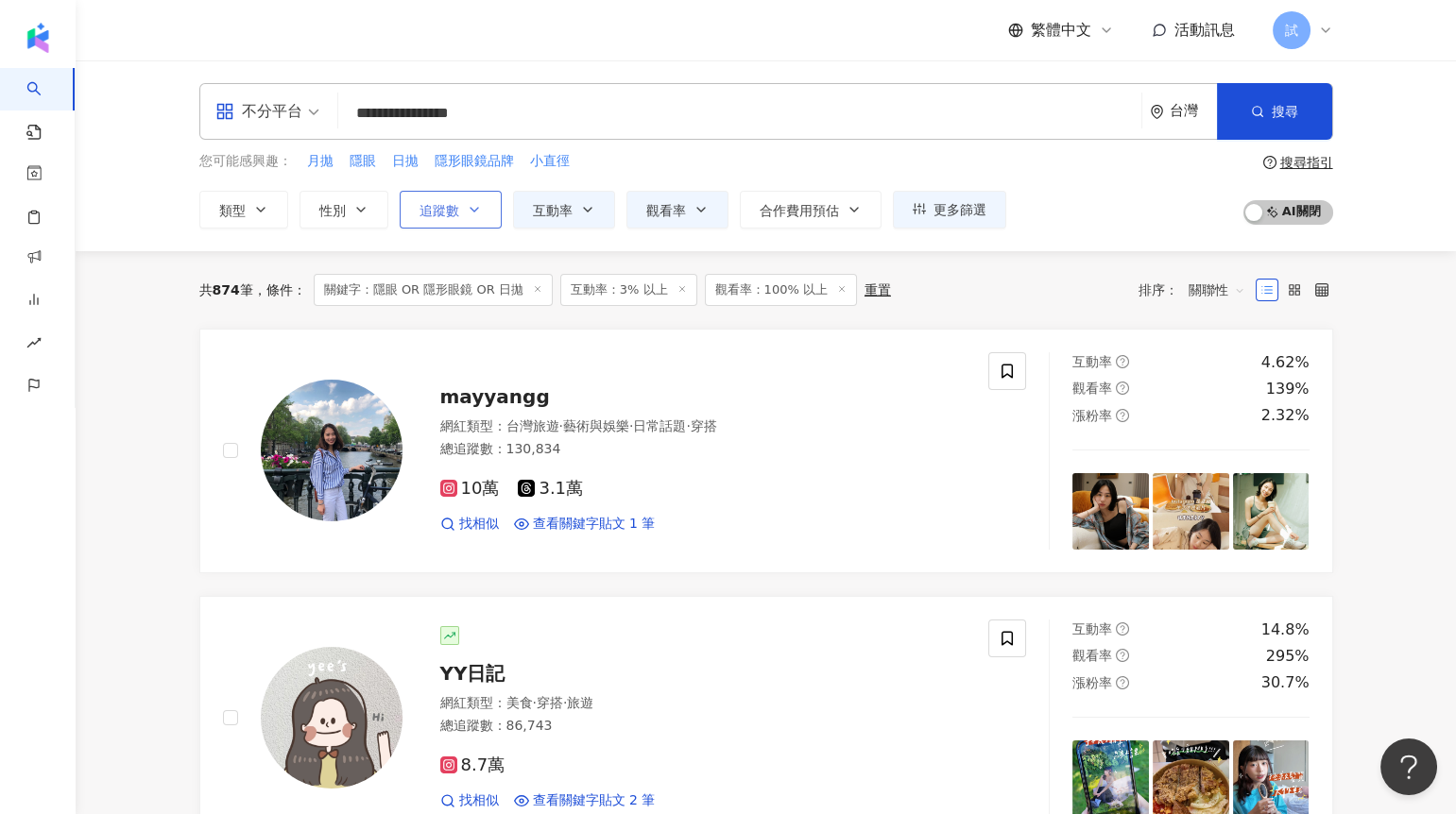
click at [450, 203] on span "追蹤數" at bounding box center [440, 210] width 39 height 15
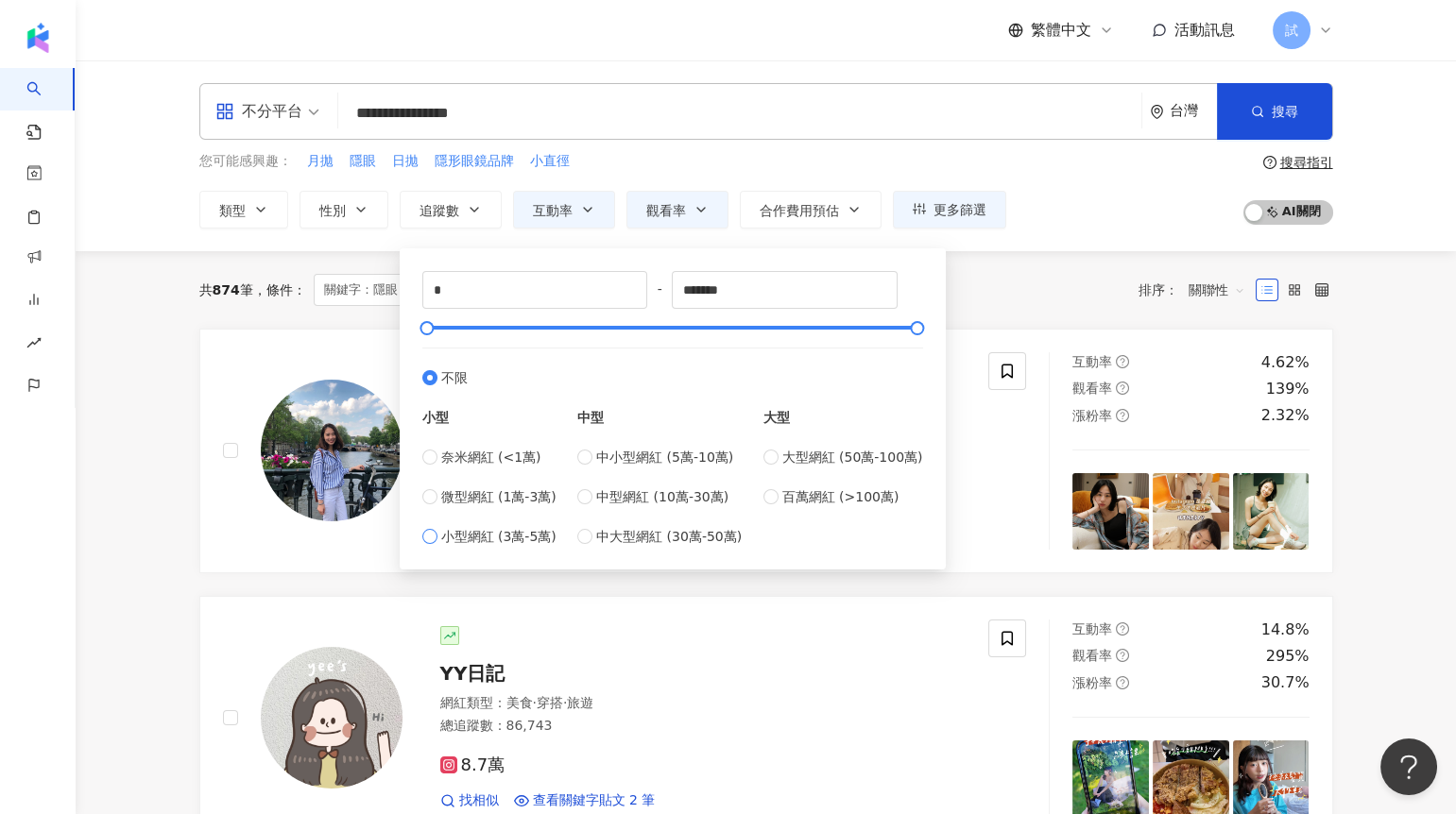
click at [522, 528] on span "小型網紅 (3萬-5萬)" at bounding box center [499, 535] width 116 height 21
type input "*****"
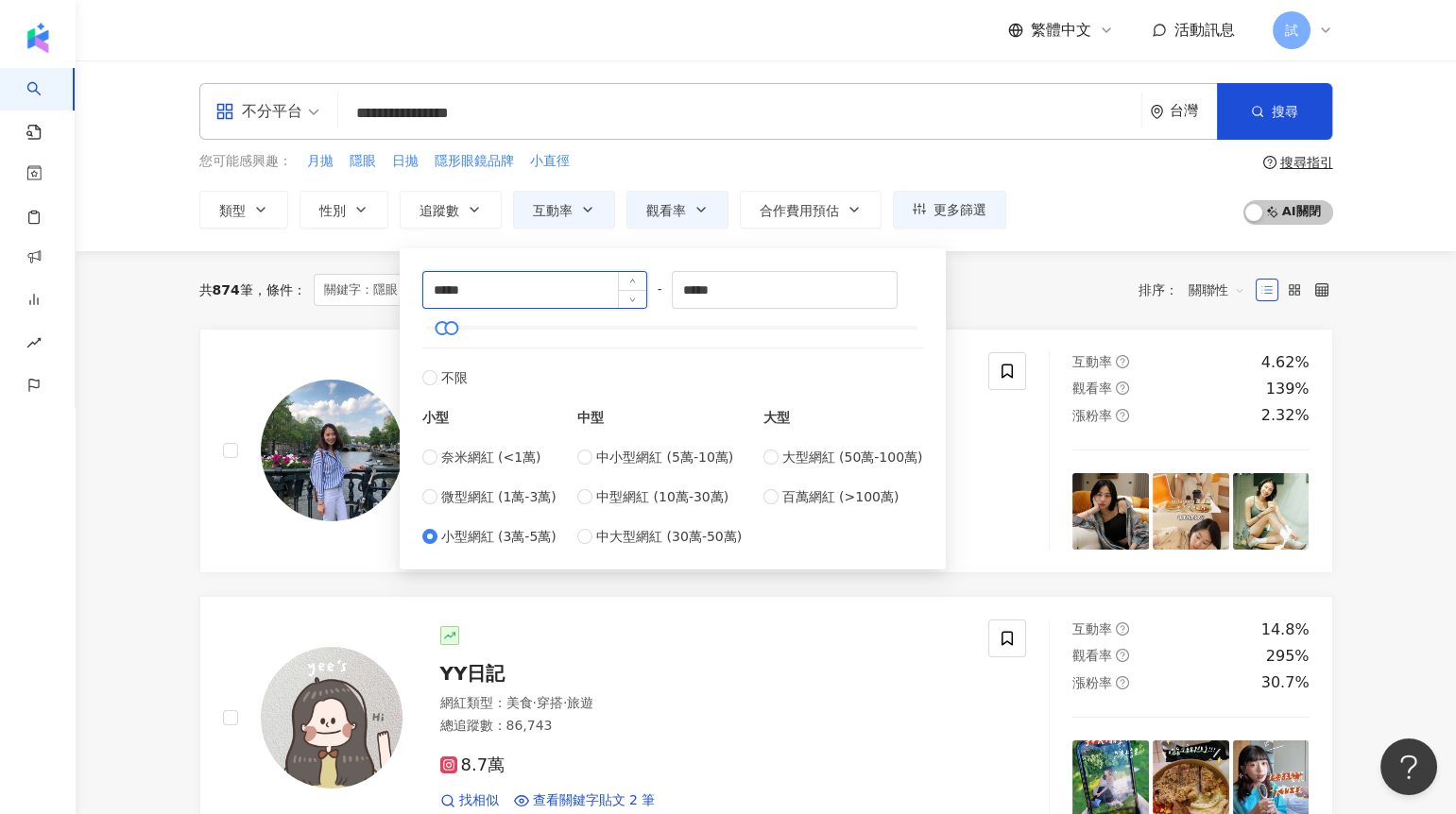
click at [512, 299] on input "*****" at bounding box center [535, 289] width 224 height 36
type input "****"
click at [1023, 294] on div "共 874 筆 條件 ： 關鍵字：隱眼 OR 隱形眼鏡 OR 日拋 互動率：3% 以上 觀看率：100% 以上 重置 排序： 關聯性" at bounding box center [766, 289] width 1134 height 32
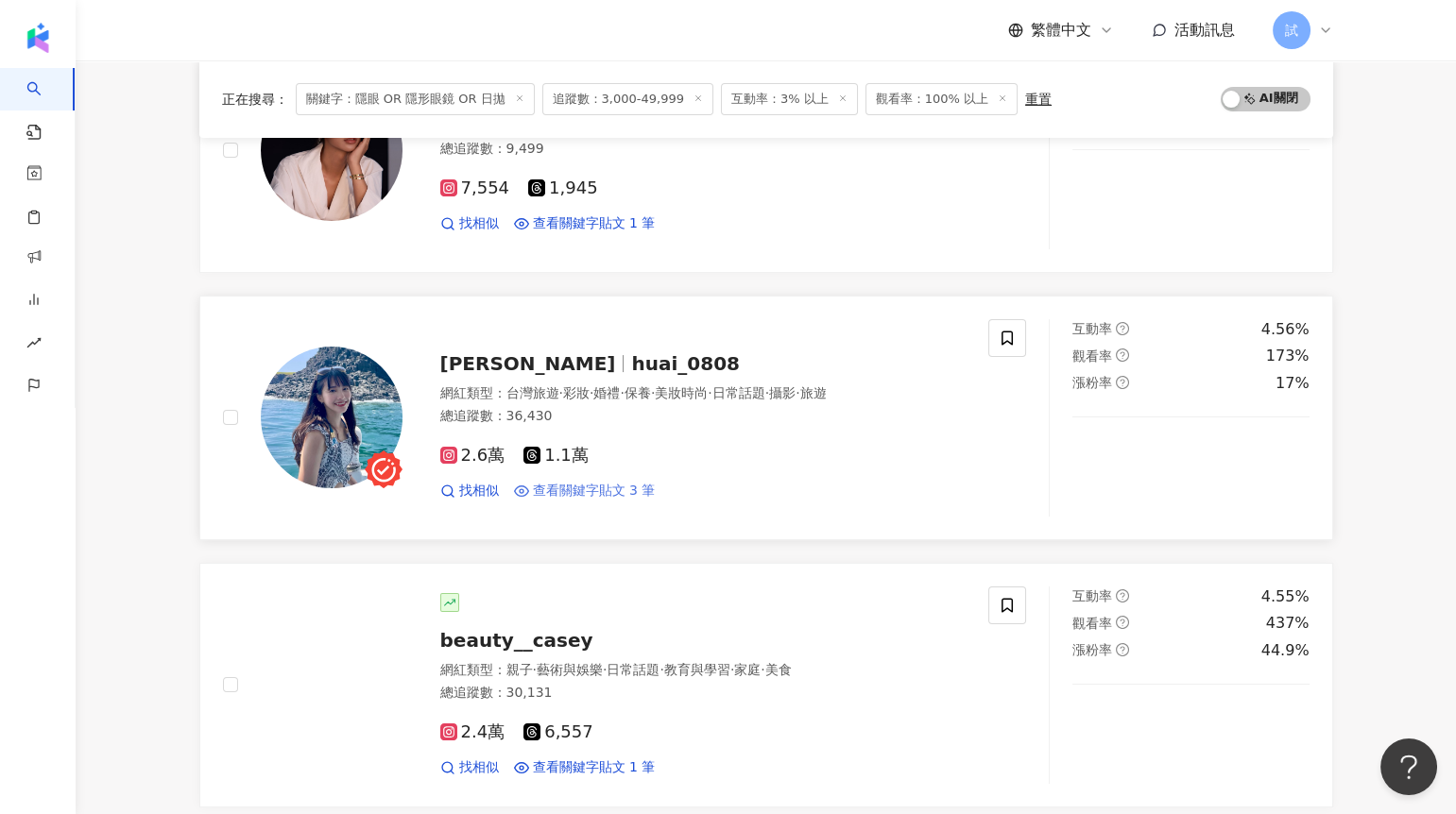
scroll to position [846, 0]
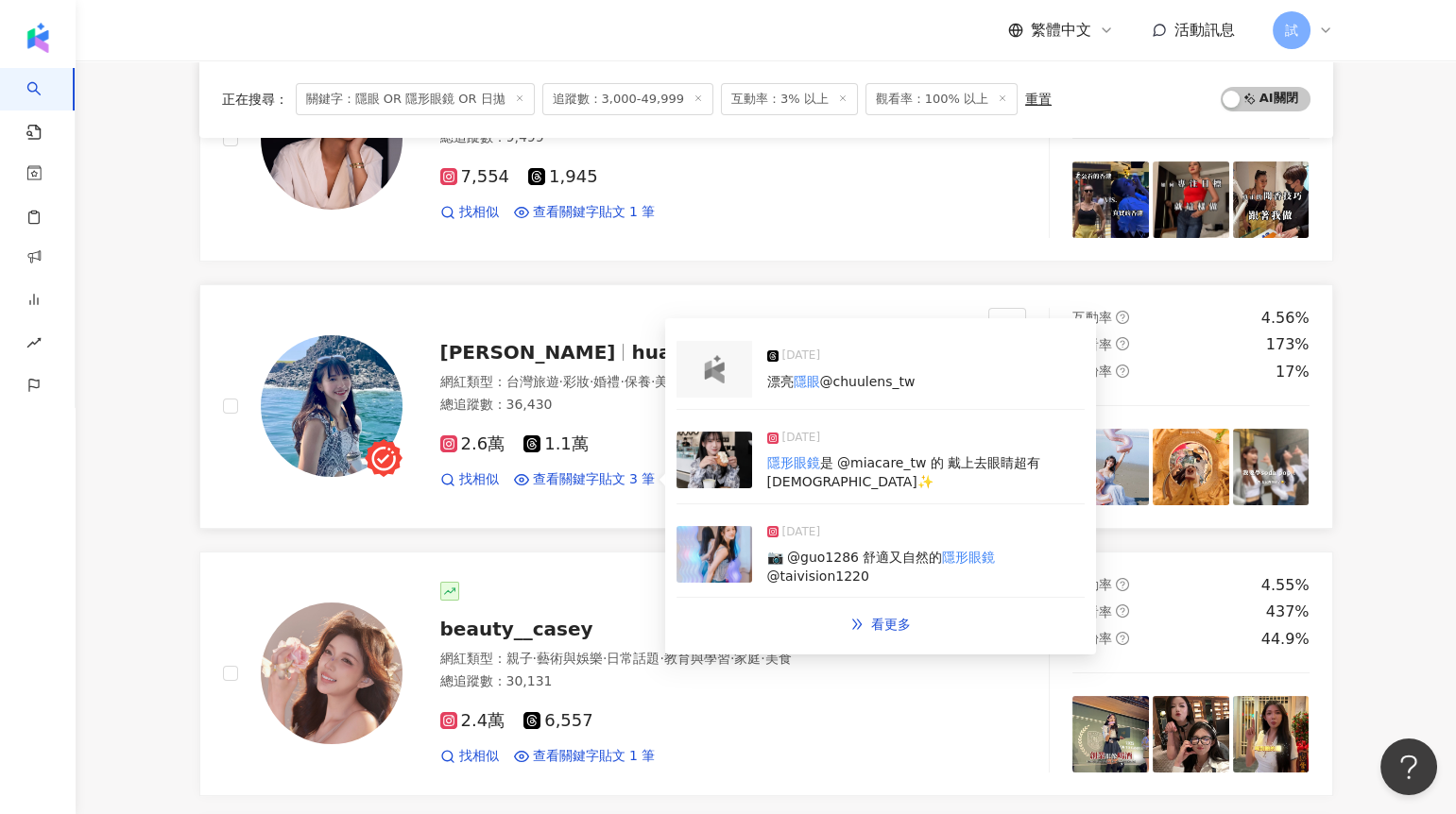
click at [710, 379] on img at bounding box center [714, 369] width 38 height 28
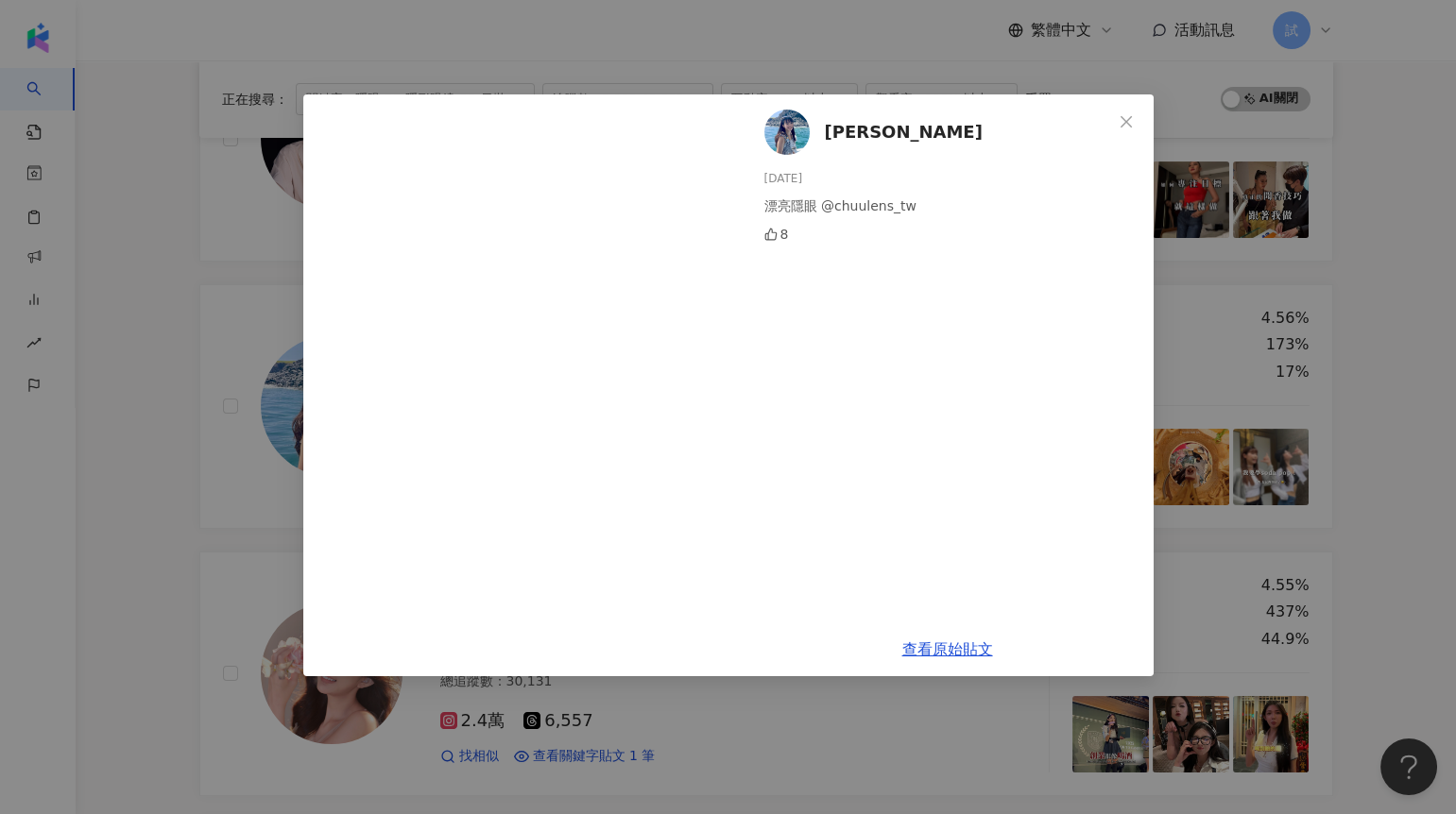
click at [170, 442] on div "[PERSON_NAME][DATE] 漂亮隱眼 @chuulens_tw 8 查看原始貼文" at bounding box center [728, 407] width 1456 height 814
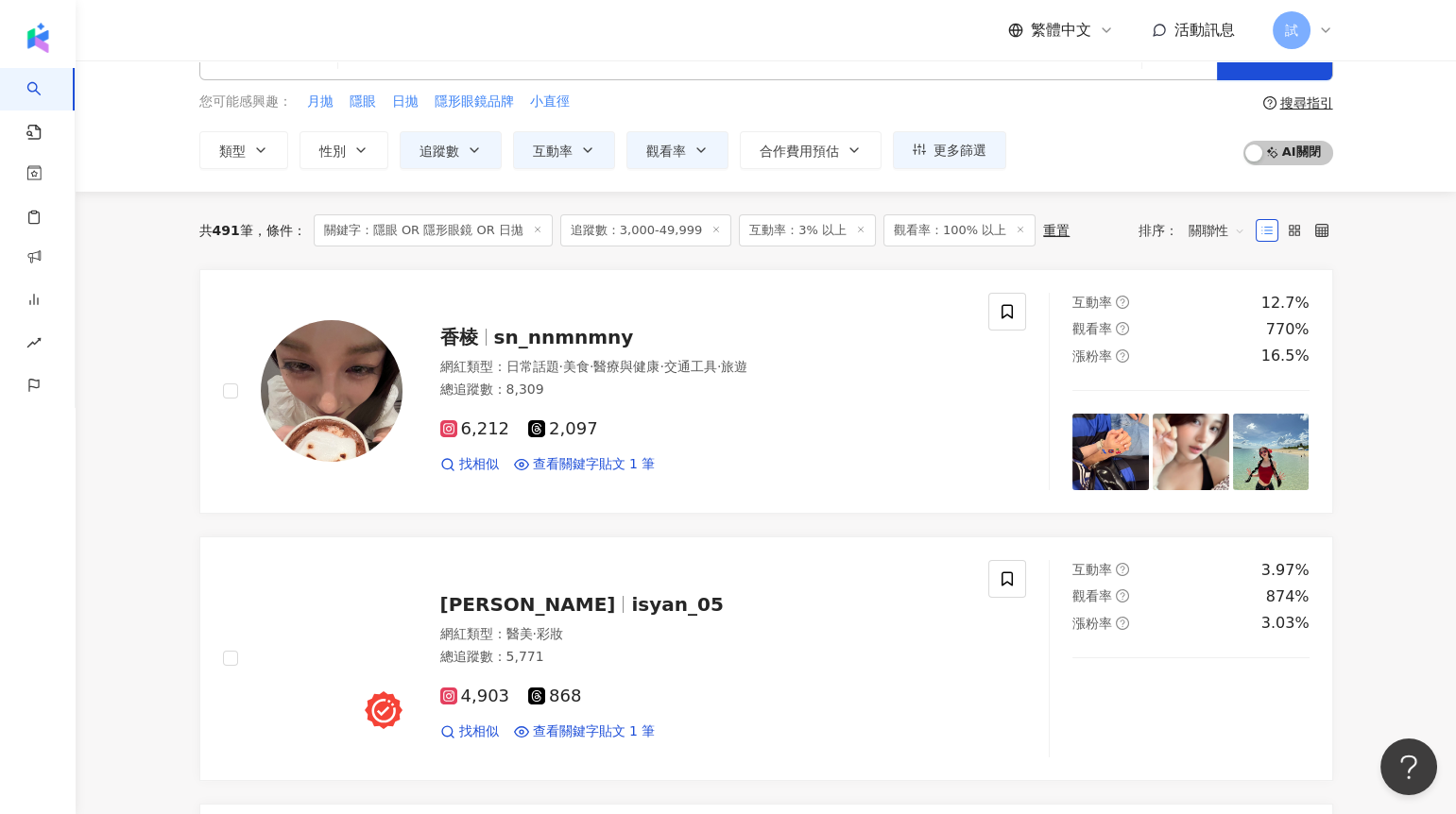
scroll to position [0, 0]
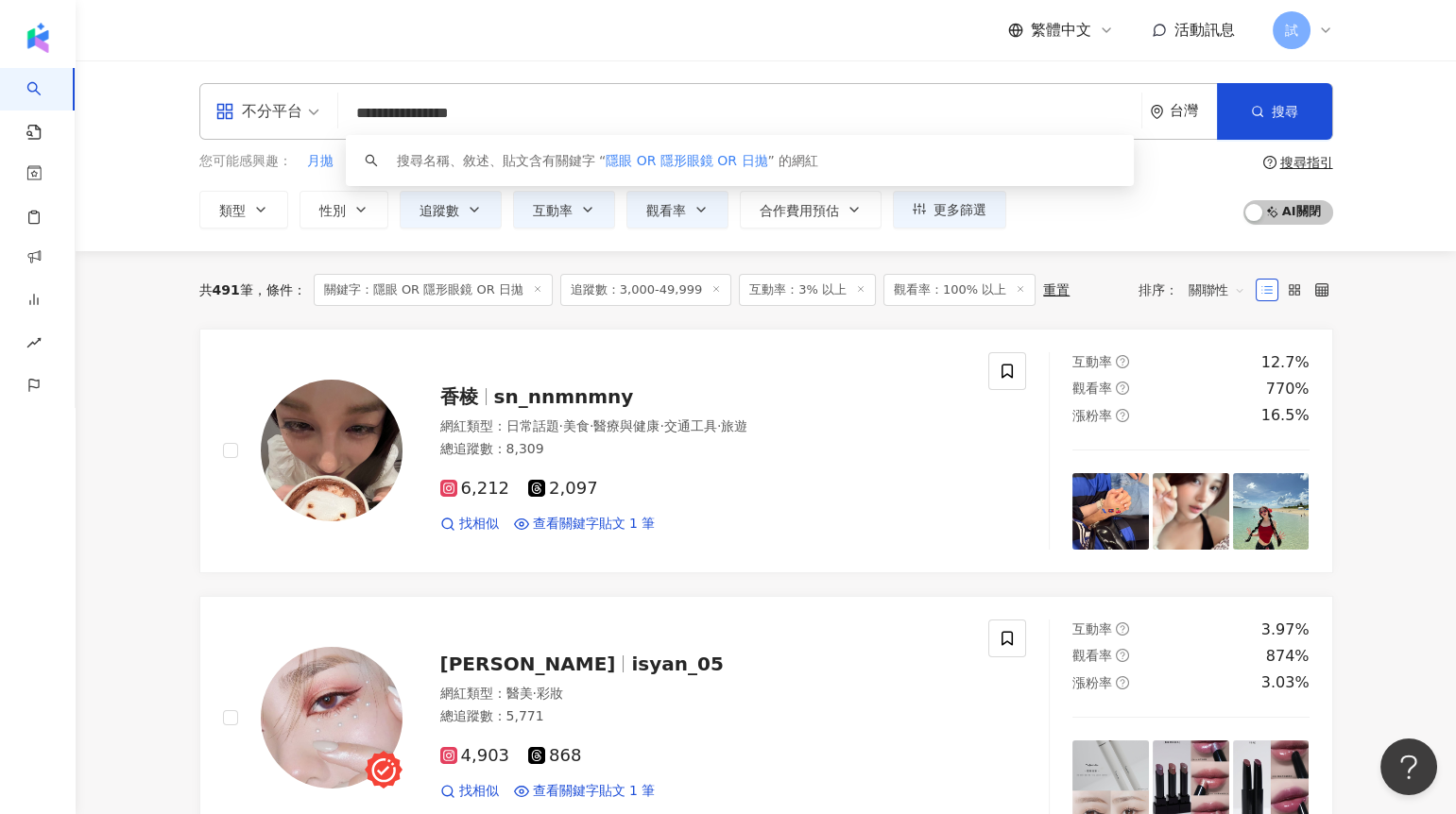
drag, startPoint x: 582, startPoint y: 113, endPoint x: 335, endPoint y: 117, distance: 247.0
click at [335, 117] on div "**********" at bounding box center [766, 112] width 1134 height 57
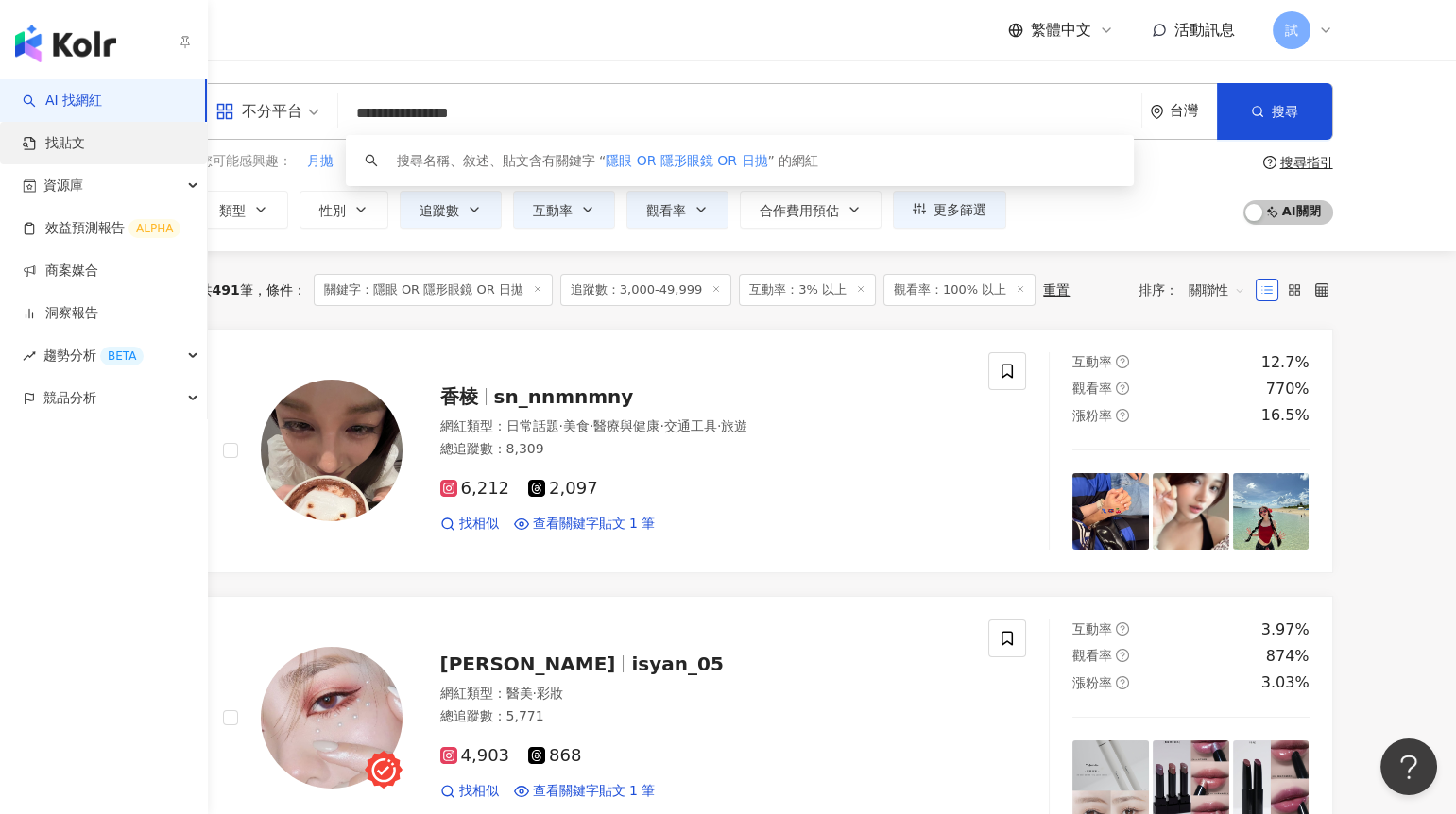
click at [62, 139] on link "找貼文" at bounding box center [54, 143] width 63 height 19
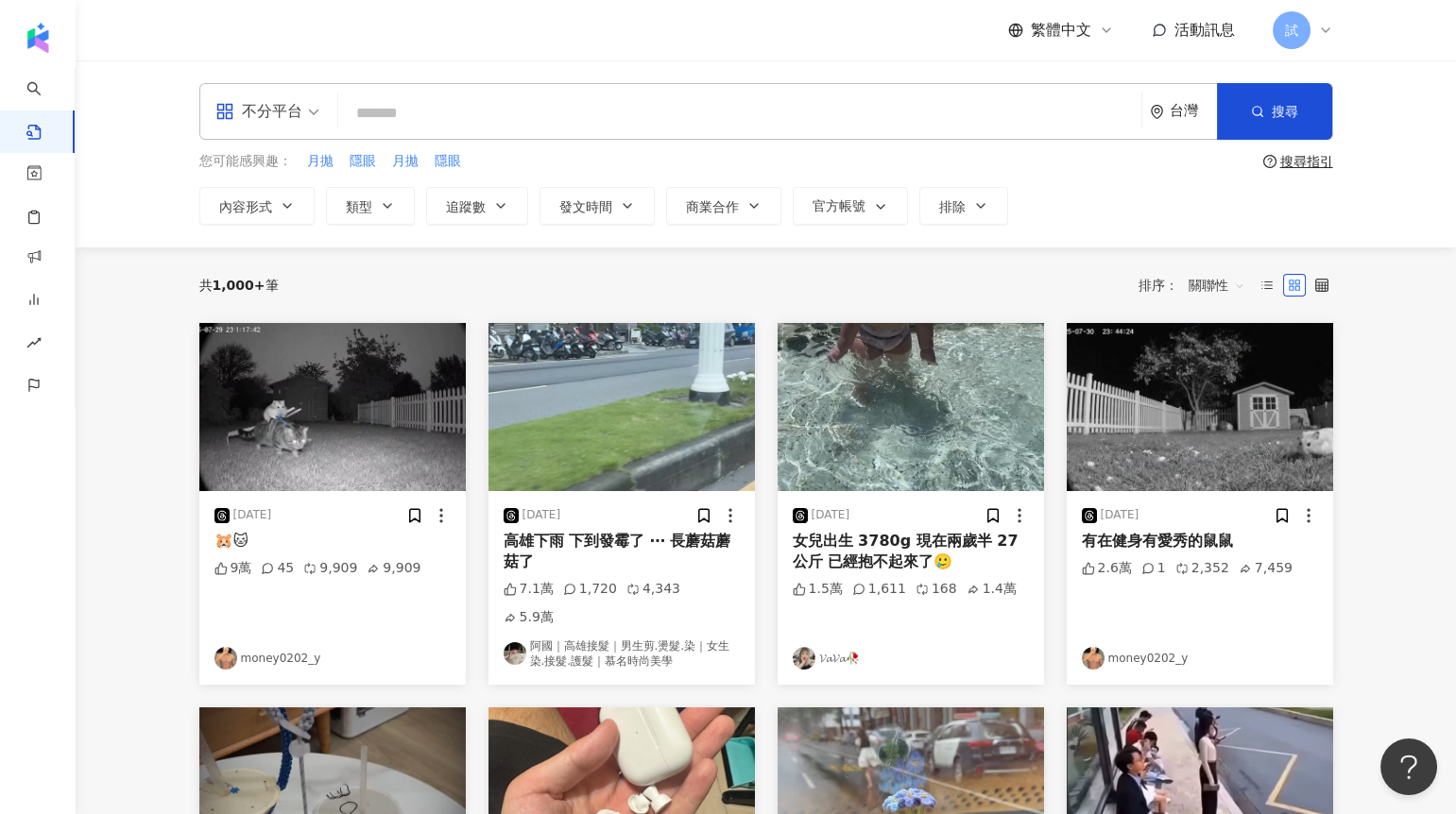
click at [401, 111] on input "search" at bounding box center [740, 112] width 788 height 40
paste input "**********"
type input "**********"
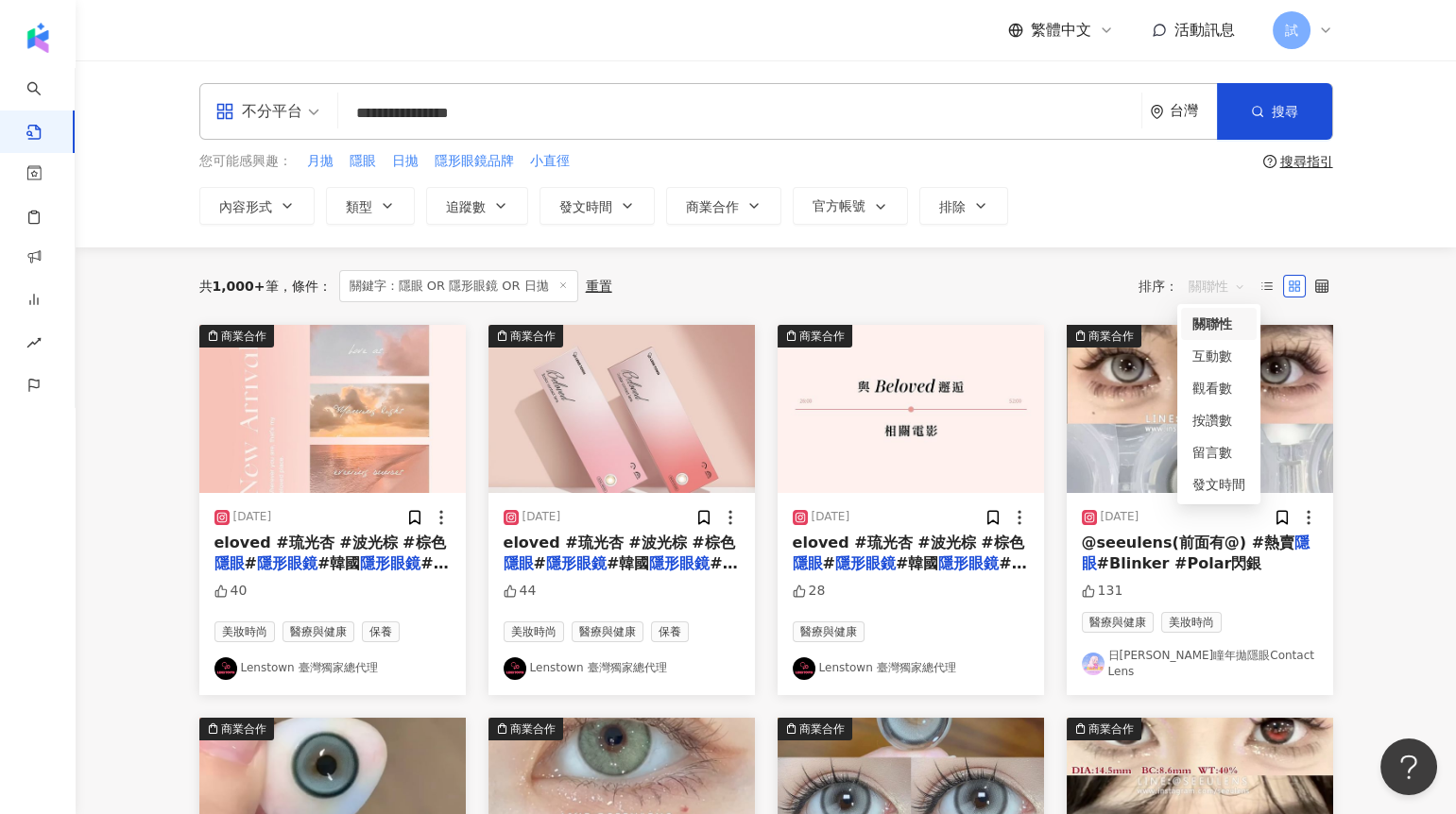
click at [1213, 279] on span "關聯性" at bounding box center [1218, 285] width 57 height 30
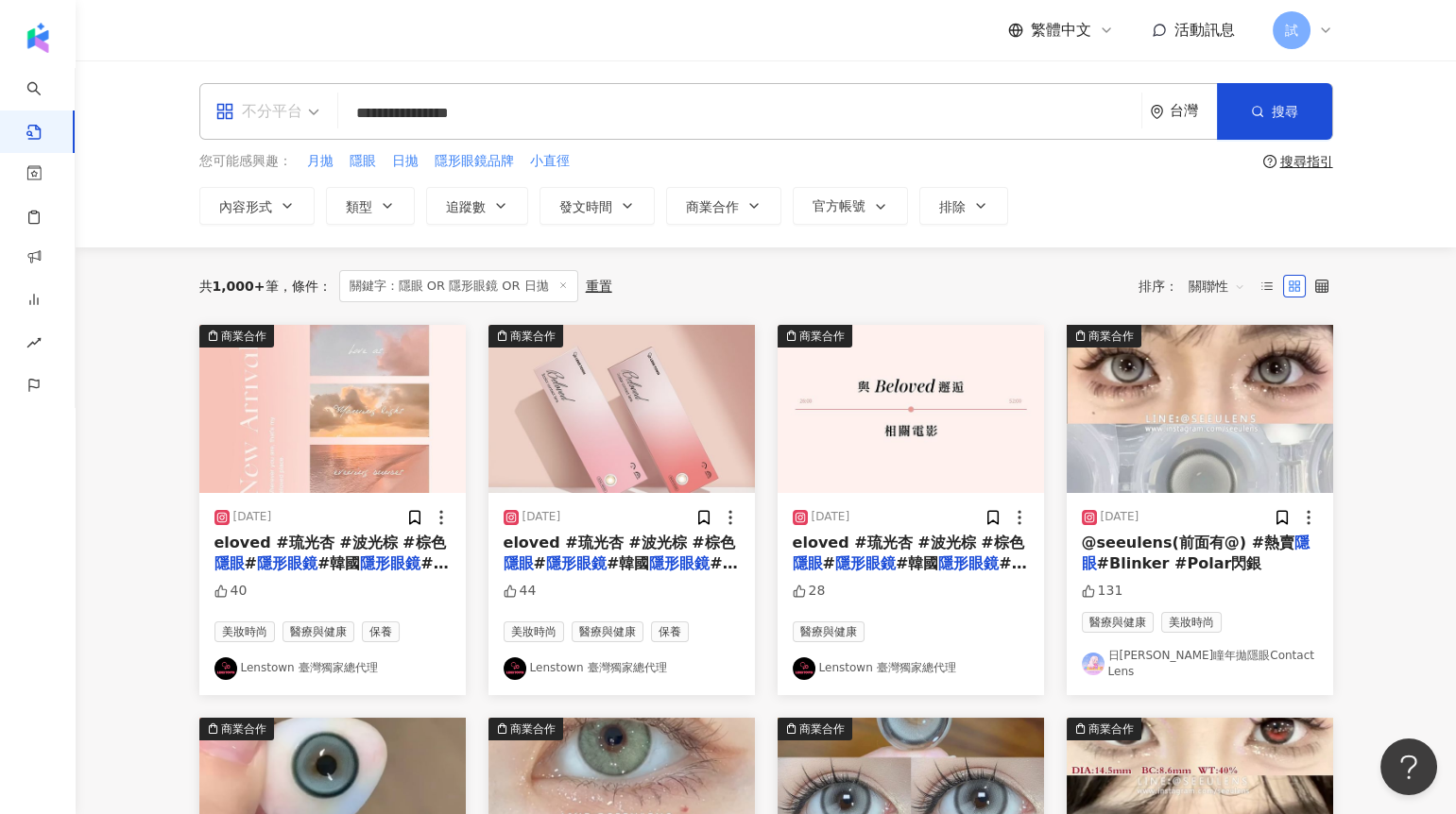
click at [287, 116] on div "不分平台" at bounding box center [259, 111] width 87 height 30
click at [295, 308] on div "Threads" at bounding box center [272, 305] width 107 height 24
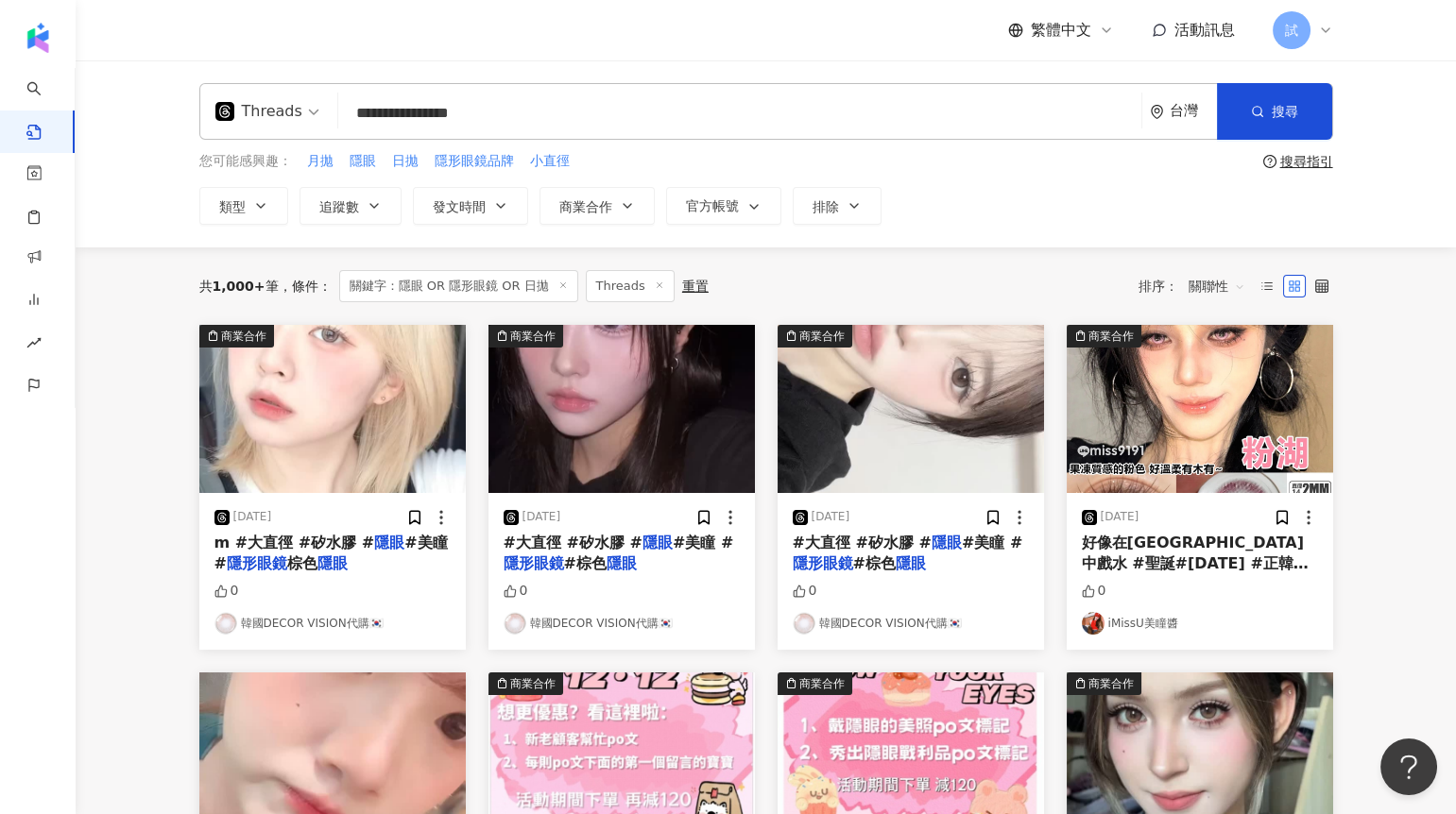
click at [1203, 281] on span "關聯性" at bounding box center [1218, 285] width 57 height 30
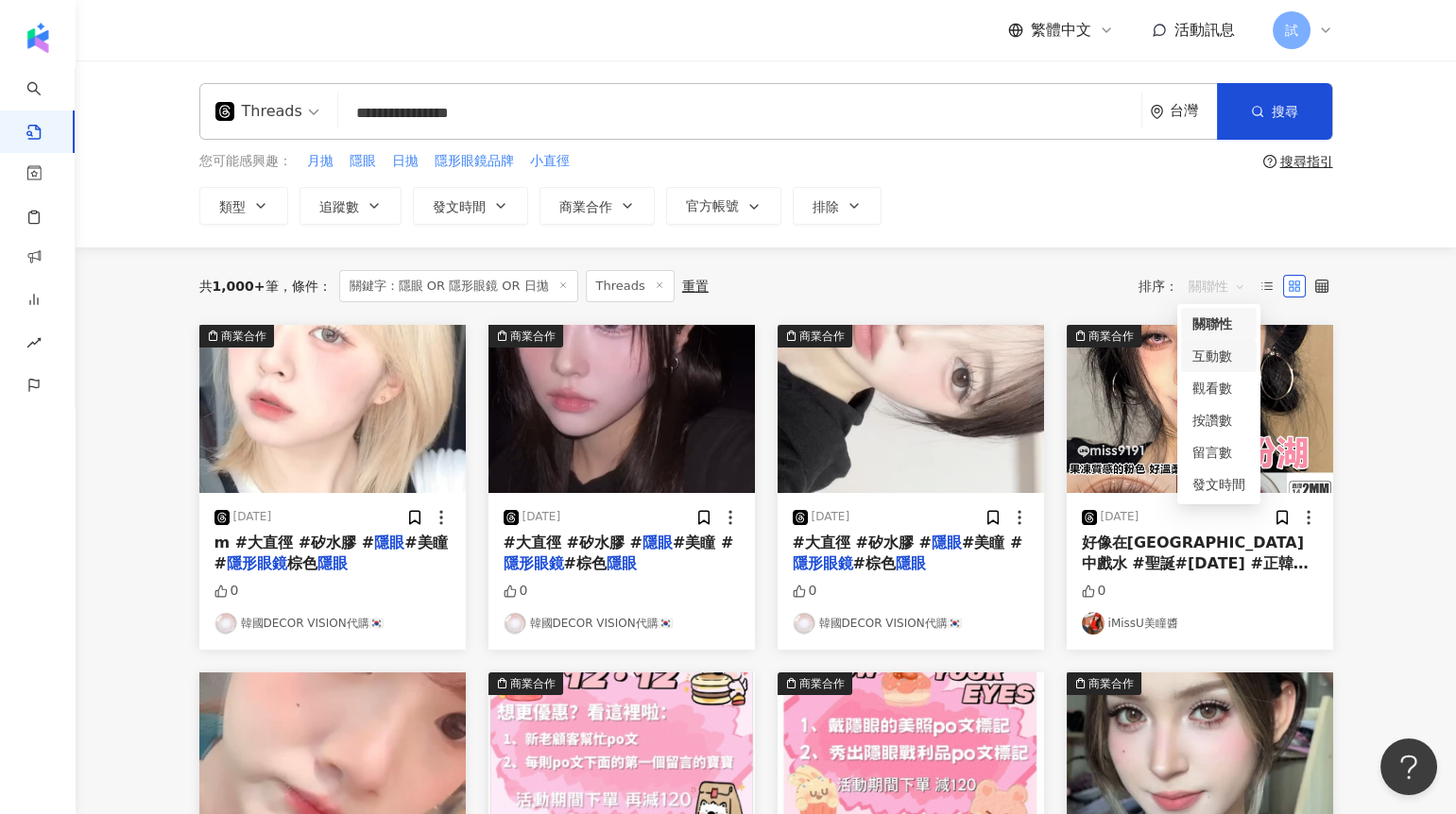
click at [1231, 361] on div "互動數" at bounding box center [1219, 356] width 53 height 21
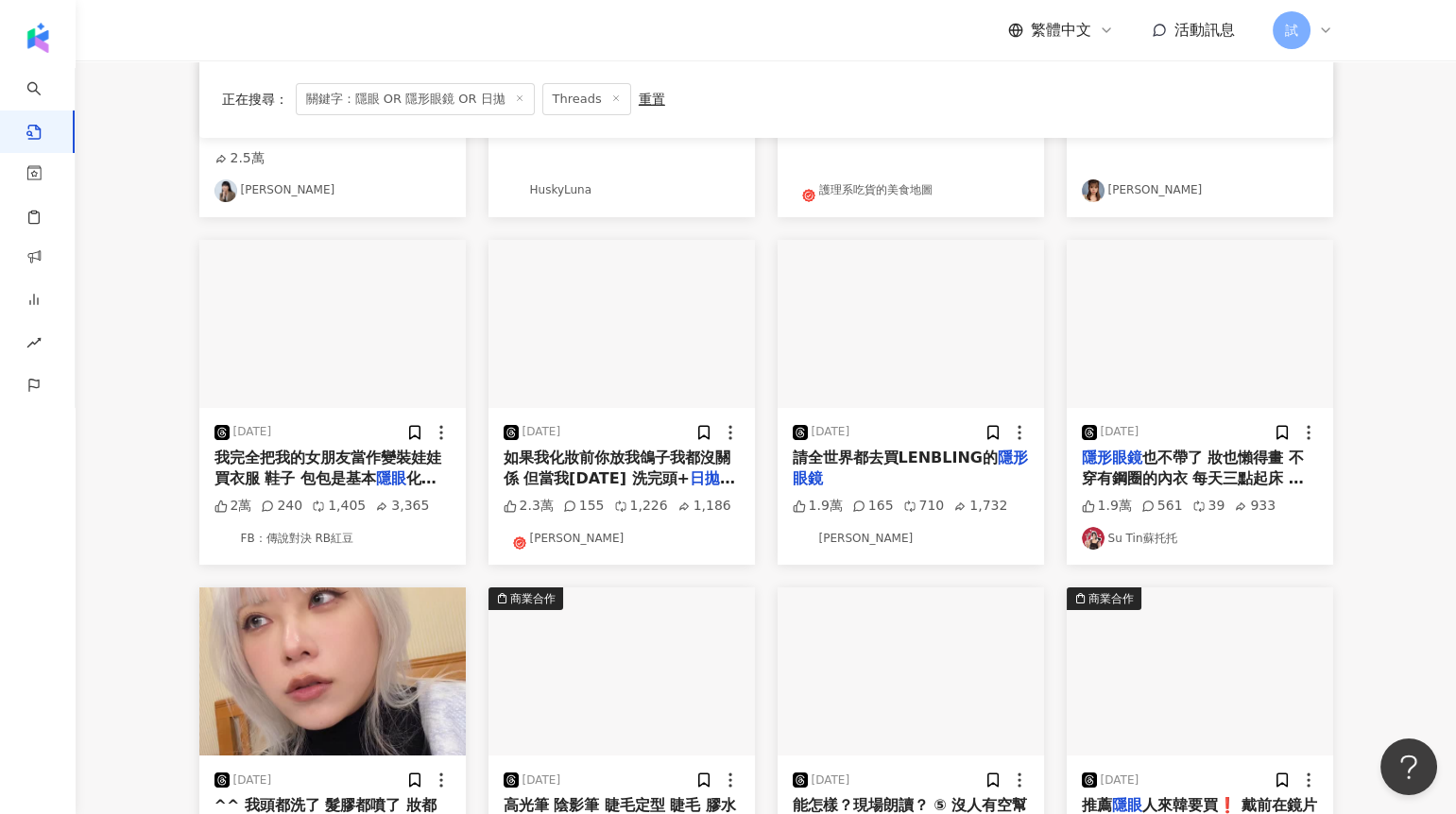
scroll to position [473, 0]
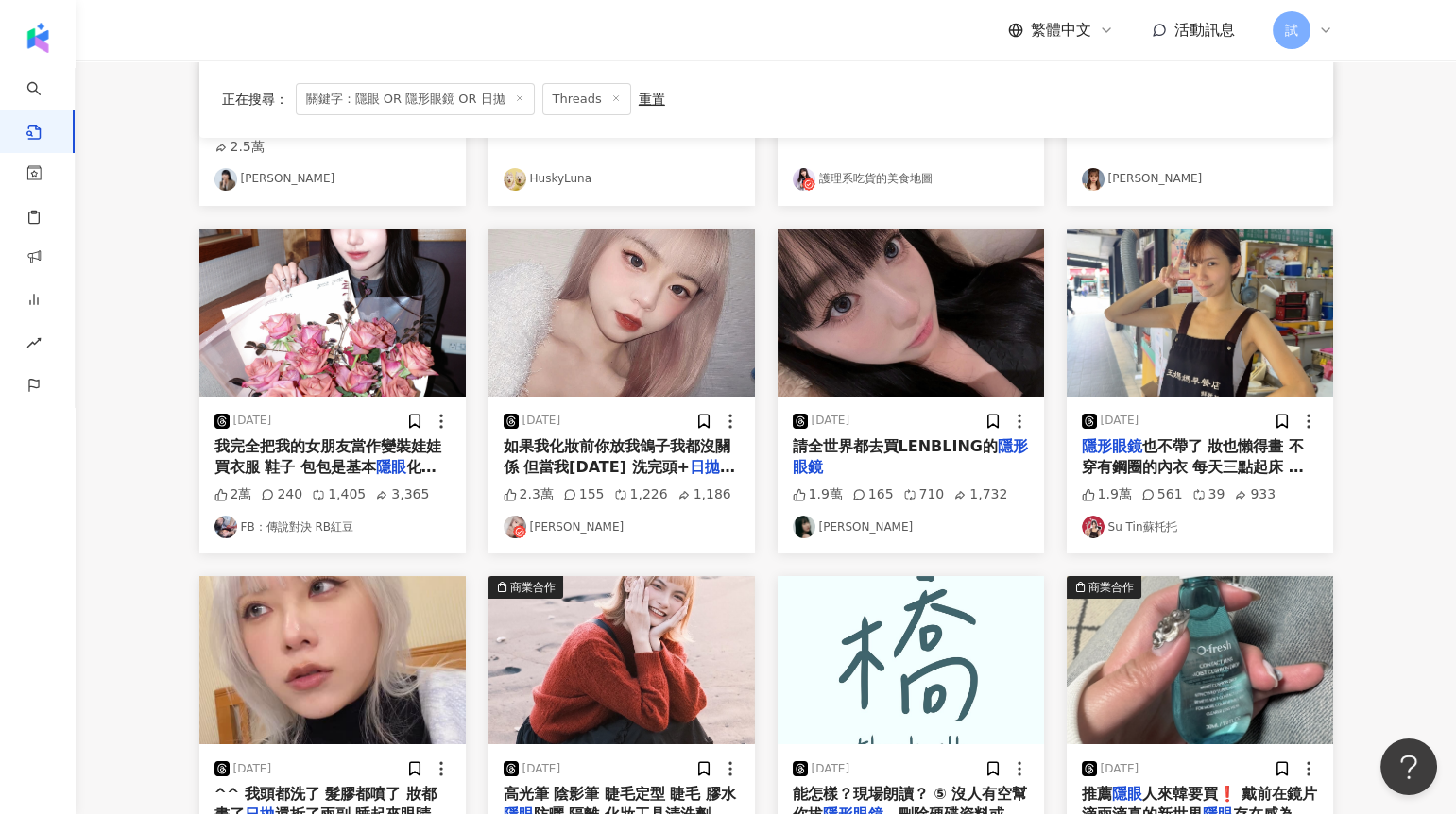
click at [921, 282] on img at bounding box center [911, 312] width 267 height 168
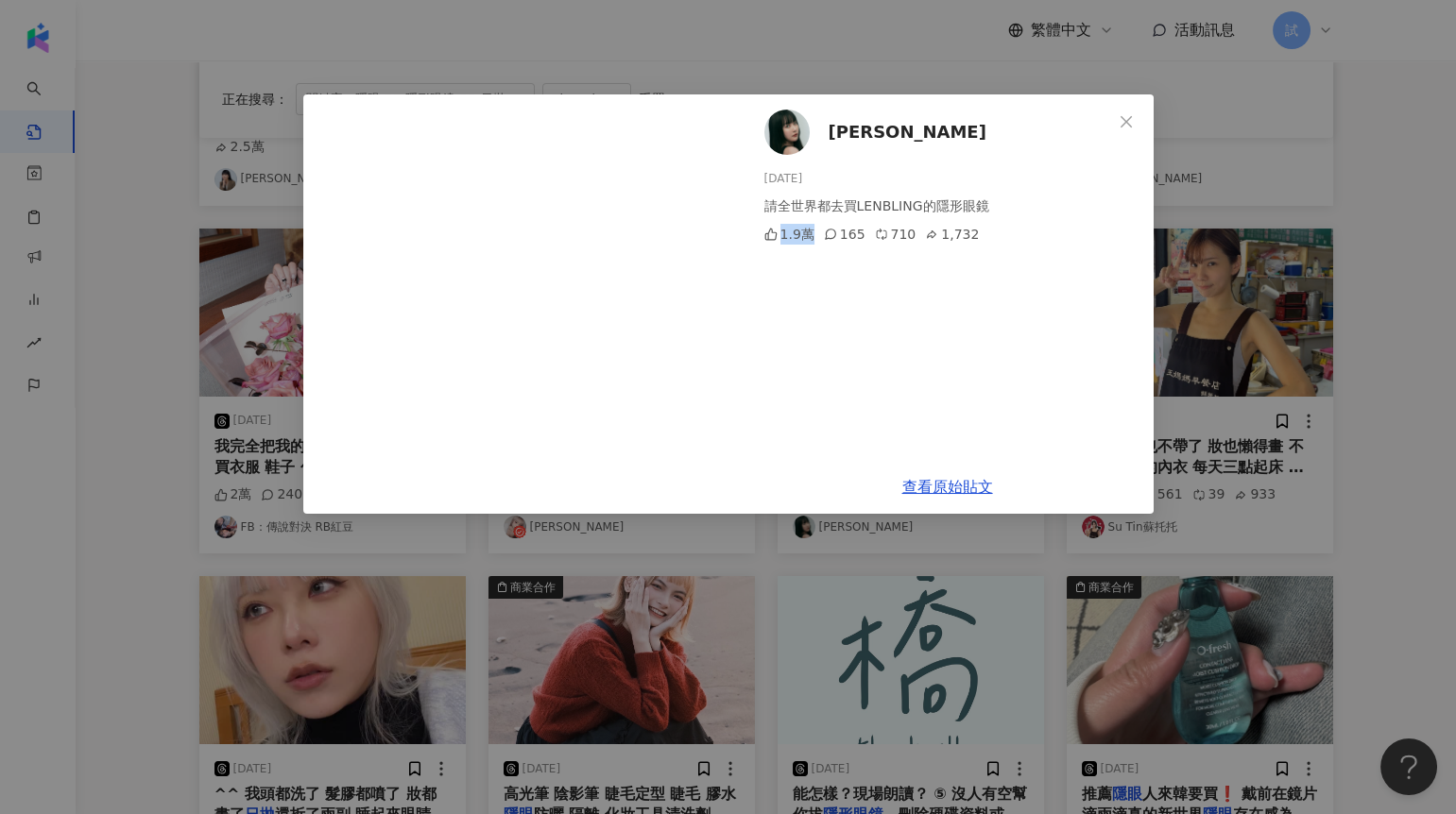
drag, startPoint x: 810, startPoint y: 233, endPoint x: 769, endPoint y: 236, distance: 41.1
click at [769, 236] on div "1.9萬" at bounding box center [789, 233] width 50 height 21
drag, startPoint x: 977, startPoint y: 230, endPoint x: 1001, endPoint y: 230, distance: 24.0
click at [1001, 230] on div "1.9萬 165 710 1,732" at bounding box center [951, 233] width 374 height 21
click at [1387, 352] on div "[PERSON_NAME] [DATE] 請全世界都去買LENBLING的隱形眼鏡 1.9萬 165 710 1,732 查看原始貼文" at bounding box center [728, 407] width 1456 height 814
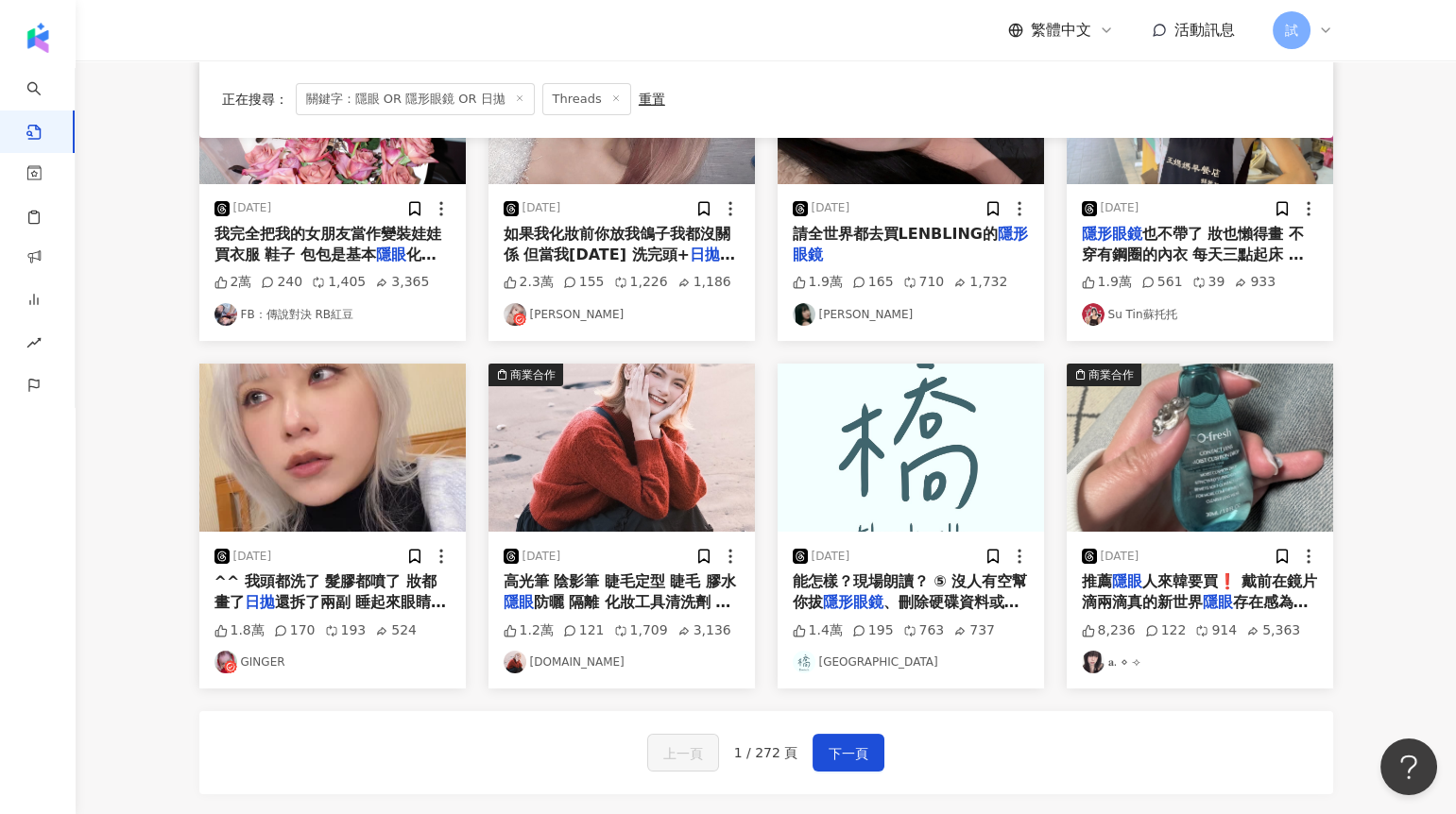
scroll to position [700, 0]
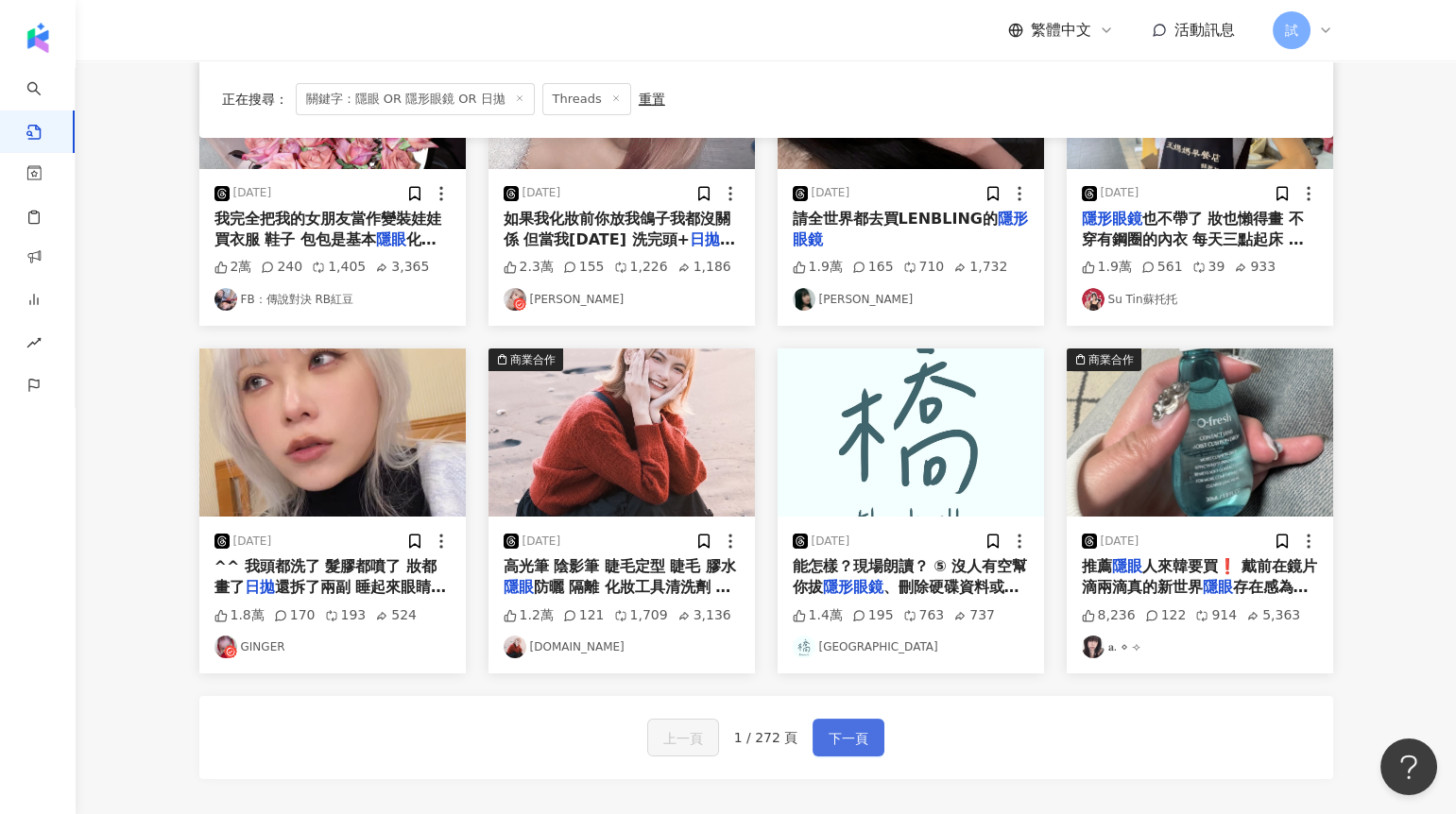
click at [846, 728] on span "下一頁" at bounding box center [849, 738] width 39 height 23
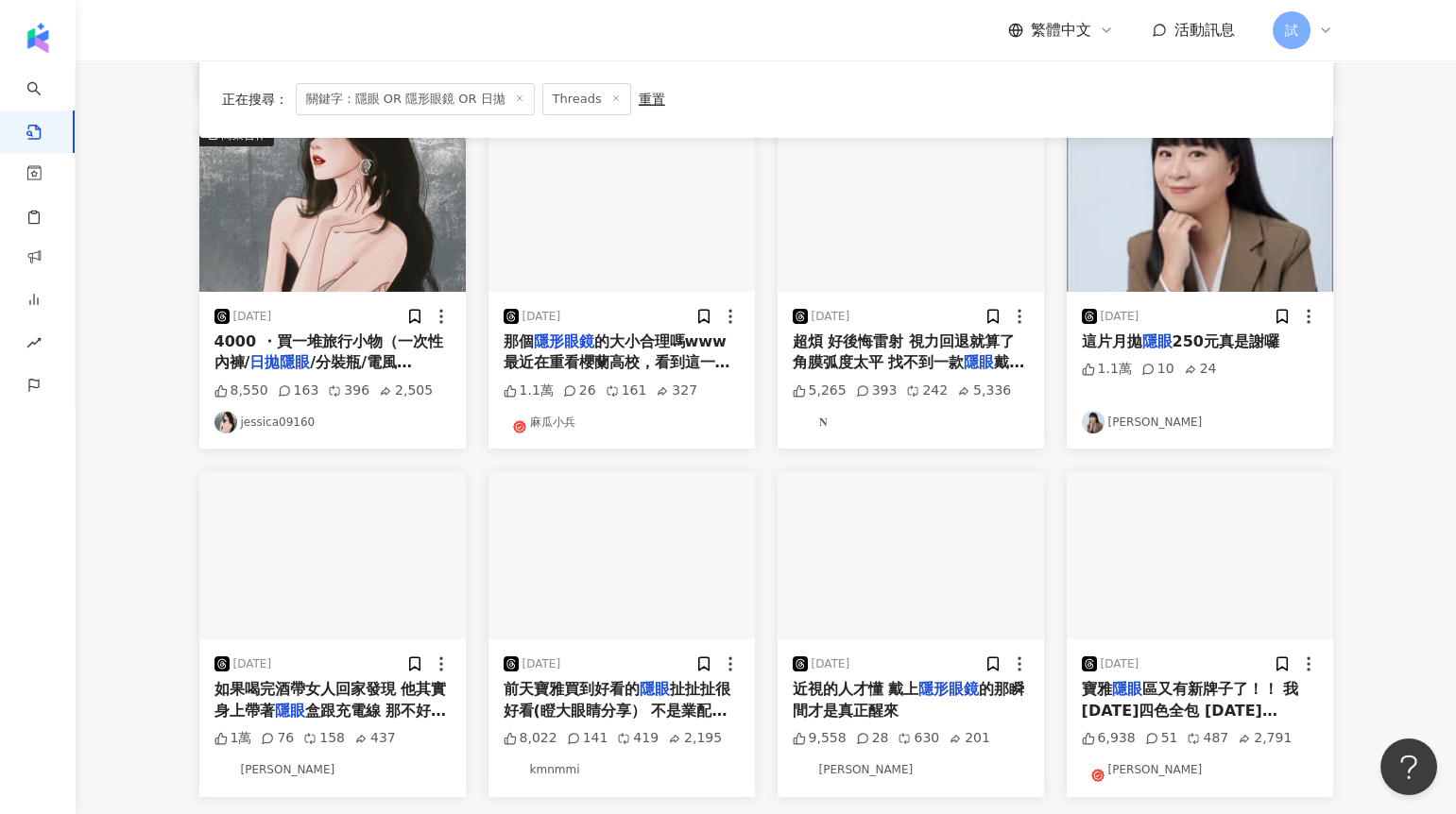
scroll to position [538, 0]
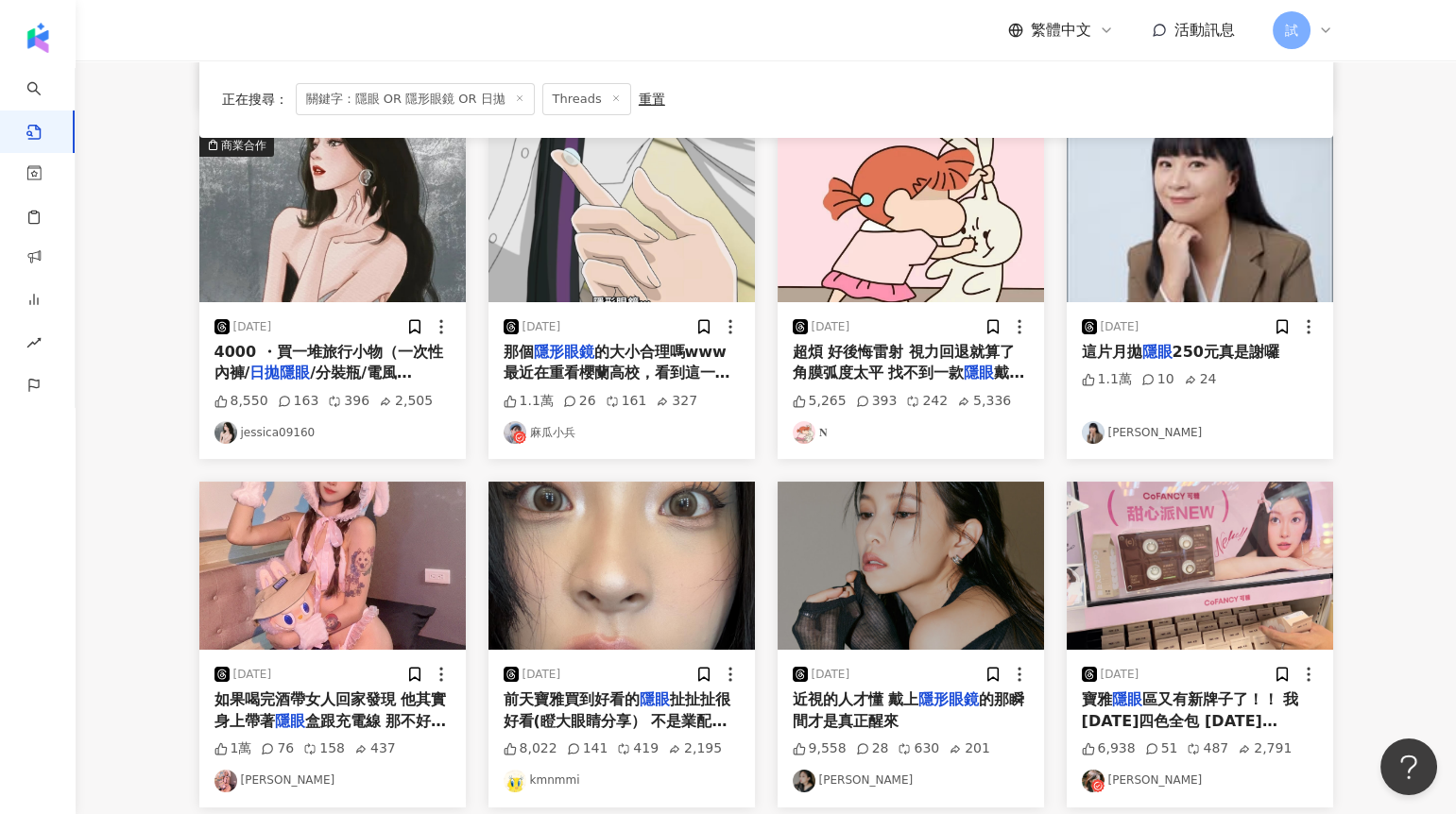
click at [627, 583] on img at bounding box center [622, 565] width 267 height 168
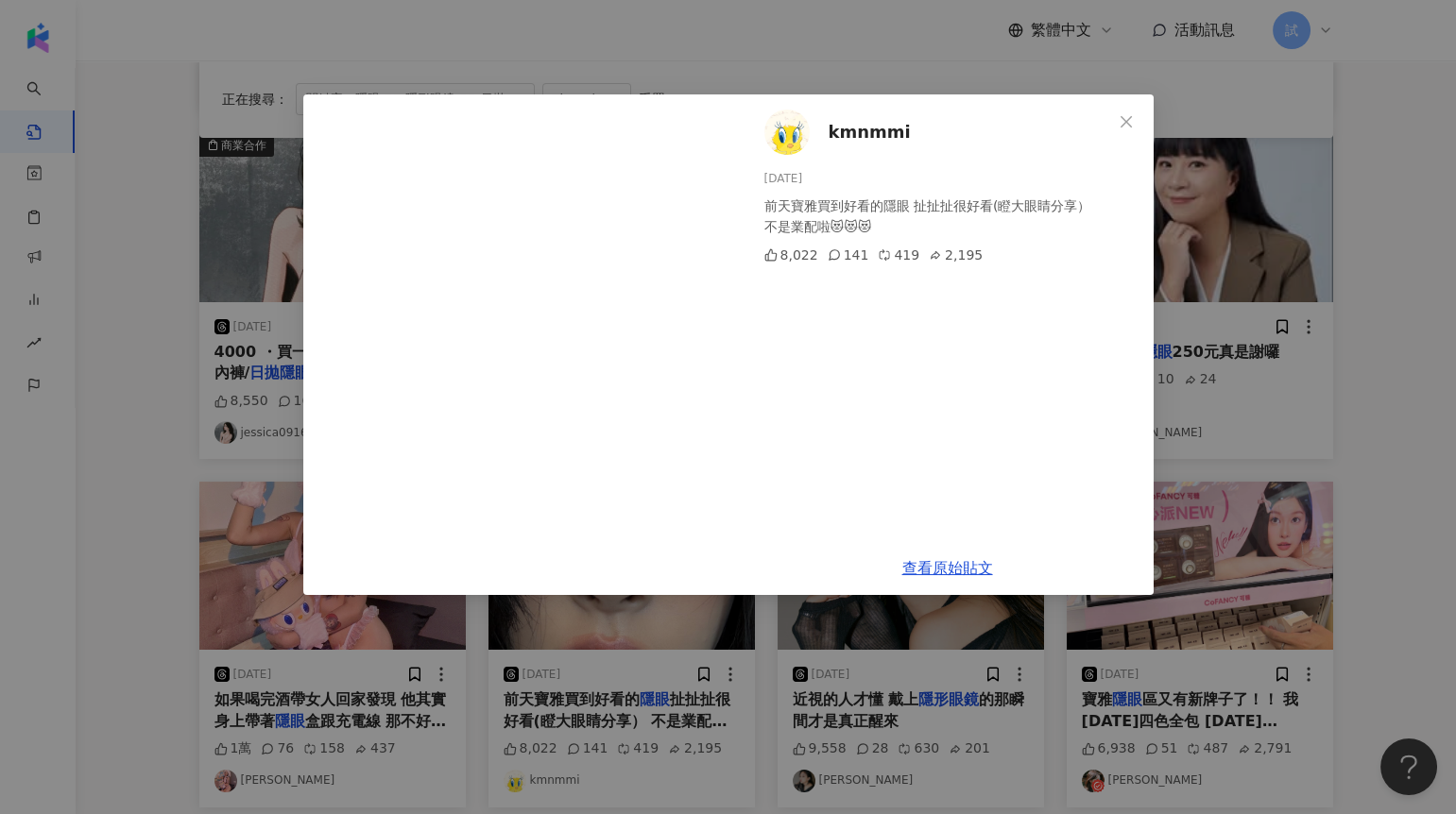
click at [1386, 343] on div "kmnmmi 2025/5/5 前天寶雅買到好看的隱眼 扯扯扯很好看(瞪大眼睛分享） 不是業配啦😻😻😻 8,022 141 419 2,195 查看原始貼文" at bounding box center [728, 407] width 1456 height 814
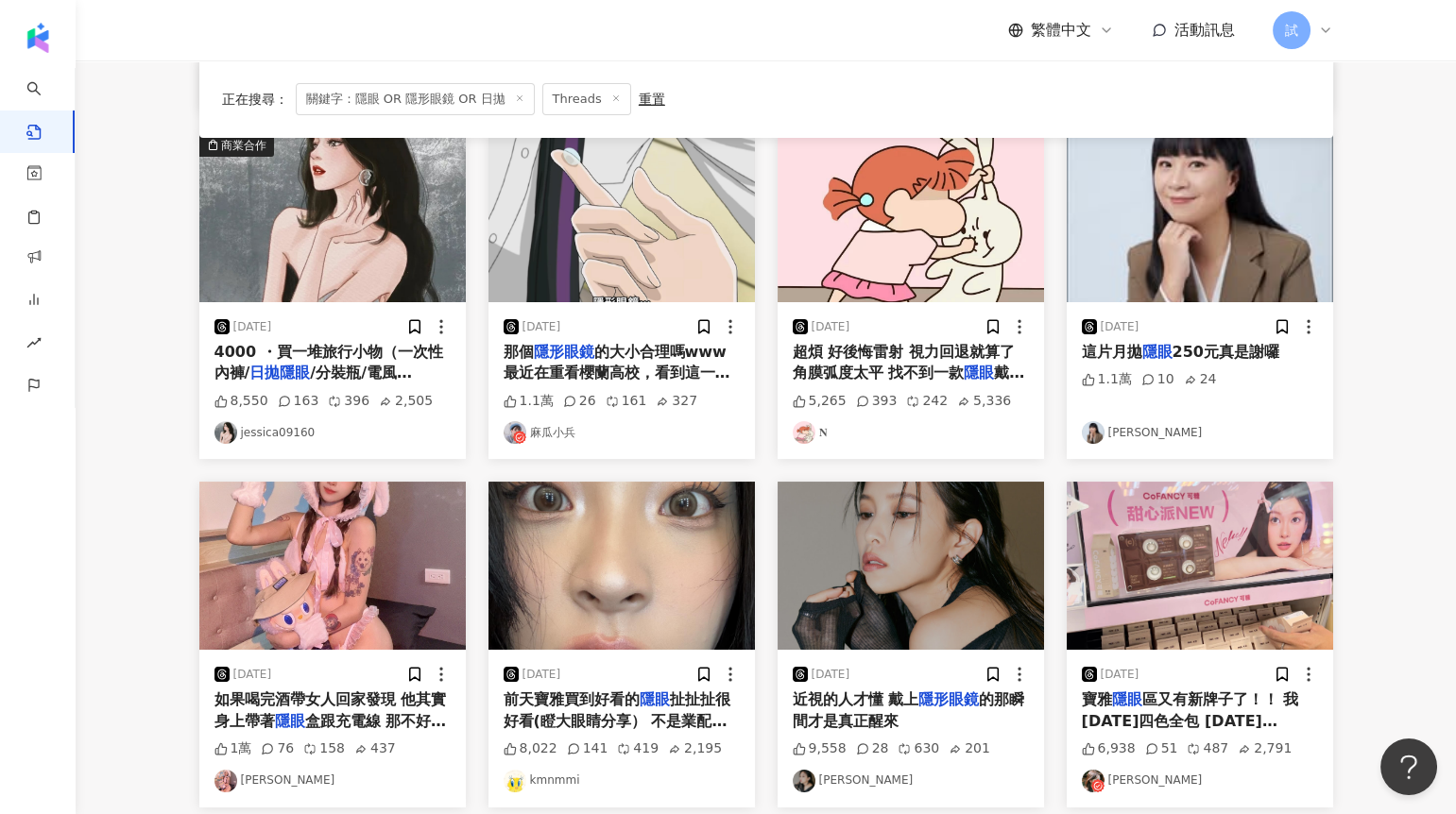
click at [1207, 556] on img at bounding box center [1200, 565] width 267 height 168
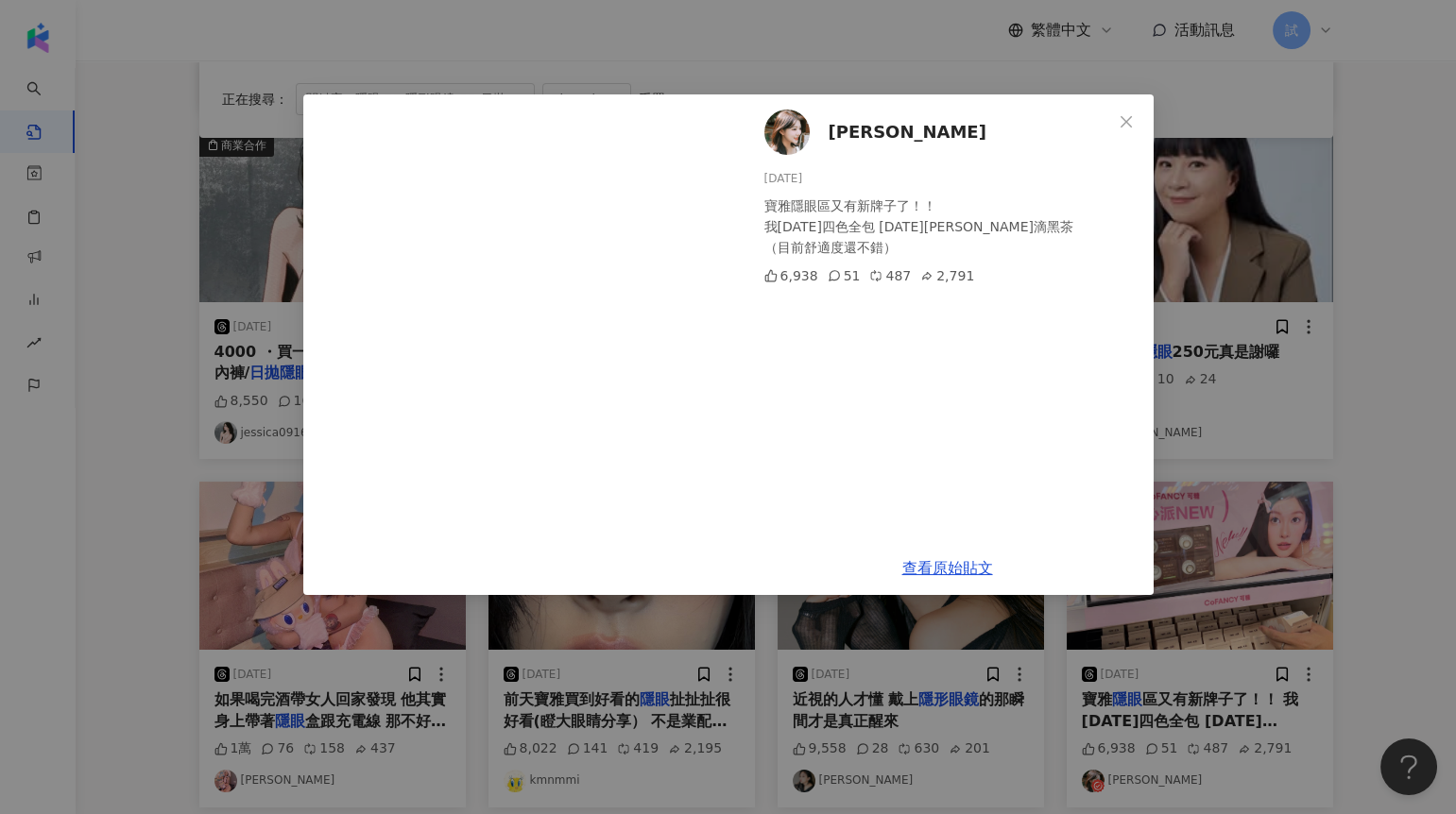
click at [1399, 435] on div "林嫺 2025/3/7 寶雅隱眼區又有新牌子了！！ 我昨天四色全包 今天戴冰滴黑茶 （目前舒適度還不錯） 6,938 51 487 2,791 查看原始貼文" at bounding box center [728, 407] width 1456 height 814
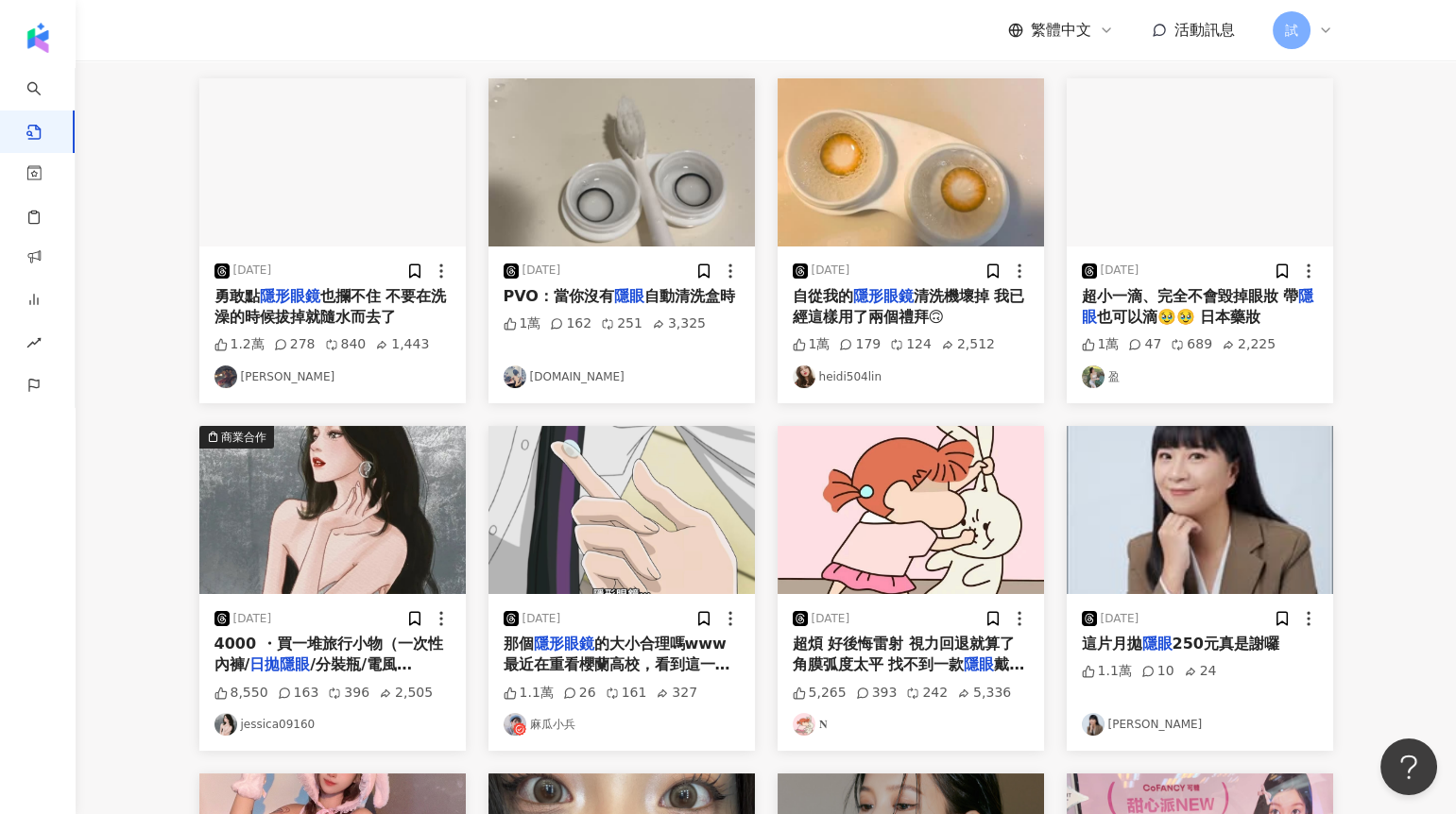
scroll to position [0, 0]
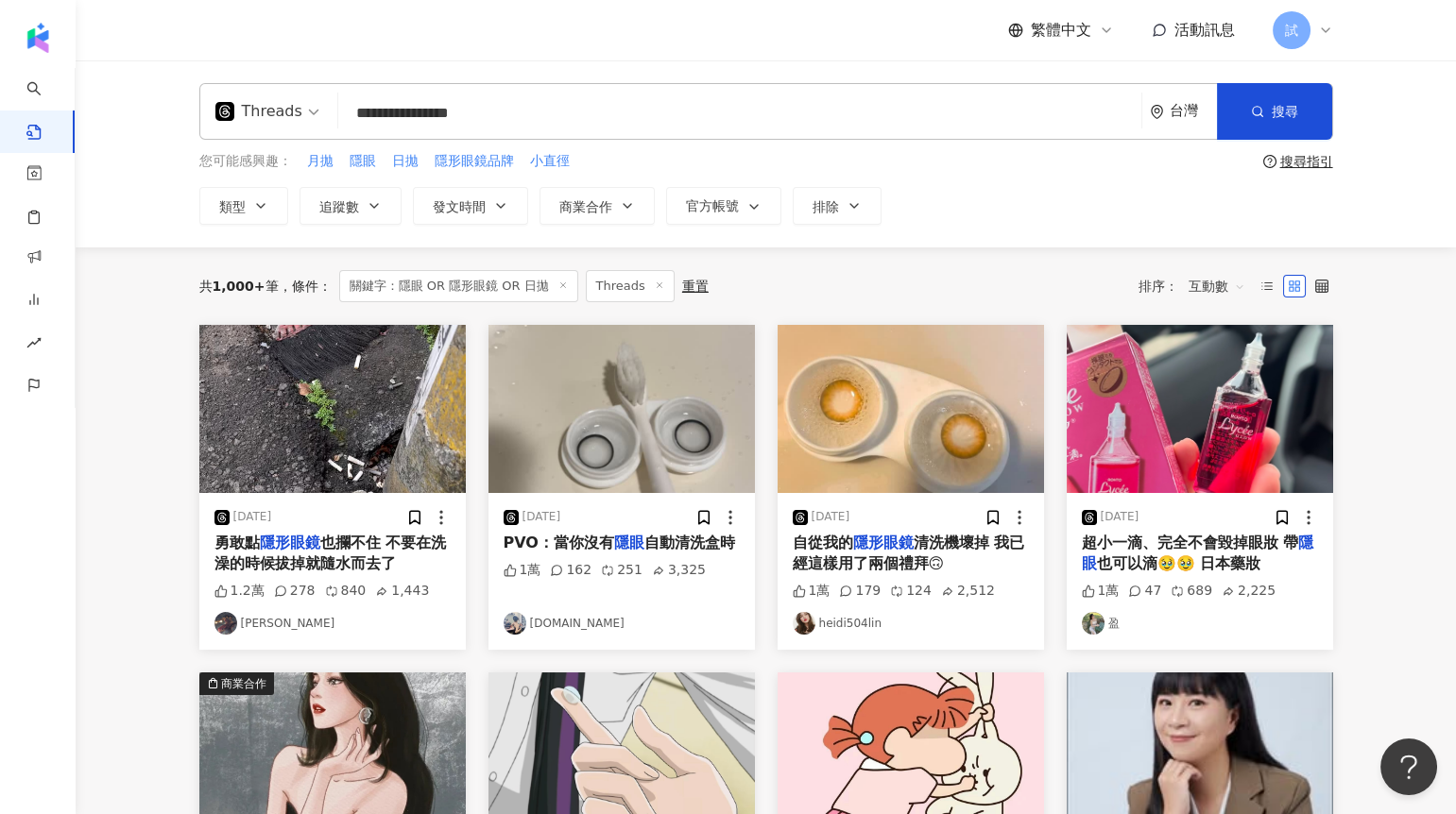
drag, startPoint x: 568, startPoint y: 110, endPoint x: 322, endPoint y: 110, distance: 246.0
click at [322, 110] on div "**********" at bounding box center [766, 112] width 1134 height 57
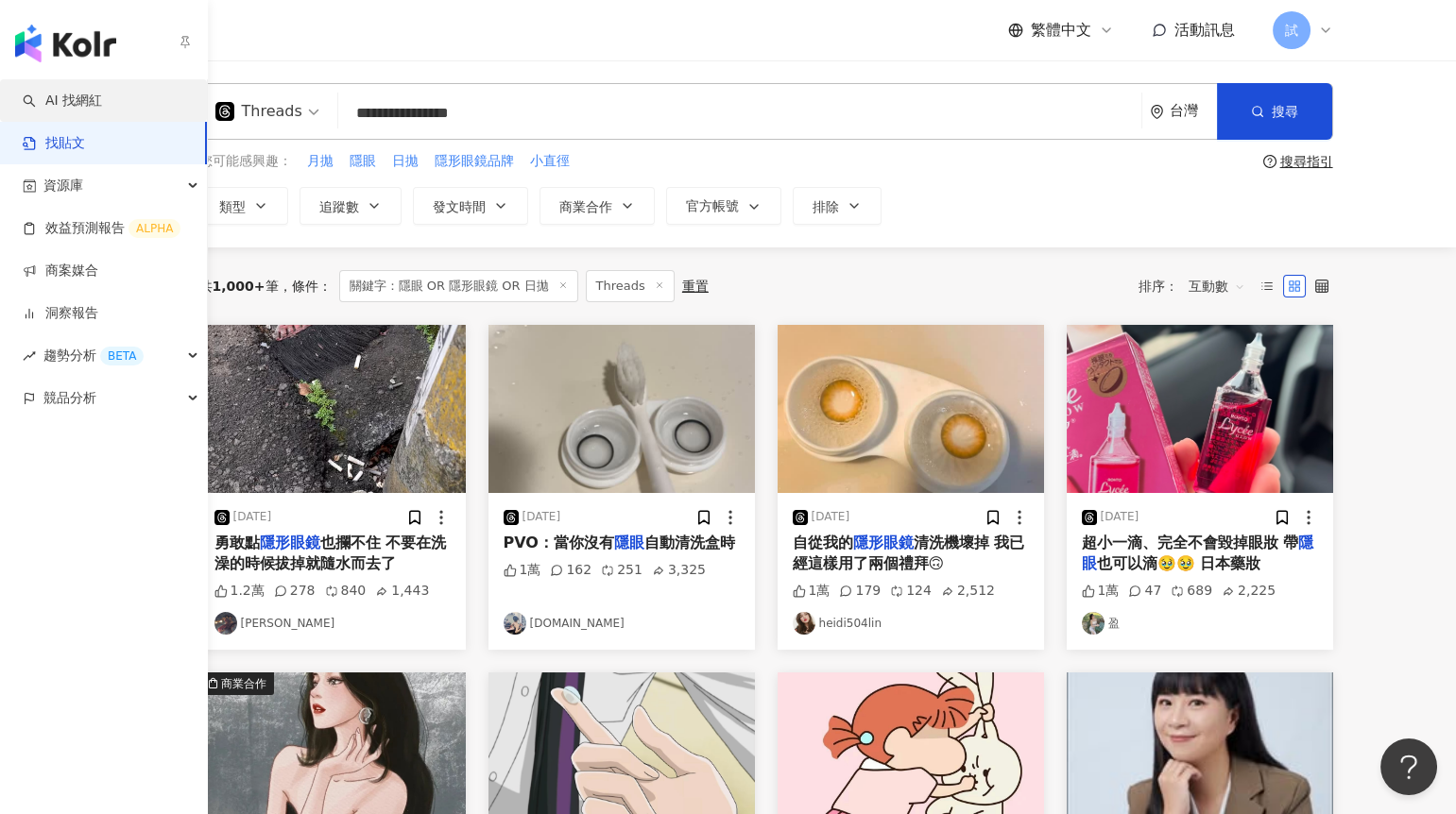
click at [60, 103] on link "AI 找網紅" at bounding box center [62, 100] width 79 height 19
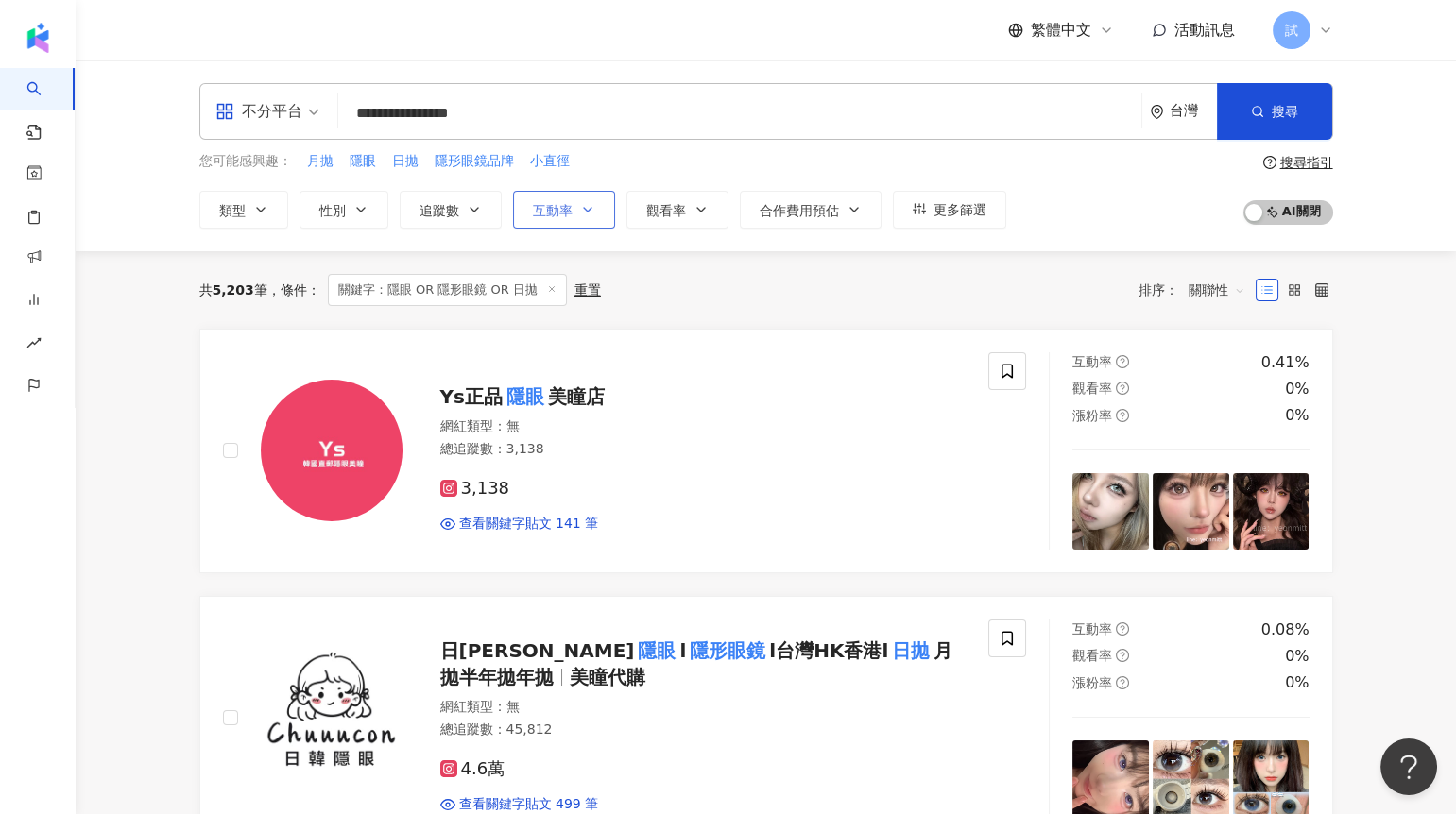
type input "**********"
click at [573, 210] on button "互動率" at bounding box center [564, 210] width 102 height 38
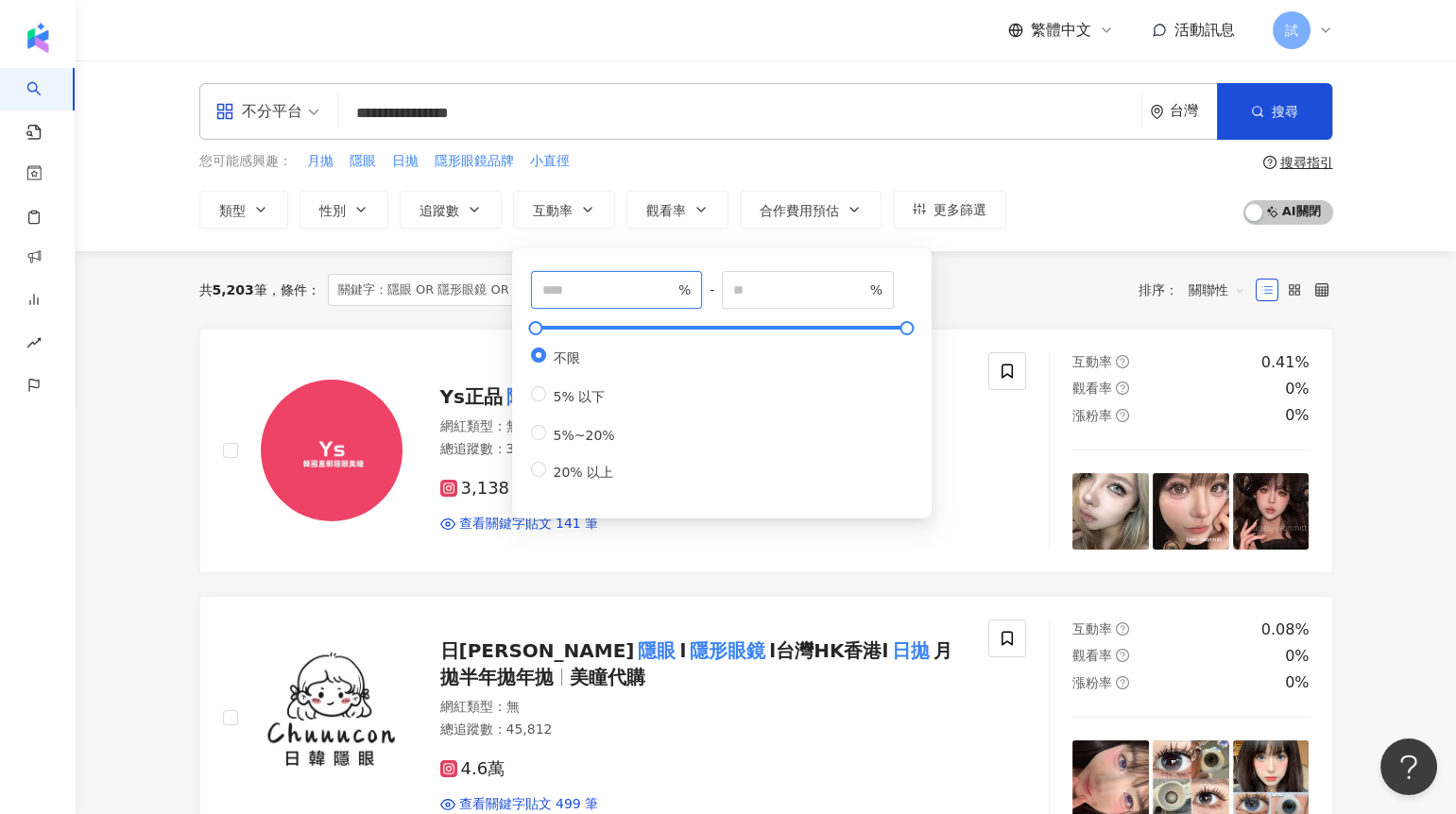
click at [585, 285] on input "number" at bounding box center [608, 289] width 132 height 21
type input "*"
click at [959, 305] on div "共 5,203 筆 條件 ： 關鍵字：隱眼 OR 隱形眼鏡 OR 日拋 重置 排序： 關聯性" at bounding box center [766, 289] width 1134 height 32
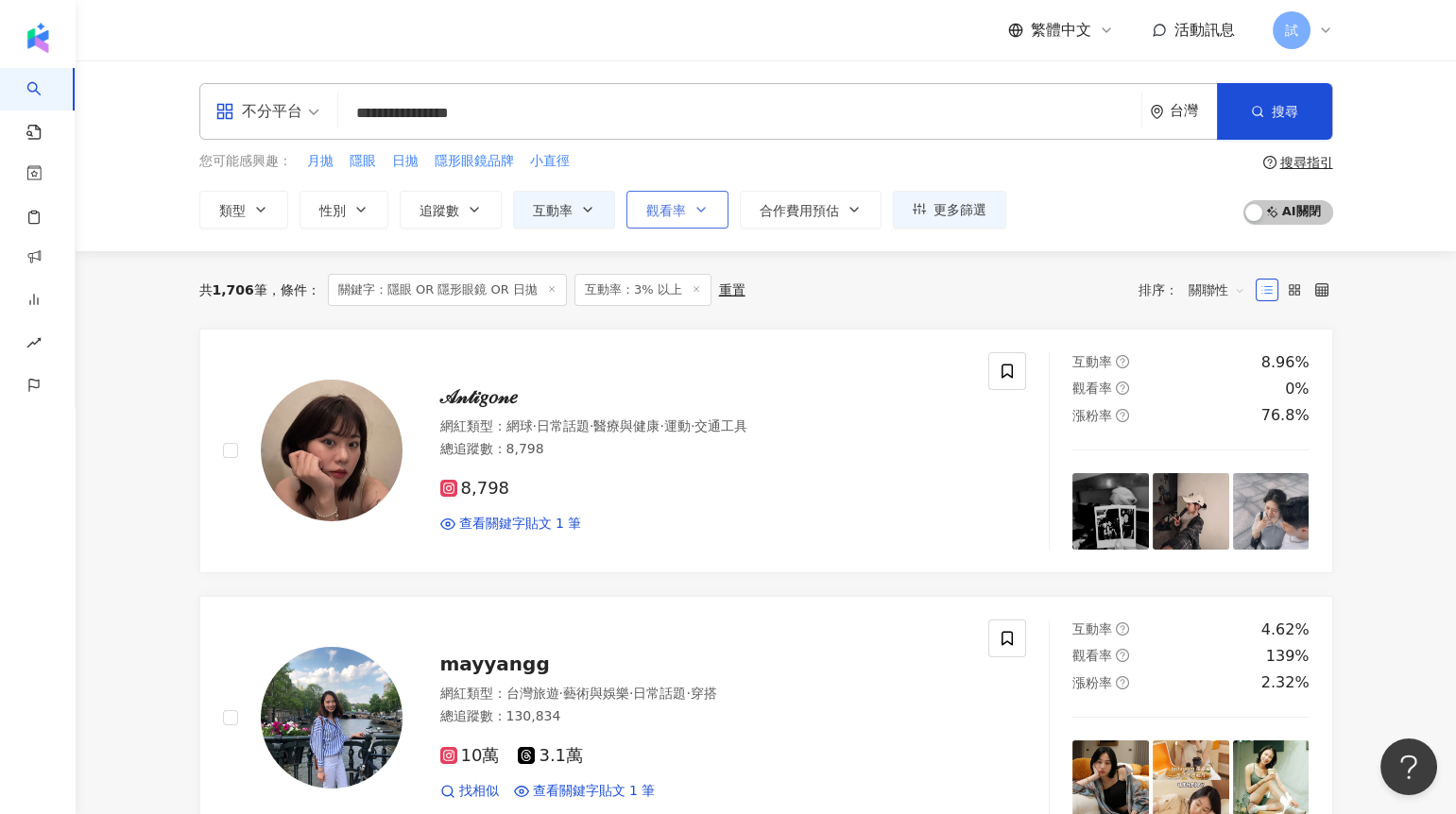
click at [689, 218] on button "觀看率" at bounding box center [678, 210] width 102 height 38
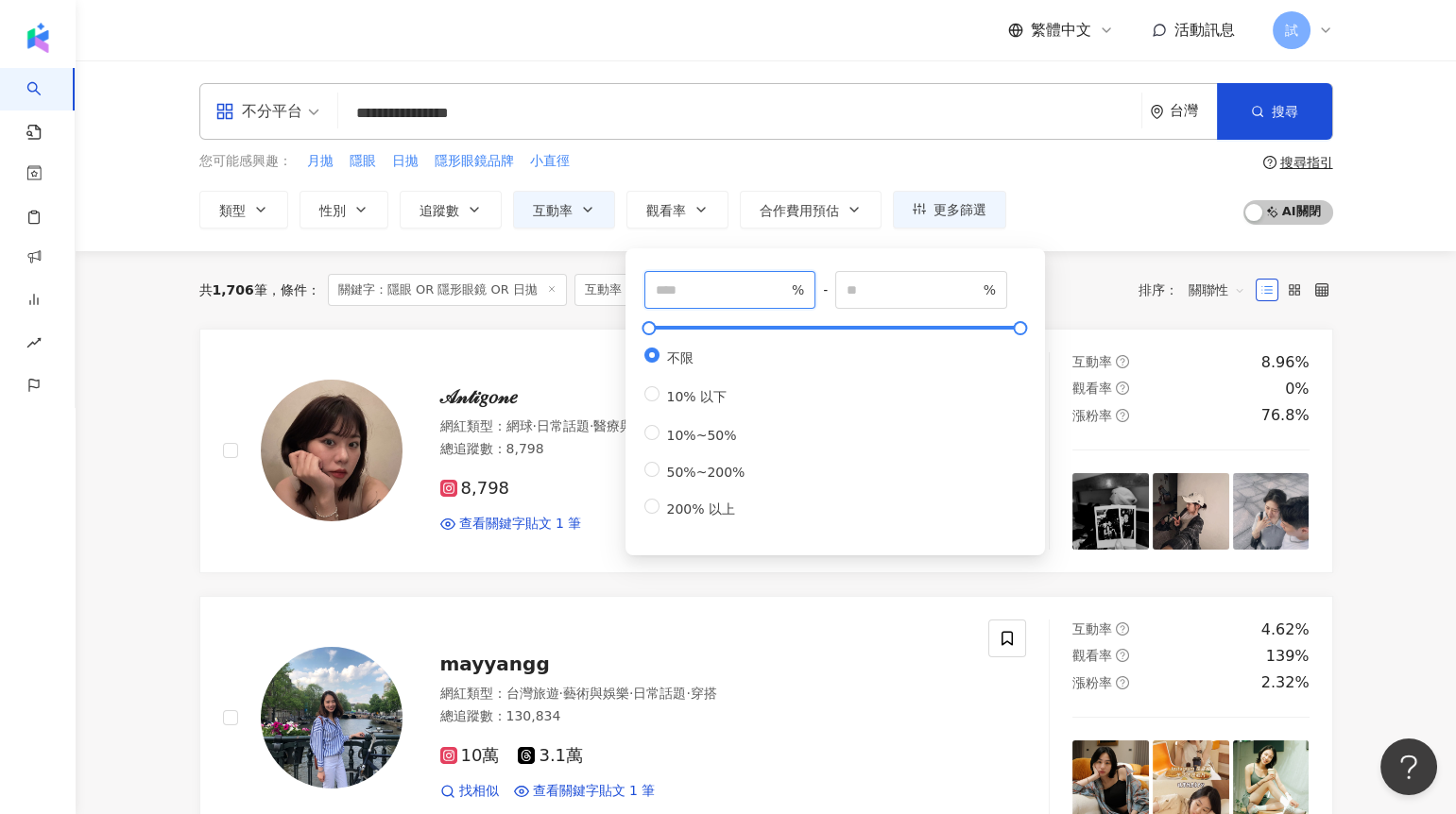
click at [698, 292] on input "number" at bounding box center [721, 289] width 132 height 21
type input "***"
click at [1084, 289] on div "共 1,706 筆 條件 ： 關鍵字：隱眼 OR 隱形眼鏡 OR 日拋 互動率：3% 以上 重置 排序： 關聯性" at bounding box center [766, 289] width 1134 height 32
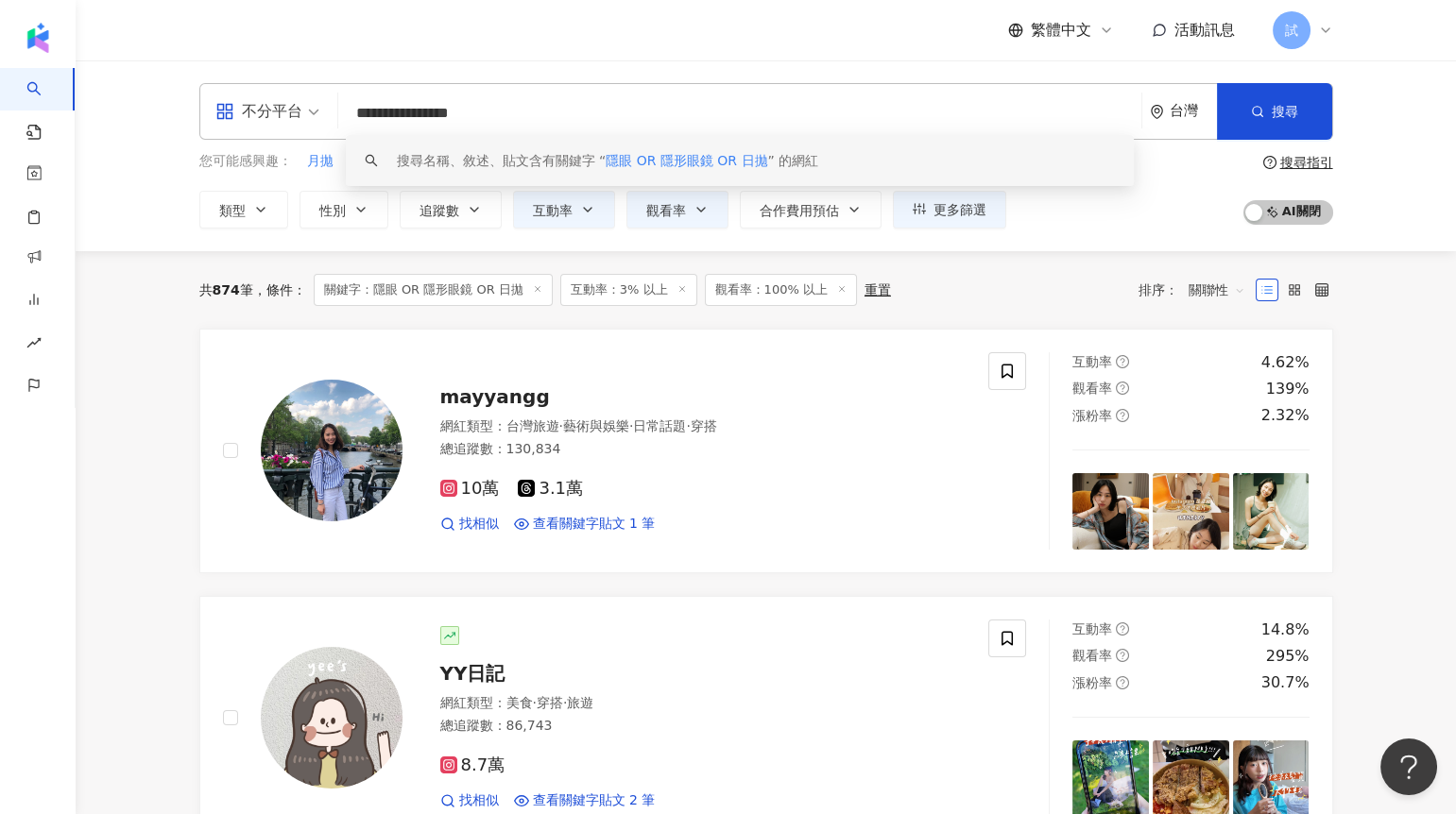
drag, startPoint x: 352, startPoint y: 112, endPoint x: 566, endPoint y: 104, distance: 214.1
click at [566, 104] on input "**********" at bounding box center [740, 113] width 788 height 36
click at [567, 106] on input "**********" at bounding box center [740, 113] width 788 height 36
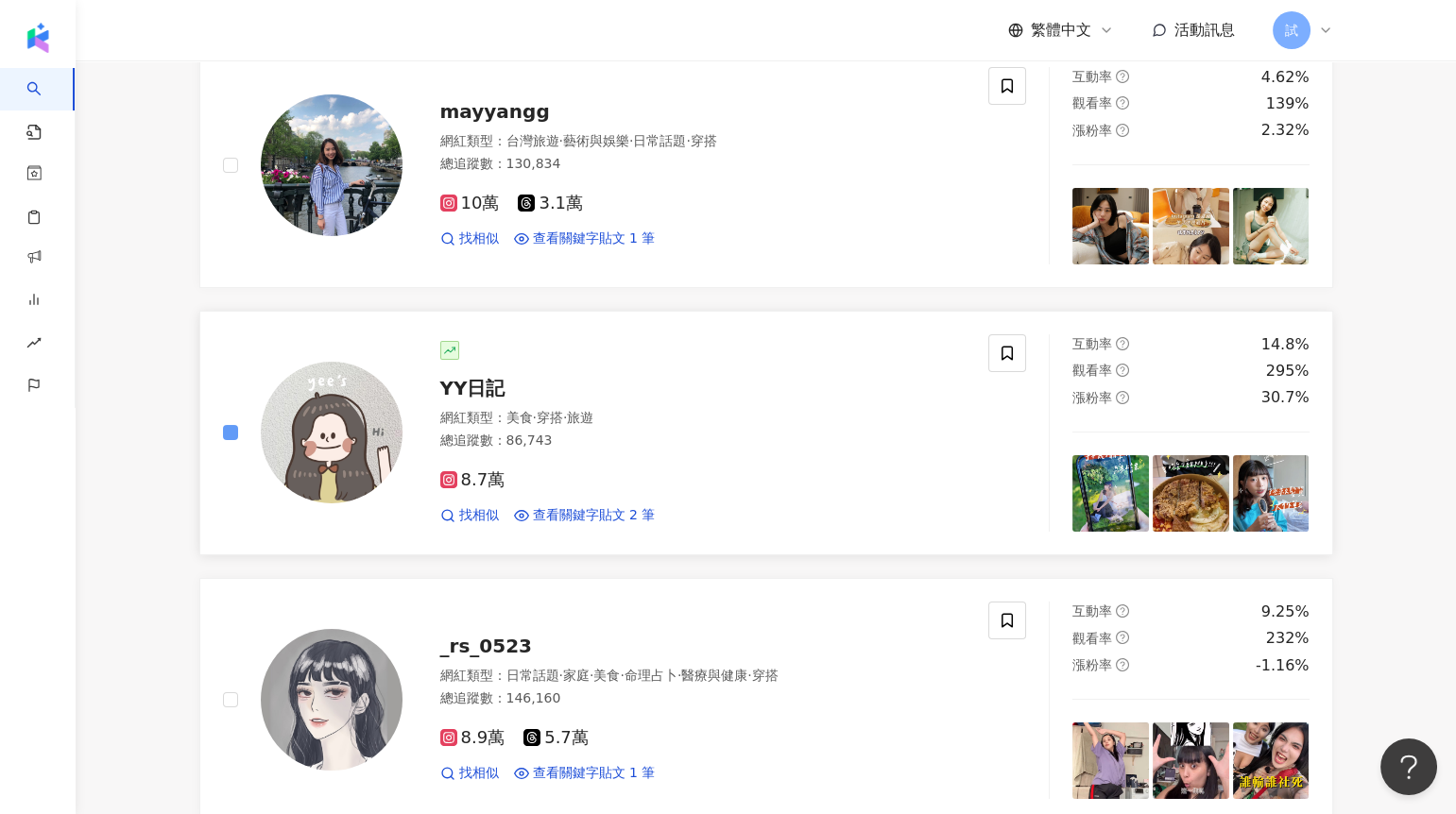
scroll to position [463, 0]
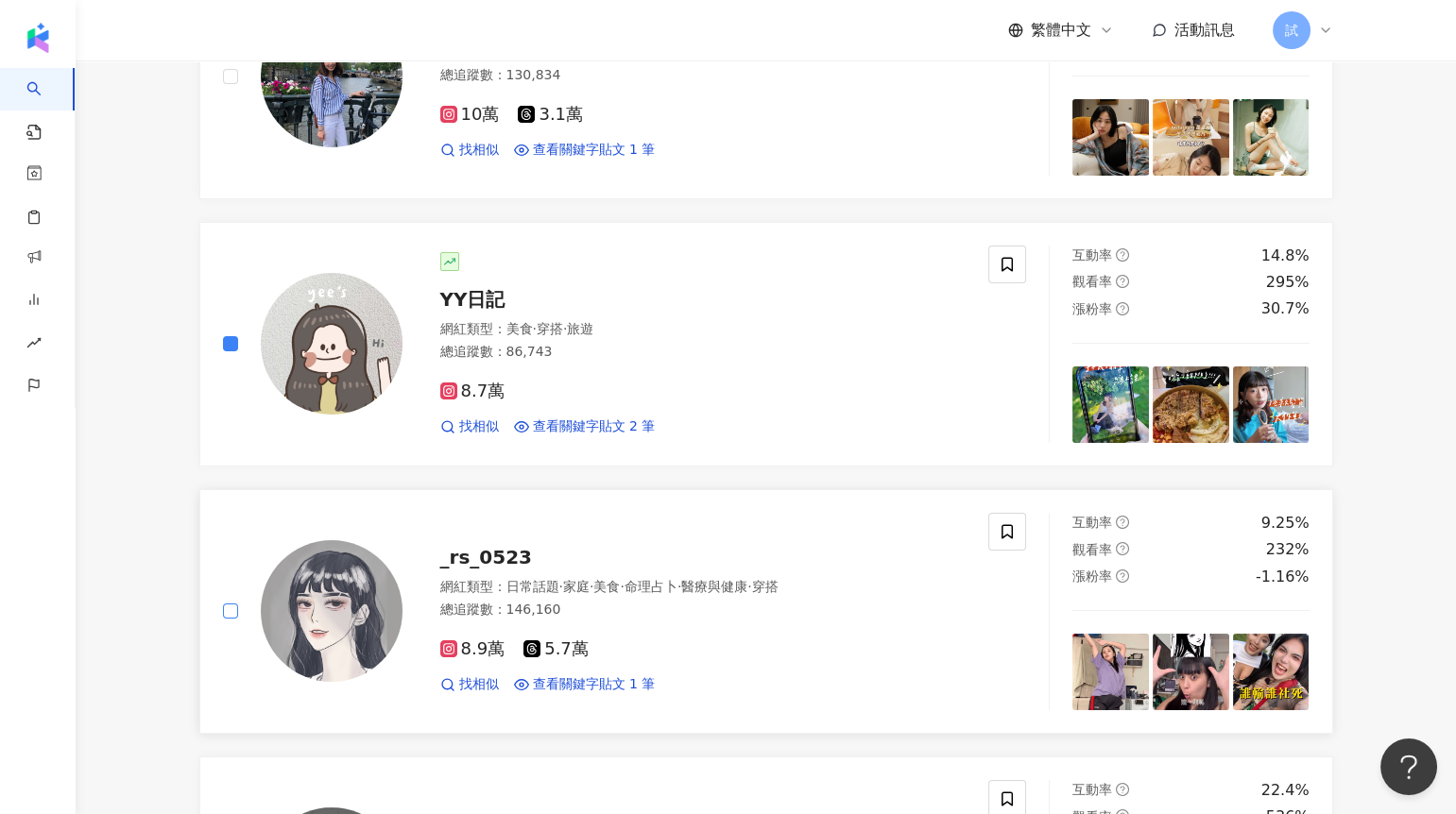
click at [234, 602] on label at bounding box center [230, 611] width 15 height 21
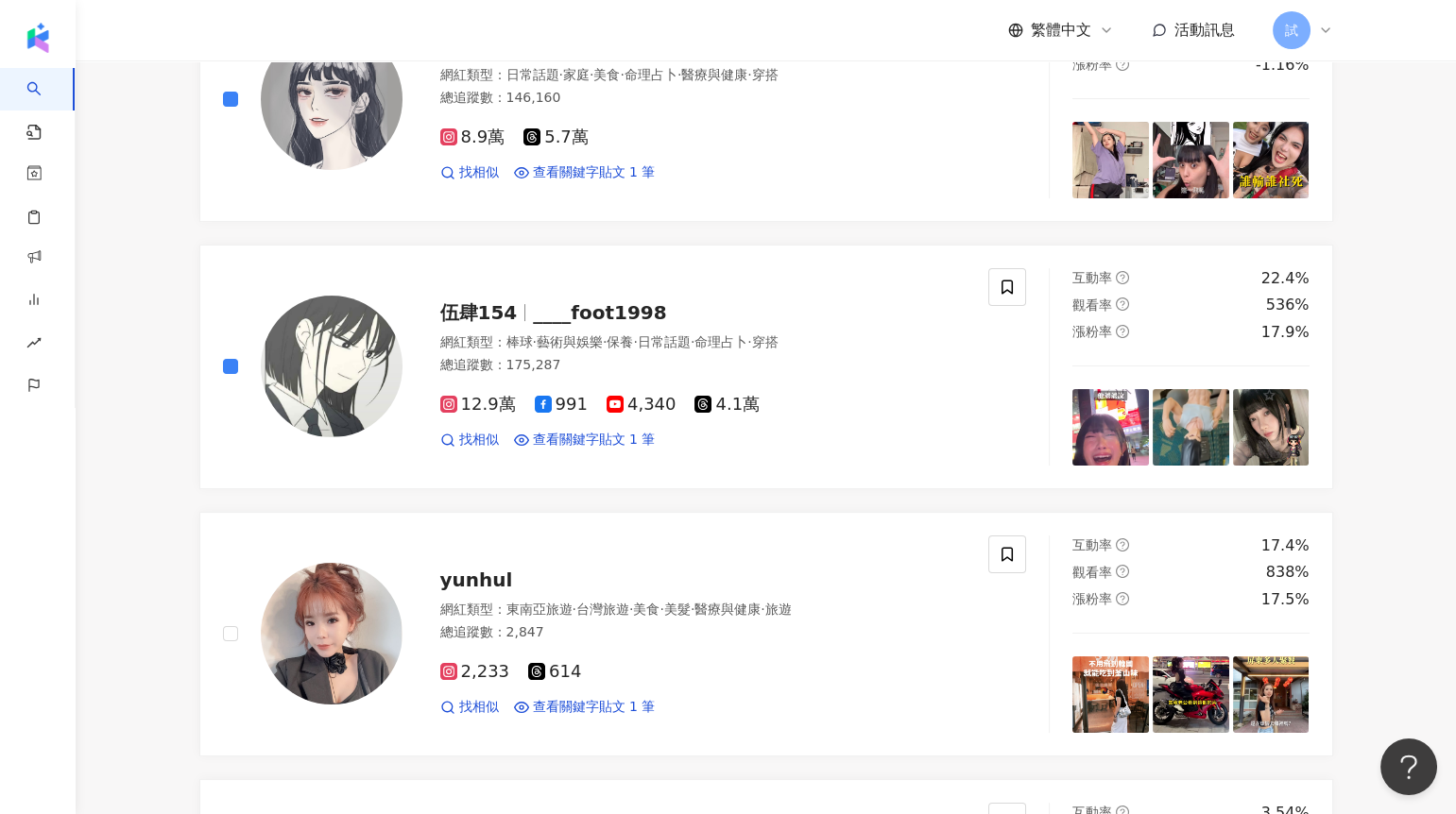
scroll to position [0, 0]
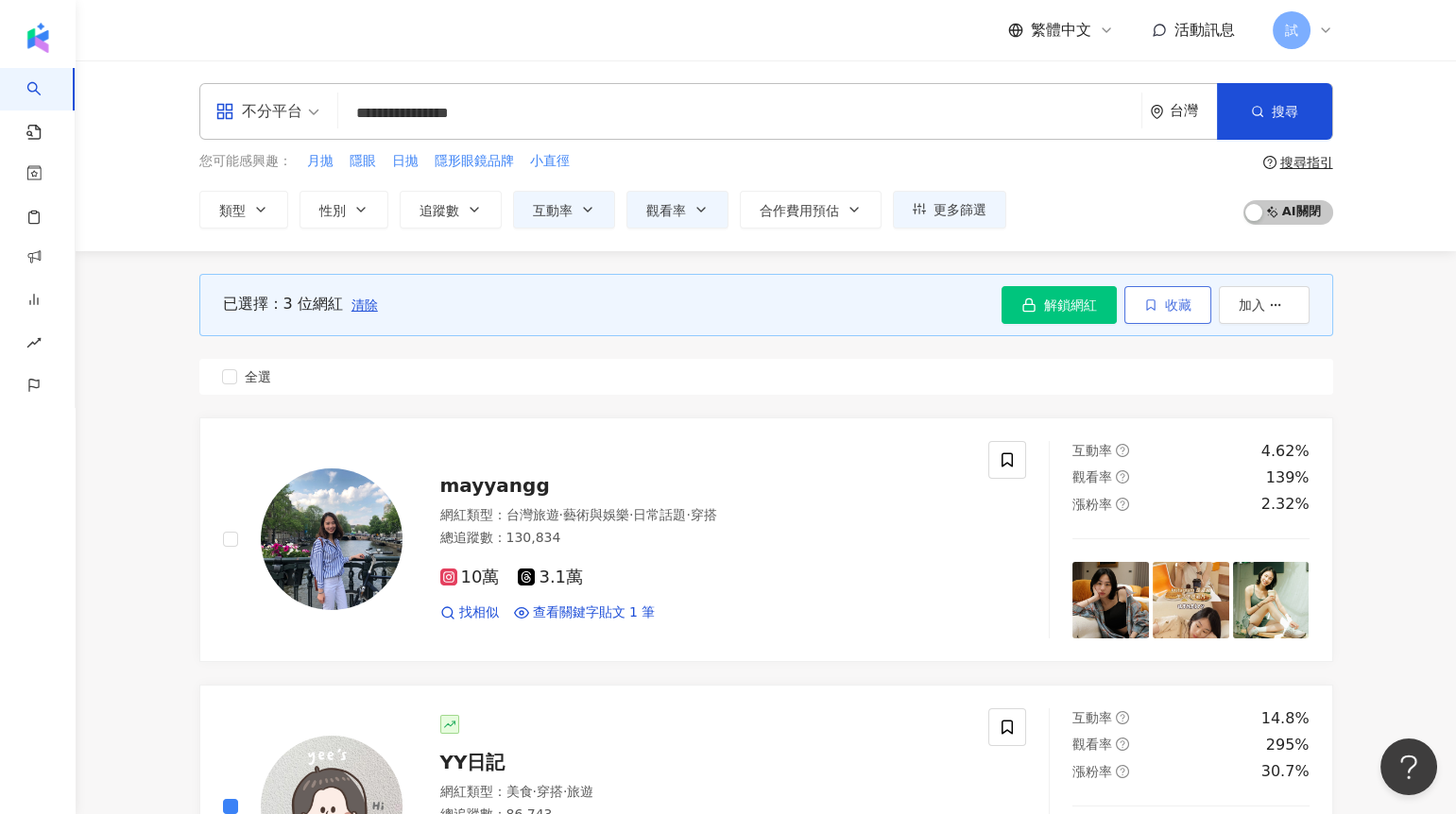
click at [1173, 312] on button "收藏" at bounding box center [1168, 305] width 87 height 38
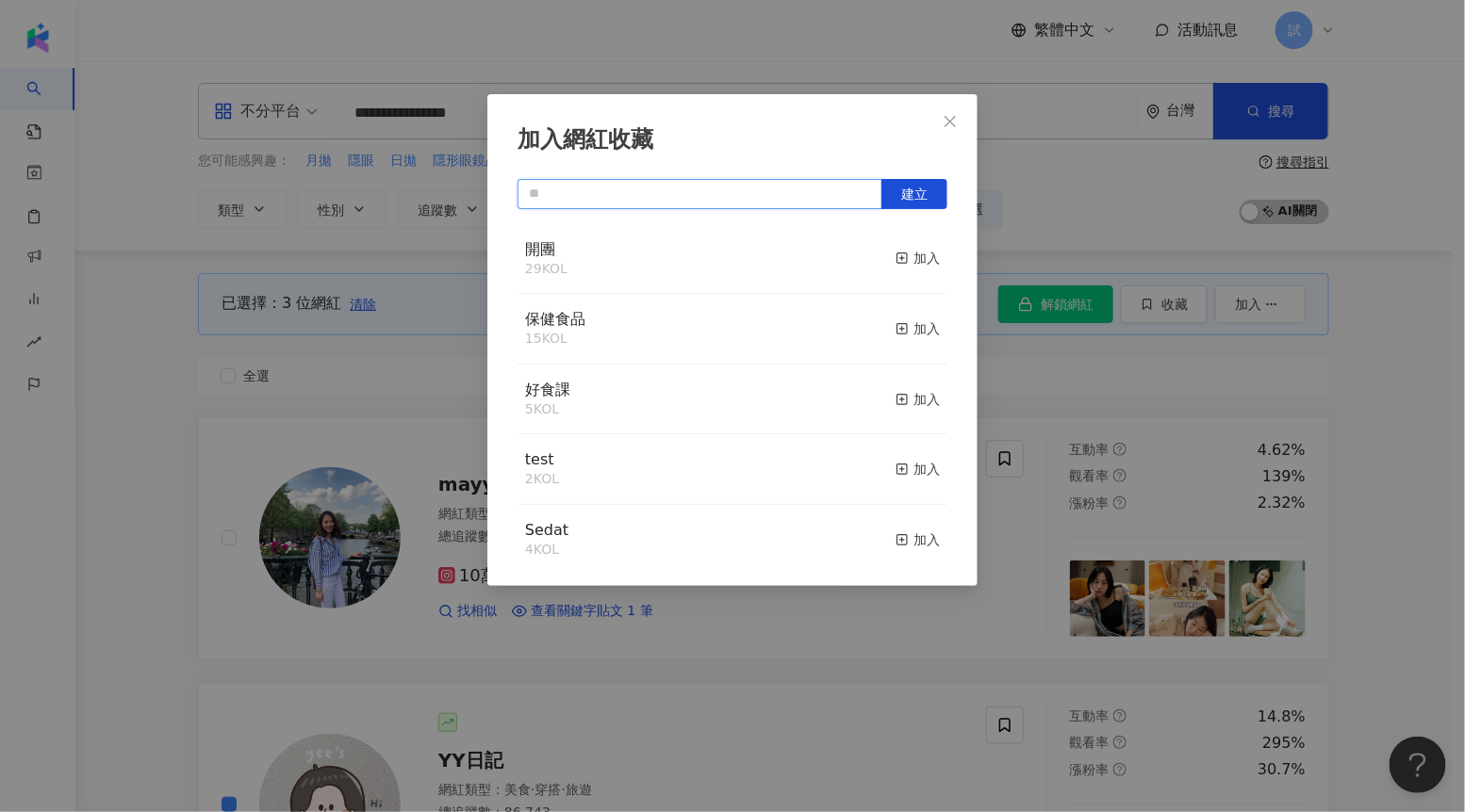
click at [738, 196] on input "text" at bounding box center [700, 194] width 365 height 30
type input "*"
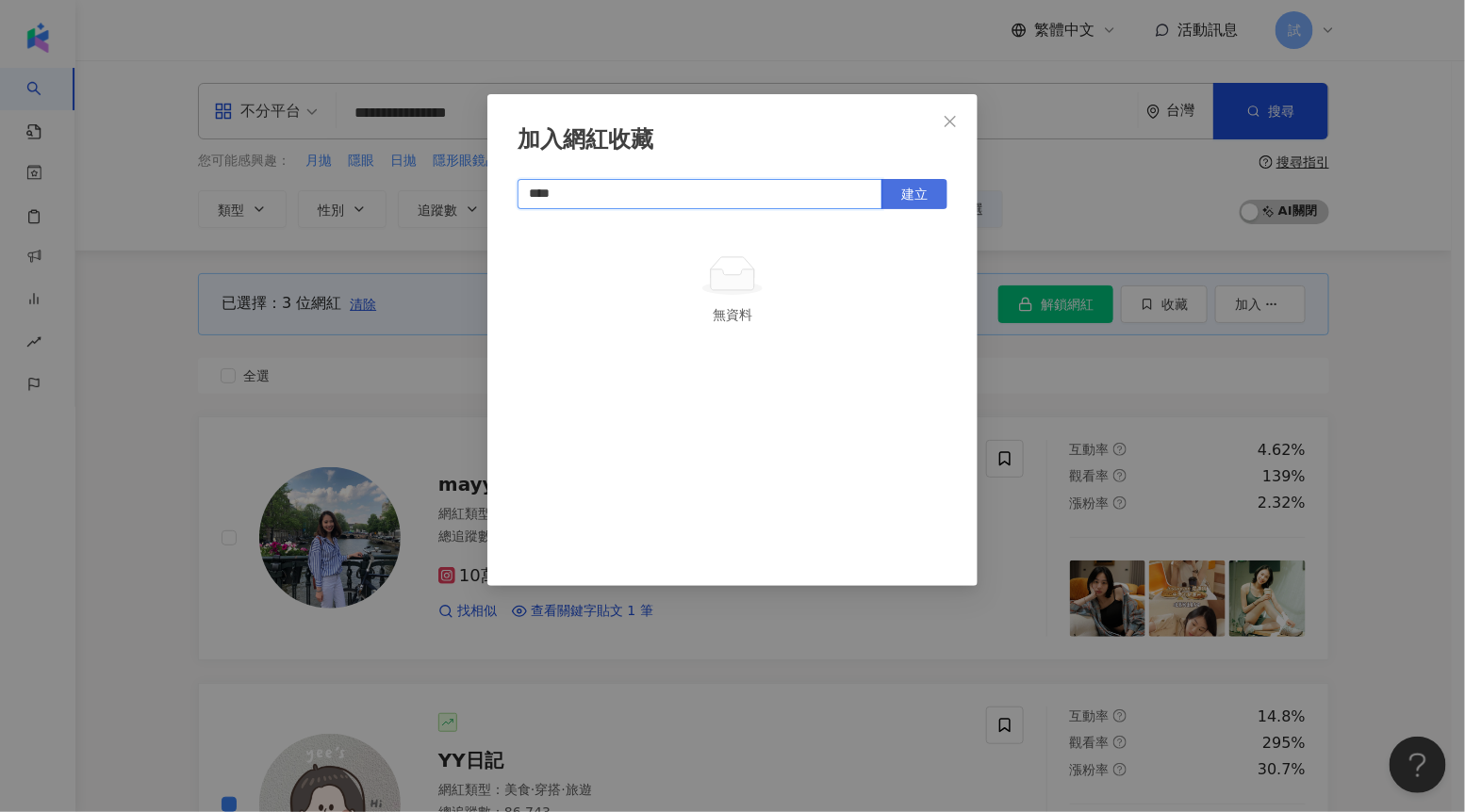
click at [909, 188] on span "建立" at bounding box center [914, 194] width 26 height 15
type input "****"
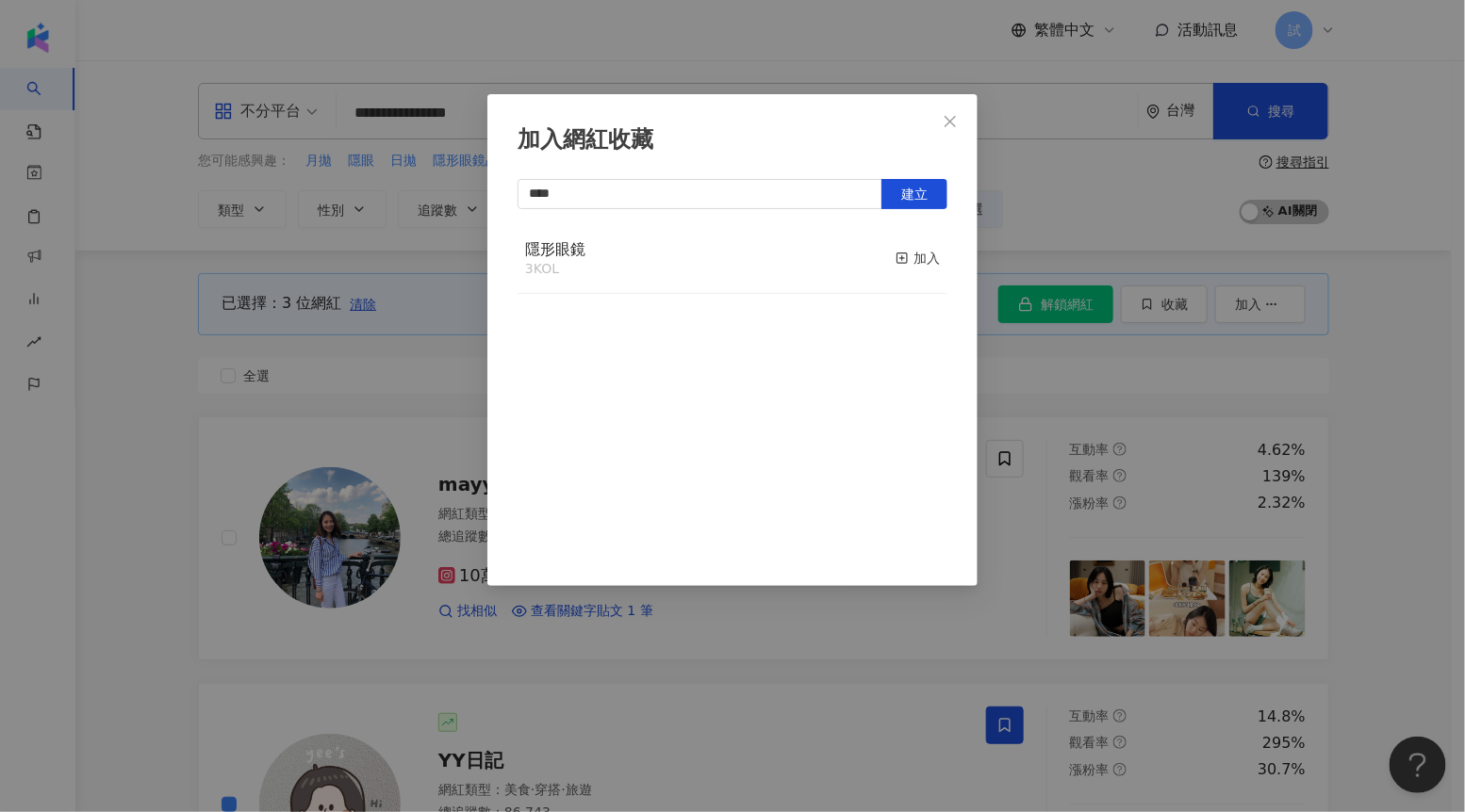
click at [139, 288] on div "加入網紅收藏 **** 建立 隱形眼鏡 3 KOL 加入" at bounding box center [732, 406] width 1465 height 812
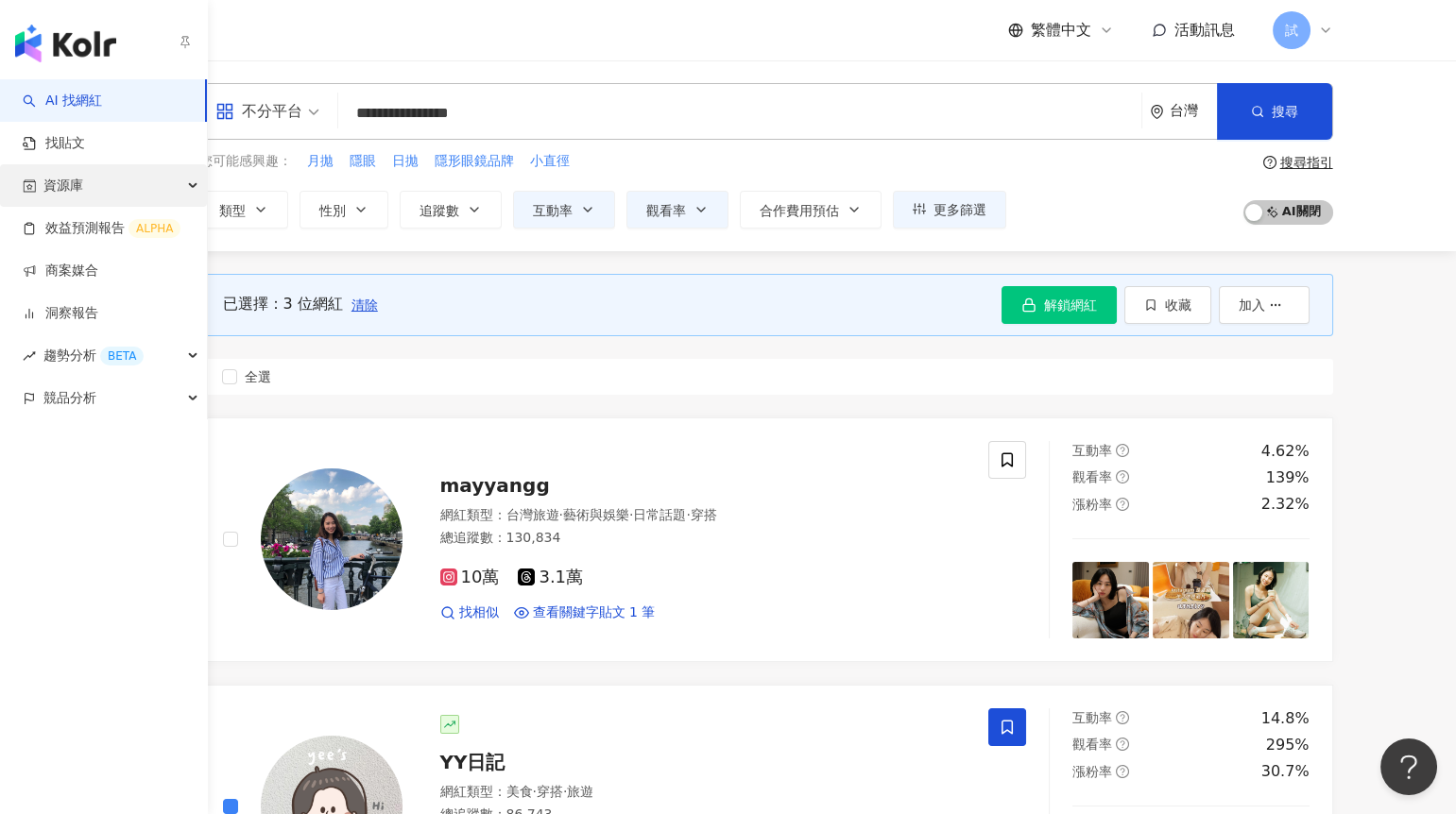
click at [61, 175] on span "資源庫" at bounding box center [63, 185] width 39 height 42
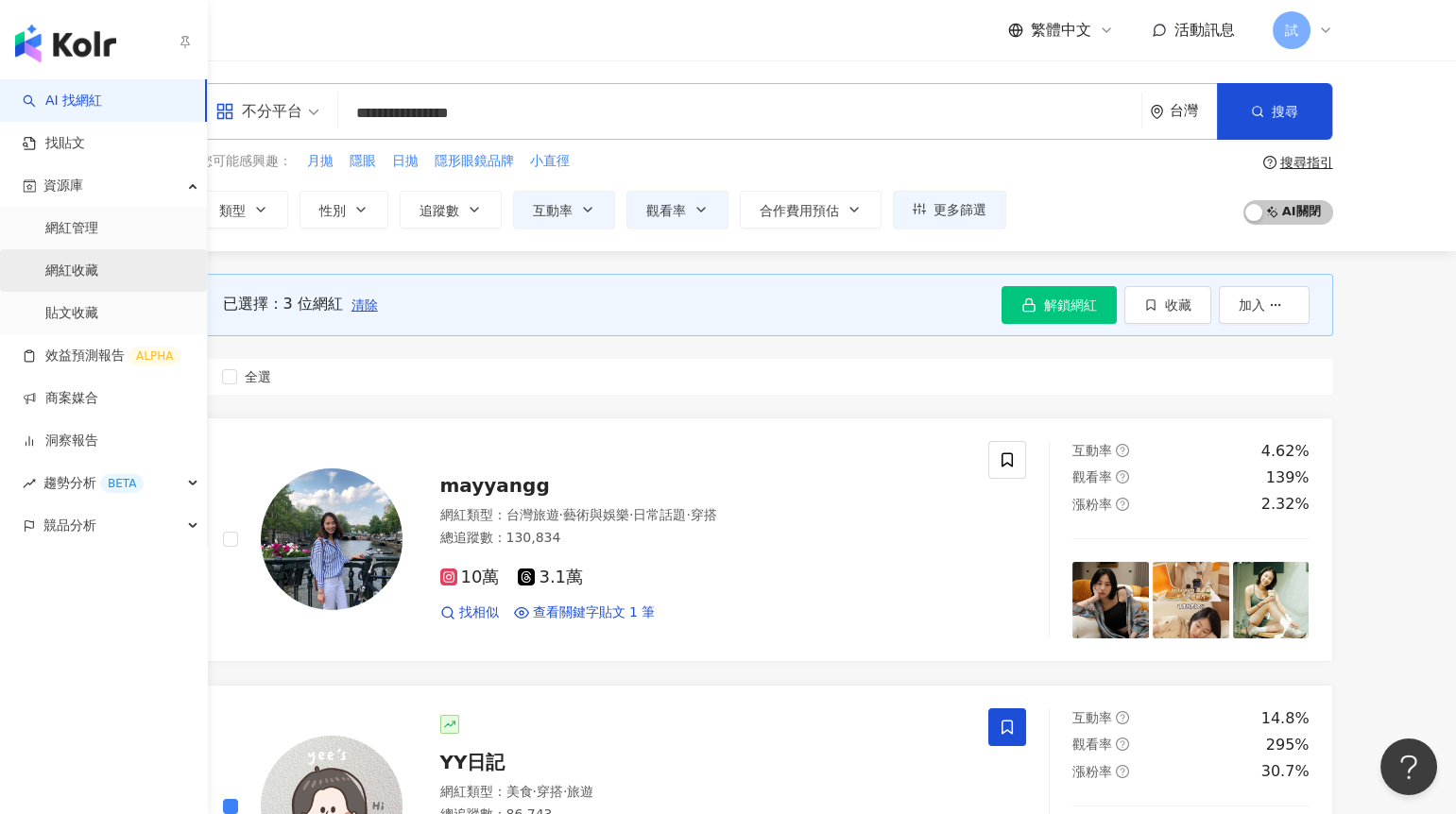
click at [98, 262] on link "網紅收藏" at bounding box center [72, 271] width 53 height 19
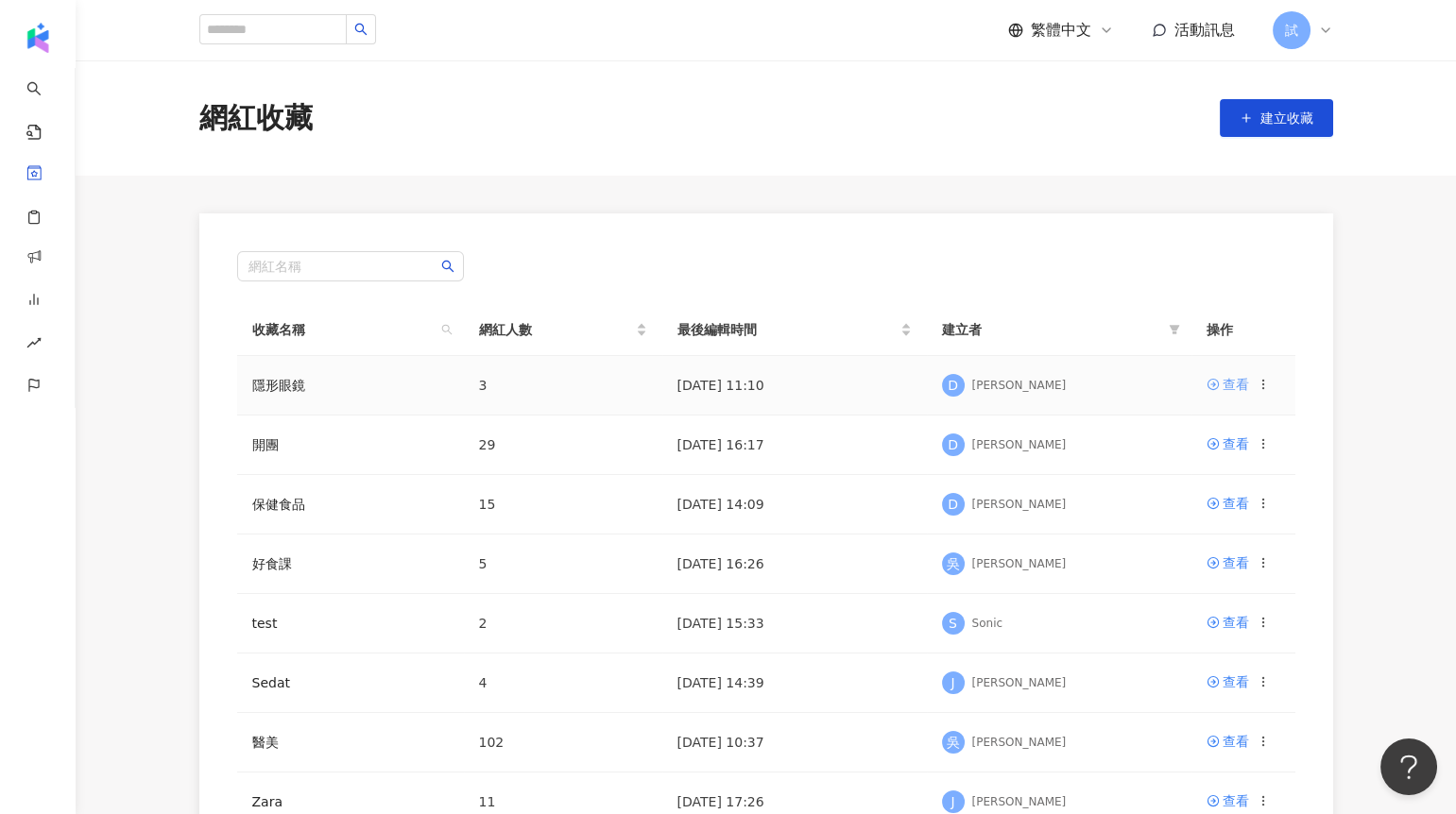
click at [1218, 383] on icon at bounding box center [1213, 383] width 13 height 13
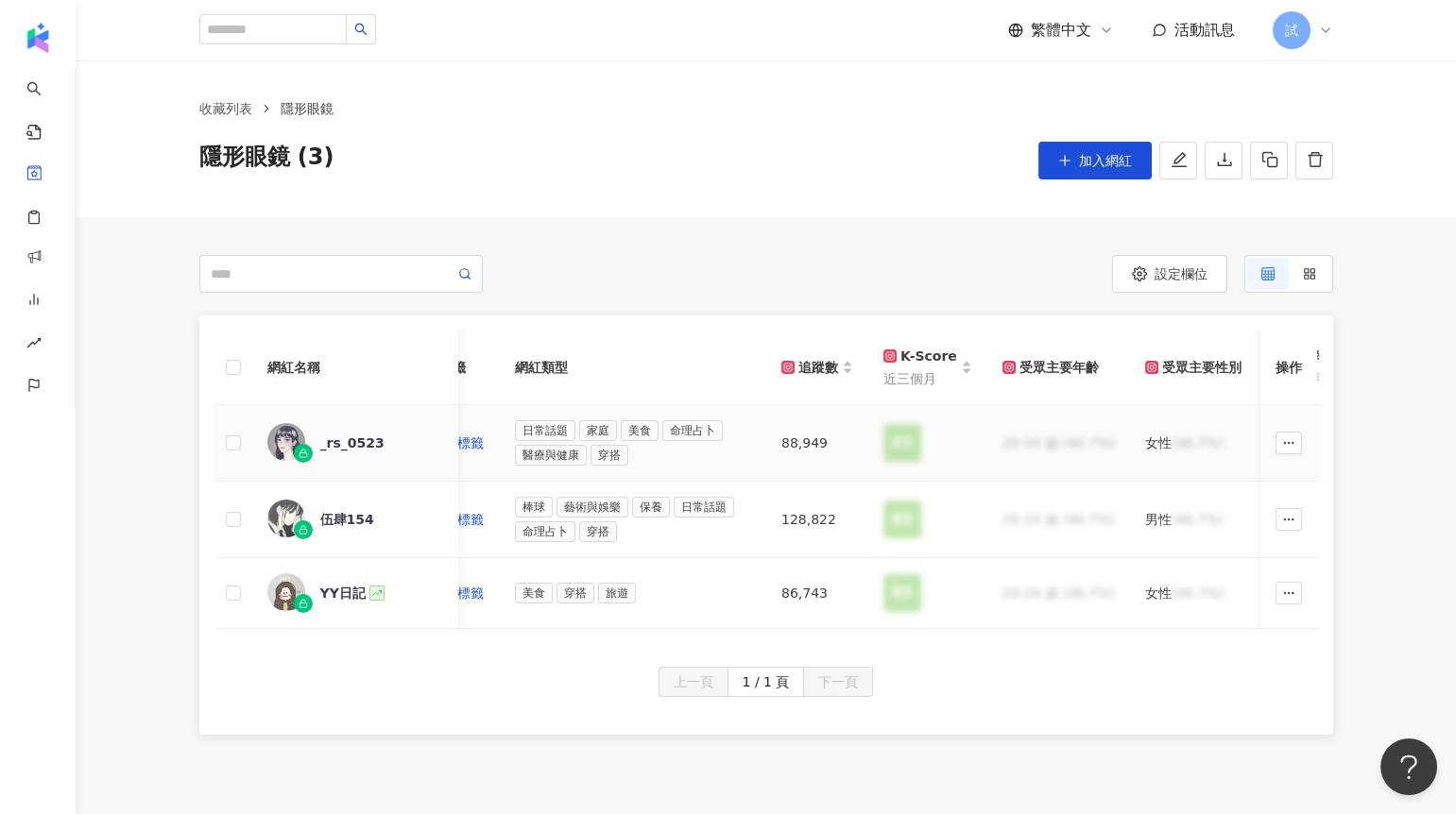
scroll to position [0, 528]
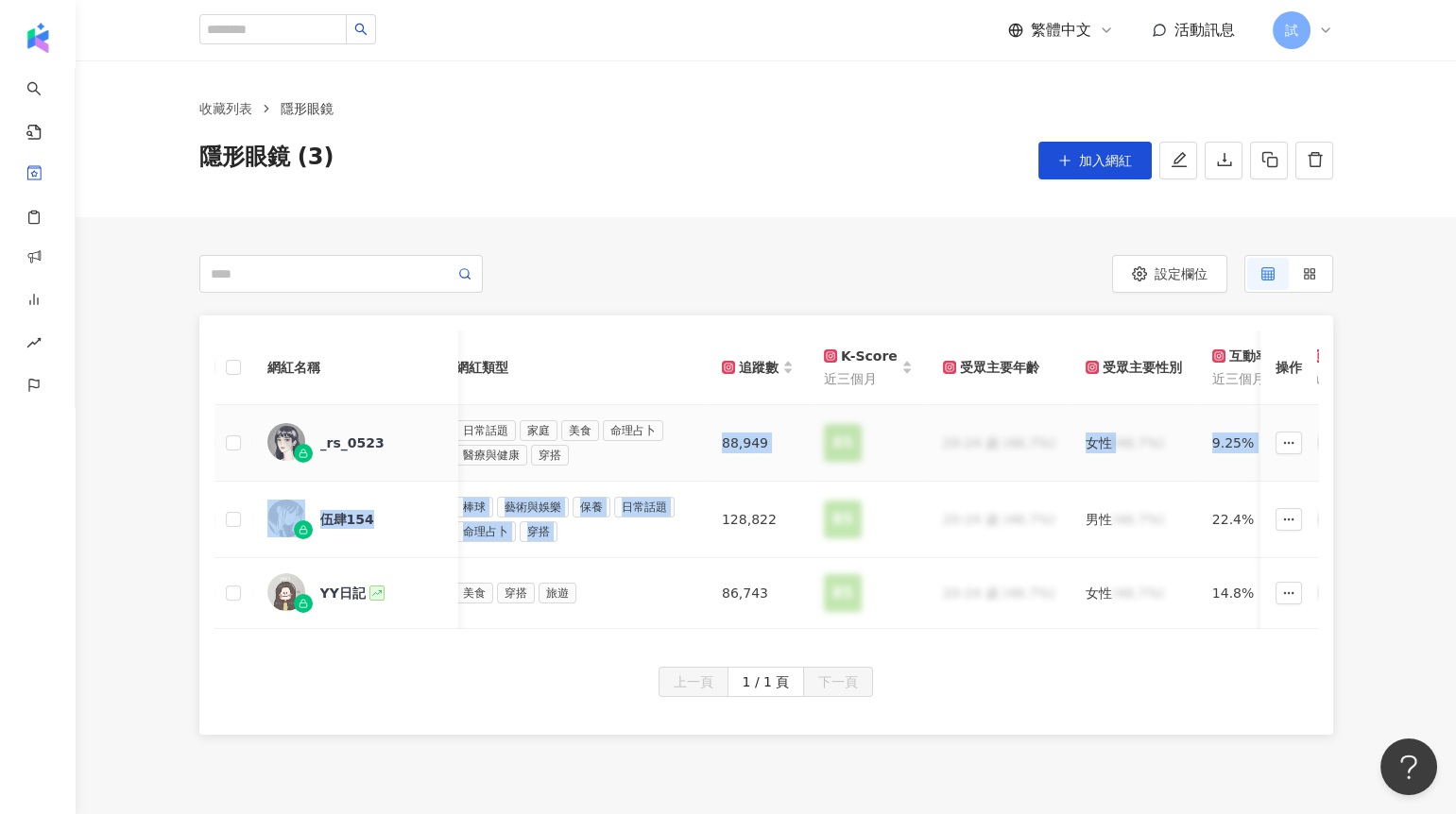
drag, startPoint x: 717, startPoint y: 444, endPoint x: 791, endPoint y: 483, distance: 83.6
click at [792, 484] on tbody "_rs_0523 新增聯絡方式 中型網紅 (10萬-30萬) 新增標籤 日常話題 家庭 美食 命理占卜 醫療與健康 穿搭 88,949 85 20-24 歲 …" at bounding box center [1083, 517] width 2794 height 224
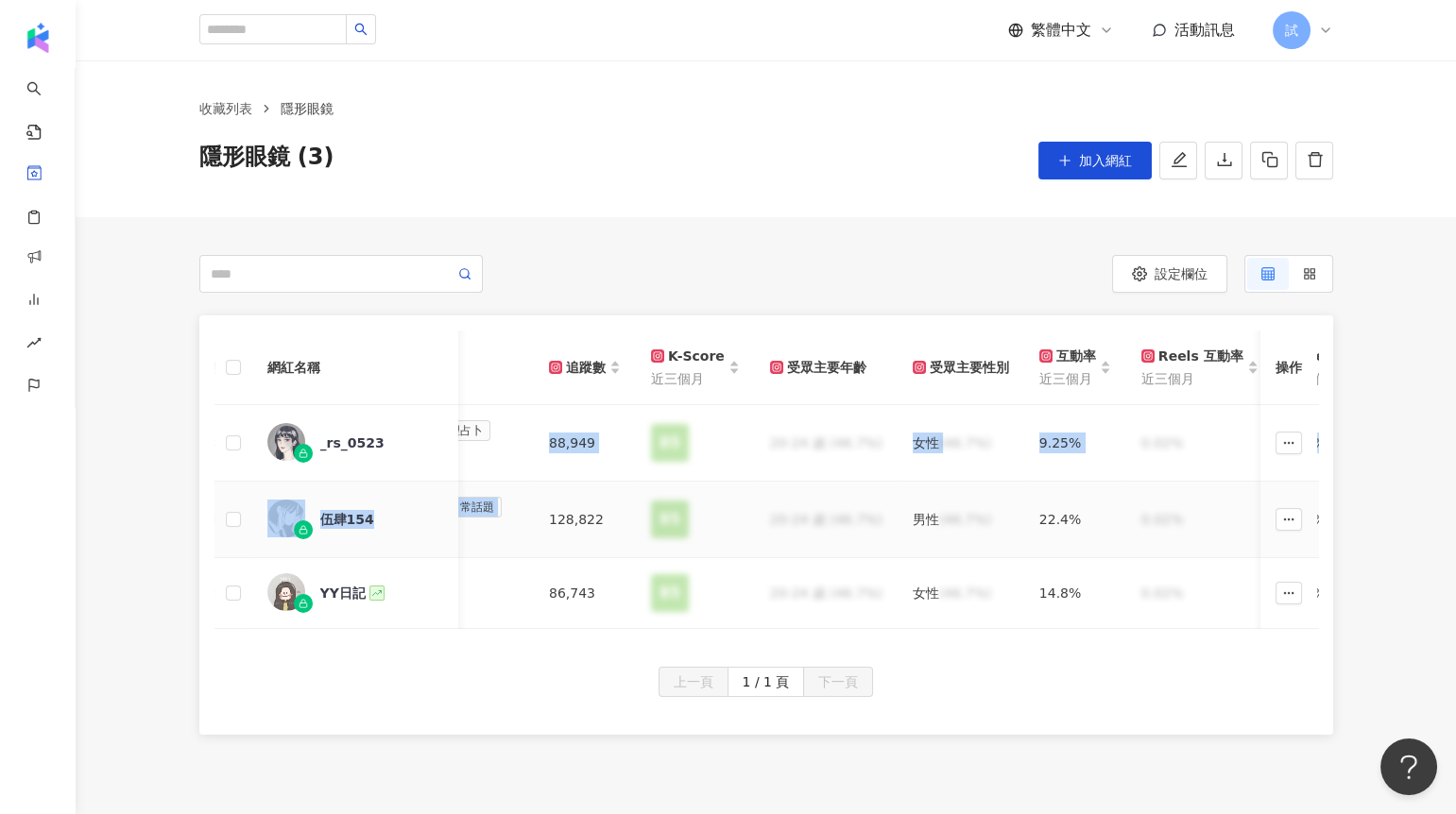
scroll to position [0, 721]
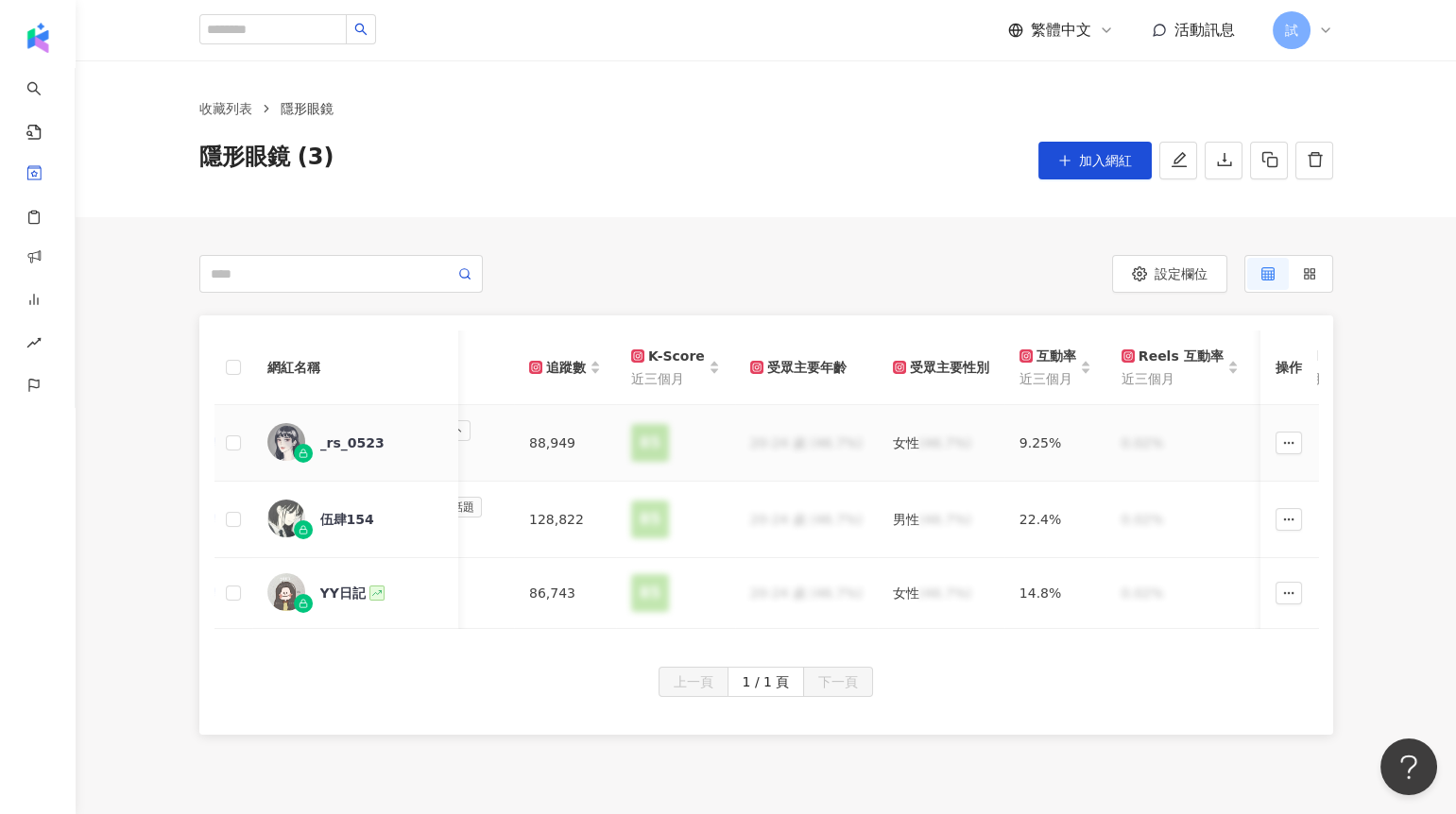
click at [746, 453] on td "20-24 歲 (46.7%)" at bounding box center [806, 443] width 142 height 76
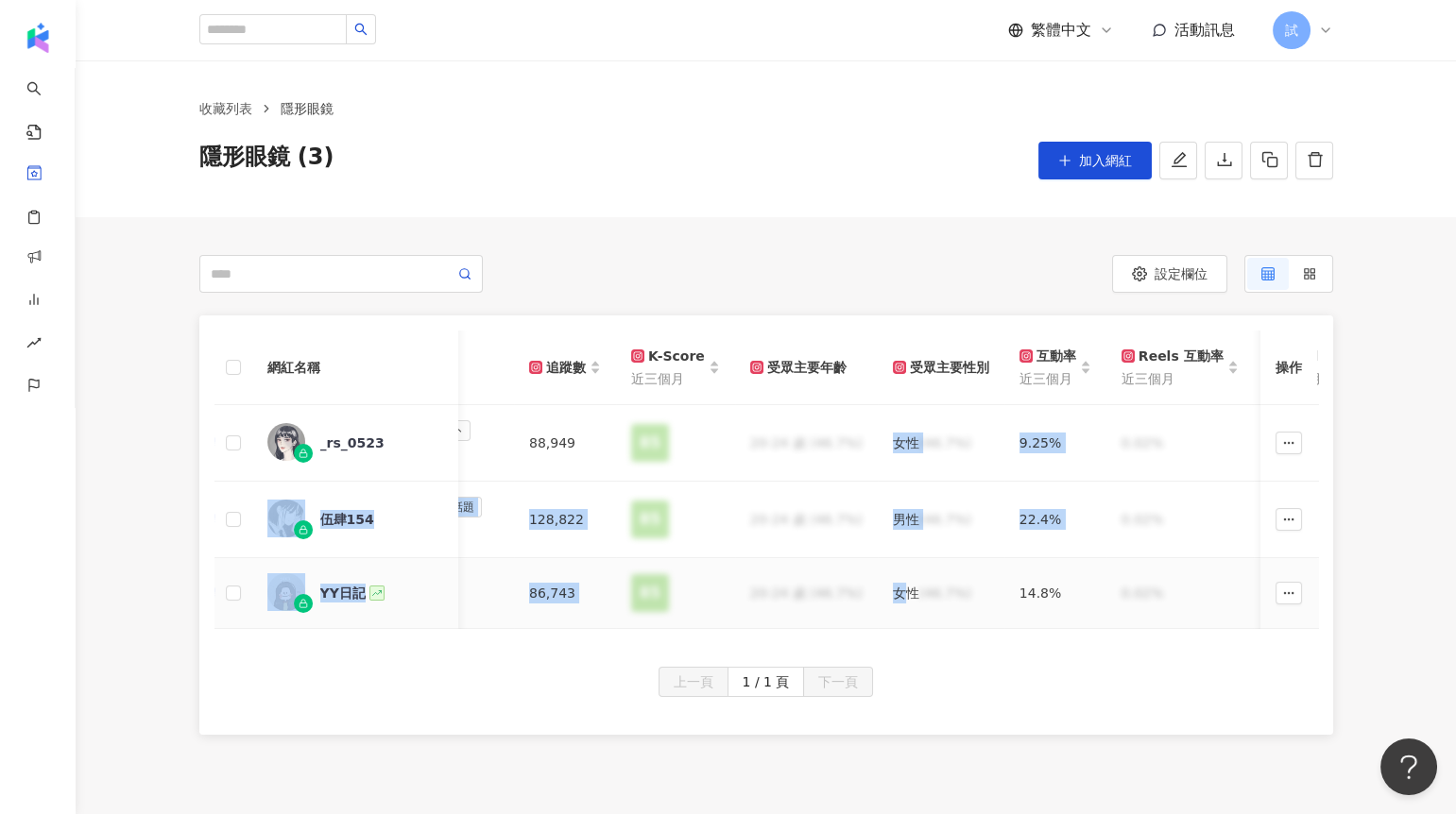
drag, startPoint x: 877, startPoint y: 438, endPoint x: 889, endPoint y: 597, distance: 159.5
click at [890, 598] on tbody "_rs_0523 新增聯絡方式 中型網紅 (10萬-30萬) 新增標籤 日常話題 家庭 美食 命理占卜 醫療與健康 穿搭 88,949 85 20-24 歲 …" at bounding box center [891, 517] width 2794 height 224
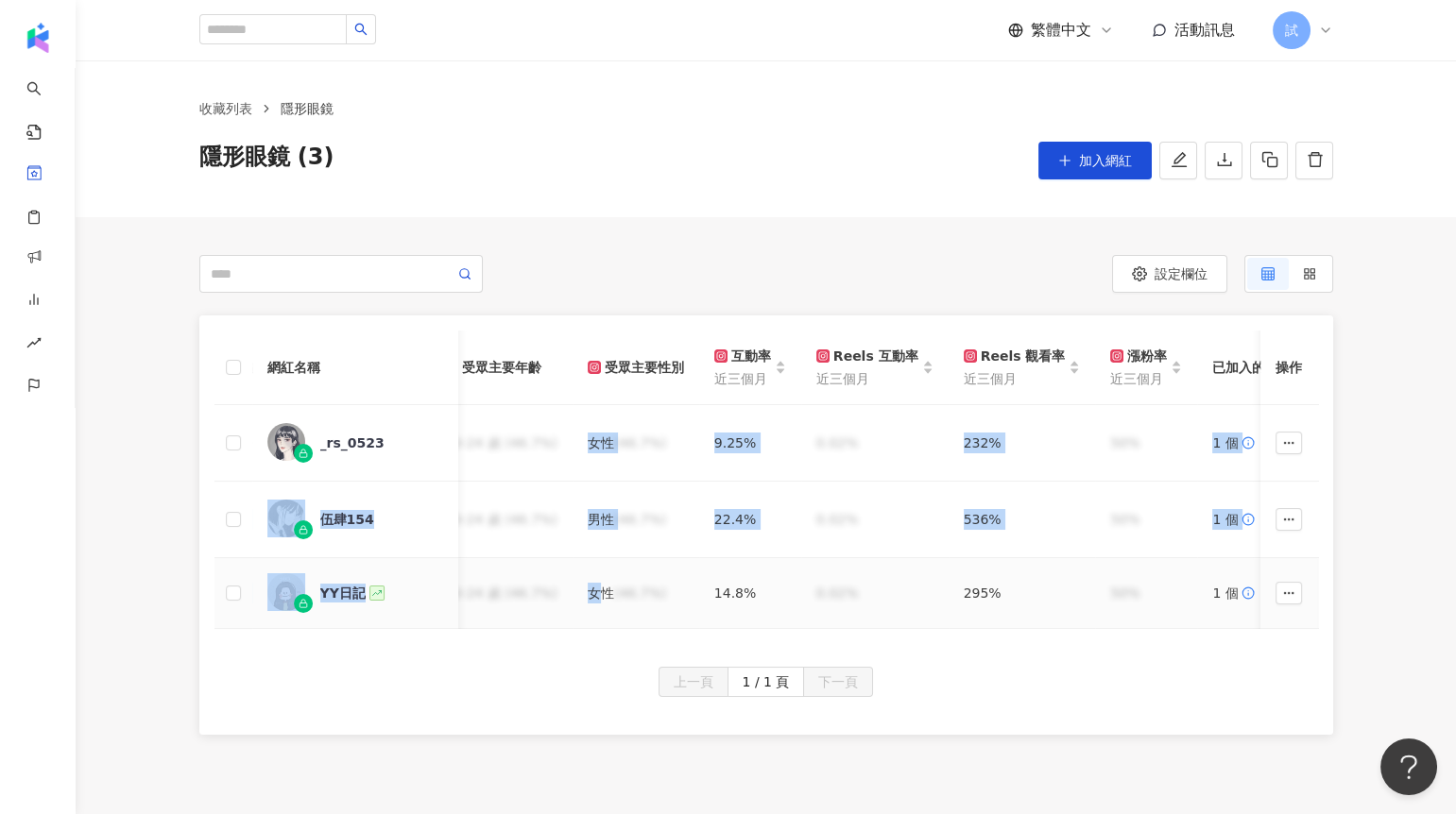
scroll to position [0, 1062]
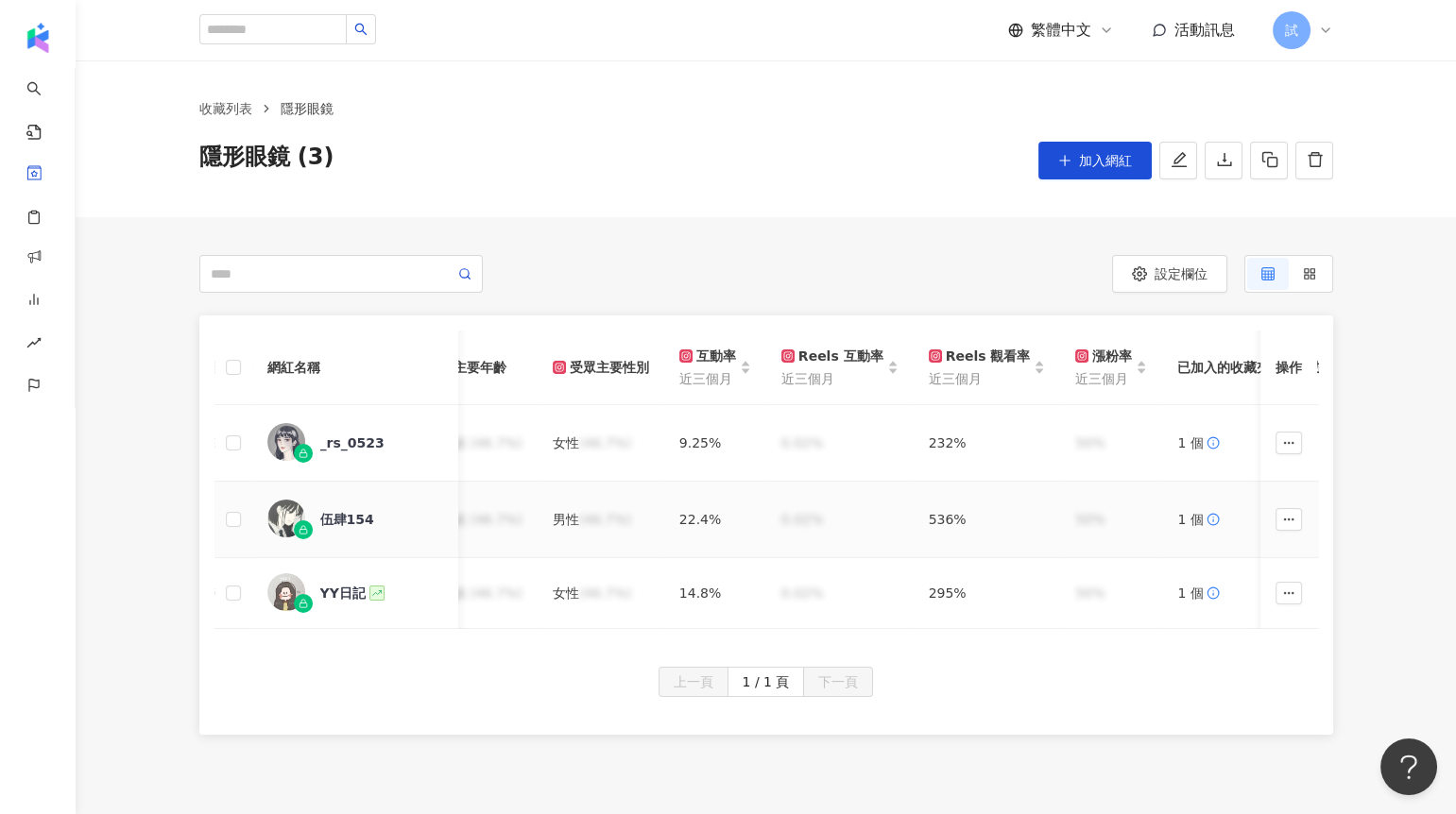
click at [993, 482] on td "536%" at bounding box center [987, 520] width 147 height 76
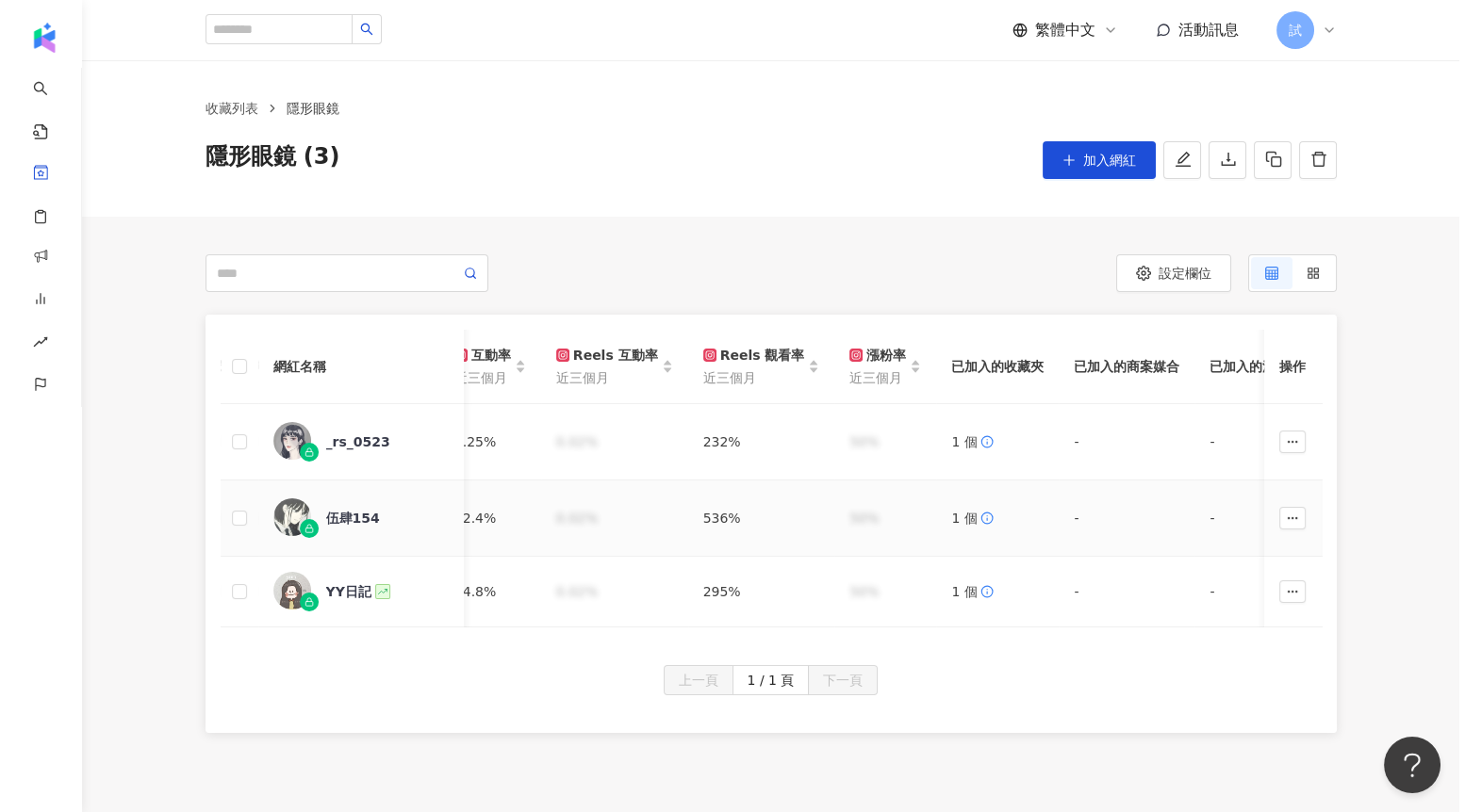
scroll to position [0, 1294]
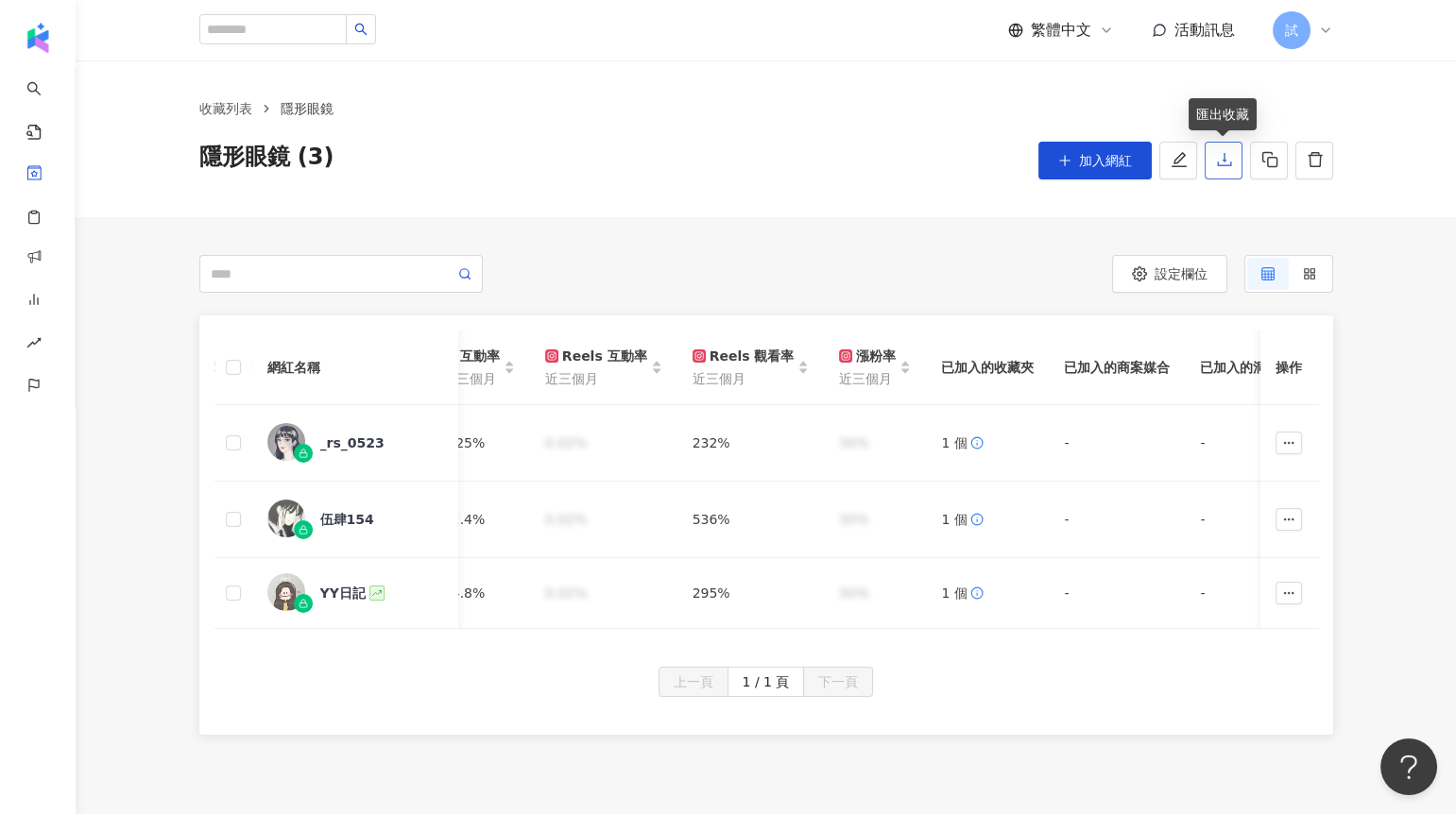
click at [1221, 171] on button "button" at bounding box center [1223, 160] width 38 height 38
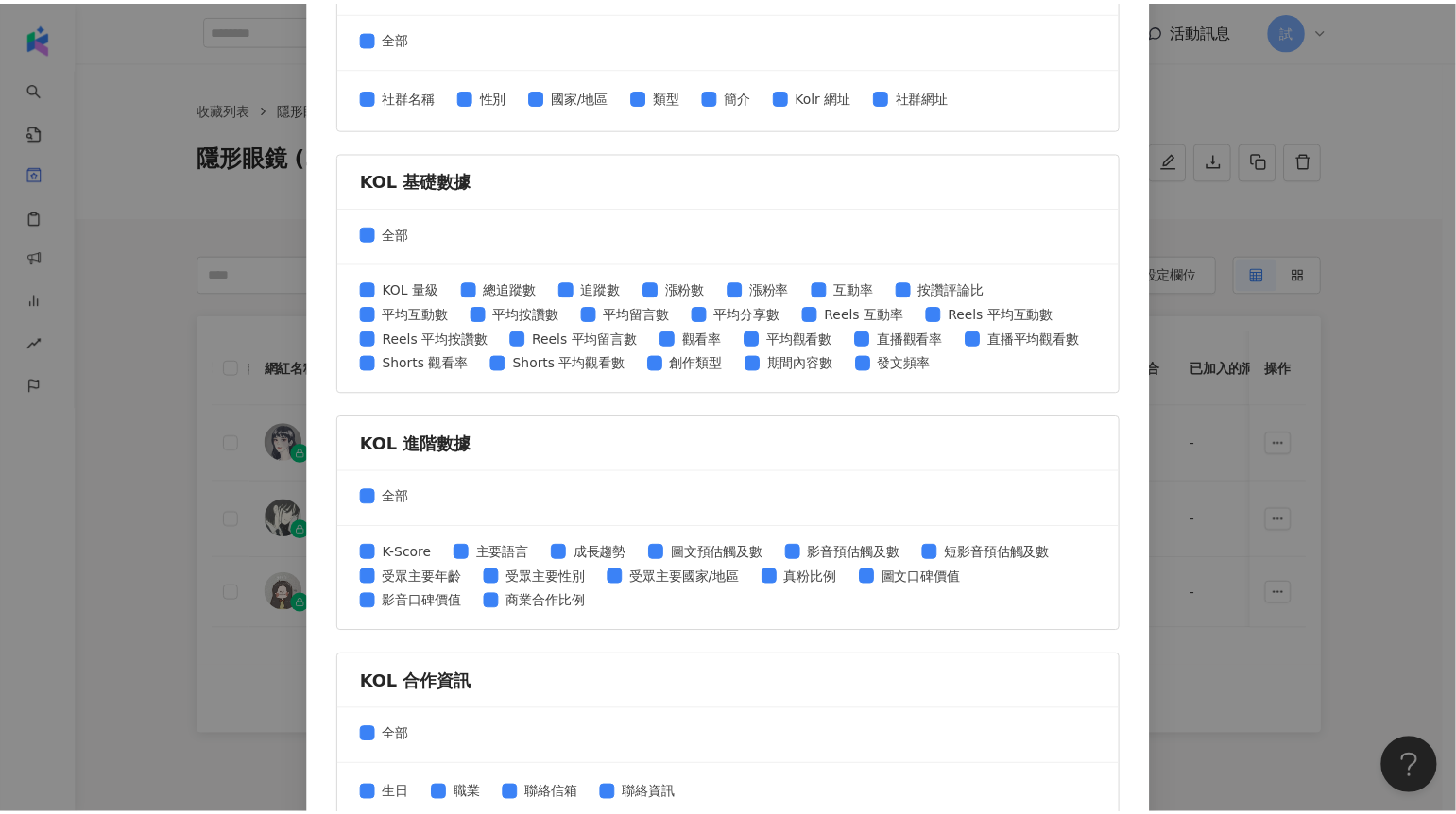
scroll to position [651, 0]
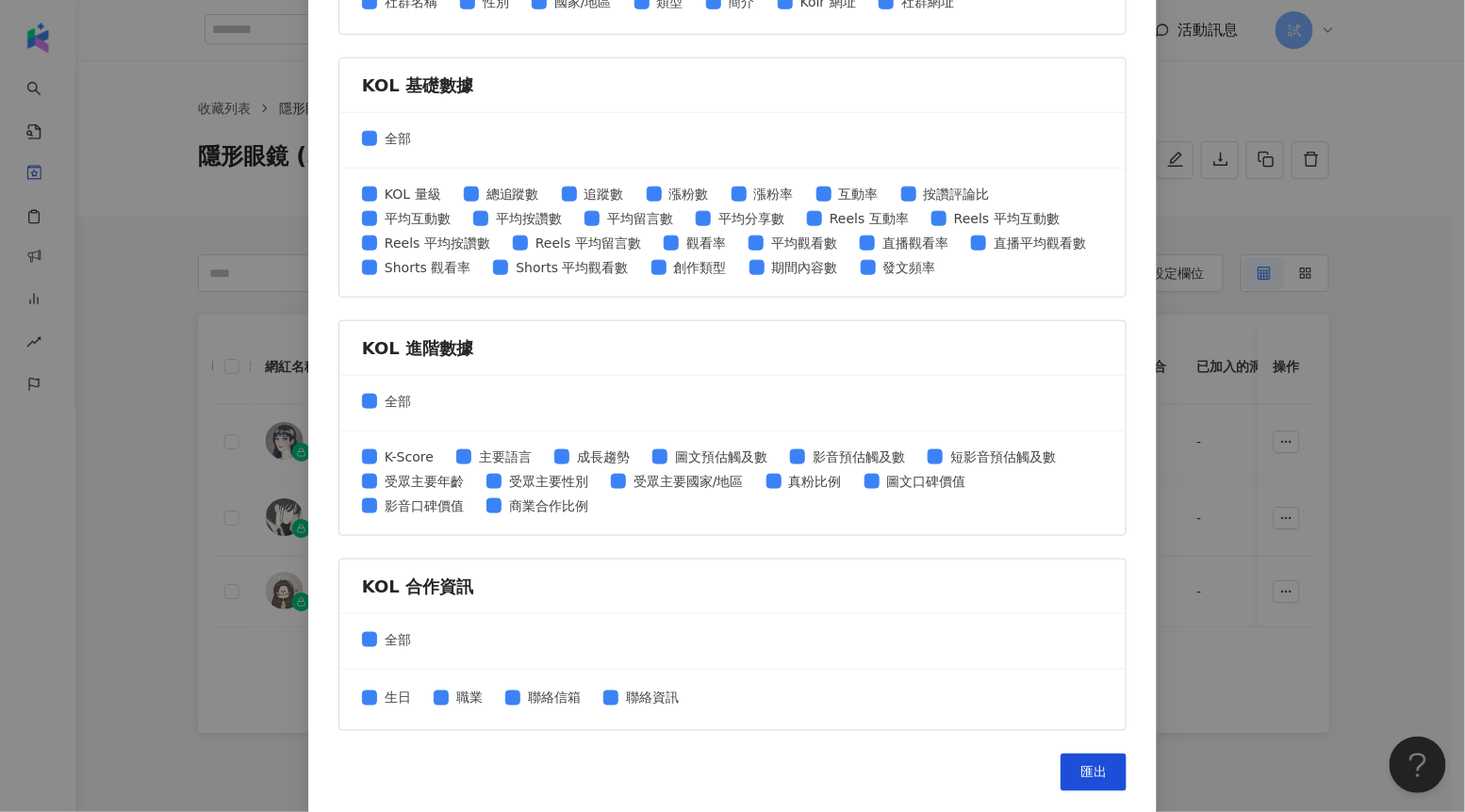
click at [1197, 333] on div "匯出收藏 請選擇您欲匯出的項目 社群平台 全部 Facebook Instagram YouTube TikTok X 數據時間 全部 近三個月 近六個月 K…" at bounding box center [732, 406] width 1465 height 812
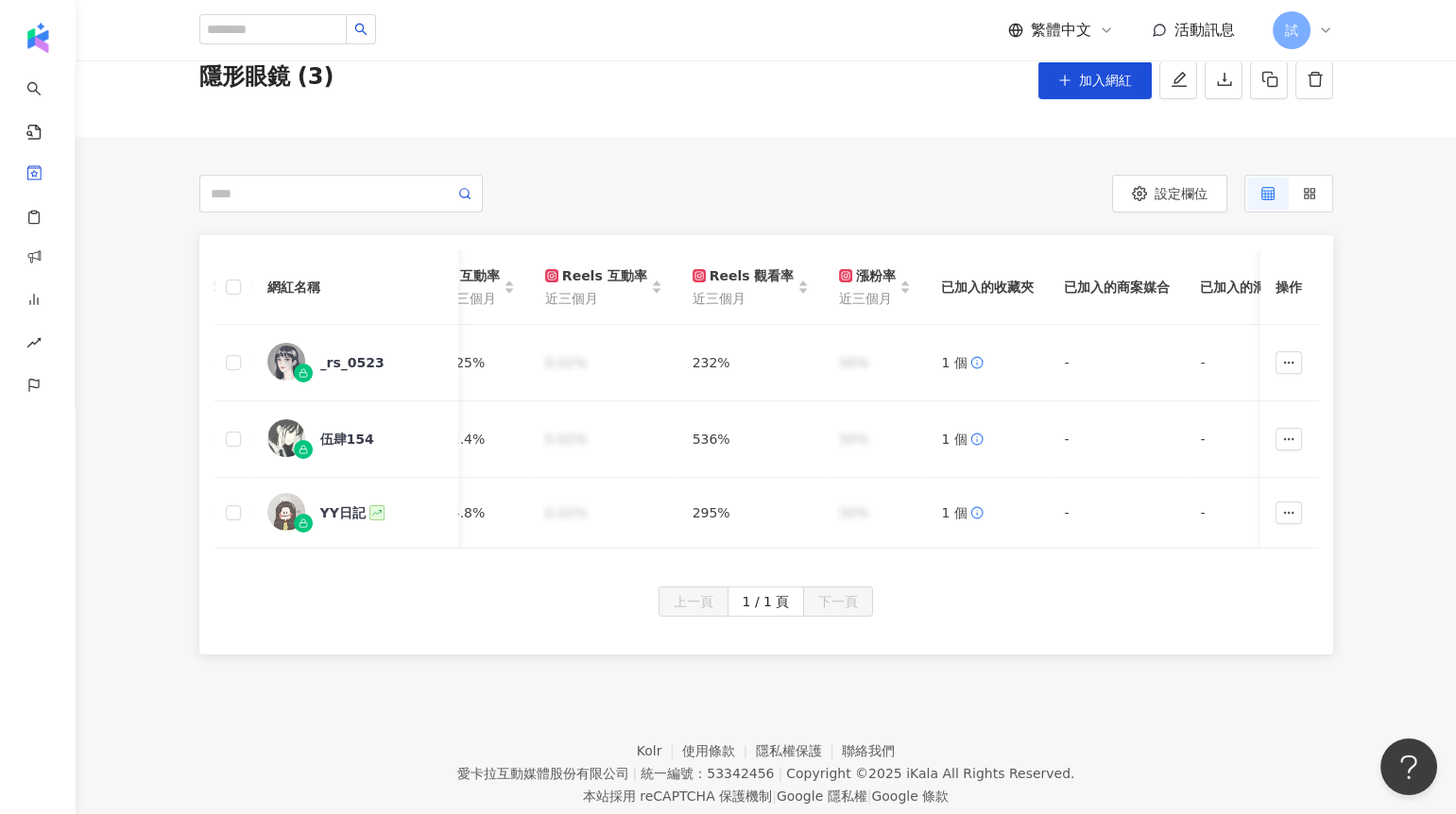
scroll to position [85, 0]
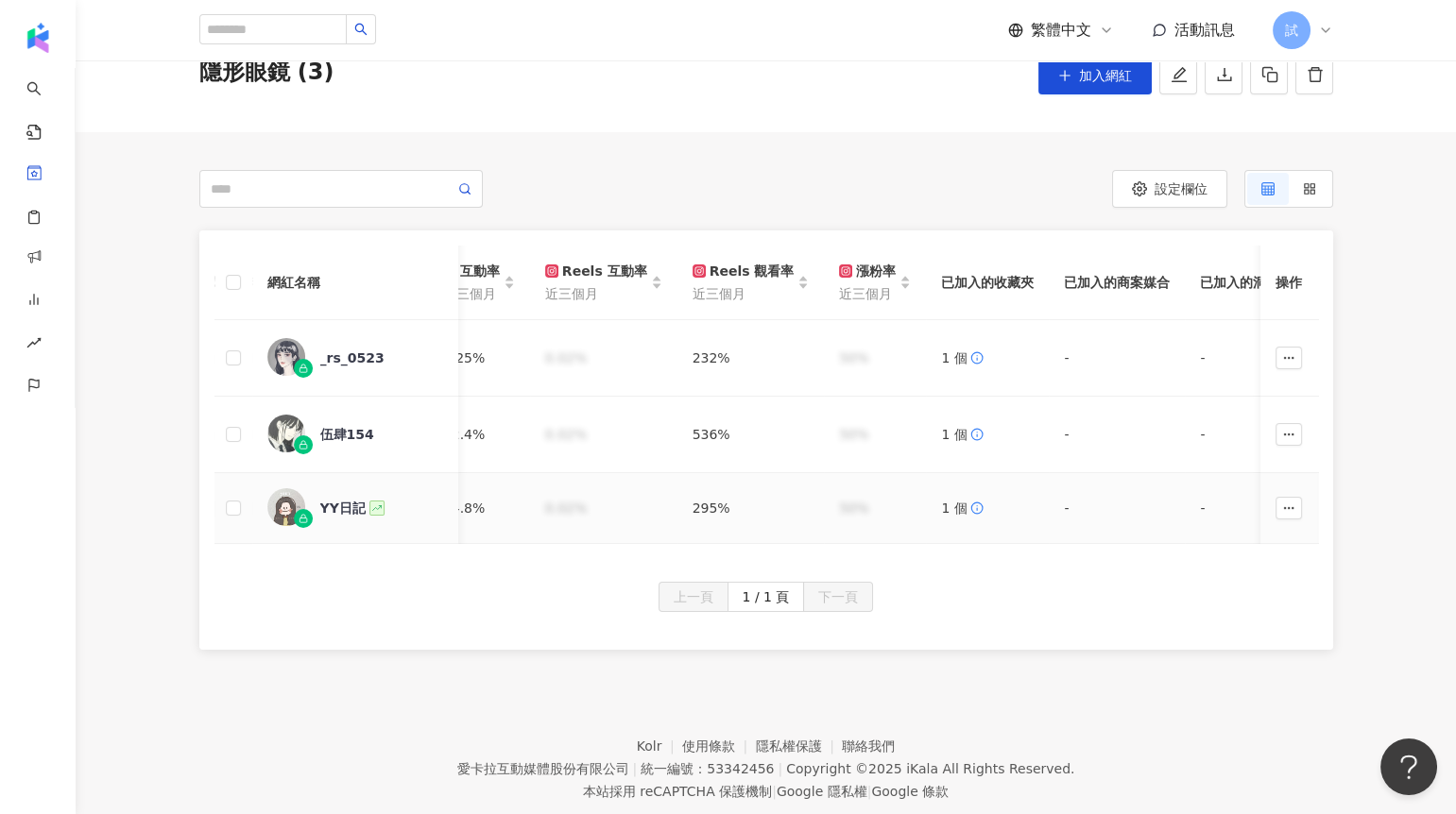
click at [350, 511] on div "YY日記" at bounding box center [343, 508] width 45 height 19
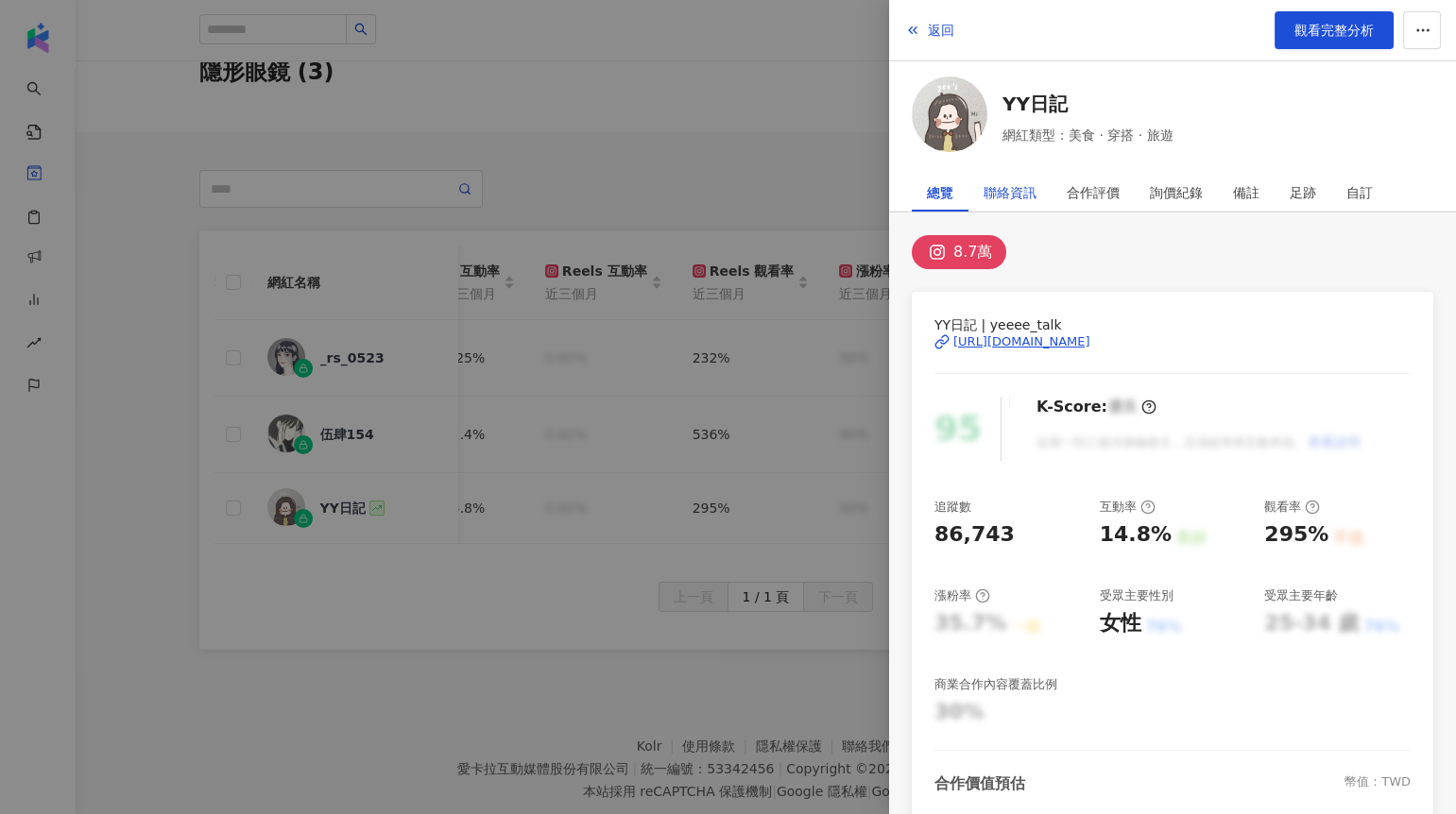
click at [999, 200] on div "聯絡資訊" at bounding box center [1011, 192] width 53 height 38
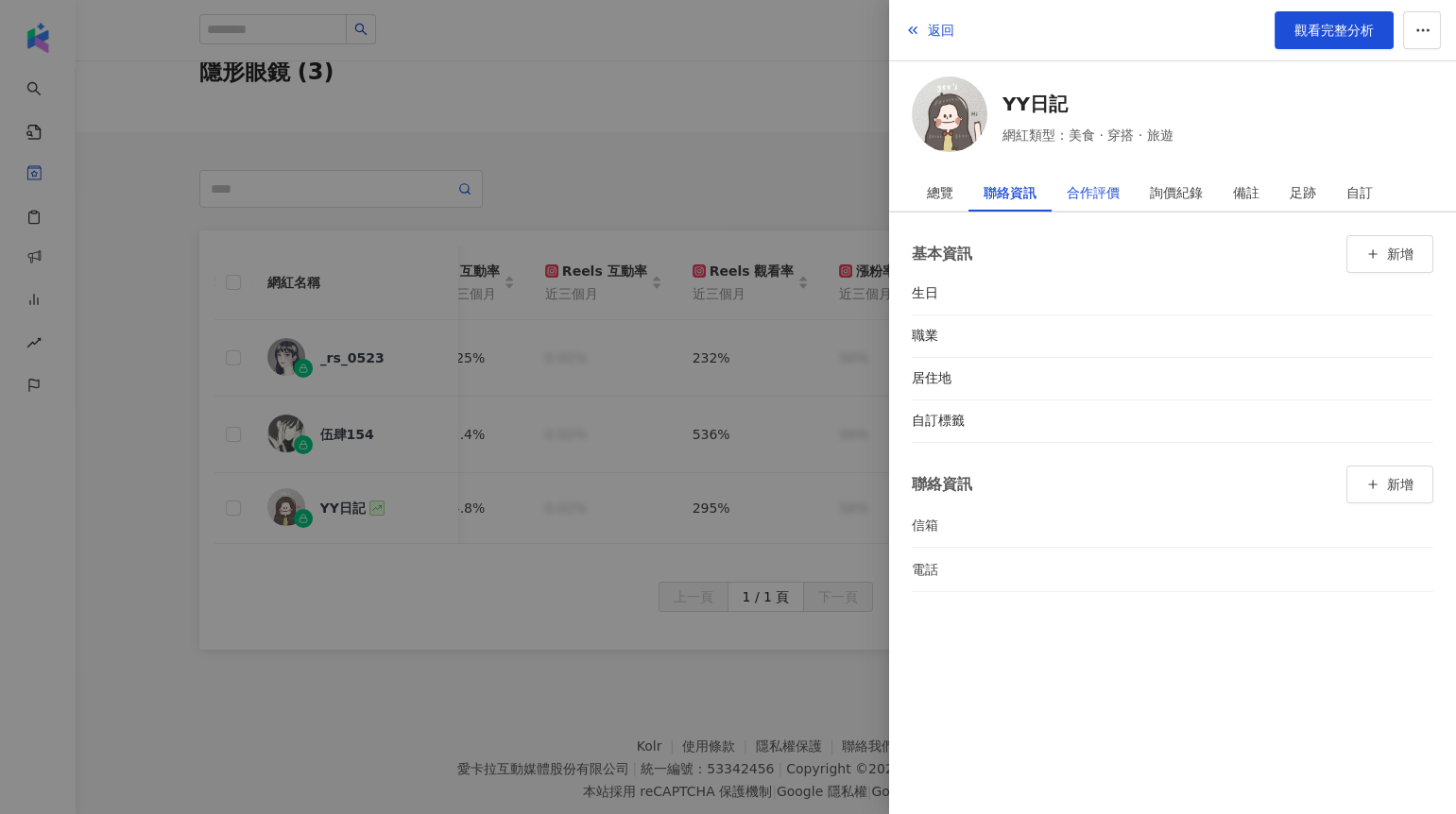
click at [1090, 193] on div "合作評價" at bounding box center [1093, 192] width 53 height 38
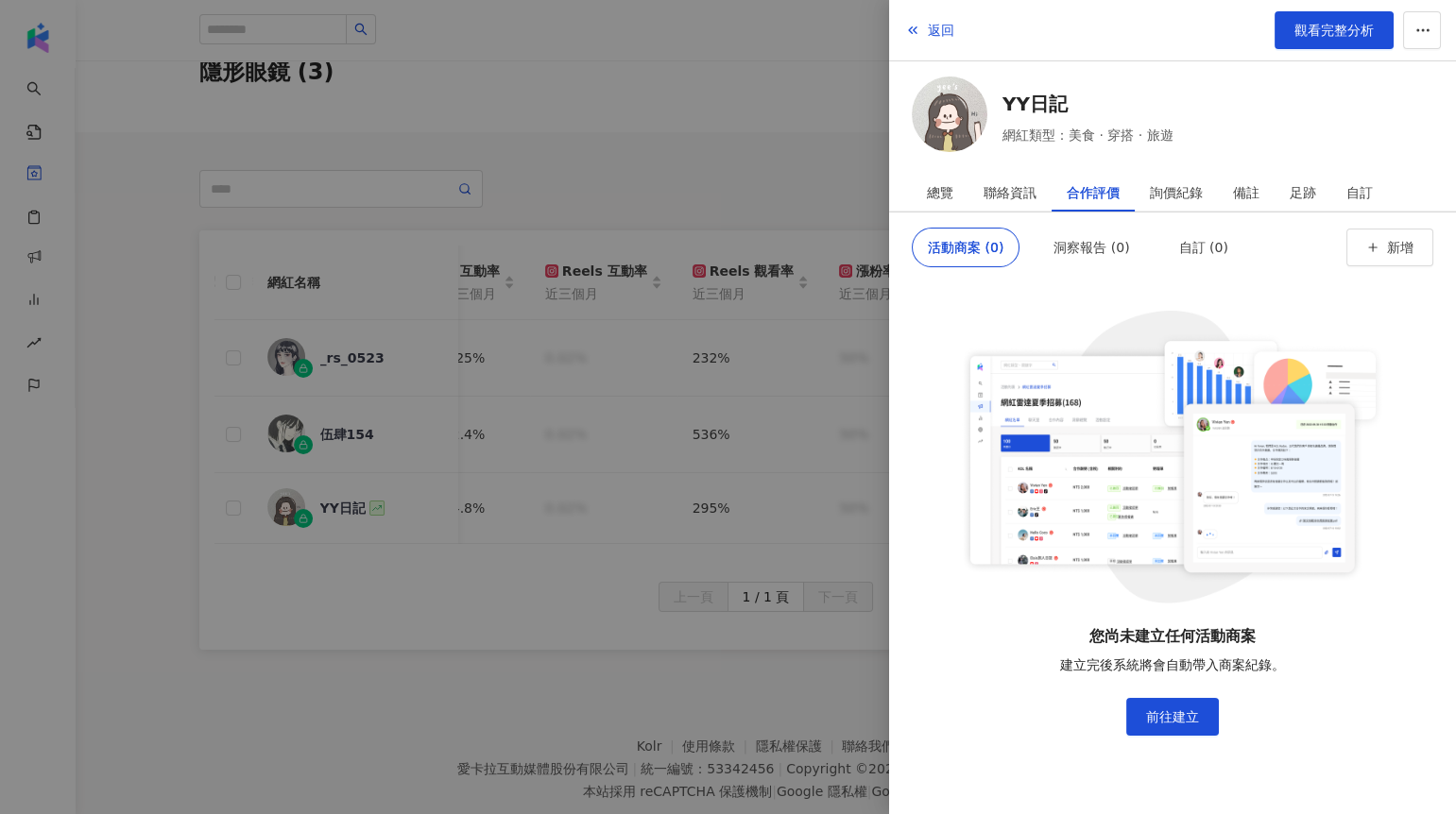
click at [849, 360] on div at bounding box center [728, 407] width 1456 height 814
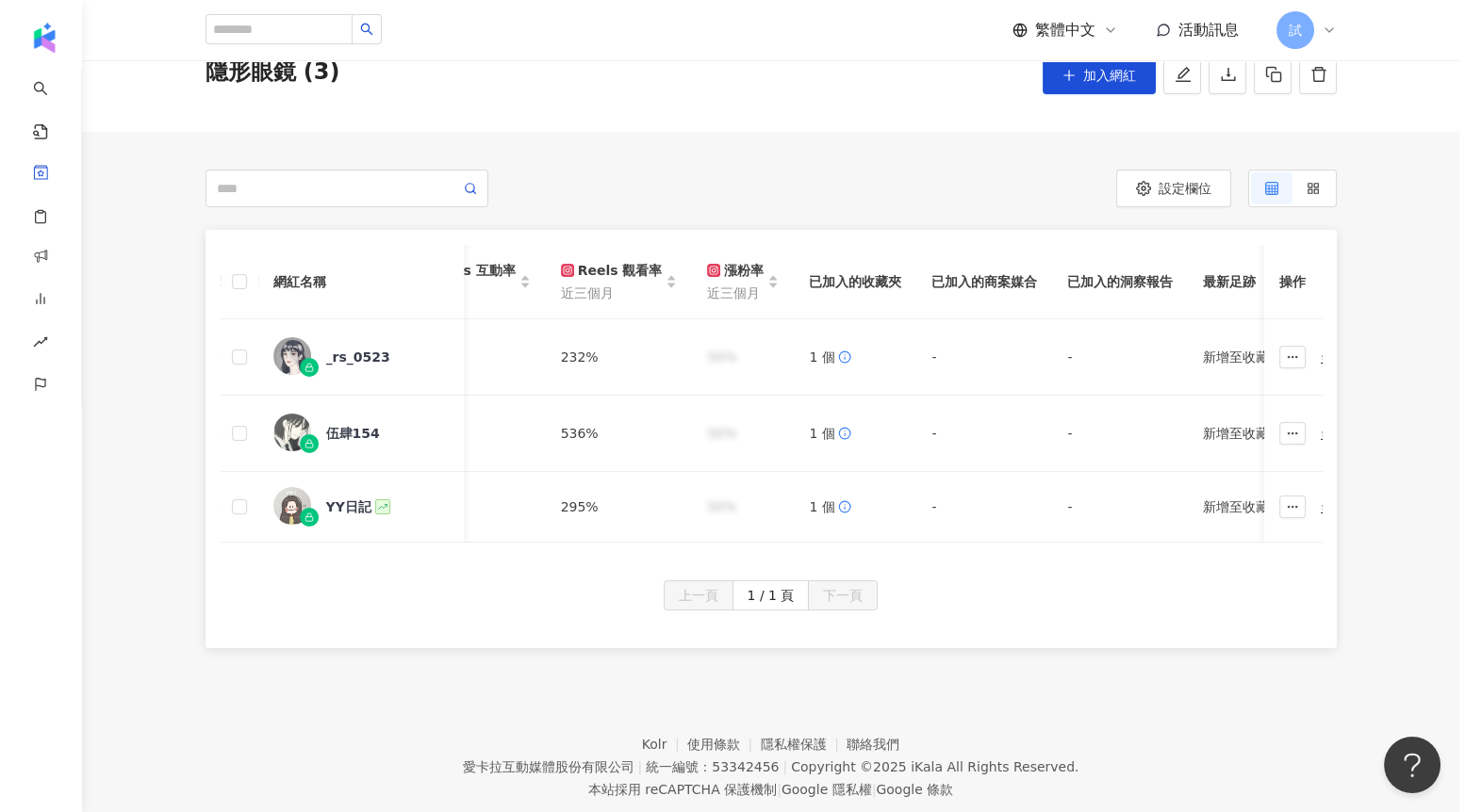
scroll to position [0, 1555]
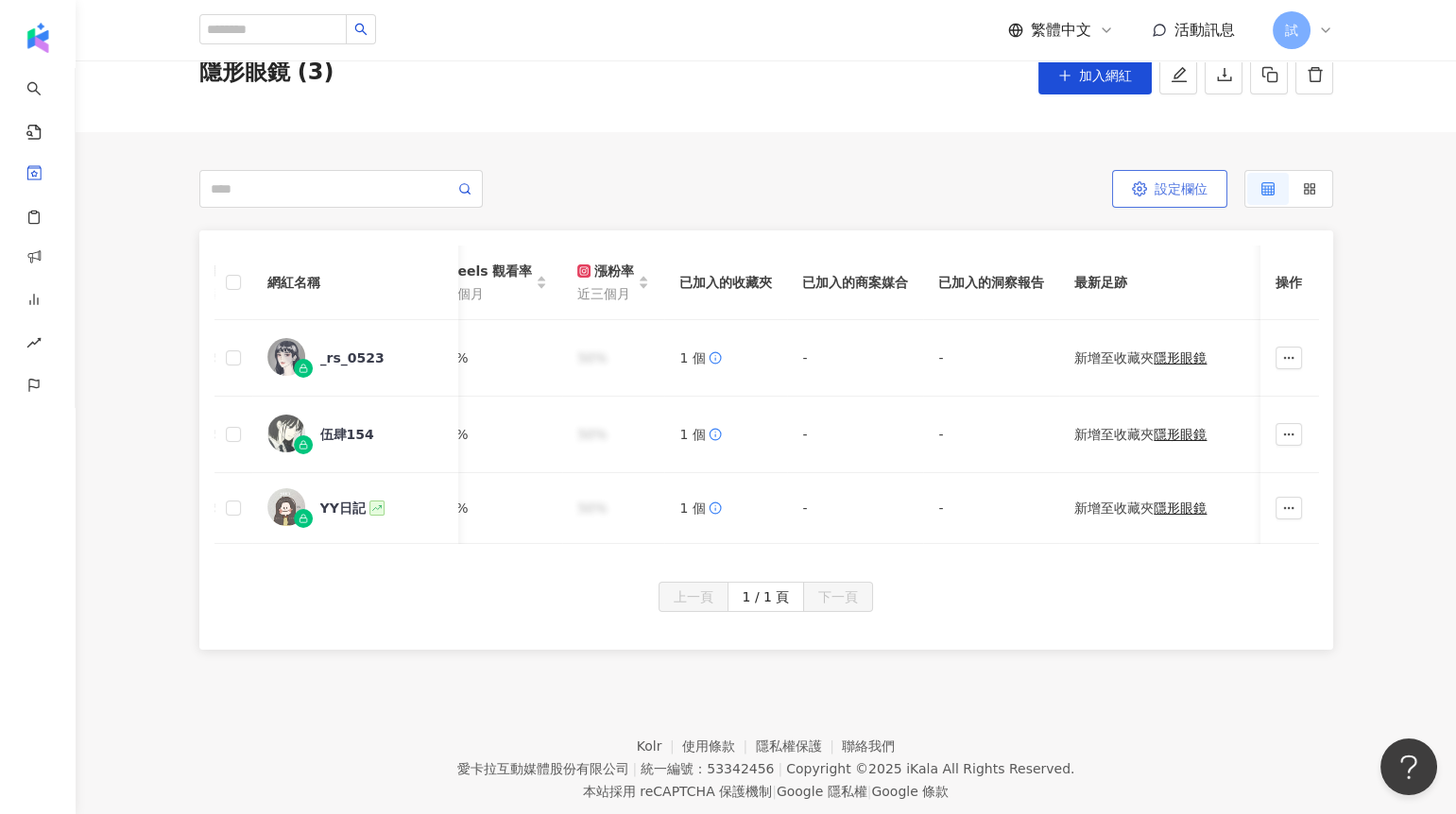
click at [1170, 185] on span "設定欄位" at bounding box center [1181, 188] width 53 height 15
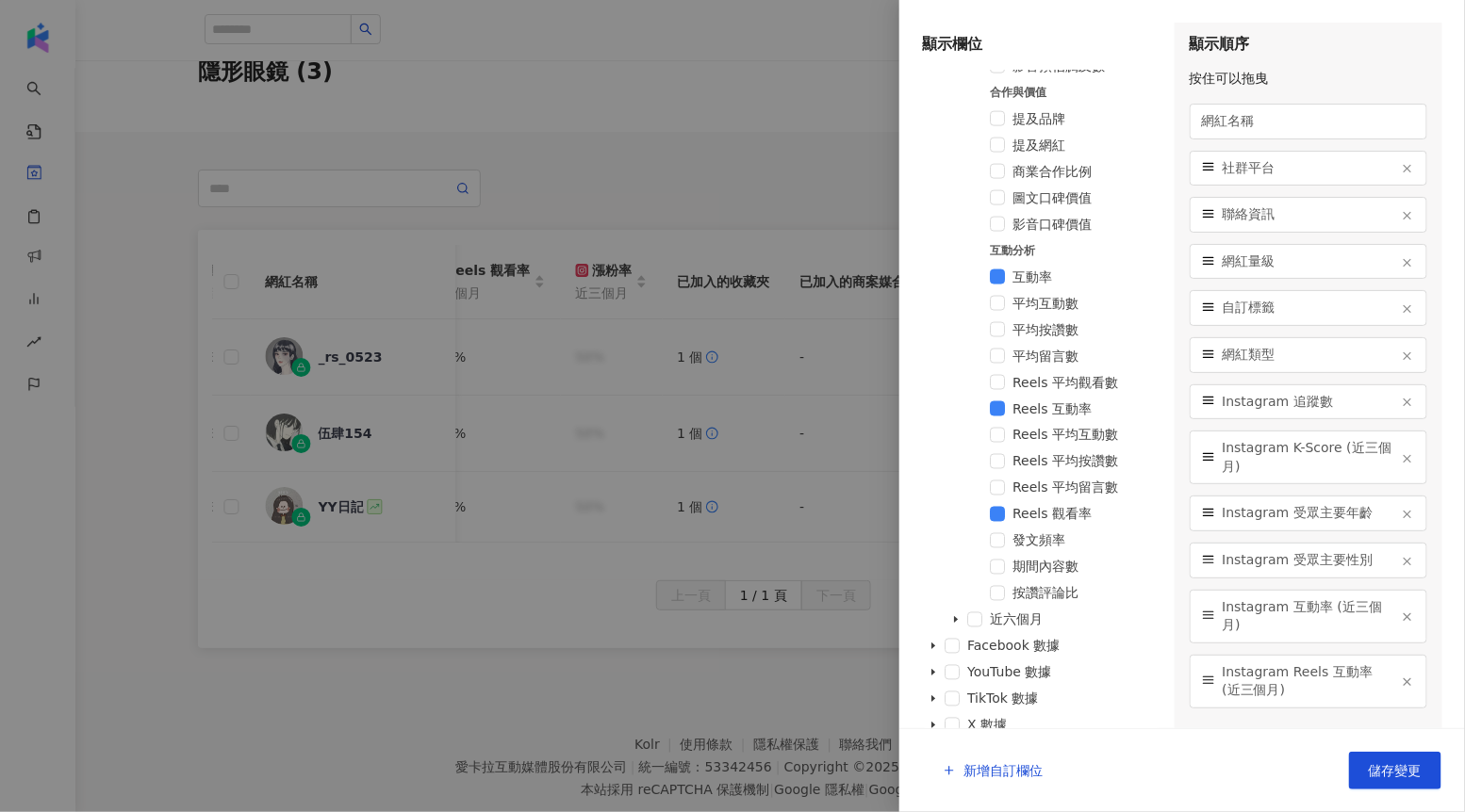
scroll to position [1004, 0]
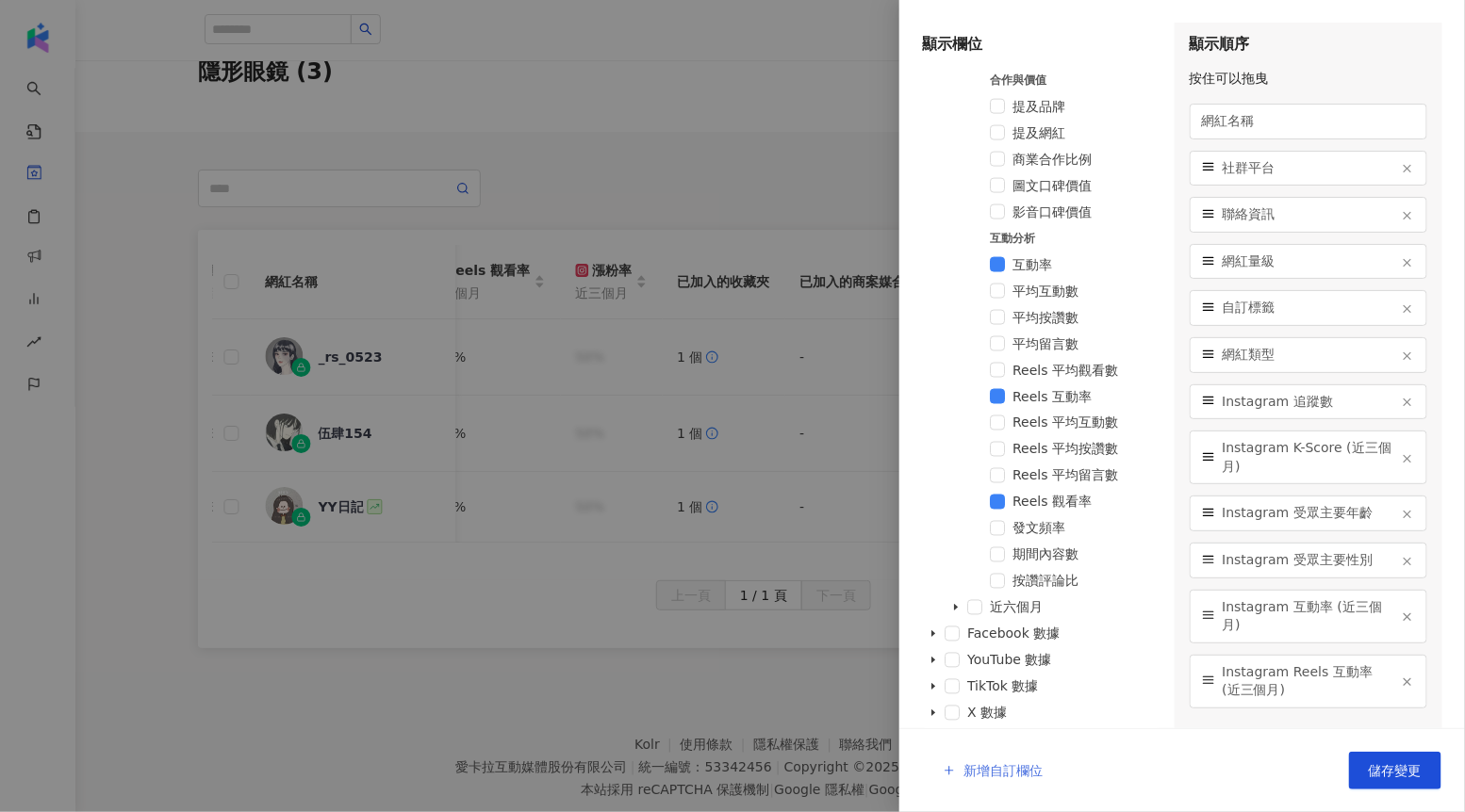
click at [1010, 764] on span "新增自訂欄位" at bounding box center [1002, 770] width 79 height 15
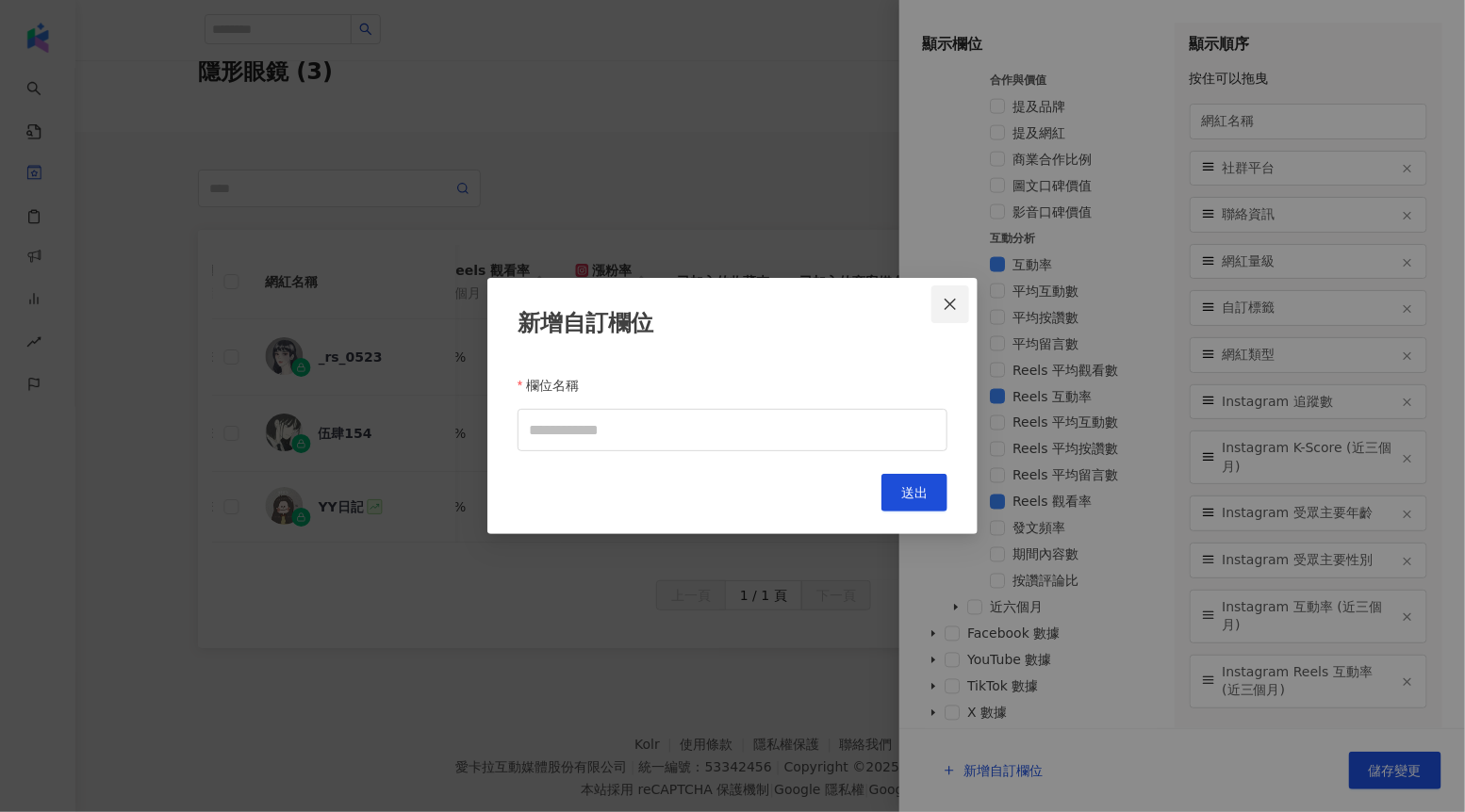
click at [959, 305] on span "Close" at bounding box center [950, 303] width 38 height 15
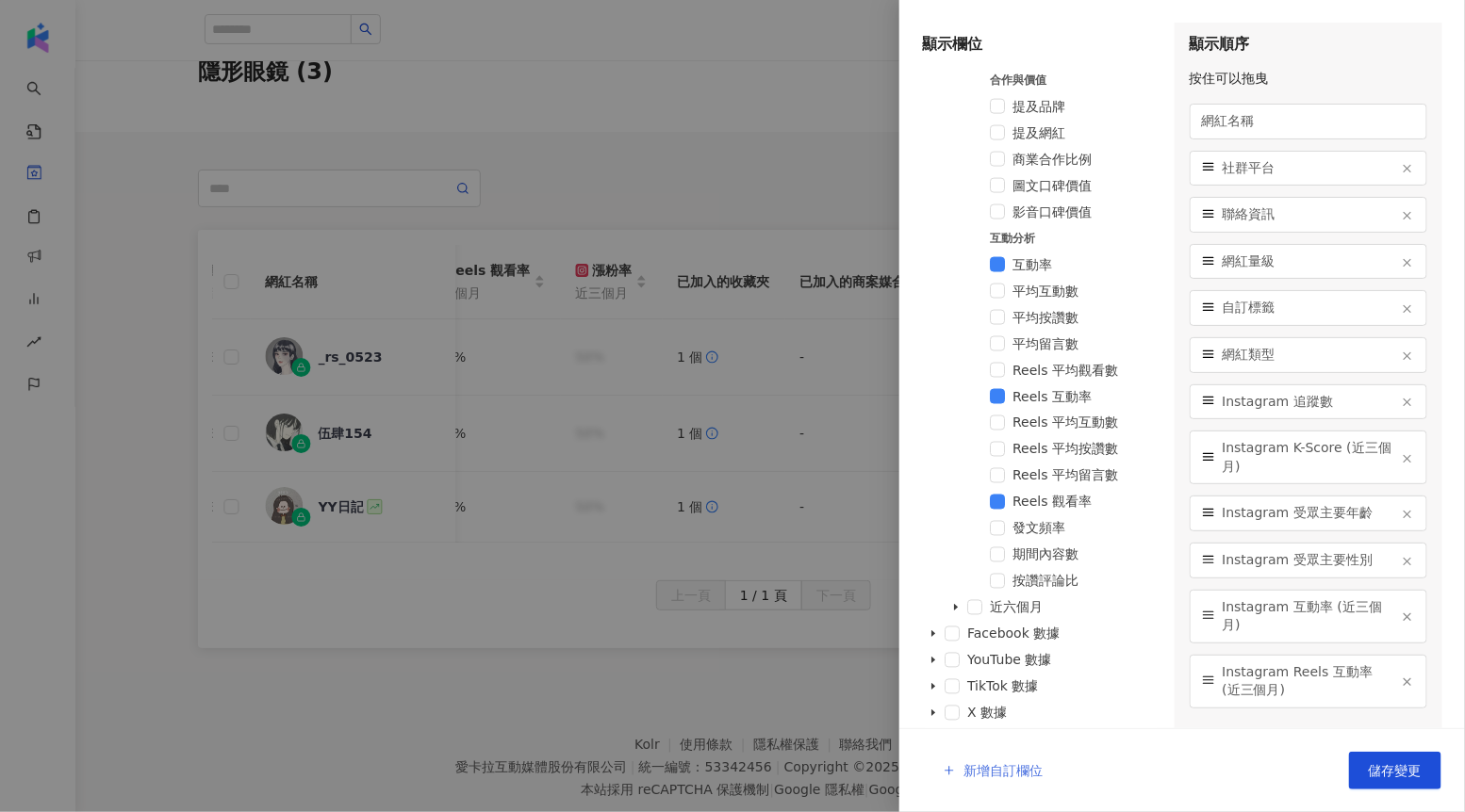
click at [1009, 779] on button "新增自訂欄位" at bounding box center [992, 771] width 140 height 38
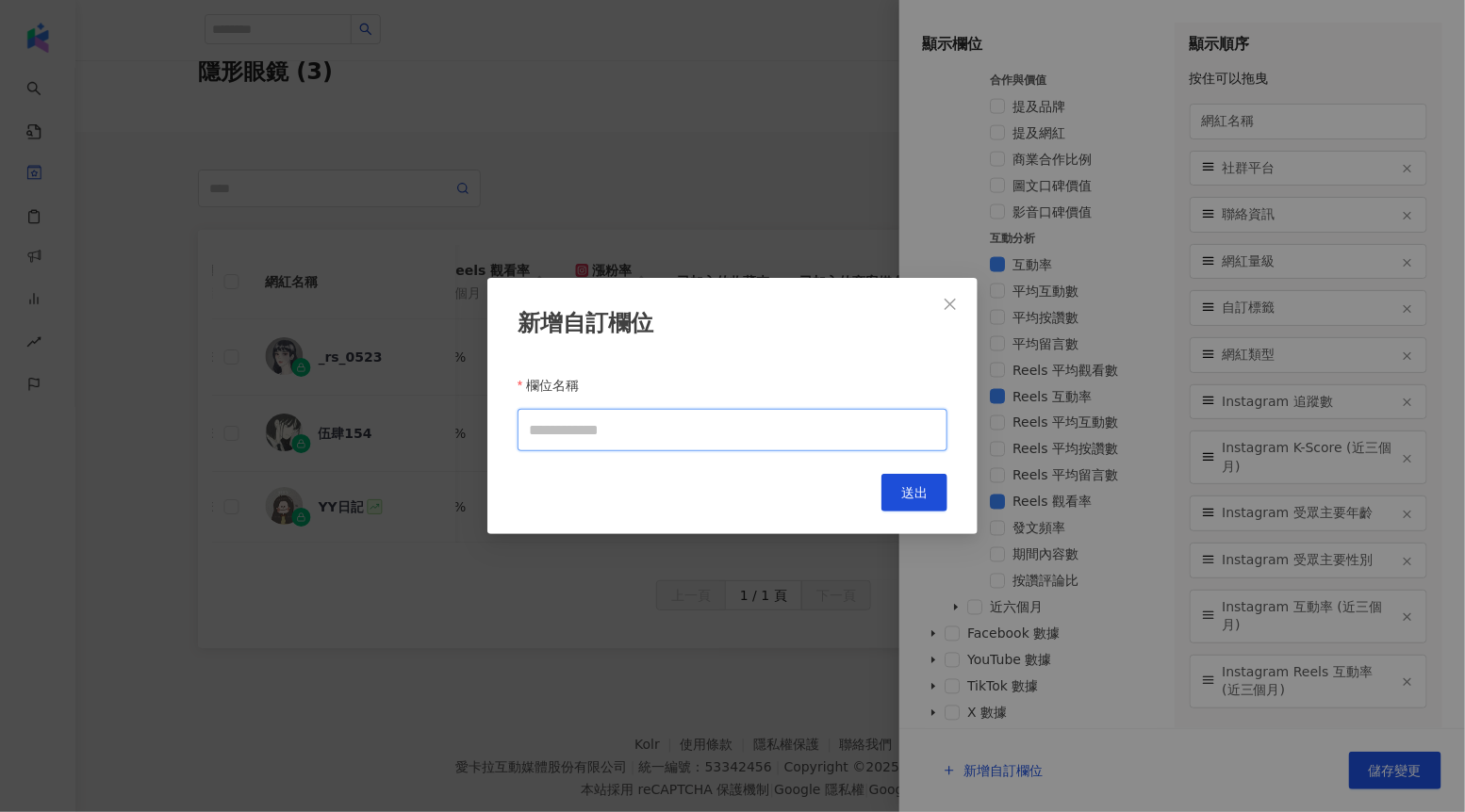
click at [748, 429] on input "欄位名稱" at bounding box center [732, 429] width 430 height 42
type input "****"
click at [914, 484] on button "送出" at bounding box center [914, 492] width 66 height 38
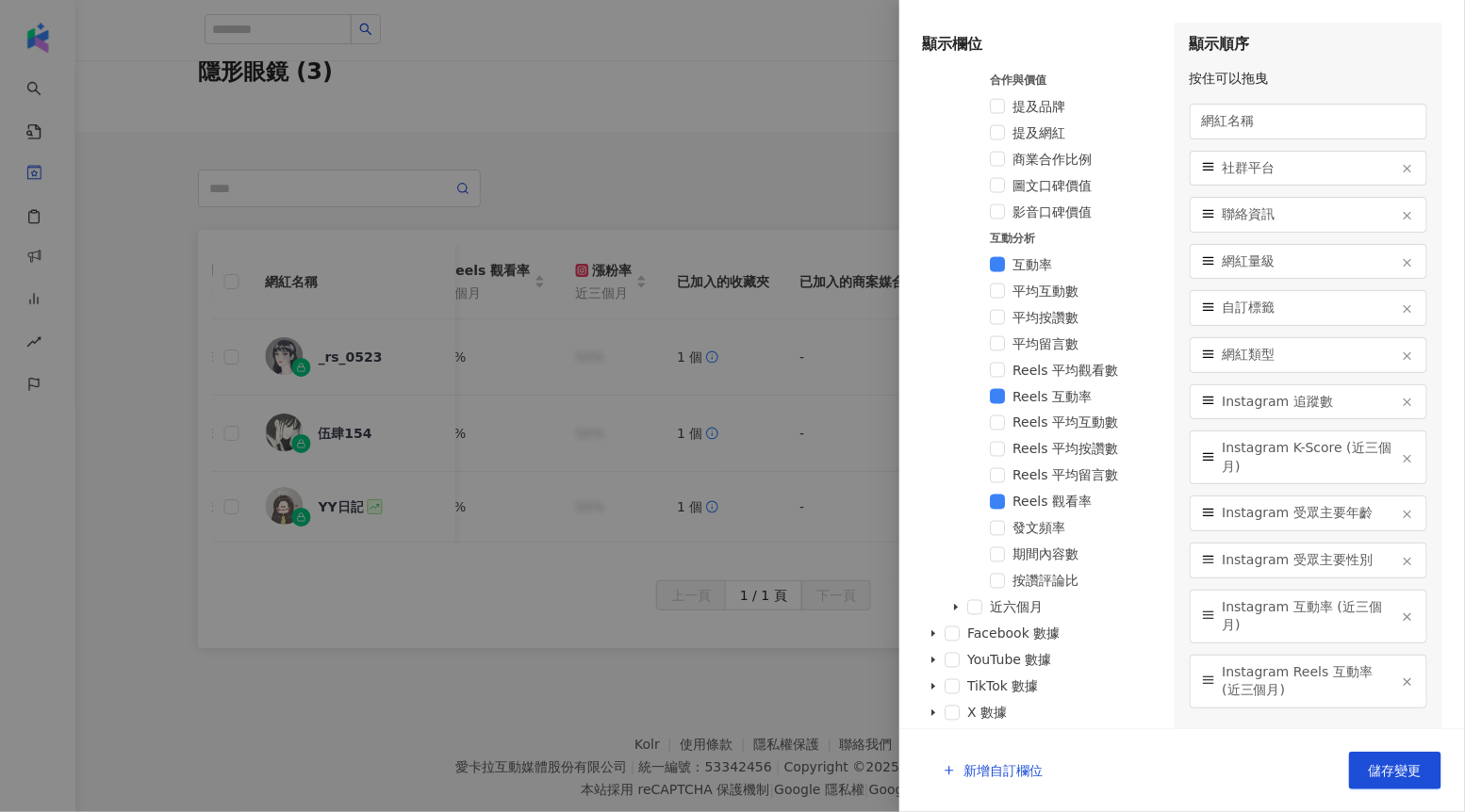
scroll to position [1030, 0]
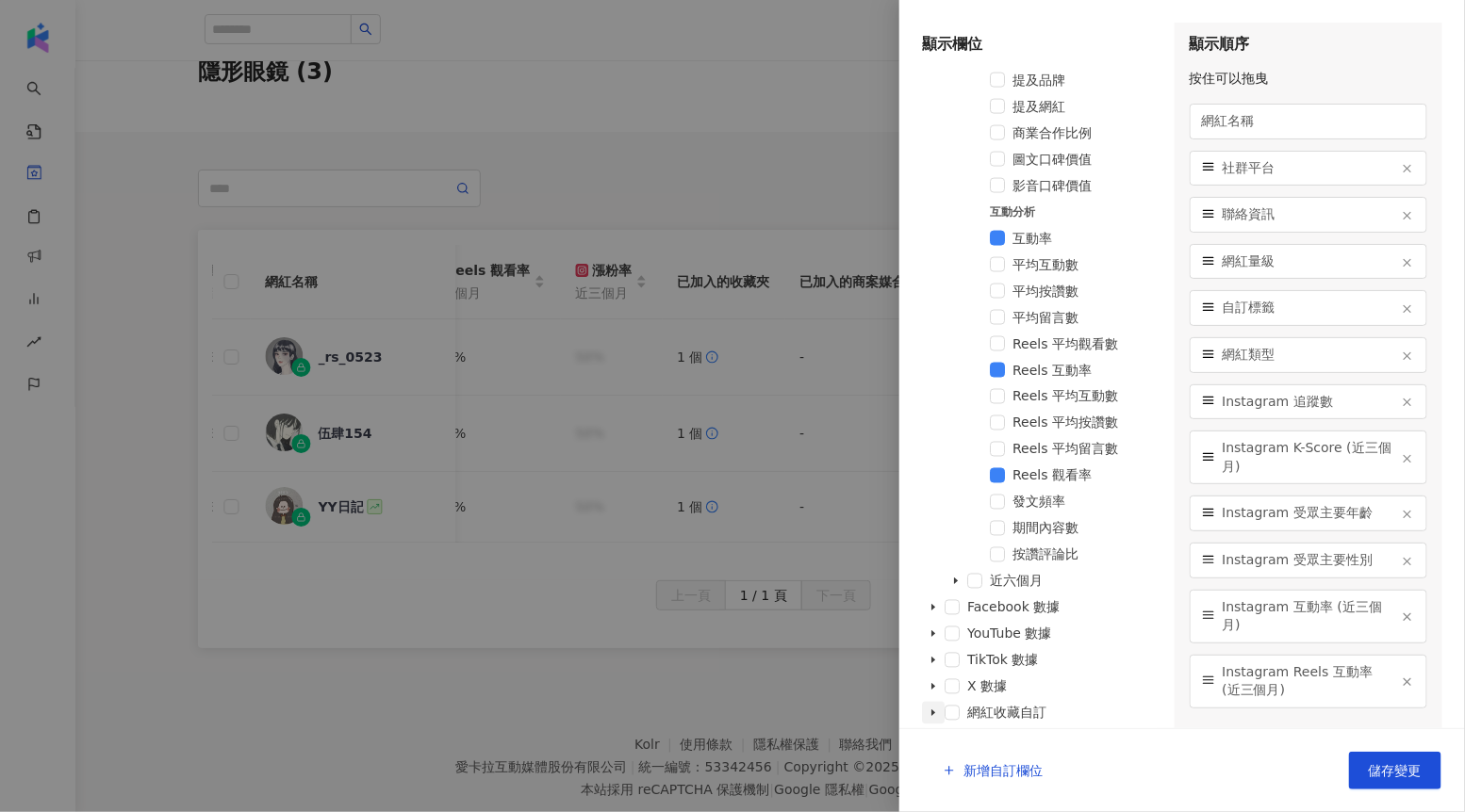
click at [933, 715] on icon "caret-down" at bounding box center [934, 713] width 10 height 10
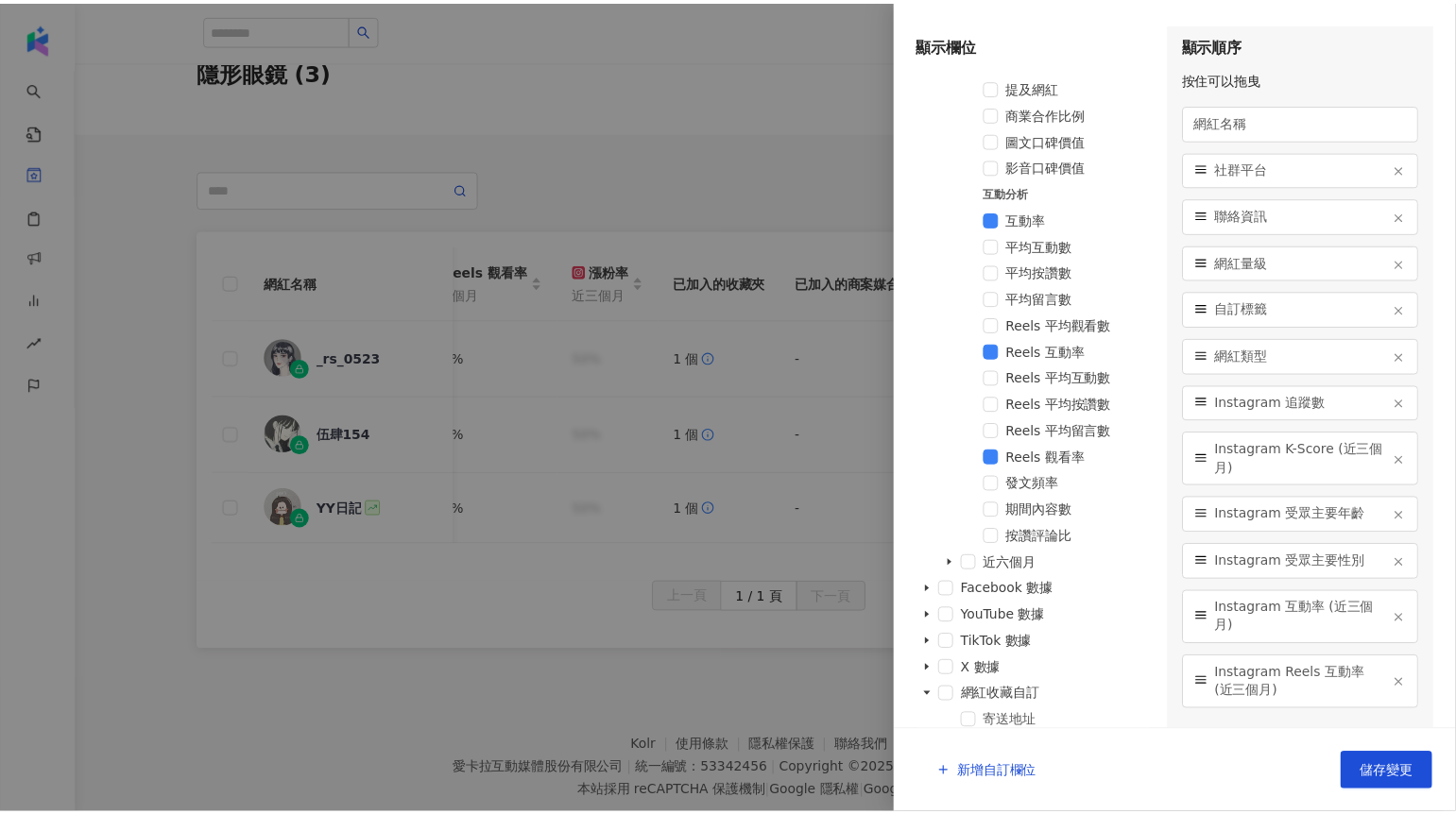
scroll to position [1059, 0]
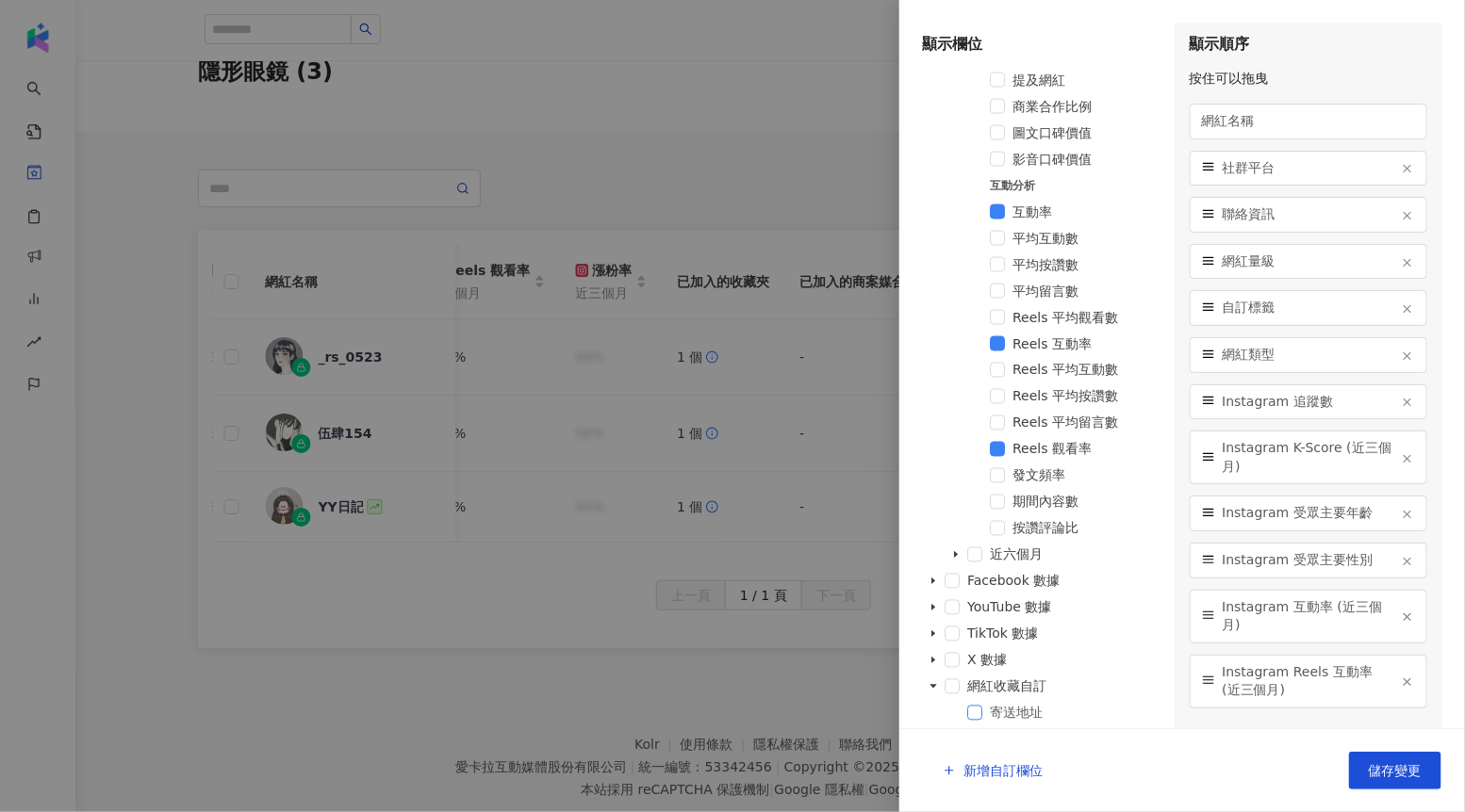
click at [971, 717] on span at bounding box center [974, 712] width 15 height 15
click at [1394, 762] on button "儲存變更" at bounding box center [1395, 771] width 92 height 38
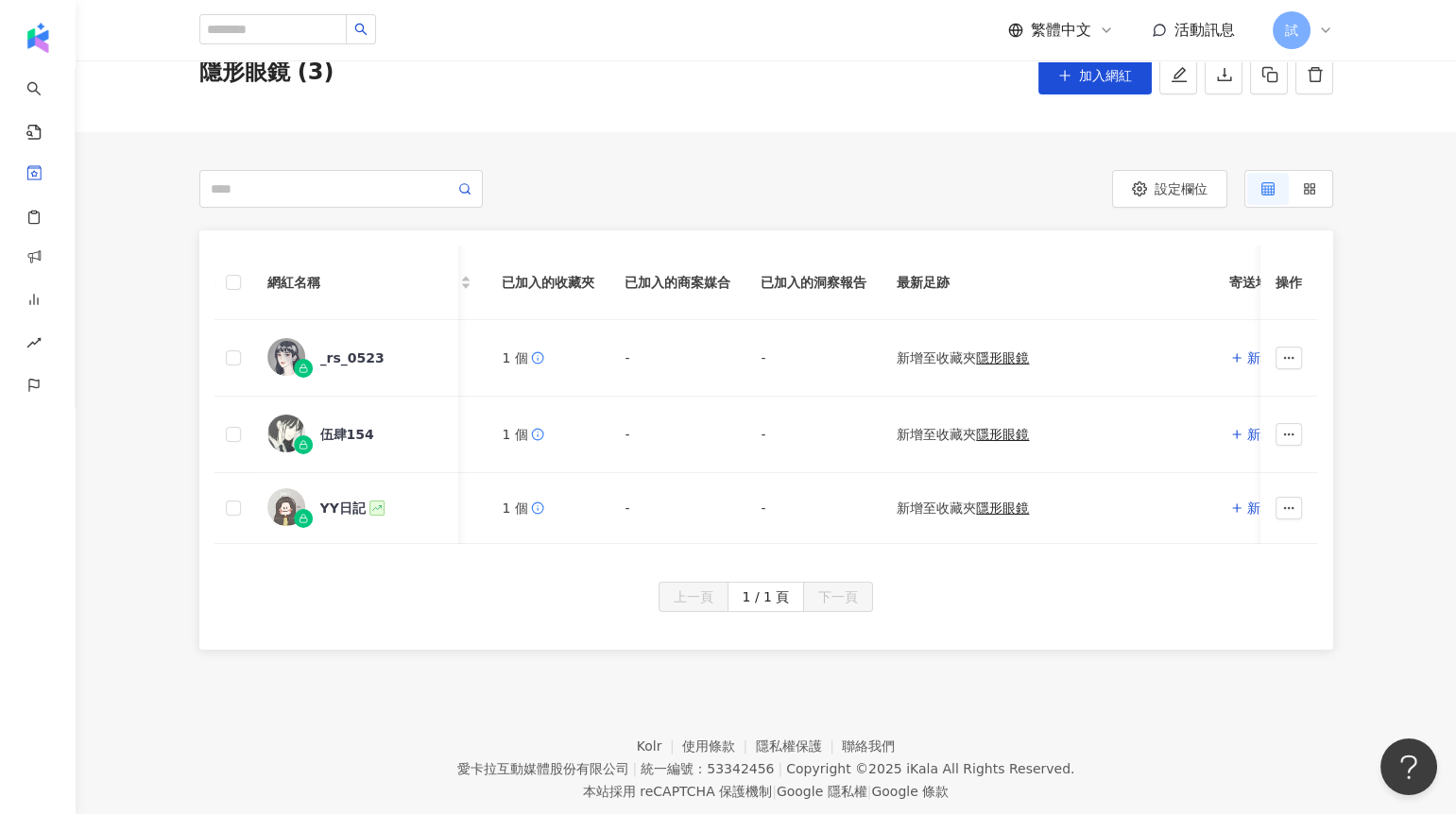
scroll to position [0, 1742]
click at [1242, 360] on span "新增" at bounding box center [1255, 357] width 26 height 15
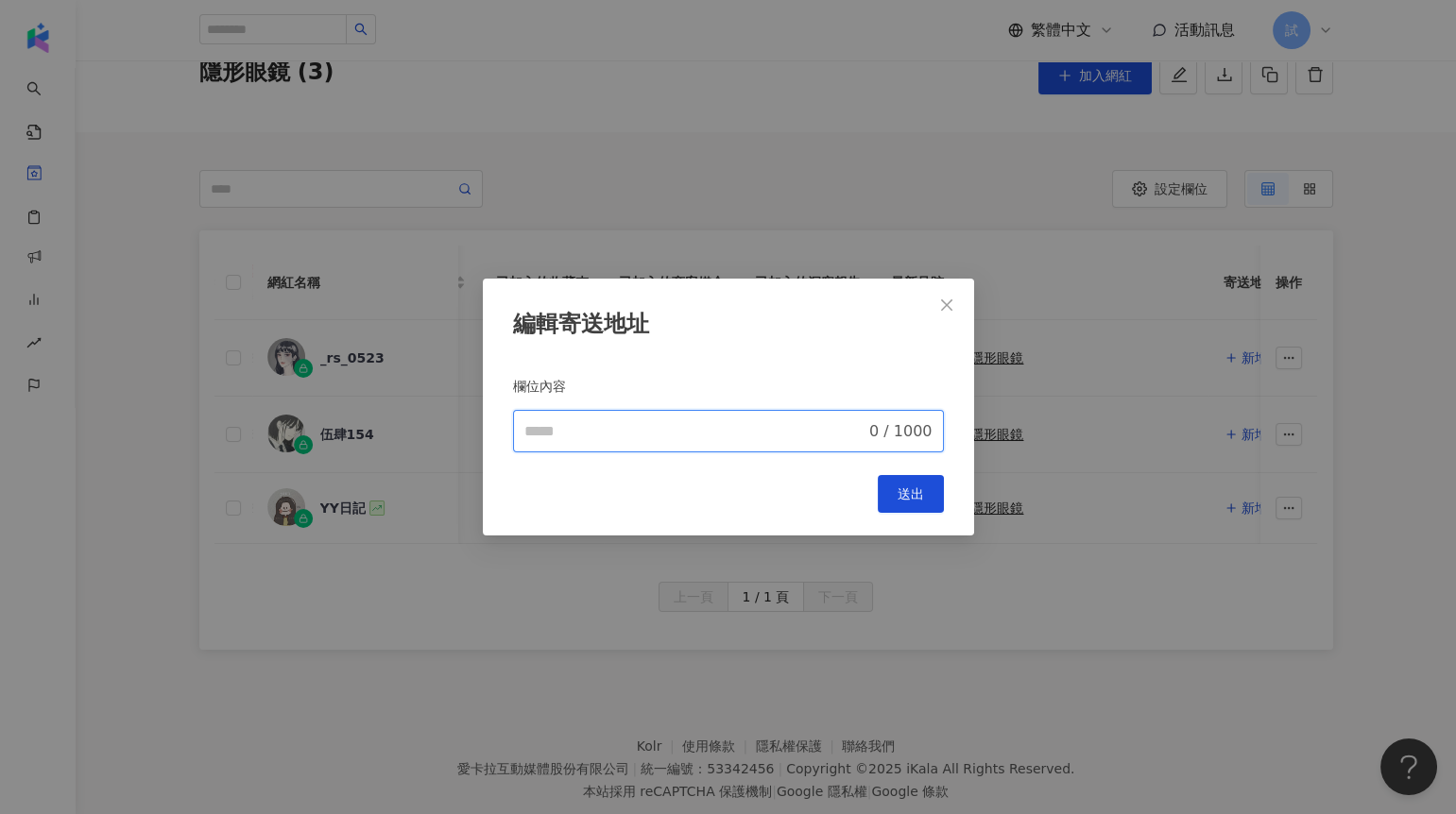
click at [675, 440] on input "欄位名稱" at bounding box center [696, 432] width 342 height 23
type input "***"
click at [902, 485] on button "送出" at bounding box center [910, 493] width 66 height 38
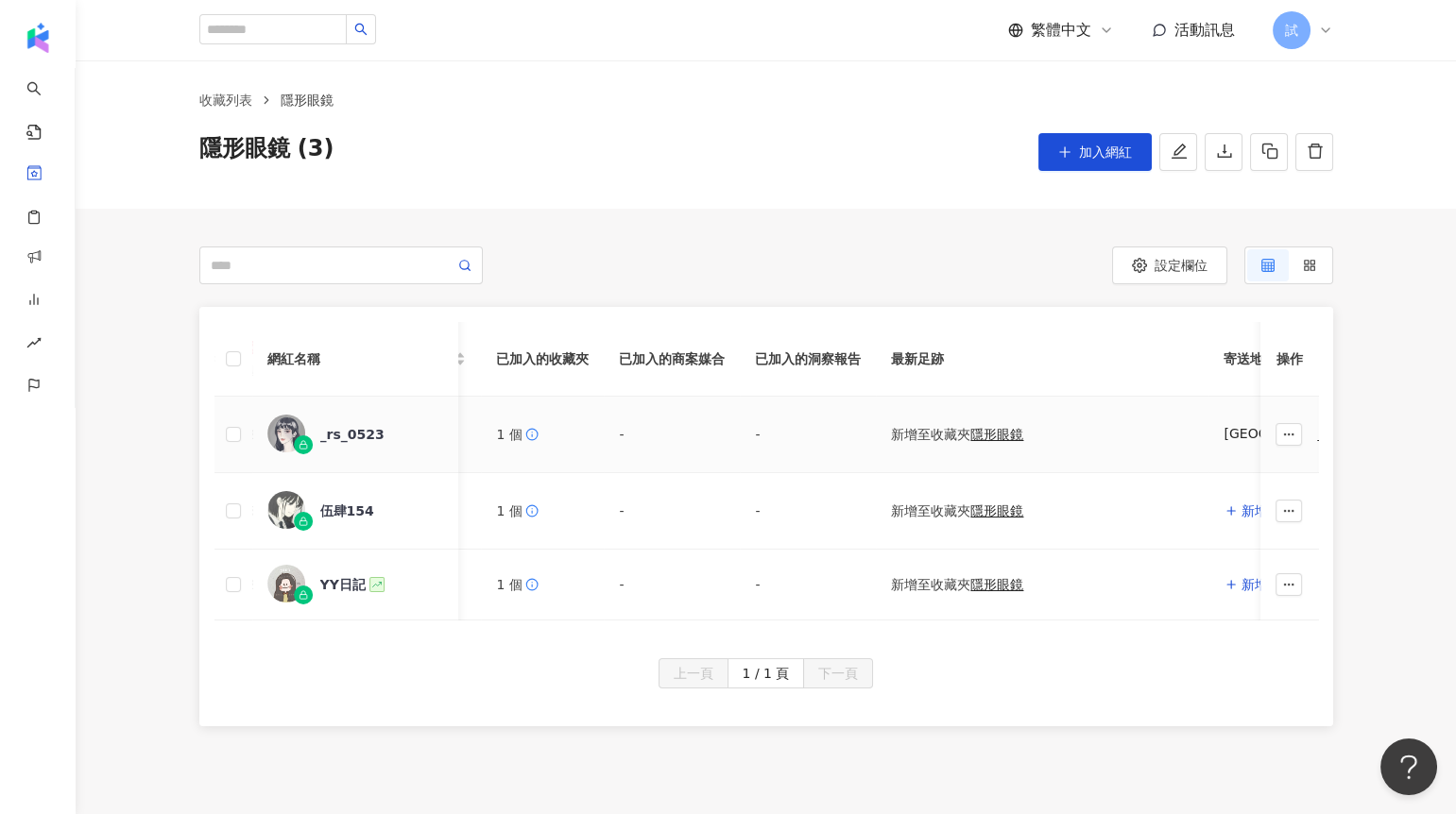
scroll to position [0, 0]
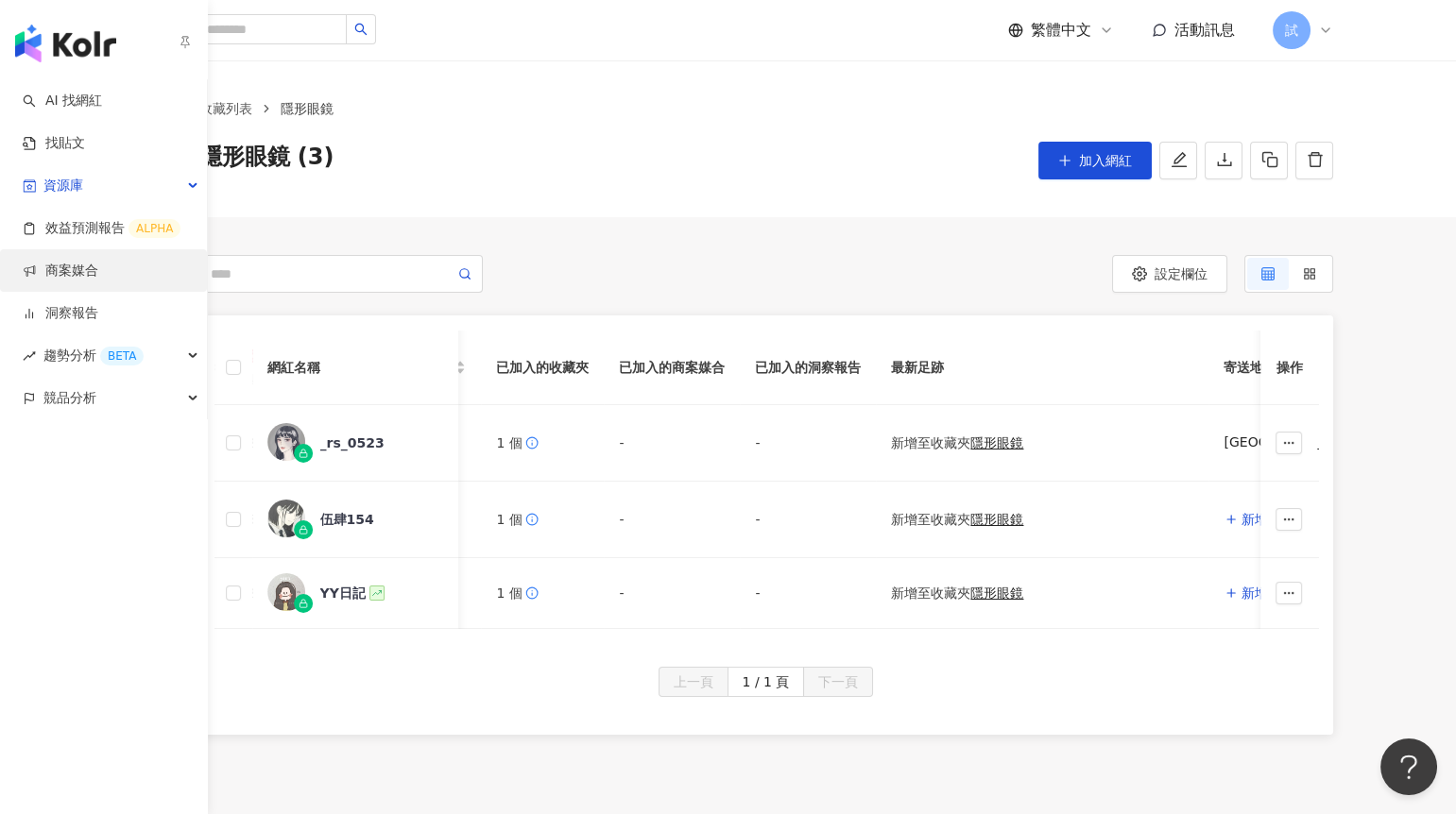
click at [65, 275] on link "商案媒合" at bounding box center [60, 271] width 76 height 19
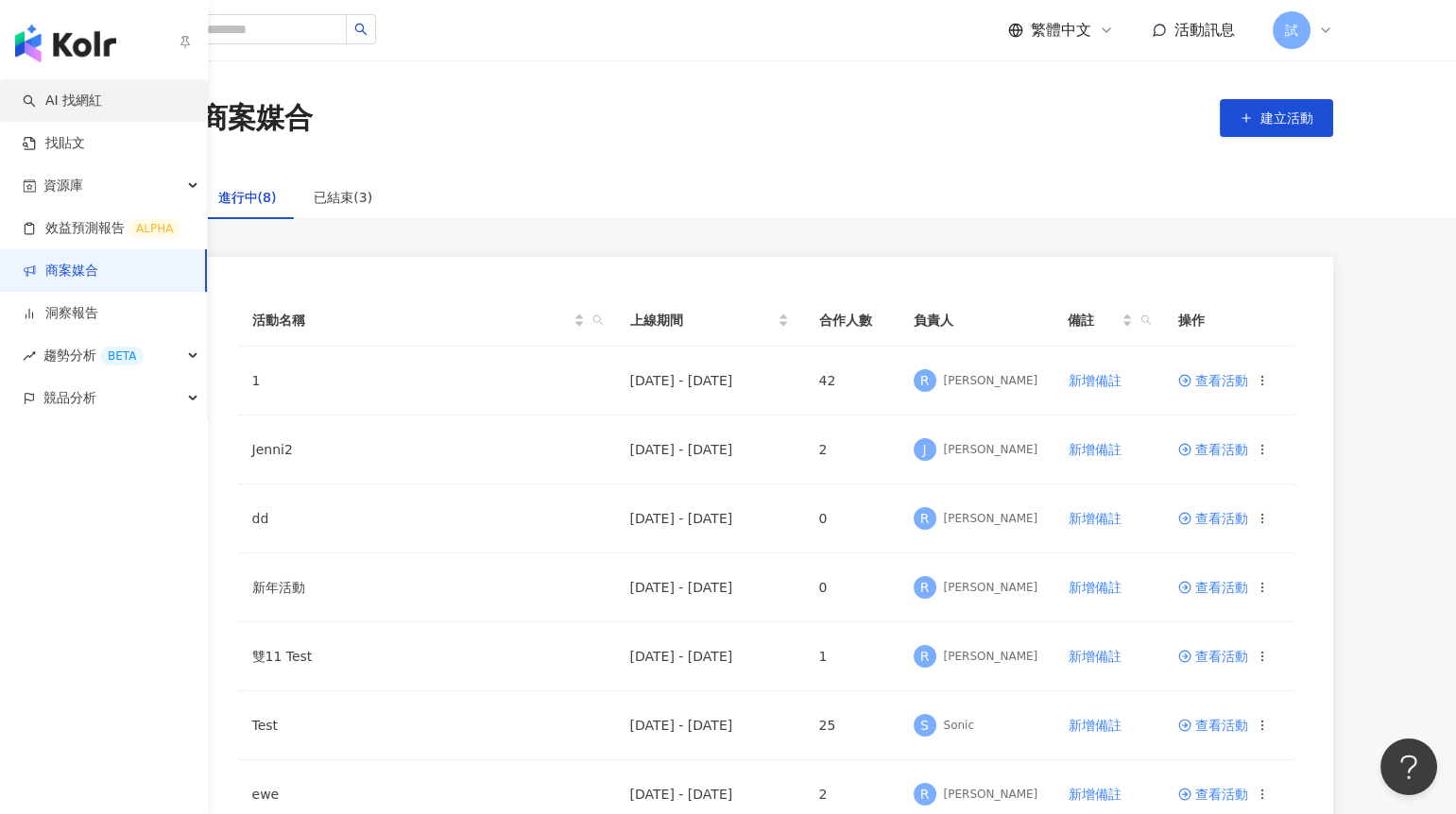
click at [49, 110] on link "AI 找網紅" at bounding box center [62, 100] width 79 height 19
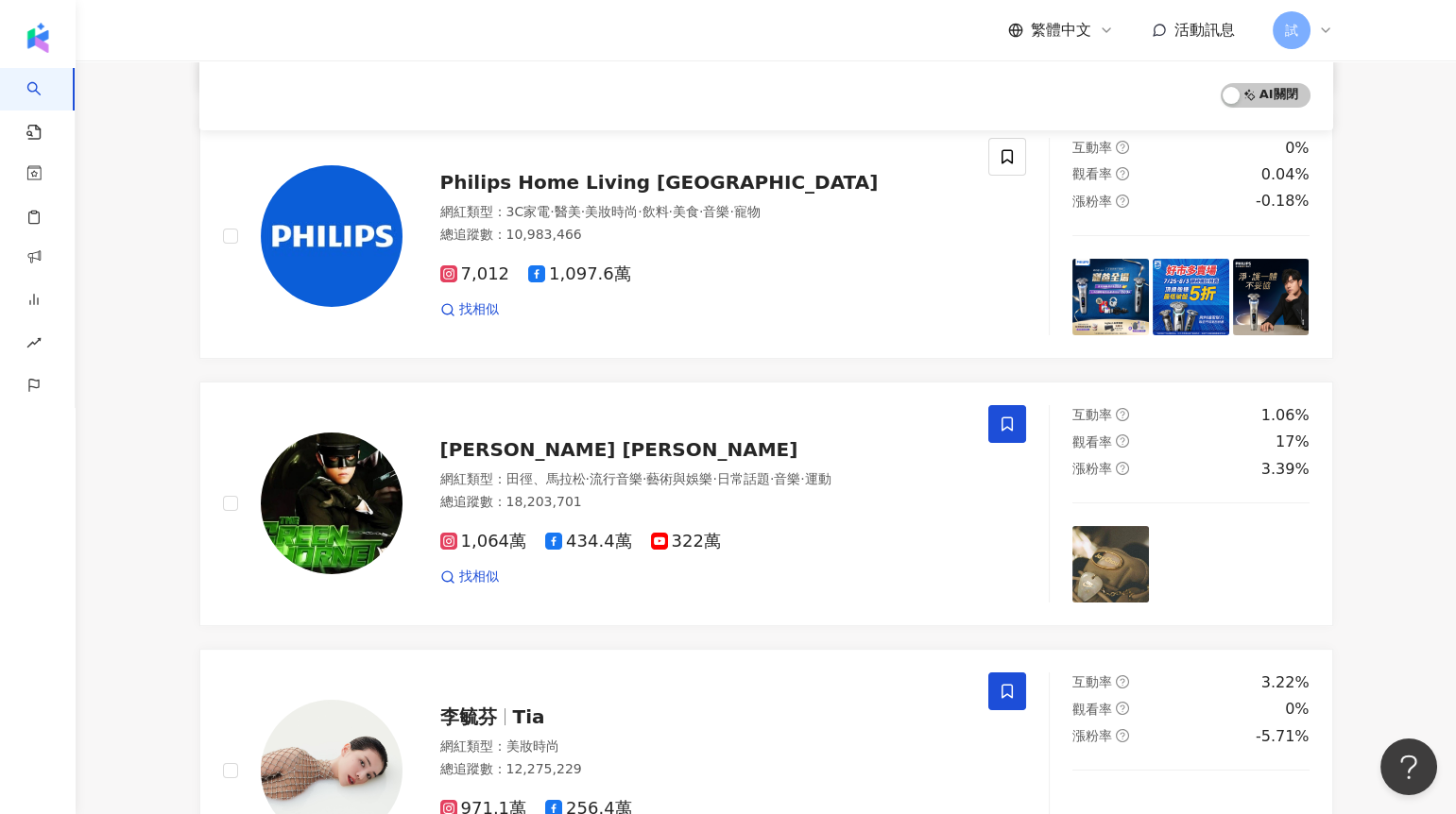
scroll to position [488, 0]
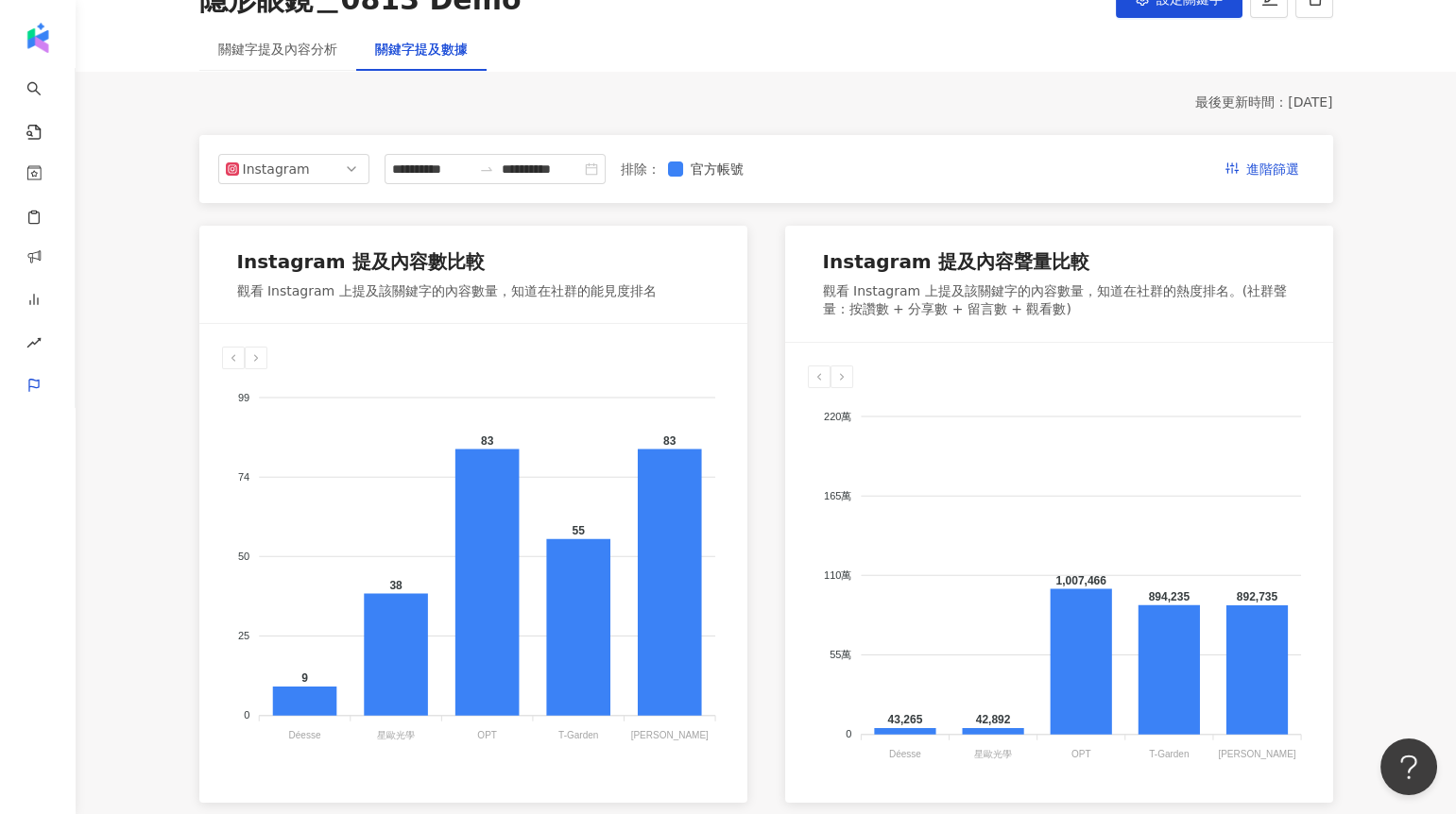
scroll to position [131, 0]
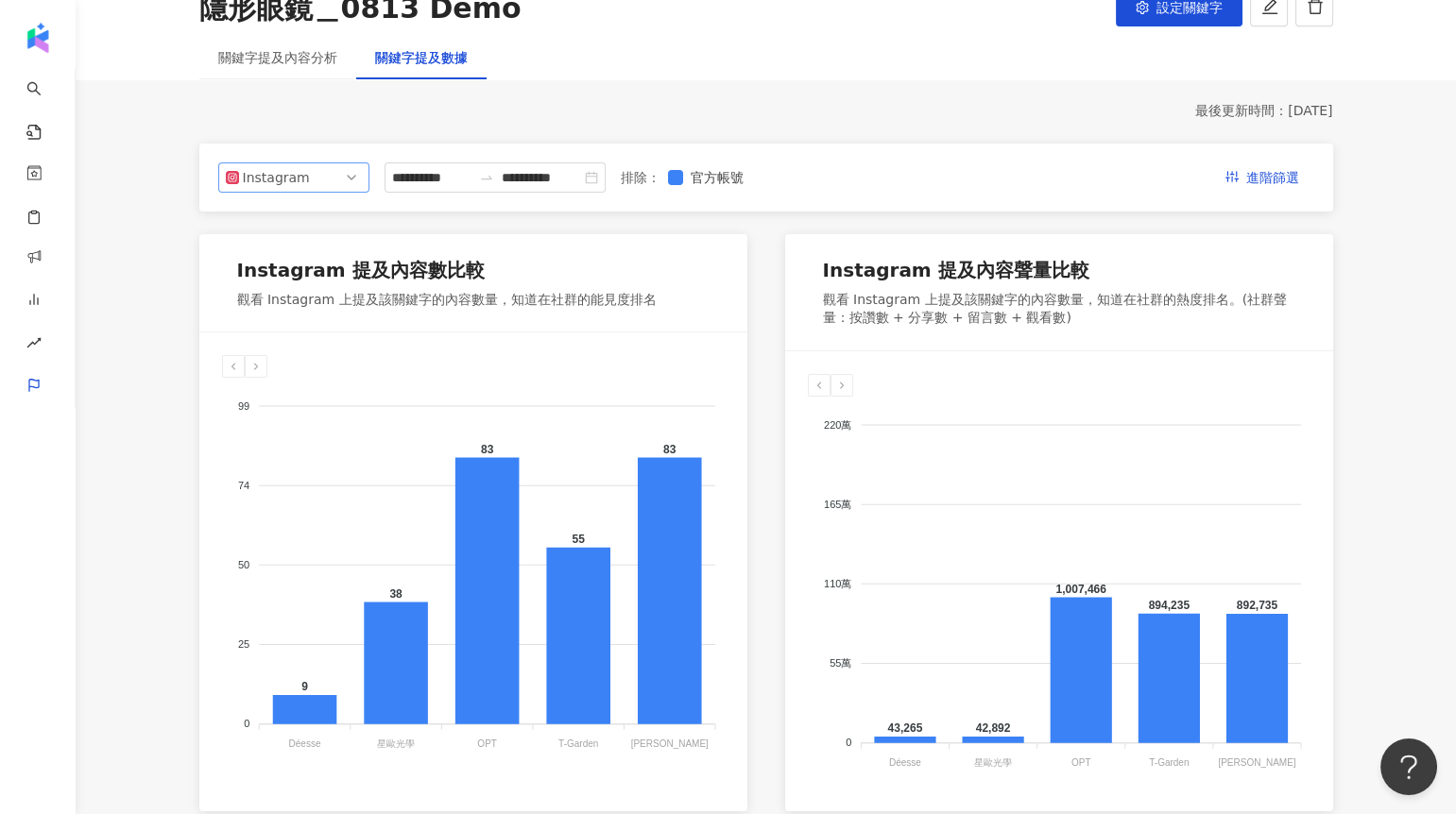
click at [304, 178] on span "Instagram" at bounding box center [293, 178] width 136 height 28
click at [293, 314] on div "Threads" at bounding box center [281, 317] width 62 height 21
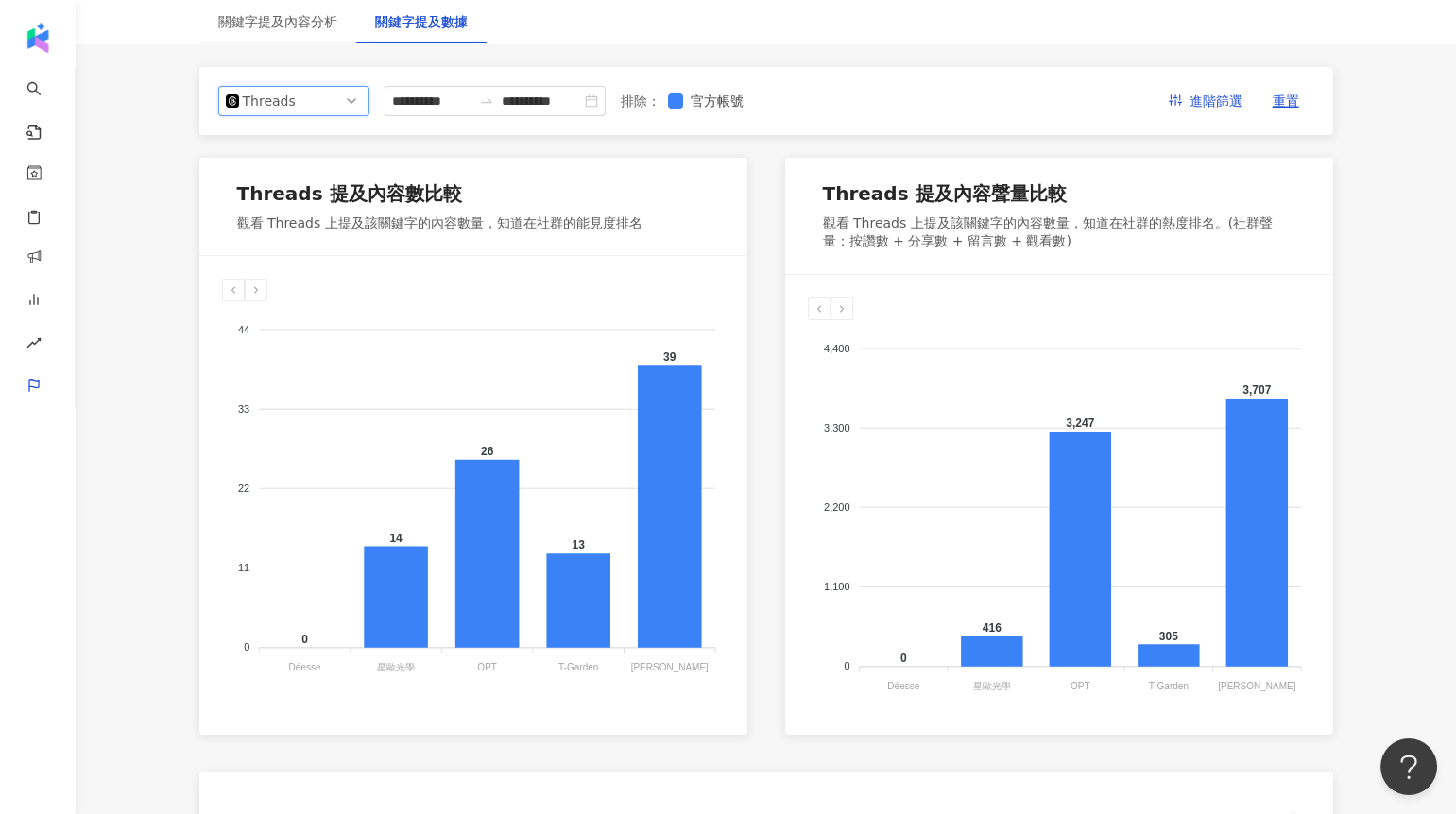
scroll to position [223, 0]
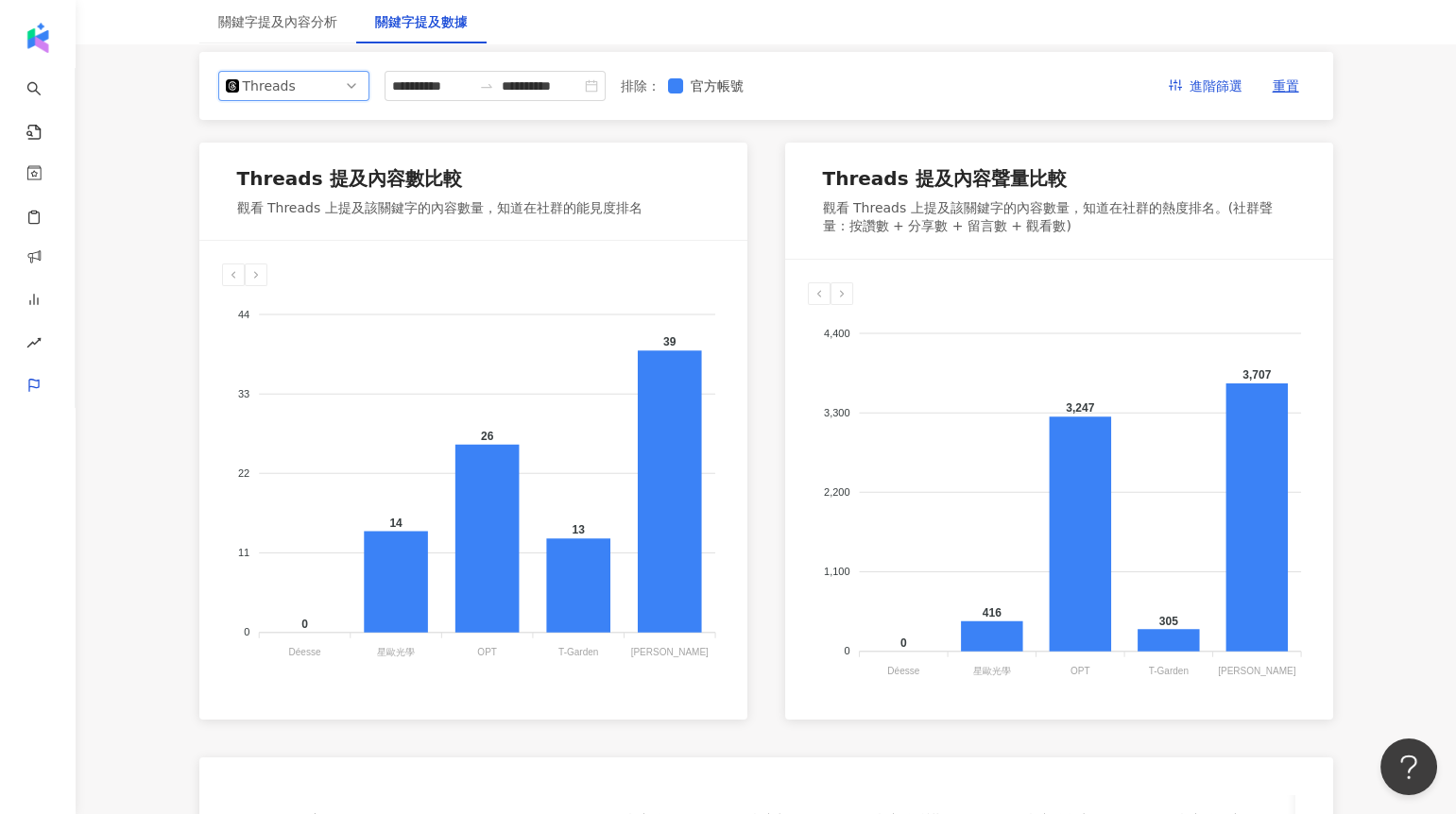
click at [315, 77] on span "Threads" at bounding box center [293, 85] width 136 height 28
click at [325, 160] on div "Facebook" at bounding box center [293, 161] width 121 height 21
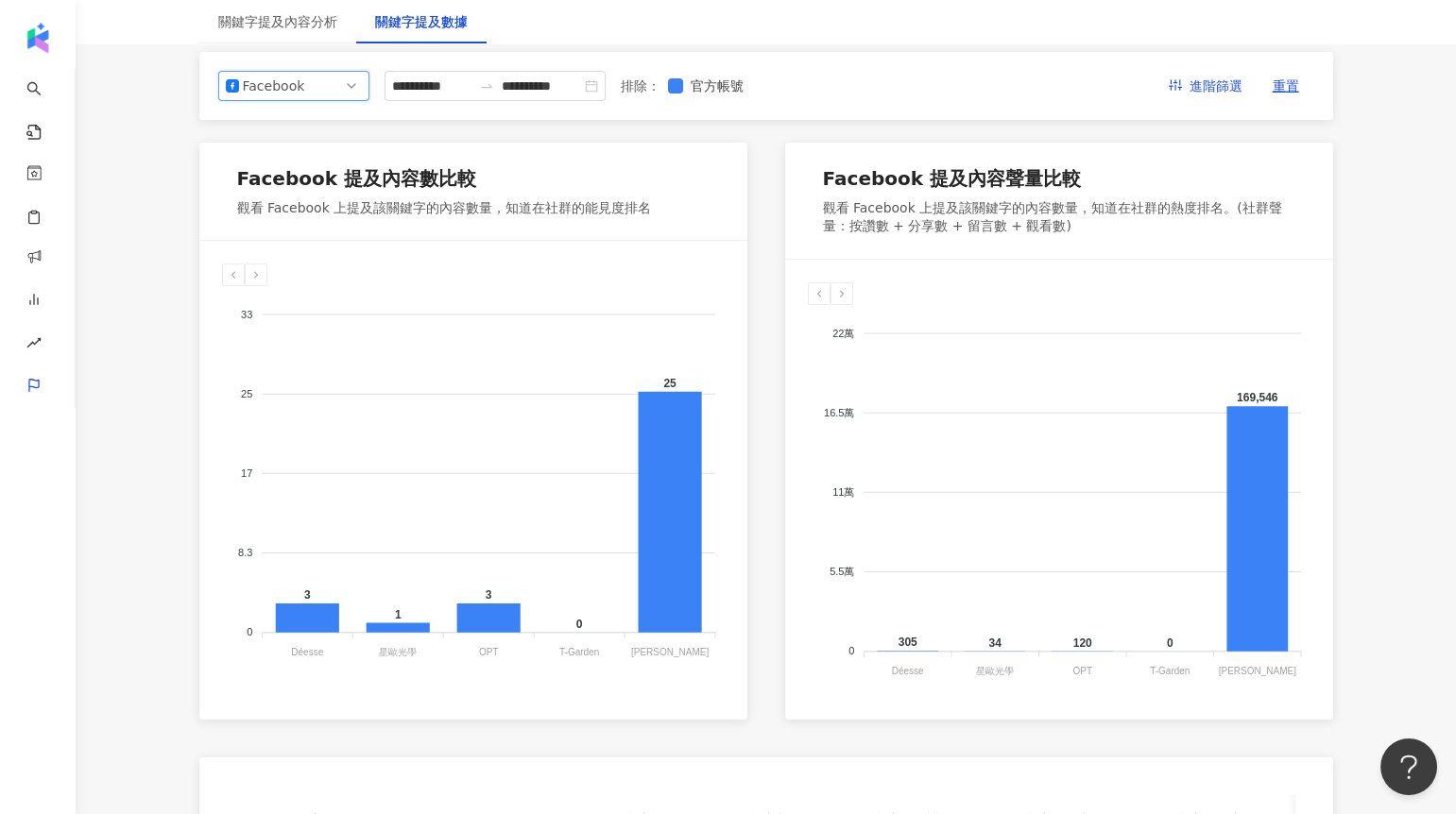
click at [334, 91] on span "Facebook" at bounding box center [293, 85] width 136 height 28
click at [320, 26] on div "關鍵字提及內容分析" at bounding box center [277, 22] width 119 height 21
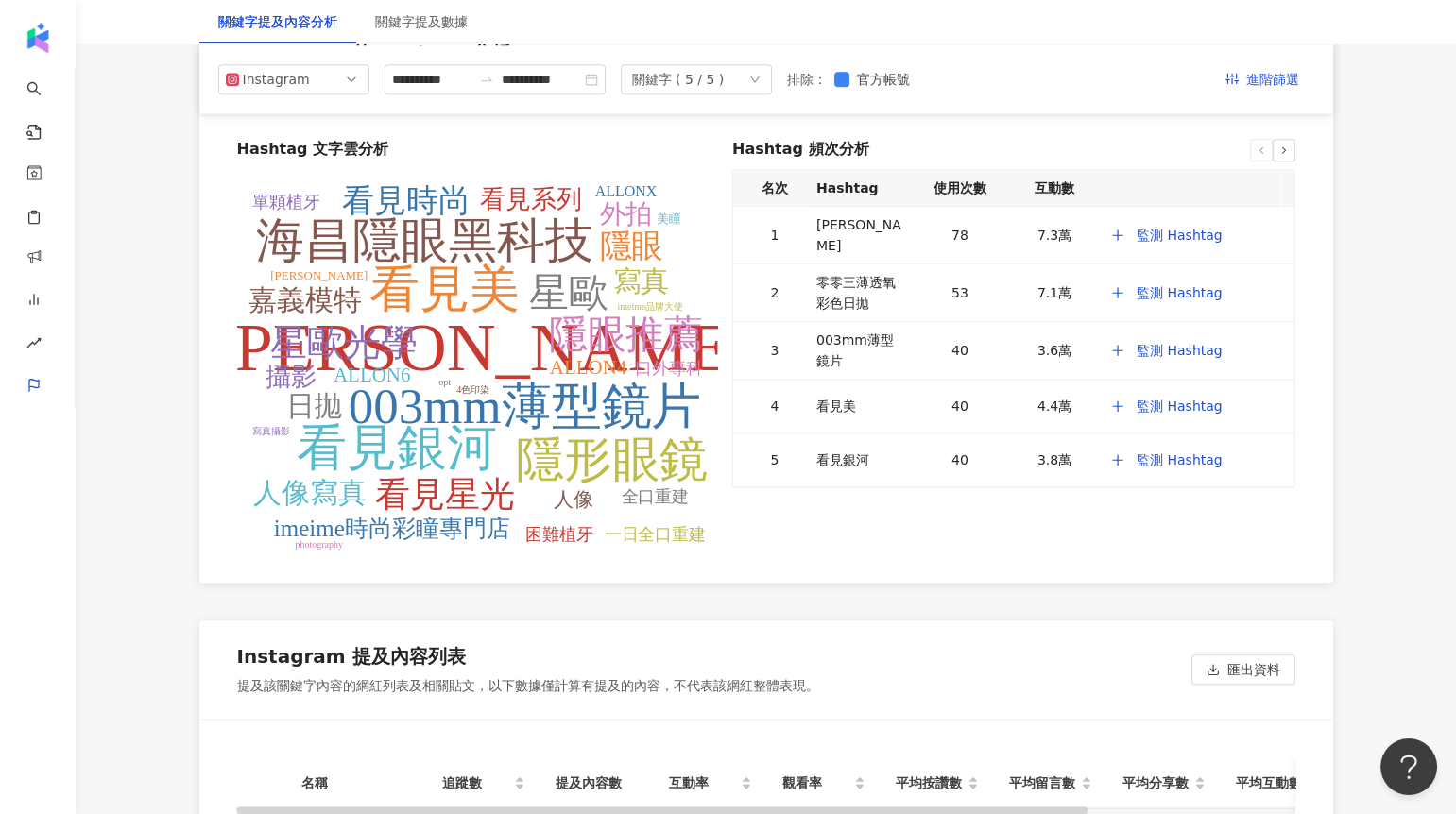
scroll to position [3624, 0]
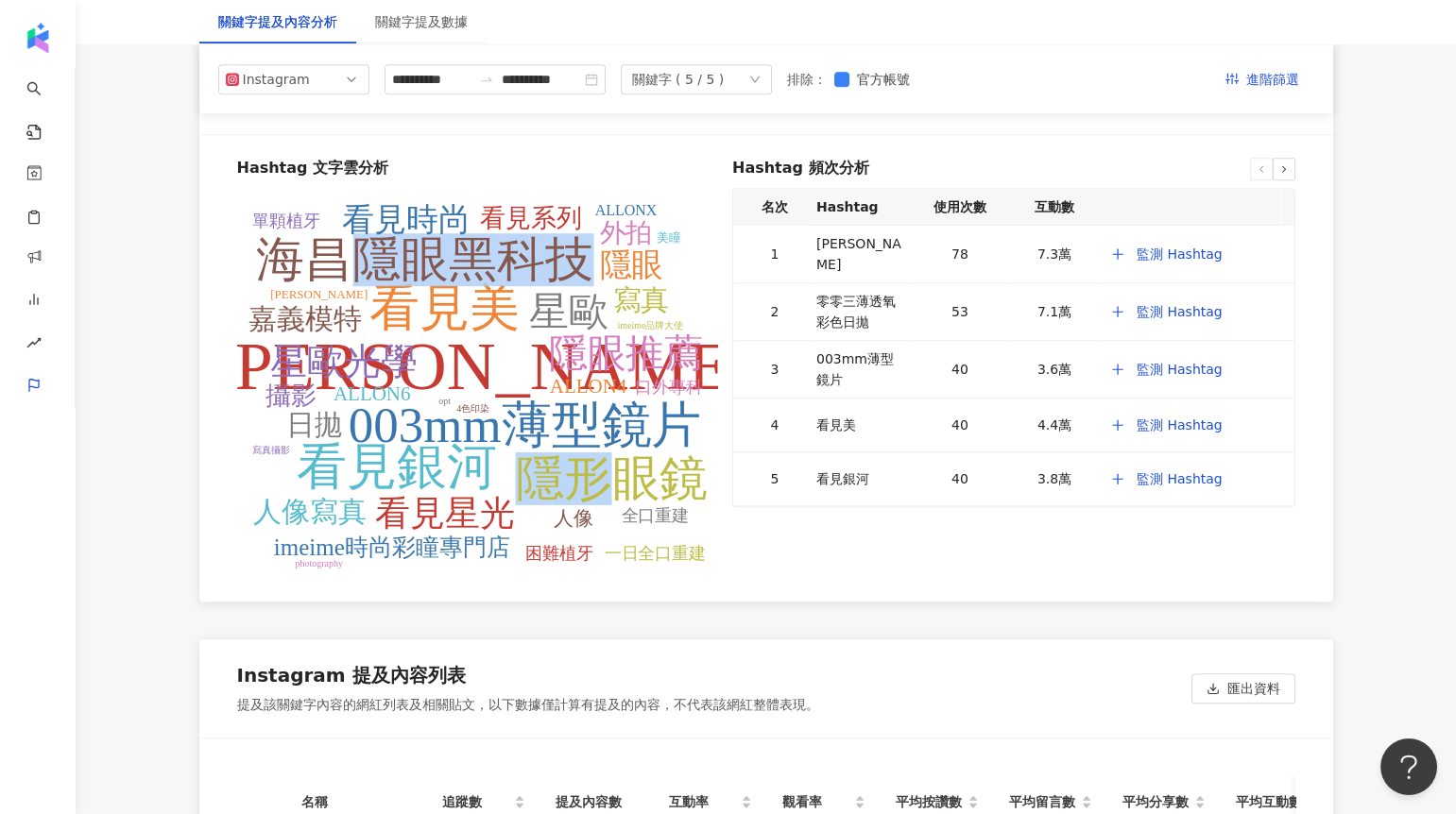
drag, startPoint x: 331, startPoint y: 217, endPoint x: 614, endPoint y: 464, distance: 375.6
click at [617, 464] on icon "海昌 003mm薄型鏡片 看見美 看見銀河 海昌隱眼黑科技 隱形眼鏡 星歐 隱眼推薦 星歐光學 看見星光 看見時尚 隱眼 人像寫真 嘉義模特 寫真 日拋 外拍…" at bounding box center [478, 388] width 481 height 378
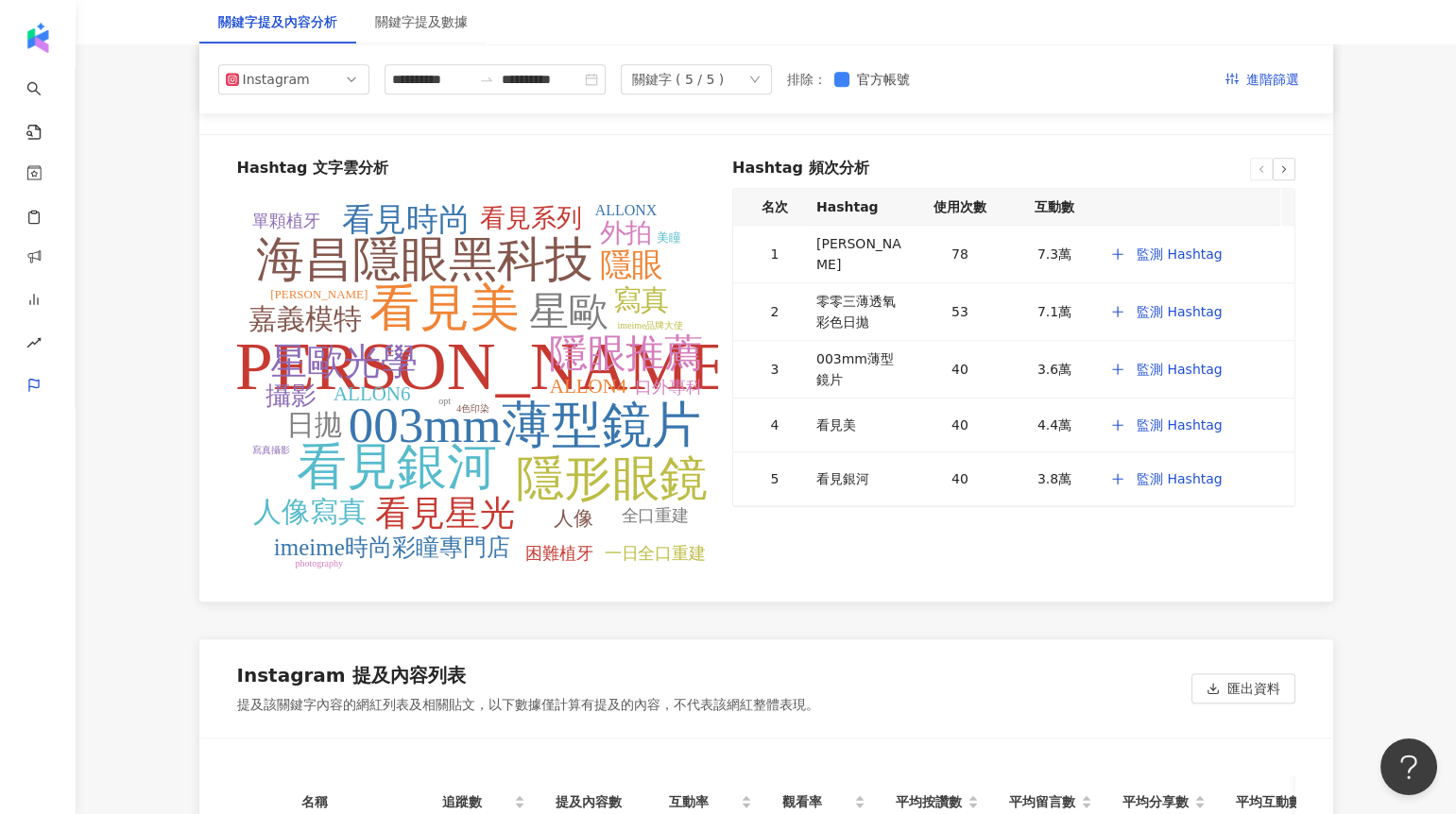
click at [360, 418] on tspan "003mm薄型鏡片" at bounding box center [524, 425] width 353 height 55
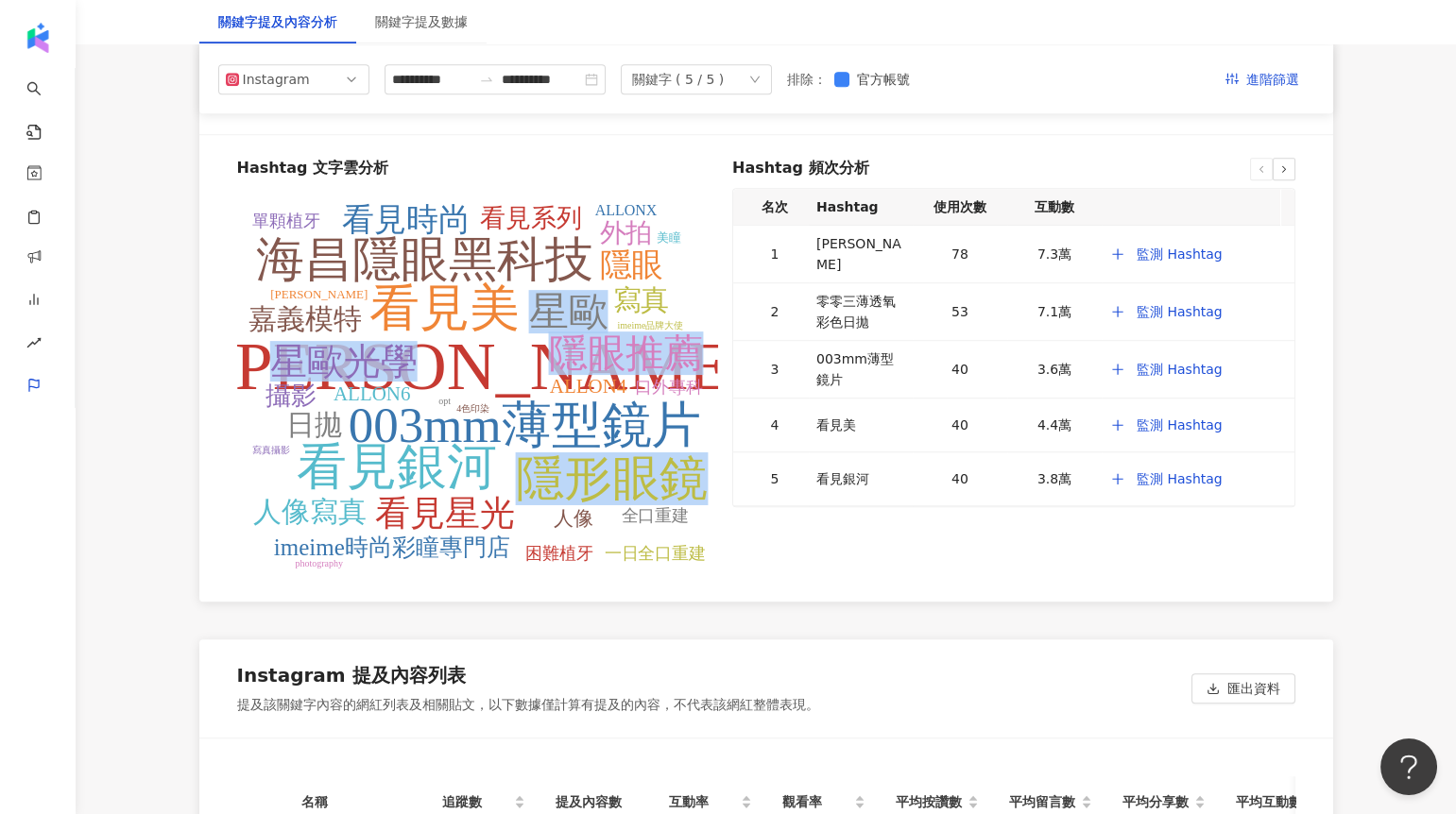
drag, startPoint x: 386, startPoint y: 518, endPoint x: 523, endPoint y: 518, distance: 137.0
click at [523, 518] on icon "海昌 003mm薄型鏡片 看見美 看見銀河 海昌隱眼黑科技 隱形眼鏡 星歐 隱眼推薦 星歐光學 看見星光 看見時尚 隱眼 人像寫真 嘉義模特 寫真 日拋 外拍…" at bounding box center [478, 388] width 481 height 378
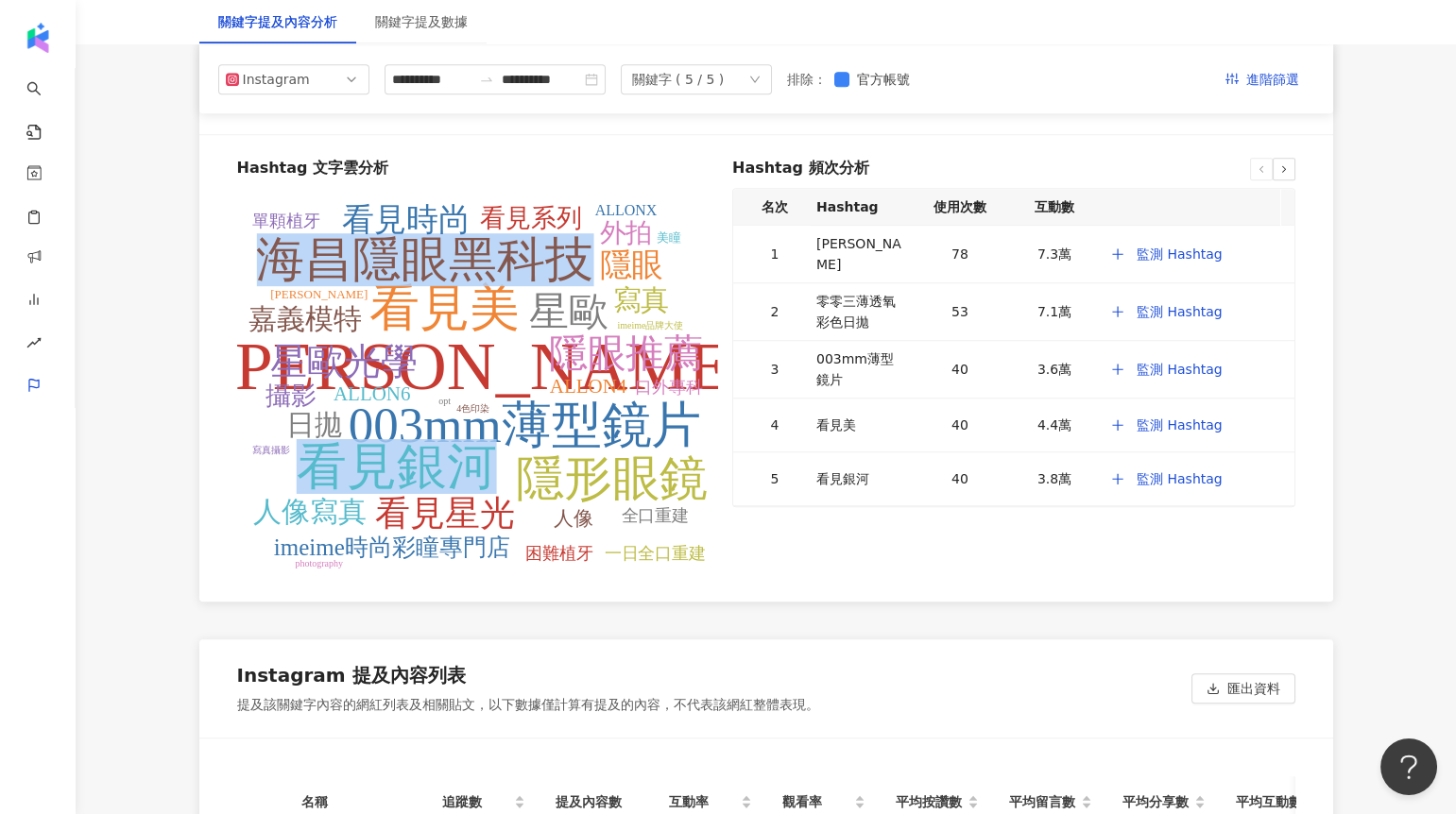
drag, startPoint x: 301, startPoint y: 482, endPoint x: 528, endPoint y: 481, distance: 227.0
click at [528, 481] on g "海昌 003mm薄型鏡片 看見美 看見銀河 海昌隱眼黑科技 隱形眼鏡 星歐 隱眼推薦 星歐光學 看見星光 看見時尚 隱眼 人像寫真 嘉義模特 寫真 日拋 外拍…" at bounding box center [482, 385] width 541 height 367
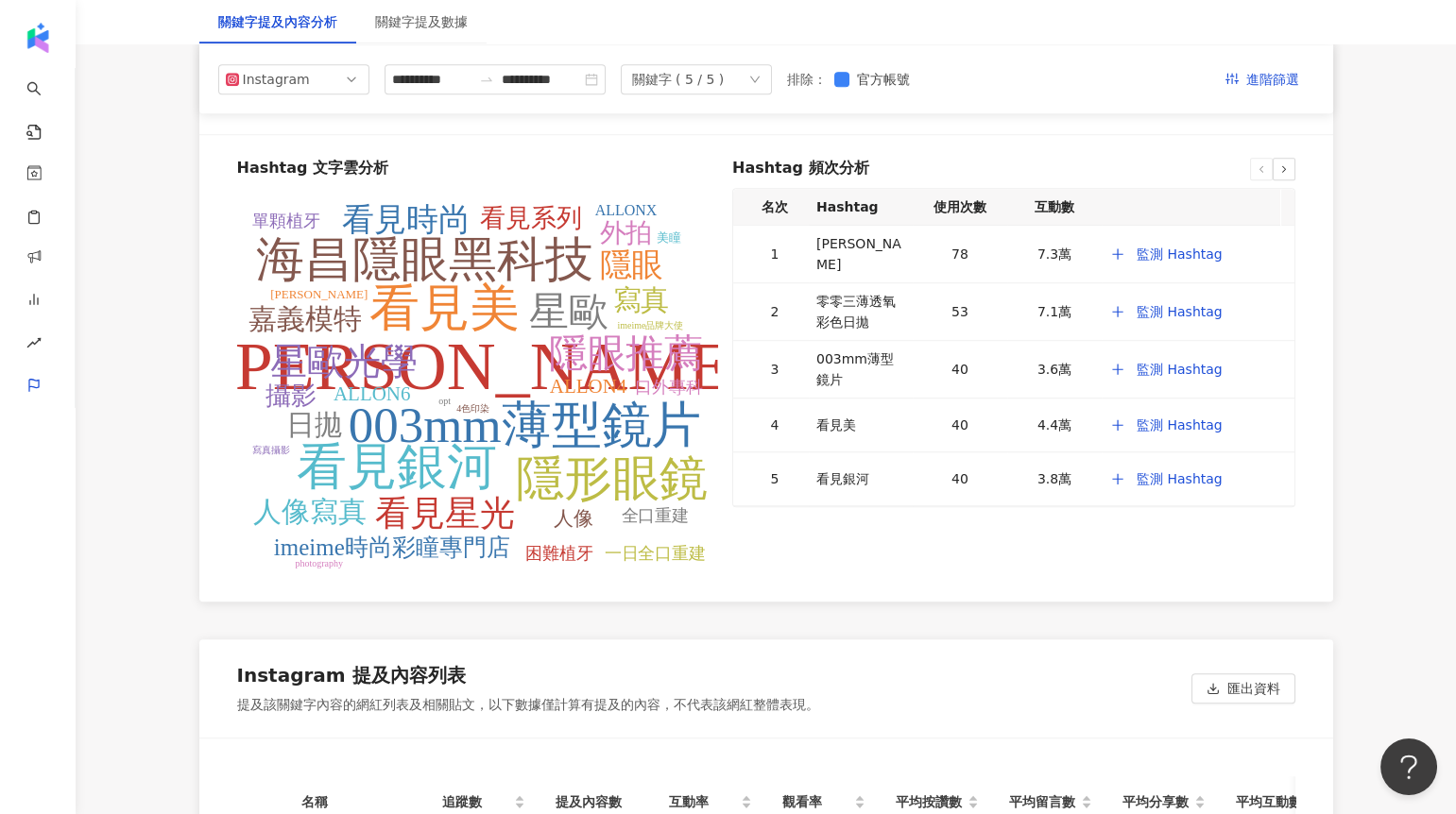
click at [667, 465] on tspan "隱形眼鏡" at bounding box center [611, 479] width 192 height 53
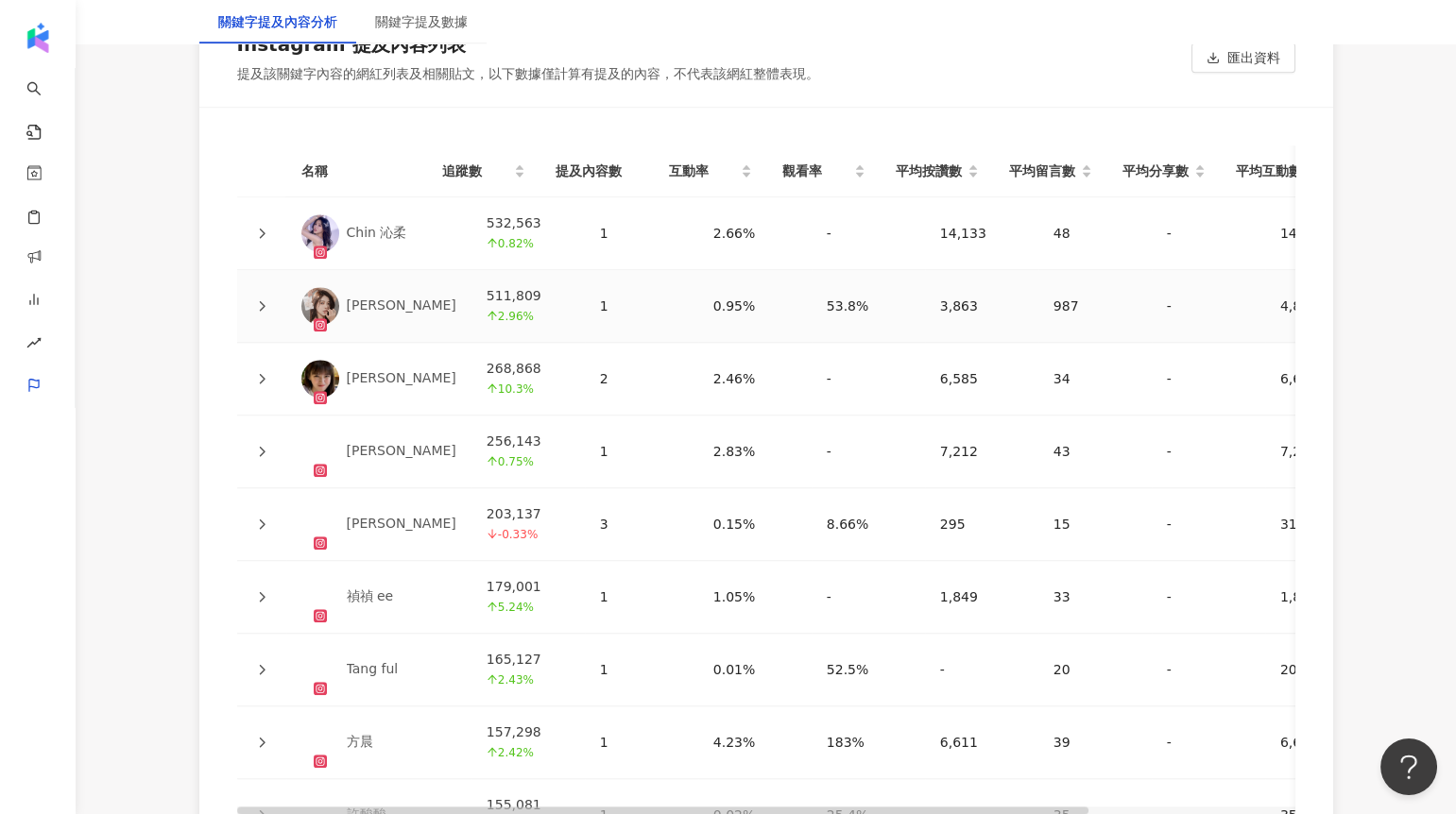
scroll to position [4255, 0]
click at [260, 301] on icon at bounding box center [262, 305] width 12 height 12
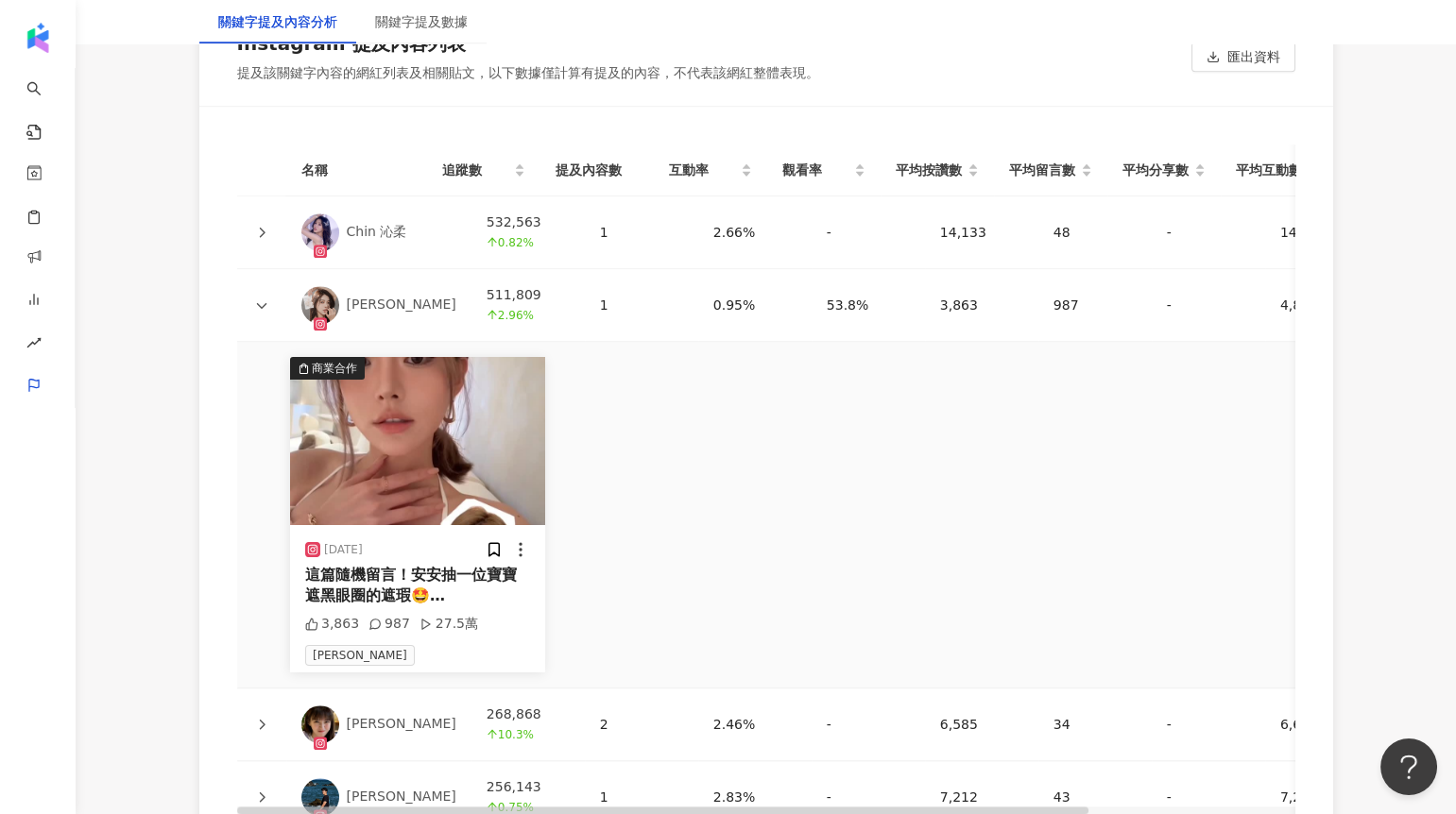
click at [261, 299] on icon at bounding box center [262, 305] width 12 height 12
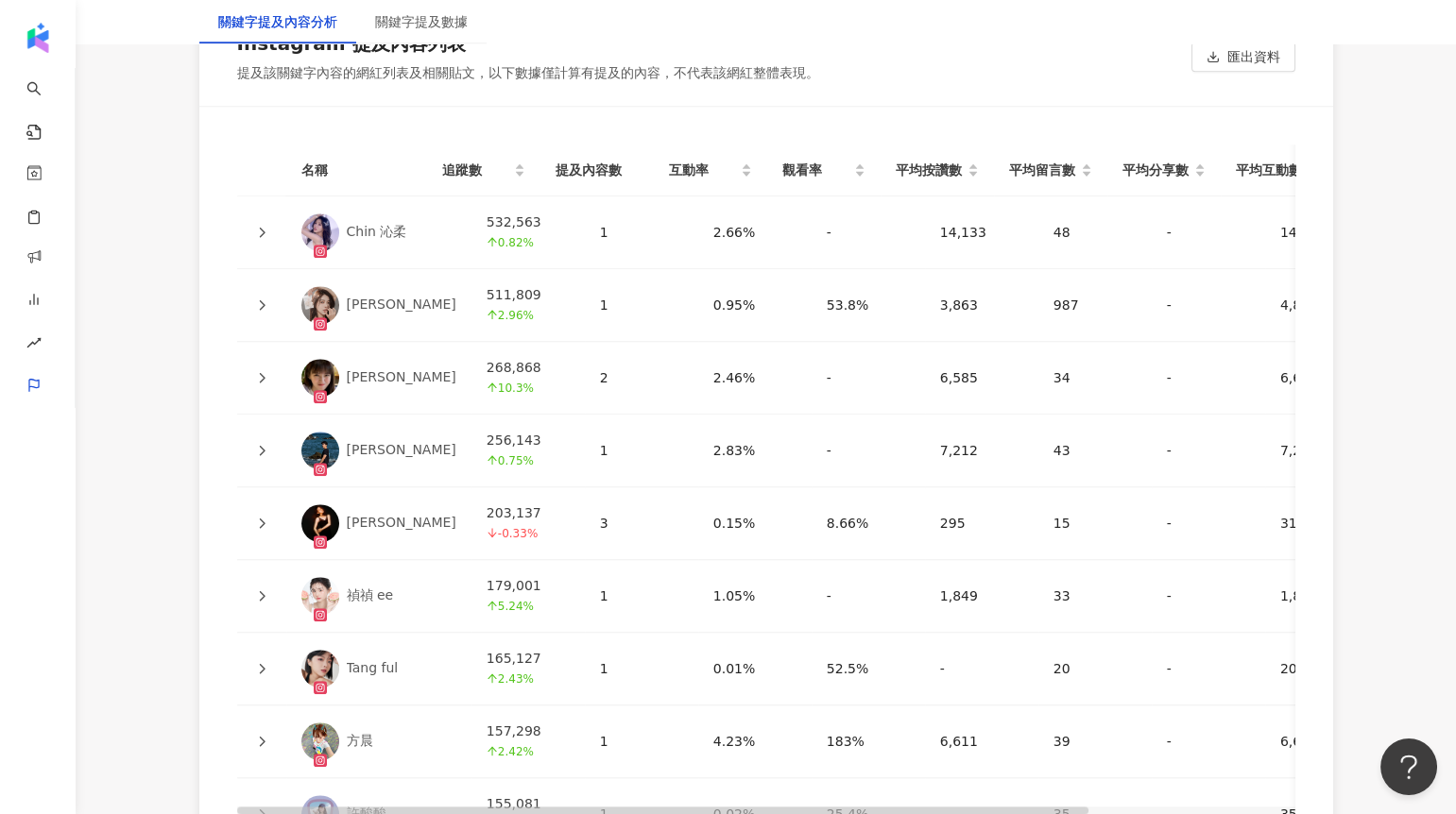
click at [265, 448] on icon at bounding box center [262, 451] width 12 height 12
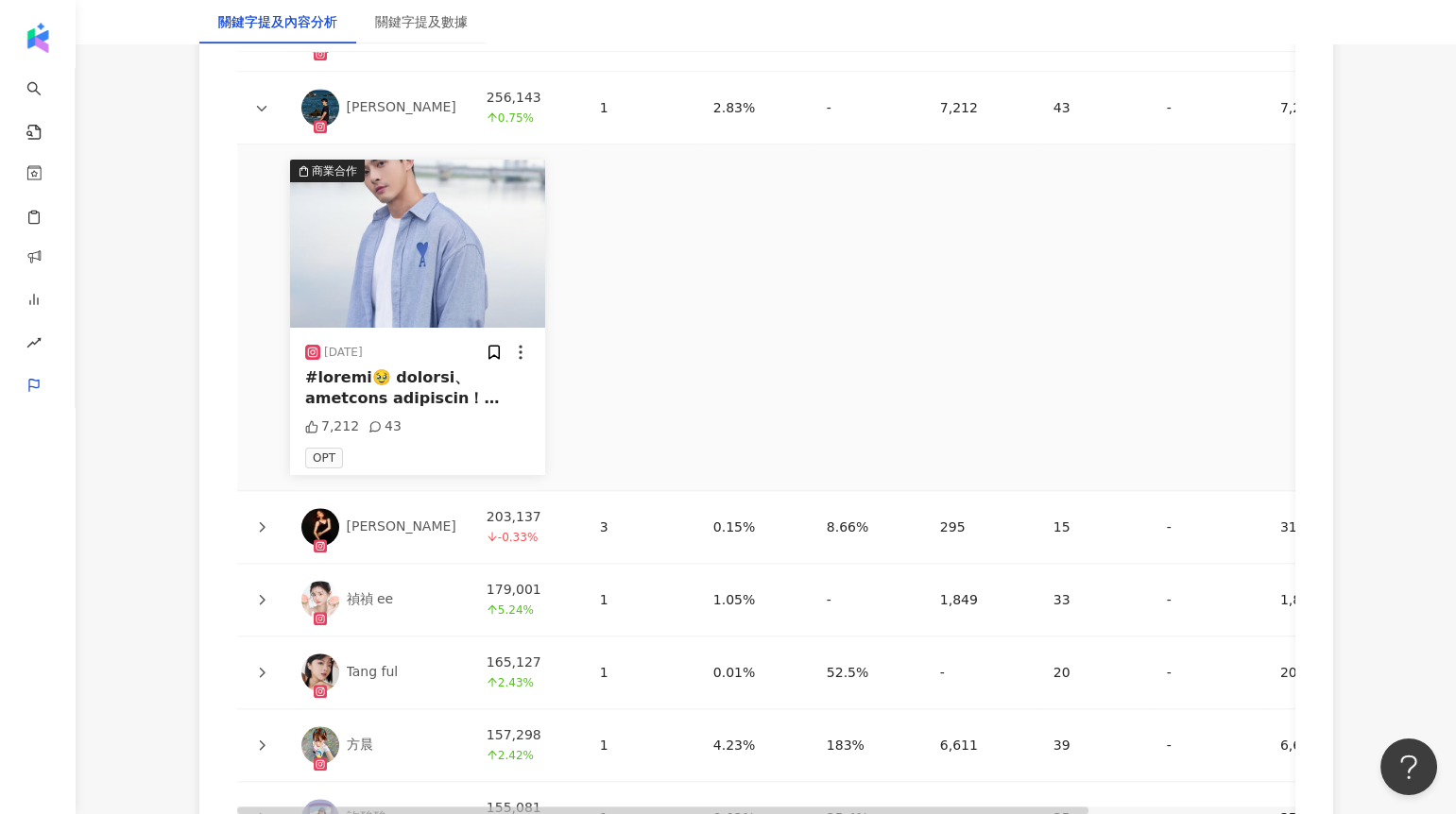
scroll to position [4613, 0]
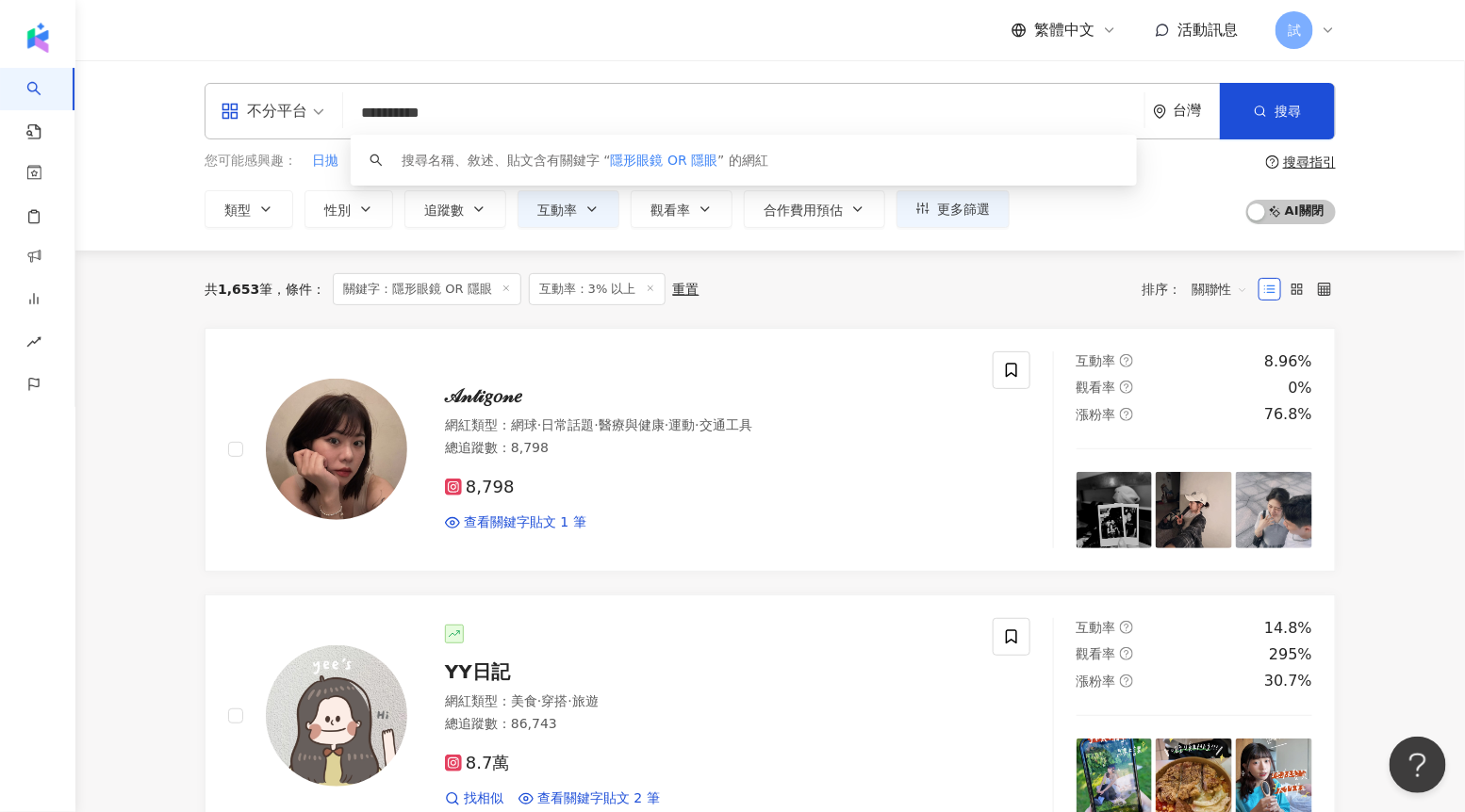
drag, startPoint x: 534, startPoint y: 113, endPoint x: 358, endPoint y: 115, distance: 176.0
click at [358, 115] on input "**********" at bounding box center [743, 113] width 786 height 36
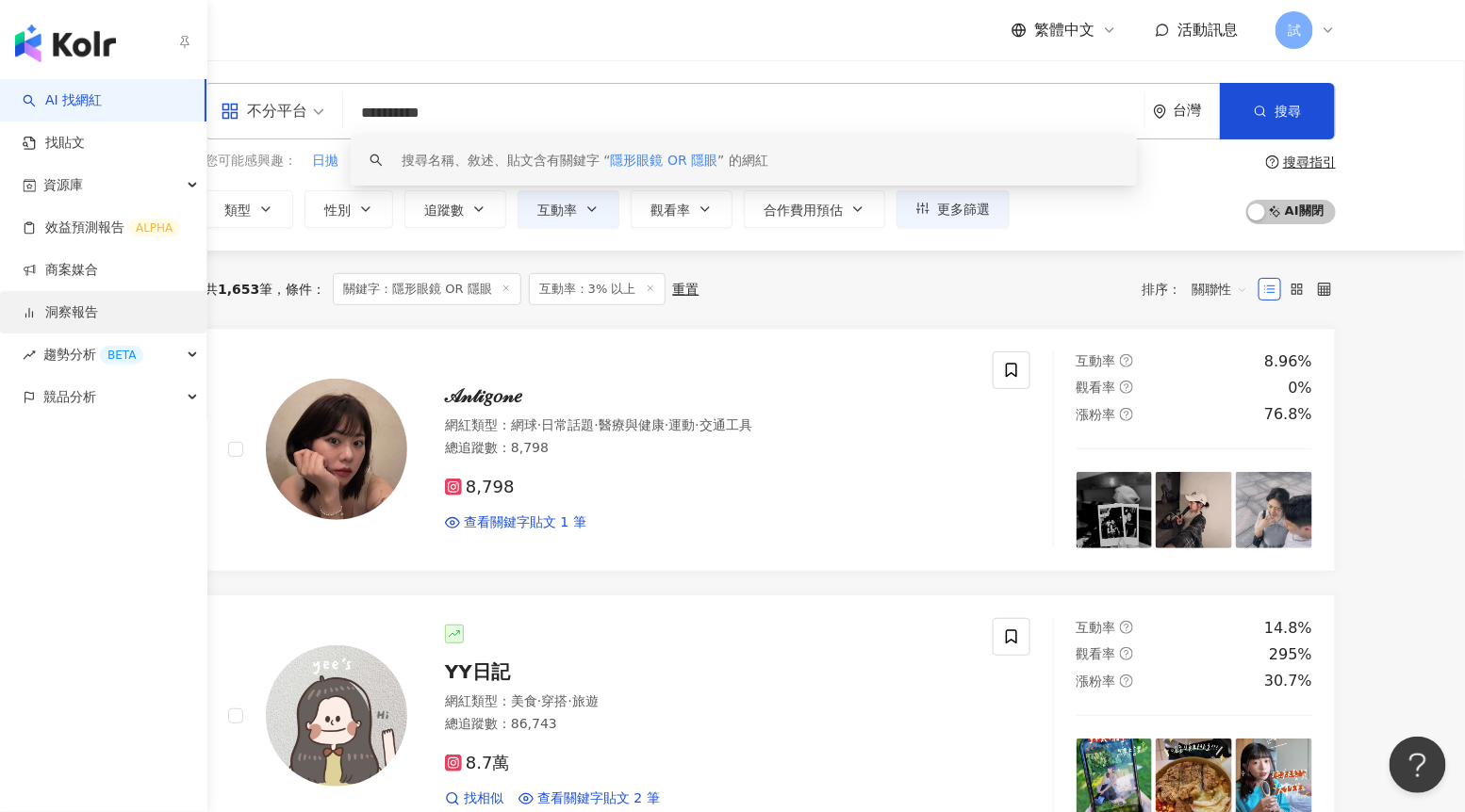
click at [64, 303] on link "洞察報告" at bounding box center [60, 312] width 75 height 19
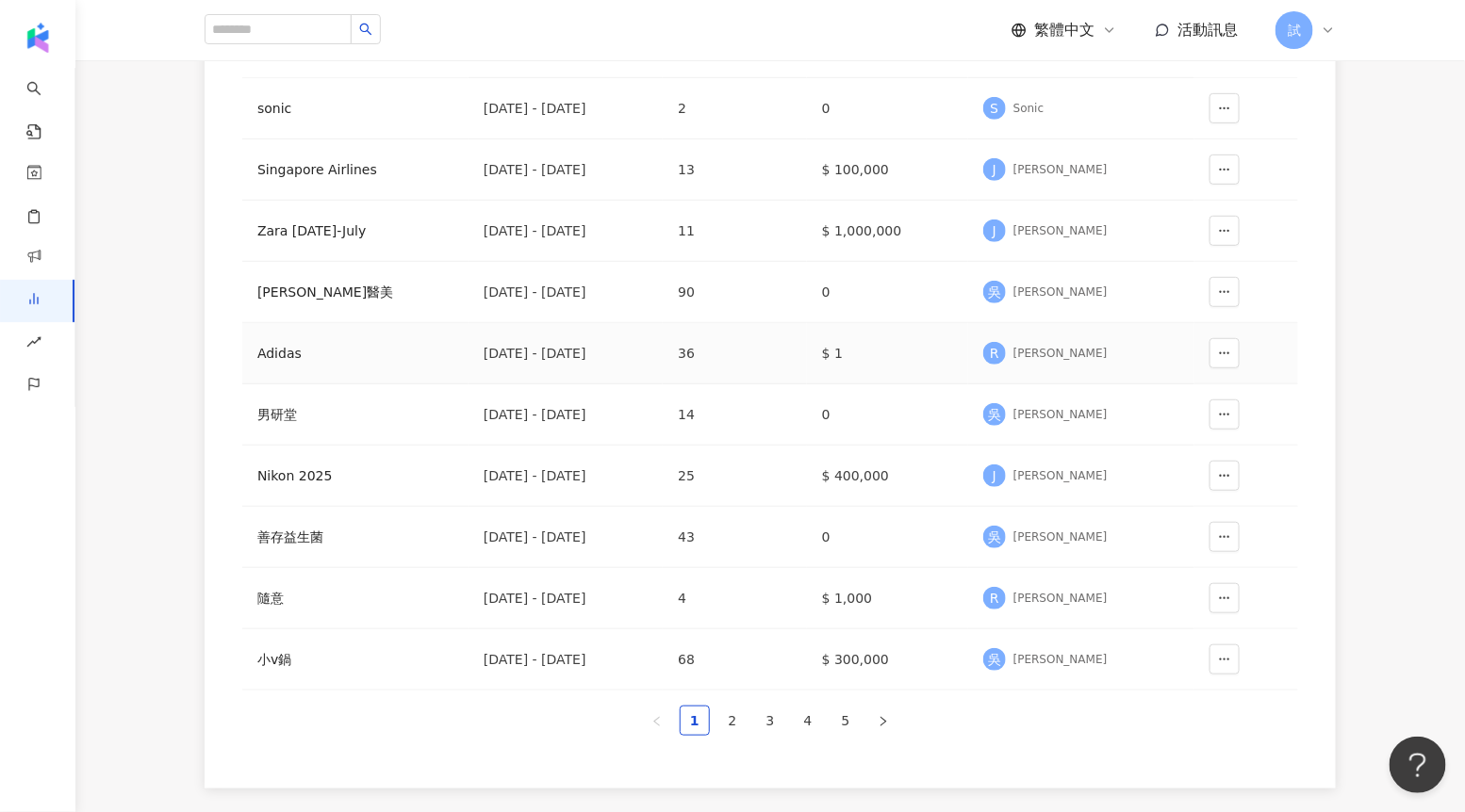
scroll to position [289, 0]
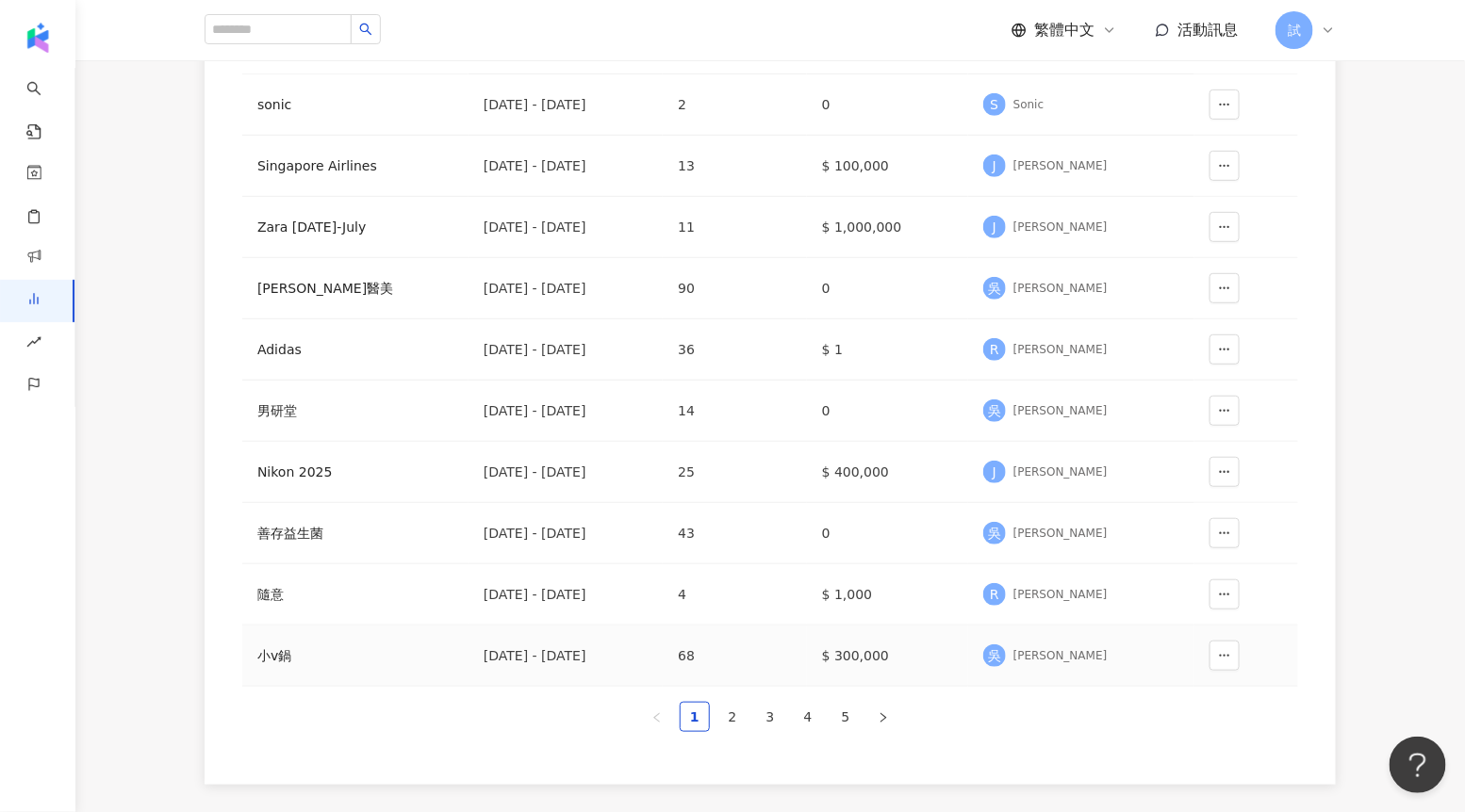
click at [310, 660] on div "小v鍋" at bounding box center [355, 655] width 196 height 21
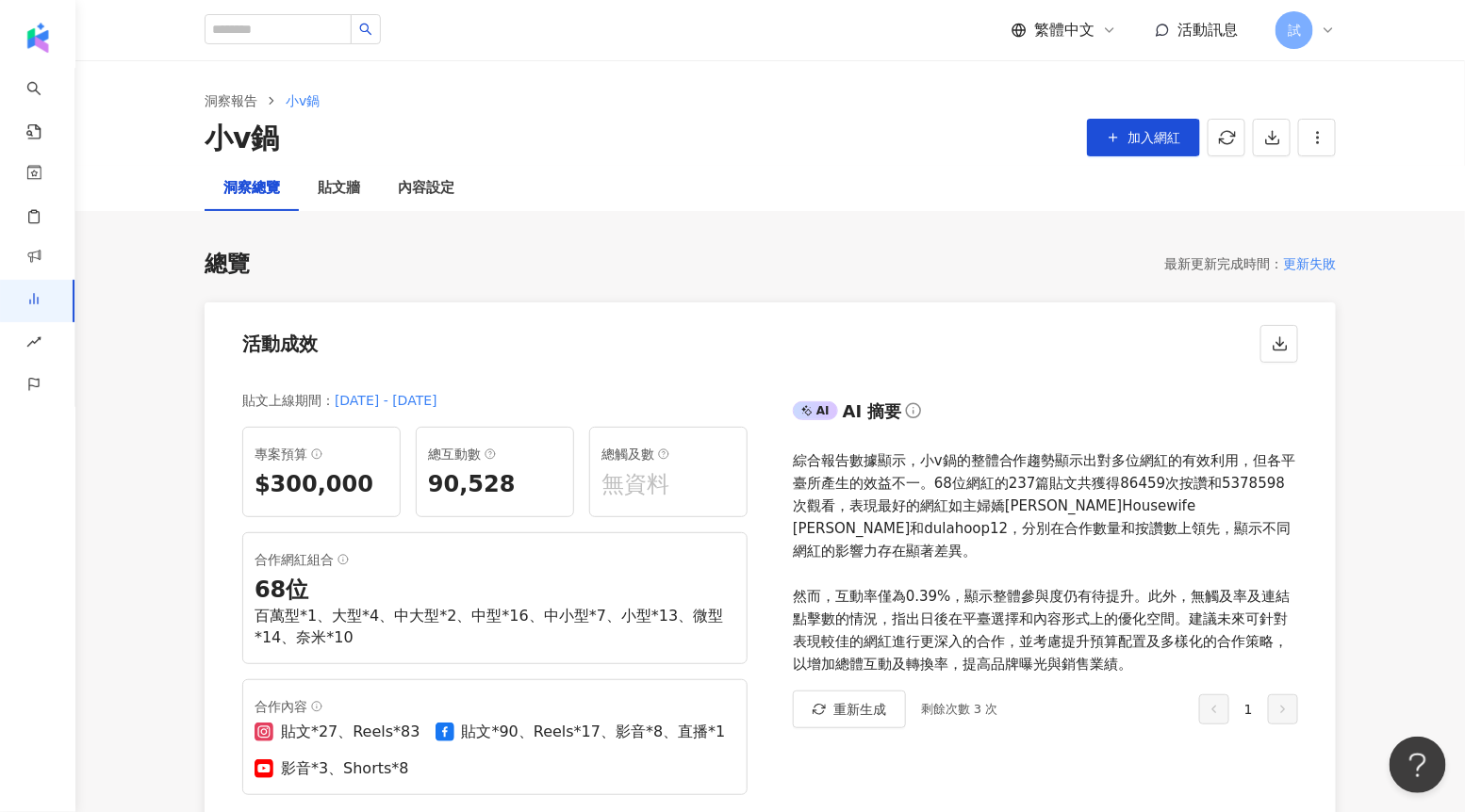
scroll to position [10, 0]
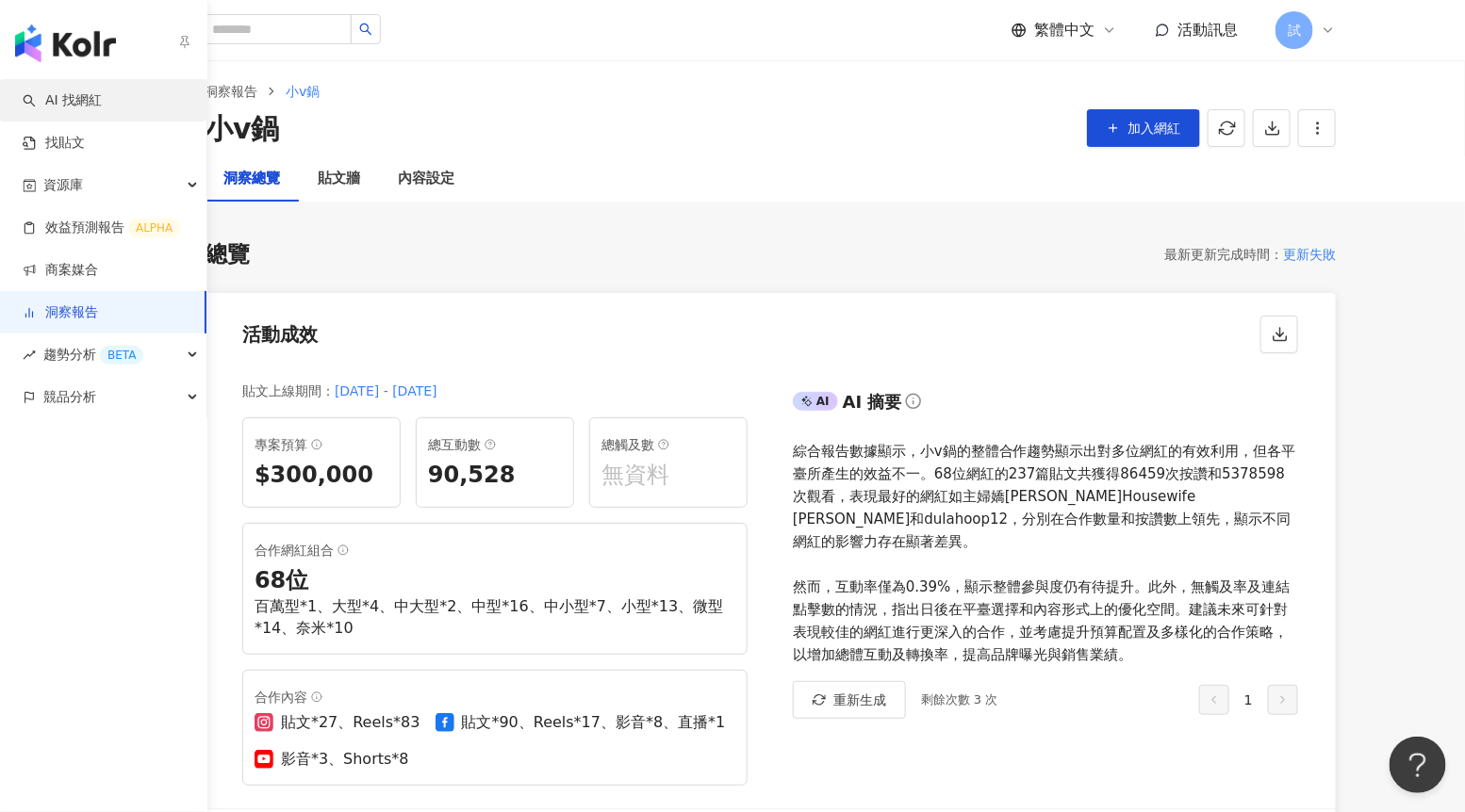
click at [60, 103] on link "AI 找網紅" at bounding box center [62, 100] width 79 height 19
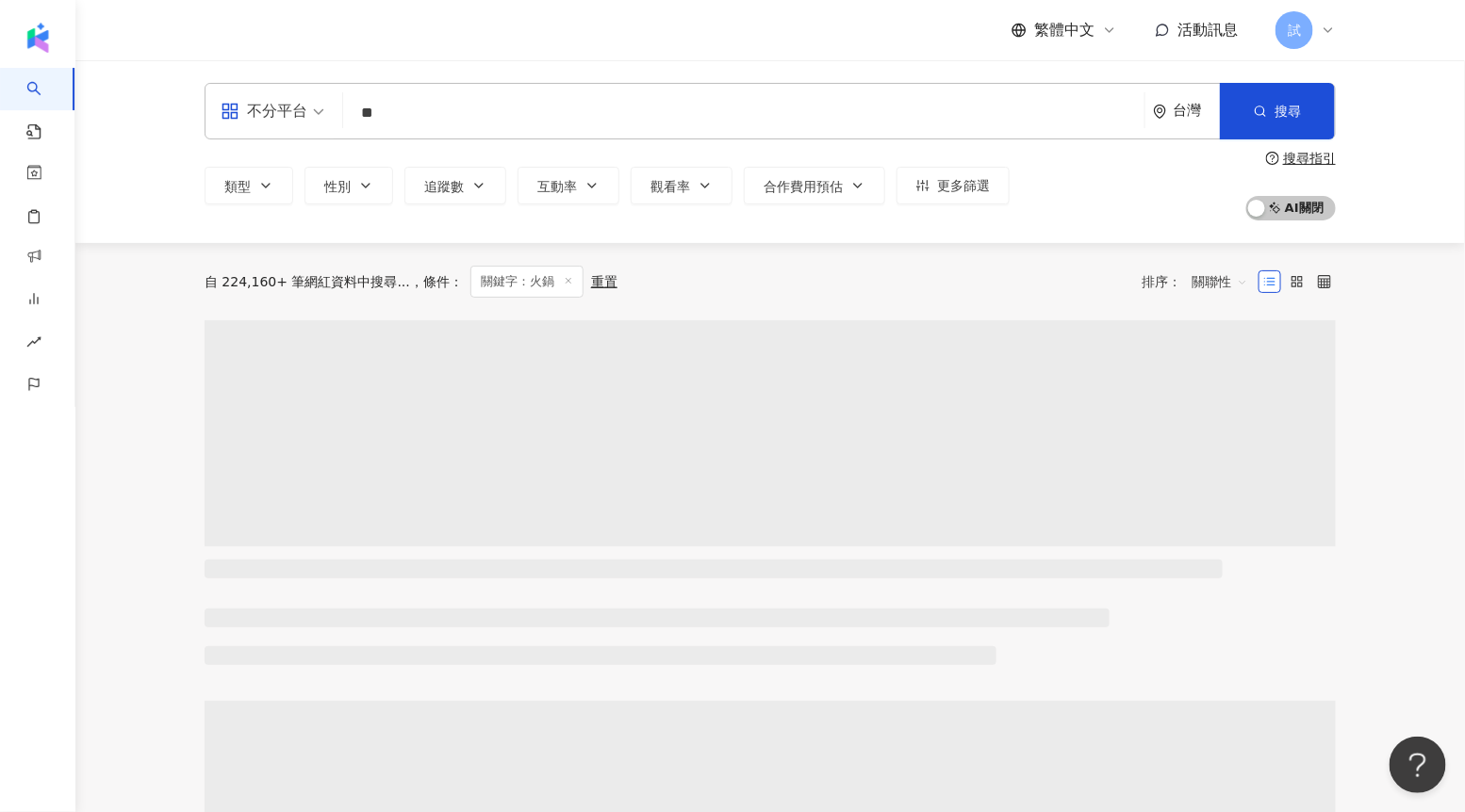
click at [465, 120] on input "**" at bounding box center [743, 113] width 786 height 36
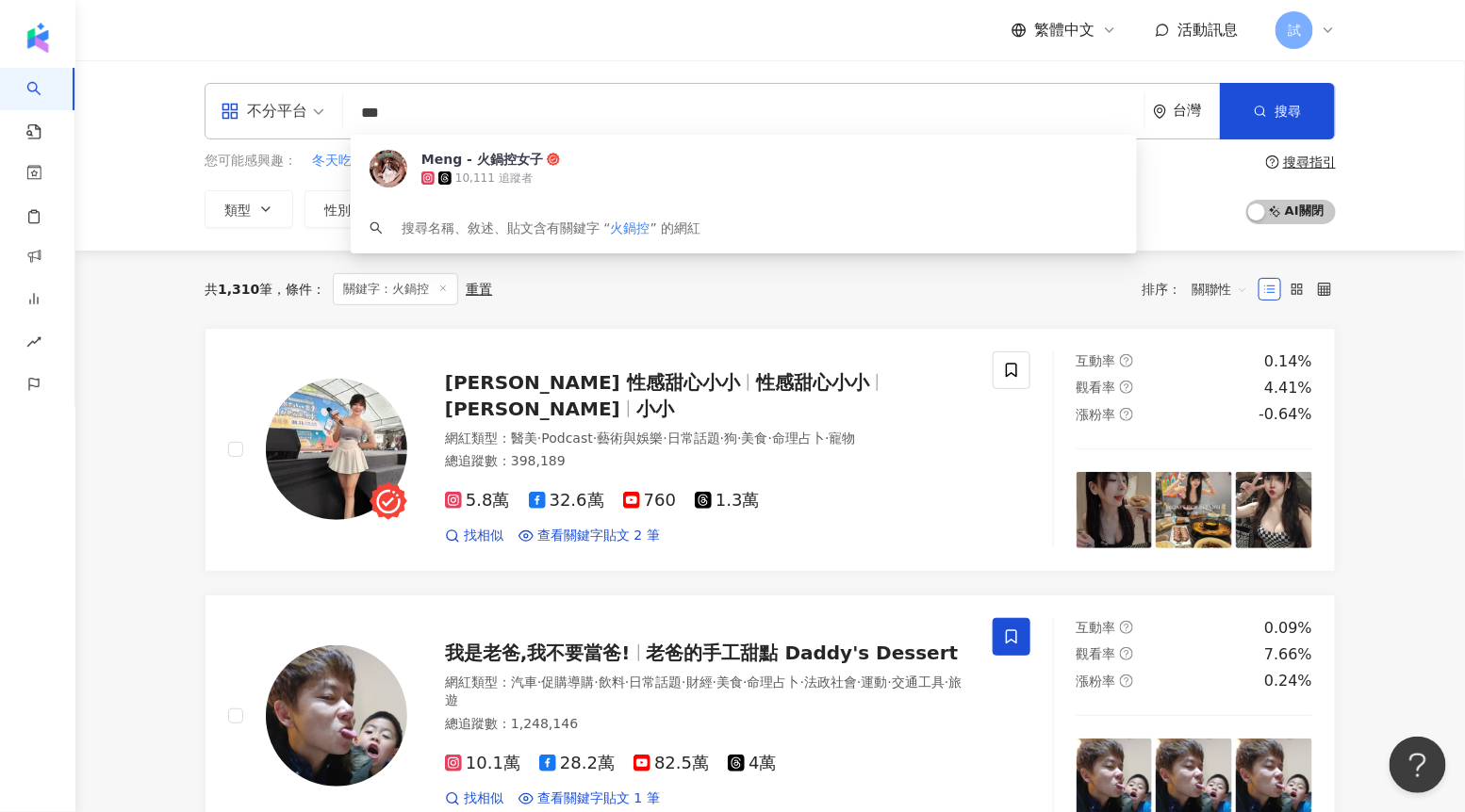
drag, startPoint x: 412, startPoint y: 107, endPoint x: 363, endPoint y: 114, distance: 49.5
click at [363, 114] on input "***" at bounding box center [743, 113] width 786 height 36
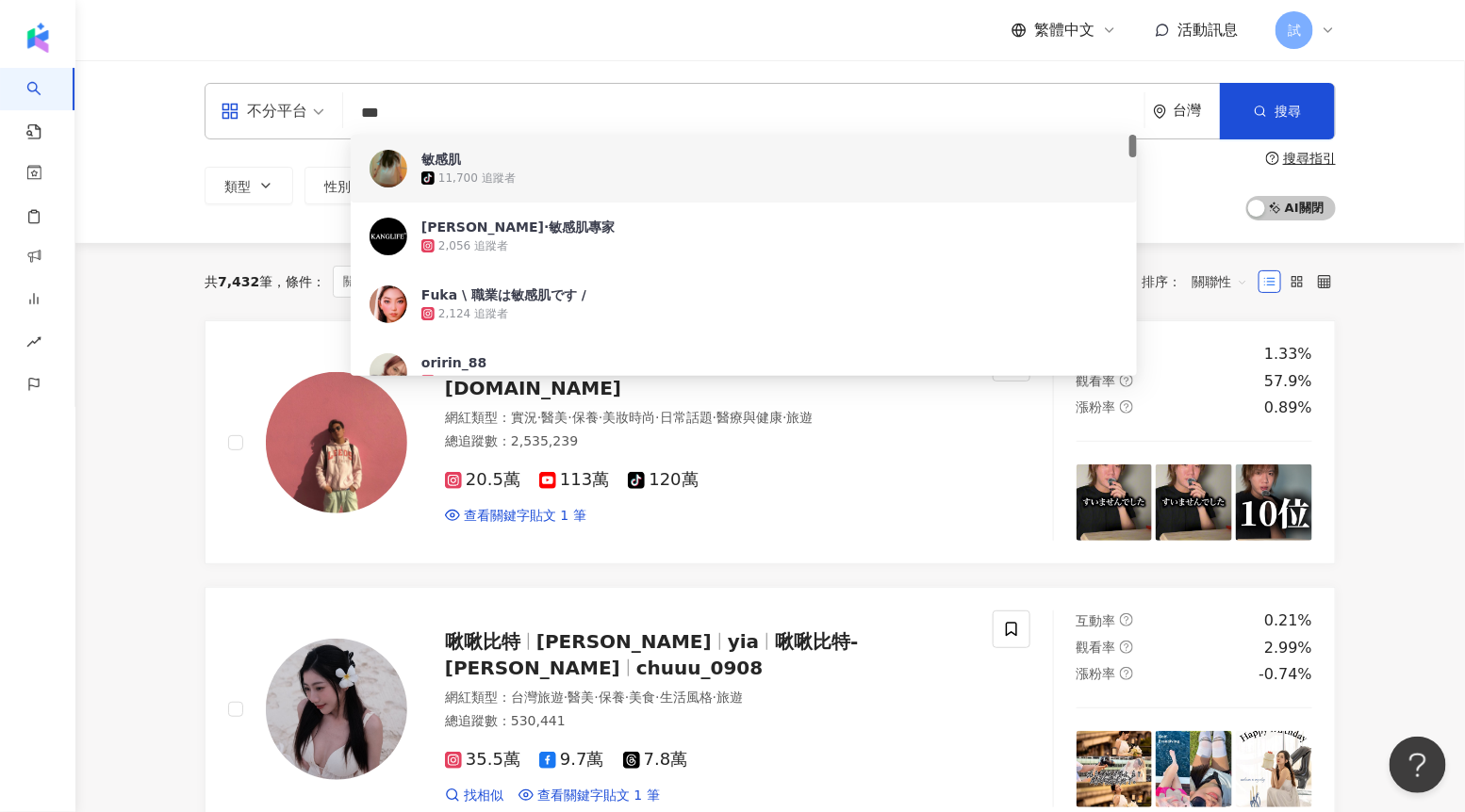
type input "***"
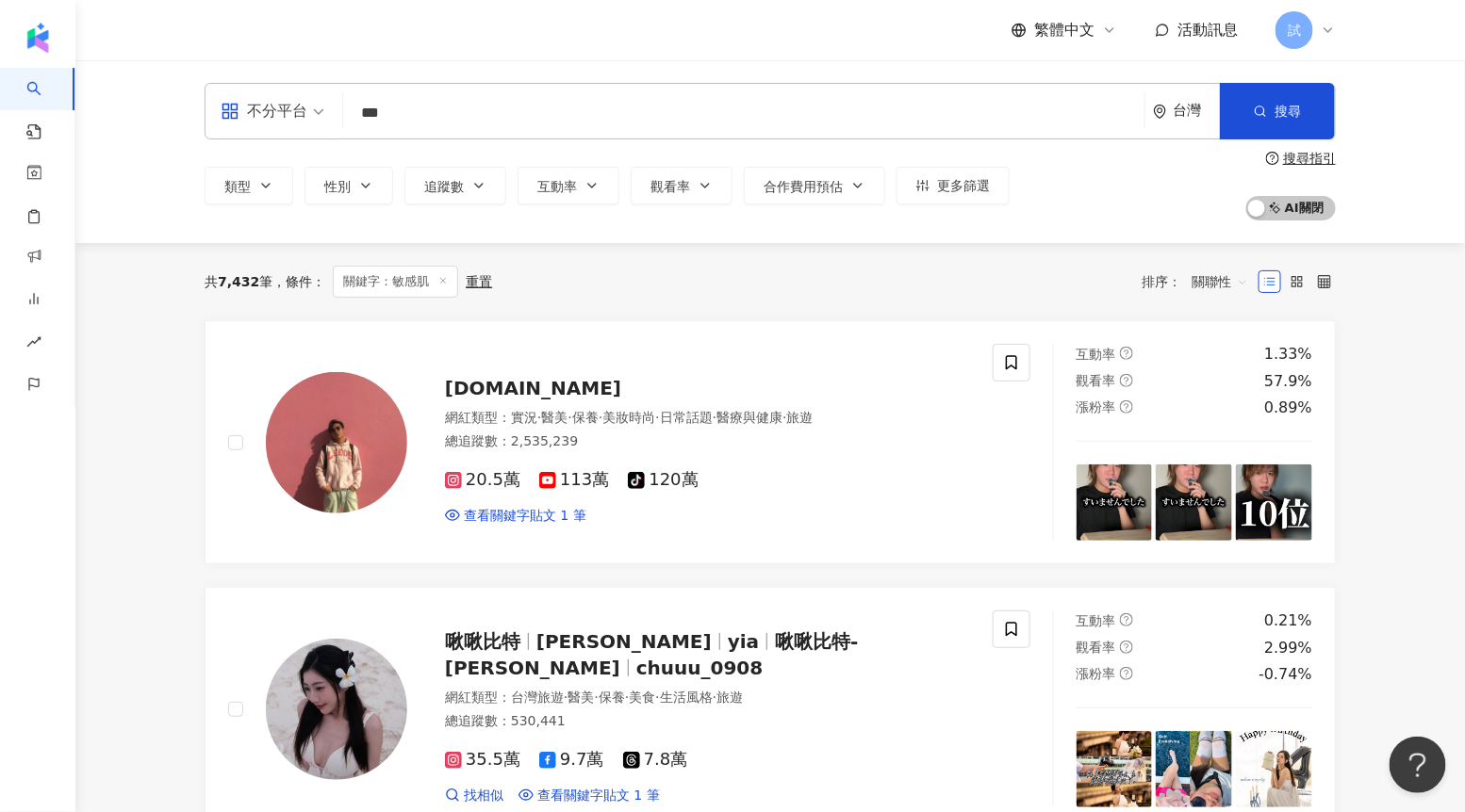
click at [314, 304] on div "共 7,432 筆 條件 ： 關鍵字：敏感肌 重置 排序： 關聯性" at bounding box center [770, 281] width 1131 height 77
click at [550, 185] on span "互動率" at bounding box center [557, 186] width 39 height 15
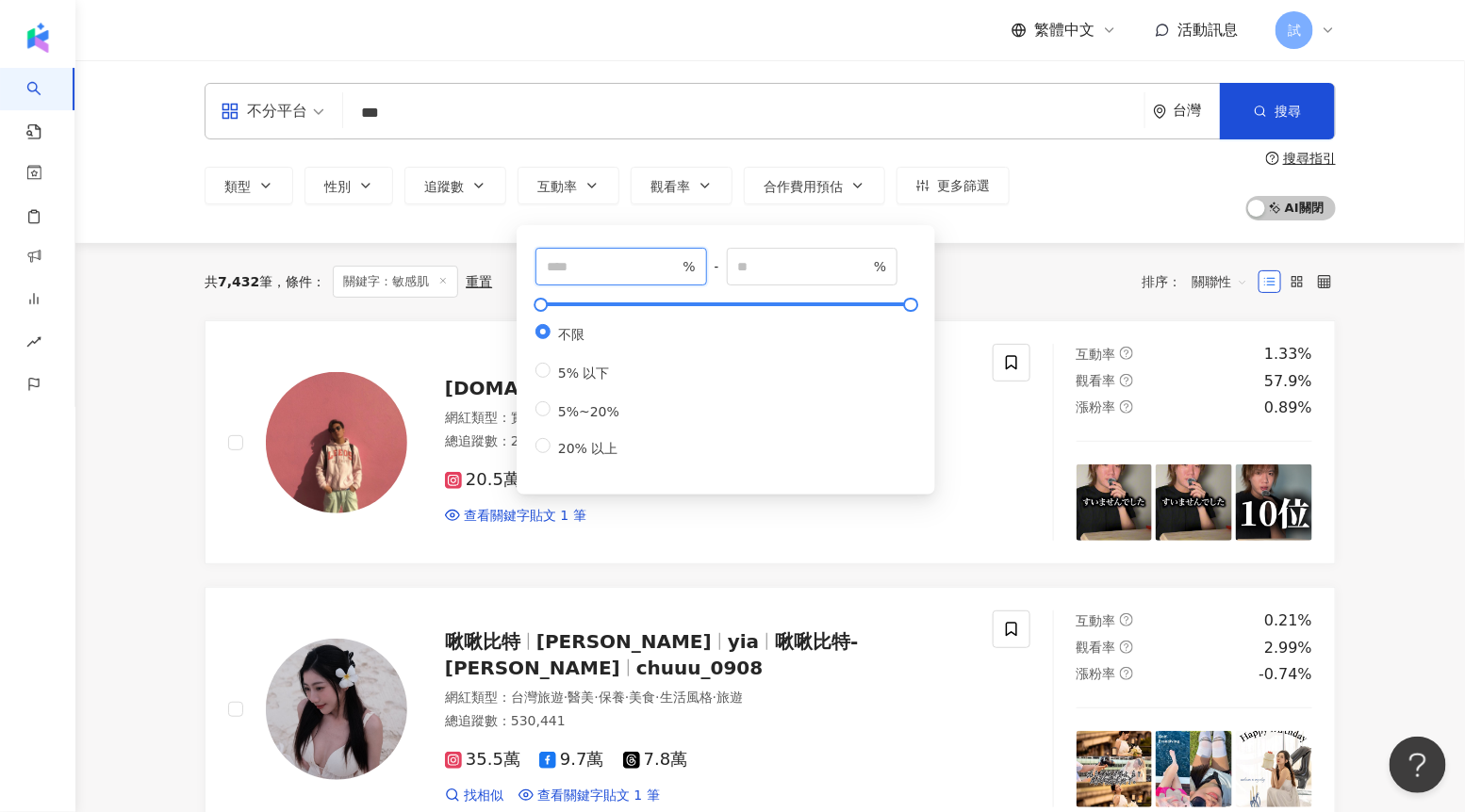
click at [577, 271] on input "number" at bounding box center [613, 266] width 132 height 21
type input "*"
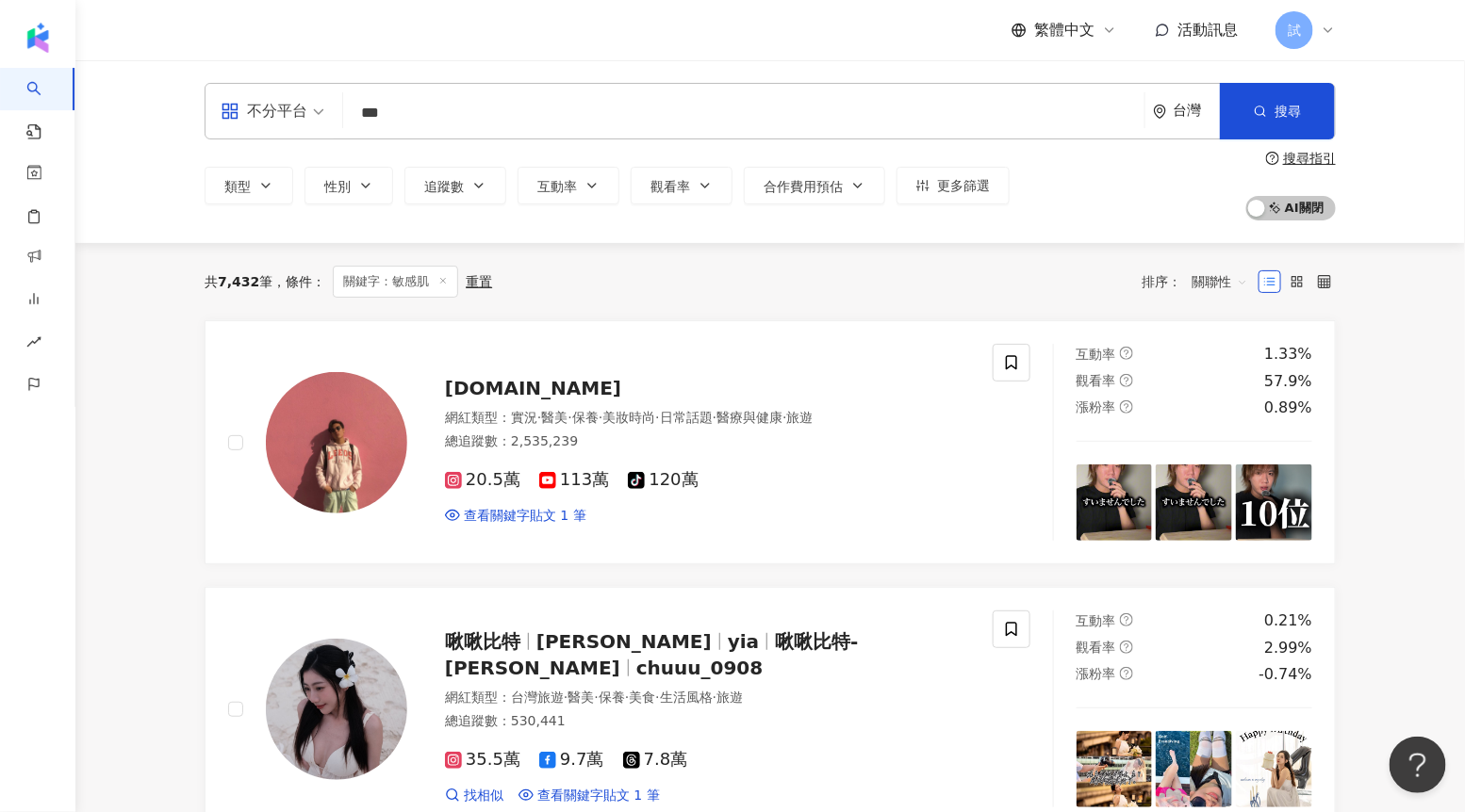
click at [973, 288] on div "共 7,432 筆 條件 ： 關鍵字：敏感肌 重置 排序： 關聯性" at bounding box center [770, 282] width 1131 height 32
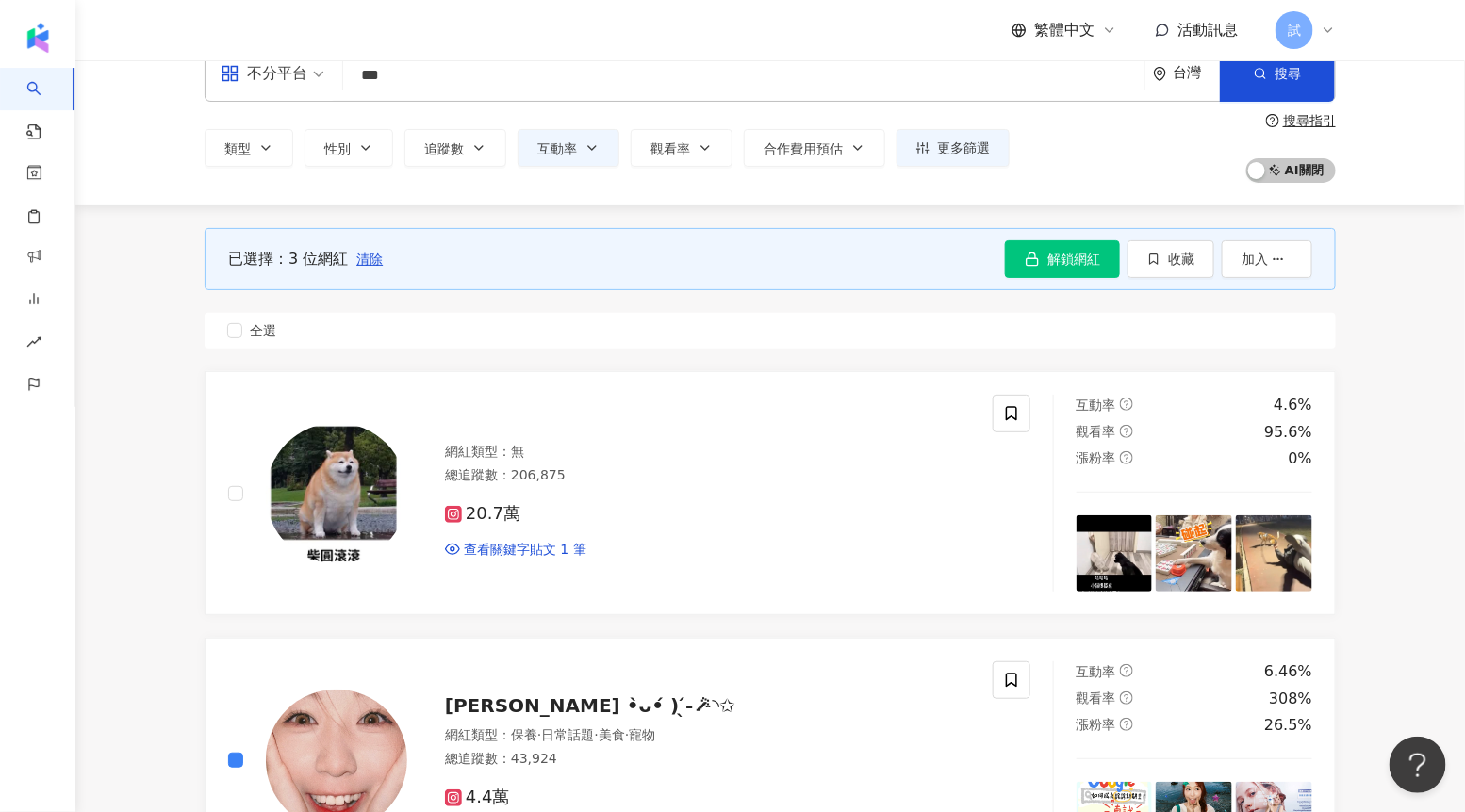
scroll to position [14, 0]
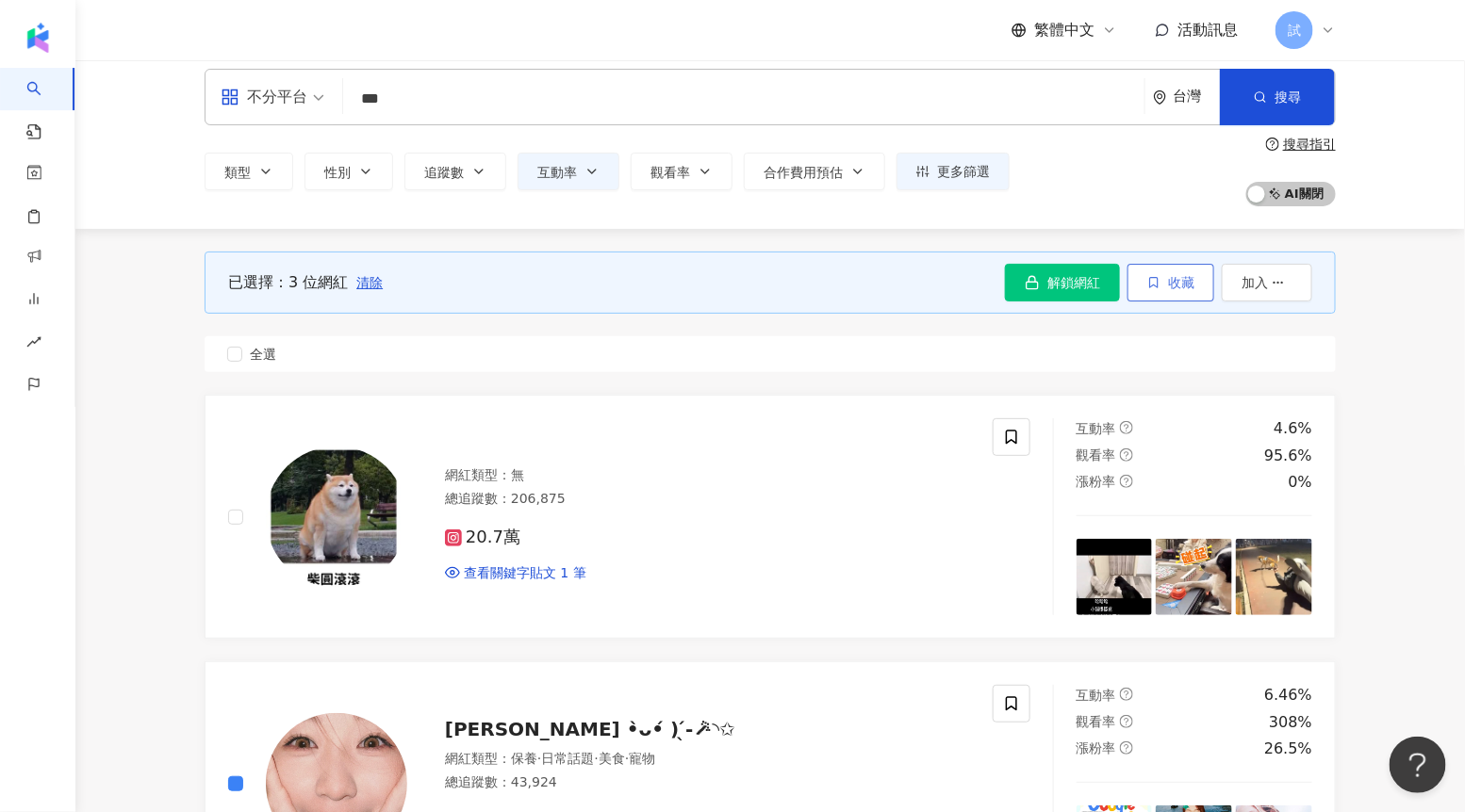
click at [1156, 293] on button "收藏" at bounding box center [1170, 283] width 87 height 38
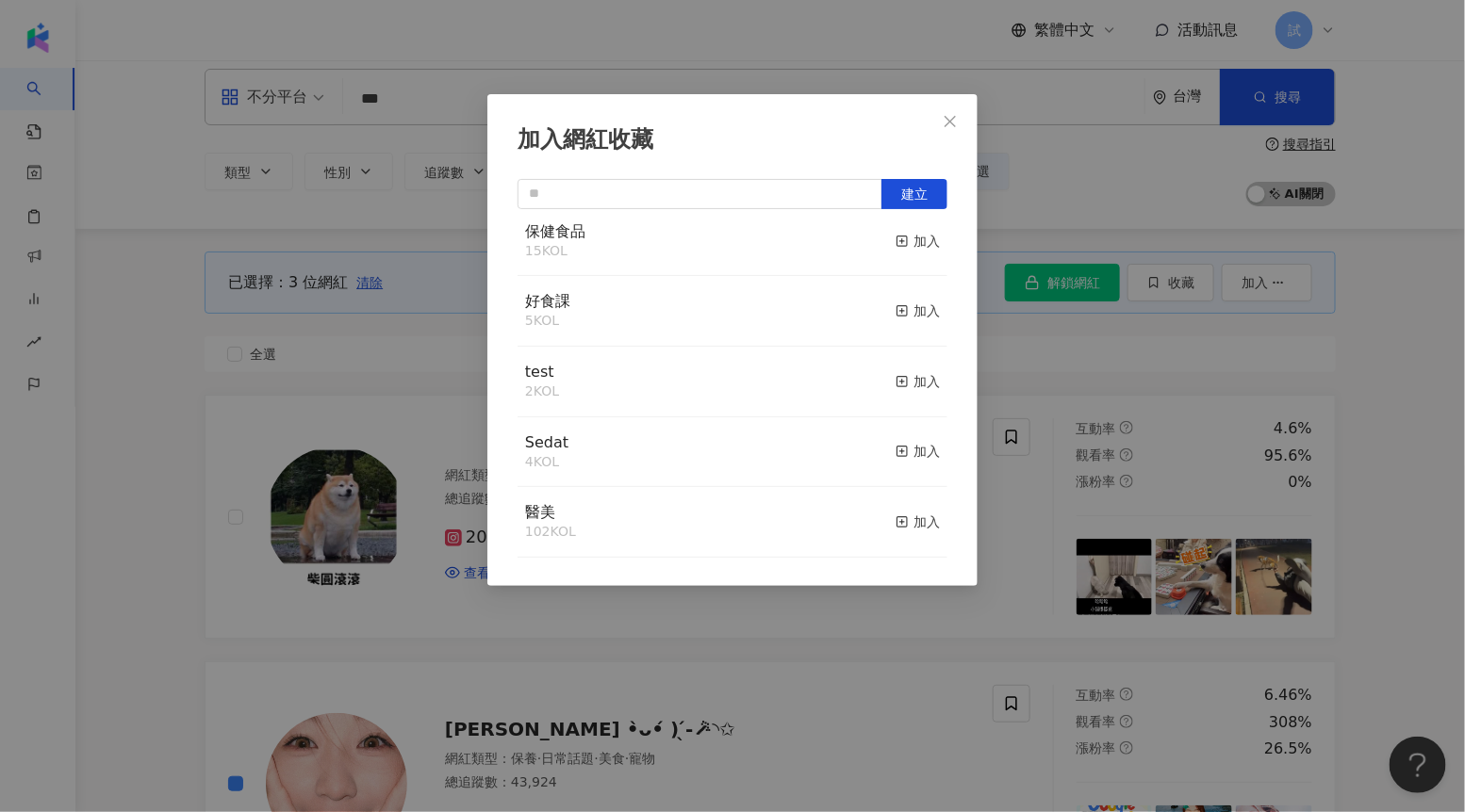
scroll to position [186, 0]
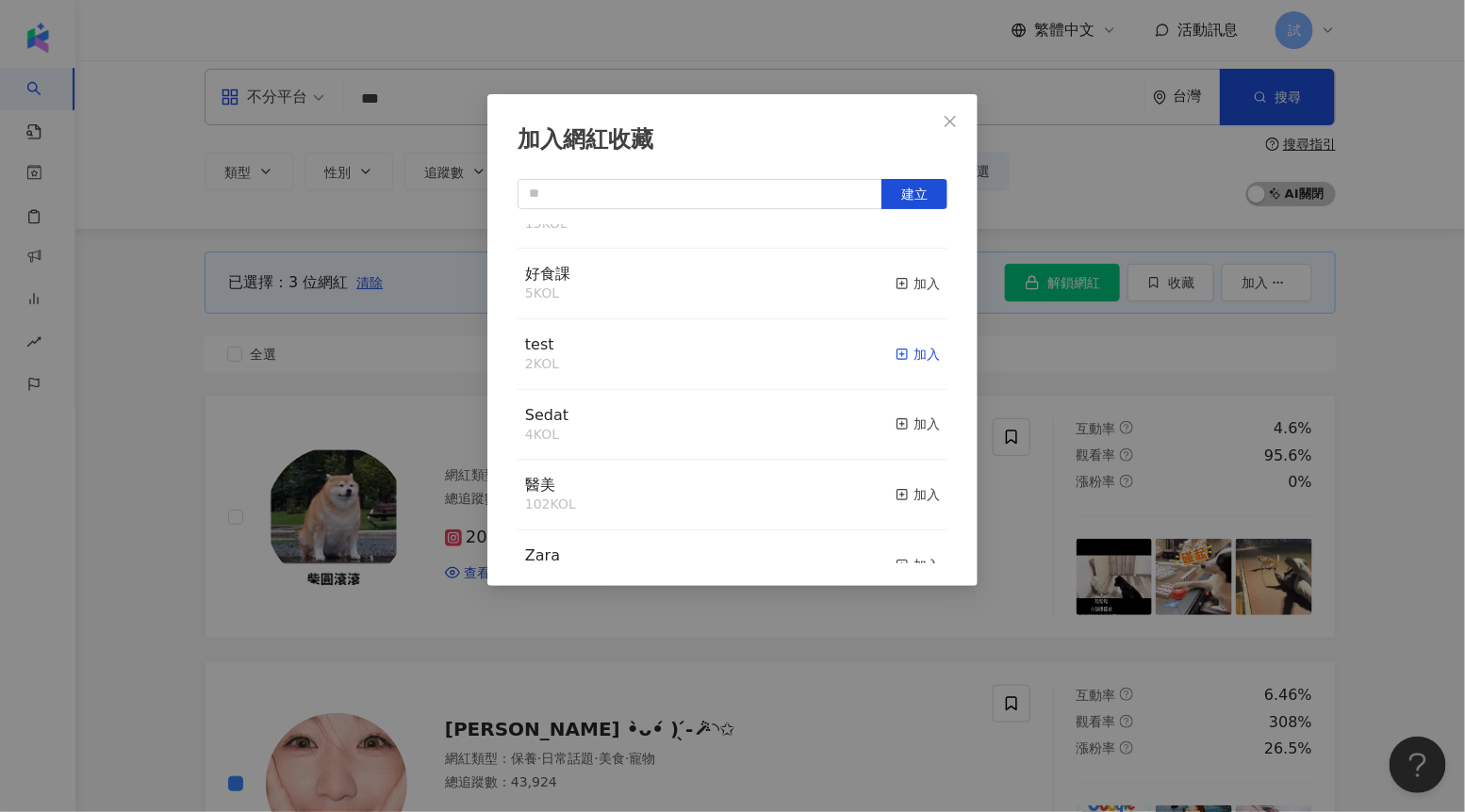
click at [923, 360] on div "加入" at bounding box center [917, 354] width 44 height 21
click at [947, 118] on icon "close" at bounding box center [949, 121] width 15 height 15
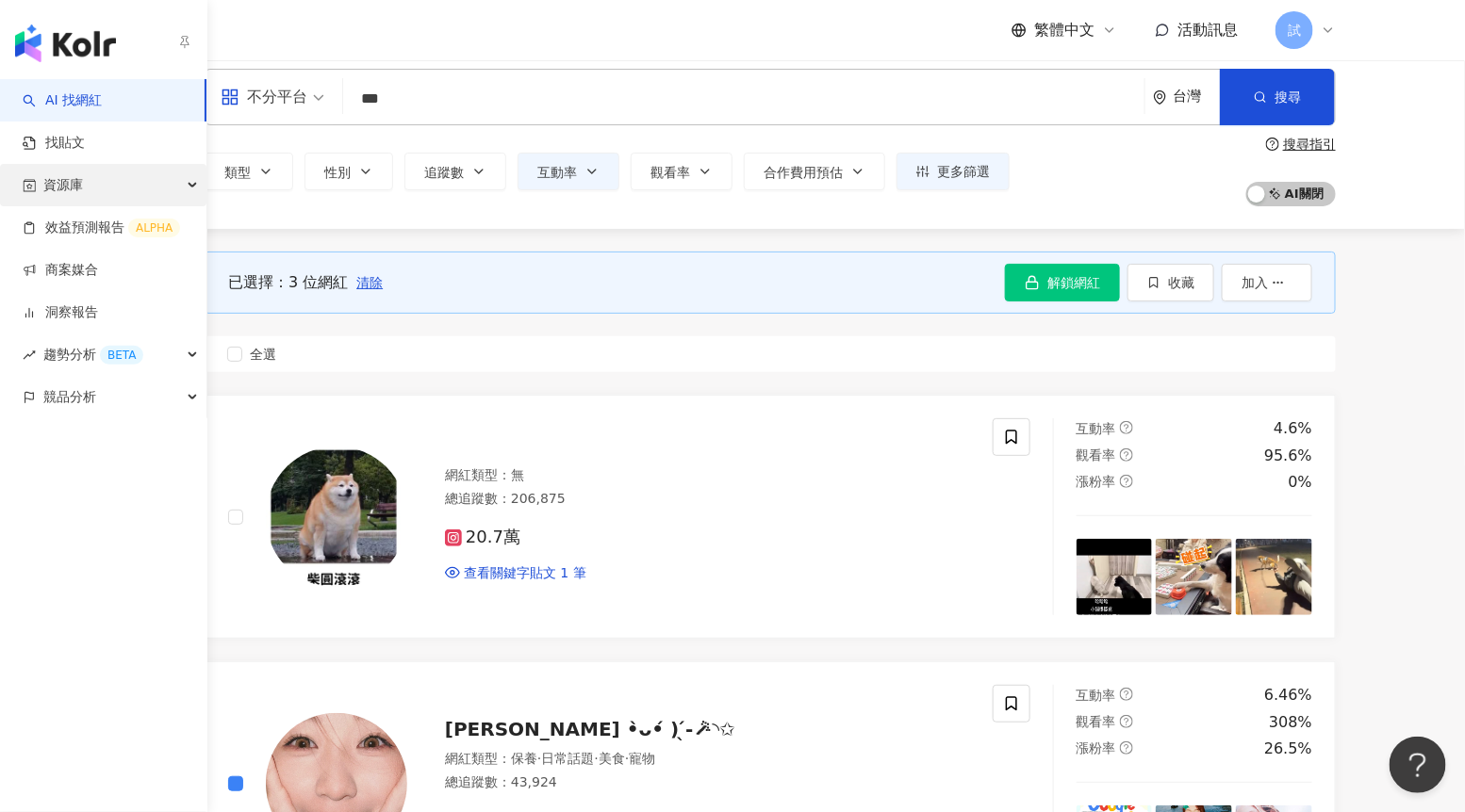
click at [91, 195] on div "資源庫" at bounding box center [103, 185] width 206 height 42
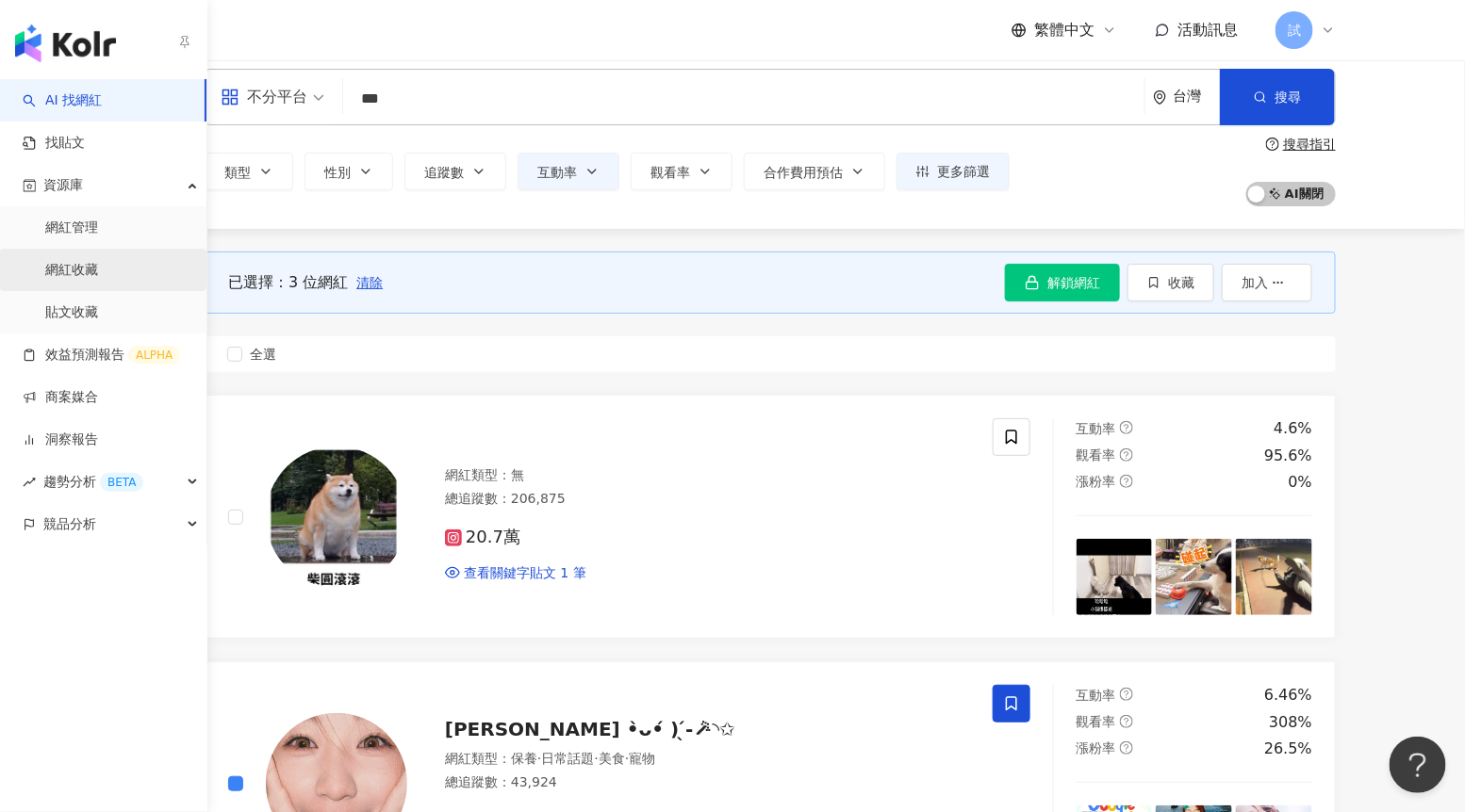
click at [90, 261] on link "網紅收藏" at bounding box center [71, 270] width 53 height 19
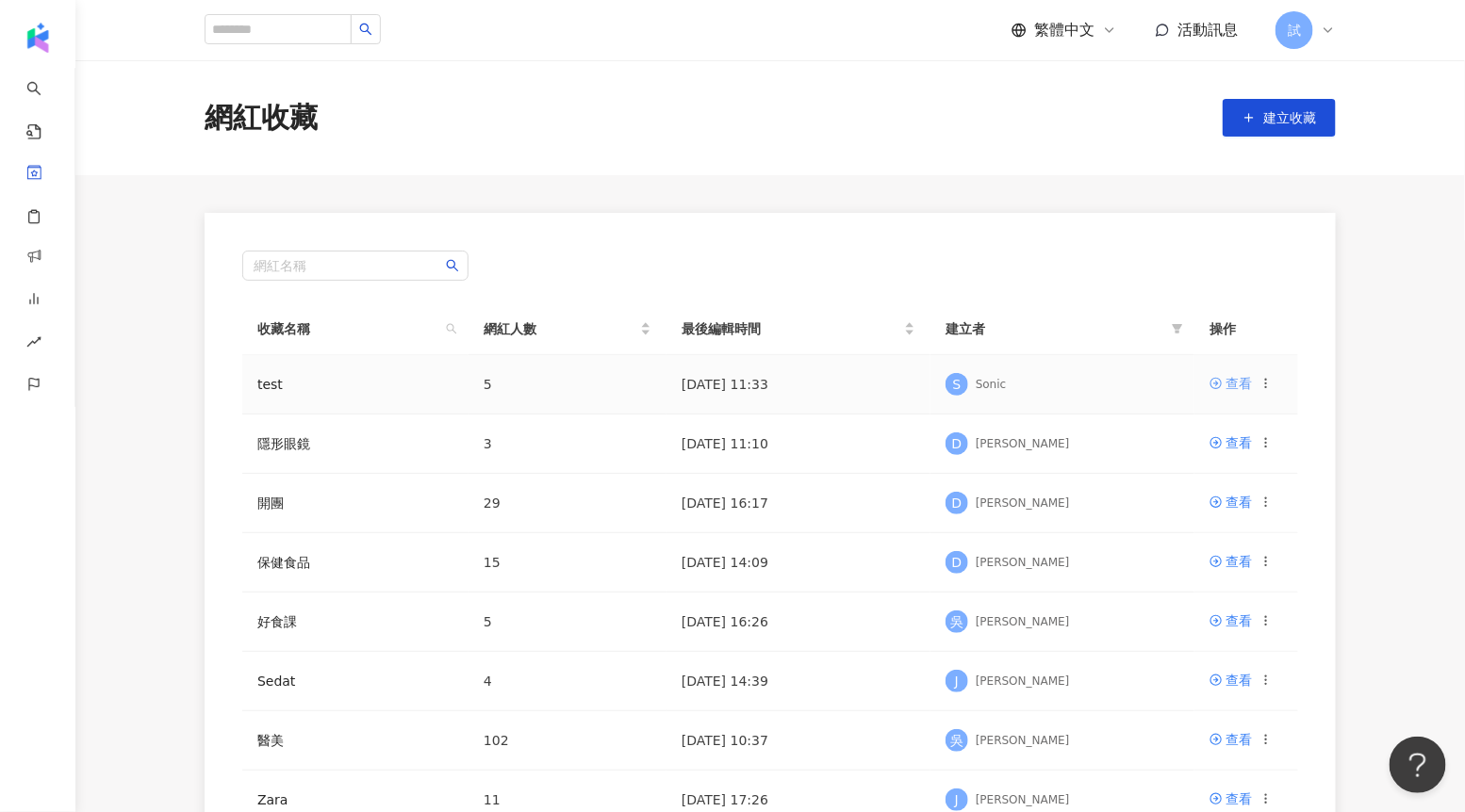
click at [1231, 378] on div "查看" at bounding box center [1238, 383] width 26 height 21
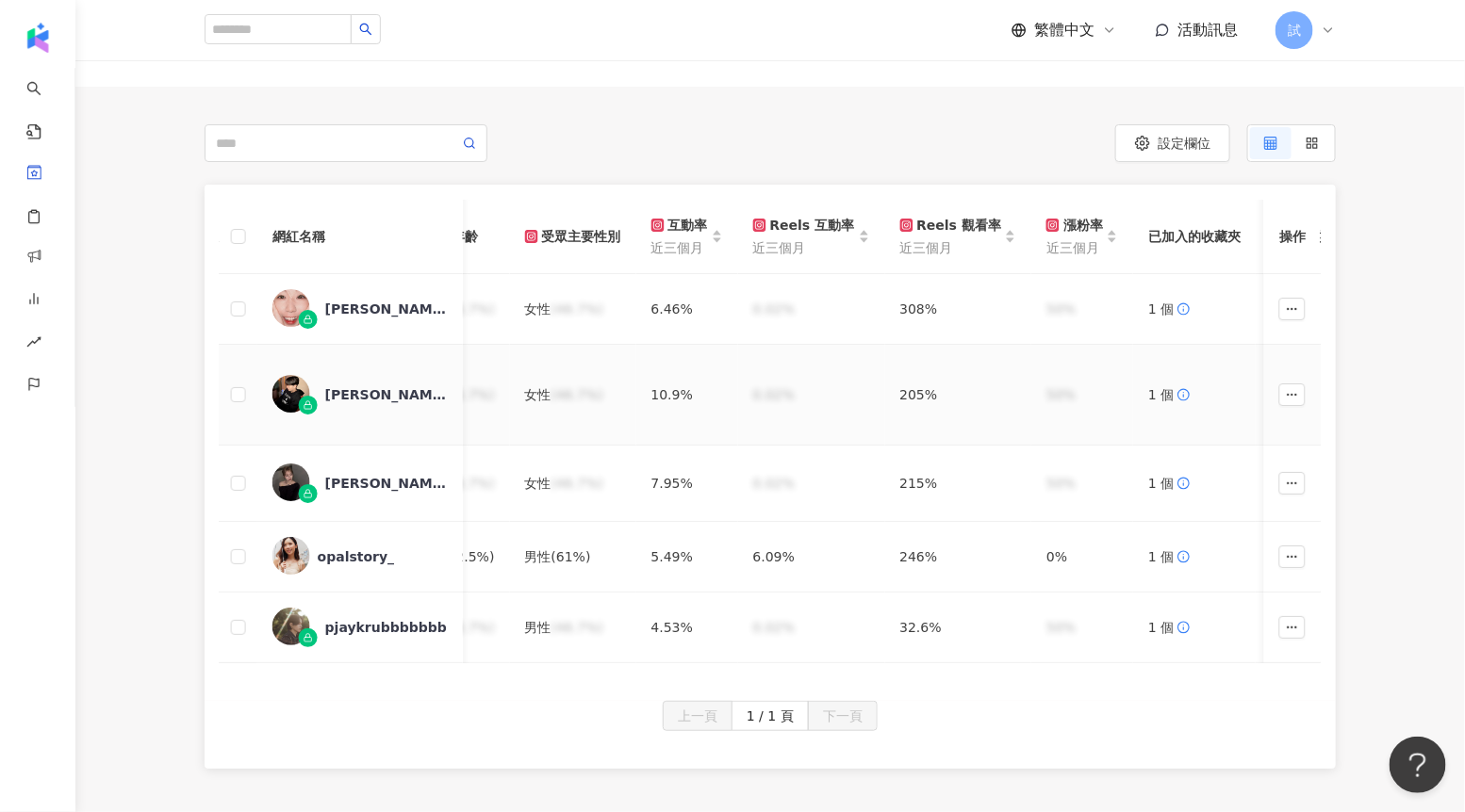
scroll to position [148, 0]
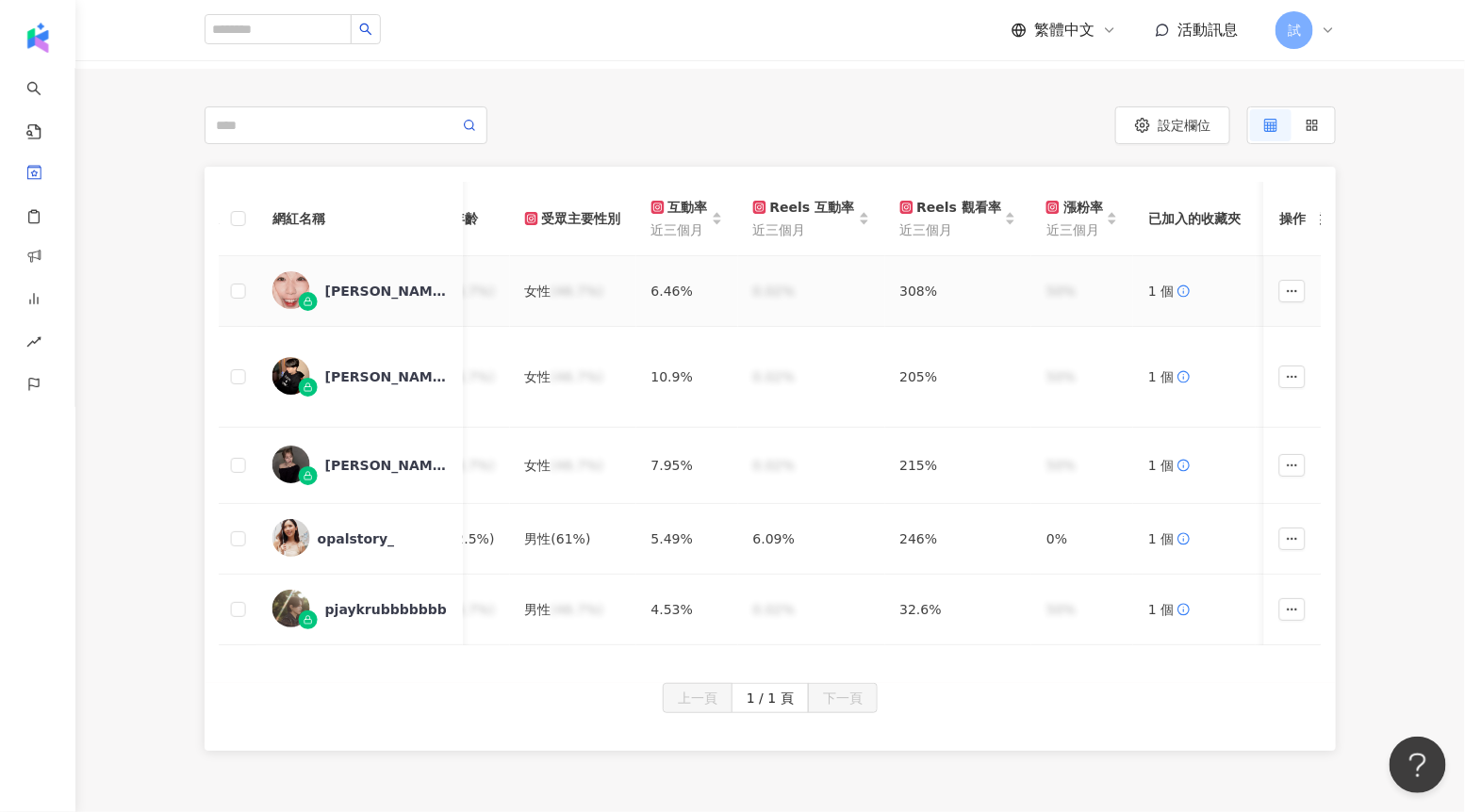
click at [364, 290] on div "芷希 •̀ᴗ•́ ) ̖́-🪄︎︎◝✩" at bounding box center [386, 291] width 122 height 19
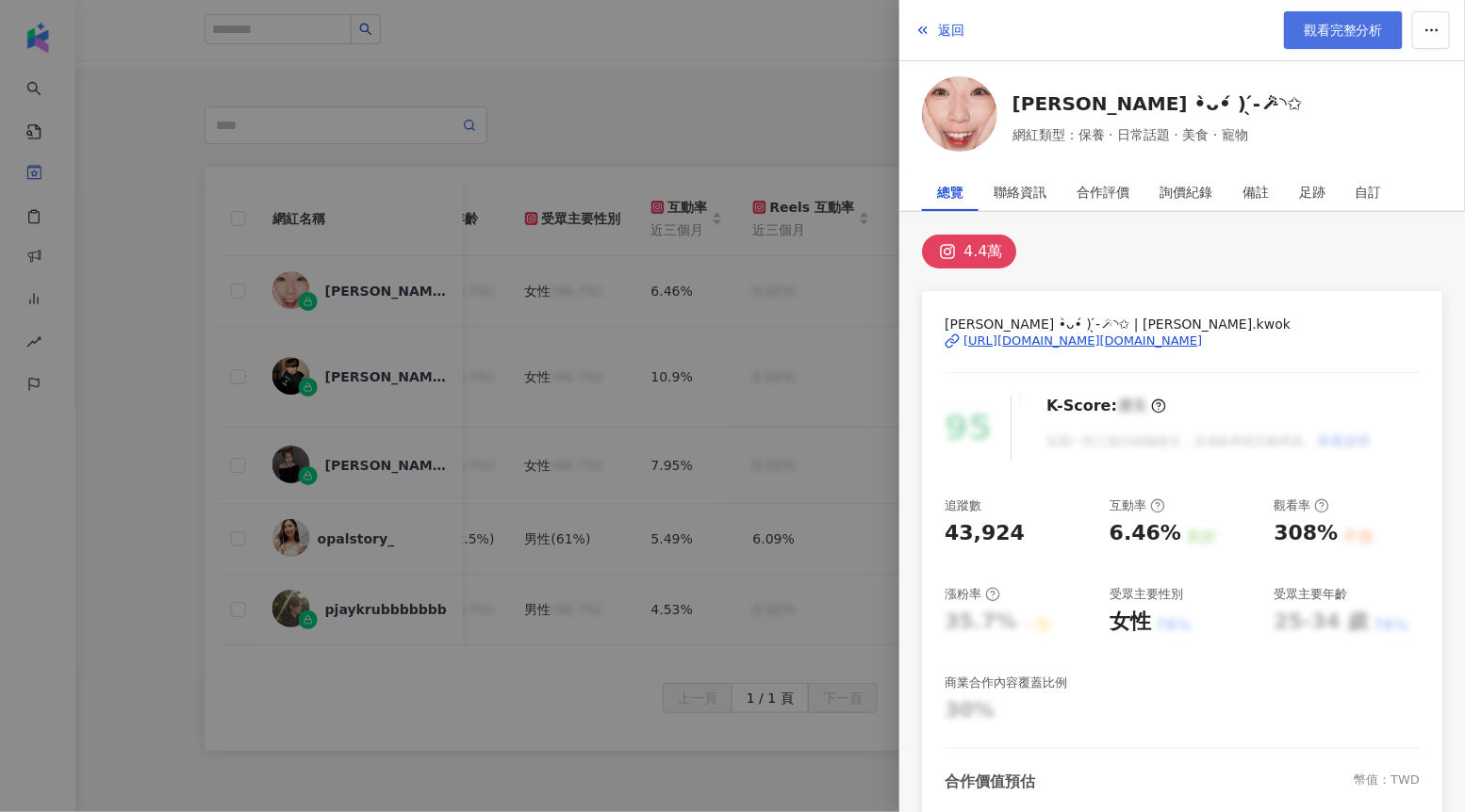
click at [1344, 32] on span "觀看完整分析" at bounding box center [1343, 29] width 79 height 15
click at [95, 438] on div at bounding box center [732, 406] width 1465 height 812
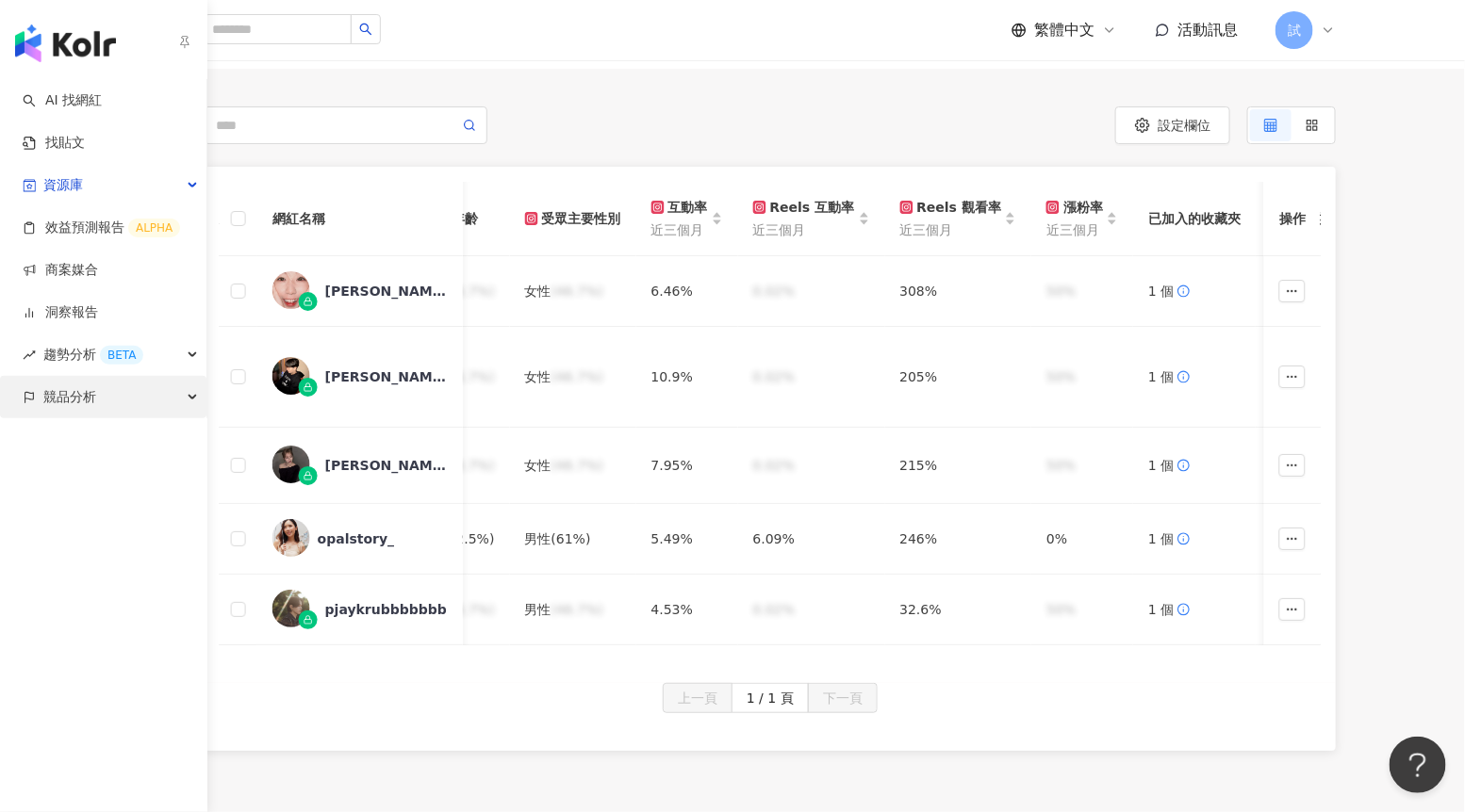
click at [32, 391] on icon "button" at bounding box center [28, 397] width 13 height 13
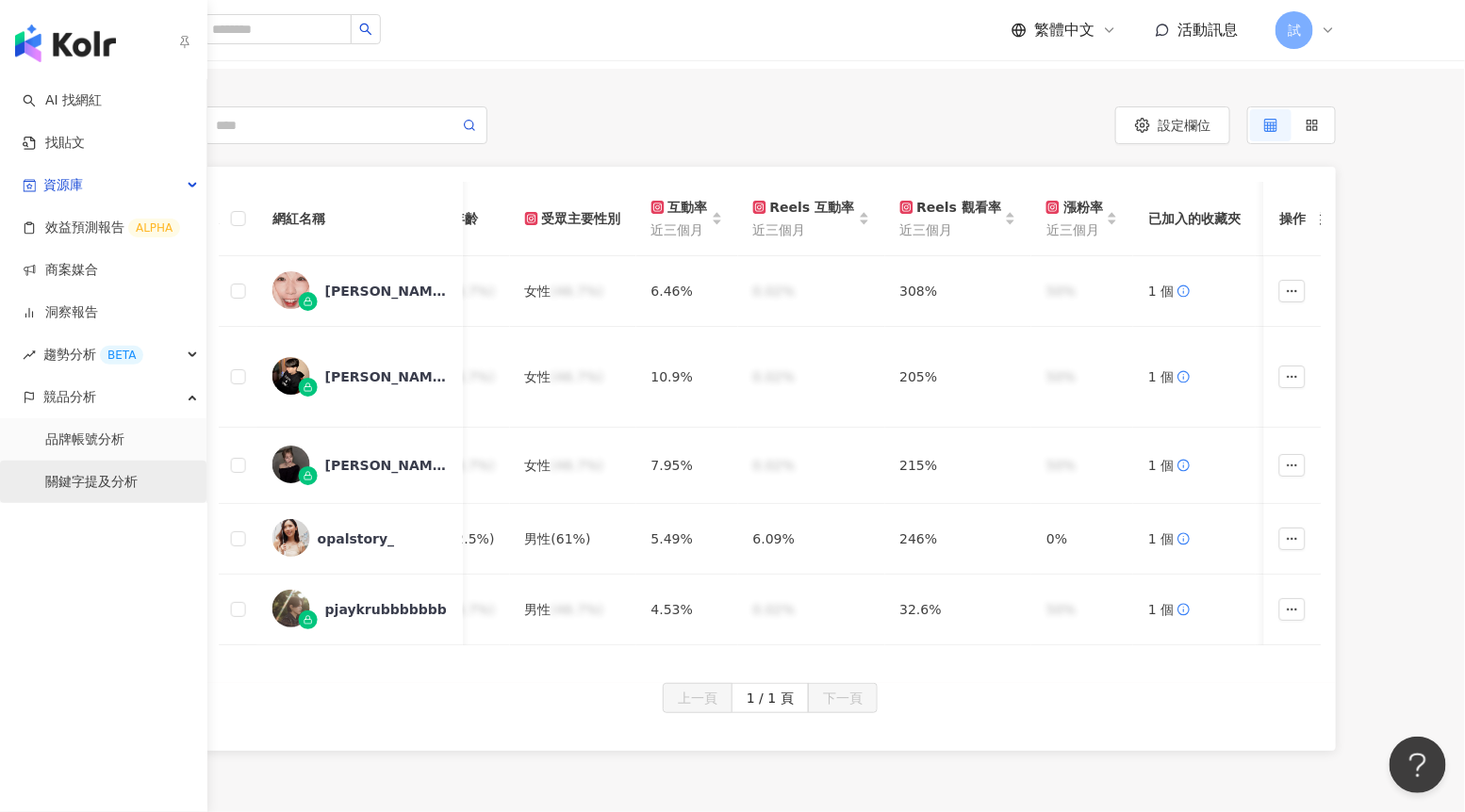
click at [115, 473] on link "關鍵字提及分析" at bounding box center [91, 481] width 92 height 19
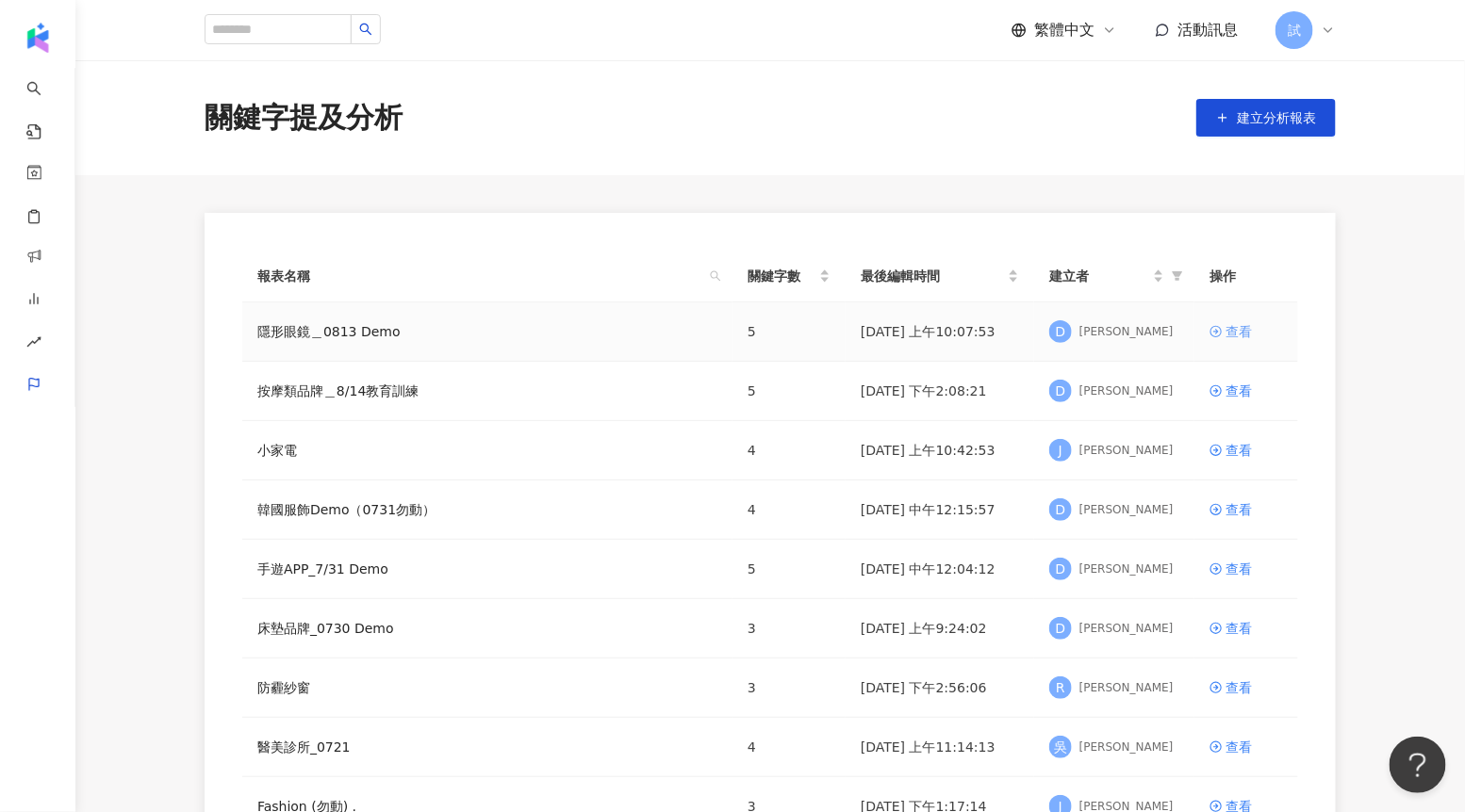
click at [1223, 324] on link "查看" at bounding box center [1246, 331] width 73 height 21
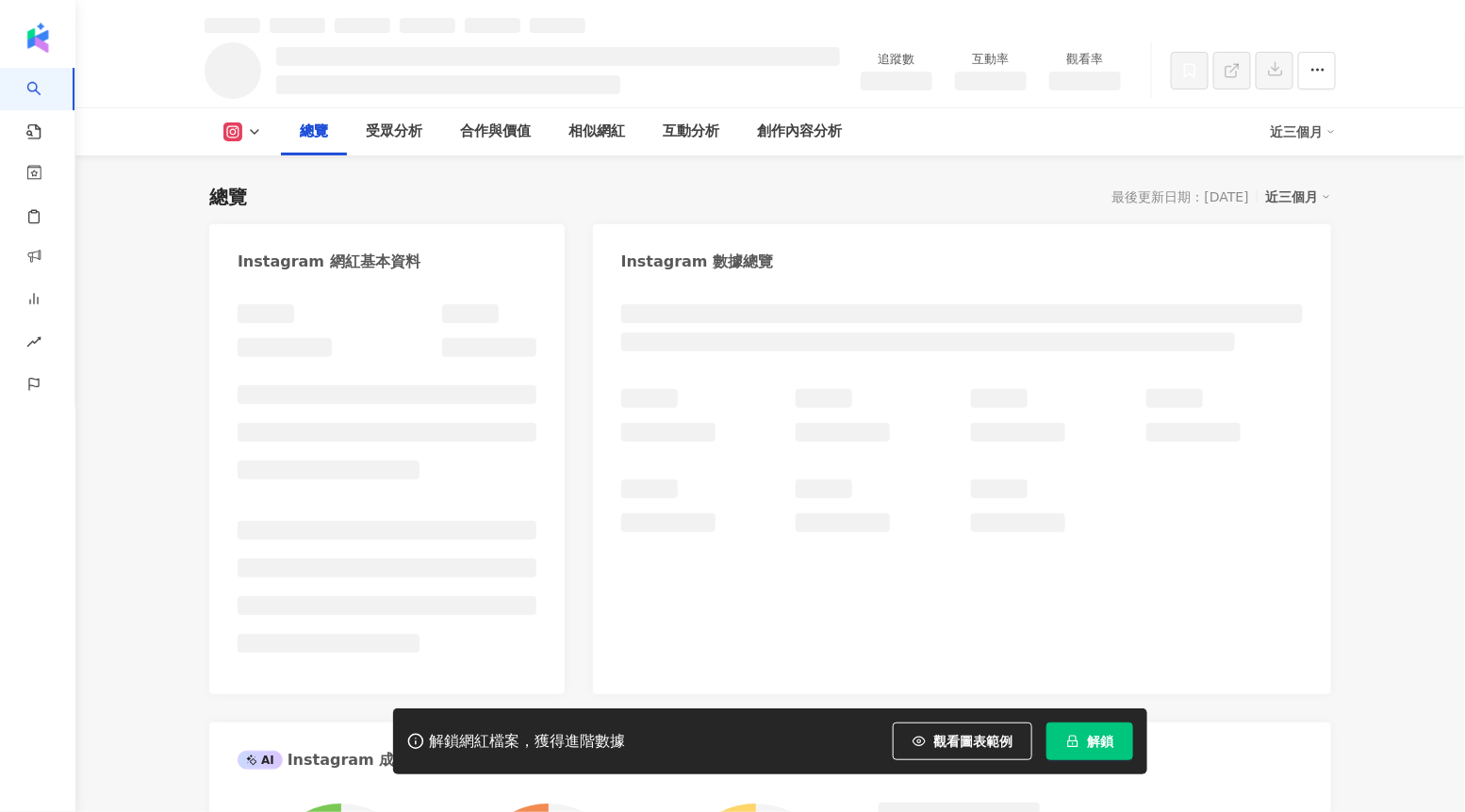
scroll to position [92, 0]
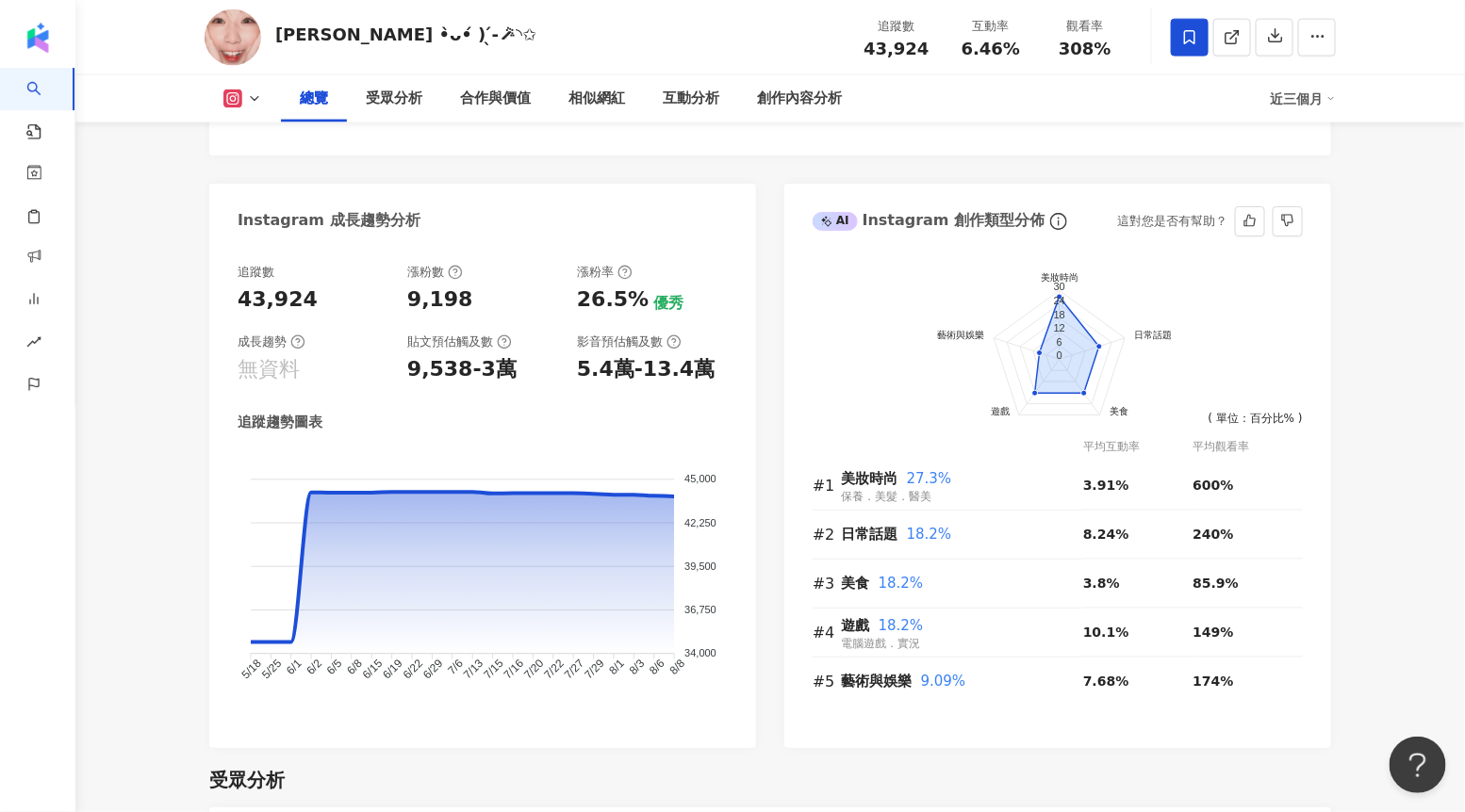
scroll to position [1009, 0]
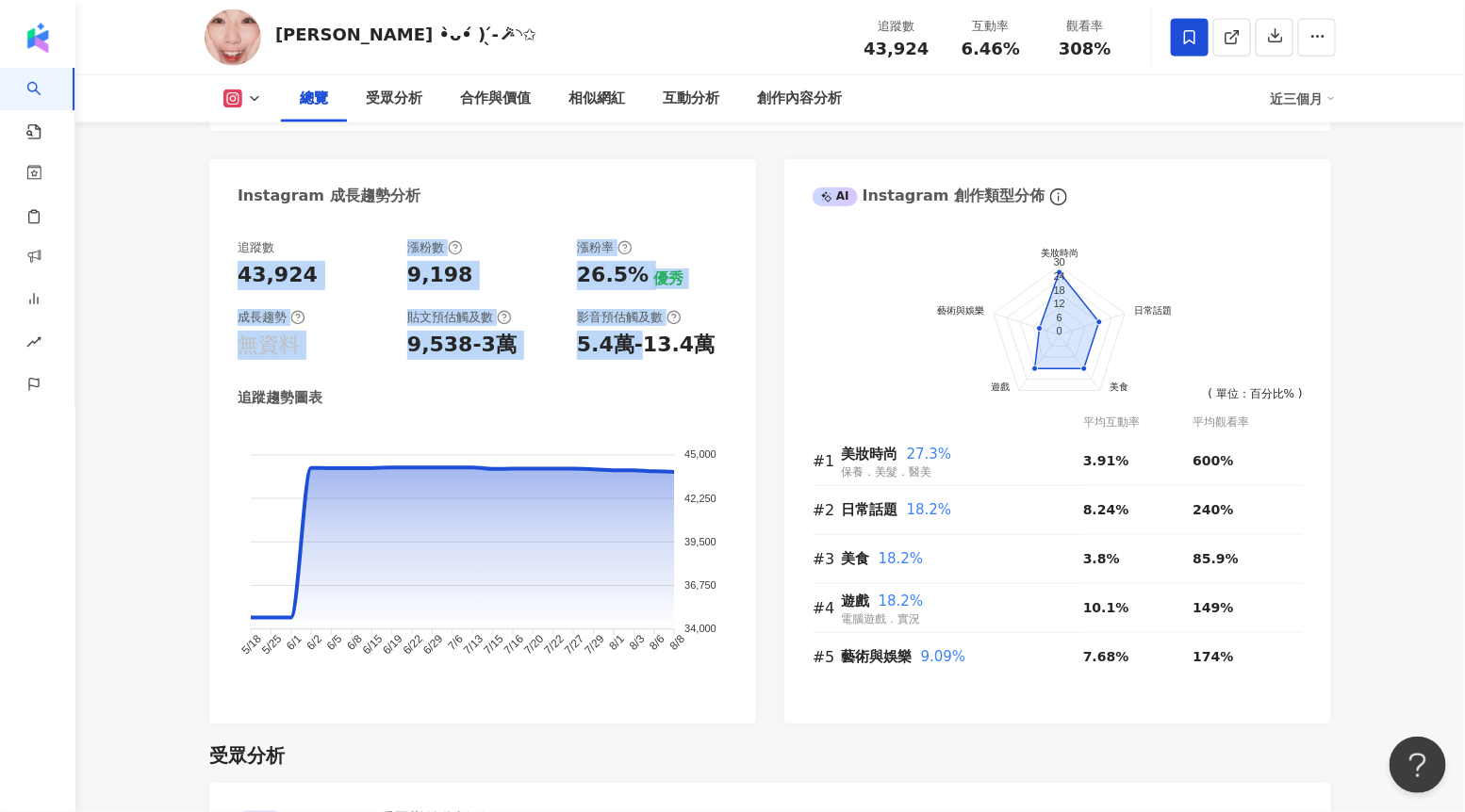
drag, startPoint x: 237, startPoint y: 270, endPoint x: 640, endPoint y: 338, distance: 408.7
click at [640, 338] on div "追蹤數 43,924 漲粉數 9,198 漲粉率 26.5% 優秀 成長趨勢 無資料 貼文預估觸及數 9,538-3萬 影音預估觸及數 5.4萬-13.4萬 …" at bounding box center [482, 472] width 547 height 503
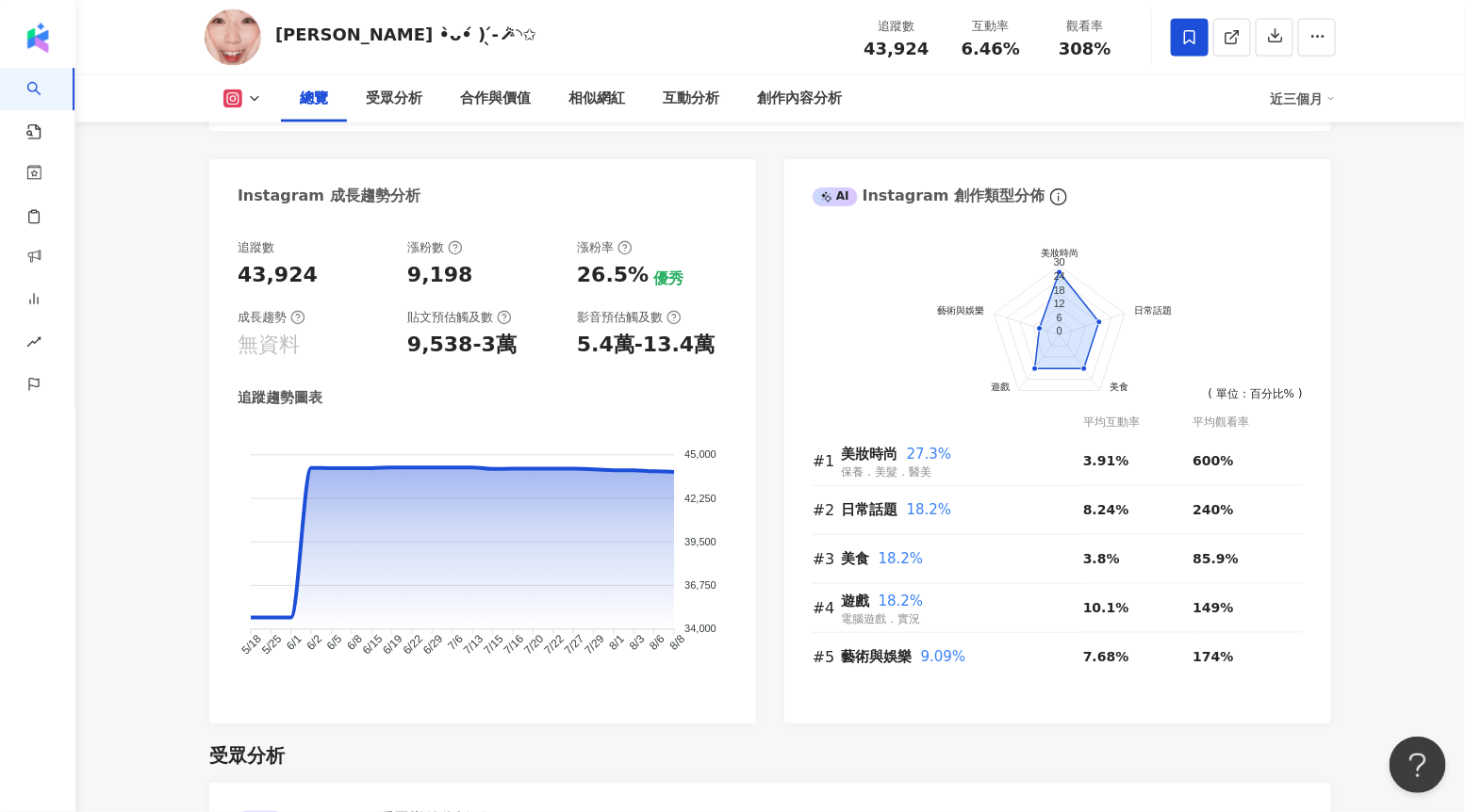
click at [650, 337] on div "5.4萬-13.4萬" at bounding box center [645, 345] width 138 height 29
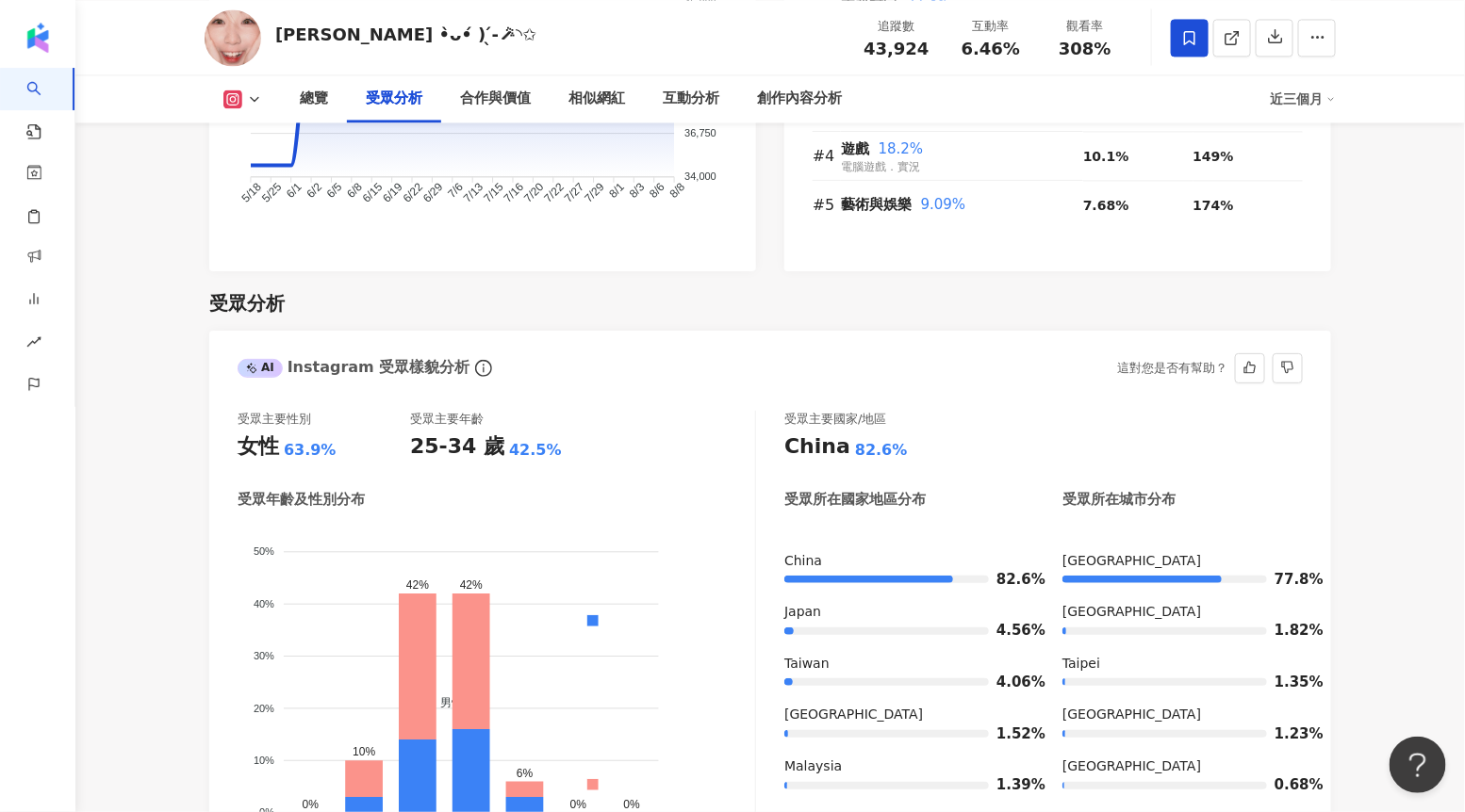
scroll to position [1601, 0]
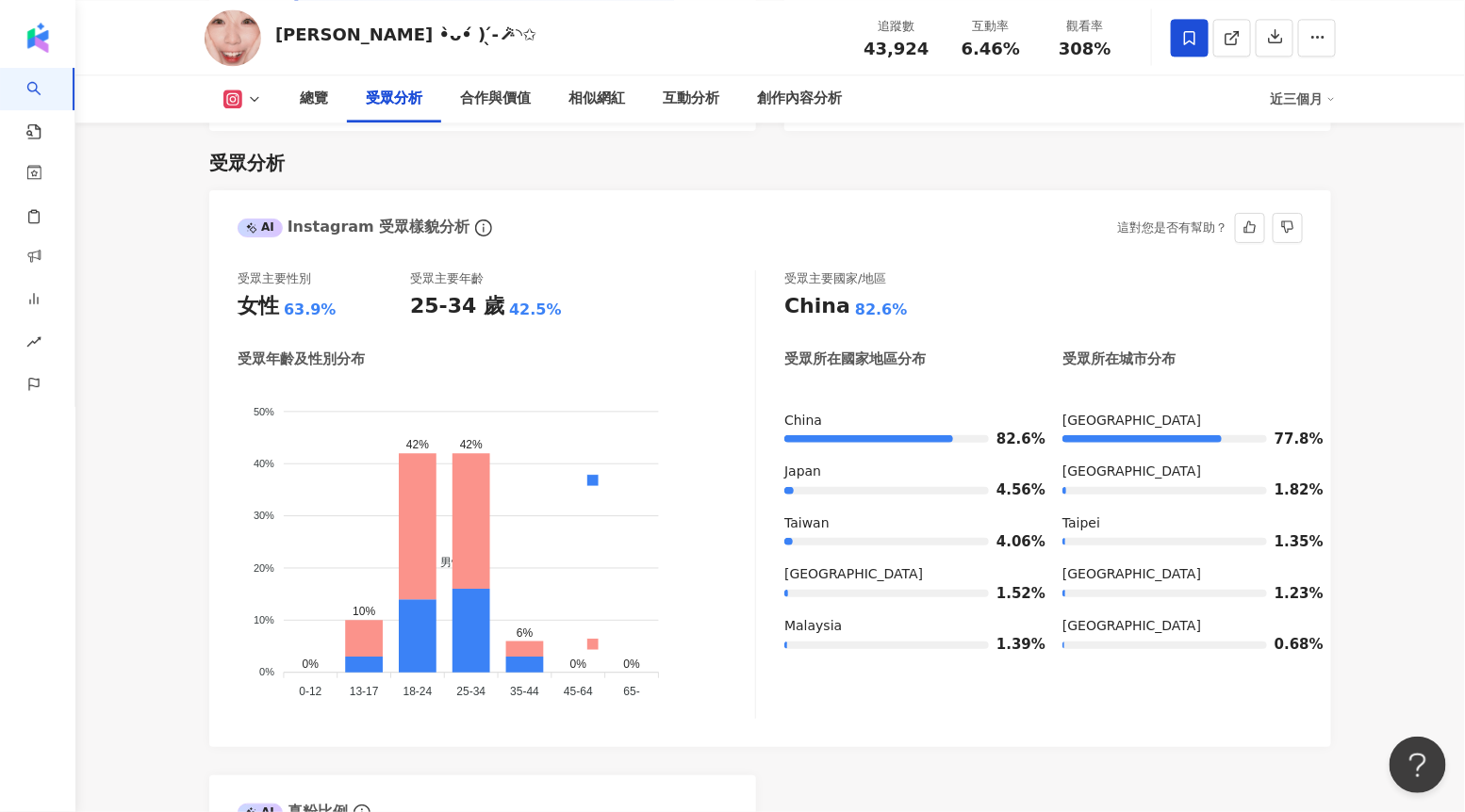
drag, startPoint x: 248, startPoint y: 310, endPoint x: 542, endPoint y: 318, distance: 294.1
click at [542, 318] on div "受眾主要性別 女性 63.9% 受眾主要年齡 25-34 歲 42.5%" at bounding box center [496, 295] width 518 height 51
drag, startPoint x: 543, startPoint y: 320, endPoint x: 550, endPoint y: 314, distance: 9.2
click at [550, 314] on div "25-34 歲 42.5%" at bounding box center [496, 307] width 172 height 29
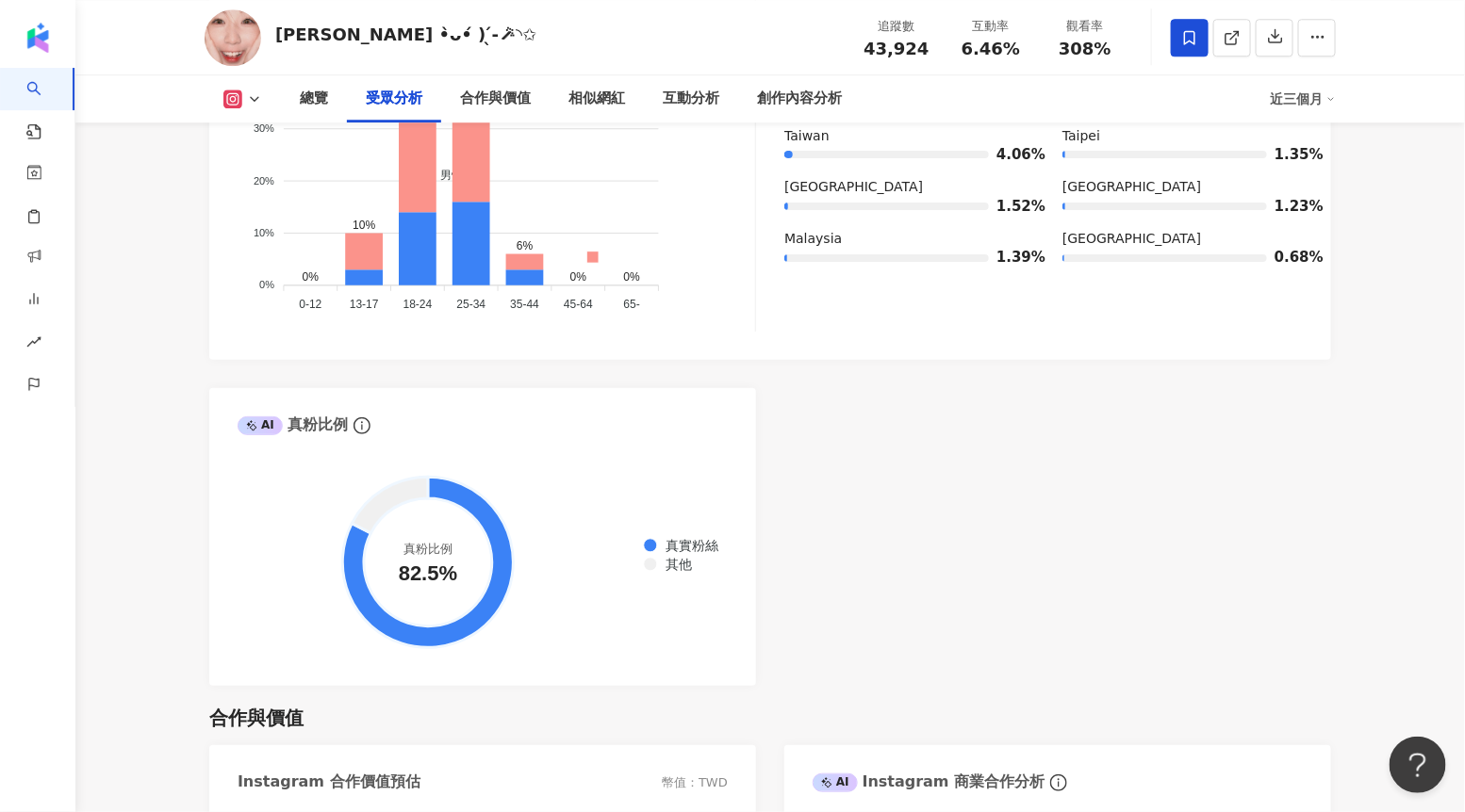
scroll to position [1997, 0]
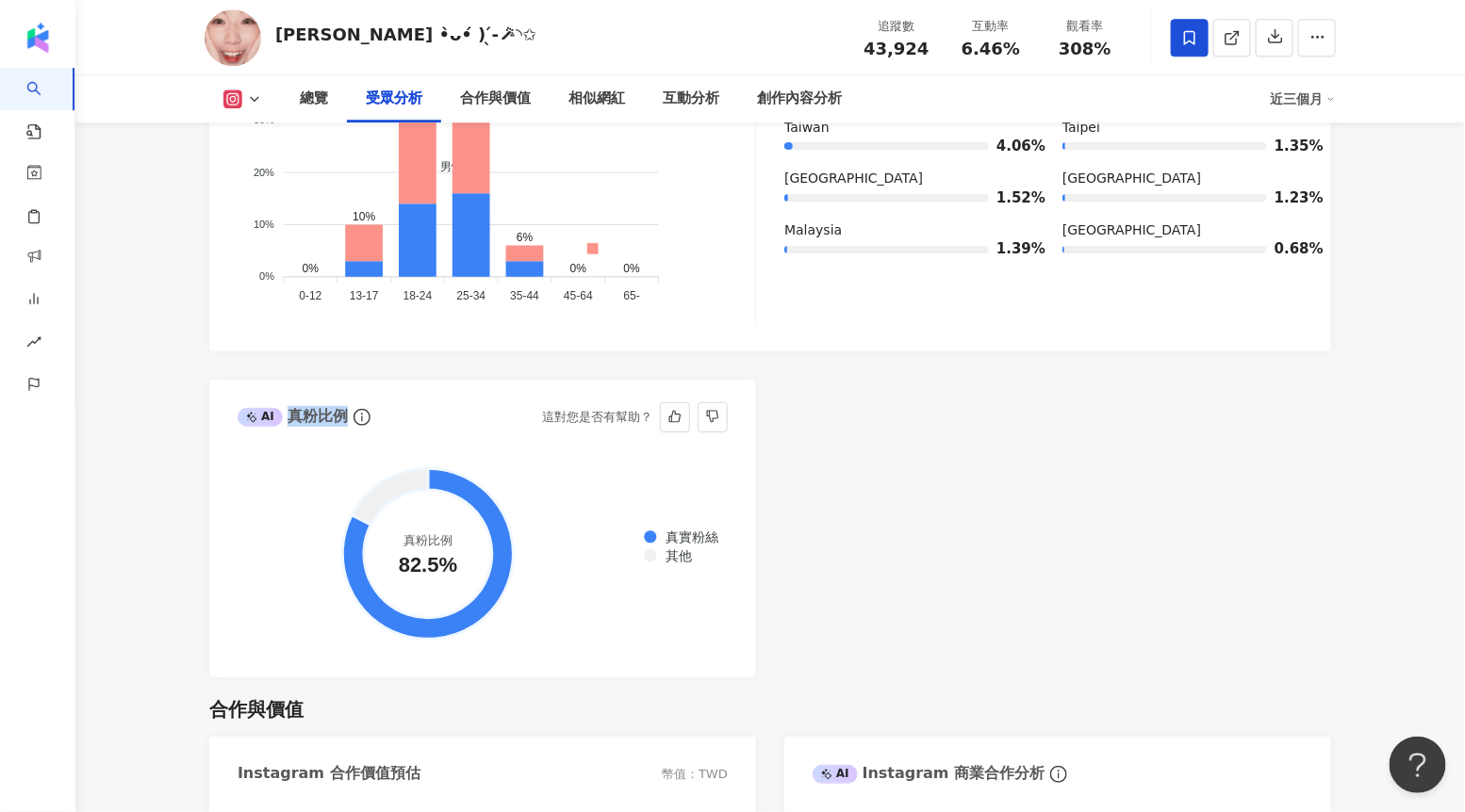
drag, startPoint x: 290, startPoint y: 415, endPoint x: 345, endPoint y: 415, distance: 55.0
click at [345, 415] on div "AI 真粉比例" at bounding box center [293, 416] width 111 height 21
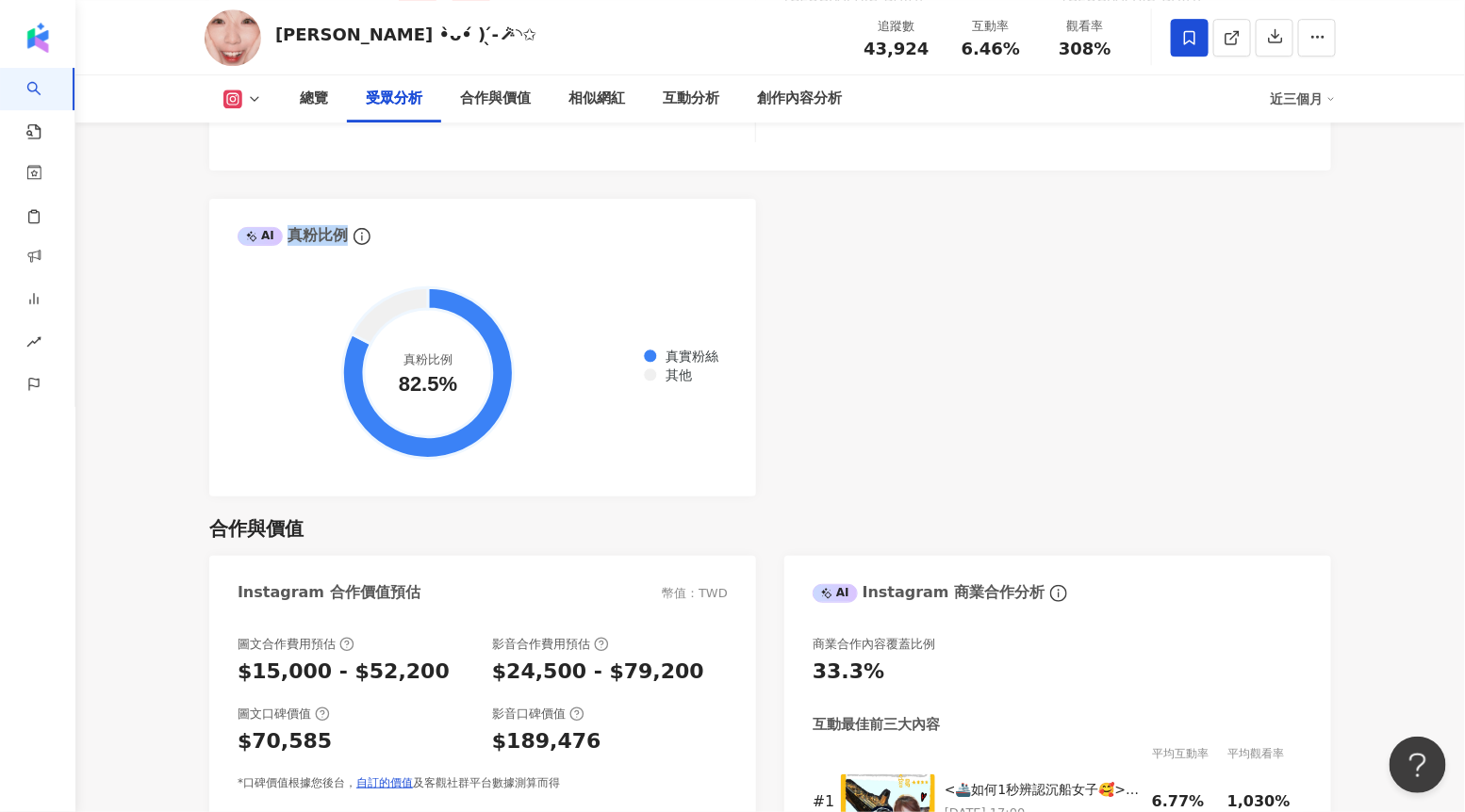
scroll to position [2189, 0]
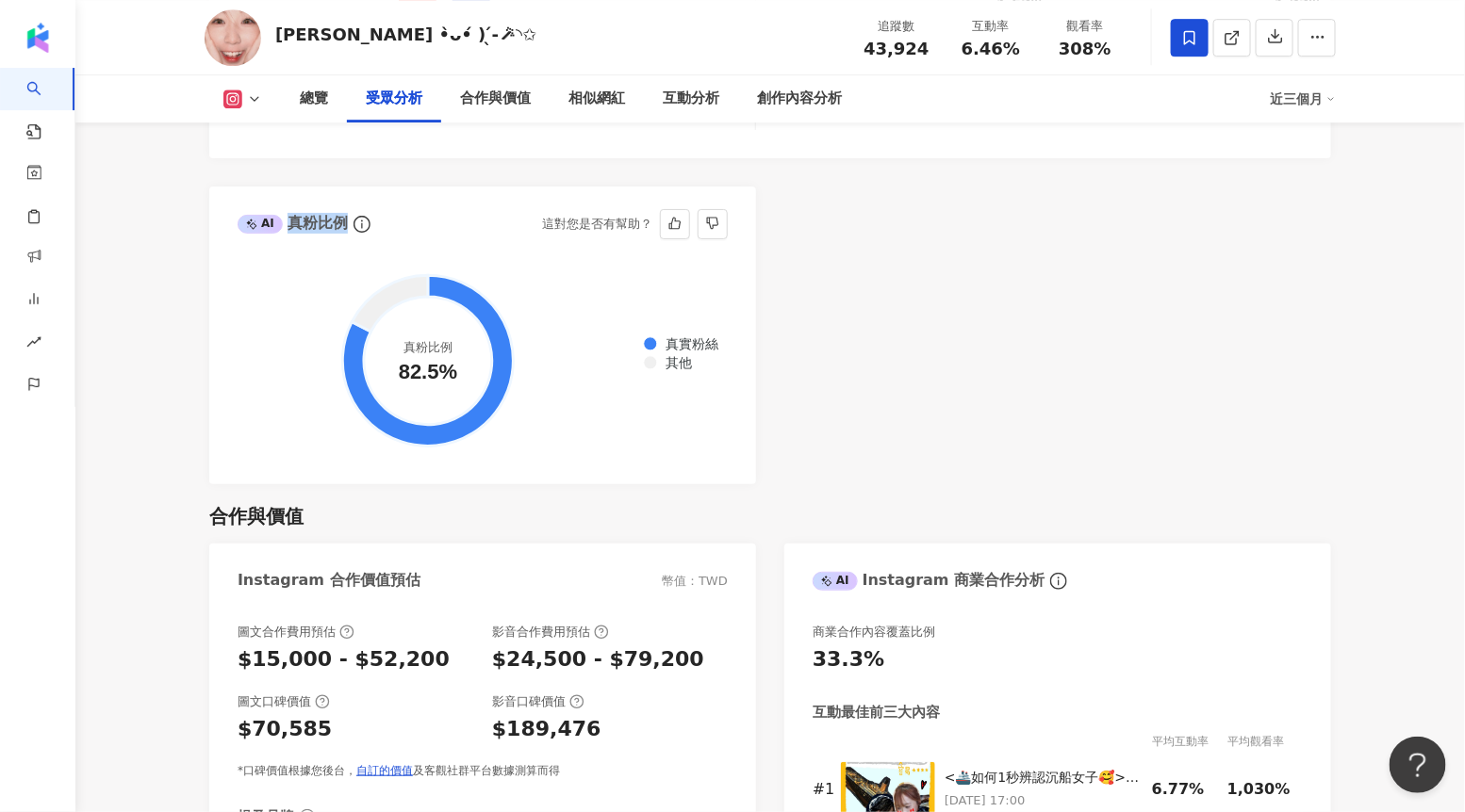
click at [614, 419] on foreignobject "真實粉絲 其他" at bounding box center [482, 362] width 490 height 190
click at [319, 240] on div "AI 真粉比例 這對您是否有幫助？" at bounding box center [482, 217] width 547 height 62
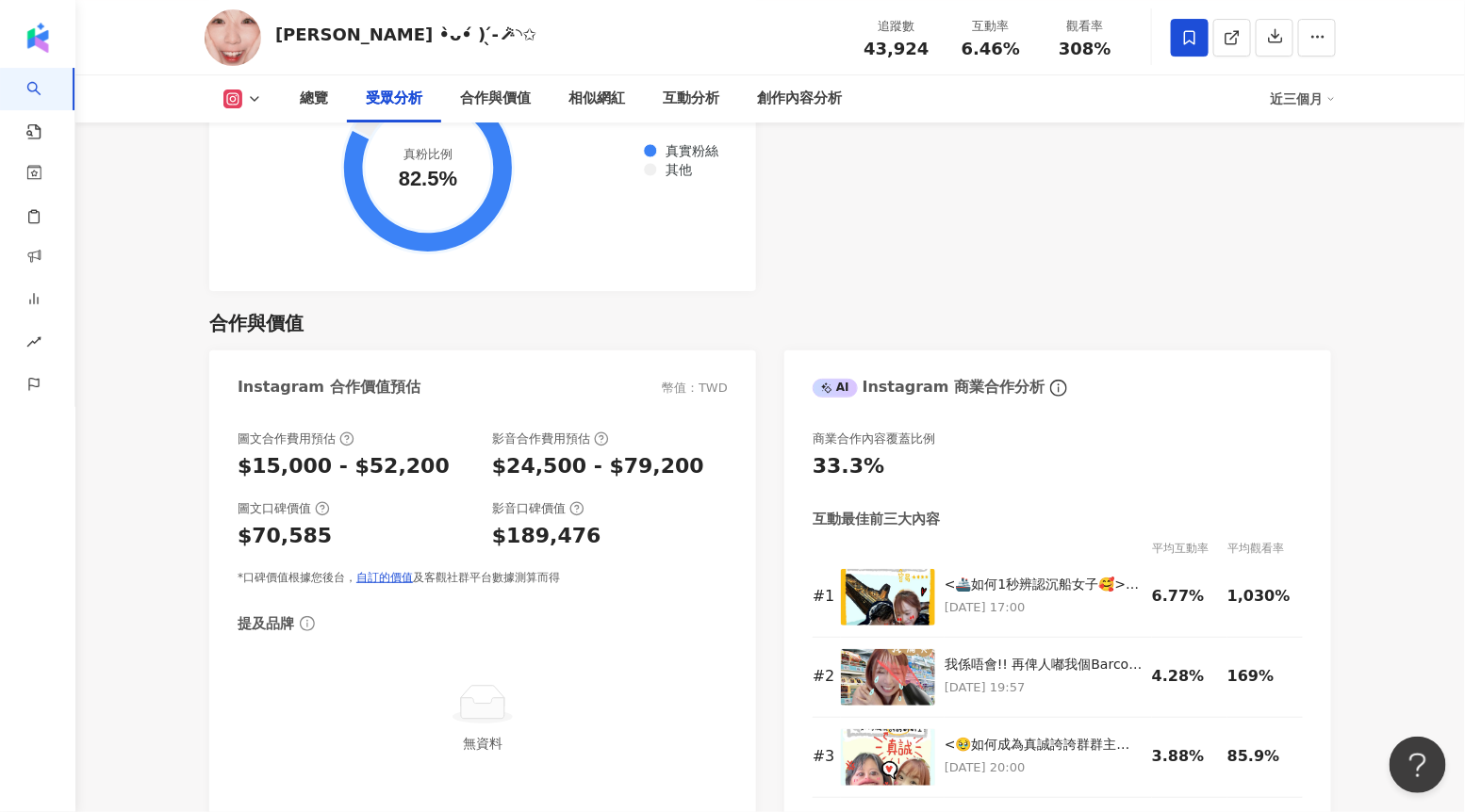
scroll to position [2401, 0]
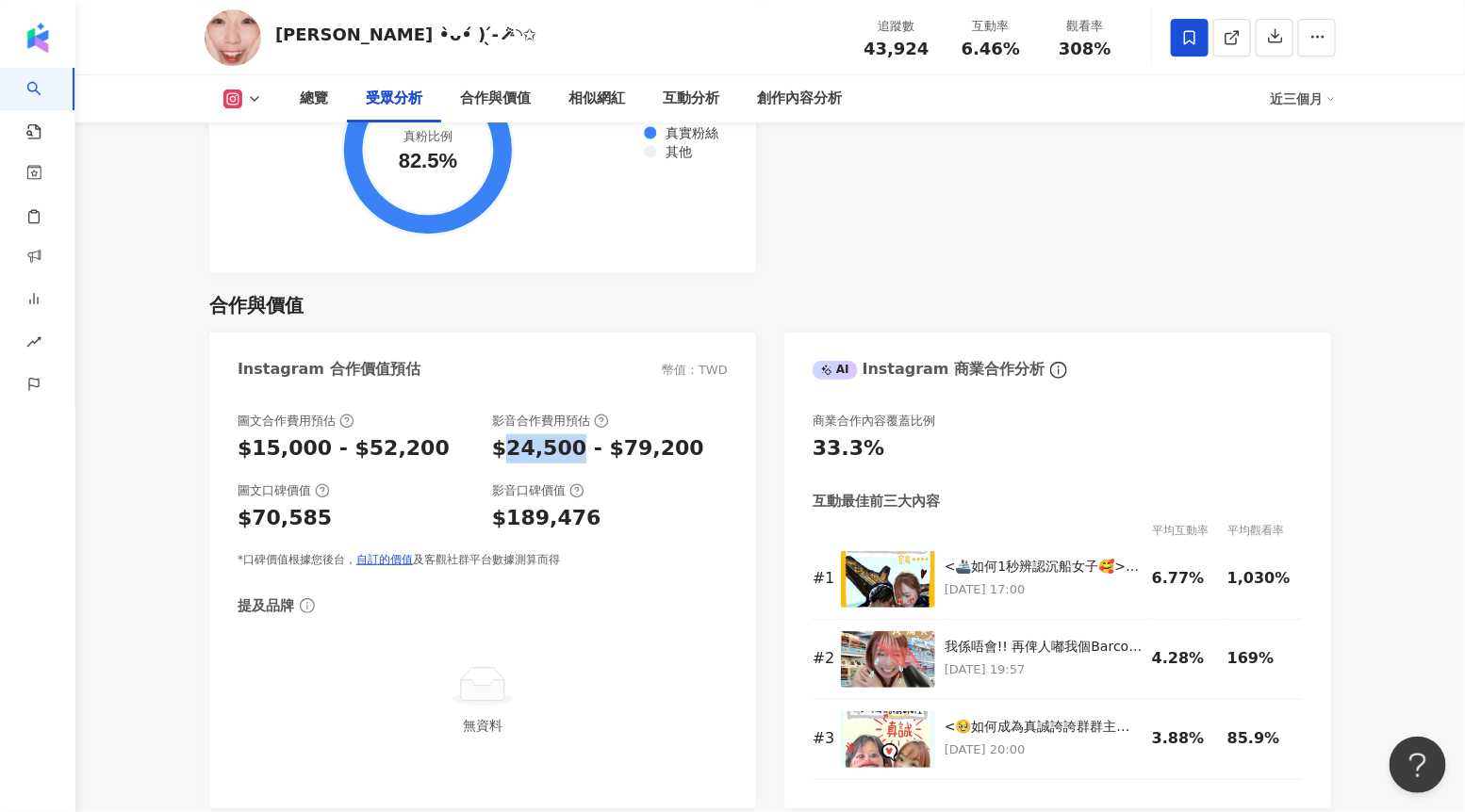
drag, startPoint x: 506, startPoint y: 447, endPoint x: 572, endPoint y: 446, distance: 66.0
click at [572, 446] on div "$24,500 - $79,200" at bounding box center [598, 449] width 212 height 29
drag, startPoint x: 858, startPoint y: 39, endPoint x: 903, endPoint y: 24, distance: 47.4
click at [903, 24] on div "追蹤數 43,924" at bounding box center [896, 36] width 94 height 40
drag, startPoint x: 884, startPoint y: 24, endPoint x: 930, endPoint y: 49, distance: 52.4
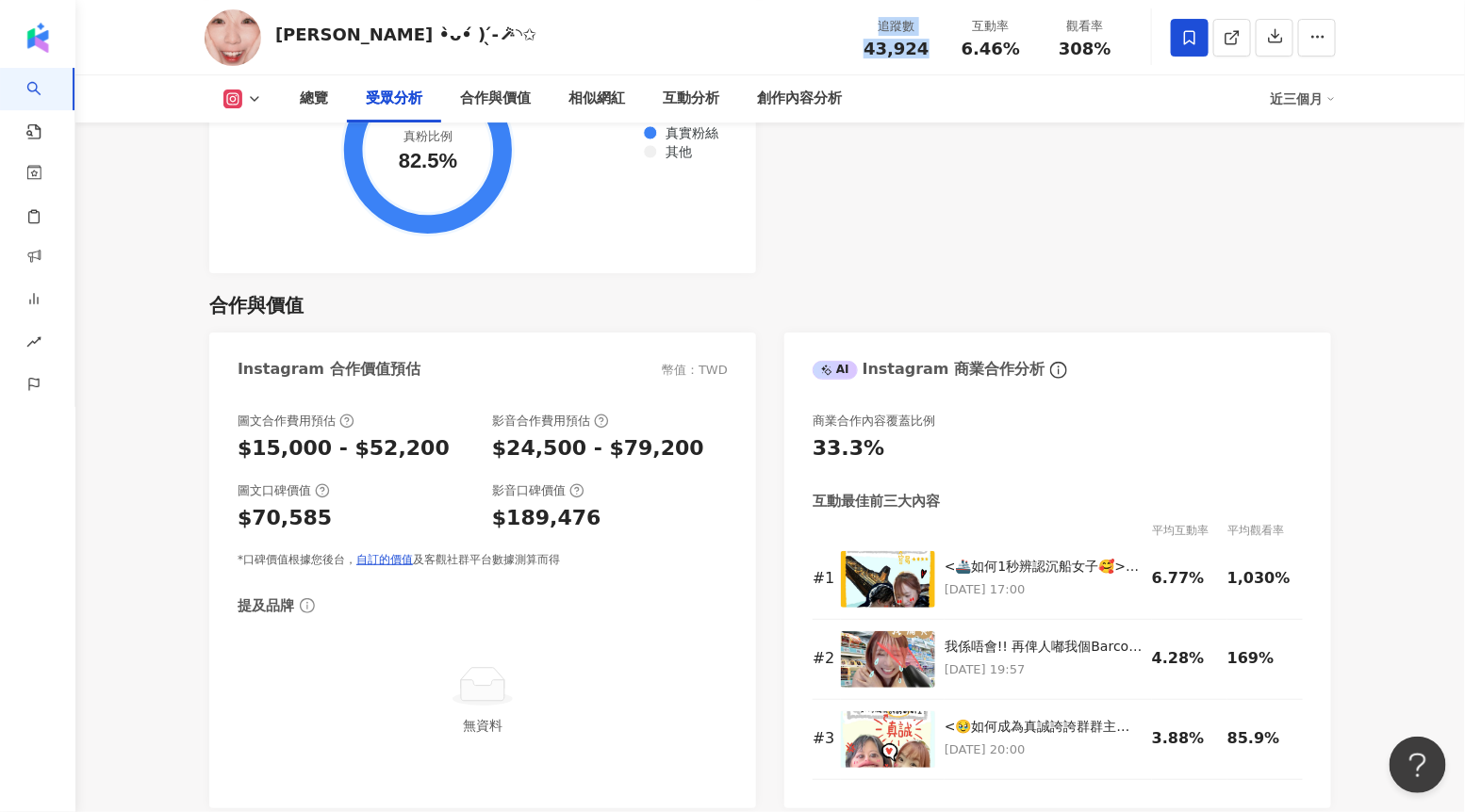
click at [930, 49] on div "追蹤數 43,924" at bounding box center [896, 36] width 94 height 40
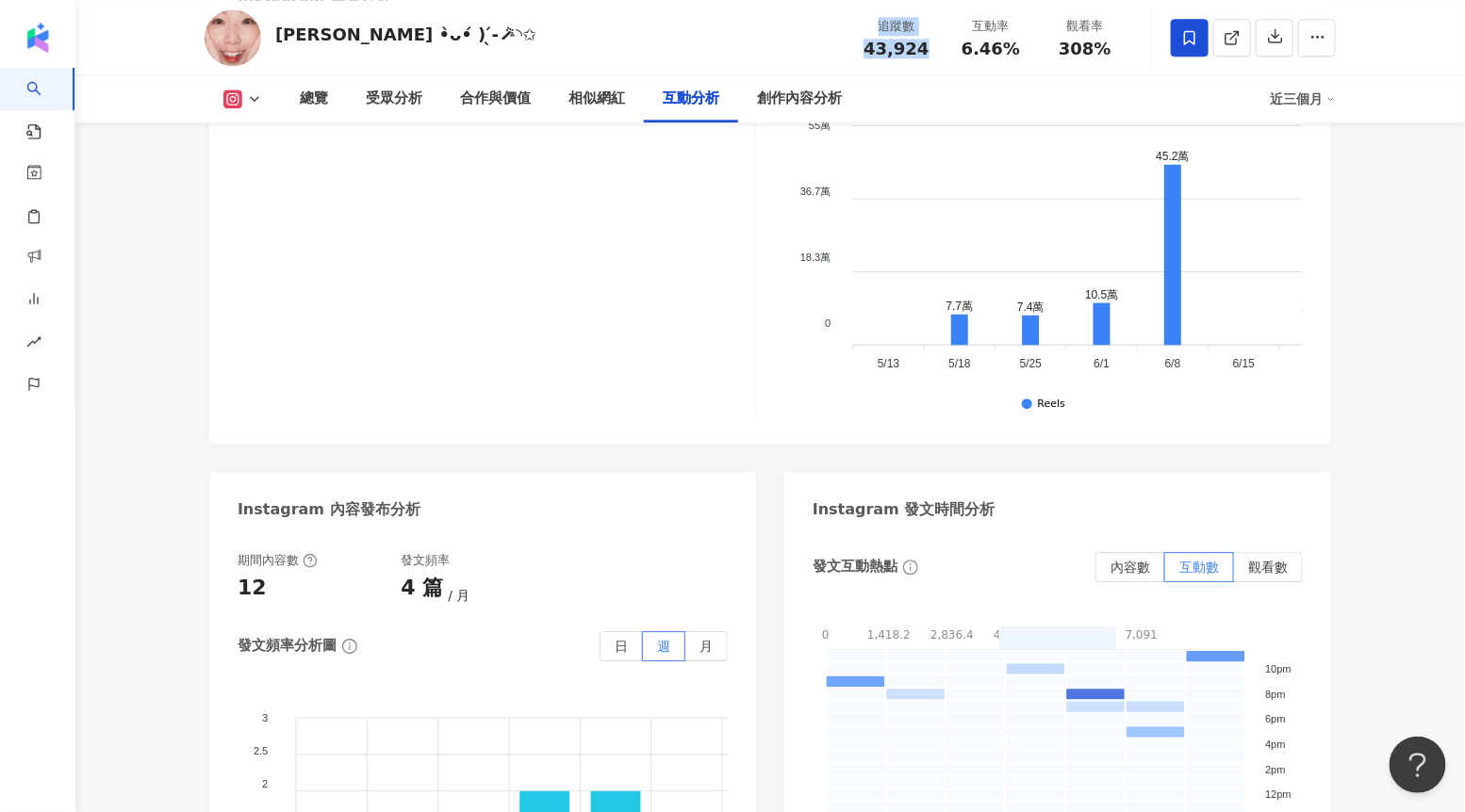
scroll to position [4504, 0]
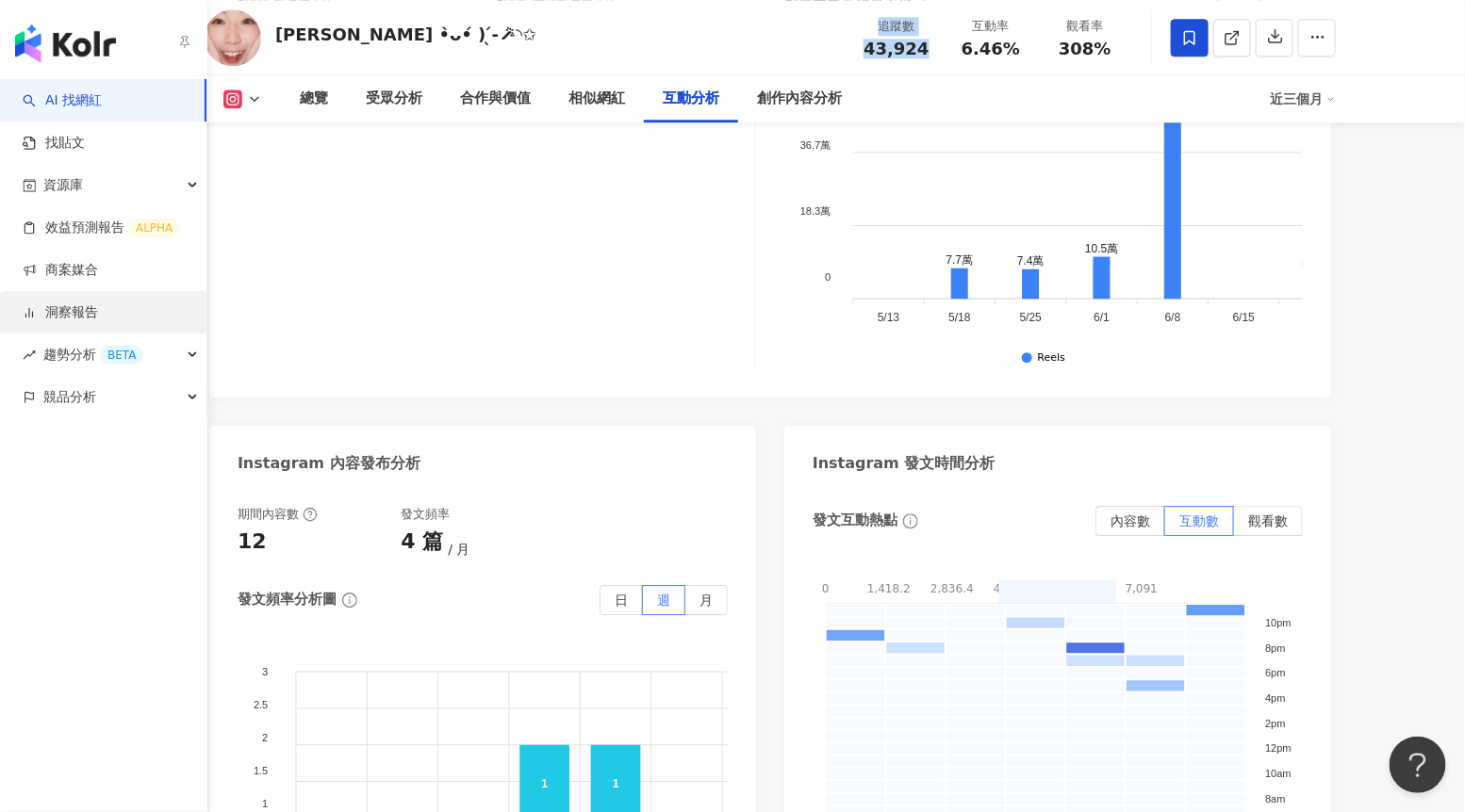
click at [69, 303] on link "洞察報告" at bounding box center [60, 312] width 75 height 19
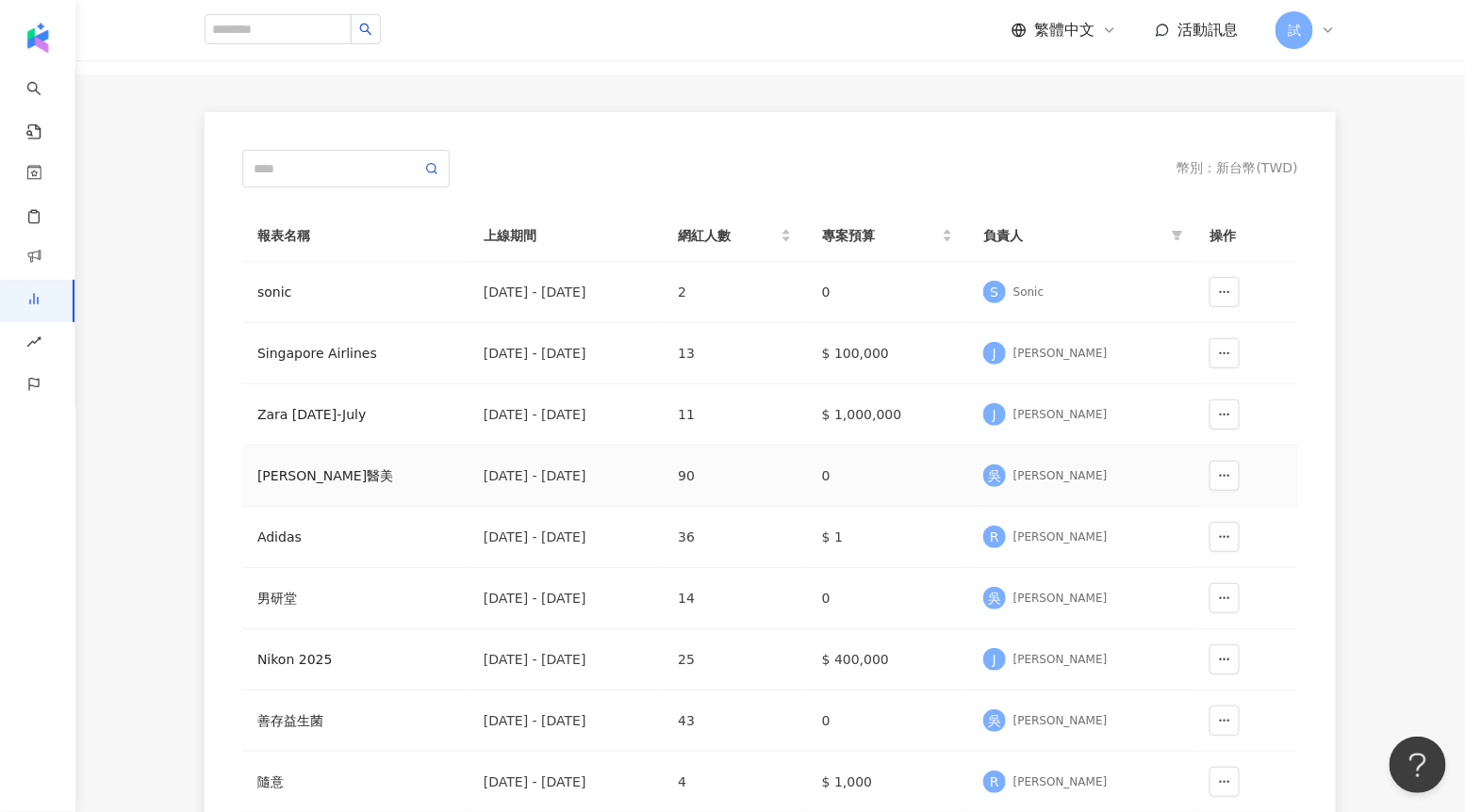
scroll to position [150, 0]
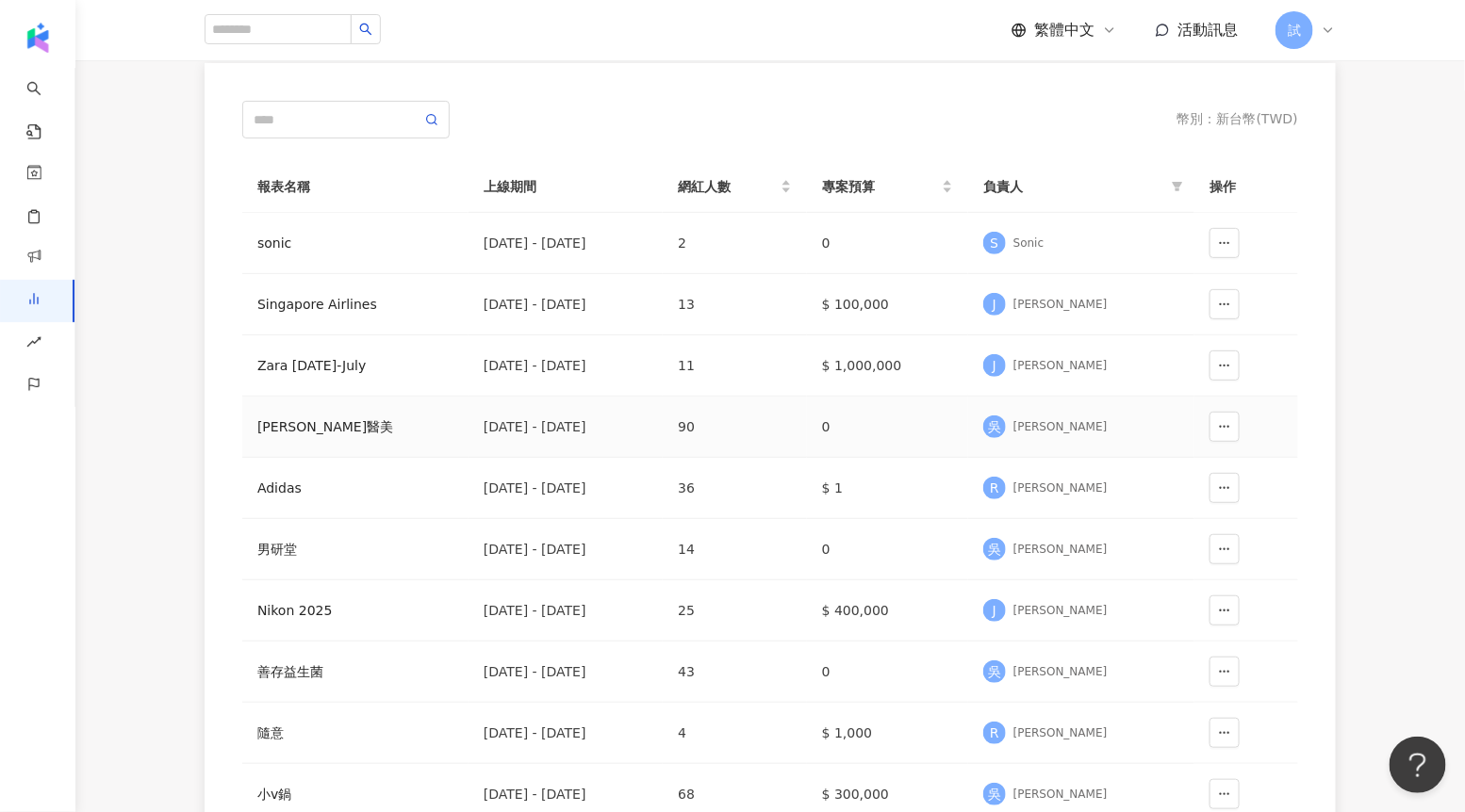
click at [294, 433] on div "[PERSON_NAME]醫美" at bounding box center [355, 427] width 196 height 21
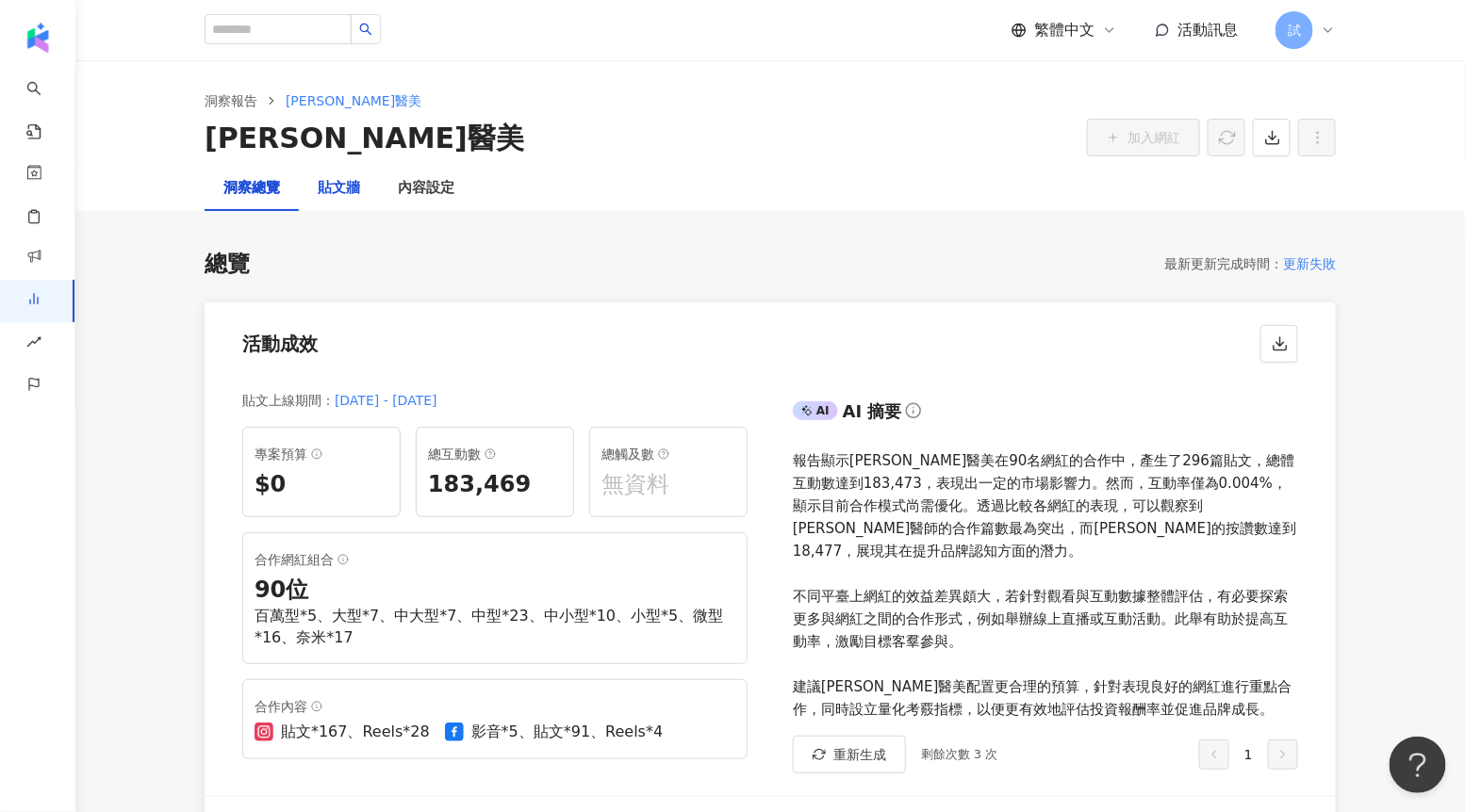
click at [342, 187] on div "貼文牆" at bounding box center [339, 188] width 42 height 23
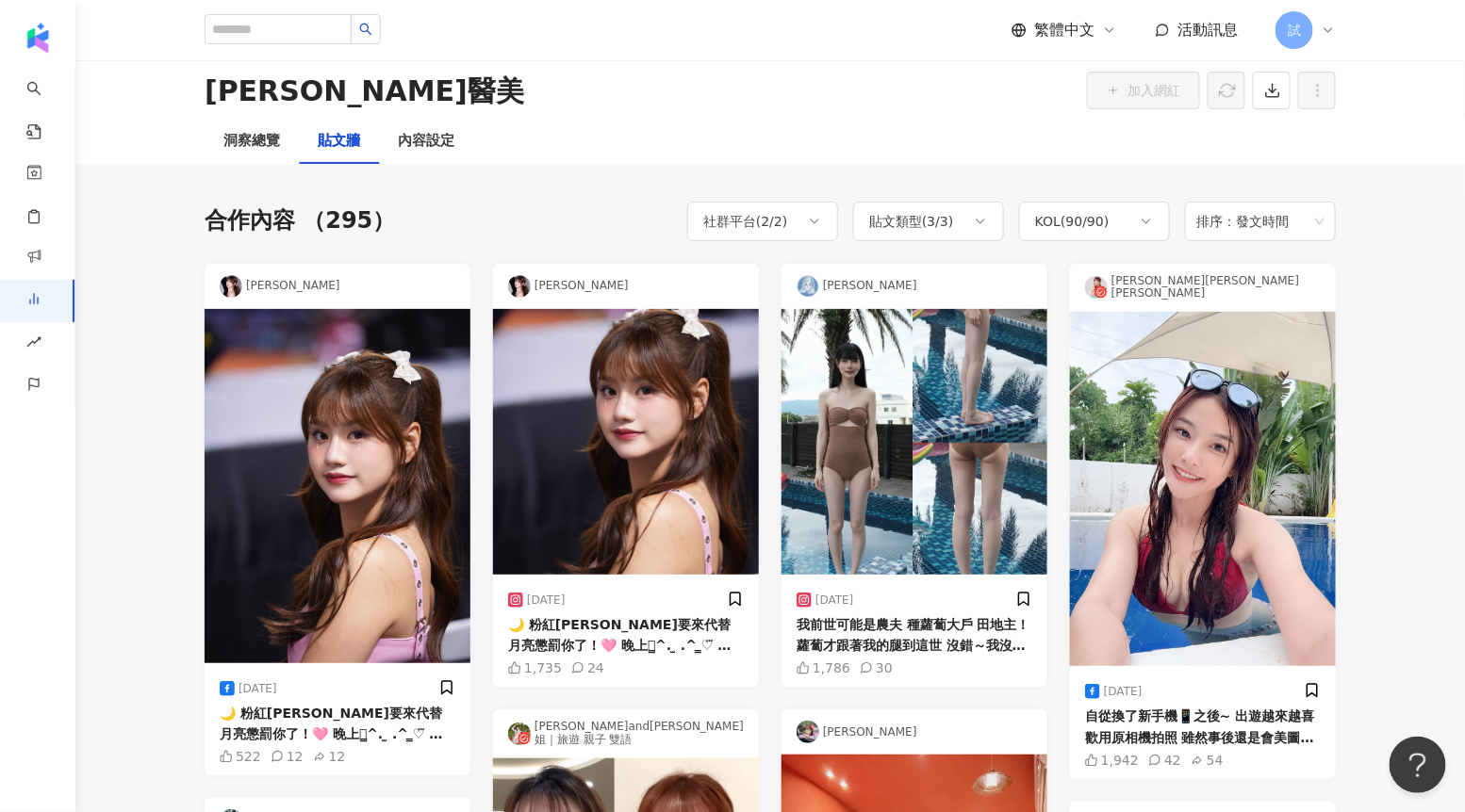
scroll to position [26, 0]
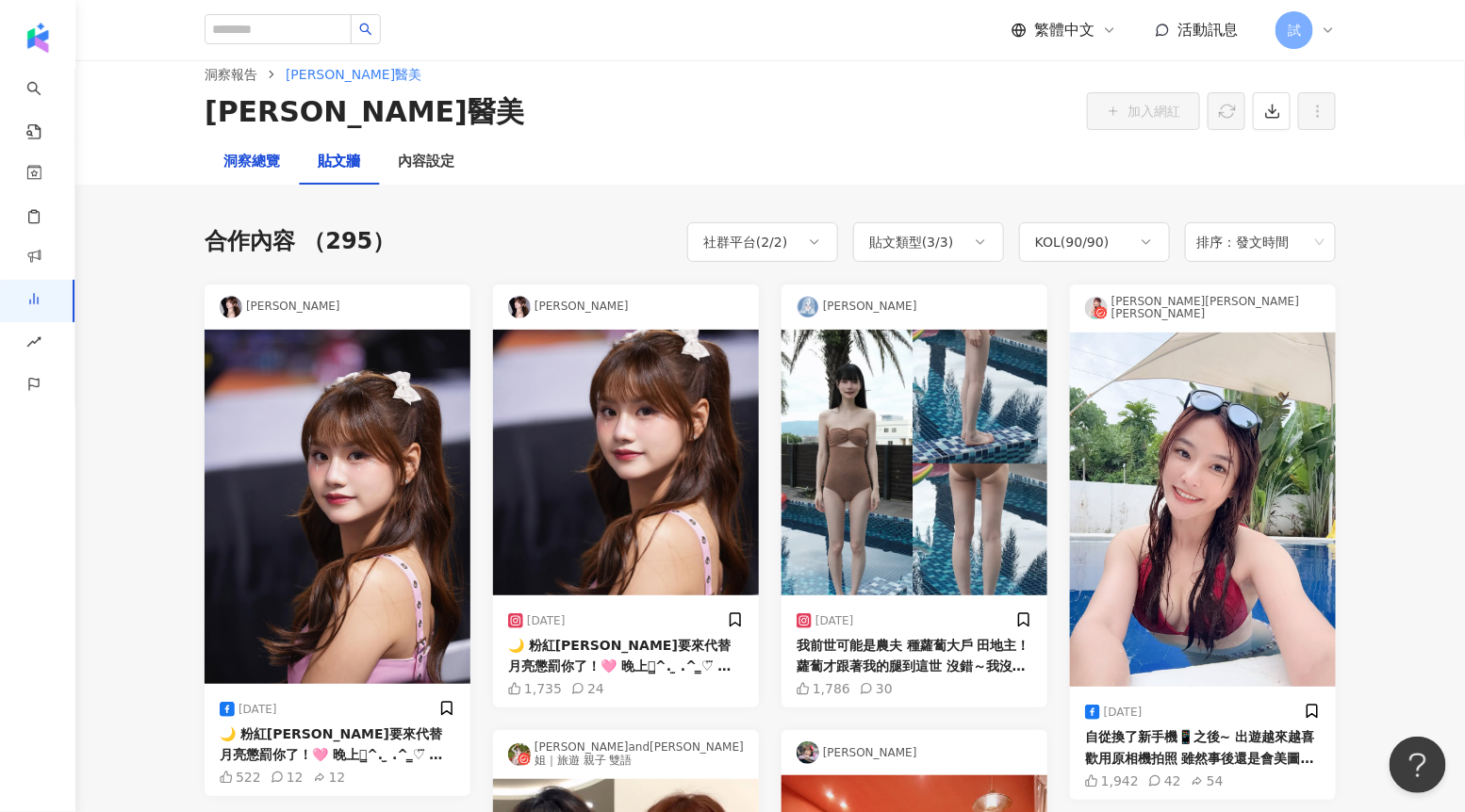
click at [250, 164] on div "洞察總覽" at bounding box center [252, 161] width 57 height 23
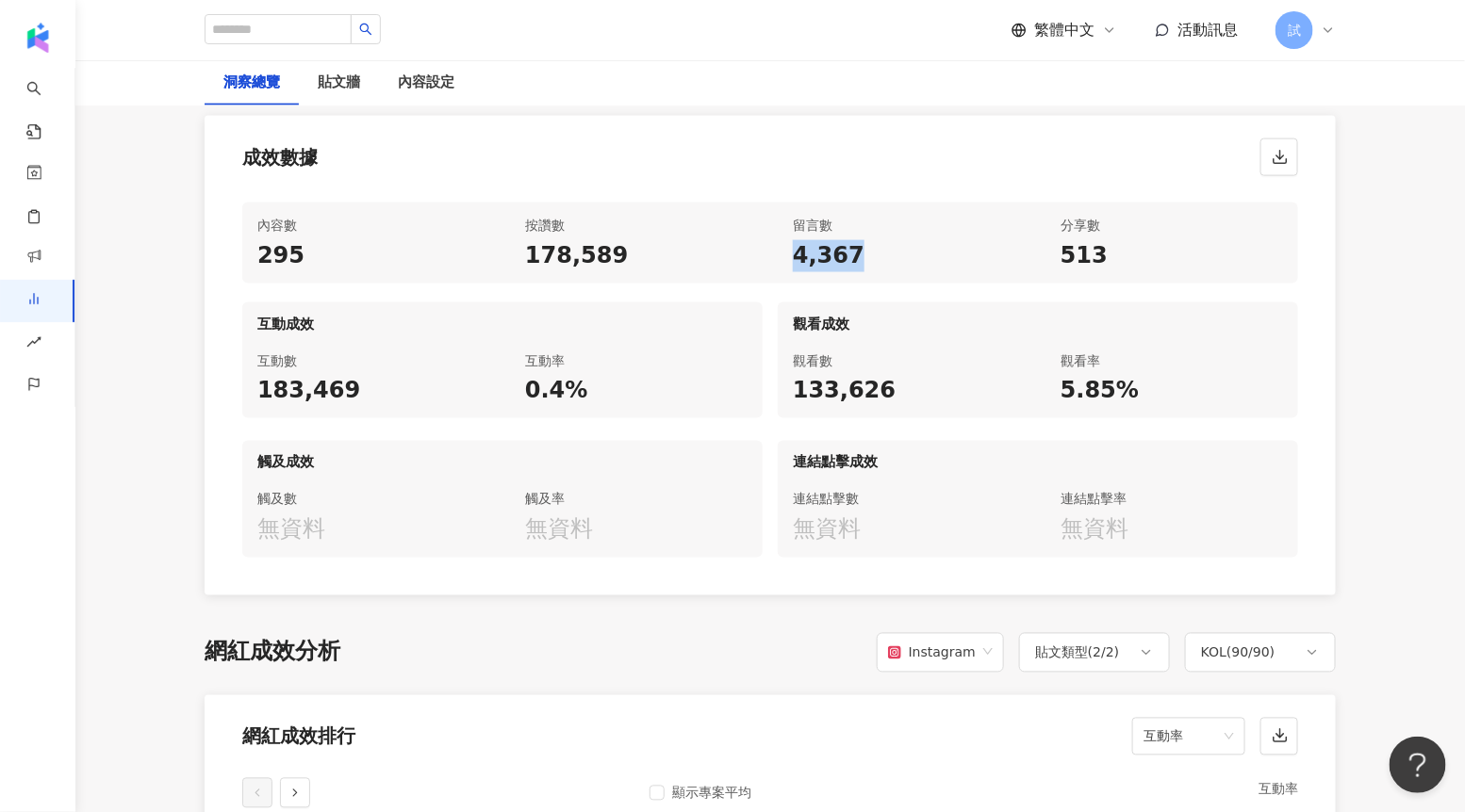
drag, startPoint x: 908, startPoint y: 232, endPoint x: 923, endPoint y: 230, distance: 15.1
click at [923, 241] on div "4,367" at bounding box center [903, 256] width 222 height 32
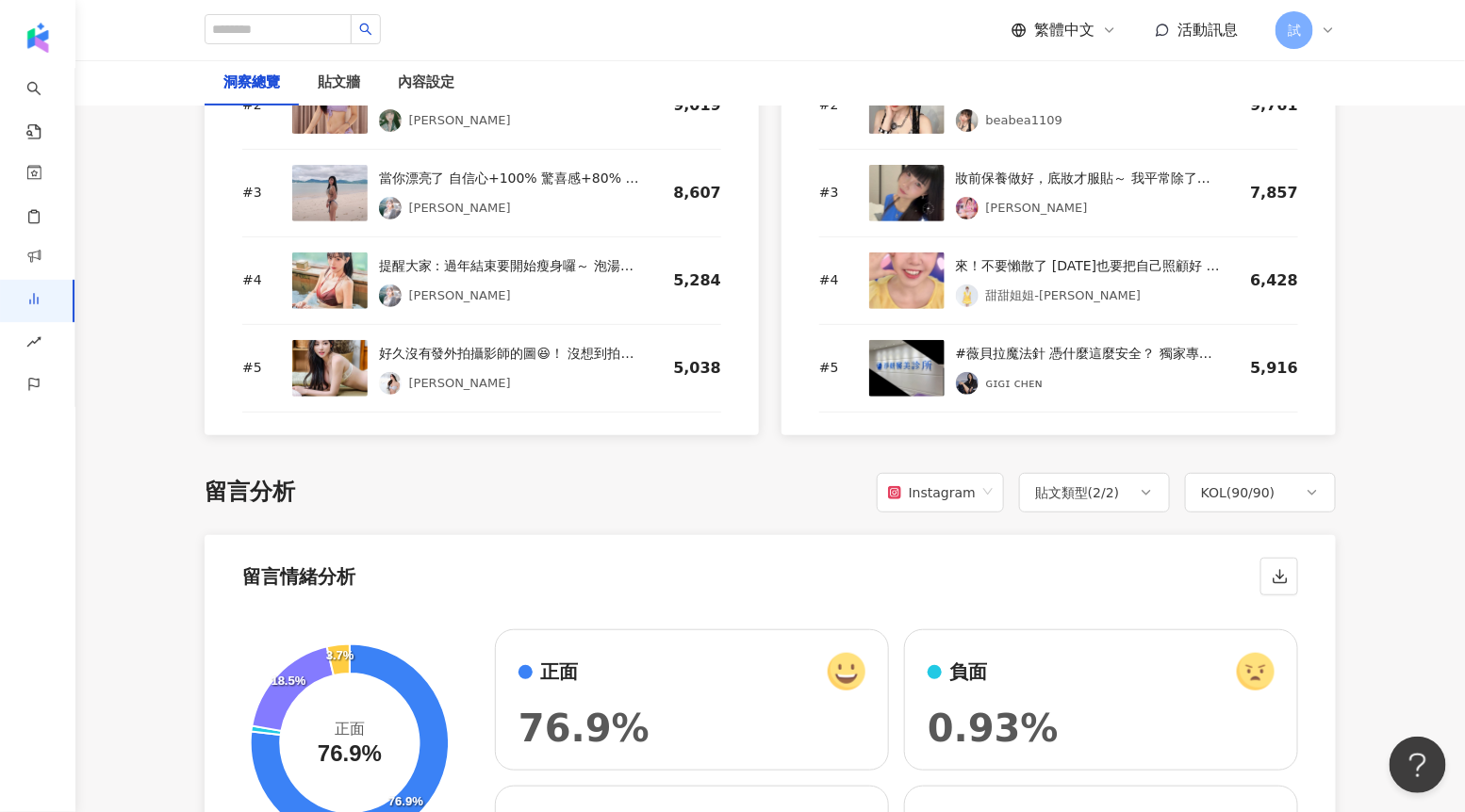
scroll to position [2560, 0]
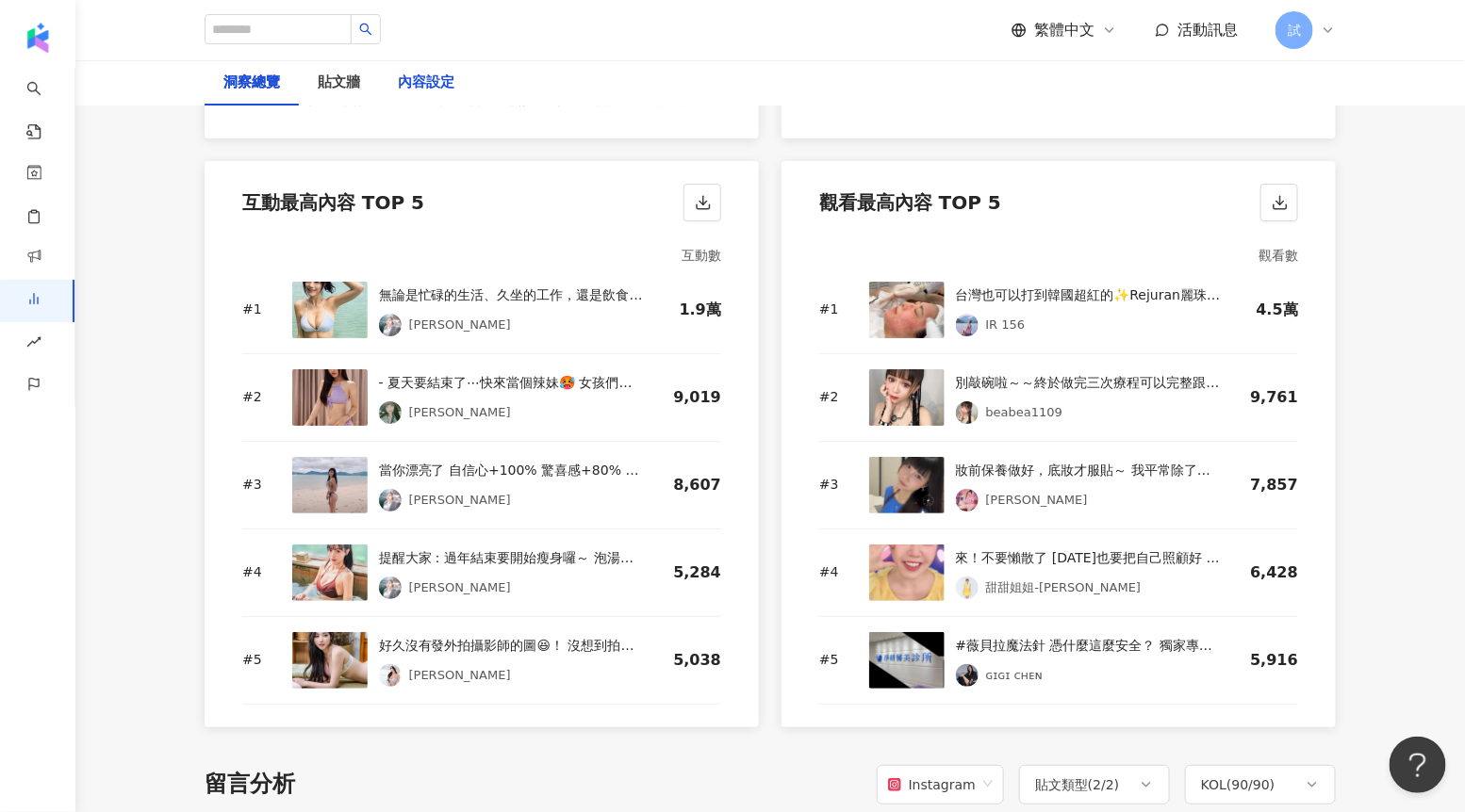
click at [435, 89] on div "內容設定" at bounding box center [426, 82] width 57 height 23
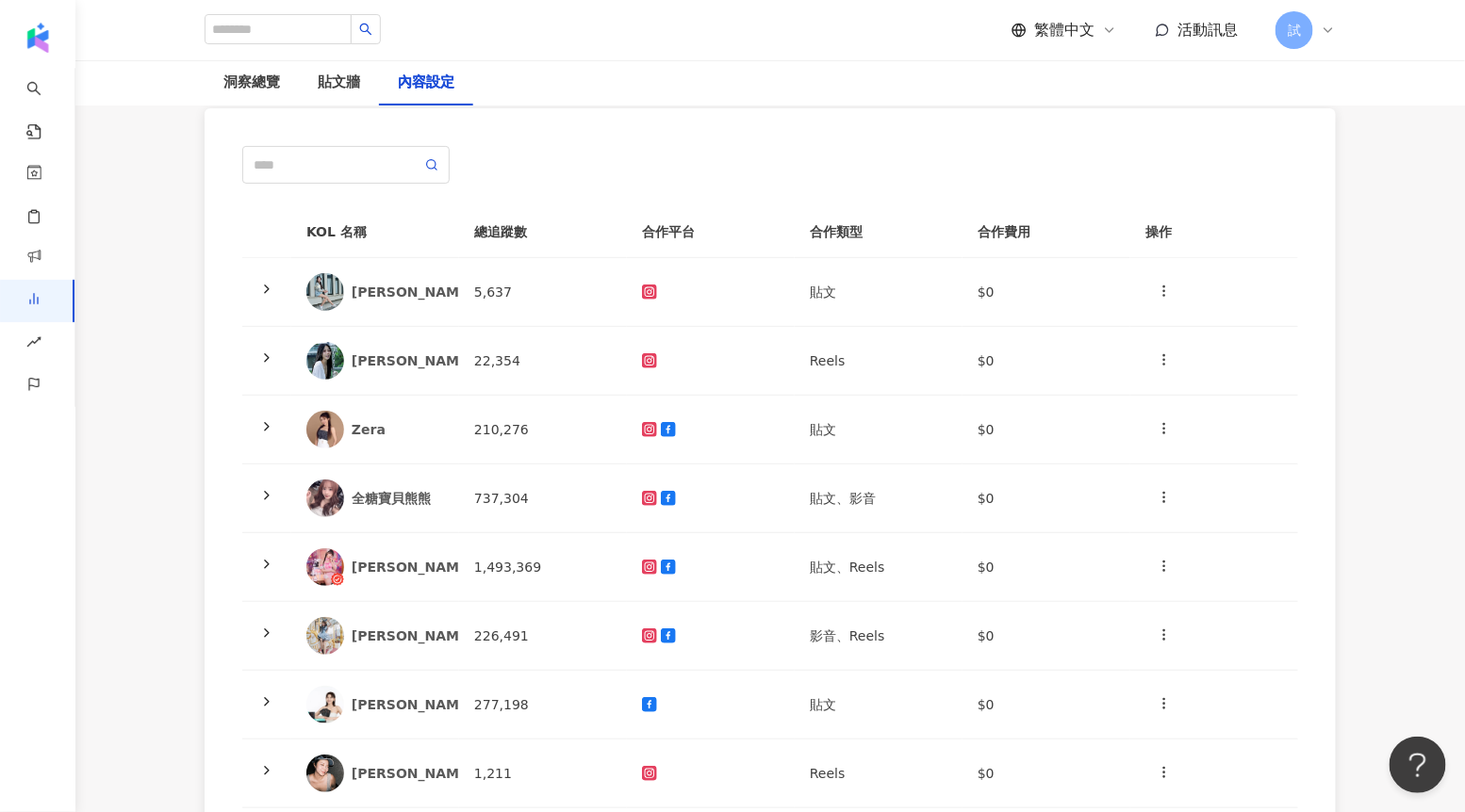
scroll to position [141, 0]
click at [266, 288] on icon at bounding box center [266, 288] width 15 height 15
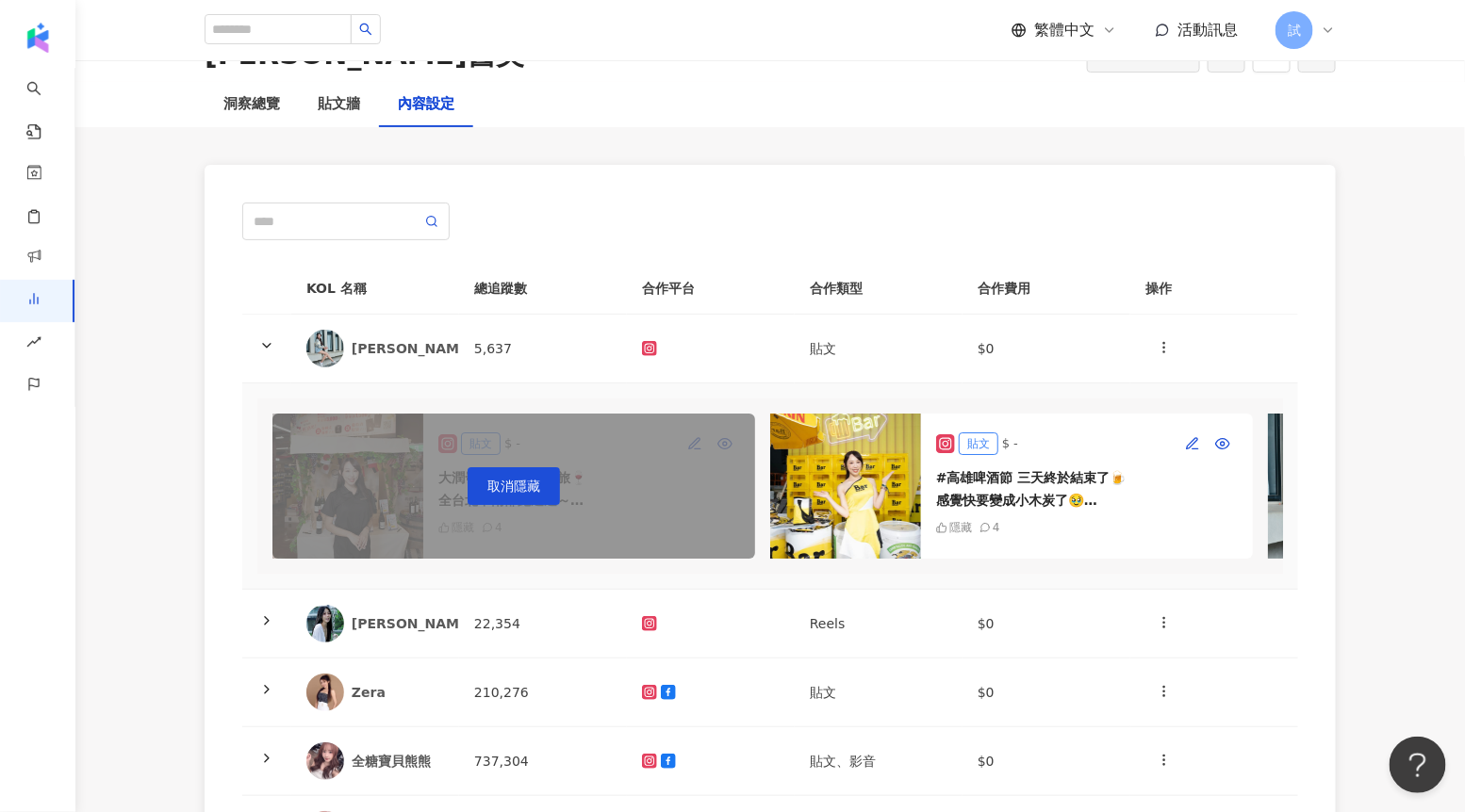
scroll to position [0, 0]
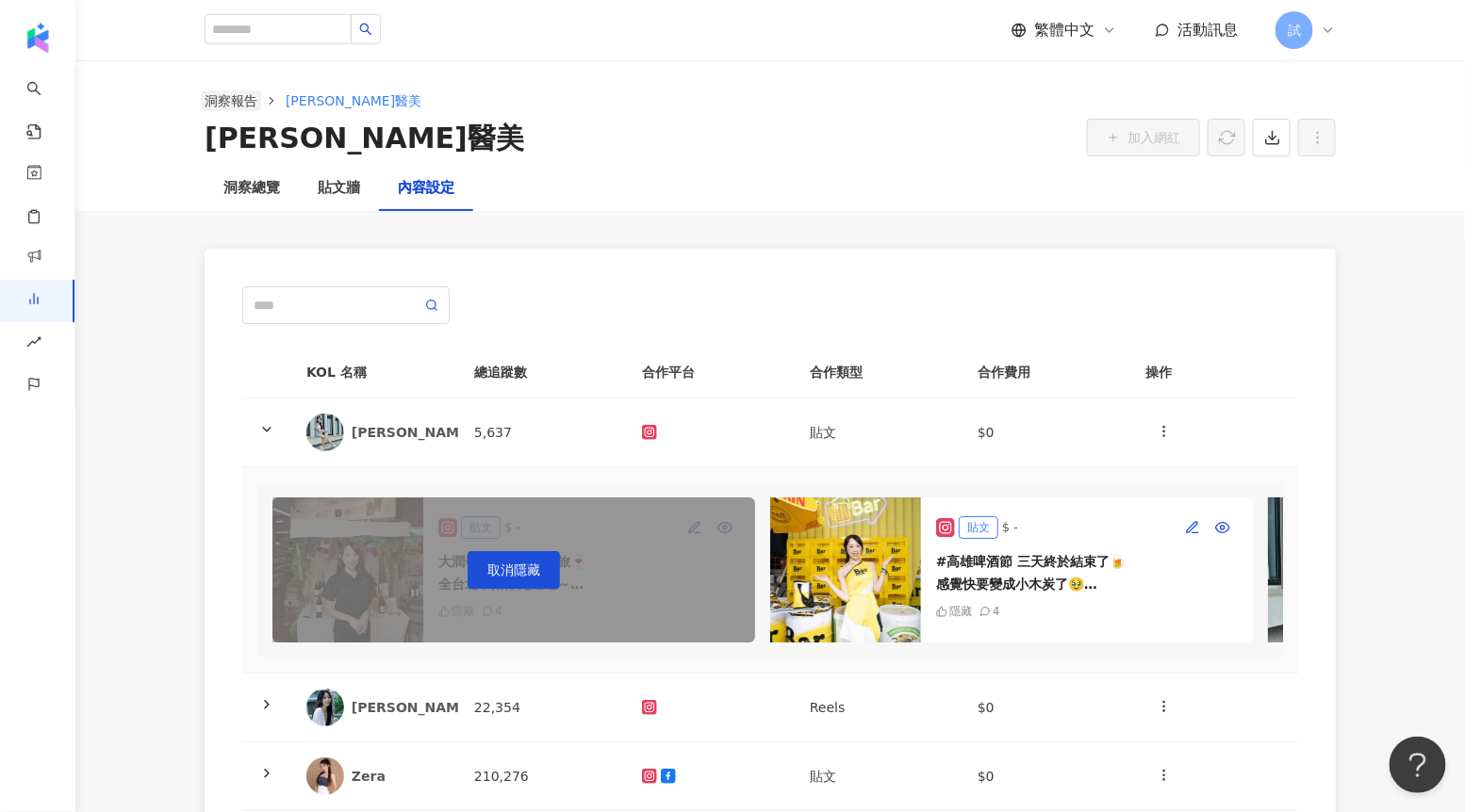
click at [225, 104] on link "洞察報告" at bounding box center [231, 100] width 61 height 21
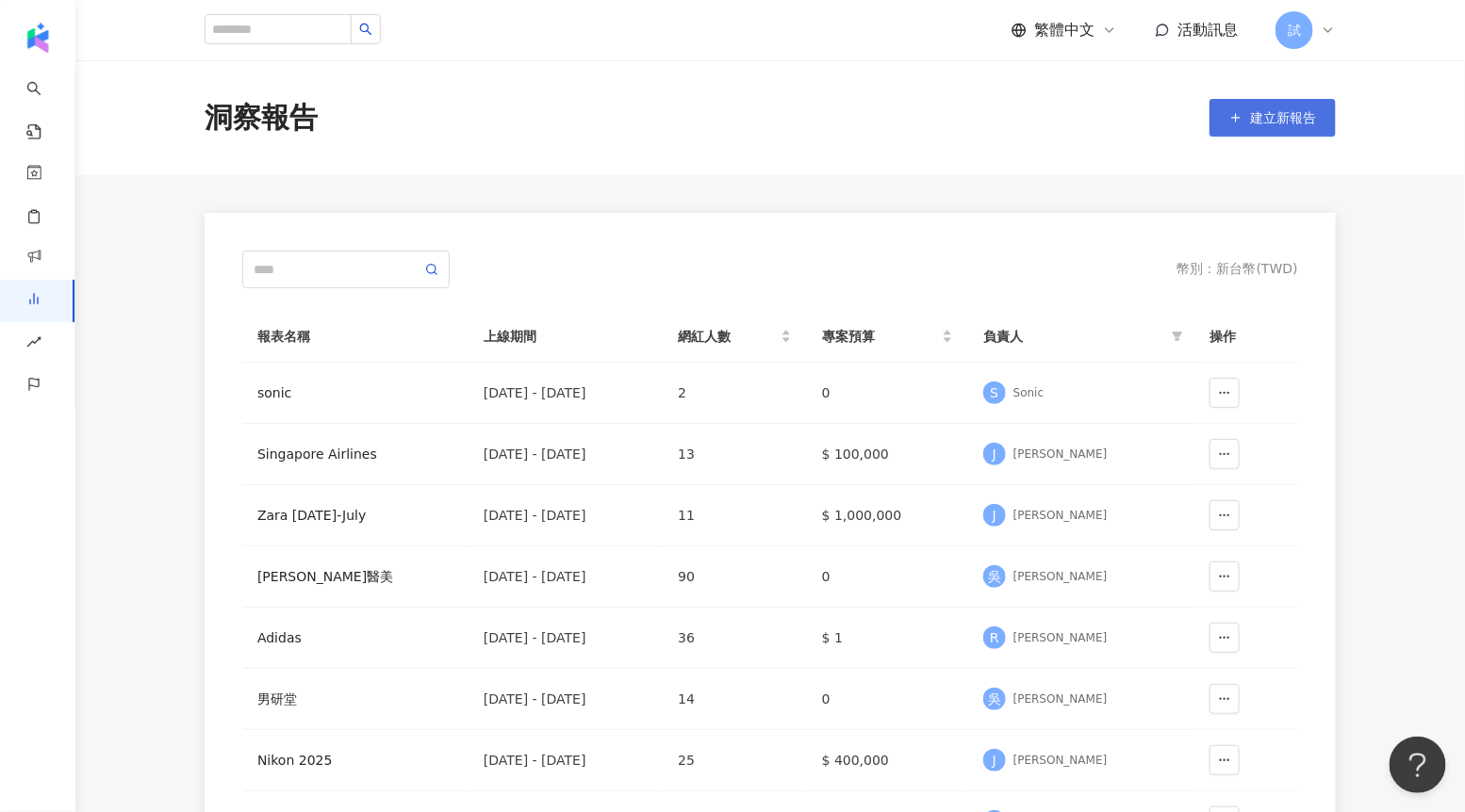
click at [1290, 125] on button "建立新報告" at bounding box center [1272, 117] width 126 height 38
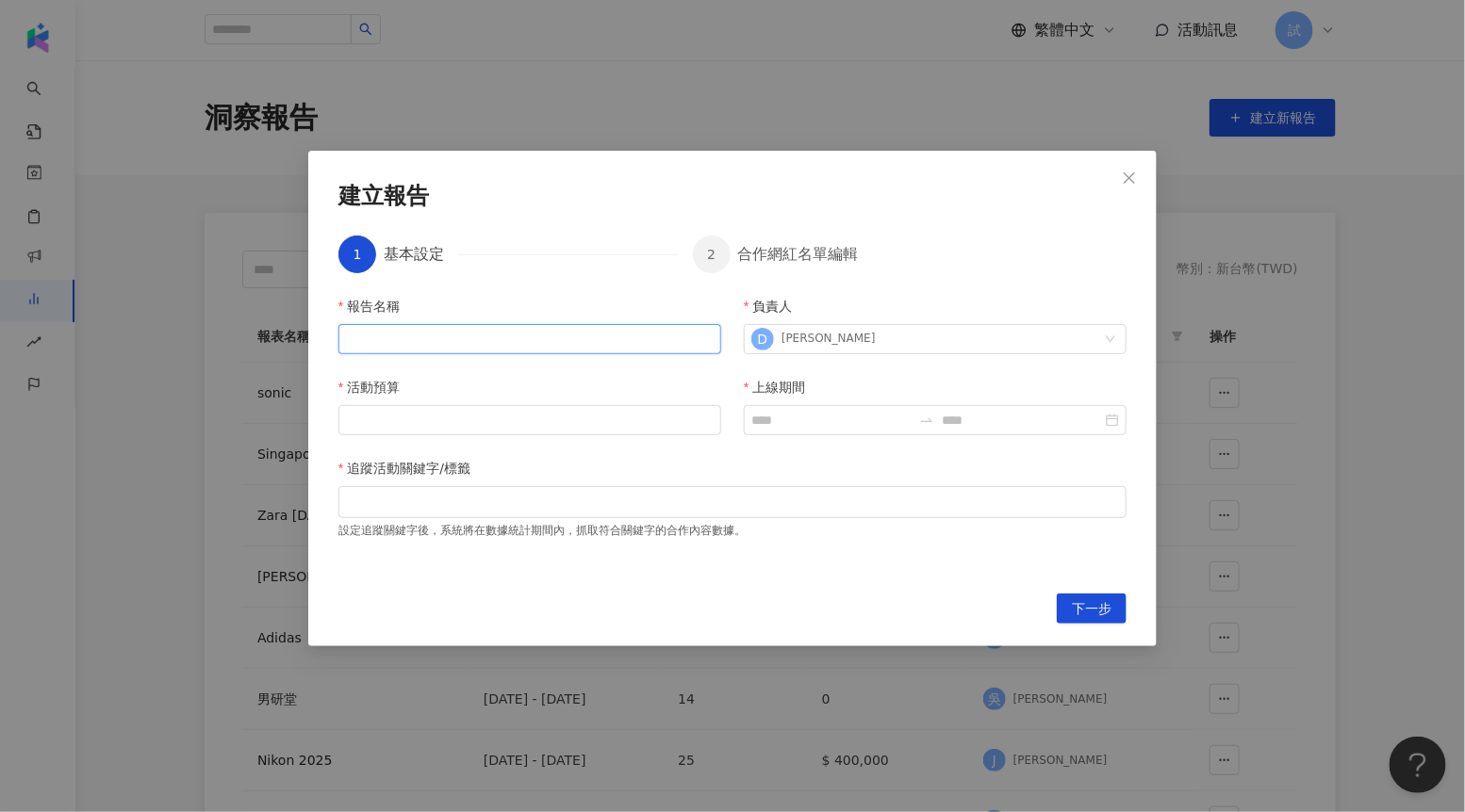
click at [406, 344] on input "報告名稱" at bounding box center [529, 338] width 383 height 30
type input "****"
click at [425, 425] on input "活動預算" at bounding box center [529, 420] width 381 height 28
type input "*"
click at [780, 421] on input "上線期間" at bounding box center [832, 420] width 160 height 21
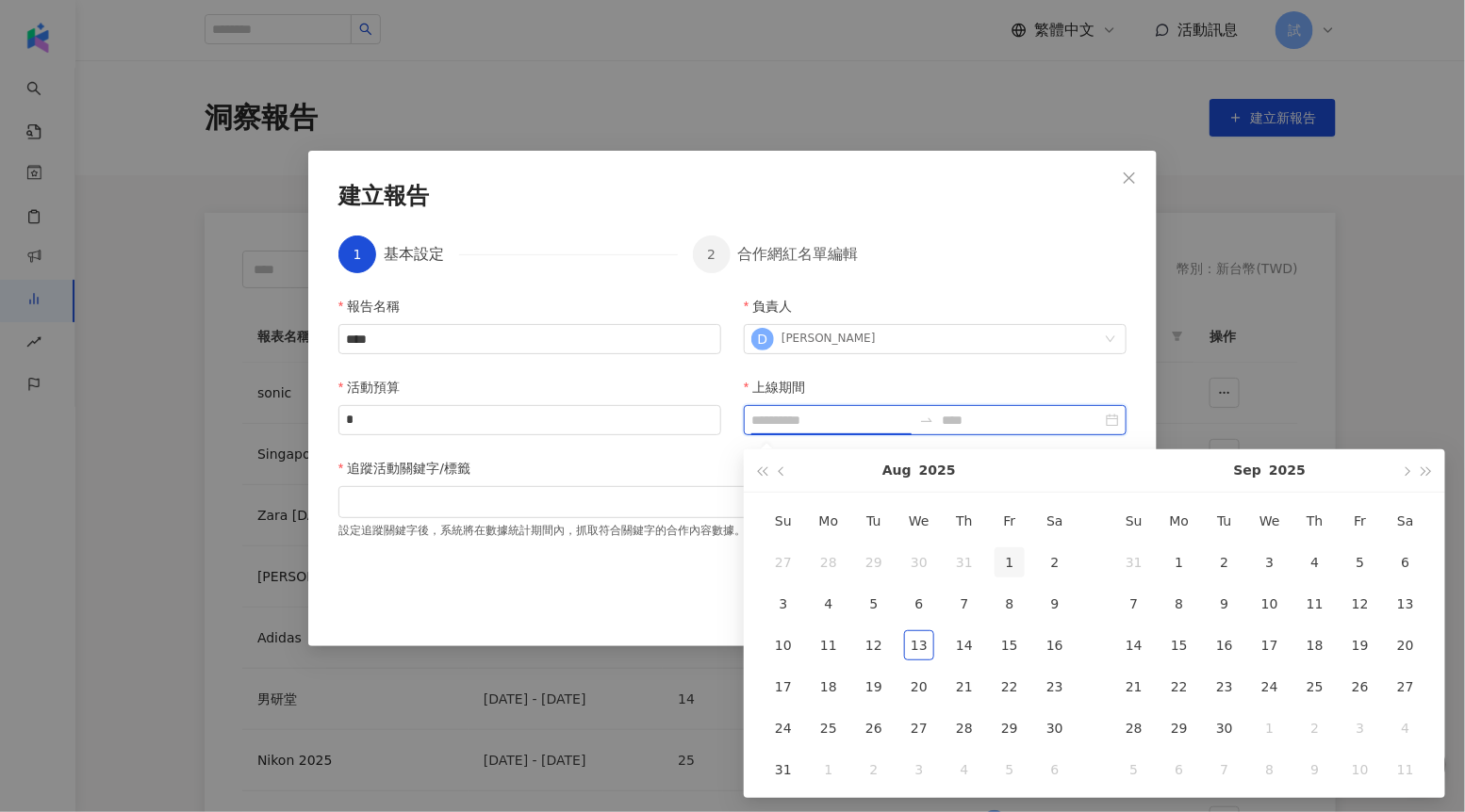
type input "**********"
click at [999, 565] on div "1" at bounding box center [1009, 563] width 30 height 30
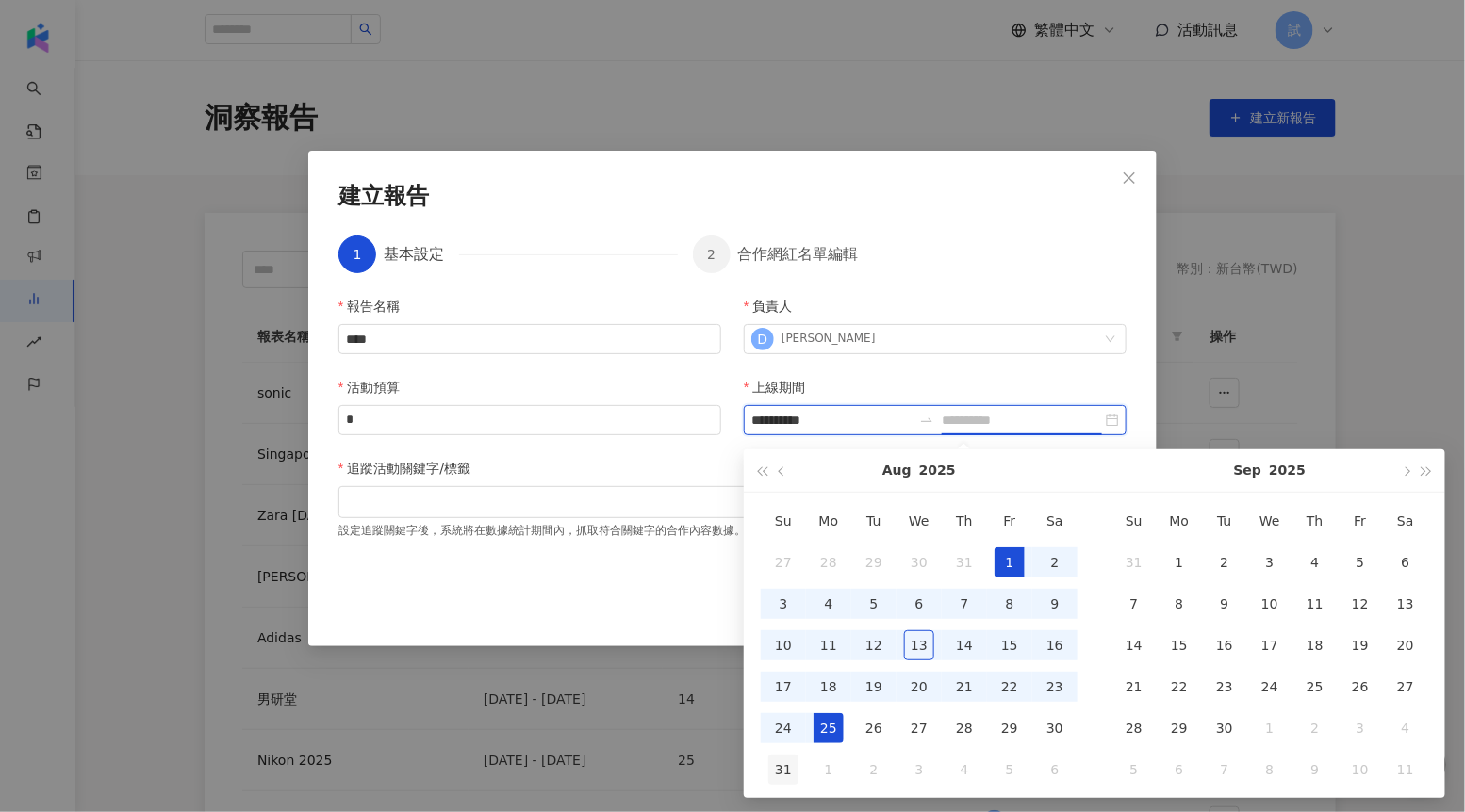
type input "**********"
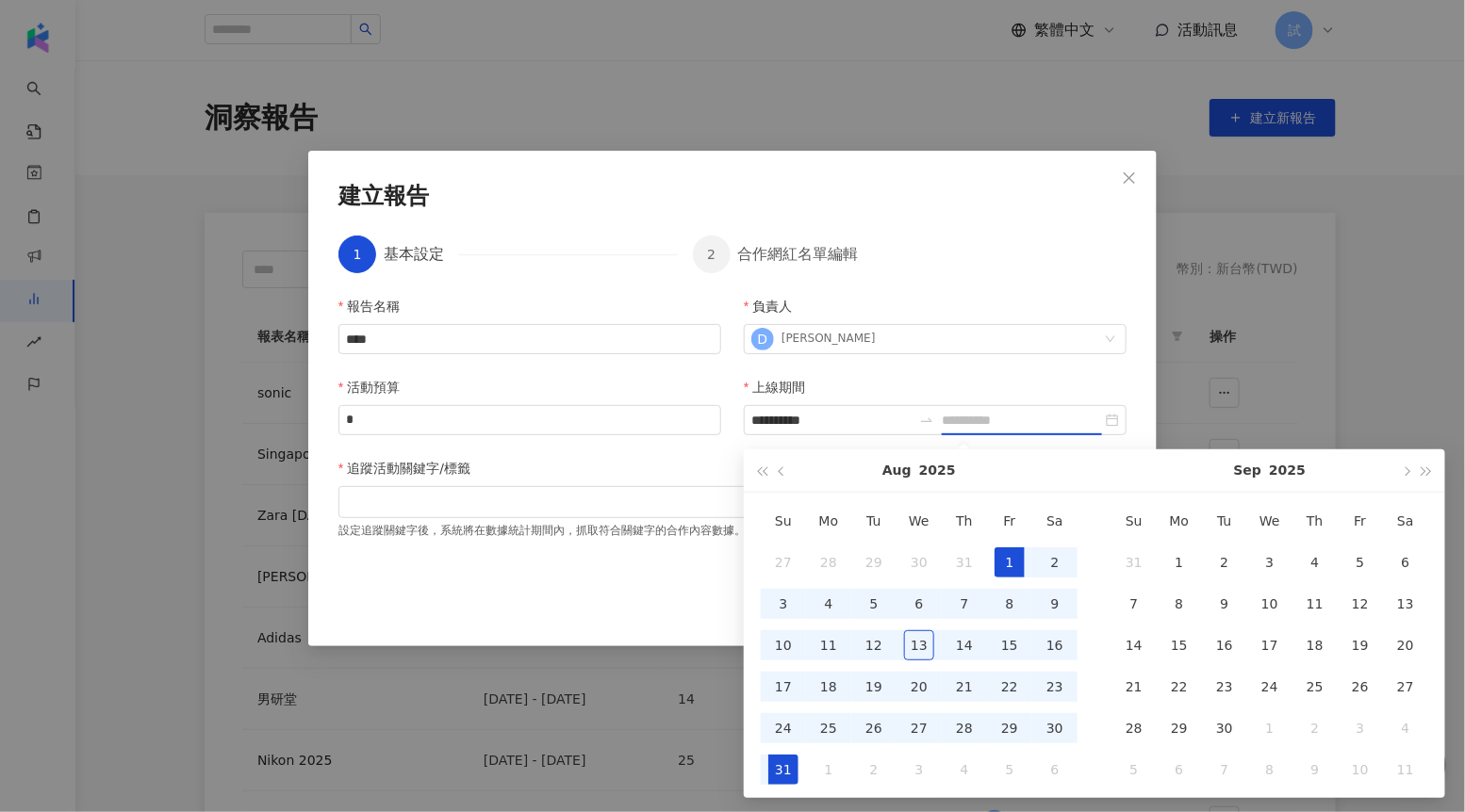
click at [793, 767] on div "31" at bounding box center [783, 769] width 30 height 30
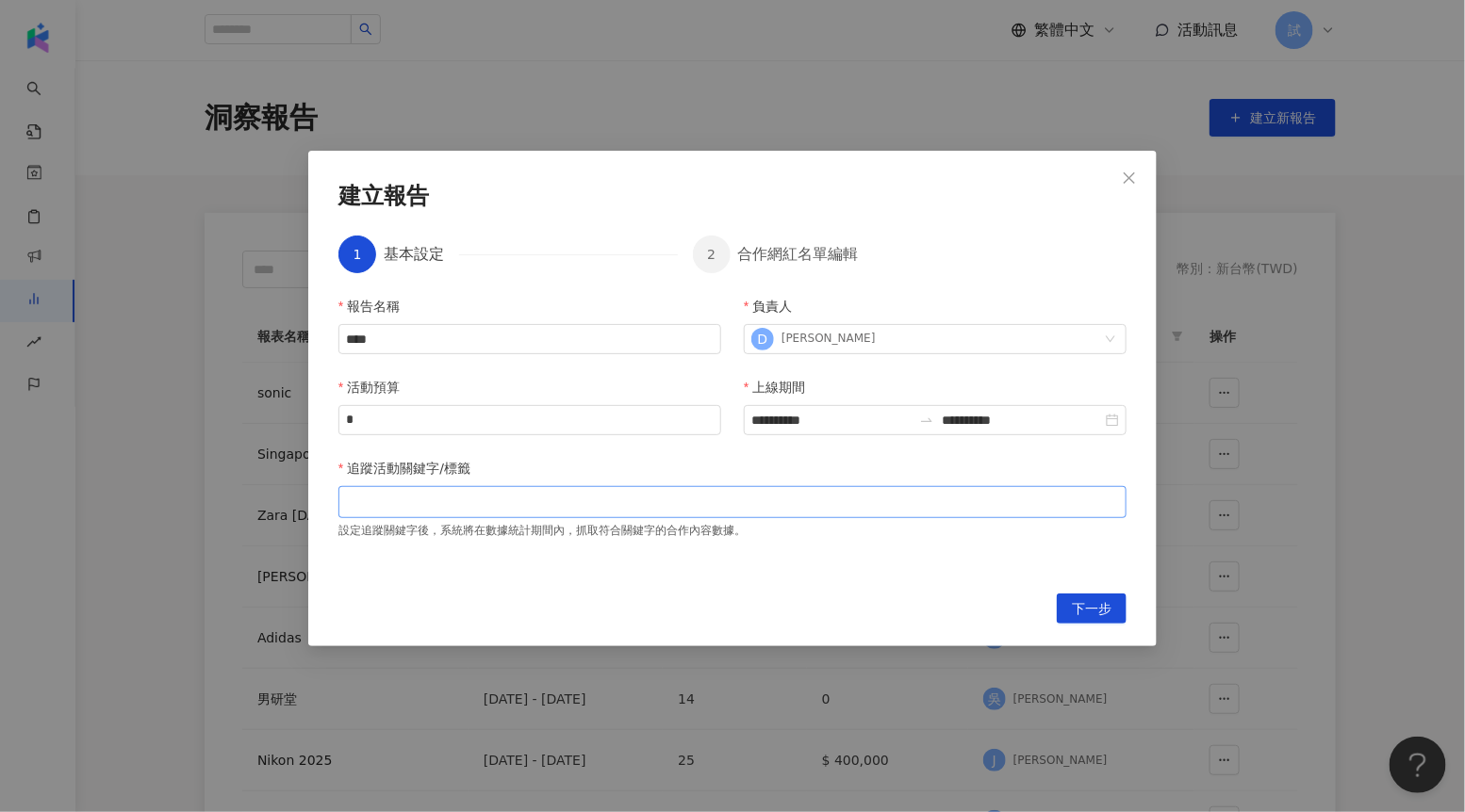
click at [706, 505] on div at bounding box center [732, 502] width 780 height 14
type input "*"
type input "***"
click at [1108, 610] on span "下一步" at bounding box center [1091, 609] width 39 height 30
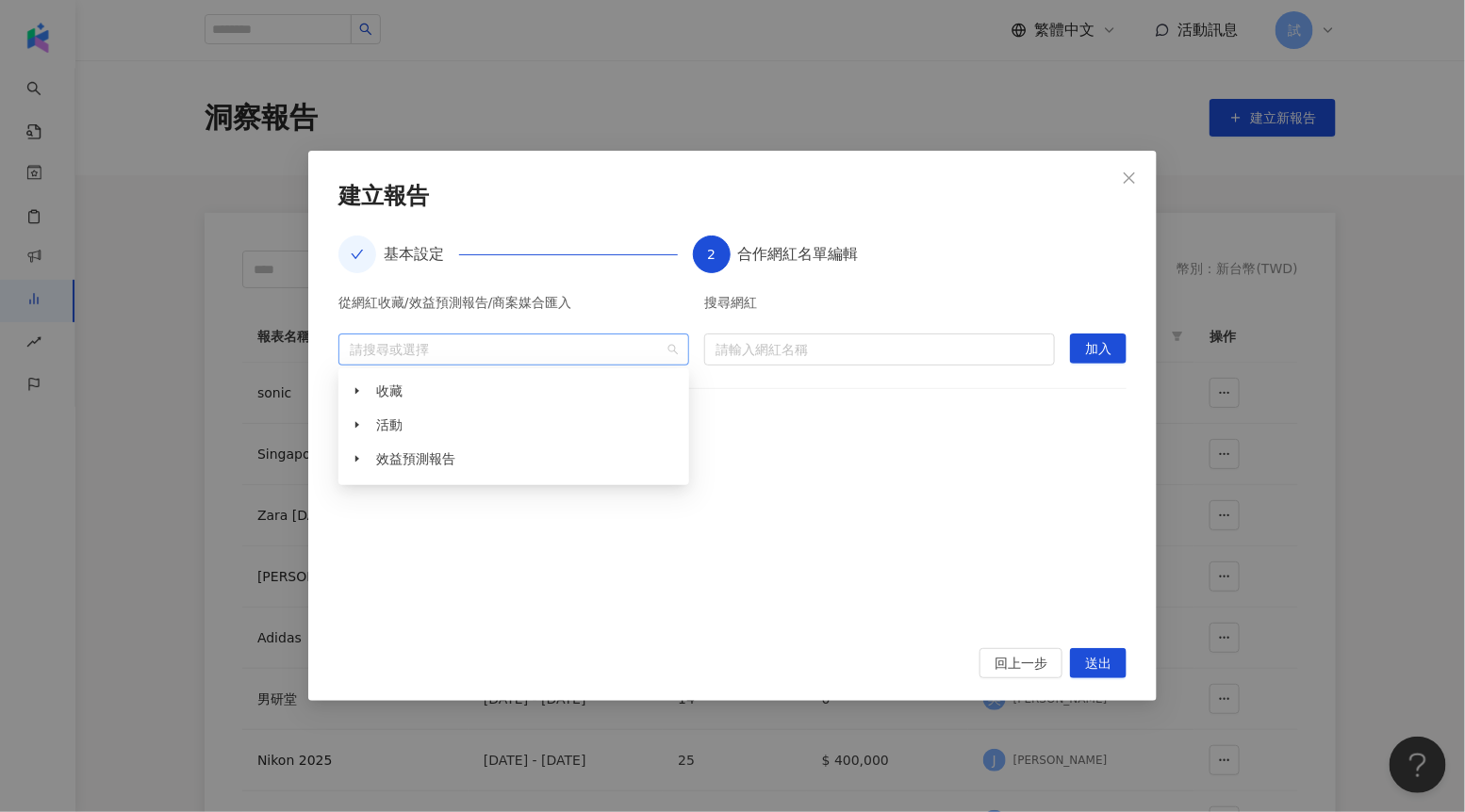
click at [614, 353] on div at bounding box center [504, 349] width 323 height 14
click at [393, 392] on span "收藏" at bounding box center [389, 390] width 26 height 15
click at [360, 392] on icon "caret-down" at bounding box center [357, 391] width 10 height 10
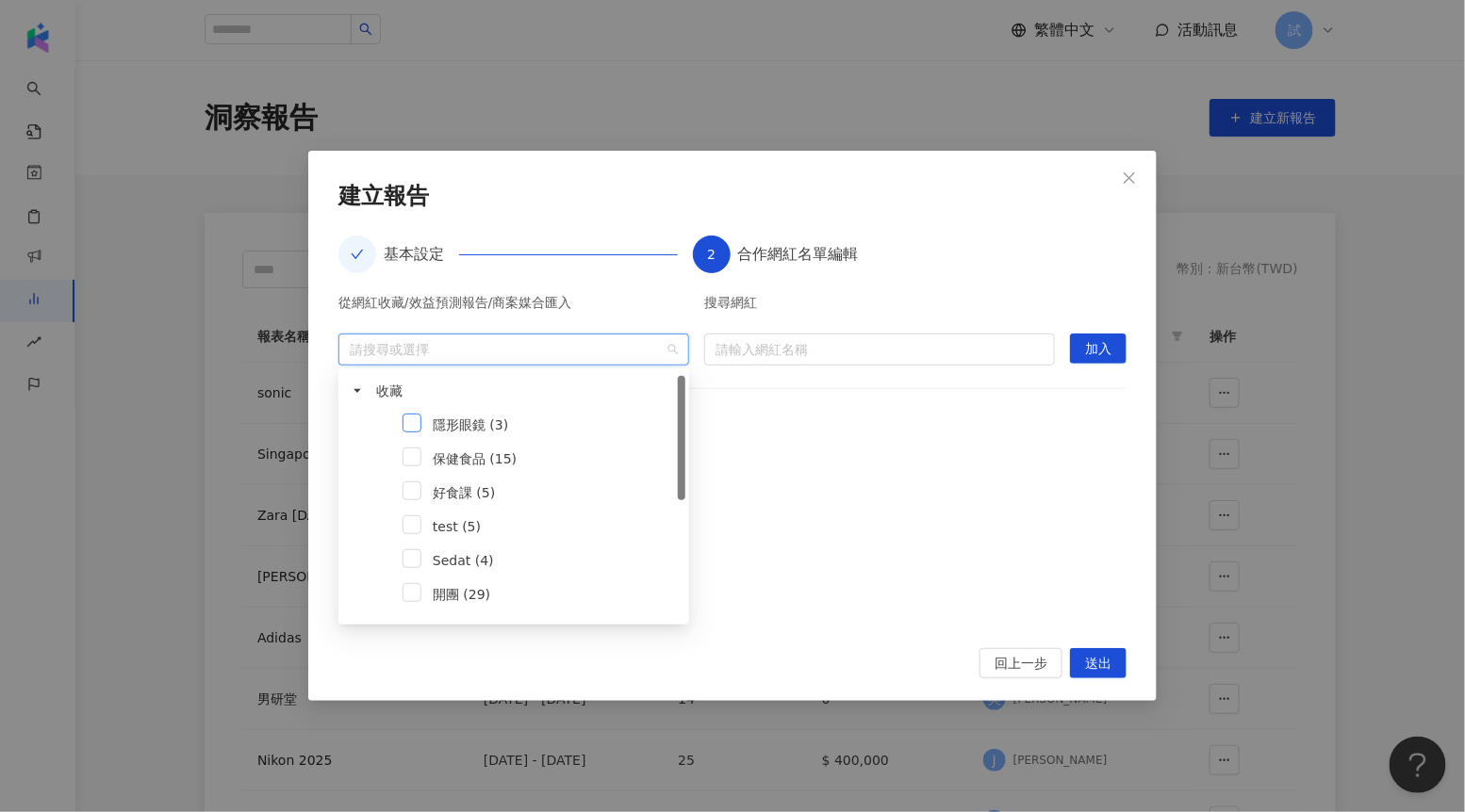
click at [420, 424] on span at bounding box center [411, 423] width 19 height 19
click at [1074, 350] on button "加入" at bounding box center [1098, 348] width 57 height 30
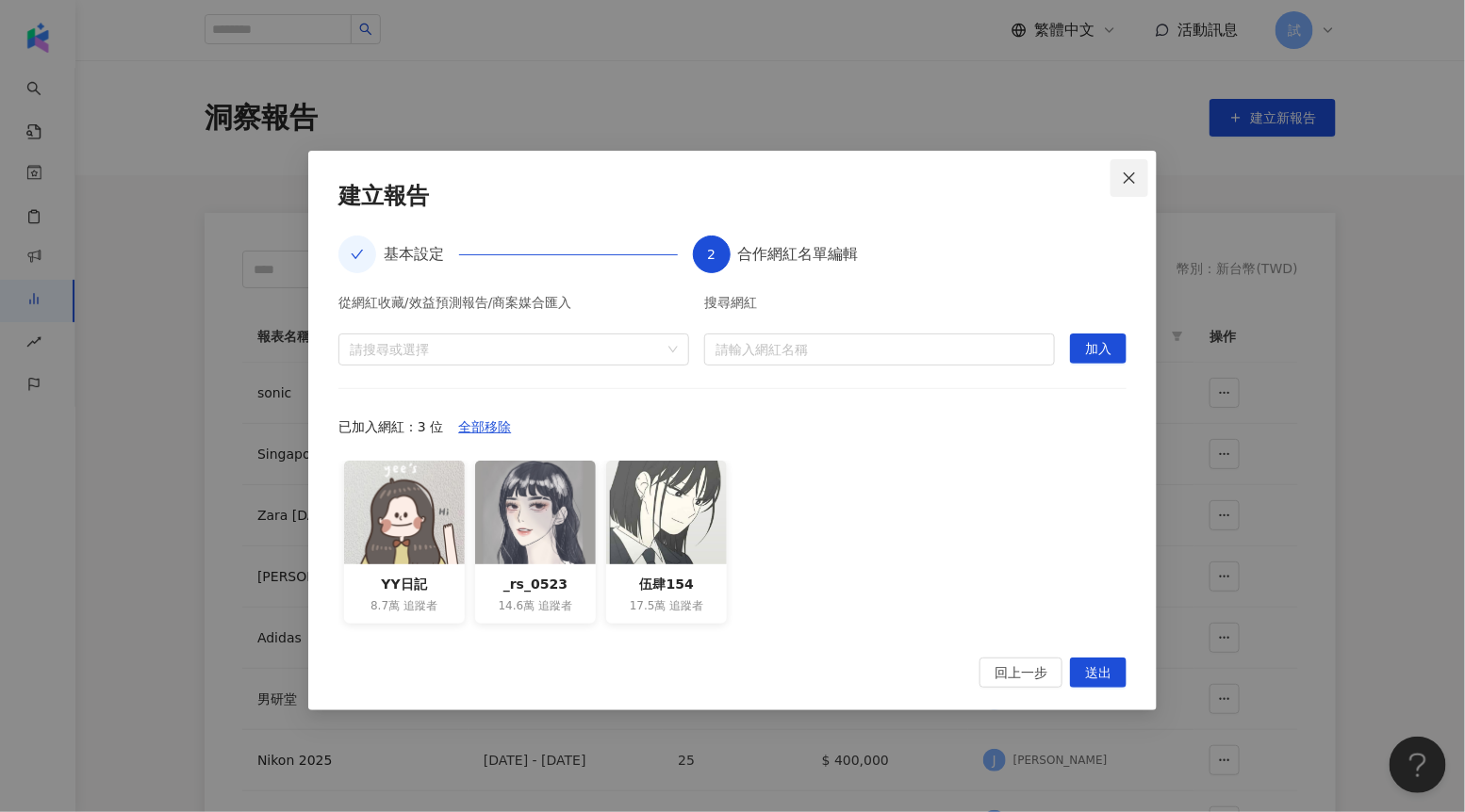
click at [1138, 175] on span "Close" at bounding box center [1129, 177] width 38 height 15
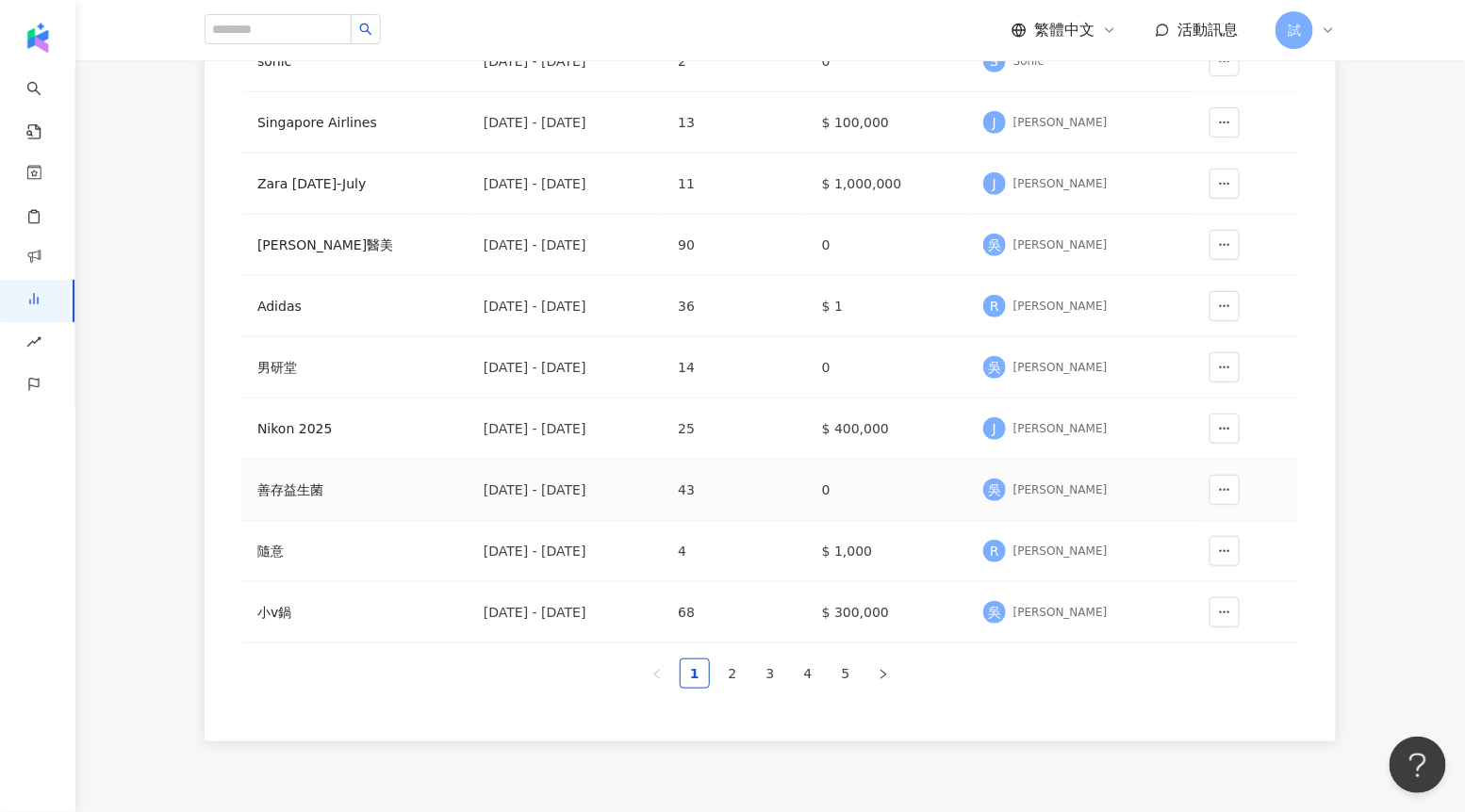
scroll to position [399, 0]
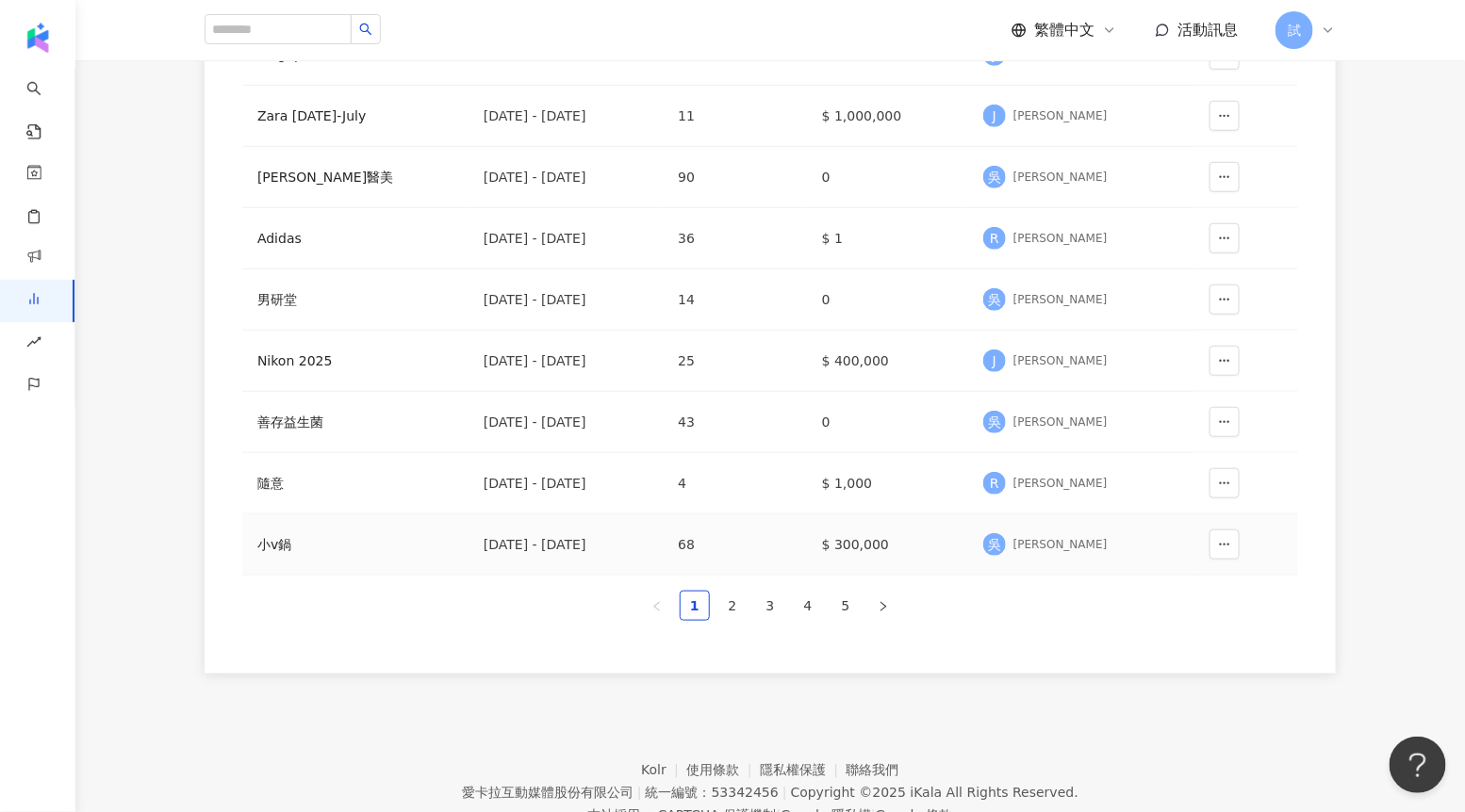
click at [313, 539] on div "小v鍋" at bounding box center [355, 544] width 196 height 21
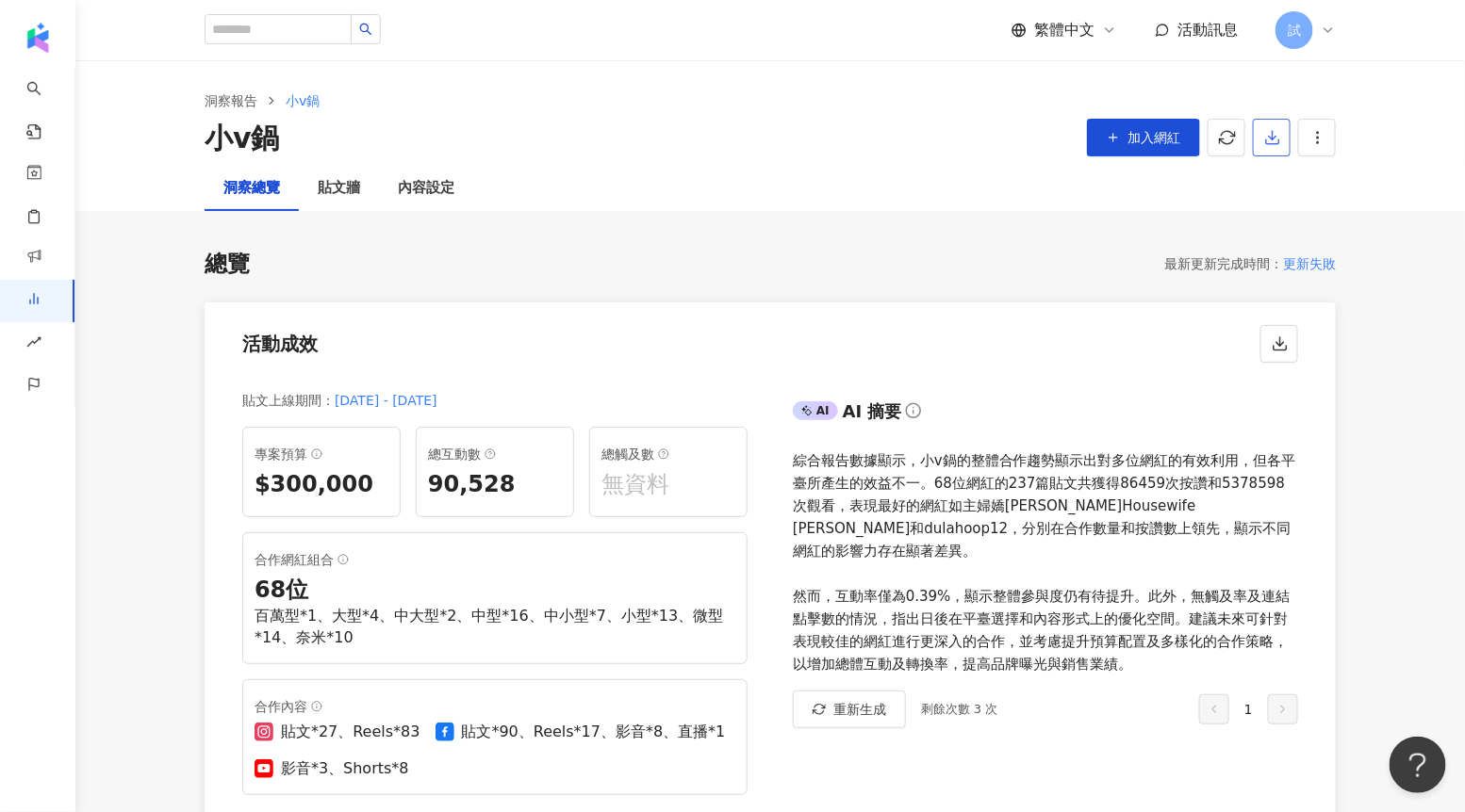
click at [1266, 142] on icon "button" at bounding box center [1272, 137] width 17 height 17
click at [1291, 182] on span "匯出 PPT" at bounding box center [1300, 182] width 66 height 21
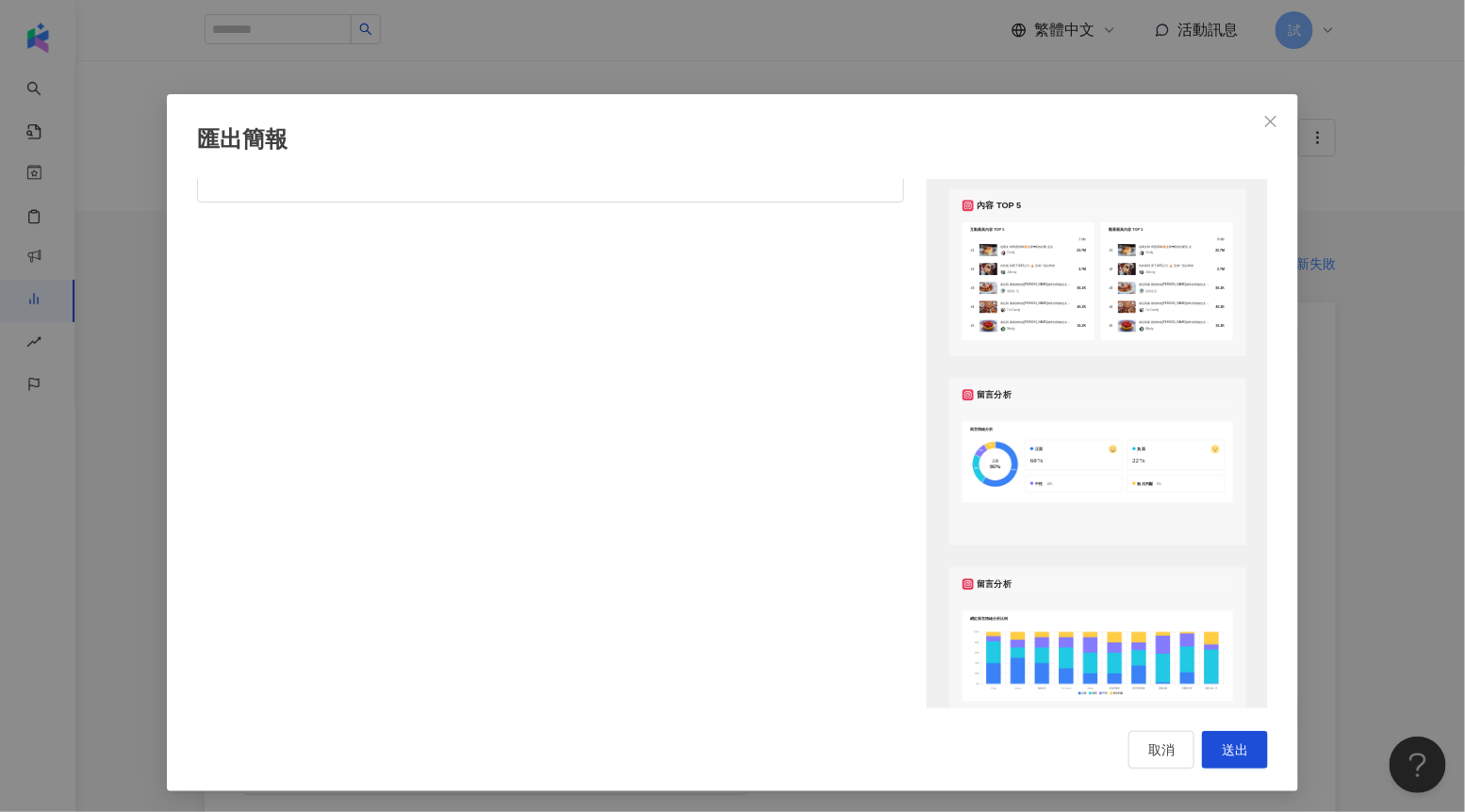
scroll to position [1203, 0]
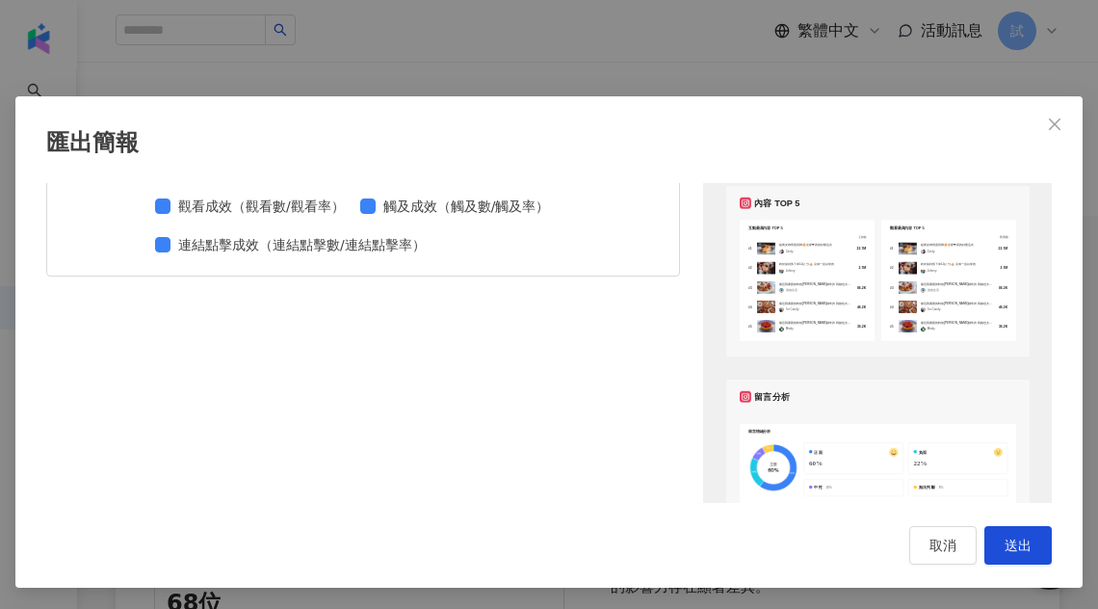
drag, startPoint x: 1053, startPoint y: 127, endPoint x: 1206, endPoint y: 122, distance: 153.2
click at [1098, 152] on div "匯出簡報 請選擇您欲匯出的項目 整體設定 全部 顯示平台 Instagram Facebook Youtube 自訂平台 網紅成效分析 全部 圖表選擇 網紅成…" at bounding box center [549, 304] width 1098 height 609
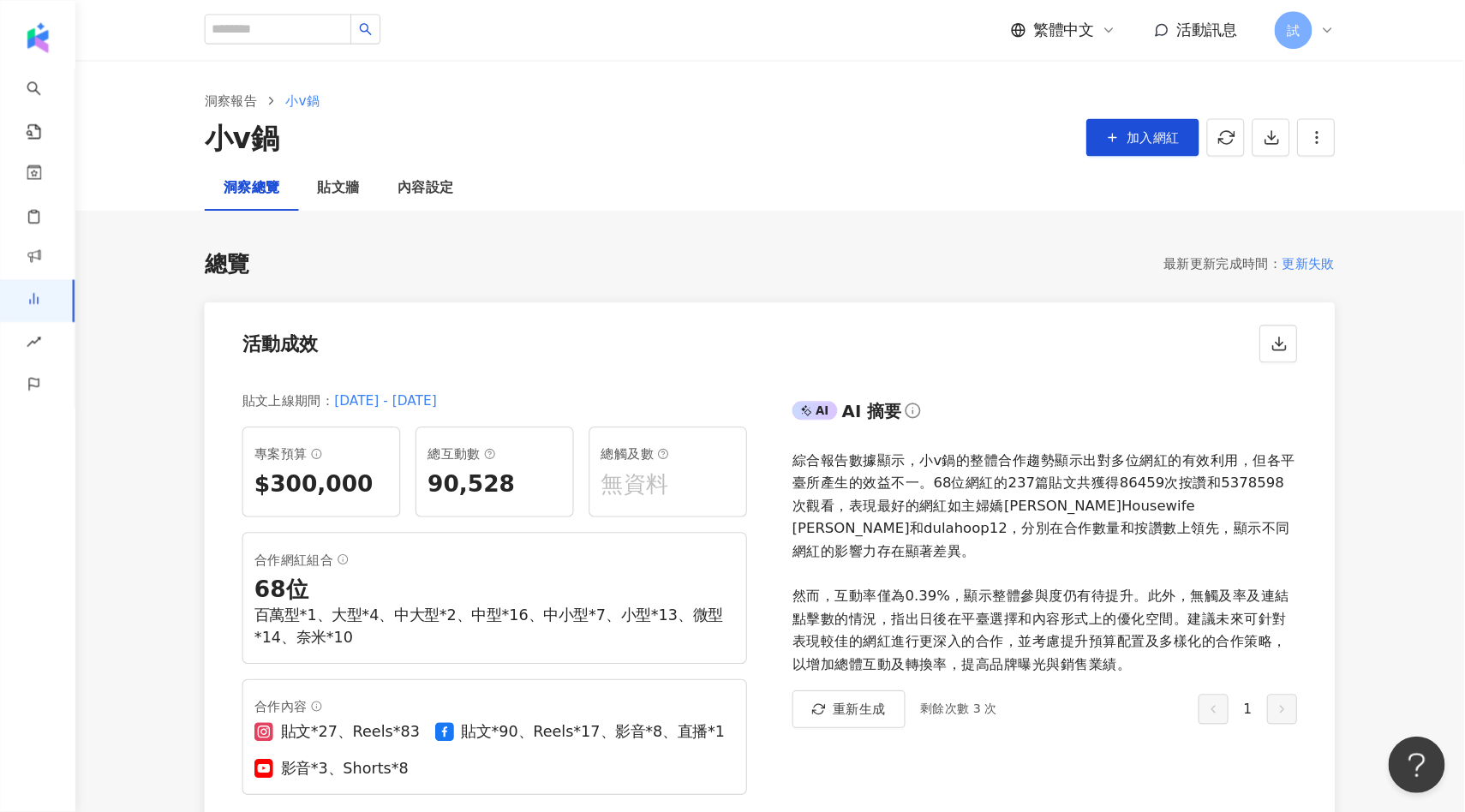
scroll to position [0, 0]
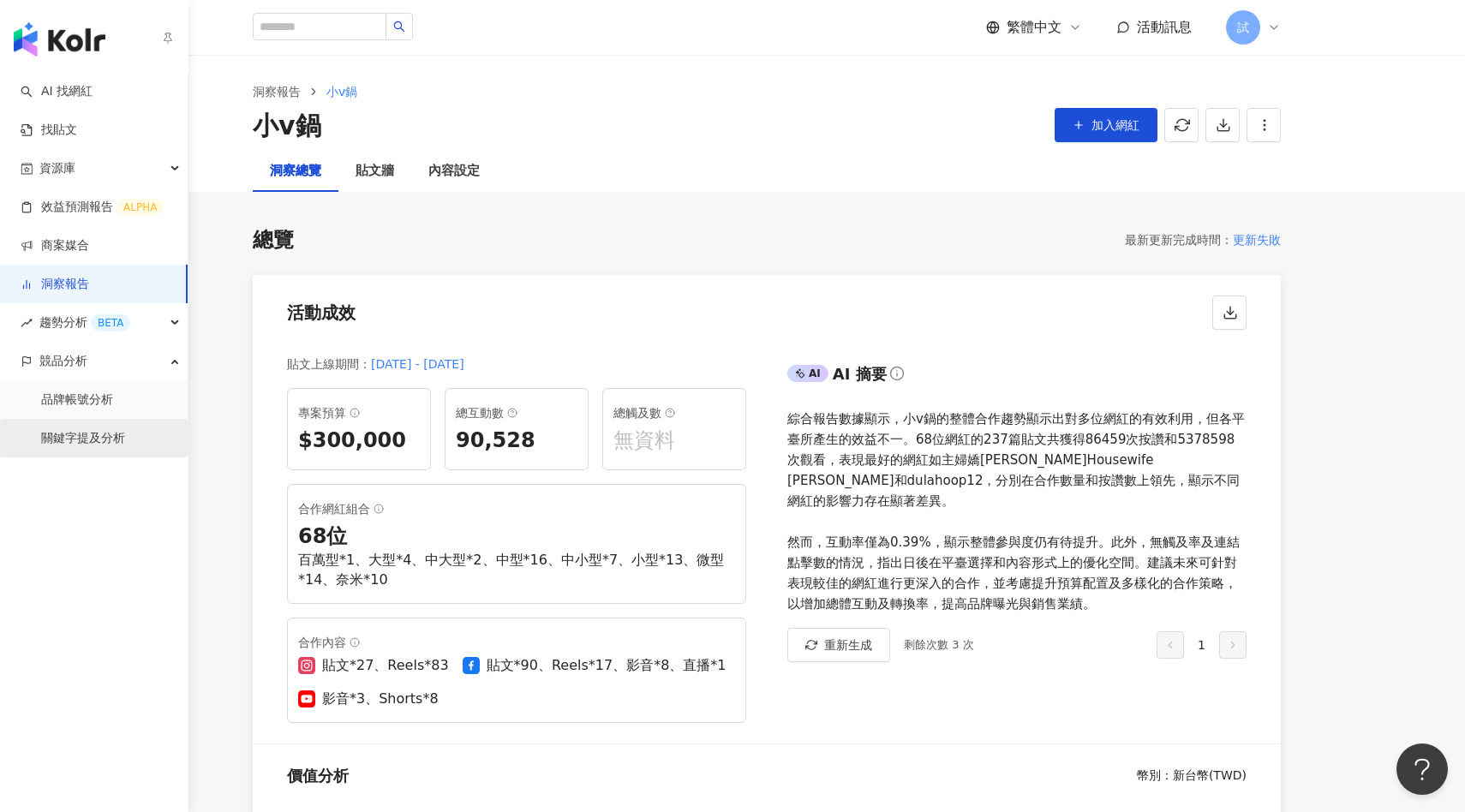
click at [78, 432] on link "關鍵字提及分析" at bounding box center [83, 438] width 84 height 17
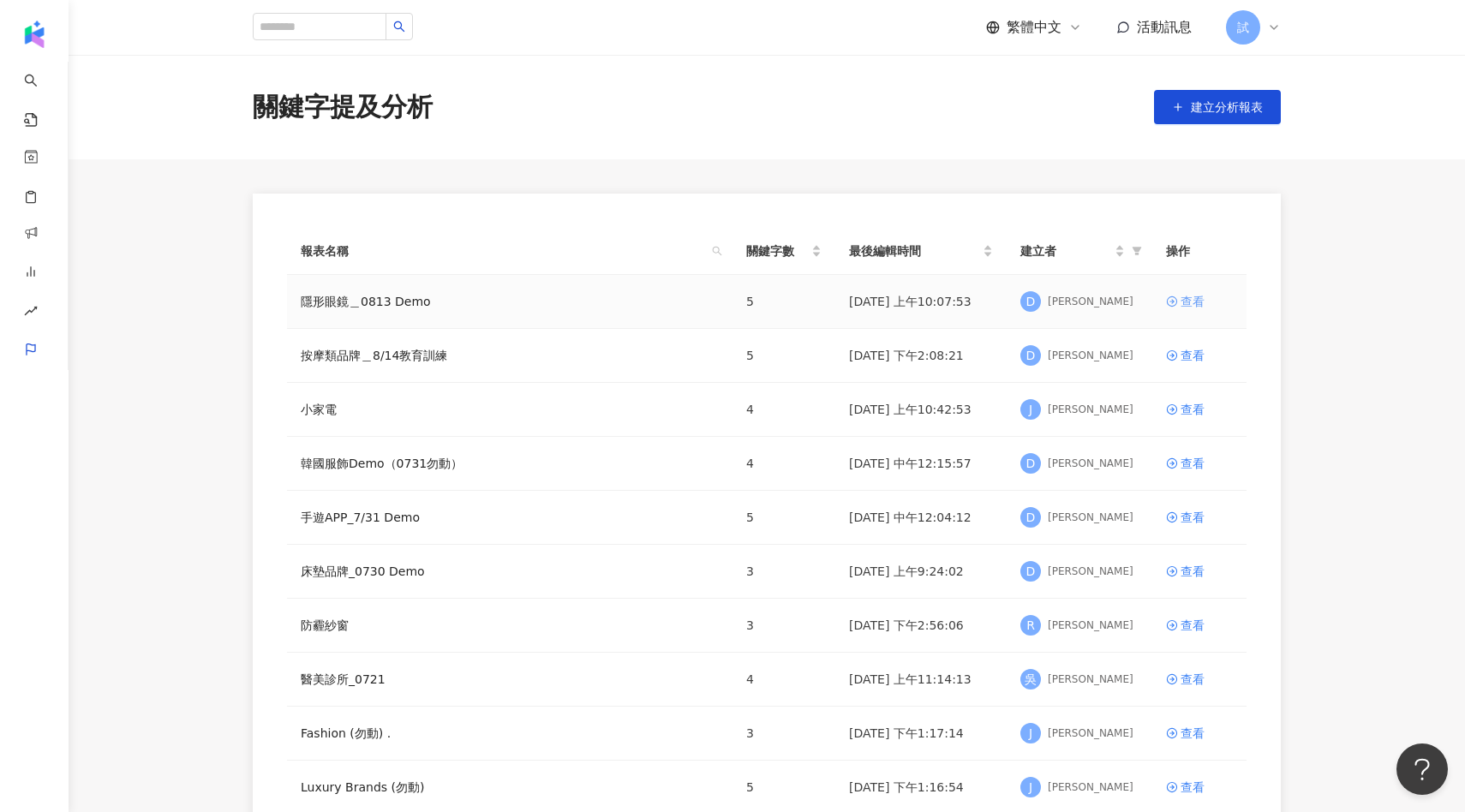
click at [1188, 304] on div "查看" at bounding box center [1192, 301] width 24 height 19
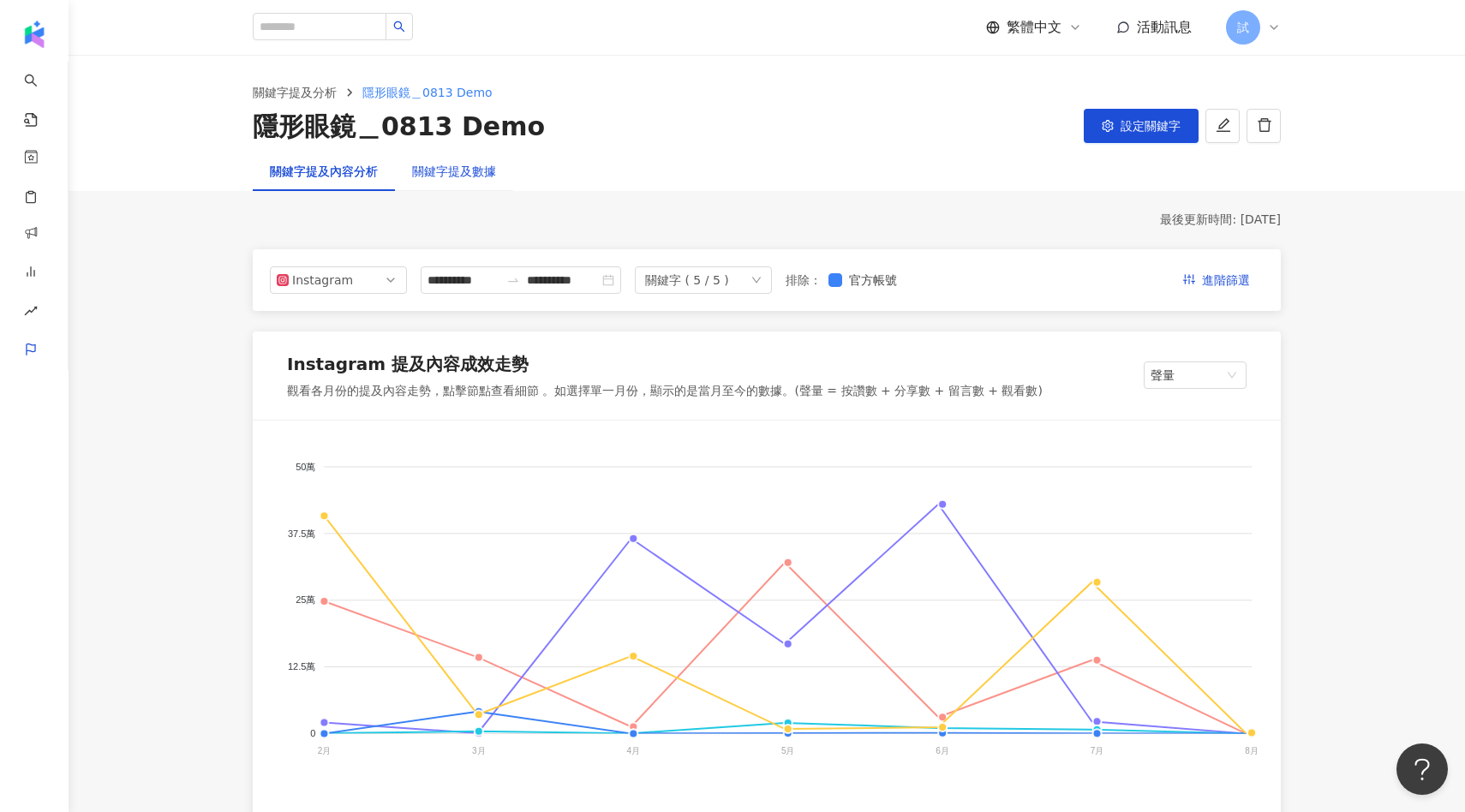
click at [474, 173] on div "關鍵字提及數據" at bounding box center [454, 171] width 84 height 19
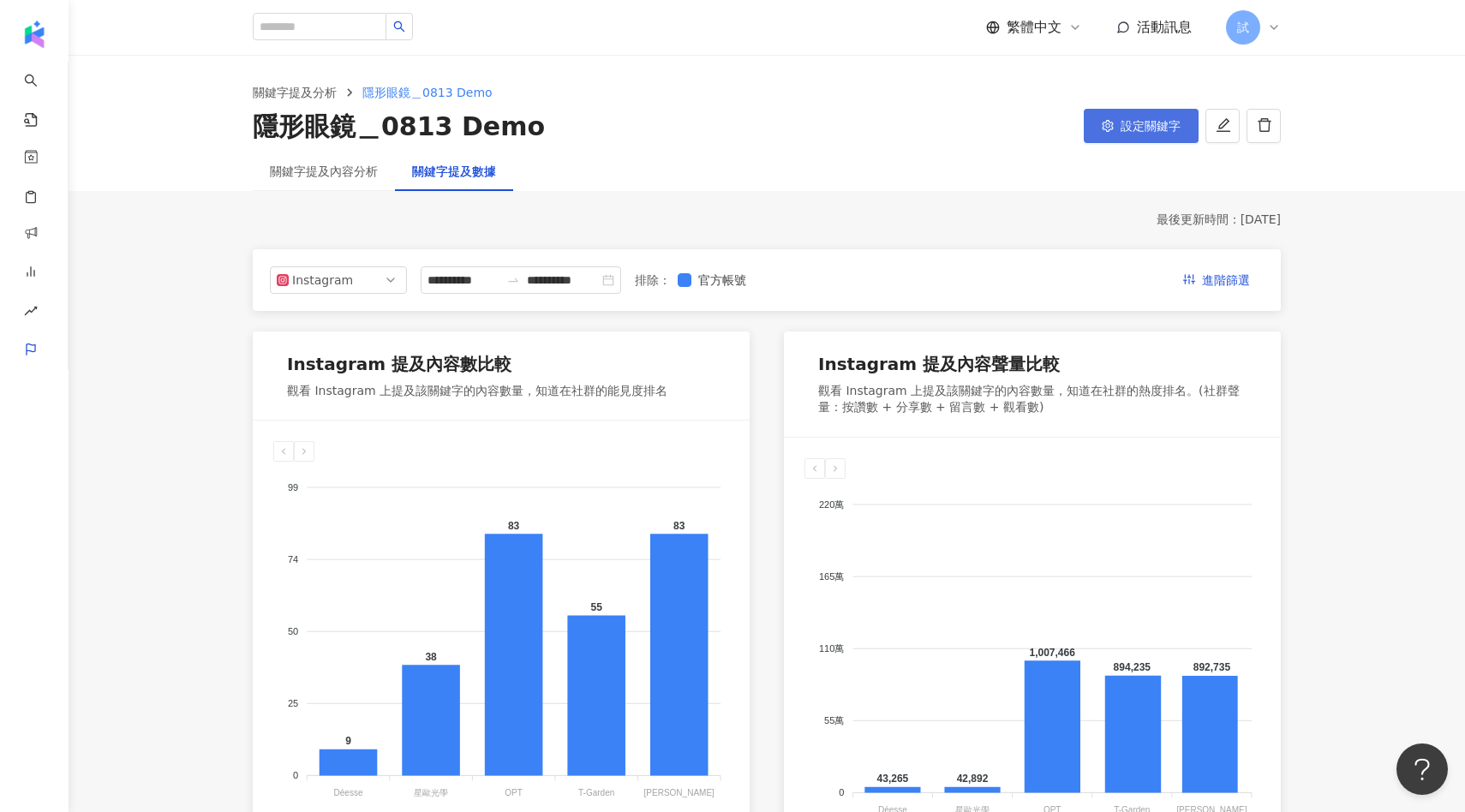
click at [1126, 124] on span "設定關鍵字" at bounding box center [1150, 125] width 60 height 13
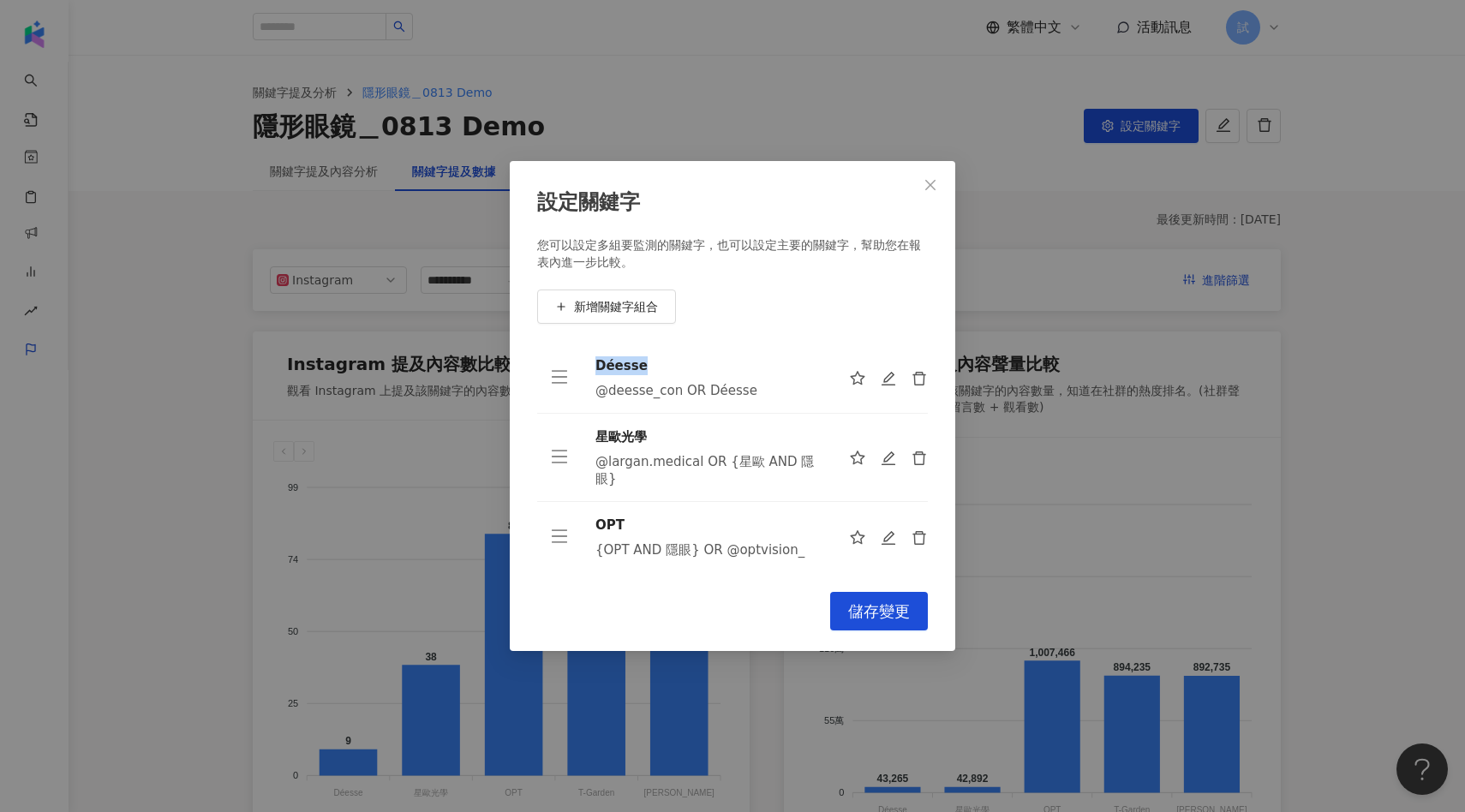
drag, startPoint x: 592, startPoint y: 364, endPoint x: 671, endPoint y: 367, distance: 79.1
click at [671, 367] on td "Déesse @deesse_con OR Déesse" at bounding box center [708, 378] width 254 height 71
drag, startPoint x: 605, startPoint y: 436, endPoint x: 687, endPoint y: 438, distance: 82.0
click at [687, 438] on div "星歐光學" at bounding box center [708, 437] width 226 height 19
drag, startPoint x: 601, startPoint y: 504, endPoint x: 633, endPoint y: 504, distance: 32.0
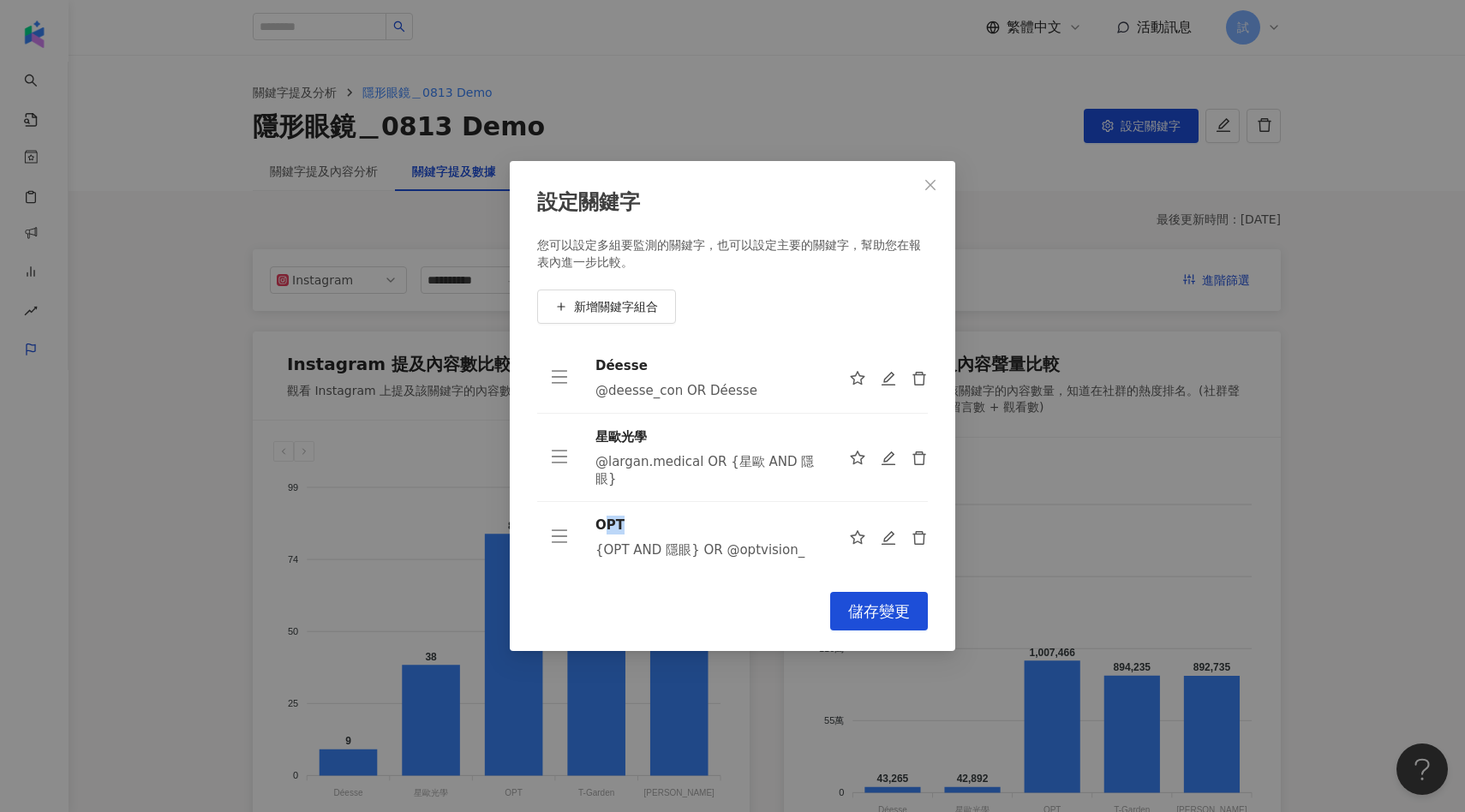
click at [633, 516] on div "OPT" at bounding box center [708, 525] width 226 height 19
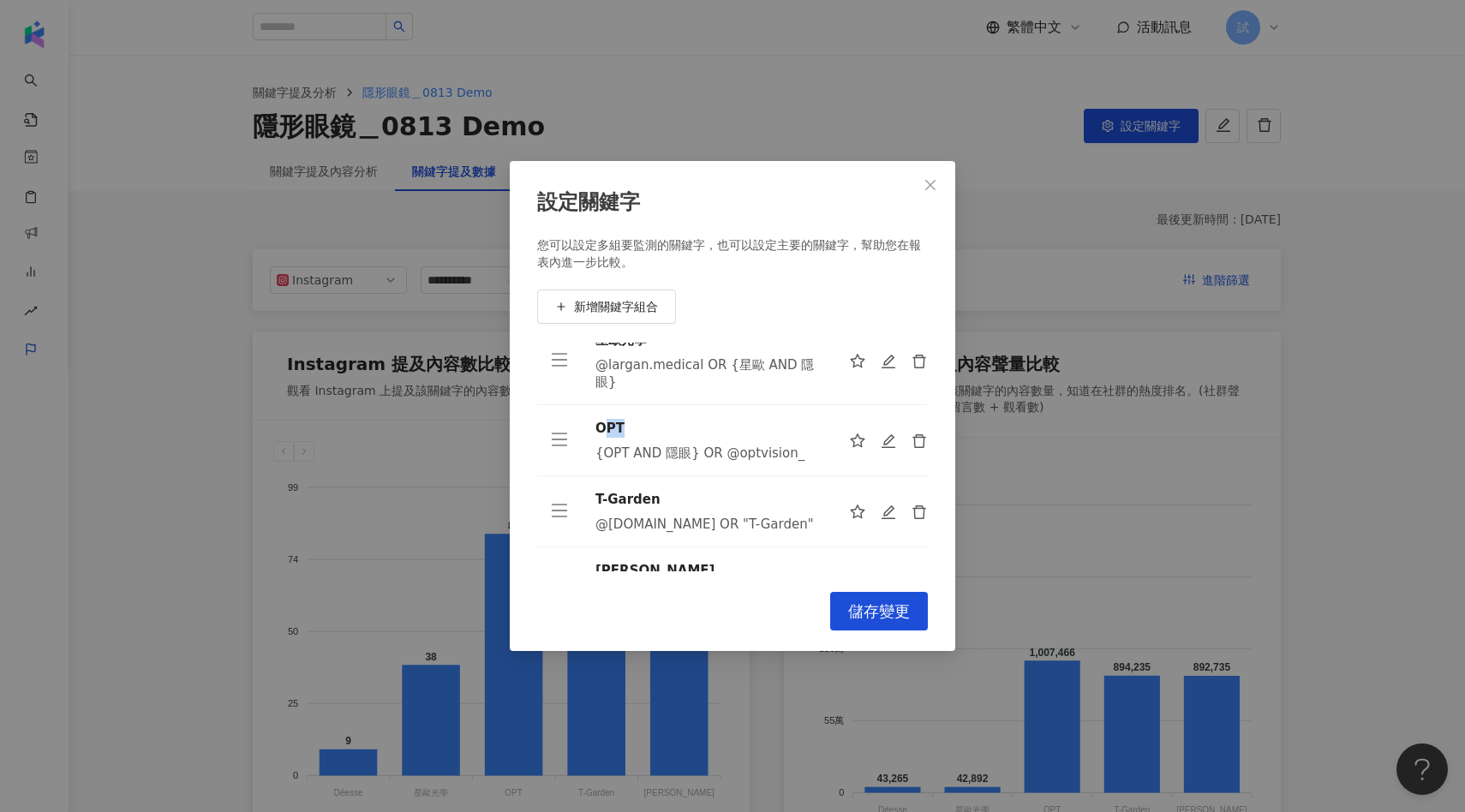
scroll to position [127, 0]
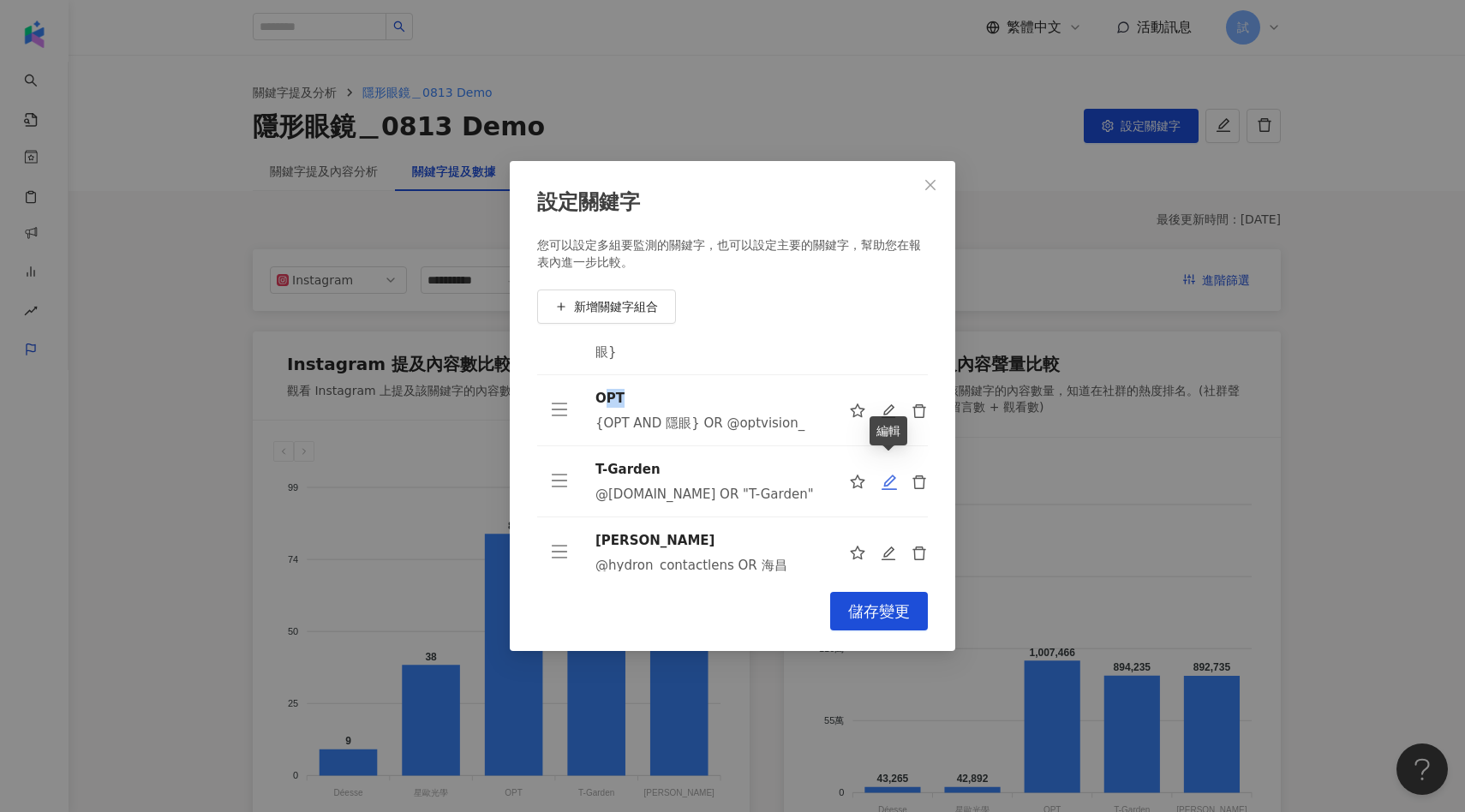
click at [890, 474] on icon "edit" at bounding box center [889, 482] width 17 height 17
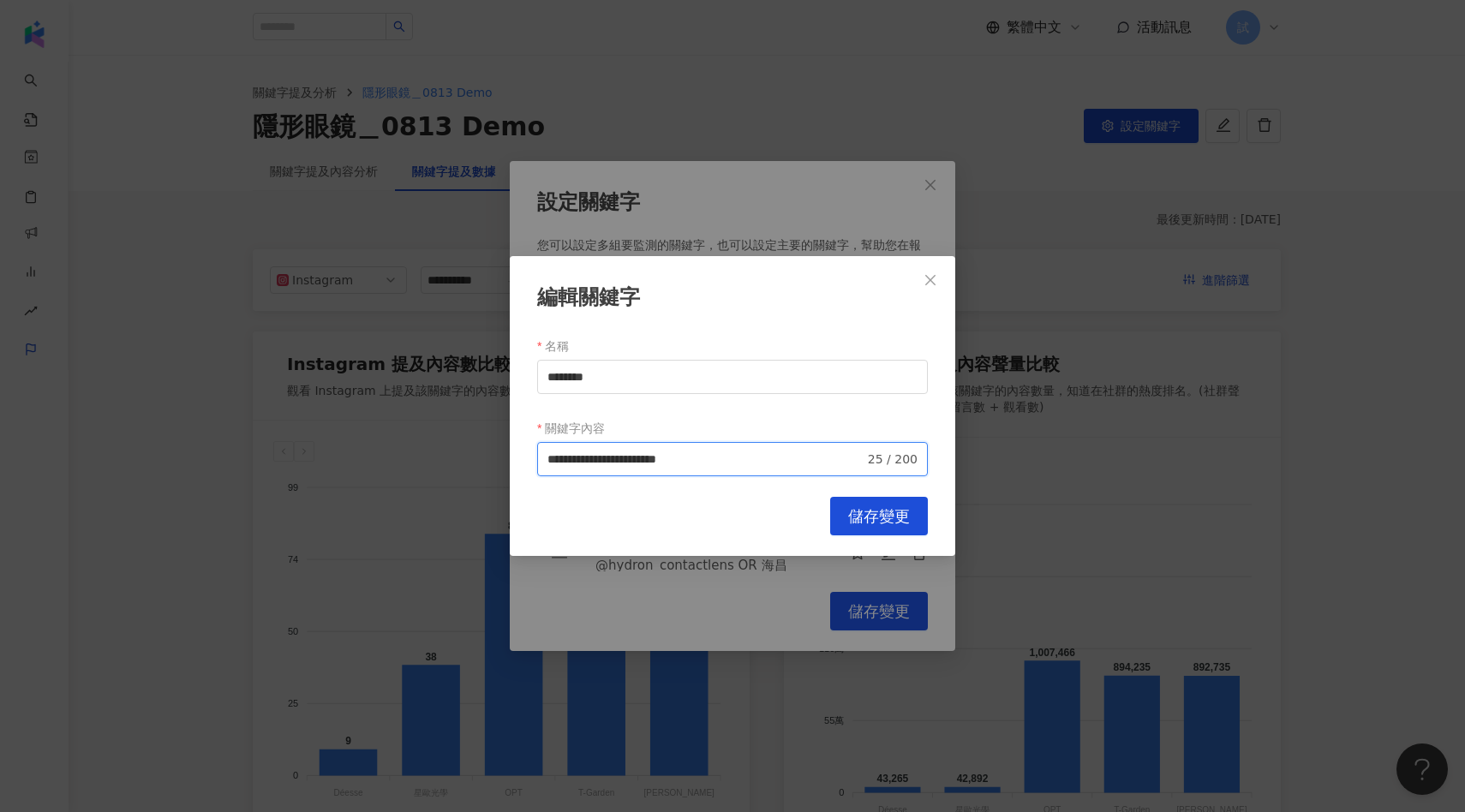
drag, startPoint x: 547, startPoint y: 457, endPoint x: 615, endPoint y: 454, distance: 68.1
click at [615, 454] on input "**********" at bounding box center [705, 459] width 317 height 19
click at [618, 459] on input "**********" at bounding box center [705, 459] width 317 height 19
drag, startPoint x: 617, startPoint y: 461, endPoint x: 531, endPoint y: 462, distance: 86.0
click at [531, 462] on div "**********" at bounding box center [732, 406] width 446 height 301
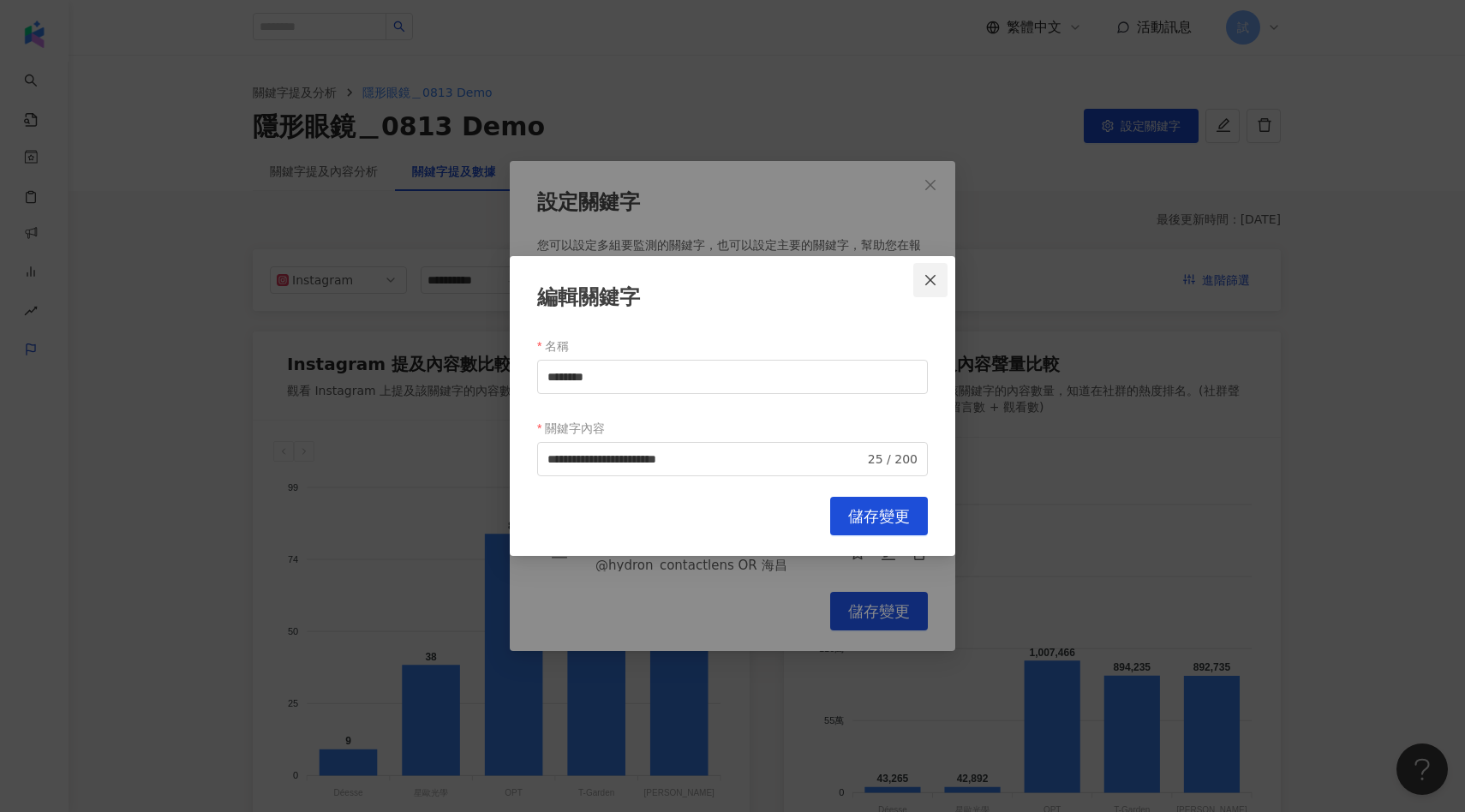
click at [925, 287] on button "Close" at bounding box center [930, 280] width 35 height 35
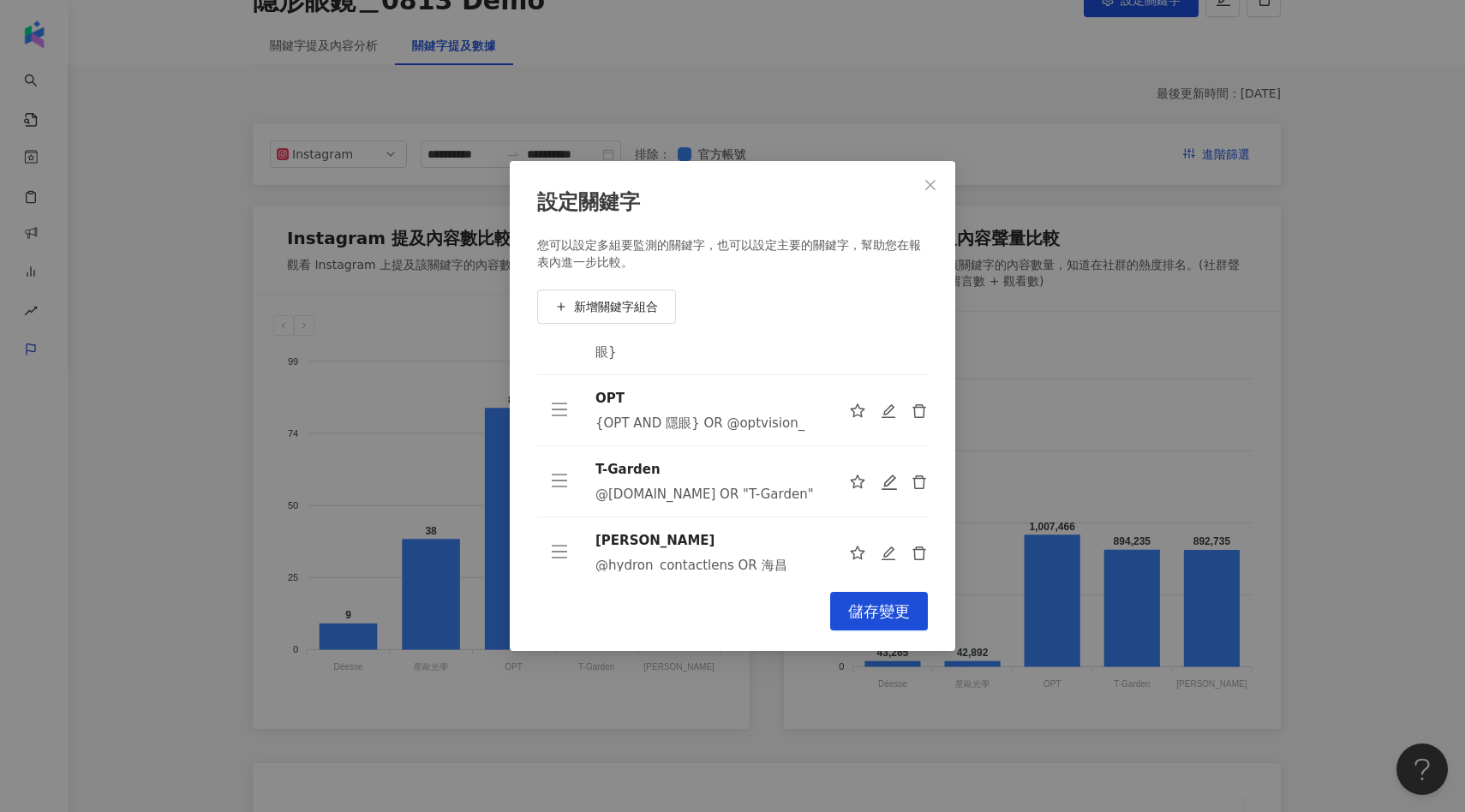
scroll to position [128, 0]
click at [1003, 302] on div "設定關鍵字 您可以設定多組要監測的關鍵字，也可以設定主要的關鍵字，幫助您在報表內進一步比較。 新增關鍵字組合 Déesse @deesse_con OR Dé…" at bounding box center [732, 406] width 1465 height 812
click at [934, 190] on icon "close" at bounding box center [930, 184] width 13 height 13
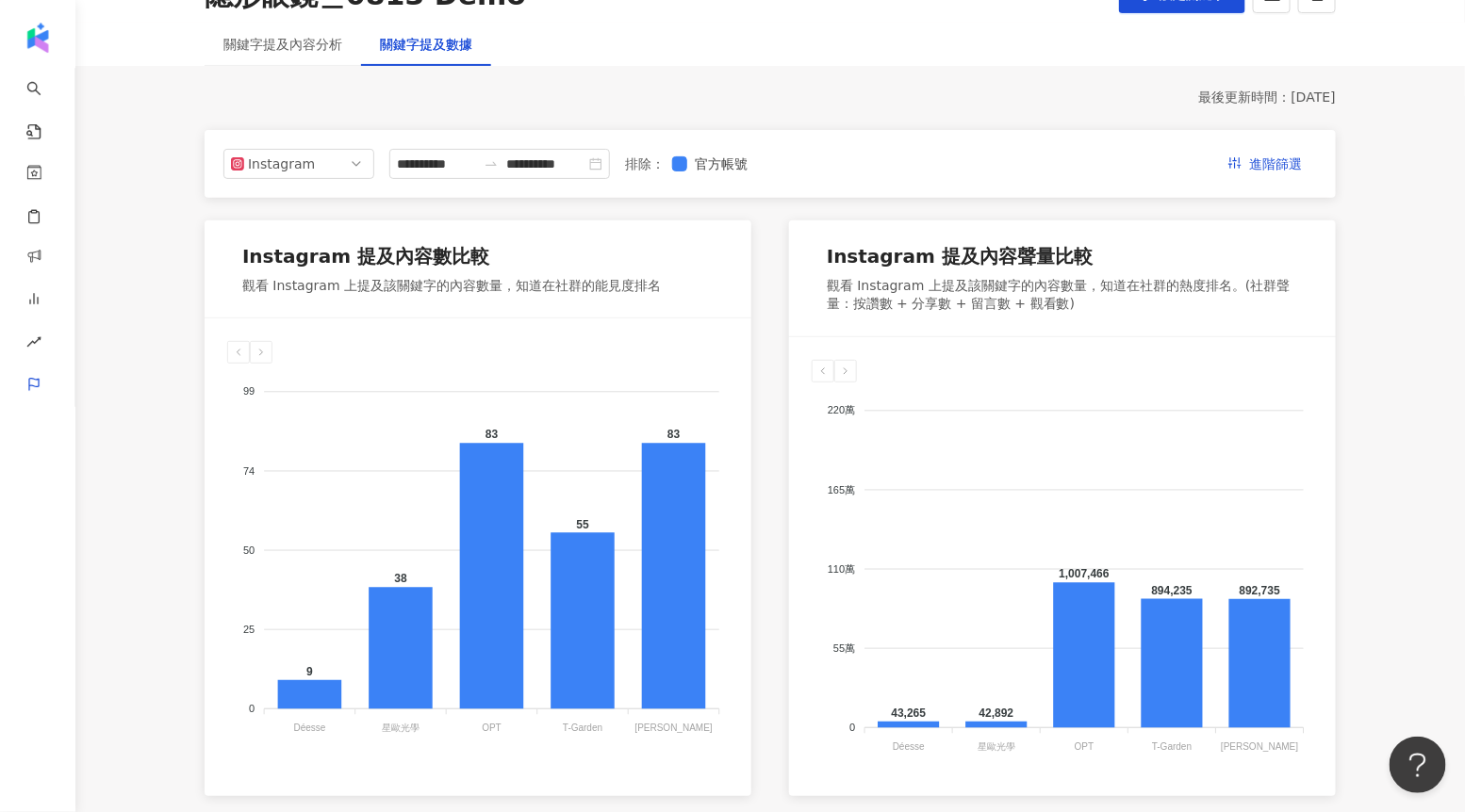
scroll to position [86, 0]
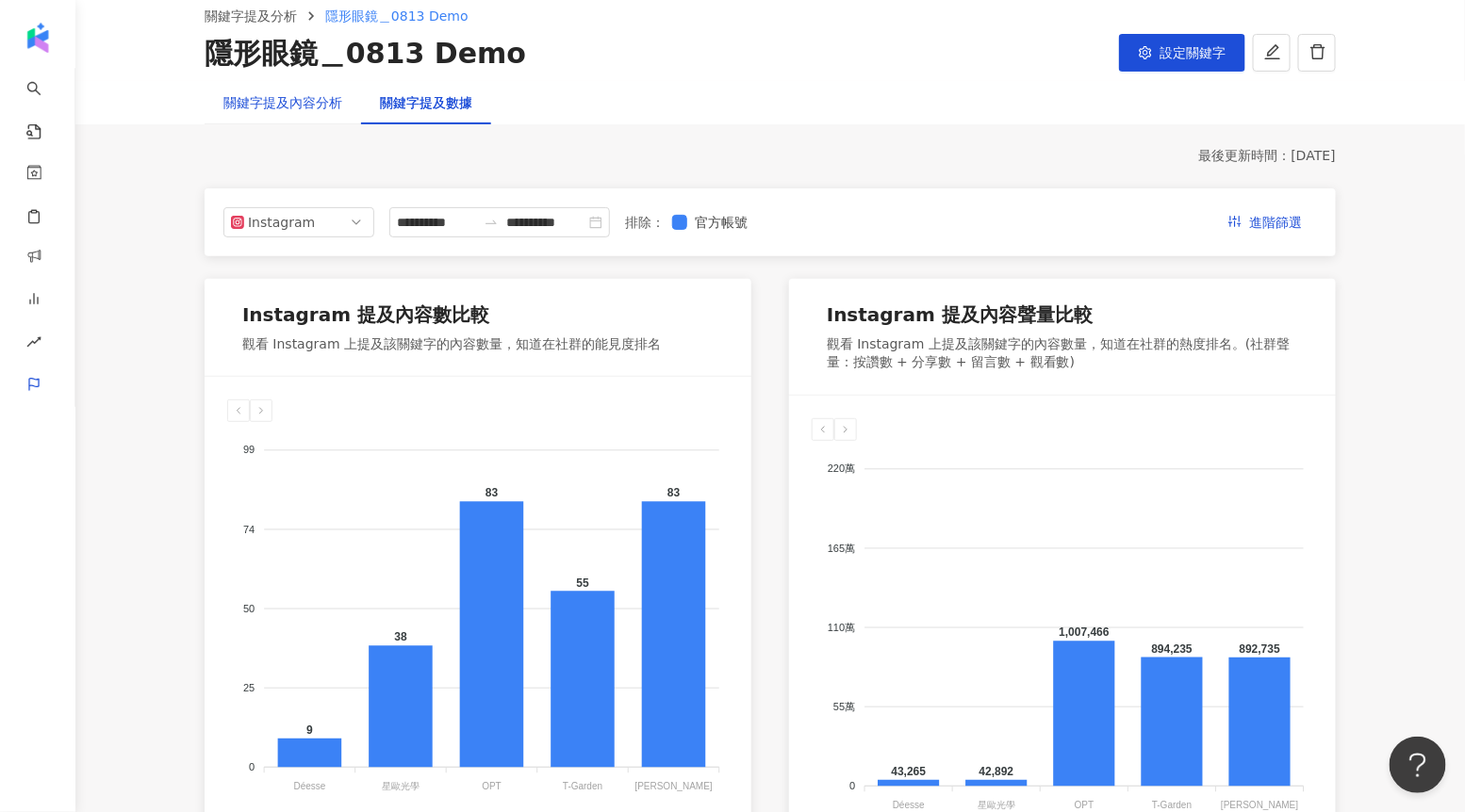
click at [318, 109] on div "關鍵字提及內容分析" at bounding box center [282, 102] width 118 height 21
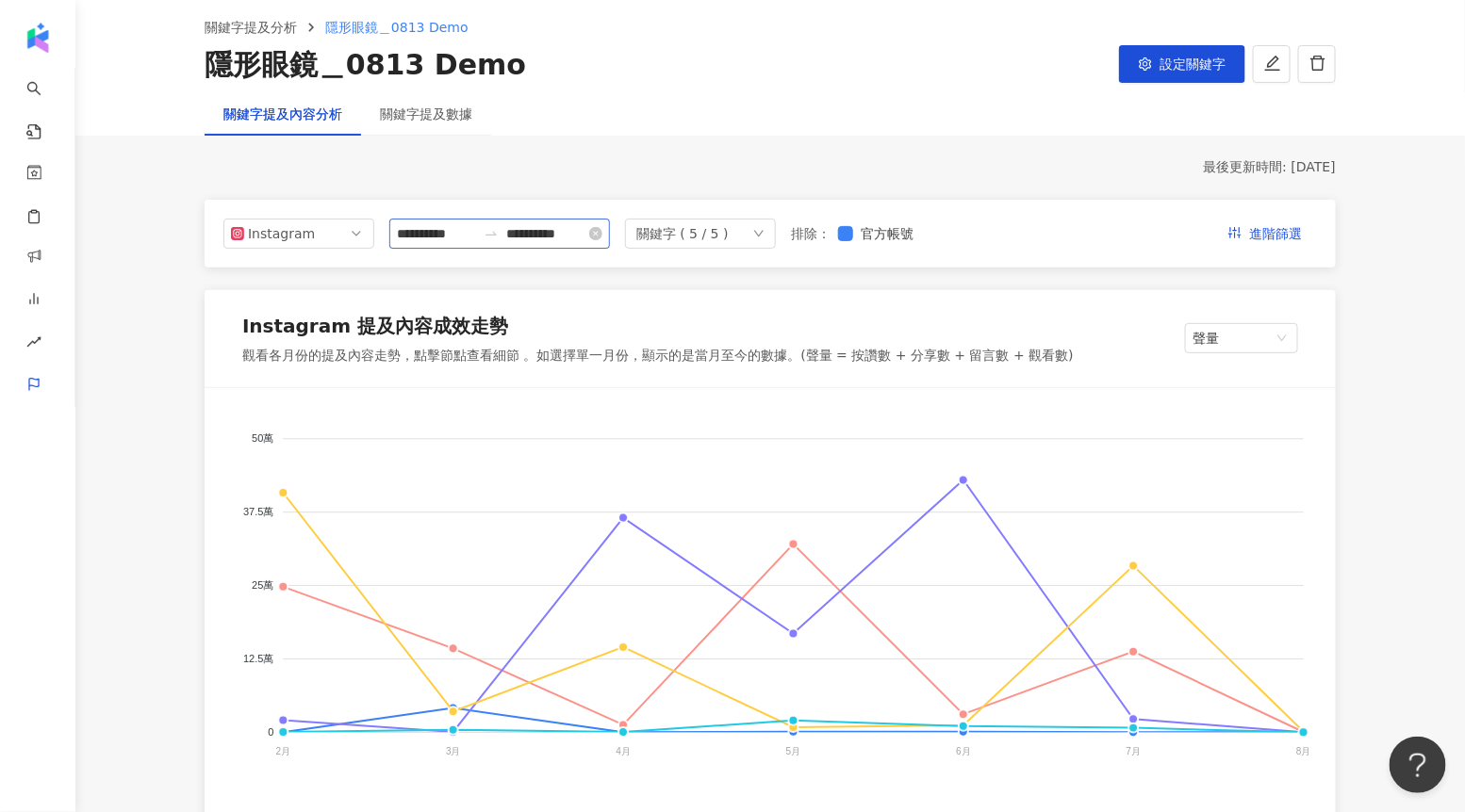
scroll to position [79, 0]
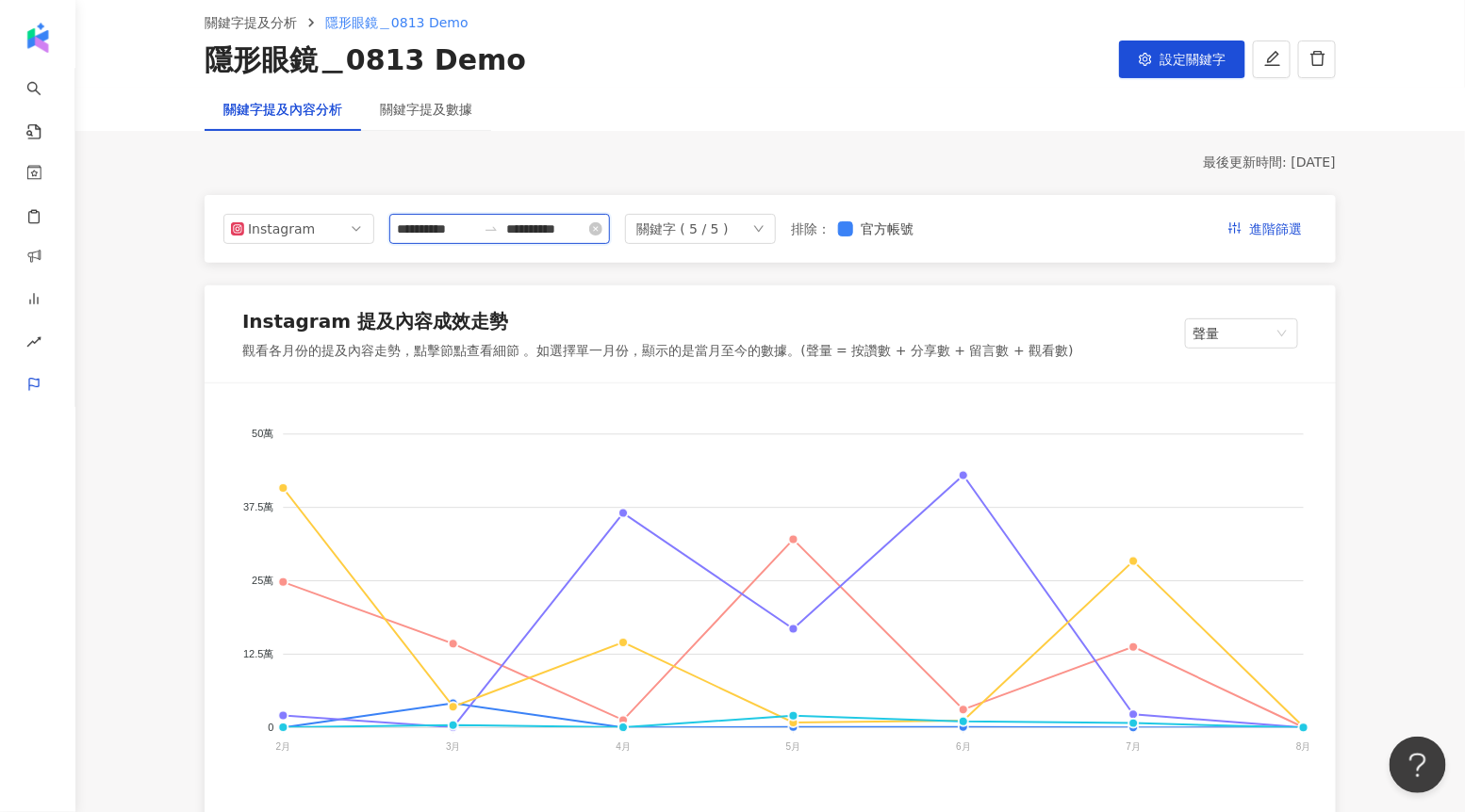
click at [446, 231] on input "**********" at bounding box center [435, 228] width 79 height 21
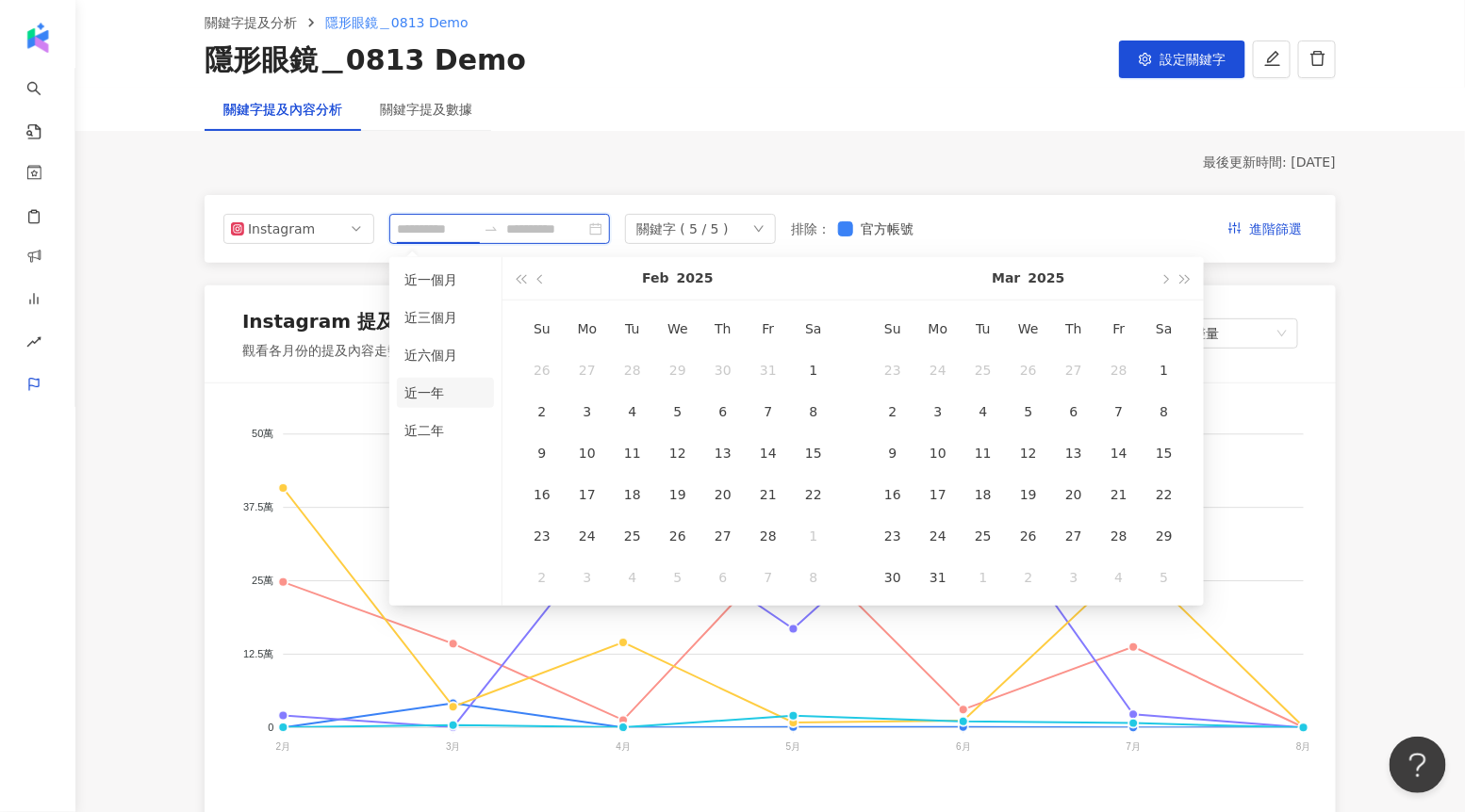
type input "**********"
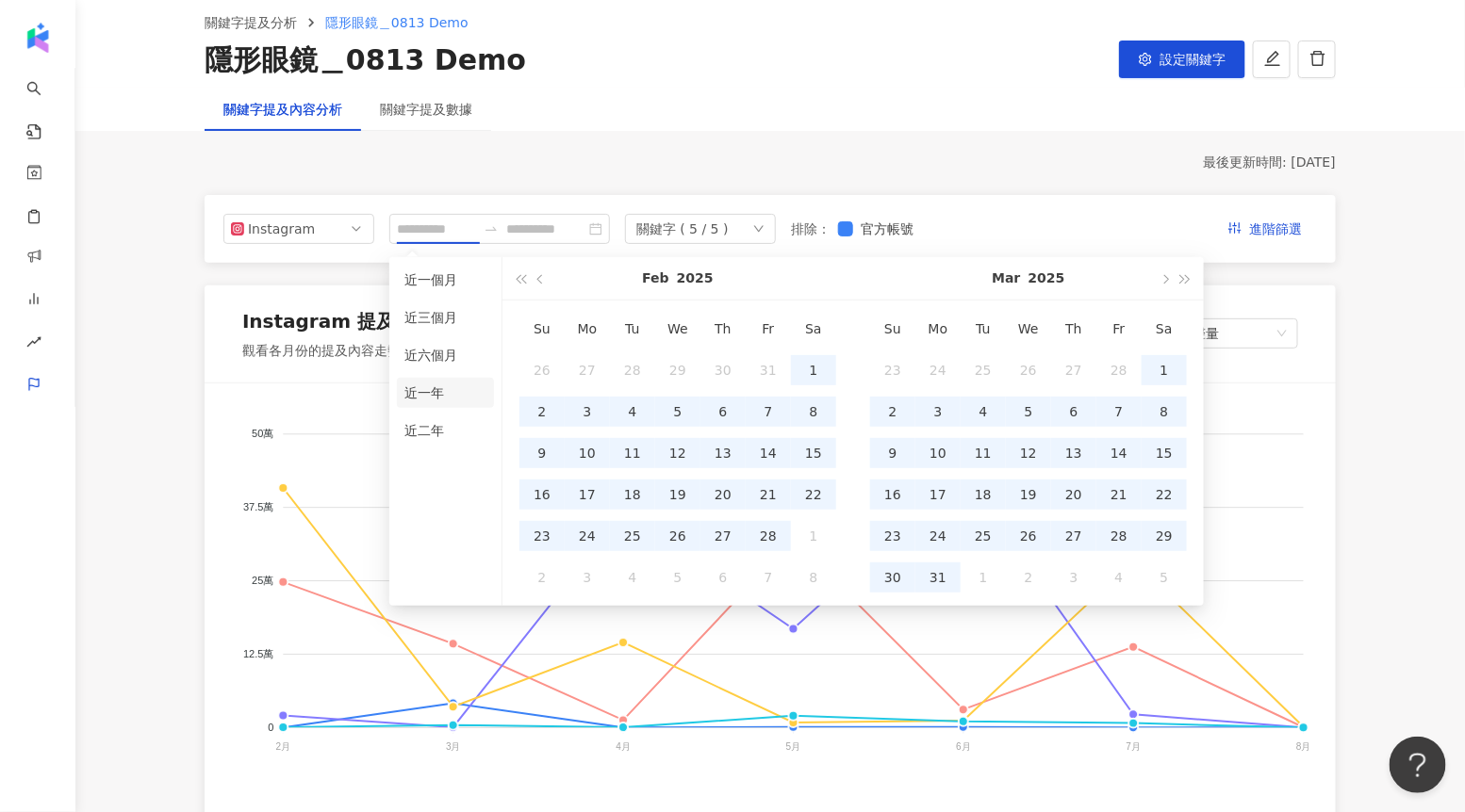
click at [446, 394] on li "近一年" at bounding box center [444, 392] width 97 height 30
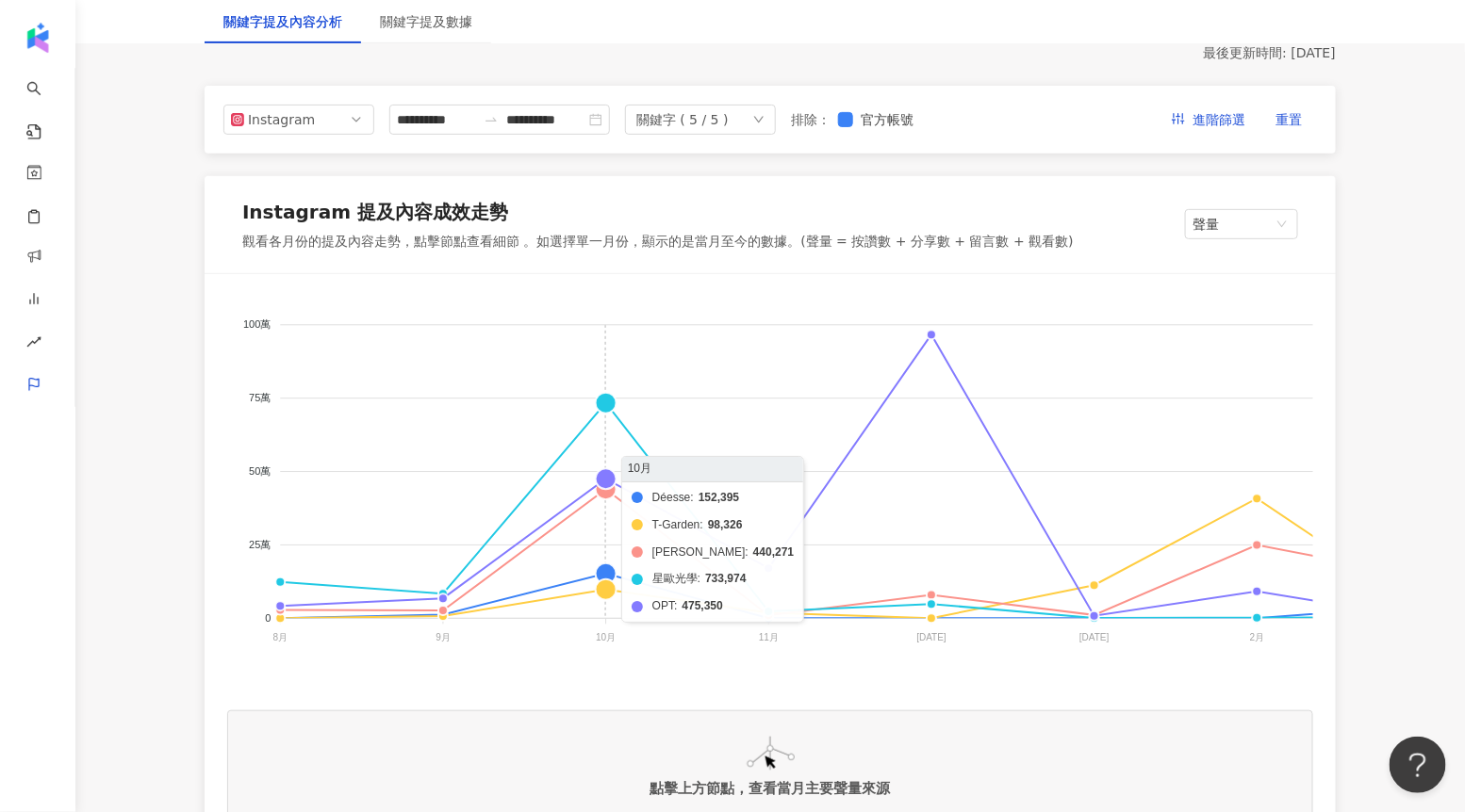
scroll to position [234, 0]
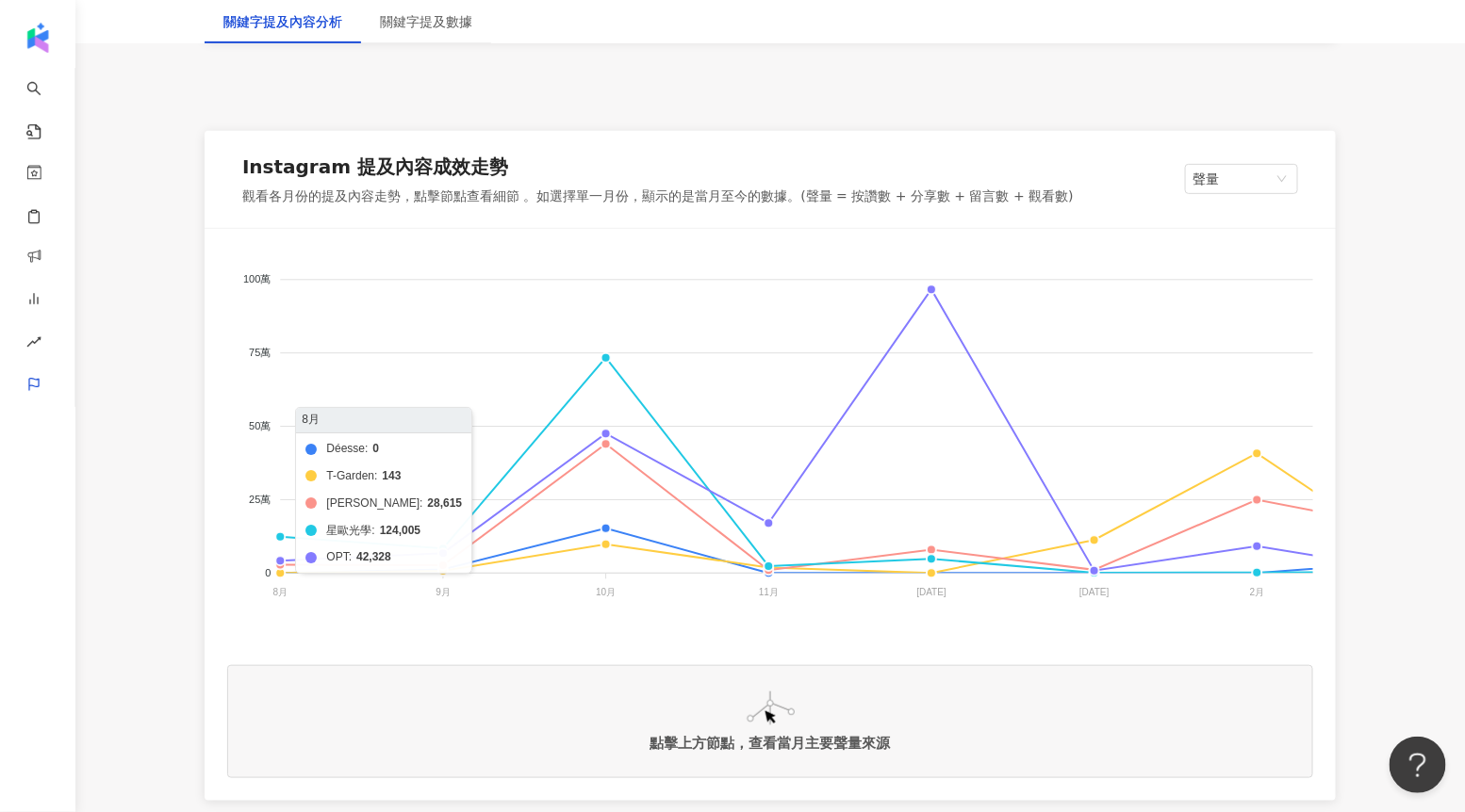
click at [279, 536] on foreignobject "Déesse T-Garden [PERSON_NAME]歐光學 OPT" at bounding box center [1235, 439] width 2016 height 377
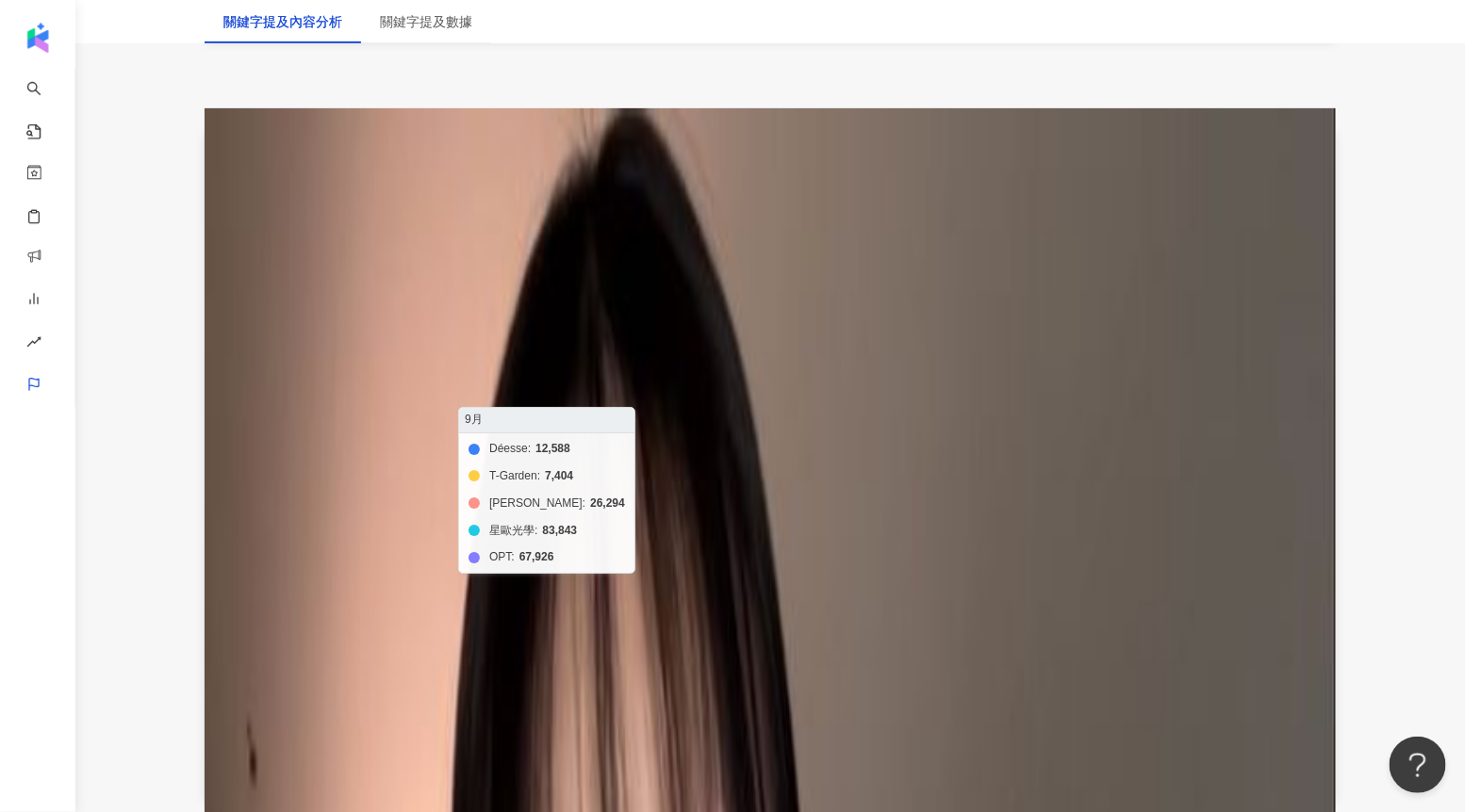
click at [390, 530] on foreignobject "Déesse T-Garden [PERSON_NAME]歐光學 OPT" at bounding box center [1235, 439] width 2016 height 377
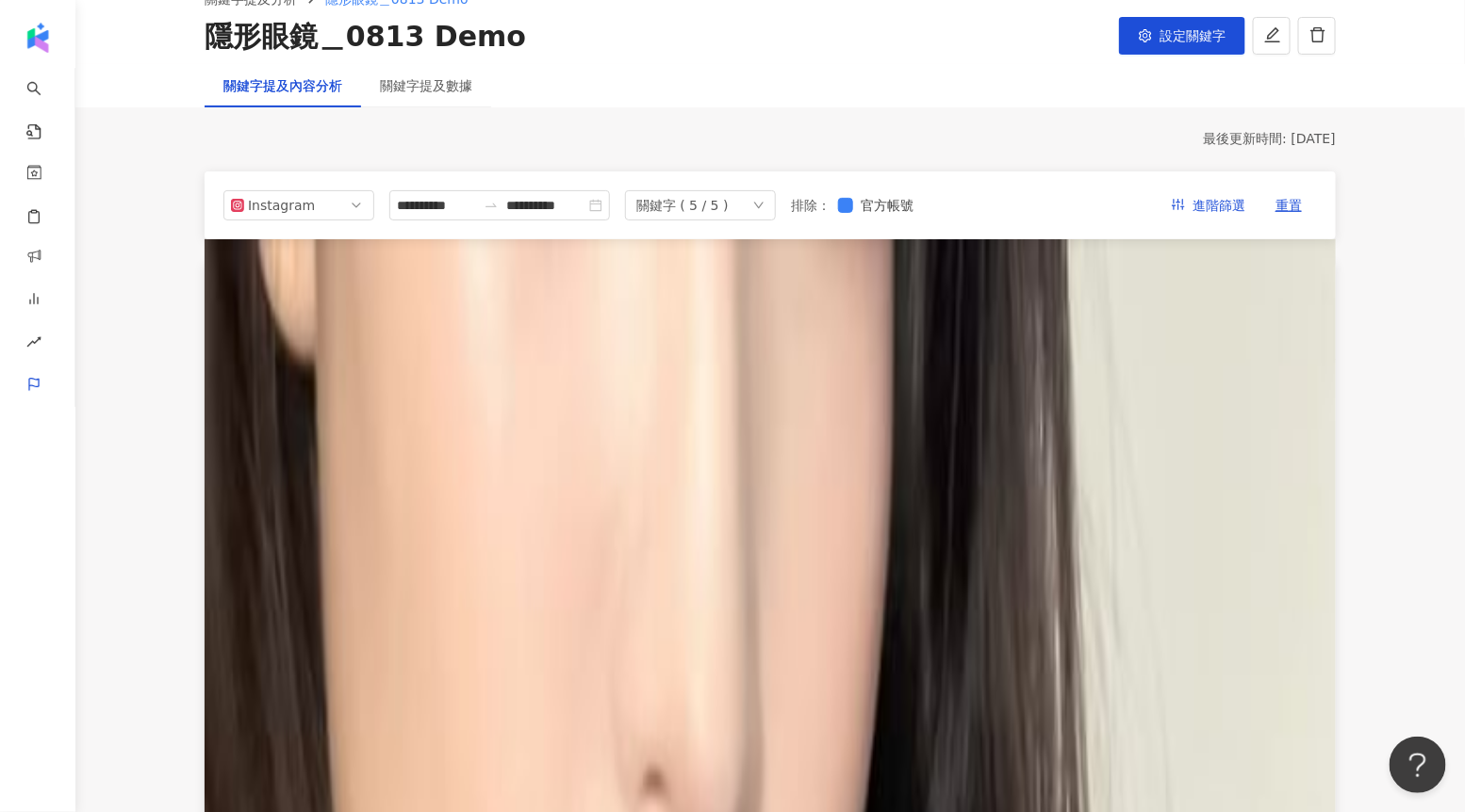
scroll to position [88, 0]
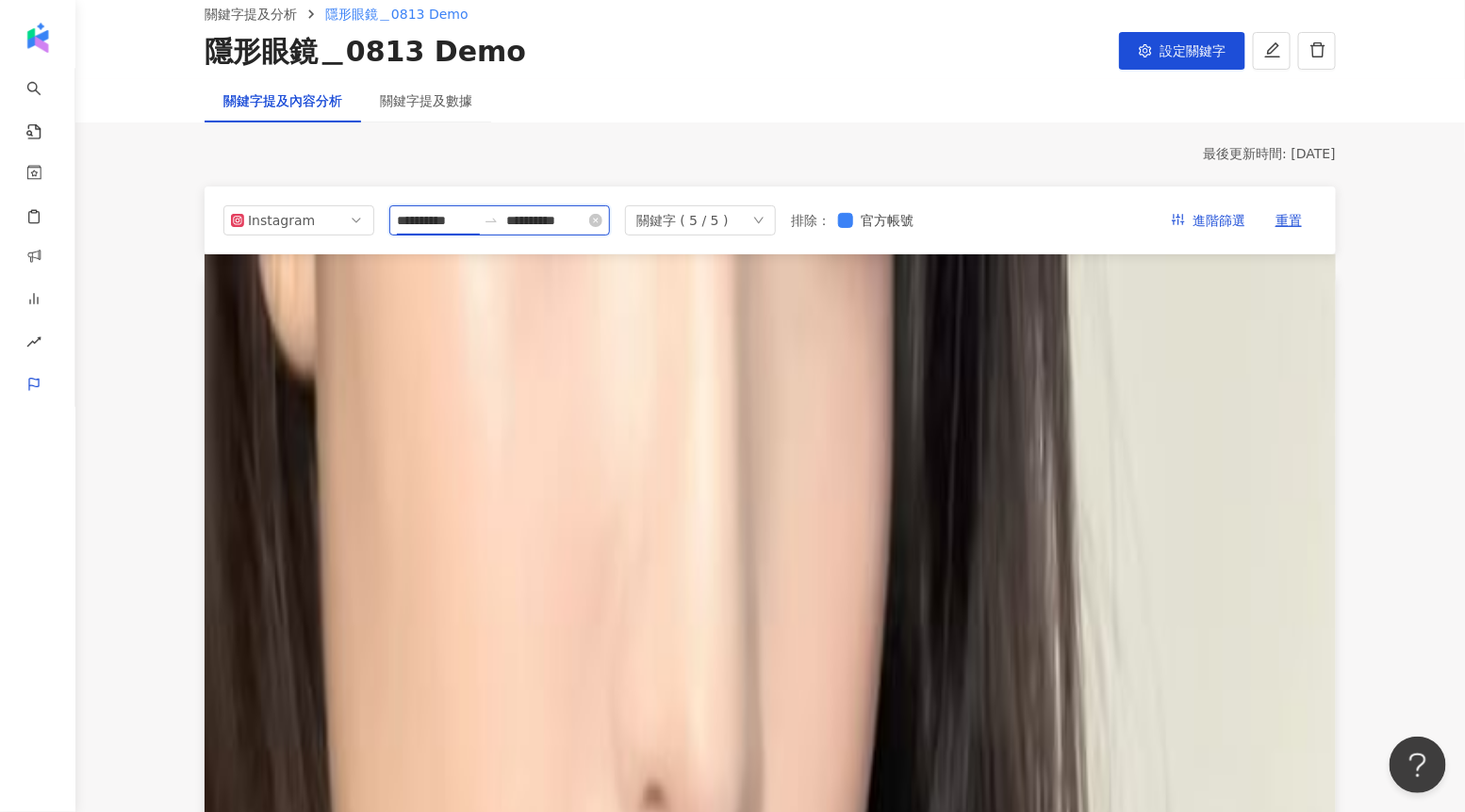
click at [430, 218] on input "**********" at bounding box center [435, 220] width 79 height 21
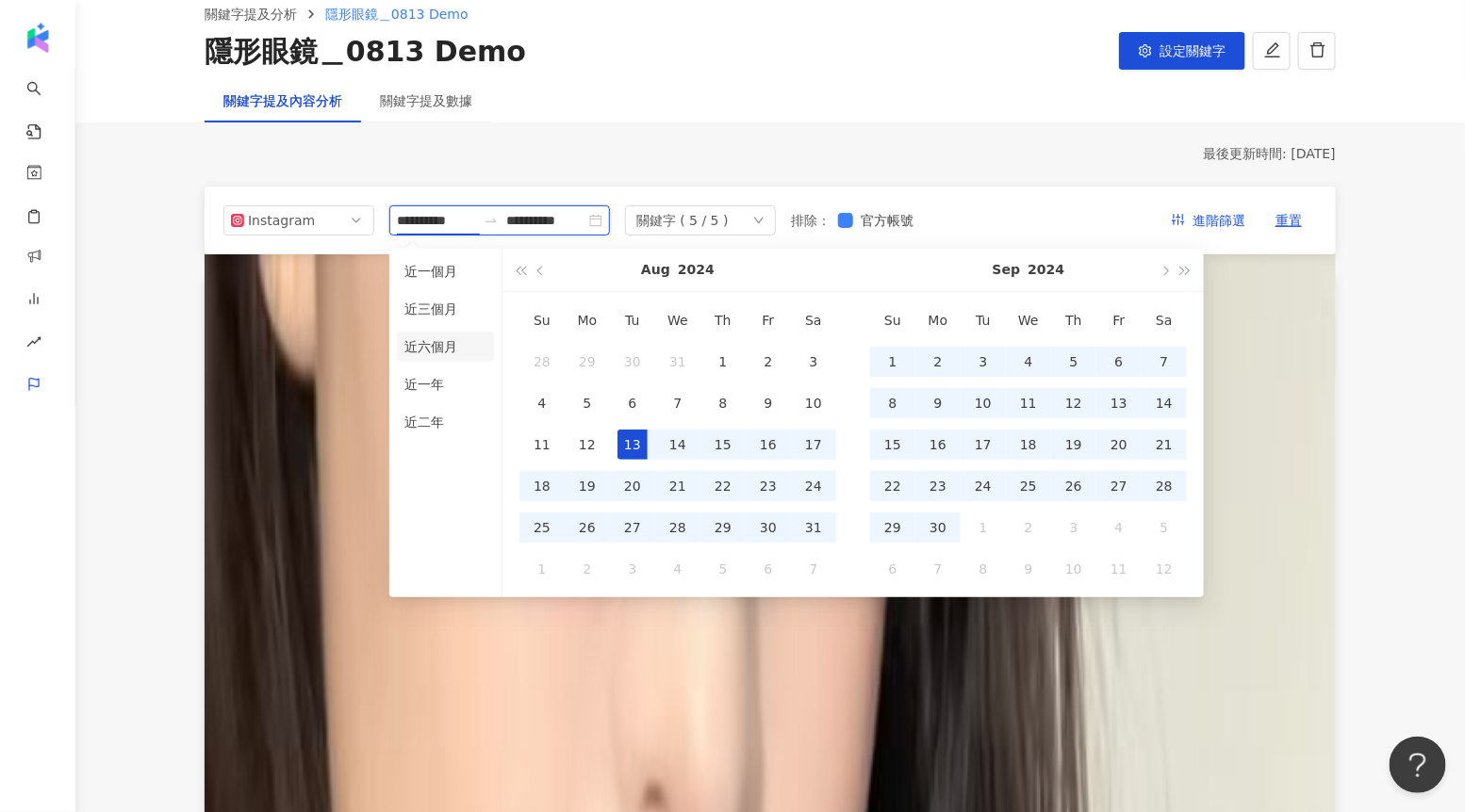
type input "**********"
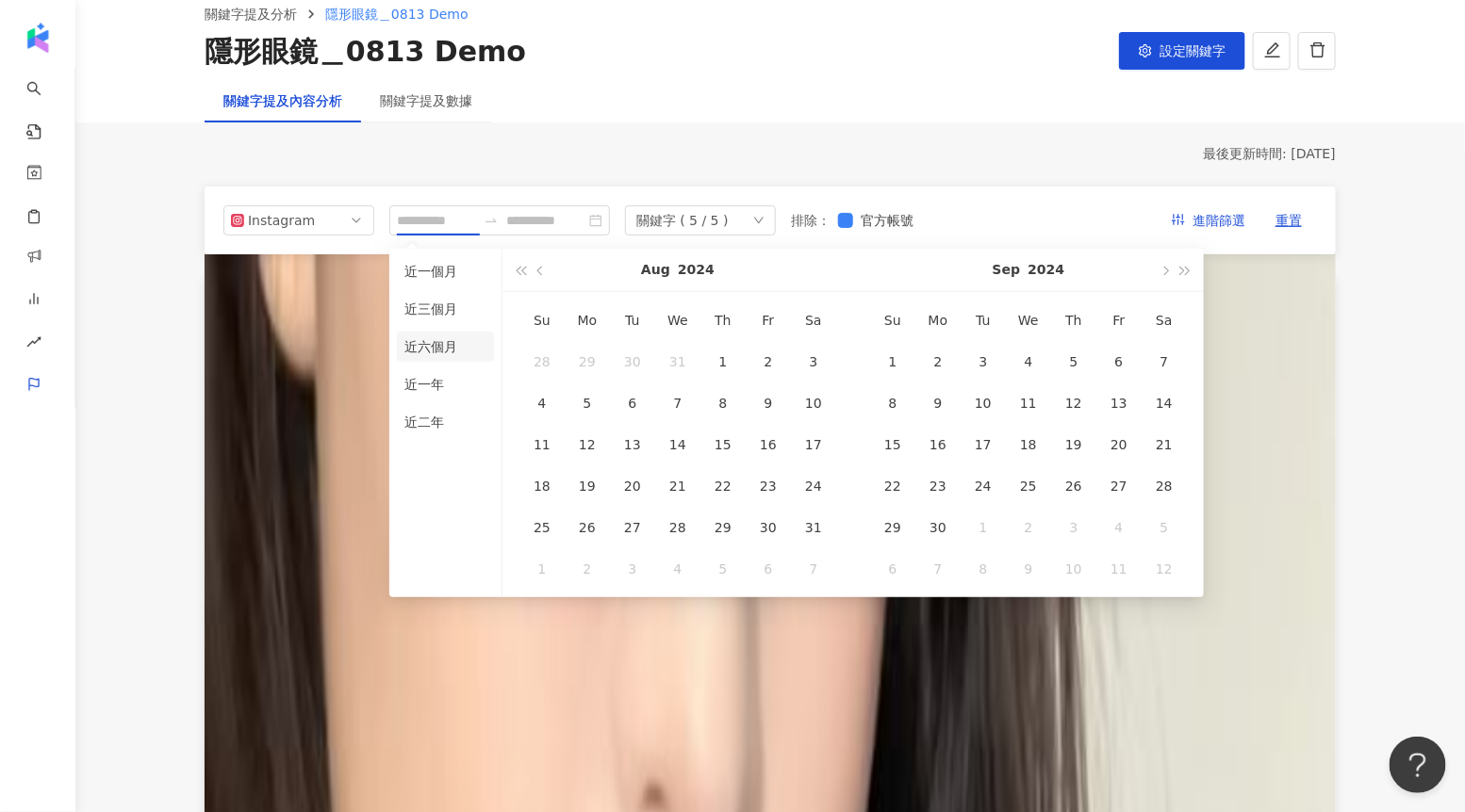
click at [429, 341] on li "近六個月" at bounding box center [444, 346] width 97 height 30
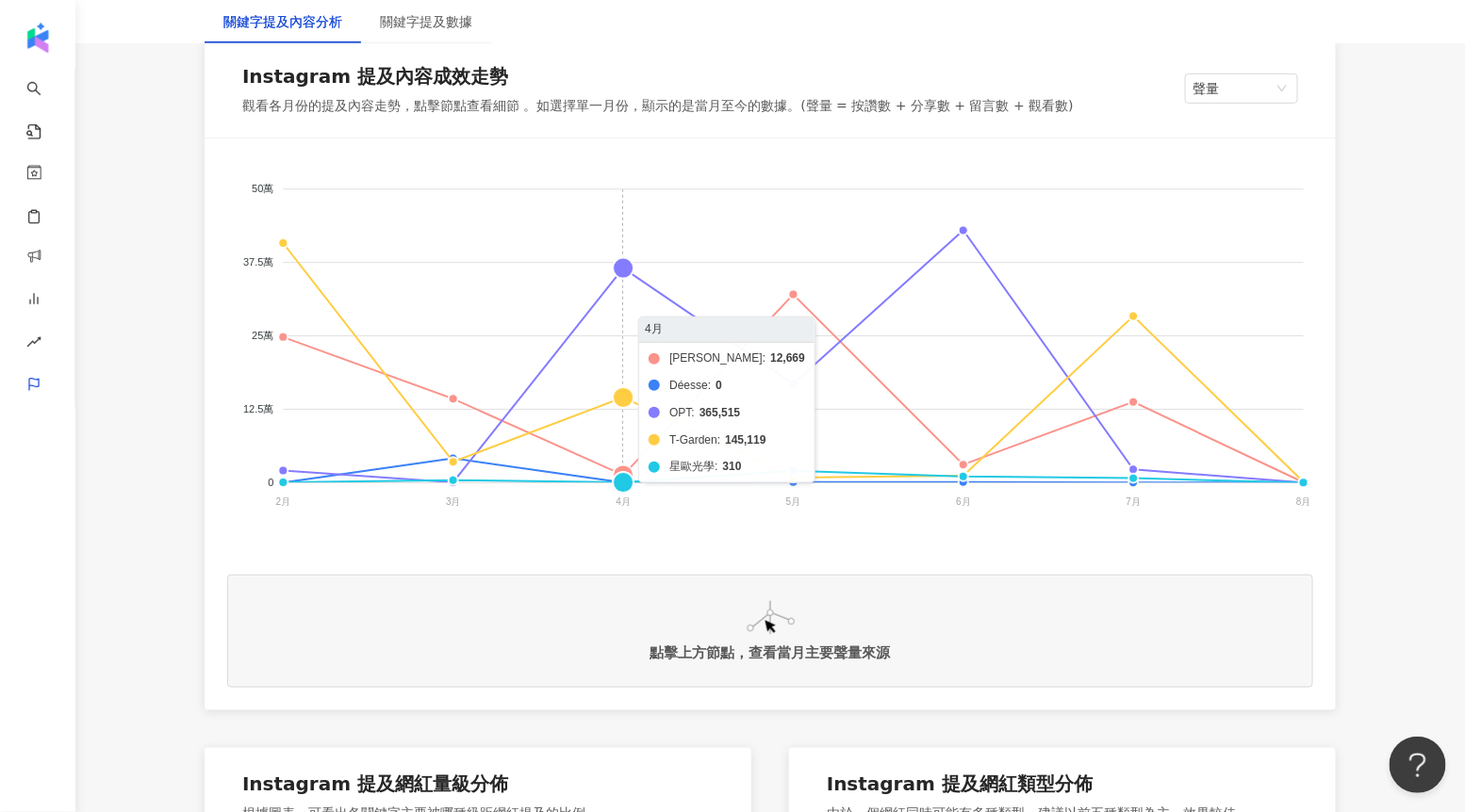
scroll to position [326, 0]
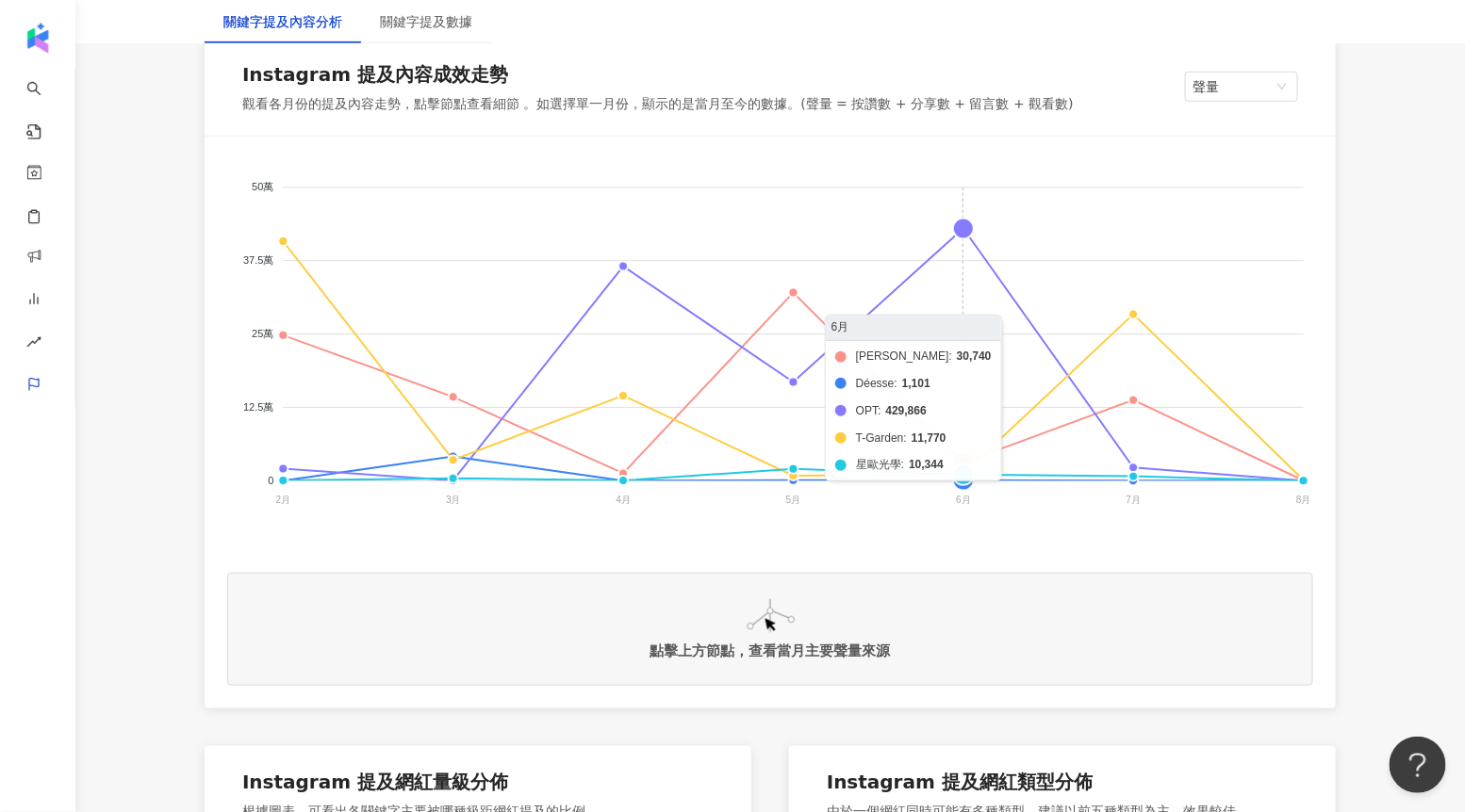
click at [962, 227] on foreignobject "海昌 Déesse OPT T-Garden 星歐光學" at bounding box center [770, 347] width 1086 height 377
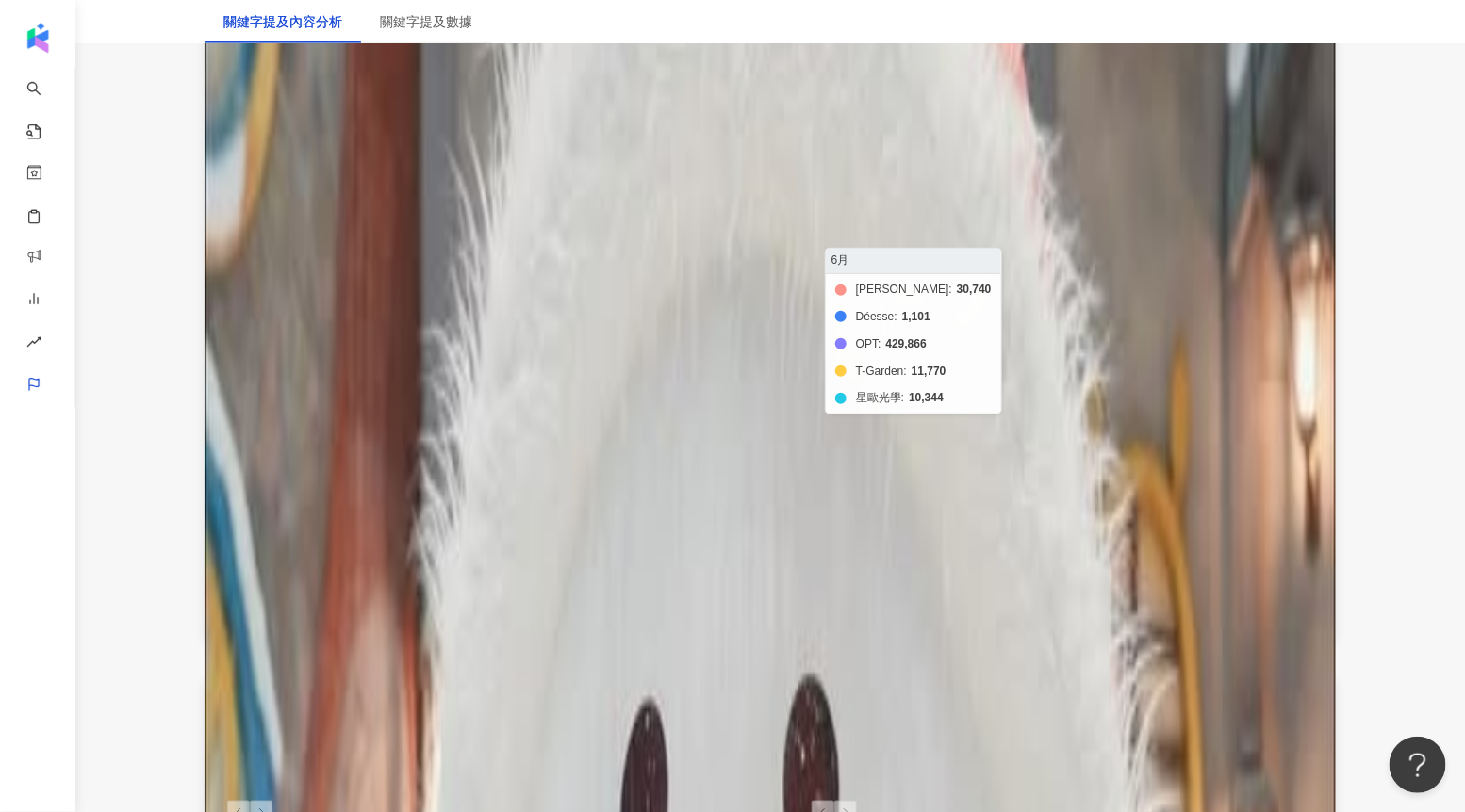
scroll to position [399, 0]
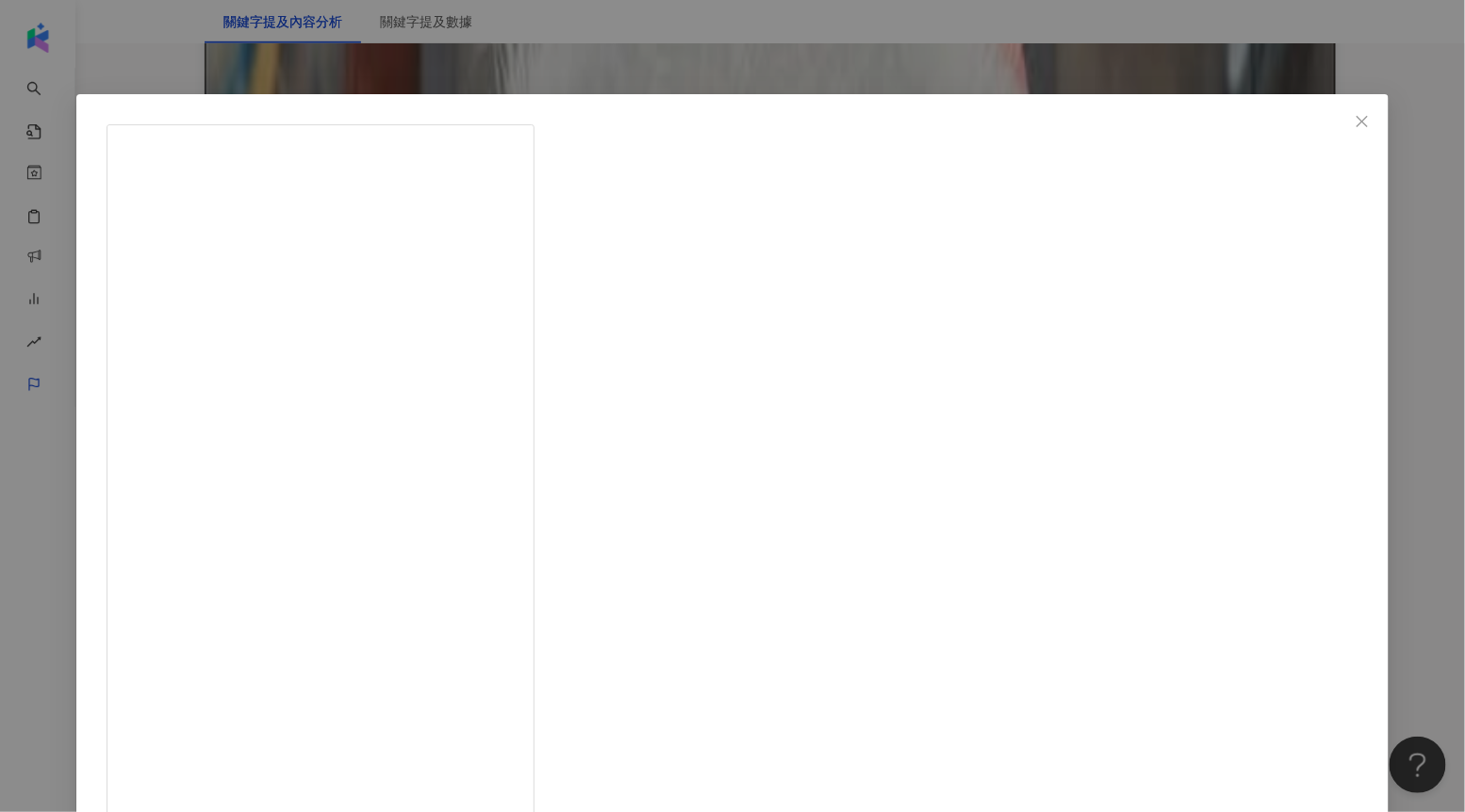
scroll to position [158, 0]
click at [1183, 423] on div "妹豬🫶🏻 親子 玩樂 日常📒 [DATE] 435 36 6.9萬 查看原始貼文" at bounding box center [732, 406] width 1465 height 812
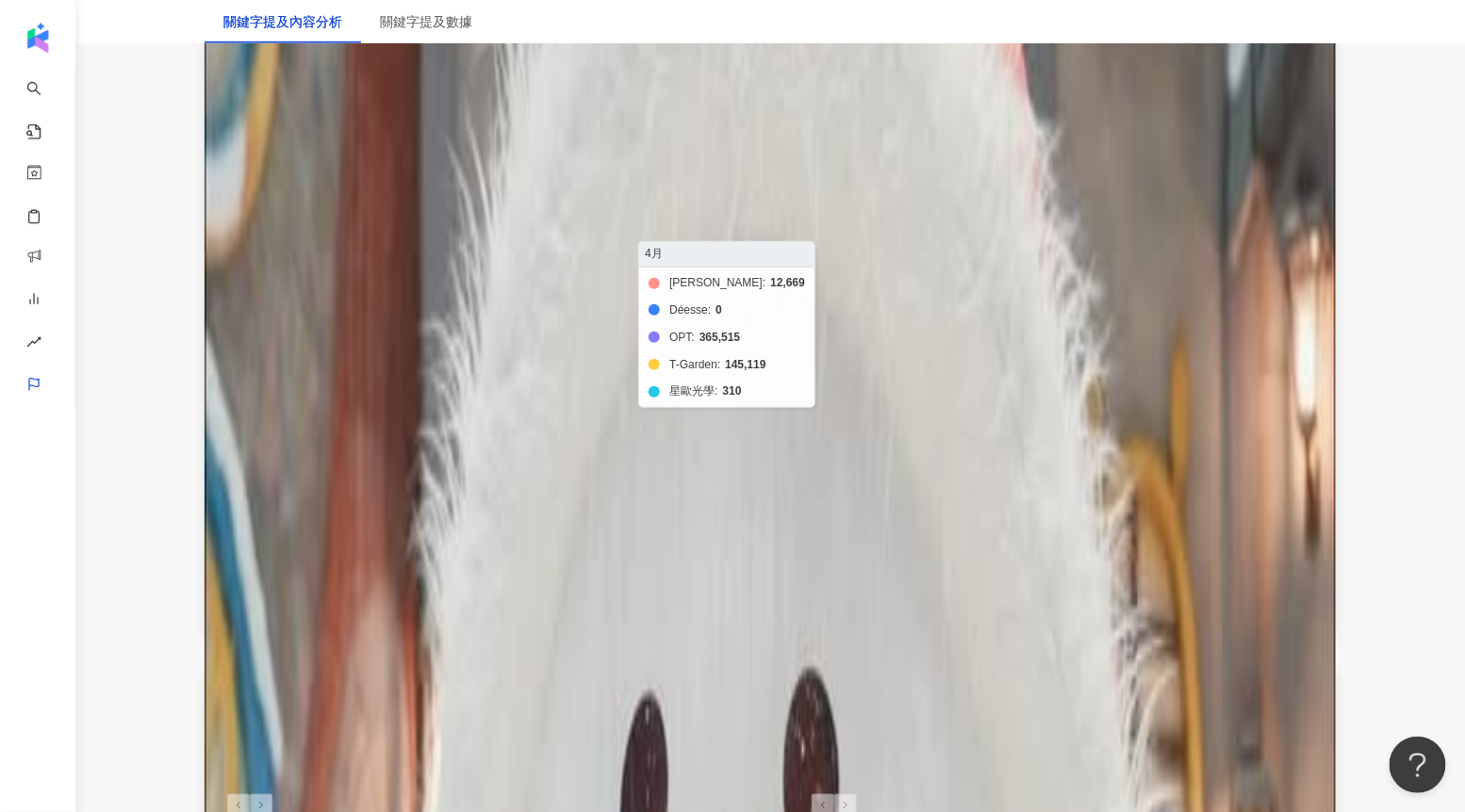
click at [622, 192] on foreignobject "海昌 Déesse OPT T-Garden 星歐光學" at bounding box center [770, 274] width 1086 height 377
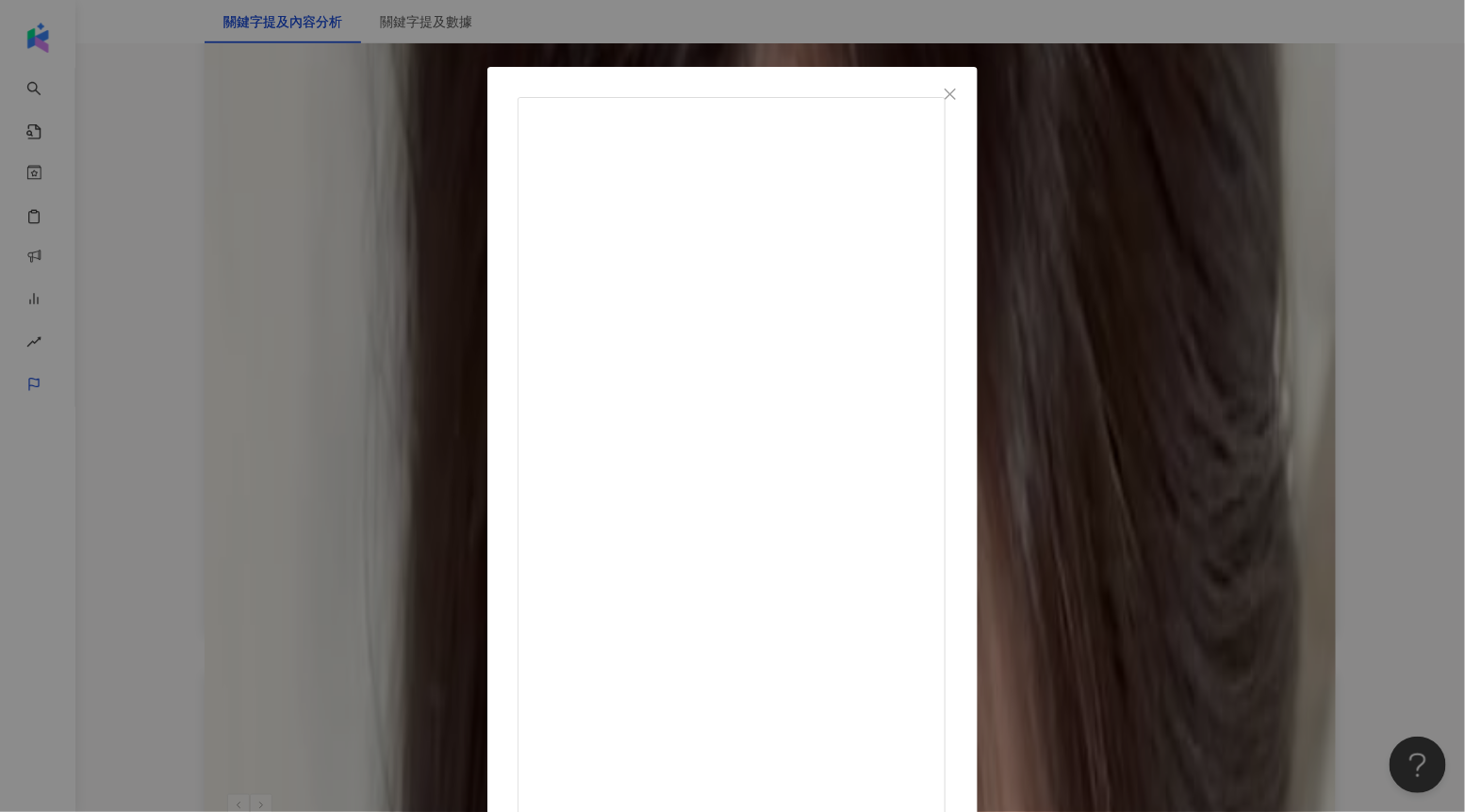
scroll to position [34, 0]
drag, startPoint x: 828, startPoint y: 338, endPoint x: 851, endPoint y: 336, distance: 23.1
drag, startPoint x: 839, startPoint y: 256, endPoint x: 940, endPoint y: 381, distance: 160.7
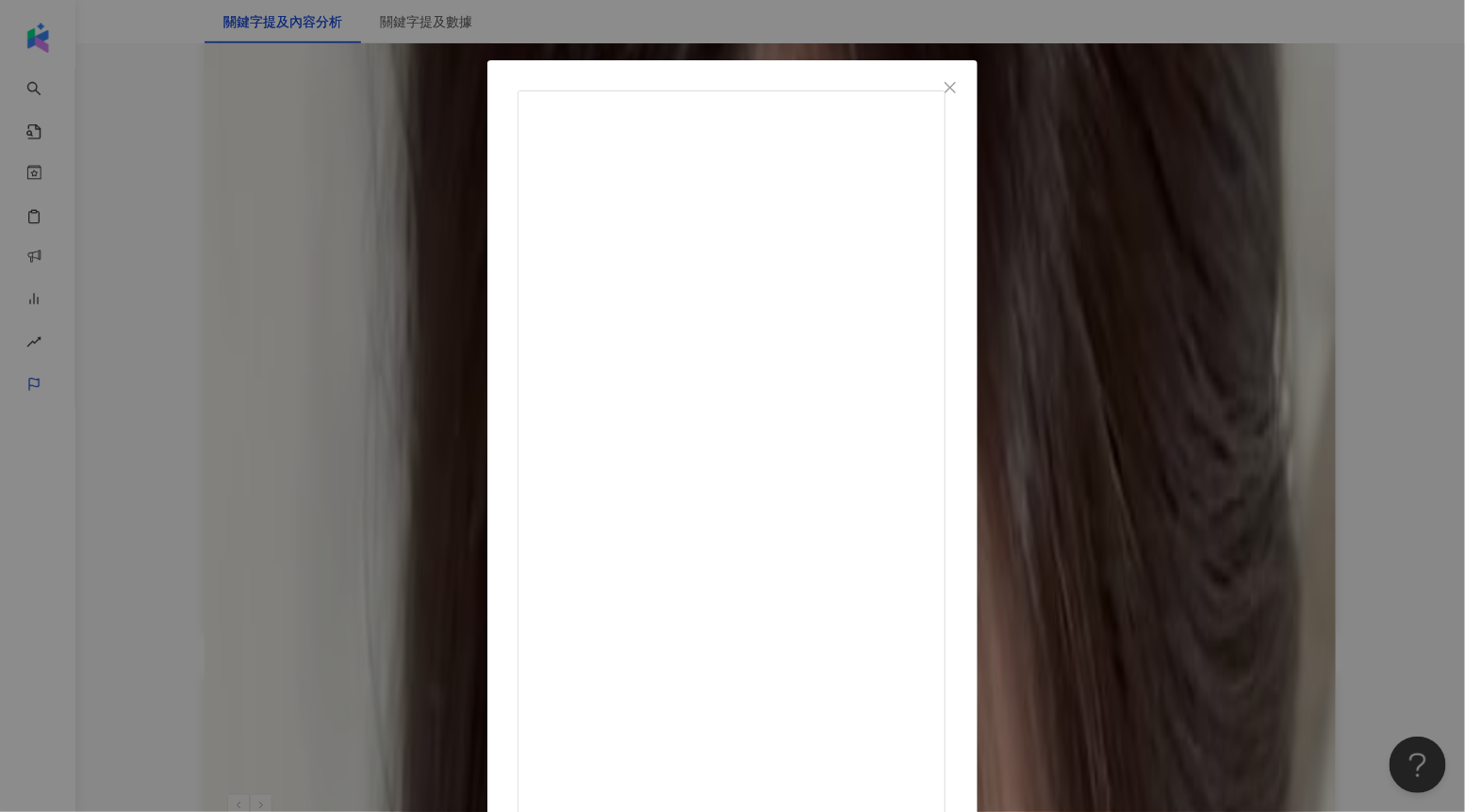
drag, startPoint x: 934, startPoint y: 599, endPoint x: 949, endPoint y: 589, distance: 18.0
click at [1215, 470] on div "[PERSON_NAME][DATE] （已抽）寶寶們早安！這時間有人起床了嗎？ 不小心6:00多起床把[DATE]的妝容剪輯好來跟寶寶們分享！ 這個妝容寶寶…" at bounding box center [732, 406] width 1465 height 812
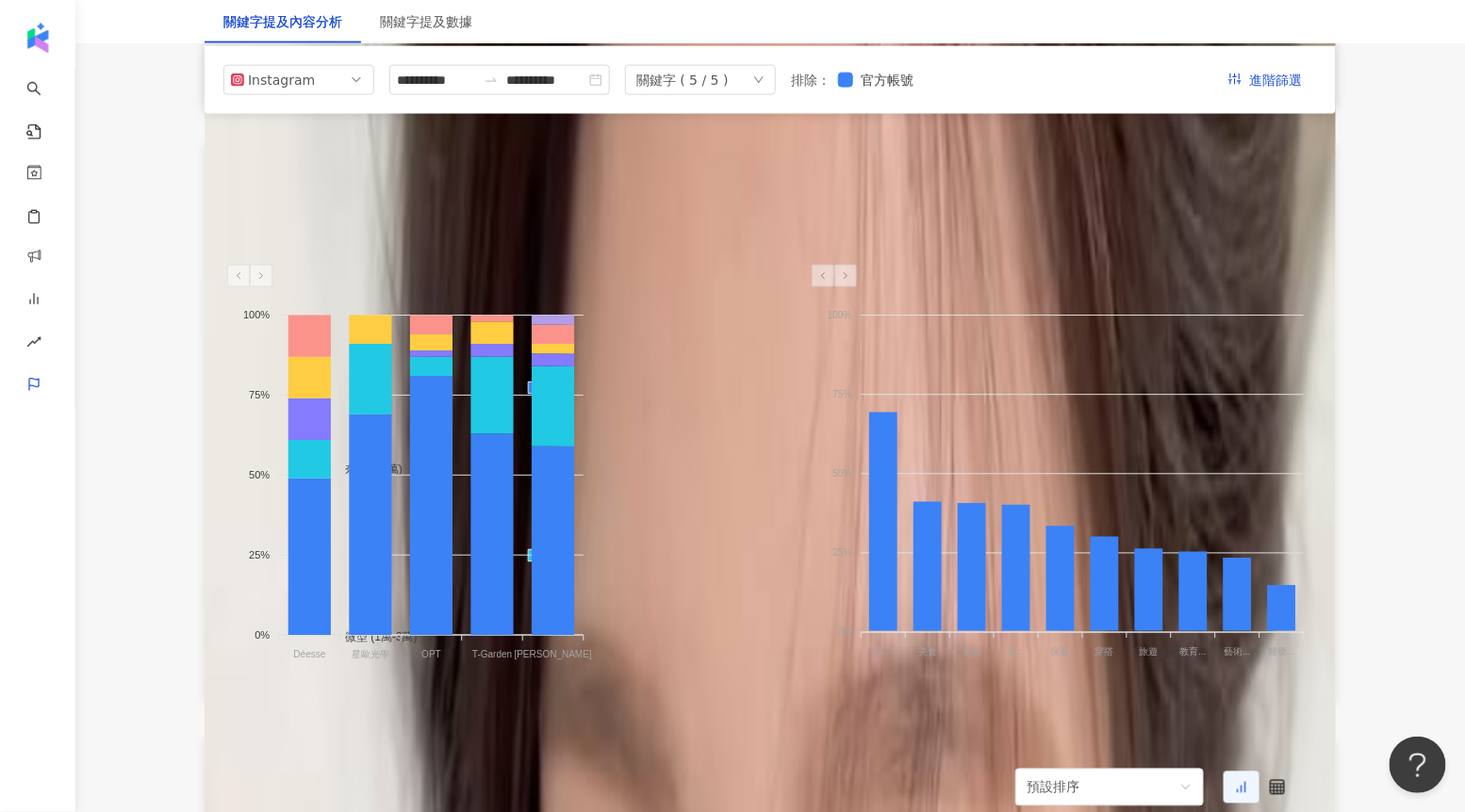
scroll to position [927, 0]
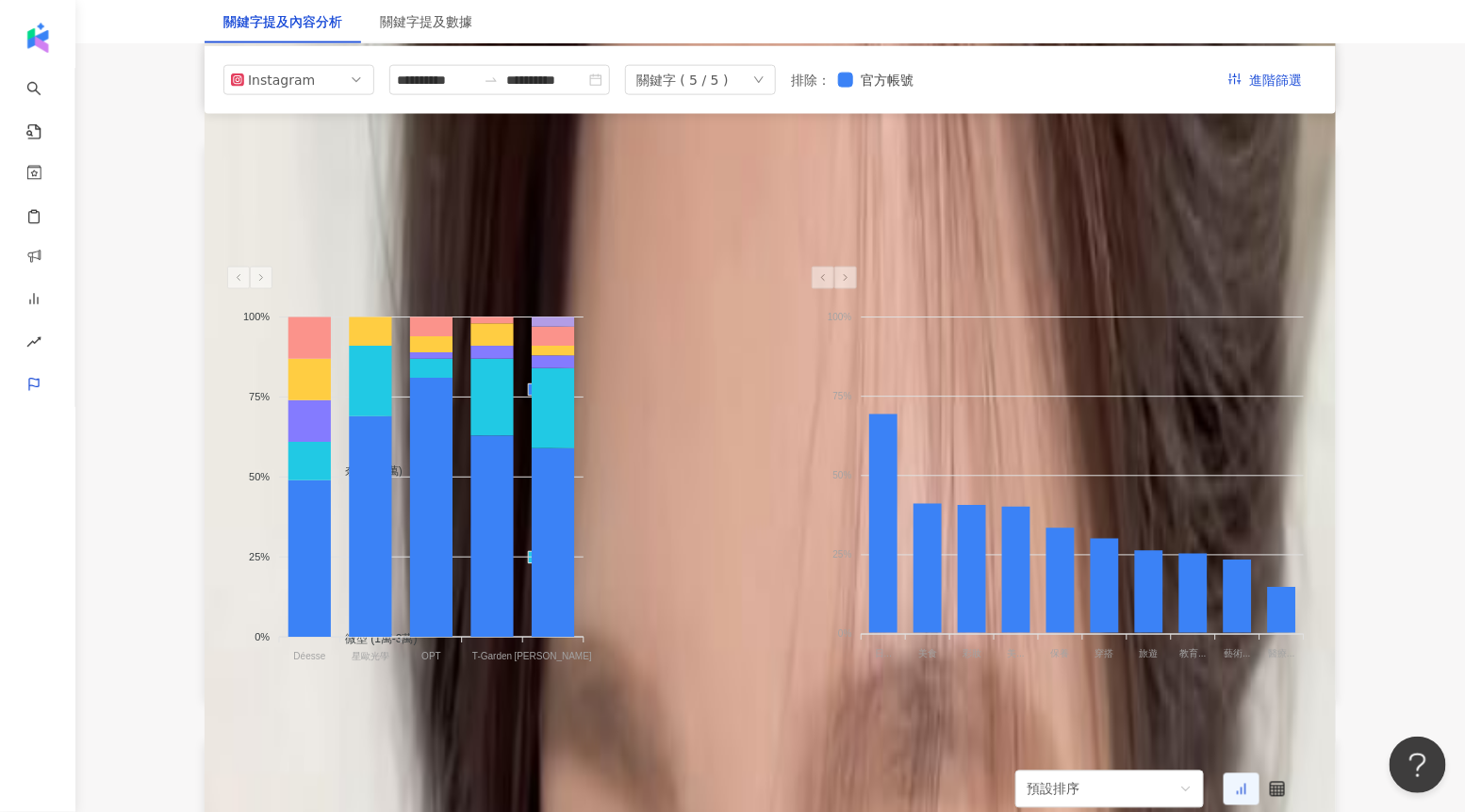
drag, startPoint x: 332, startPoint y: 663, endPoint x: 290, endPoint y: 658, distance: 42.3
click at [290, 658] on foreignobject "奈米 (<1萬) 微型 (1萬-3萬) 小型 (3萬-5萬) 中小型 (5萬-10萬) 中型 (10萬-30萬) 中大型 (30萬-50萬) 大型 (50萬-…" at bounding box center [478, 477] width 501 height 377
drag, startPoint x: 350, startPoint y: 655, endPoint x: 389, endPoint y: 655, distance: 39.0
click at [389, 655] on icon "奈米 (<1萬) 微型 (1萬-3萬) 小型 (3萬-5萬) 中小型 (5萬-10萬) 中型 (10萬-30萬) 中大型 (30萬-50萬) 大型 (50萬-…" at bounding box center [478, 477] width 501 height 377
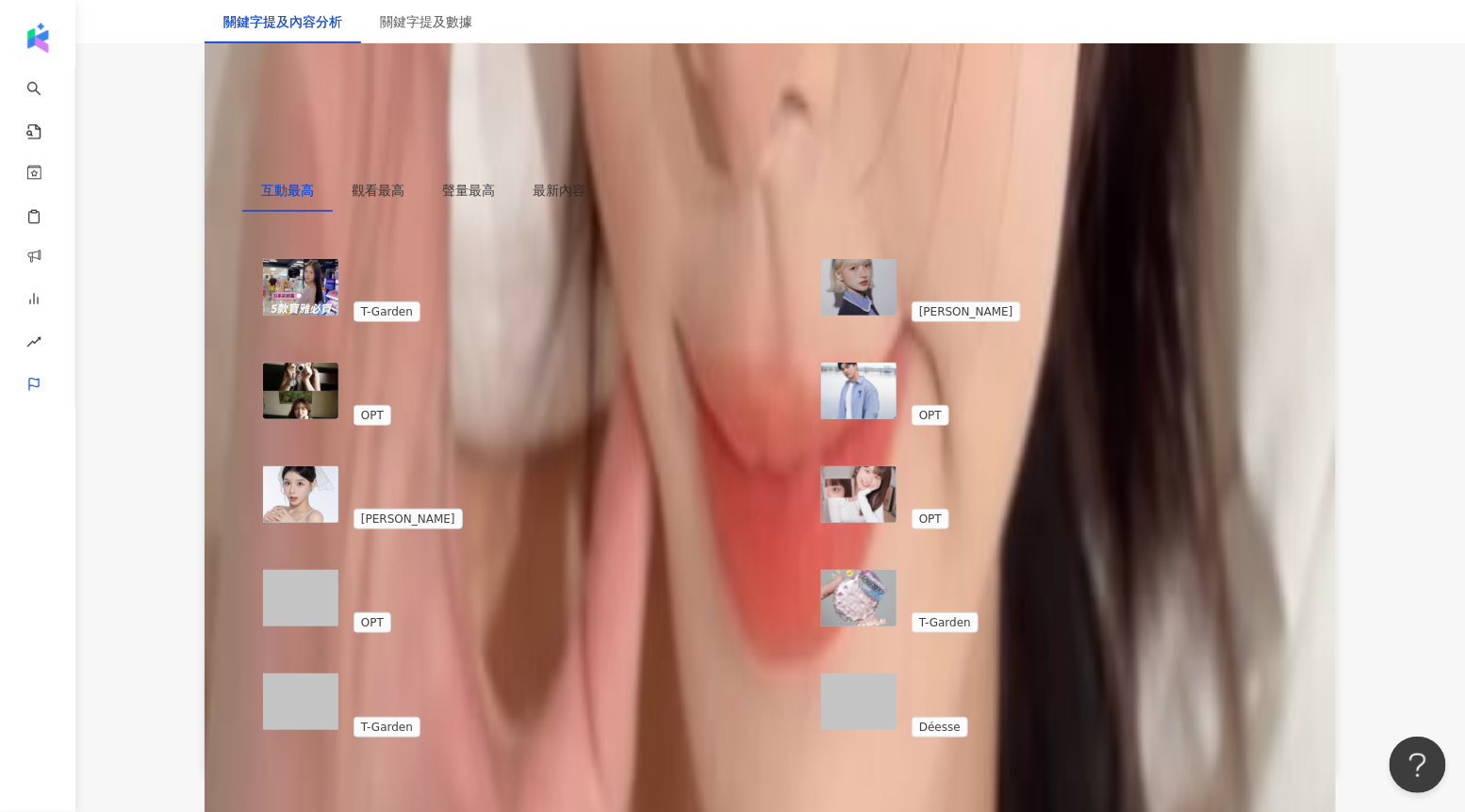
scroll to position [2836, 0]
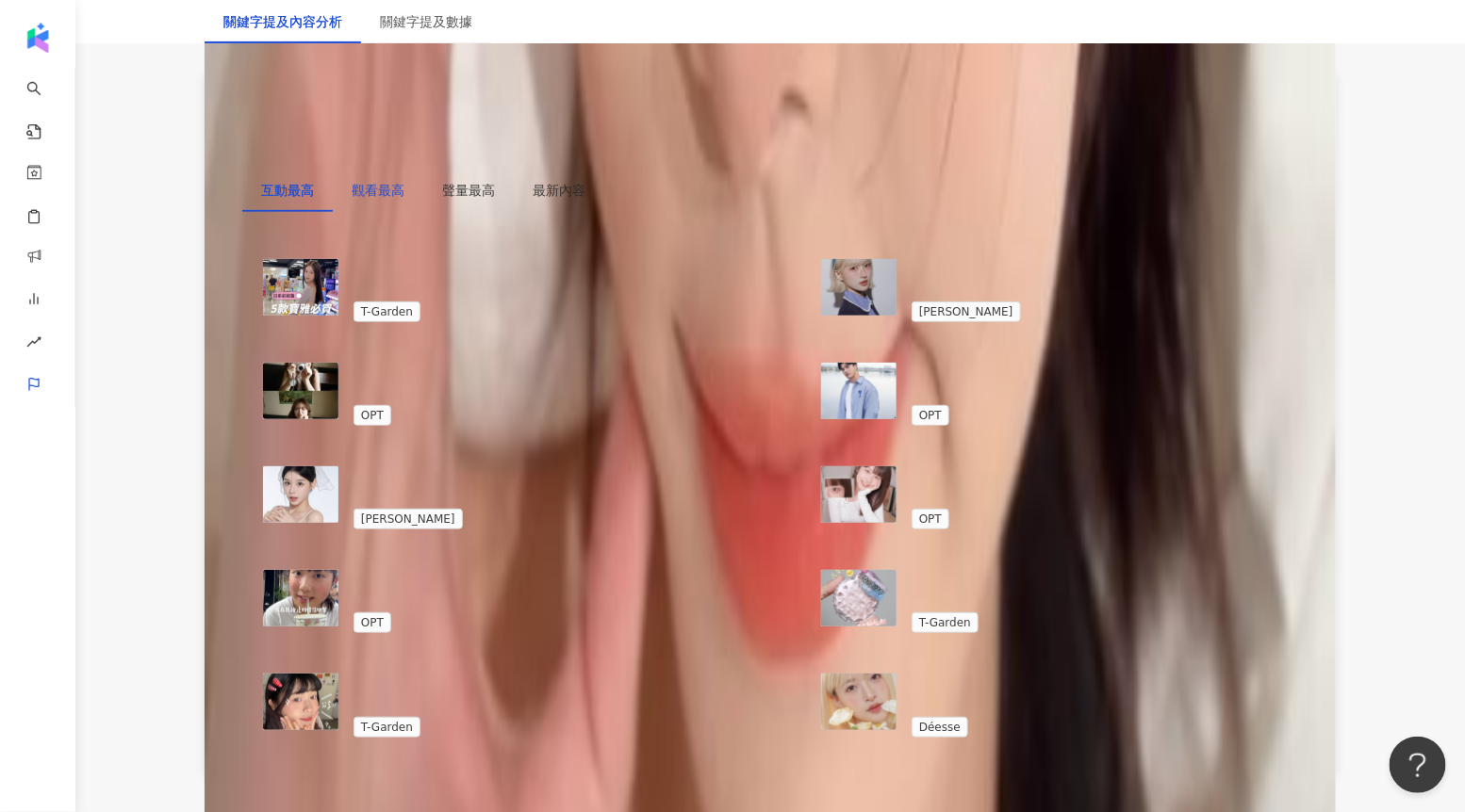
click at [381, 194] on div "觀看最高" at bounding box center [378, 190] width 53 height 21
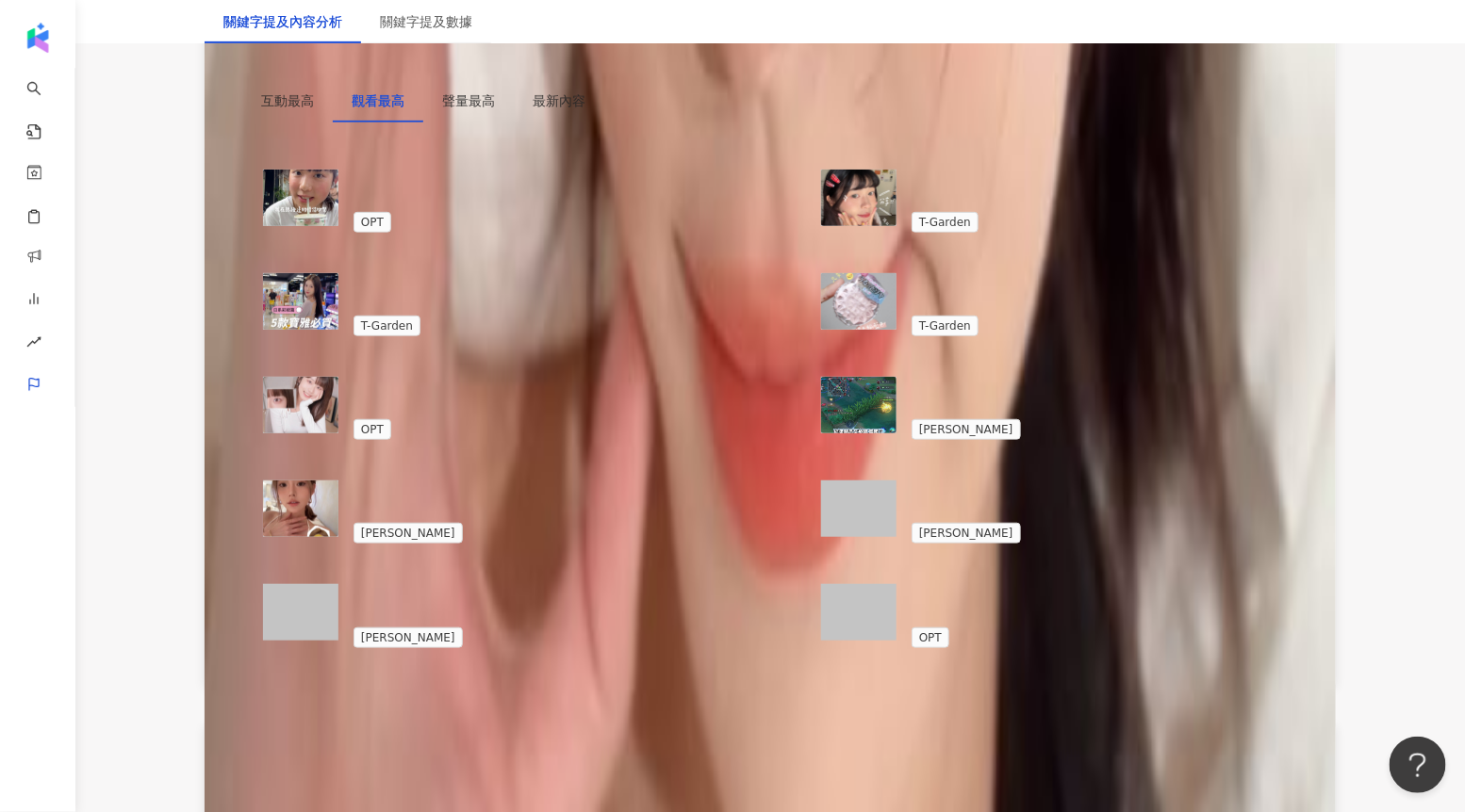
scroll to position [2927, 0]
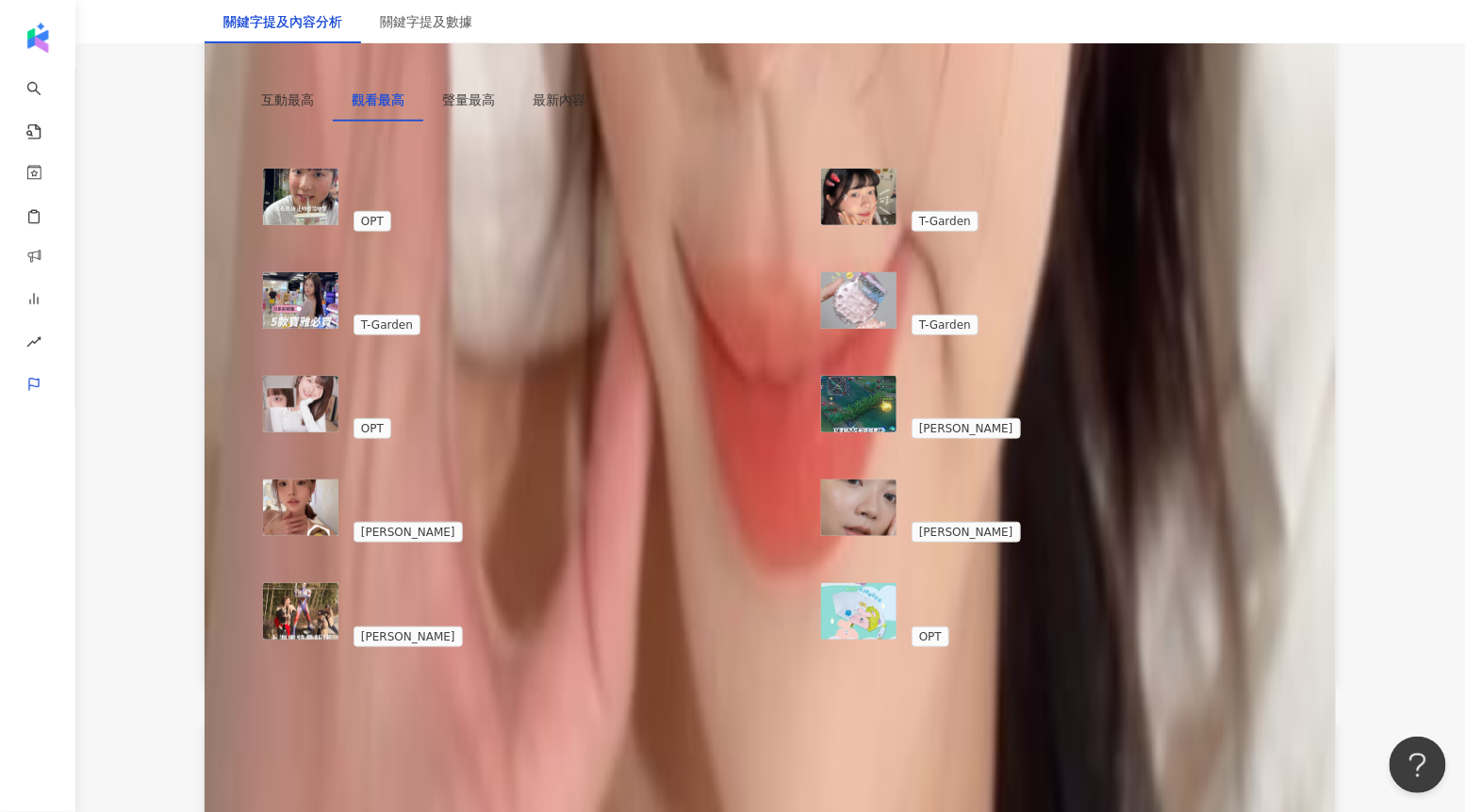
click at [432, 193] on div at bounding box center [491, 195] width 276 height 19
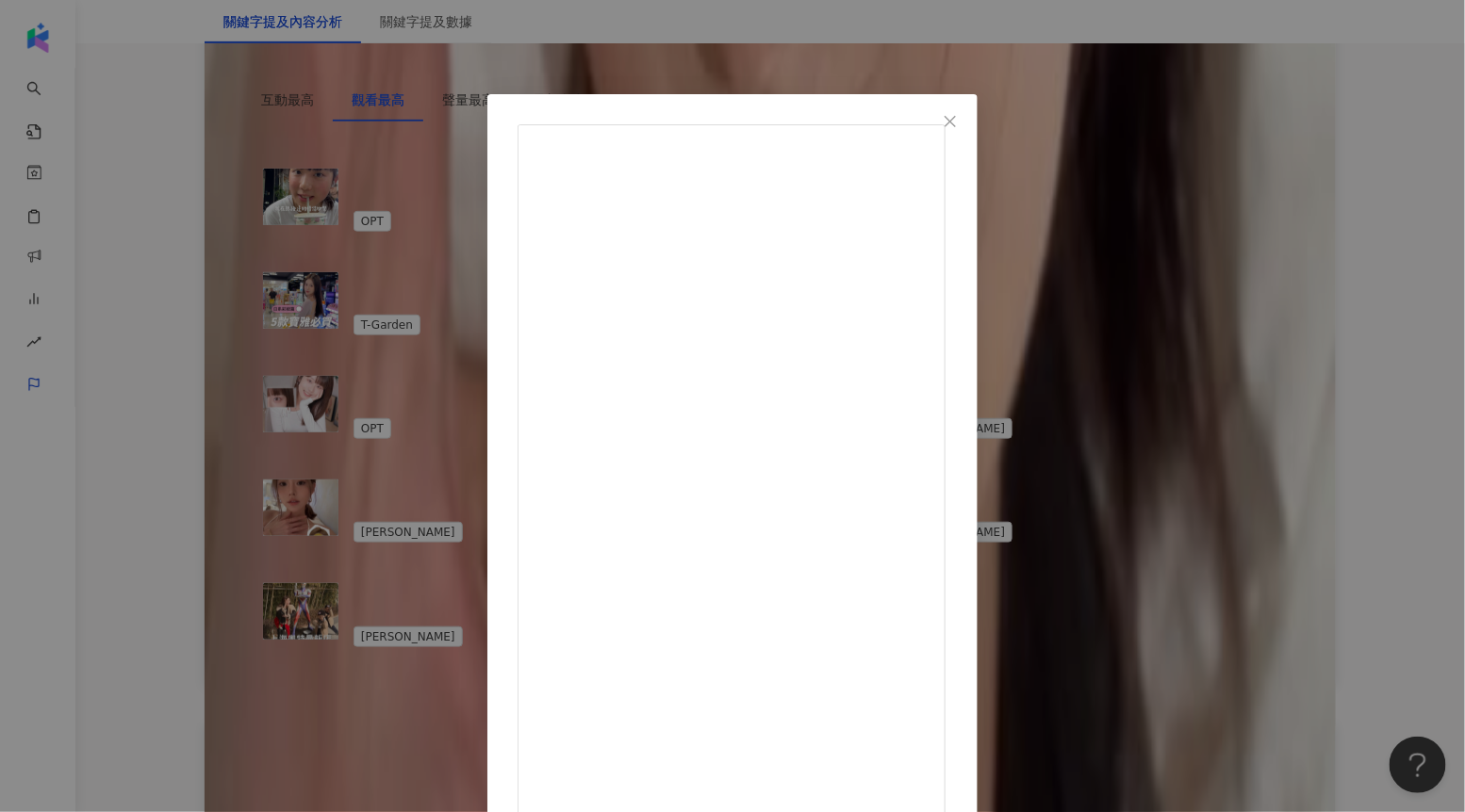
drag, startPoint x: 770, startPoint y: 203, endPoint x: 805, endPoint y: 201, distance: 35.1
drag, startPoint x: 769, startPoint y: 455, endPoint x: 969, endPoint y: 529, distance: 213.3
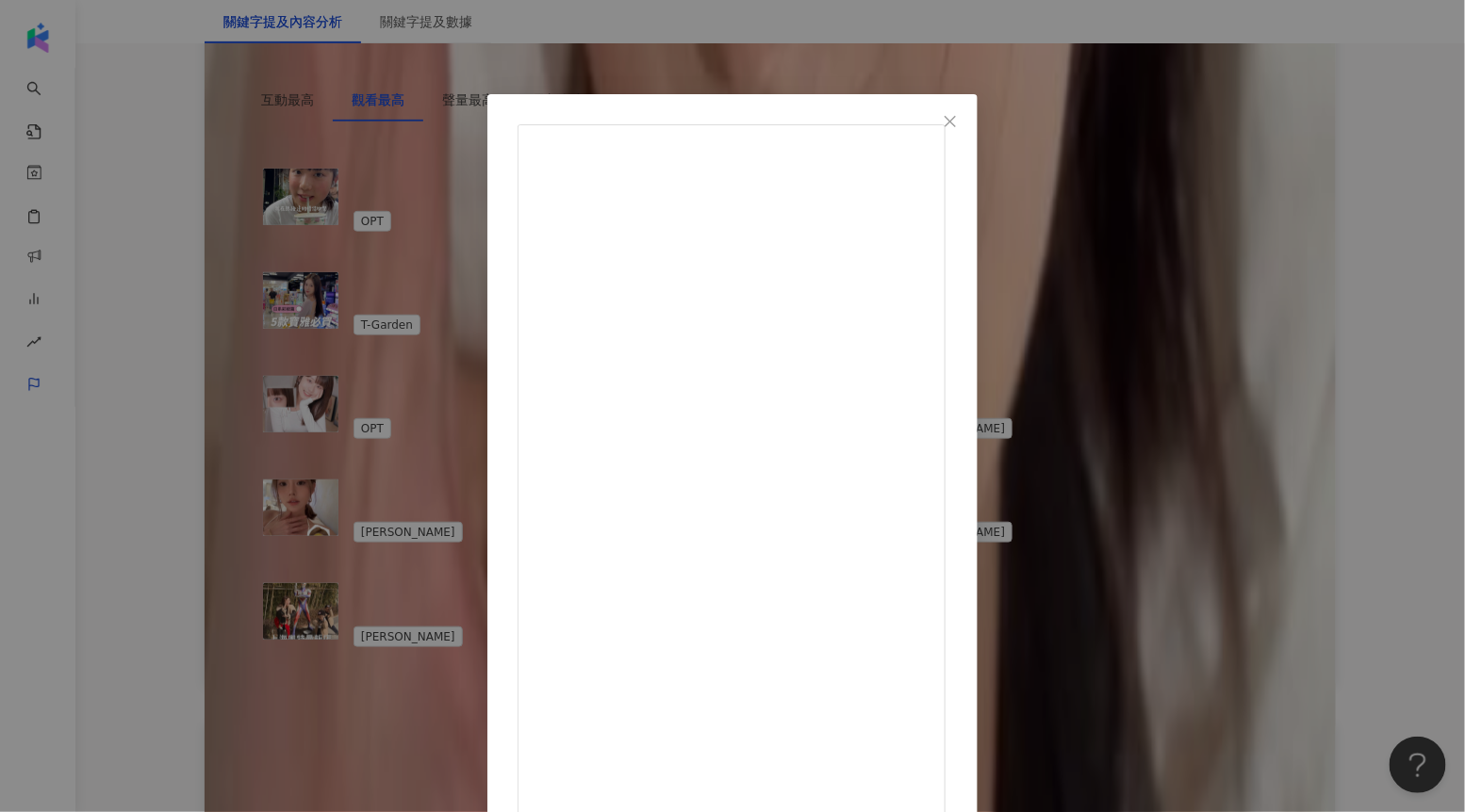
scroll to position [447, 0]
drag, startPoint x: 878, startPoint y: 754, endPoint x: 928, endPoint y: 755, distance: 50.0
click at [1357, 451] on div "[PERSON_NAME][DATE] 1.2萬 65 41.6萬 查看原始貼文" at bounding box center [732, 406] width 1465 height 812
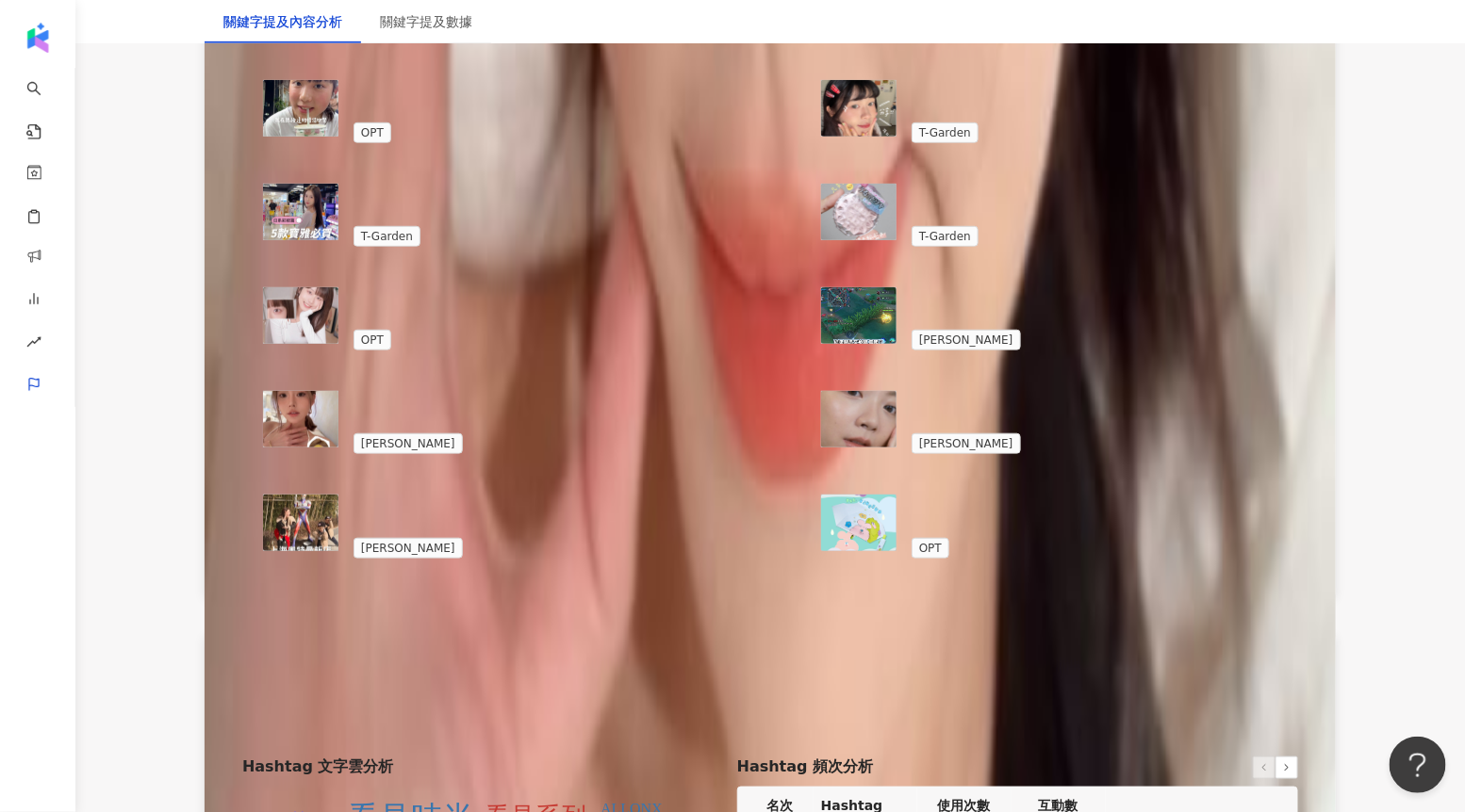
scroll to position [3027, 0]
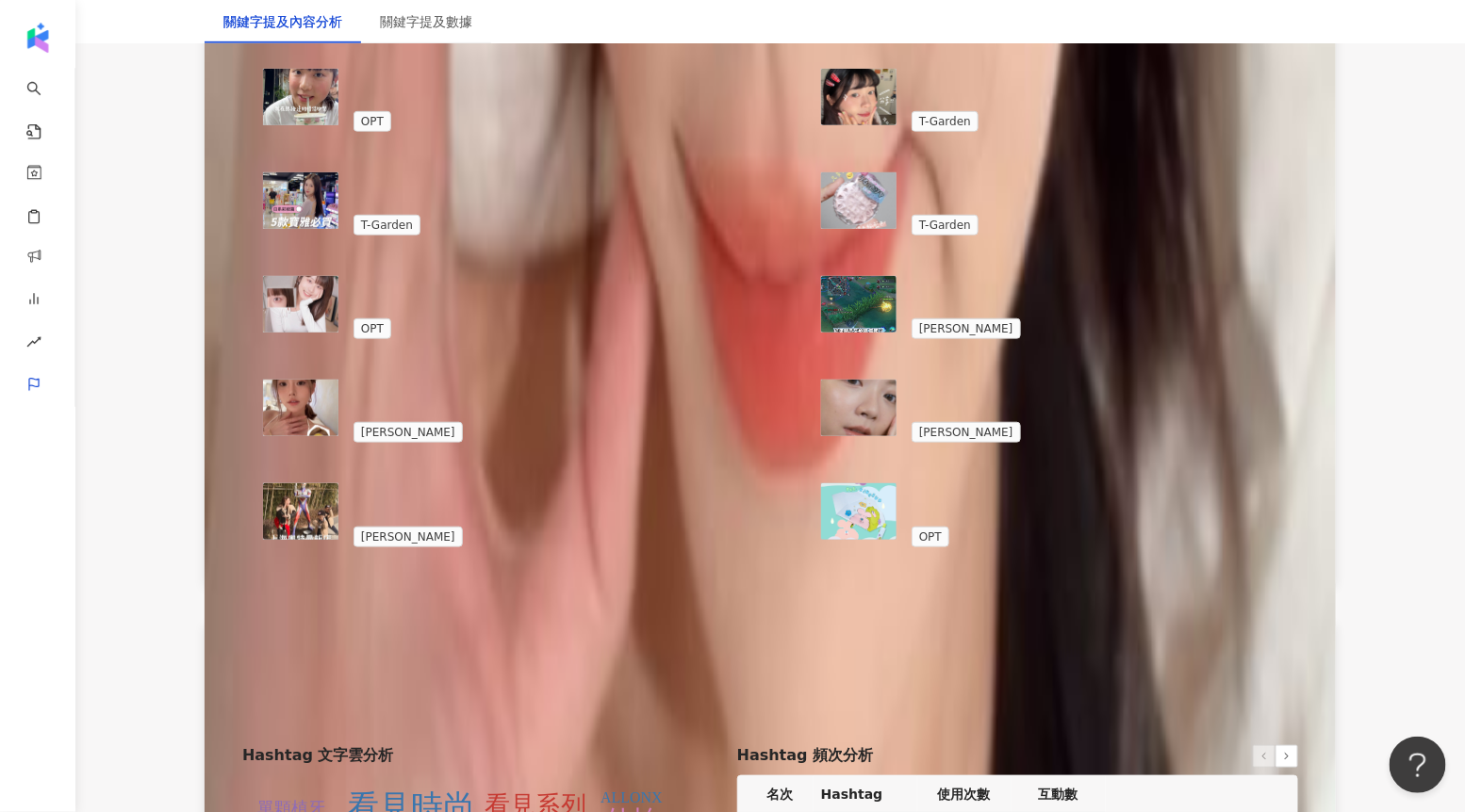
click at [501, 190] on div at bounding box center [491, 199] width 276 height 19
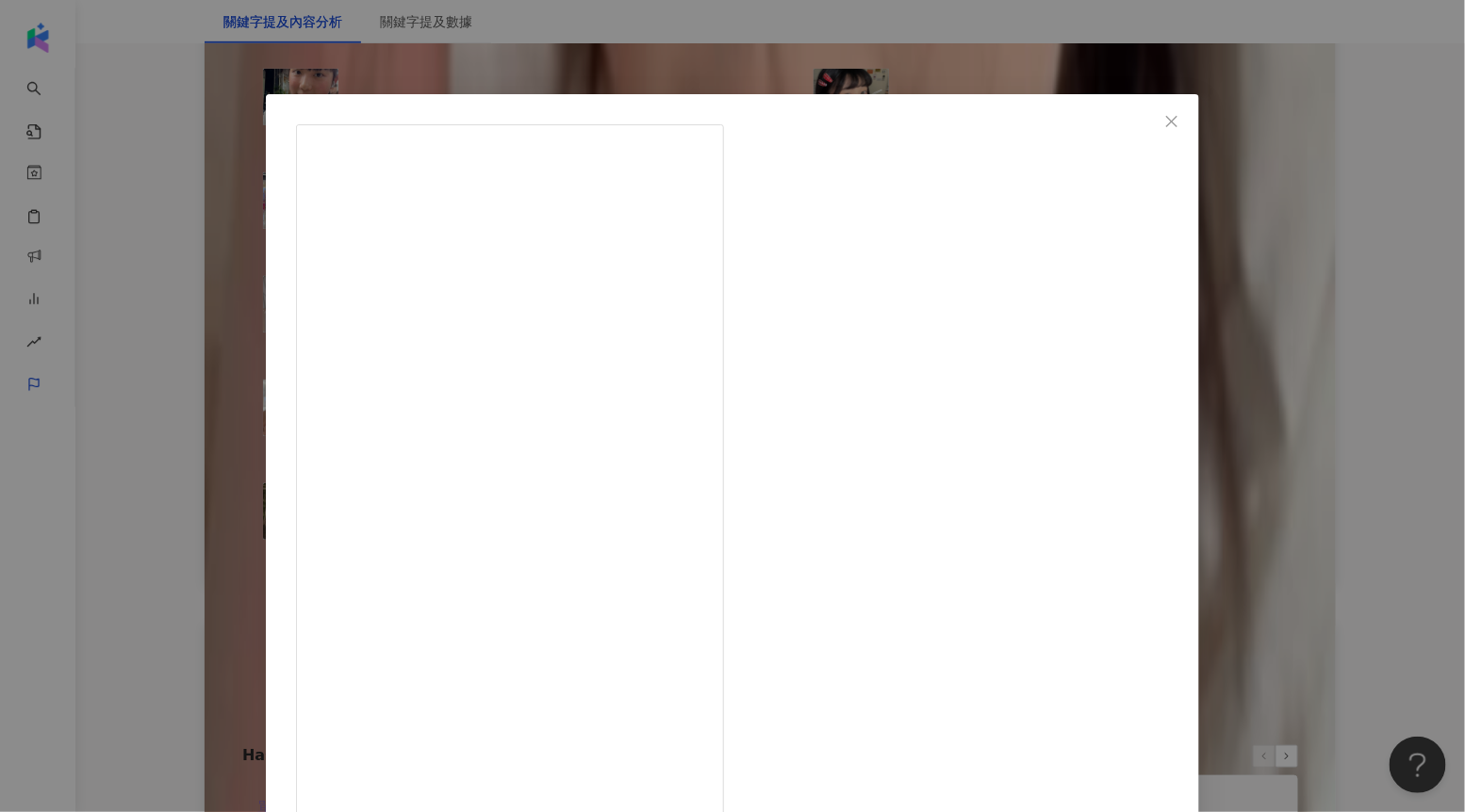
drag, startPoint x: 838, startPoint y: 203, endPoint x: 884, endPoint y: 205, distance: 46.0
click at [1250, 357] on div "[PERSON_NAME] [DATE] 1.8萬 48 38.1萬 查看原始貼文" at bounding box center [732, 406] width 1465 height 812
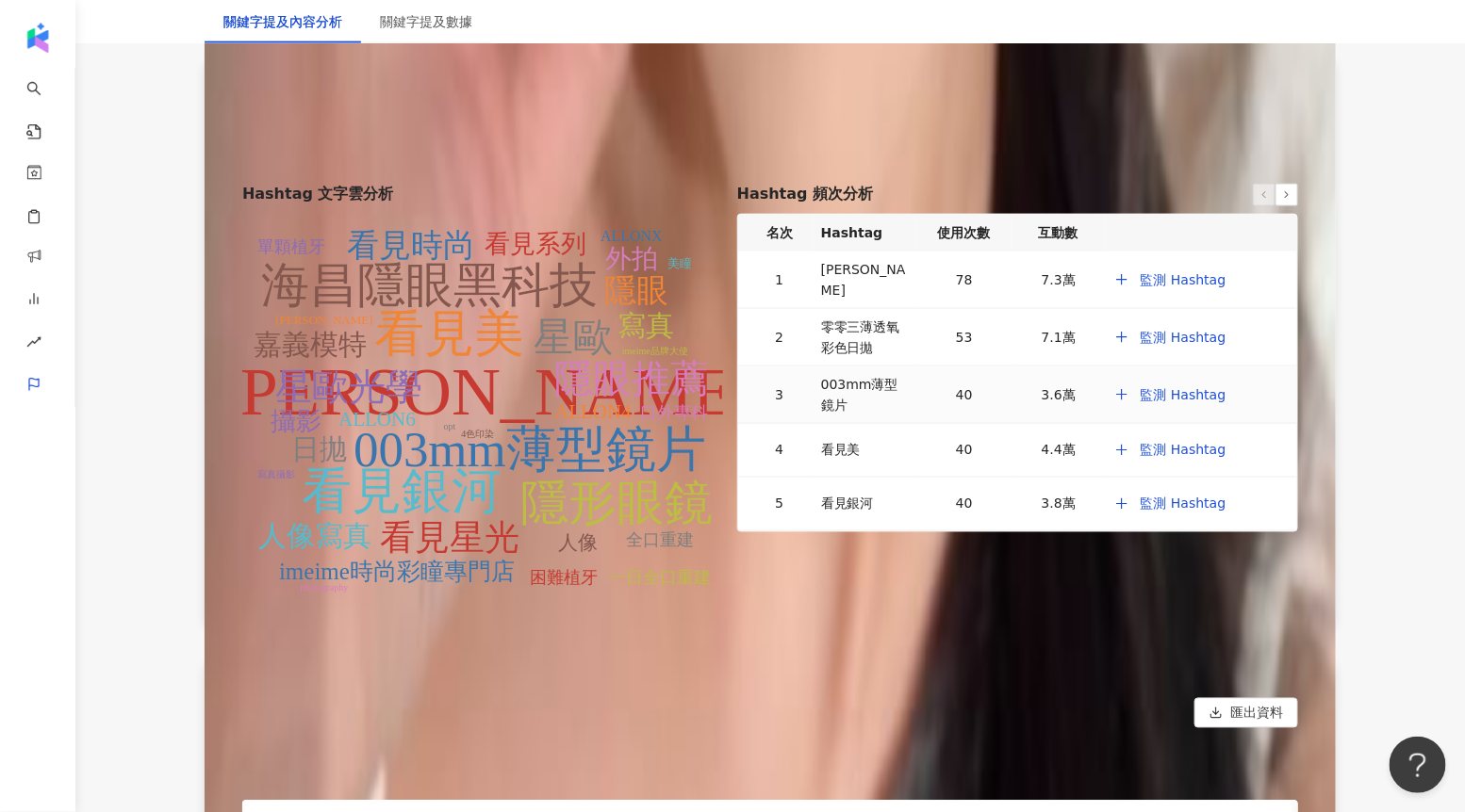
scroll to position [3592, 0]
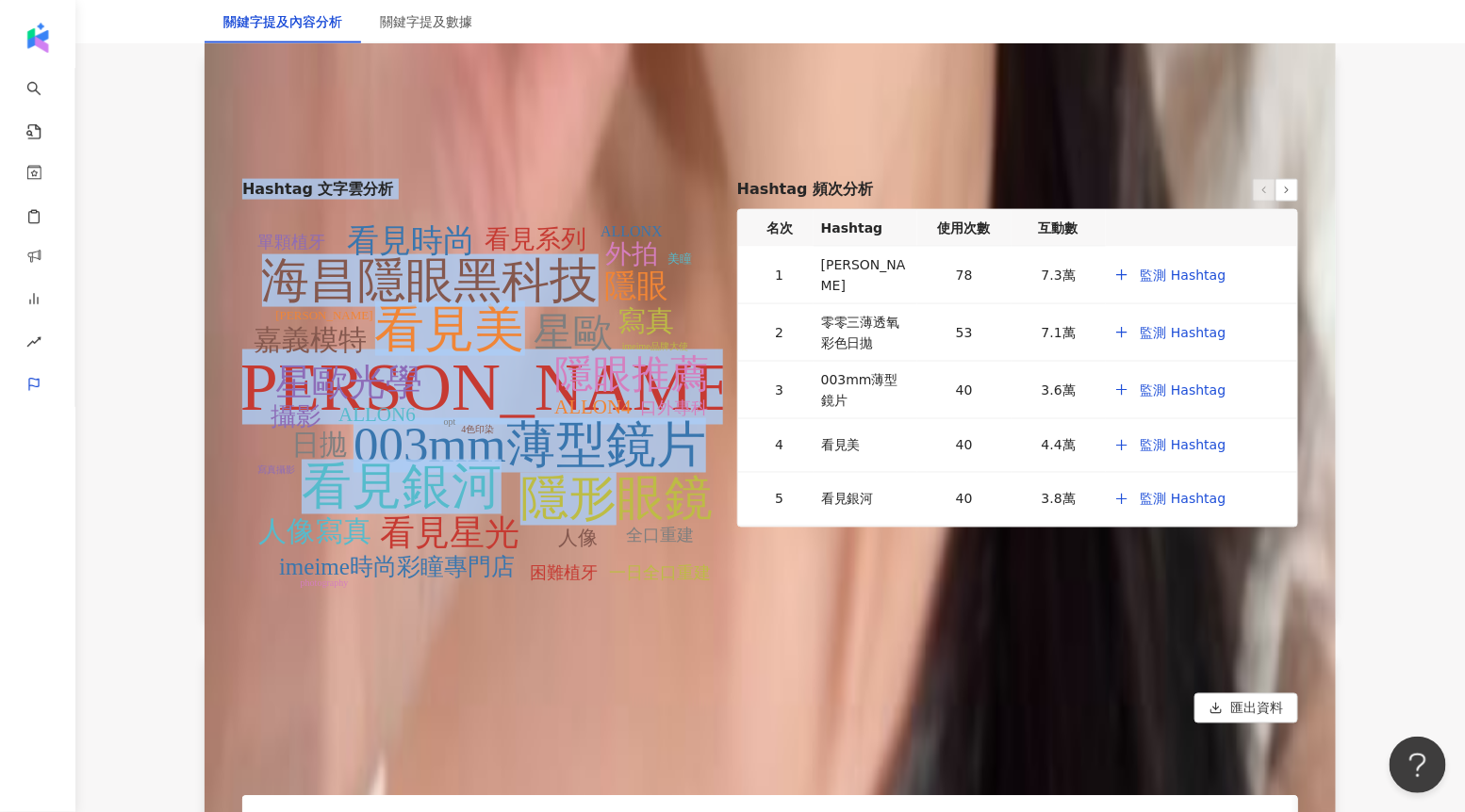
drag, startPoint x: 229, startPoint y: 168, endPoint x: 636, endPoint y: 510, distance: 531.6
click at [636, 510] on div "Hashtag 文字雲分析 海昌 003mm薄型鏡片 看見美 看見銀河 海昌隱眼黑科技 隱形眼鏡 星歐 隱眼推薦 星歐光學 看見星光 看見時尚 隱眼 人像寫真…" at bounding box center [770, 389] width 1131 height 466
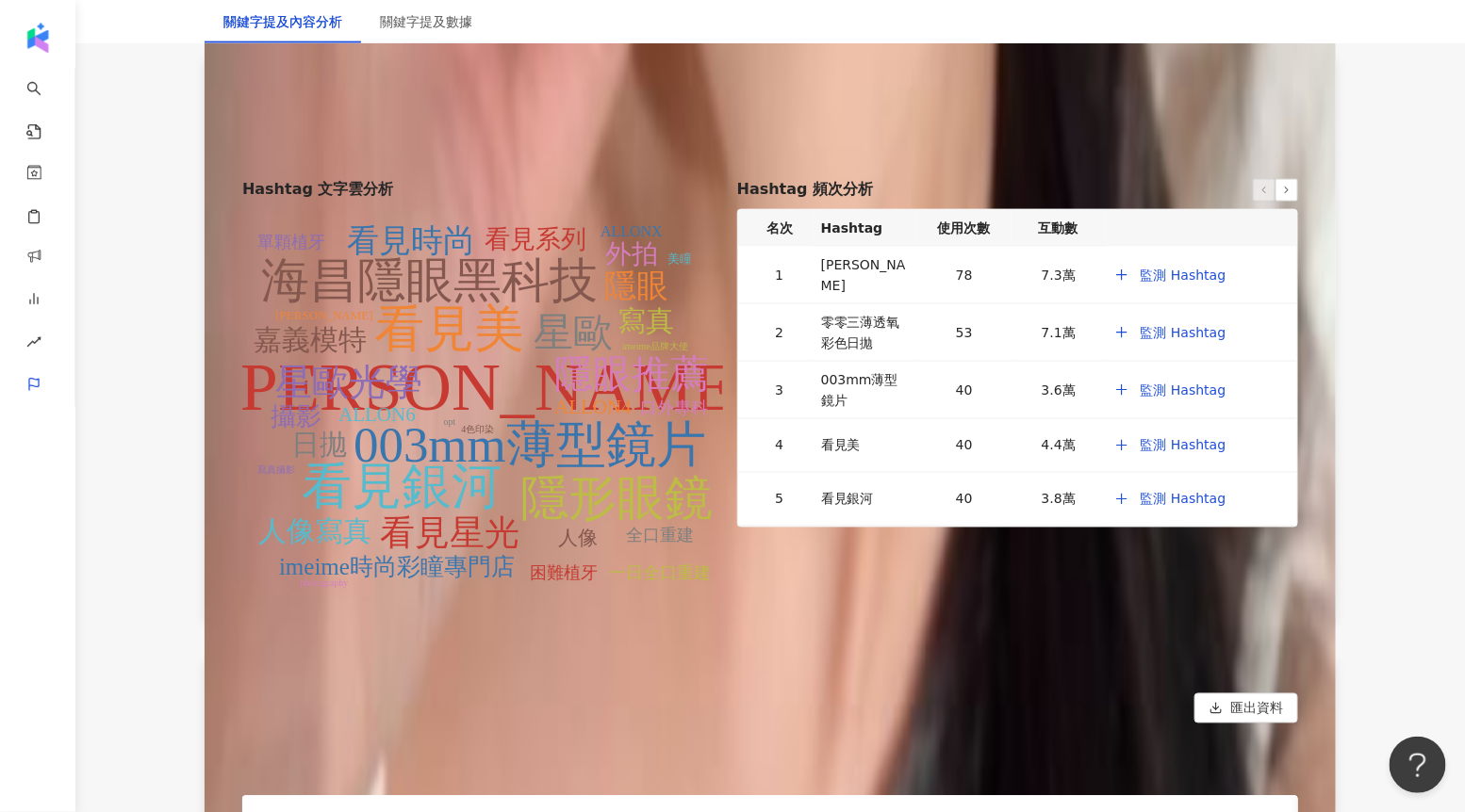
click at [416, 179] on h6 "Hashtag 文字雲分析" at bounding box center [482, 189] width 481 height 21
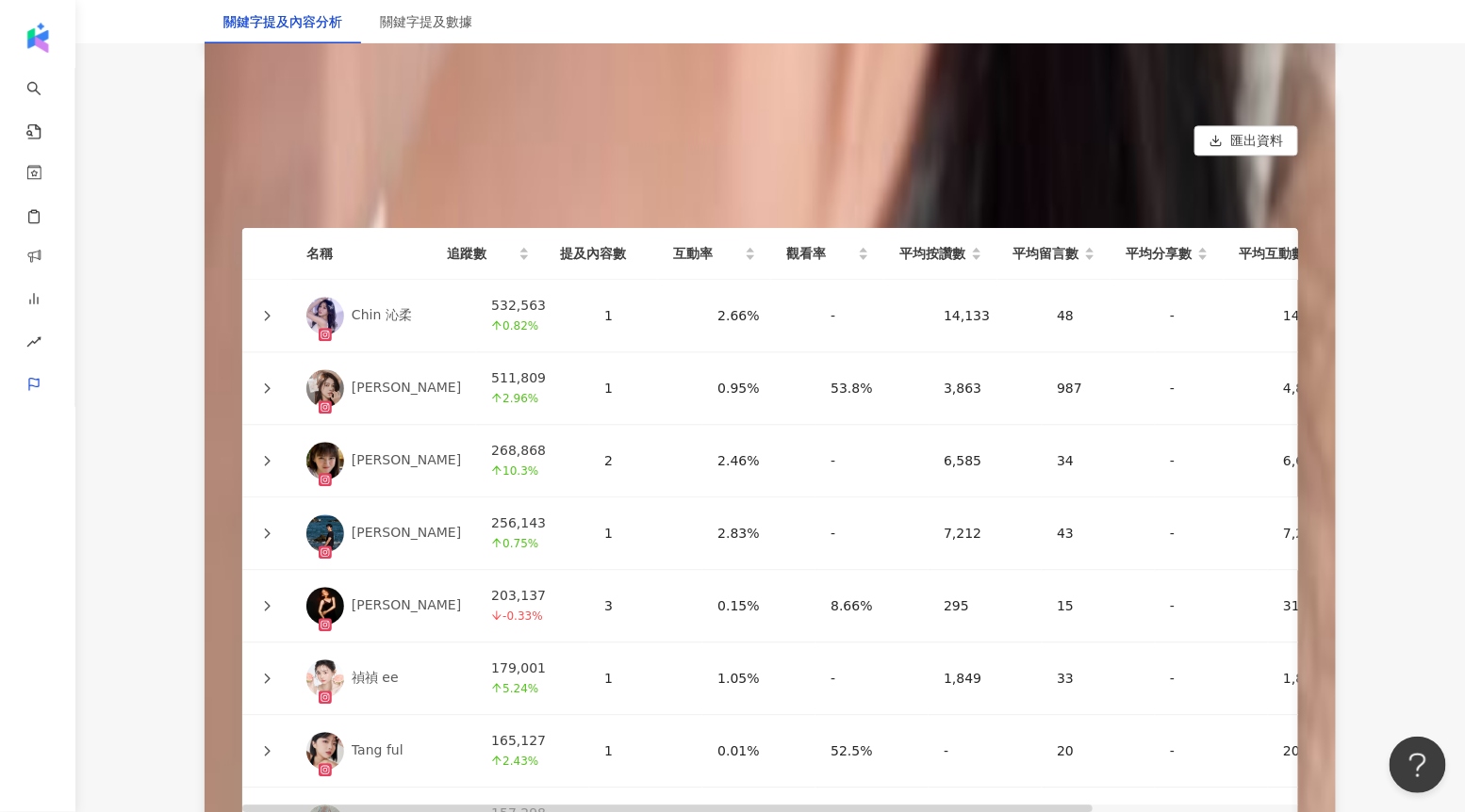
scroll to position [4163, 0]
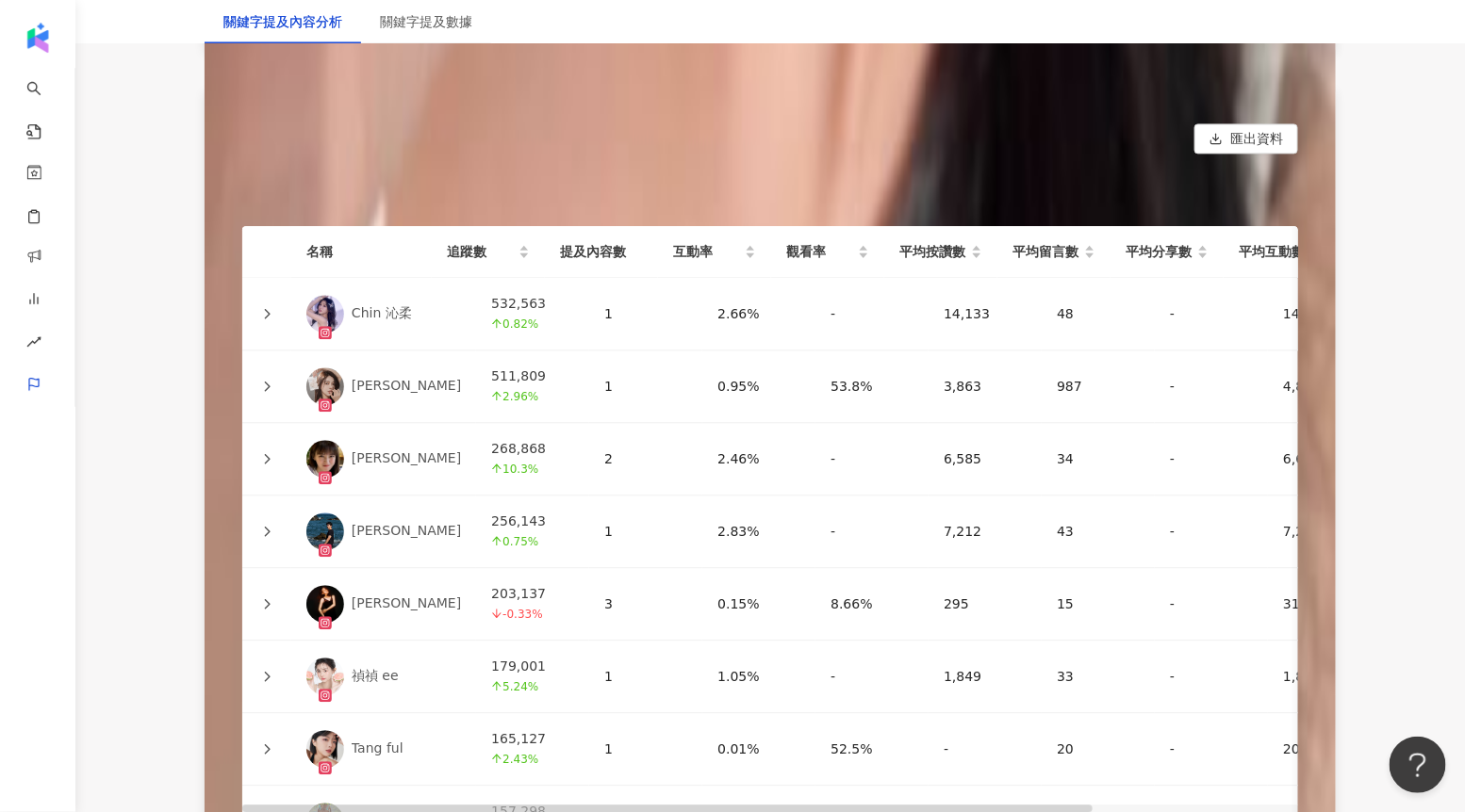
click at [265, 312] on icon at bounding box center [267, 314] width 12 height 12
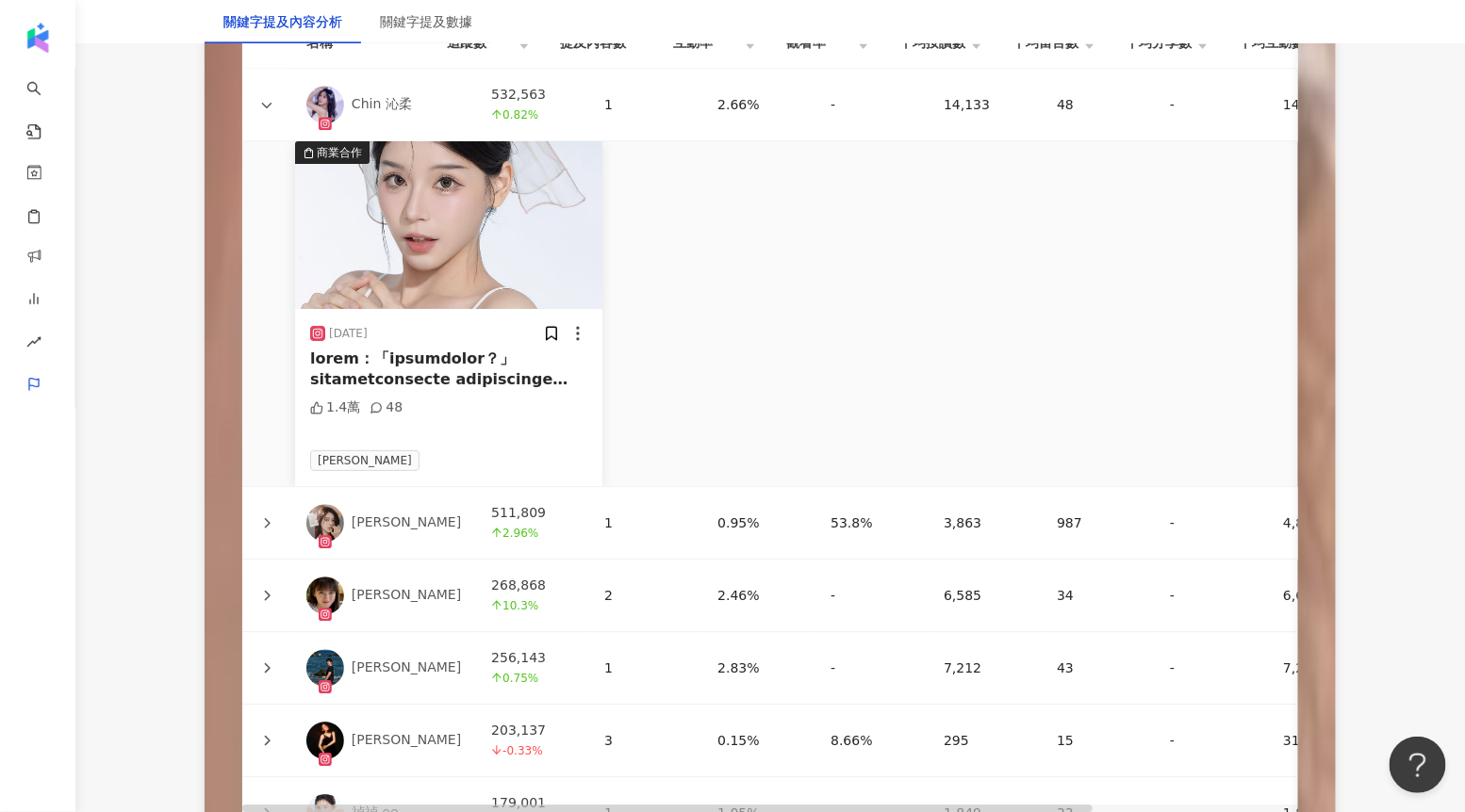
scroll to position [4379, 0]
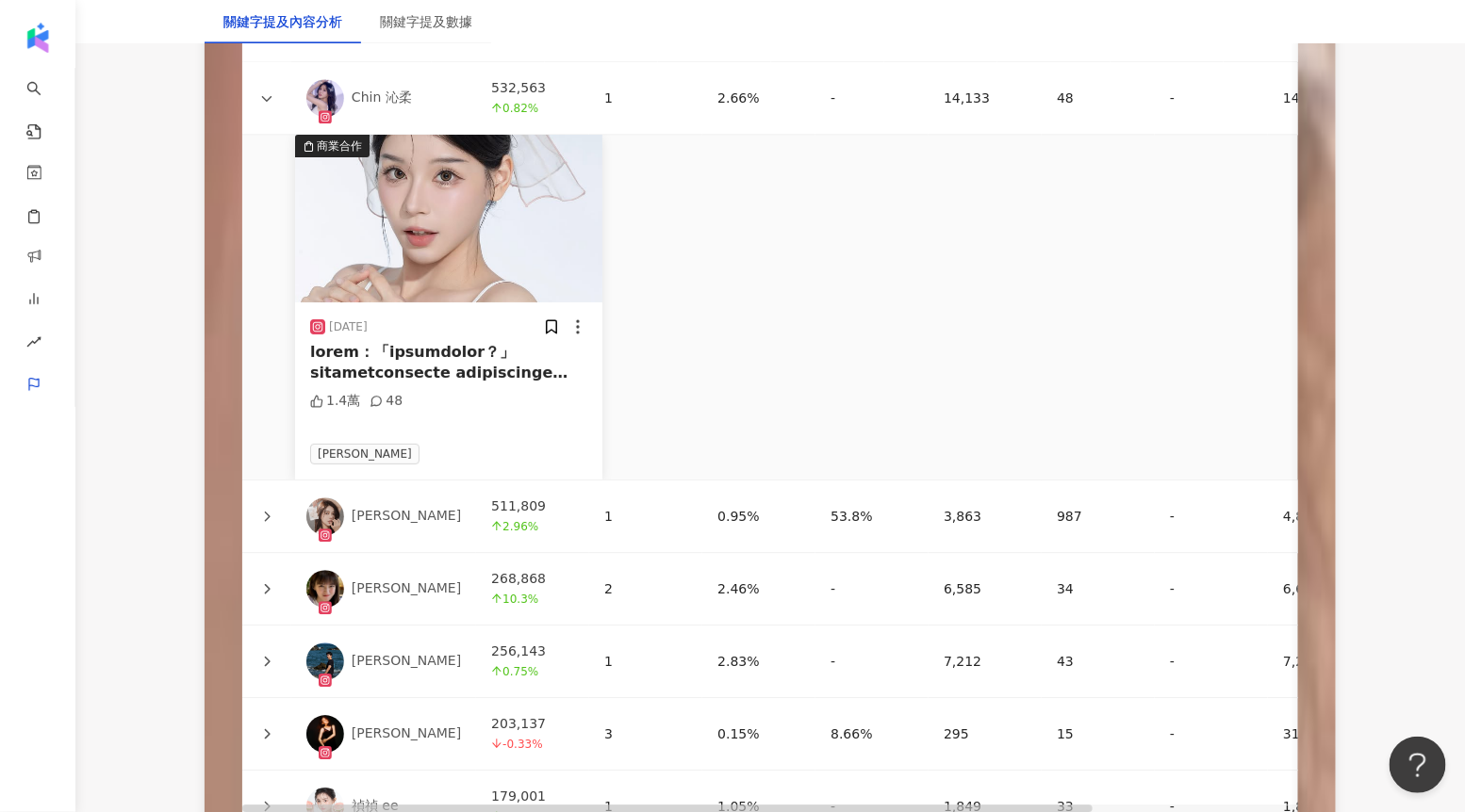
click at [266, 519] on div at bounding box center [266, 516] width 19 height 21
click at [265, 512] on icon at bounding box center [267, 517] width 12 height 12
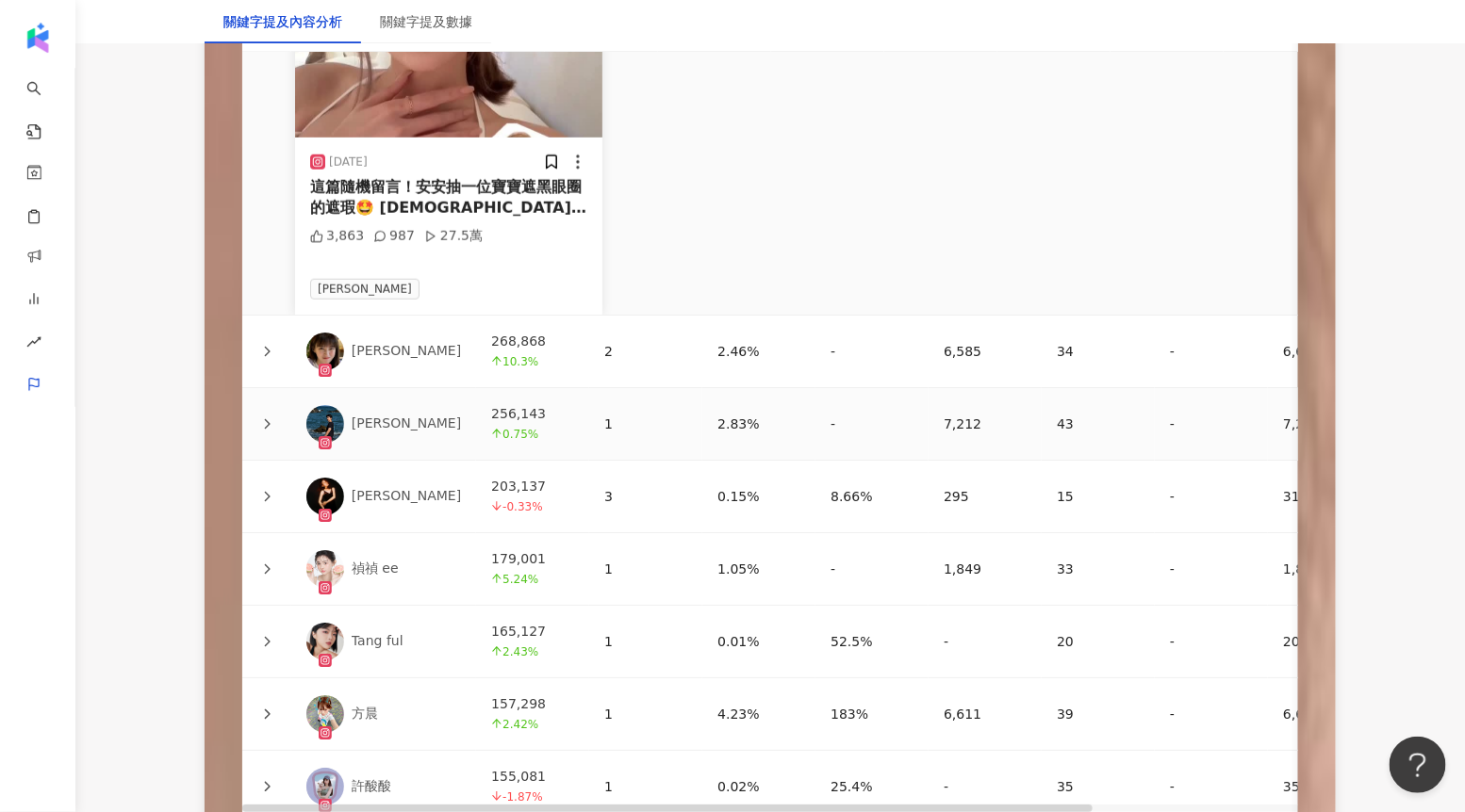
scroll to position [4980, 0]
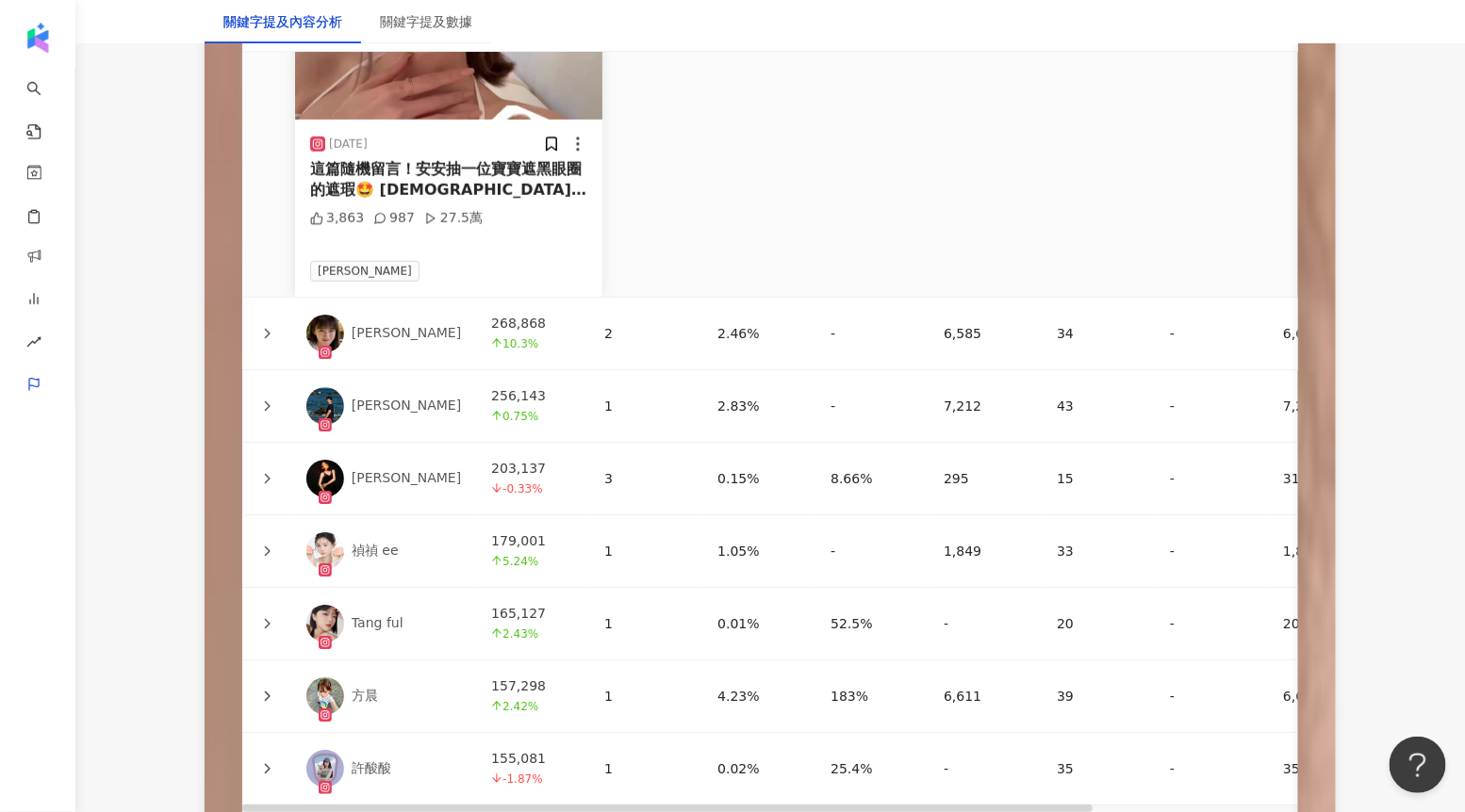
click at [356, 332] on div "[PERSON_NAME]" at bounding box center [406, 333] width 110 height 19
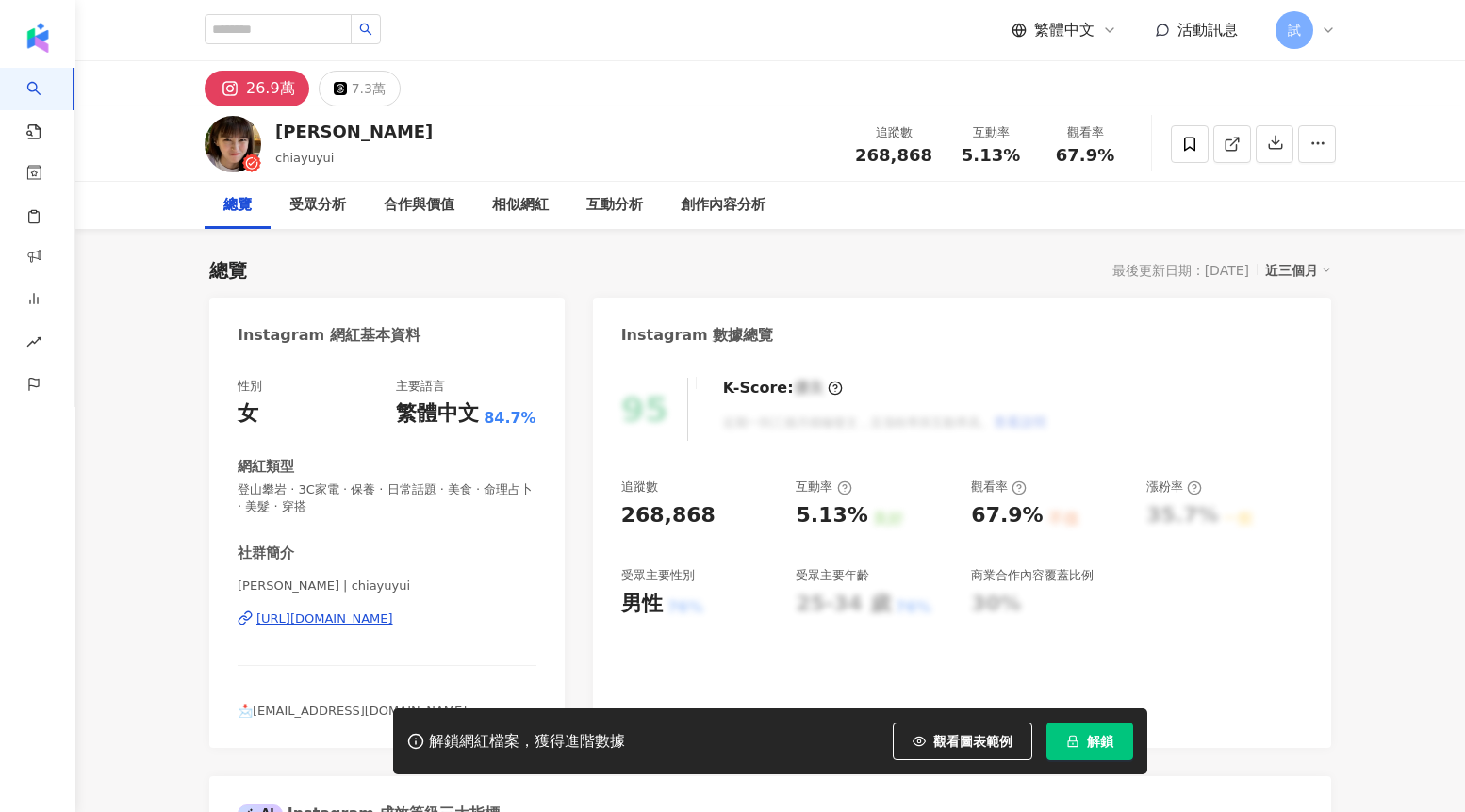
click at [1079, 747] on icon "lock" at bounding box center [1072, 741] width 13 height 13
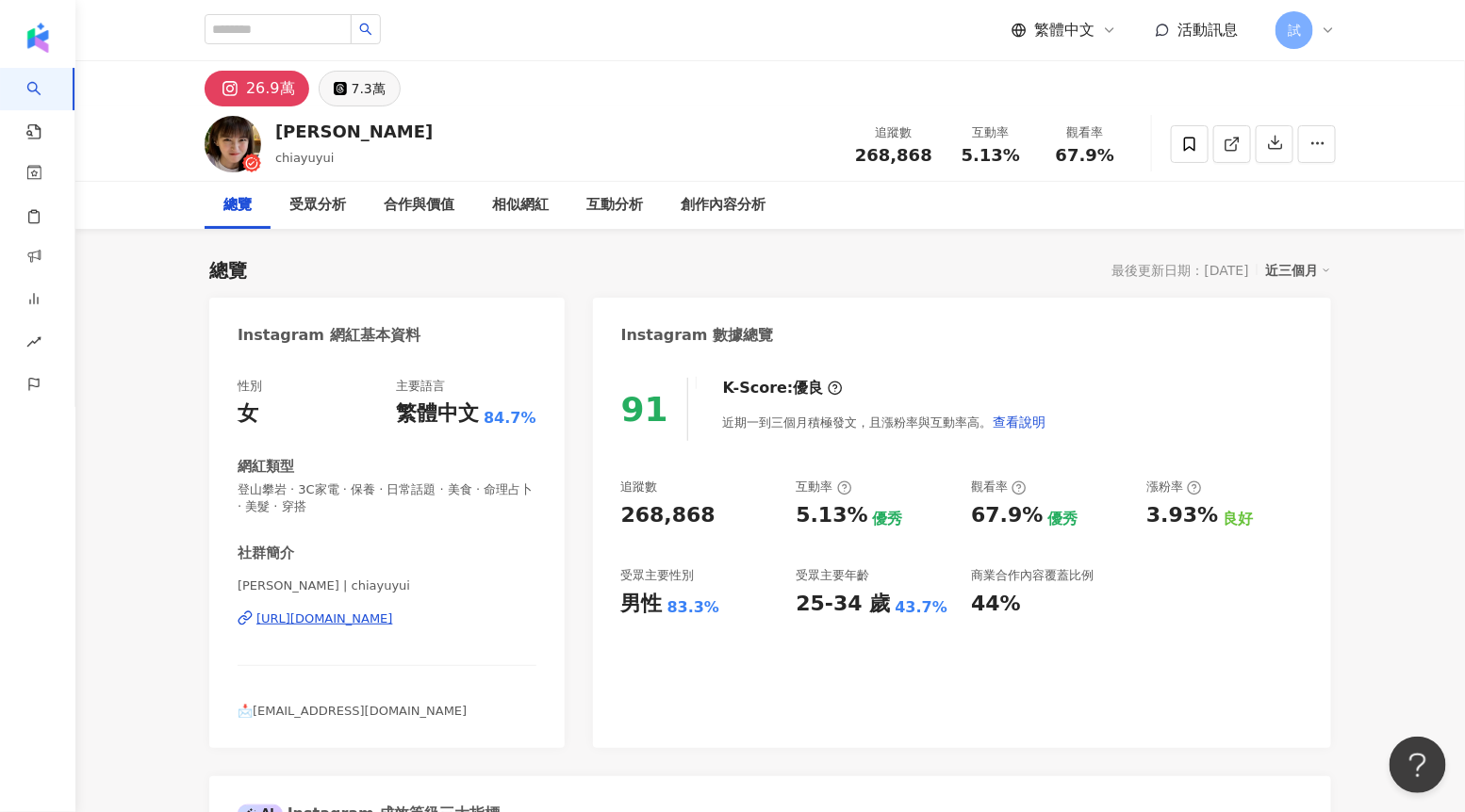
click at [351, 95] on div "7.3萬" at bounding box center [368, 88] width 34 height 26
click at [352, 89] on div "7.3萬" at bounding box center [368, 88] width 34 height 26
click at [351, 90] on div "7.3萬" at bounding box center [368, 88] width 34 height 26
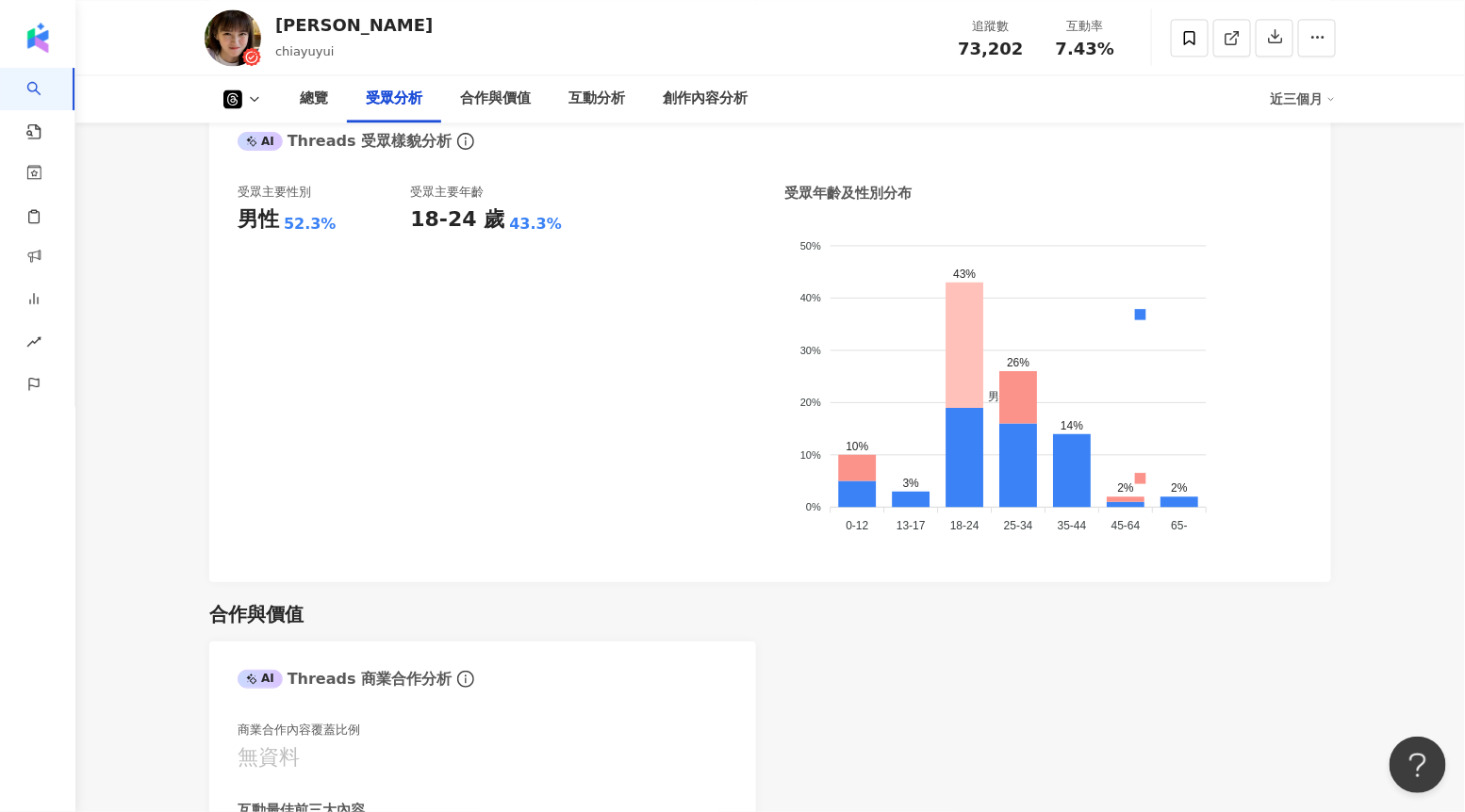
scroll to position [1523, 0]
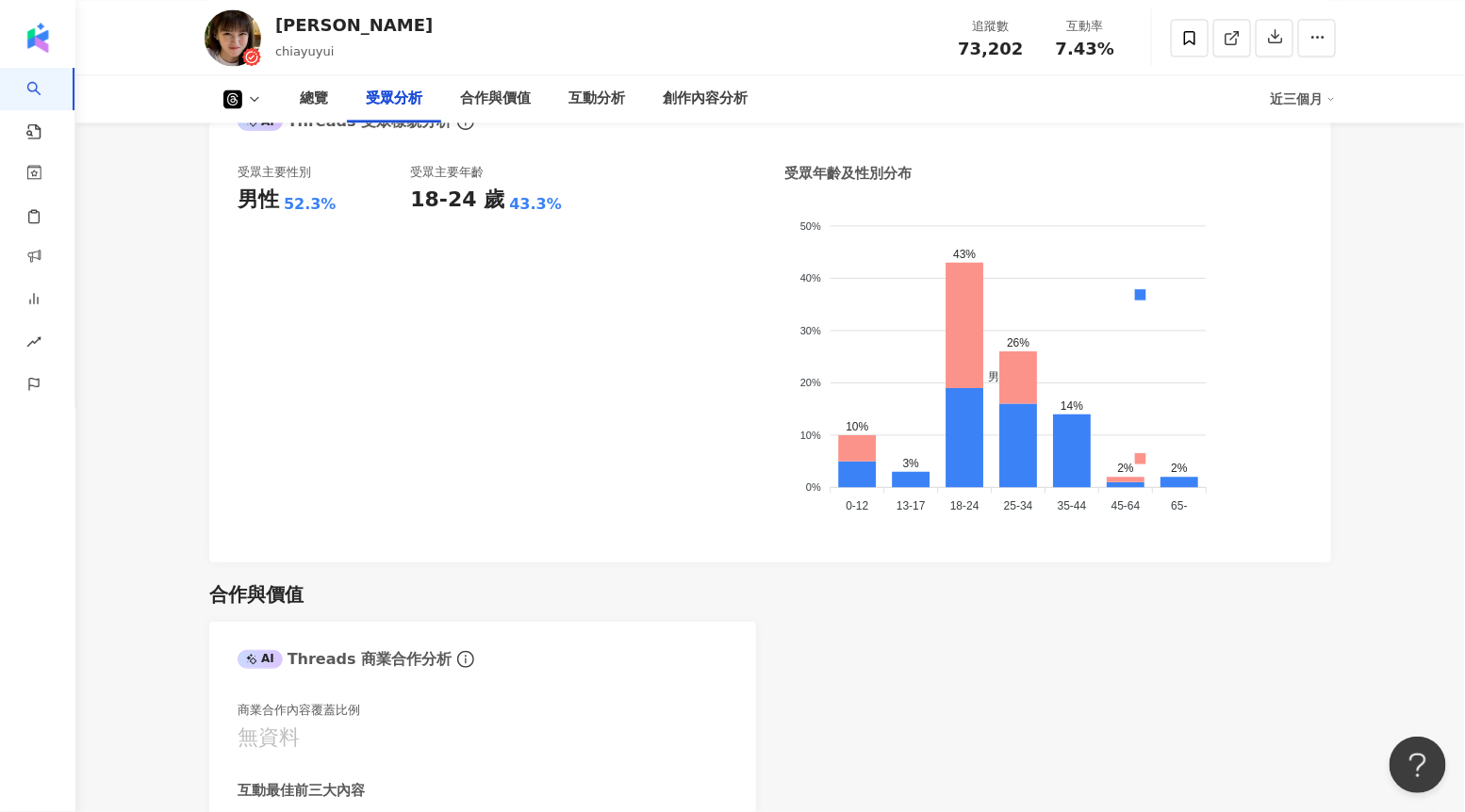
click at [252, 101] on icon at bounding box center [253, 98] width 15 height 15
click at [261, 141] on button "Instagram" at bounding box center [273, 133] width 114 height 26
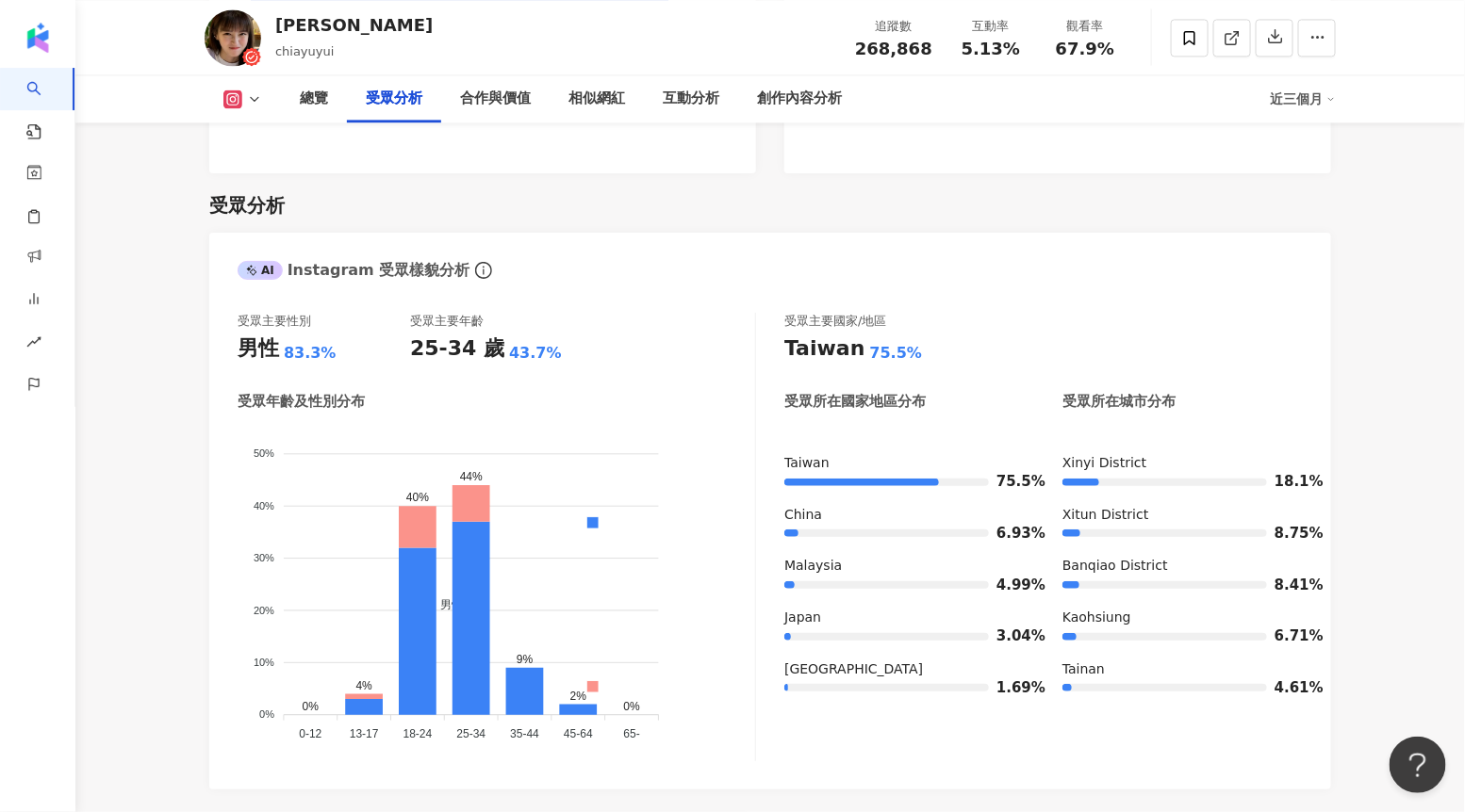
scroll to position [1546, 0]
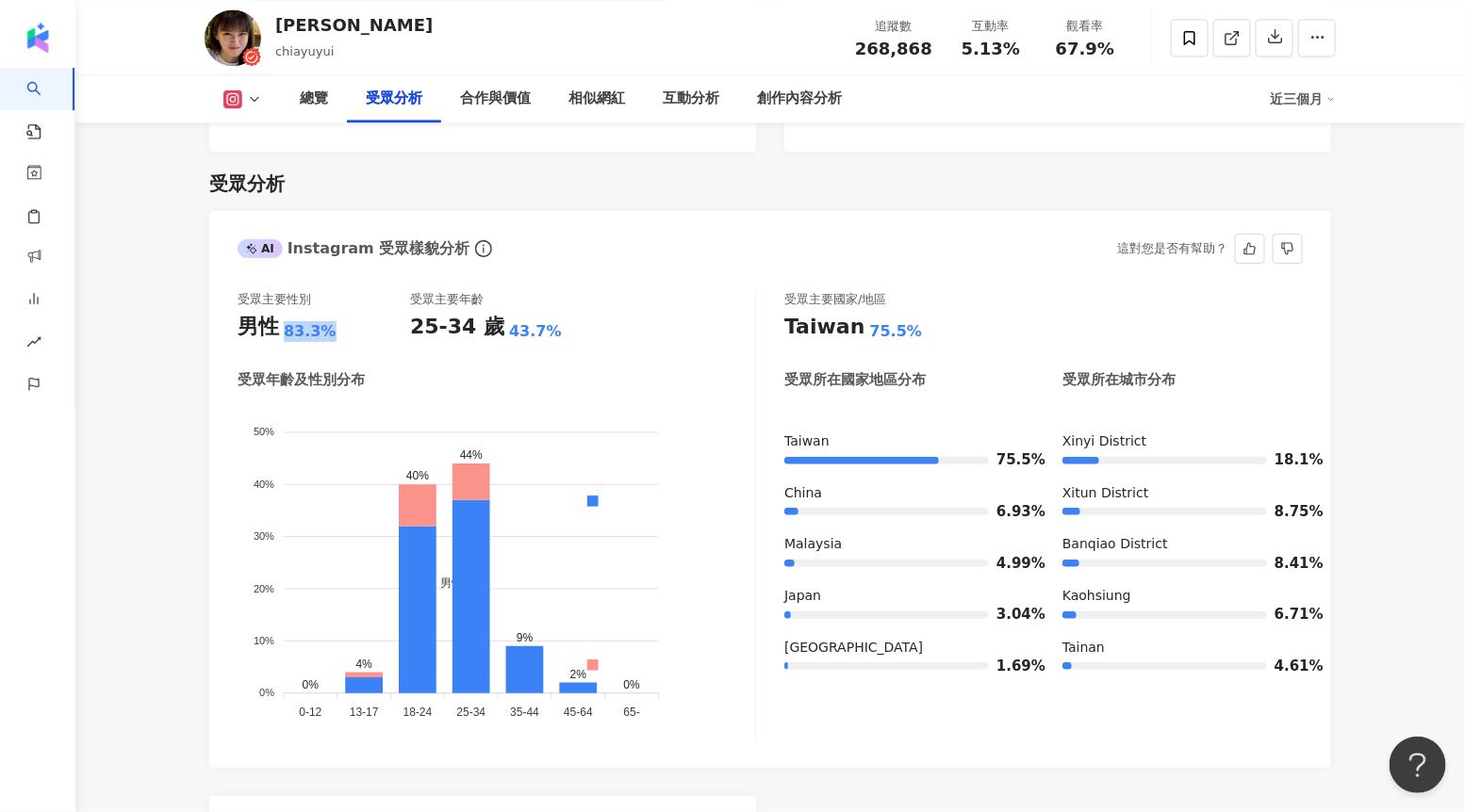
drag, startPoint x: 281, startPoint y: 337, endPoint x: 328, endPoint y: 337, distance: 47.0
click at [328, 337] on div "男性 83.3%" at bounding box center [324, 328] width 172 height 29
click at [254, 107] on button at bounding box center [243, 98] width 76 height 19
click at [252, 96] on icon at bounding box center [253, 98] width 15 height 15
click at [254, 92] on icon at bounding box center [253, 98] width 15 height 15
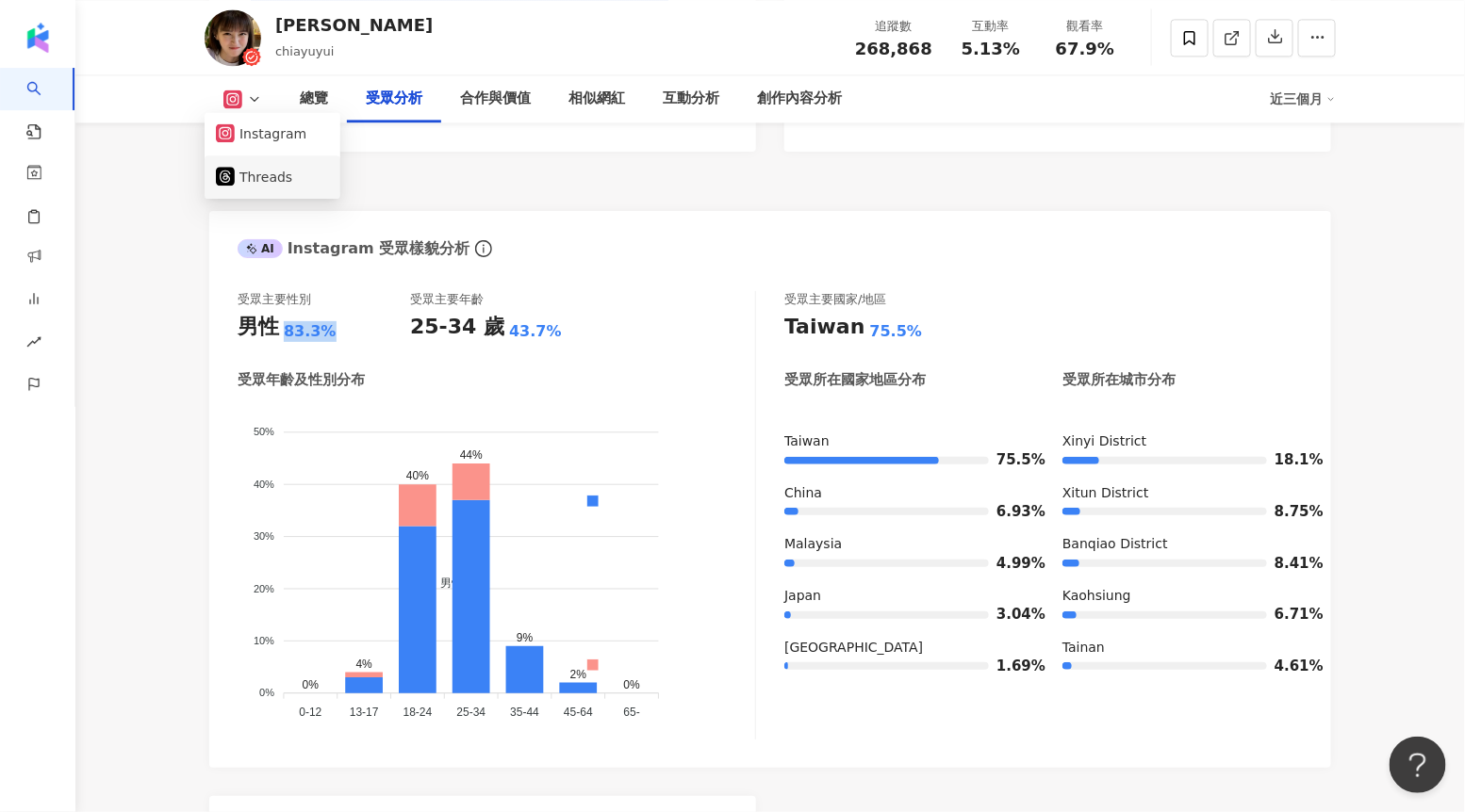
click at [266, 167] on button "Threads" at bounding box center [273, 177] width 114 height 26
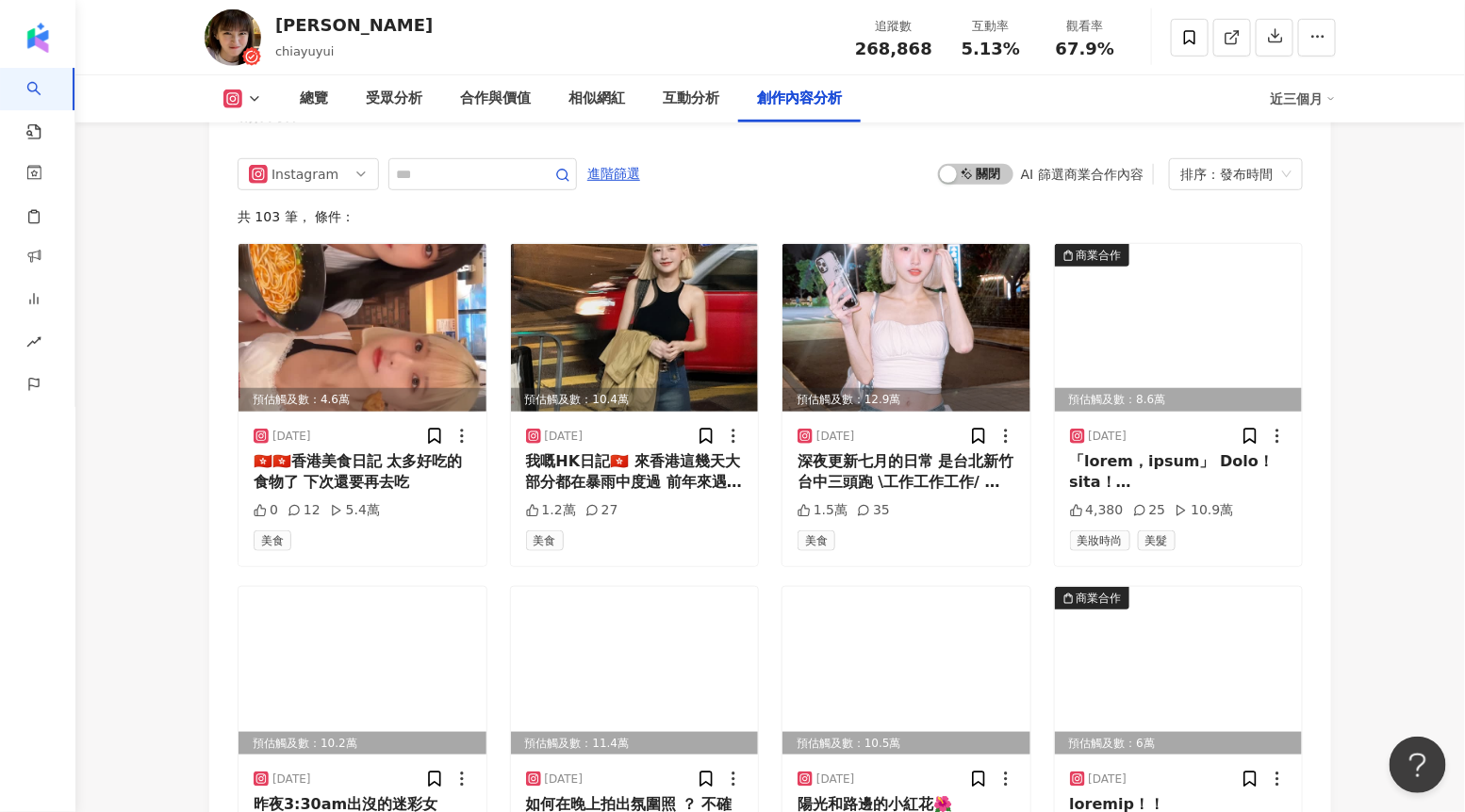
scroll to position [5763, 0]
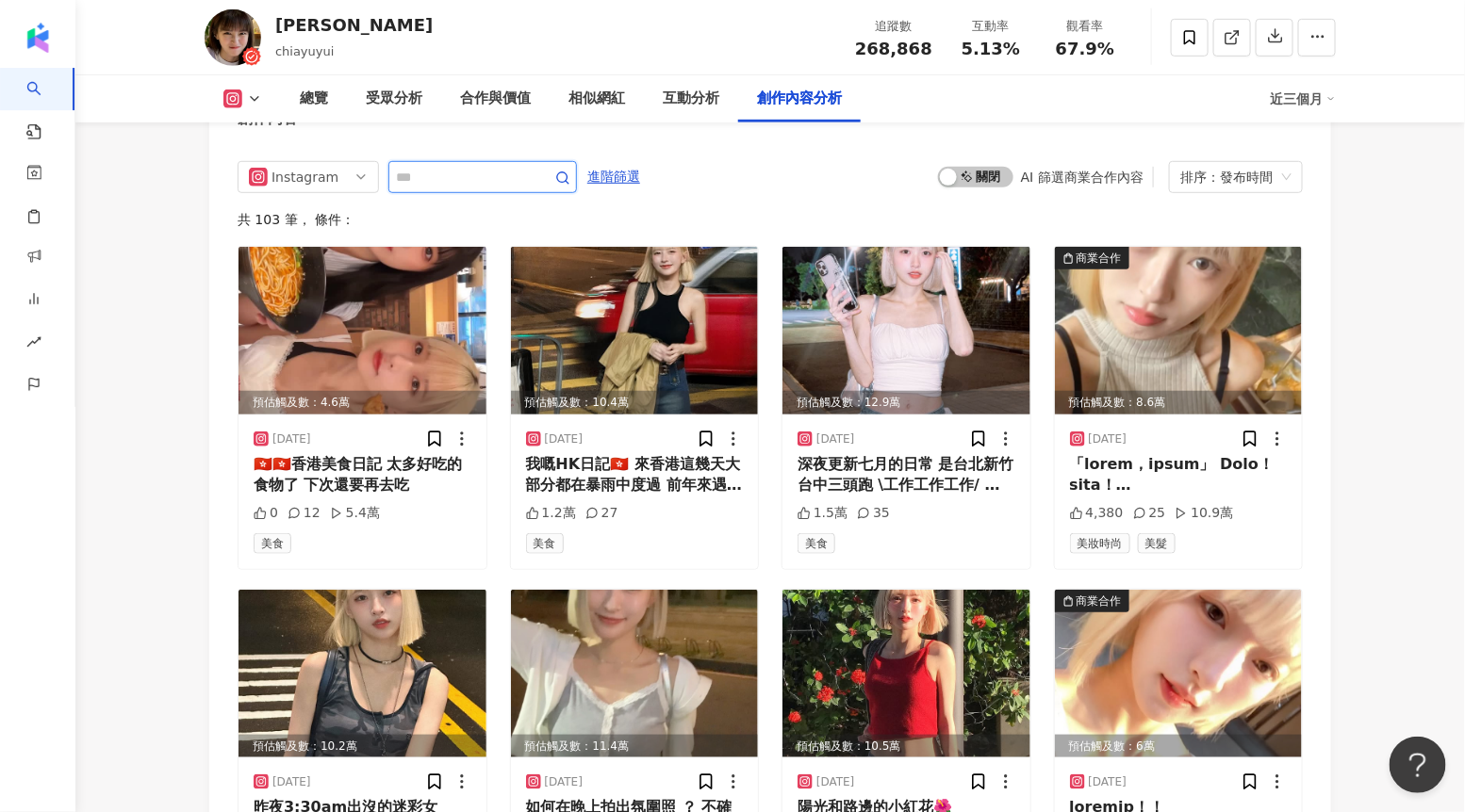
click at [492, 181] on input "text" at bounding box center [462, 177] width 132 height 23
type input "**"
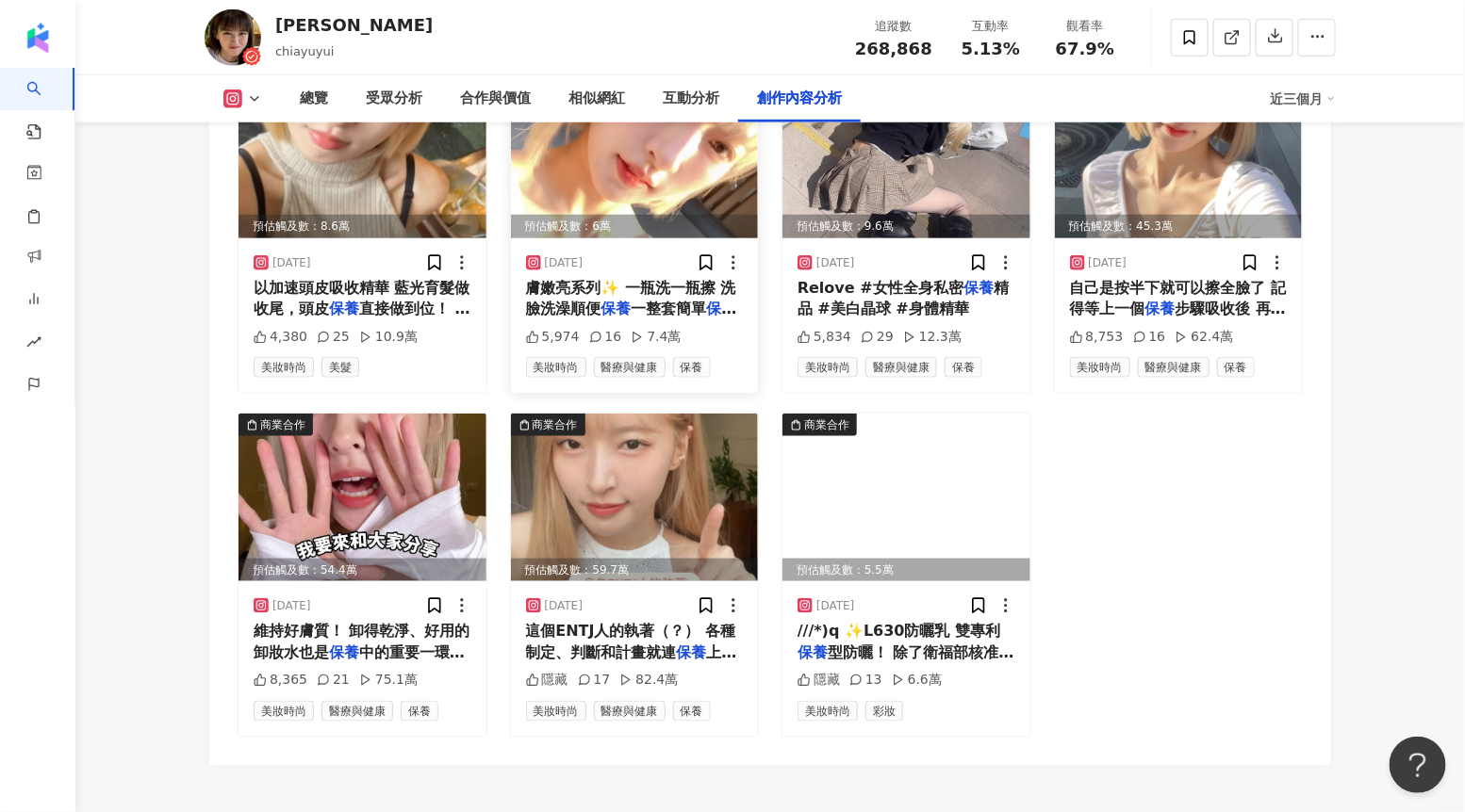
scroll to position [6010, 0]
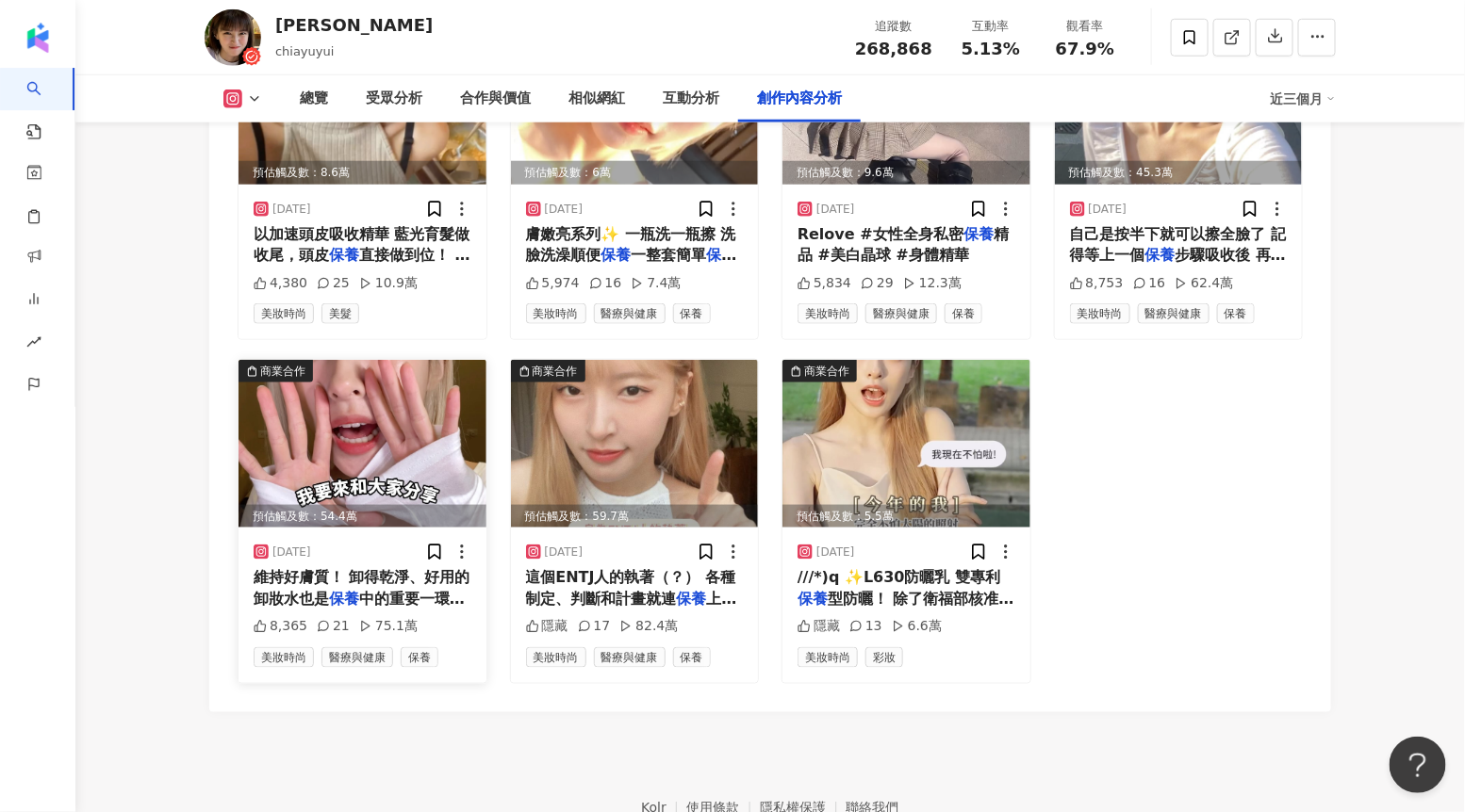
click at [382, 462] on img at bounding box center [362, 443] width 248 height 167
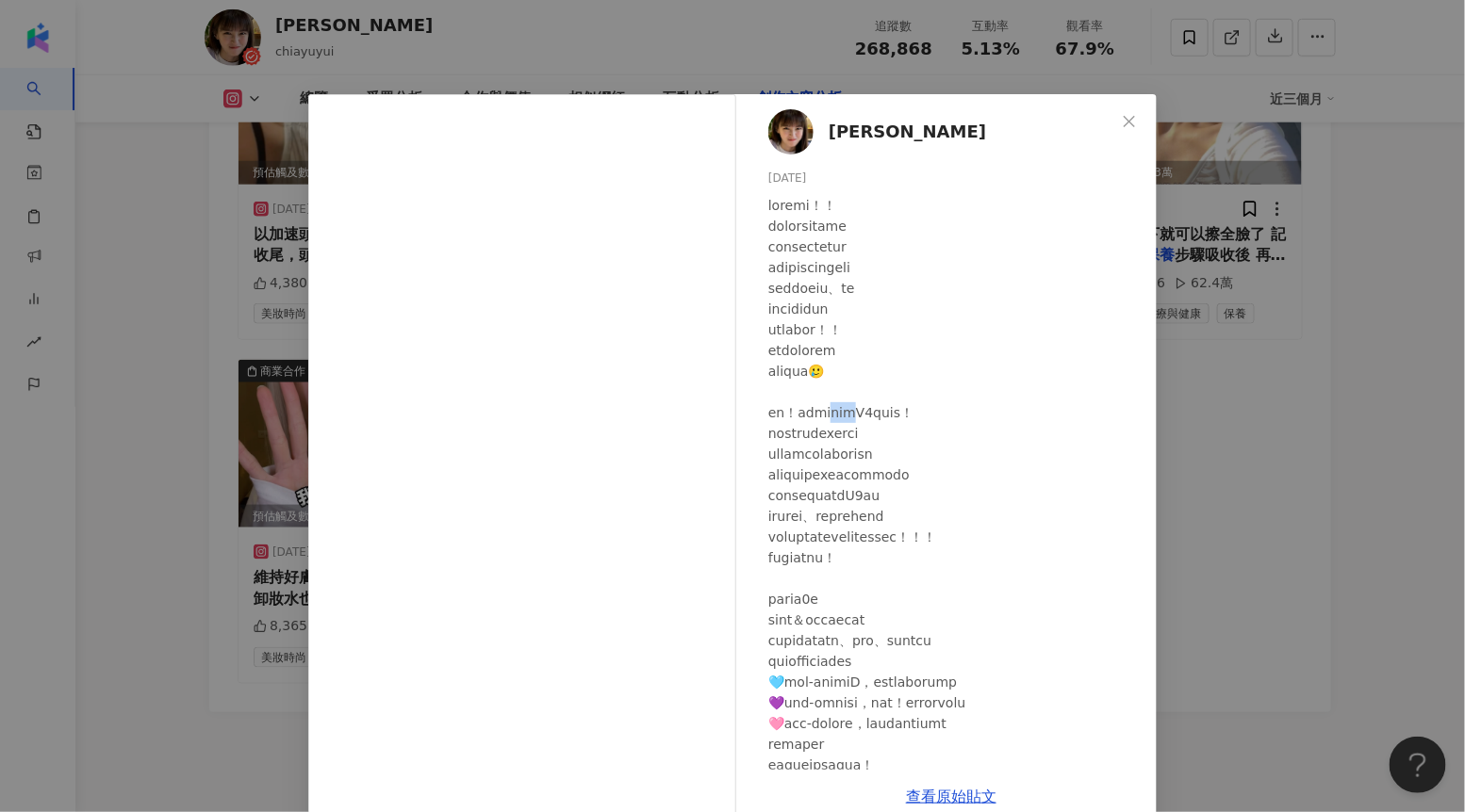
drag, startPoint x: 863, startPoint y: 409, endPoint x: 898, endPoint y: 408, distance: 35.0
click at [898, 408] on div at bounding box center [954, 526] width 373 height 663
click at [1242, 396] on div "[PERSON_NAME] [DATE] 8,365 21 75.1萬 查看原始貼文" at bounding box center [732, 406] width 1465 height 812
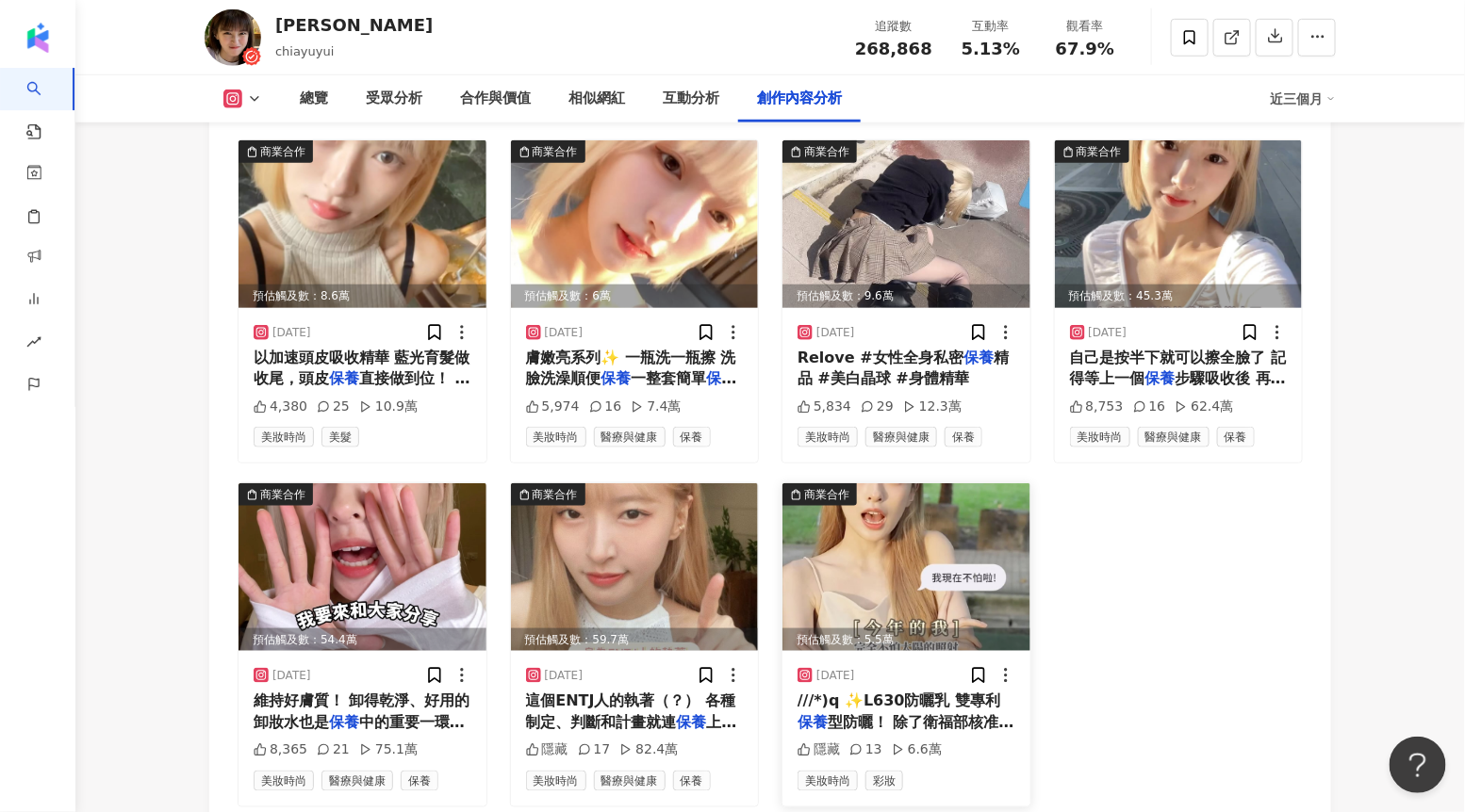
scroll to position [5886, 0]
drag, startPoint x: 419, startPoint y: 405, endPoint x: 542, endPoint y: 401, distance: 123.1
click at [431, 403] on div "4,380 25 10.9萬" at bounding box center [362, 407] width 217 height 19
drag, startPoint x: 645, startPoint y: 406, endPoint x: 690, endPoint y: 406, distance: 45.0
click at [690, 406] on div "5,974 16 7.4萬" at bounding box center [634, 407] width 217 height 19
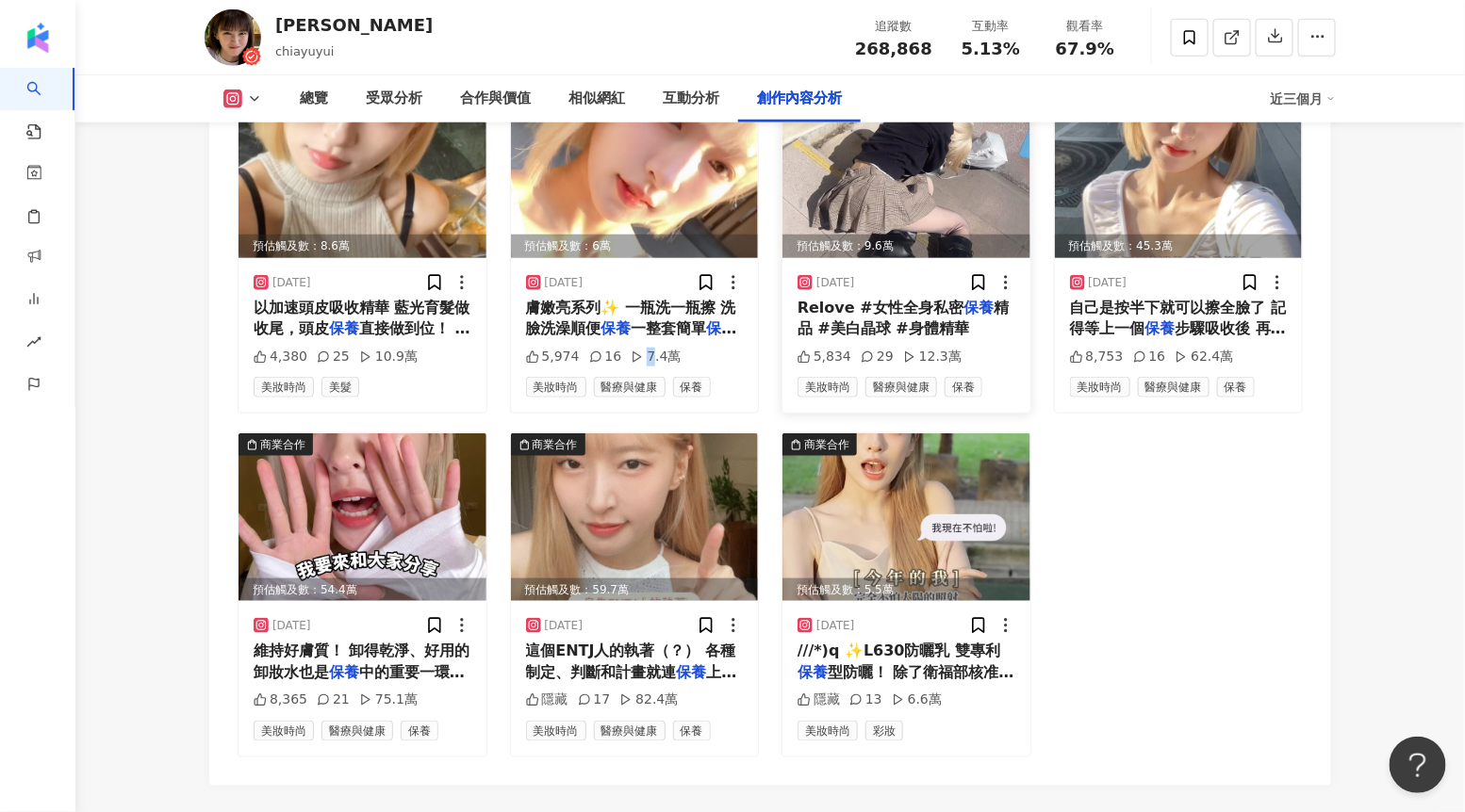
scroll to position [5936, 0]
click at [1194, 153] on img at bounding box center [1178, 173] width 248 height 167
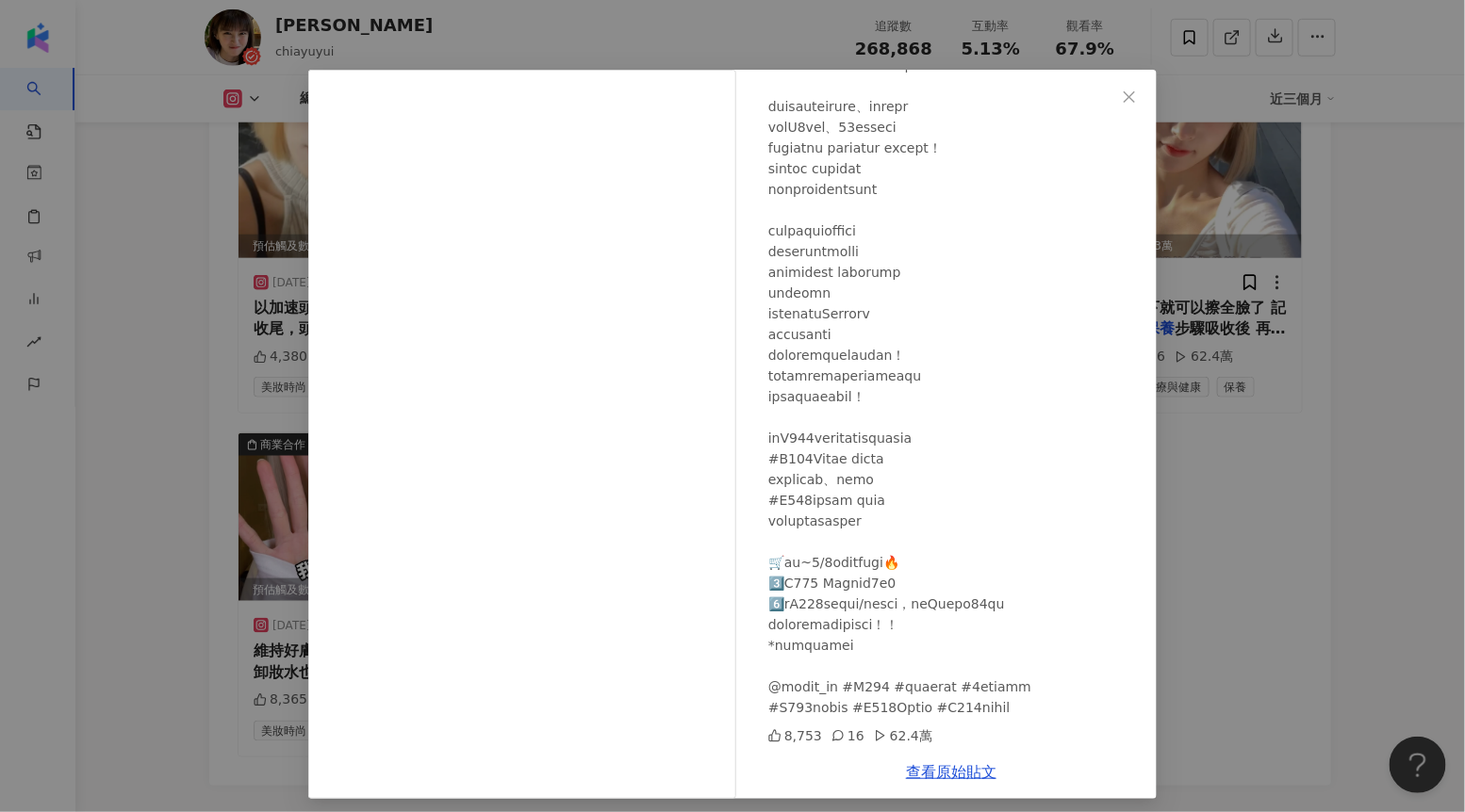
scroll to position [34, 0]
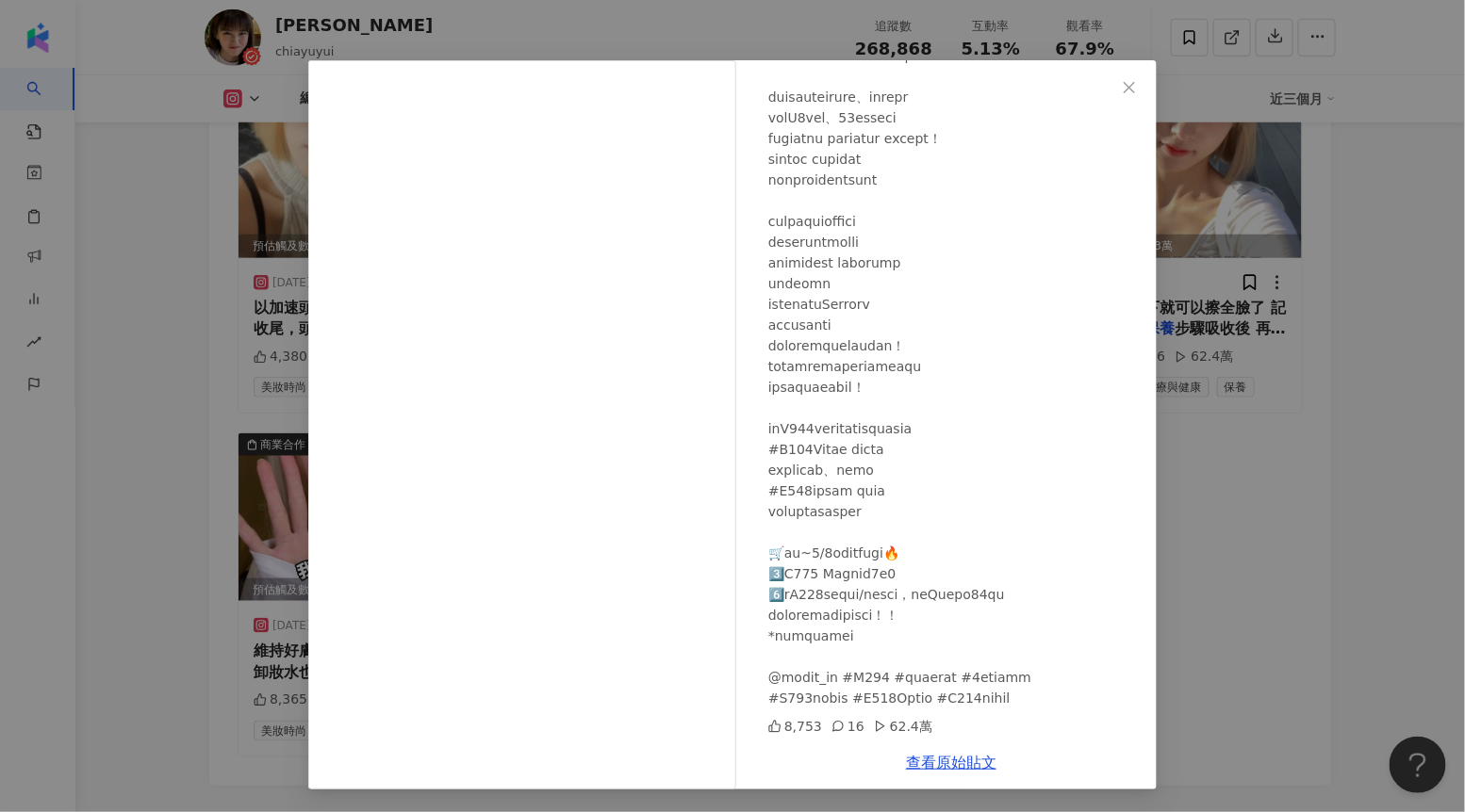
click at [1177, 456] on div "[PERSON_NAME] [DATE] 8,753 16 62.4萬 查看原始貼文" at bounding box center [732, 406] width 1465 height 812
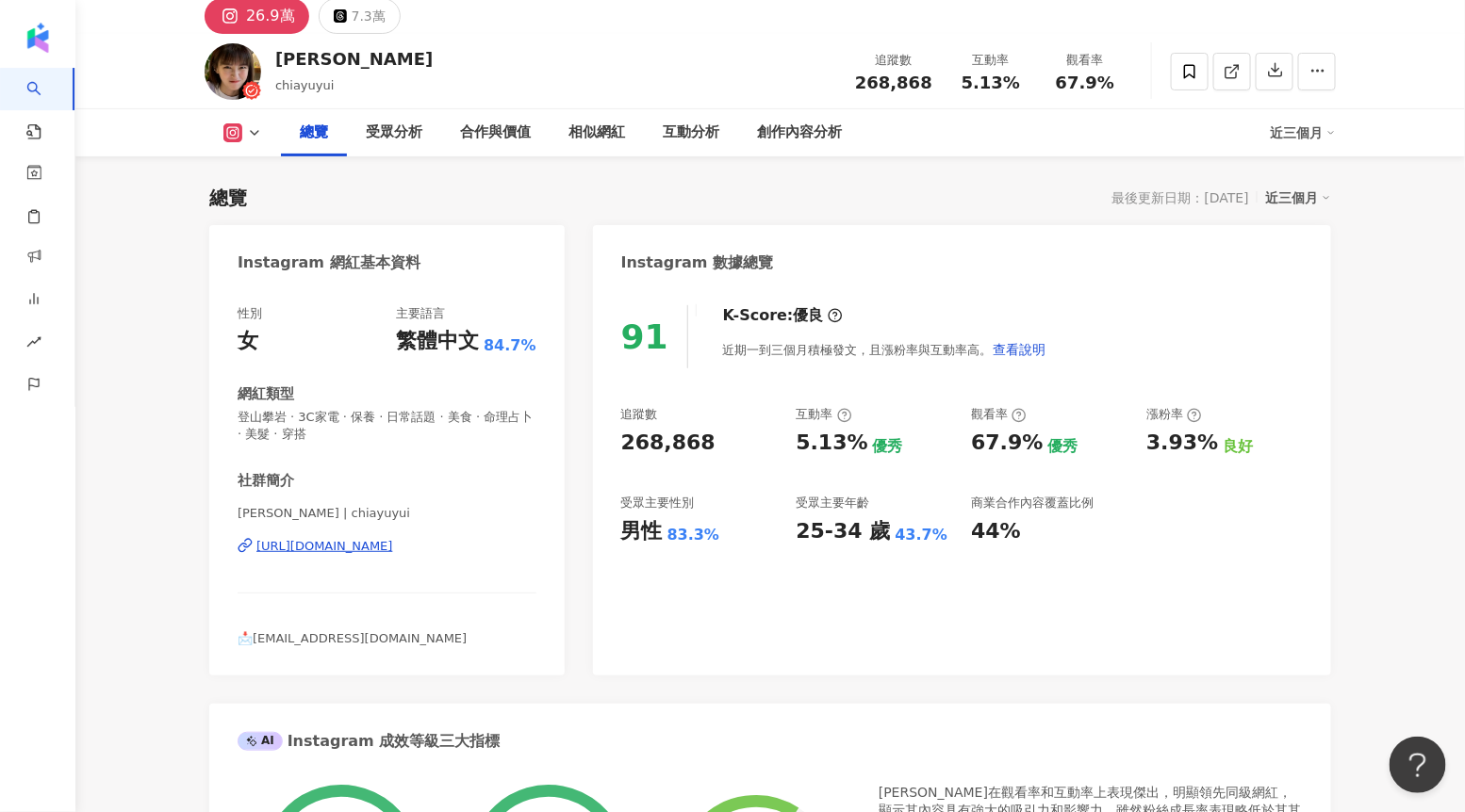
scroll to position [0, 0]
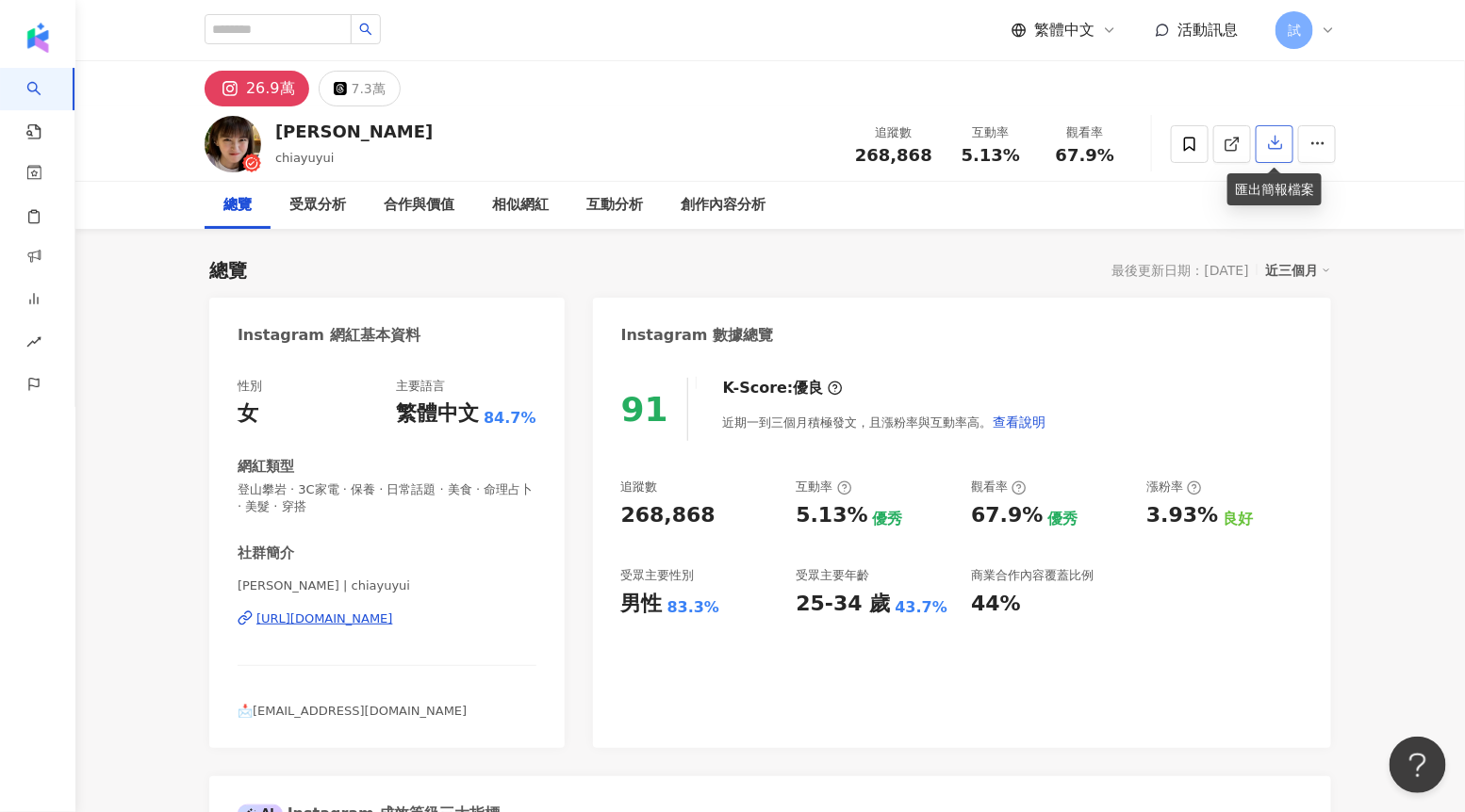
click at [1276, 146] on icon "button" at bounding box center [1274, 142] width 17 height 17
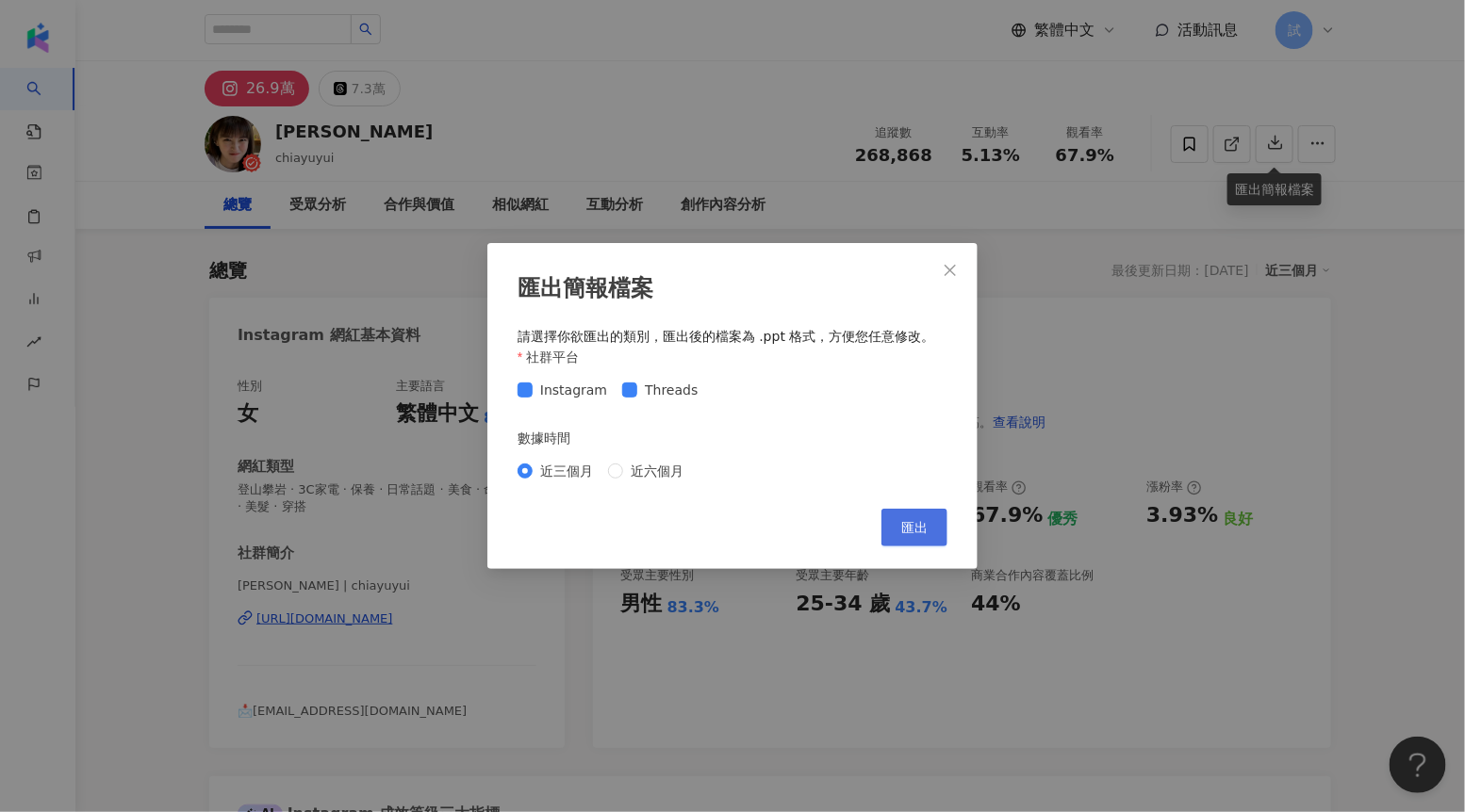
click at [913, 532] on span "匯出" at bounding box center [914, 527] width 26 height 15
click at [948, 266] on icon "close" at bounding box center [949, 270] width 15 height 15
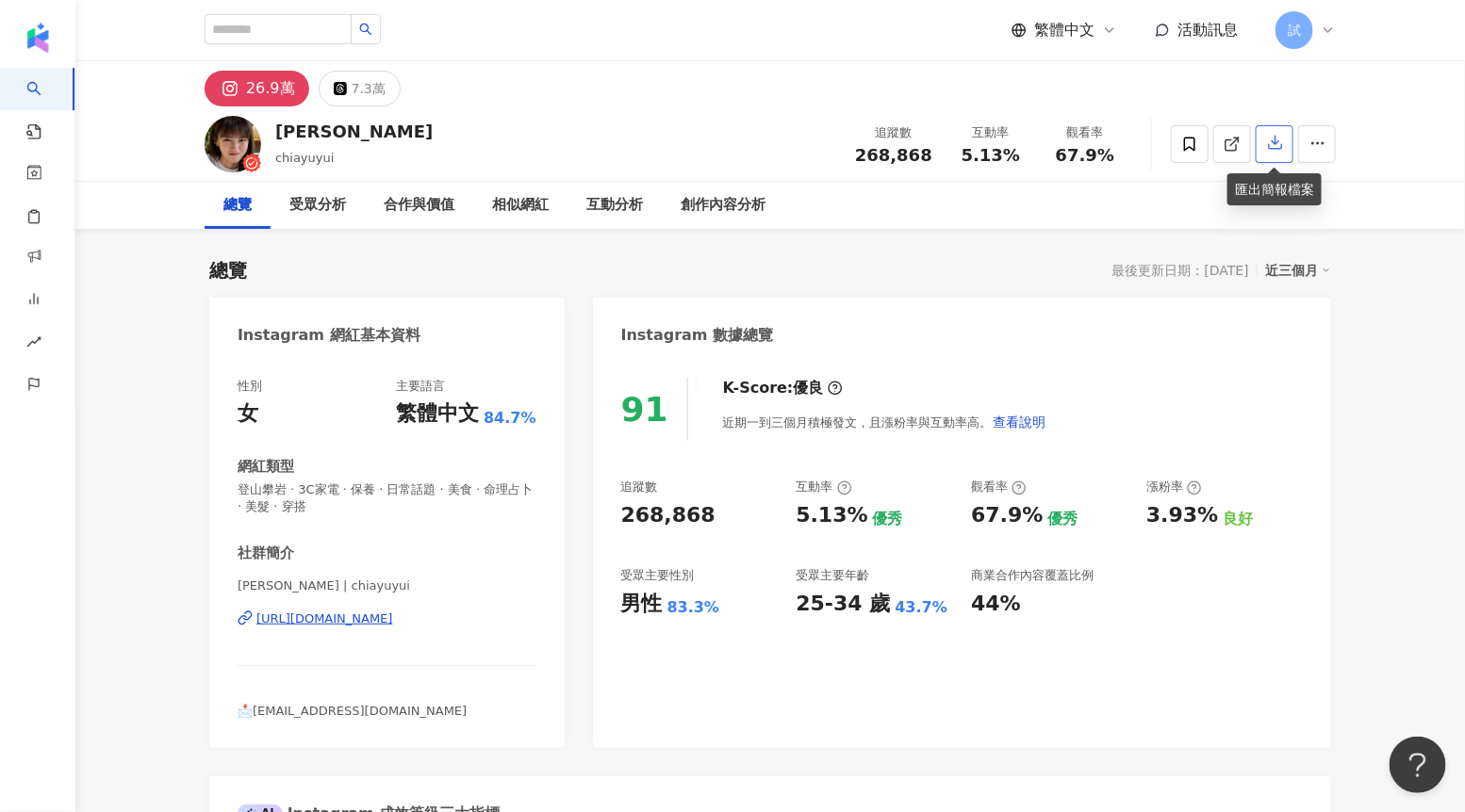
click at [1274, 140] on icon "button" at bounding box center [1274, 143] width 13 height 13
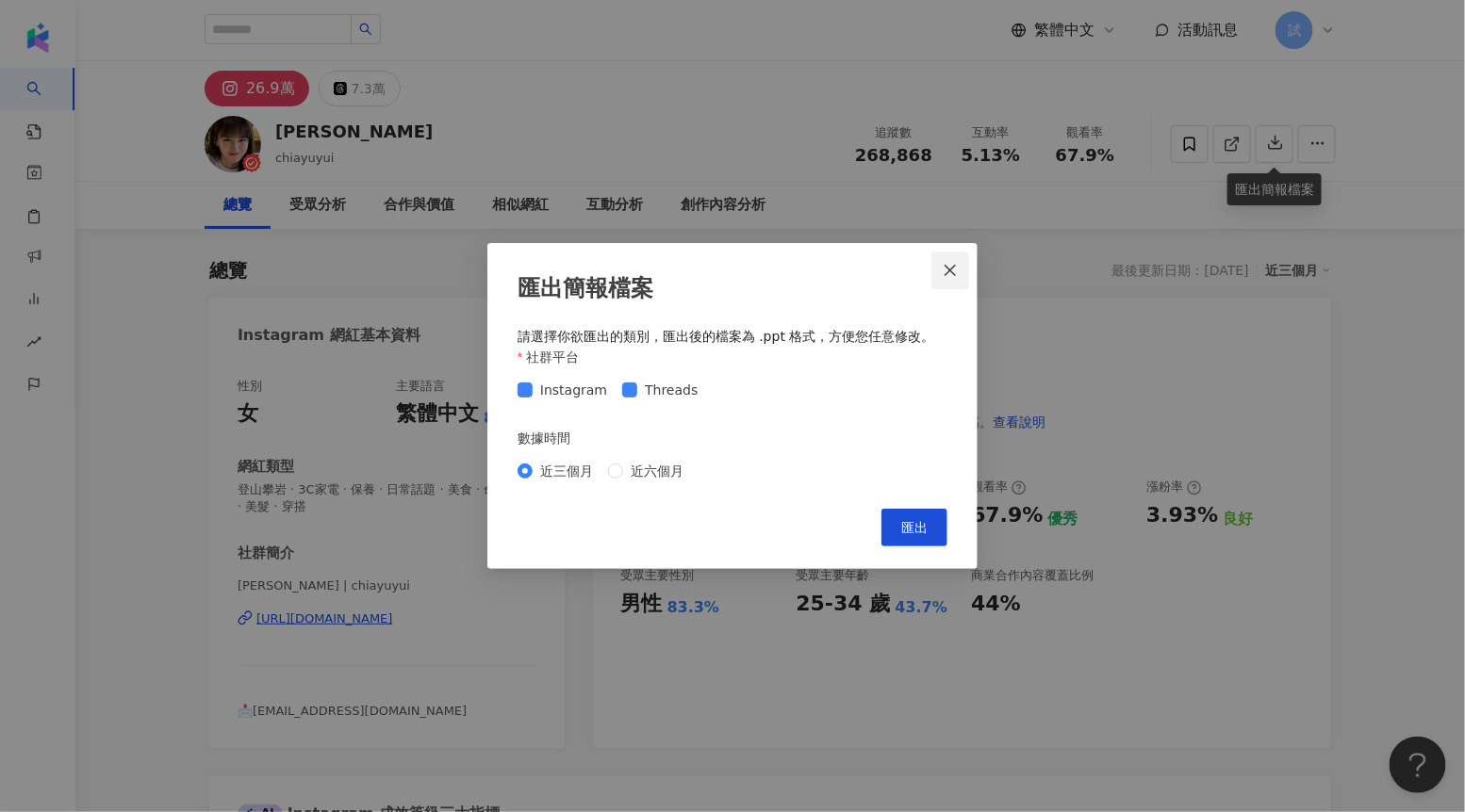
click at [950, 269] on icon "close" at bounding box center [950, 271] width 12 height 12
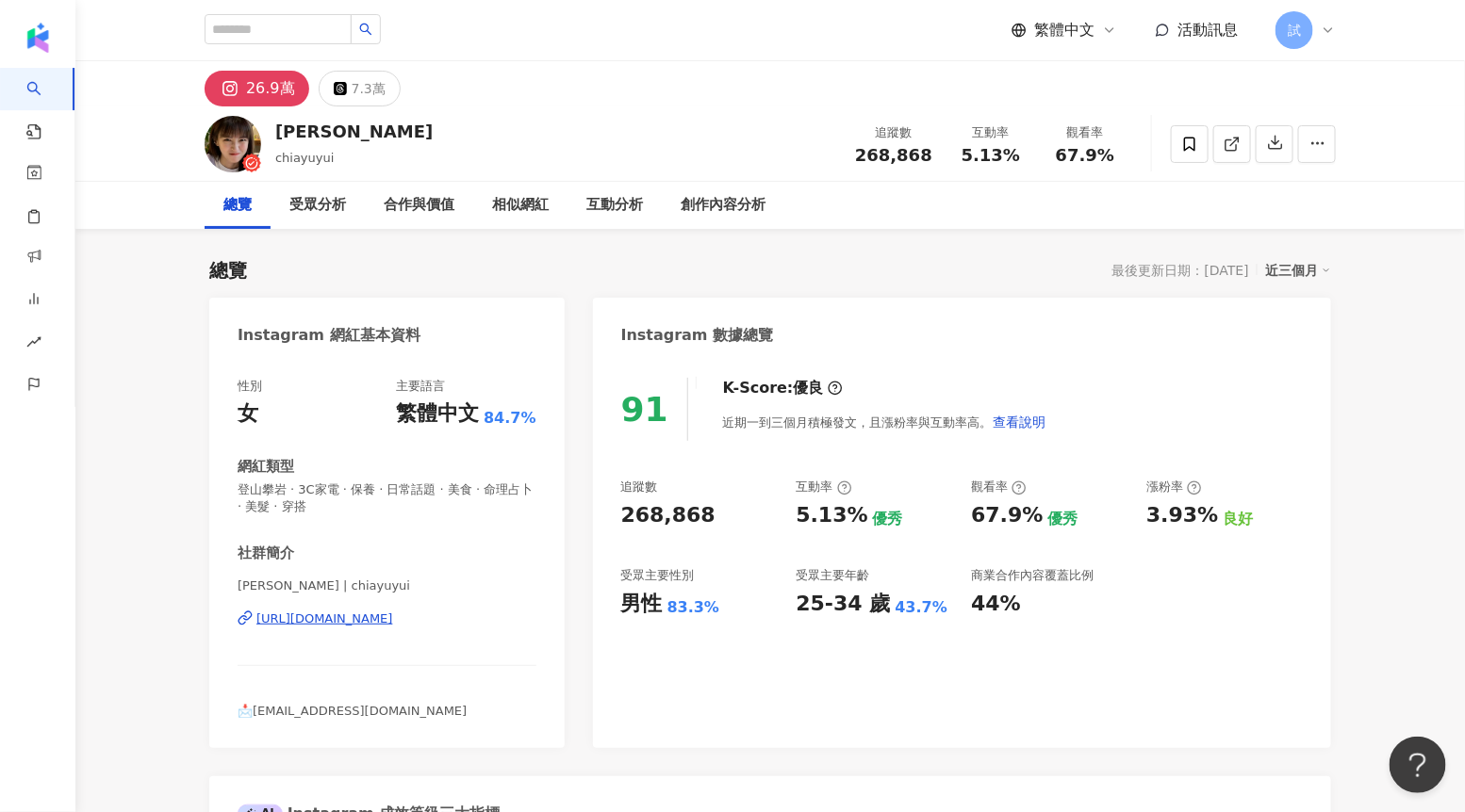
click at [738, 267] on div "總覽 最後更新日期：2025/8/9 近三個月" at bounding box center [770, 270] width 1122 height 26
